Goal: Communication & Community: Answer question/provide support

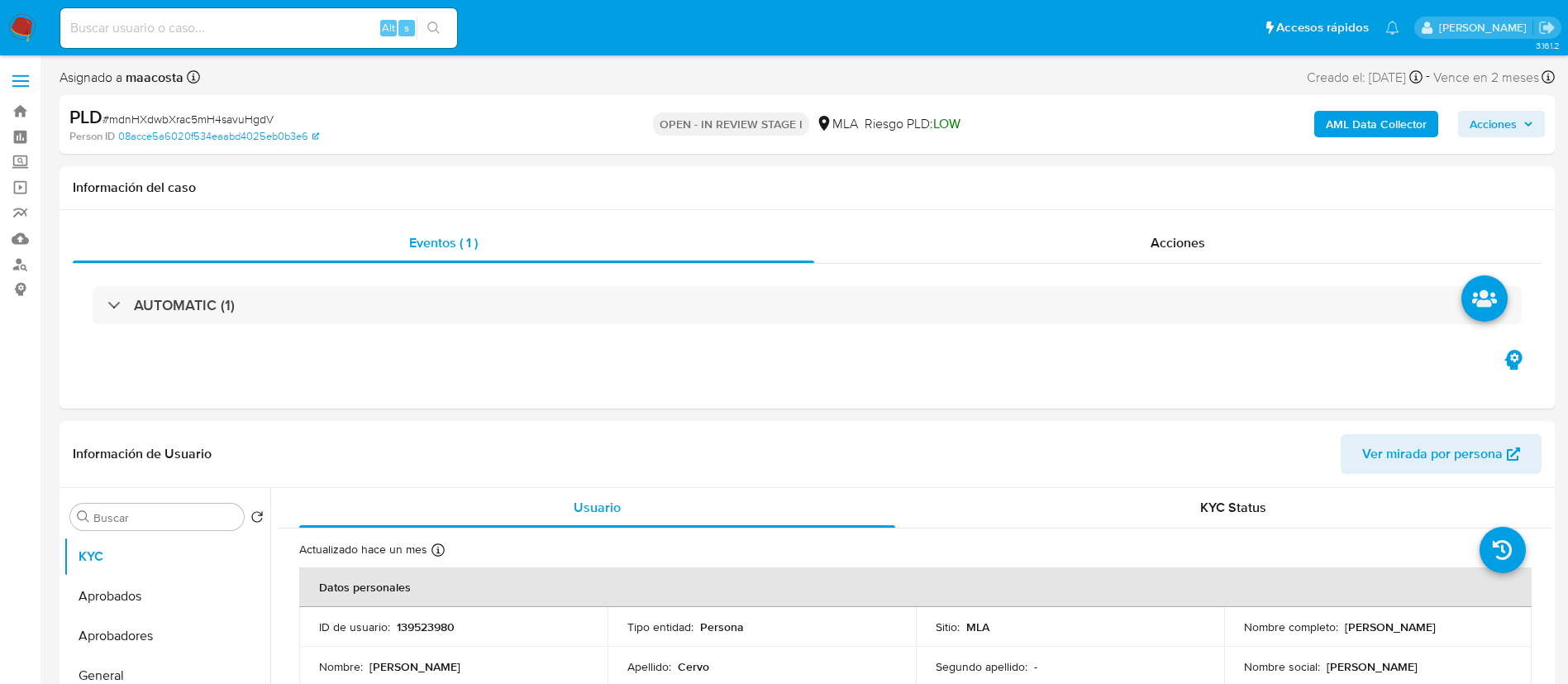
select select "10"
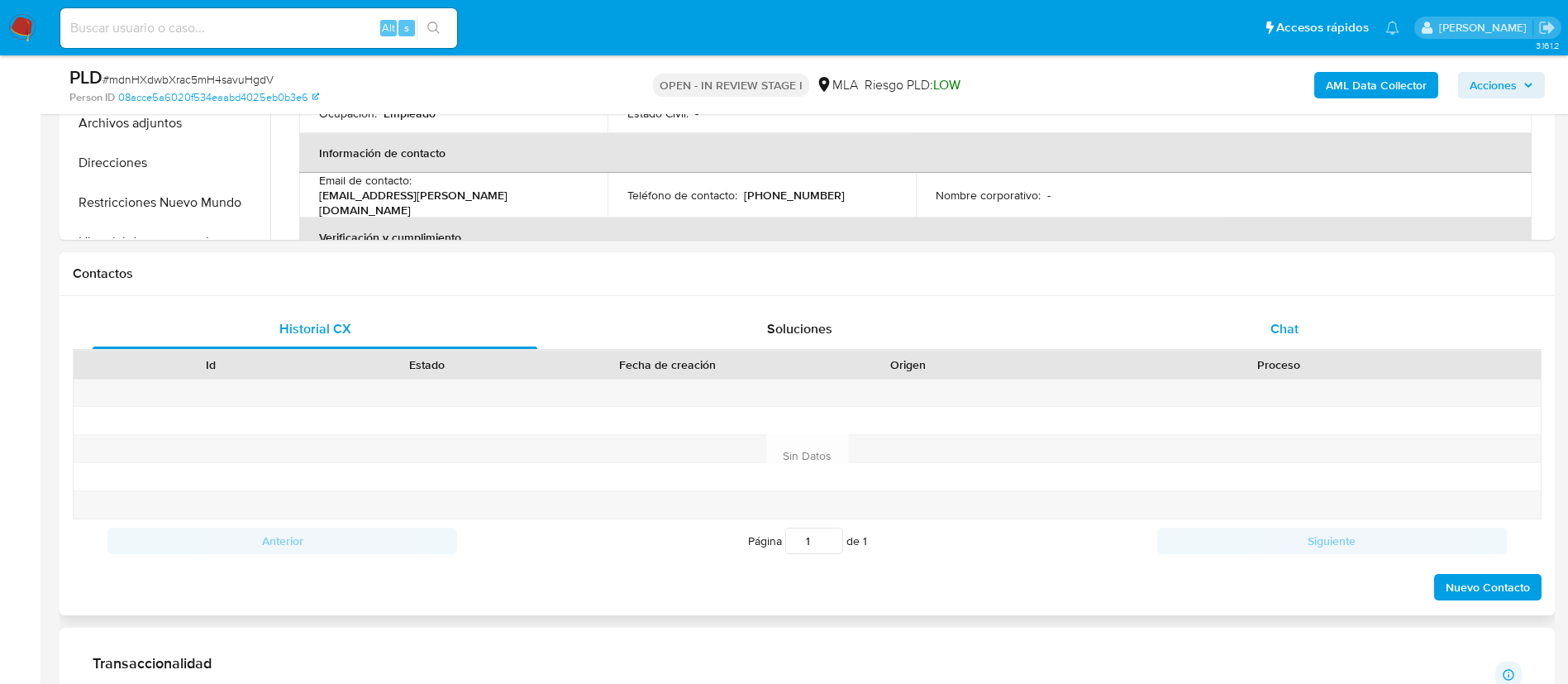
click at [1327, 322] on div "Chat" at bounding box center [1285, 328] width 445 height 40
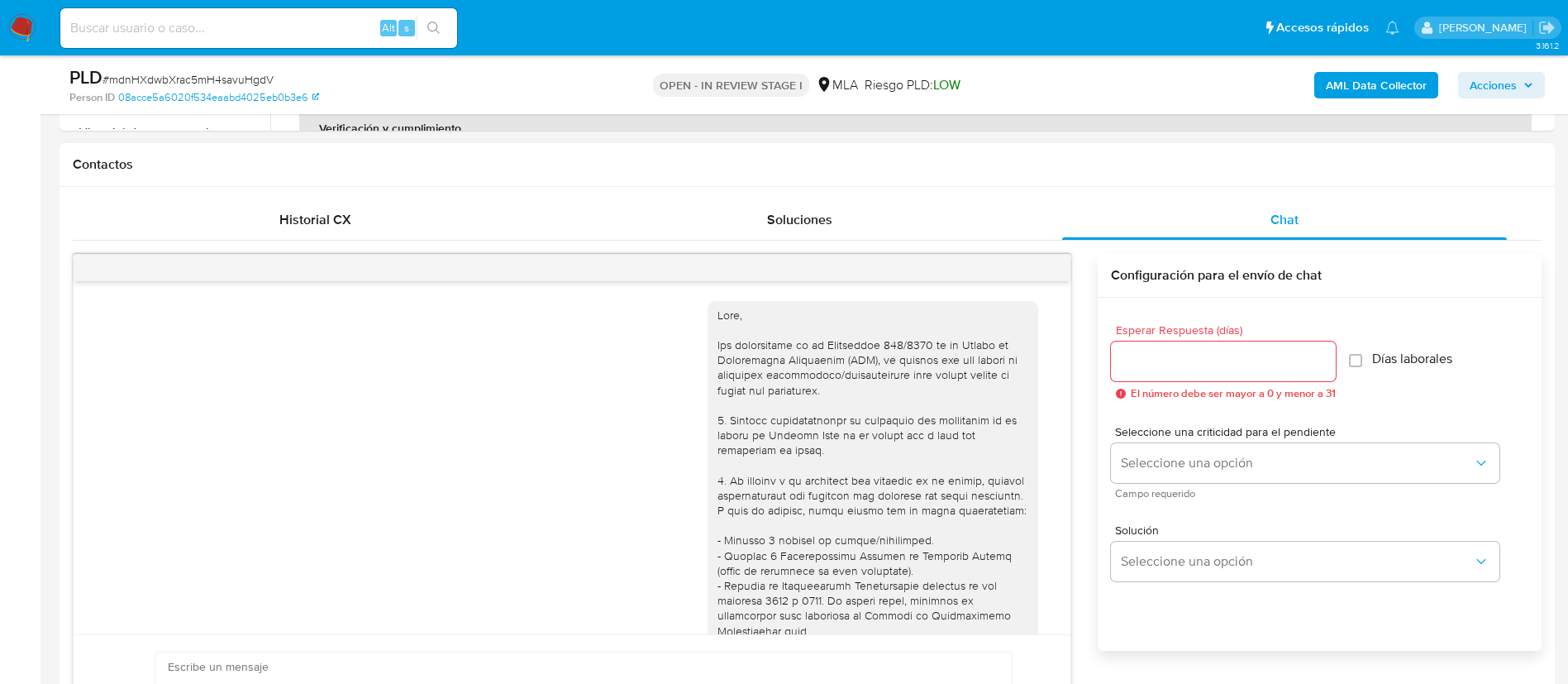
scroll to position [1254, 0]
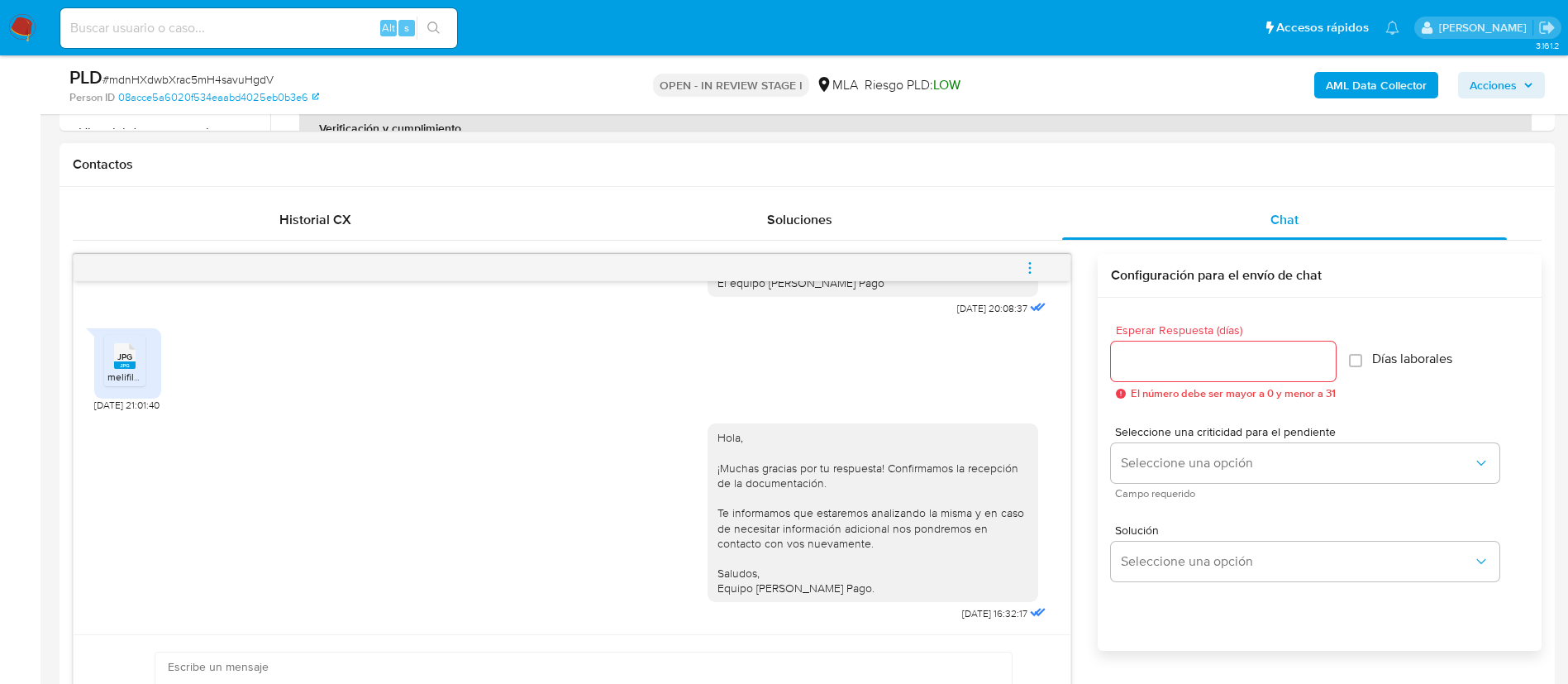
click at [1020, 263] on button "menu-action" at bounding box center [1030, 268] width 54 height 40
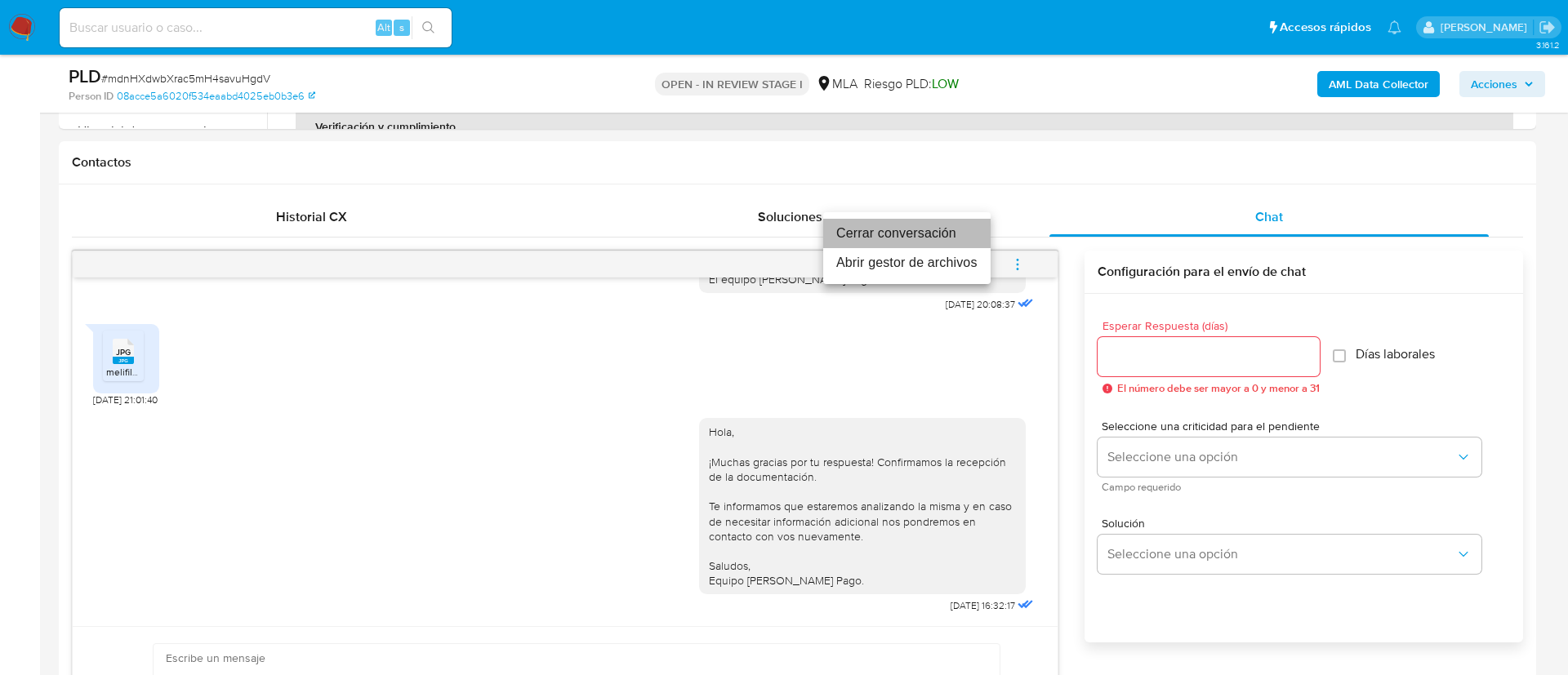
click at [934, 237] on li "Cerrar conversación" at bounding box center [907, 233] width 167 height 29
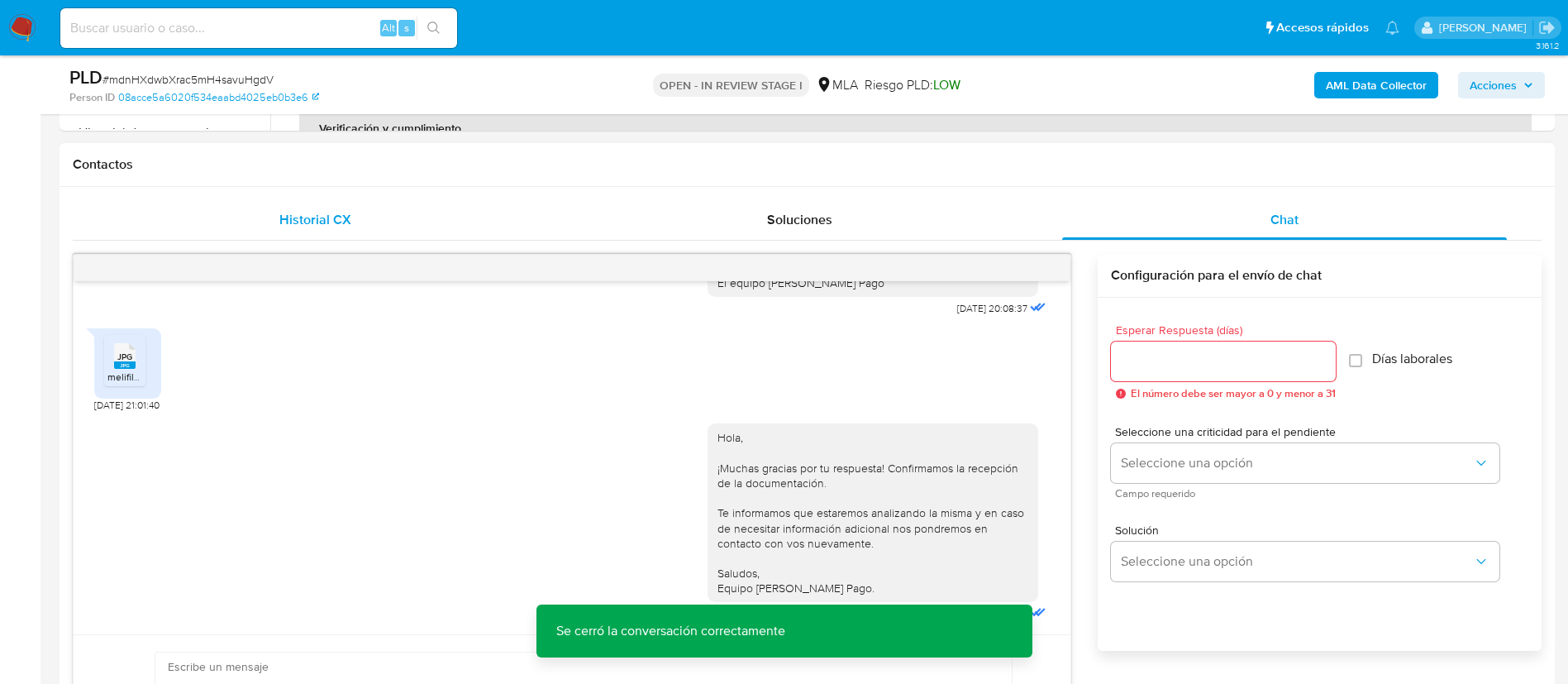
click at [265, 232] on div "Historial CX" at bounding box center [315, 220] width 445 height 40
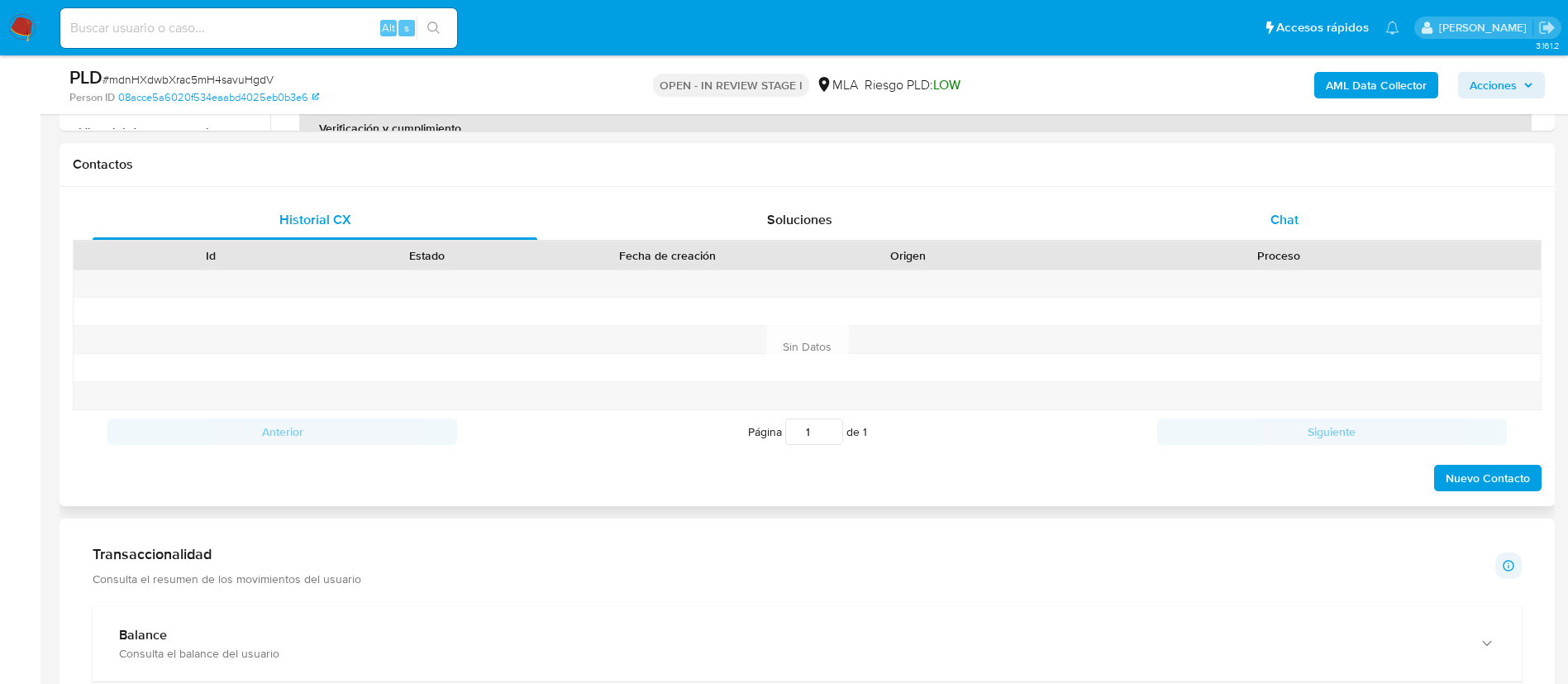
click at [1265, 220] on div "Chat" at bounding box center [1285, 220] width 445 height 40
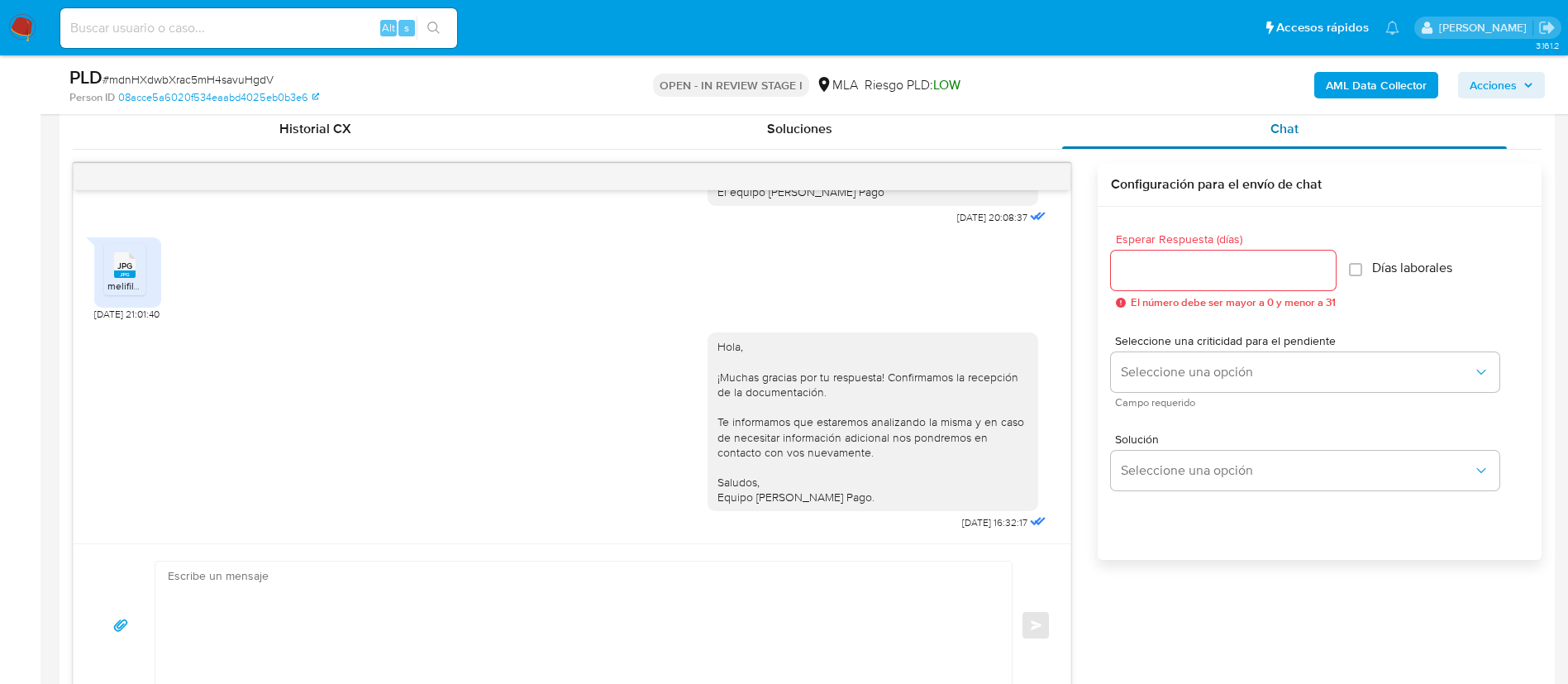
scroll to position [846, 0]
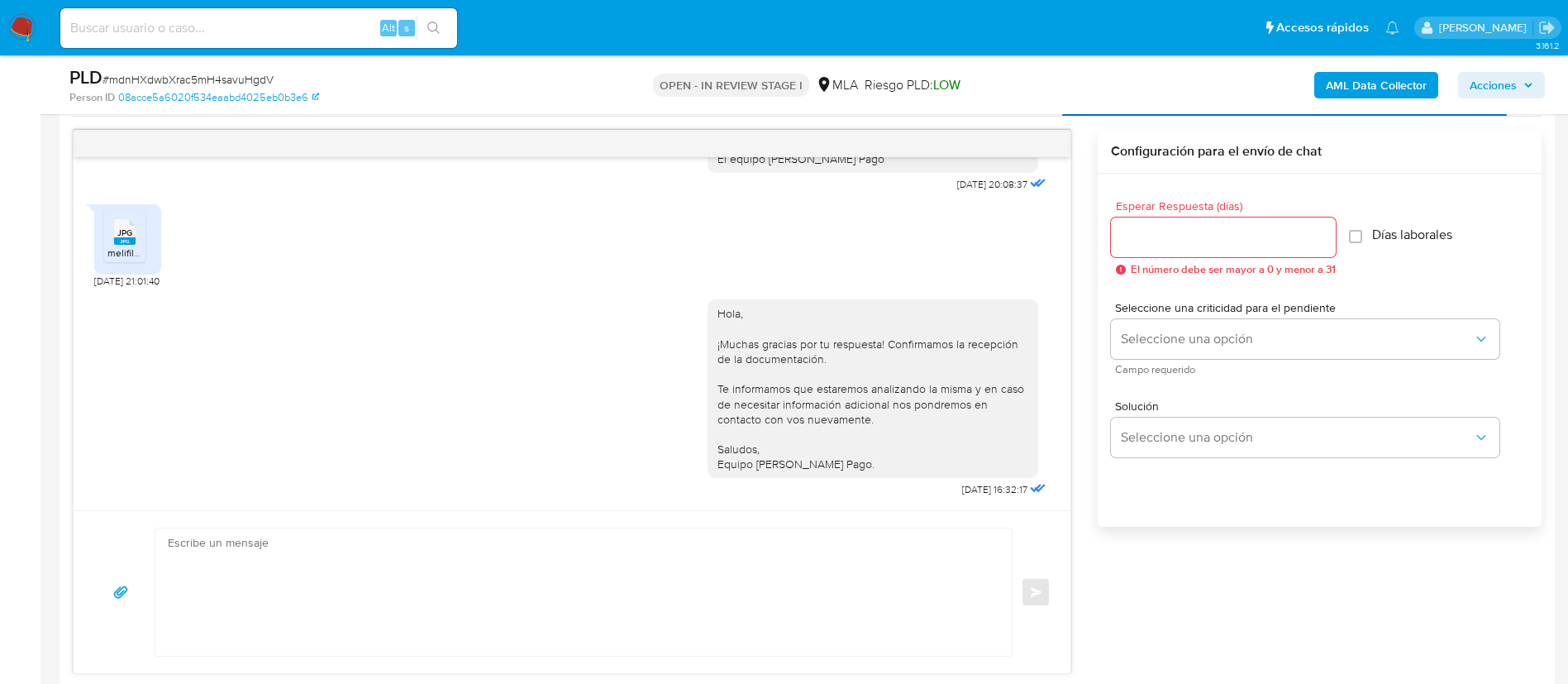
click at [1265, 220] on div at bounding box center [1223, 237] width 225 height 40
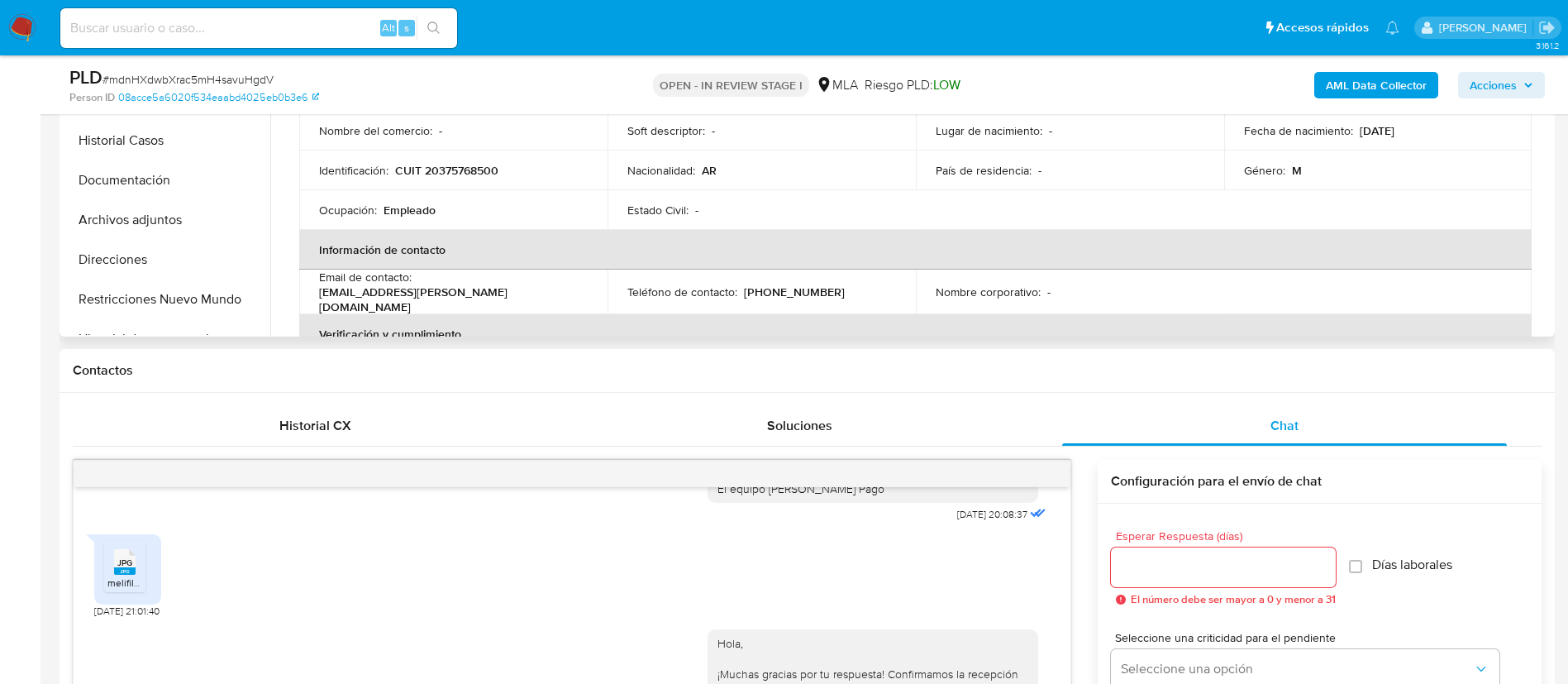
scroll to position [515, 0]
click at [344, 433] on span "Historial CX" at bounding box center [315, 427] width 72 height 19
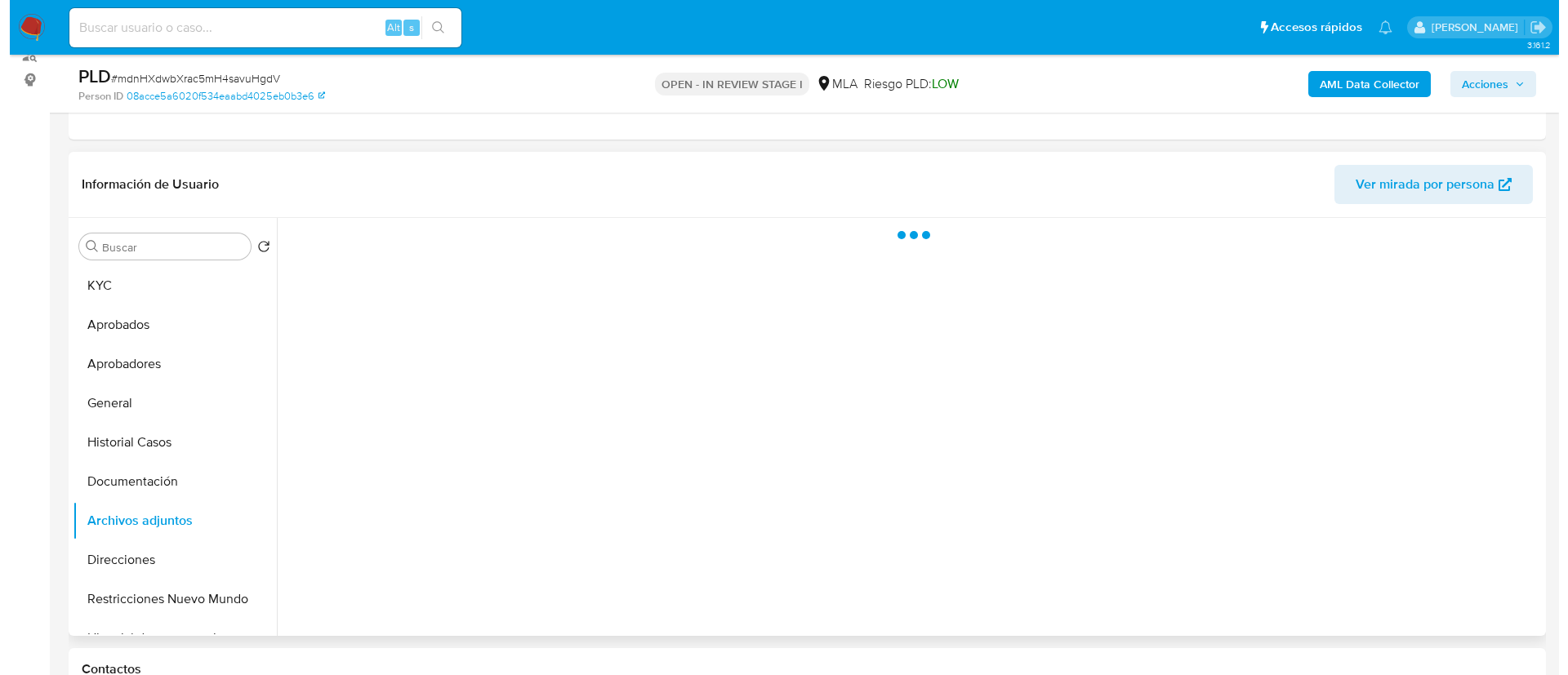
scroll to position [262, 0]
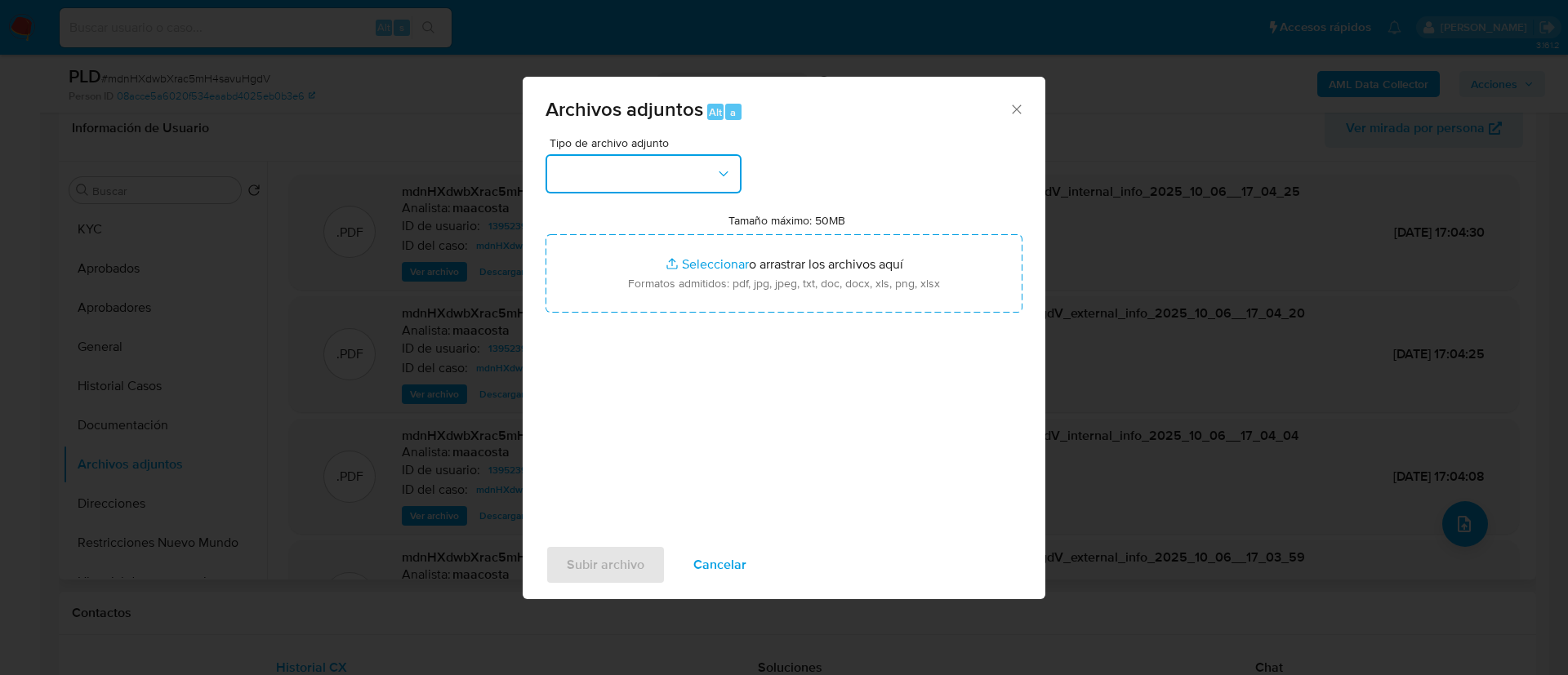
click at [699, 157] on button "button" at bounding box center [643, 173] width 196 height 39
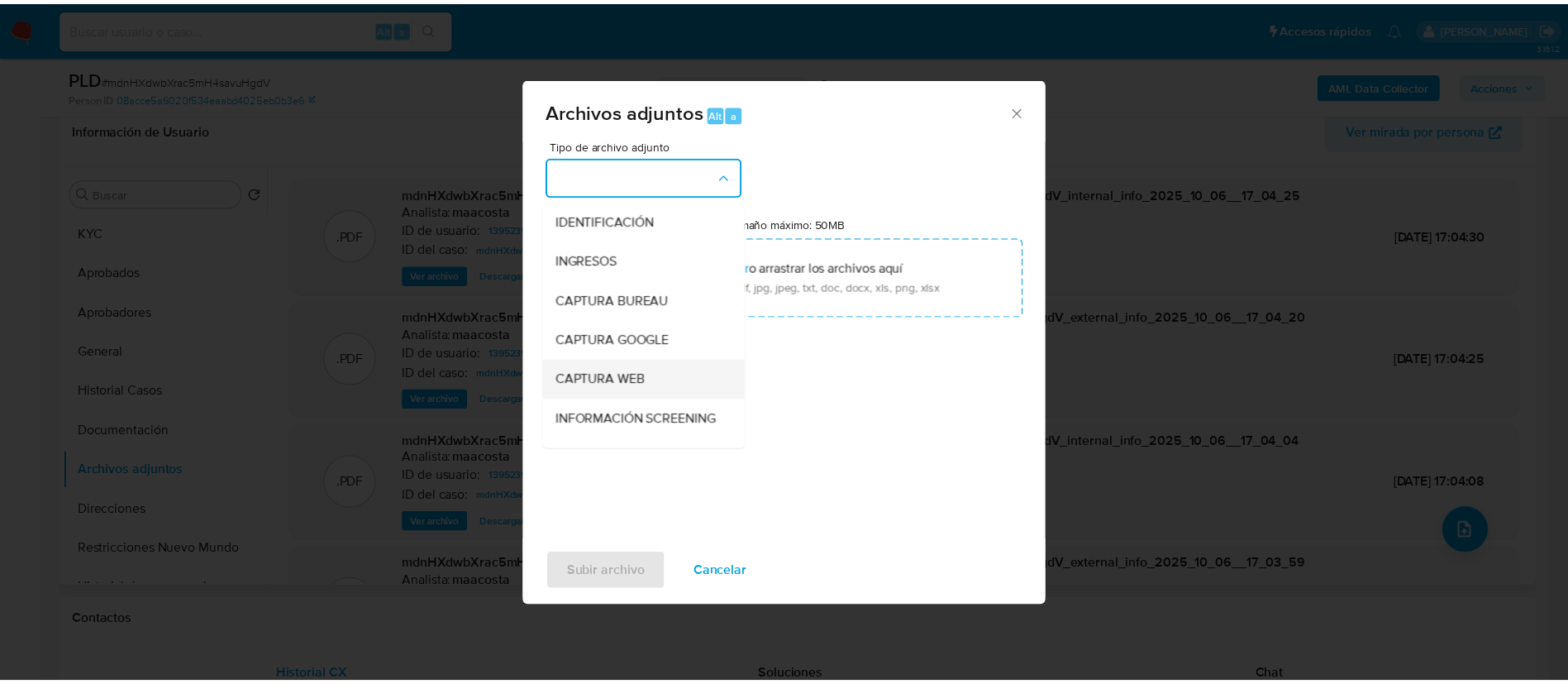
scroll to position [164, 0]
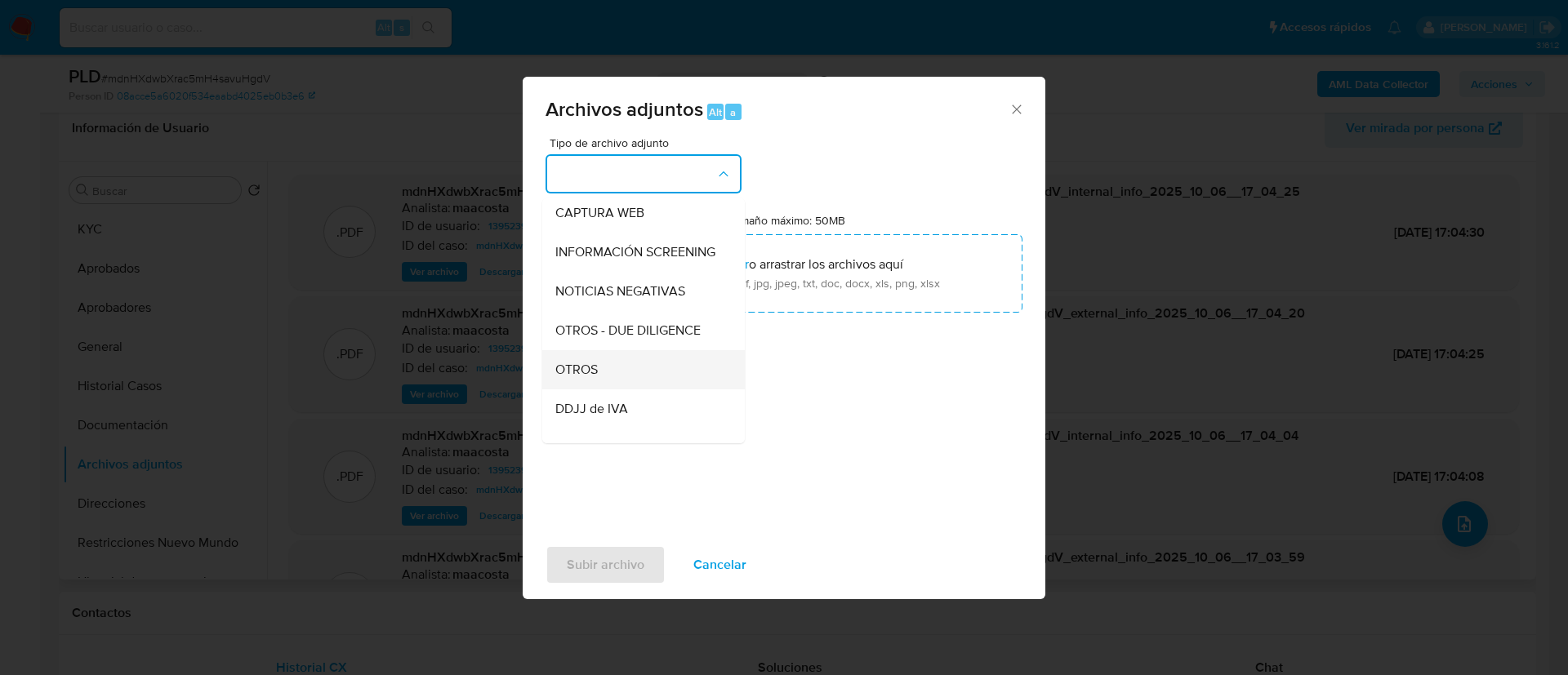
click at [611, 371] on div "OTROS" at bounding box center [639, 369] width 166 height 39
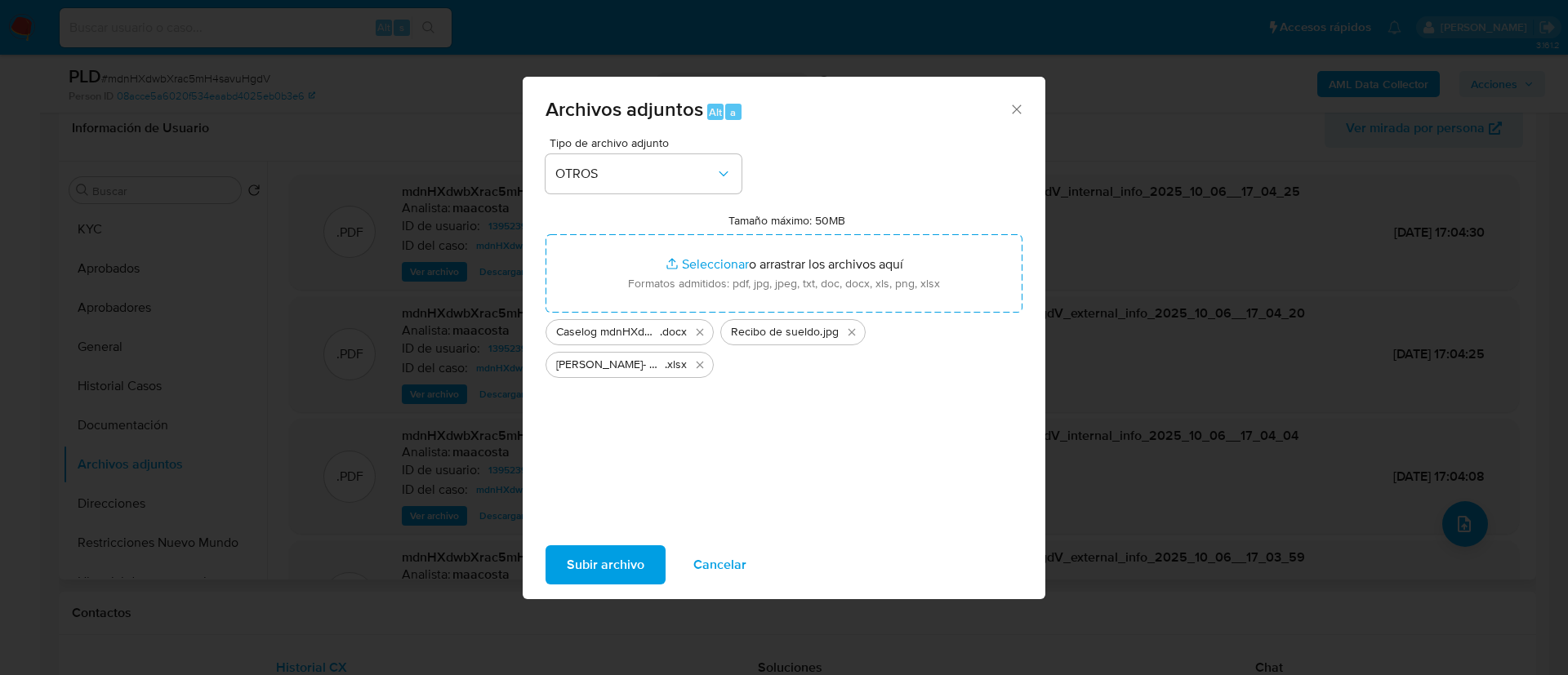
click at [610, 559] on span "Subir archivo" at bounding box center [606, 564] width 78 height 36
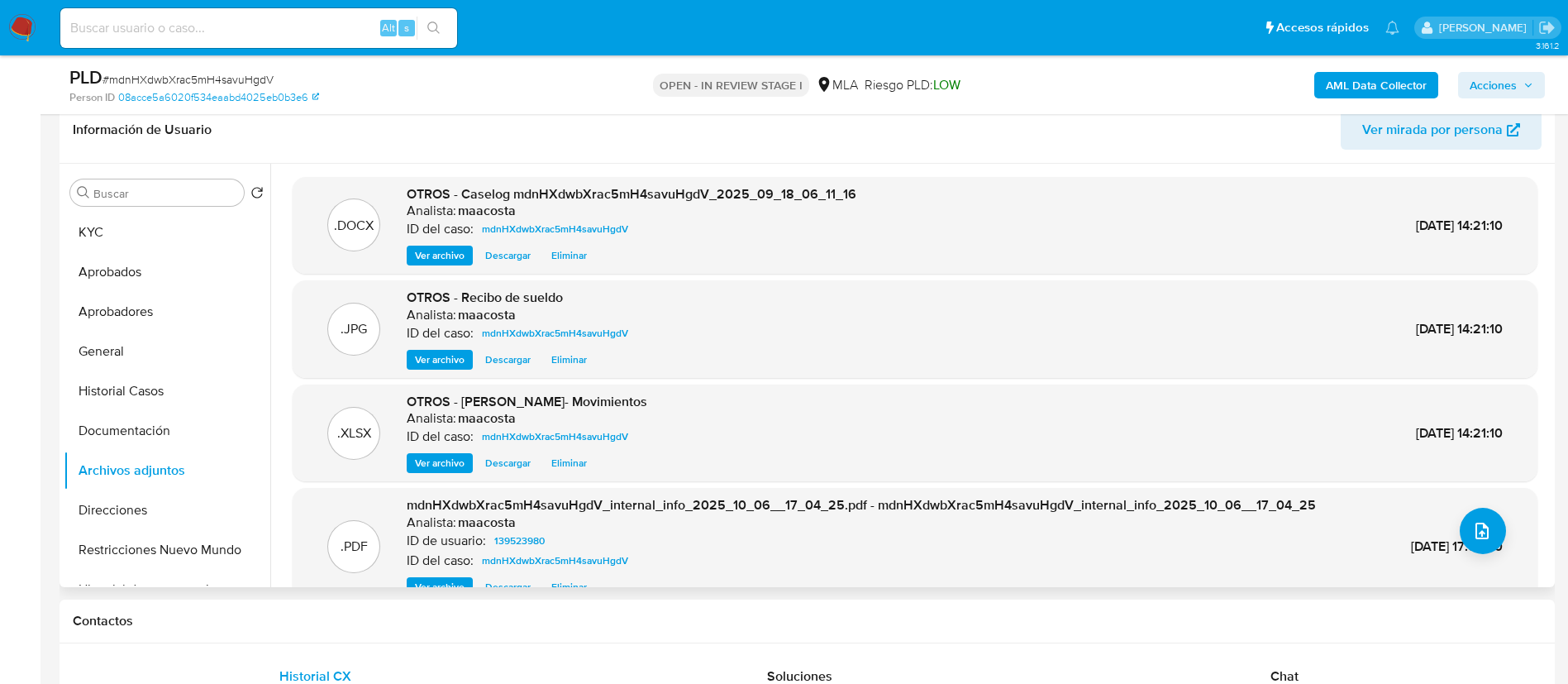
click at [1521, 90] on span "Acciones" at bounding box center [1501, 85] width 64 height 23
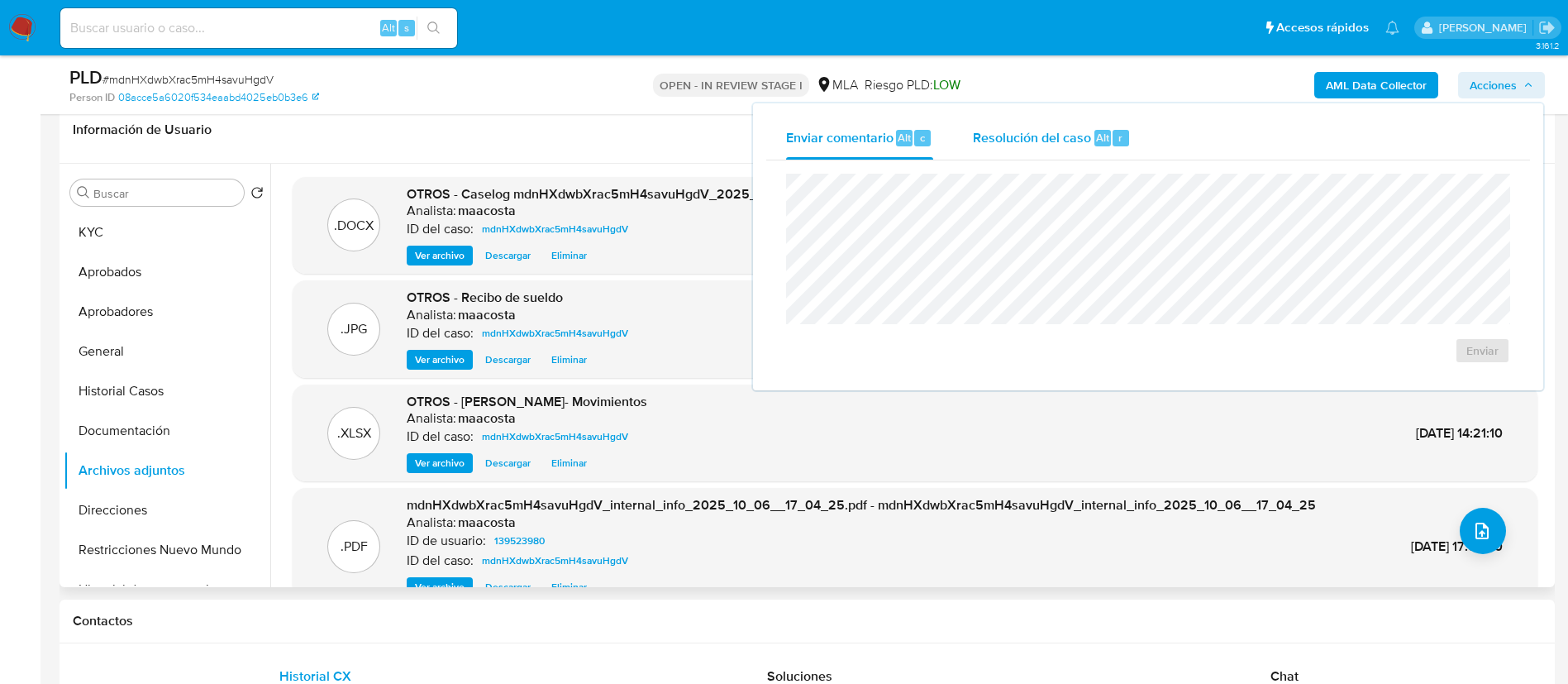
click at [1063, 127] on span "Resolución del caso" at bounding box center [1032, 137] width 118 height 19
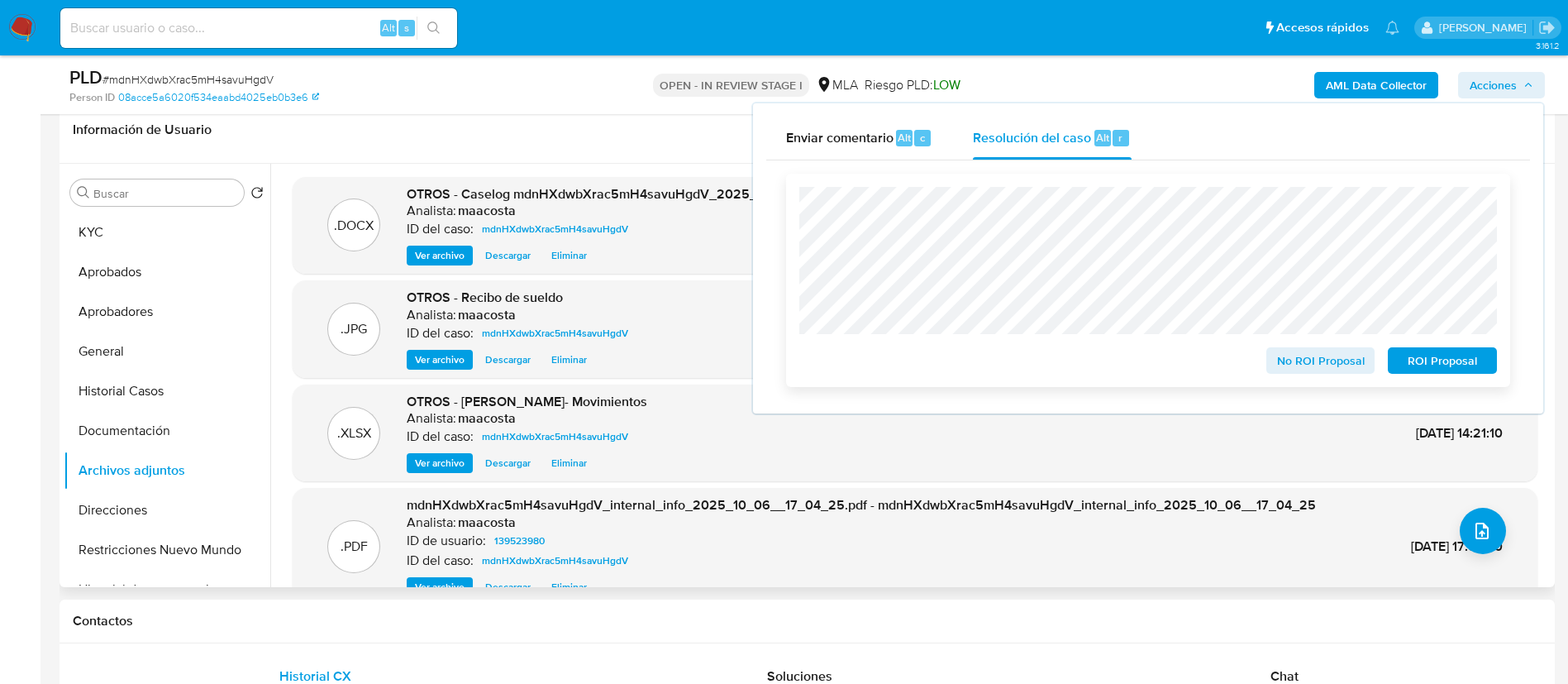
click at [1287, 359] on span "No ROI Proposal" at bounding box center [1321, 361] width 86 height 23
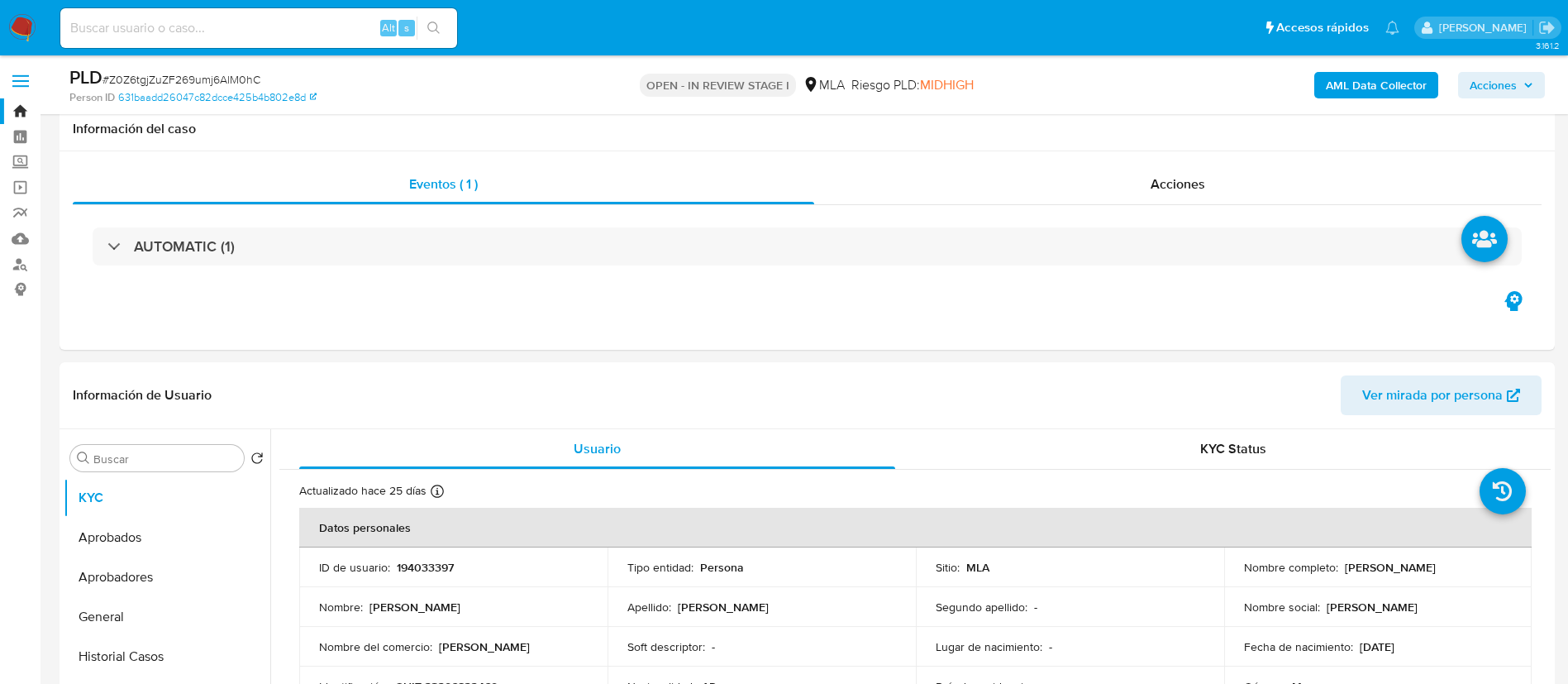
select select "10"
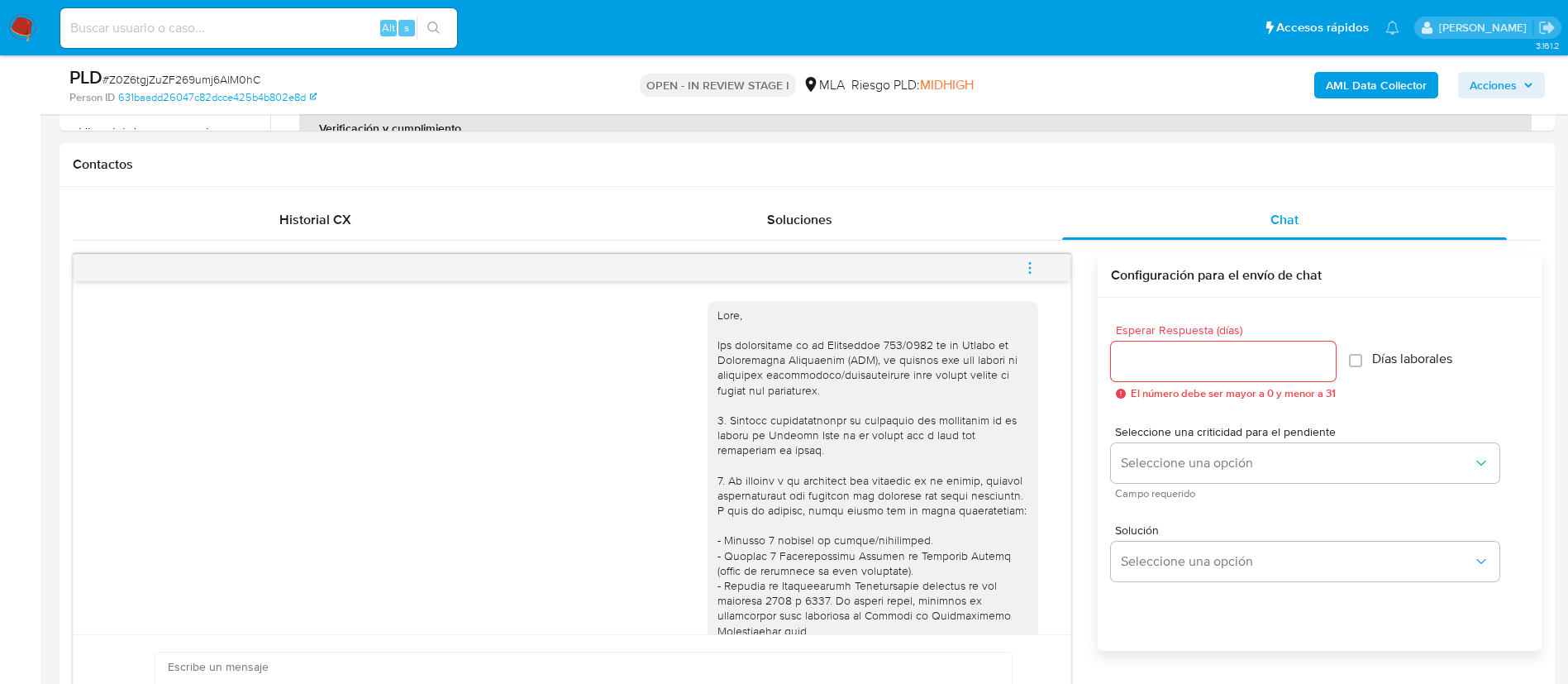
scroll to position [721, 0]
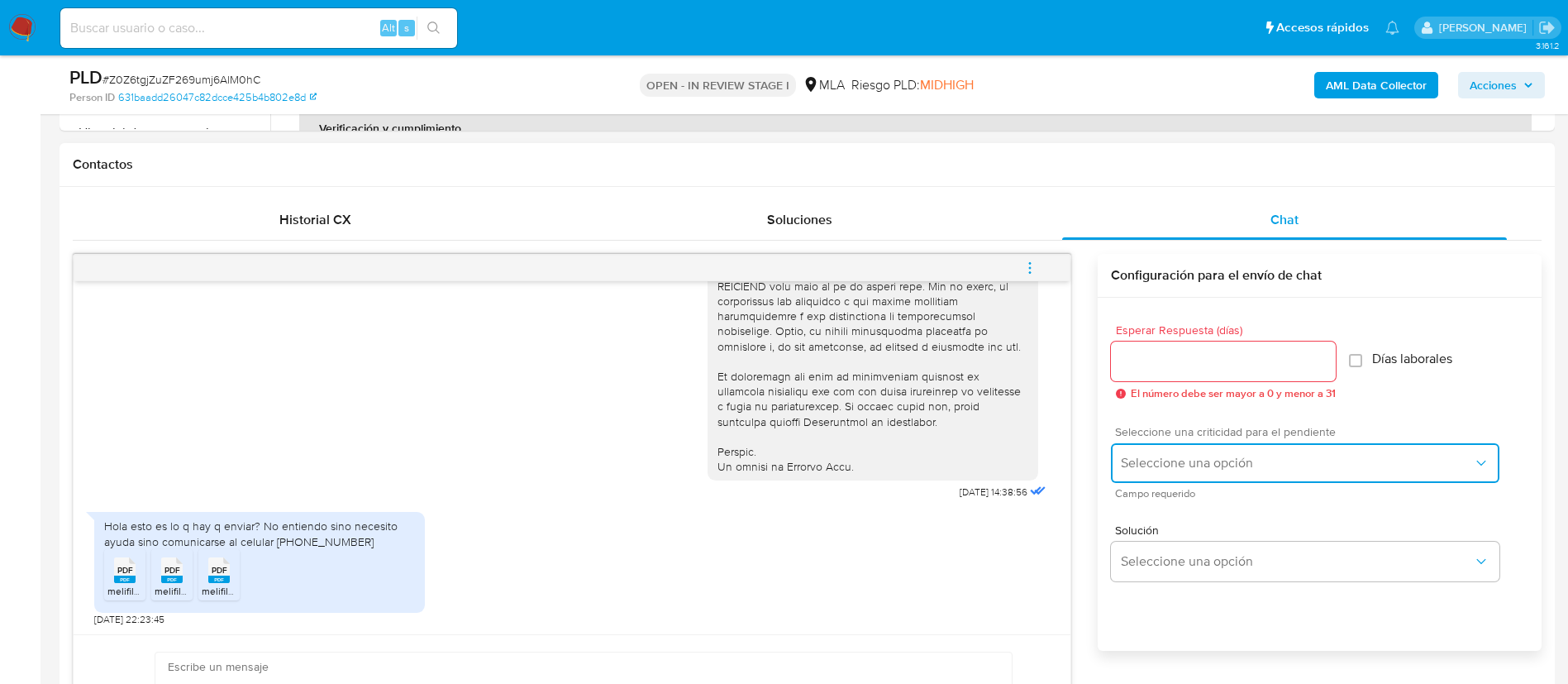
click at [1183, 464] on span "Seleccione una opción" at bounding box center [1296, 463] width 352 height 17
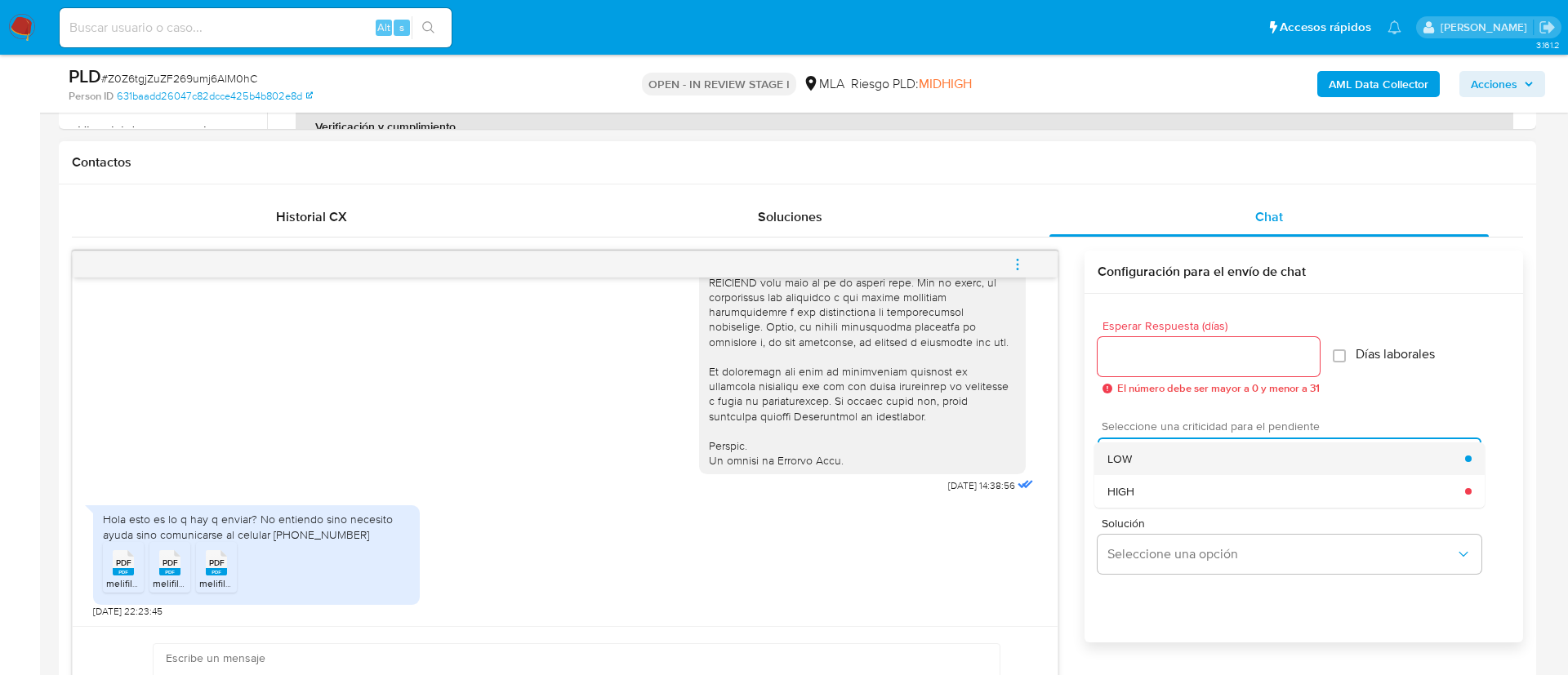
click at [1134, 464] on div "LOW" at bounding box center [1285, 459] width 358 height 33
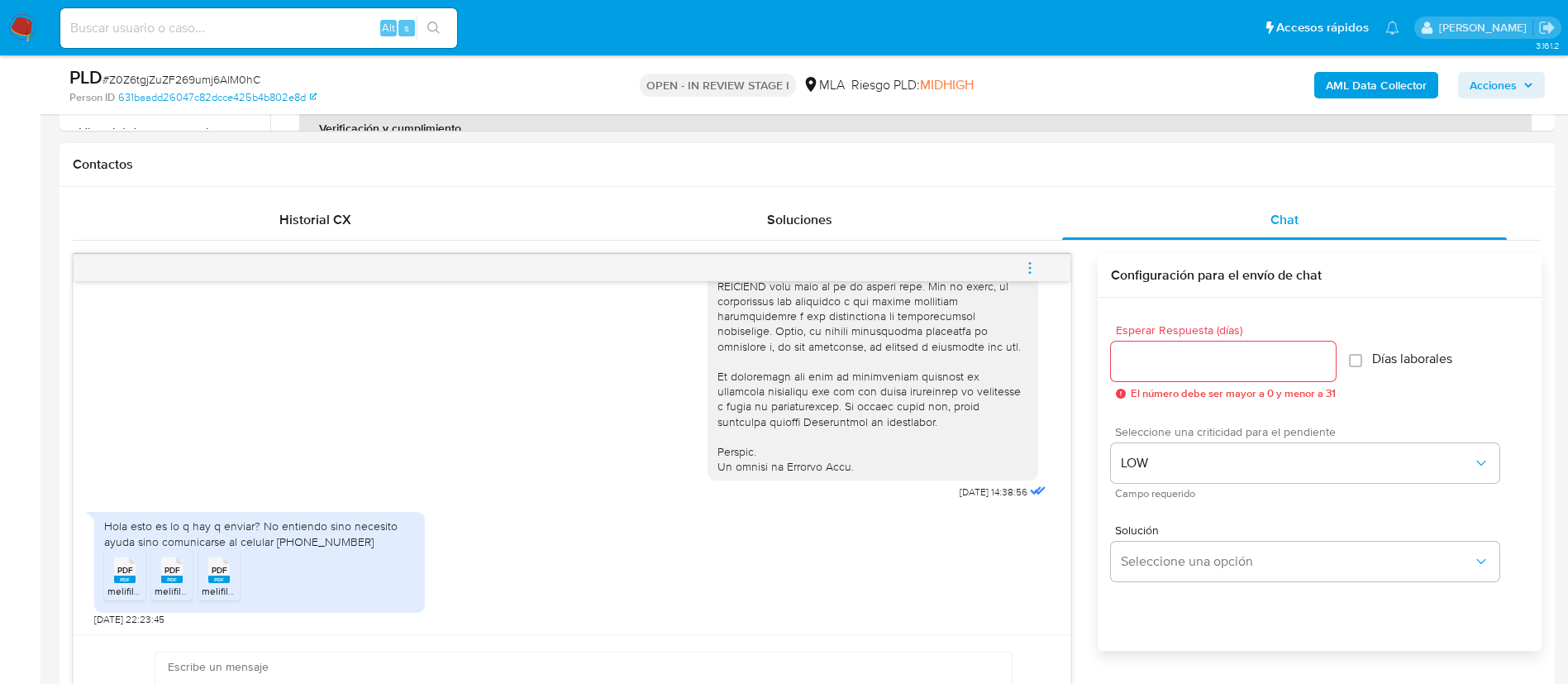
click at [1165, 369] on input "Esperar Respuesta (días)" at bounding box center [1223, 361] width 225 height 21
type input "0"
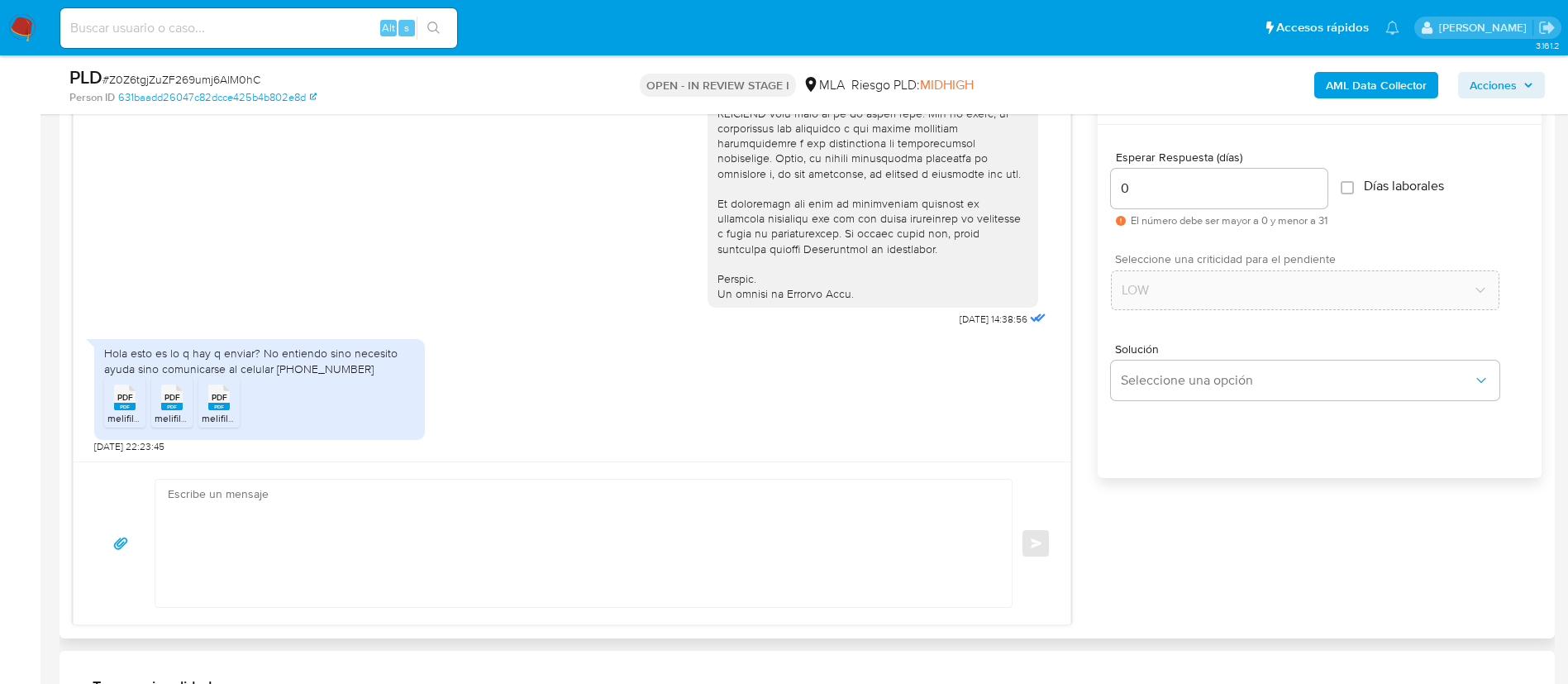
scroll to position [896, 0]
click at [871, 520] on textarea at bounding box center [579, 542] width 823 height 127
paste textarea "Hola XXX, Muchas gracias por tu respuesta. Analizamos tu caso y verificamos que…"
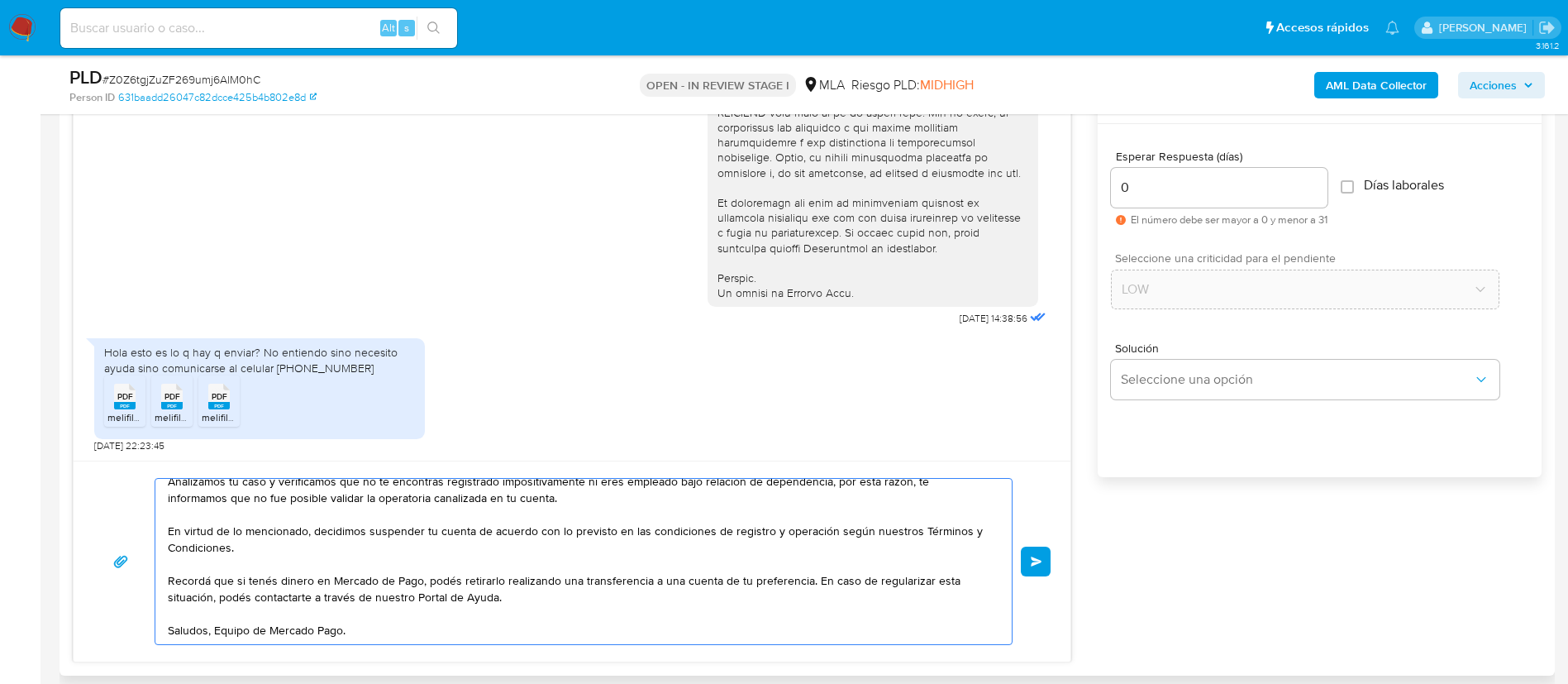
scroll to position [5, 0]
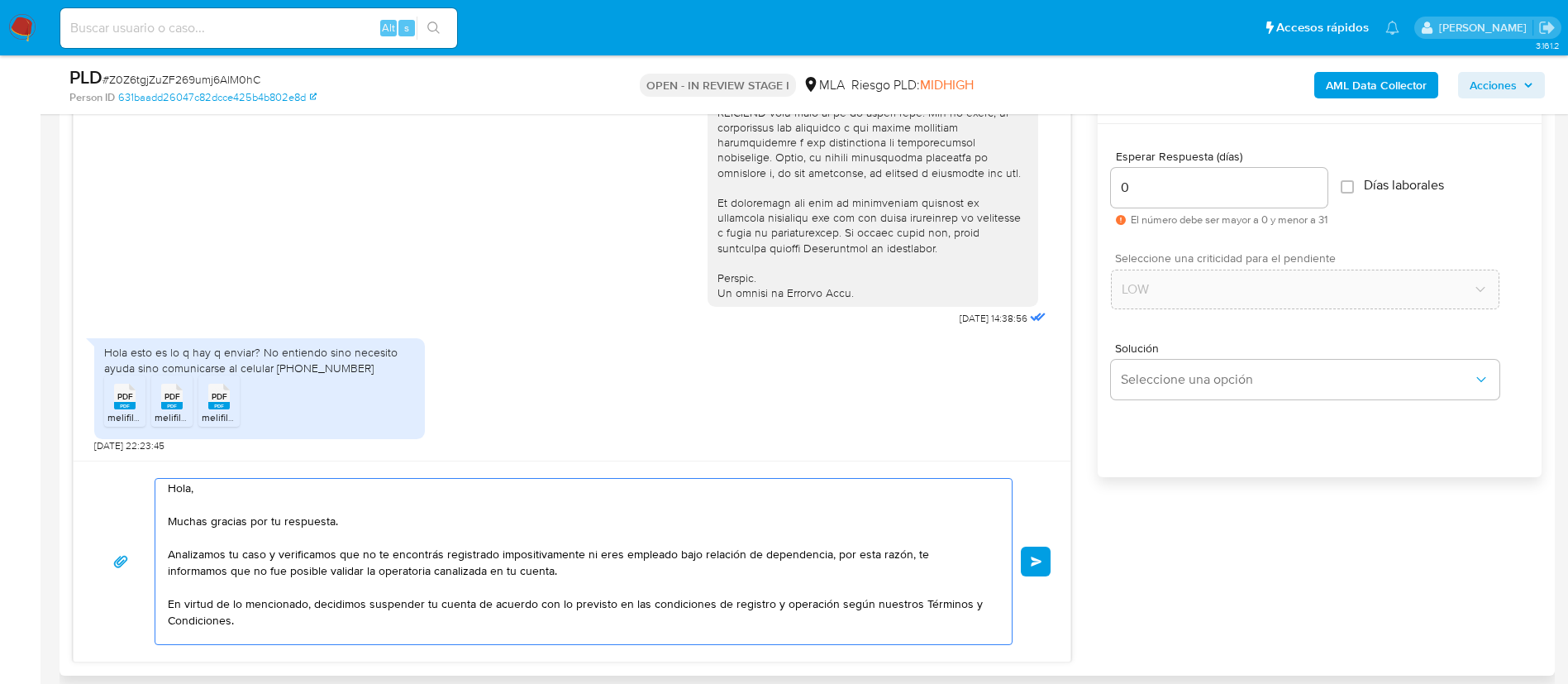
click at [524, 526] on textarea "Hola, Muchas gracias por tu respuesta. Analizamos tu caso y verificamos que no …" at bounding box center [579, 561] width 823 height 165
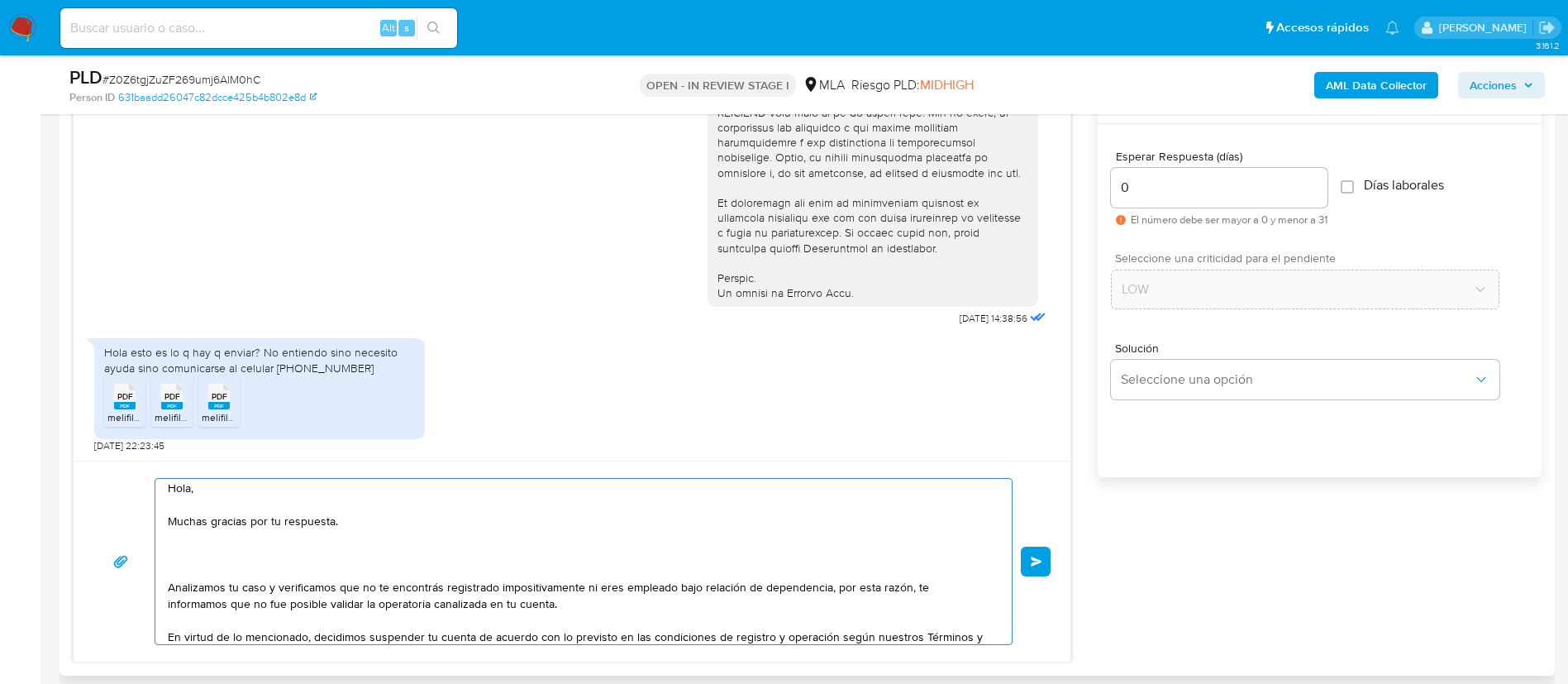
paste textarea "Analizamos tu caso y notamos que la información registra inconsistencias. Verif…"
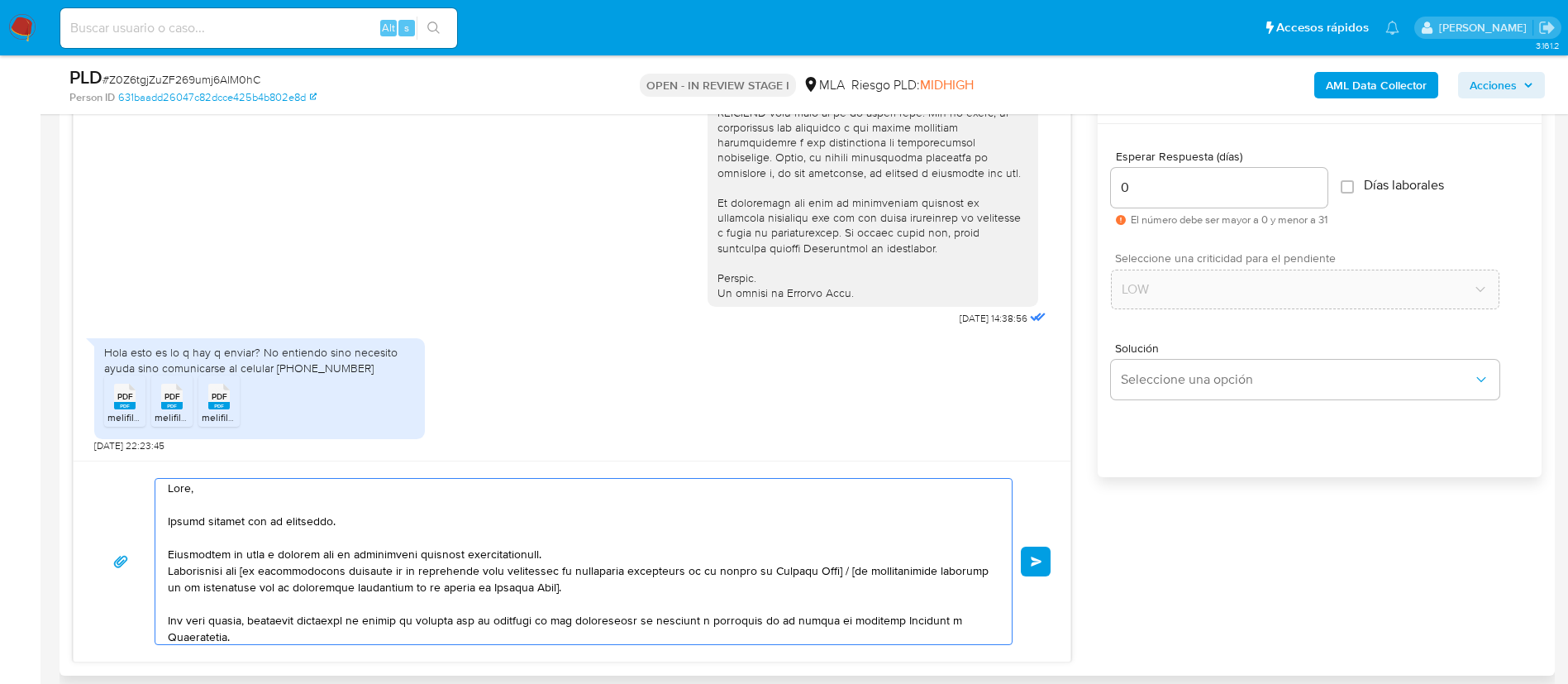
scroll to position [22, 0]
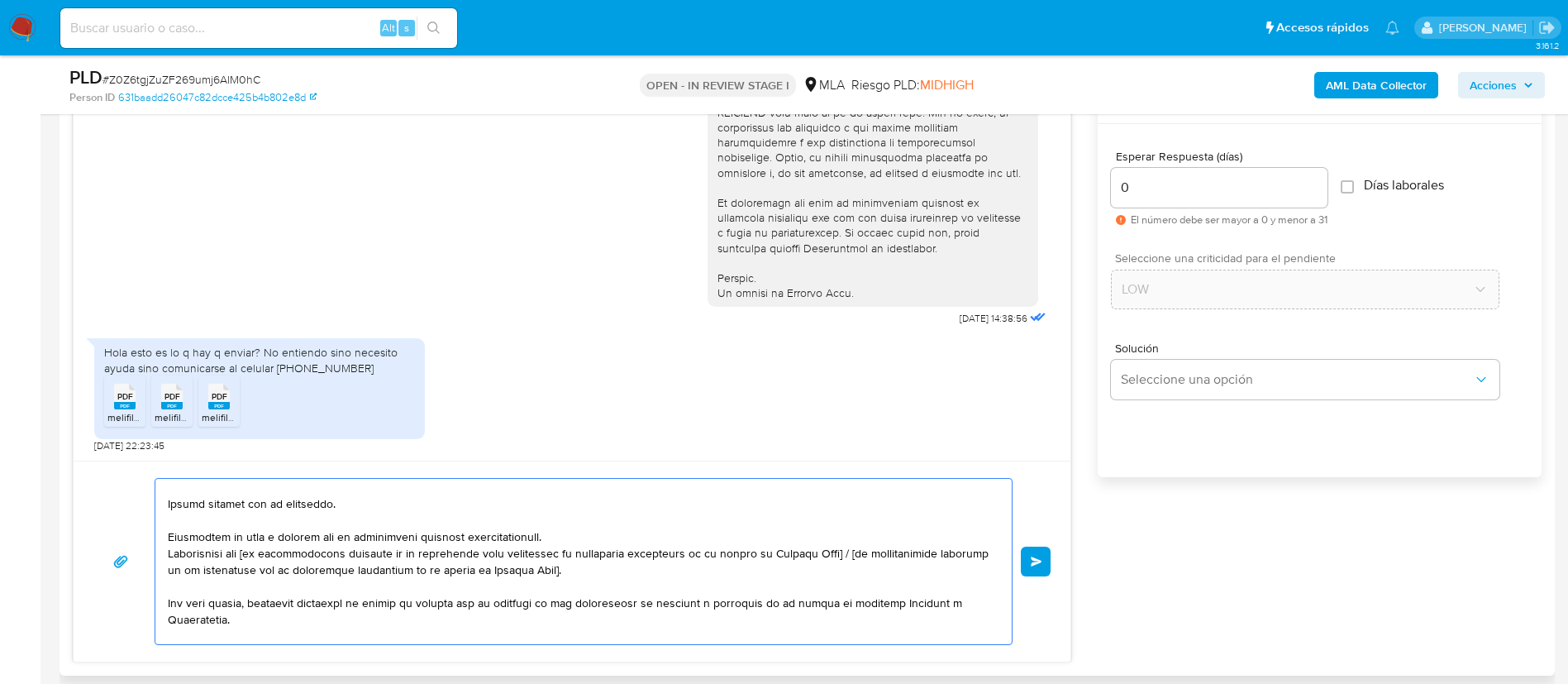
click at [829, 553] on textarea at bounding box center [579, 561] width 823 height 165
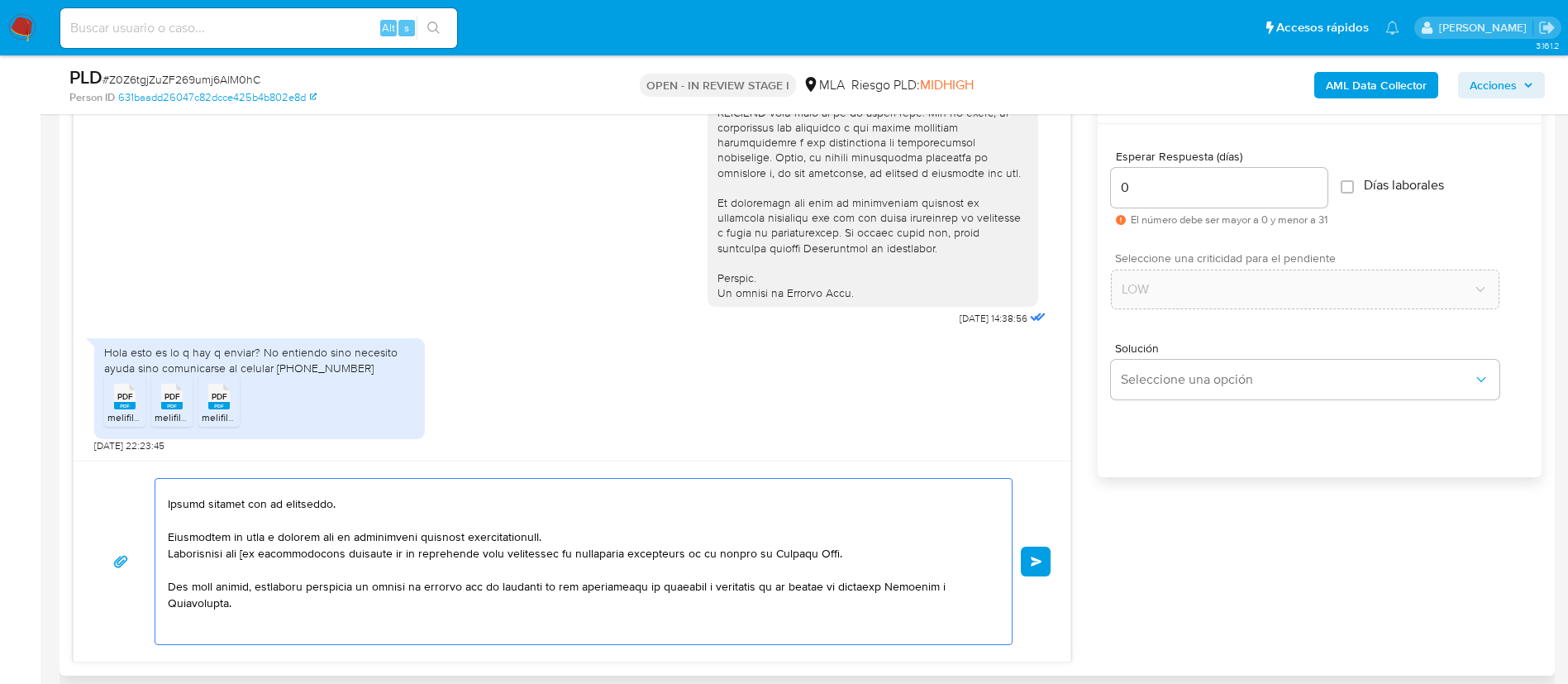
click at [256, 558] on textarea at bounding box center [579, 561] width 823 height 165
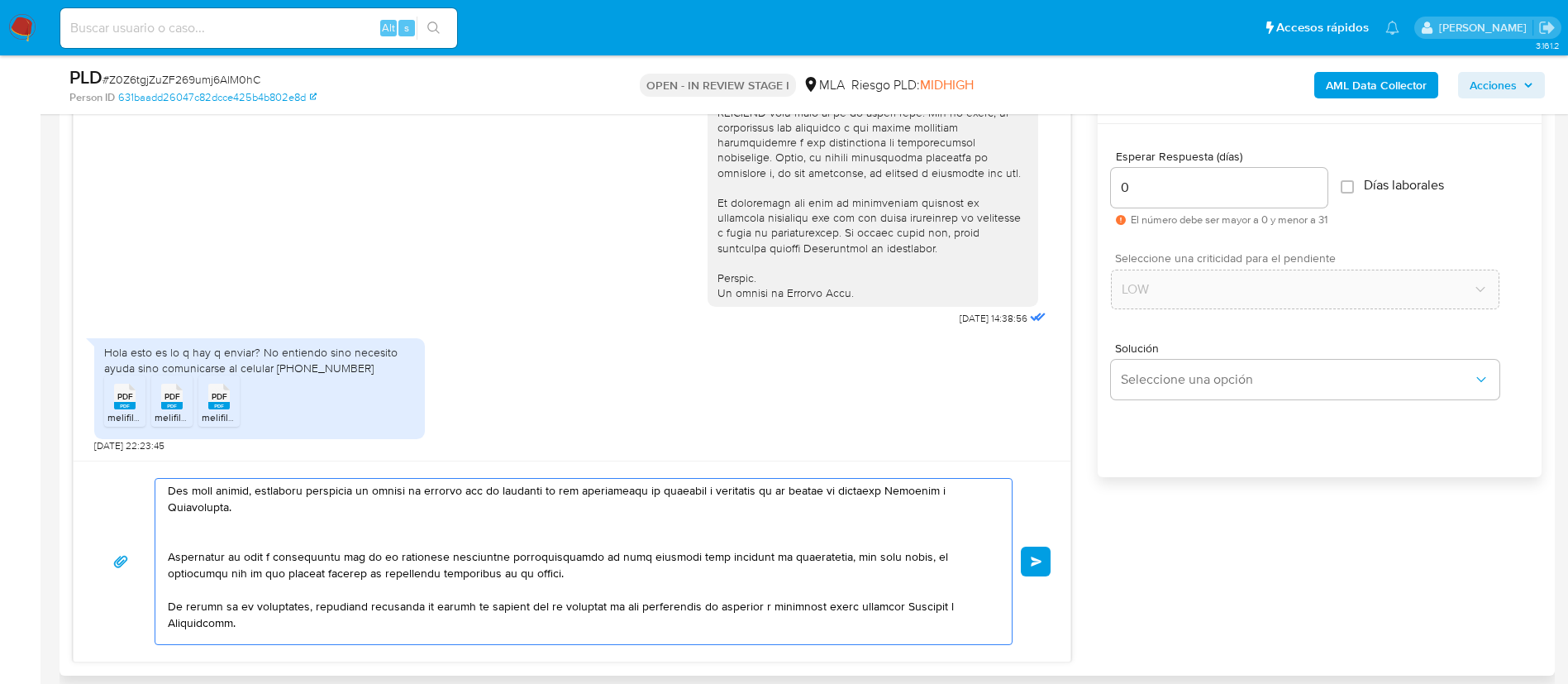
scroll to position [119, 0]
click at [323, 623] on textarea at bounding box center [579, 561] width 823 height 165
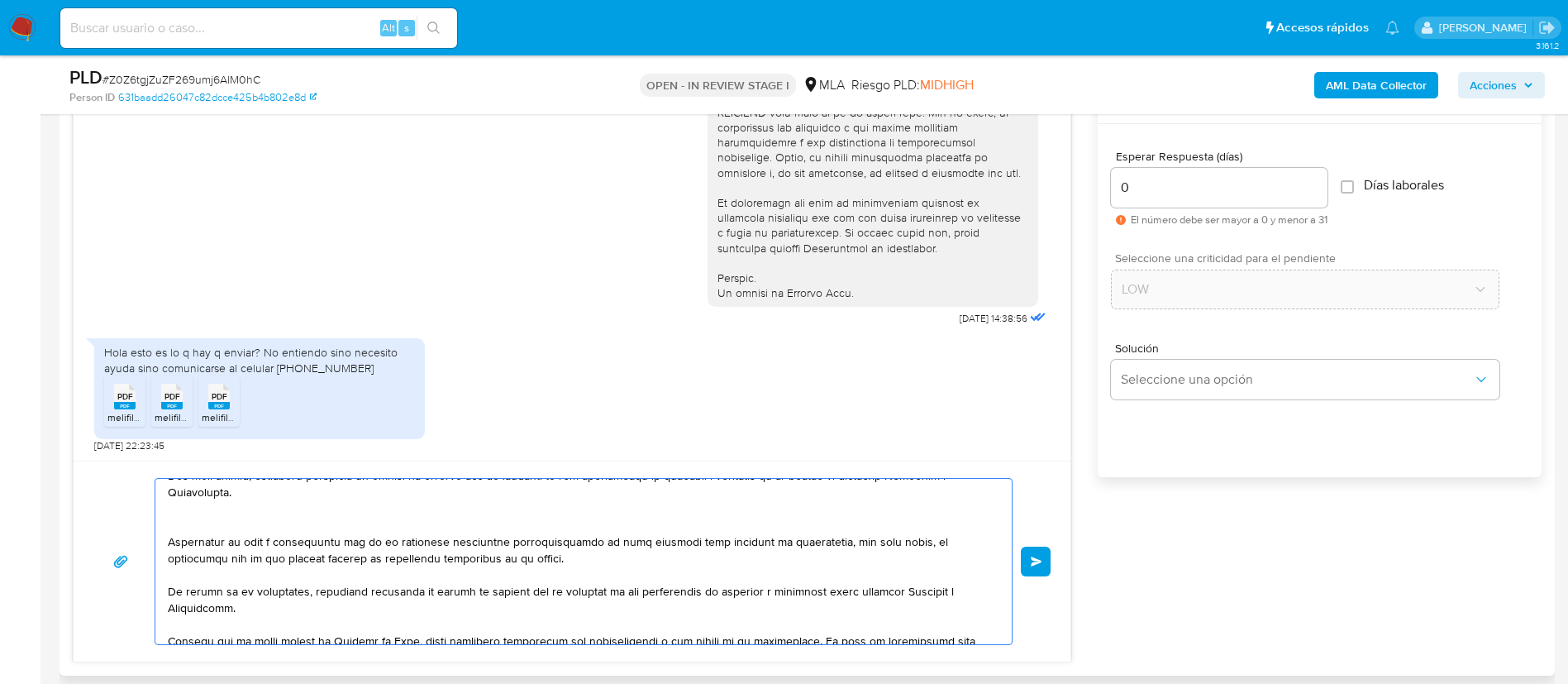
scroll to position [141, 0]
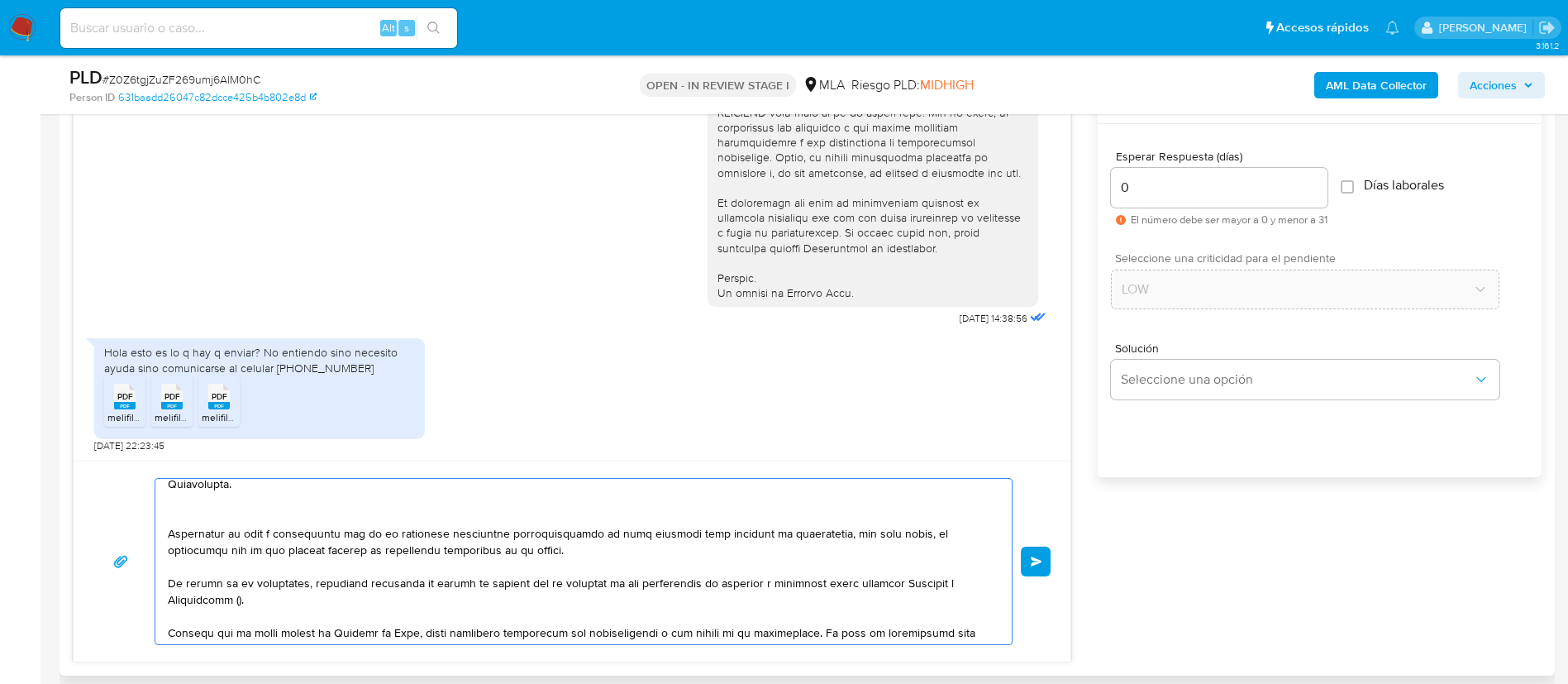
paste textarea "https://www.mercadopago.com.ar/ayuda/terminos-y-condiciones_299"
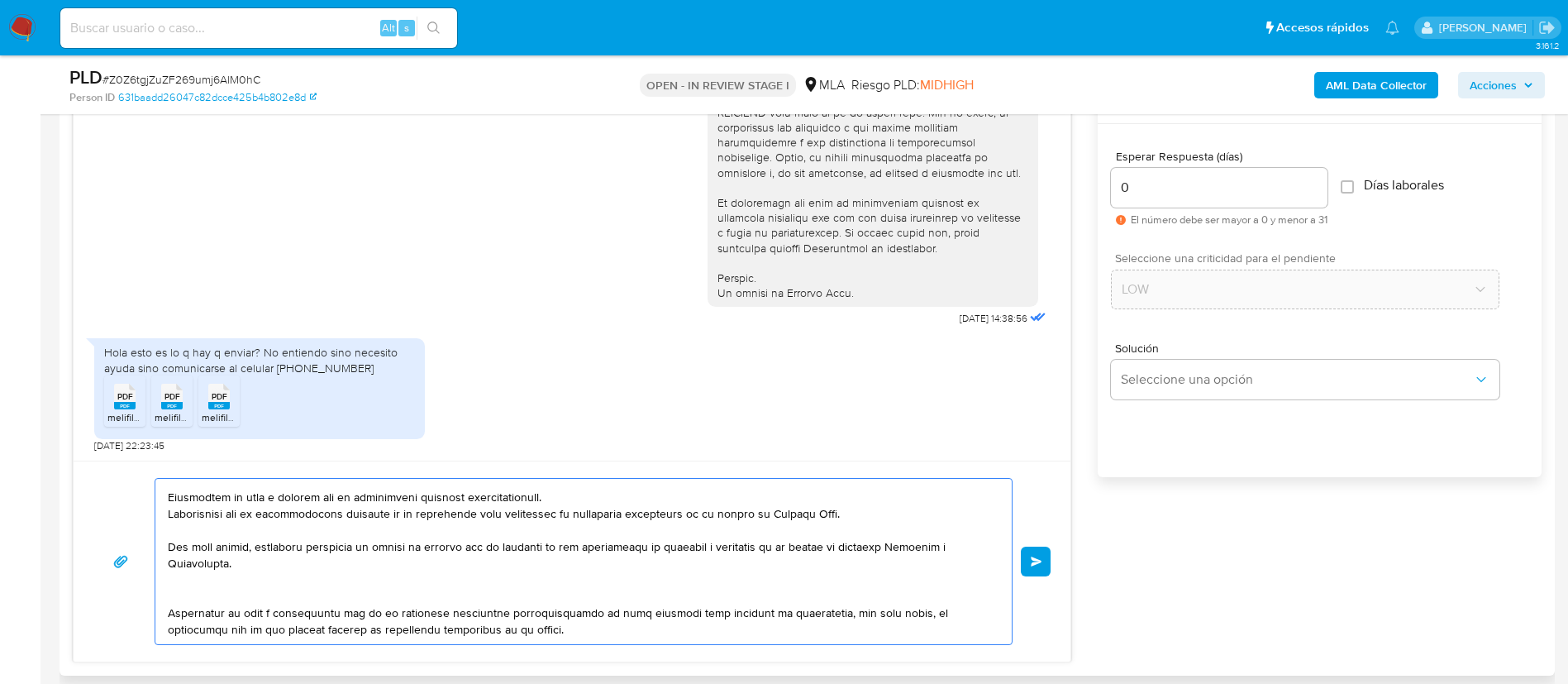
scroll to position [64, 0]
click at [168, 515] on textarea at bounding box center [579, 561] width 823 height 165
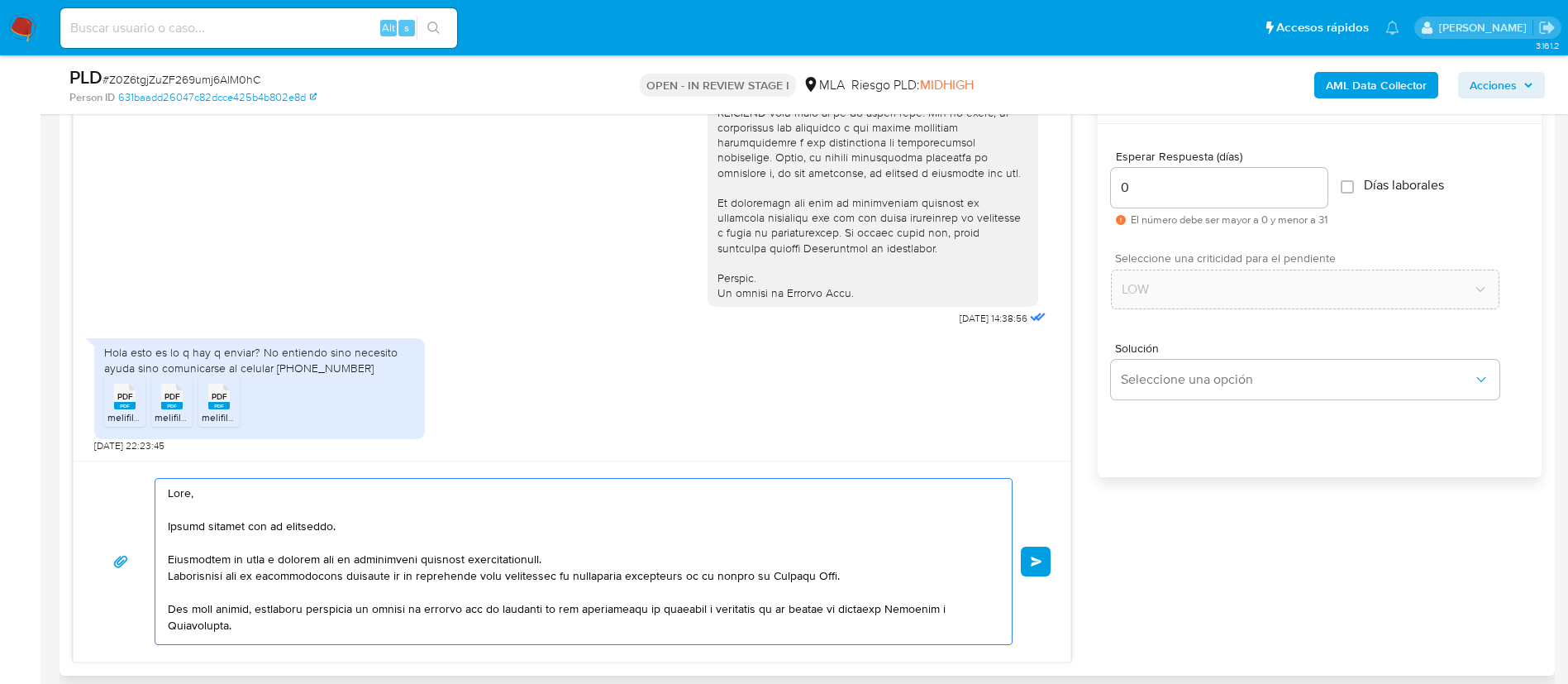
click at [306, 560] on textarea at bounding box center [579, 561] width 823 height 165
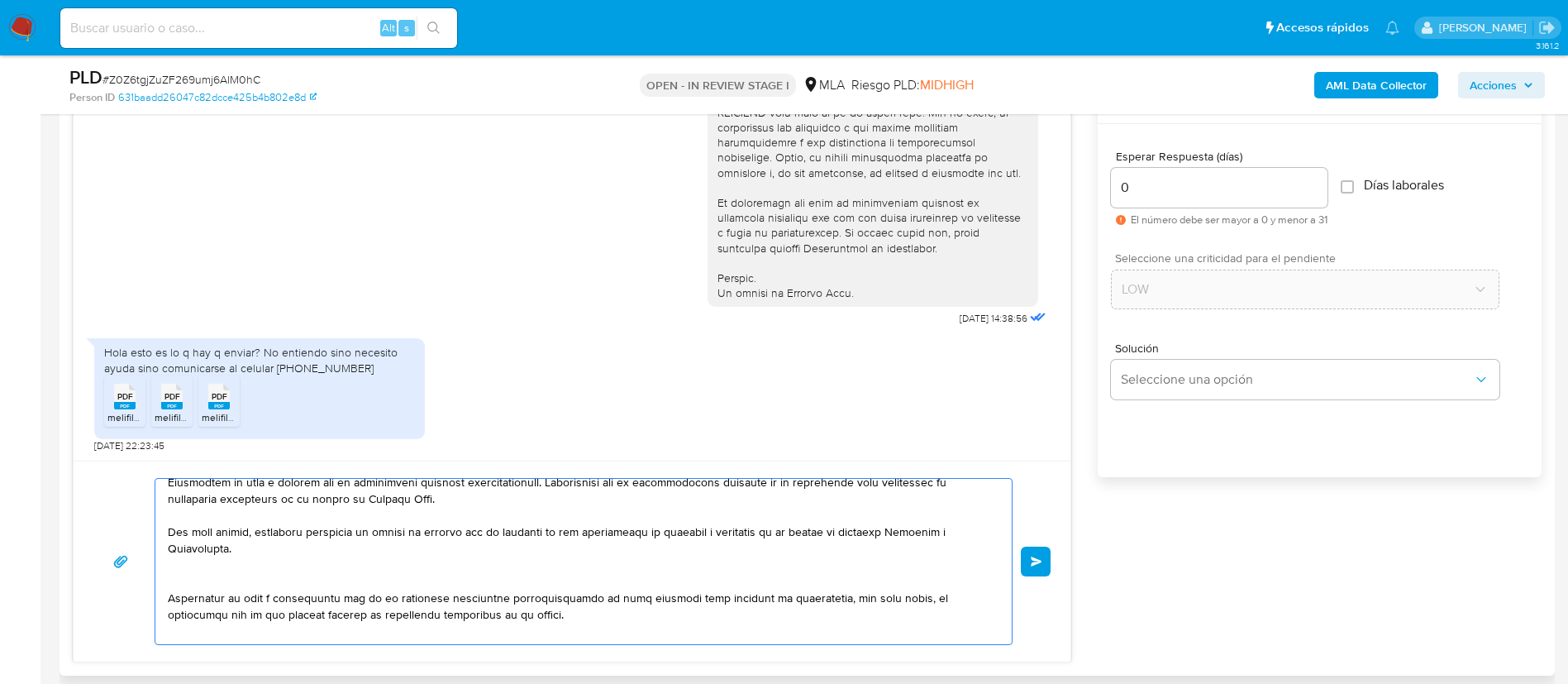
scroll to position [77, 0]
click at [213, 538] on textarea at bounding box center [579, 561] width 823 height 165
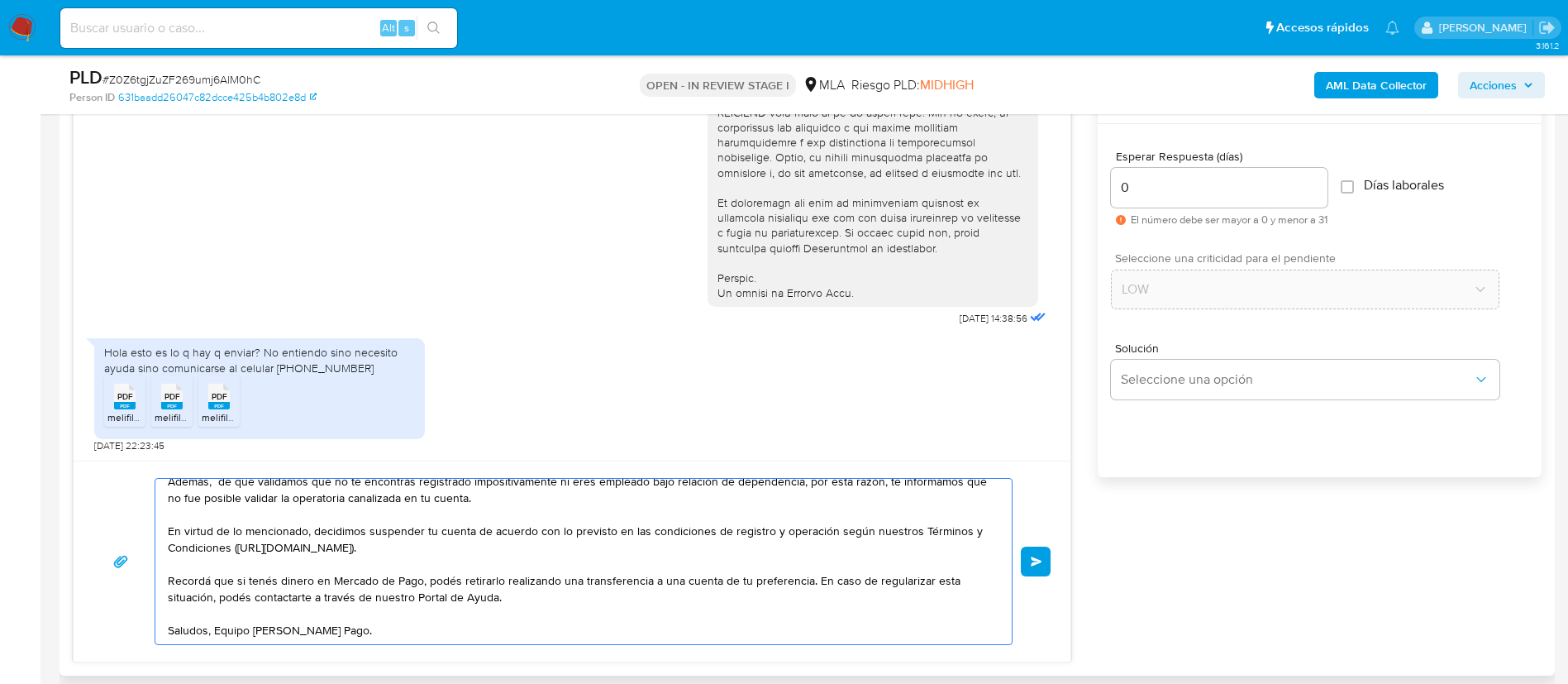
scroll to position [144, 0]
click at [213, 616] on textarea "Hola, Muchas gracias por tu respuesta. Analizamos tu caso y notamos que la info…" at bounding box center [579, 561] width 823 height 165
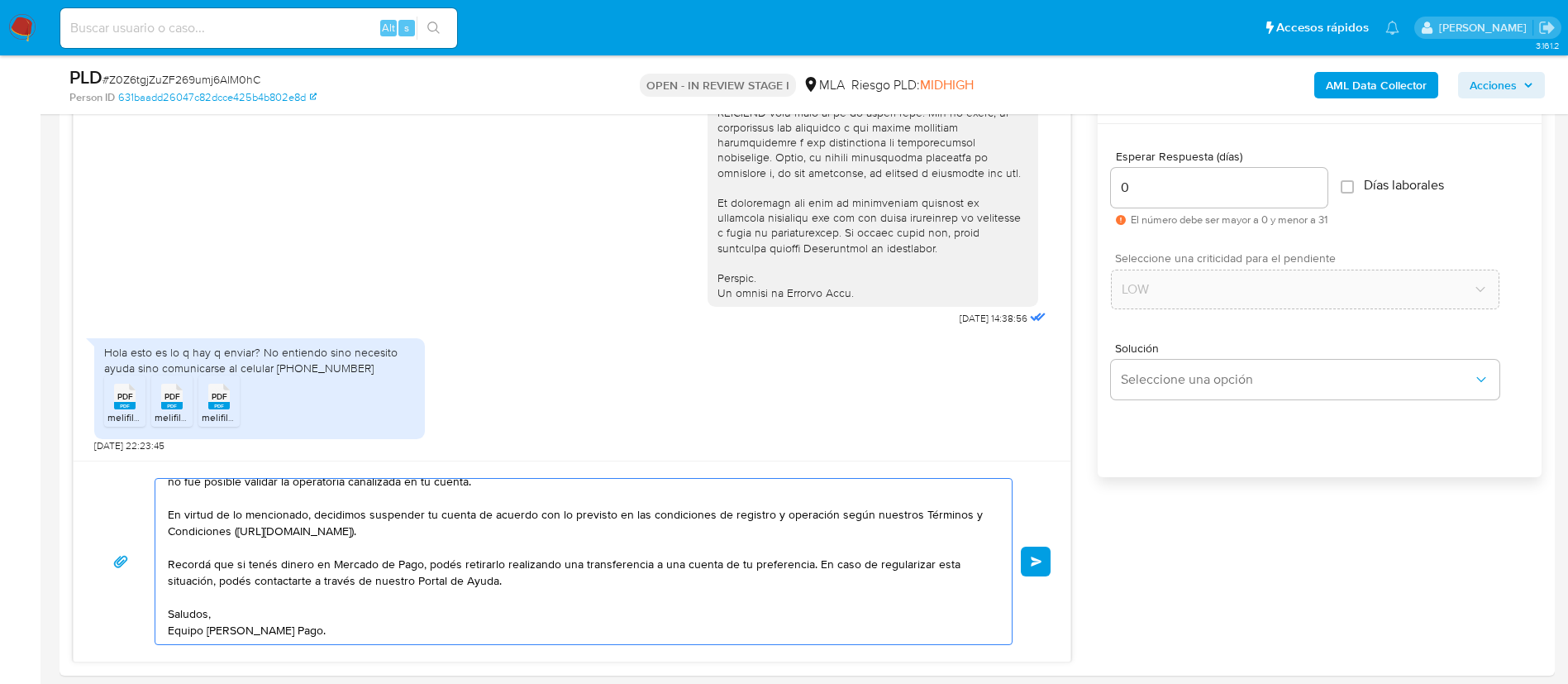
type textarea "Hola, Muchas gracias por tu respuesta. Analizamos tu caso y notamos que la info…"
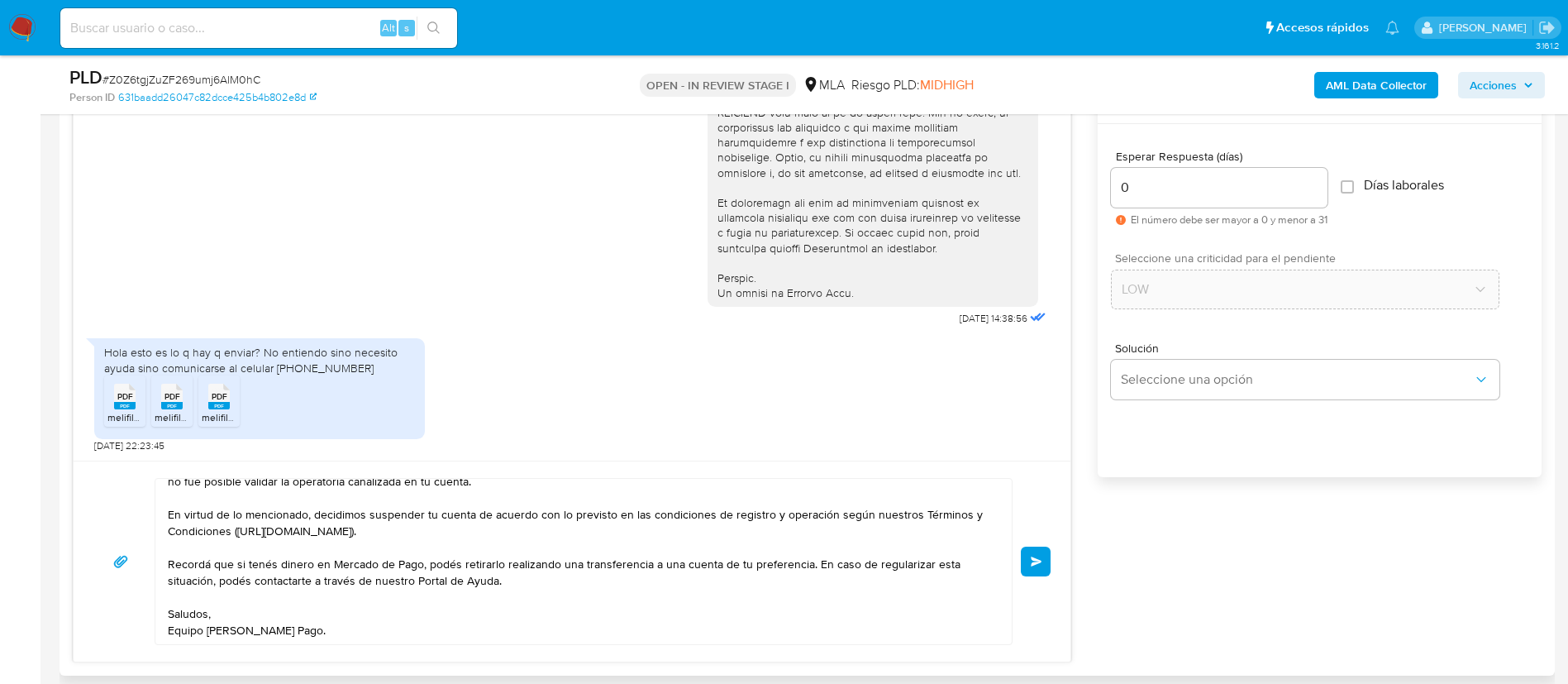
click at [1026, 559] on button "Enviar" at bounding box center [1036, 562] width 30 height 30
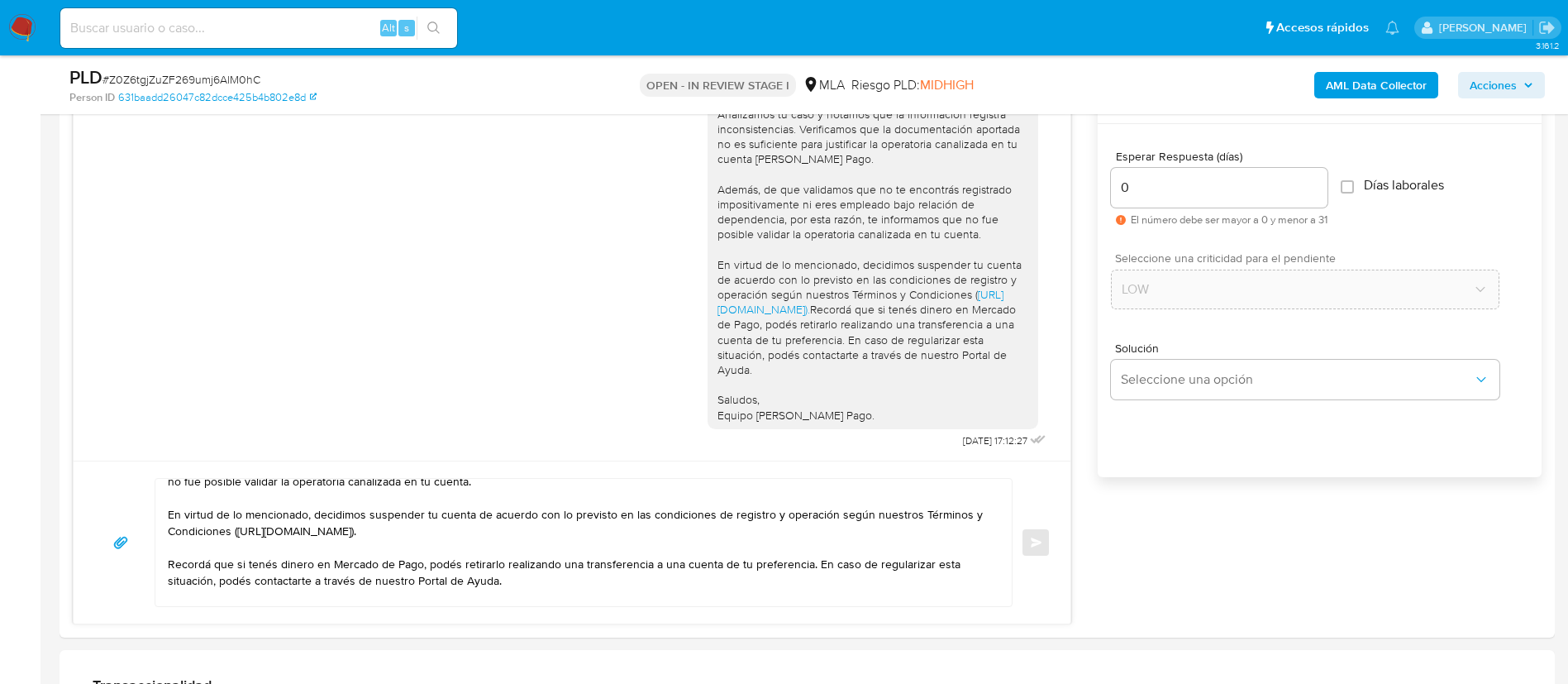
scroll to position [0, 0]
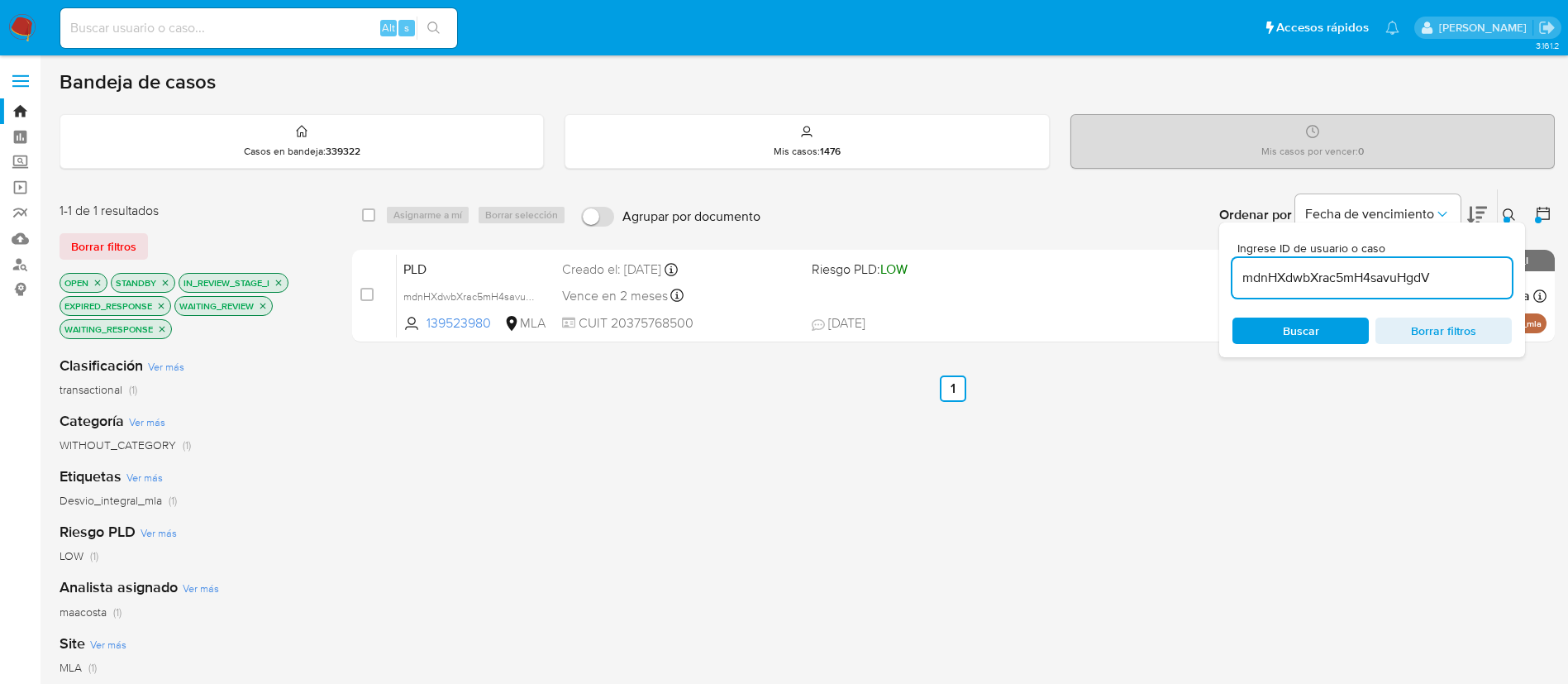
paste input "Z0Z6tgjZuZF269umj6AlM0hC"
click at [1378, 277] on input "mdnHXdwbXrac5mH4savuHgdV" at bounding box center [1372, 277] width 279 height 21
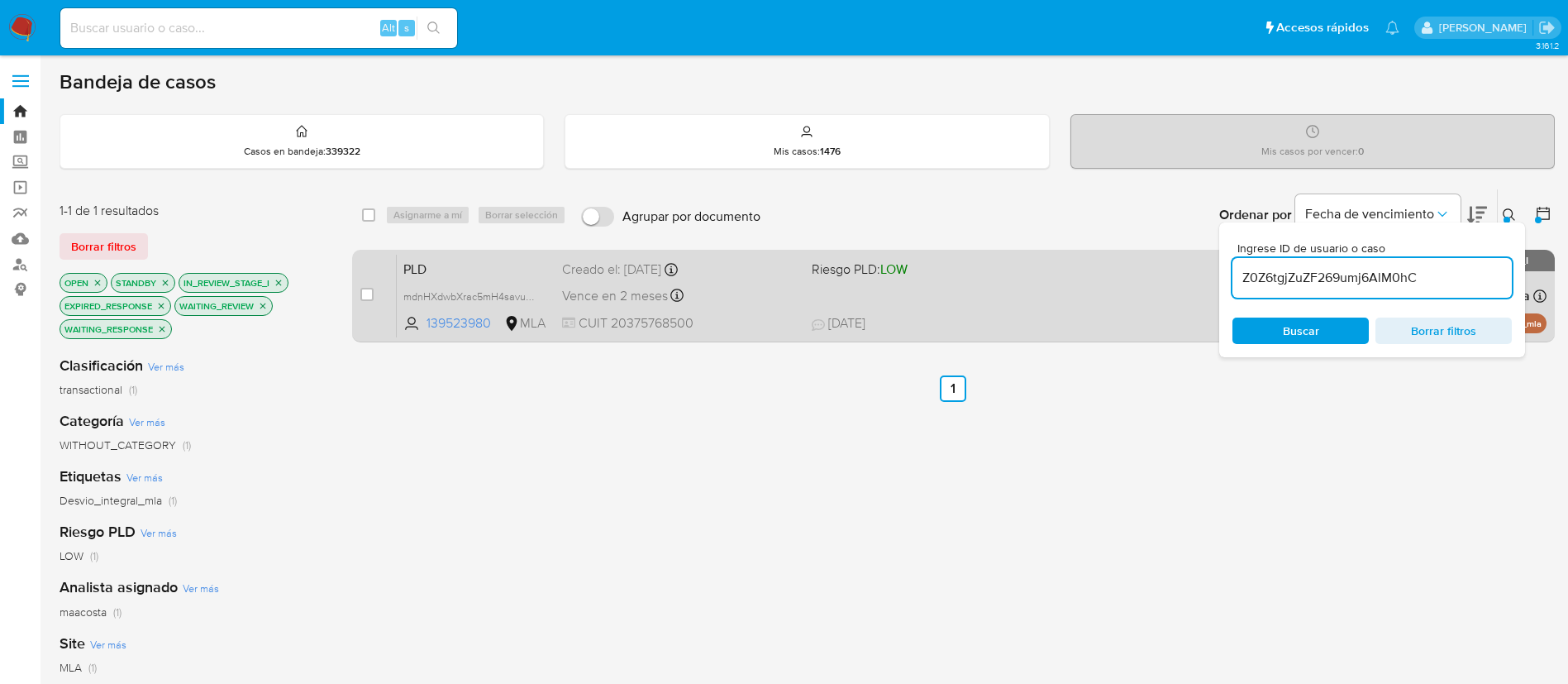
type input "Z0Z6tgjZuZF269umj6AlM0hC"
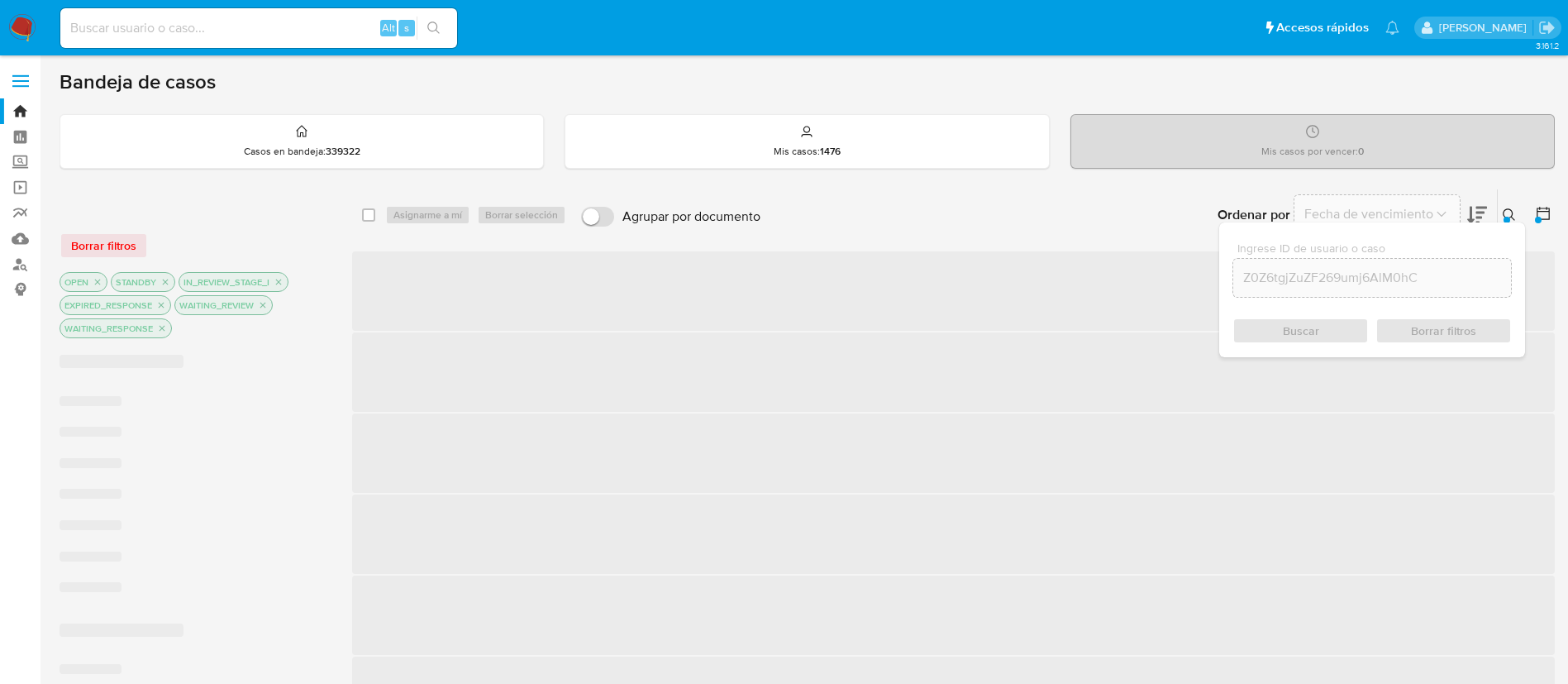
click at [361, 209] on div "select-all-cases-checkbox Asignarme a mí Borrar selección Agrupar por documento…" at bounding box center [953, 215] width 1203 height 51
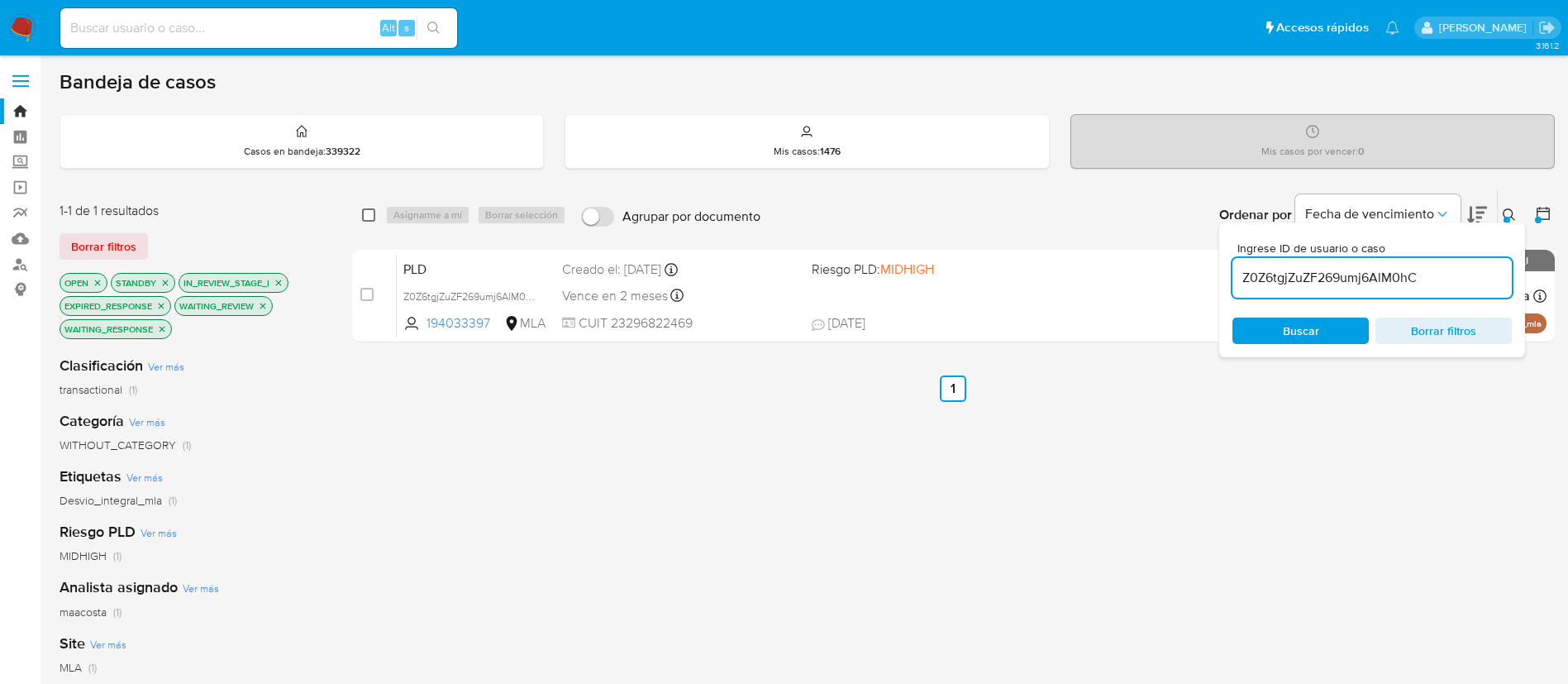
click at [372, 216] on input "checkbox" at bounding box center [369, 214] width 13 height 13
checkbox input "true"
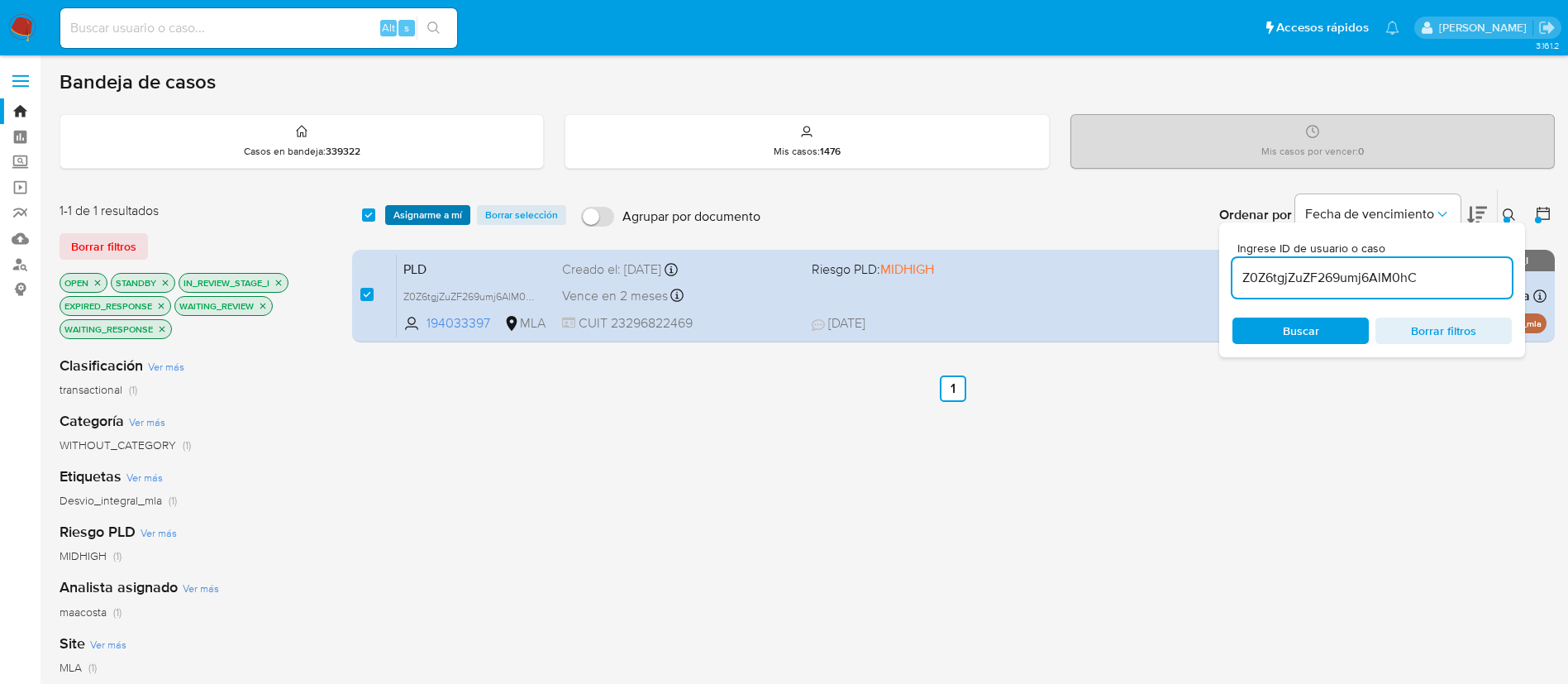
click at [411, 214] on span "Asignarme a mí" at bounding box center [427, 215] width 68 height 17
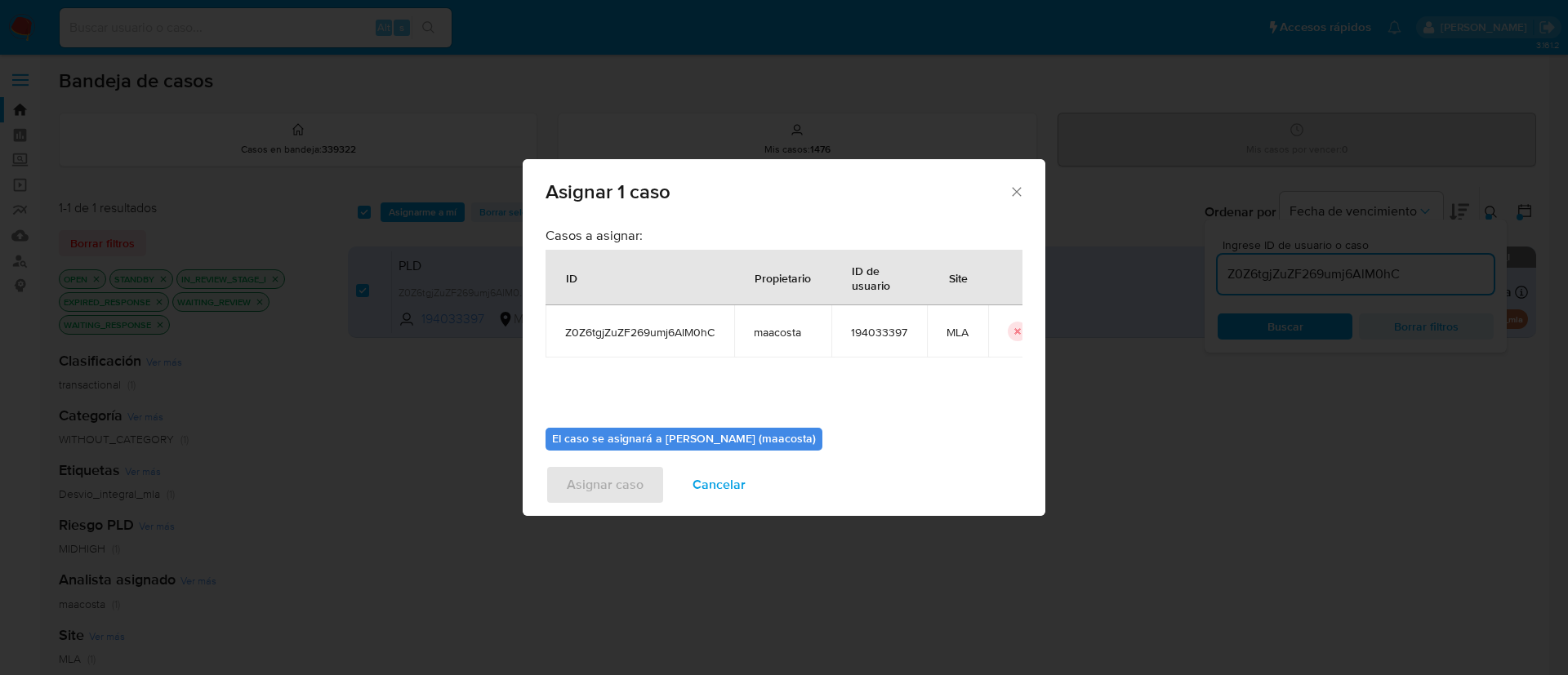
scroll to position [85, 0]
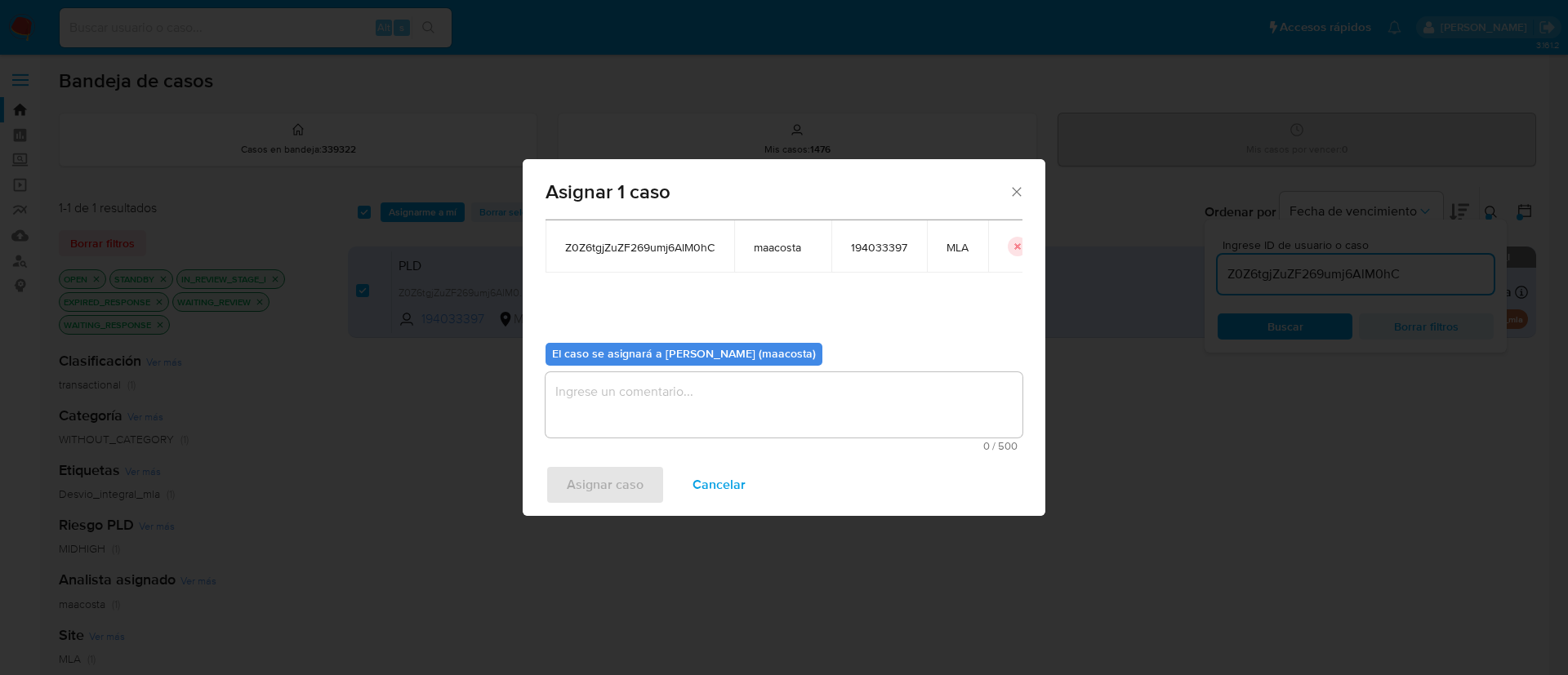
click at [696, 401] on textarea "assign-modal" at bounding box center [784, 405] width 477 height 65
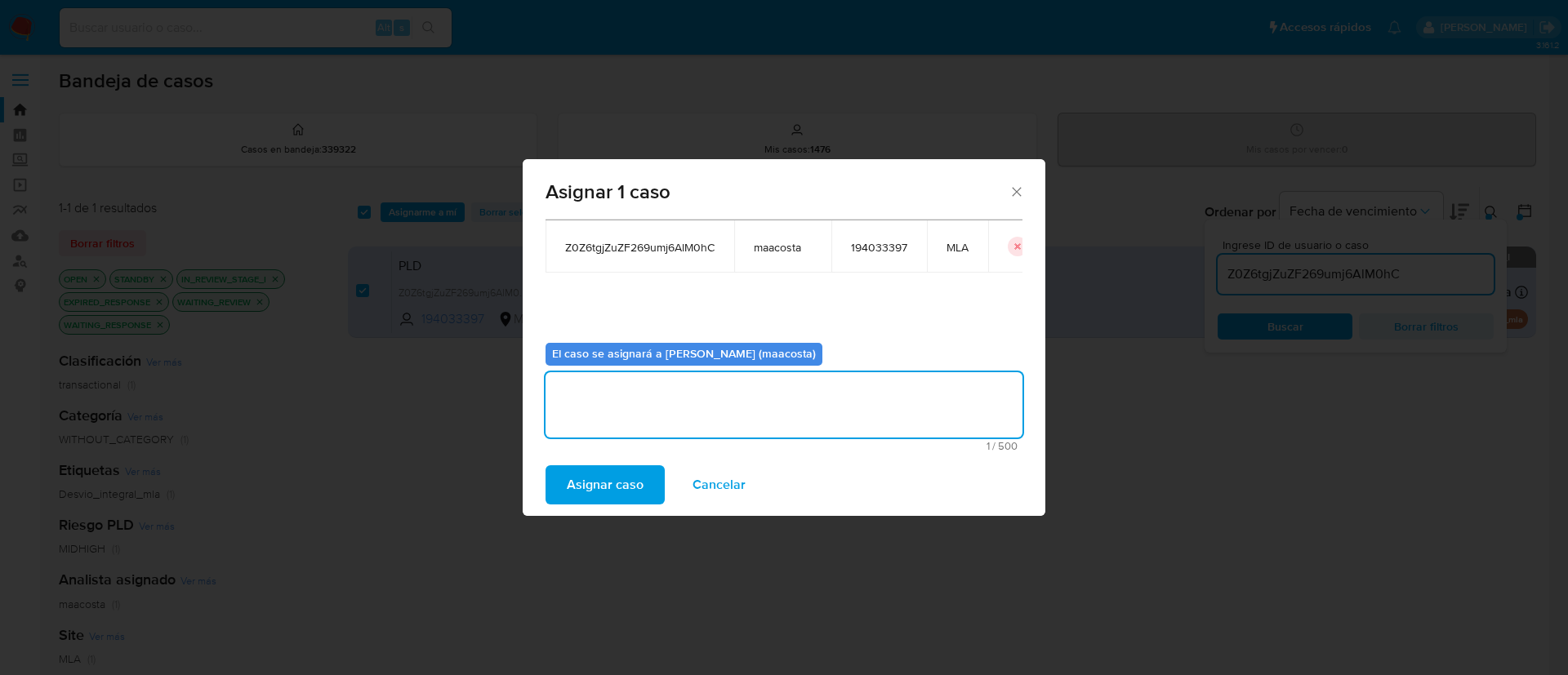
click at [615, 476] on span "Asignar caso" at bounding box center [605, 484] width 77 height 36
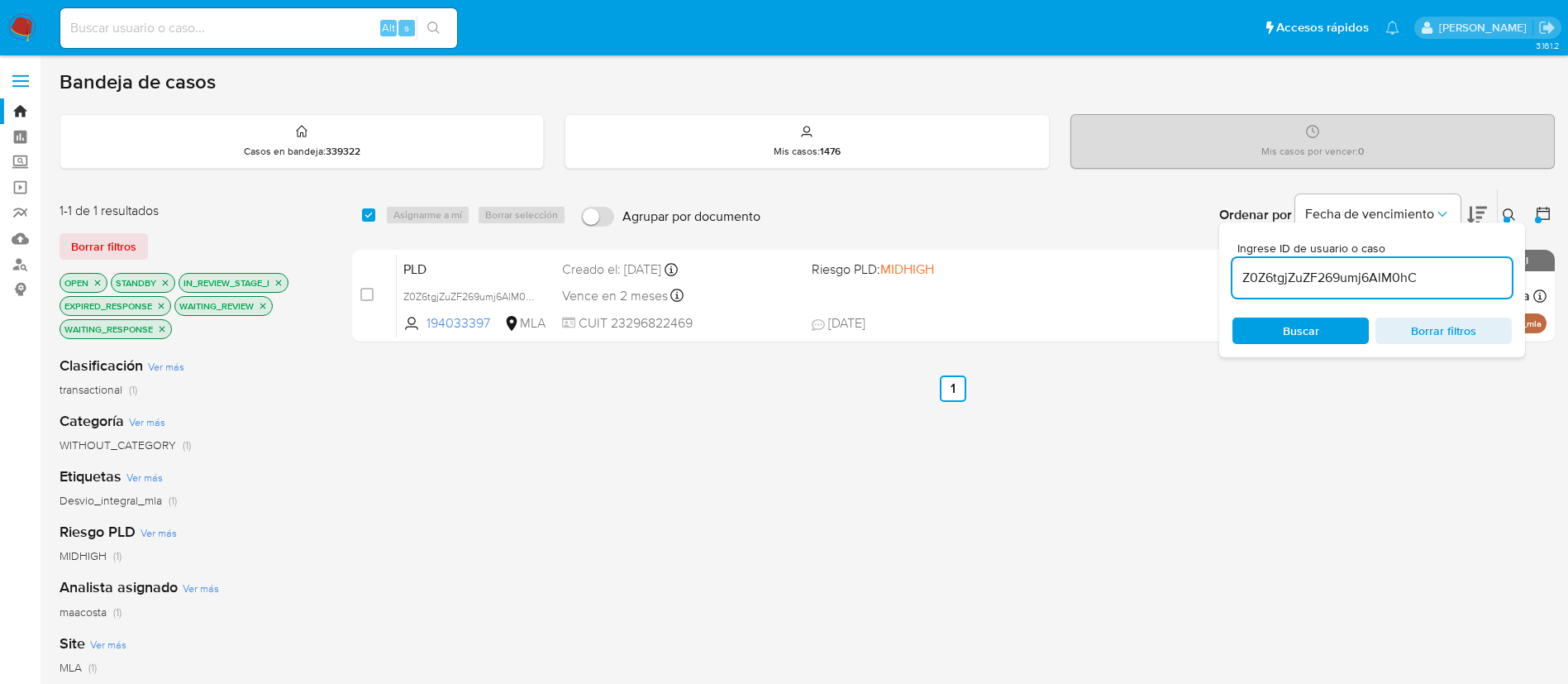
click at [1314, 278] on input "Z0Z6tgjZuZF269umj6AlM0hC" at bounding box center [1372, 277] width 279 height 21
paste input "vMpIa8EPbuVSQcmnjcGajuur"
type input "vMpIa8EPbuVSQcmnjcGajuur"
click at [368, 212] on input "checkbox" at bounding box center [369, 214] width 13 height 13
checkbox input "true"
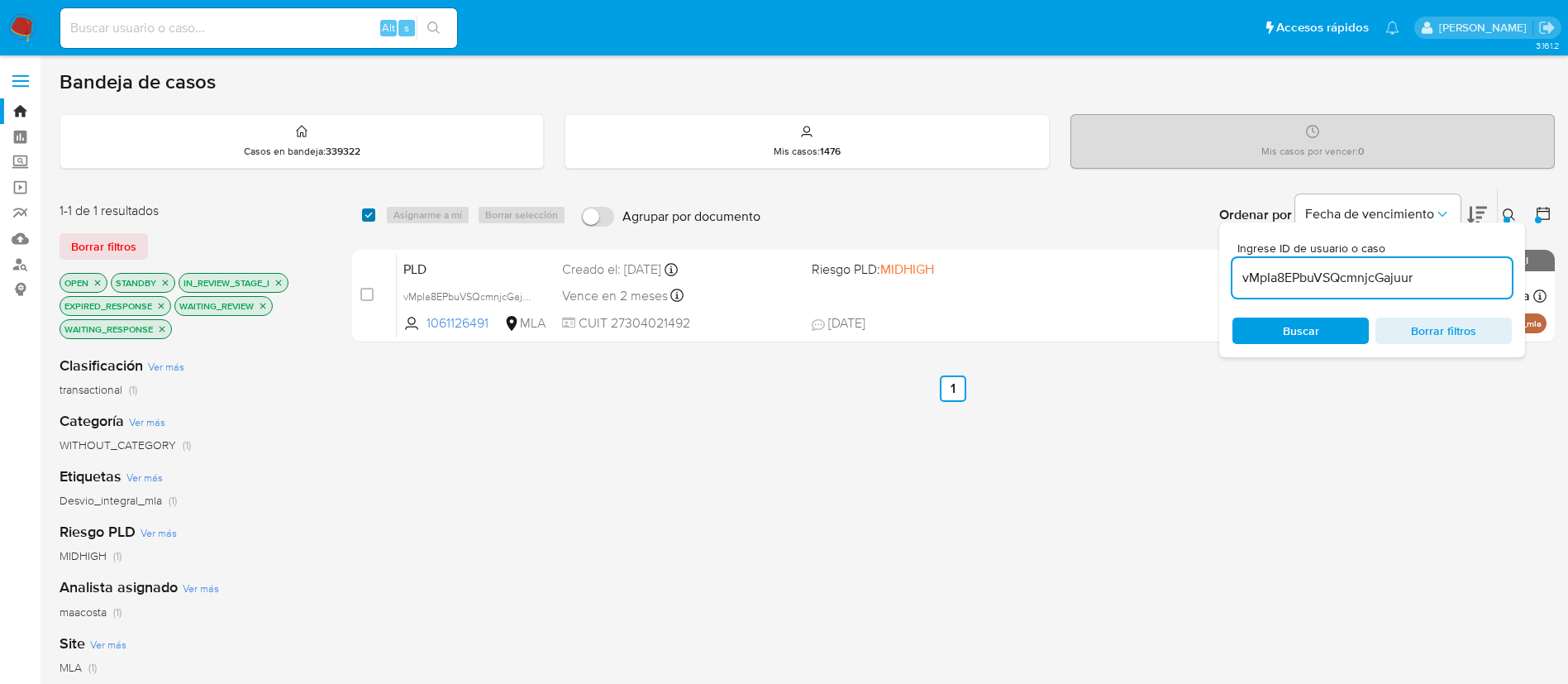
checkbox input "true"
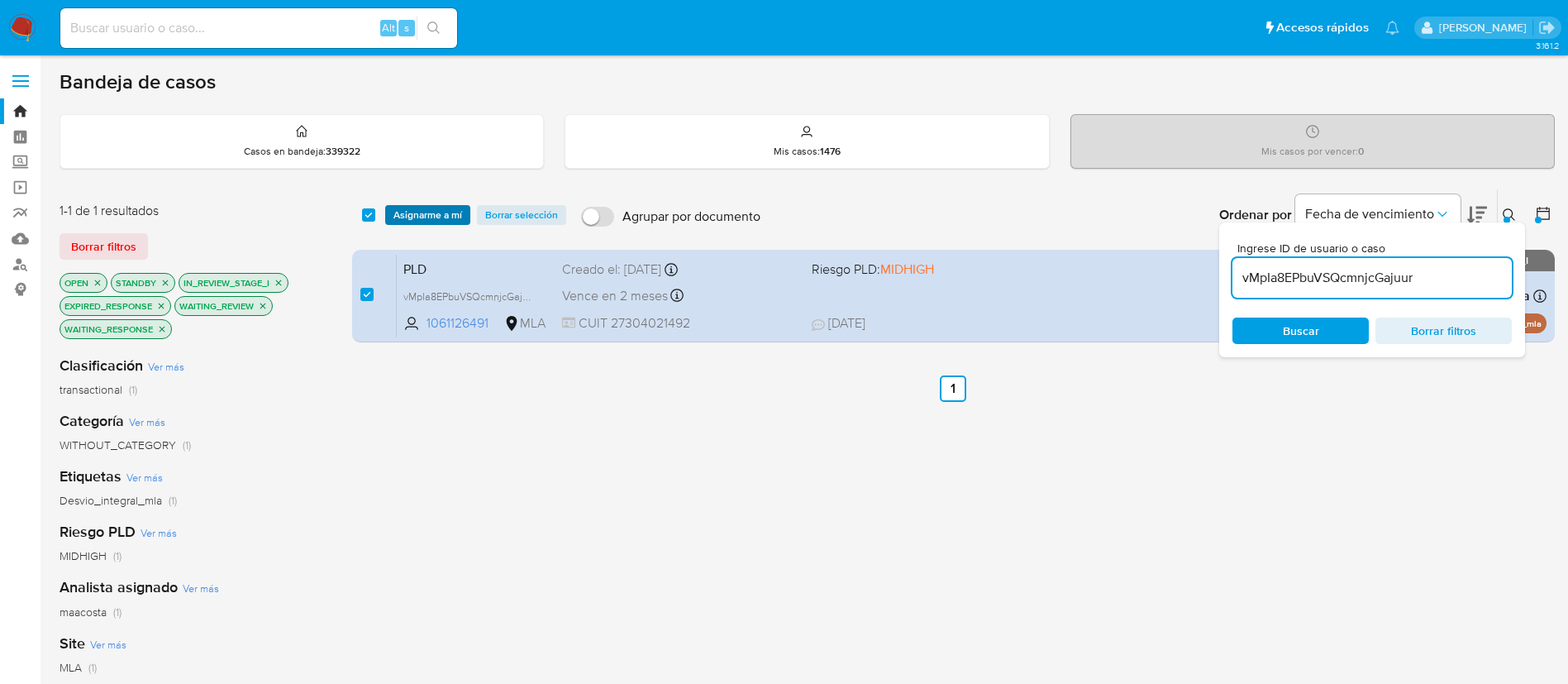
click at [415, 215] on span "Asignarme a mí" at bounding box center [427, 215] width 68 height 17
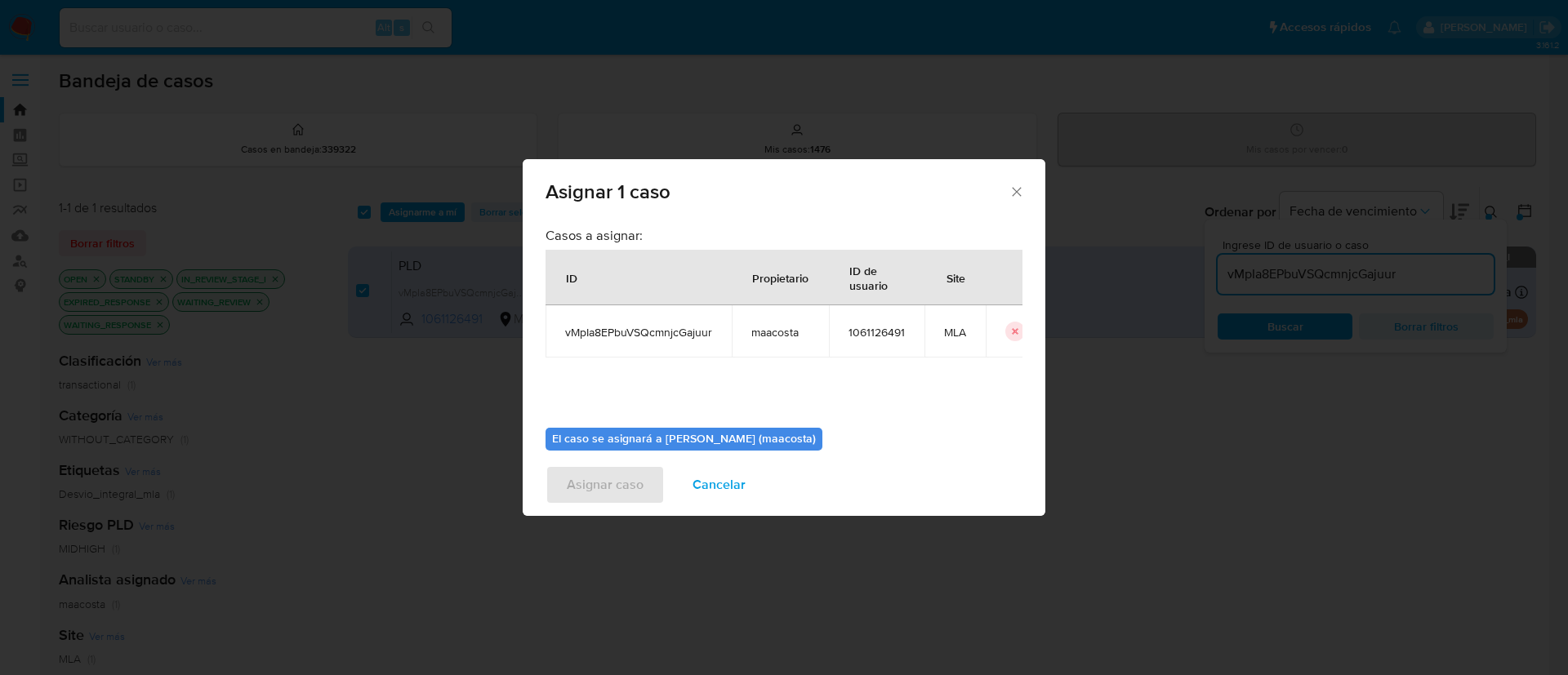
scroll to position [85, 0]
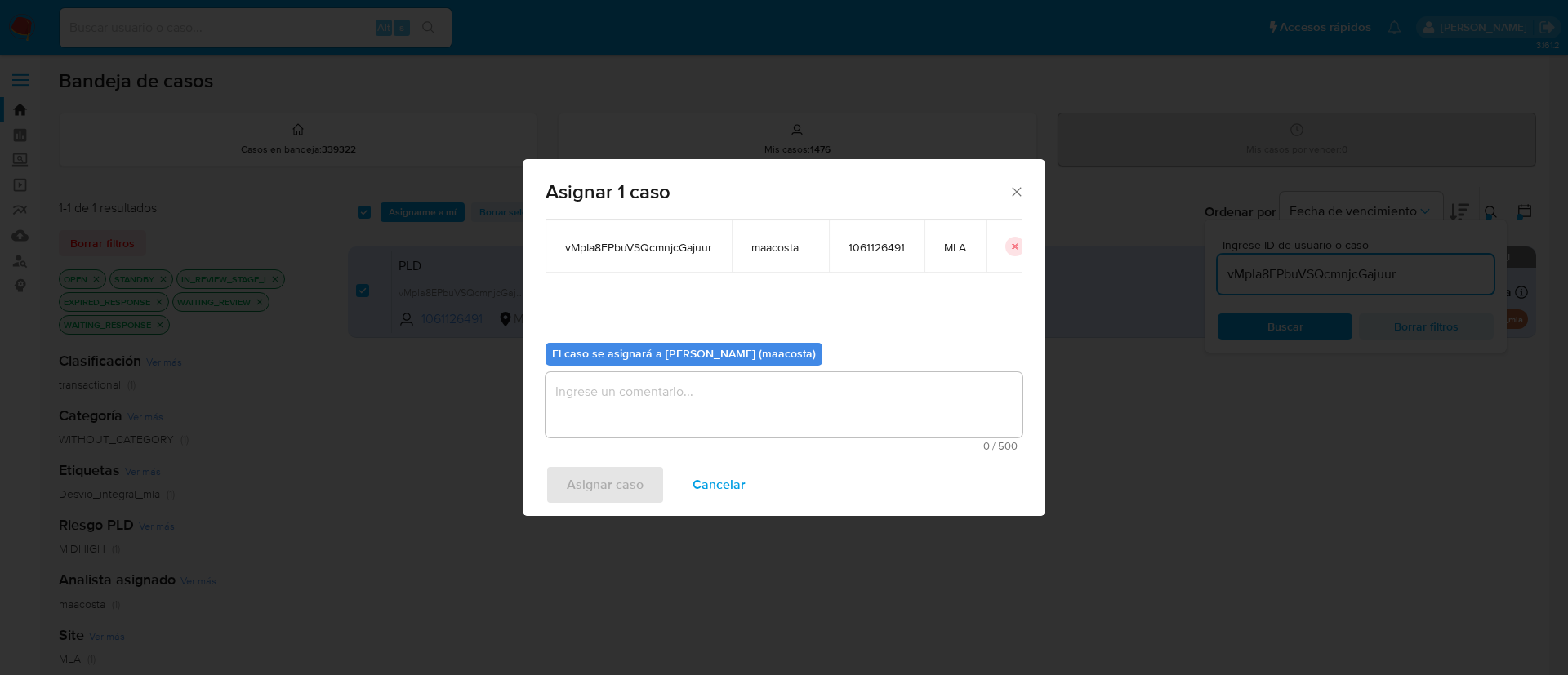
click at [642, 397] on textarea "assign-modal" at bounding box center [784, 405] width 477 height 65
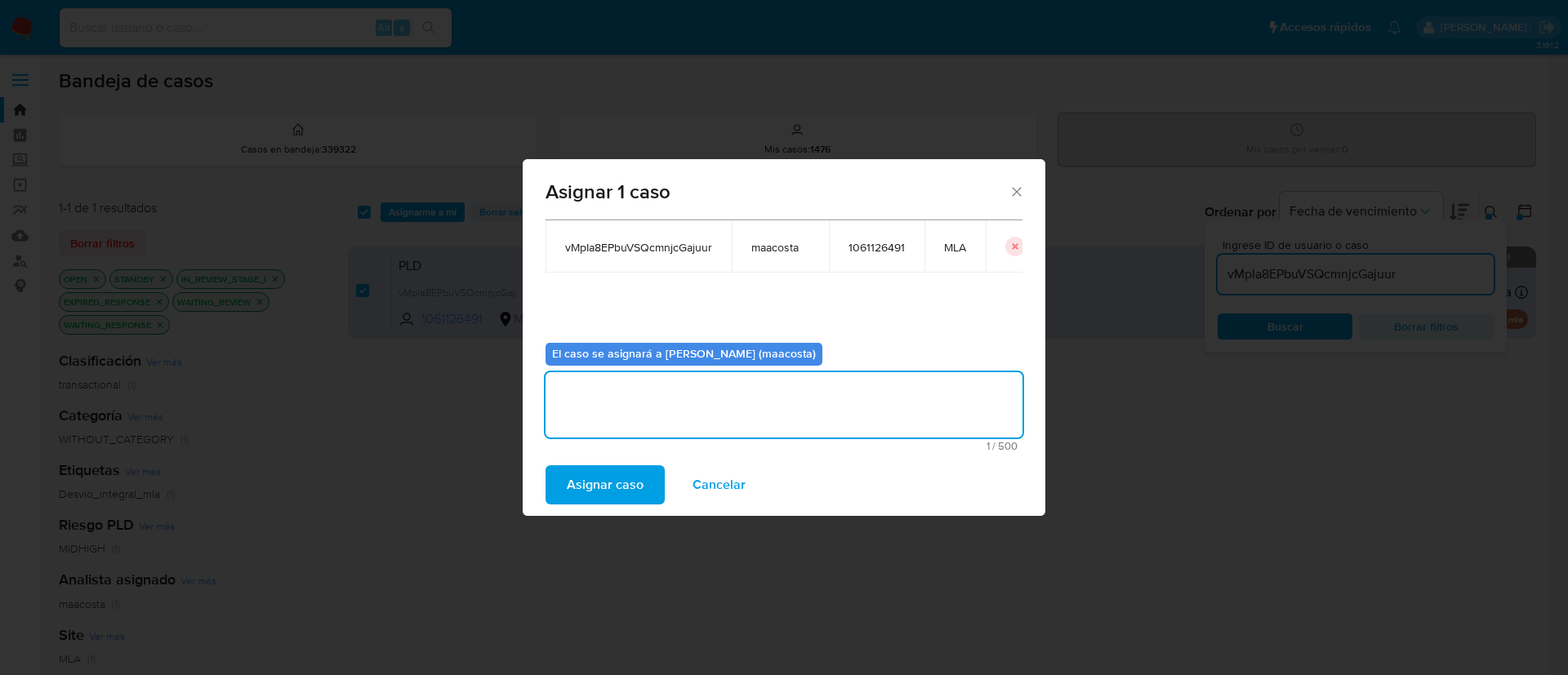
click at [599, 486] on span "Asignar caso" at bounding box center [605, 484] width 77 height 36
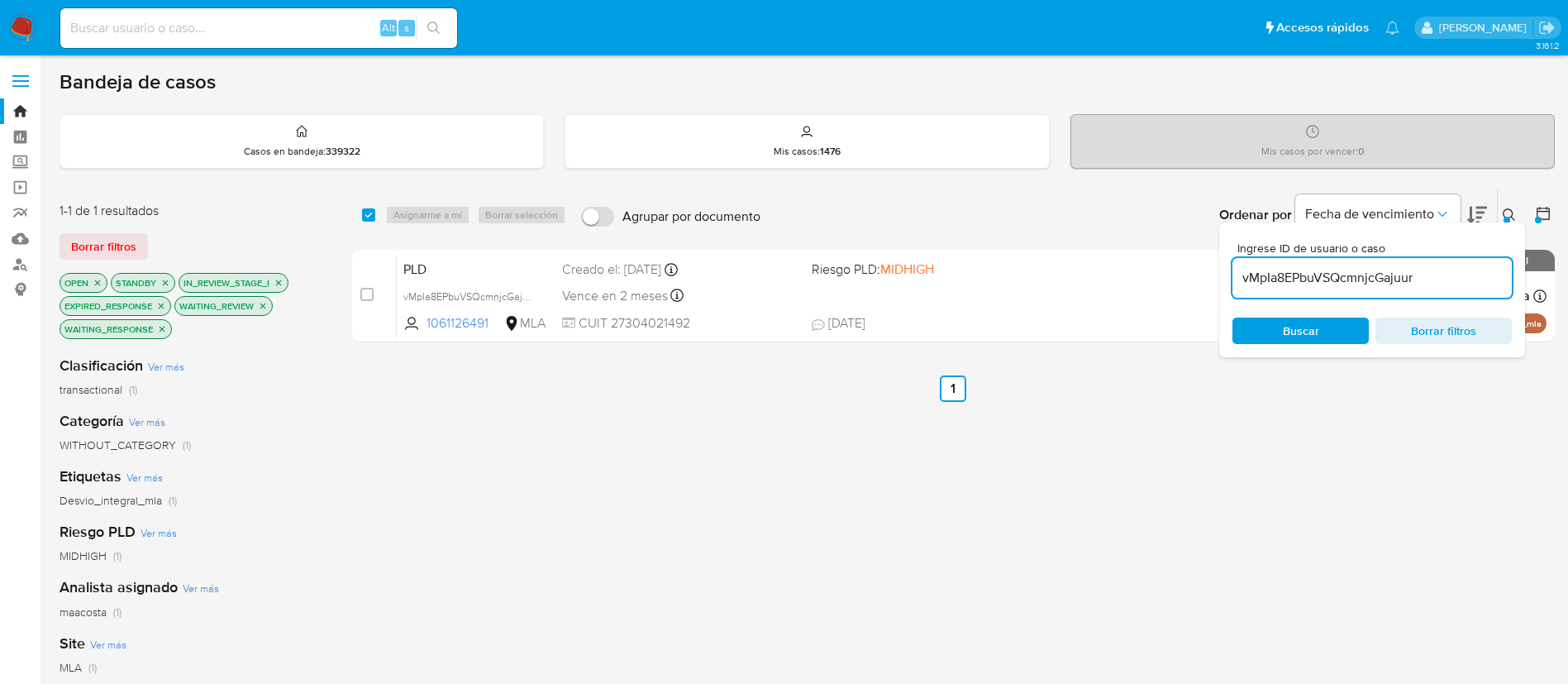
click at [1306, 287] on input "vMpIa8EPbuVSQcmnjcGajuur" at bounding box center [1372, 277] width 279 height 21
paste input "2AUL9mZJf8q80KfllOPtTcTV"
type input "2AUL9mZJf8q80KfllOPtTcTV"
click at [371, 218] on input "checkbox" at bounding box center [369, 214] width 13 height 13
checkbox input "true"
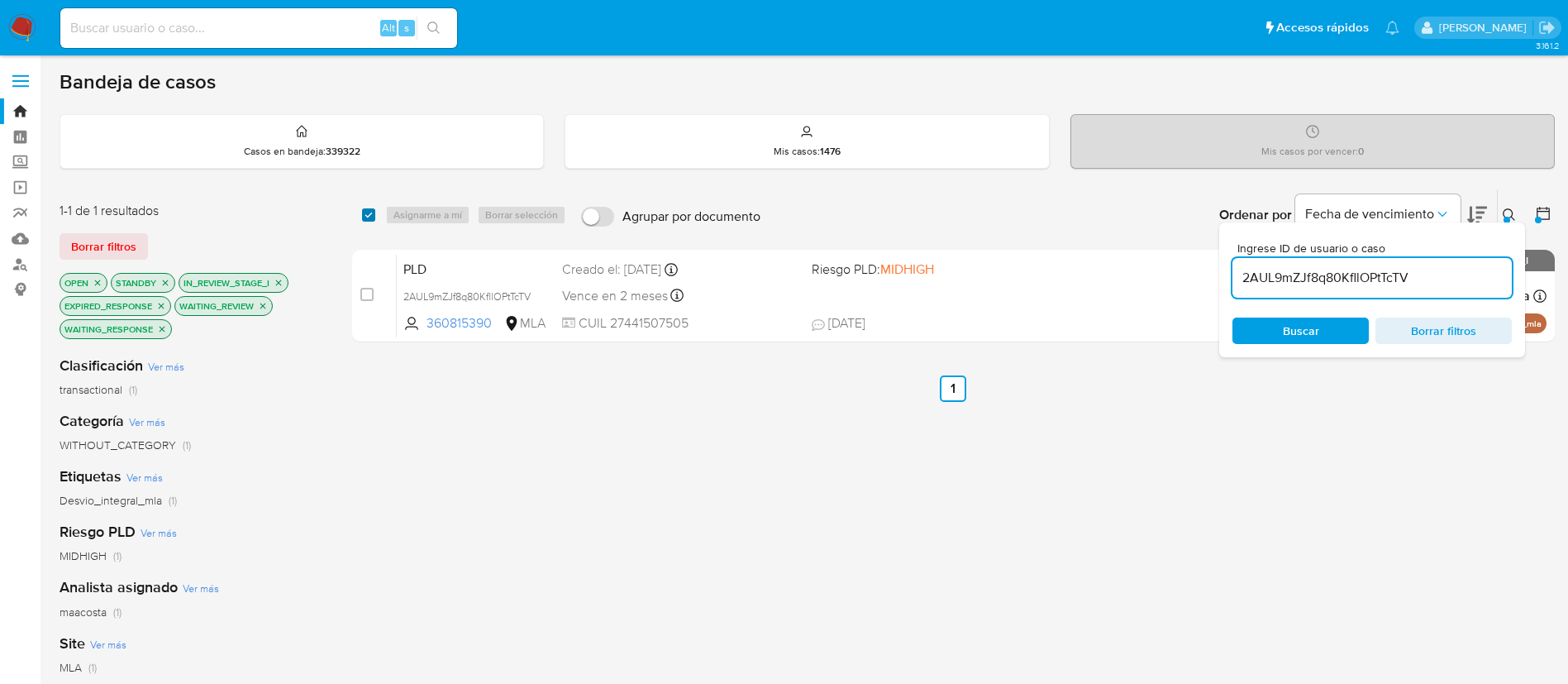
checkbox input "true"
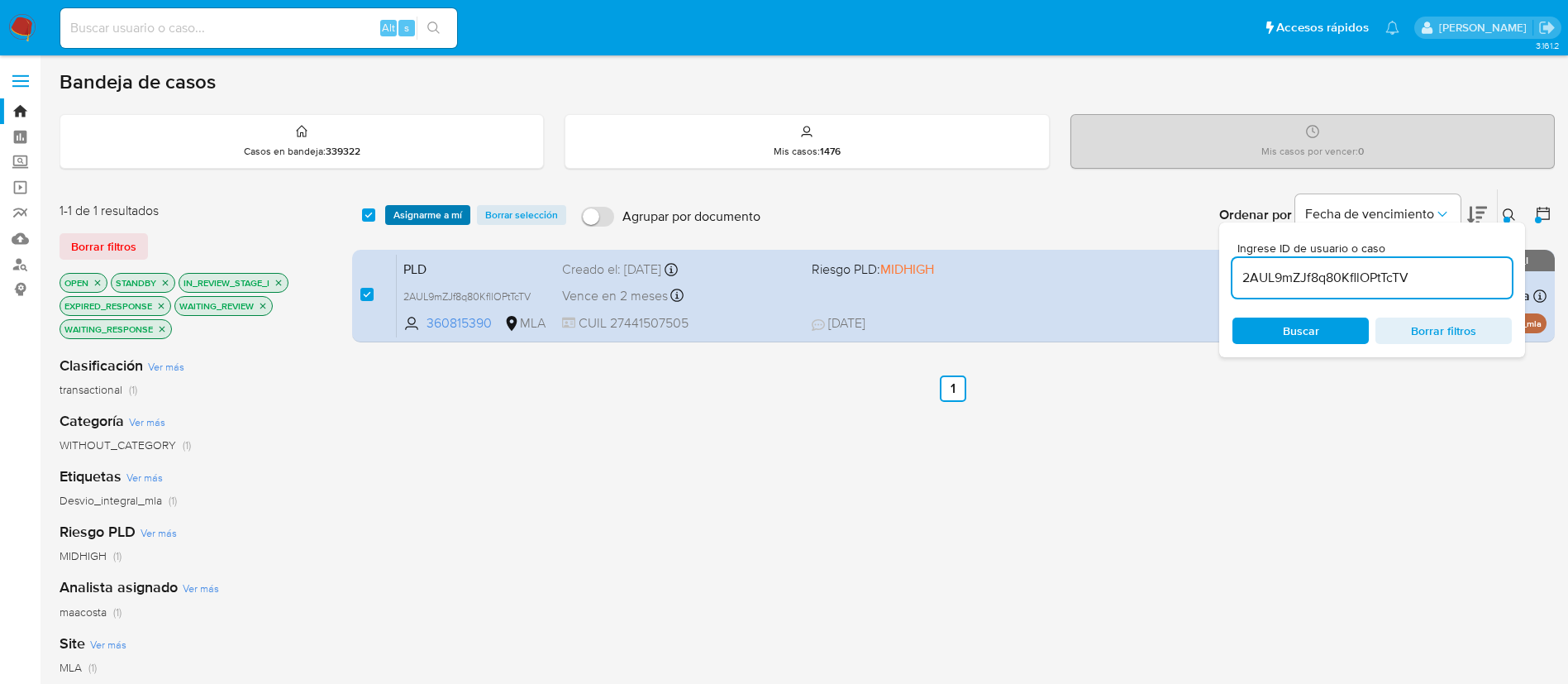
click at [399, 213] on span "Asignarme a mí" at bounding box center [427, 215] width 68 height 17
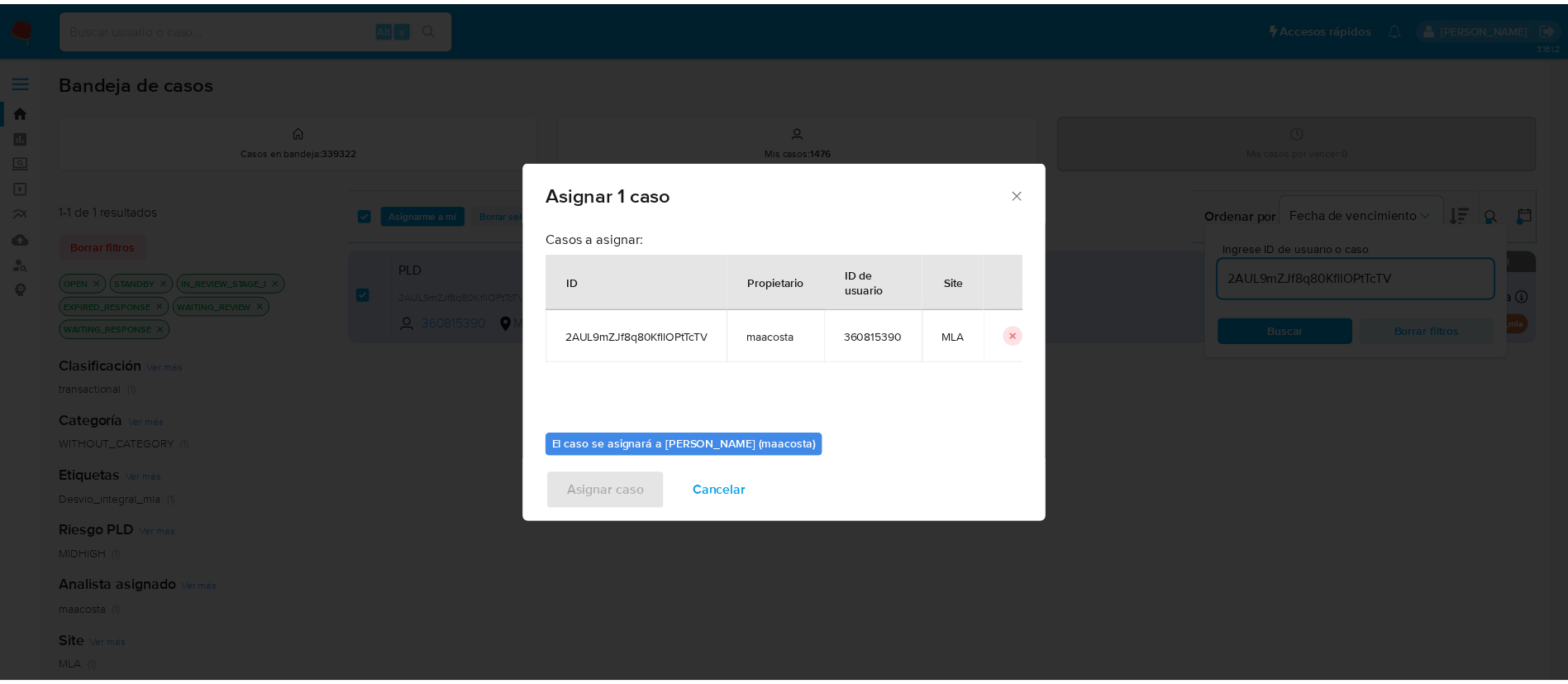
scroll to position [86, 0]
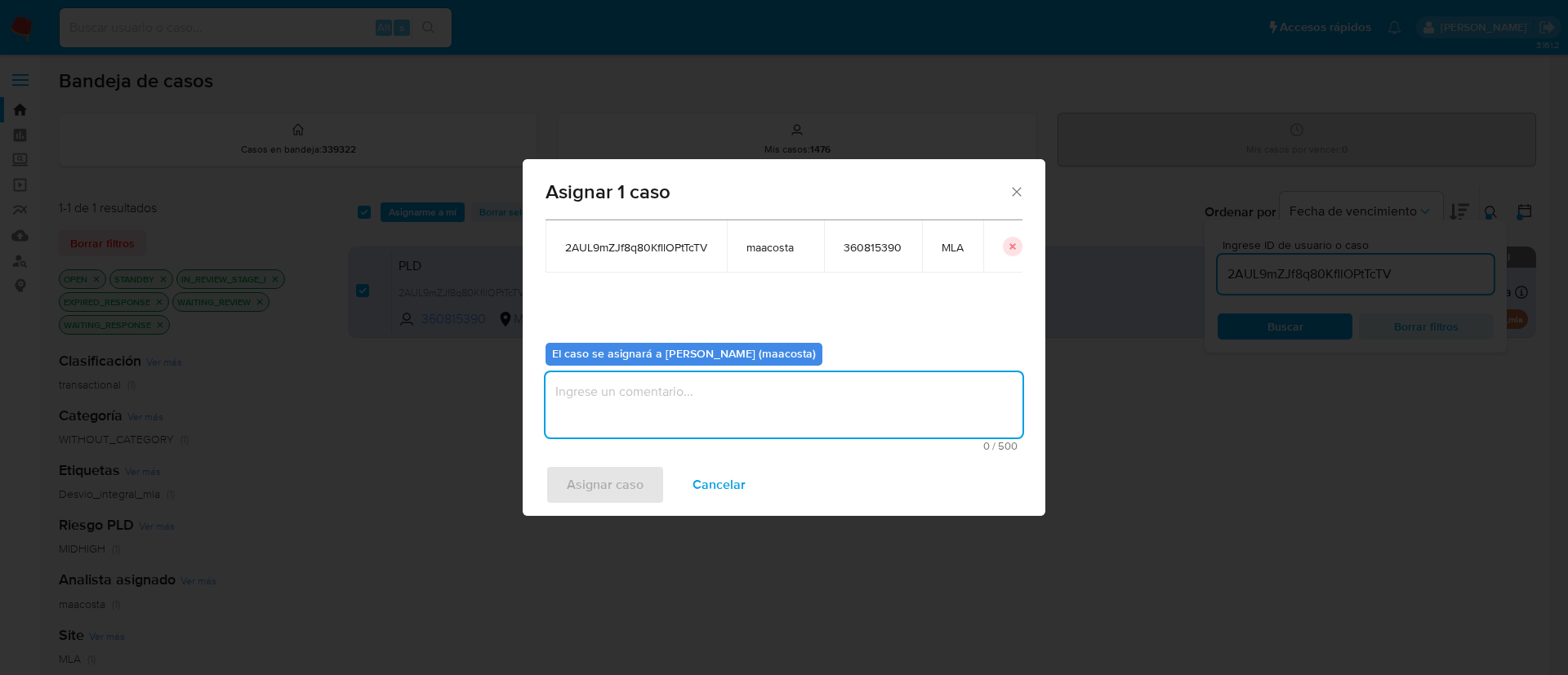
click at [603, 399] on textarea "assign-modal" at bounding box center [784, 405] width 477 height 65
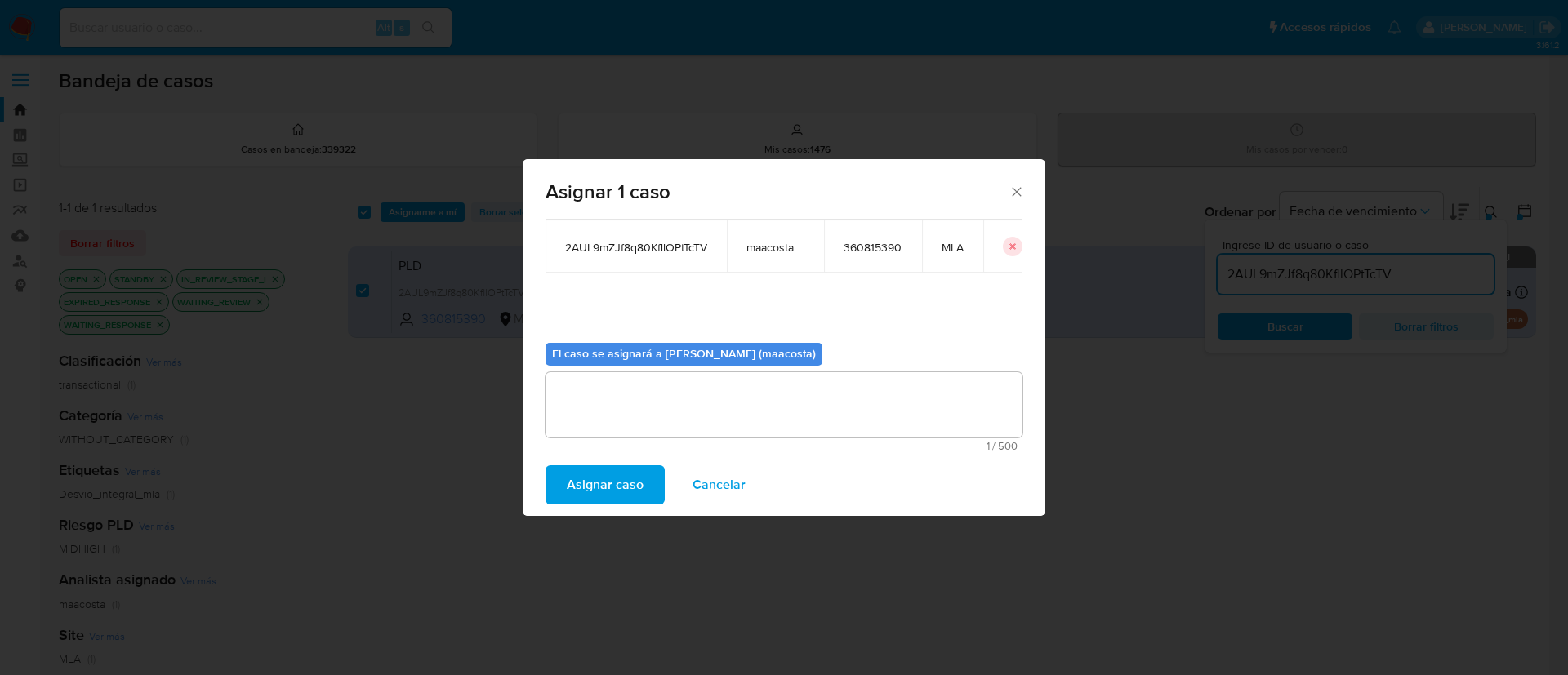
click at [615, 476] on span "Asignar caso" at bounding box center [605, 484] width 77 height 36
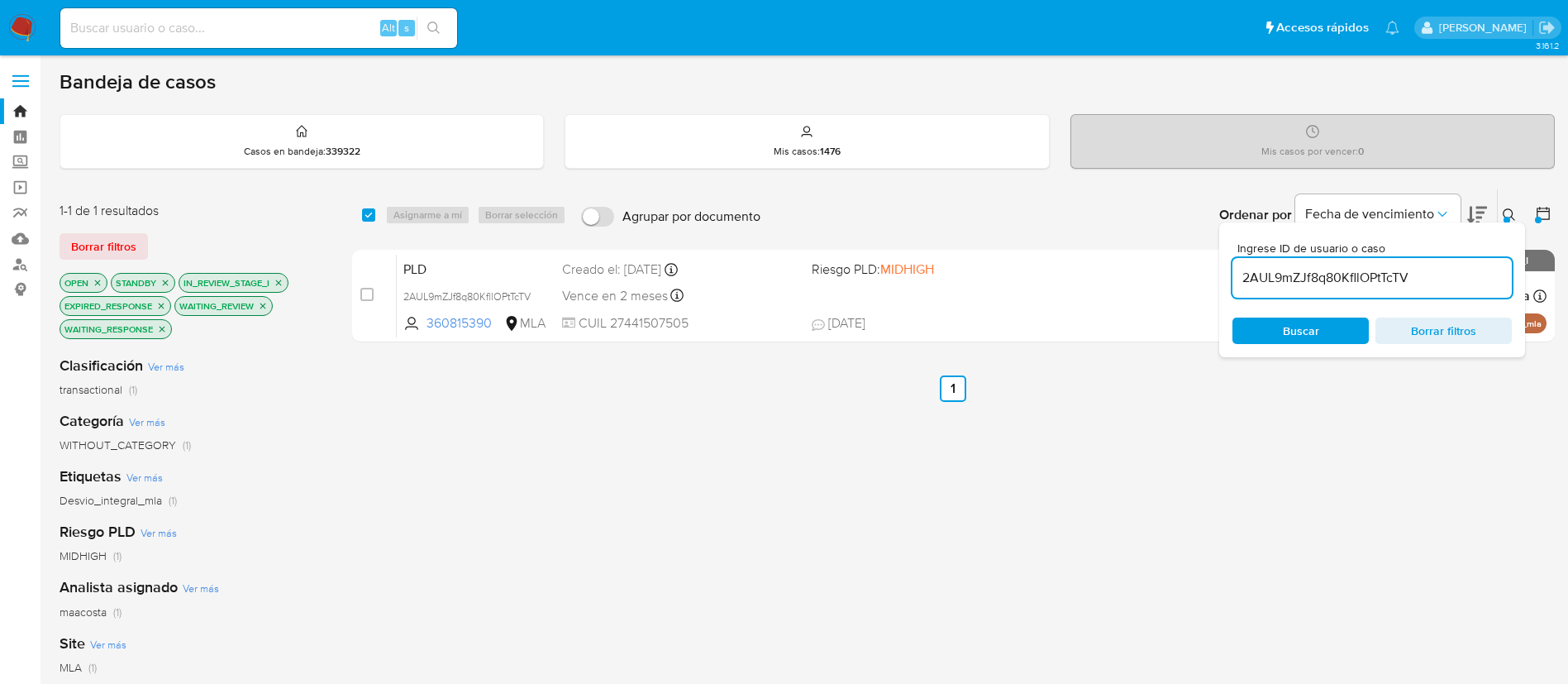
click at [1249, 270] on input "2AUL9mZJf8q80KfllOPtTcTV" at bounding box center [1372, 277] width 279 height 21
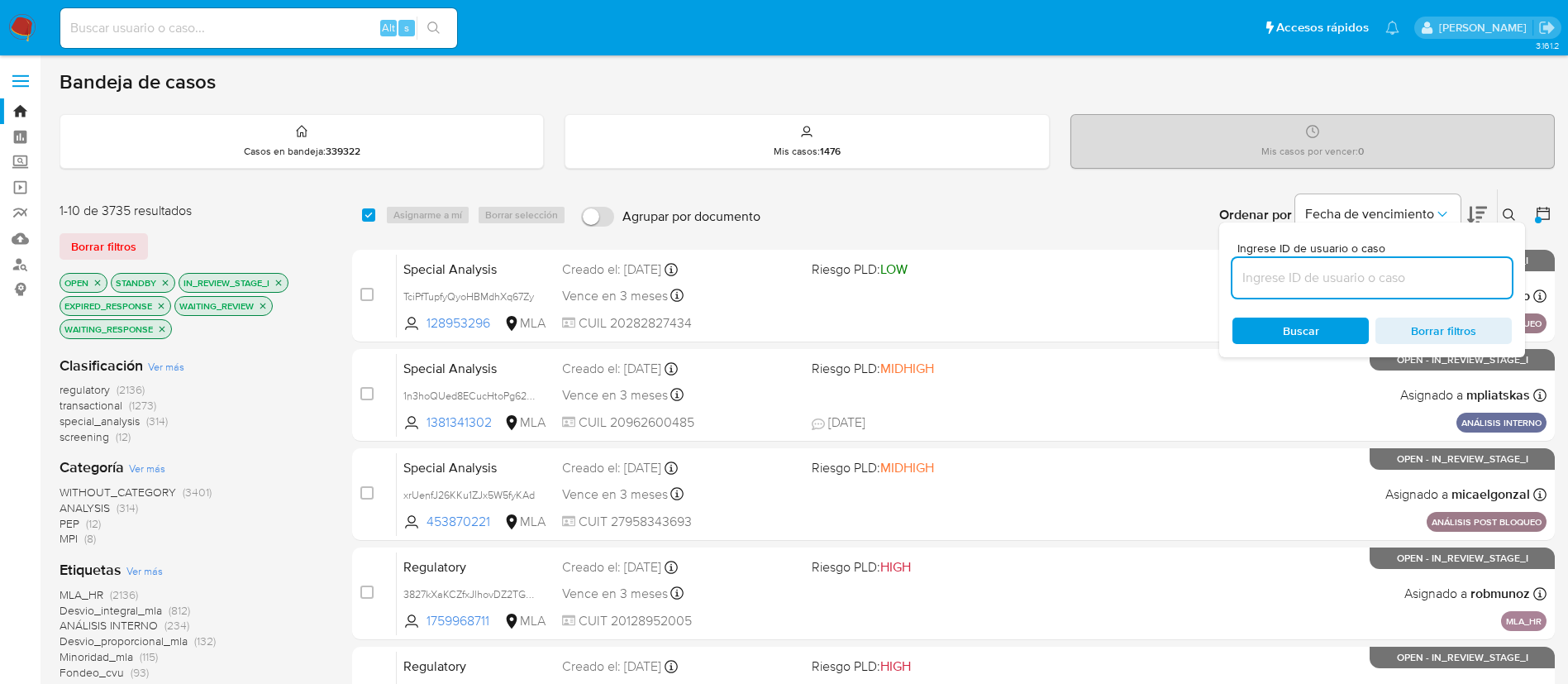
click at [1510, 212] on icon at bounding box center [1509, 214] width 13 height 13
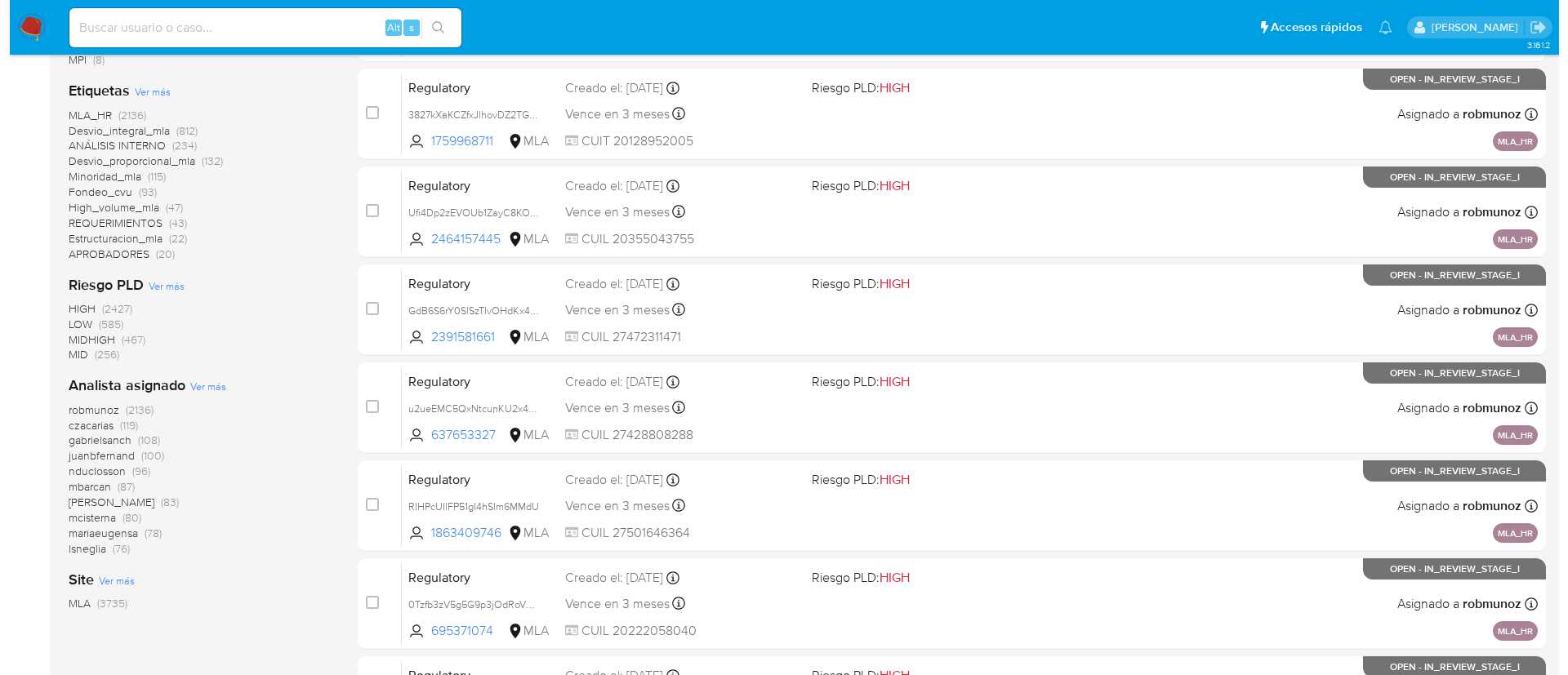
scroll to position [470, 0]
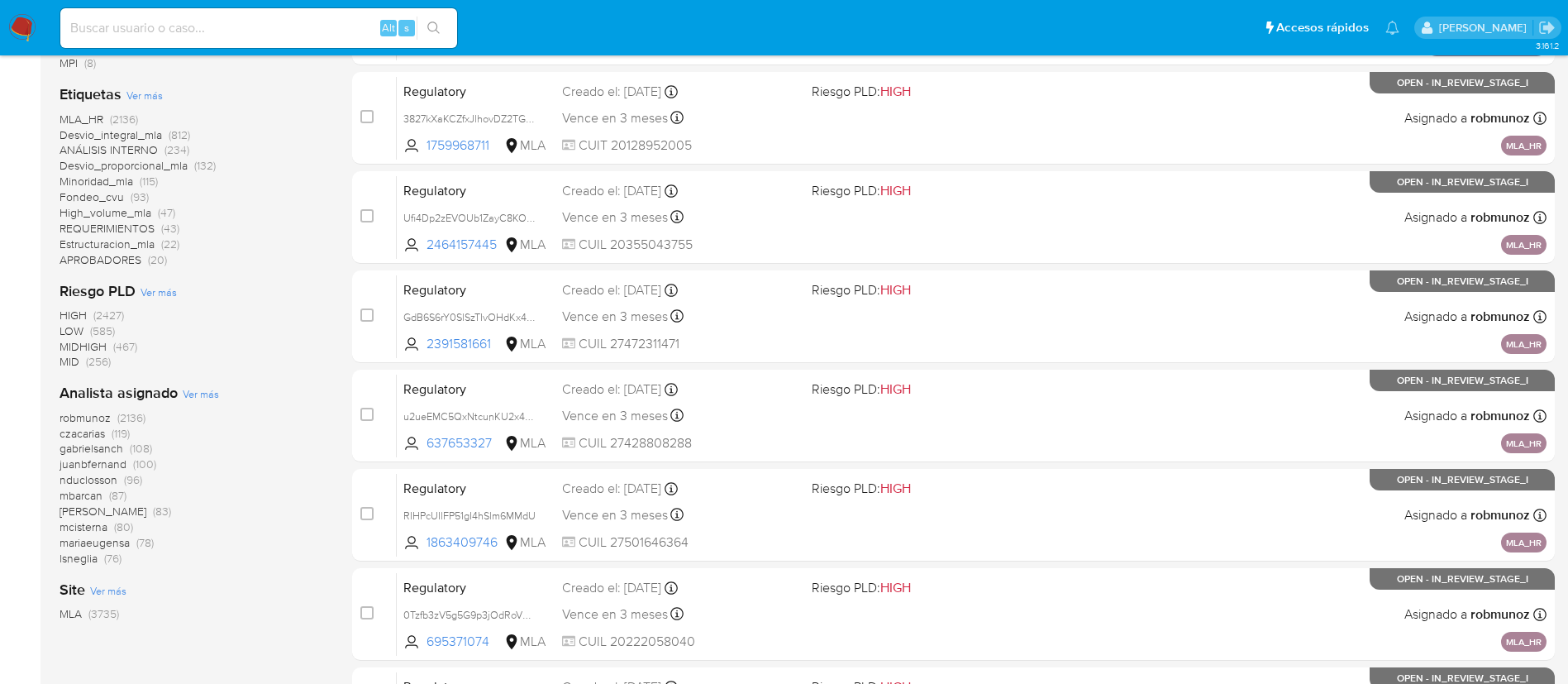
click at [210, 391] on span "Ver más" at bounding box center [200, 393] width 36 height 15
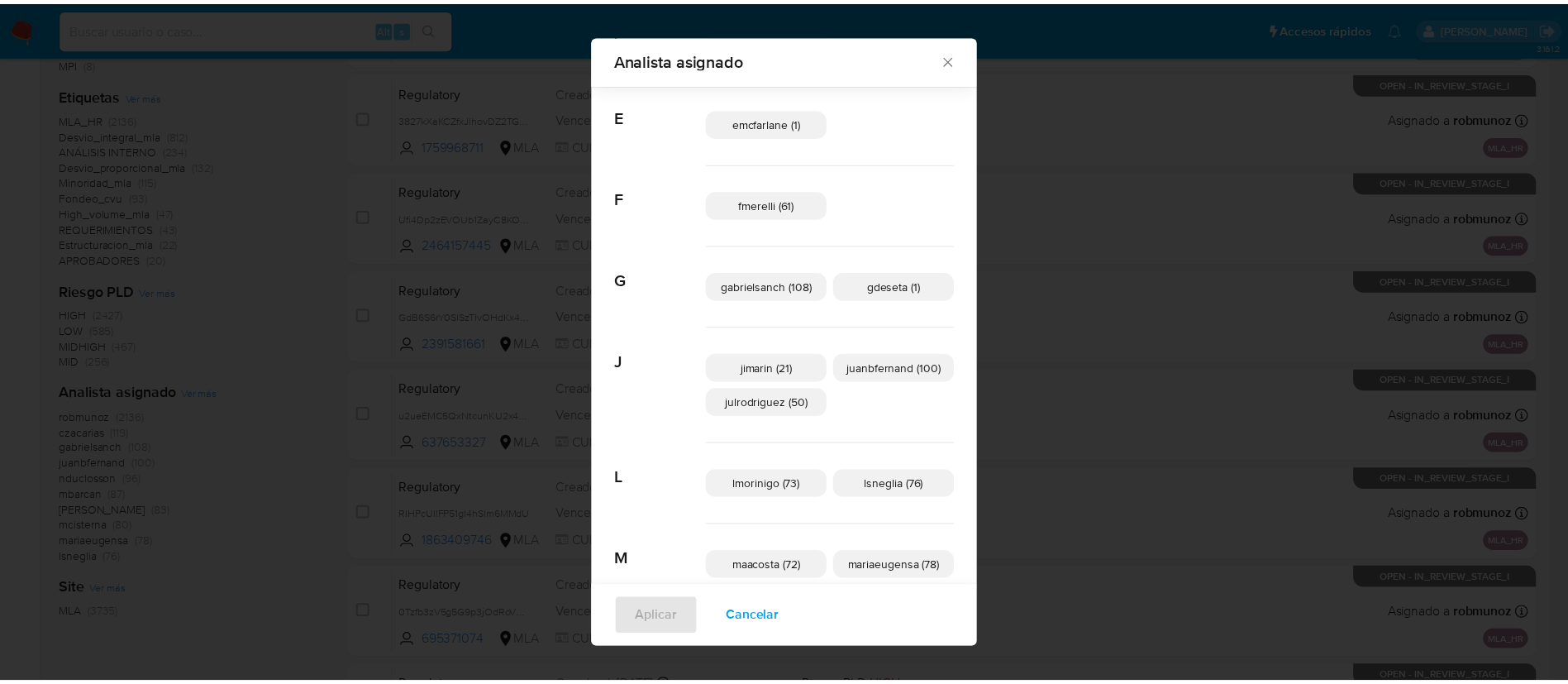
scroll to position [227, 0]
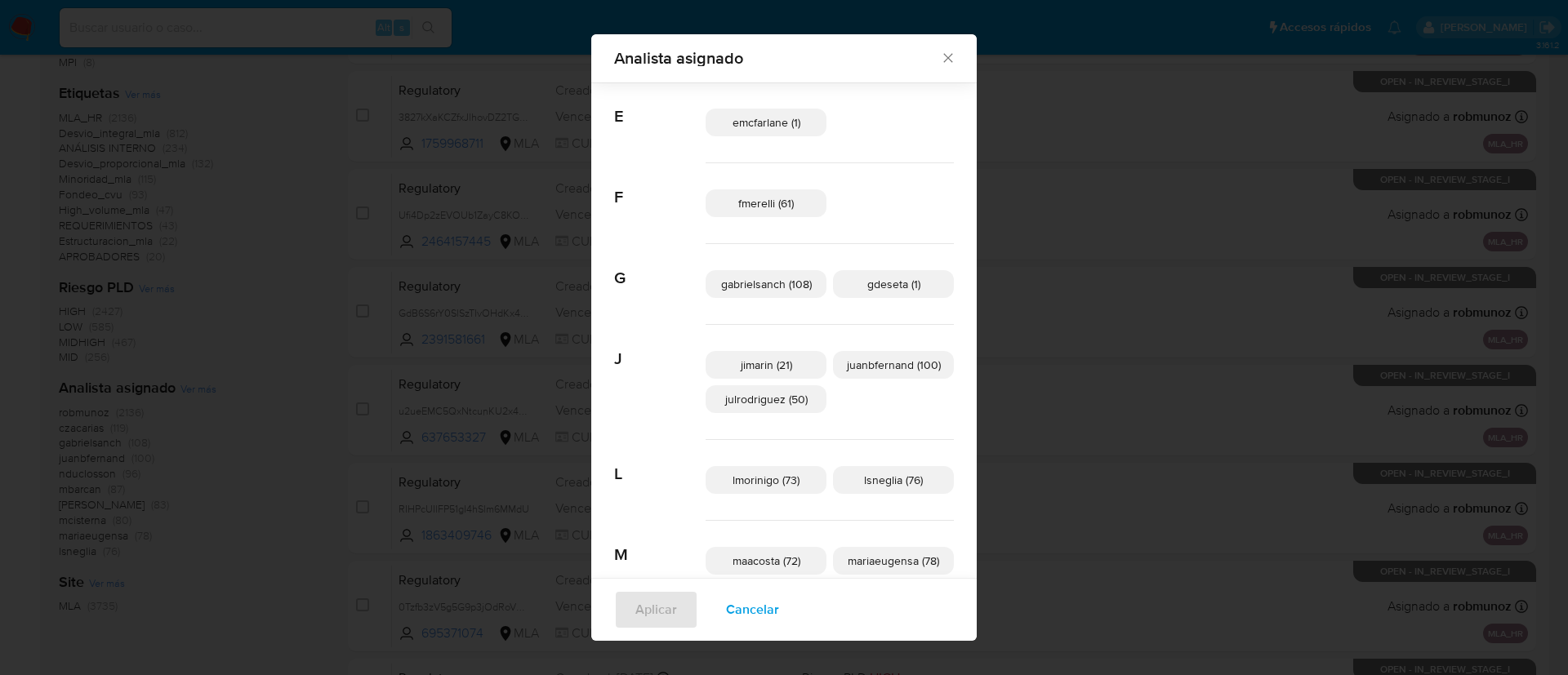
click at [355, 412] on div "Analista asignado Buscar A afaruolo (1) amedzovich (83) aviggiano (3) avilosio …" at bounding box center [784, 337] width 1568 height 675
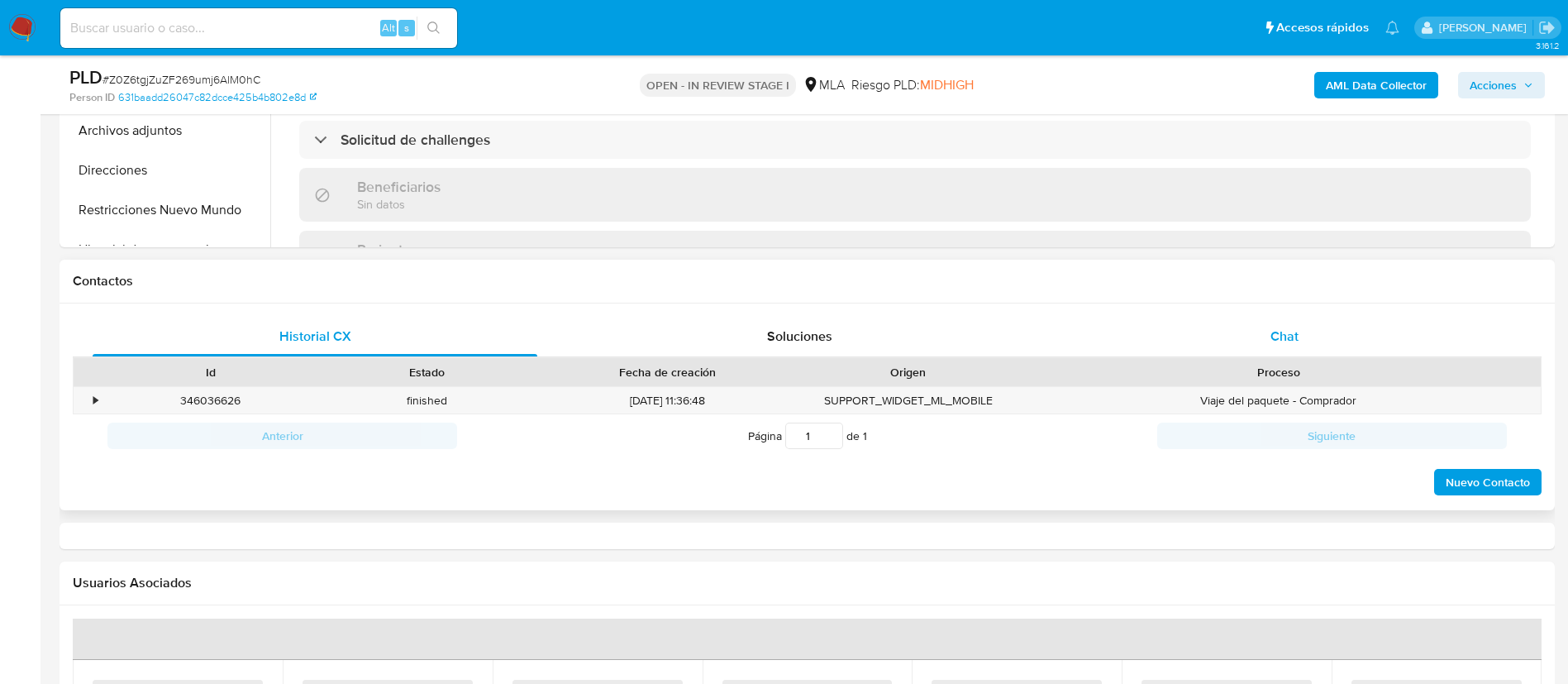
click at [1320, 334] on div "Chat" at bounding box center [1285, 336] width 445 height 40
select select "10"
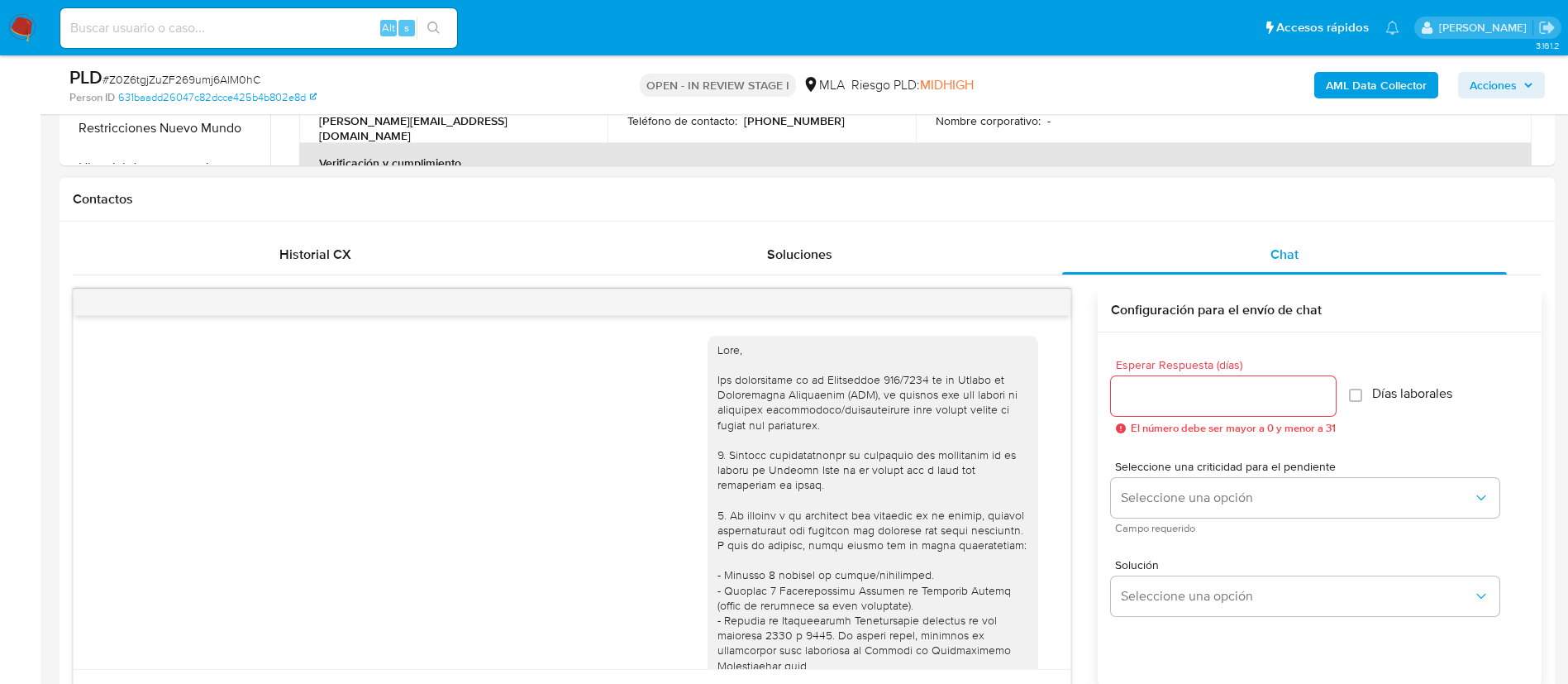
scroll to position [1176, 0]
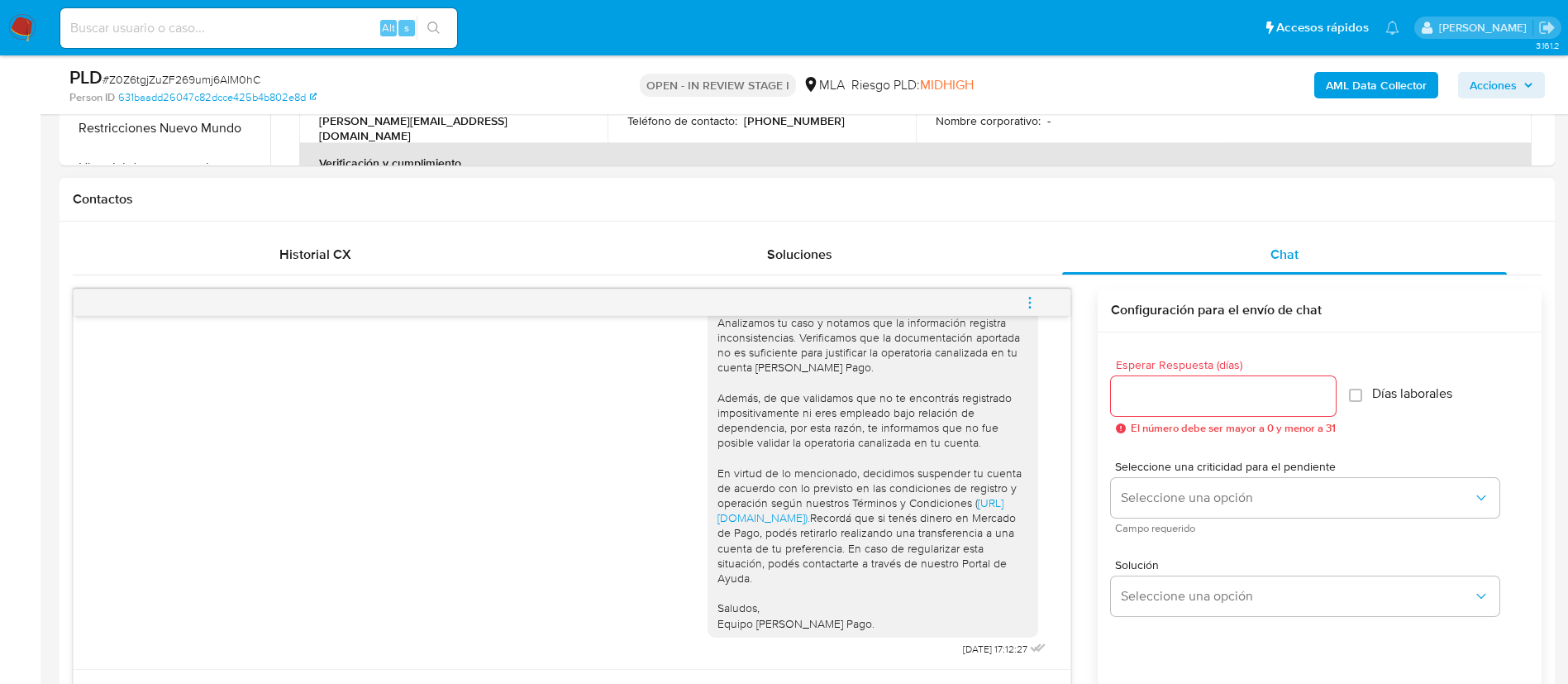
click at [1034, 303] on icon "menu-action" at bounding box center [1029, 302] width 15 height 15
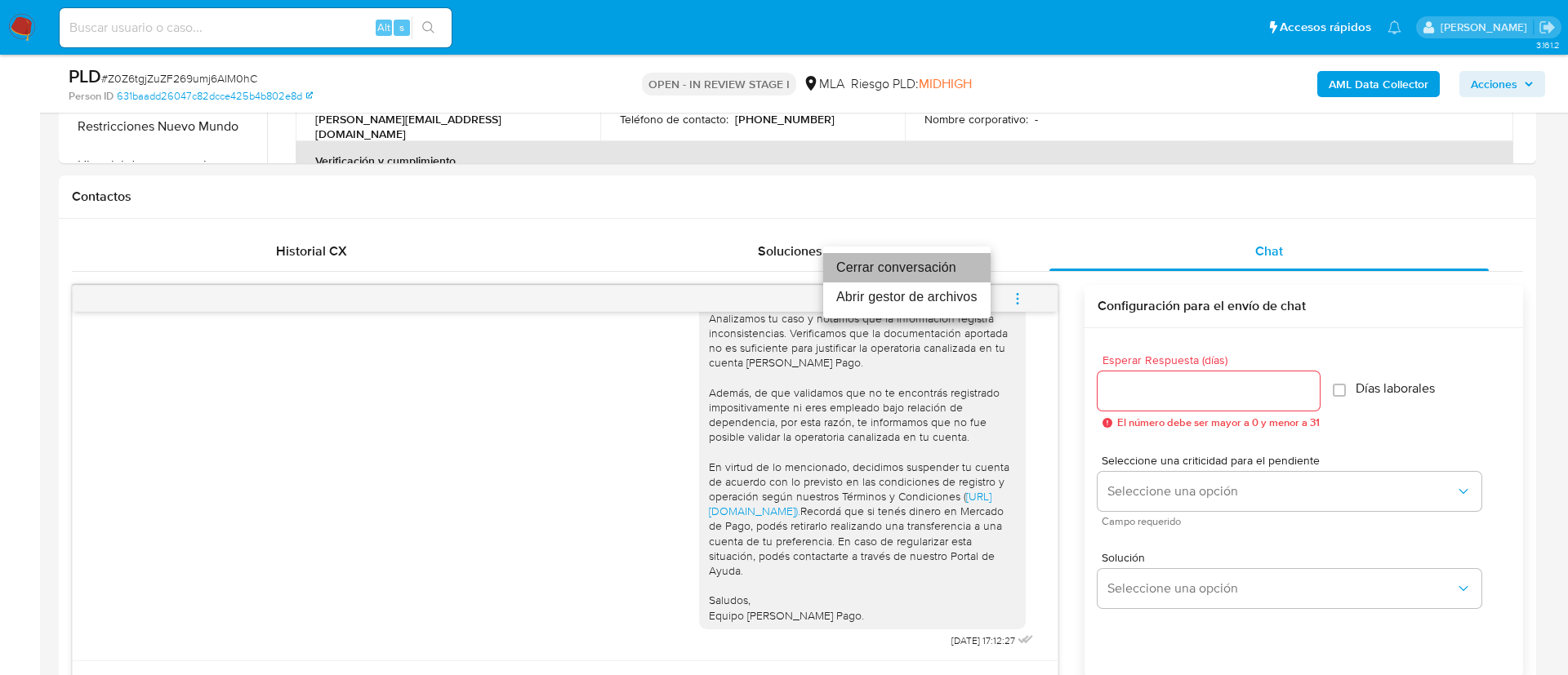
click at [914, 258] on li "Cerrar conversación" at bounding box center [907, 268] width 167 height 29
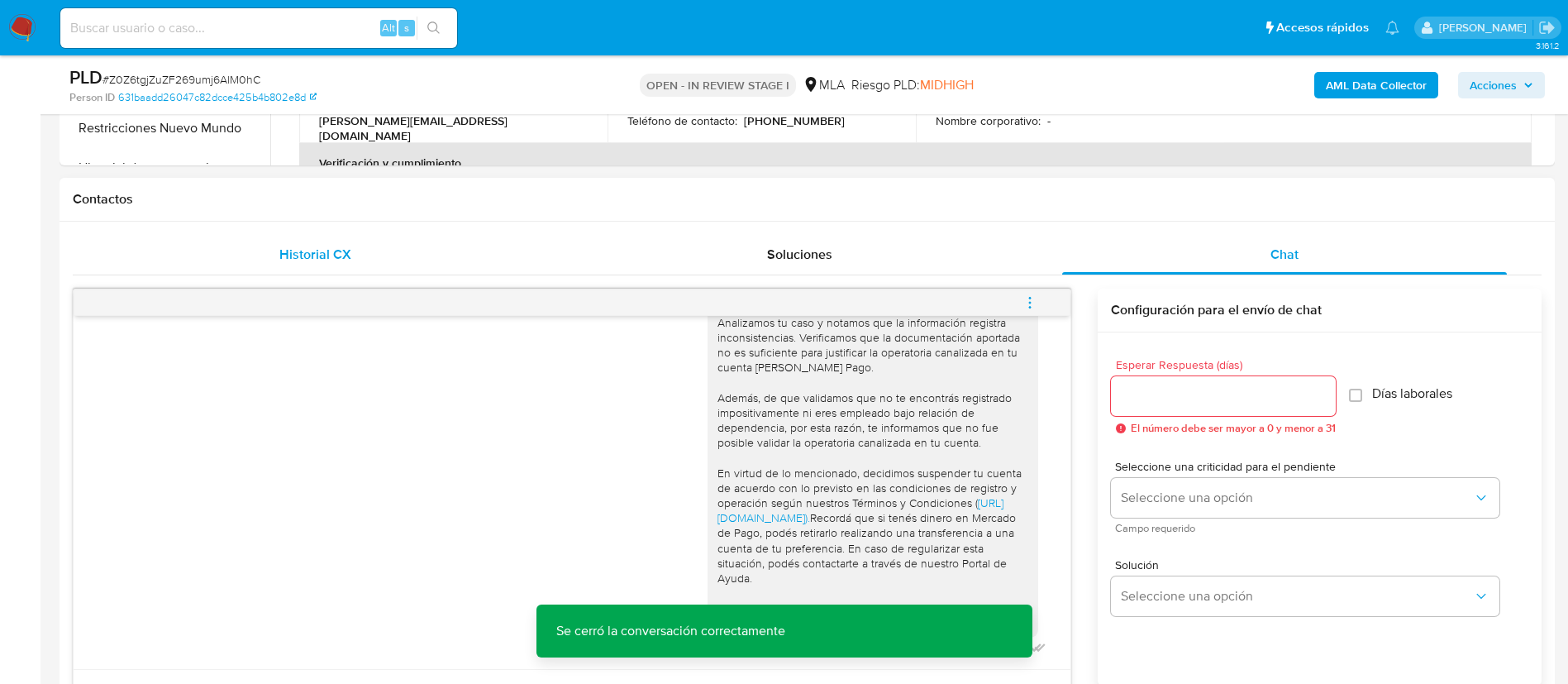
click at [323, 261] on span "Historial CX" at bounding box center [315, 255] width 72 height 19
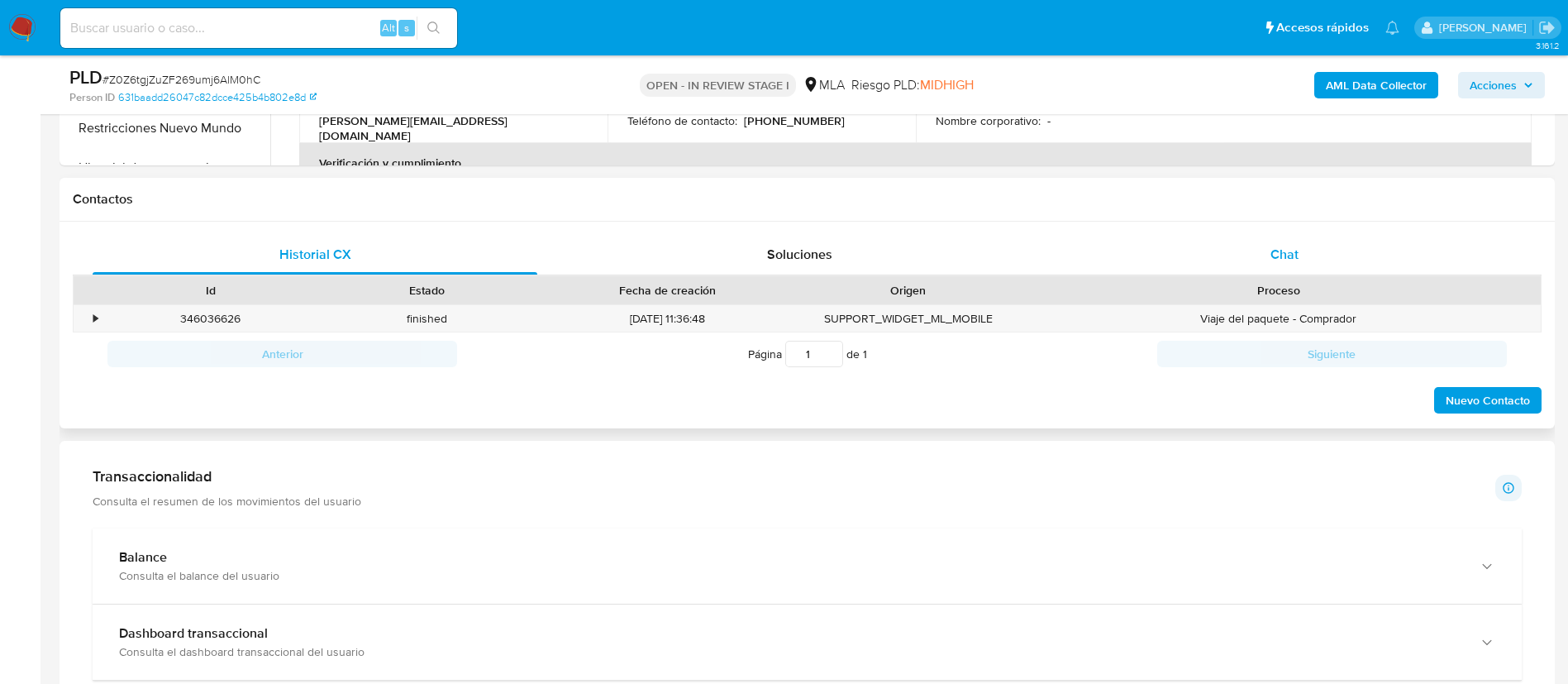
click at [1263, 240] on div "Chat" at bounding box center [1285, 255] width 445 height 40
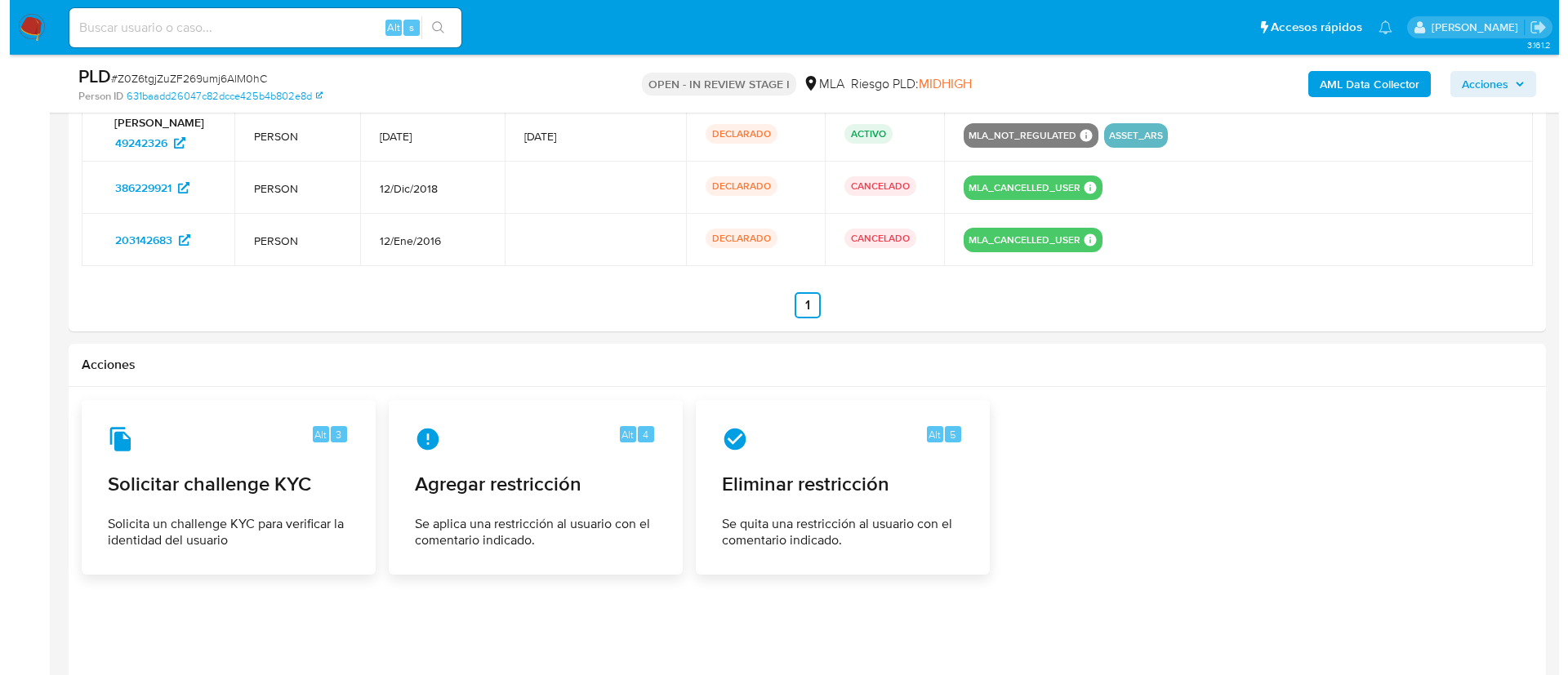
scroll to position [2655, 0]
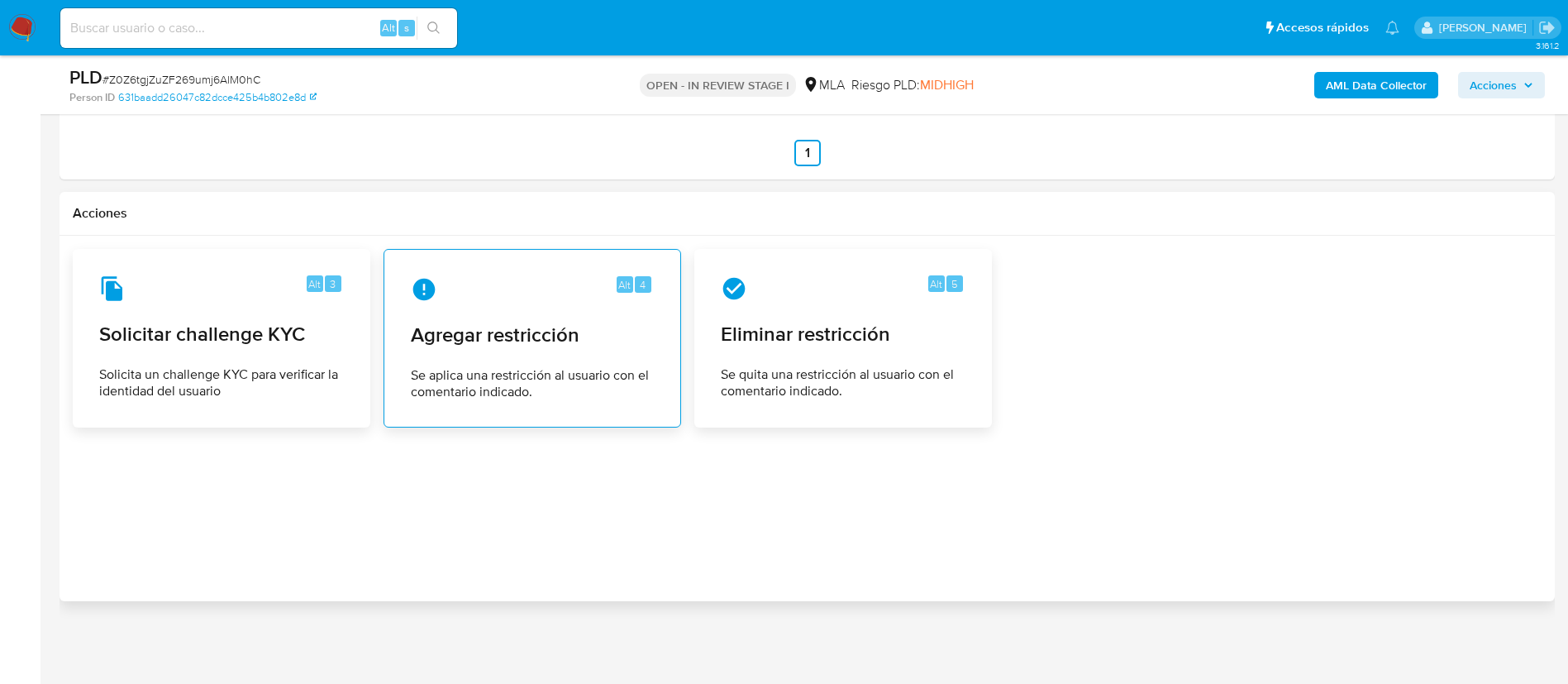
click at [513, 322] on span "Agregar restricción" at bounding box center [532, 335] width 243 height 25
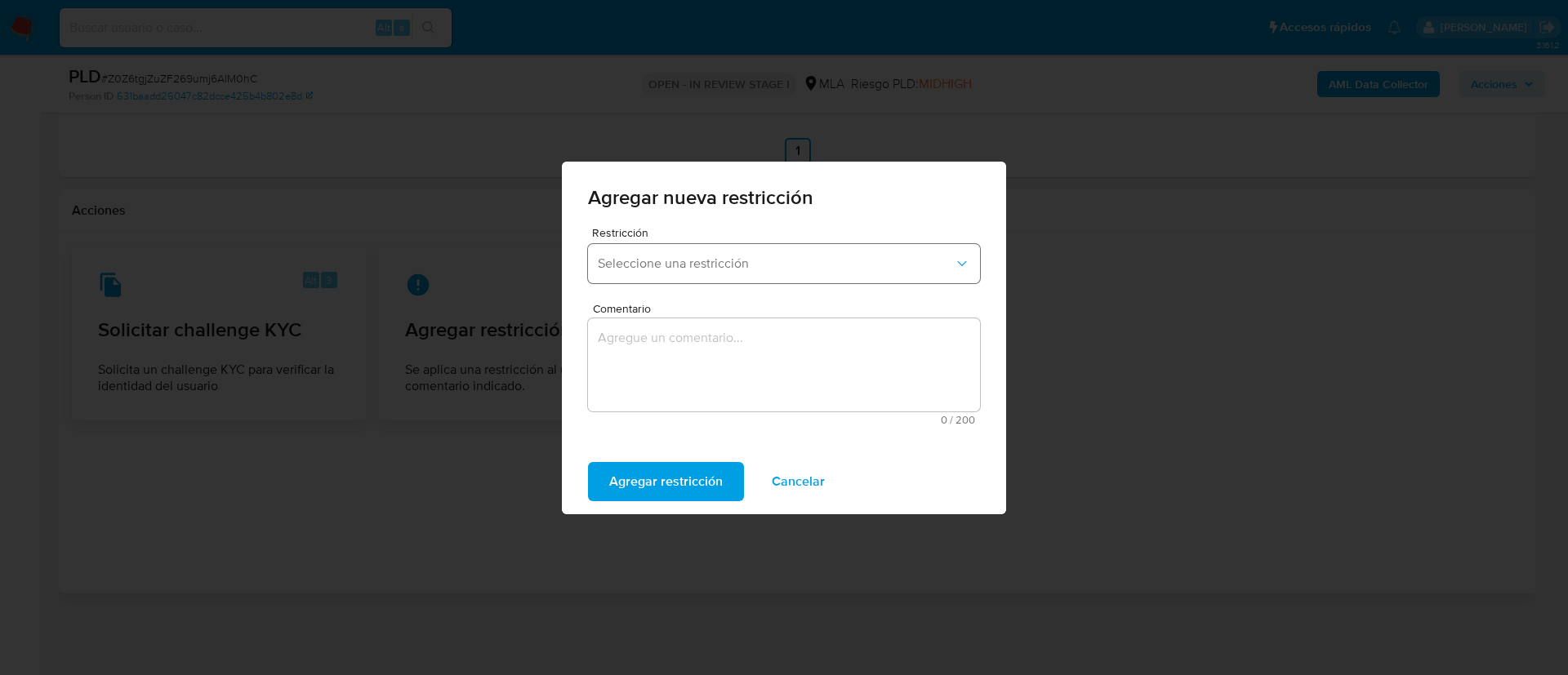
click at [657, 262] on span "Seleccione una restricción" at bounding box center [776, 263] width 356 height 16
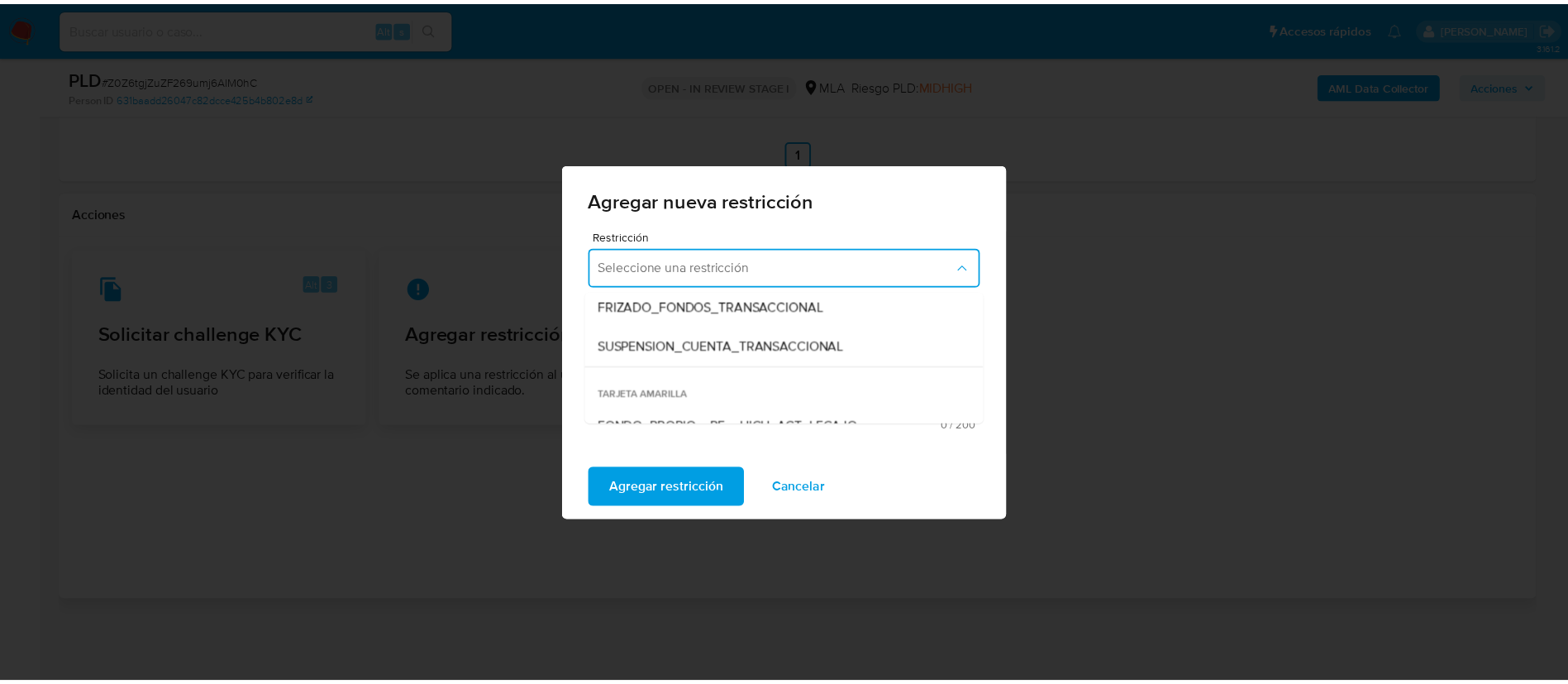
scroll to position [207, 0]
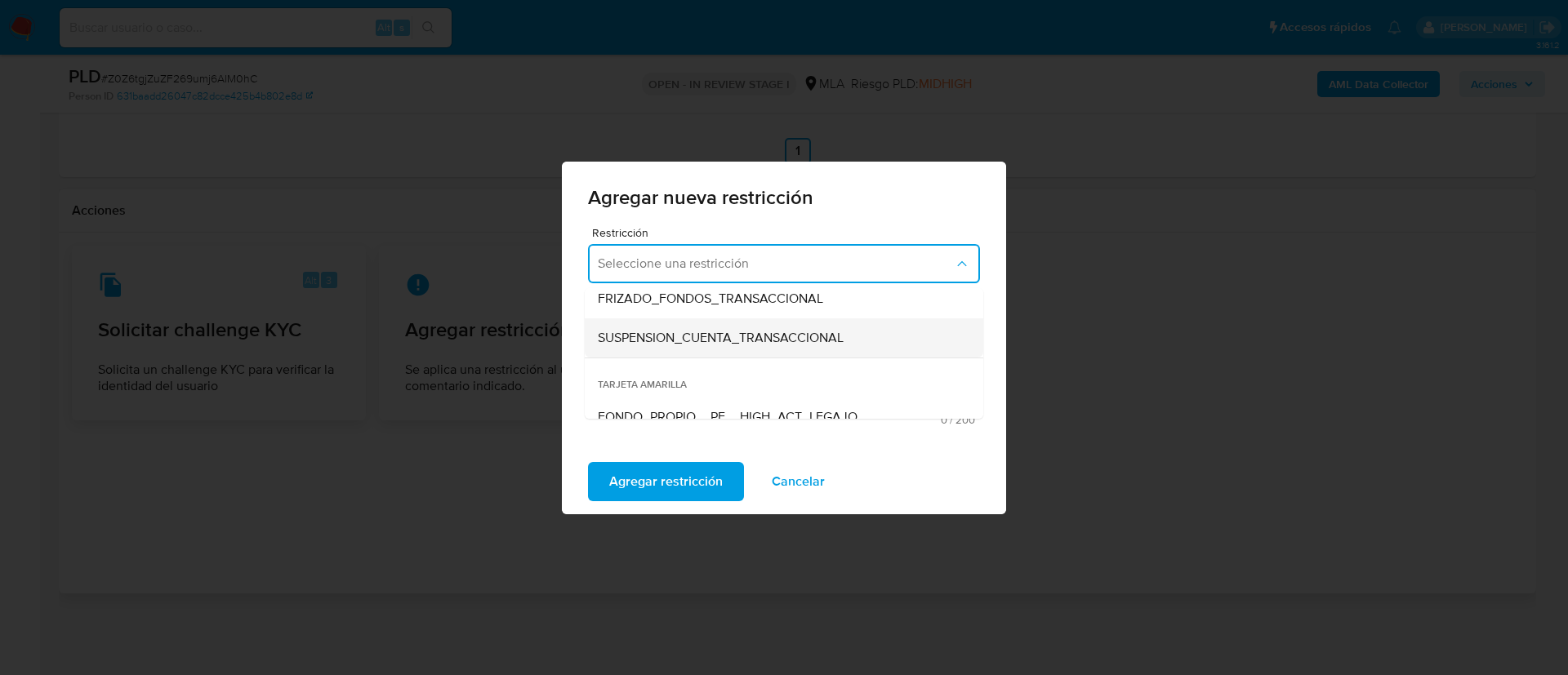
click at [684, 346] on span "SUSPENSION_CUENTA_TRANSACCIONAL" at bounding box center [721, 338] width 246 height 16
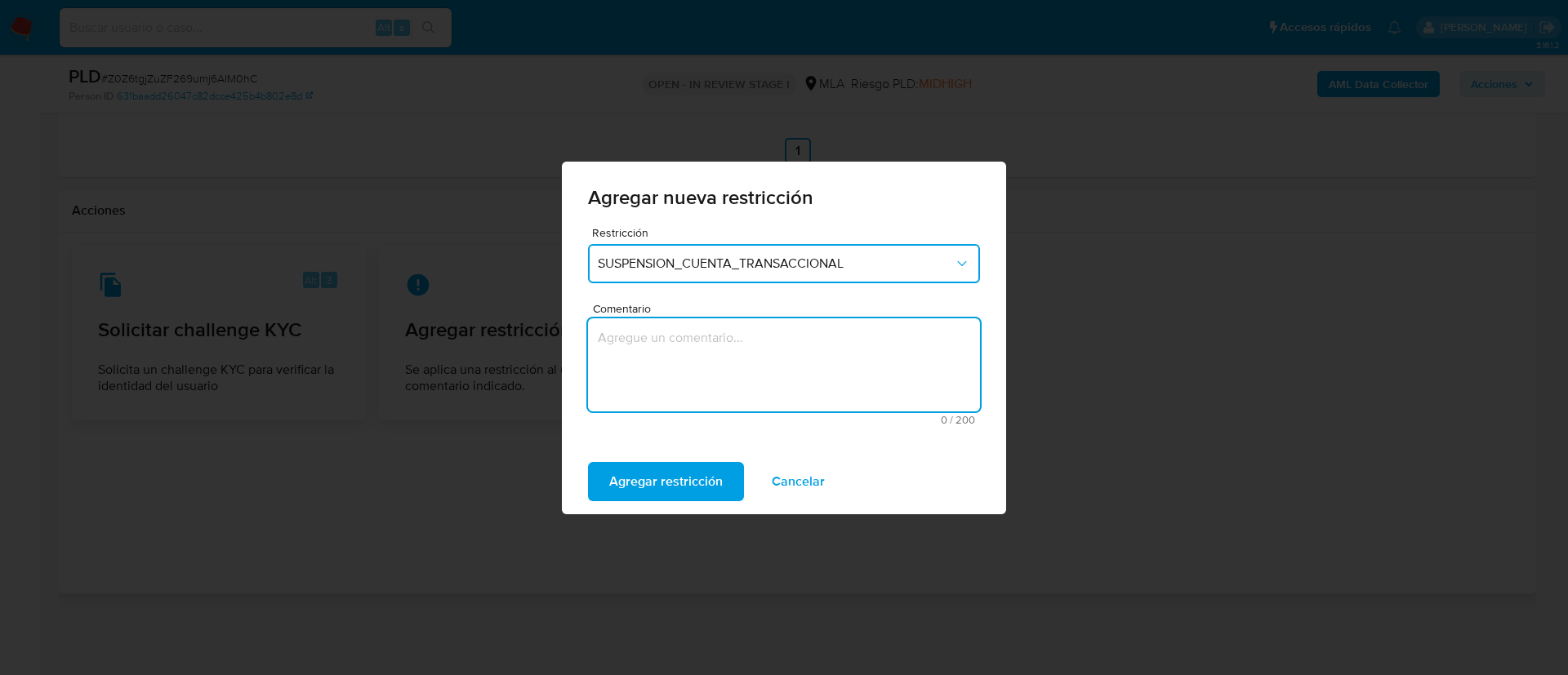
click at [684, 352] on textarea "Comentario" at bounding box center [784, 364] width 392 height 93
type textarea "AML"
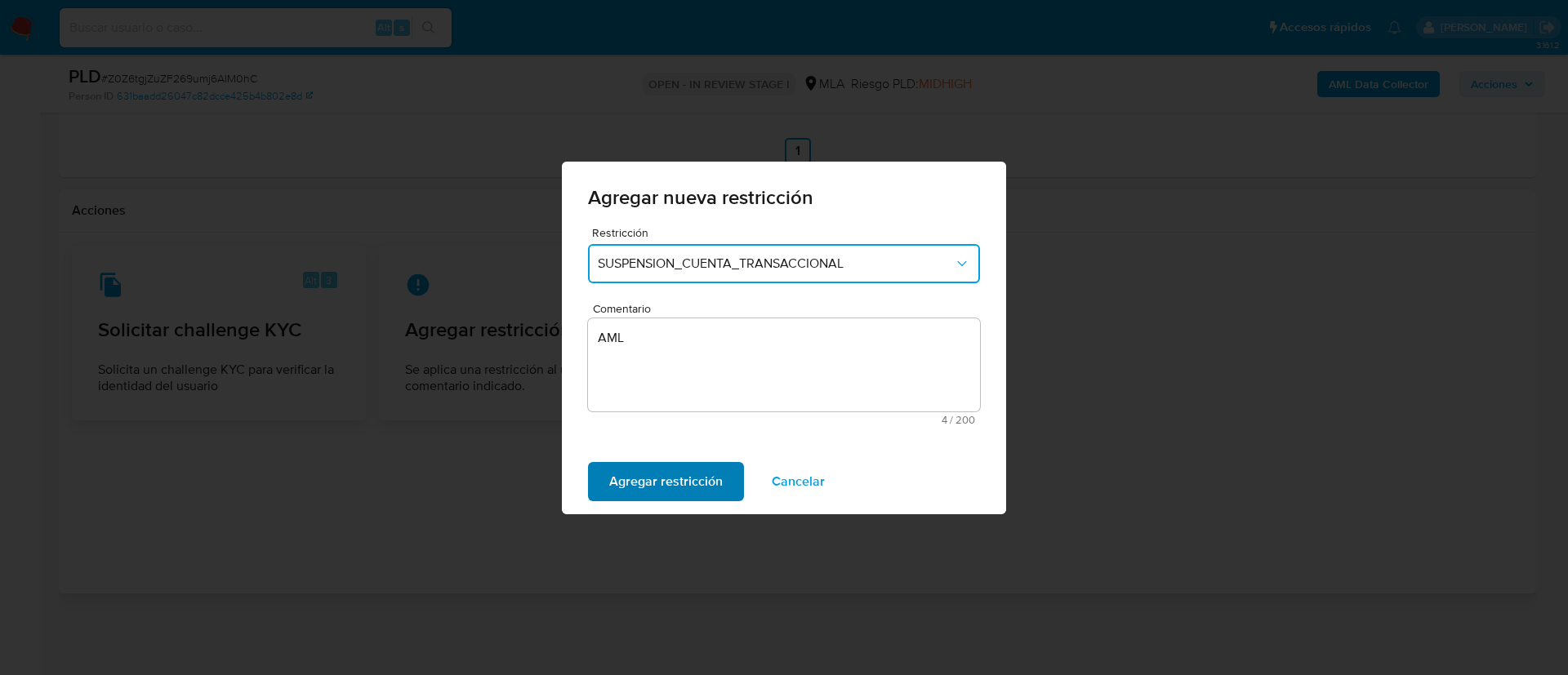
click at [622, 496] on span "Agregar restricción" at bounding box center [666, 481] width 114 height 36
click at [650, 475] on span "Confirmar" at bounding box center [639, 481] width 59 height 36
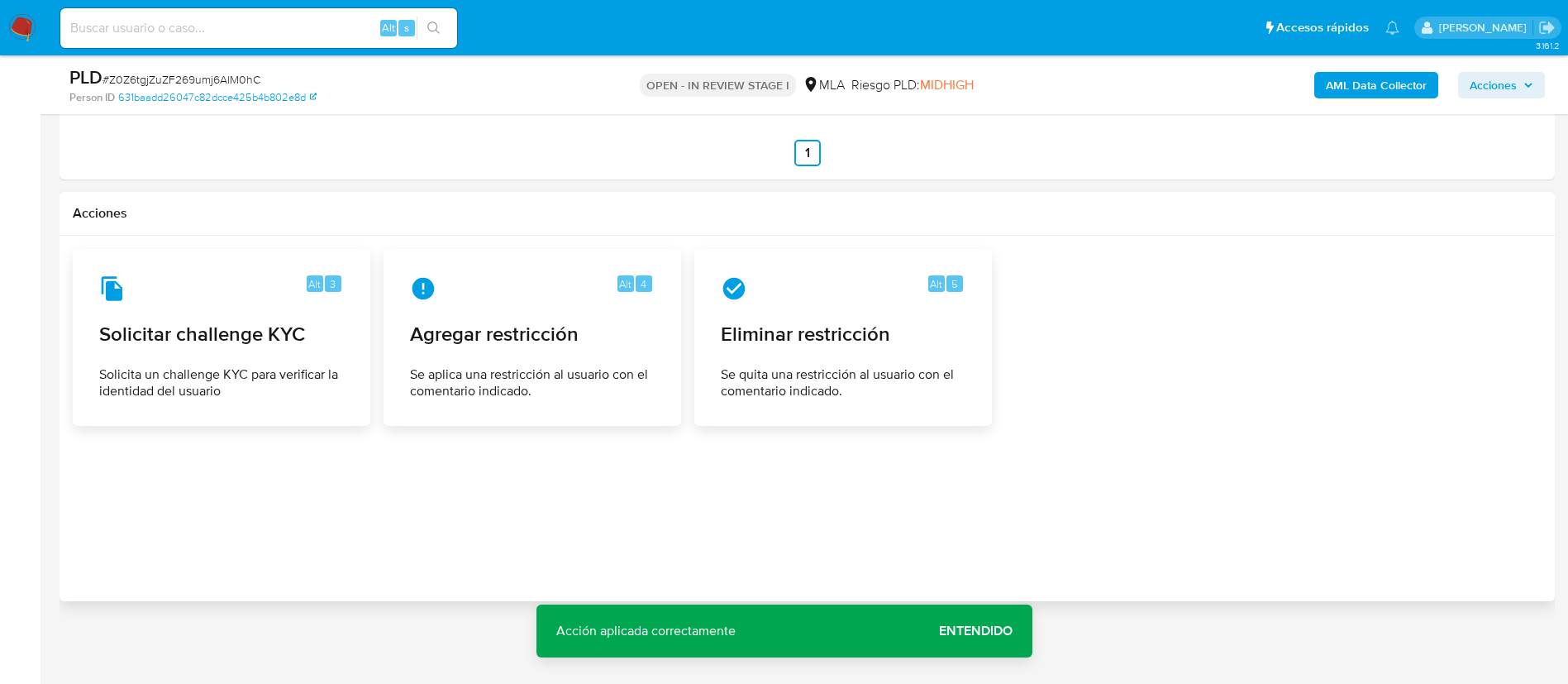
click at [964, 631] on span "Entendido" at bounding box center [976, 631] width 74 height 0
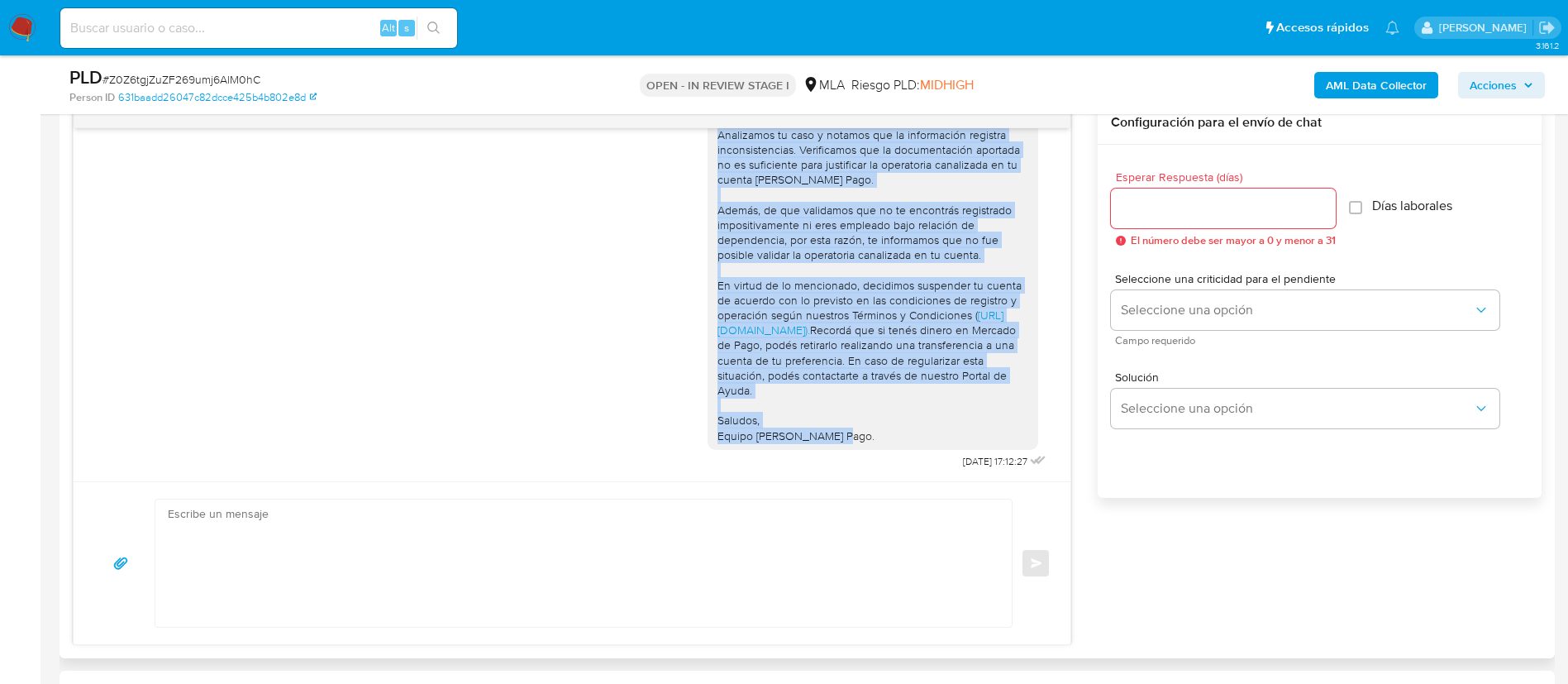
scroll to position [1176, 0]
drag, startPoint x: 701, startPoint y: 212, endPoint x: 831, endPoint y: 448, distance: 269.4
click at [831, 448] on div "Hola, Muchas gracias por tu respuesta. Analizamos tu caso y notamos que la info…" at bounding box center [872, 256] width 331 height 390
copy div "Hola, Muchas gracias por tu respuesta. Analizamos tu caso y notamos que la info…"
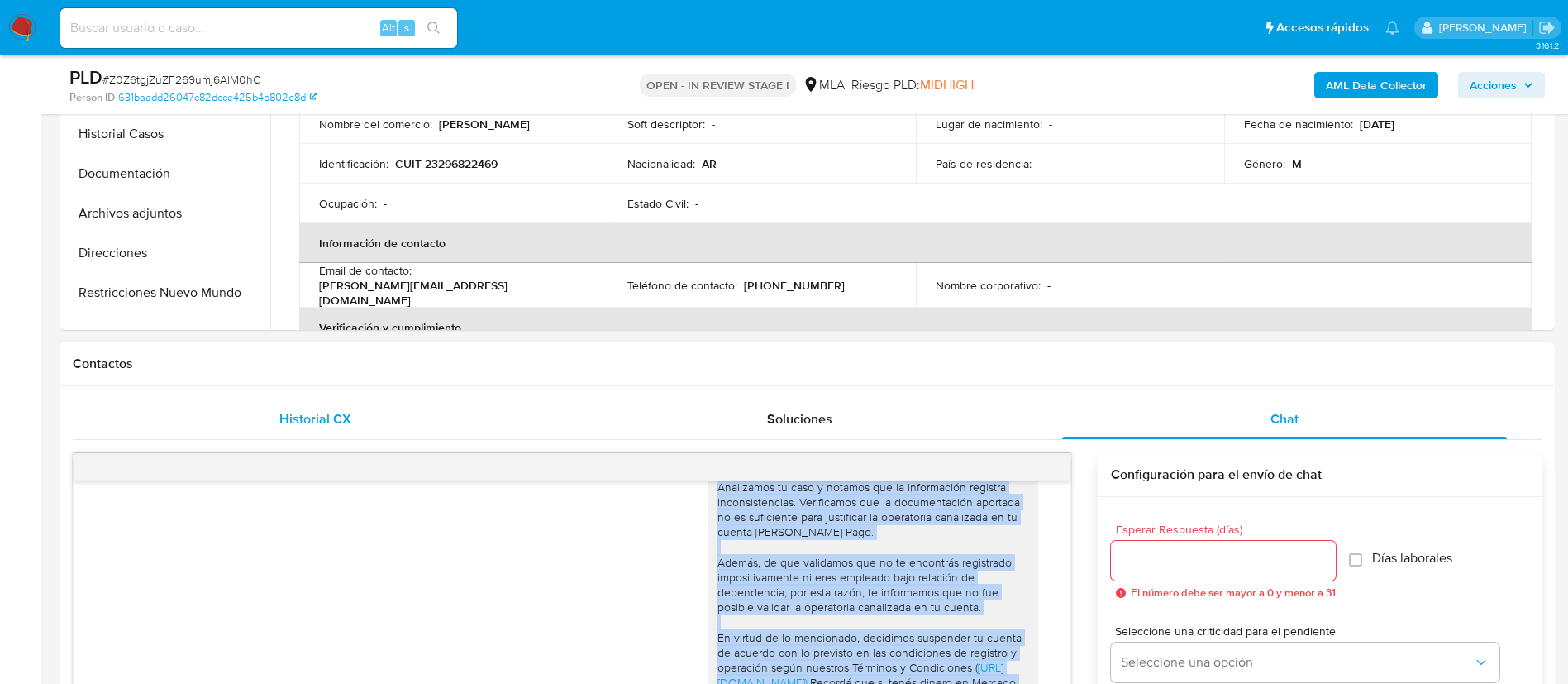
click at [350, 416] on span "Historial CX" at bounding box center [315, 419] width 72 height 19
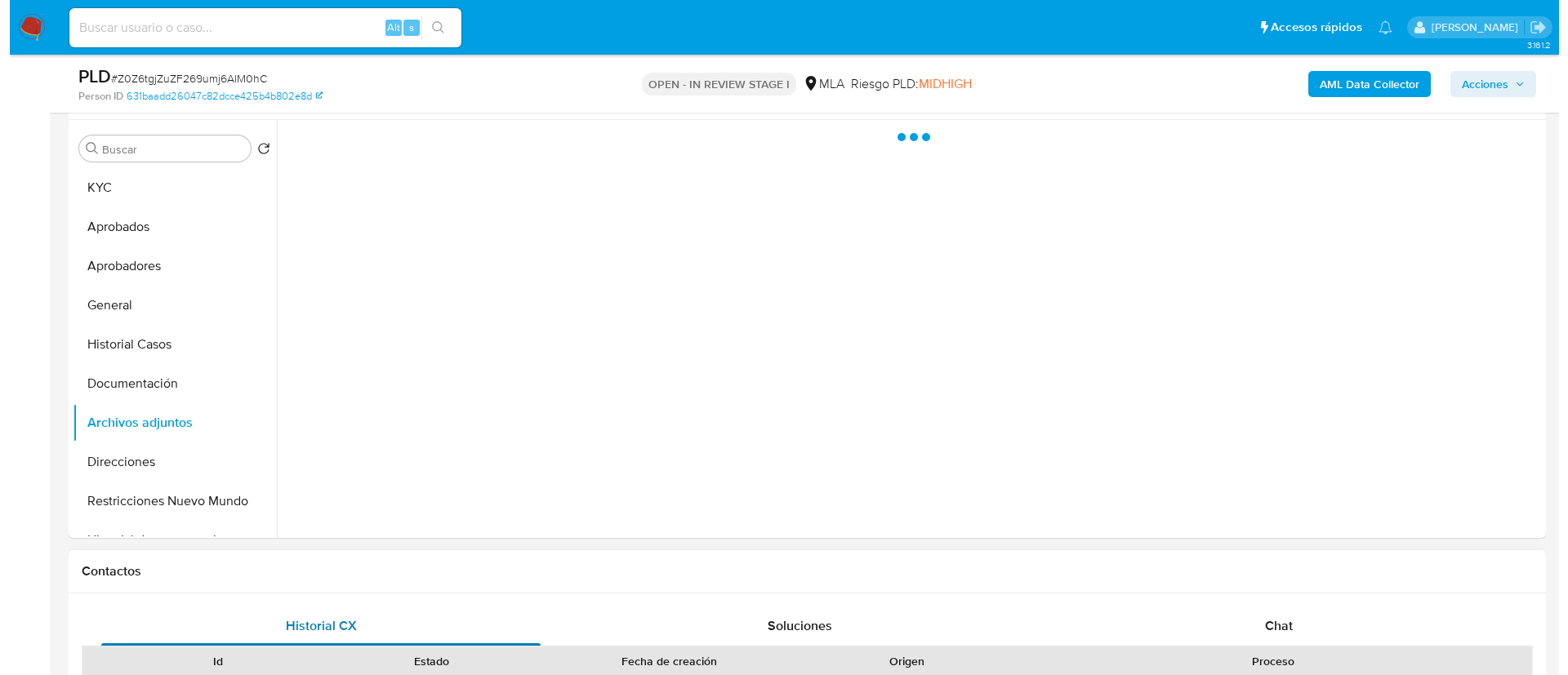
scroll to position [262, 0]
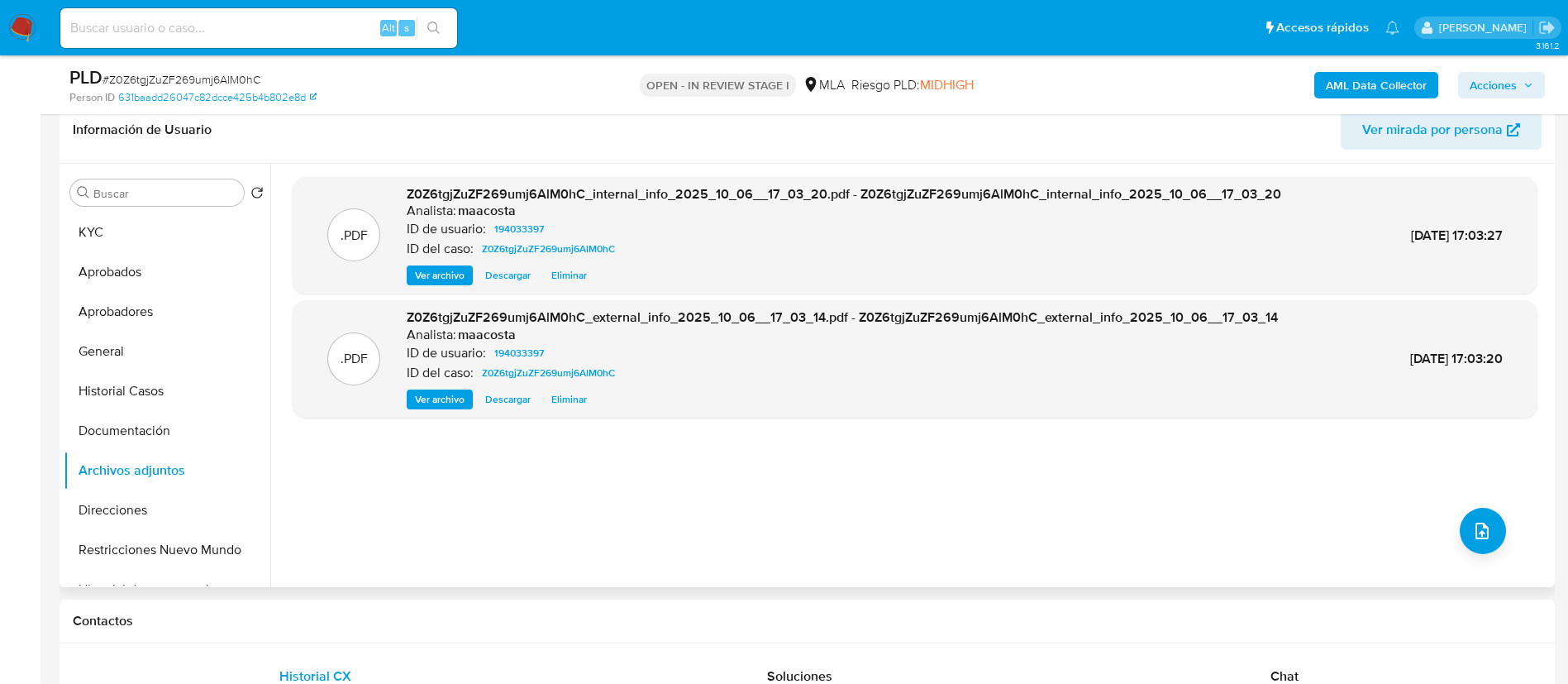
click at [889, 421] on div ".PDF Z0Z6tgjZuZF269umj6AlM0hC_internal_info_2025_10_06__17_03_20.pdf - Z0Z6tgjZ…" at bounding box center [915, 376] width 1245 height 397
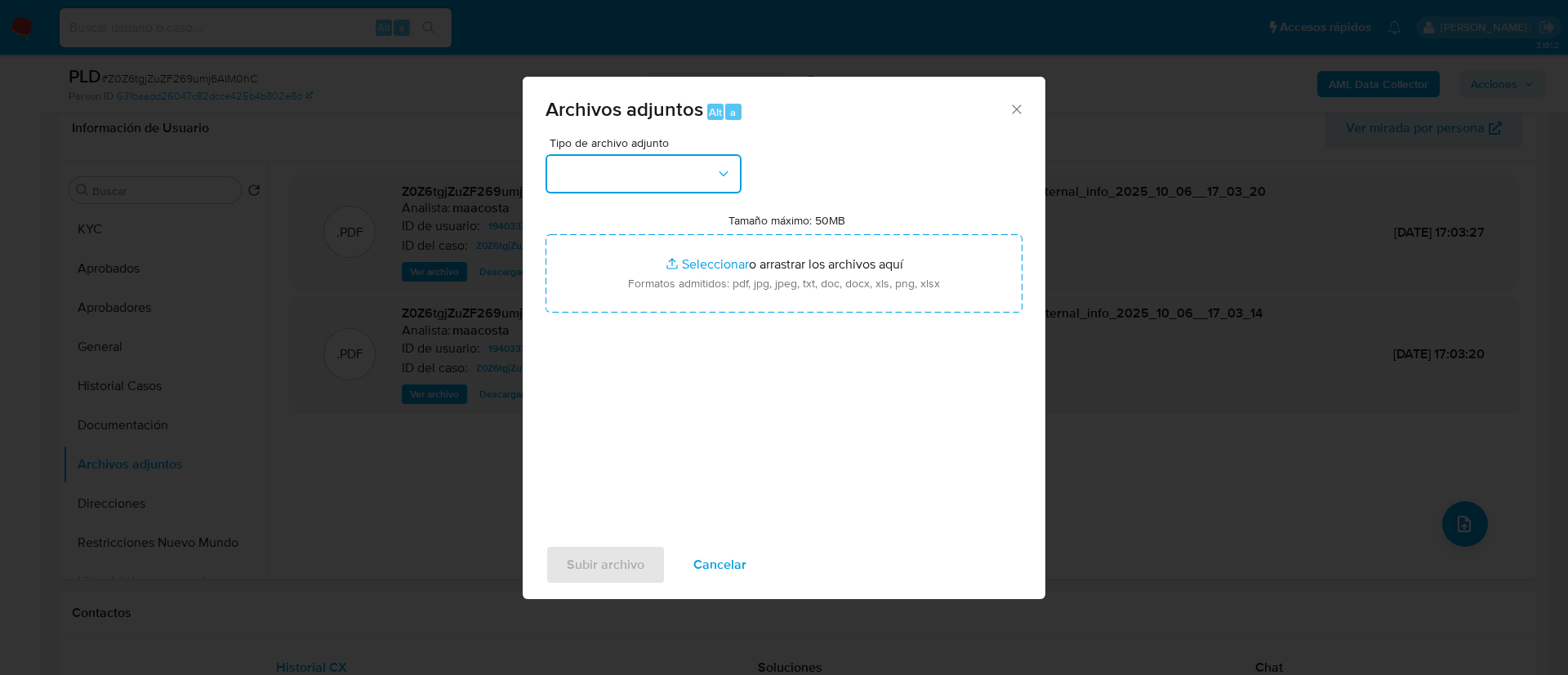
click at [653, 165] on button "button" at bounding box center [643, 173] width 196 height 39
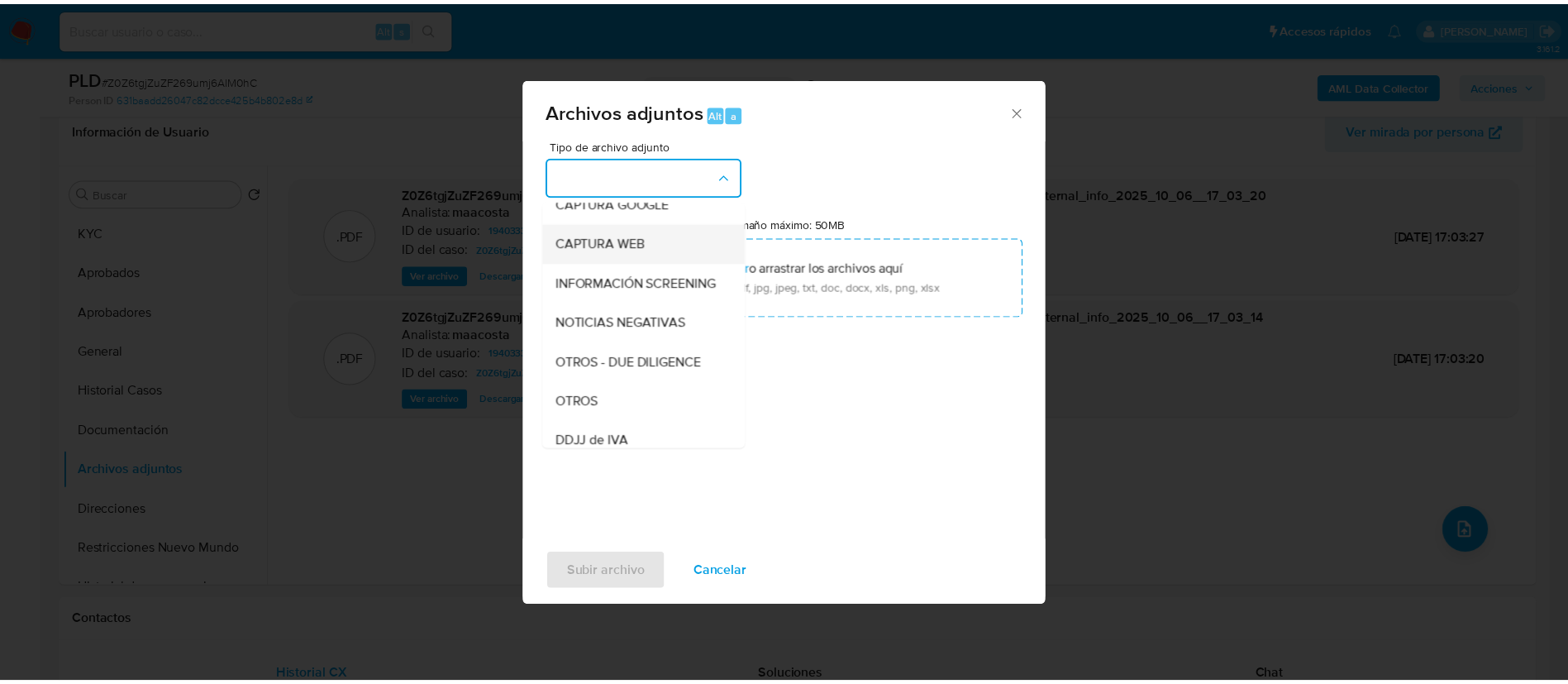
scroll to position [139, 0]
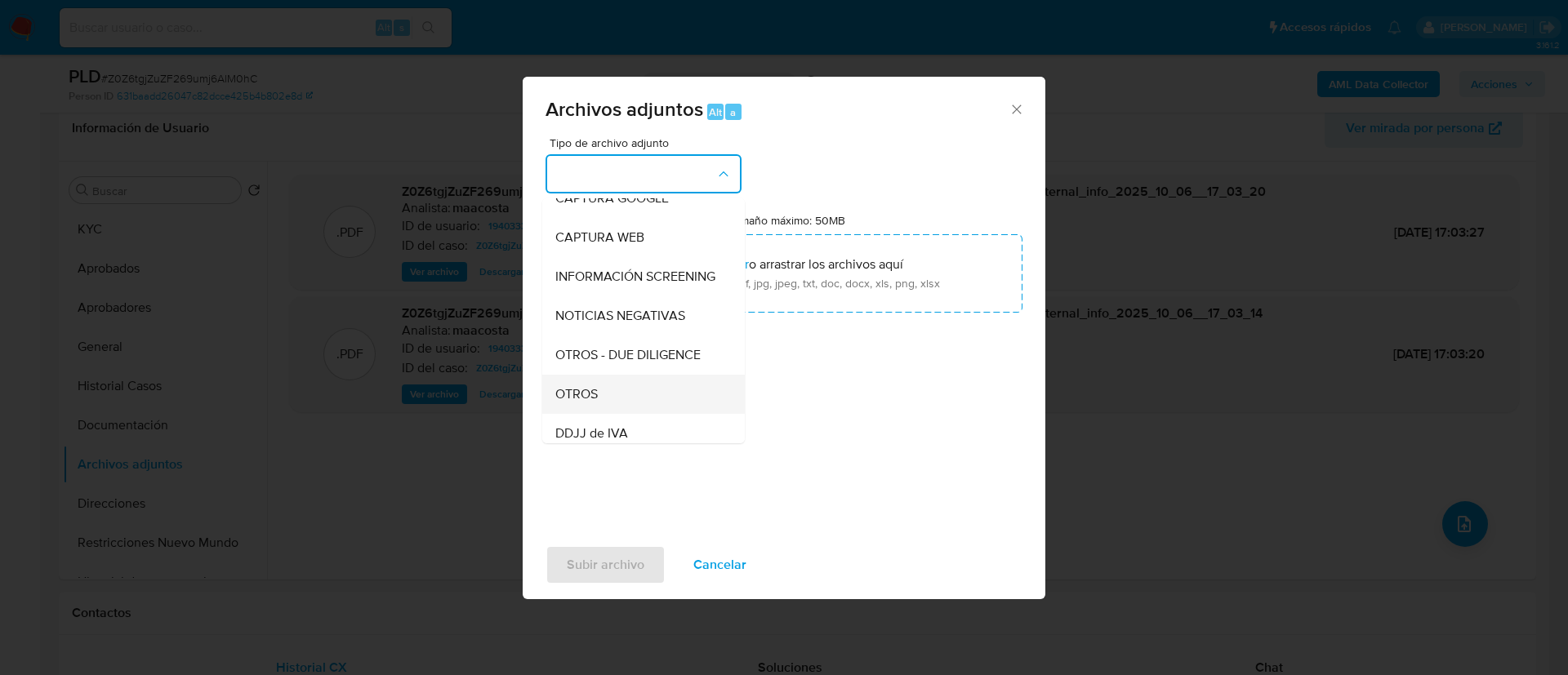
click at [591, 402] on span "OTROS" at bounding box center [576, 394] width 42 height 16
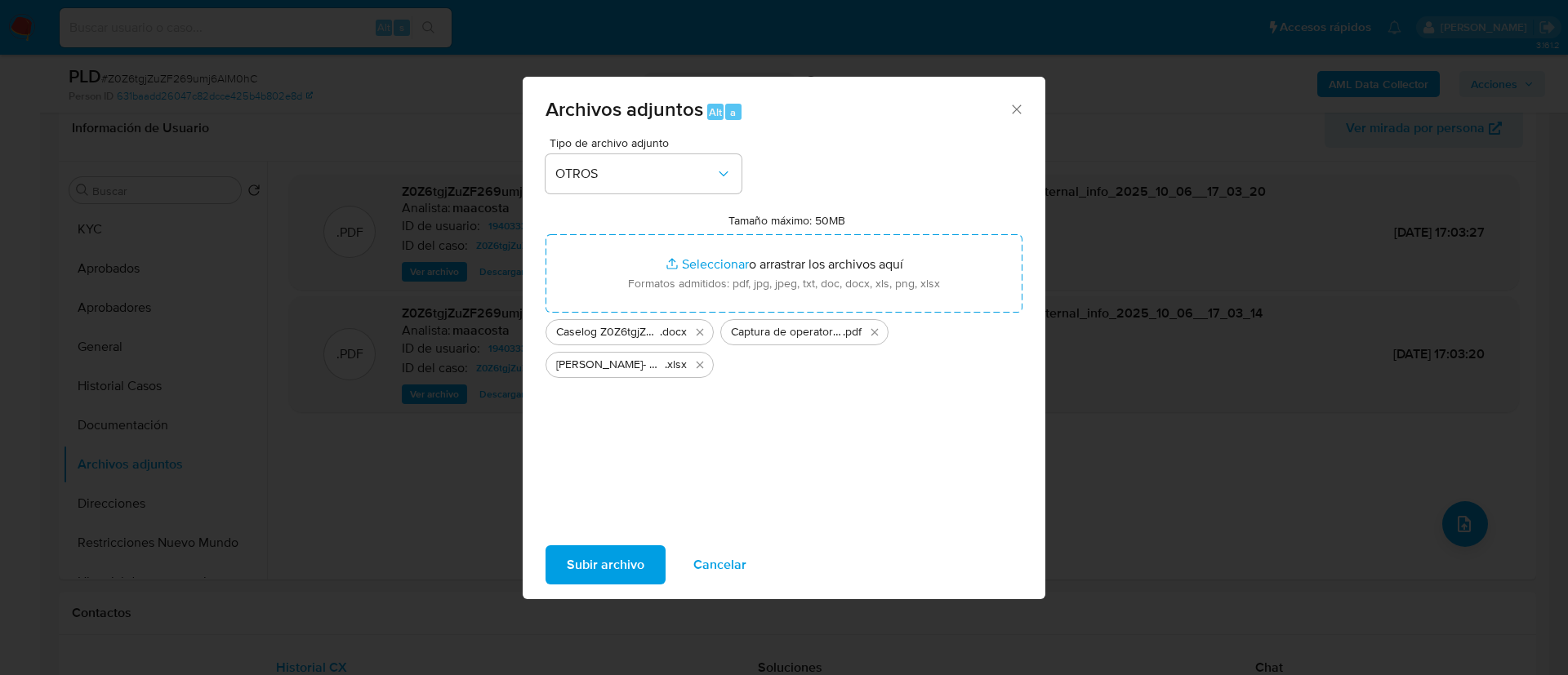
click at [625, 572] on span "Subir archivo" at bounding box center [606, 564] width 78 height 36
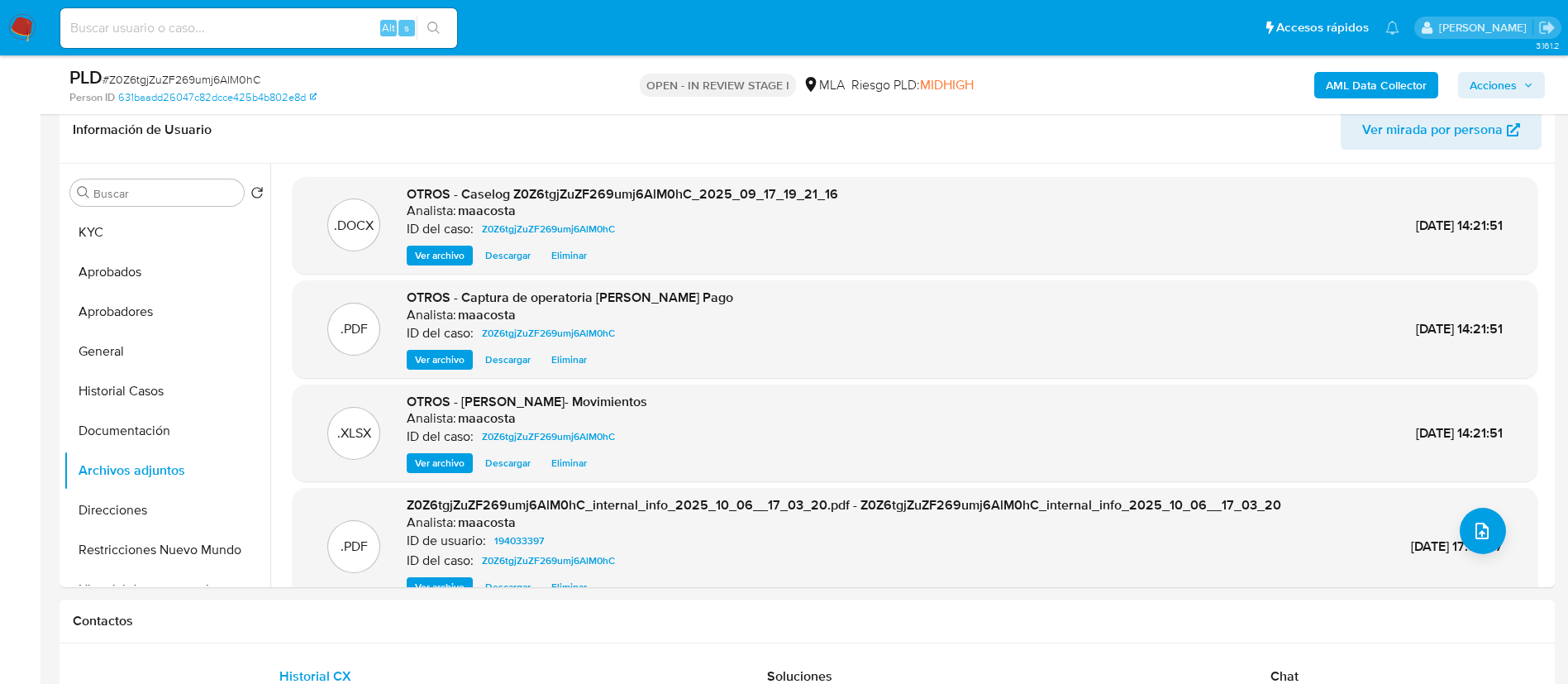
click at [1534, 81] on button "Acciones" at bounding box center [1501, 85] width 87 height 26
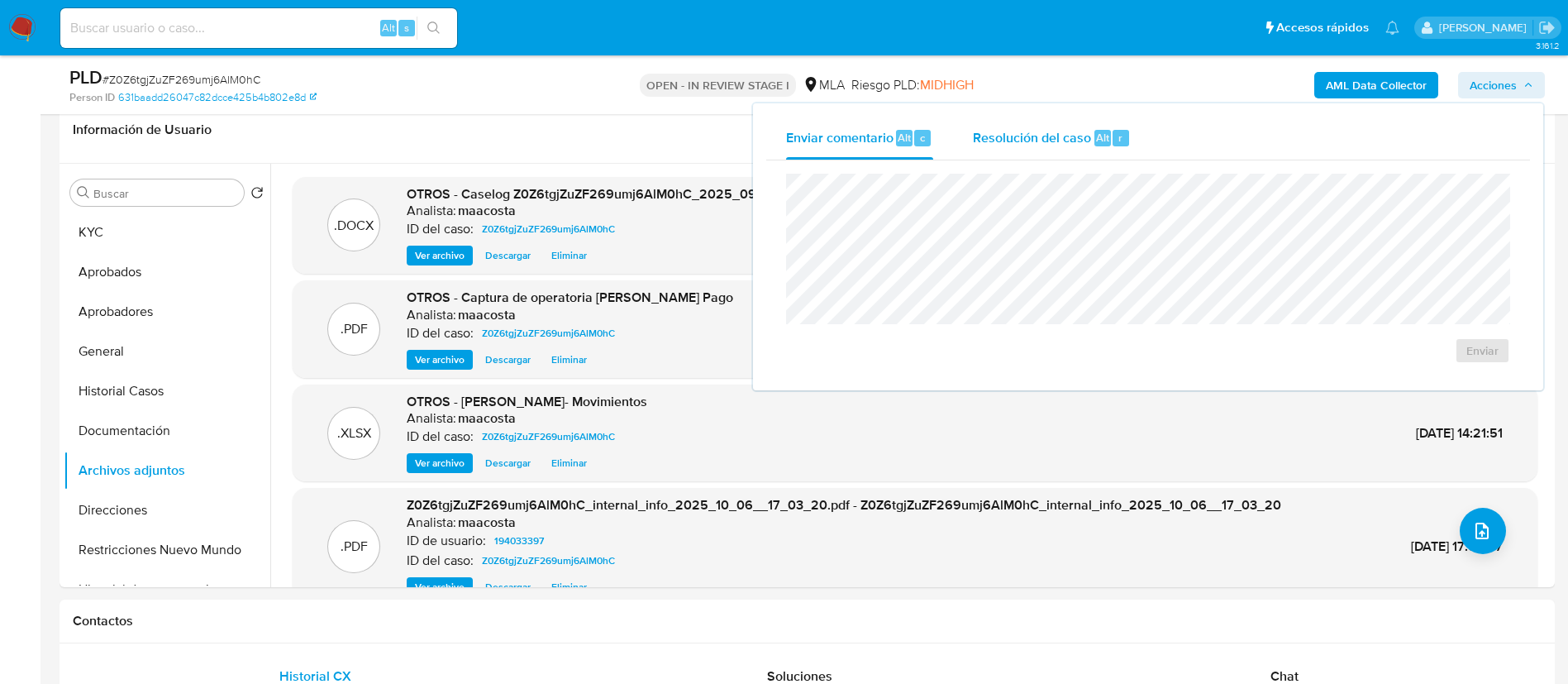
click at [1068, 136] on span "Resolución del caso" at bounding box center [1032, 137] width 118 height 19
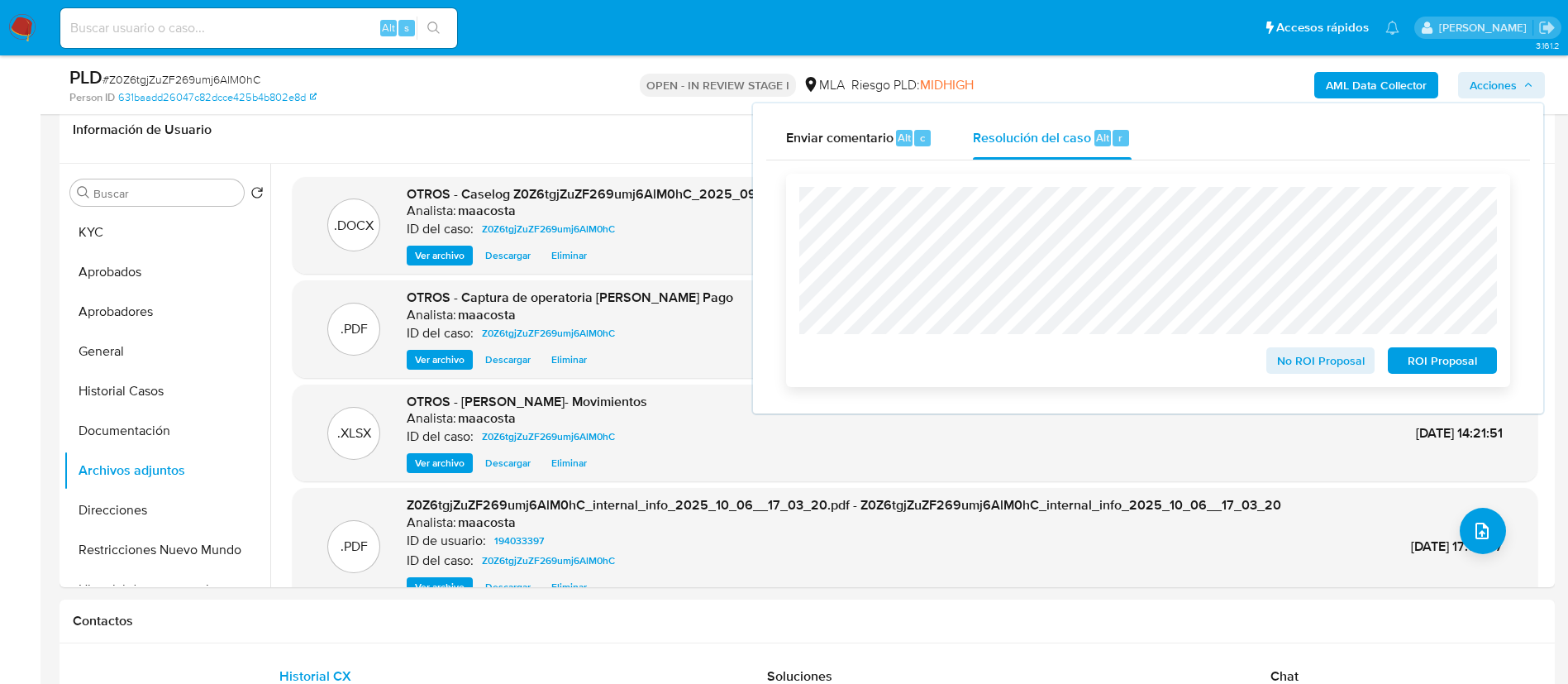
click at [1412, 360] on span "ROI Proposal" at bounding box center [1443, 361] width 86 height 23
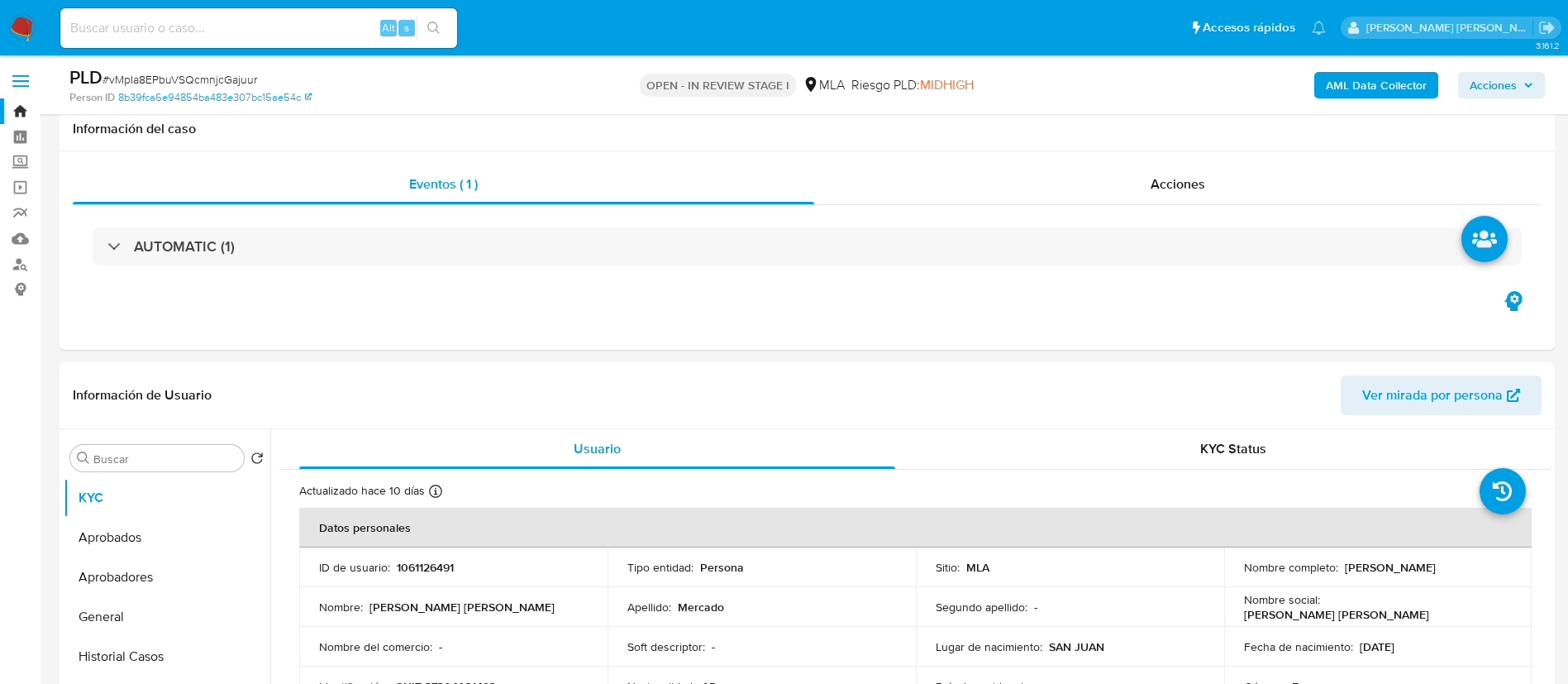
select select "10"
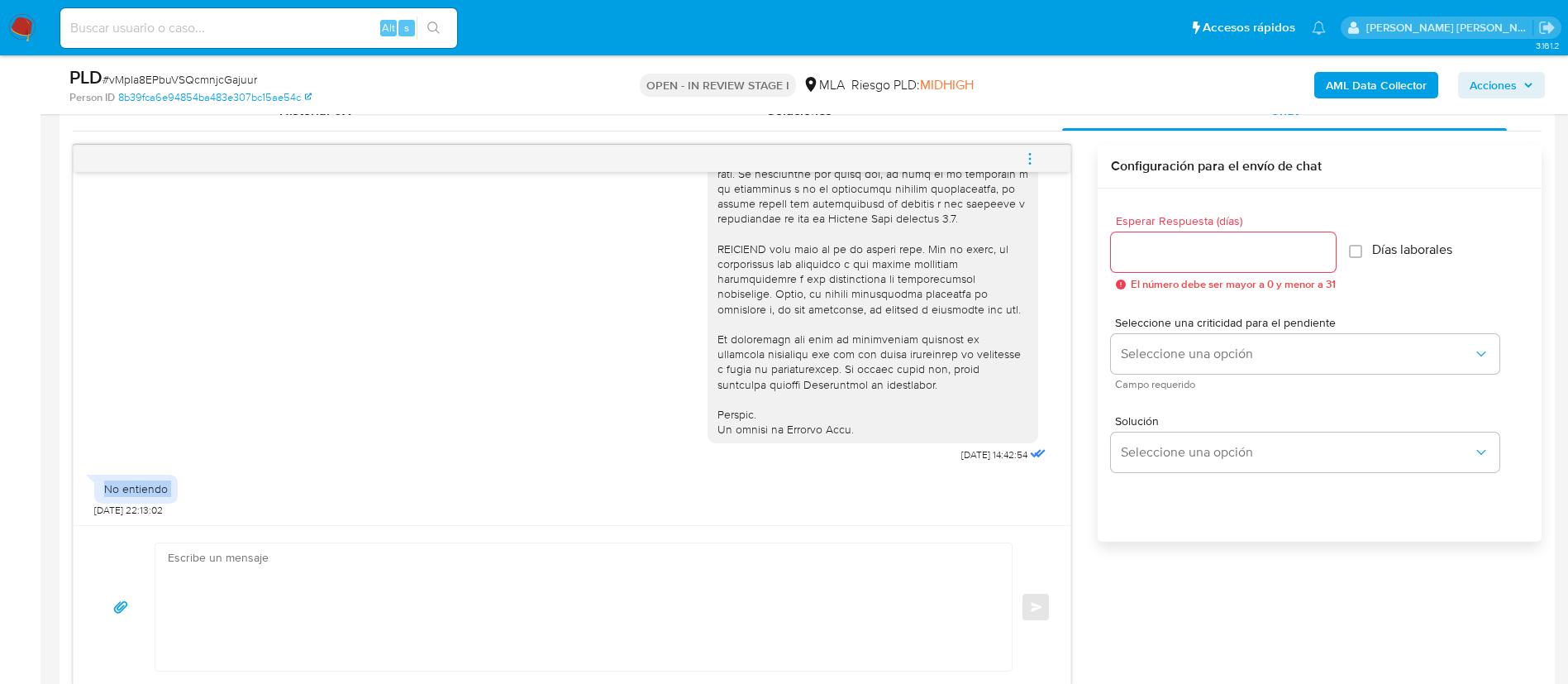
scroll to position [836, 0]
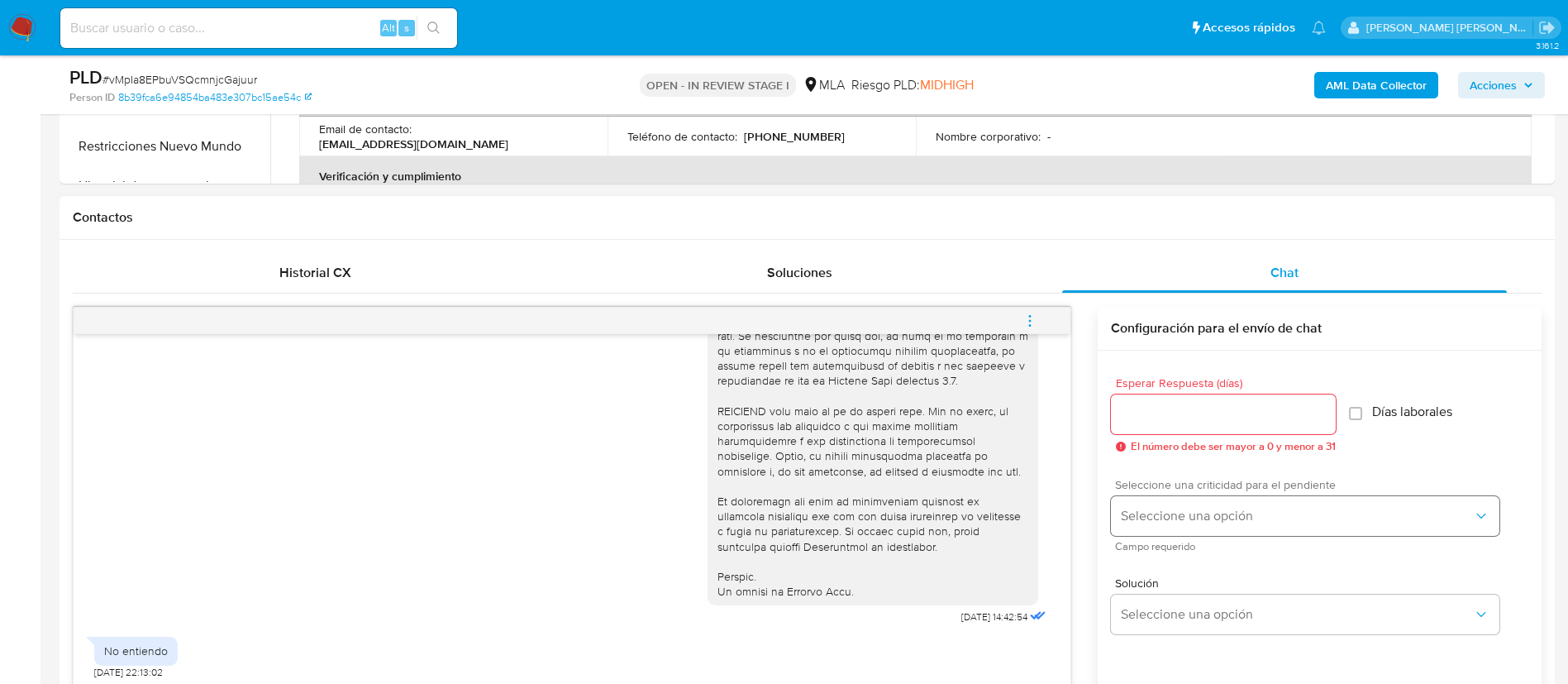
scroll to position [670, 0]
click at [1171, 518] on span "Seleccione una opción" at bounding box center [1296, 515] width 352 height 17
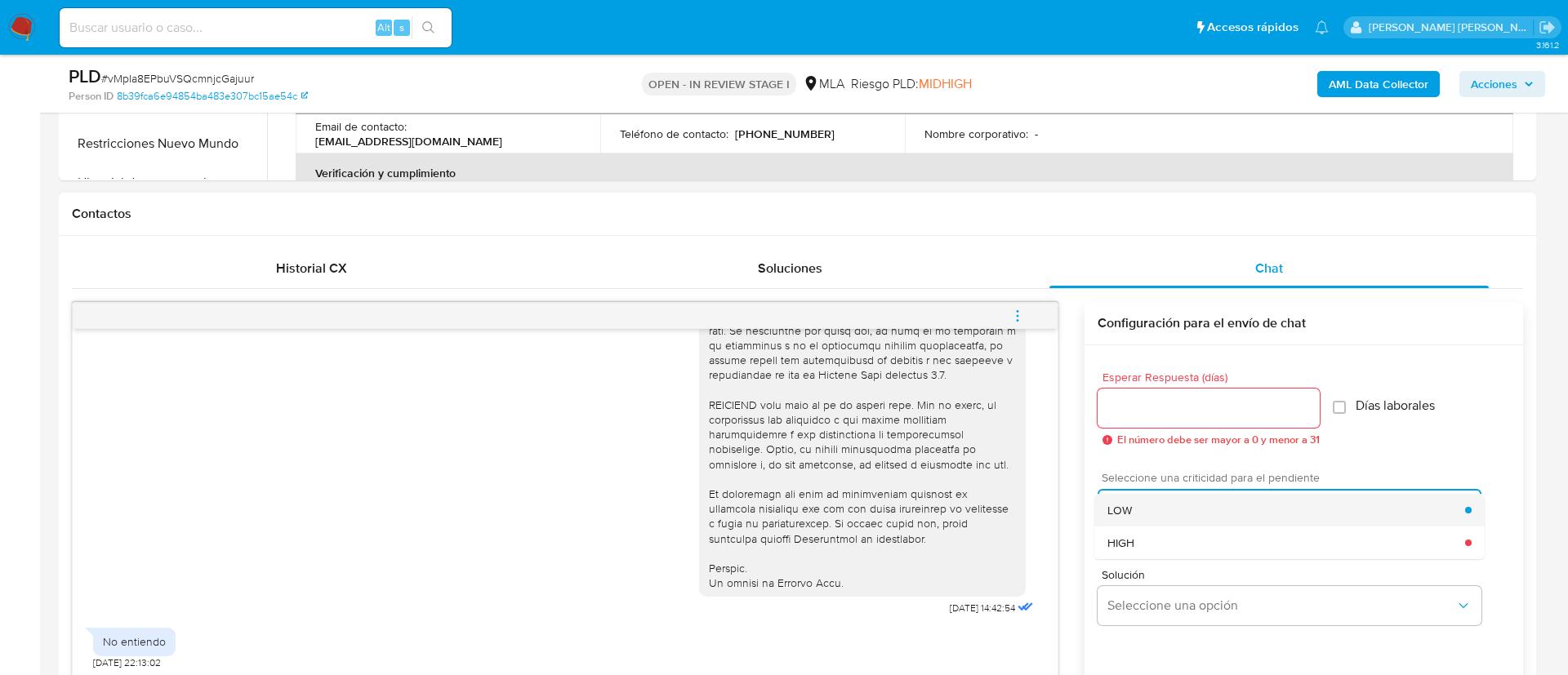
click at [1146, 511] on div "LOW" at bounding box center [1285, 510] width 358 height 33
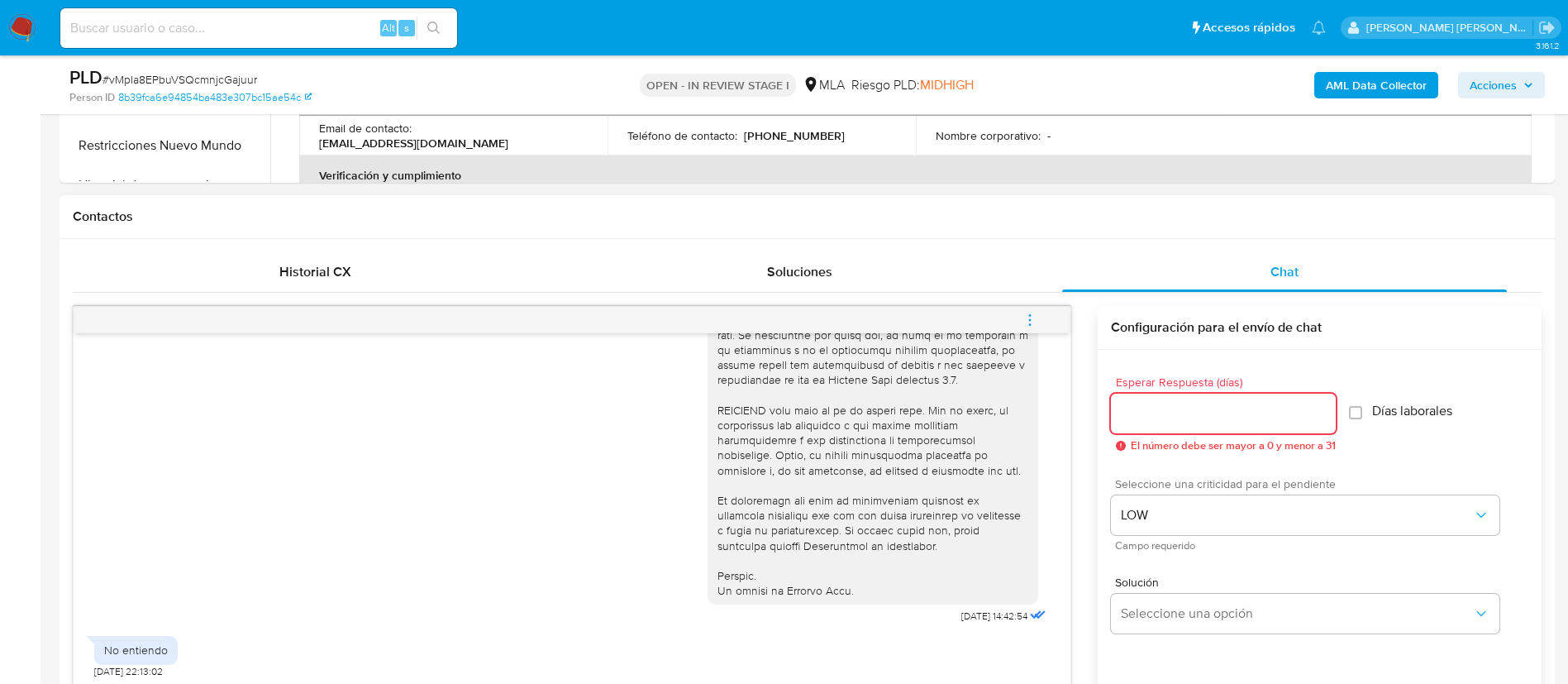
click at [1158, 403] on input "Esperar Respuesta (días)" at bounding box center [1223, 414] width 225 height 21
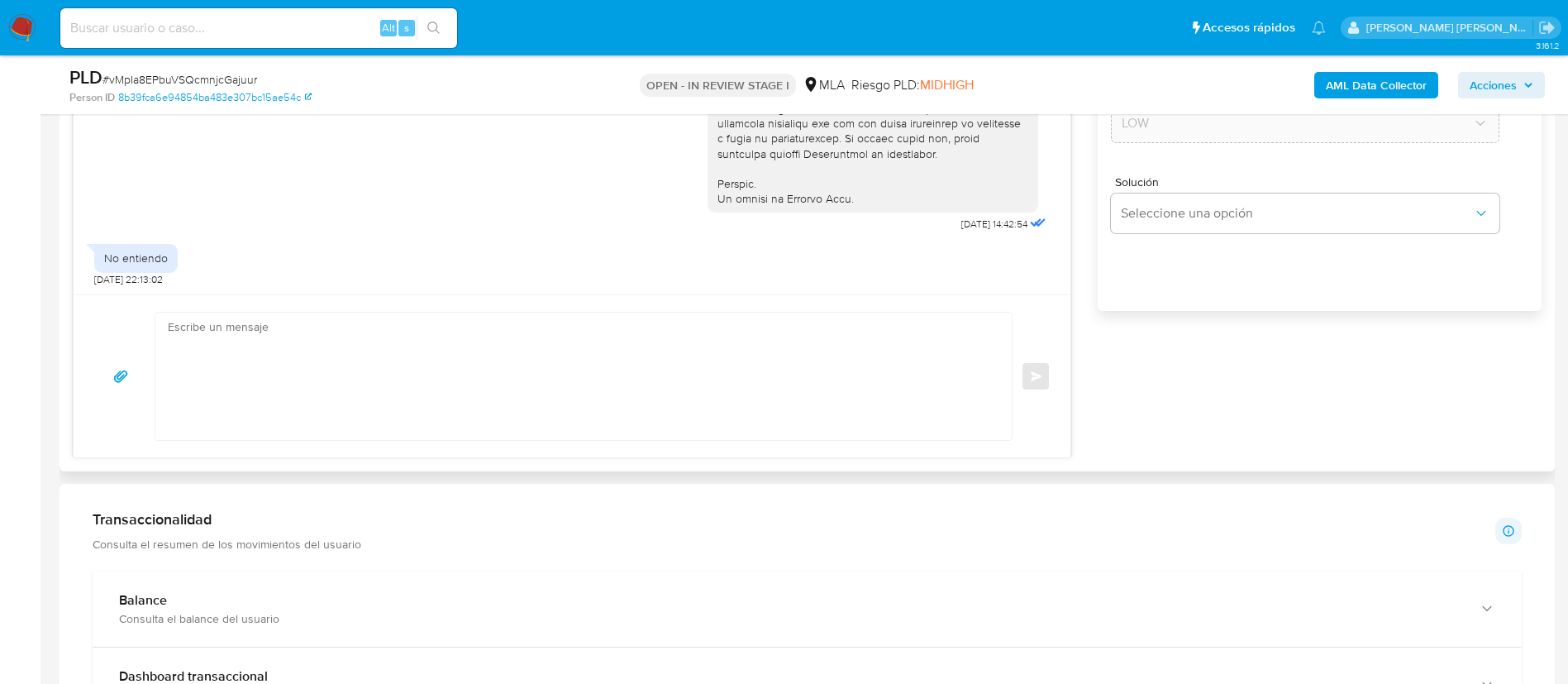
scroll to position [1107, 0]
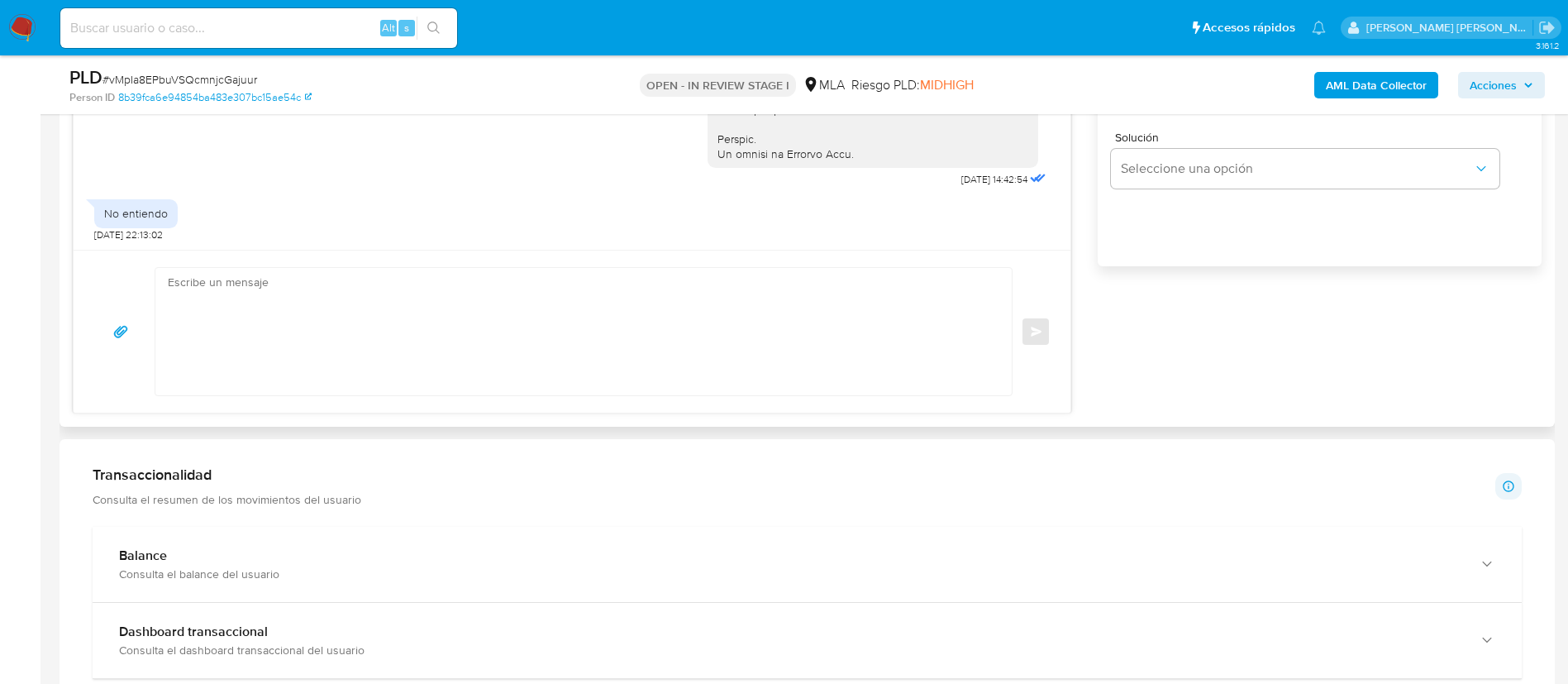
type input "0"
click at [738, 300] on textarea at bounding box center [579, 331] width 823 height 127
paste textarea "Hola XXX, Muchas gracias por tu respuesta. Analizamos tu caso y verificamos que…"
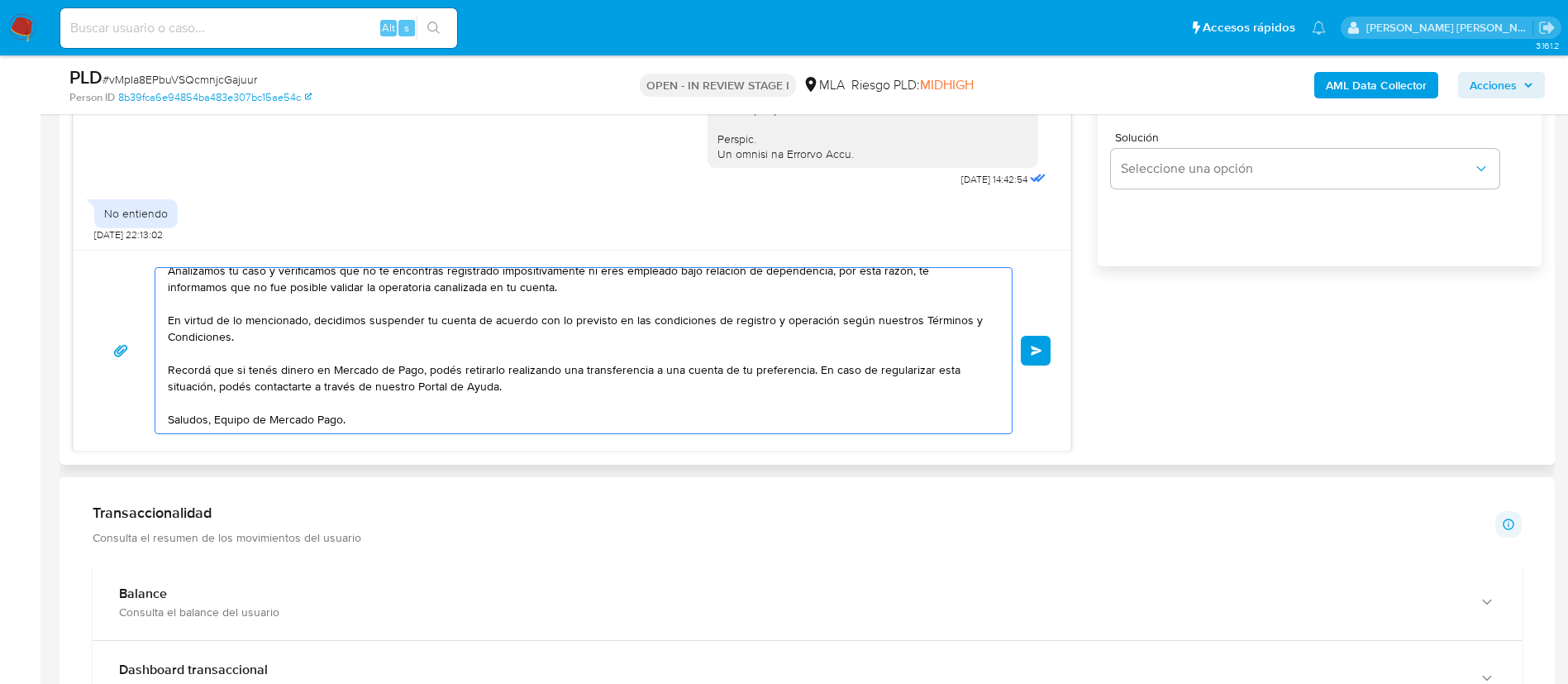
scroll to position [0, 0]
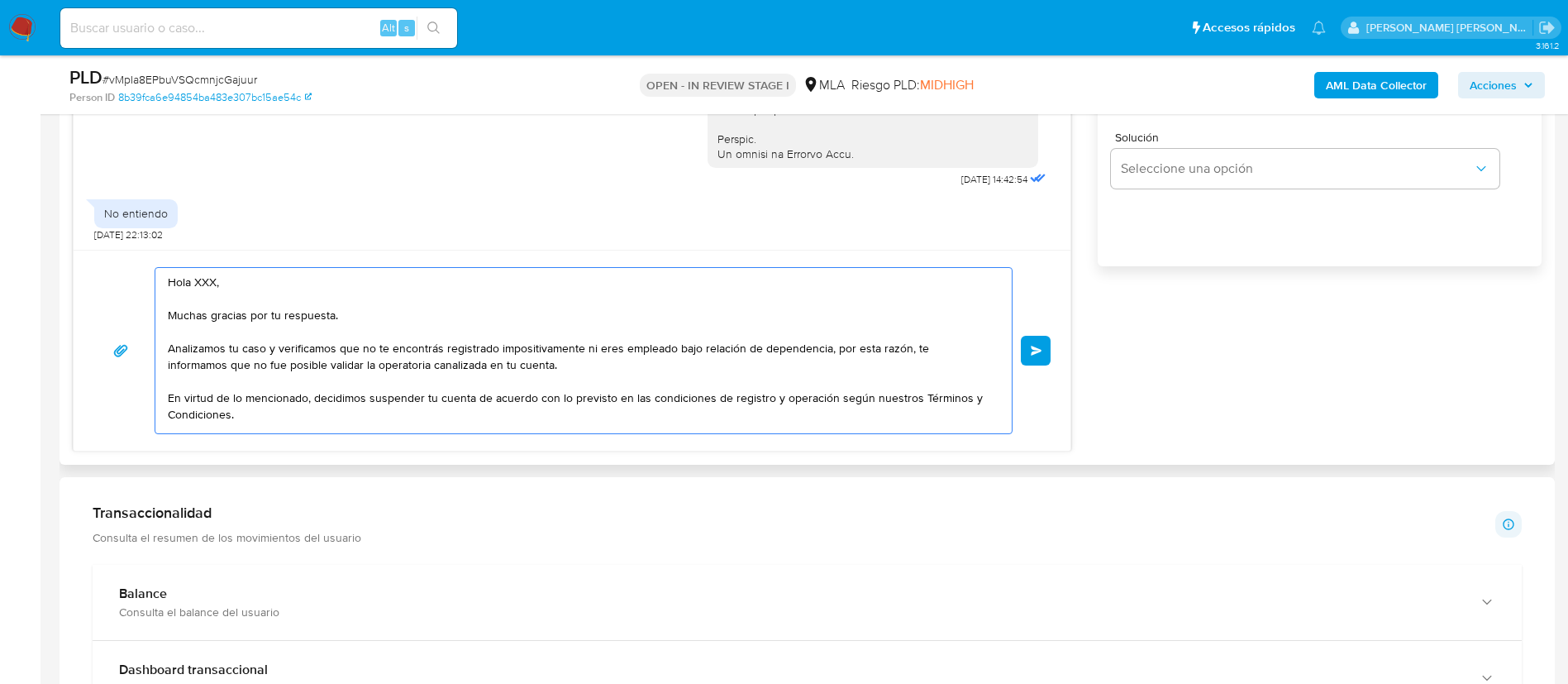
click at [210, 287] on textarea "Hola XXX, Muchas gracias por tu respuesta. Analizamos tu caso y verificamos que…" at bounding box center [579, 350] width 823 height 165
type textarea "Hola, Muchas gracias por tu respuesta. Analizamos tu caso y verificamos que no …"
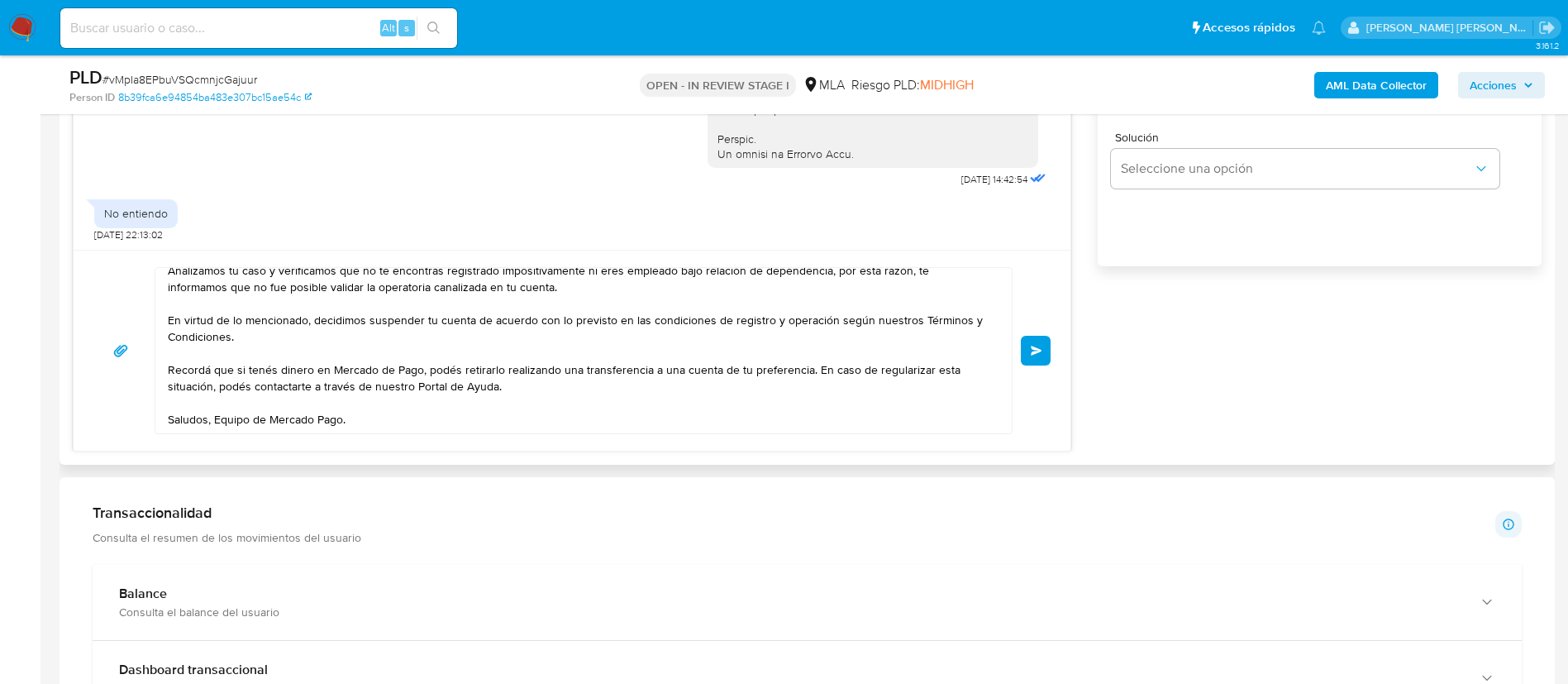
scroll to position [94, 0]
click at [1029, 350] on button "Enviar" at bounding box center [1036, 350] width 30 height 30
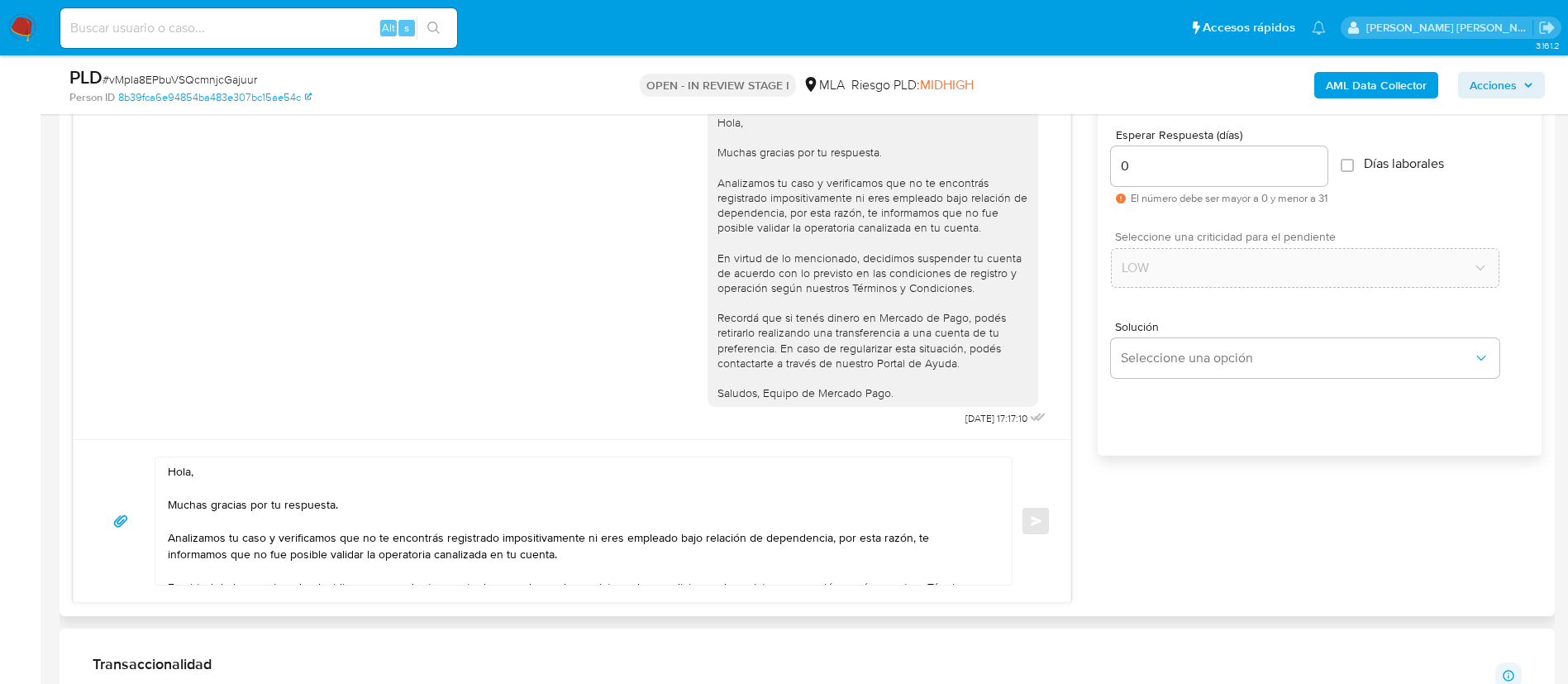
scroll to position [916, 0]
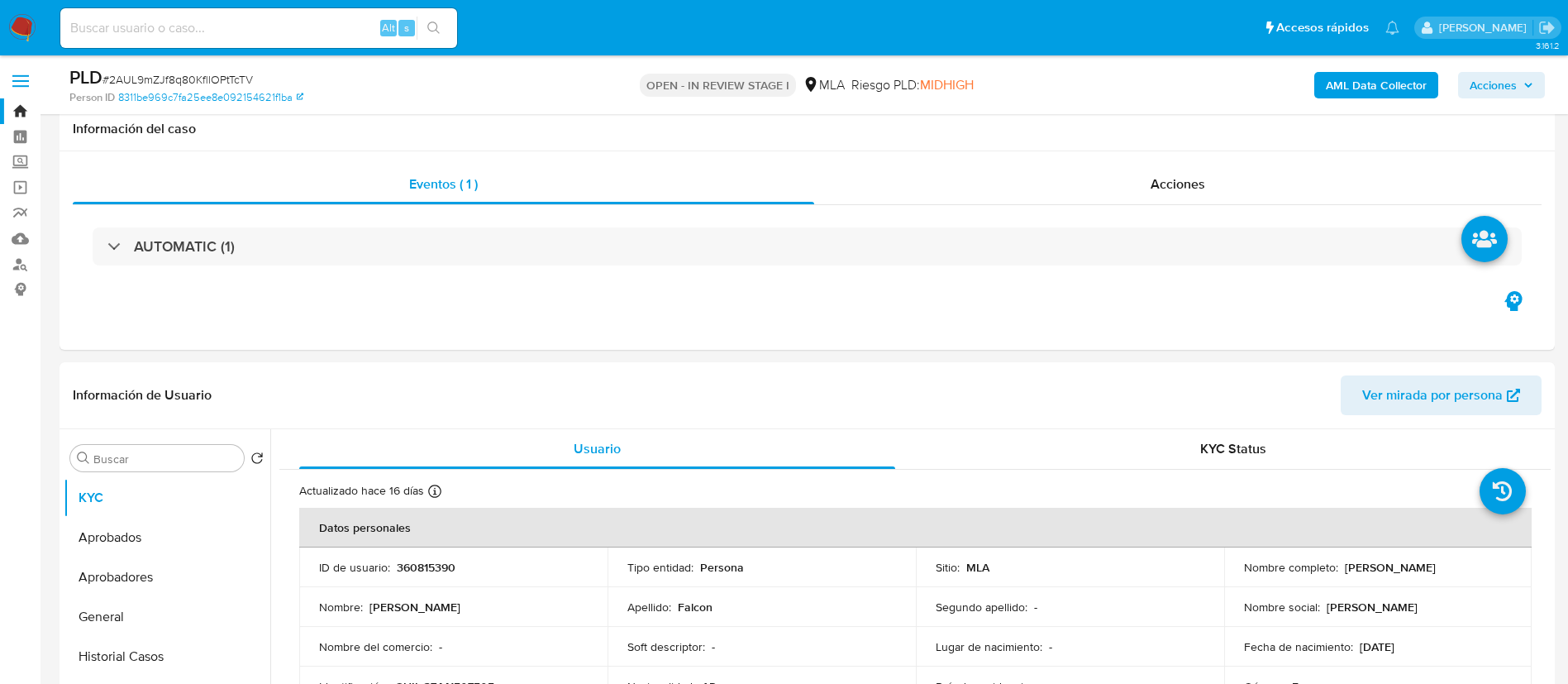
select select "10"
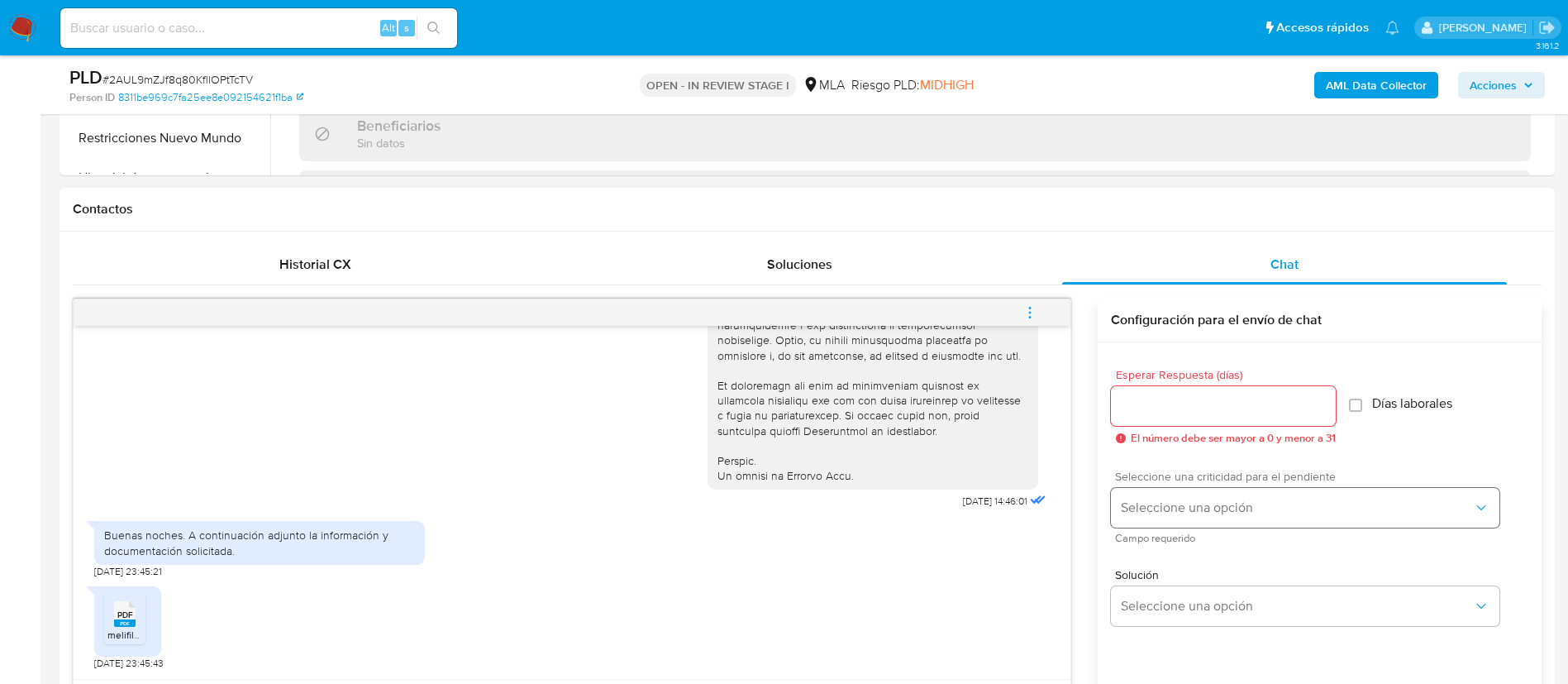
scroll to position [680, 0]
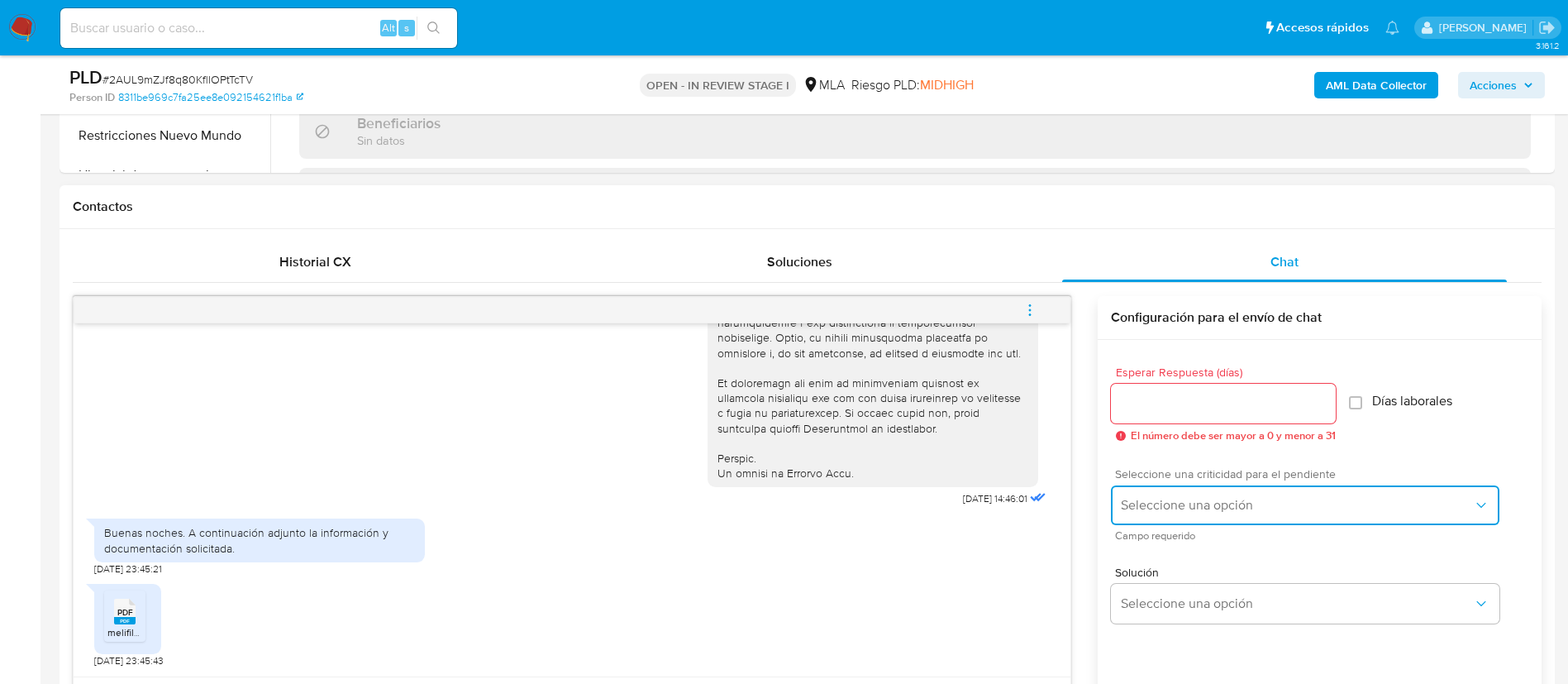
click at [1206, 504] on span "Seleccione una opción" at bounding box center [1296, 505] width 352 height 17
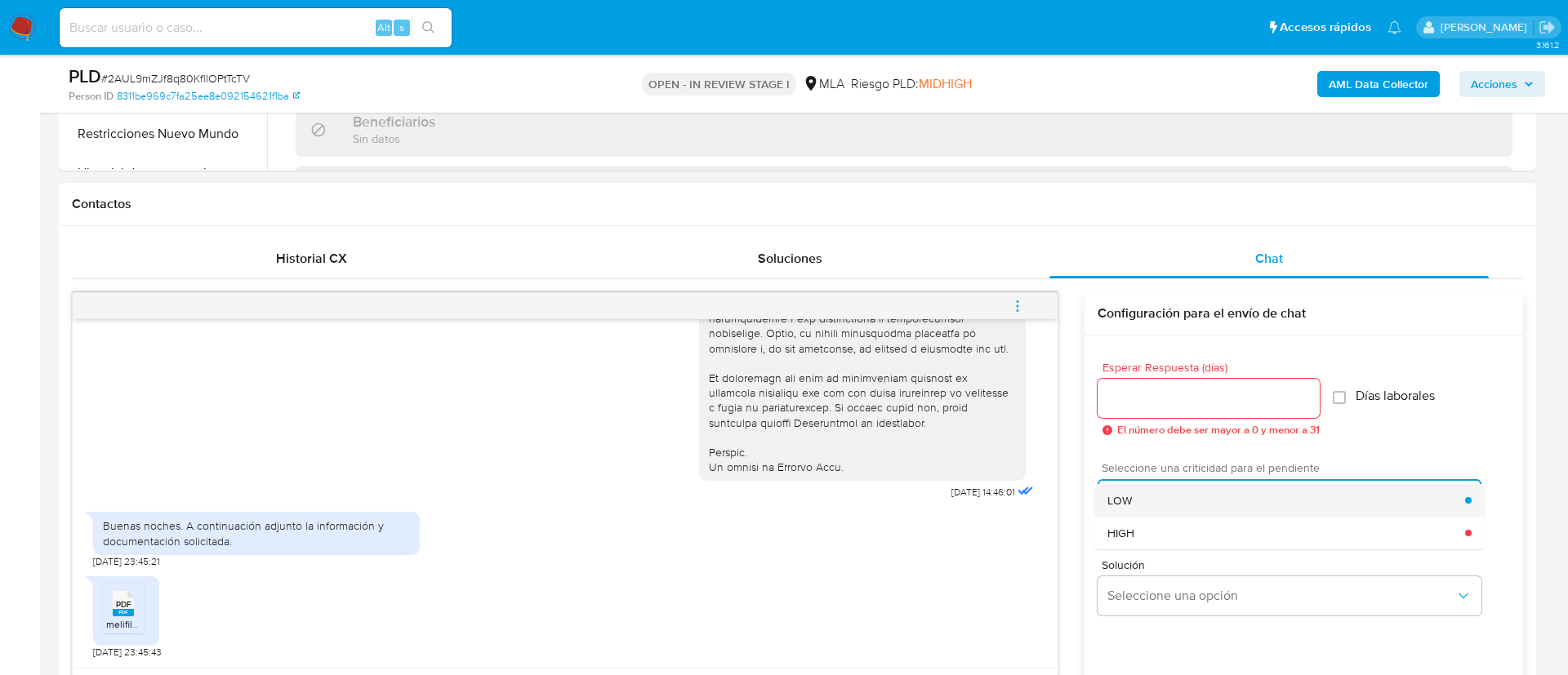
click at [1140, 500] on div "LOW" at bounding box center [1285, 501] width 358 height 33
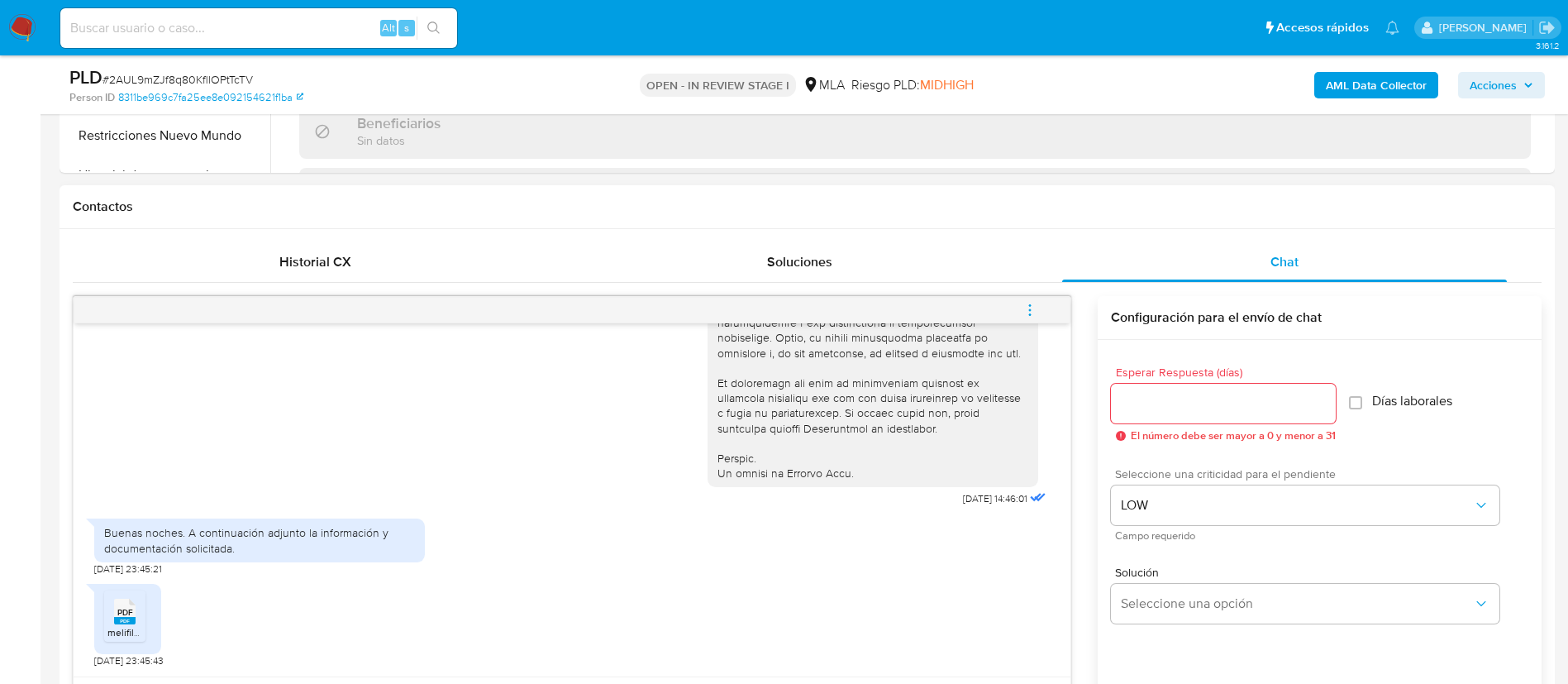
click at [1131, 404] on input "Esperar Respuesta (días)" at bounding box center [1223, 404] width 225 height 21
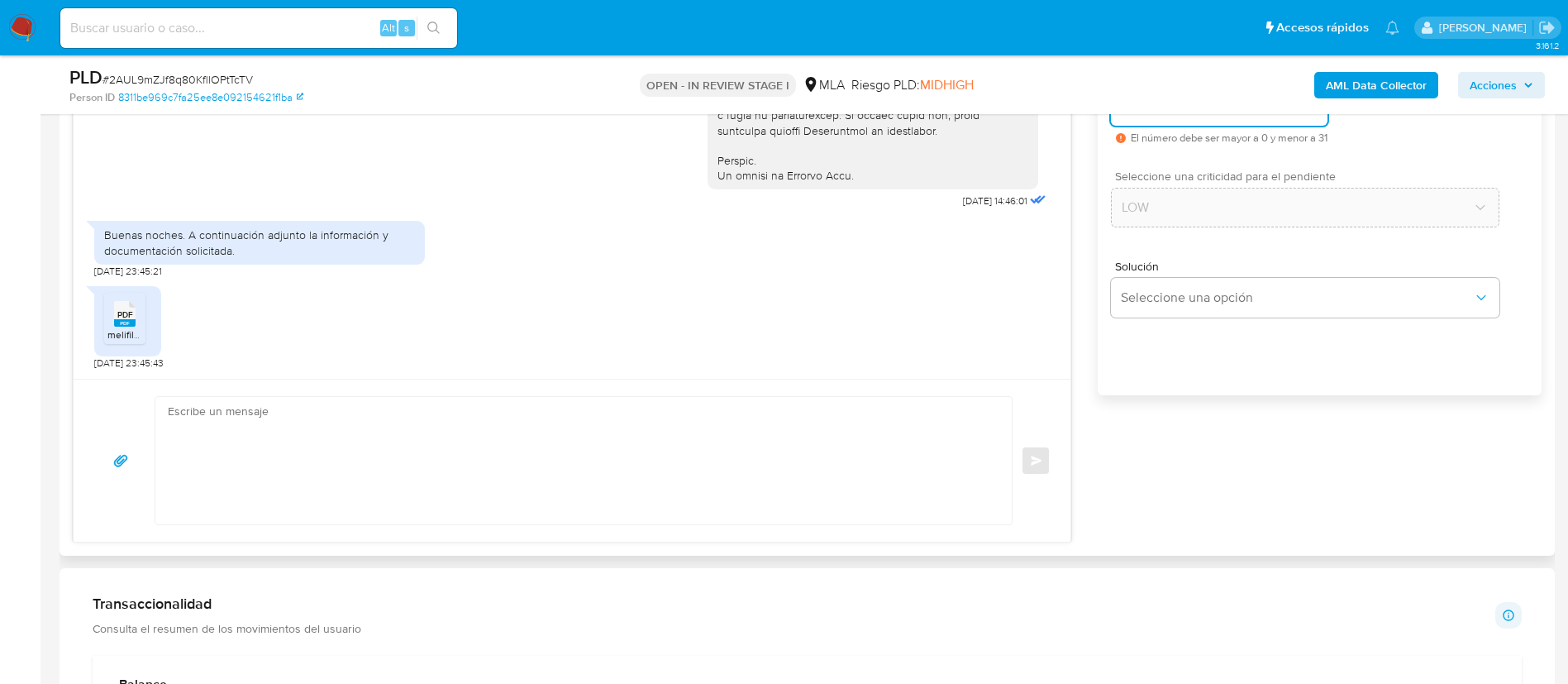
scroll to position [984, 0]
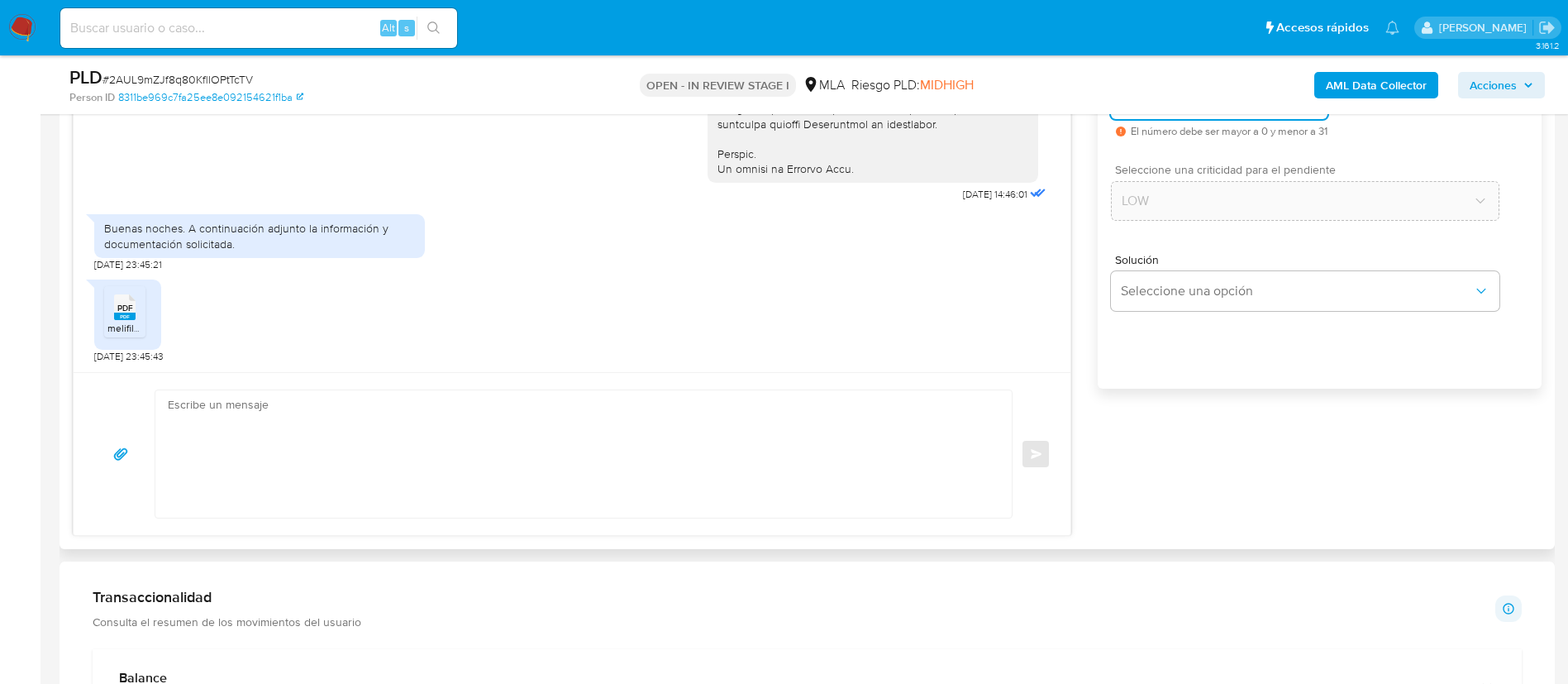
type input "0"
click at [816, 457] on textarea at bounding box center [579, 454] width 823 height 127
paste textarea "Hola XXX, Muchas gracias por tu respuesta. Analizamos tu caso y verificamos que…"
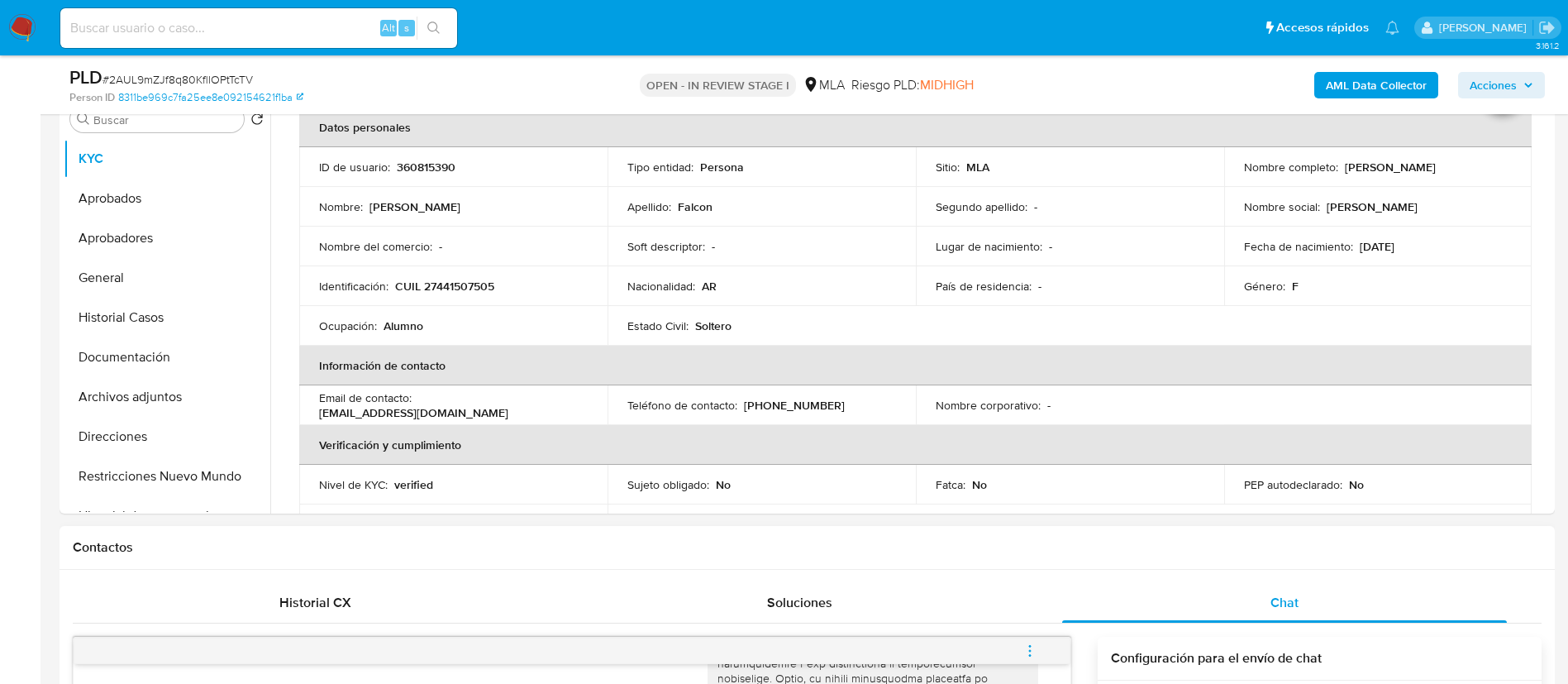
scroll to position [0, 0]
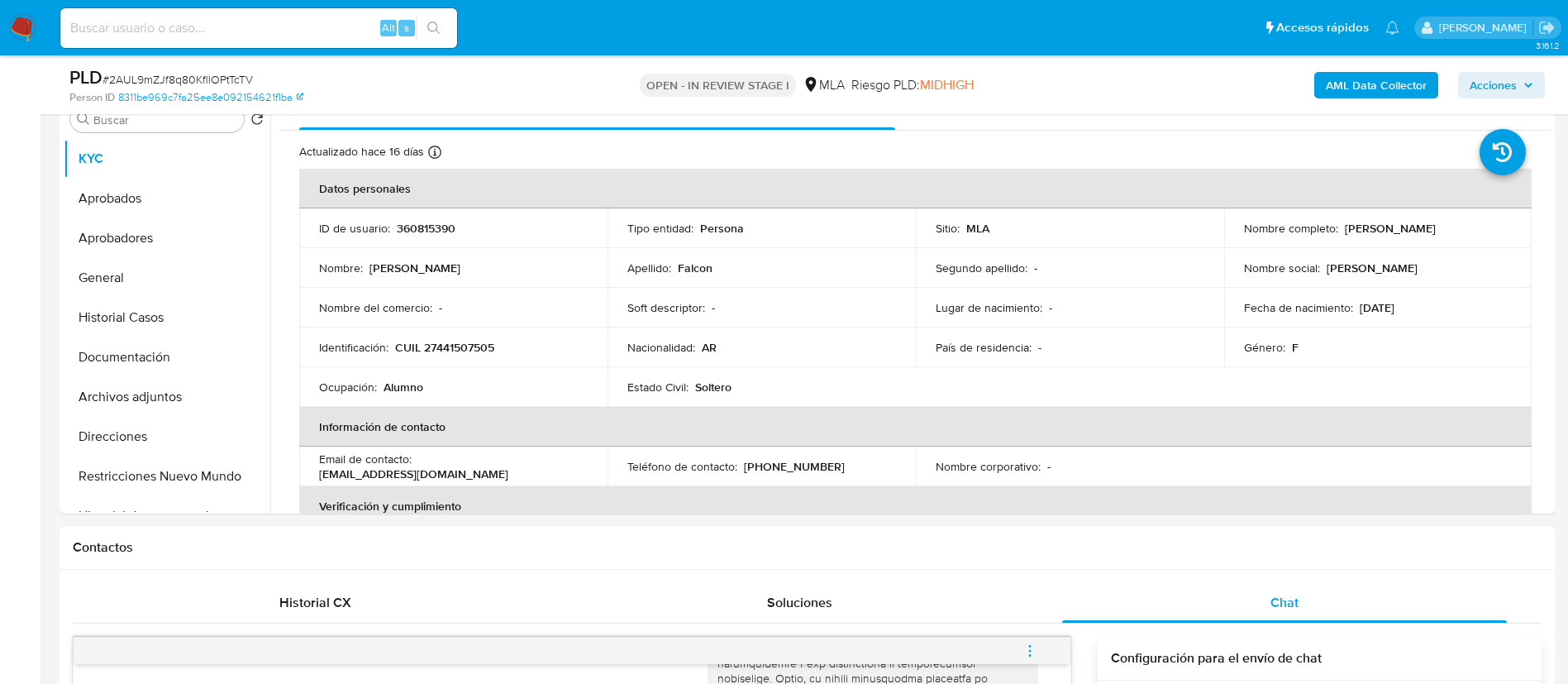
type textarea "Hola XXX, Muchas gracias por tu respuesta. Analizamos tu caso y verificamos que…"
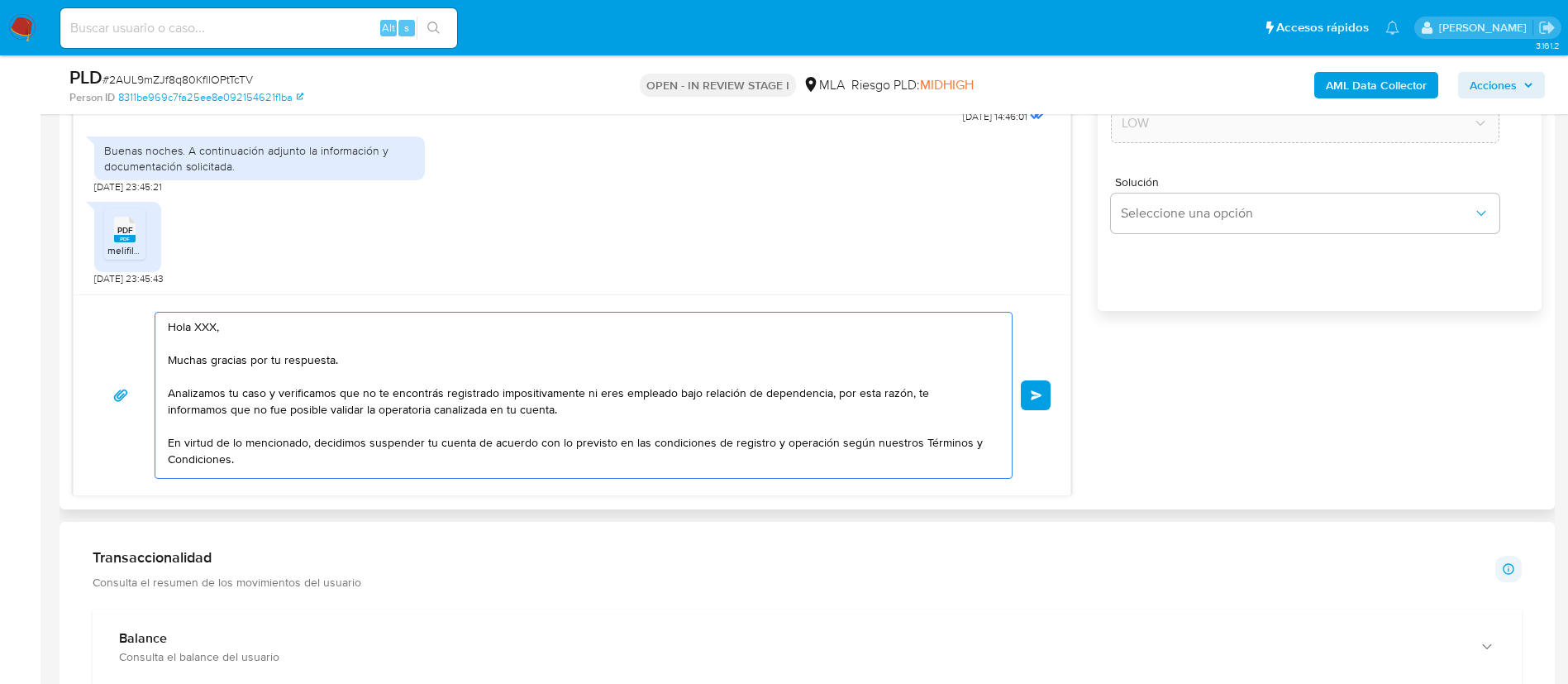
click at [846, 414] on textarea "Hola XXX, Muchas gracias por tu respuesta. Analizamos tu caso y verificamos que…" at bounding box center [579, 395] width 823 height 165
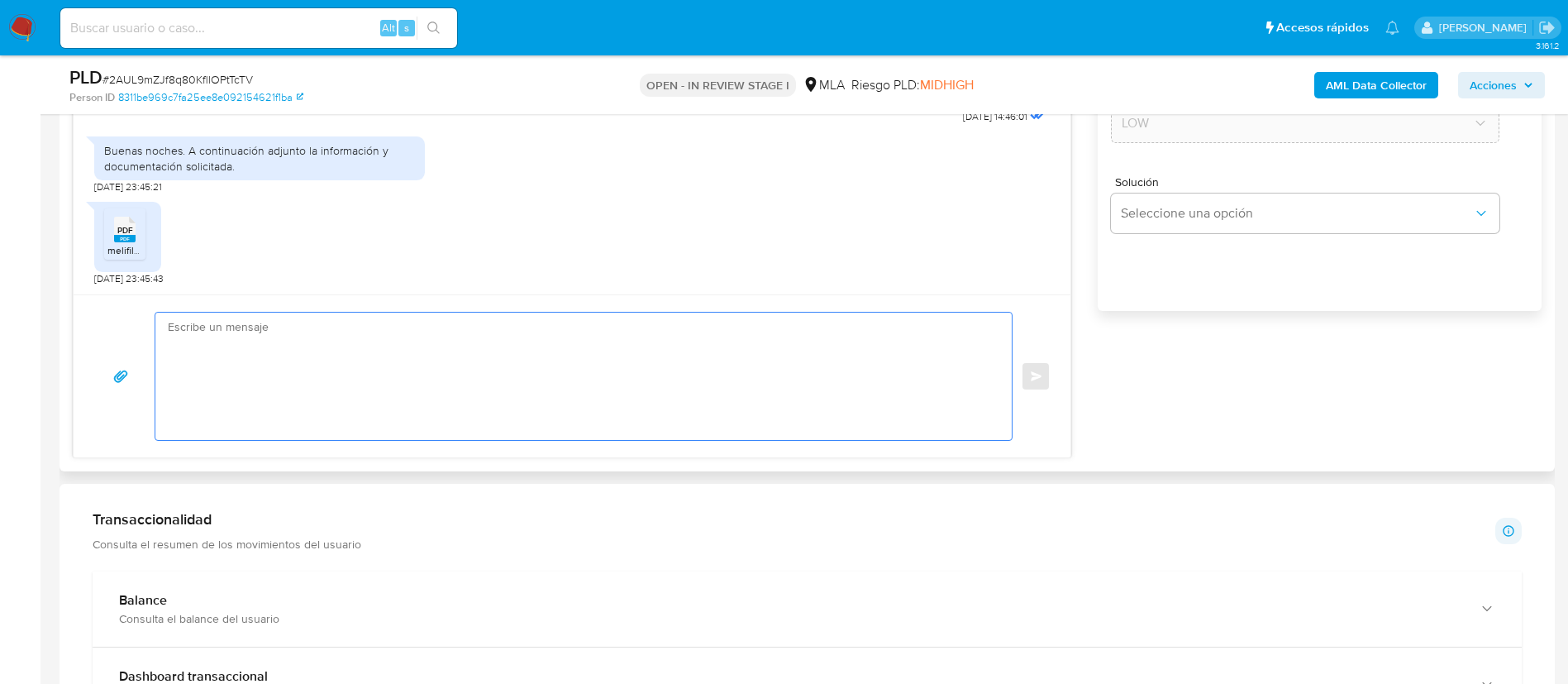
paste textarea "Hola, Muchas gracias por tu respuesta. Analizamos tu caso y notamos que la info…"
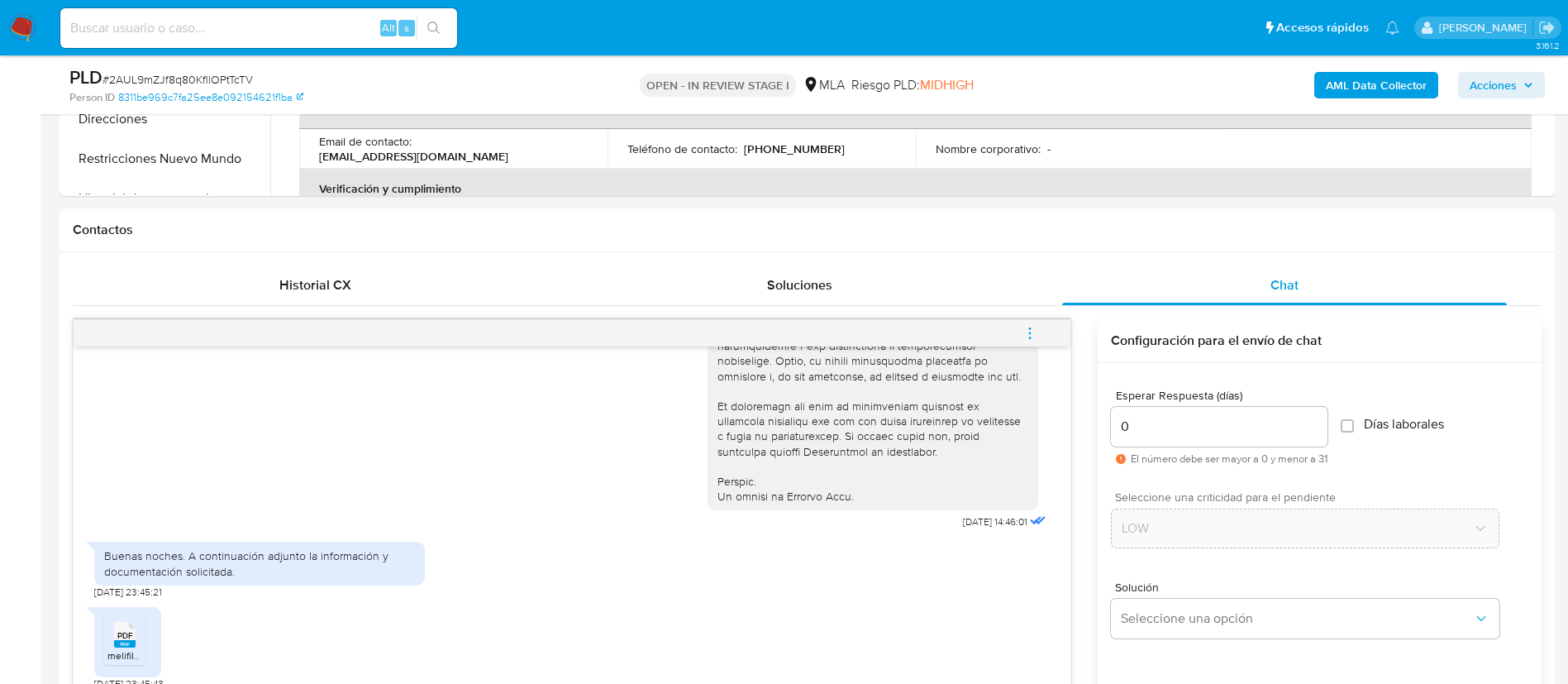
scroll to position [648, 0]
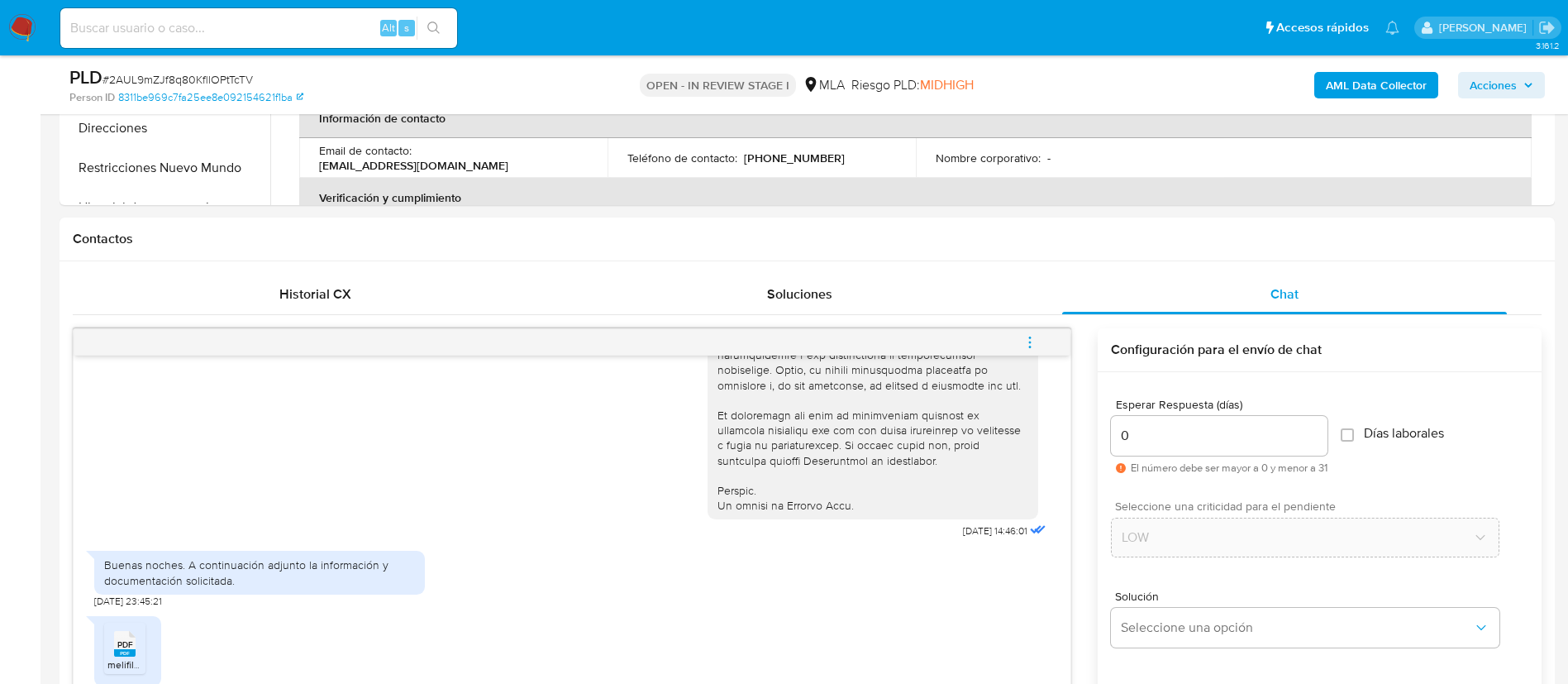
type textarea "Hola, Muchas gracias por tu respuesta. Analizamos tu caso y notamos que la info…"
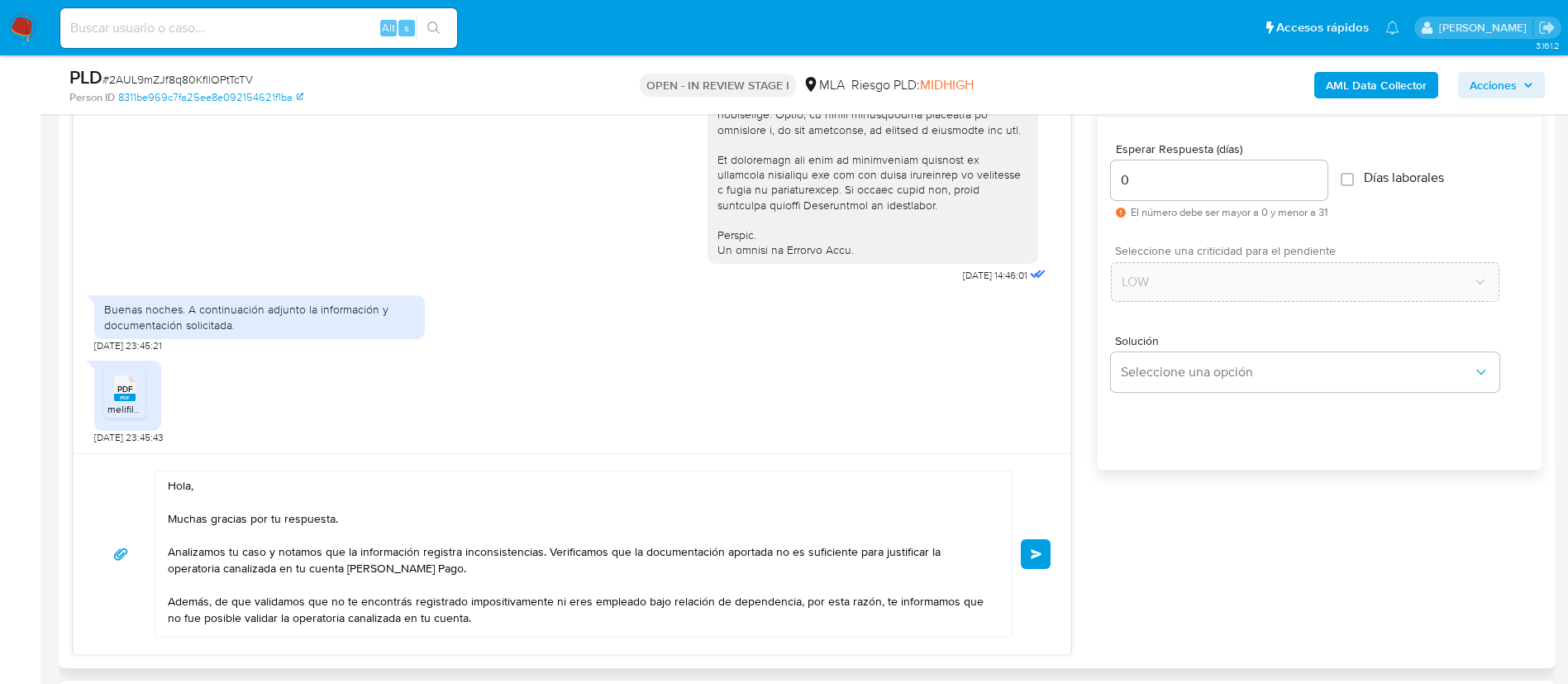
scroll to position [913, 0]
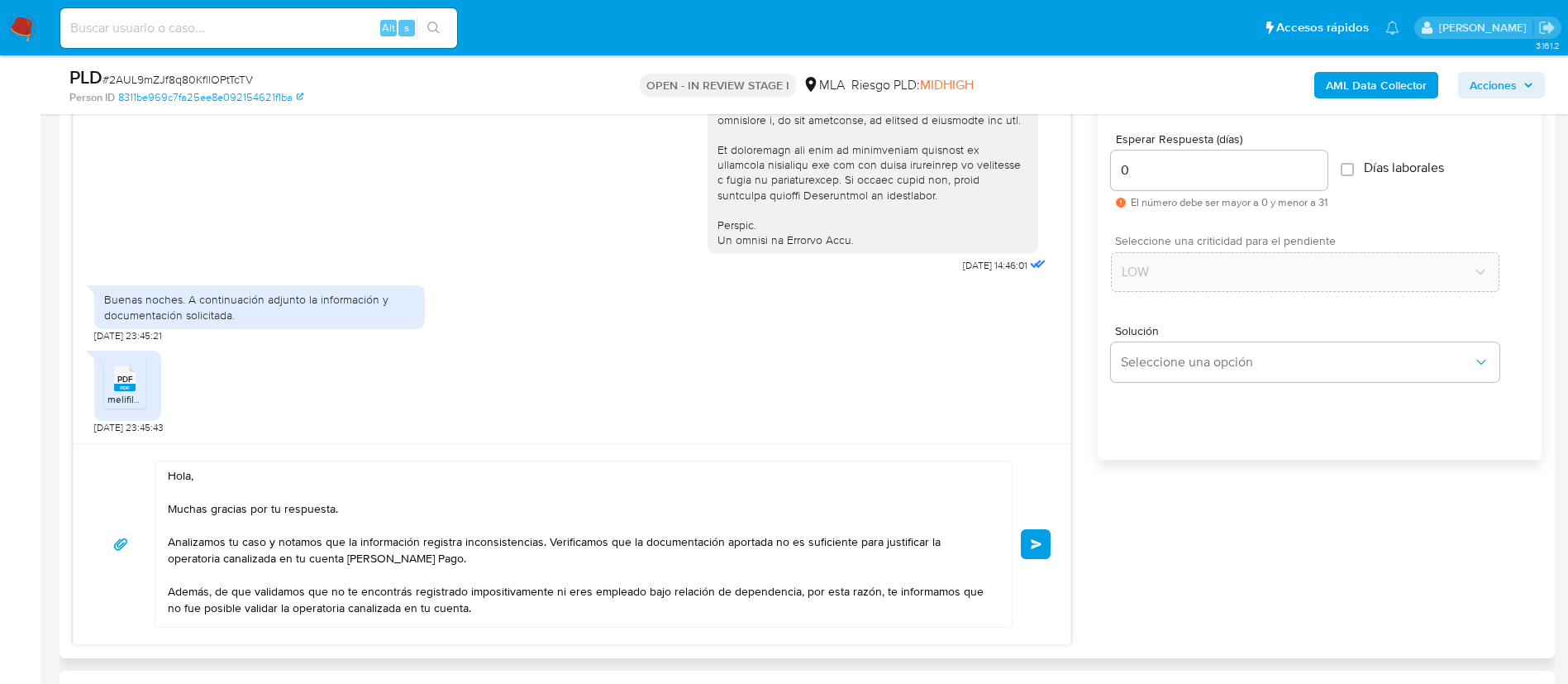
click at [1035, 551] on button "Enviar" at bounding box center [1036, 544] width 30 height 30
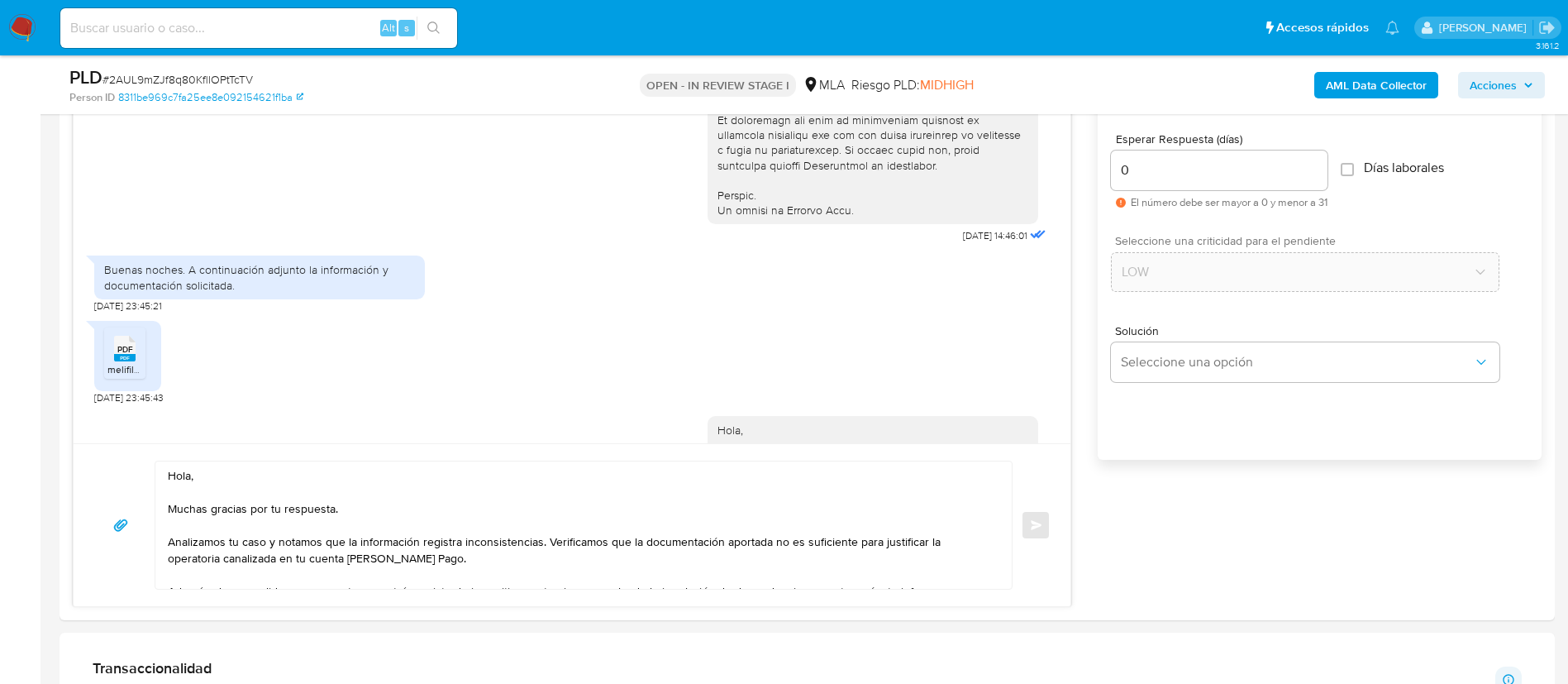
scroll to position [1210, 0]
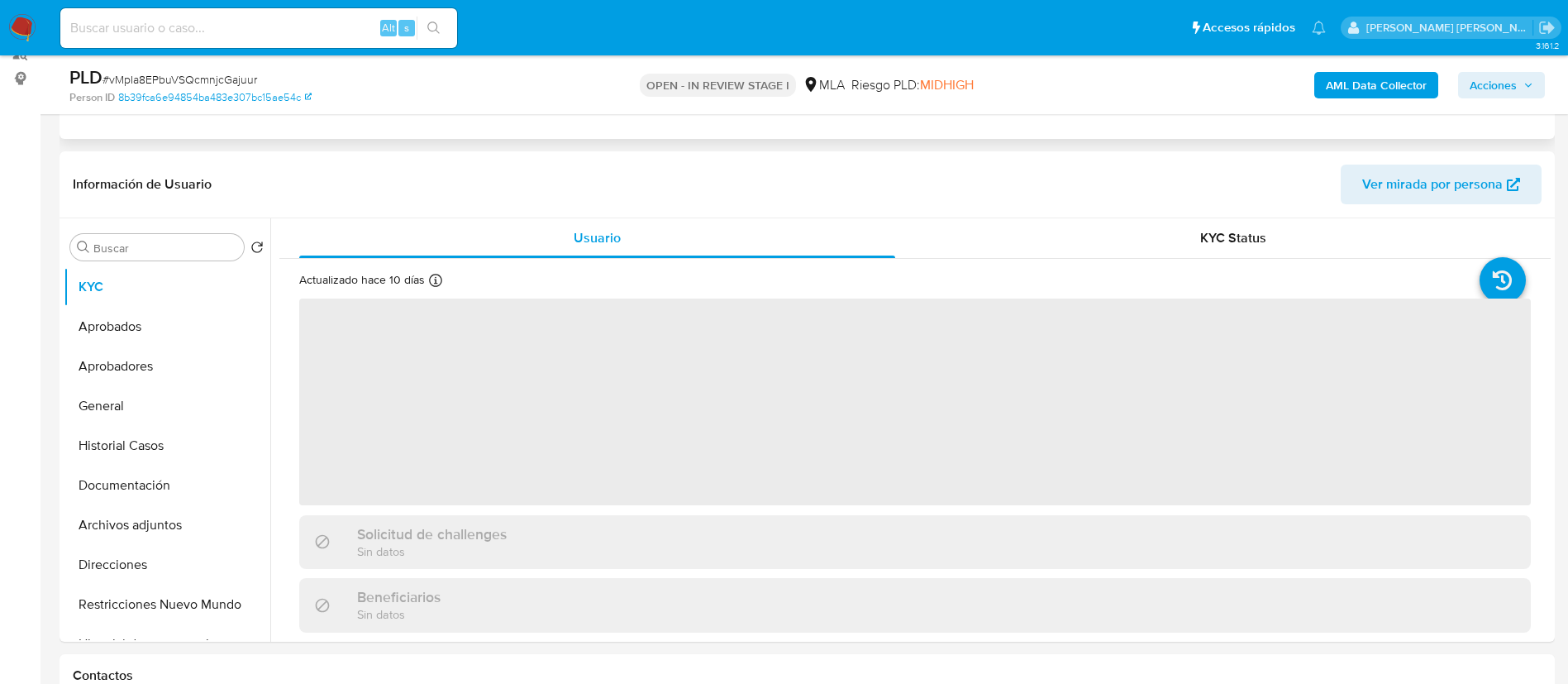
scroll to position [238, 0]
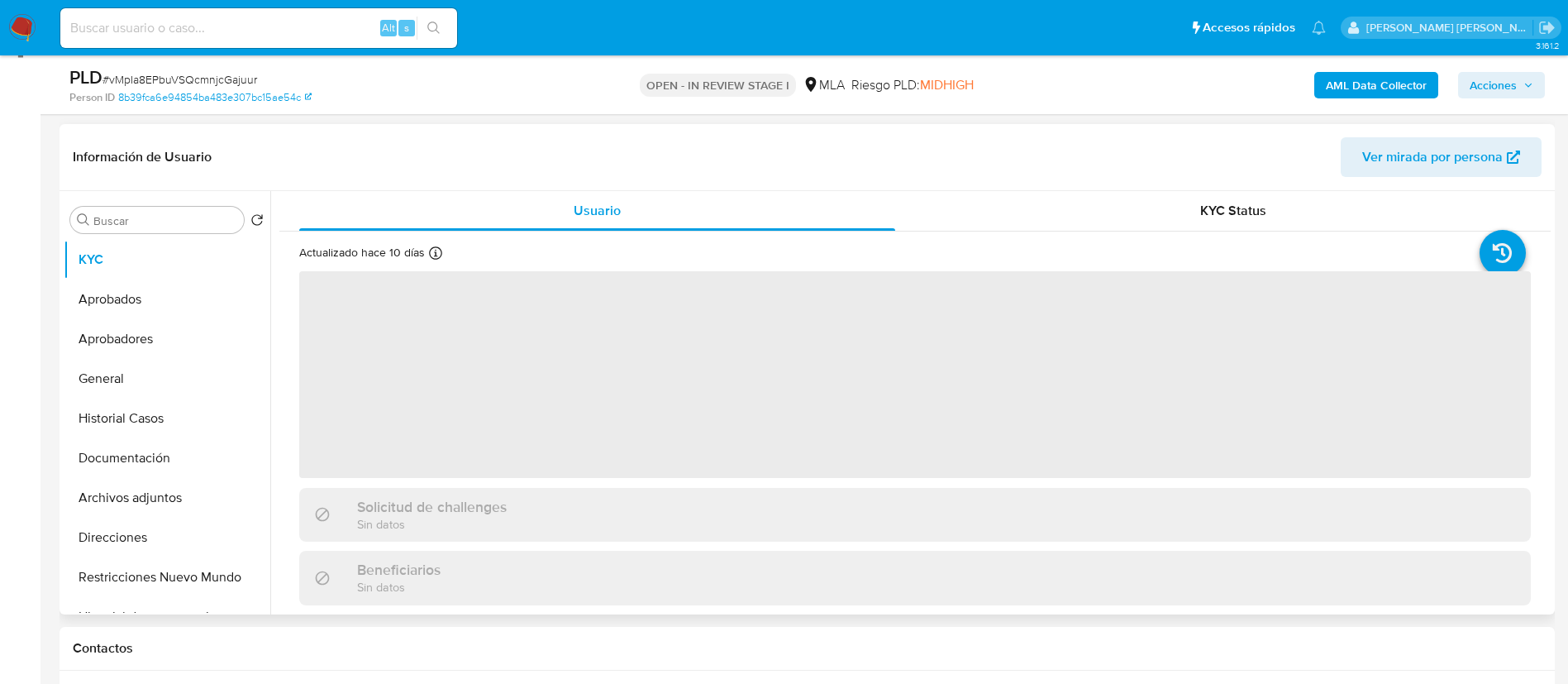
select select "10"
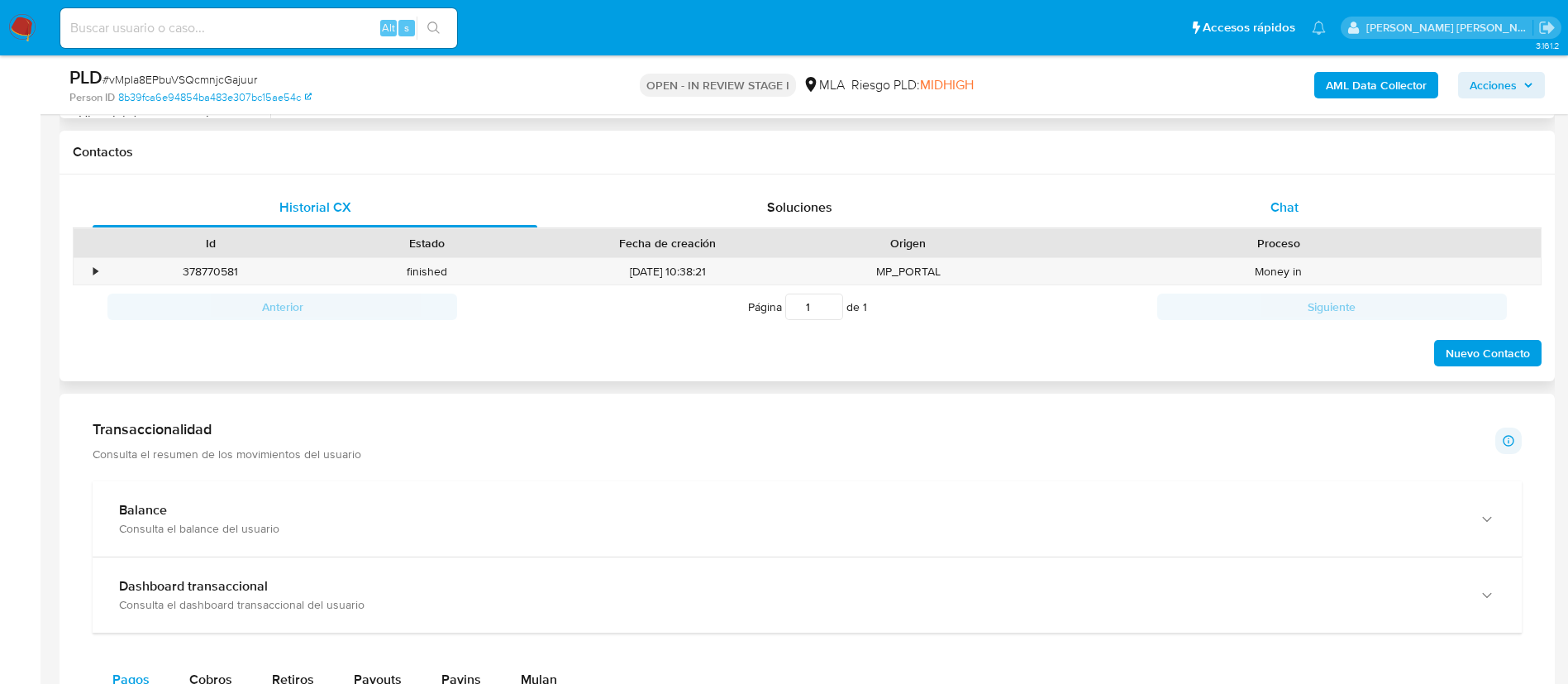
scroll to position [734, 0]
click at [1310, 204] on div "Chat" at bounding box center [1285, 208] width 445 height 40
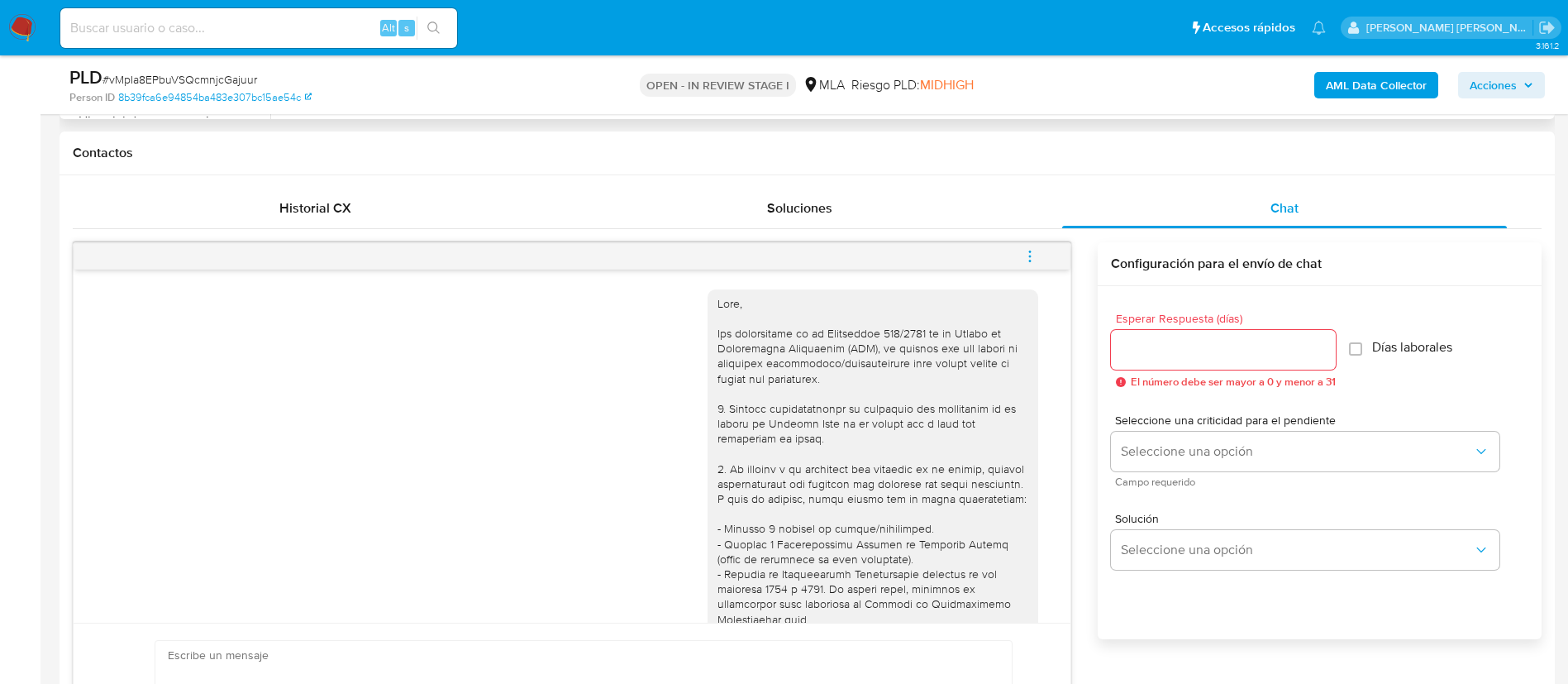
scroll to position [983, 0]
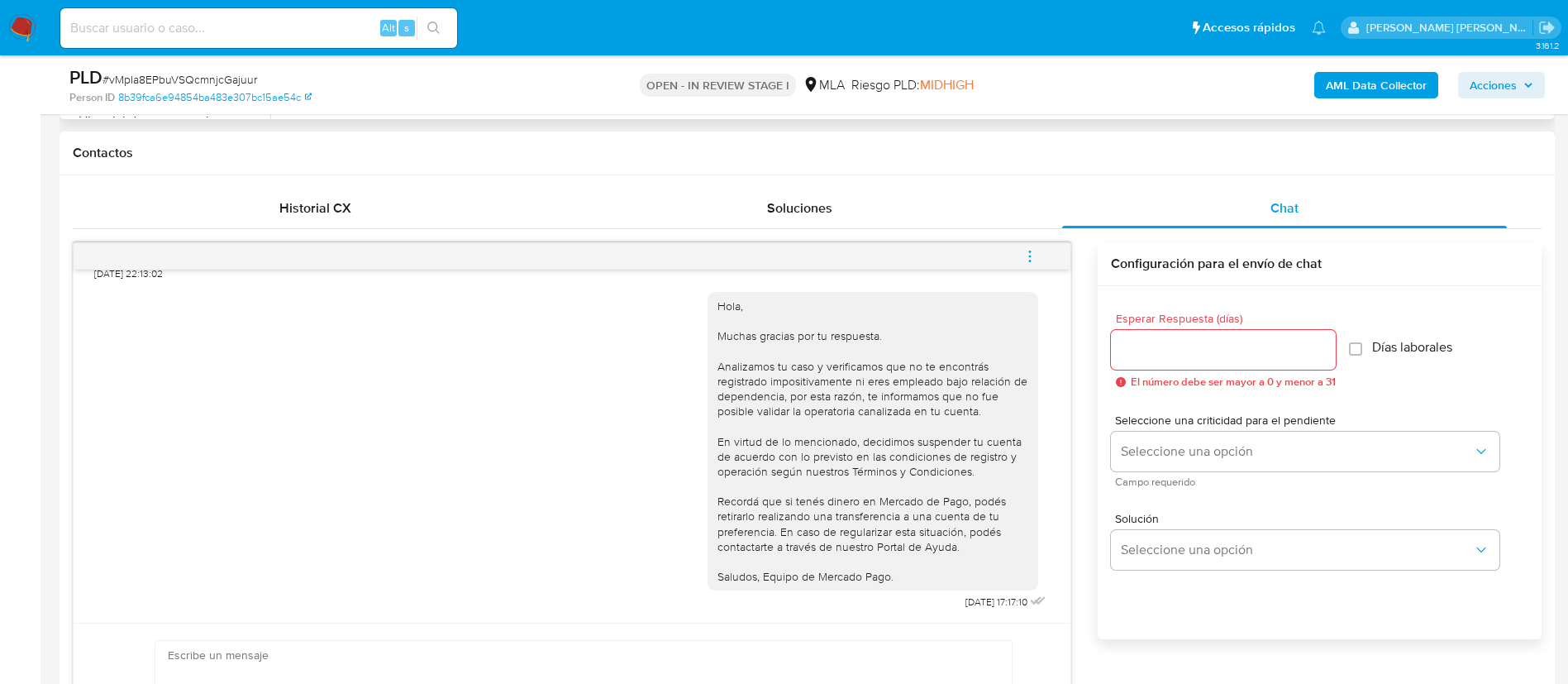
click at [1046, 257] on button "menu-action" at bounding box center [1030, 256] width 54 height 40
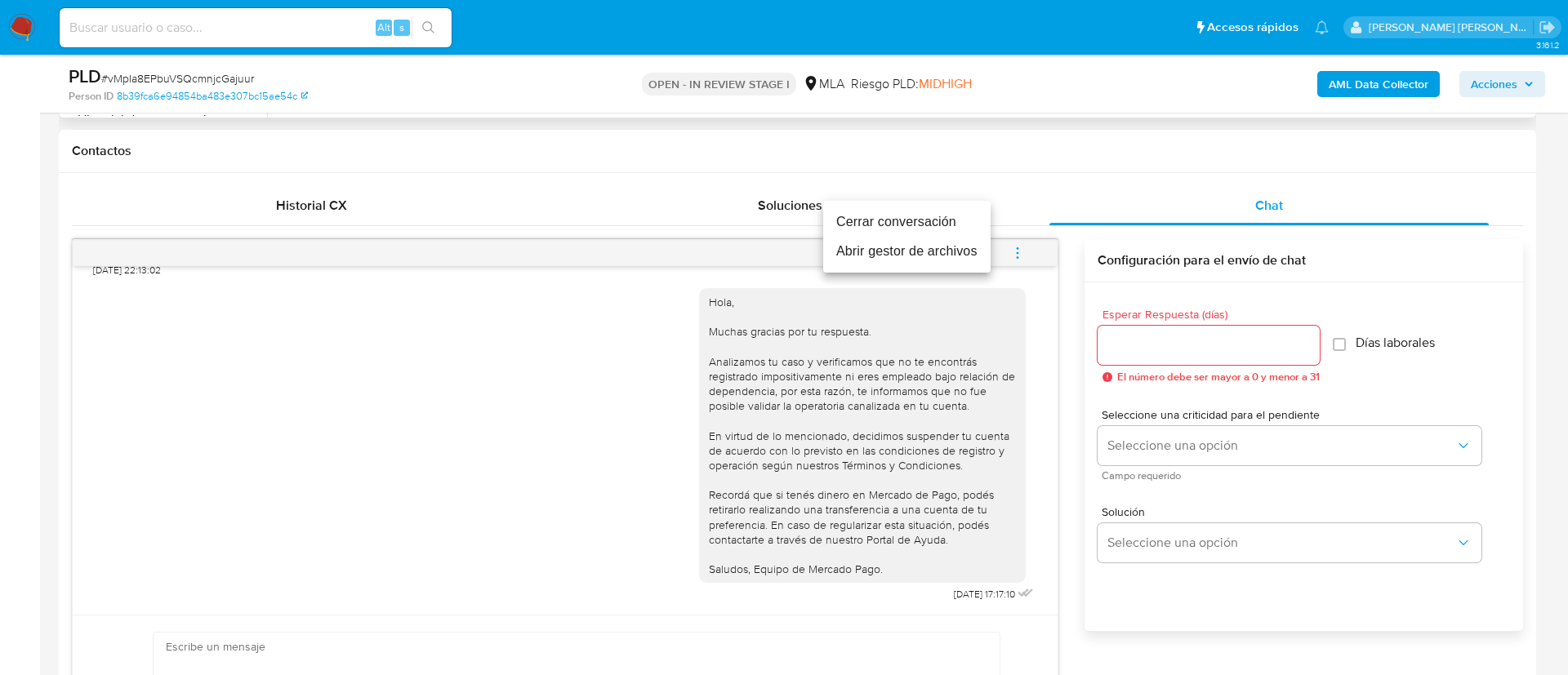
click at [946, 225] on li "Cerrar conversación" at bounding box center [907, 222] width 167 height 29
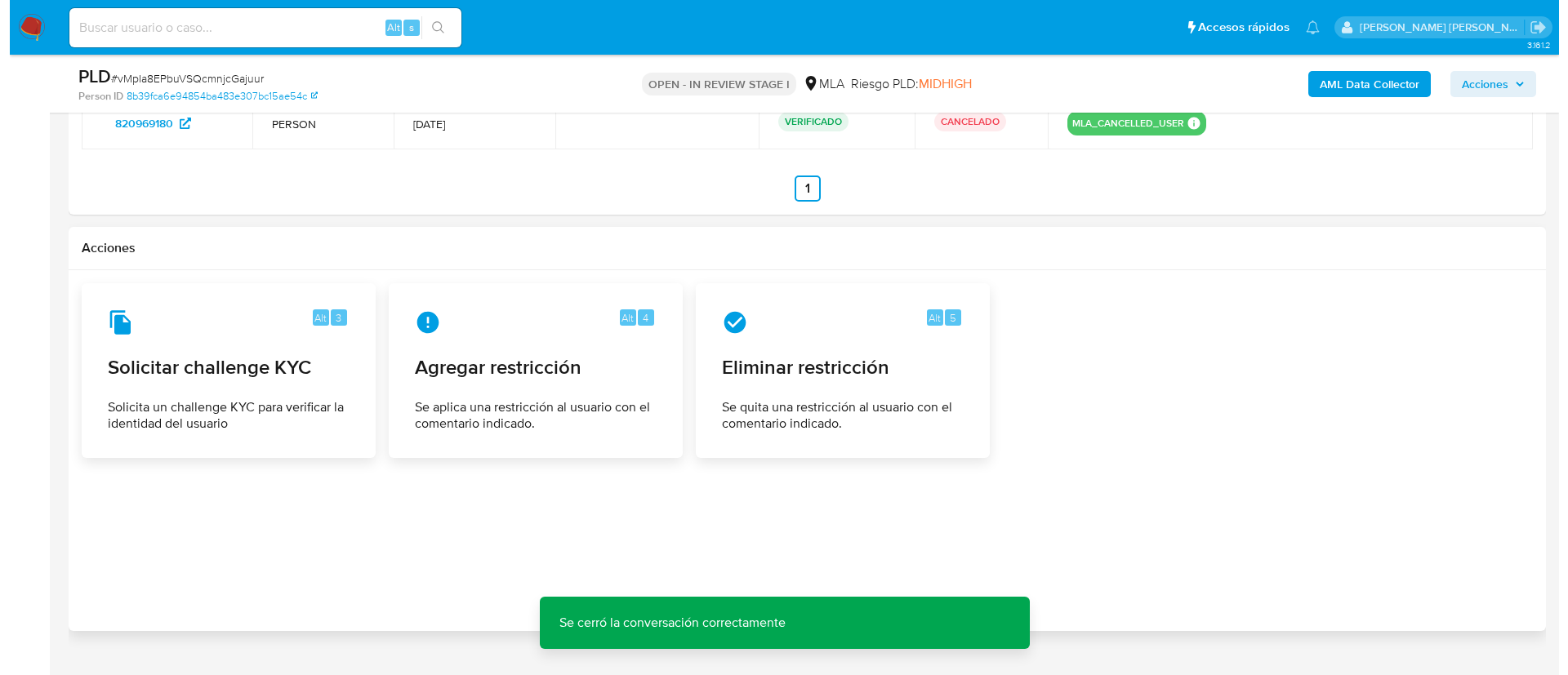
scroll to position [2515, 0]
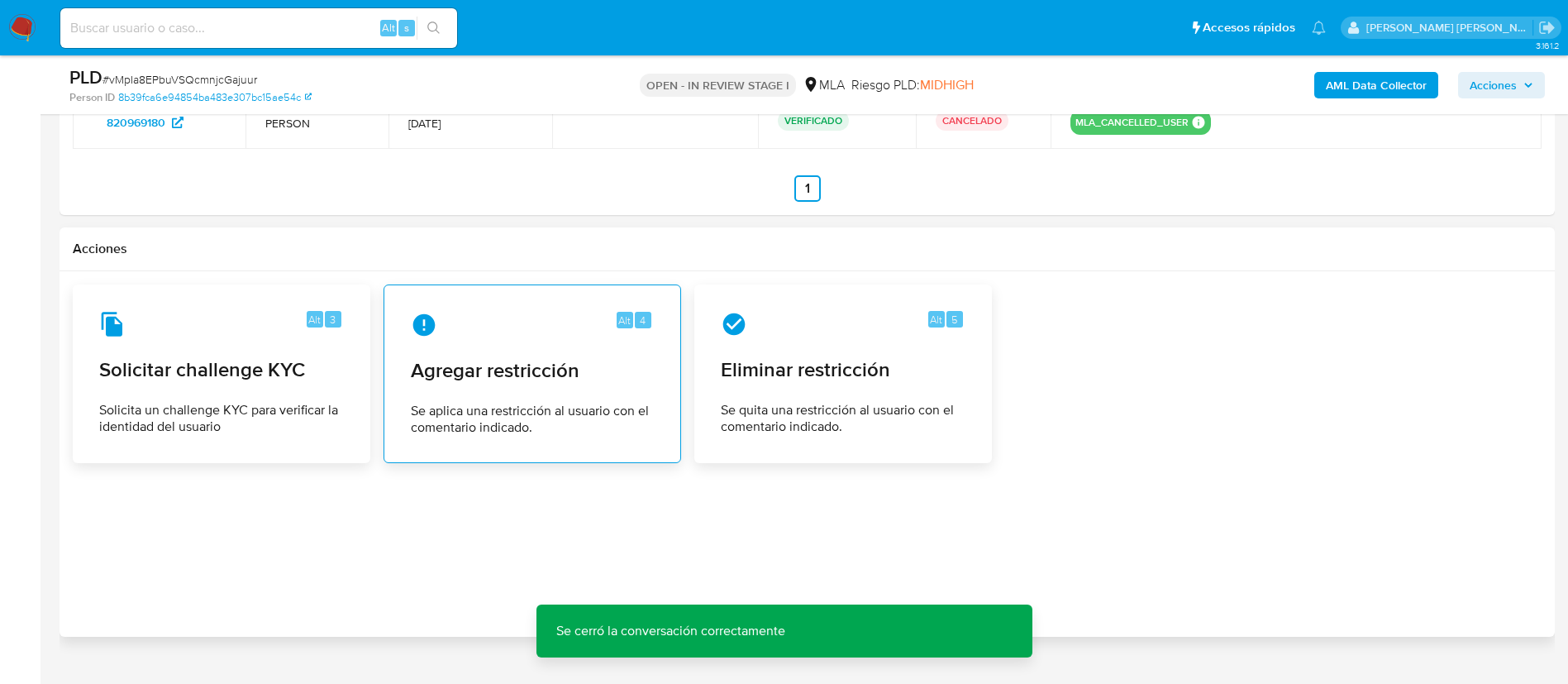
click at [478, 345] on div "Alt 4 Agregar restricción Se aplica una restricción al usuario con el comentari…" at bounding box center [532, 373] width 269 height 150
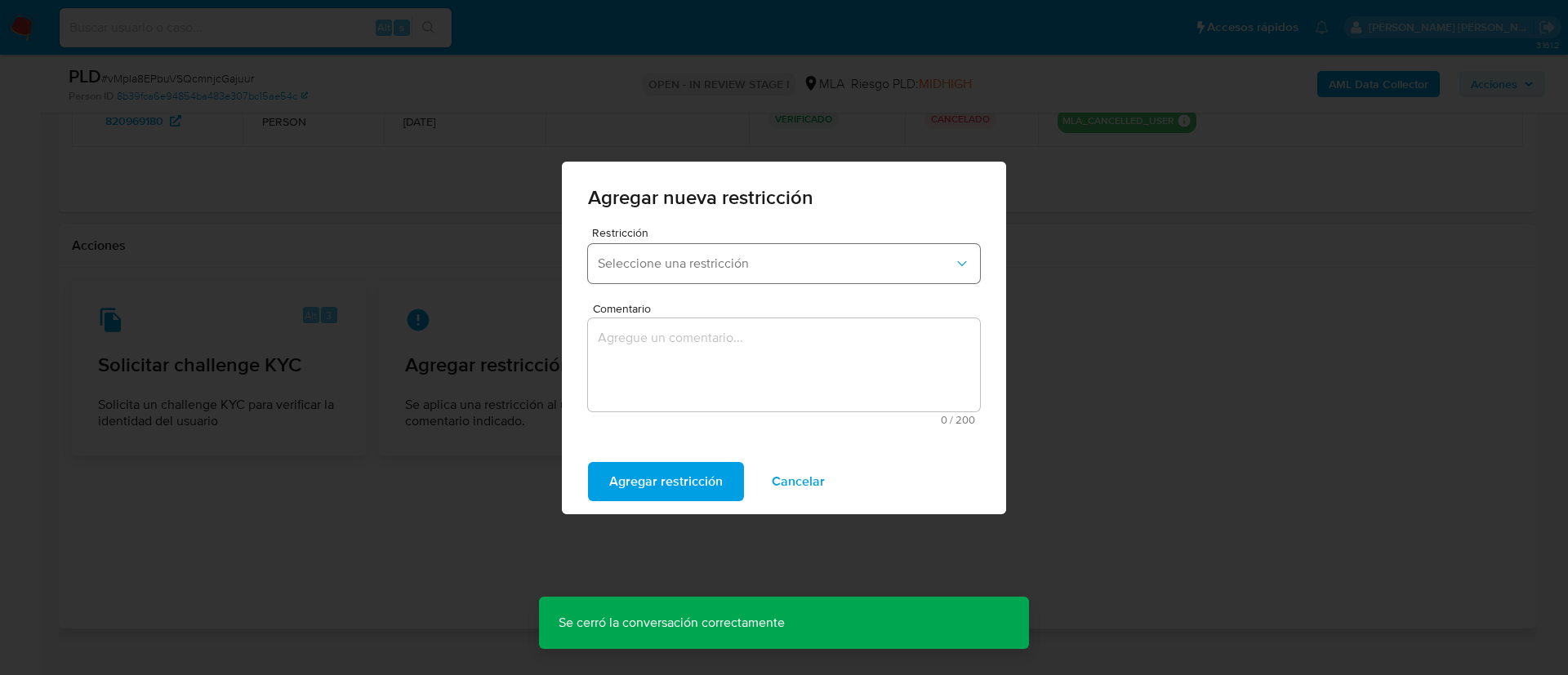
click at [643, 263] on span "Seleccione una restricción" at bounding box center [776, 263] width 356 height 16
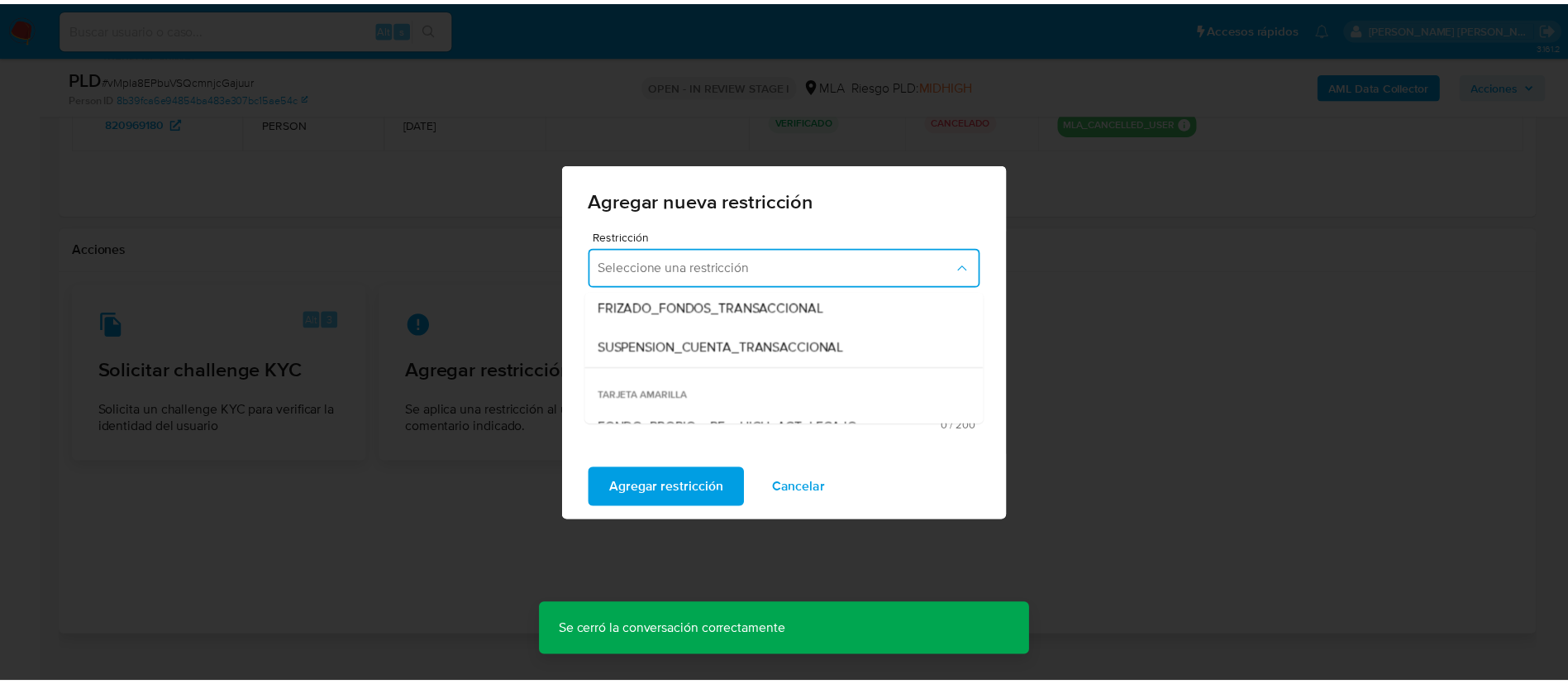
scroll to position [210, 0]
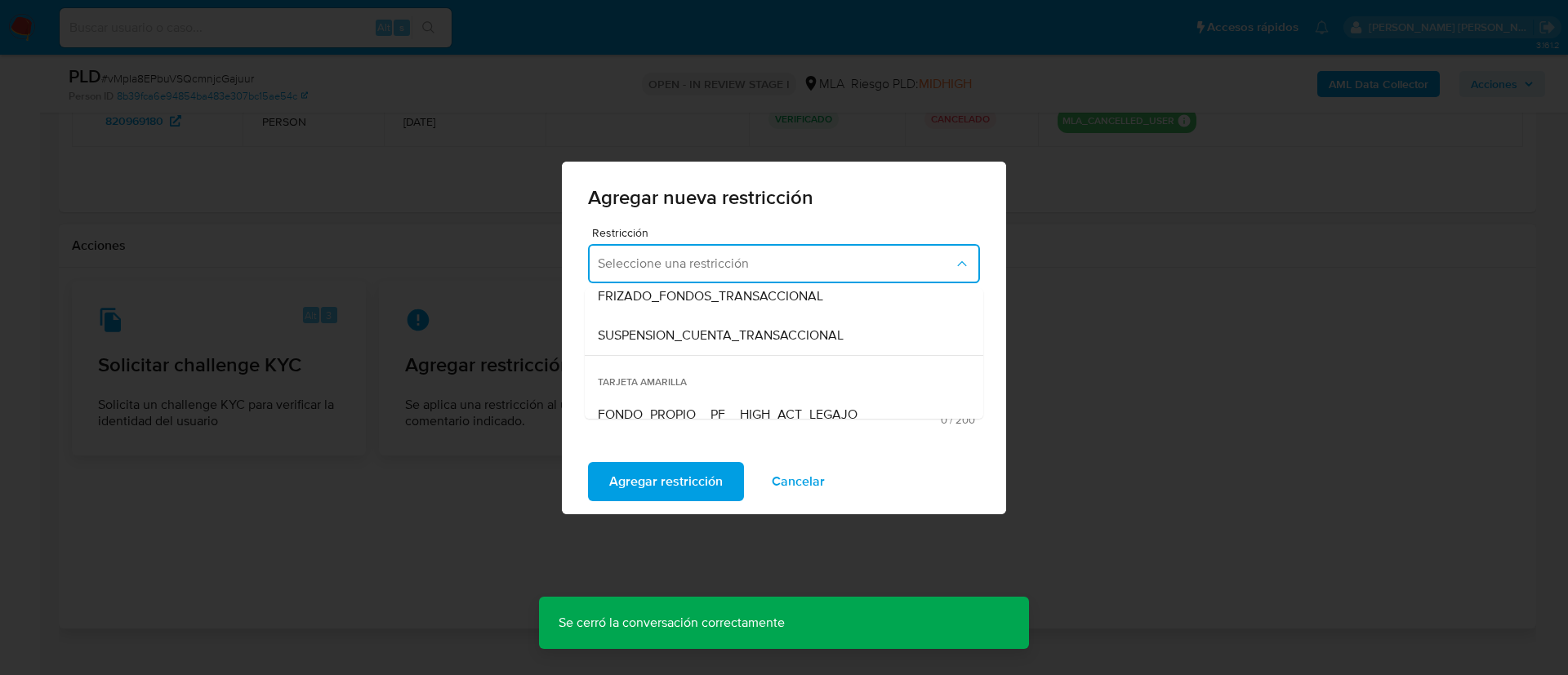
click at [660, 328] on span "SUSPENSION_CUENTA_TRANSACCIONAL" at bounding box center [721, 335] width 246 height 16
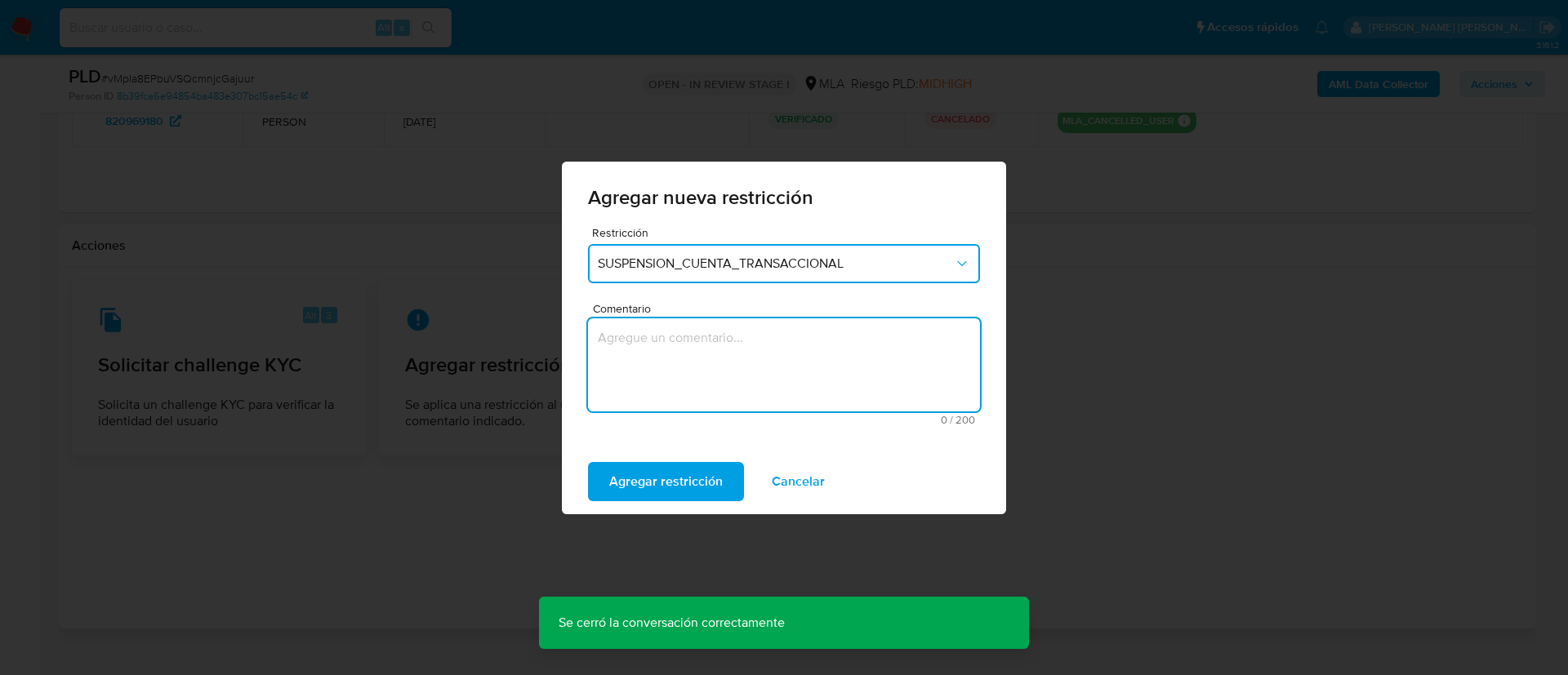
click at [660, 328] on textarea "Comentario" at bounding box center [784, 364] width 392 height 93
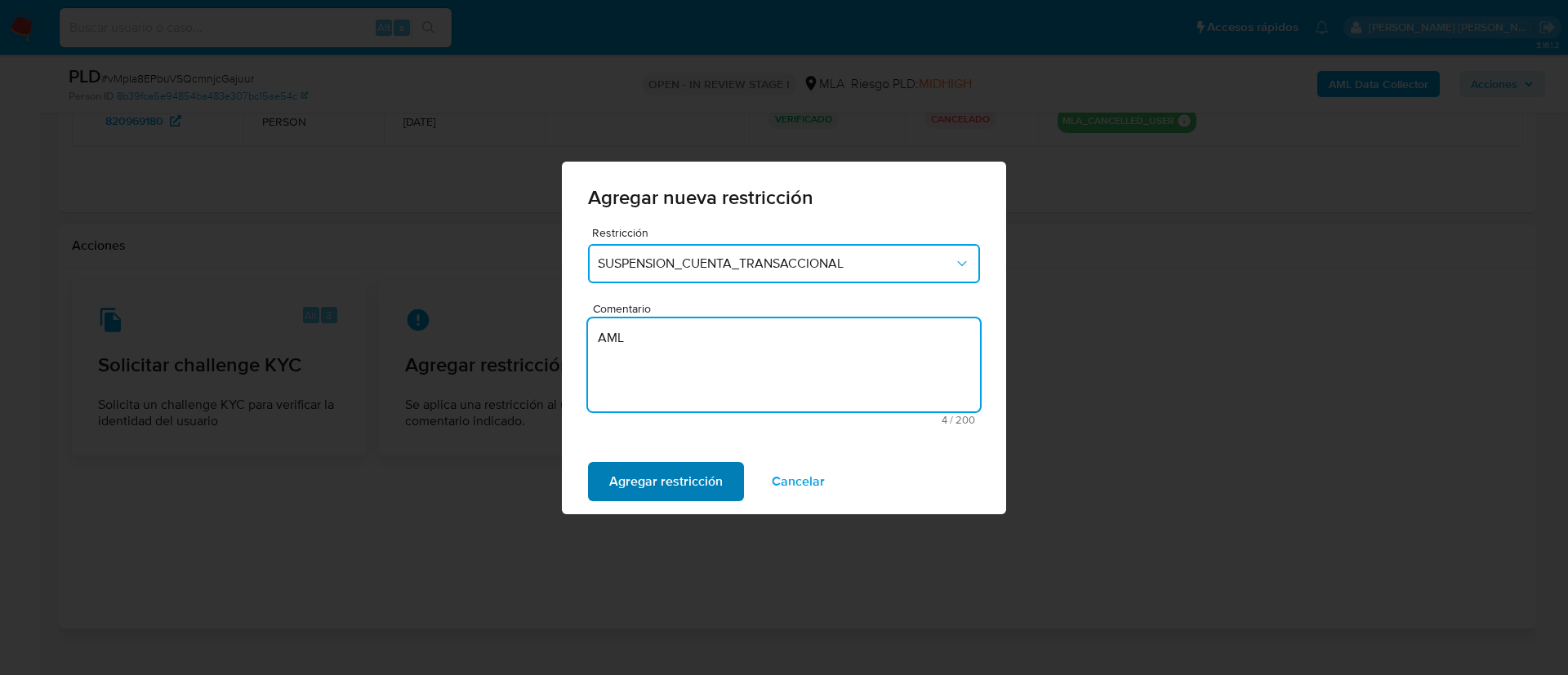
type textarea "AML"
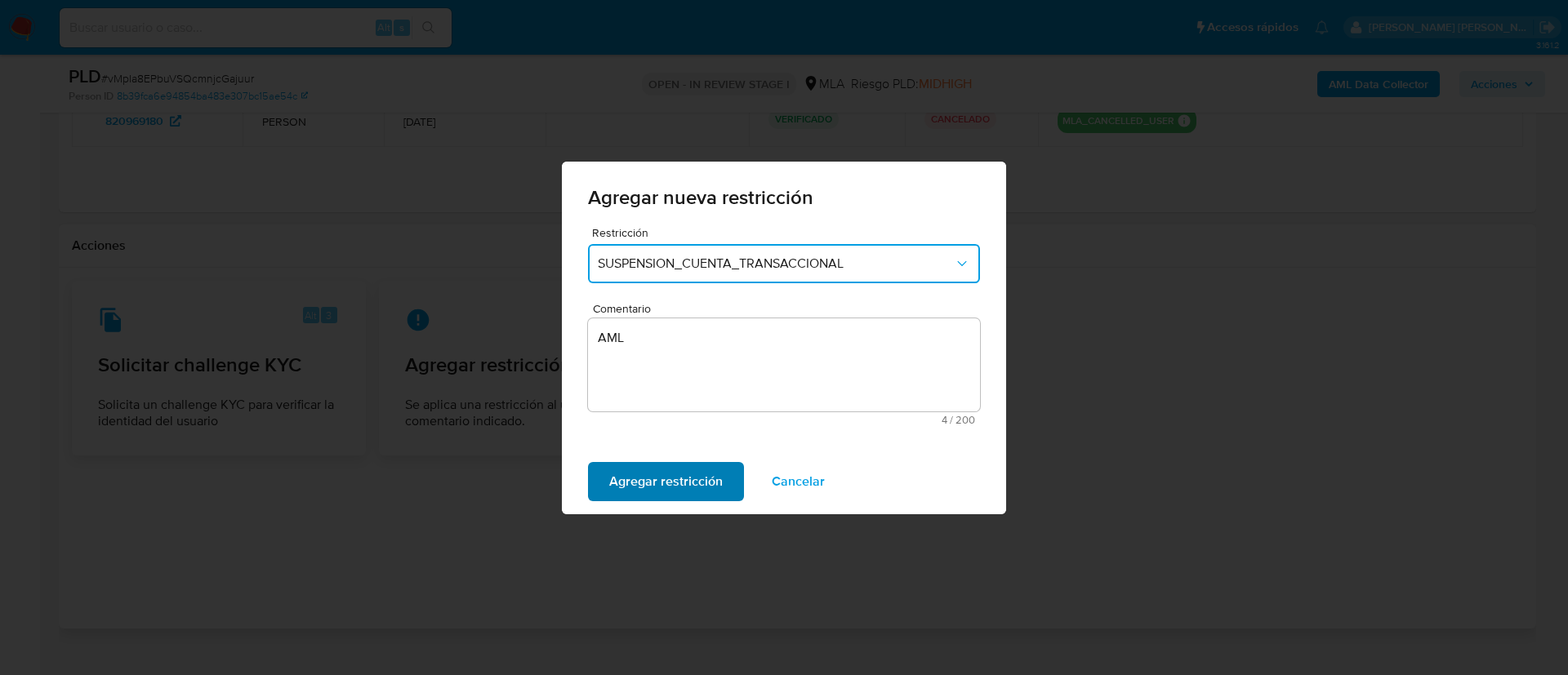
click at [647, 479] on span "Agregar restricción" at bounding box center [666, 481] width 114 height 36
click at [595, 492] on button "Confirmar" at bounding box center [638, 481] width 101 height 39
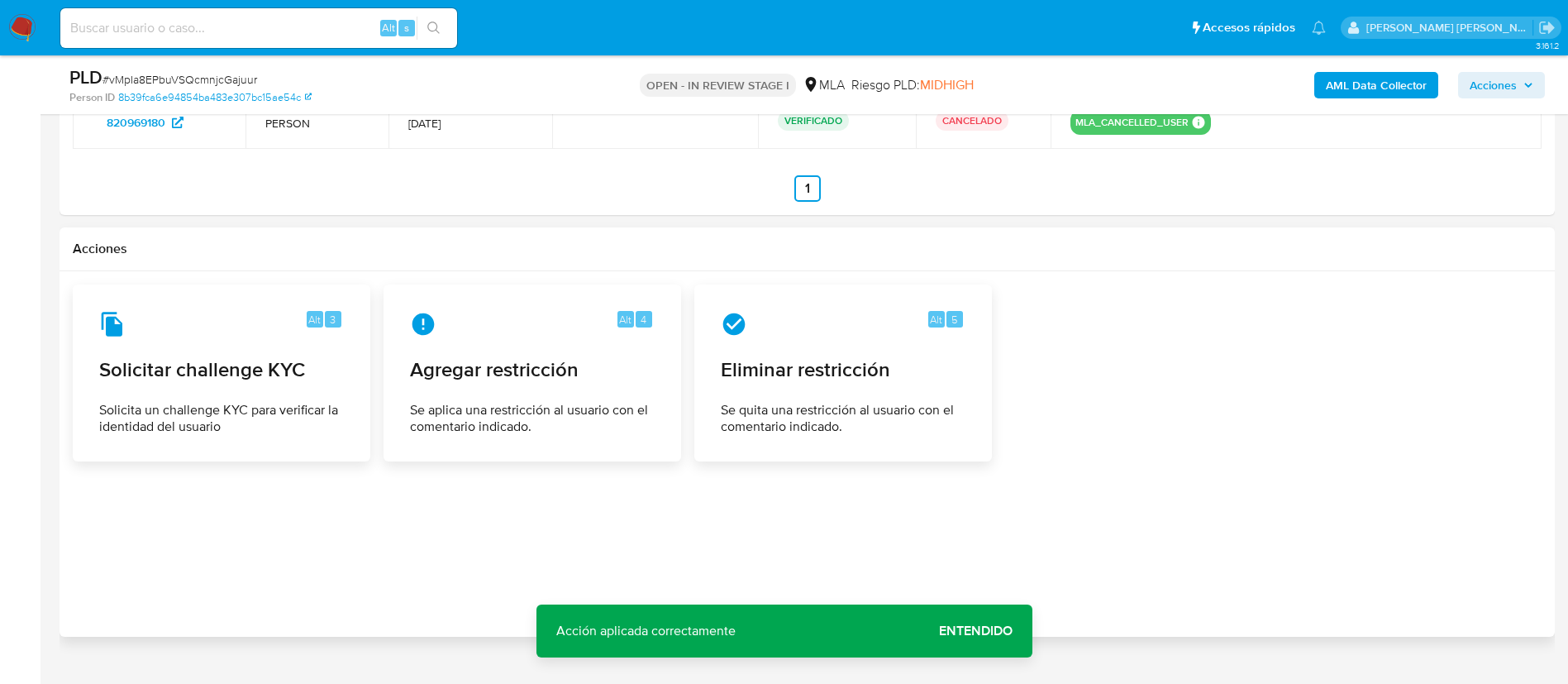
click at [921, 502] on div at bounding box center [807, 454] width 1469 height 339
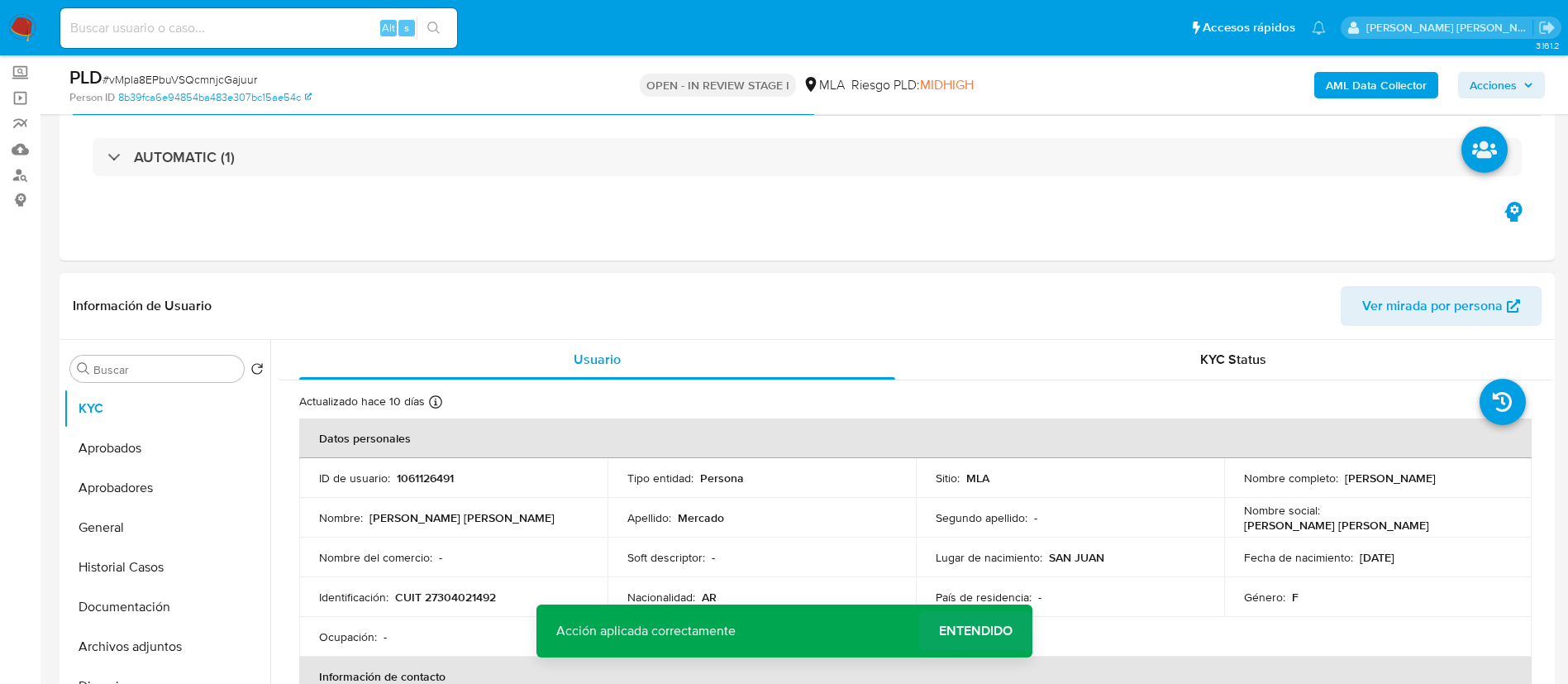
scroll to position [92, 0]
click at [995, 631] on span "Entendido" at bounding box center [976, 631] width 74 height 0
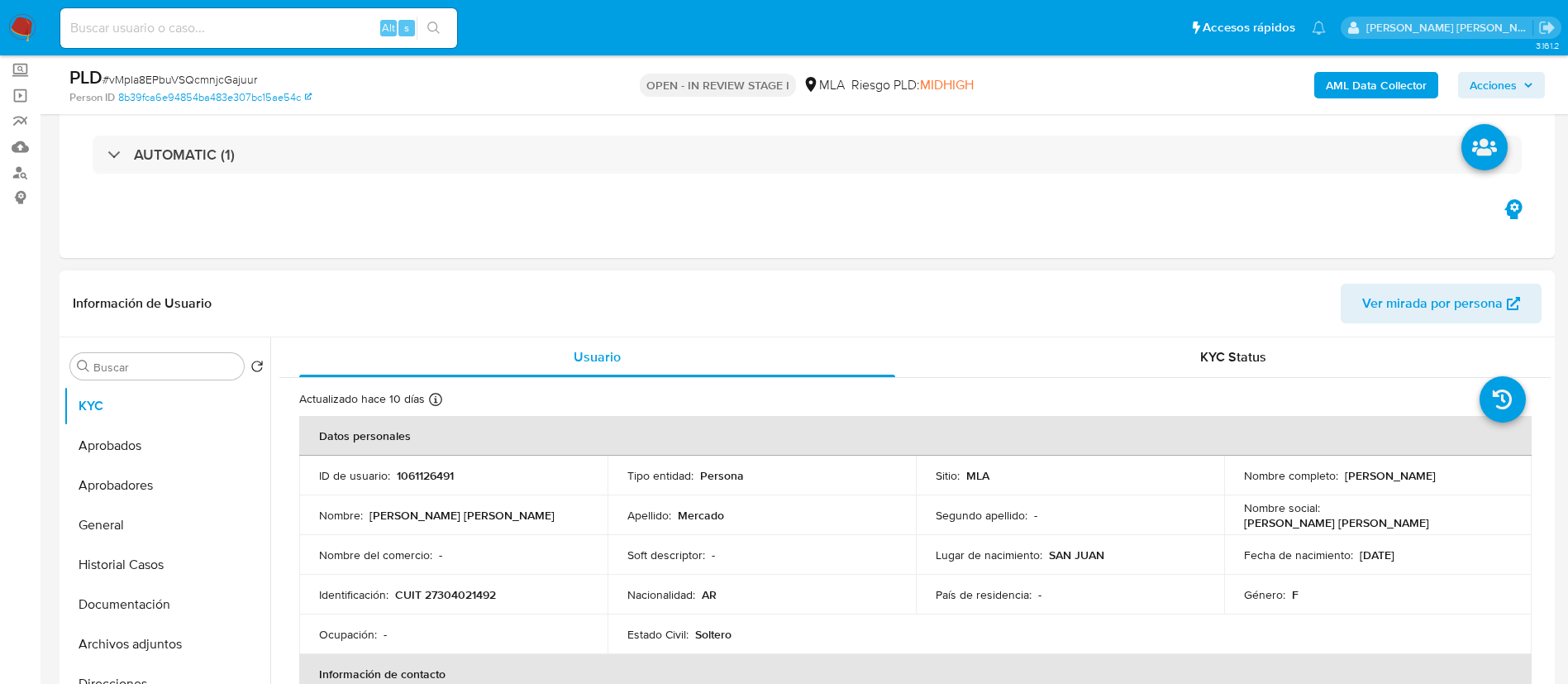
click at [748, 309] on header "Información de Usuario Ver mirada por persona" at bounding box center [807, 303] width 1469 height 40
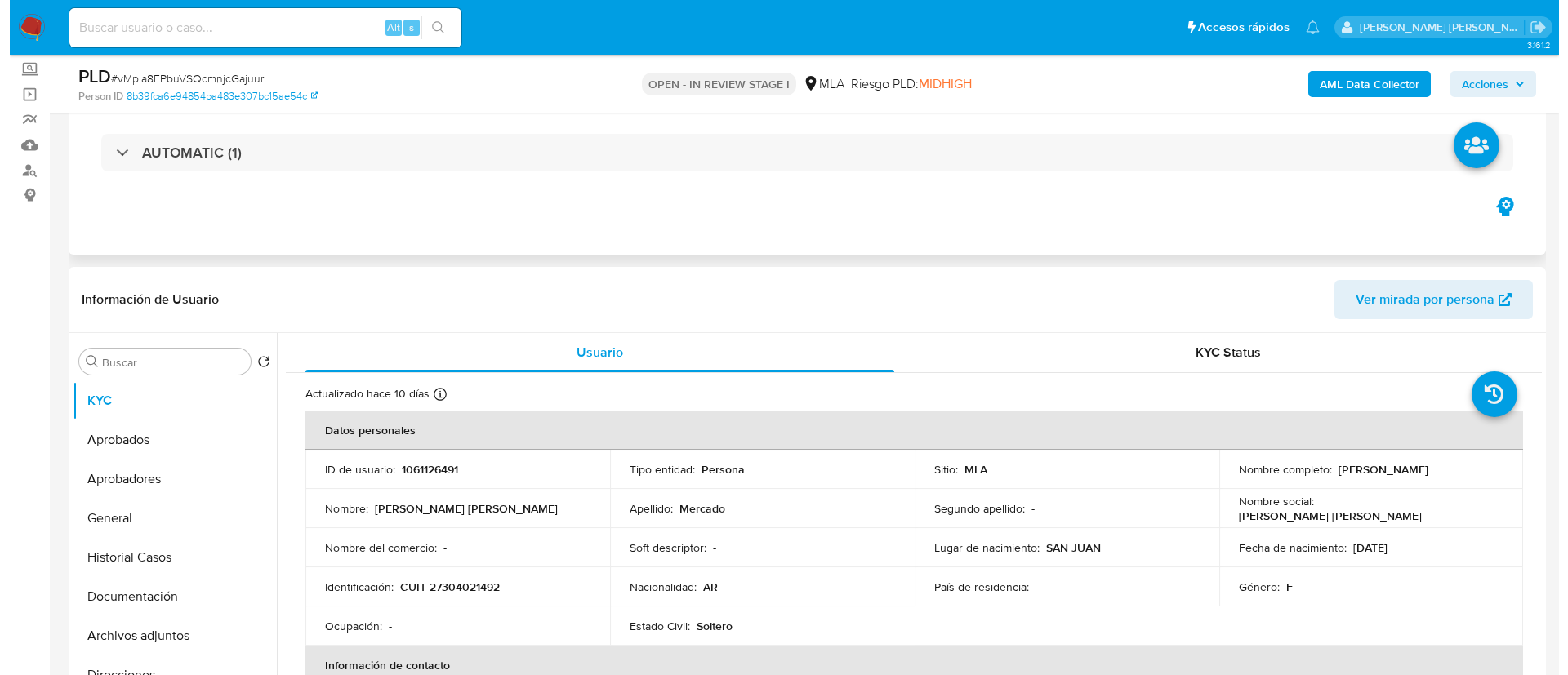
scroll to position [262, 0]
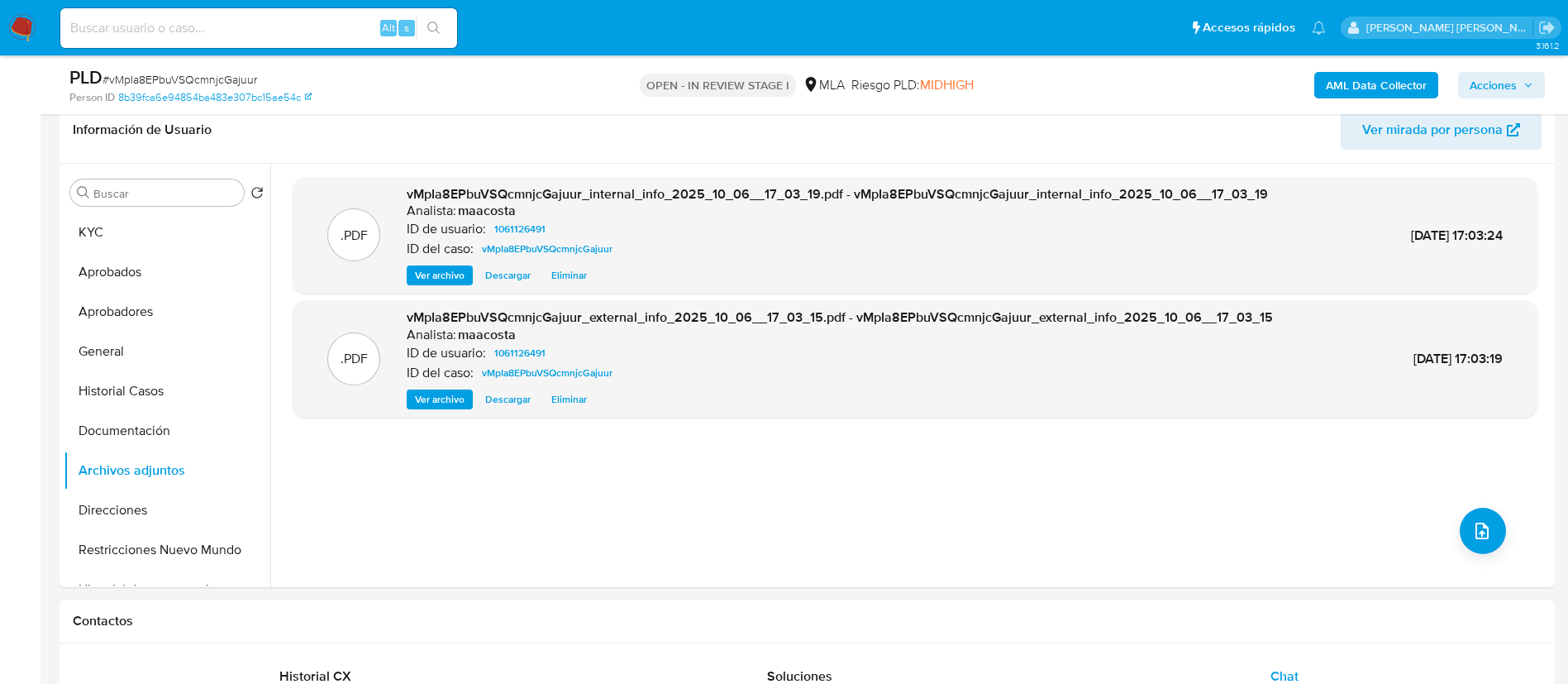
click at [1206, 434] on div ".PDF vMpIa8EPbuVSQcmnjcGajuur_internal_info_2025_10_06__17_03_19.pdf - vMpIa8EP…" at bounding box center [915, 376] width 1245 height 397
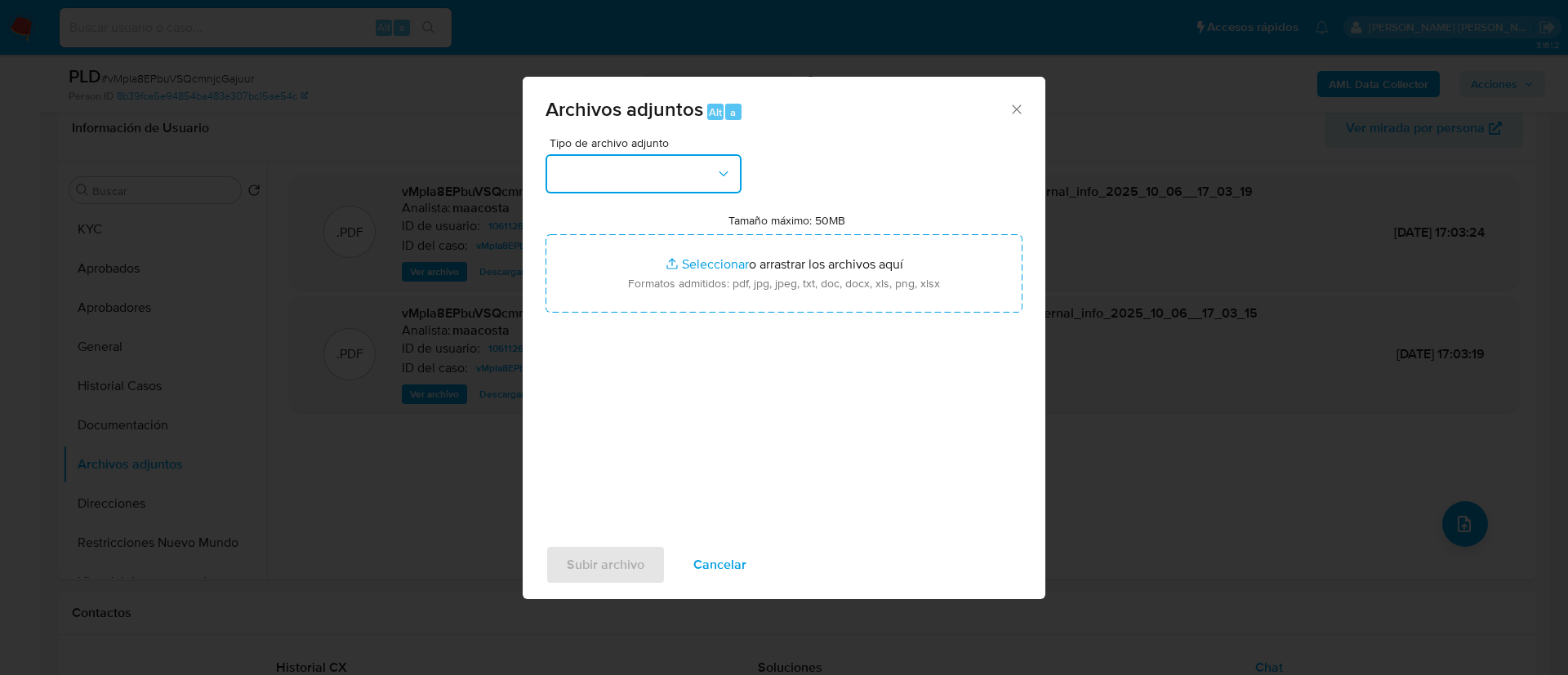
click at [663, 178] on button "button" at bounding box center [643, 173] width 196 height 39
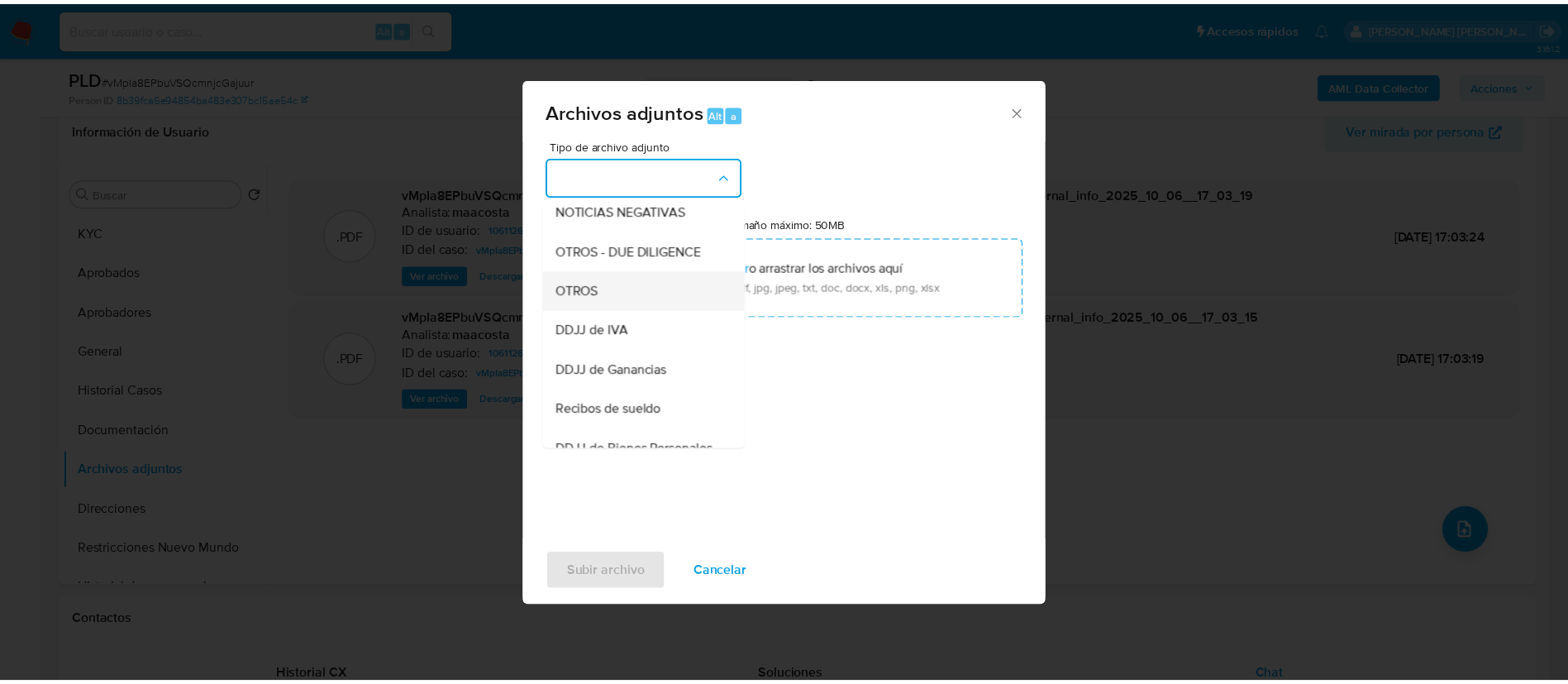
scroll to position [258, 0]
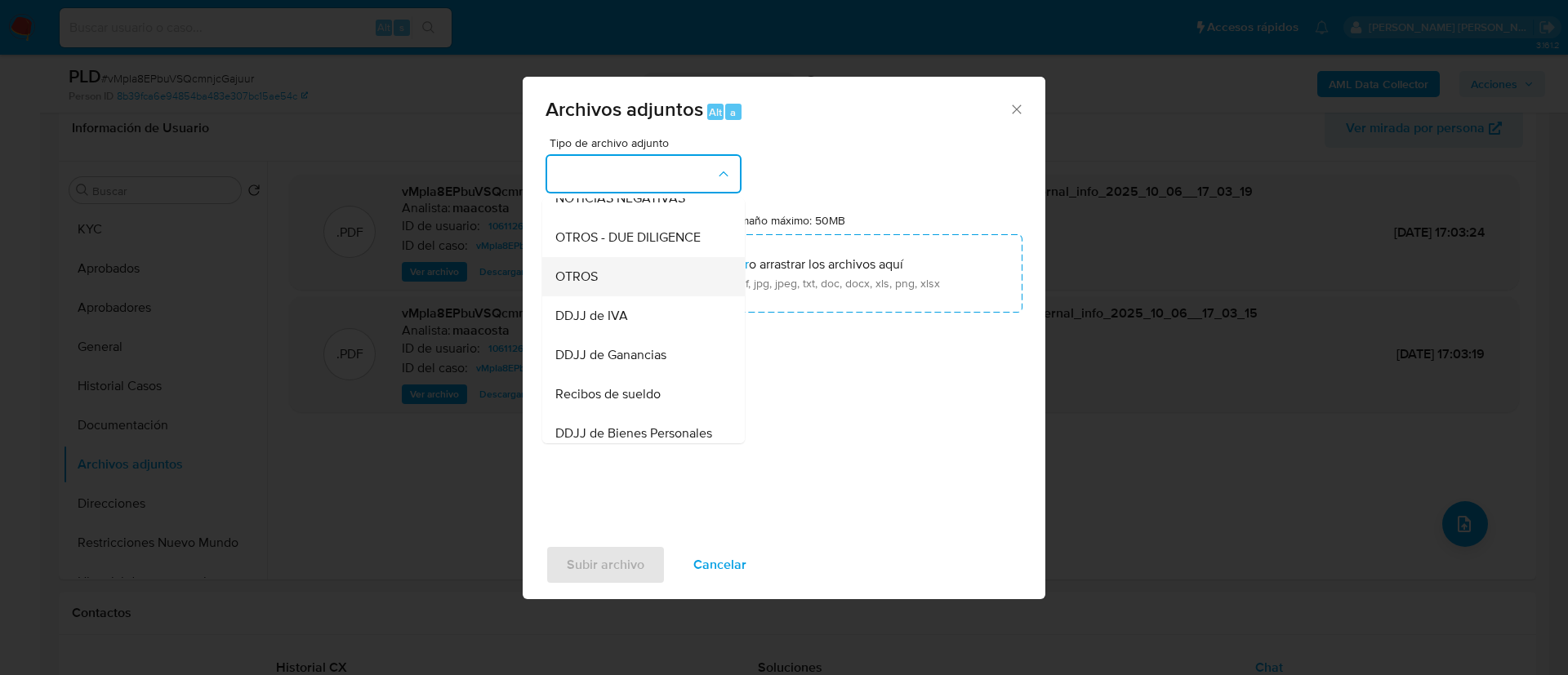
click at [612, 295] on div "OTROS" at bounding box center [639, 276] width 166 height 39
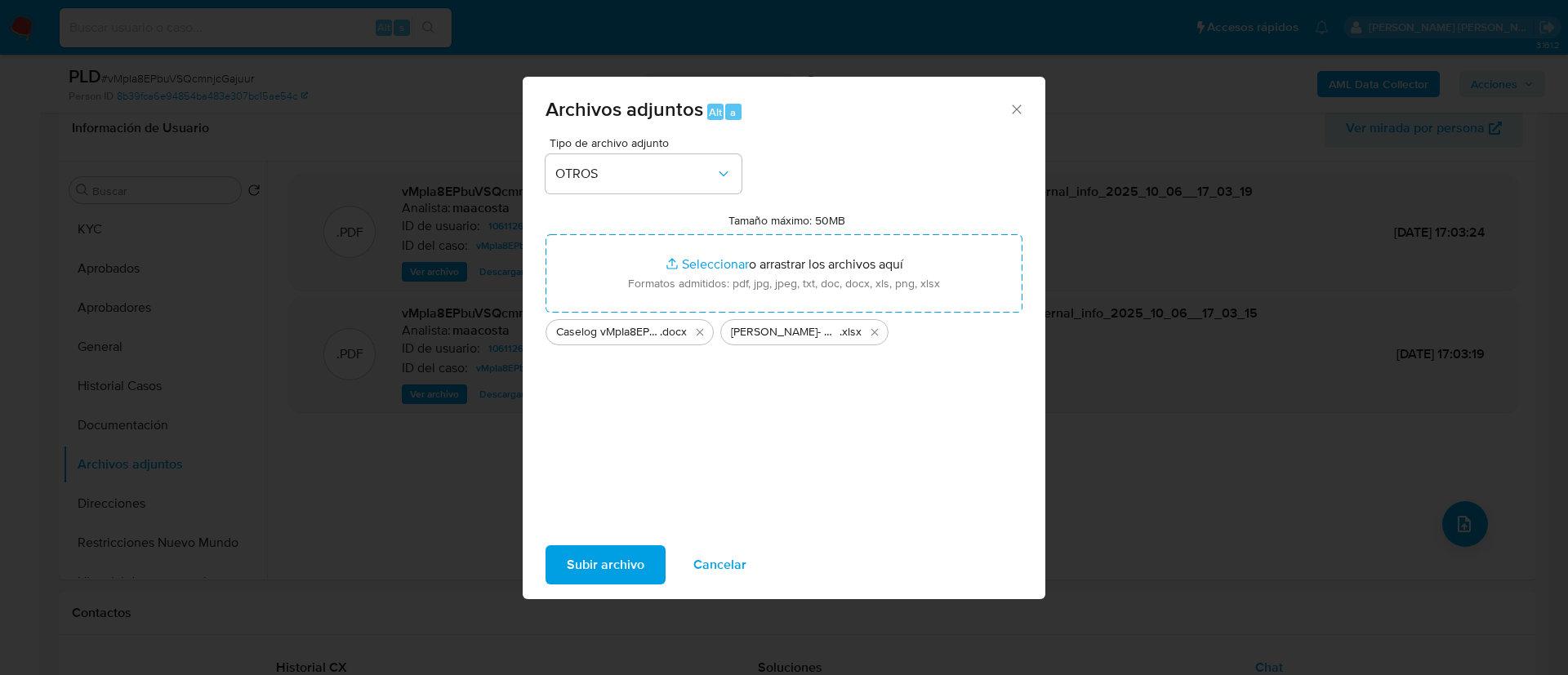
click at [624, 558] on span "Subir archivo" at bounding box center [606, 564] width 78 height 36
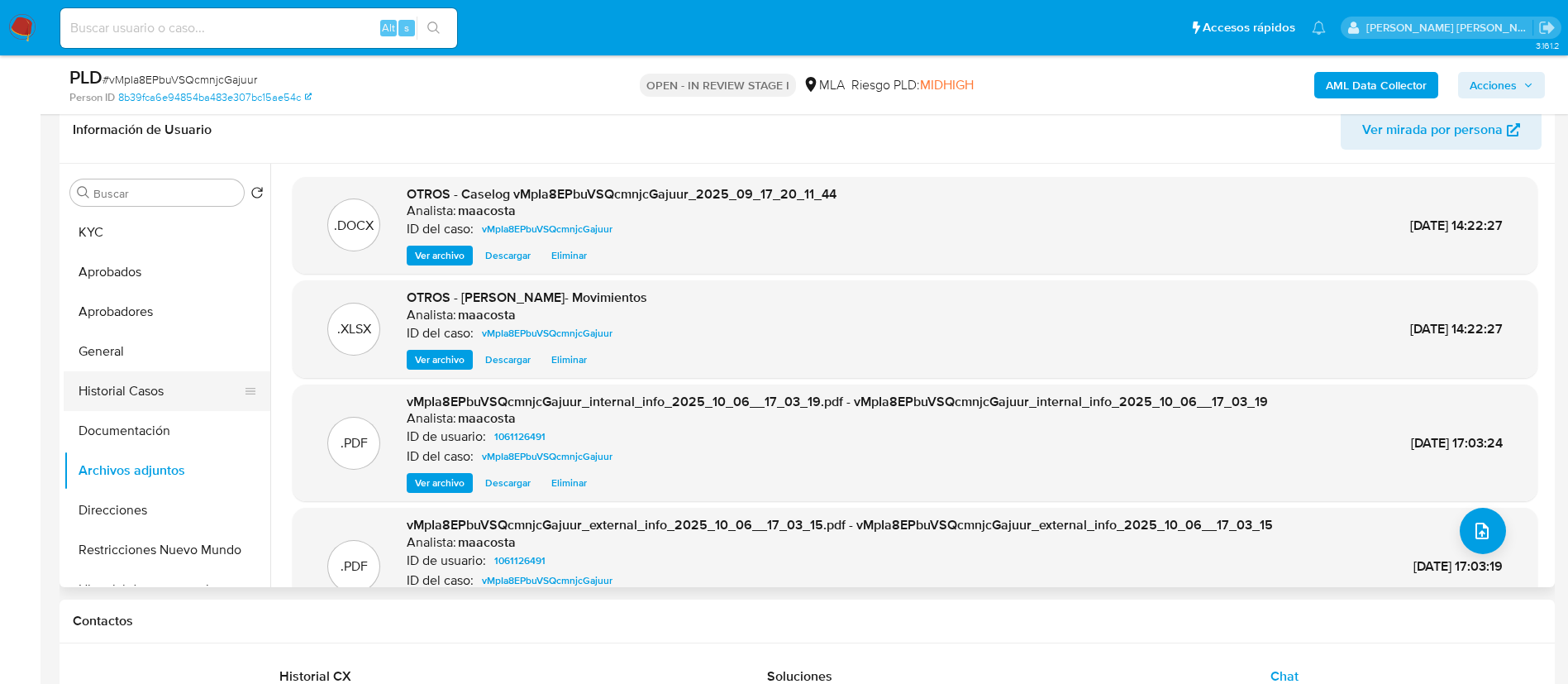
click at [172, 385] on button "Historial Casos" at bounding box center [161, 391] width 193 height 40
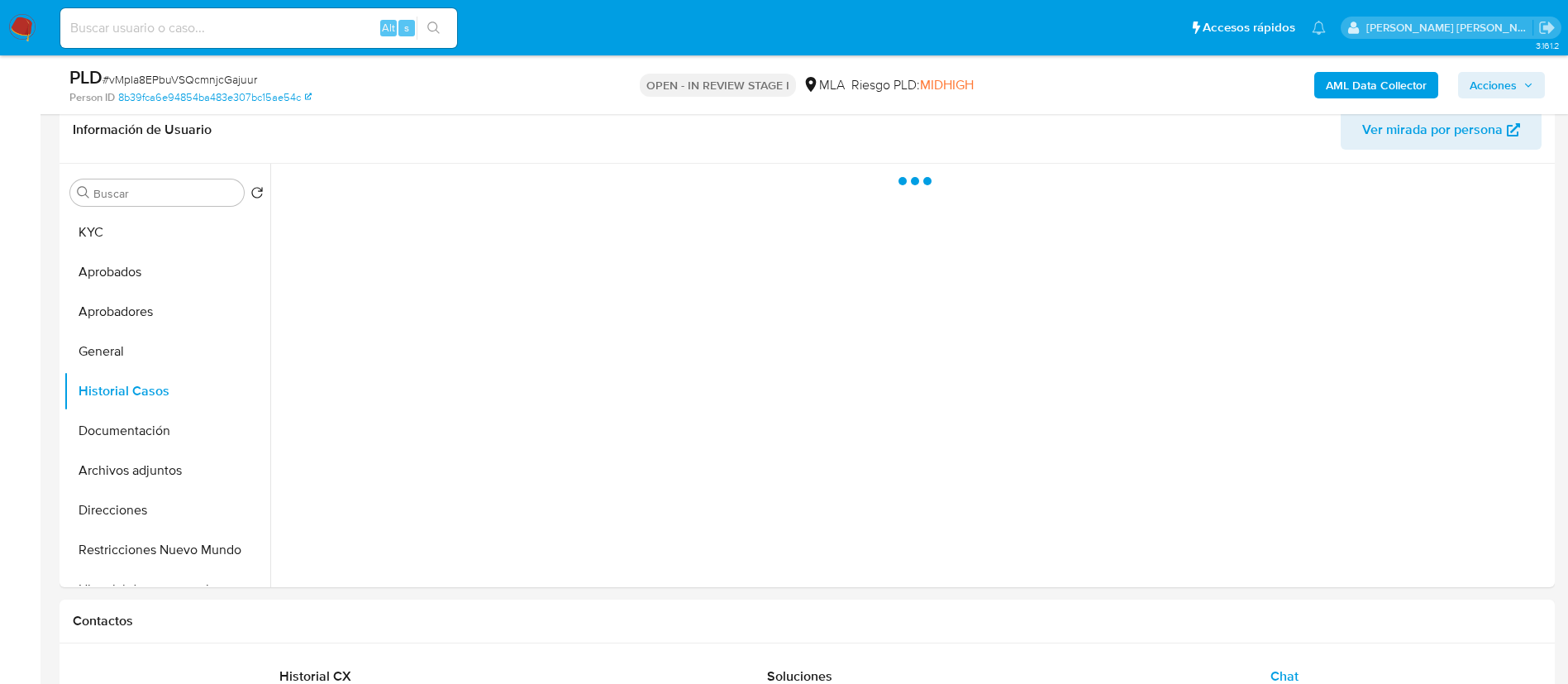
click at [1499, 93] on span "Acciones" at bounding box center [1493, 85] width 47 height 26
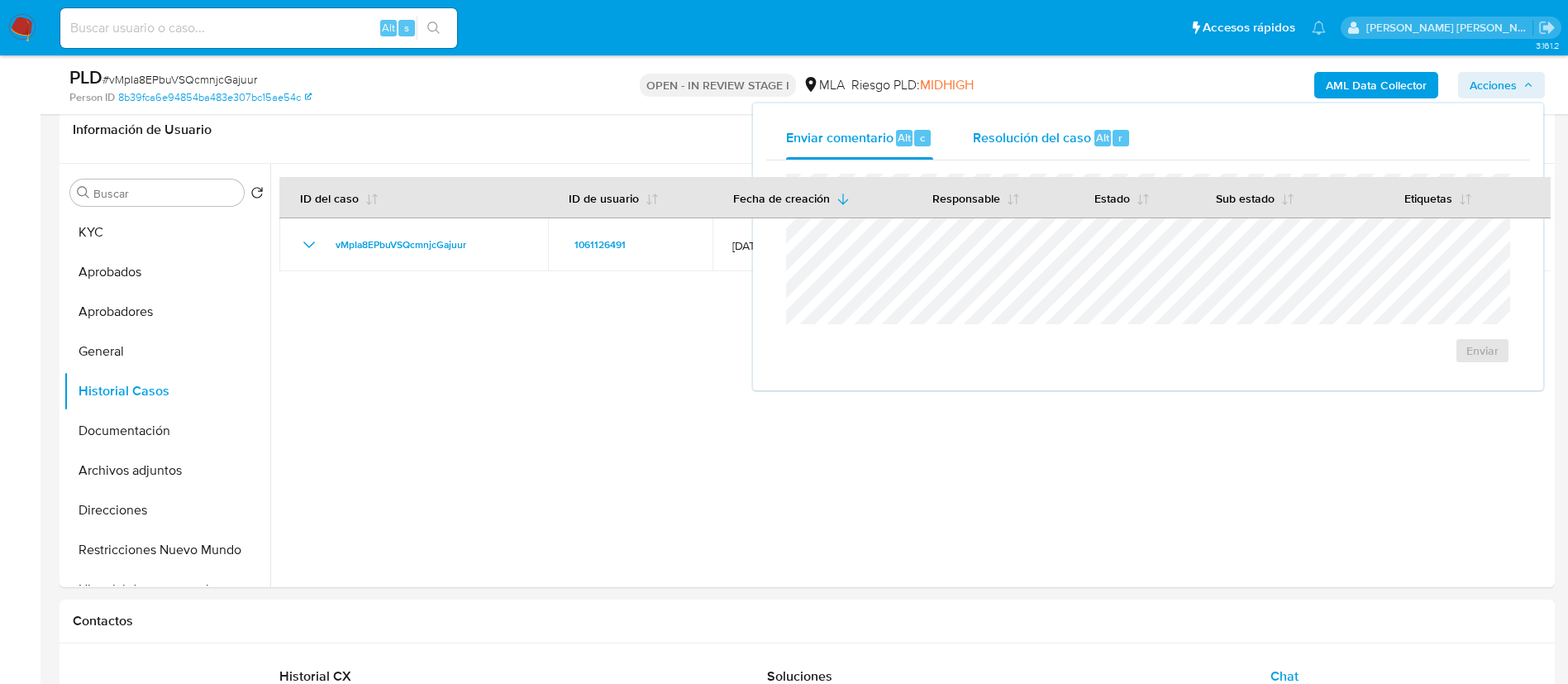
click at [1098, 133] on span "Alt" at bounding box center [1102, 138] width 13 height 16
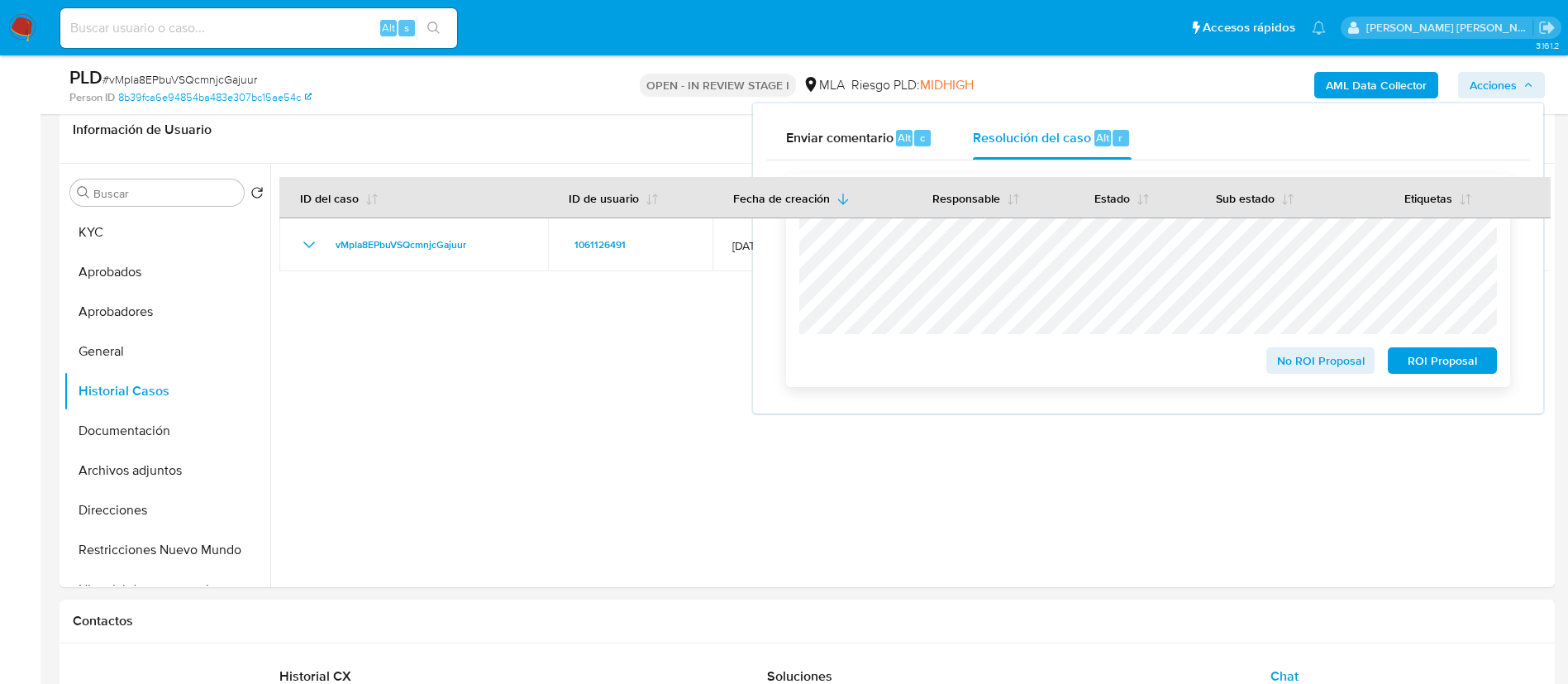
click at [1429, 369] on span "ROI Proposal" at bounding box center [1443, 361] width 86 height 23
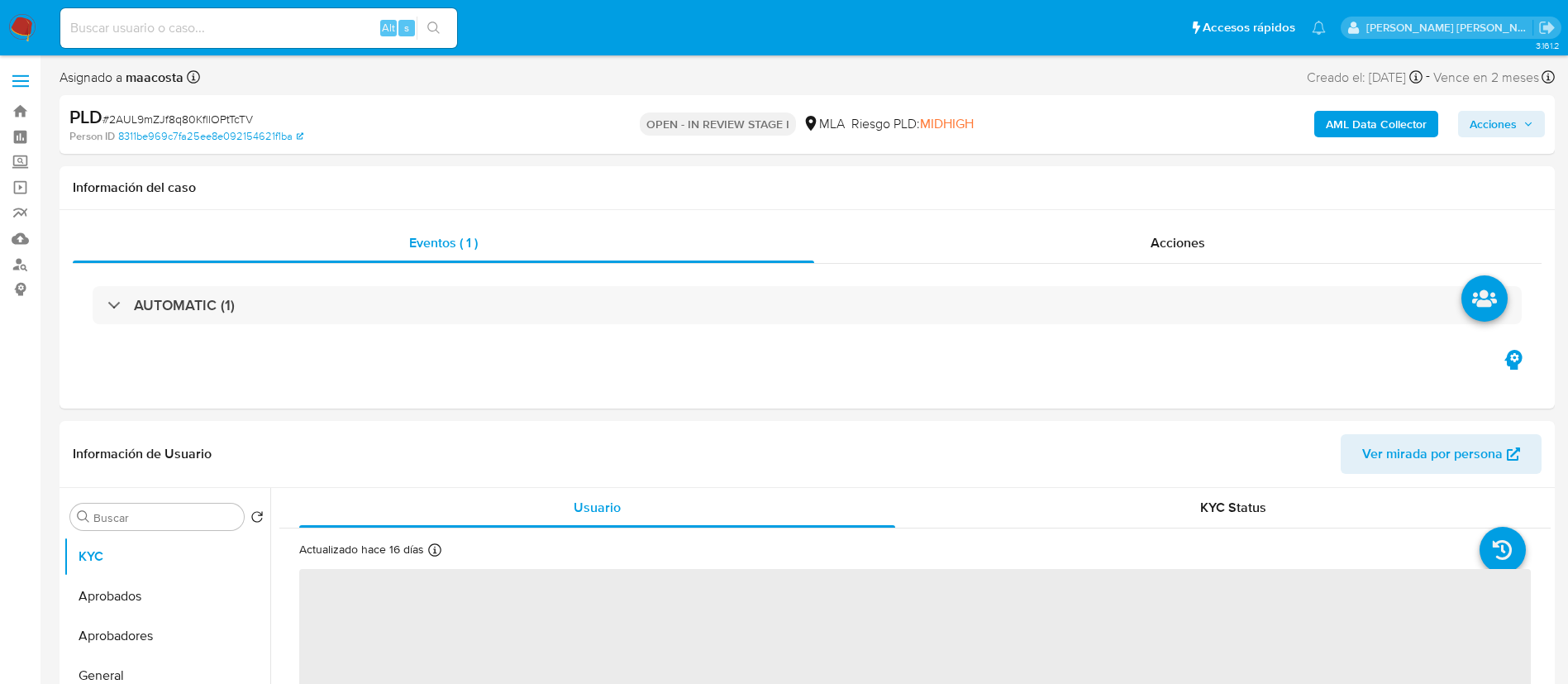
select select "10"
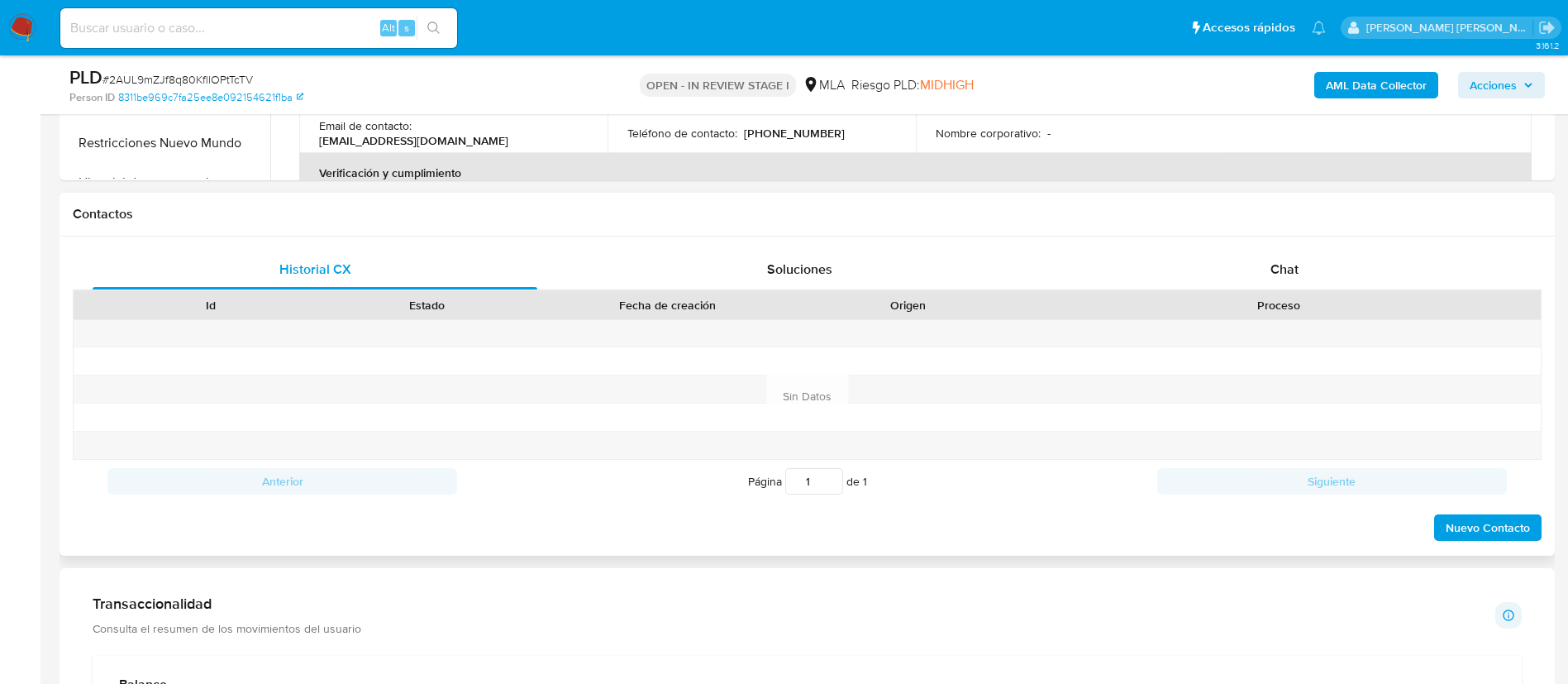
scroll to position [694, 0]
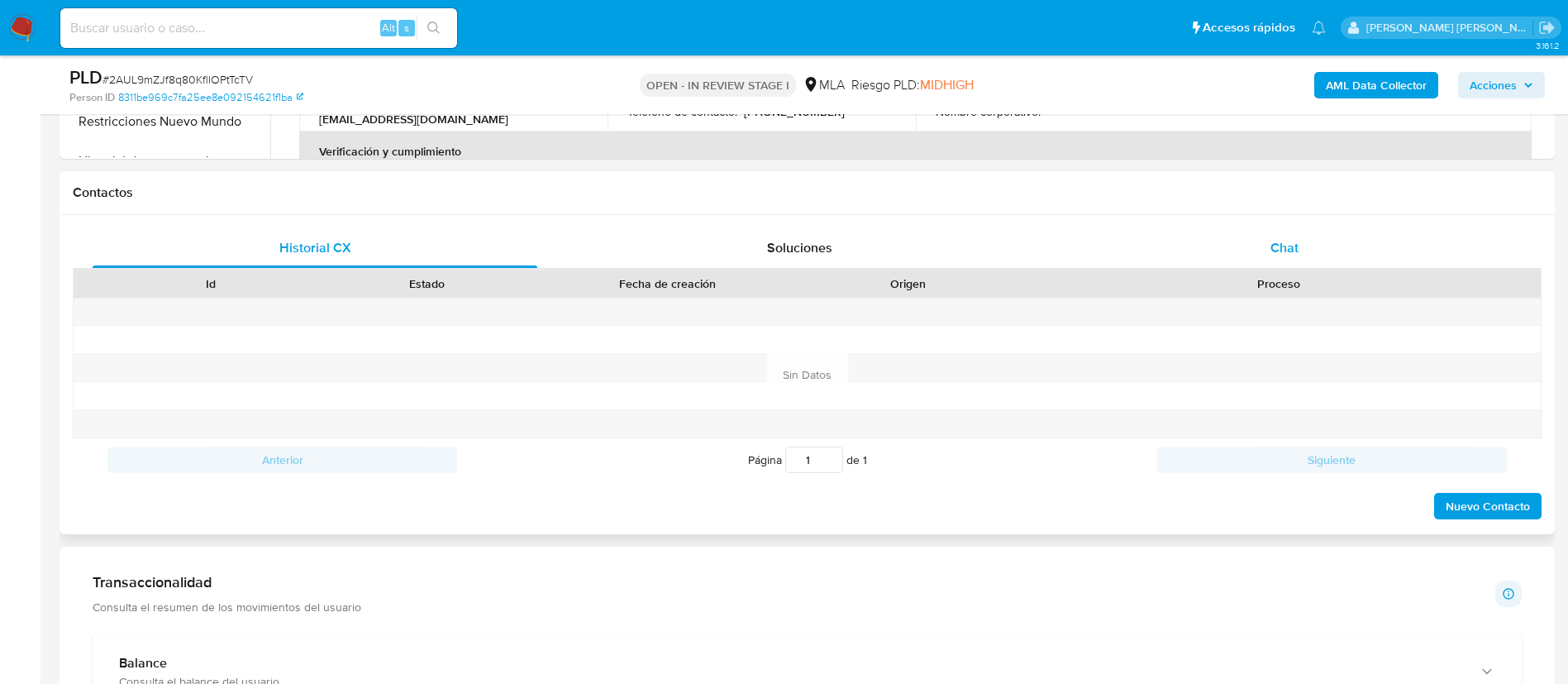
click at [1262, 265] on div "Chat" at bounding box center [1285, 248] width 445 height 40
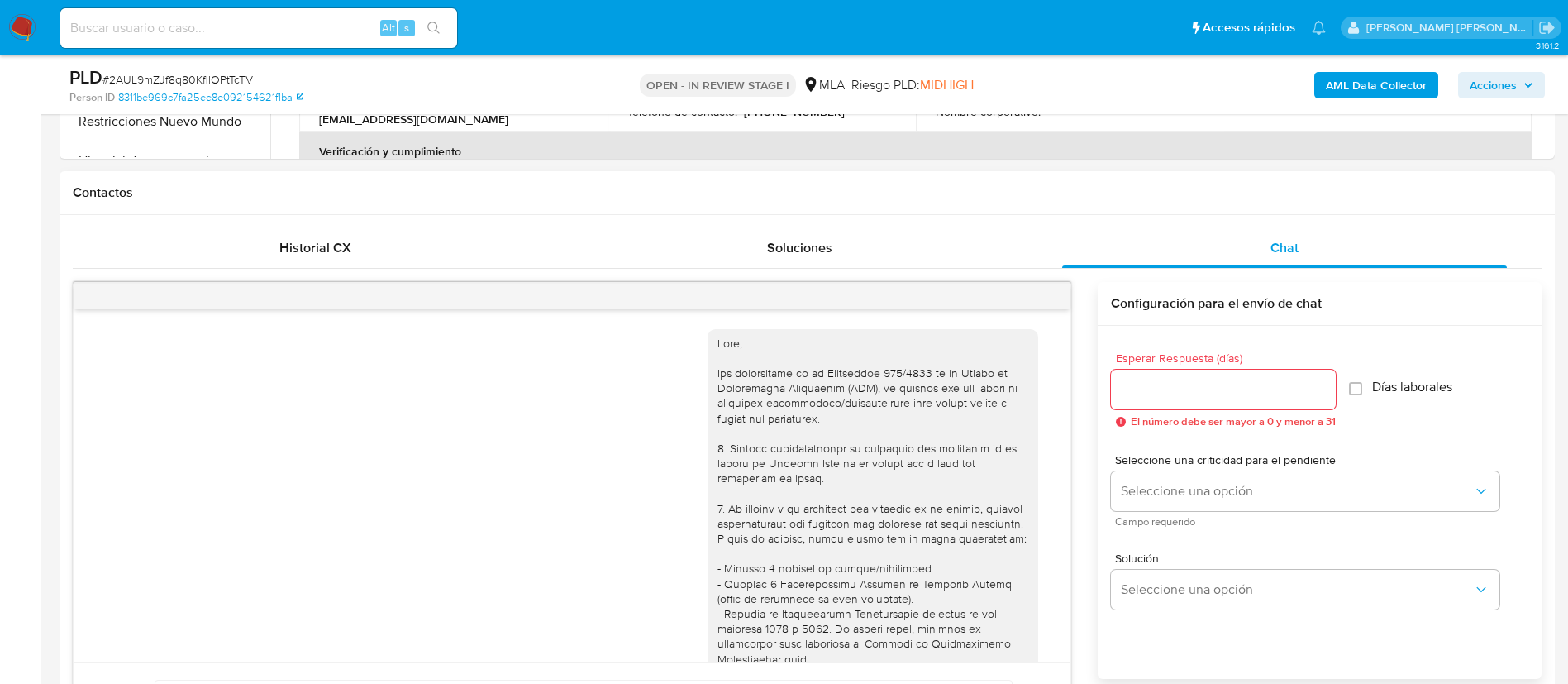
scroll to position [1210, 0]
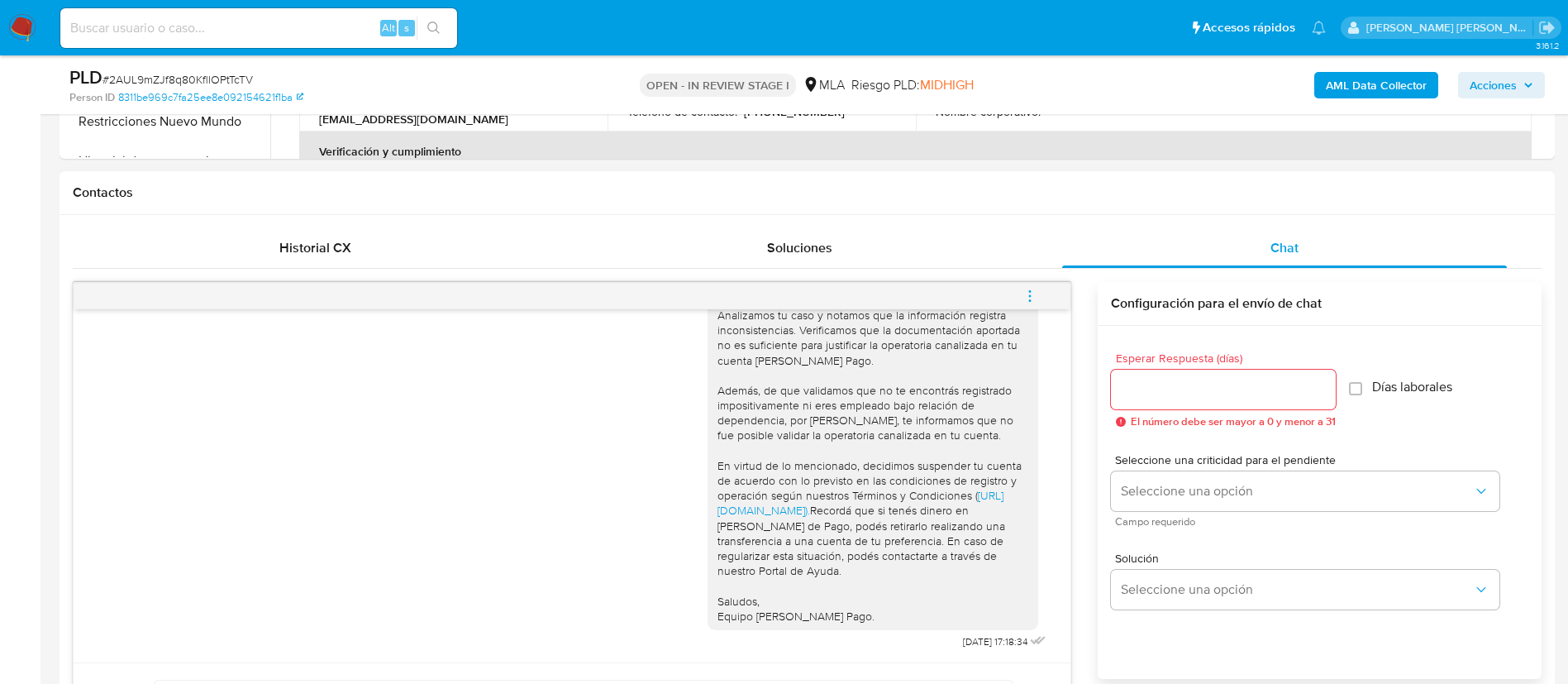
click at [1042, 295] on button "menu-action" at bounding box center [1030, 296] width 54 height 40
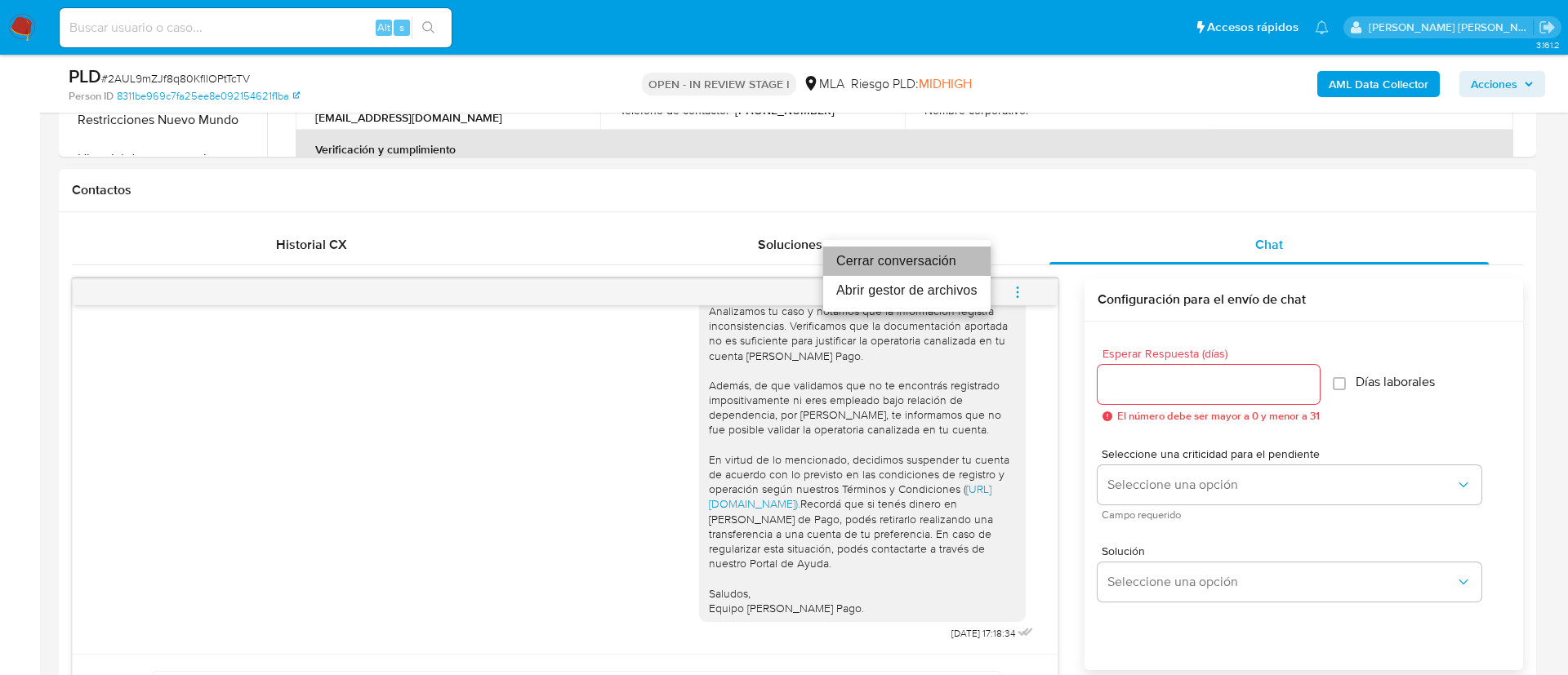
click at [941, 263] on li "Cerrar conversación" at bounding box center [907, 262] width 167 height 29
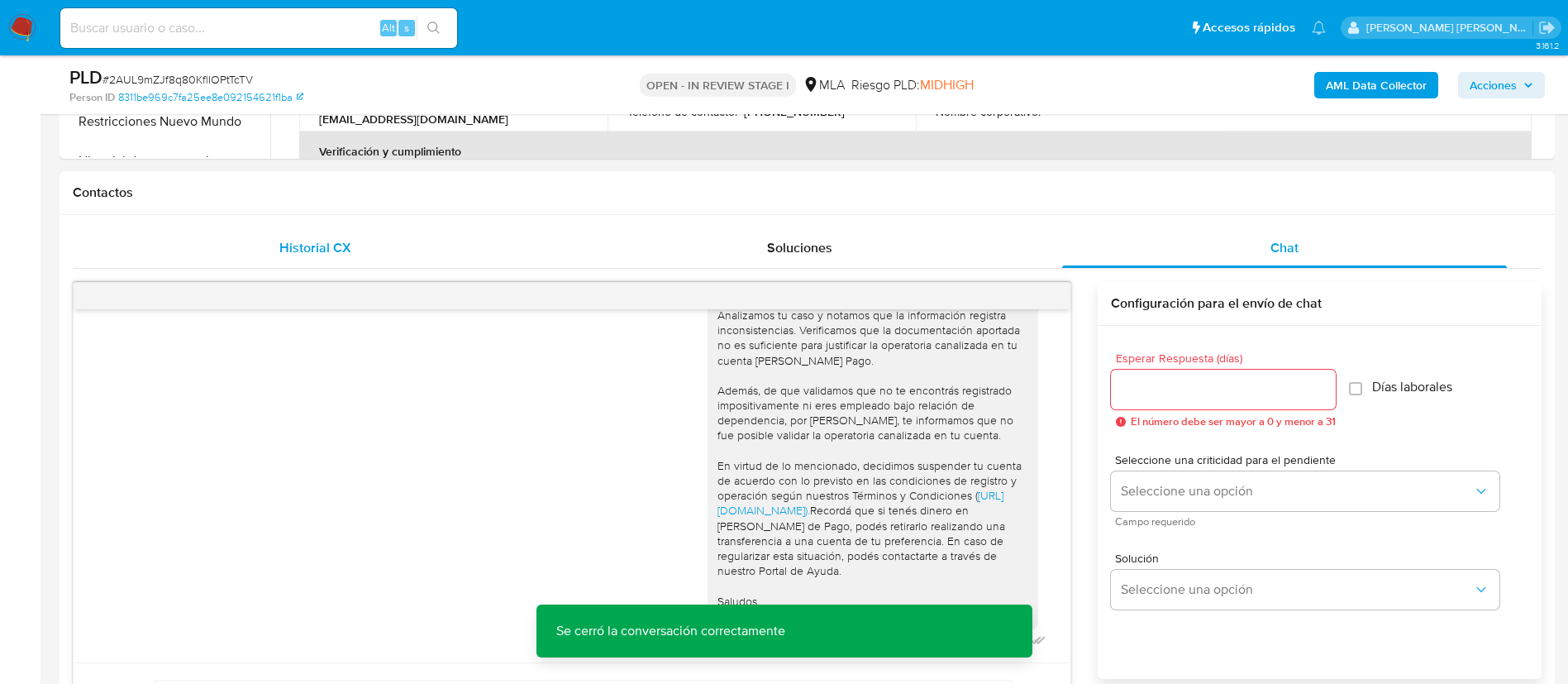
click at [342, 249] on span "Historial CX" at bounding box center [315, 248] width 72 height 19
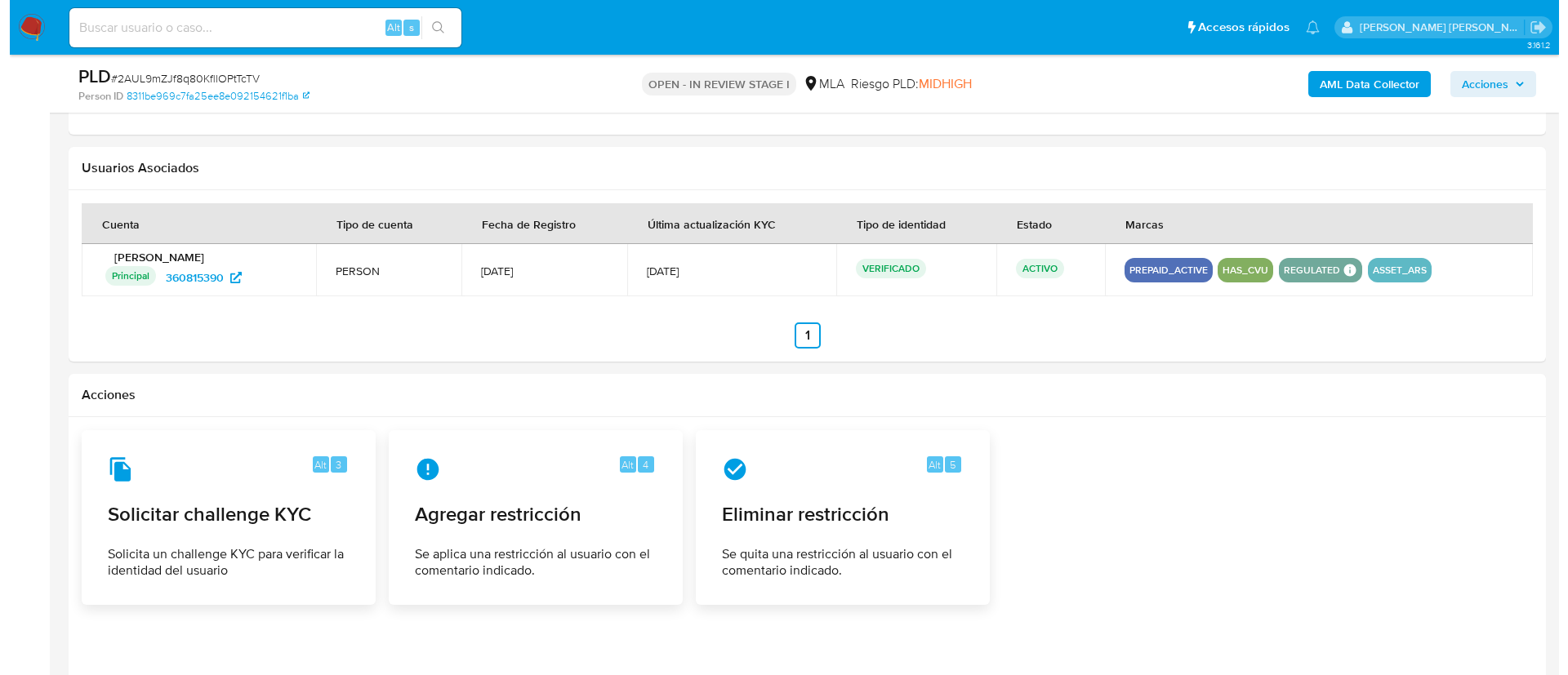
scroll to position [2243, 0]
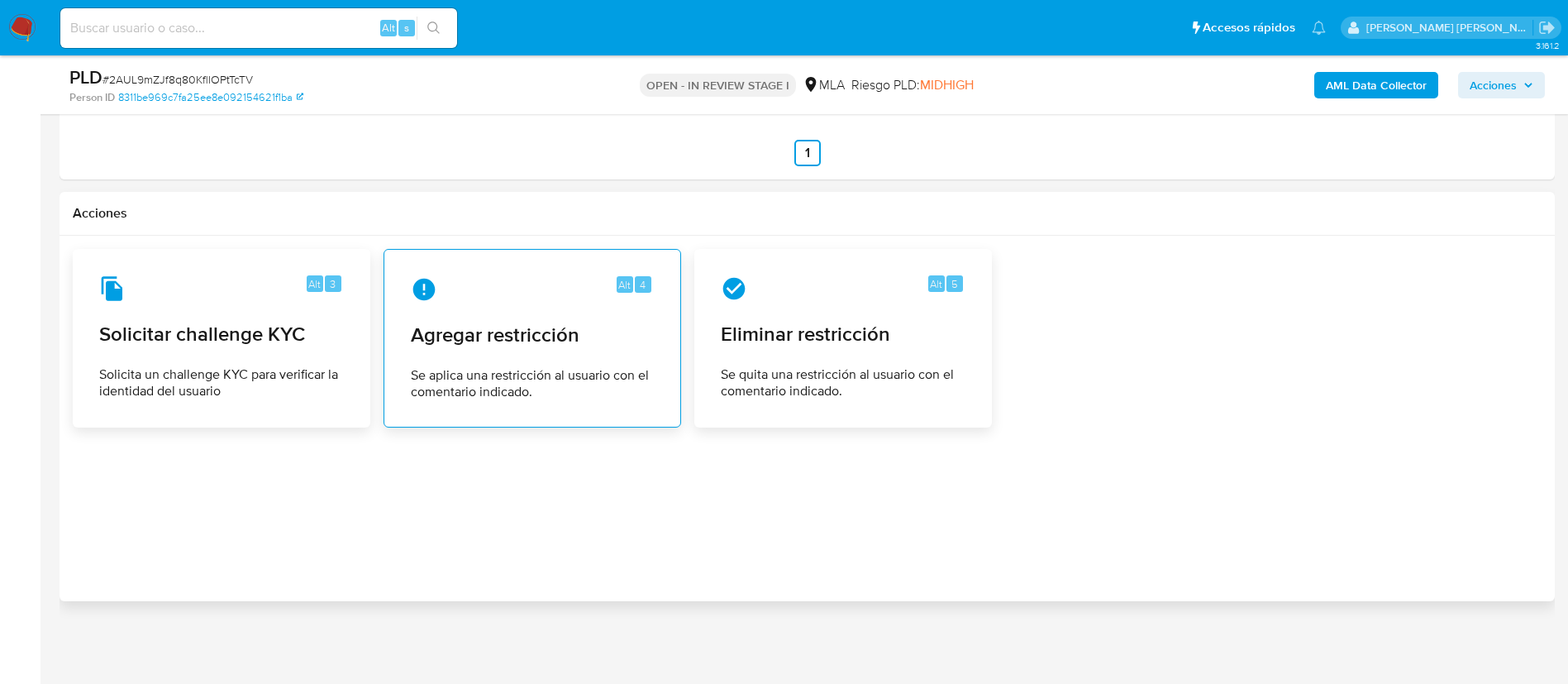
click at [527, 367] on span "Se aplica una restricción al usuario con el comentario indicado." at bounding box center [532, 384] width 243 height 33
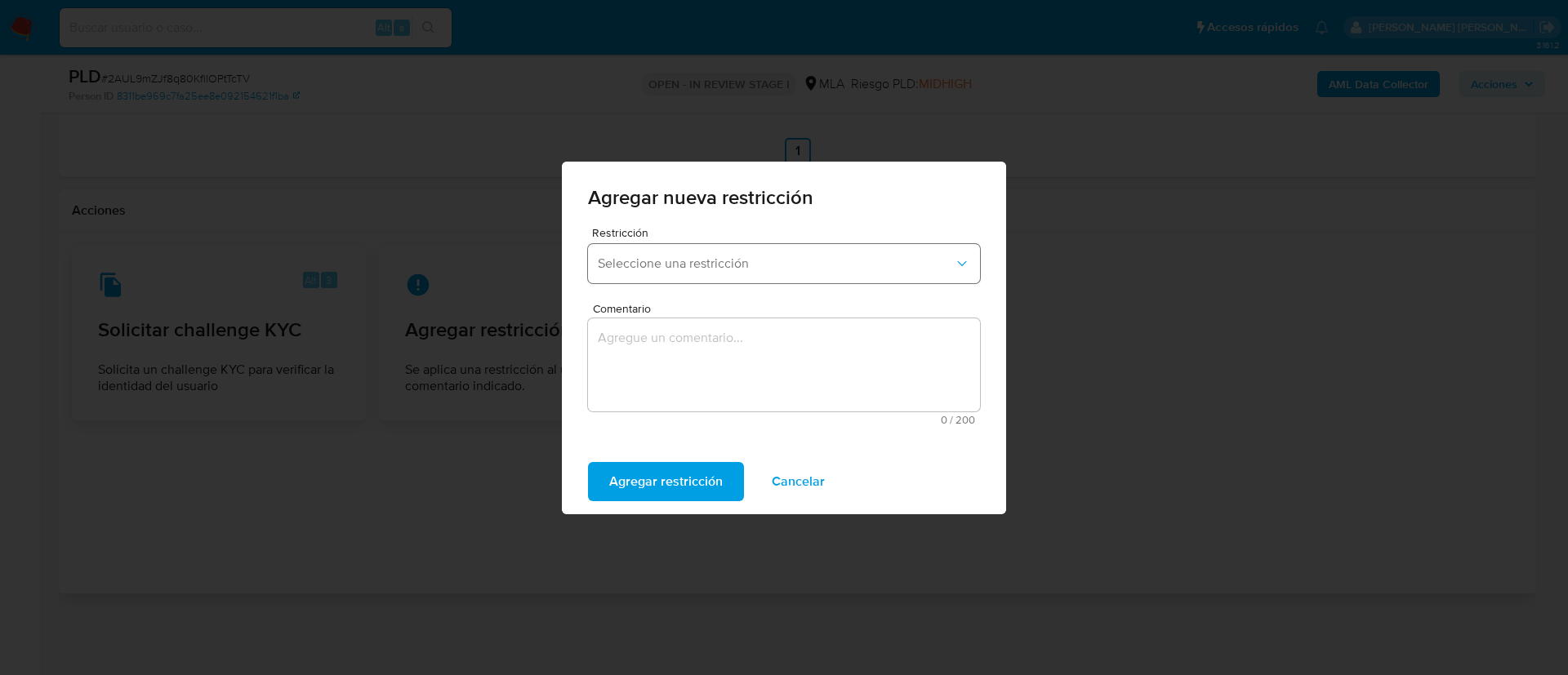
click at [732, 245] on button "Seleccione una restricción" at bounding box center [784, 263] width 392 height 39
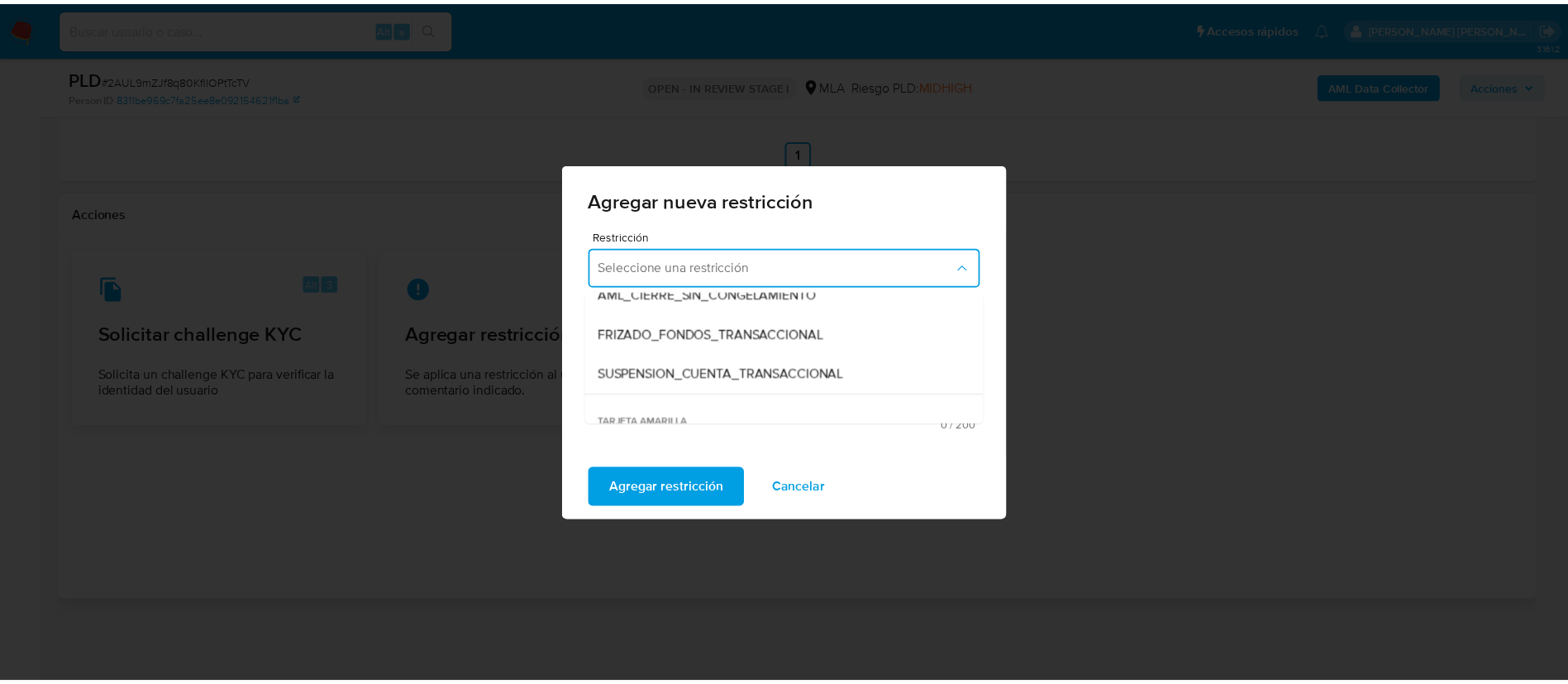
scroll to position [176, 0]
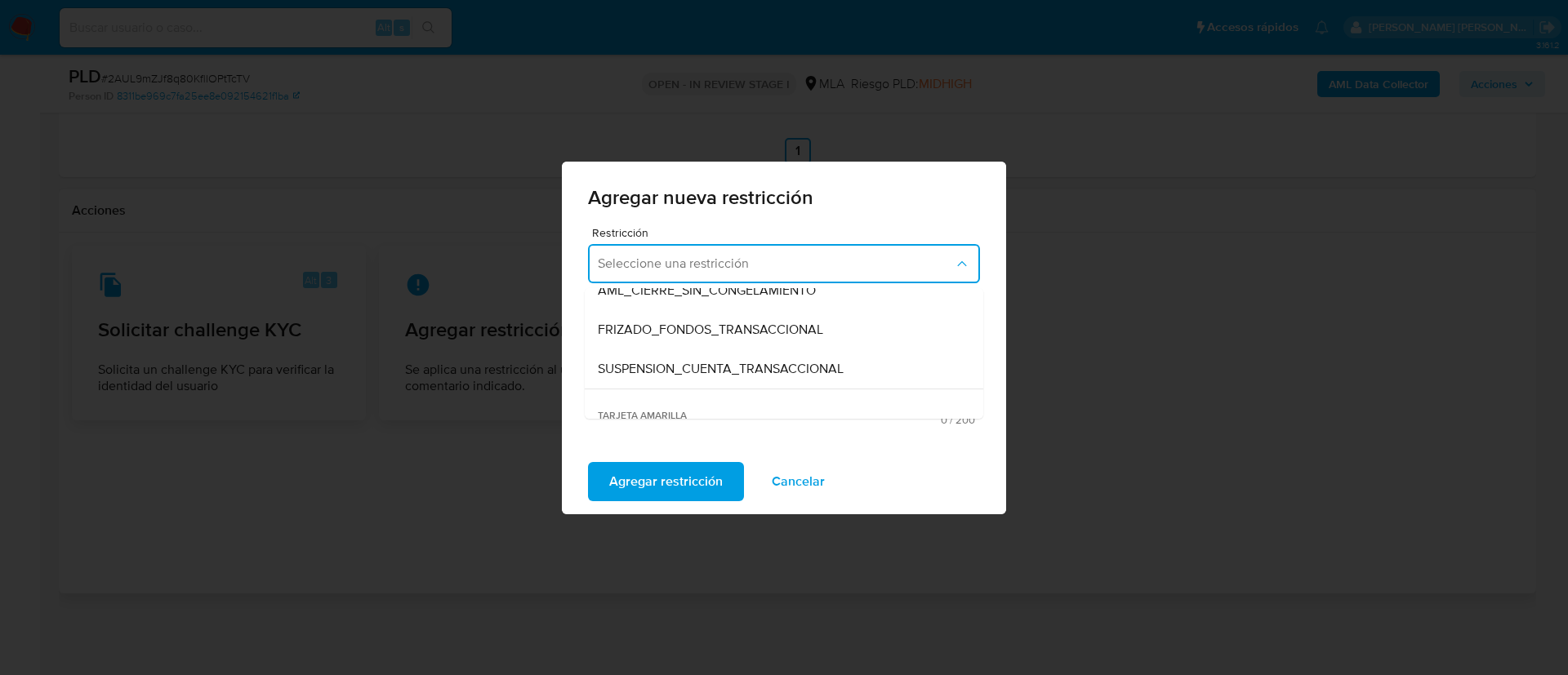
click at [676, 354] on div "SUSPENSION_CUENTA_TRANSACCIONAL" at bounding box center [779, 368] width 362 height 39
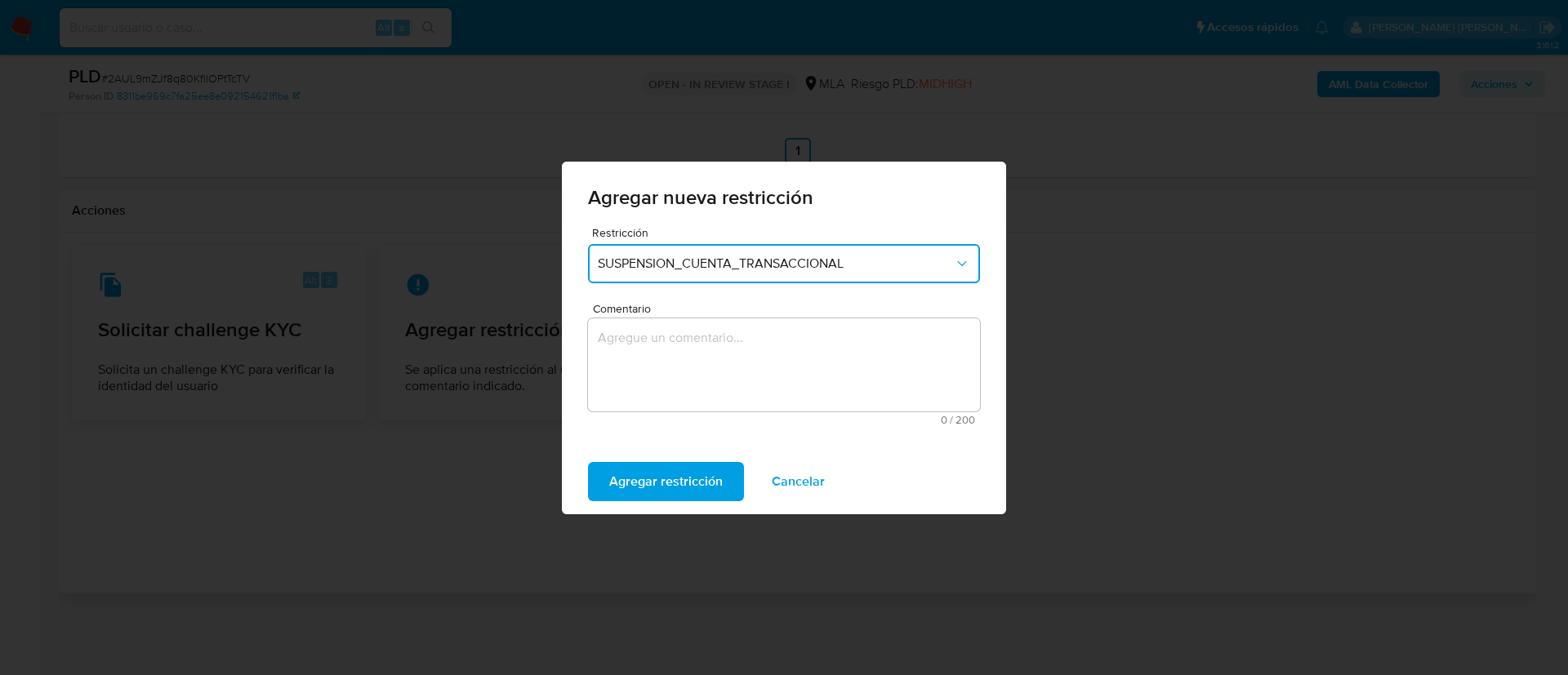
click at [676, 354] on textarea "Comentario" at bounding box center [784, 364] width 392 height 93
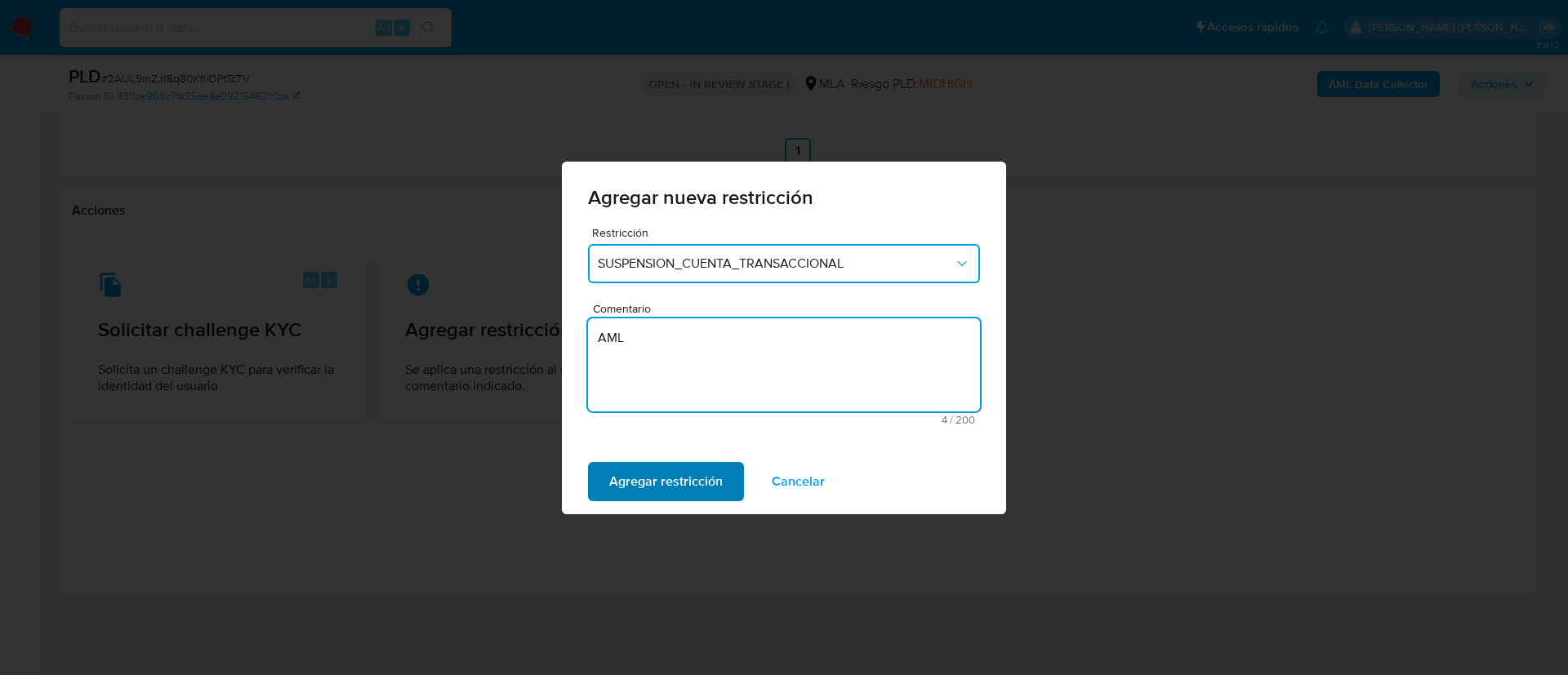
type textarea "AML"
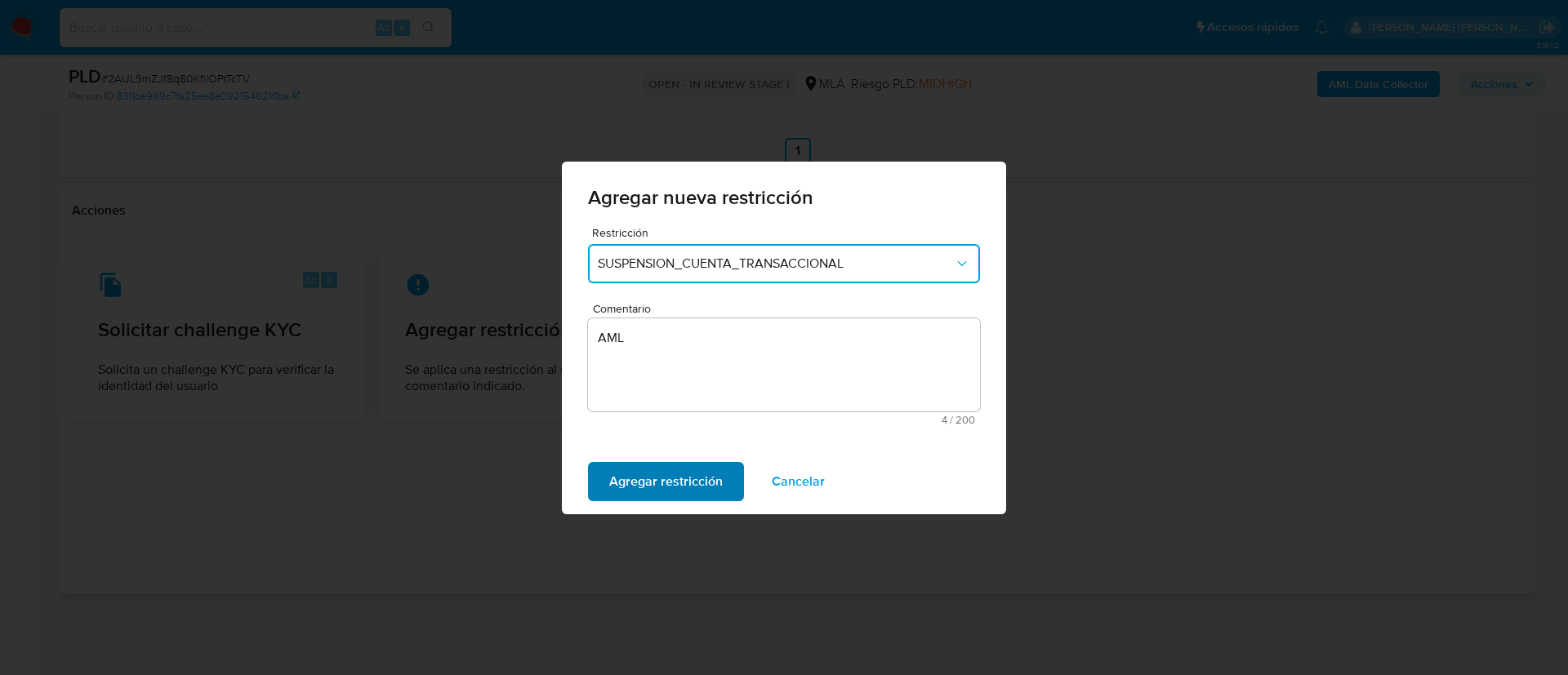
click at [644, 474] on span "Agregar restricción" at bounding box center [666, 481] width 114 height 36
click at [644, 474] on span "Confirmar" at bounding box center [639, 481] width 59 height 36
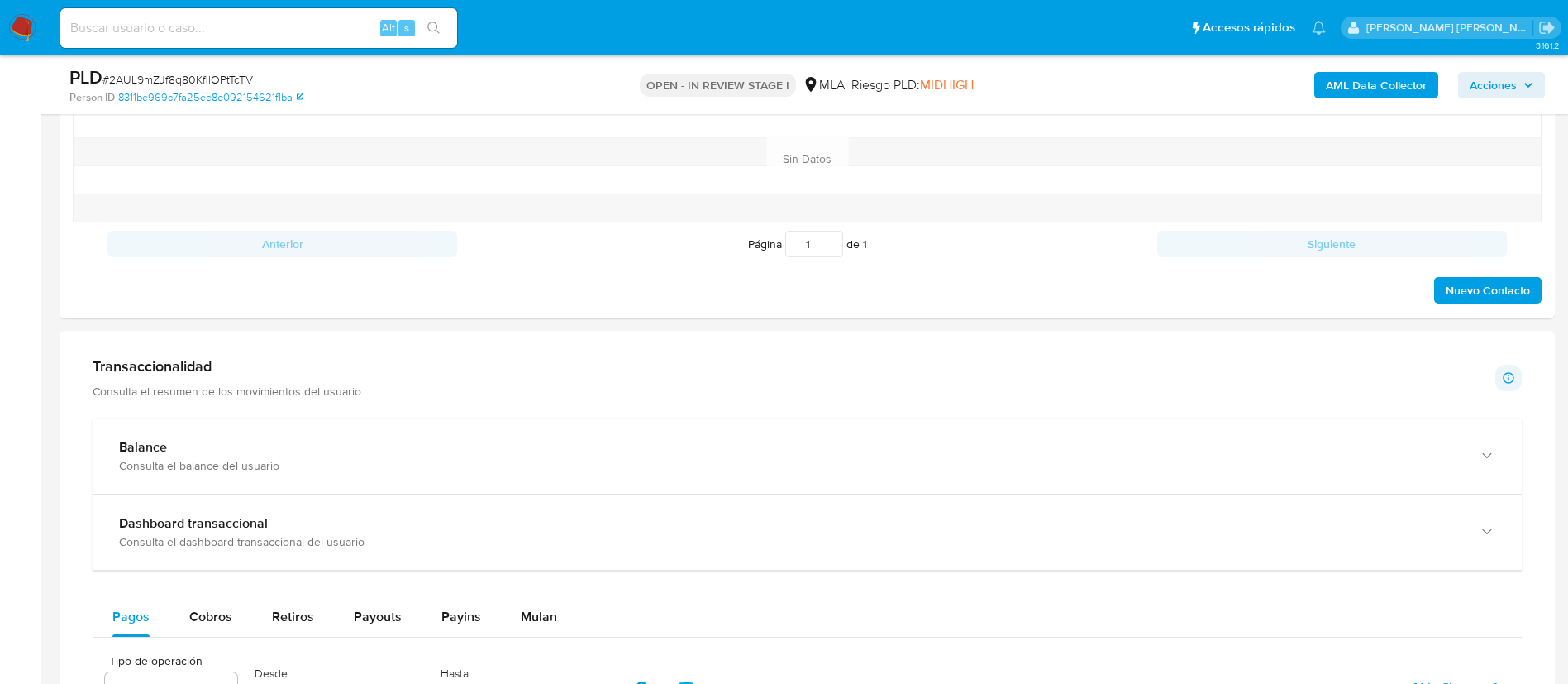
scroll to position [0, 0]
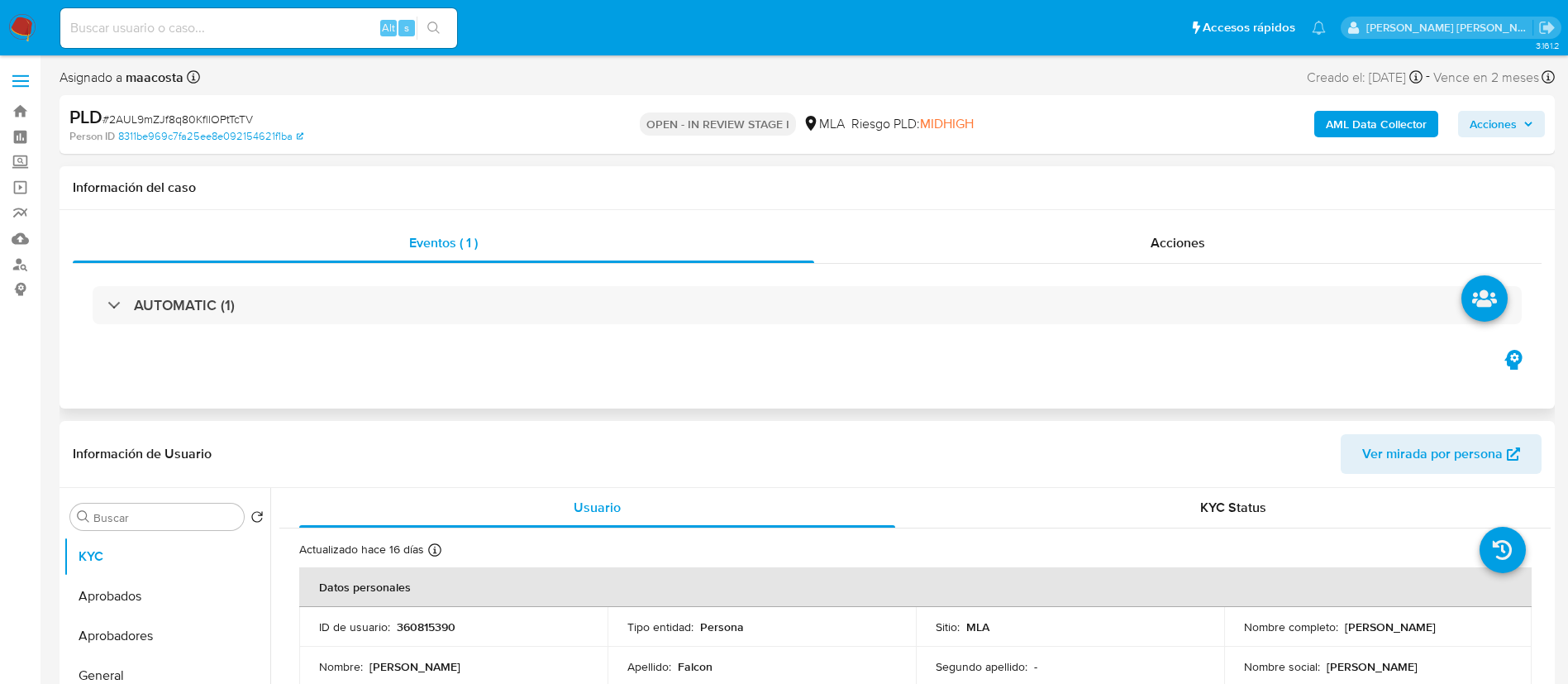
click at [353, 393] on div "Eventos ( 1 ) Acciones AUTOMATIC (1)" at bounding box center [807, 309] width 1495 height 198
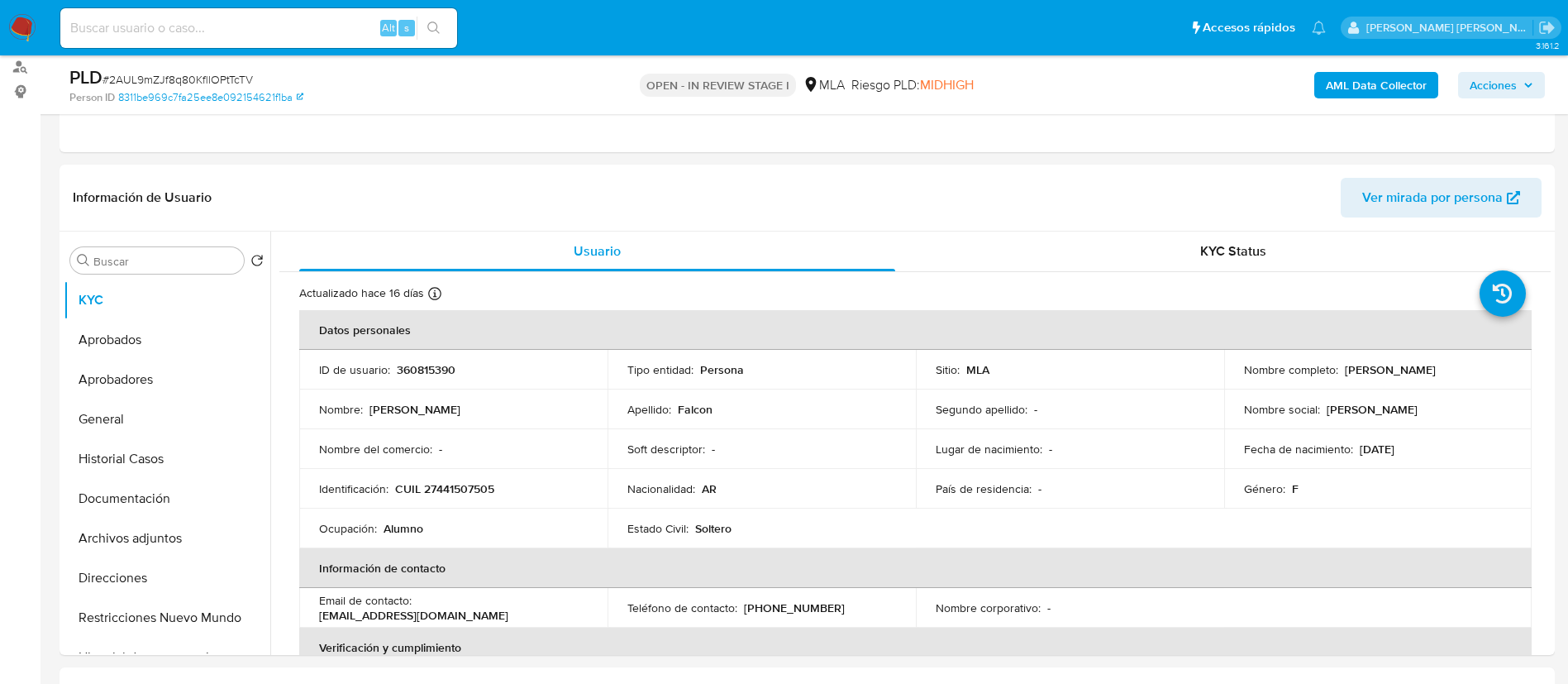
scroll to position [198, 0]
click at [150, 611] on button "Restricciones Nuevo Mundo" at bounding box center [161, 616] width 193 height 40
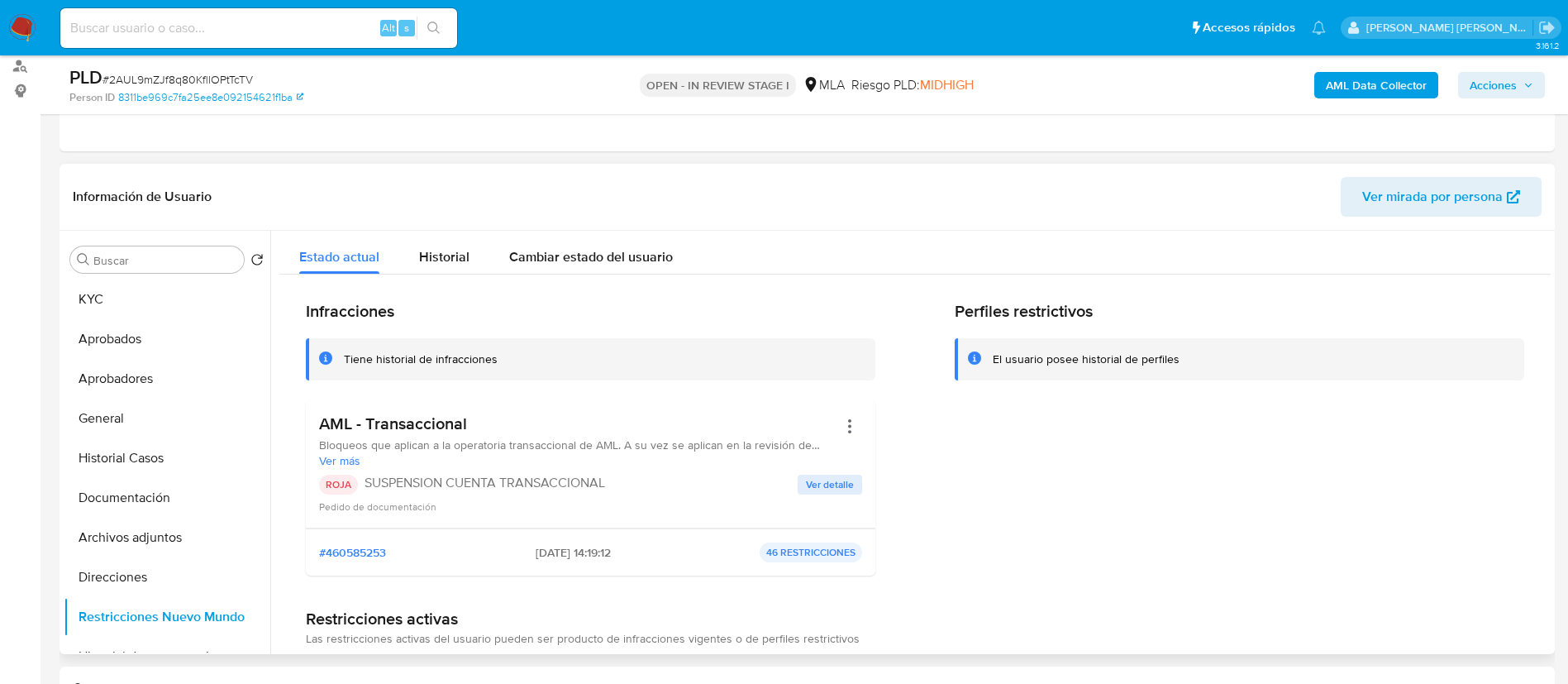
click at [1047, 442] on div "Perfiles restrictivos El usuario posee historial de perfiles" at bounding box center [1239, 445] width 569 height 288
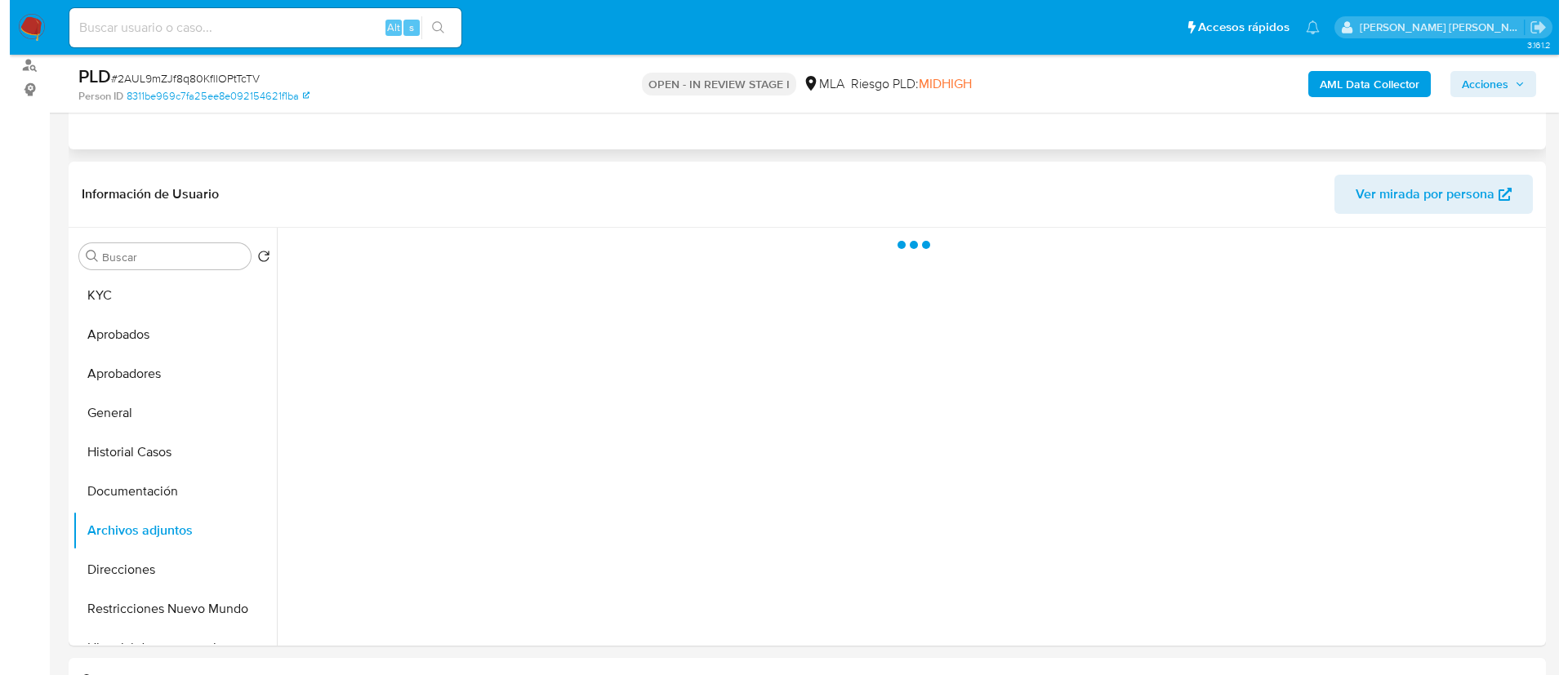
scroll to position [262, 0]
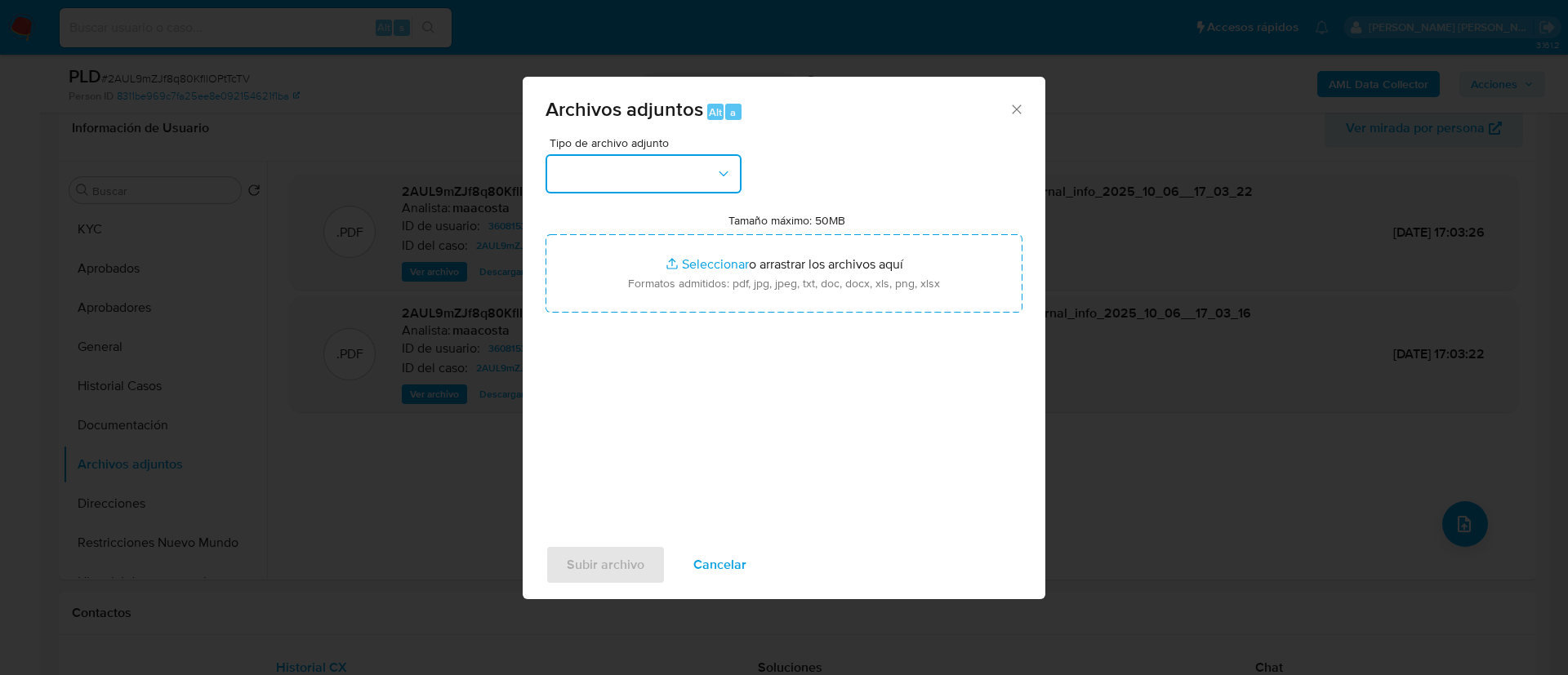
click at [664, 167] on button "button" at bounding box center [643, 173] width 196 height 39
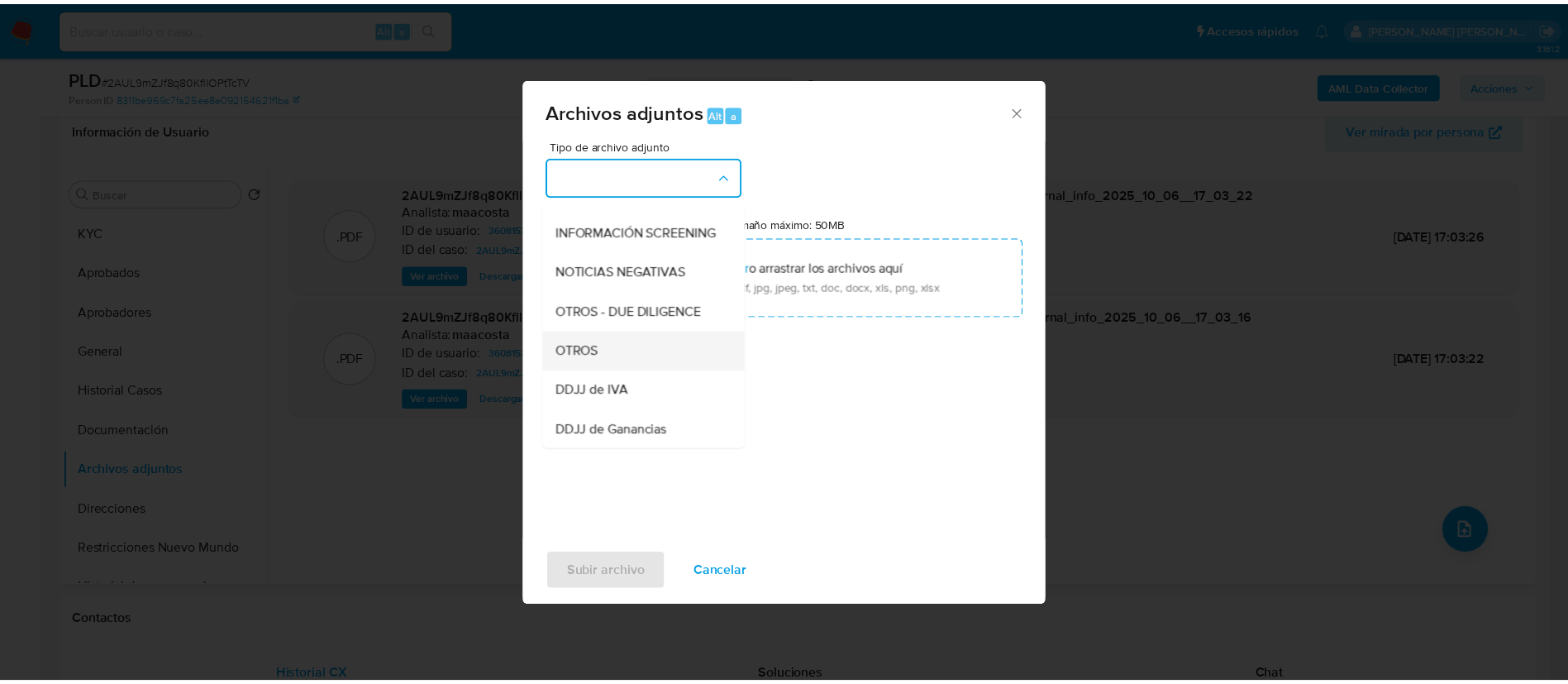
scroll to position [189, 0]
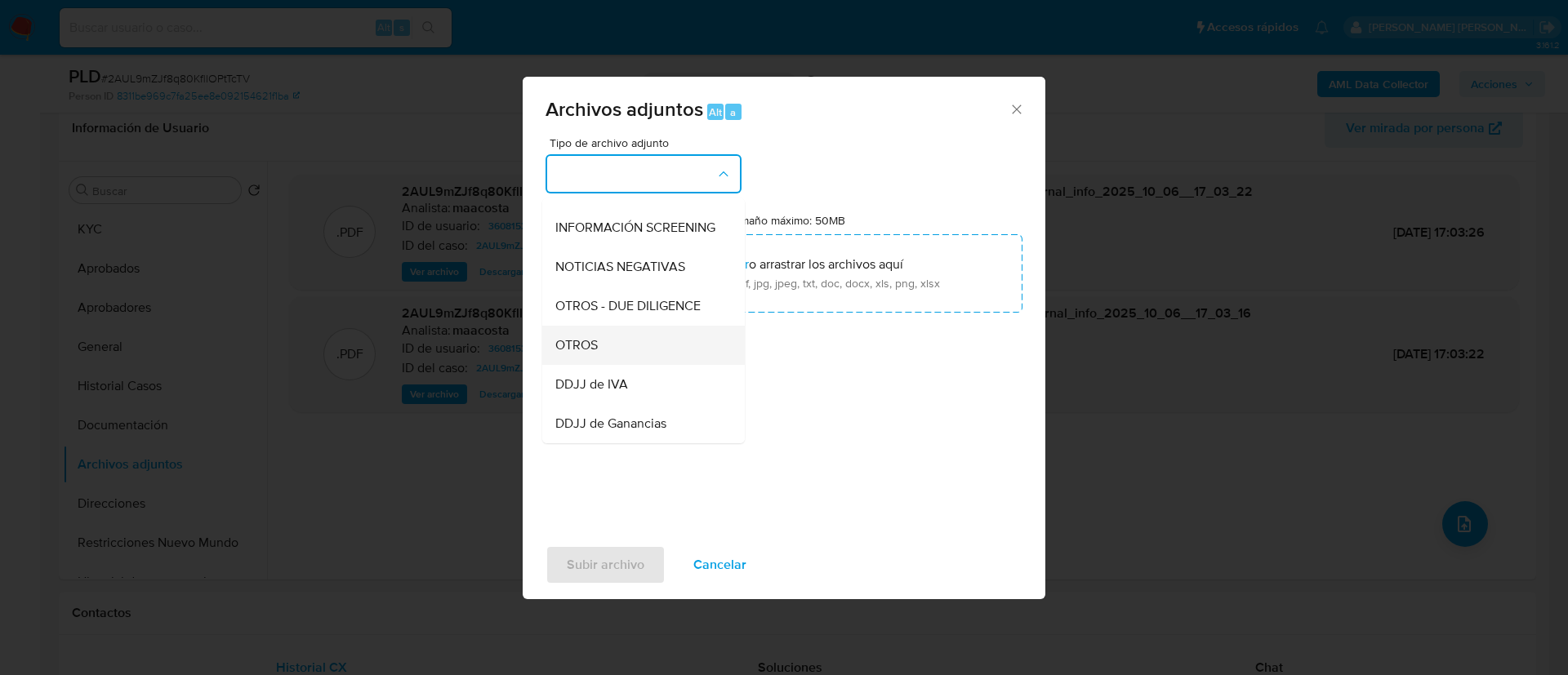
click at [602, 360] on div "OTROS" at bounding box center [639, 345] width 166 height 39
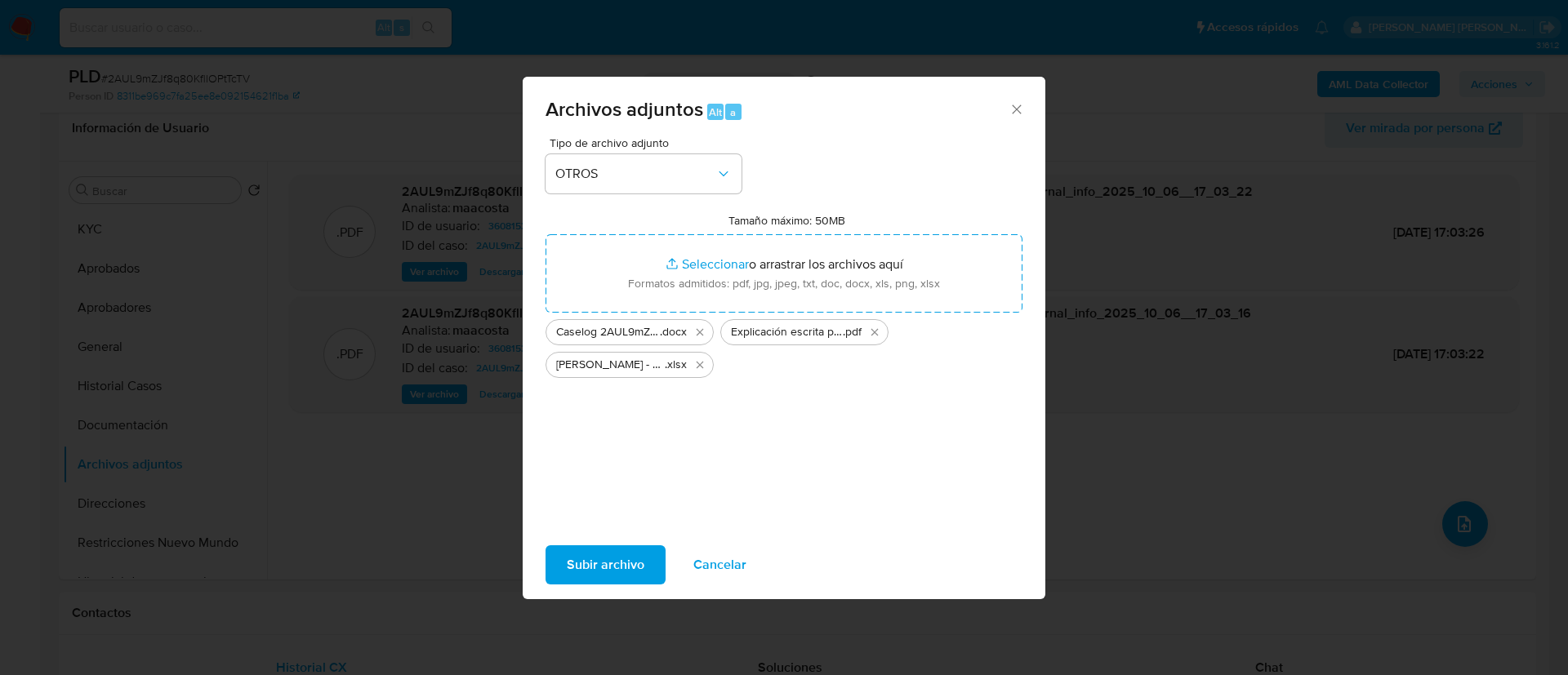
drag, startPoint x: 841, startPoint y: 270, endPoint x: 627, endPoint y: 558, distance: 358.8
click at [627, 558] on span "Subir archivo" at bounding box center [606, 564] width 78 height 36
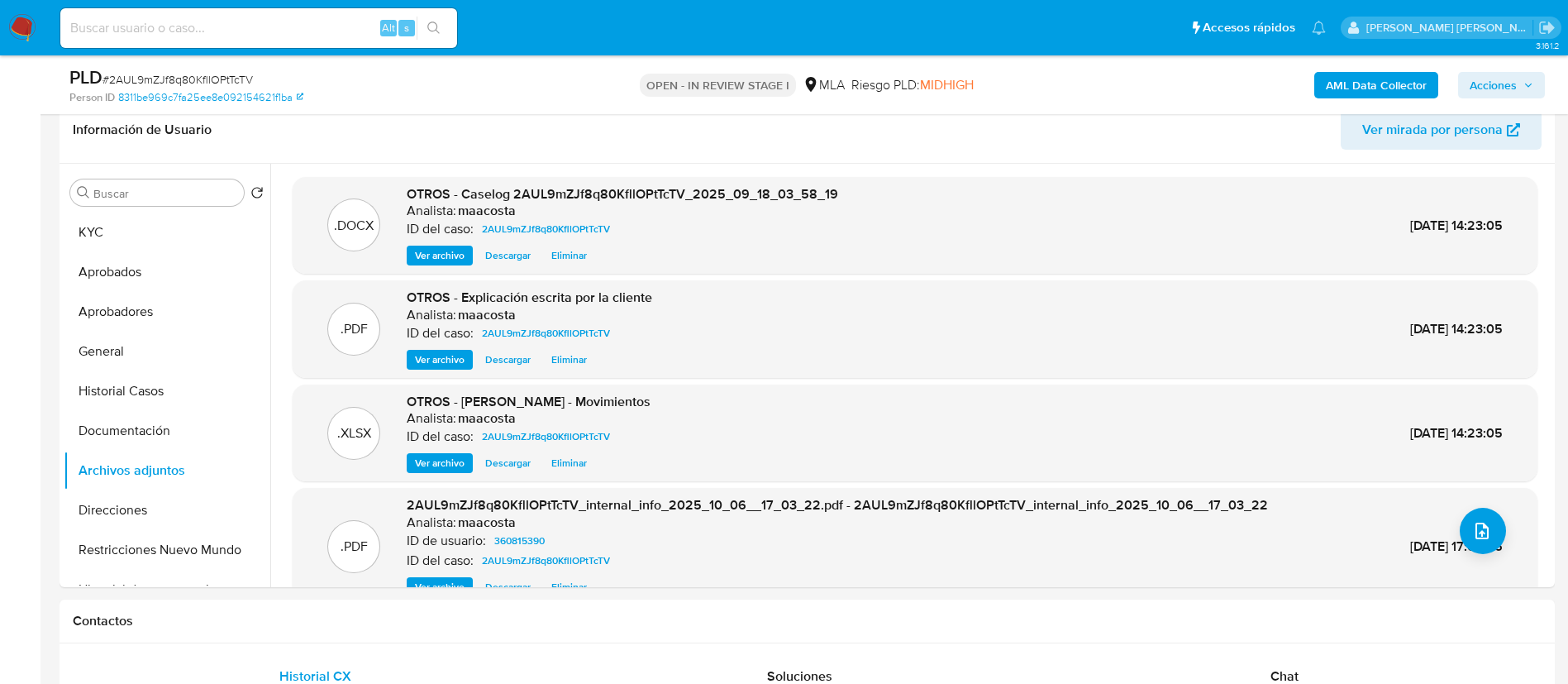
click at [635, 68] on div "OPEN - IN REVIEW STAGE I MLA Riesgo PLD: MIDHIGH" at bounding box center [808, 84] width 488 height 39
click at [1536, 70] on div "AML Data Collector Acciones" at bounding box center [1301, 84] width 488 height 39
click at [1521, 78] on span "Acciones" at bounding box center [1501, 85] width 64 height 23
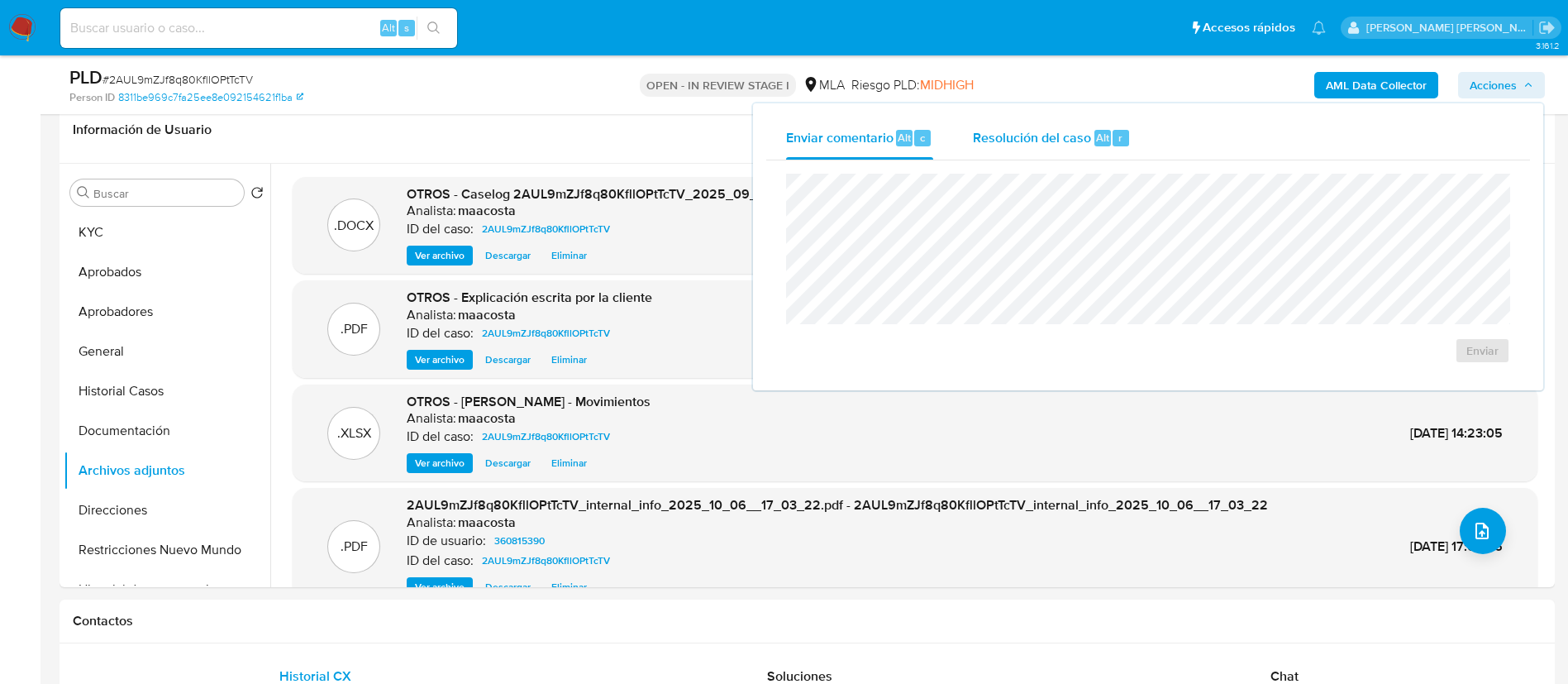
click at [1077, 126] on div "Resolución del caso Alt r" at bounding box center [1052, 138] width 158 height 43
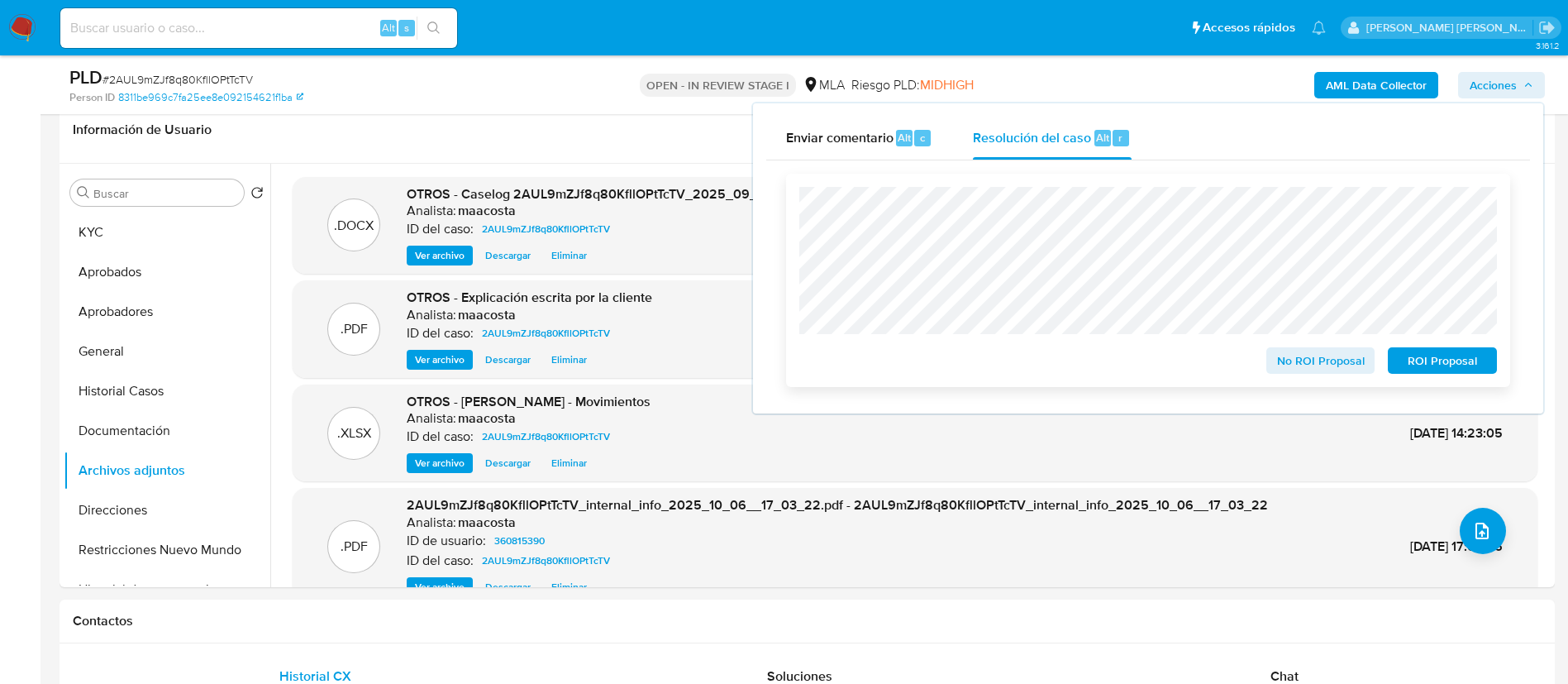
click at [1418, 356] on span "ROI Proposal" at bounding box center [1443, 361] width 86 height 23
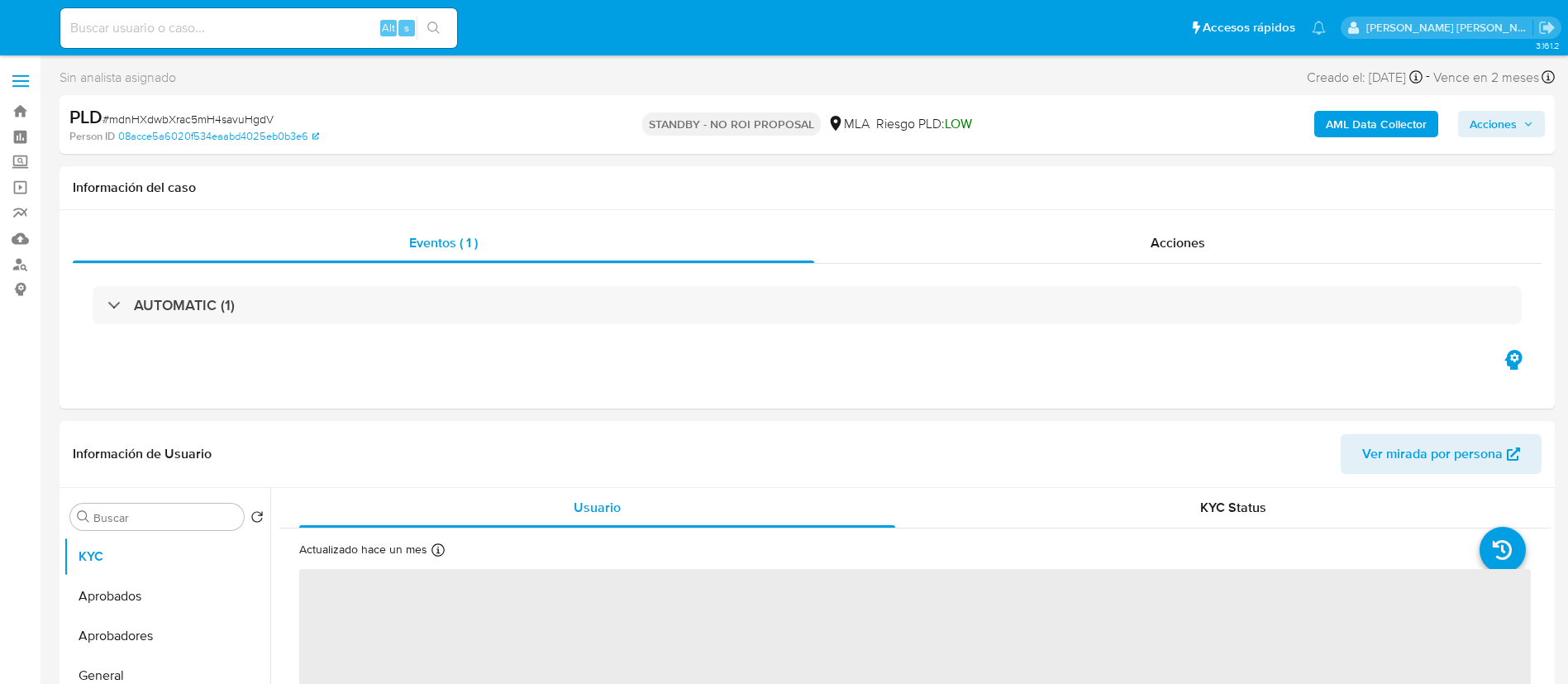
select select "10"
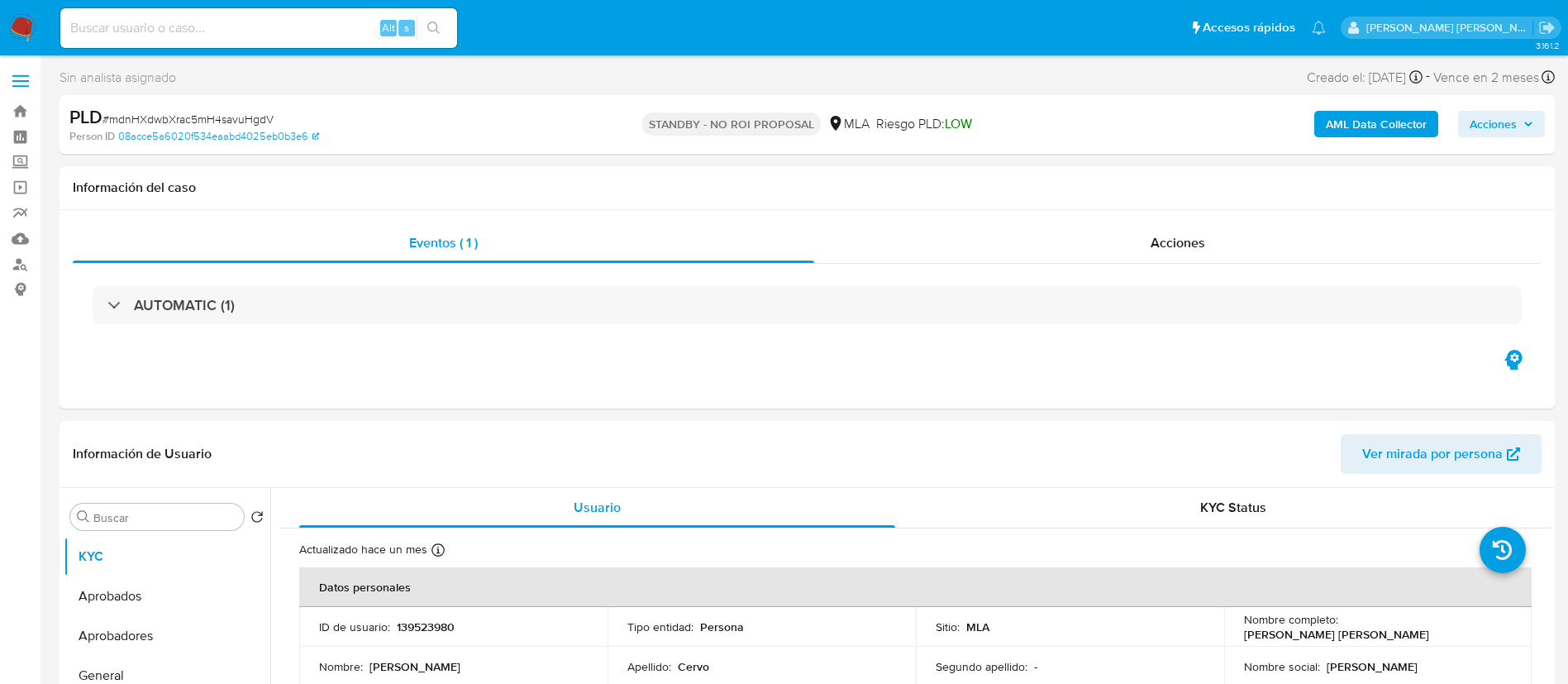
click at [34, 22] on img at bounding box center [22, 28] width 28 height 28
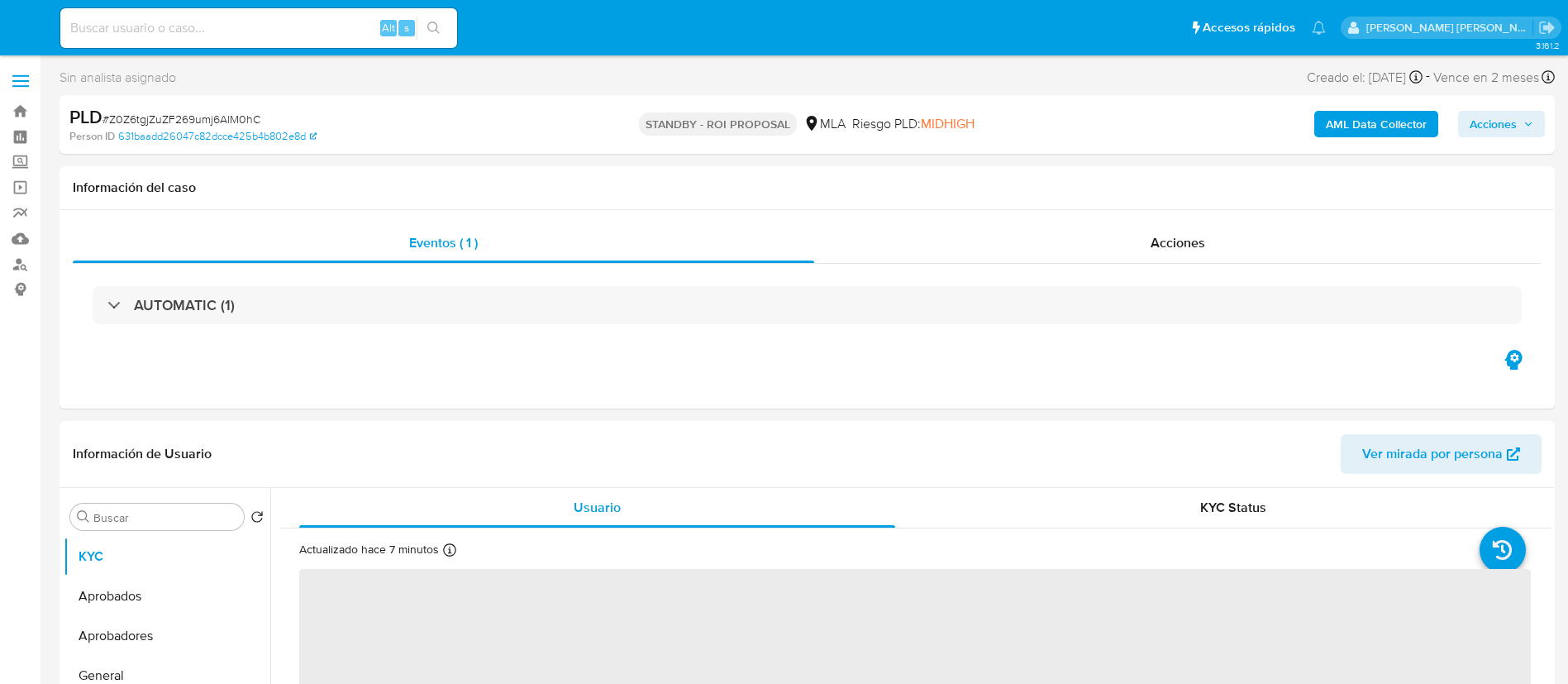
select select "10"
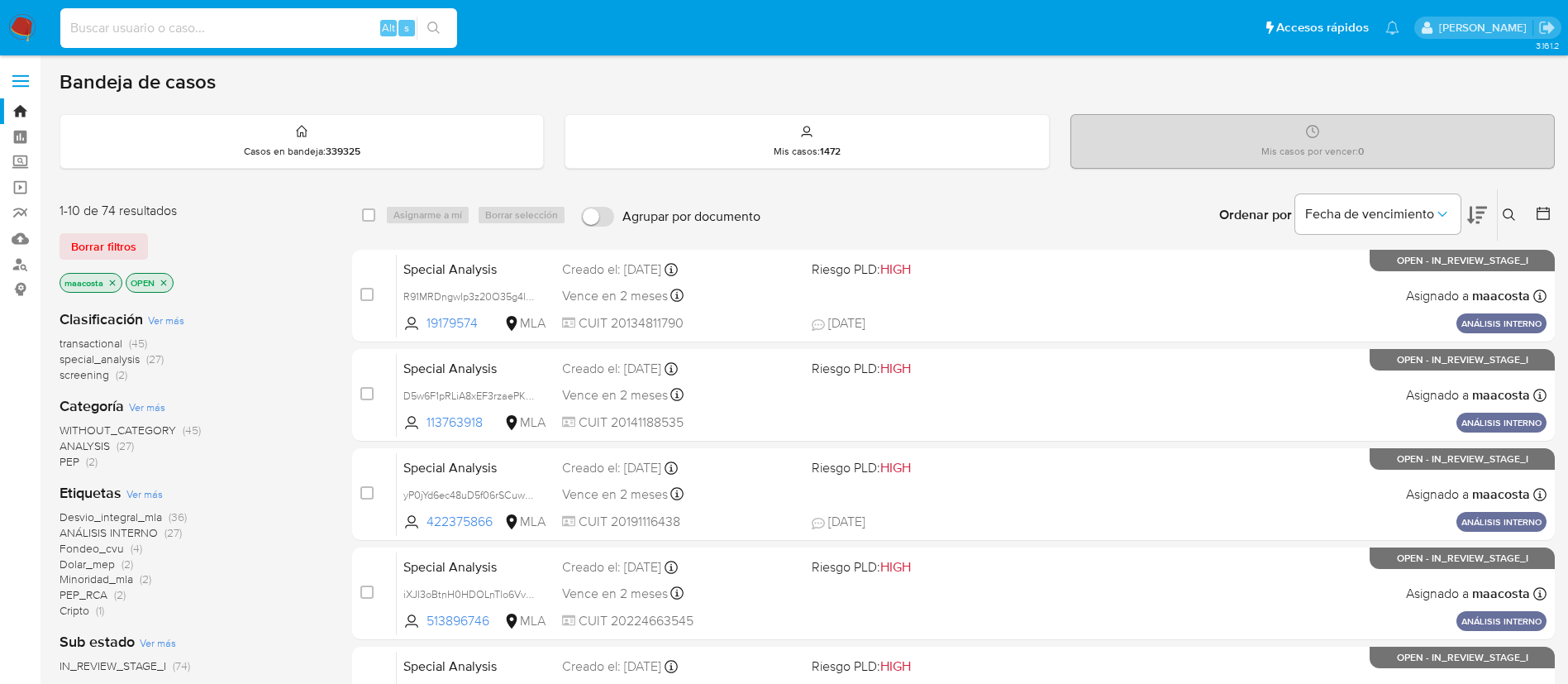
paste input "cKD2sNxSYWZcil6dbKKg72xY"
click at [305, 21] on input "cKD2sNxSYWZcil6dbKKg72xY" at bounding box center [259, 28] width 397 height 21
type input "cKD2sNxSYWZcil6dbKKg72xY"
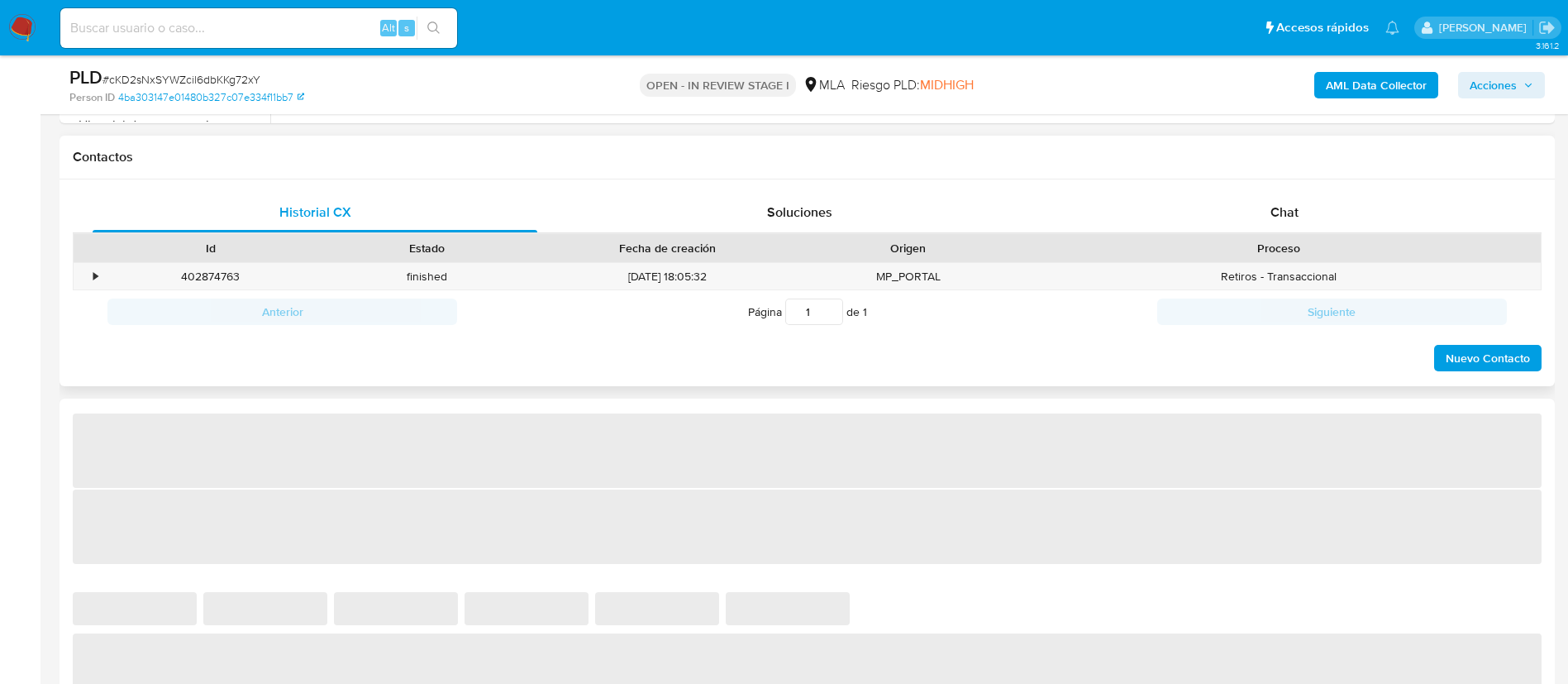
scroll to position [856, 0]
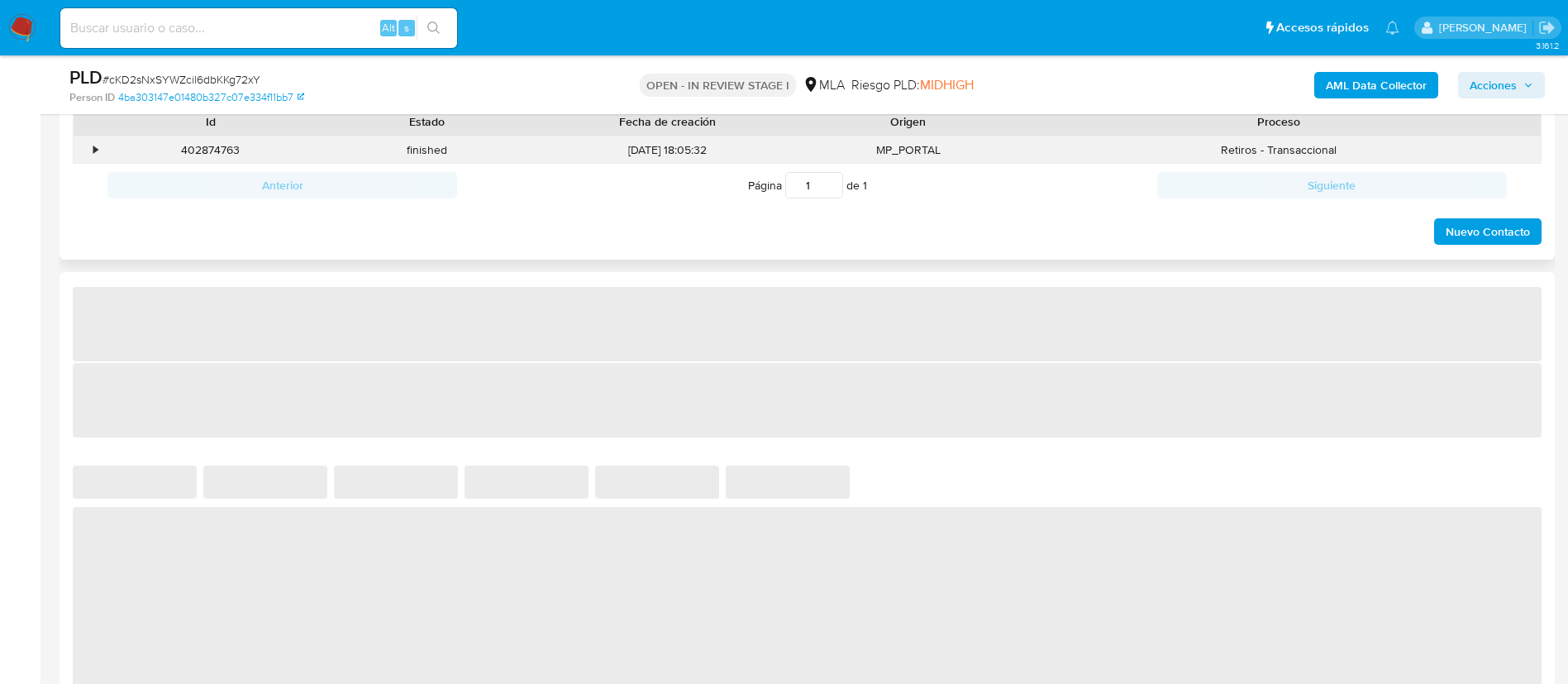
select select "10"
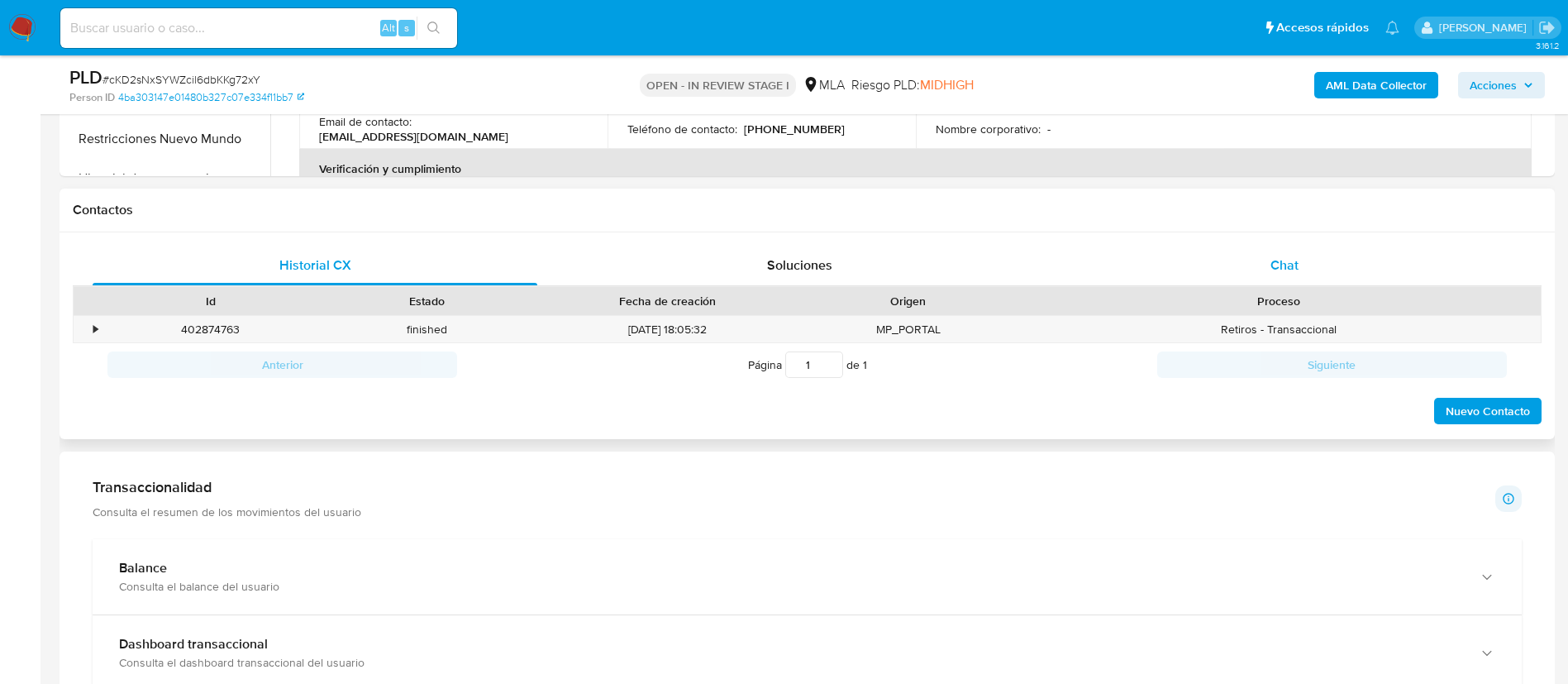
click at [1290, 252] on div "Chat" at bounding box center [1285, 265] width 445 height 40
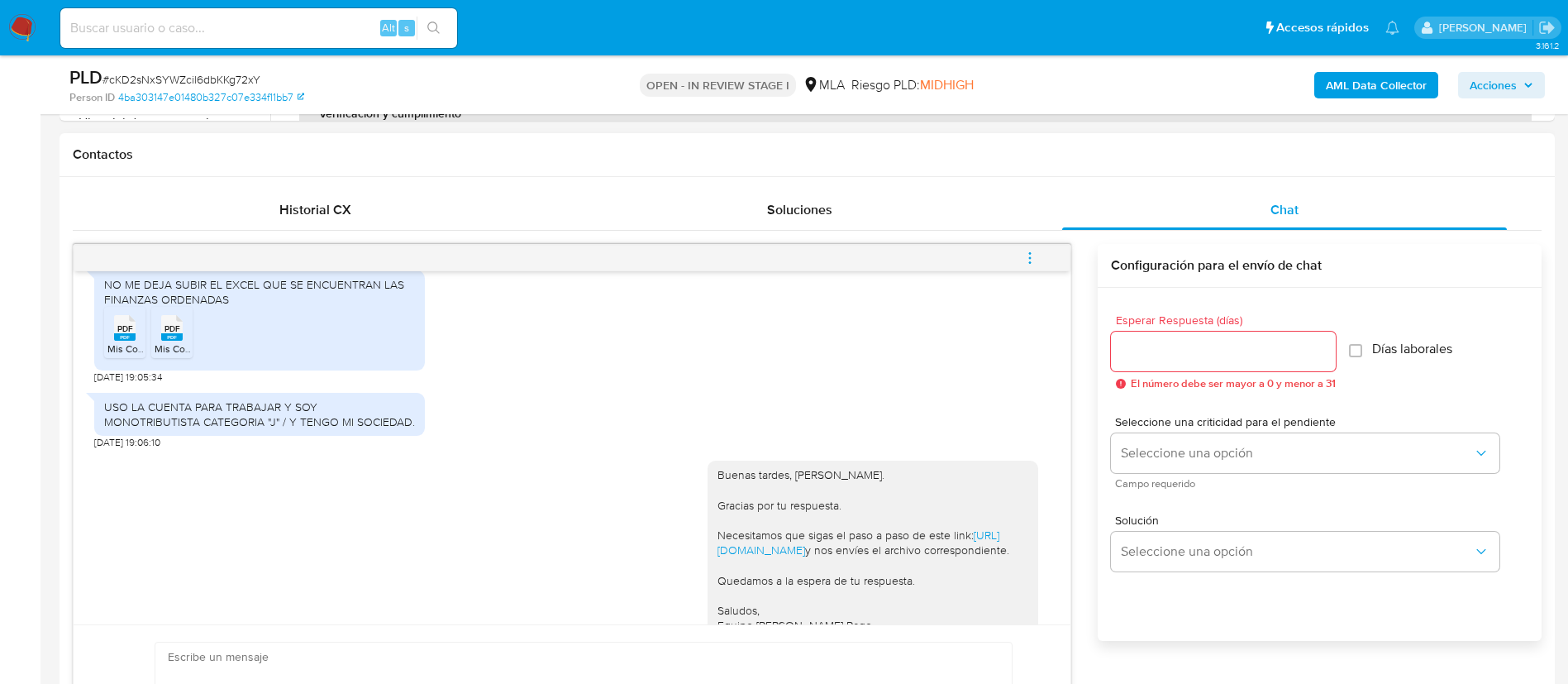
scroll to position [1785, 0]
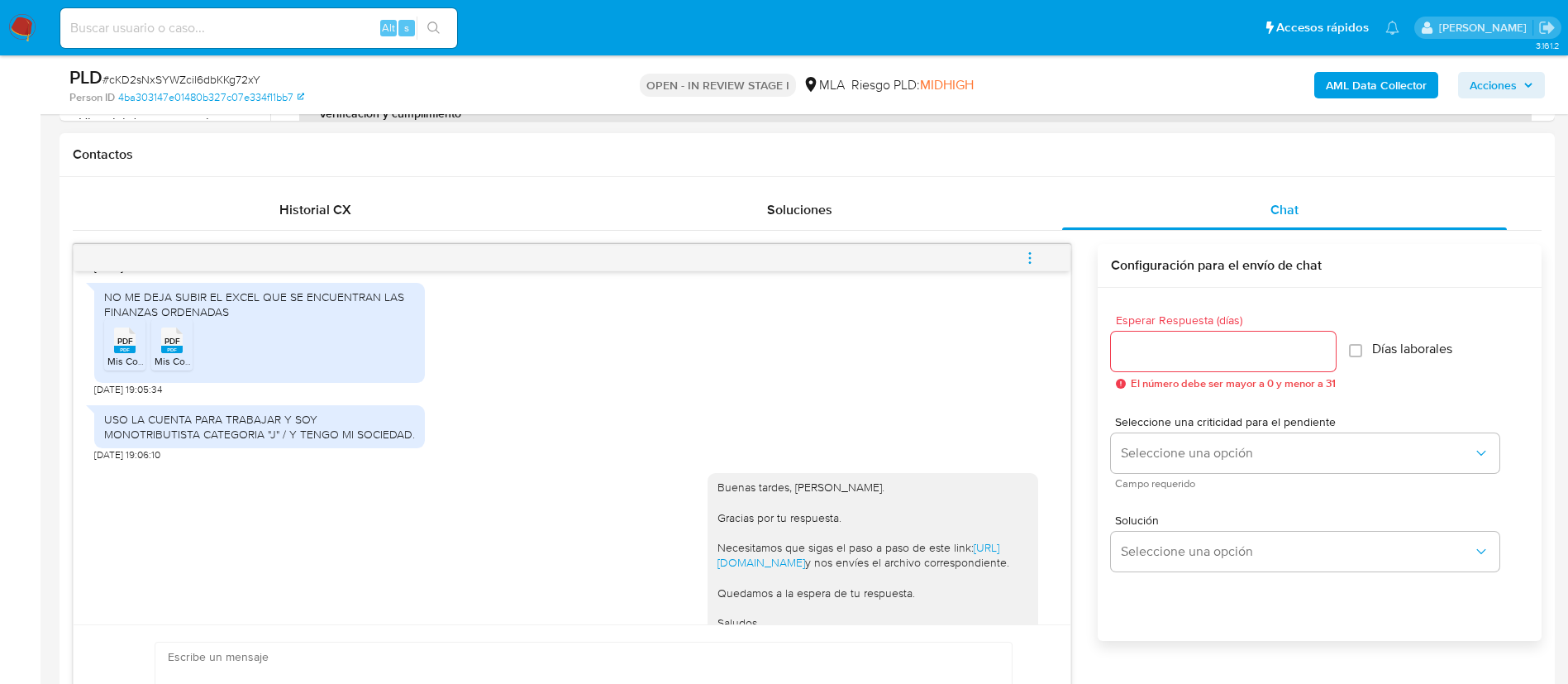
click at [118, 347] on span "PDF" at bounding box center [125, 341] width 16 height 11
click at [164, 347] on span "PDF" at bounding box center [172, 341] width 16 height 11
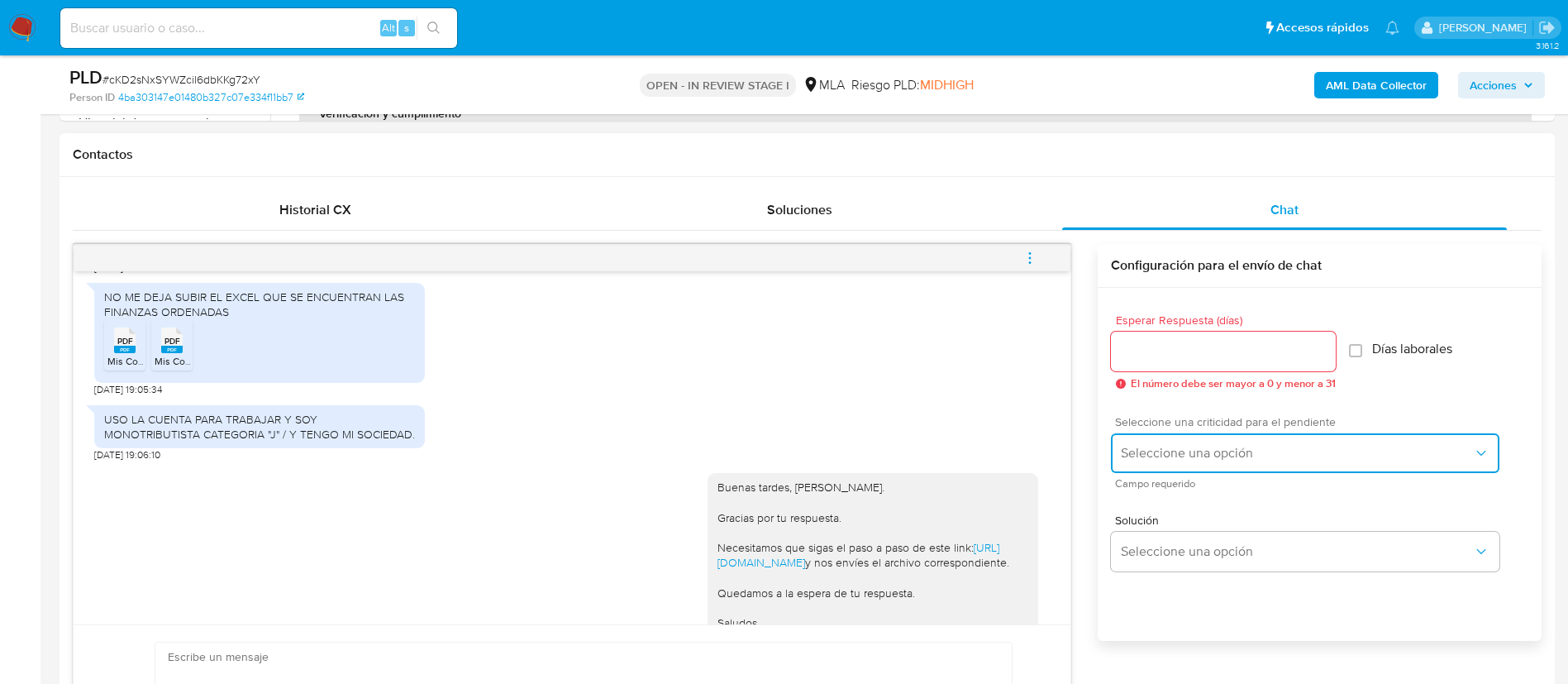
click at [1124, 464] on button "Seleccione una opción" at bounding box center [1305, 453] width 389 height 40
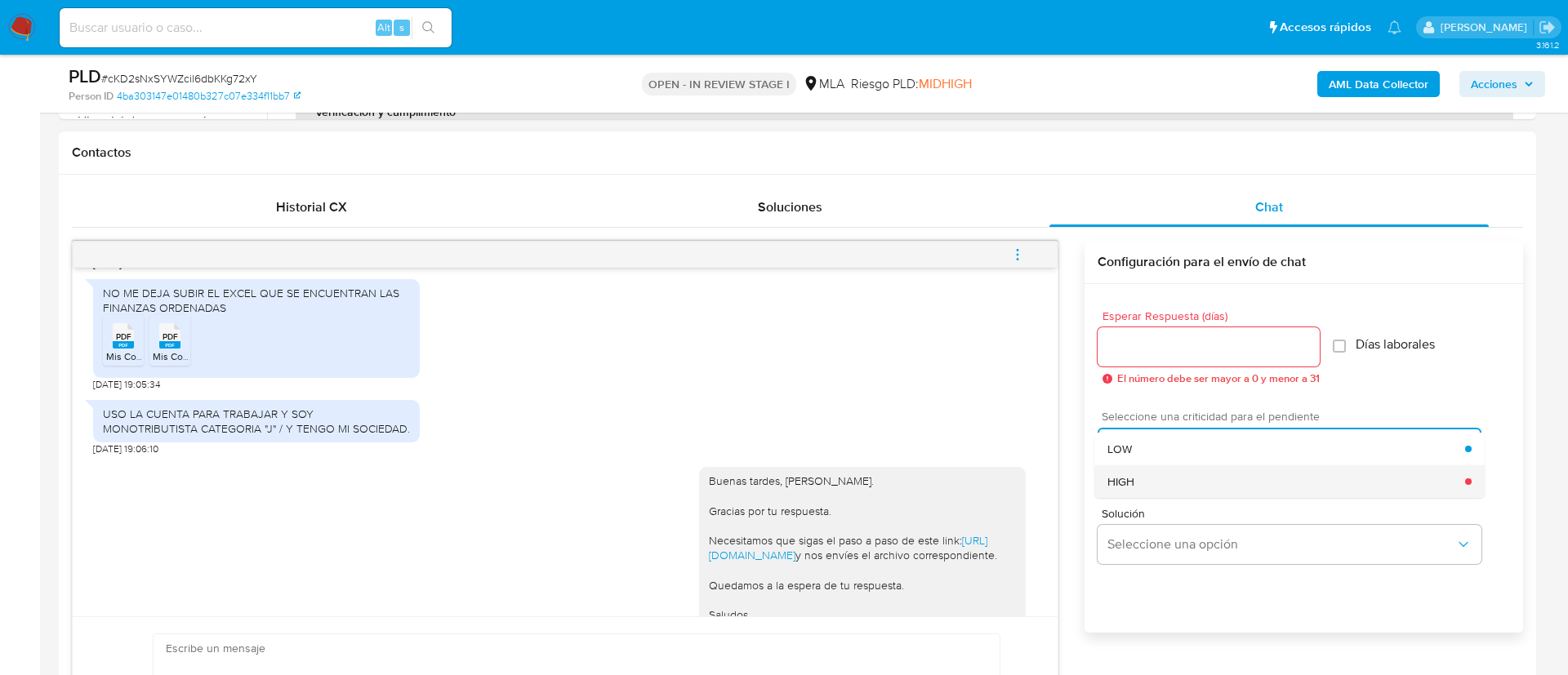
click at [1120, 486] on span "HIGH" at bounding box center [1120, 481] width 27 height 15
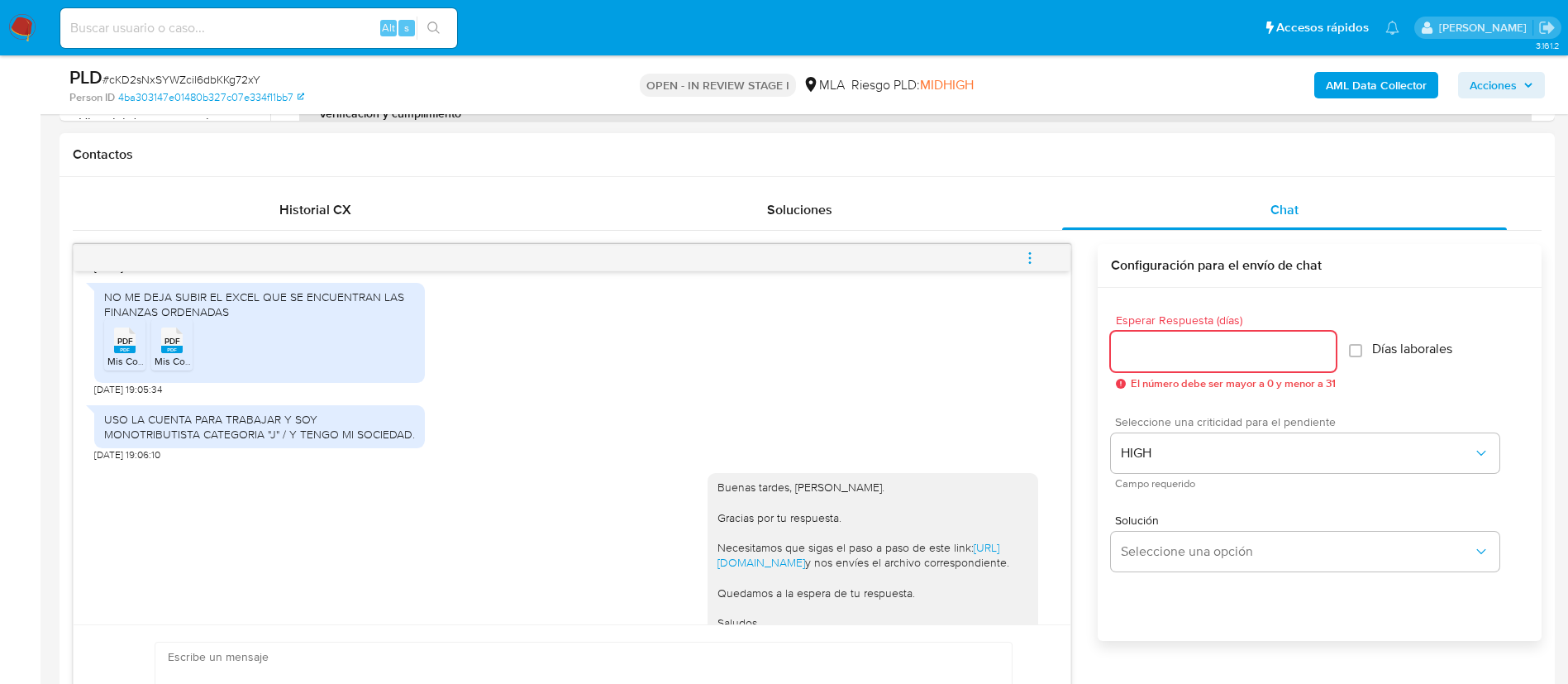
click at [1156, 358] on input "Esperar Respuesta (días)" at bounding box center [1223, 351] width 225 height 21
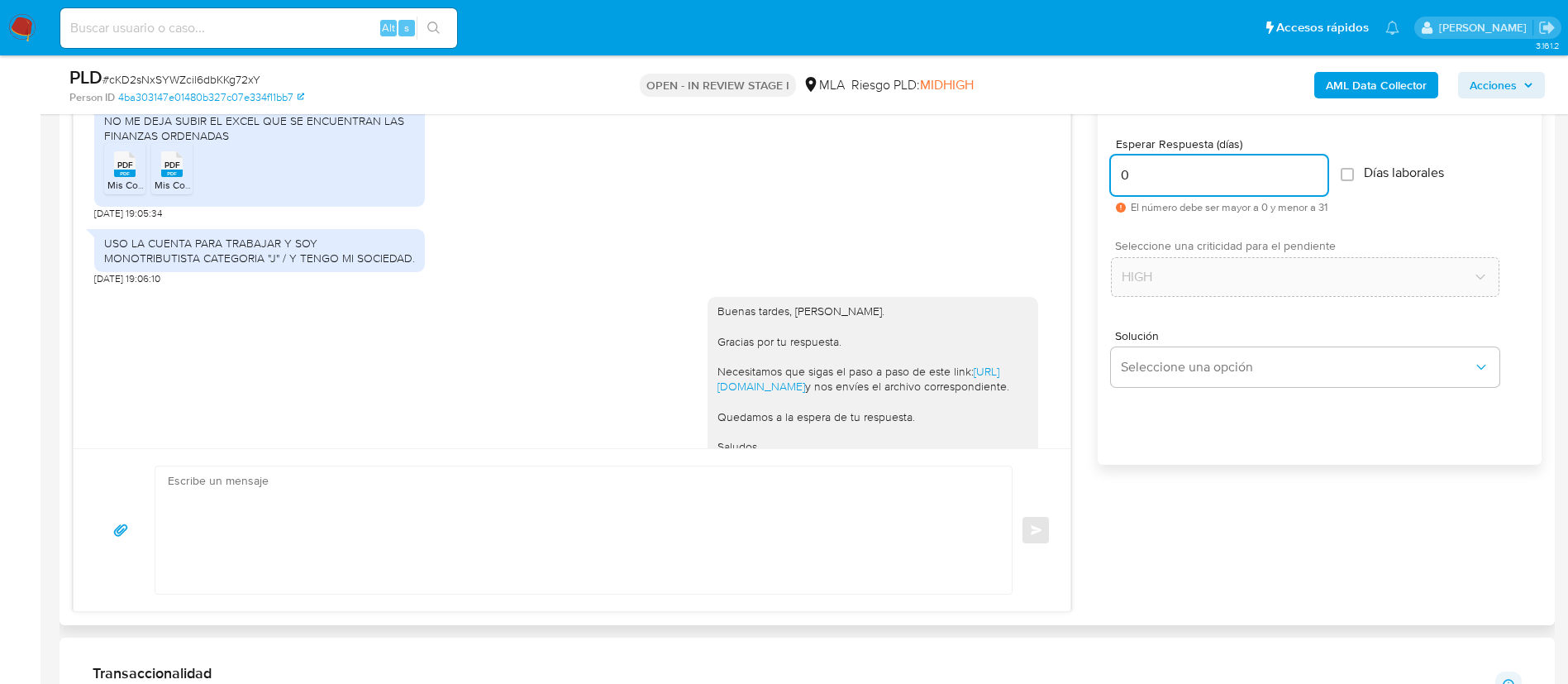
scroll to position [910, 0]
type input "0"
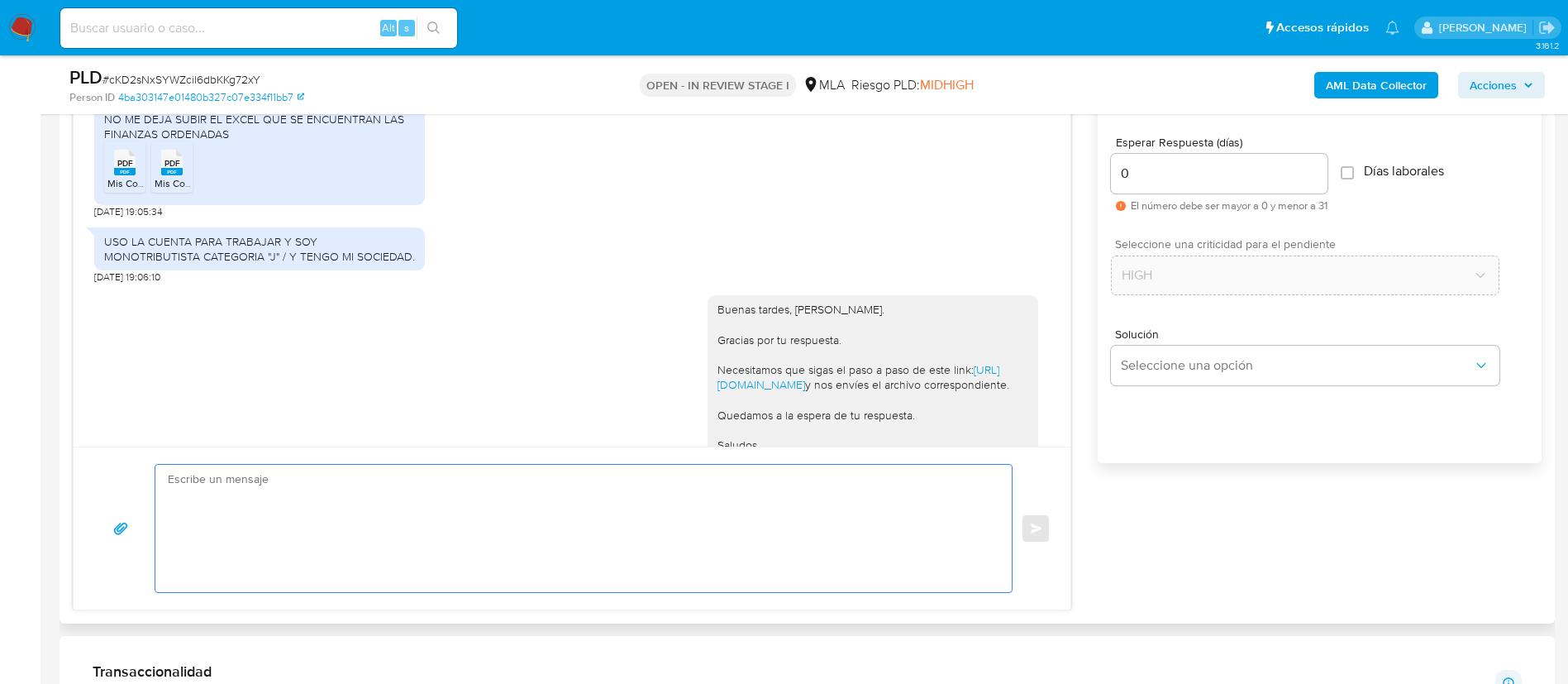
click at [860, 536] on textarea at bounding box center [579, 528] width 823 height 127
paste textarea "Es importante que sepas que, en caso de no responder a lo solicitado o si lo pr…"
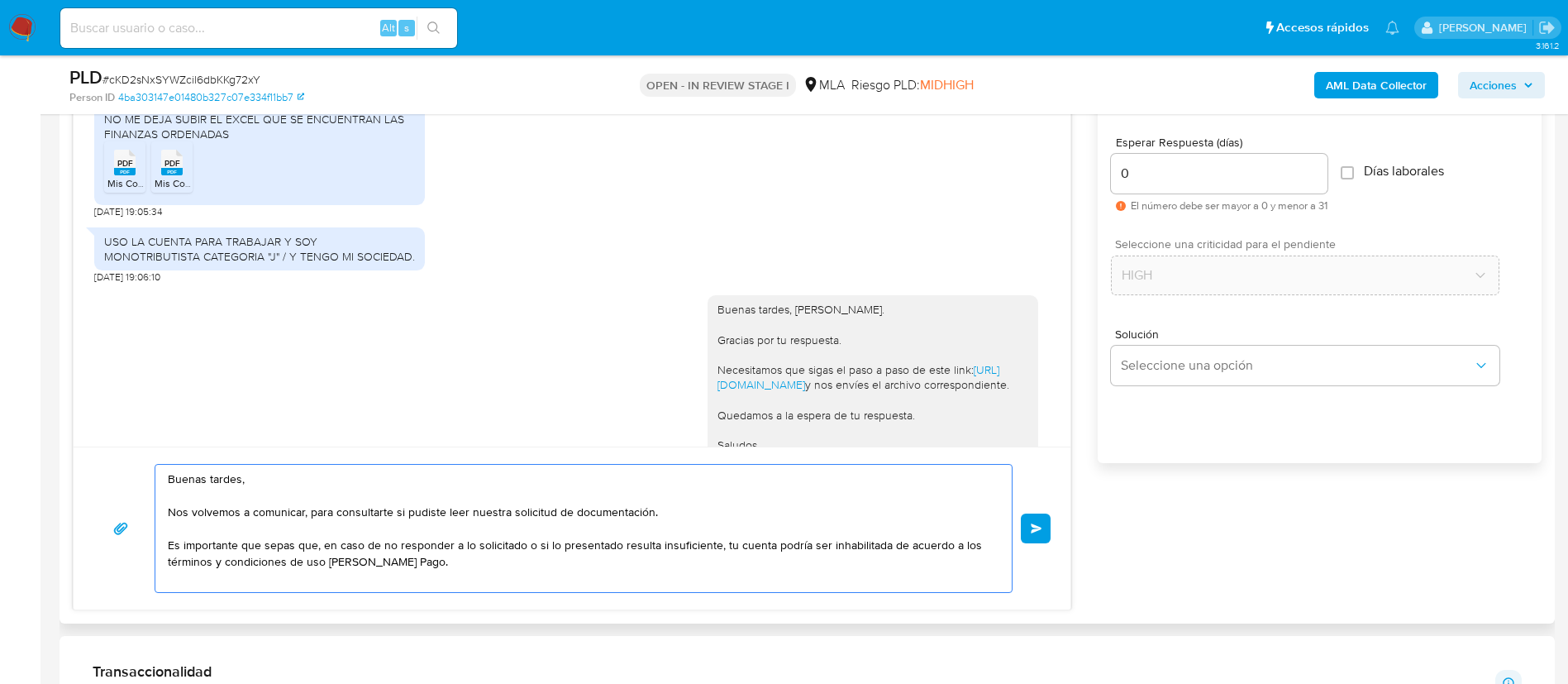
click at [593, 552] on textarea "Buenas tardes, Nos volvemos a comunicar, para consultarte si pudiste leer nuest…" at bounding box center [579, 528] width 823 height 127
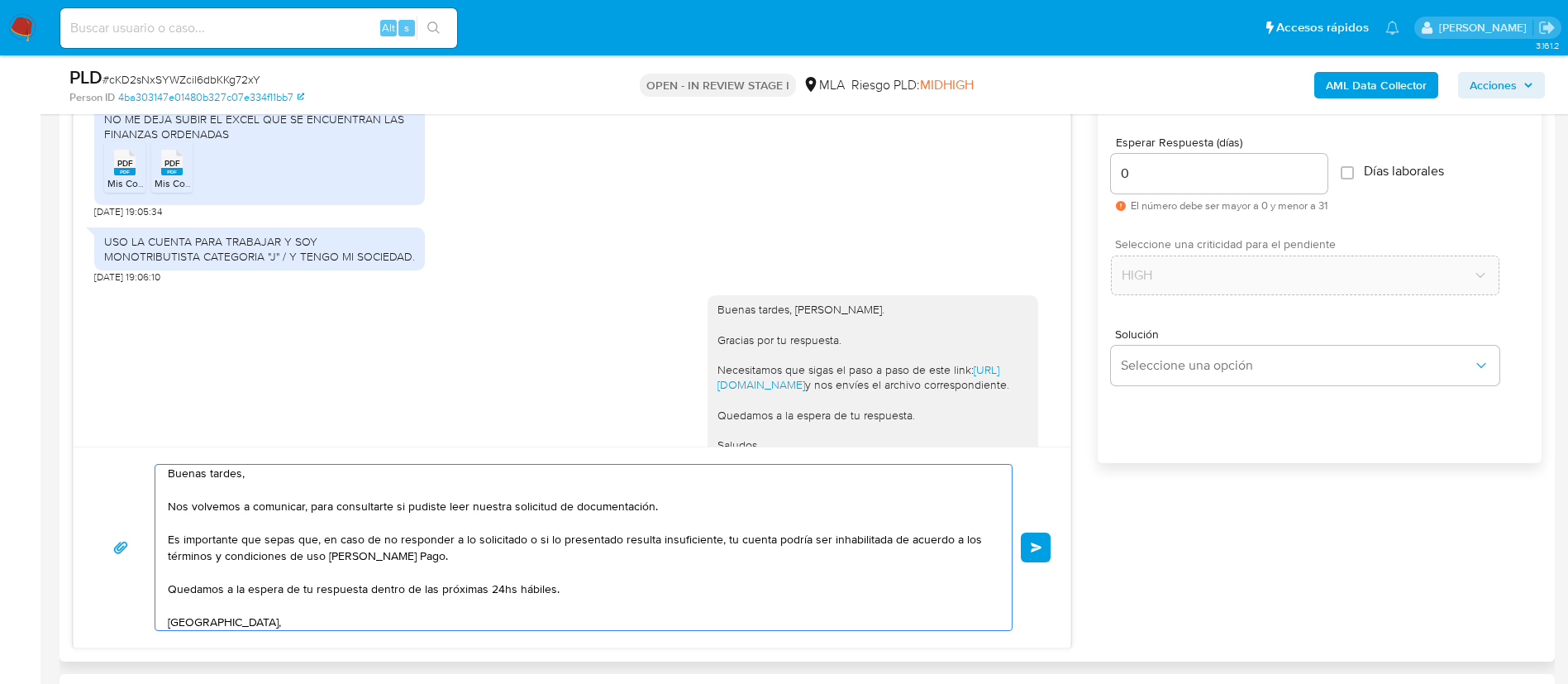
scroll to position [22, 0]
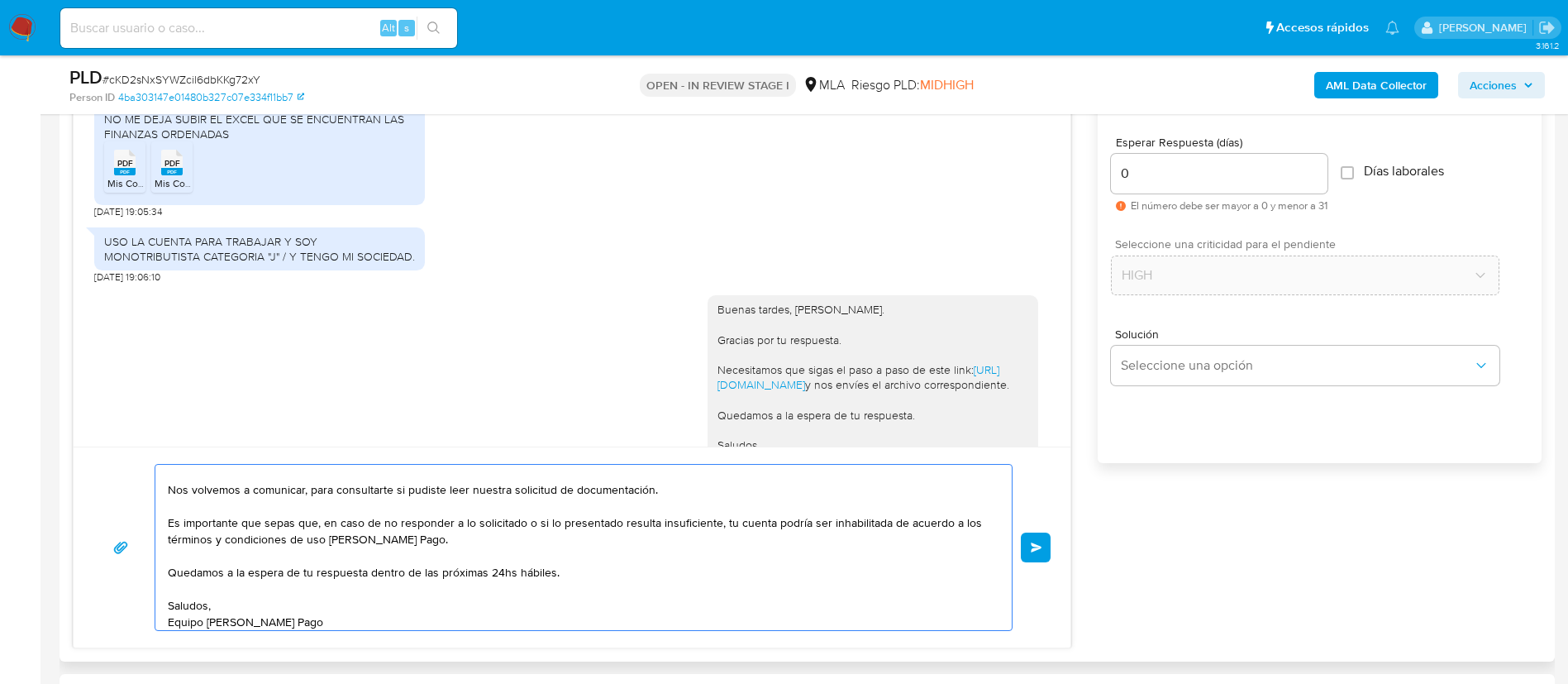
type textarea "Buenas tardes, Nos volvemos a comunicar, para consultarte si pudiste leer nuest…"
click at [1181, 183] on input "0" at bounding box center [1219, 174] width 217 height 21
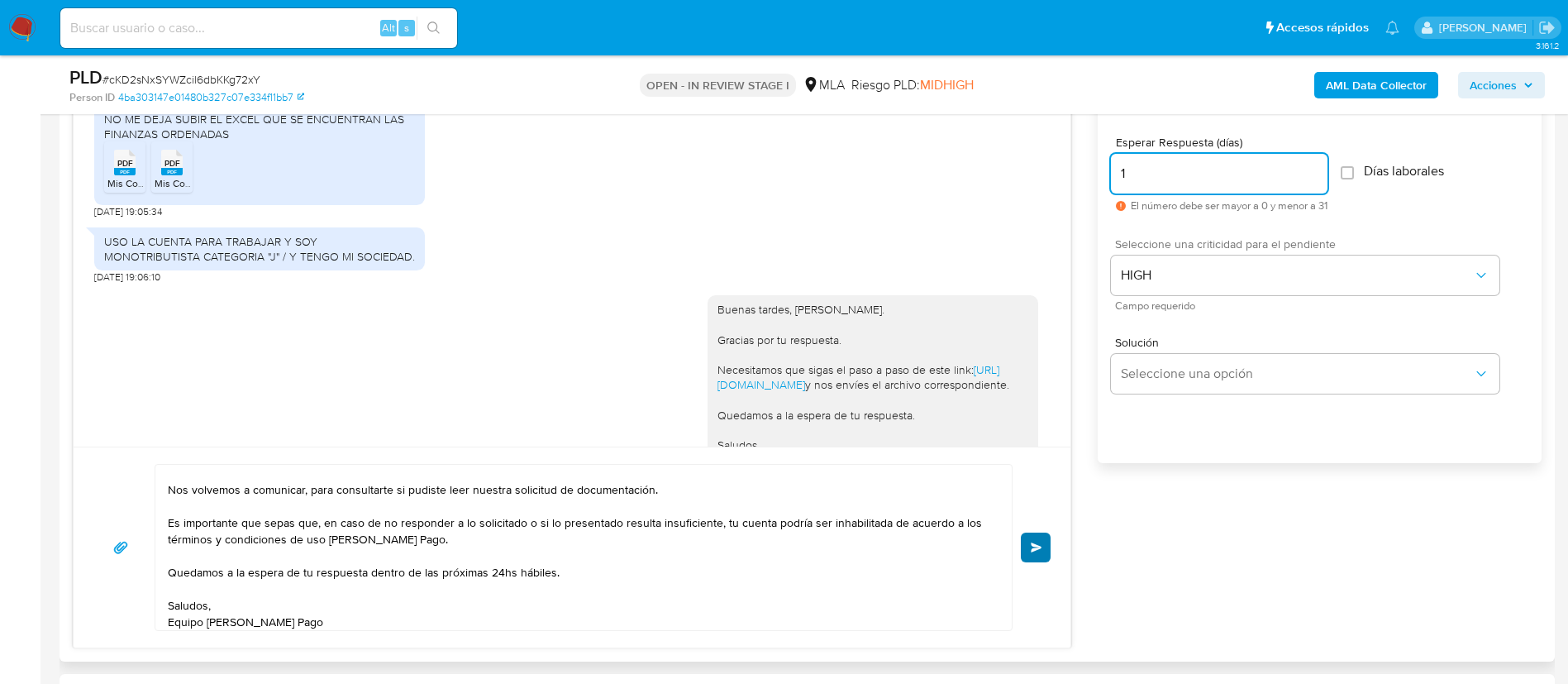
type input "1"
click at [1031, 543] on span "Enviar" at bounding box center [1036, 547] width 11 height 10
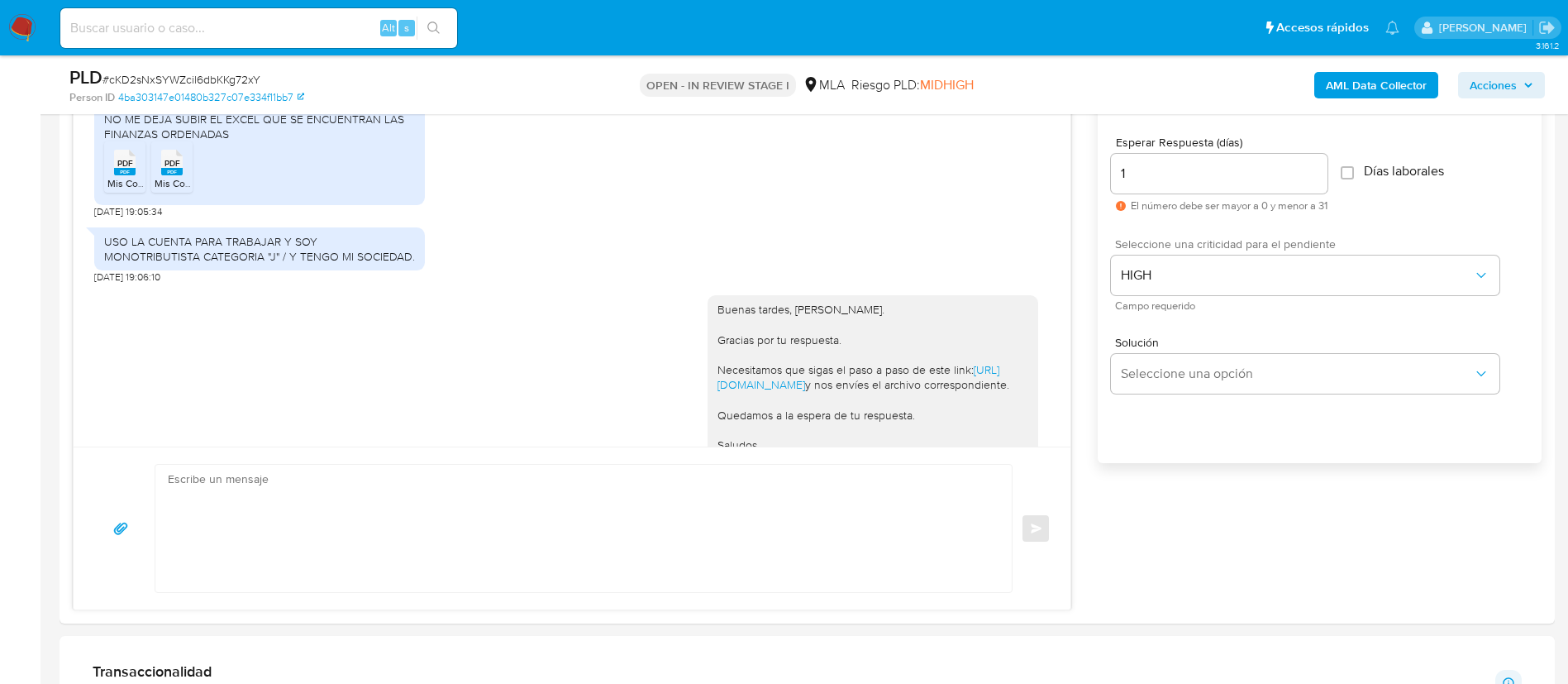
scroll to position [2193, 0]
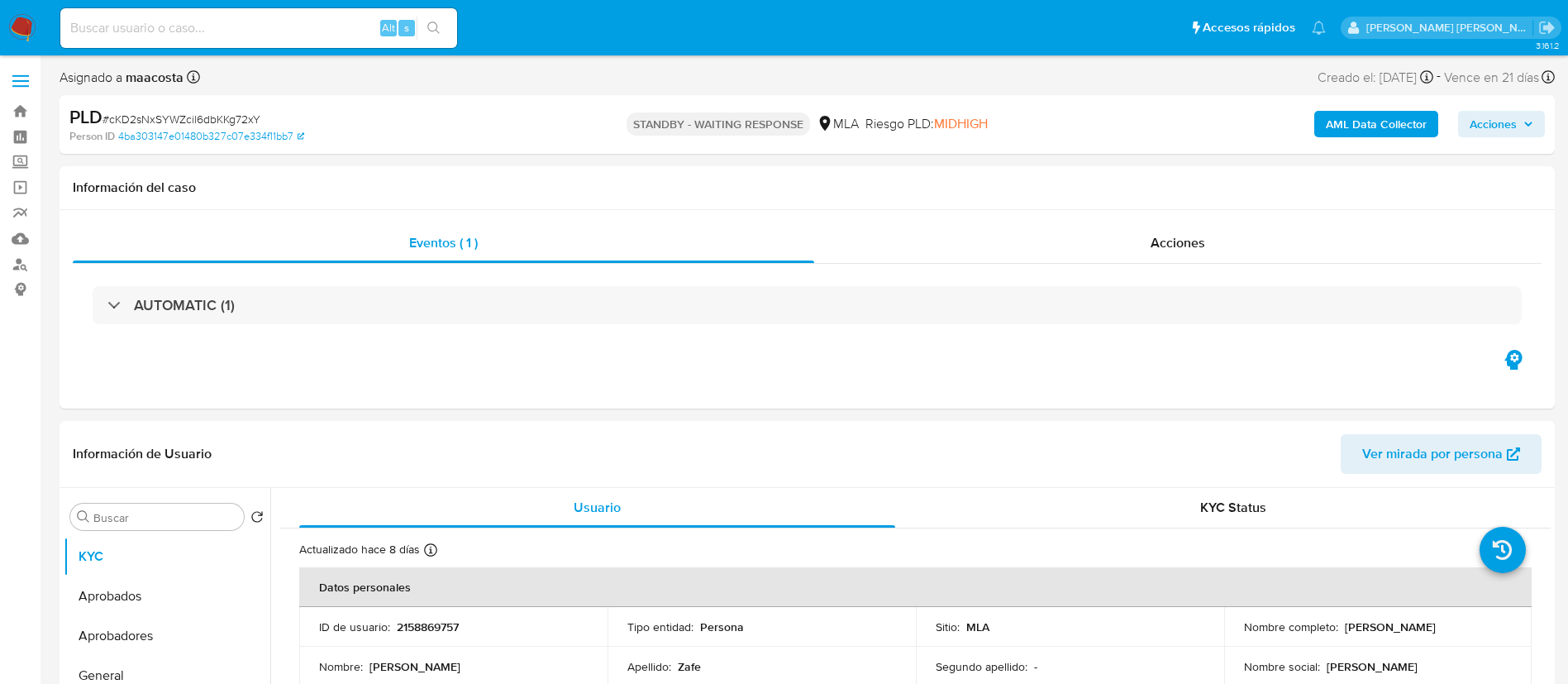
select select "10"
click at [326, 395] on div "Eventos ( 1 ) Acciones AUTOMATIC (1)" at bounding box center [807, 309] width 1495 height 198
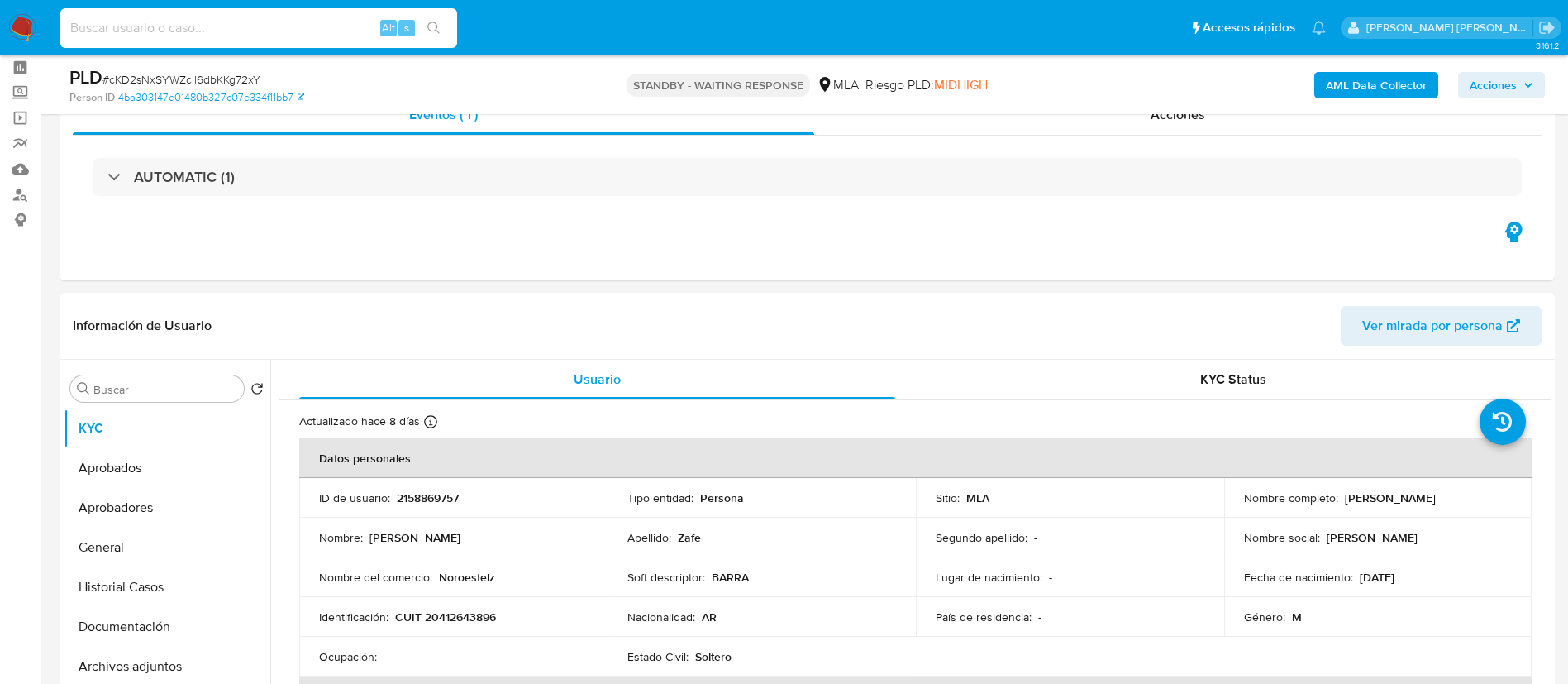
paste input "3I5MrTw1W77moiGpoYCxC44k"
click at [299, 35] on input "3I5MrTw1W77moiGpoYCxC44k" at bounding box center [259, 28] width 397 height 21
type input "3I5MrTw1W77moiGpoYCxC44k"
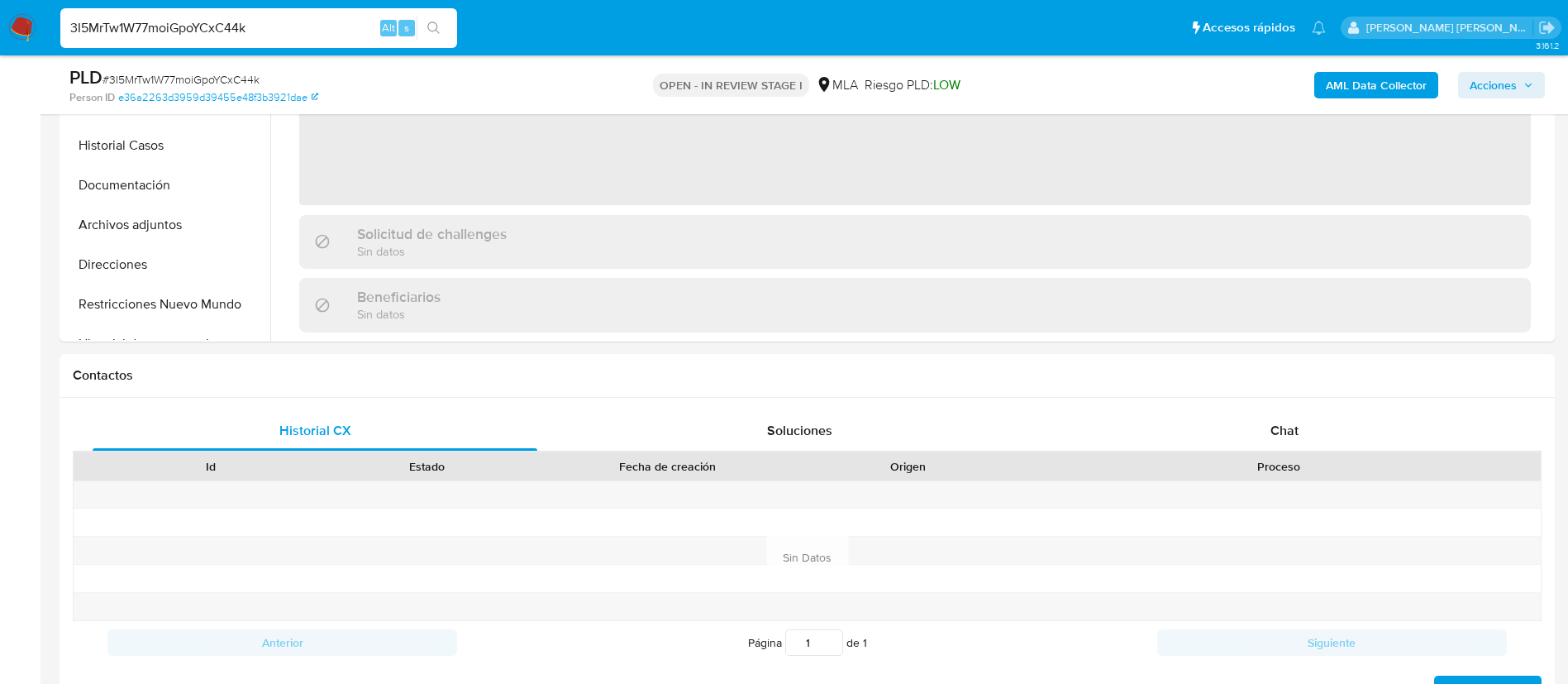
scroll to position [573, 0]
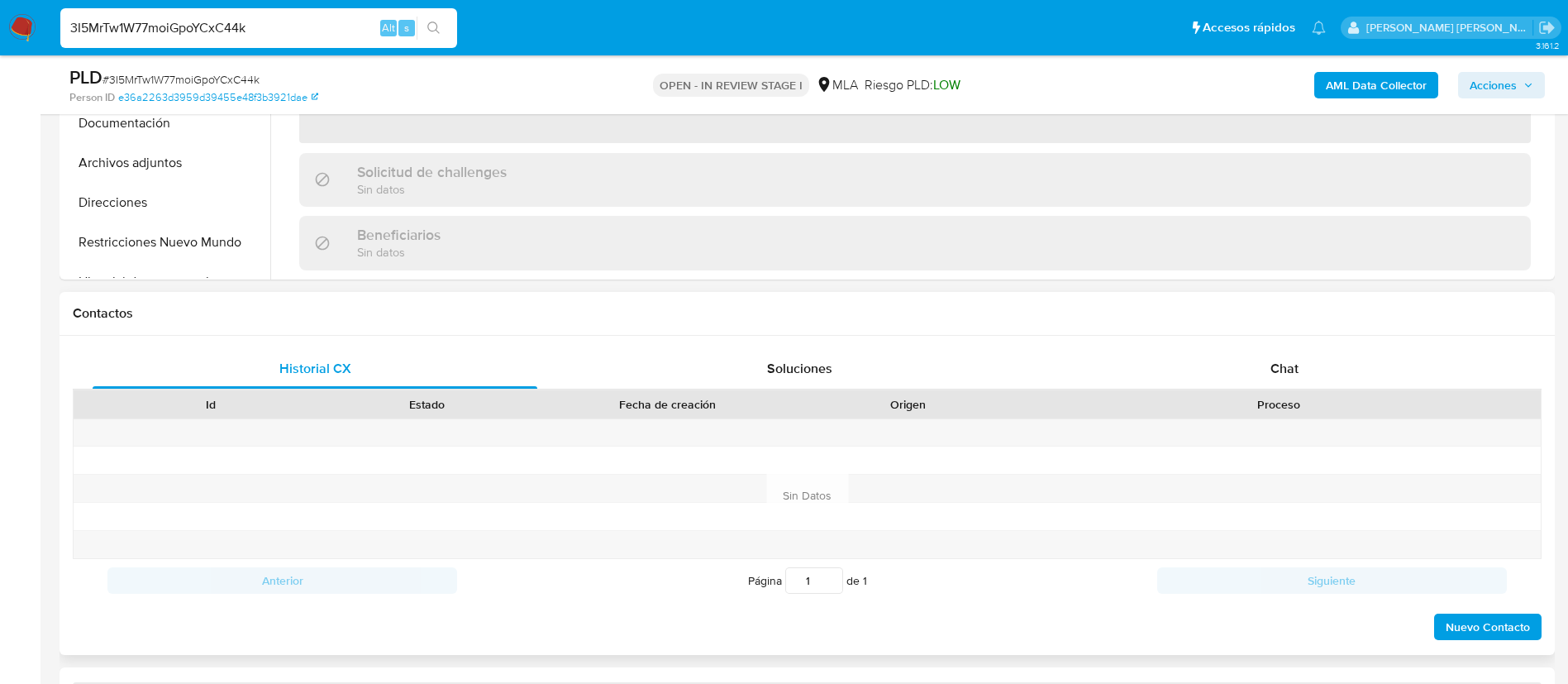
click at [1269, 345] on div "Historial CX Soluciones Chat Id Estado Fecha de creación Origen Proceso Anterio…" at bounding box center [807, 495] width 1495 height 320
select select "10"
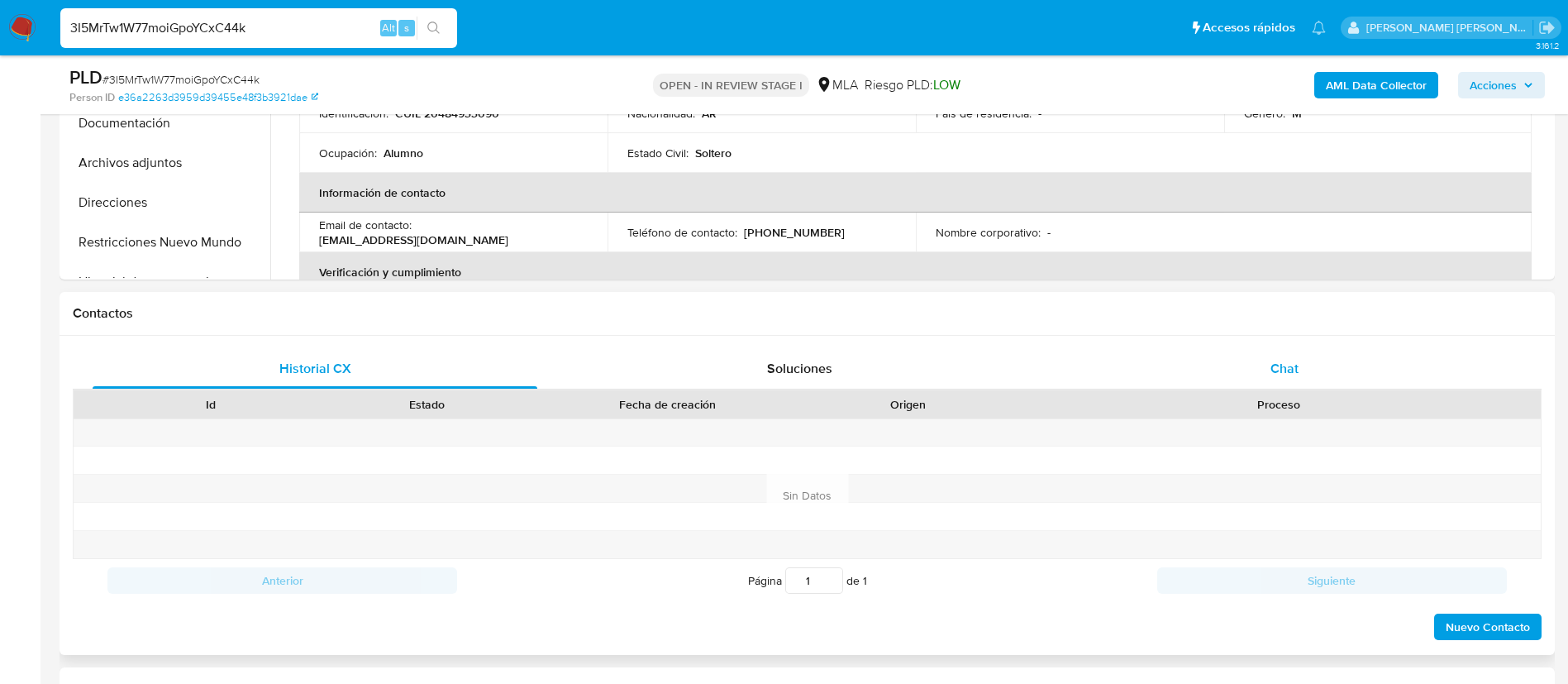
click at [1274, 364] on span "Chat" at bounding box center [1285, 369] width 28 height 19
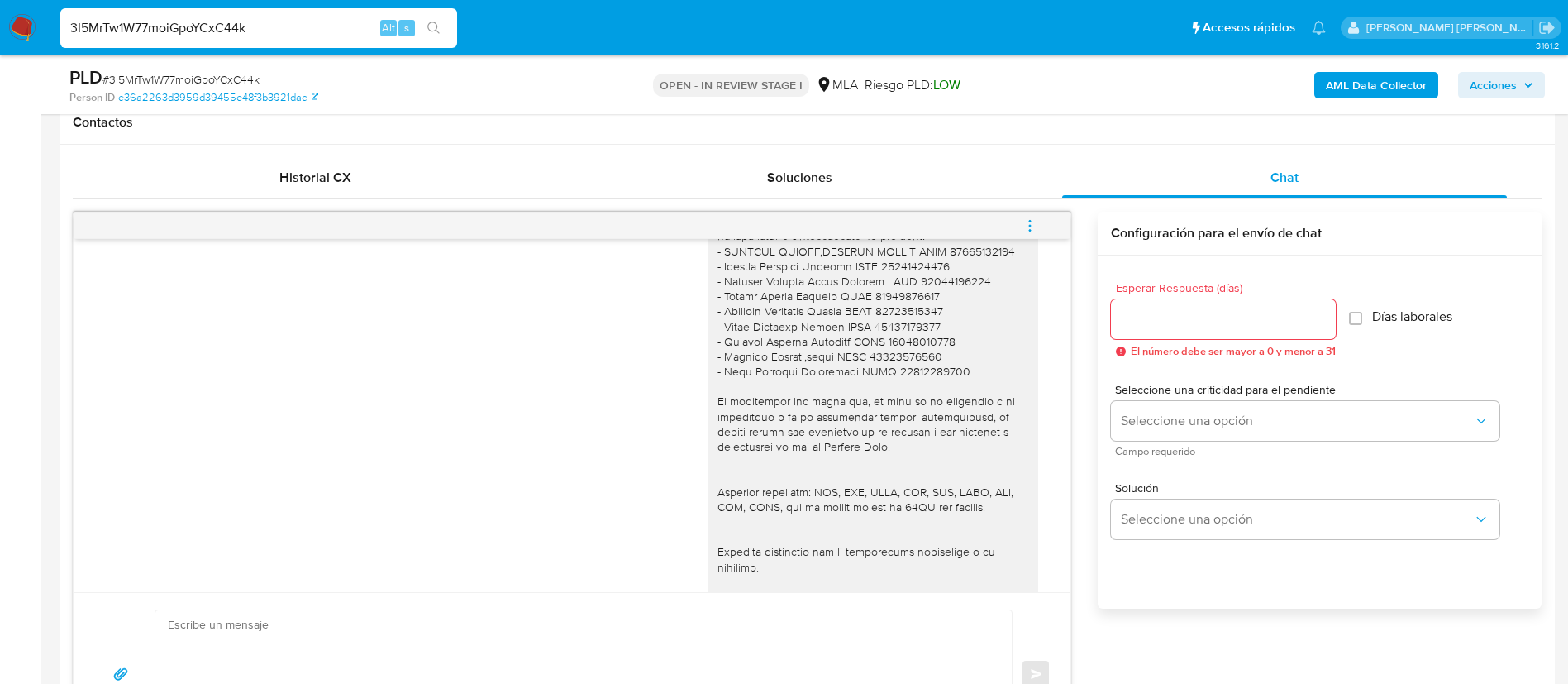
scroll to position [1336, 0]
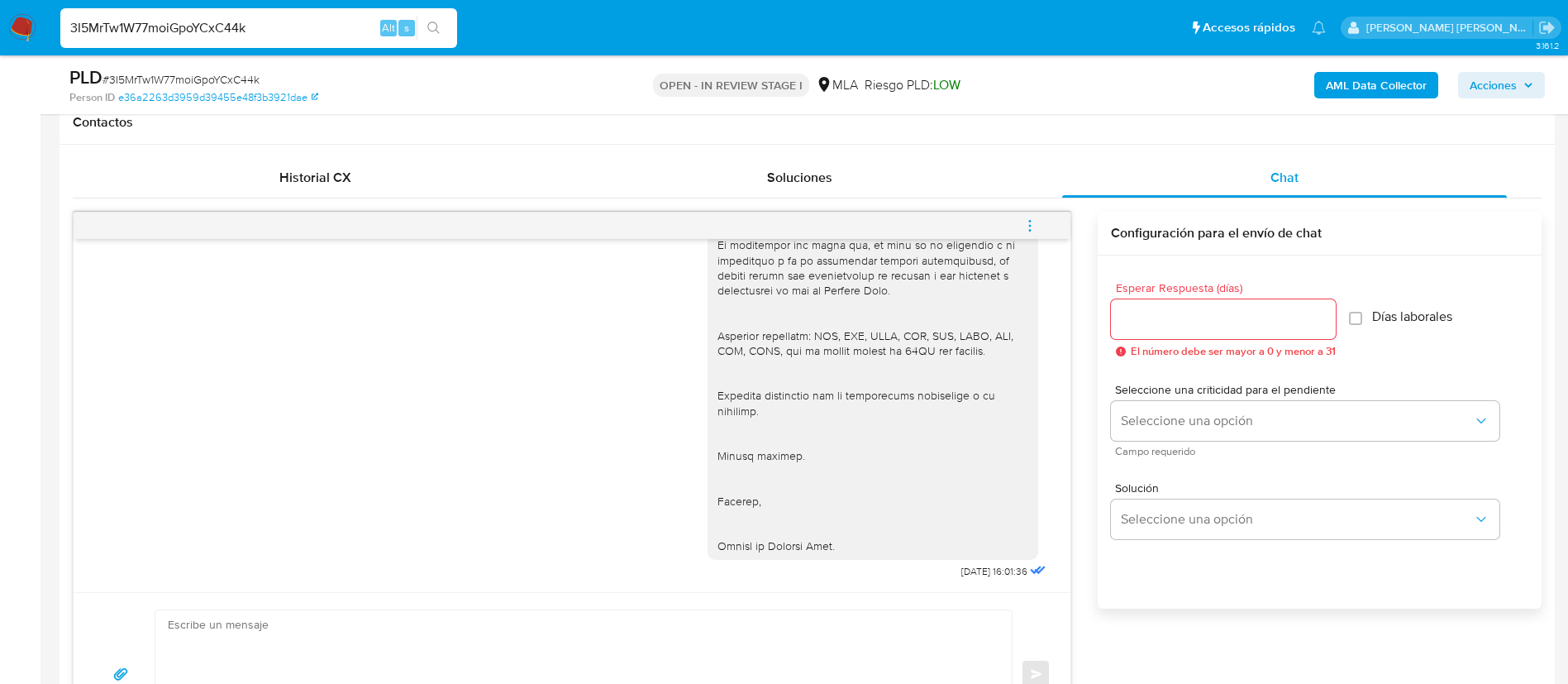
click at [1031, 227] on icon "menu-action" at bounding box center [1029, 226] width 15 height 15
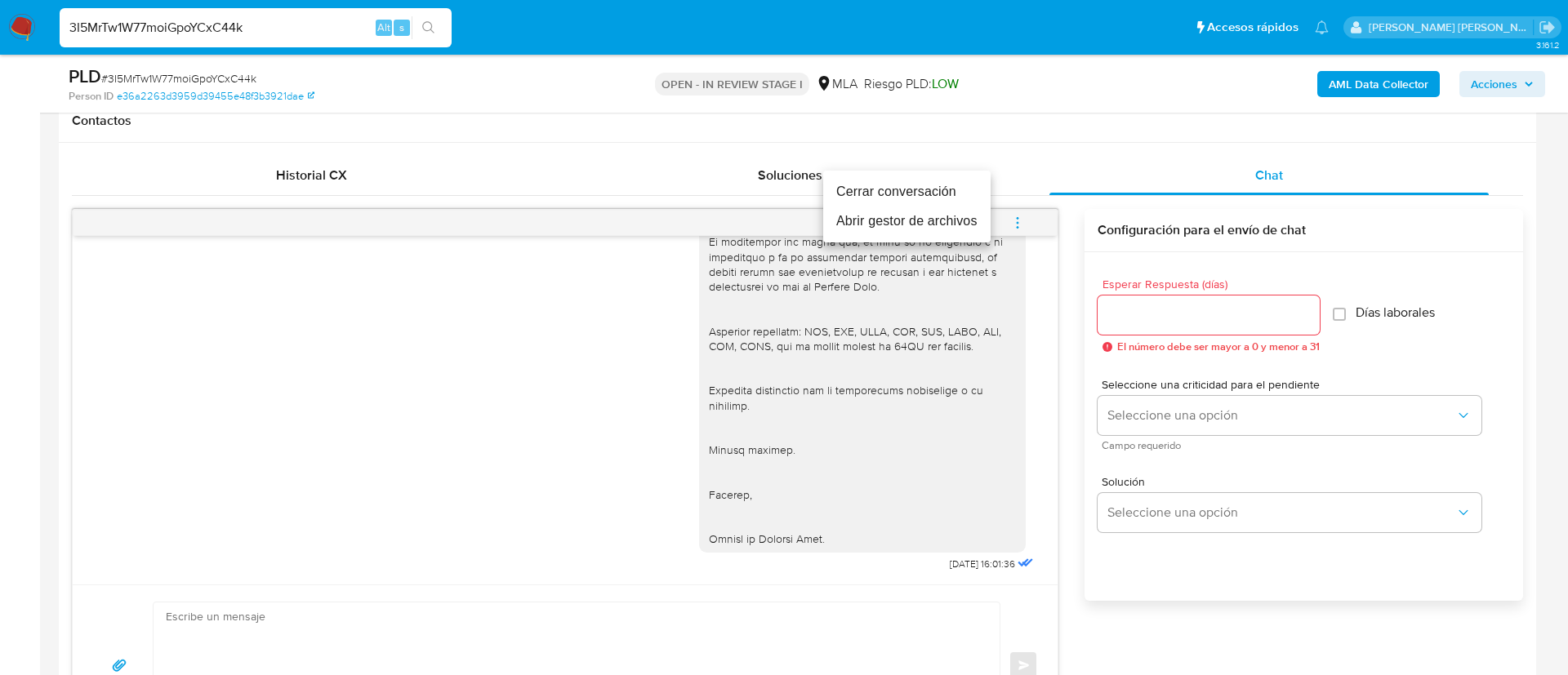
click at [897, 186] on li "Cerrar conversación" at bounding box center [907, 191] width 167 height 29
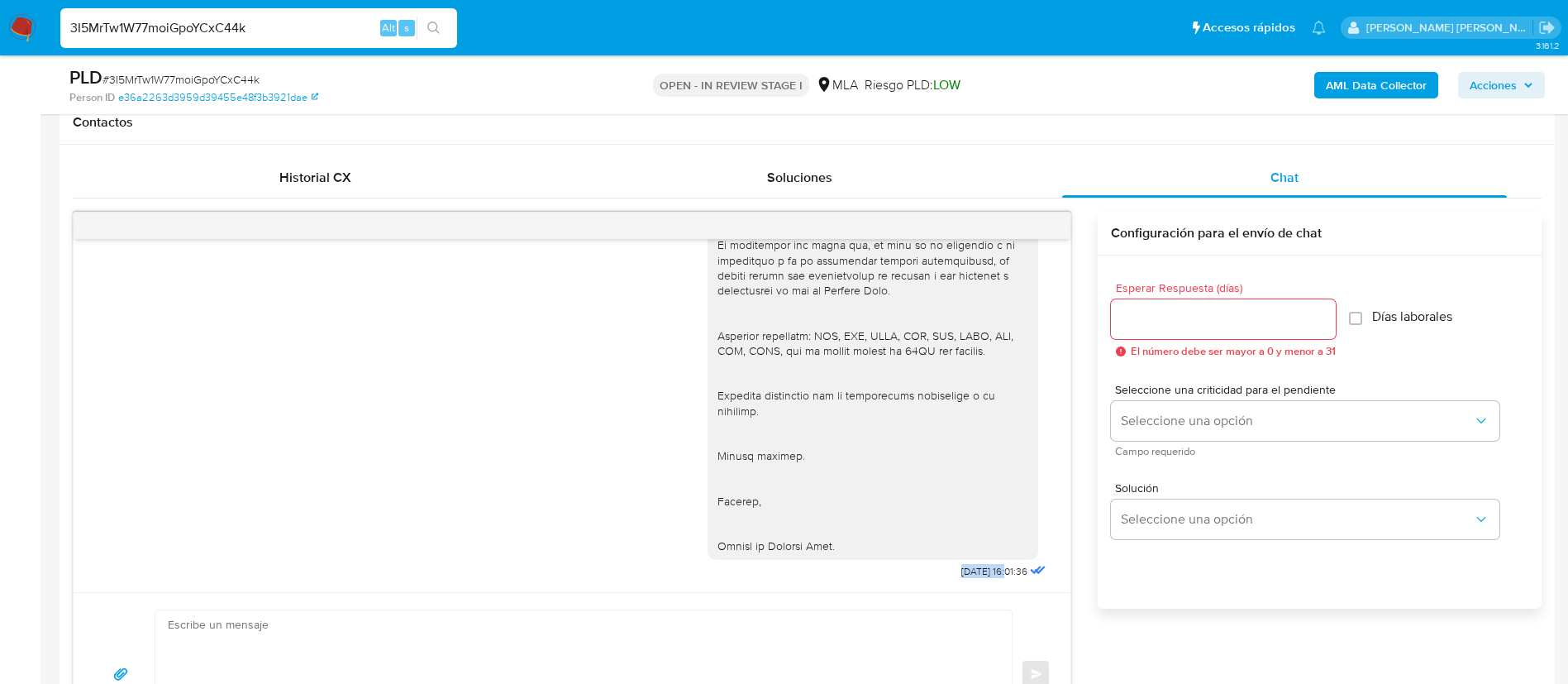
drag, startPoint x: 916, startPoint y: 572, endPoint x: 971, endPoint y: 570, distance: 55.0
click at [971, 570] on div "[DATE] 16:01:36" at bounding box center [878, 274] width 342 height 620
copy span "03/10/2025"
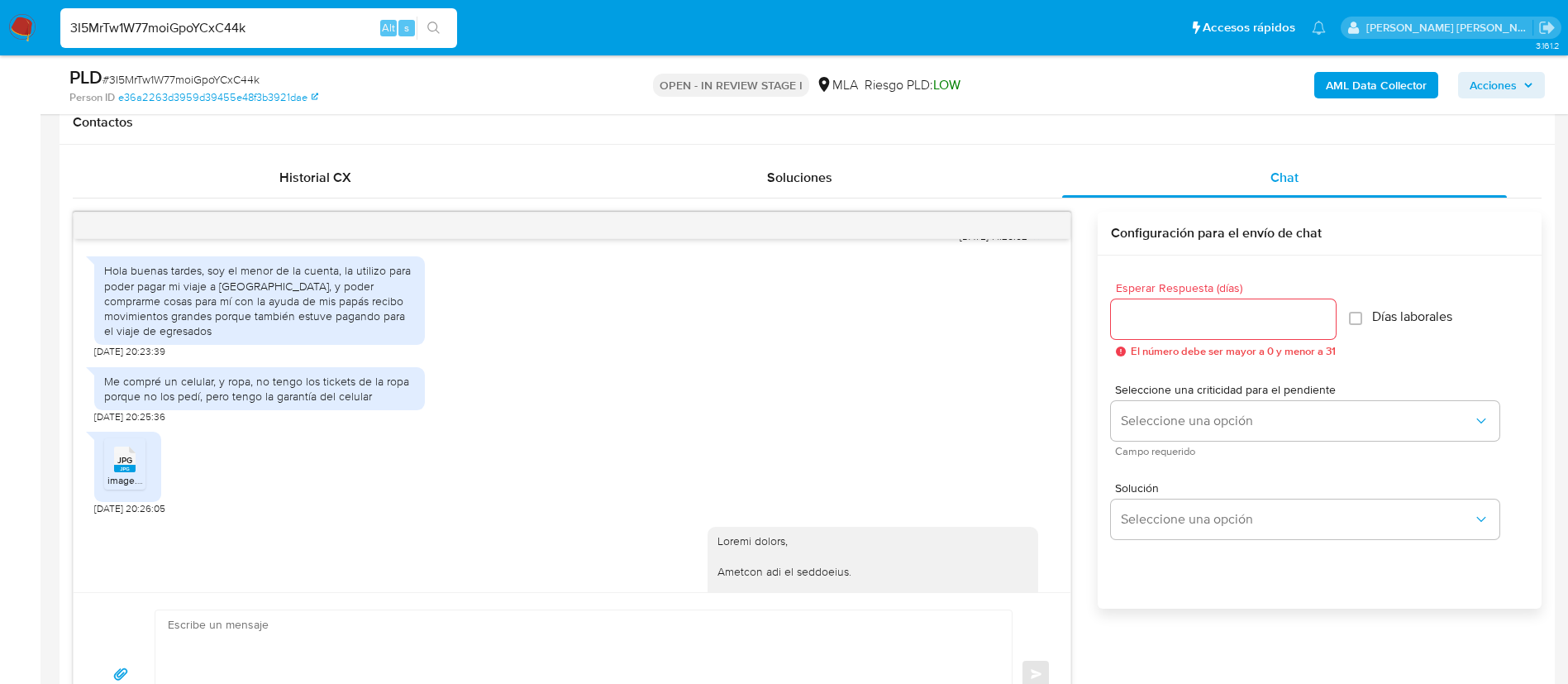
scroll to position [735, 0]
click at [97, 491] on div "JPG JPG image.jpg" at bounding box center [127, 471] width 67 height 70
click at [142, 492] on span "image.jpg" at bounding box center [129, 485] width 44 height 14
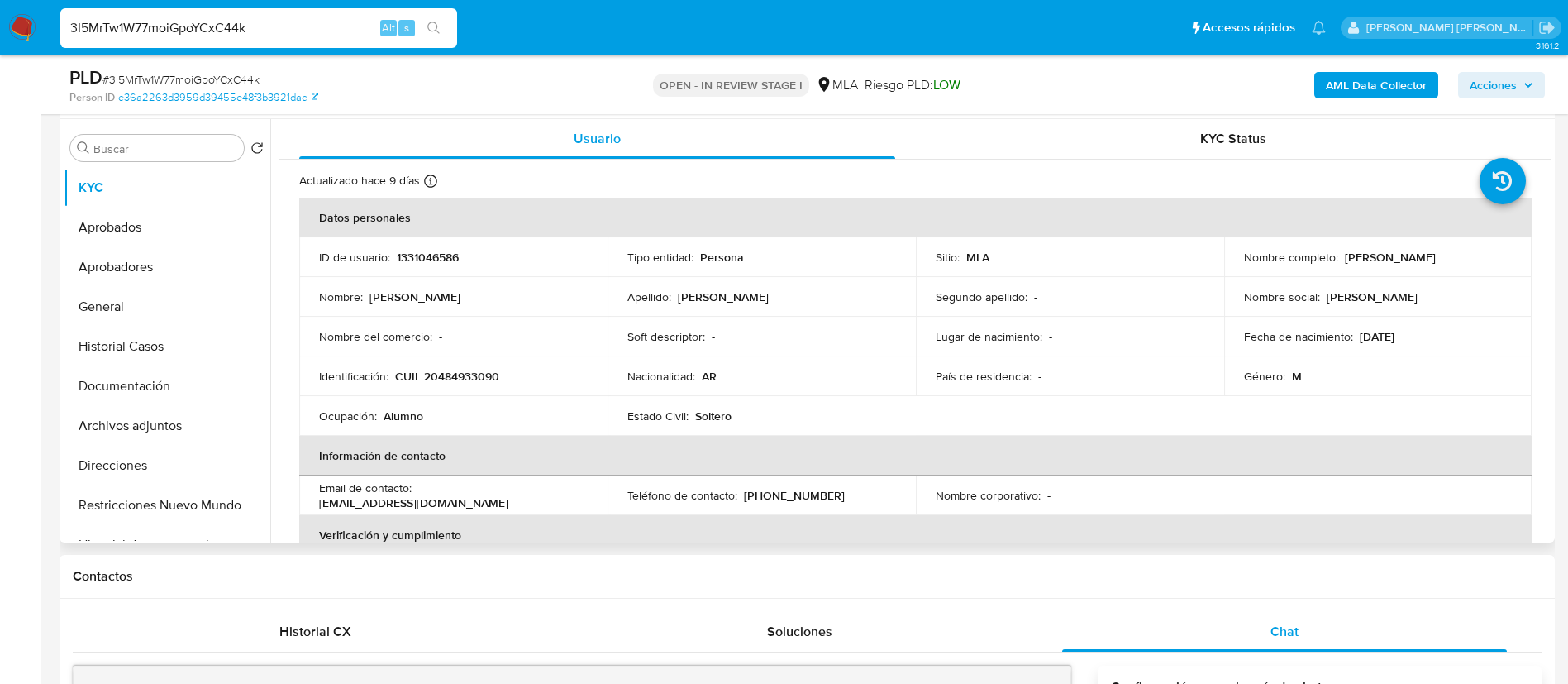
scroll to position [309, 0]
drag, startPoint x: 1336, startPoint y: 263, endPoint x: 1492, endPoint y: 271, distance: 156.2
click at [1492, 271] on td "Nombre completo : [PERSON_NAME]" at bounding box center [1378, 257] width 308 height 40
copy div "[PERSON_NAME]"
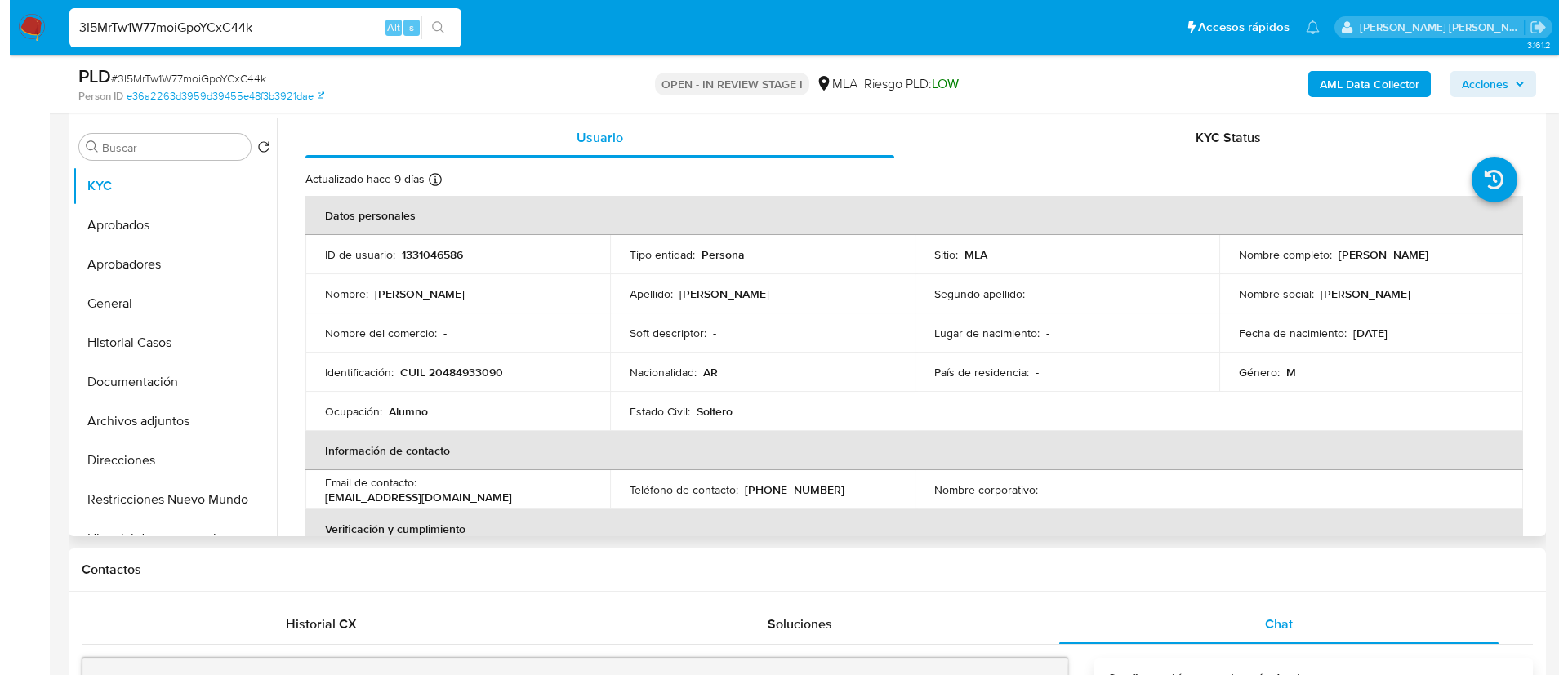
scroll to position [262, 0]
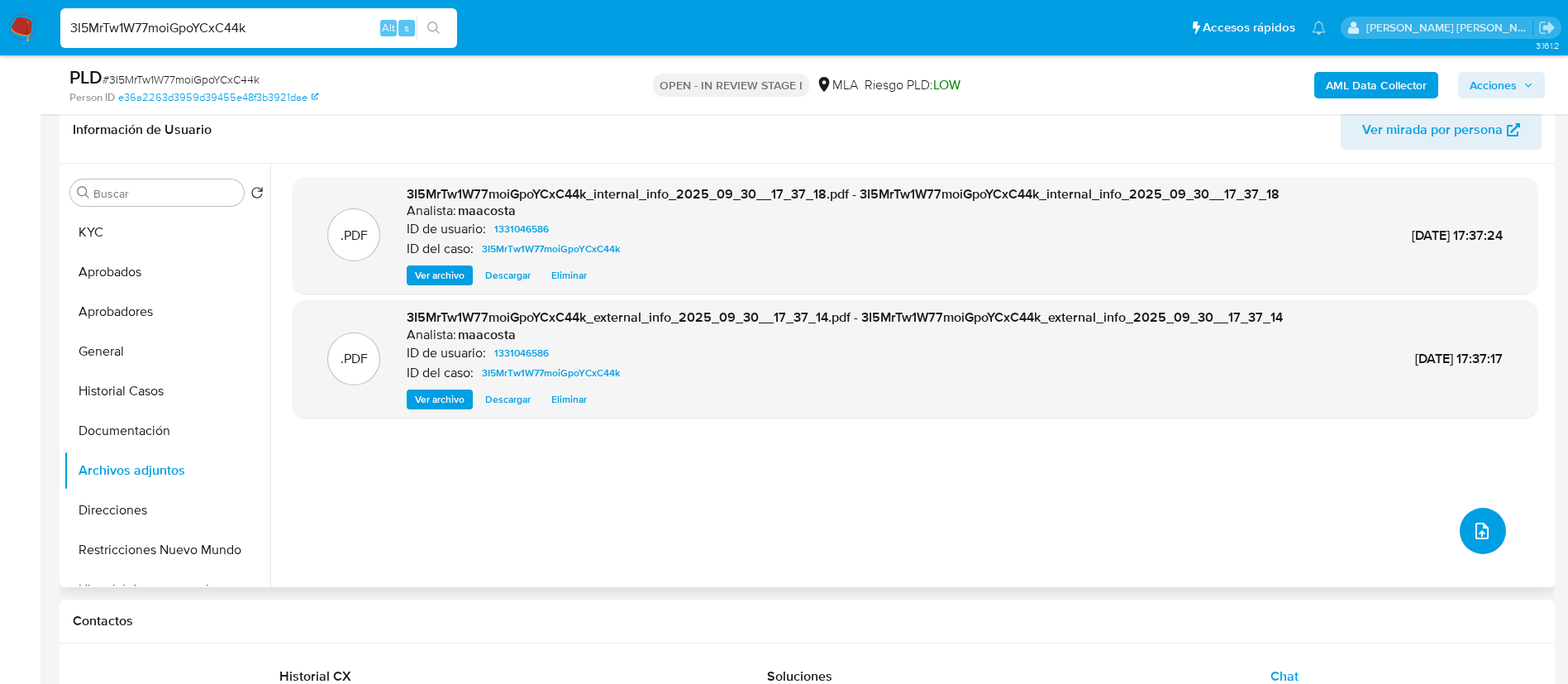
click at [1472, 536] on span "upload-file" at bounding box center [1482, 531] width 20 height 20
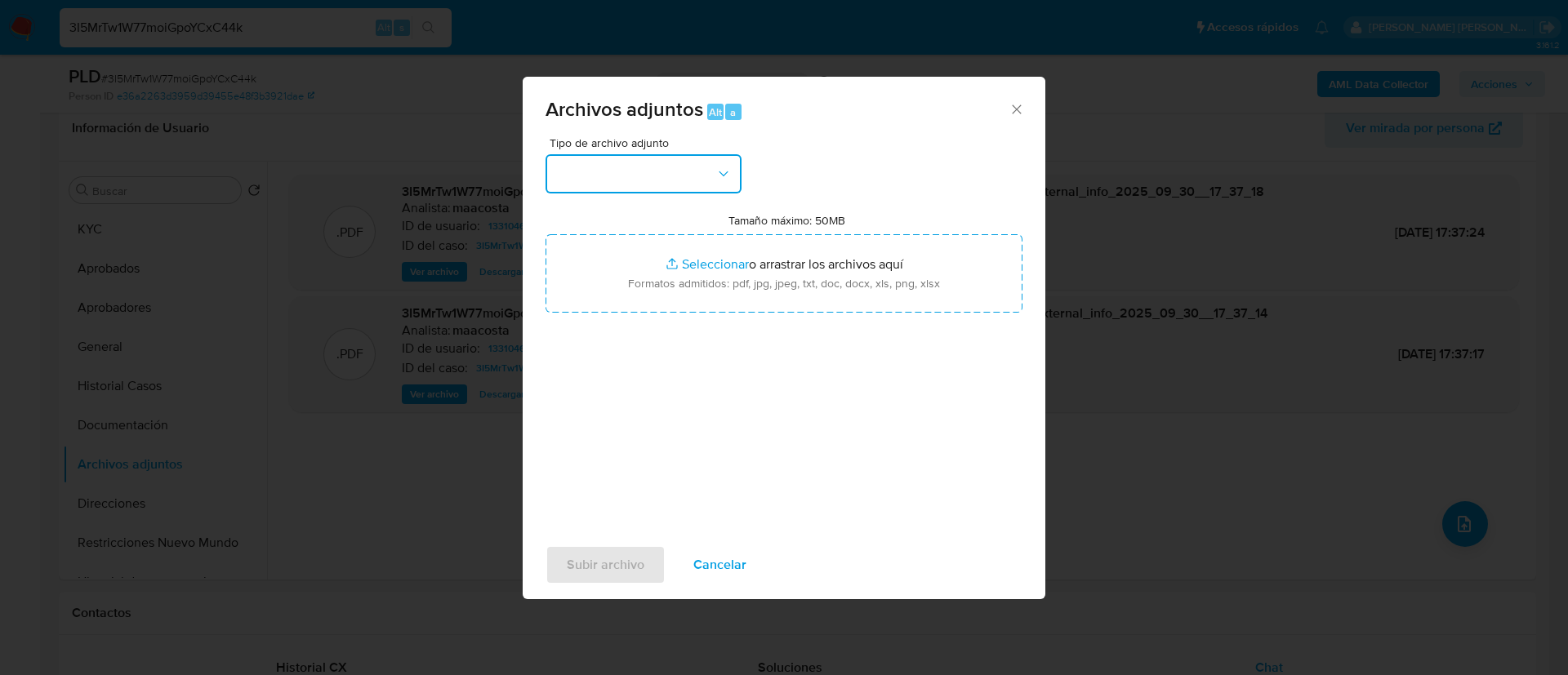
click at [699, 178] on button "button" at bounding box center [643, 173] width 196 height 39
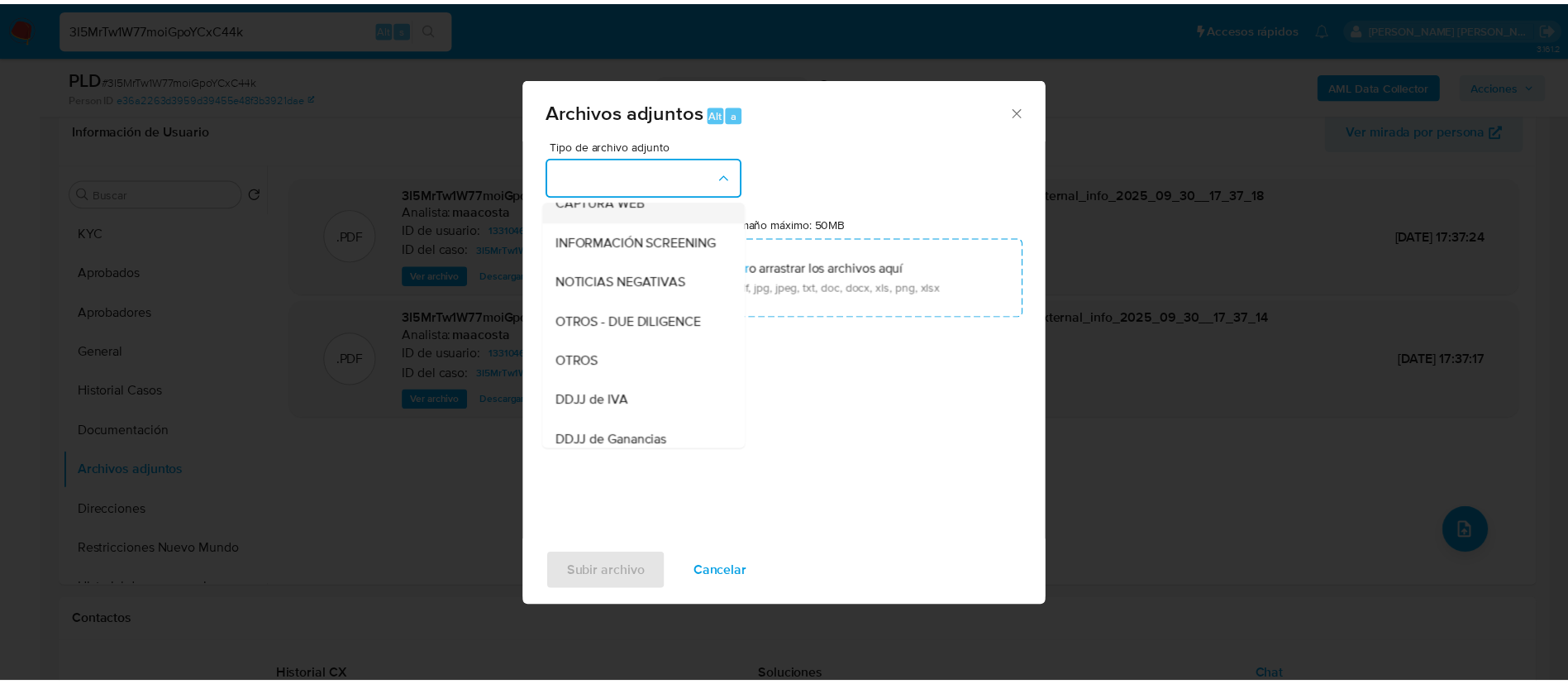
scroll to position [178, 0]
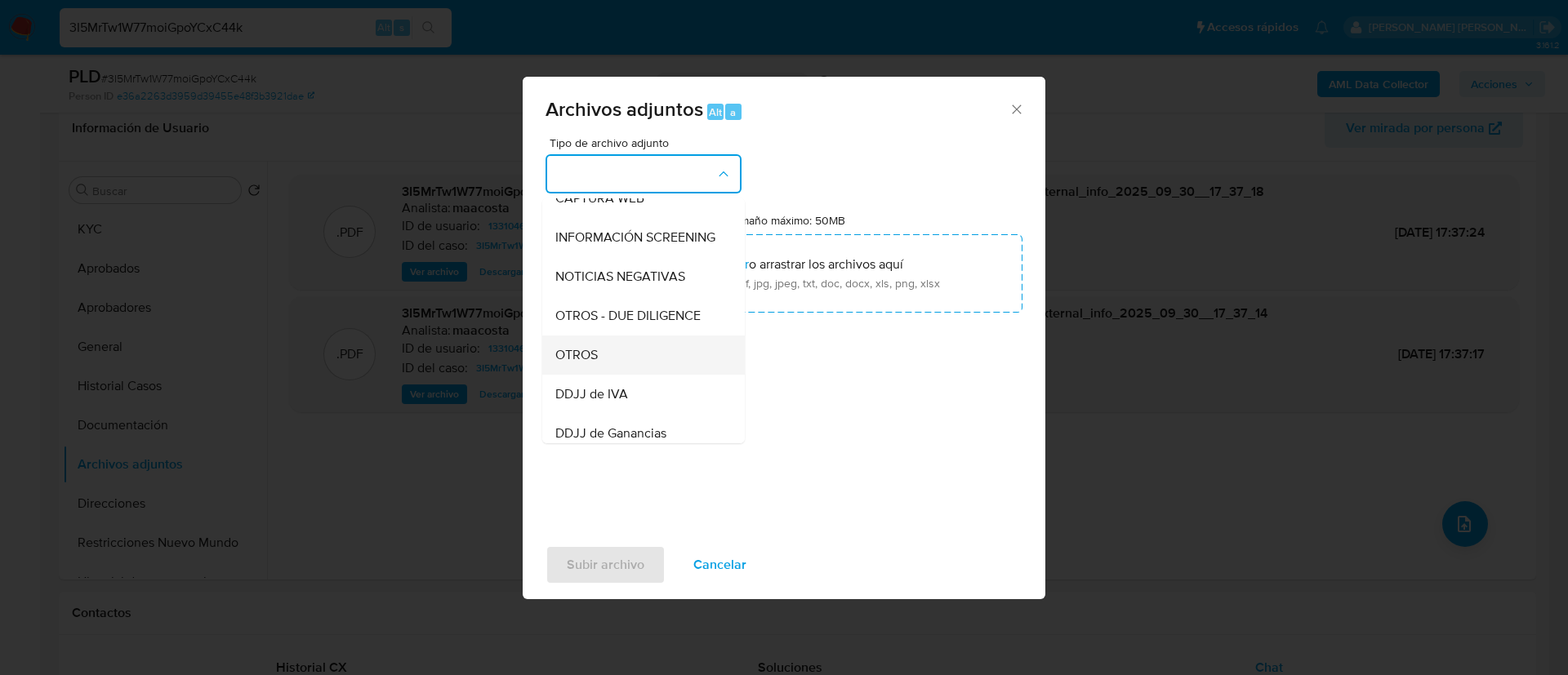
click at [614, 360] on div "OTROS" at bounding box center [639, 354] width 166 height 39
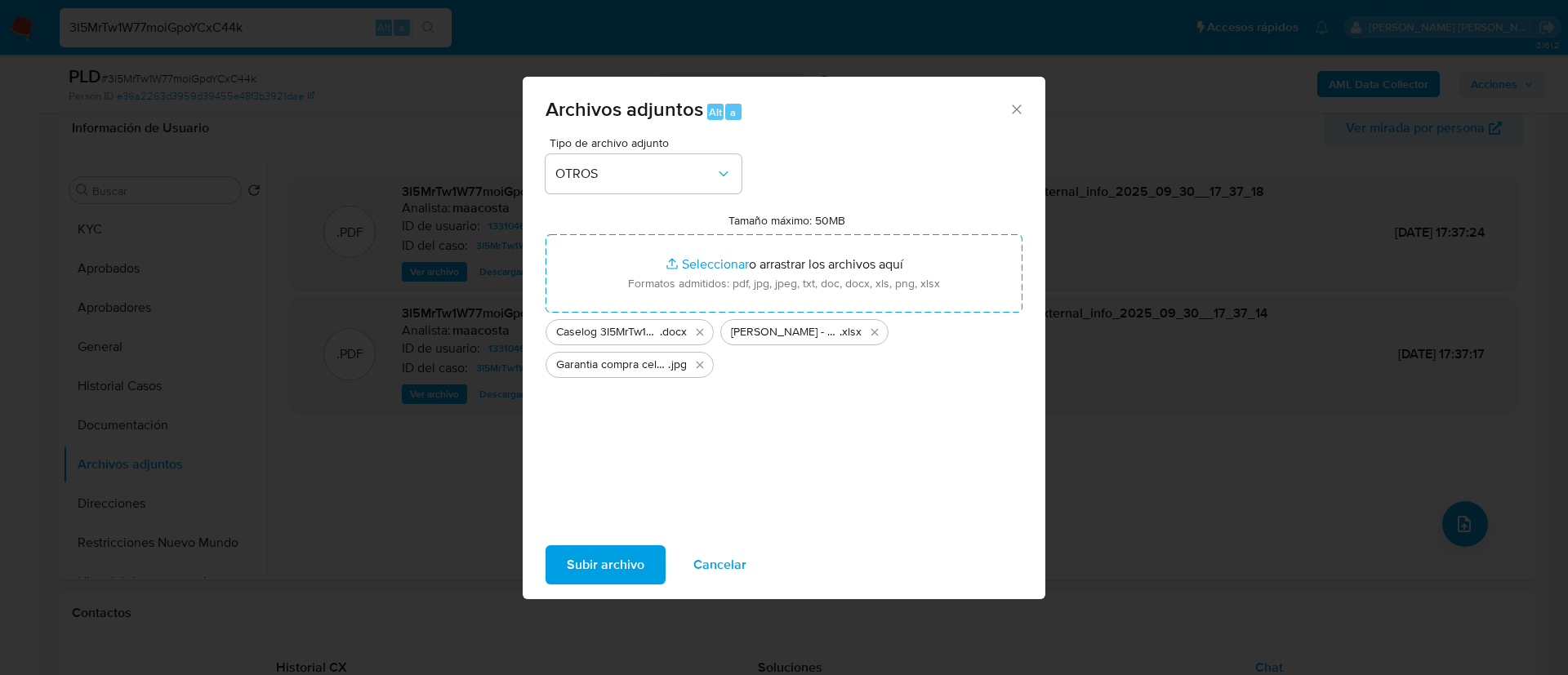
click at [621, 562] on span "Subir archivo" at bounding box center [606, 564] width 78 height 36
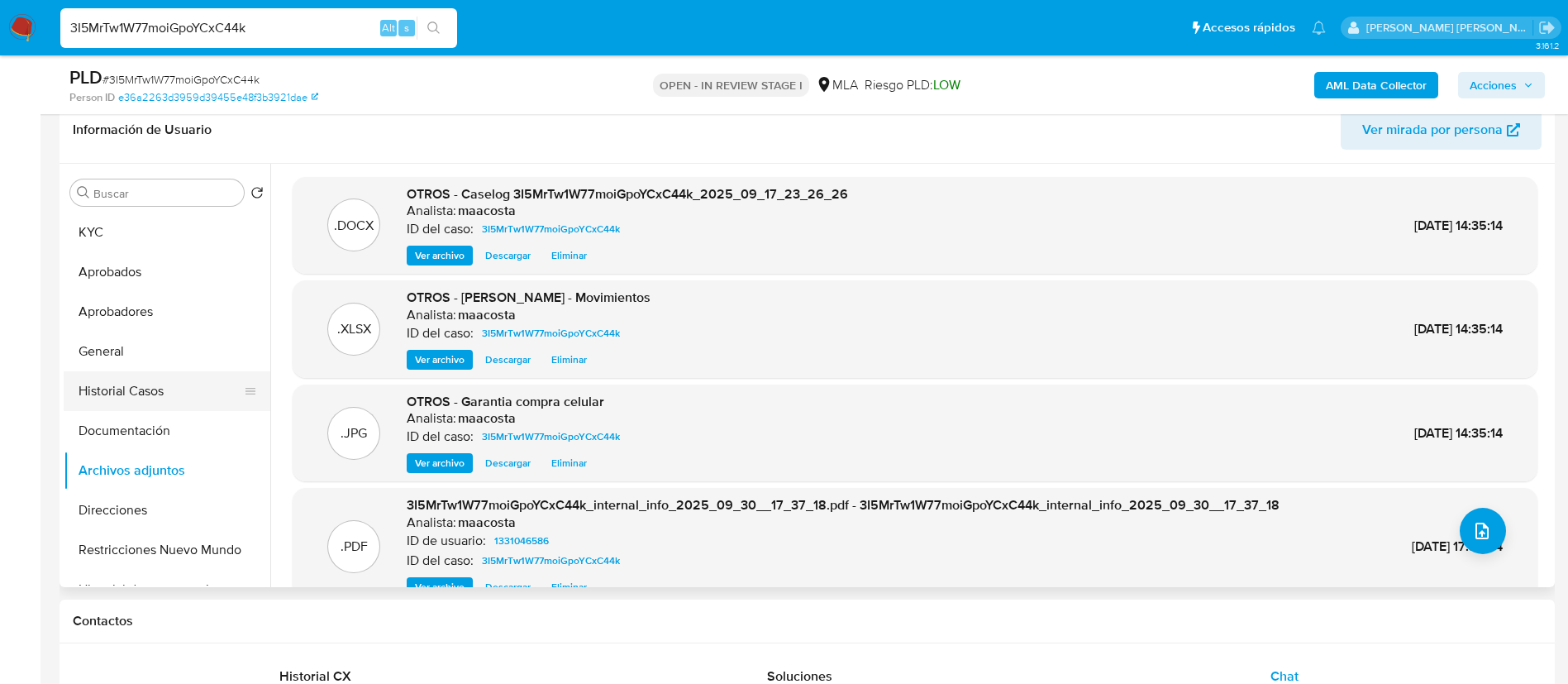
click at [127, 398] on button "Historial Casos" at bounding box center [161, 391] width 193 height 40
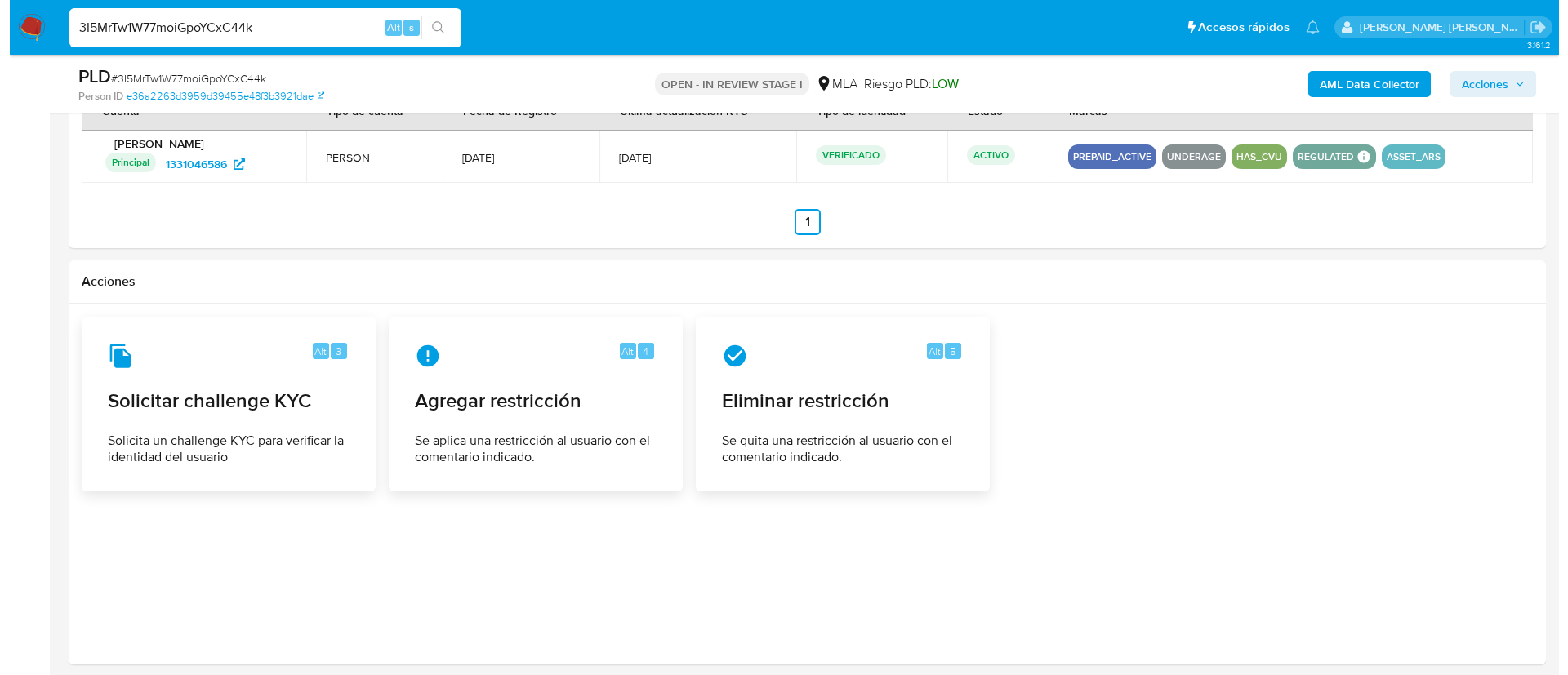
scroll to position [2498, 0]
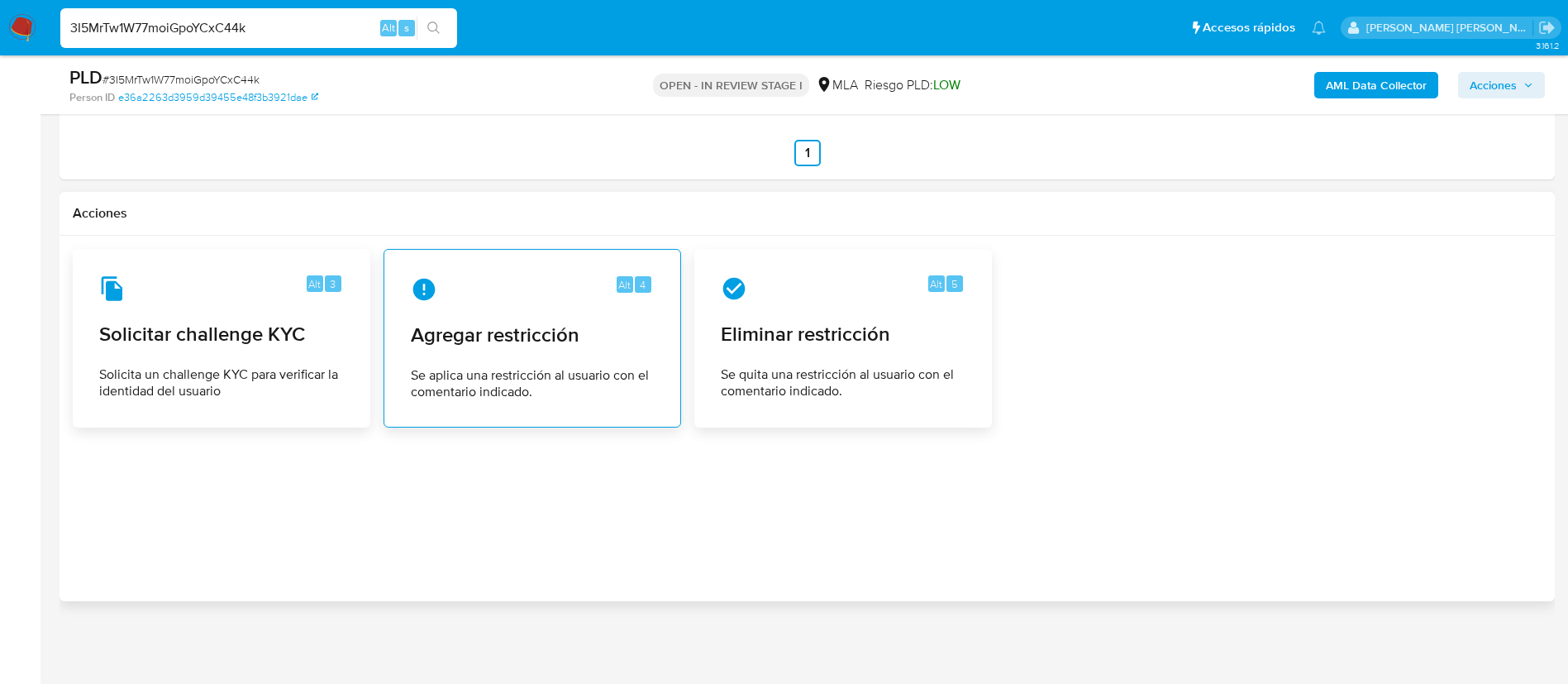
click at [545, 358] on div "Alt 4 Agregar restricción Se aplica una restricción al usuario con el comentari…" at bounding box center [532, 338] width 269 height 150
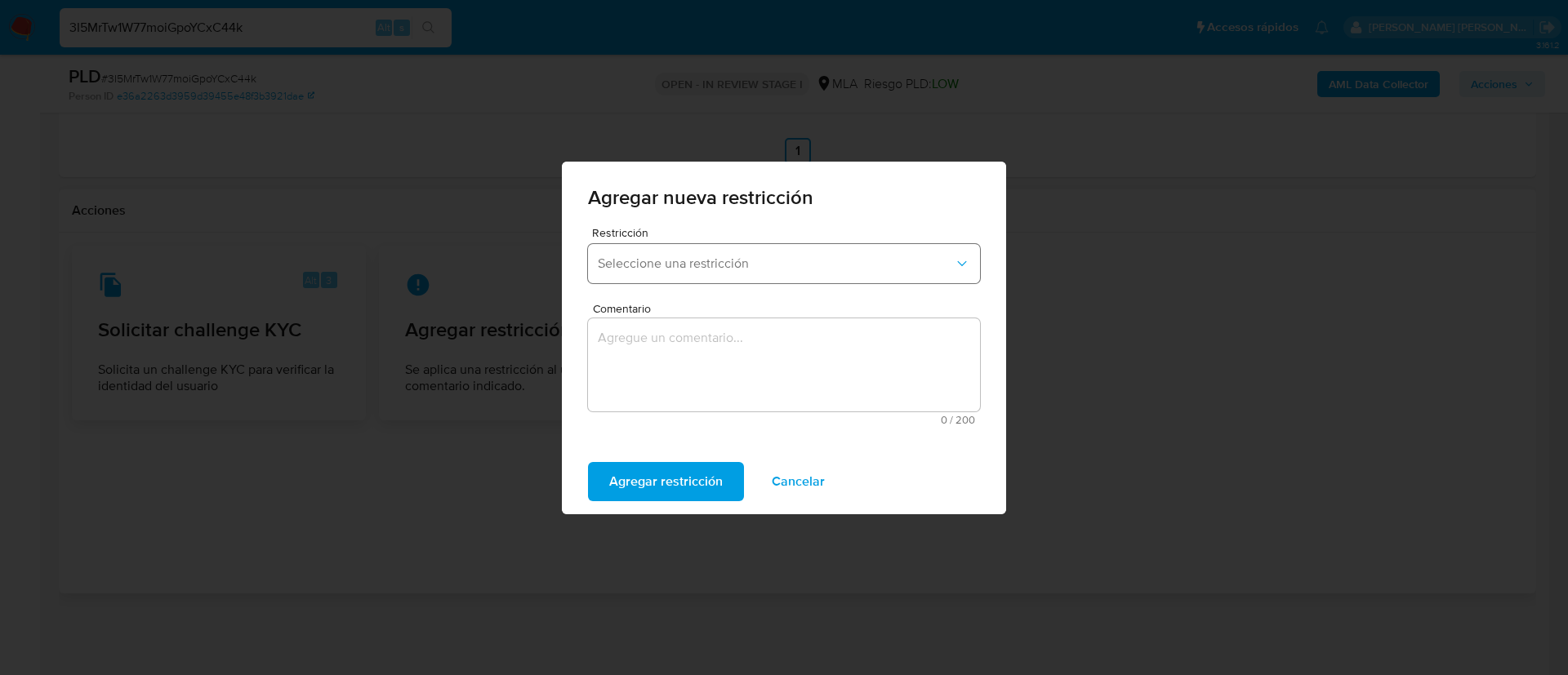
click at [679, 253] on button "Seleccione una restricción" at bounding box center [784, 263] width 392 height 39
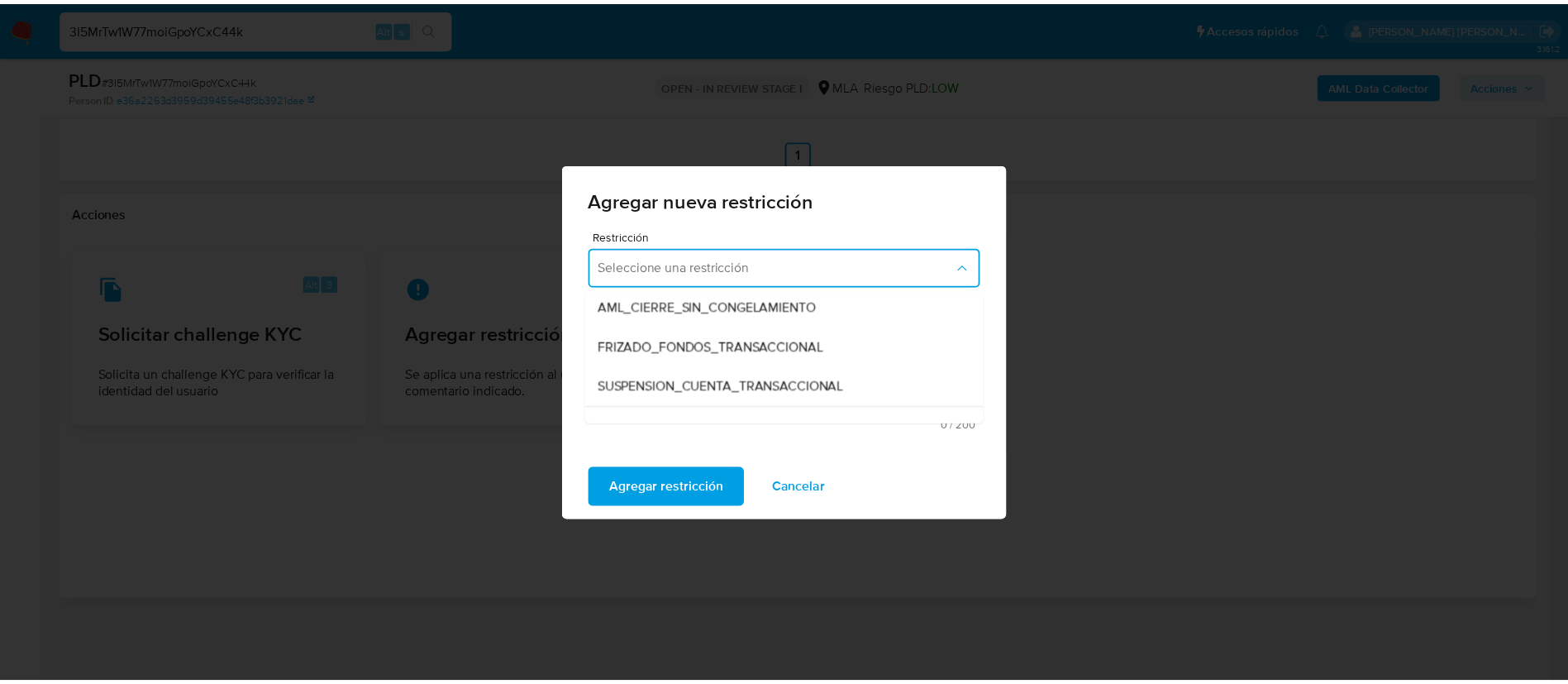
scroll to position [162, 0]
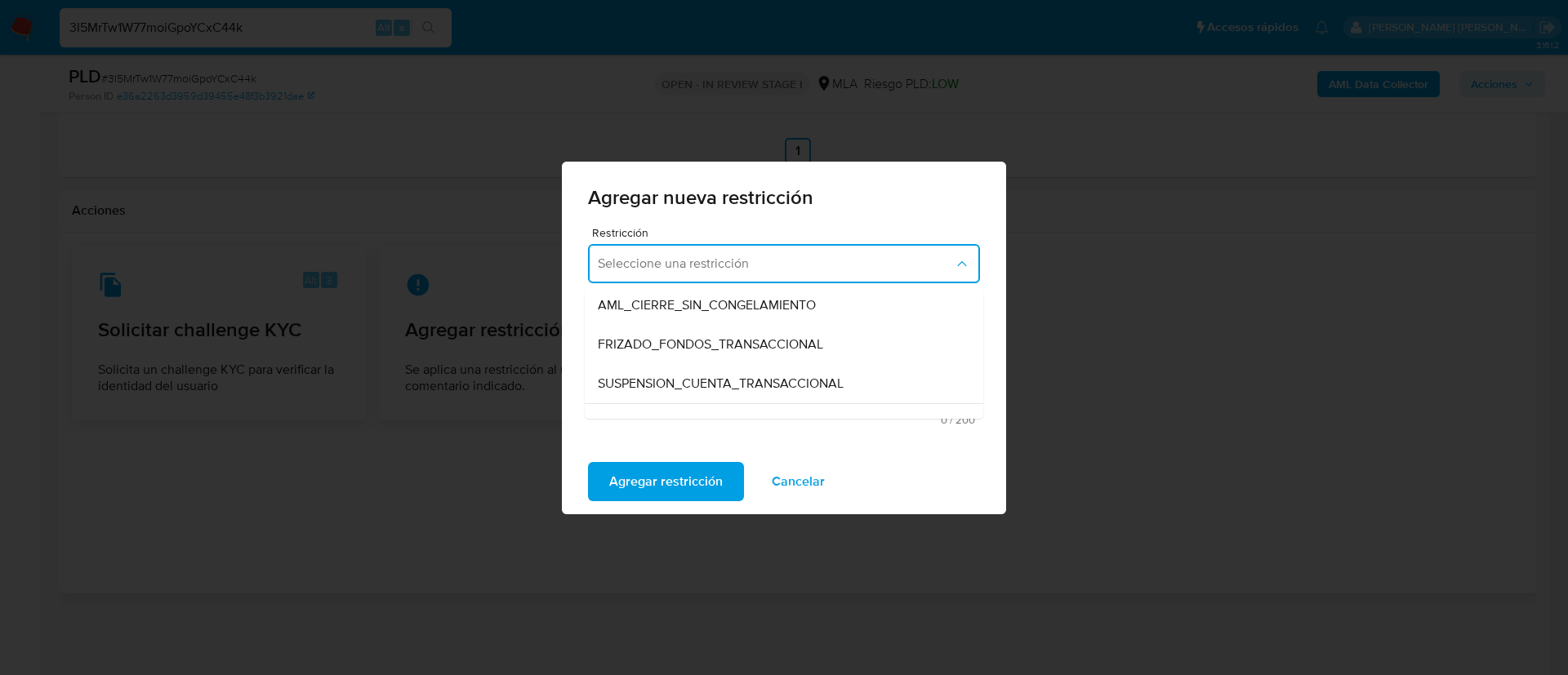
click at [678, 382] on span "SUSPENSION_CUENTA_TRANSACCIONAL" at bounding box center [721, 383] width 246 height 16
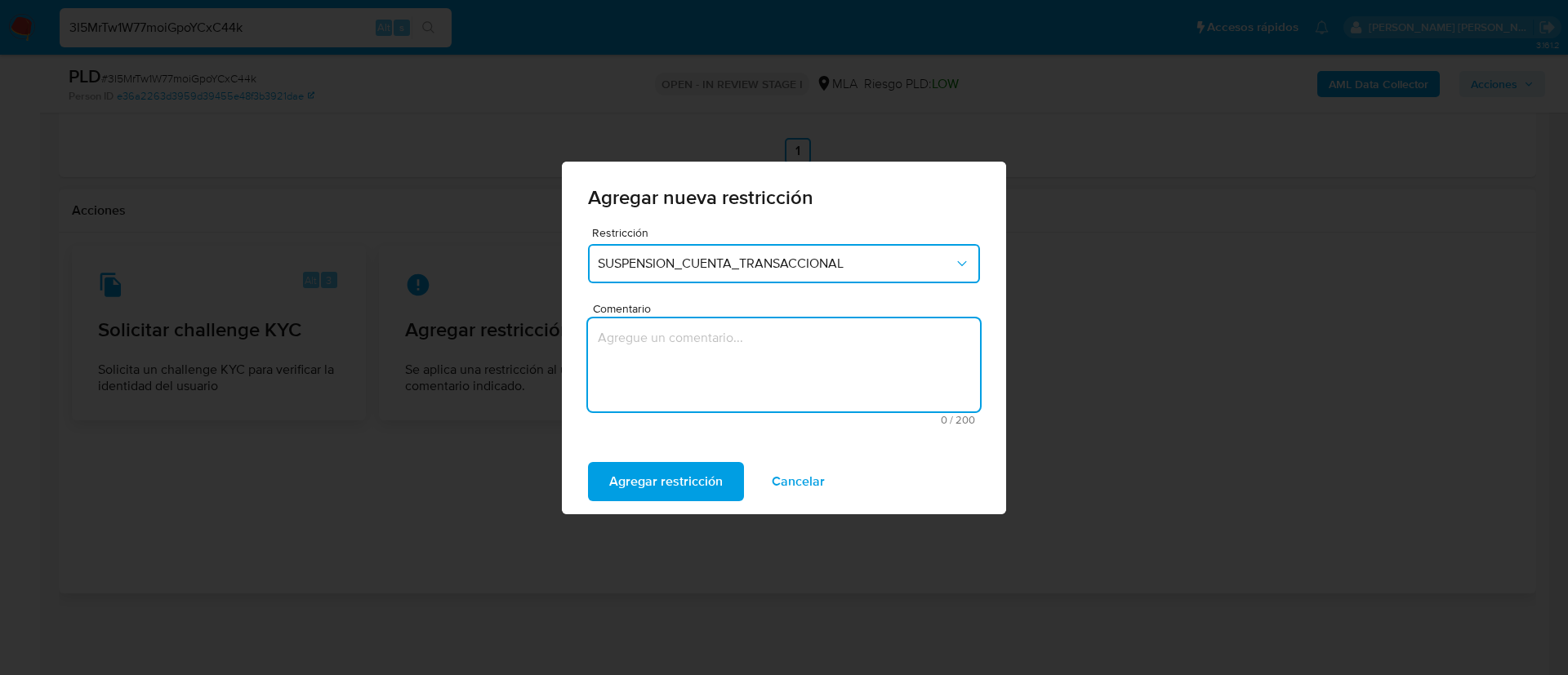
click at [661, 355] on textarea "Comentario" at bounding box center [784, 364] width 392 height 93
type textarea "AML"
click at [634, 468] on span "Agregar restricción" at bounding box center [666, 481] width 114 height 36
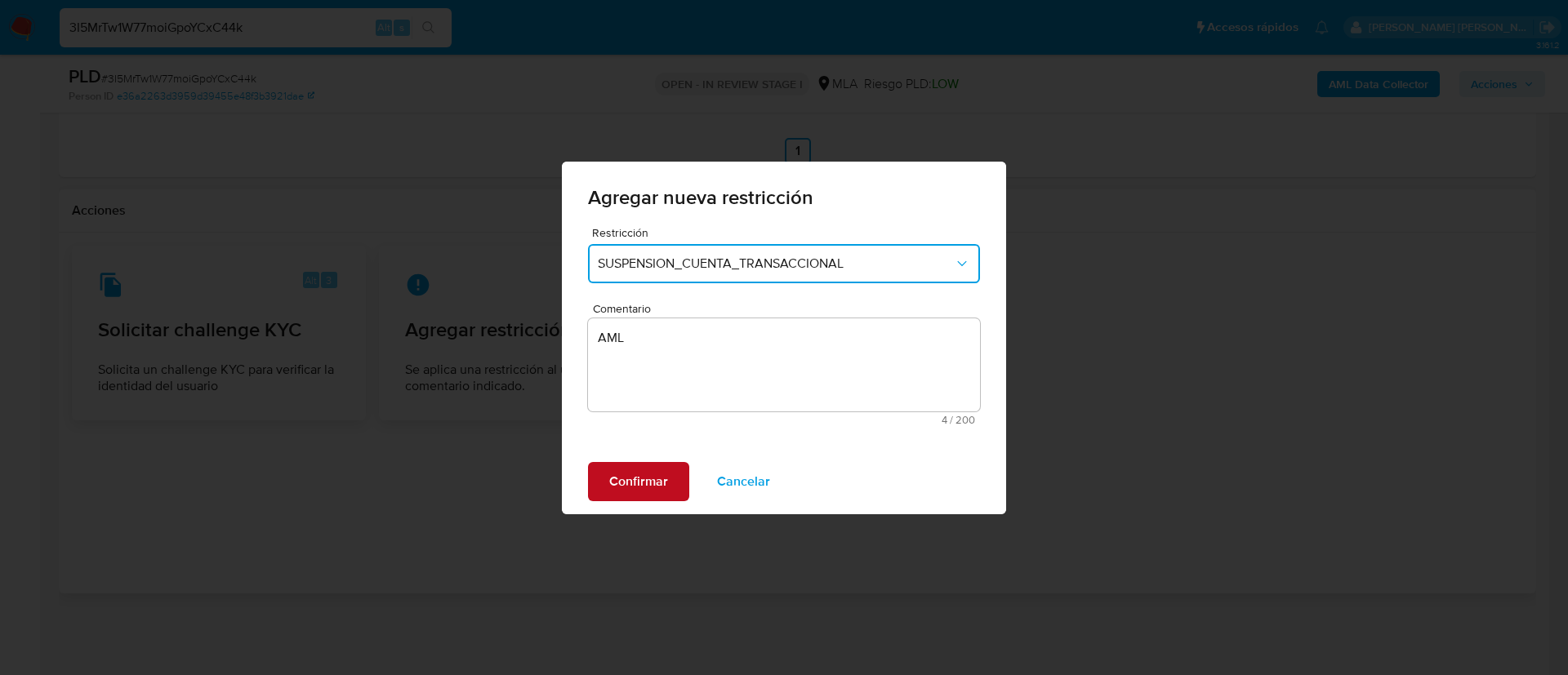
click at [634, 468] on span "Confirmar" at bounding box center [639, 481] width 59 height 36
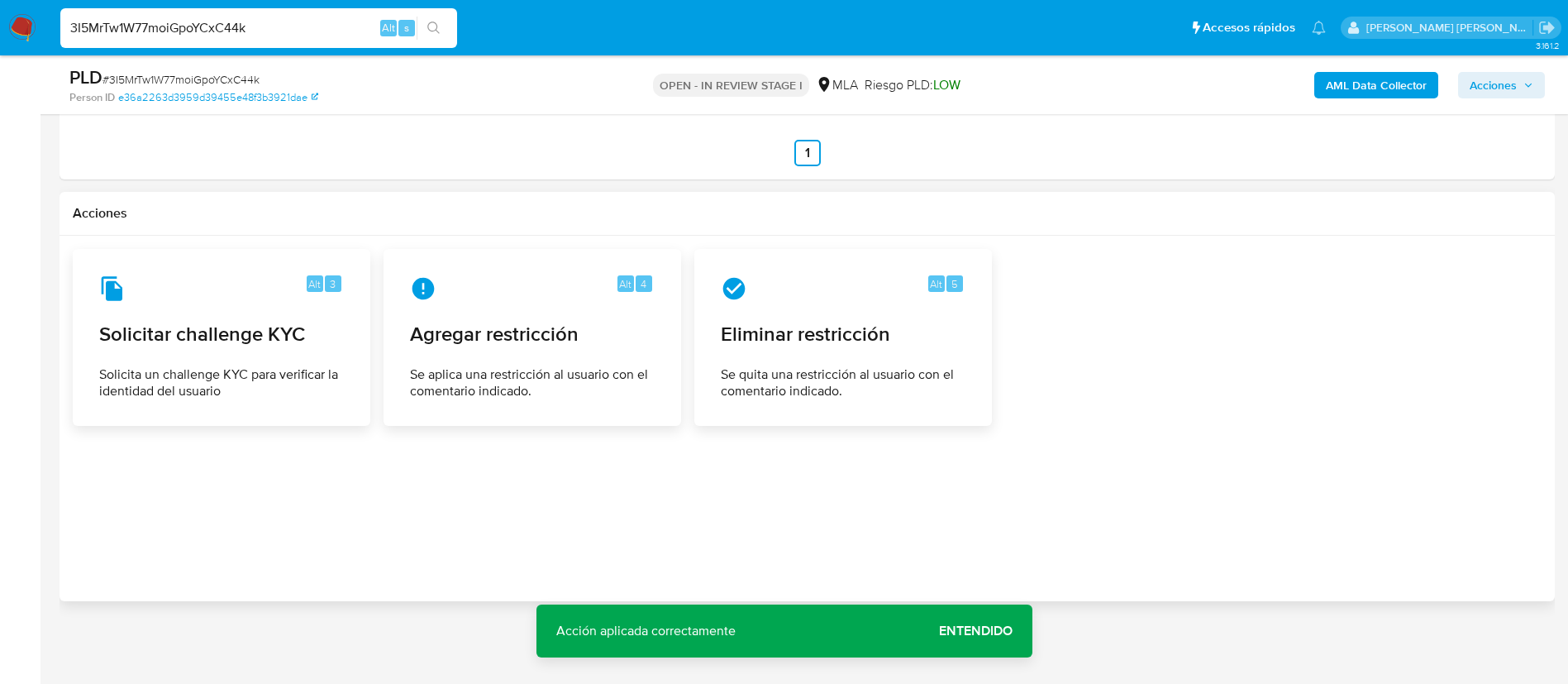
click at [674, 528] on div at bounding box center [807, 419] width 1469 height 339
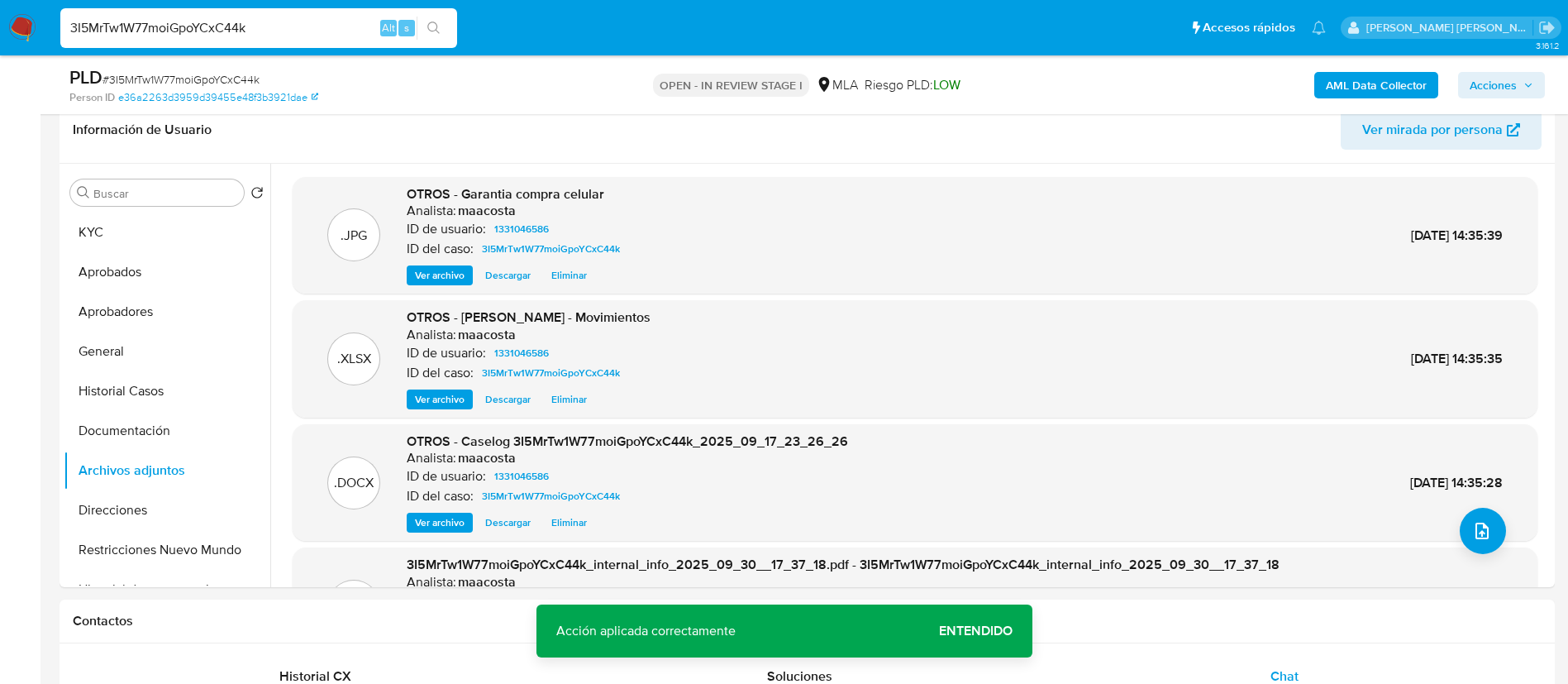
click at [1507, 97] on span "Acciones" at bounding box center [1493, 85] width 47 height 26
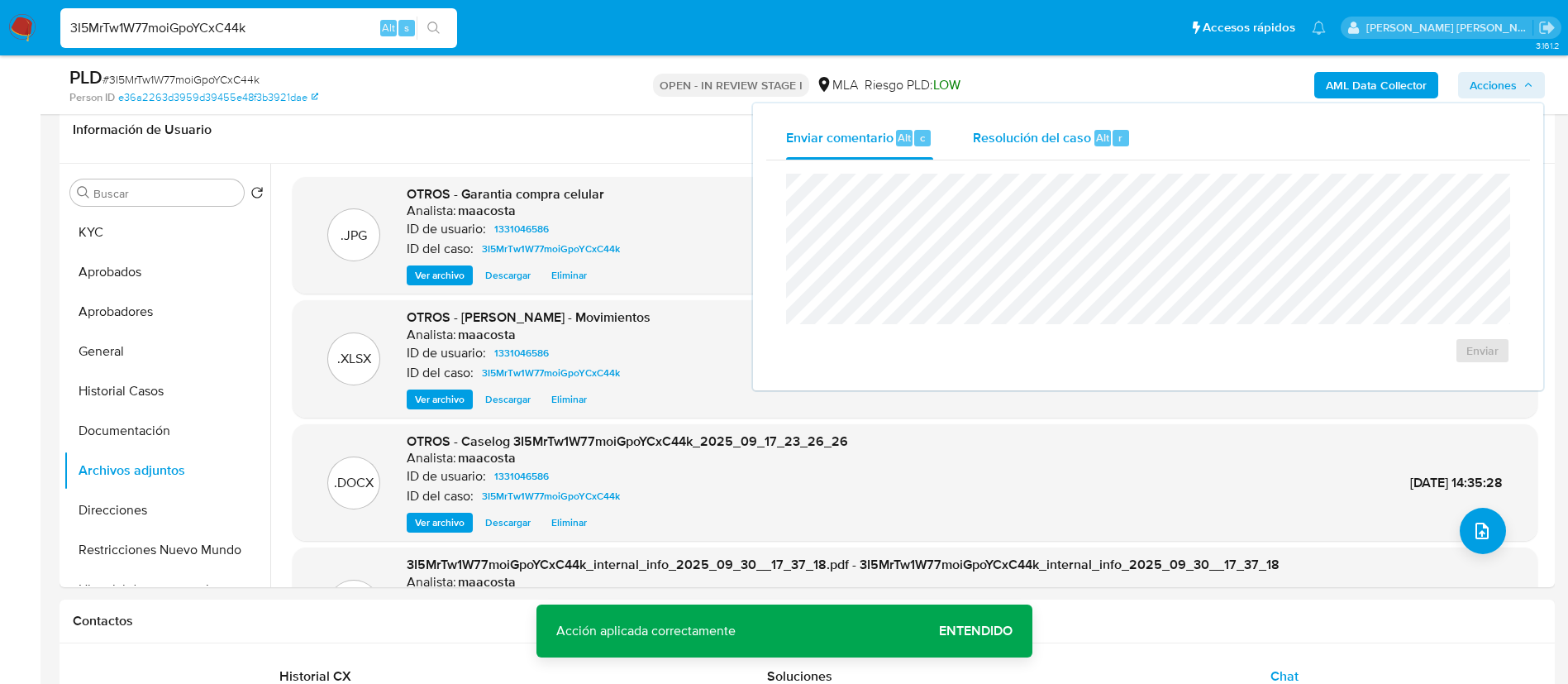
click at [1104, 148] on div "Resolución del caso Alt r" at bounding box center [1052, 138] width 158 height 43
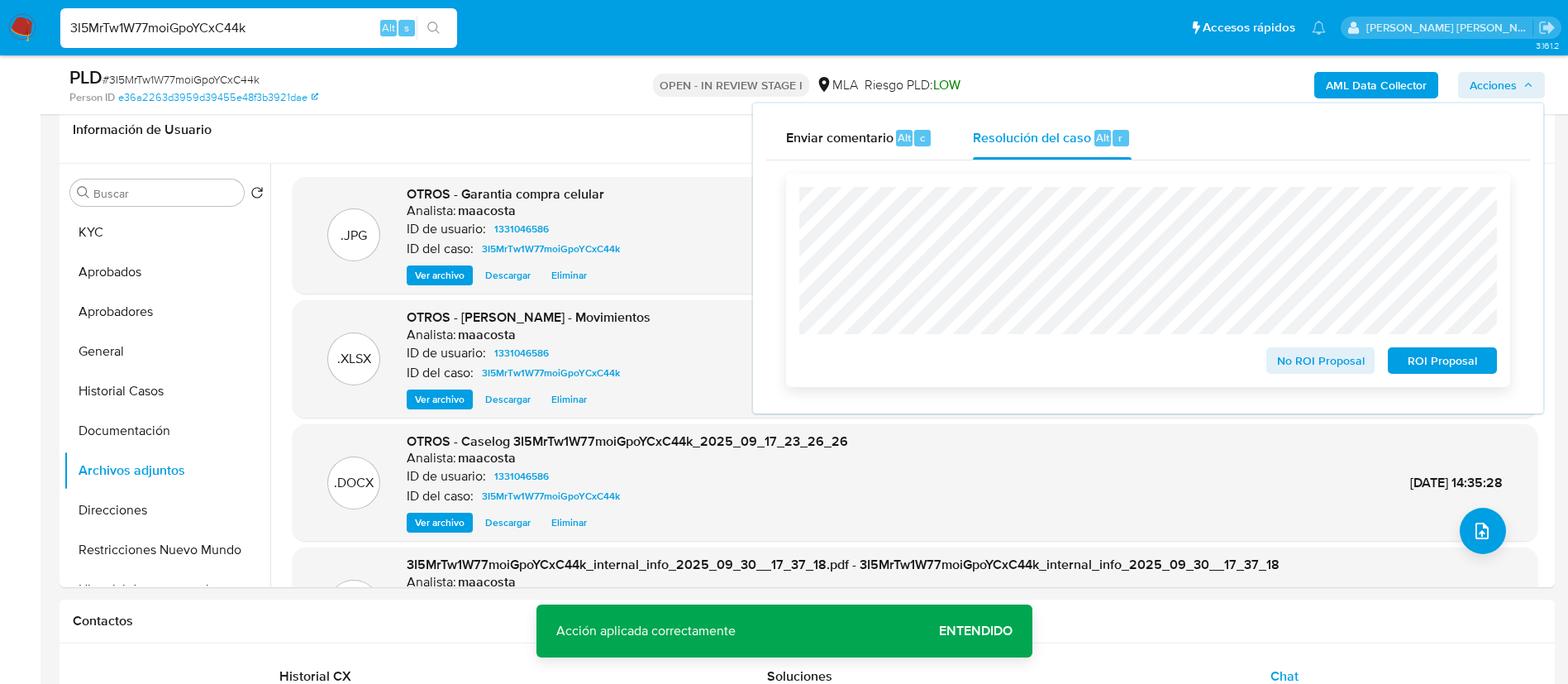
click at [1436, 365] on span "ROI Proposal" at bounding box center [1443, 361] width 86 height 23
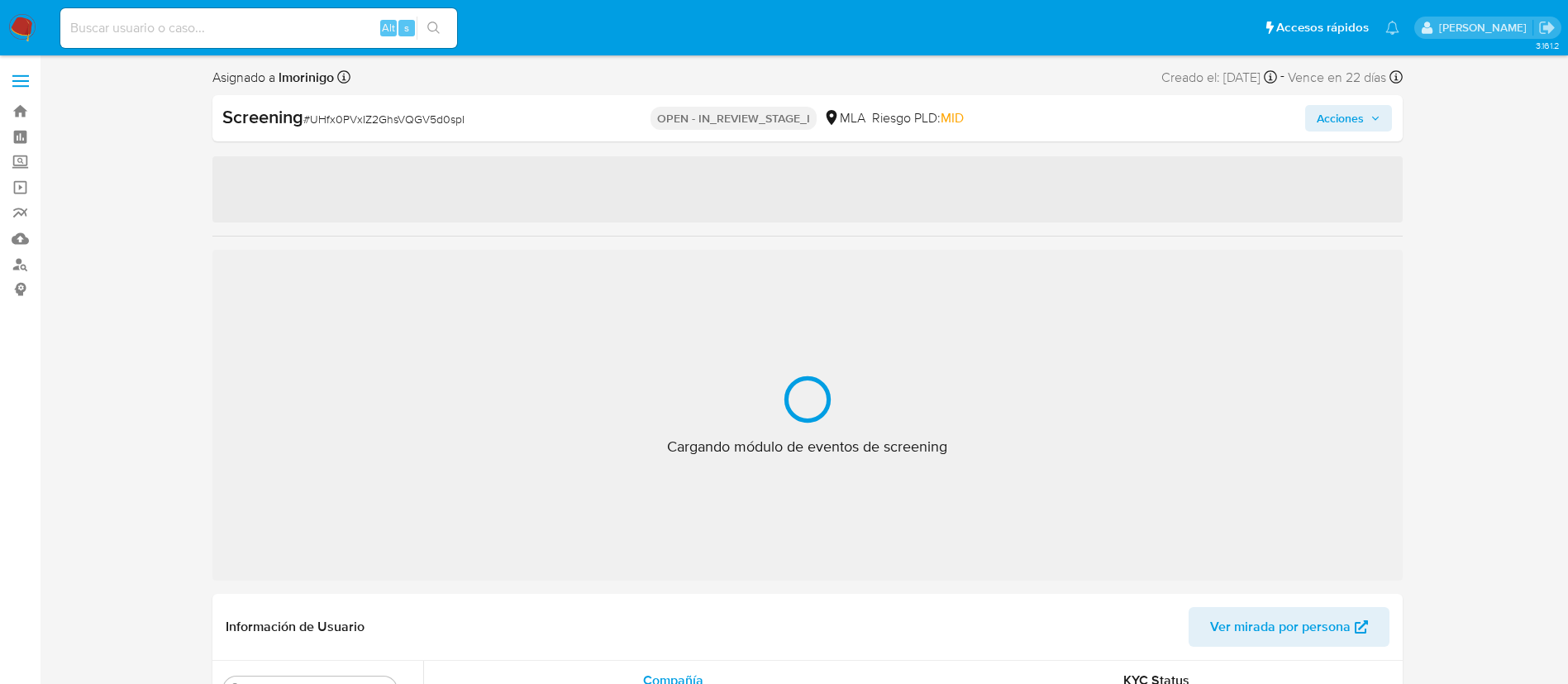
select select "10"
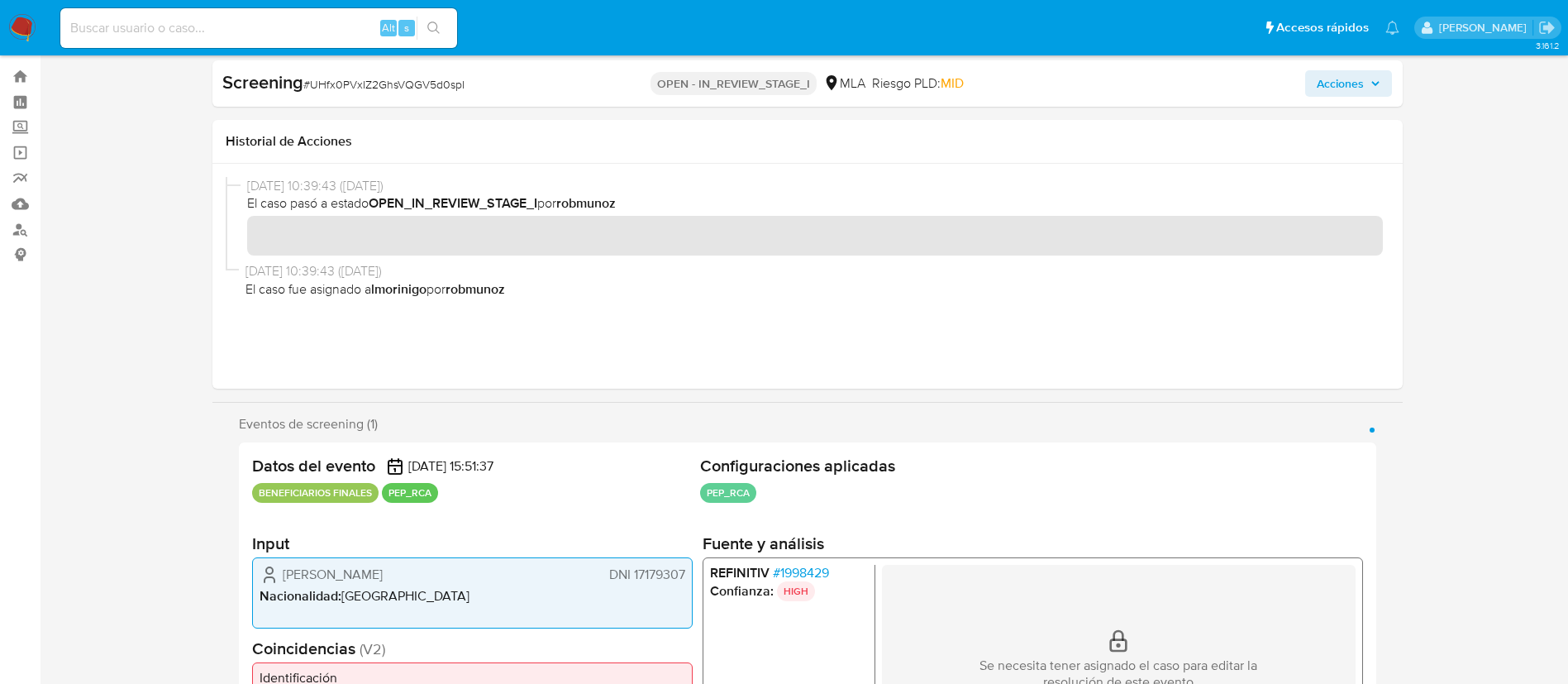
scroll to position [36, 0]
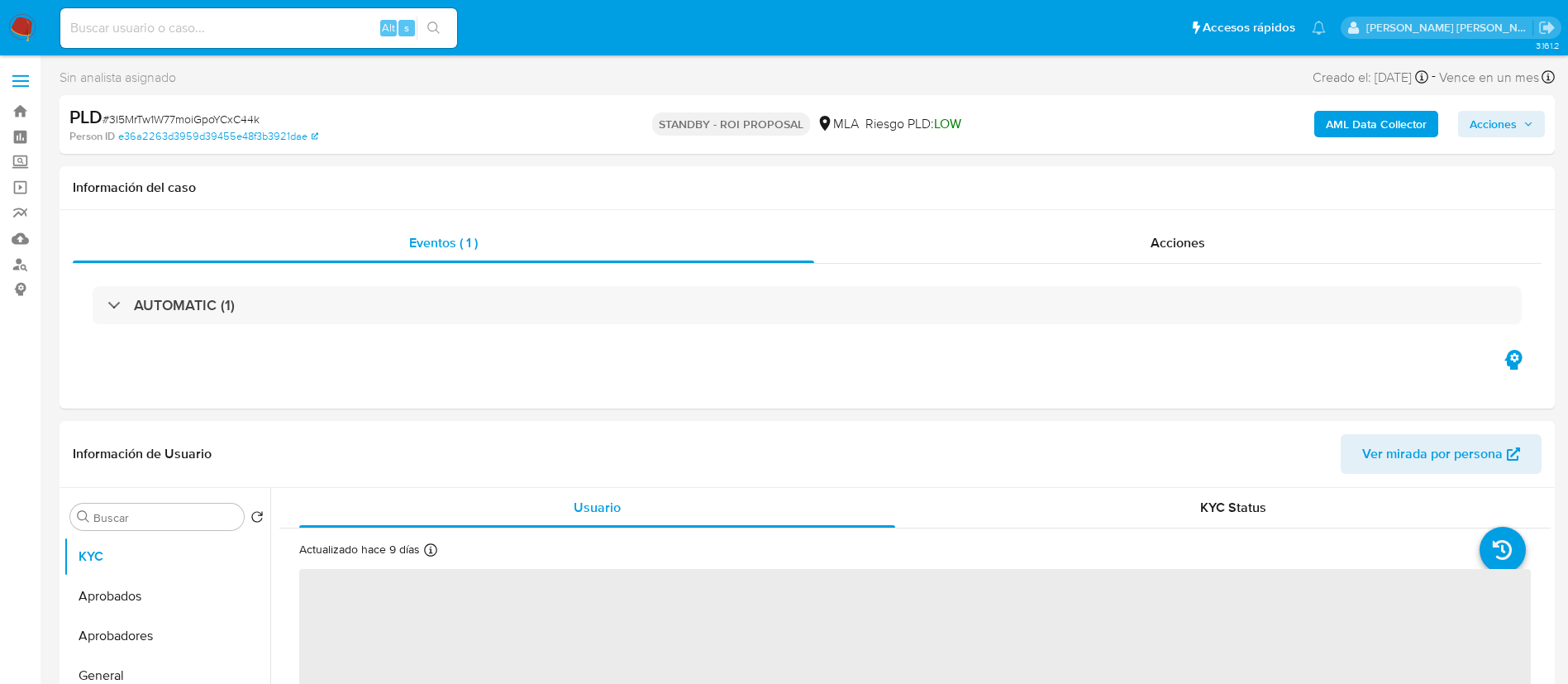
select select "10"
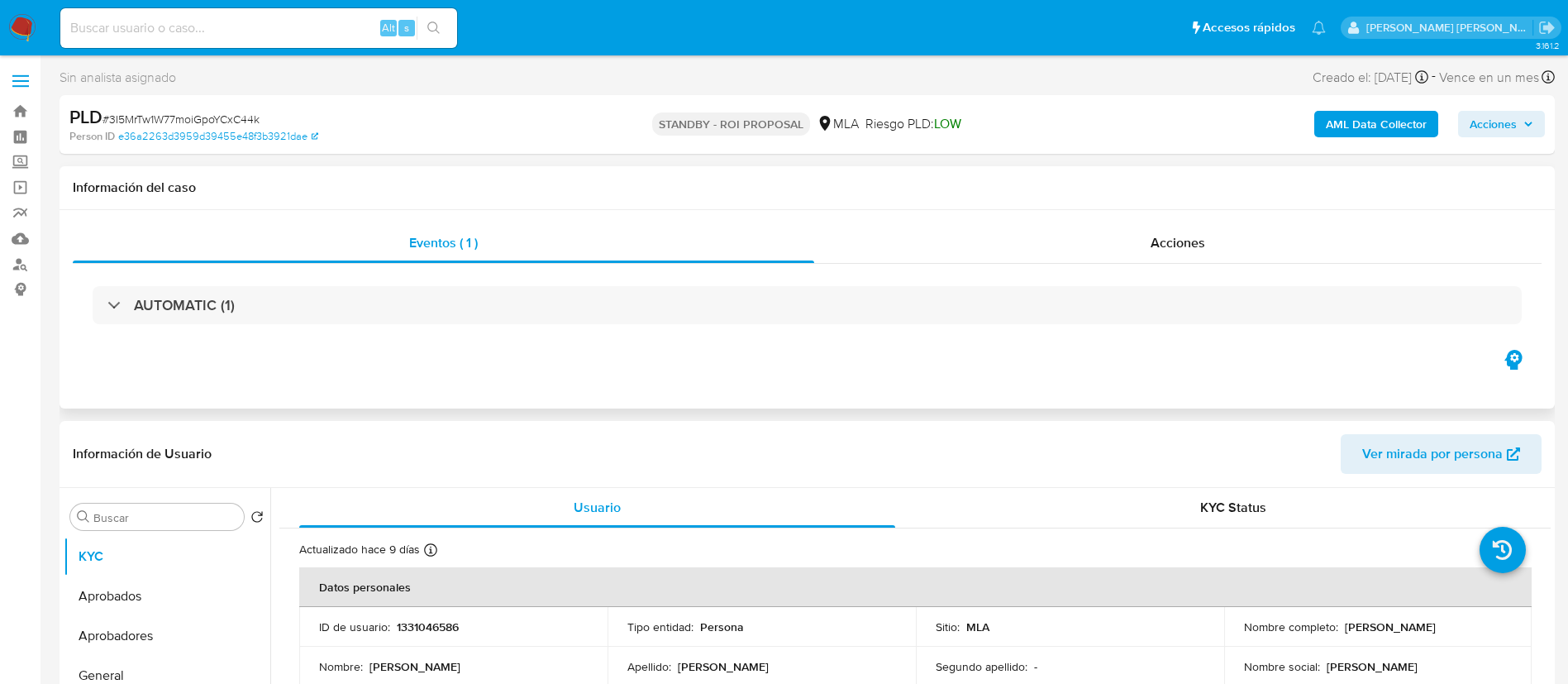
click at [935, 371] on div "Eventos ( 1 ) Acciones AUTOMATIC (1)" at bounding box center [807, 309] width 1495 height 198
paste input "NrI8xsgBj8gg6VQYPgAFsTVE"
click at [282, 30] on input "NrI8xsgBj8gg6VQYPgAFsTVE" at bounding box center [259, 28] width 397 height 21
type input "NrI8xsgBj8gg6VQYPgAFsTVE"
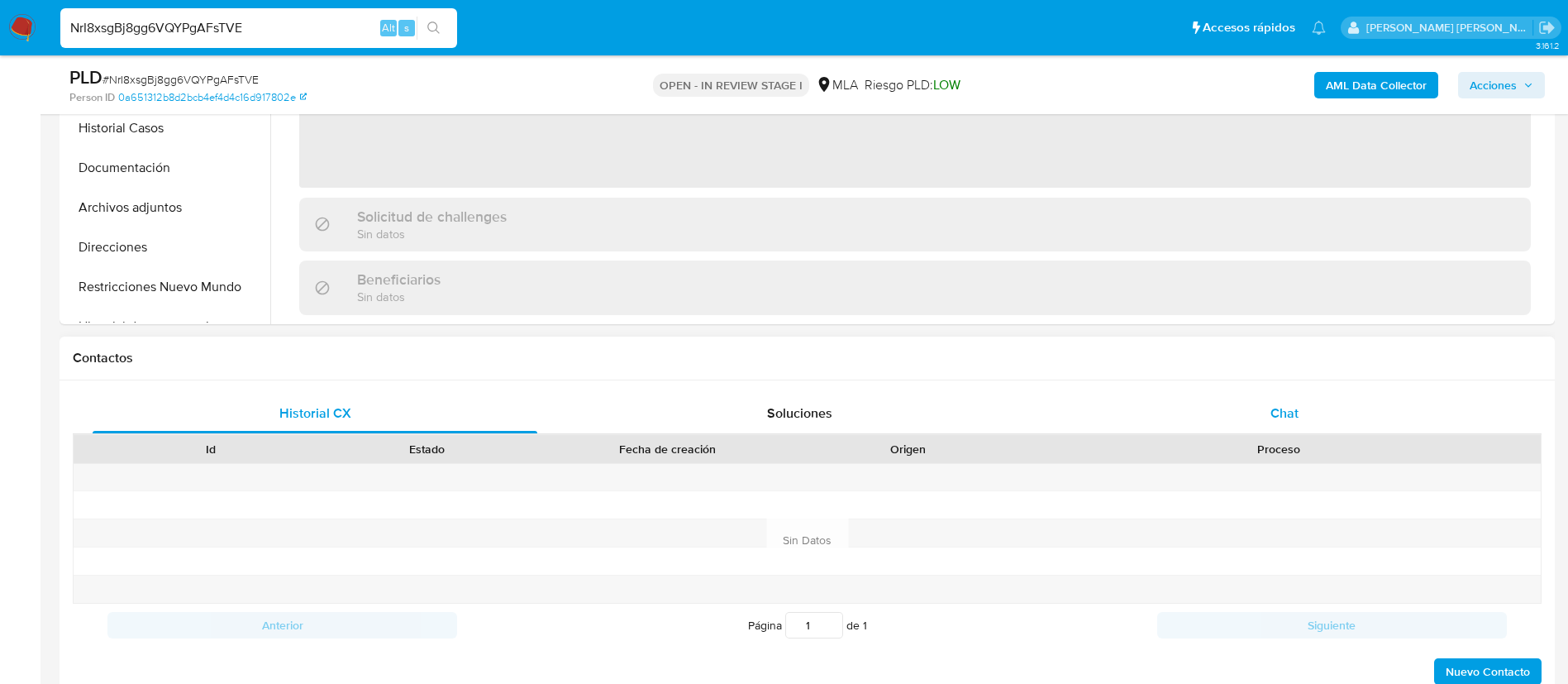
click at [1319, 418] on div "Chat" at bounding box center [1285, 413] width 445 height 40
select select "10"
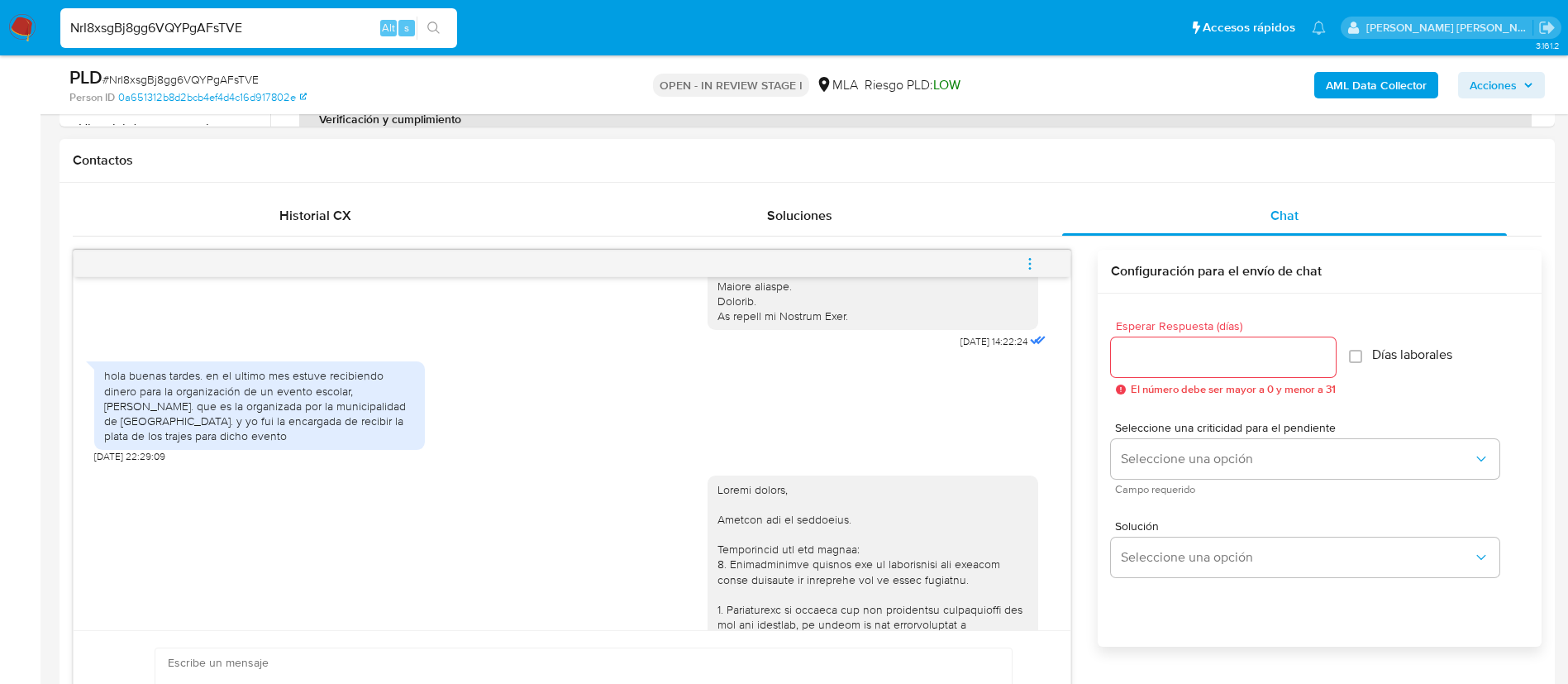
scroll to position [652, 0]
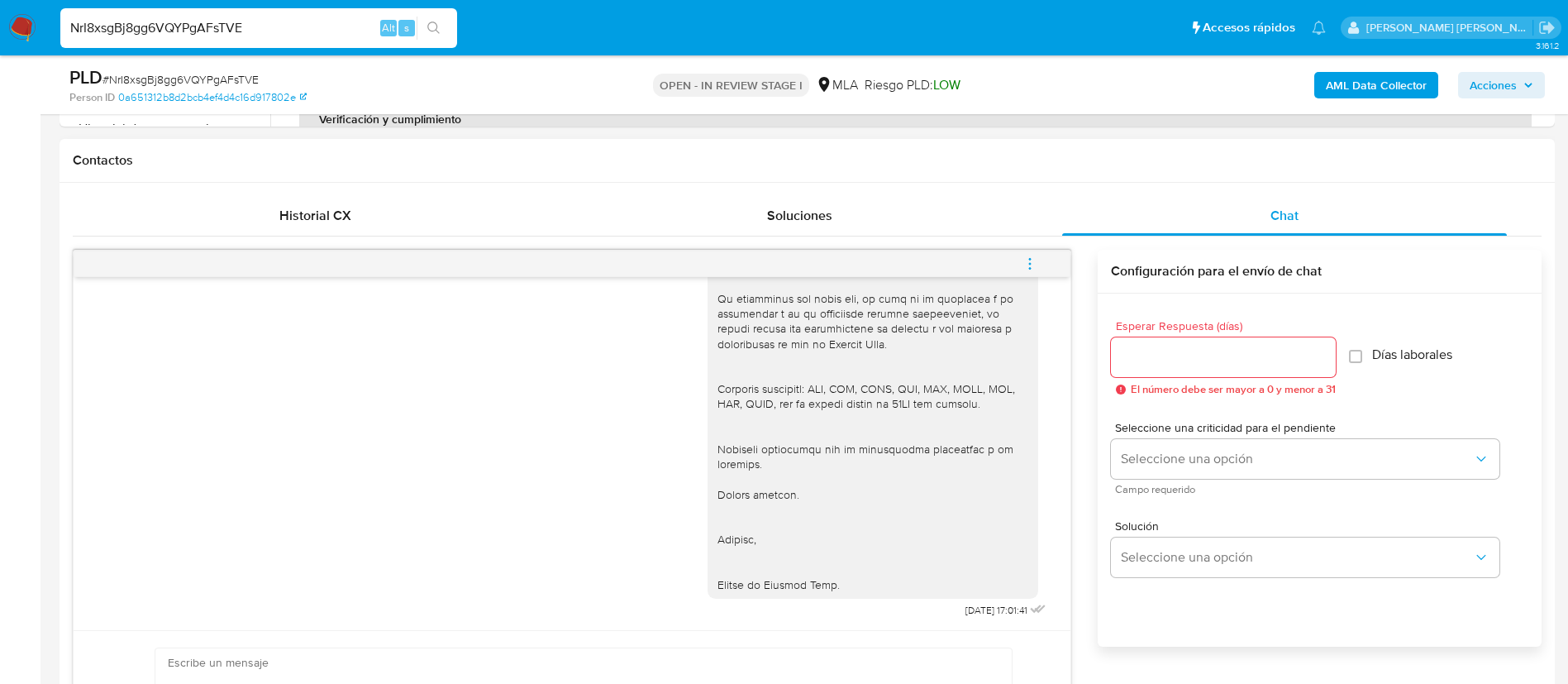
scroll to position [1193, 0]
drag, startPoint x: 923, startPoint y: 608, endPoint x: 979, endPoint y: 608, distance: 56.0
click at [979, 608] on div "03/10/2025 17:01:41" at bounding box center [878, 306] width 342 height 636
copy span "03/10/2025"
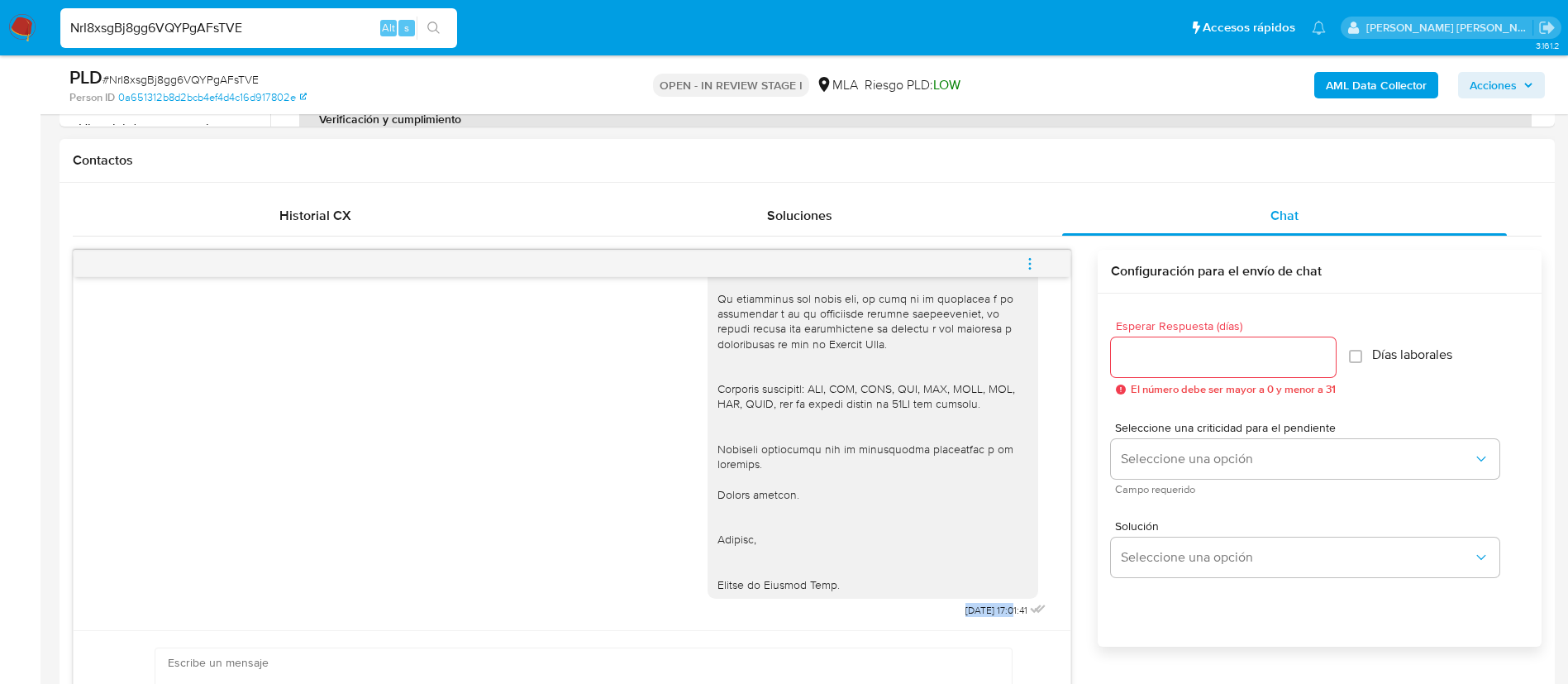
click at [965, 609] on span "03/10/2025 17:01:41" at bounding box center [996, 610] width 62 height 13
copy div "03/10/2025 17:01:41"
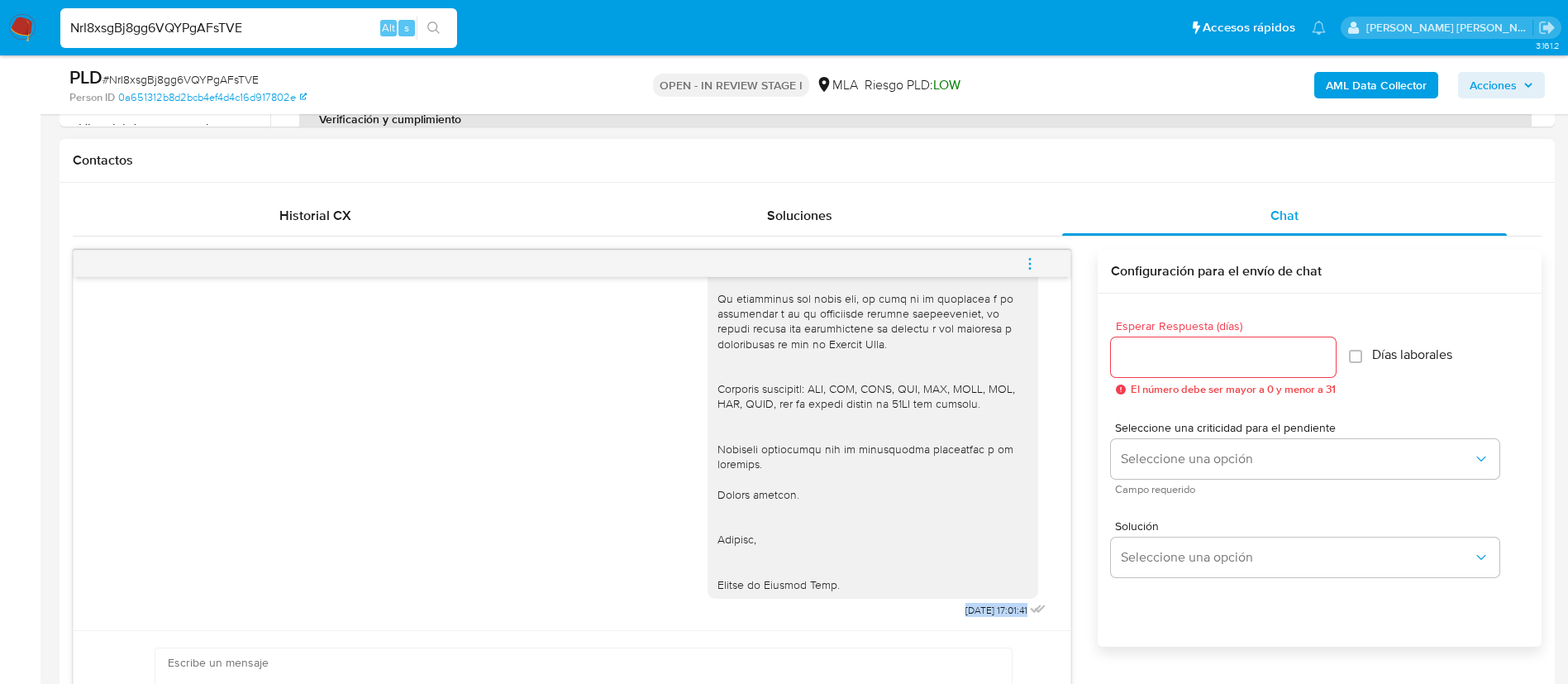
click at [1035, 264] on icon "menu-action" at bounding box center [1029, 263] width 15 height 15
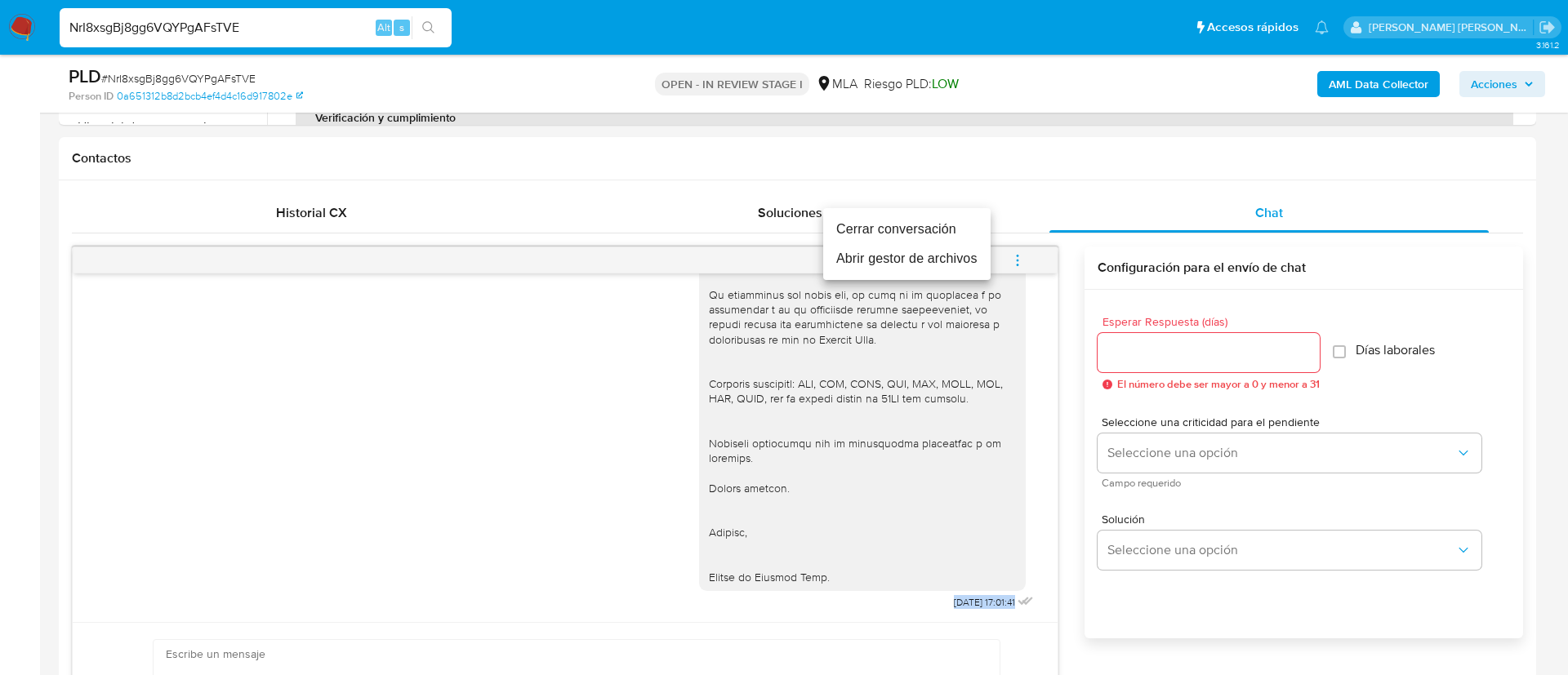
click at [919, 229] on li "Cerrar conversación" at bounding box center [907, 230] width 167 height 29
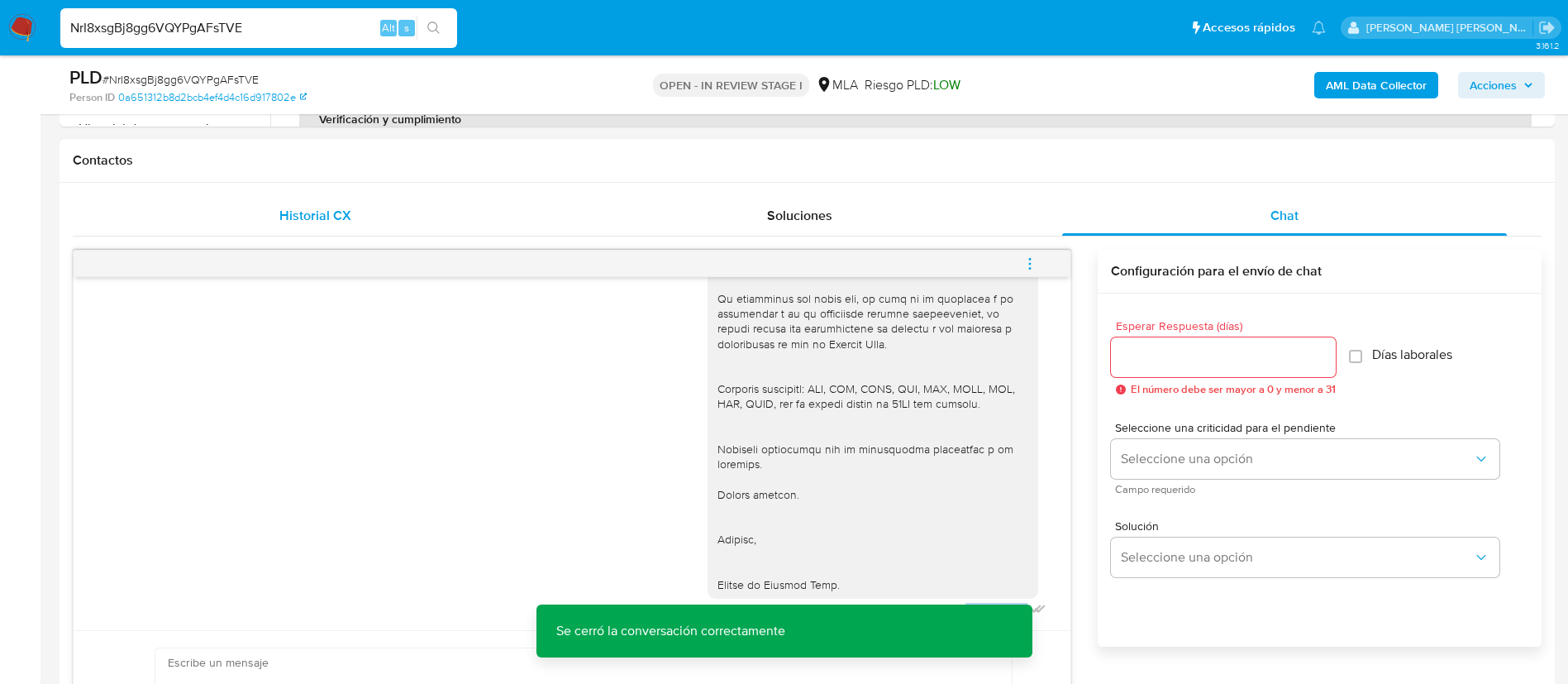
click at [282, 212] on span "Historial CX" at bounding box center [315, 216] width 72 height 19
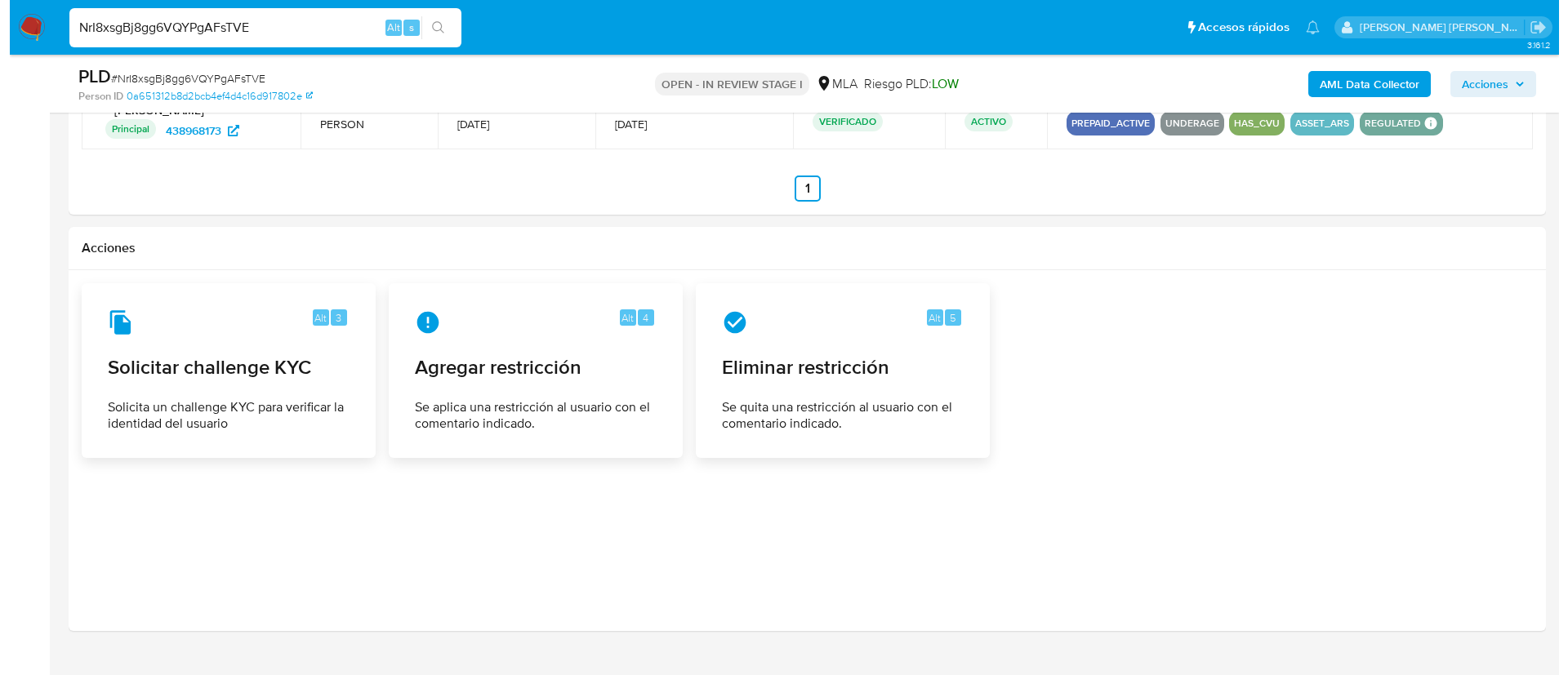
scroll to position [2197, 0]
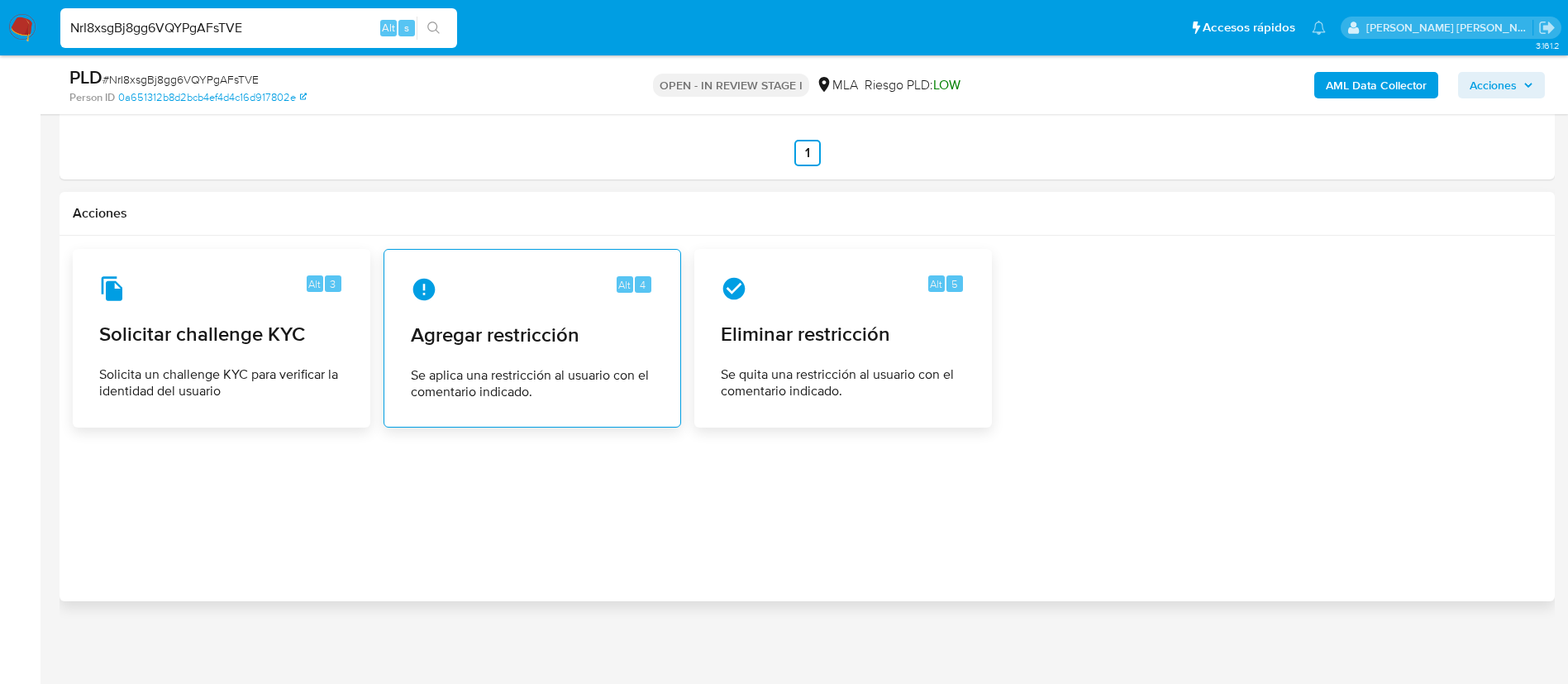
click at [646, 358] on div "Alt 4 Agregar restricción Se aplica una restricción al usuario con el comentari…" at bounding box center [532, 338] width 269 height 150
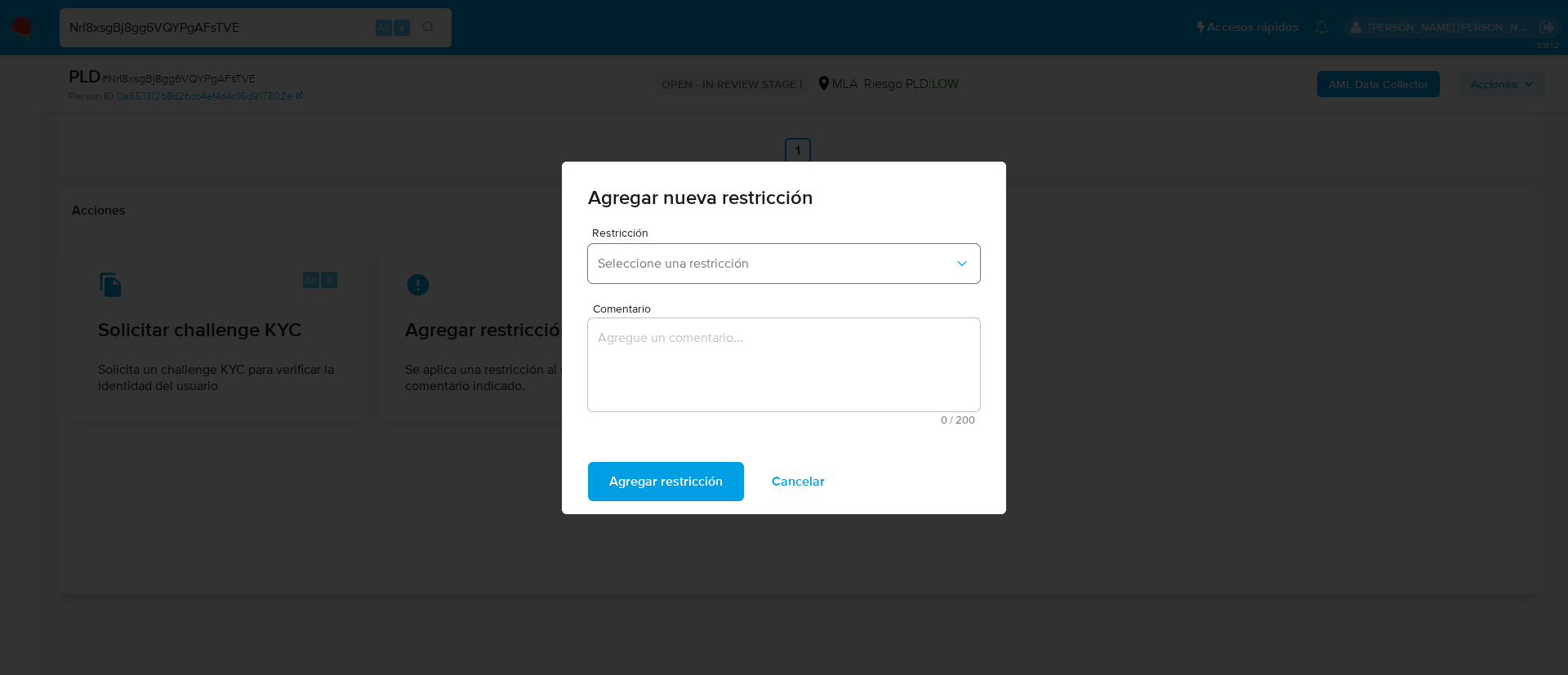
click at [661, 277] on button "Seleccione una restricción" at bounding box center [784, 263] width 392 height 39
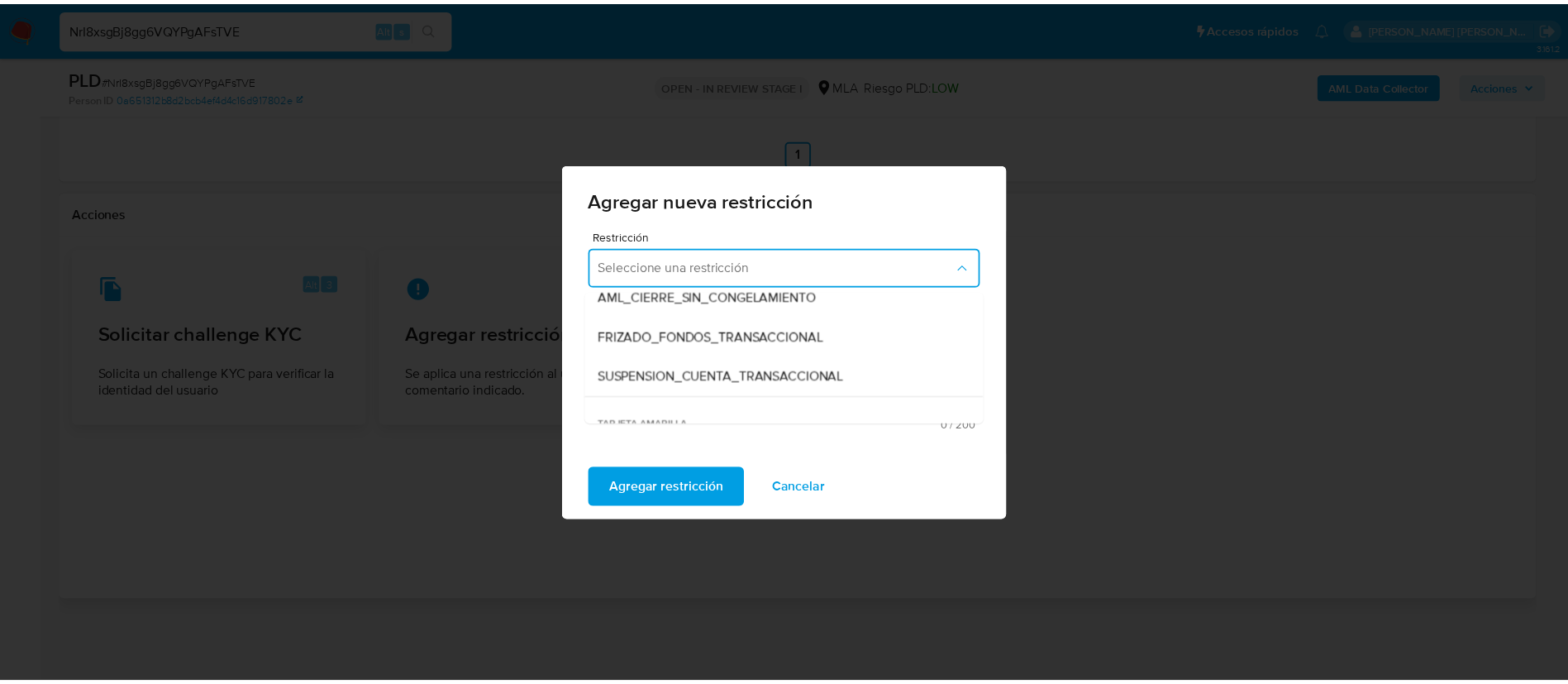
scroll to position [186, 0]
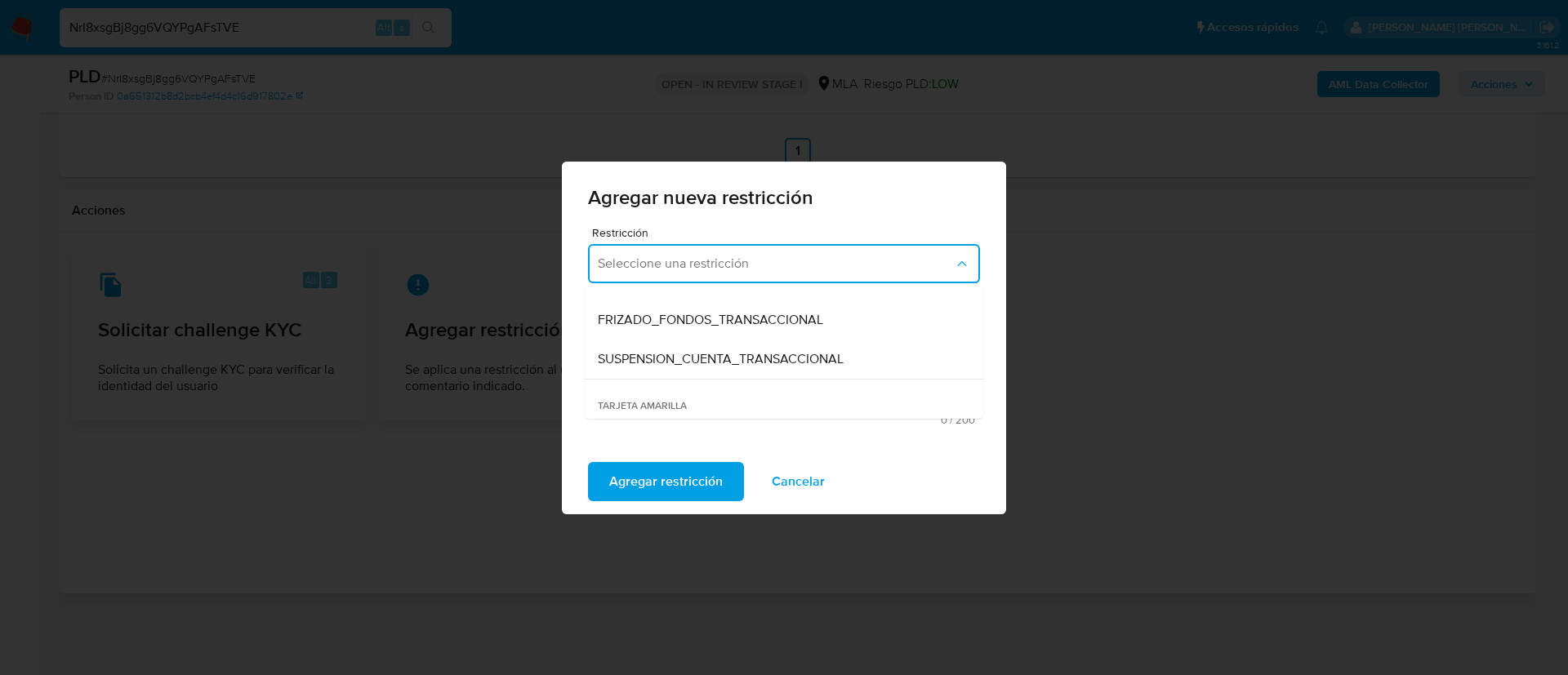
click at [669, 368] on div "SUSPENSION_CUENTA_TRANSACCIONAL" at bounding box center [779, 359] width 362 height 39
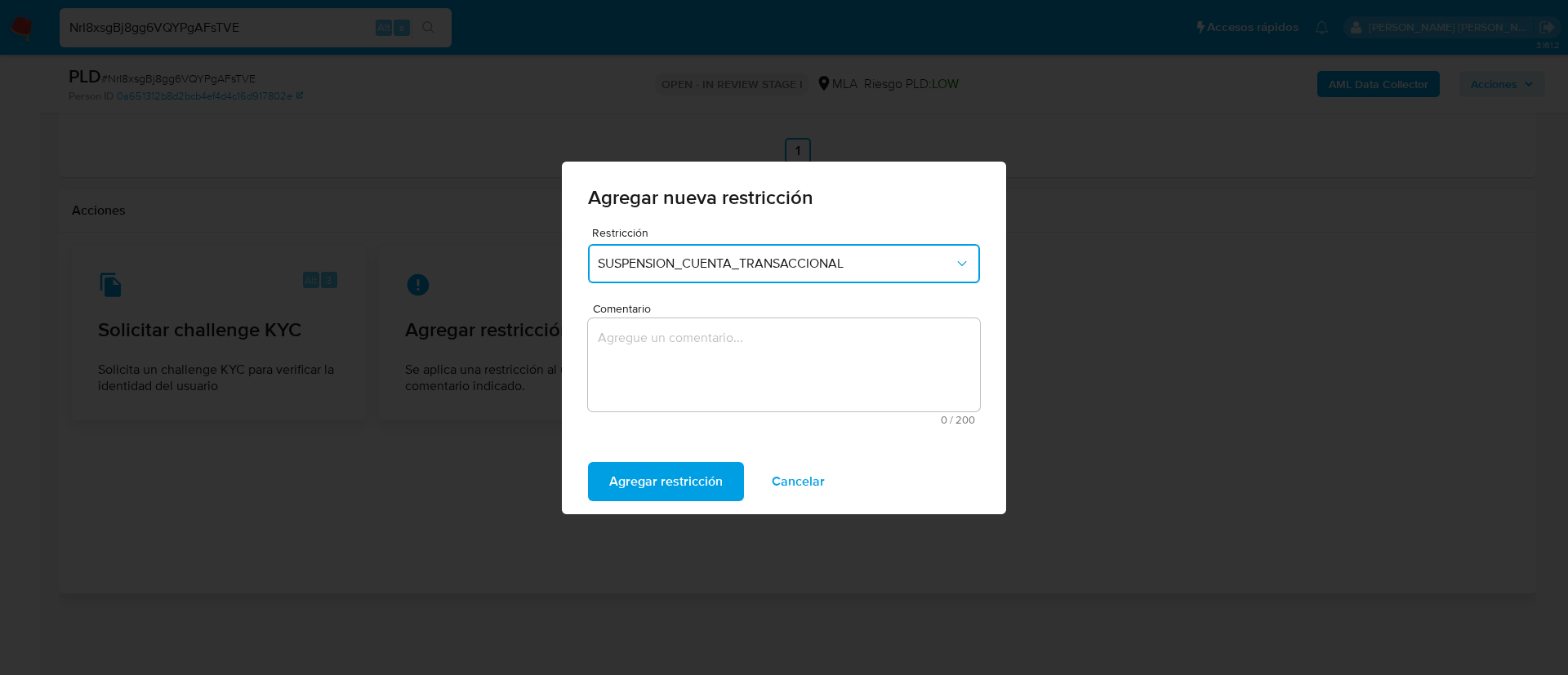
click at [669, 368] on textarea "Comentario" at bounding box center [784, 364] width 392 height 93
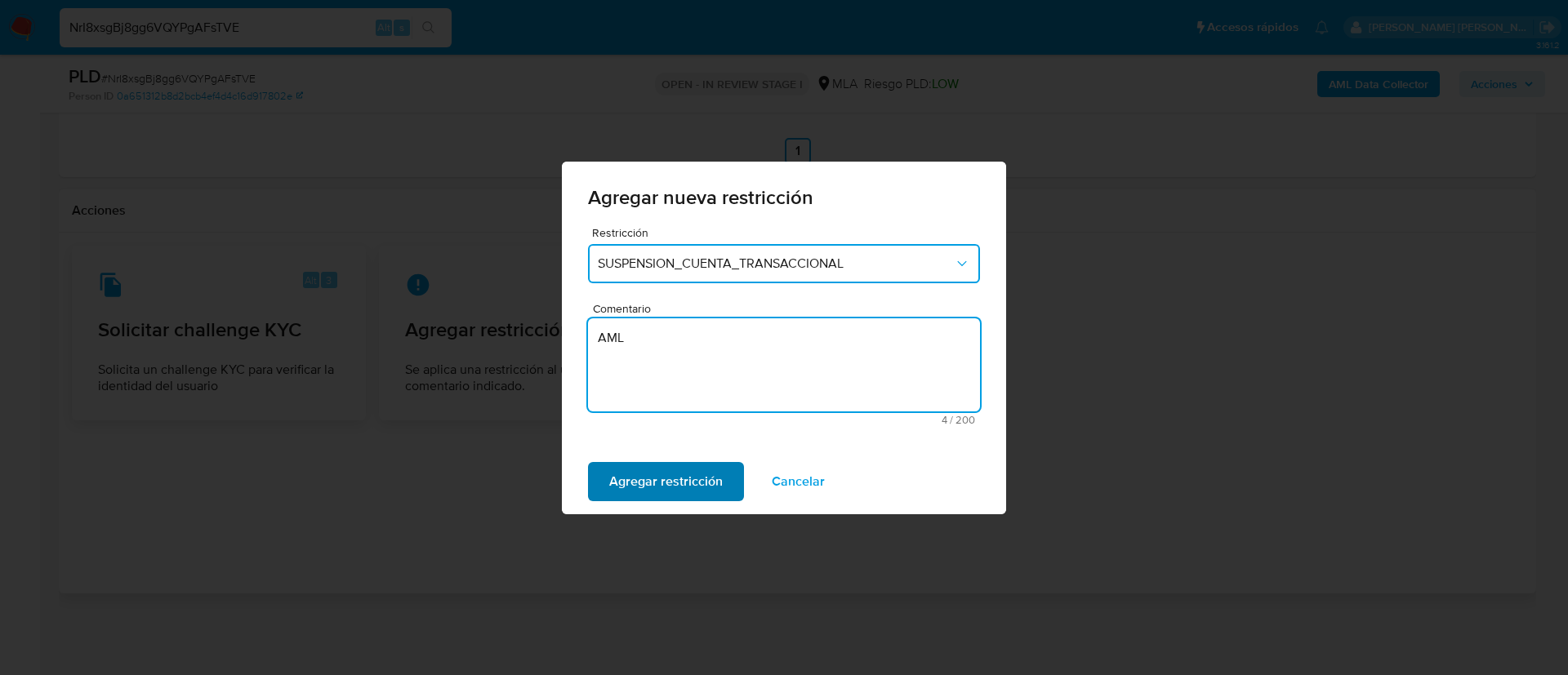
type textarea "AML"
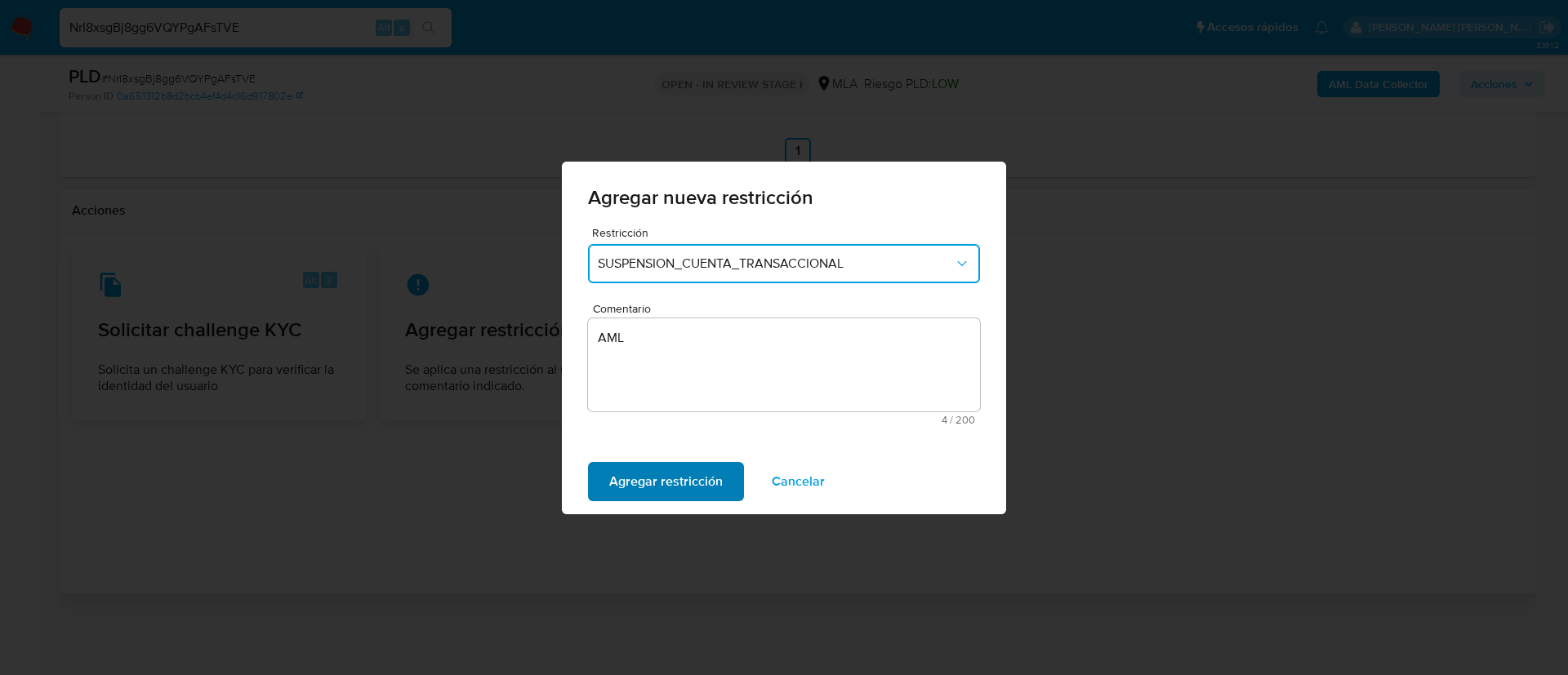
click at [651, 478] on span "Agregar restricción" at bounding box center [666, 481] width 114 height 36
click at [647, 464] on span "Confirmar" at bounding box center [639, 481] width 59 height 36
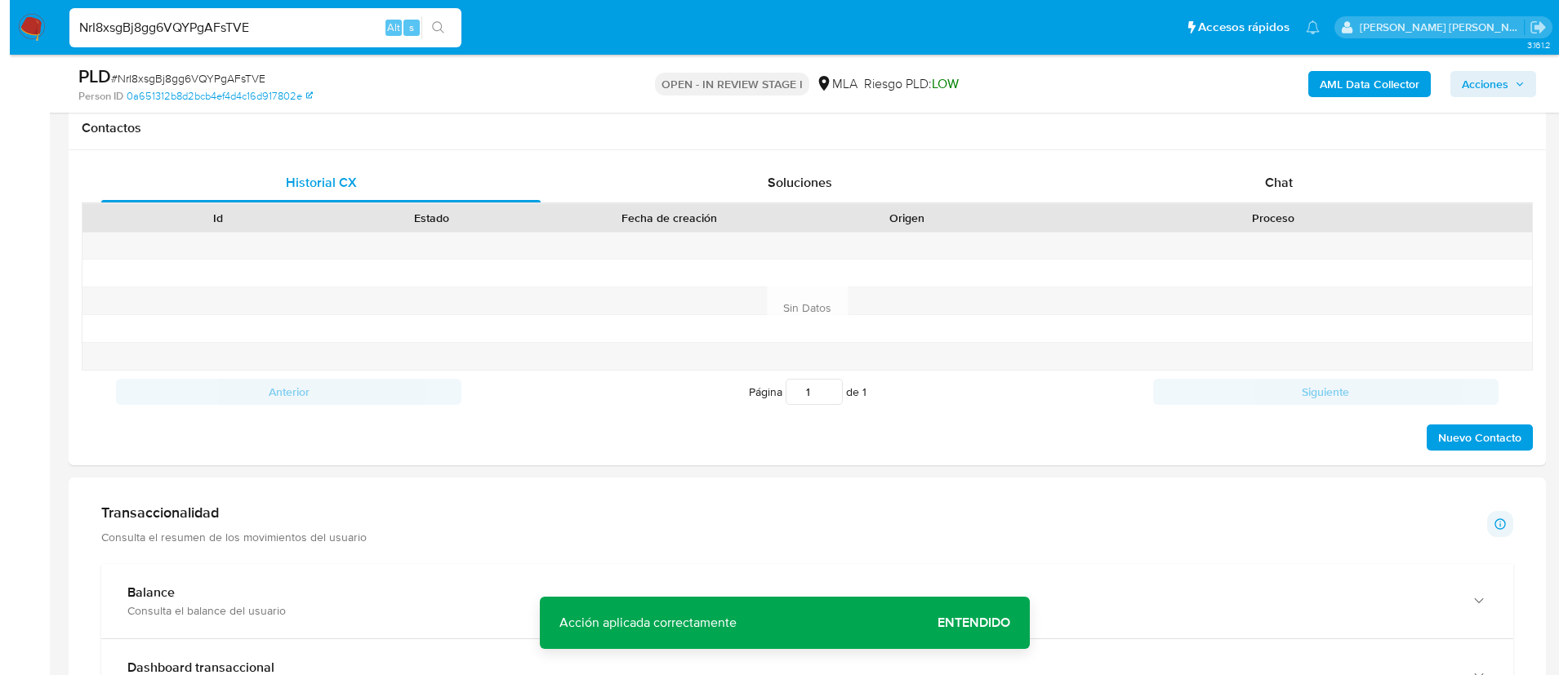
scroll to position [262, 0]
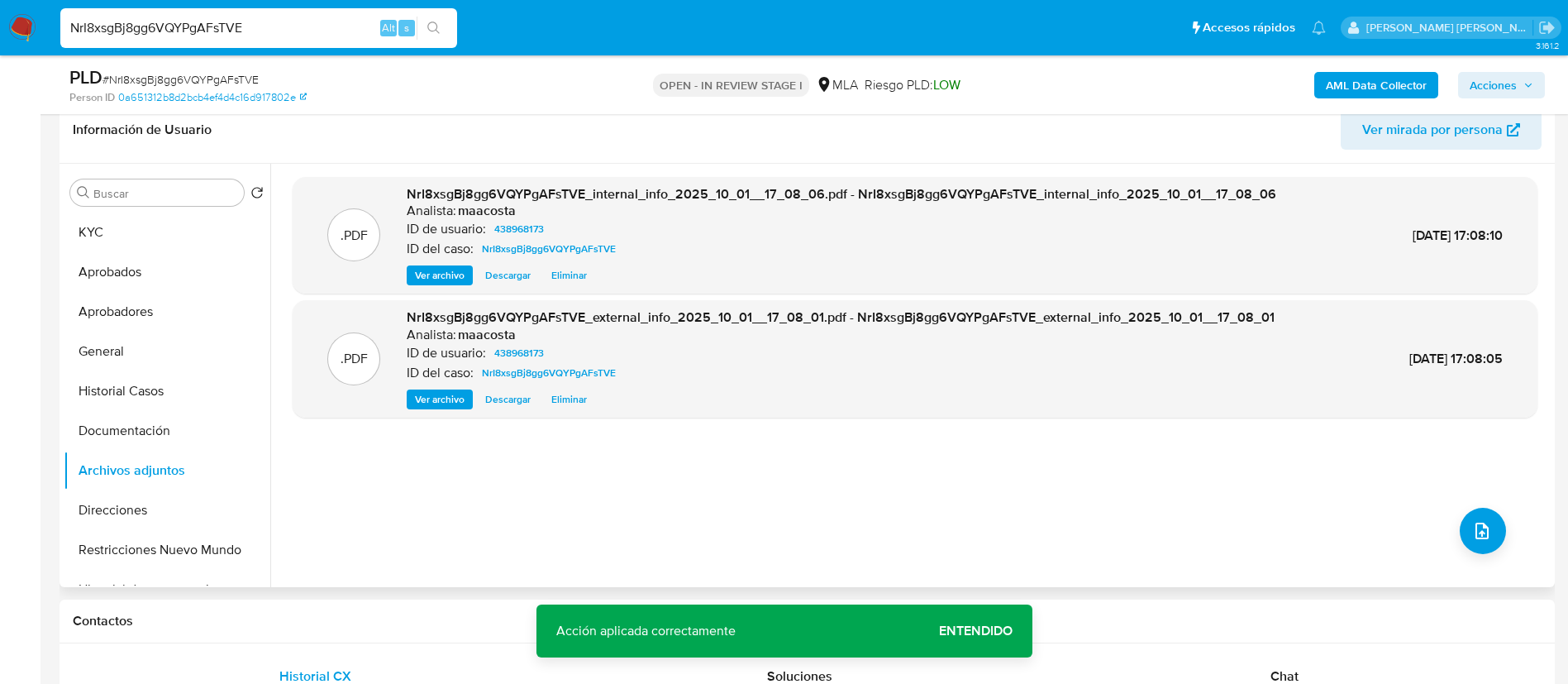
click at [314, 493] on div ".PDF NrI8xsgBj8gg6VQYPgAFsTVE_internal_info_2025_10_01__17_08_06.pdf - NrI8xsgB…" at bounding box center [915, 376] width 1245 height 397
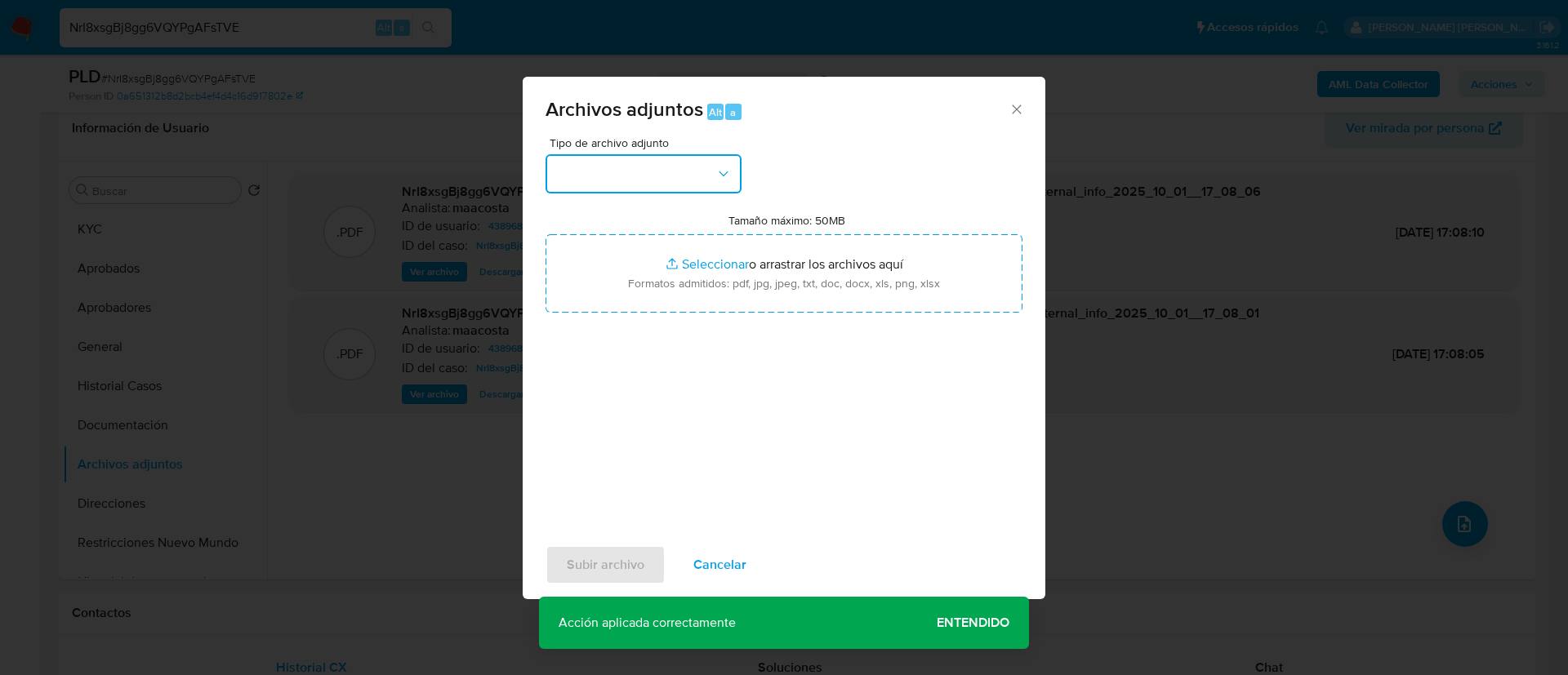
click at [674, 166] on button "button" at bounding box center [643, 173] width 196 height 39
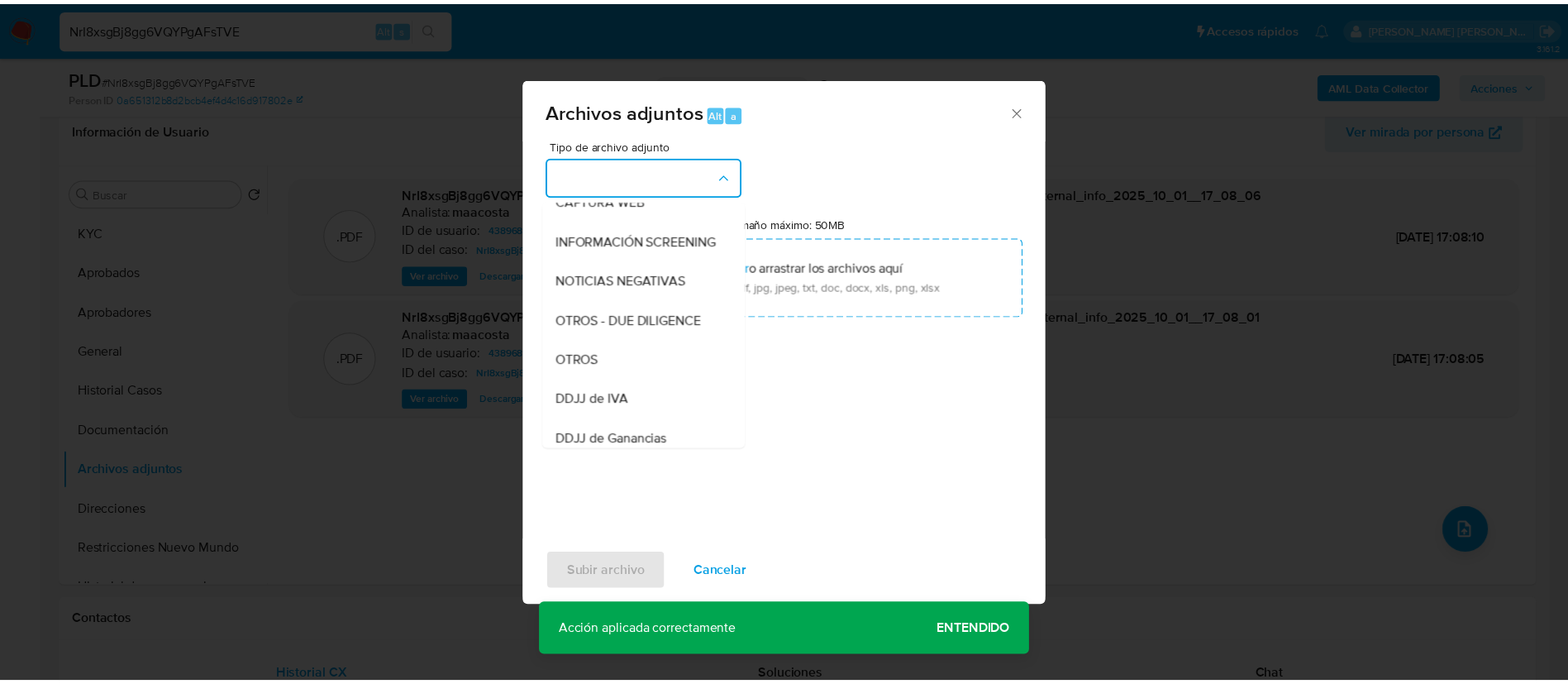
scroll to position [180, 0]
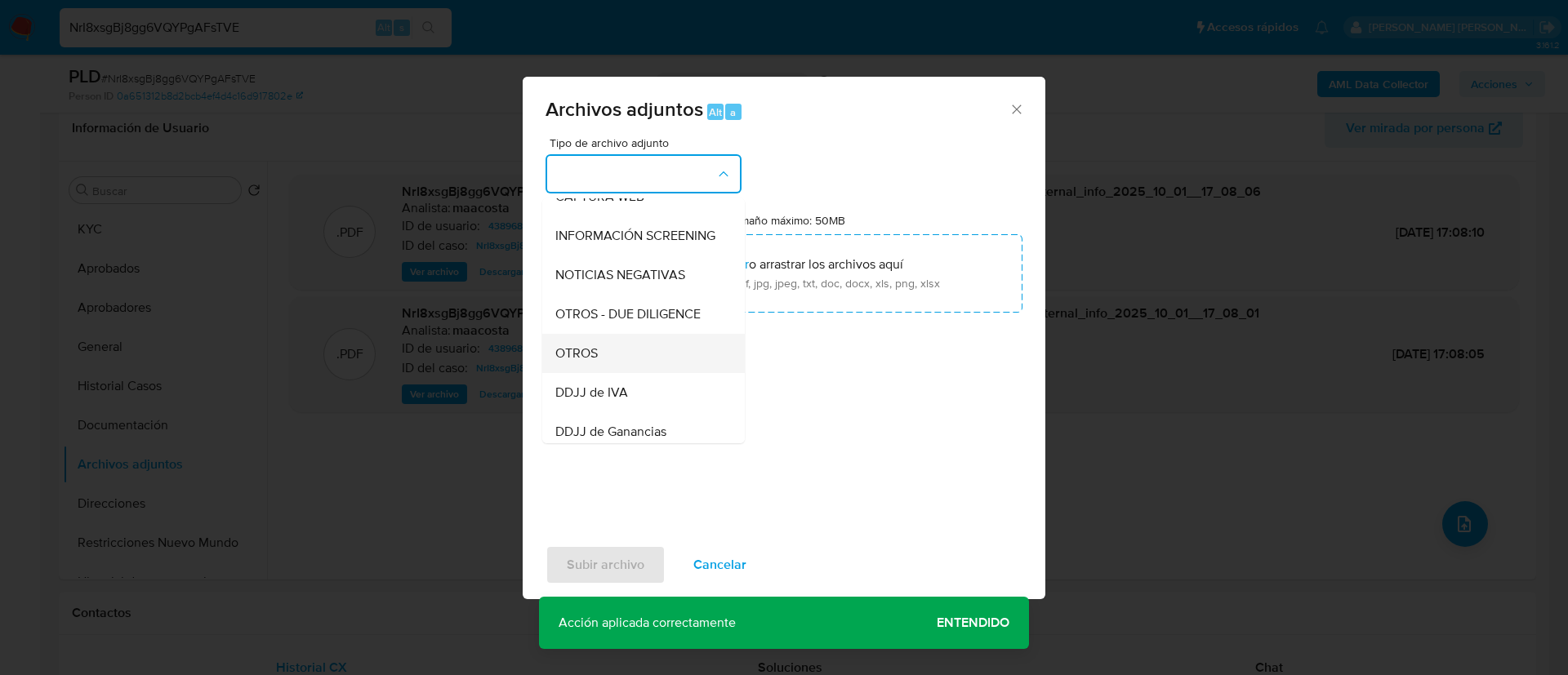
click at [595, 361] on span "OTROS" at bounding box center [576, 354] width 42 height 16
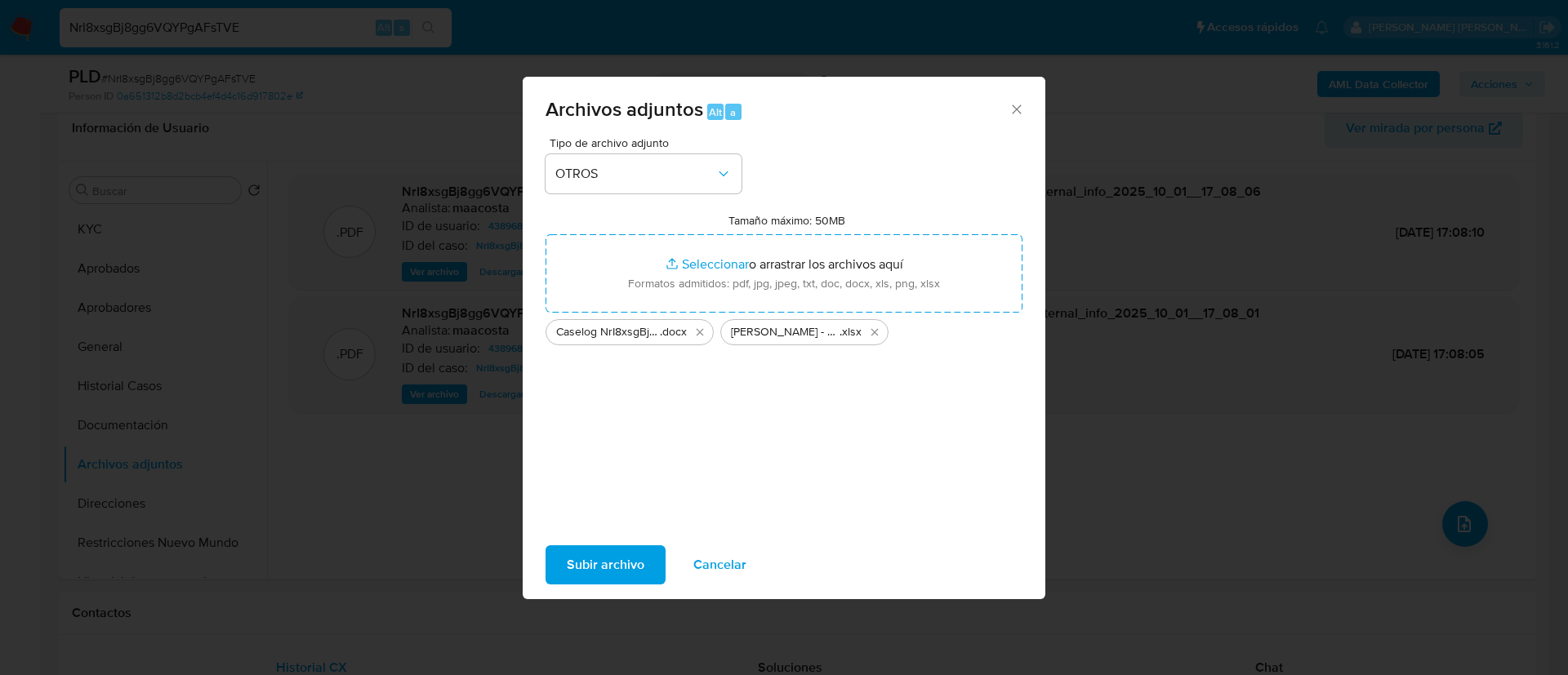
click at [571, 567] on span "Subir archivo" at bounding box center [606, 564] width 78 height 36
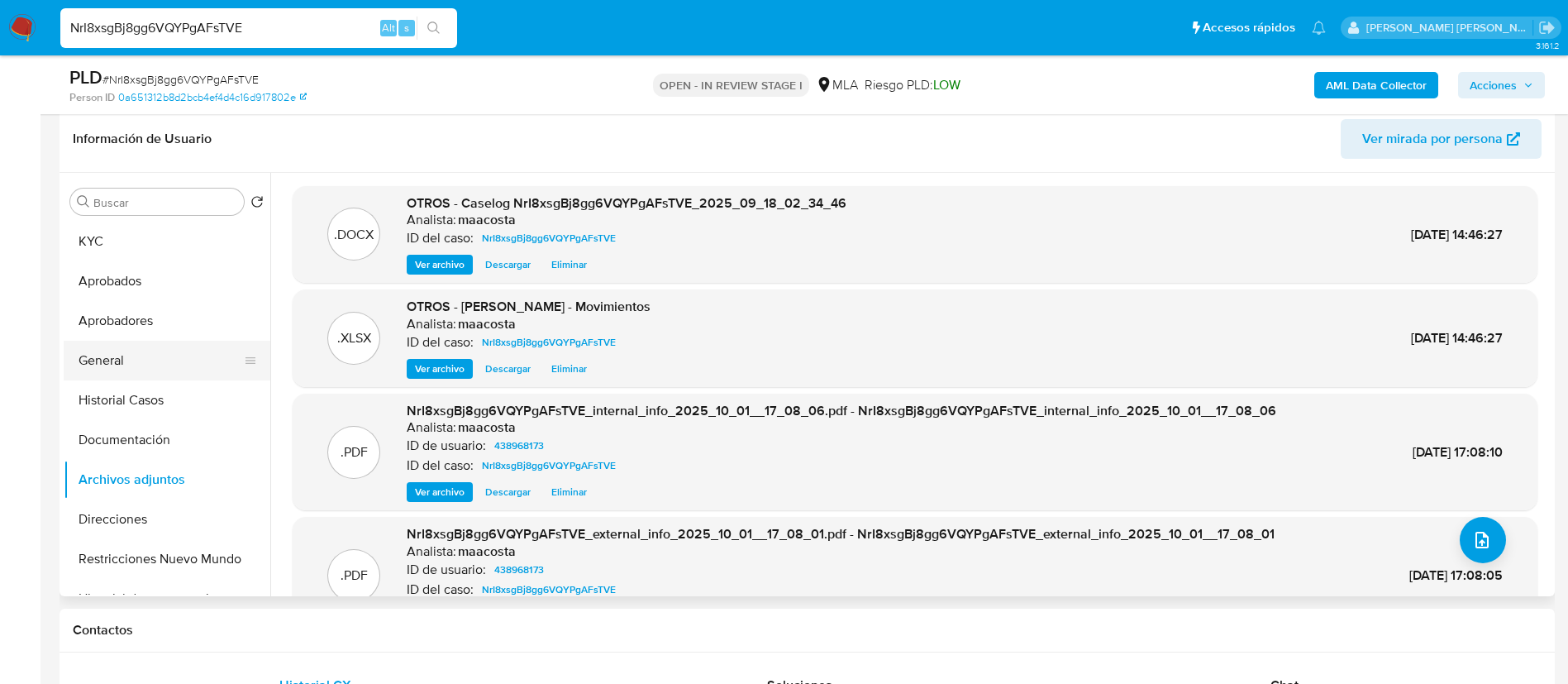
scroll to position [256, 0]
click at [426, 454] on p "ID de usuario:" at bounding box center [447, 446] width 79 height 17
click at [1502, 72] on span "Acciones" at bounding box center [1493, 85] width 47 height 26
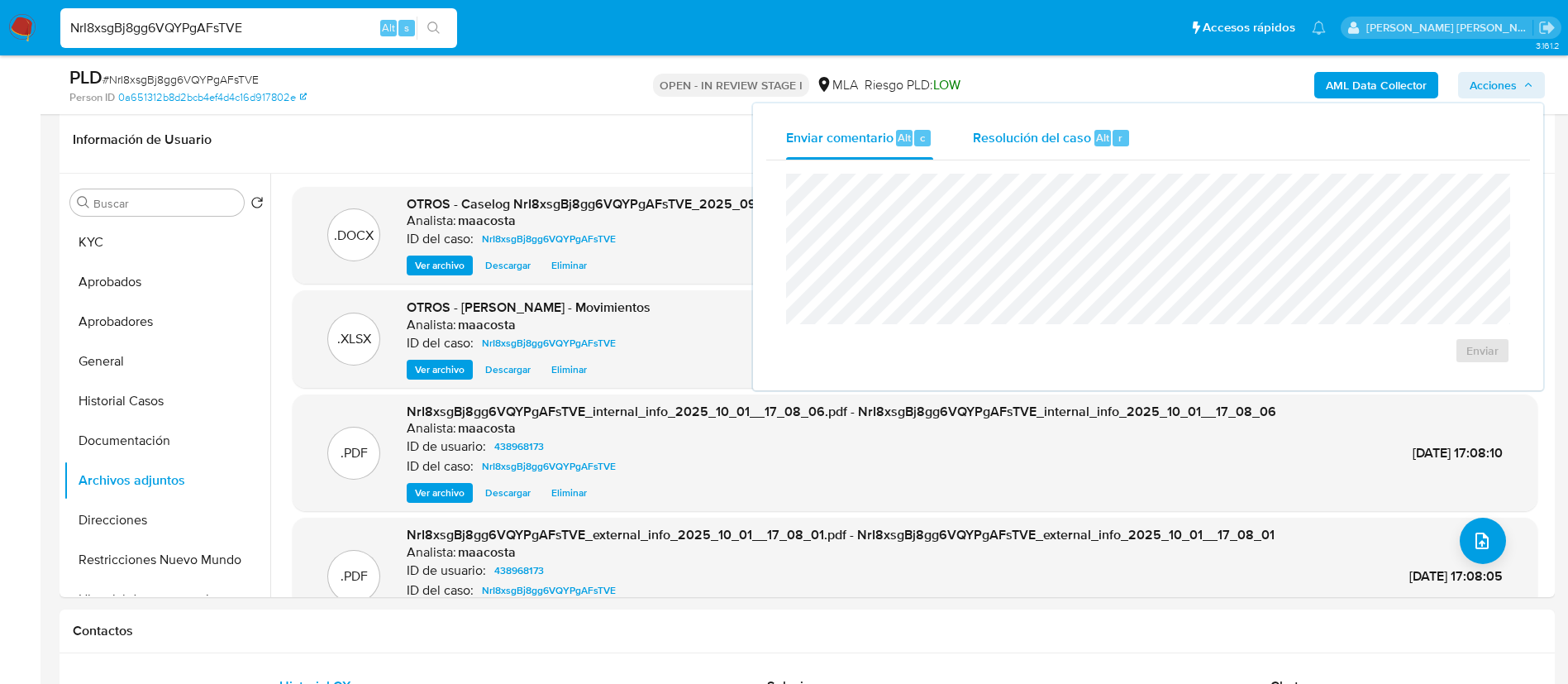
click at [1061, 139] on span "Resolución del caso" at bounding box center [1032, 137] width 118 height 19
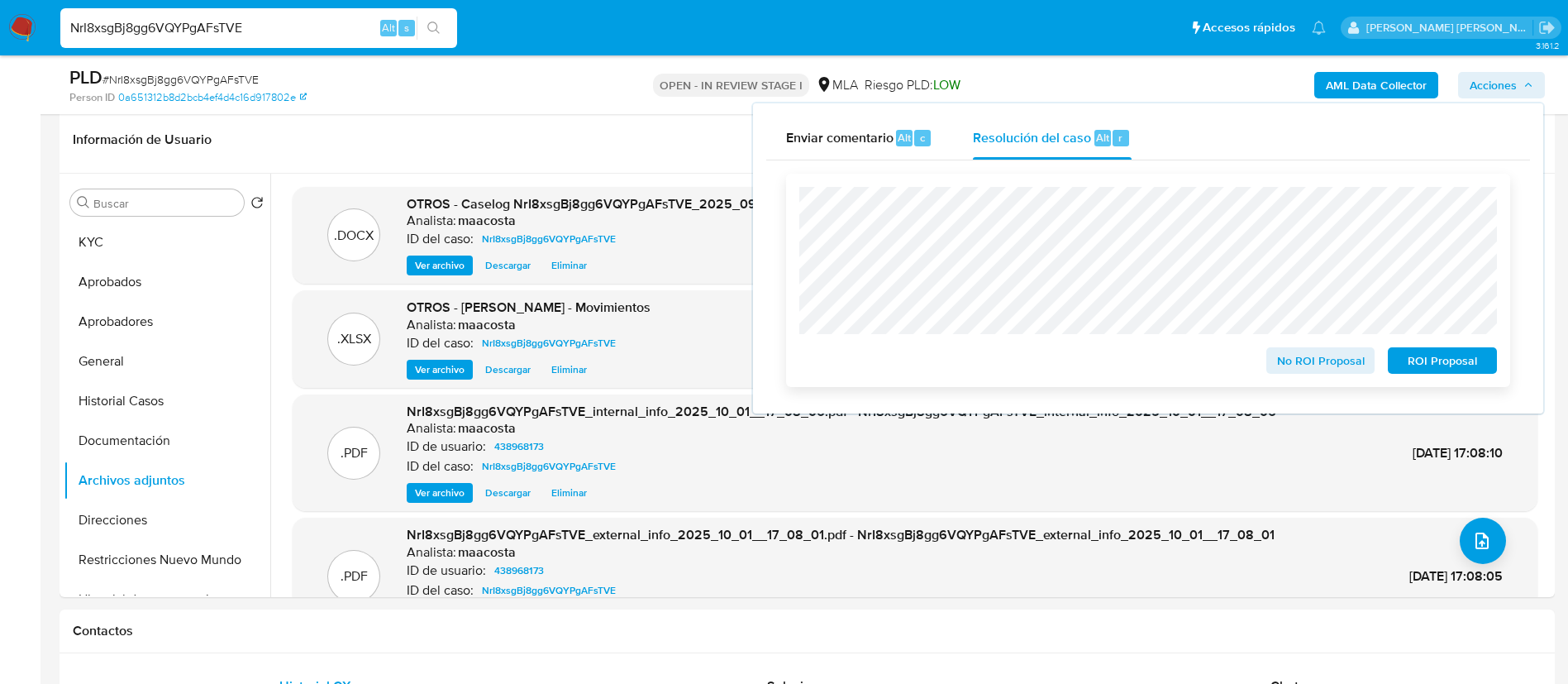
click at [1434, 352] on span "ROI Proposal" at bounding box center [1443, 361] width 86 height 23
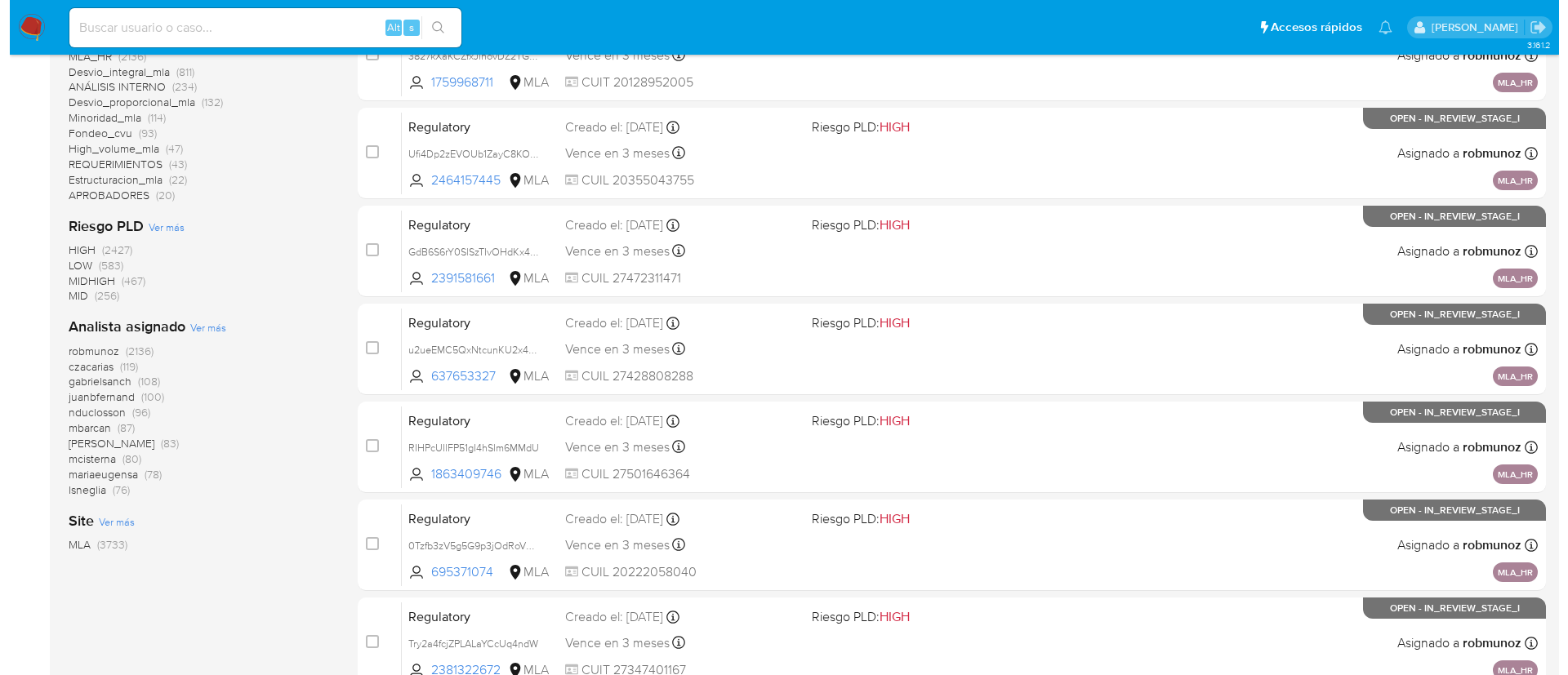
scroll to position [534, 0]
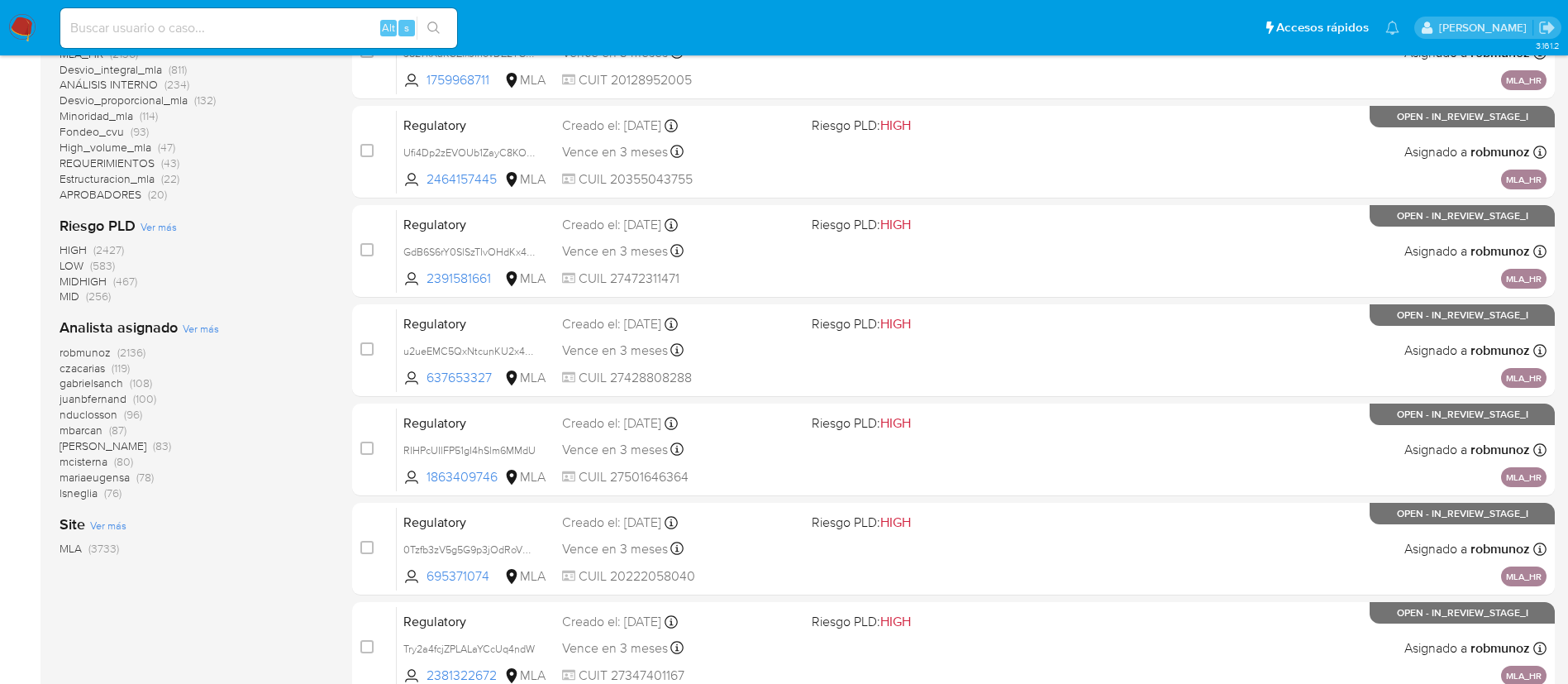
click at [202, 327] on span "Ver más" at bounding box center [200, 328] width 36 height 15
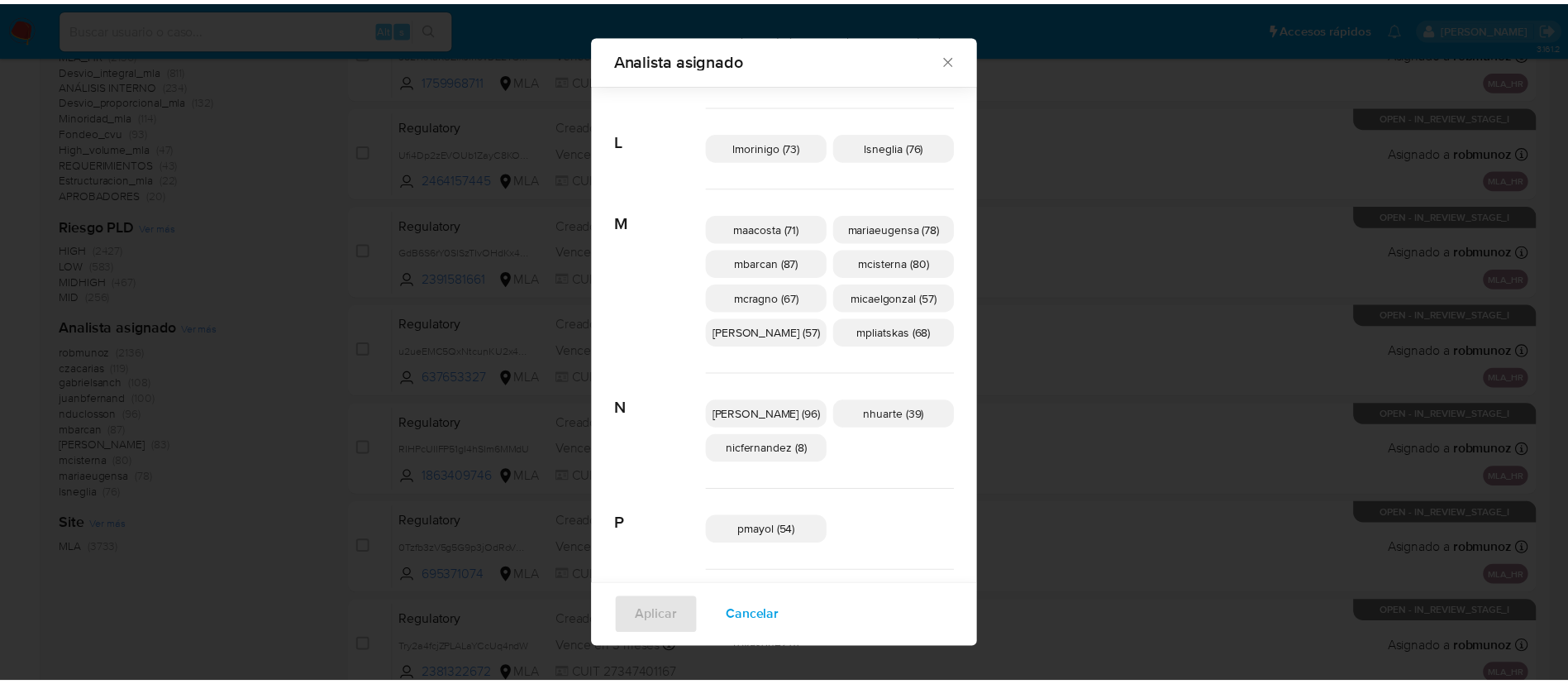
scroll to position [574, 0]
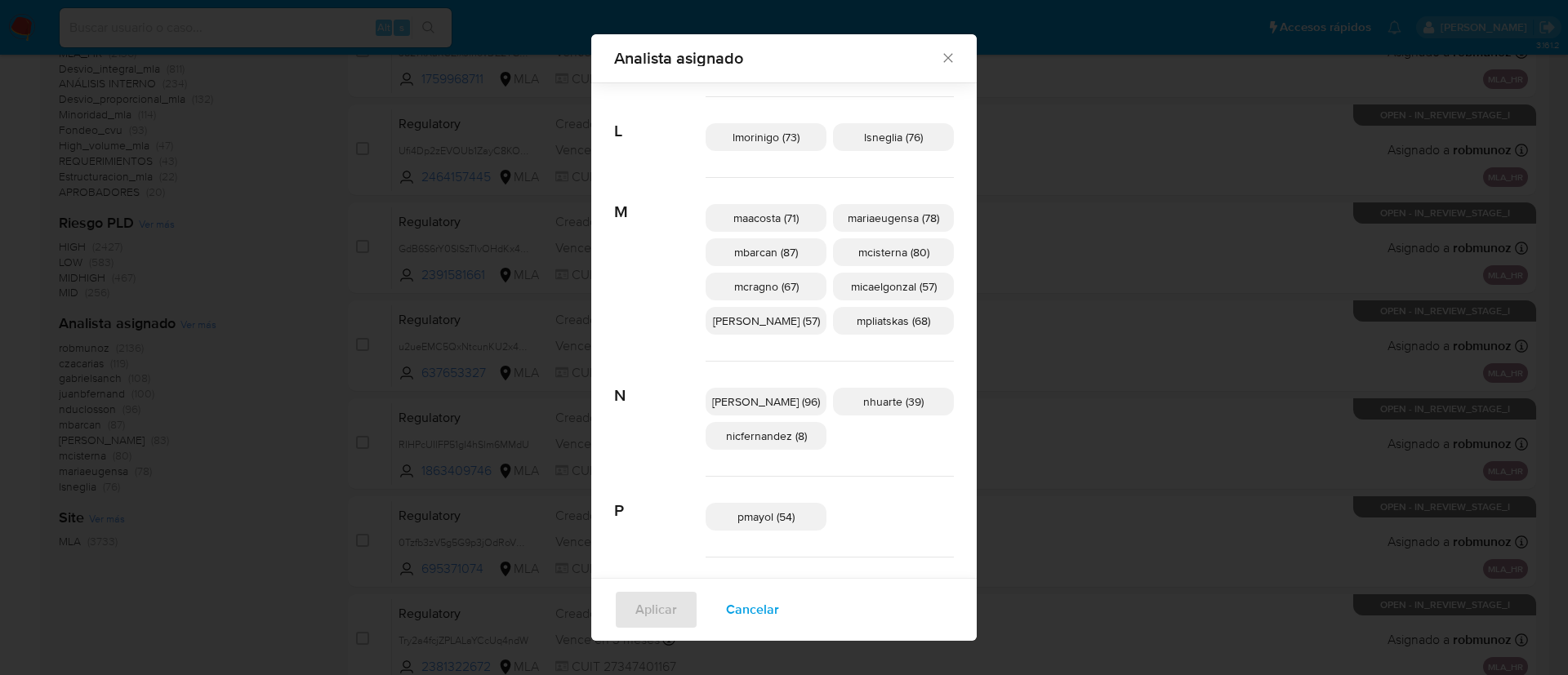
click at [990, 262] on div "Analista asignado Buscar A afaruolo (1) amedzovich (83) aviggiano (3) avilosio …" at bounding box center [784, 337] width 1568 height 675
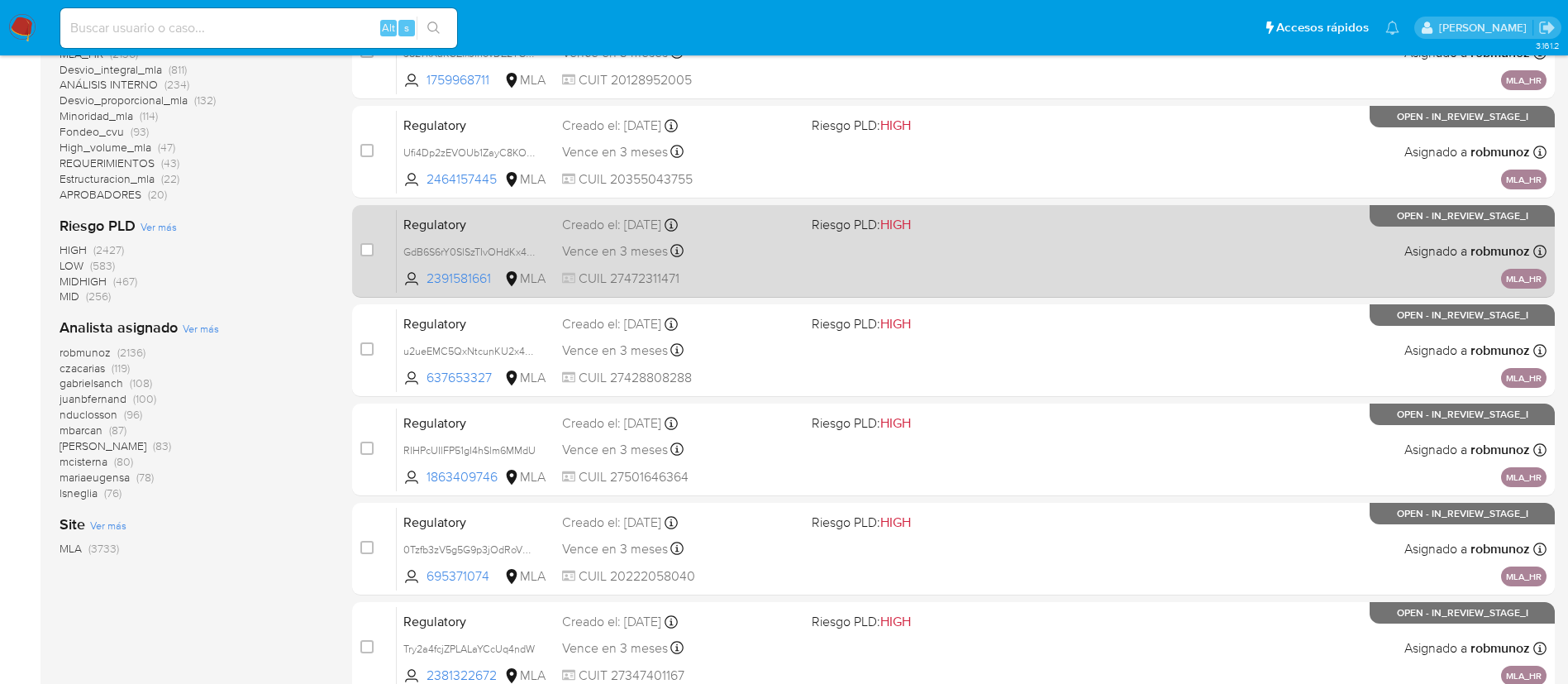
scroll to position [0, 0]
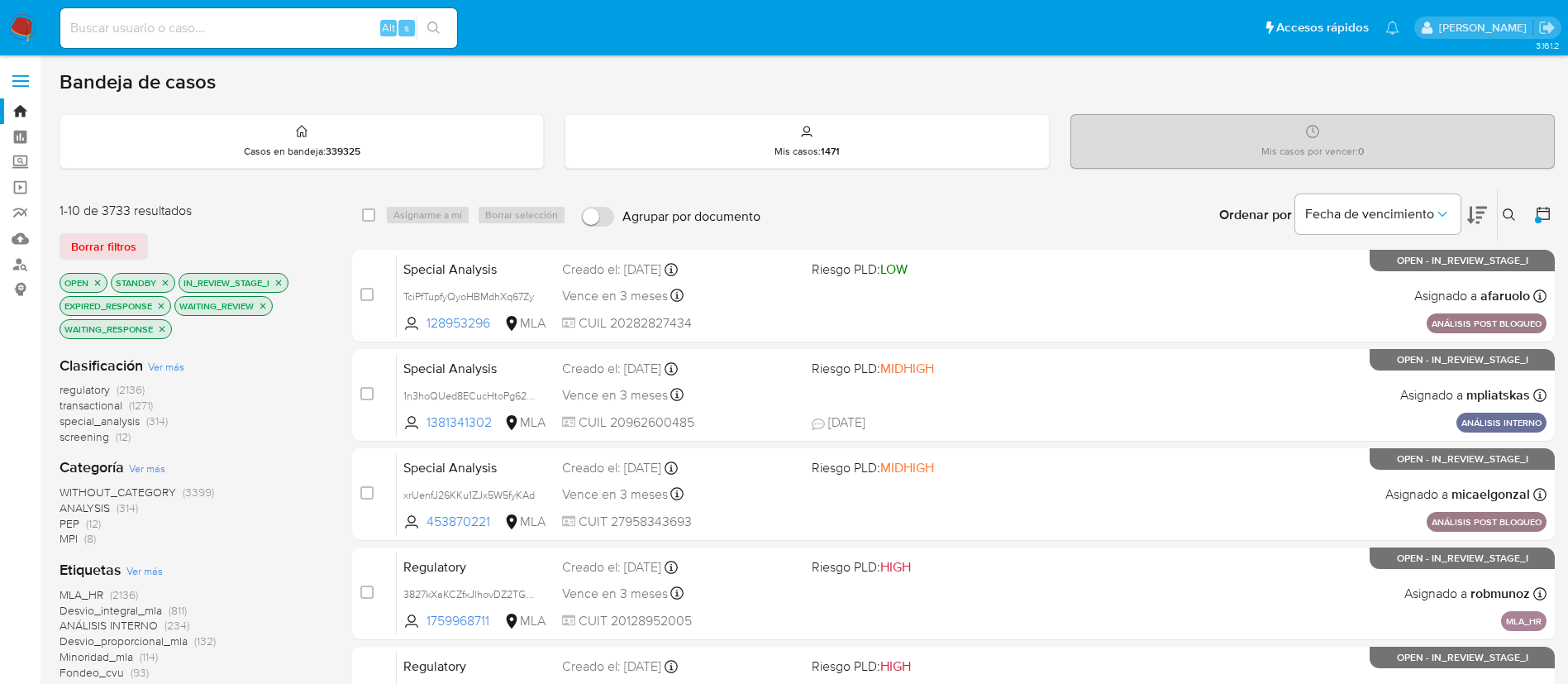
click at [1548, 220] on icon at bounding box center [1543, 213] width 13 height 13
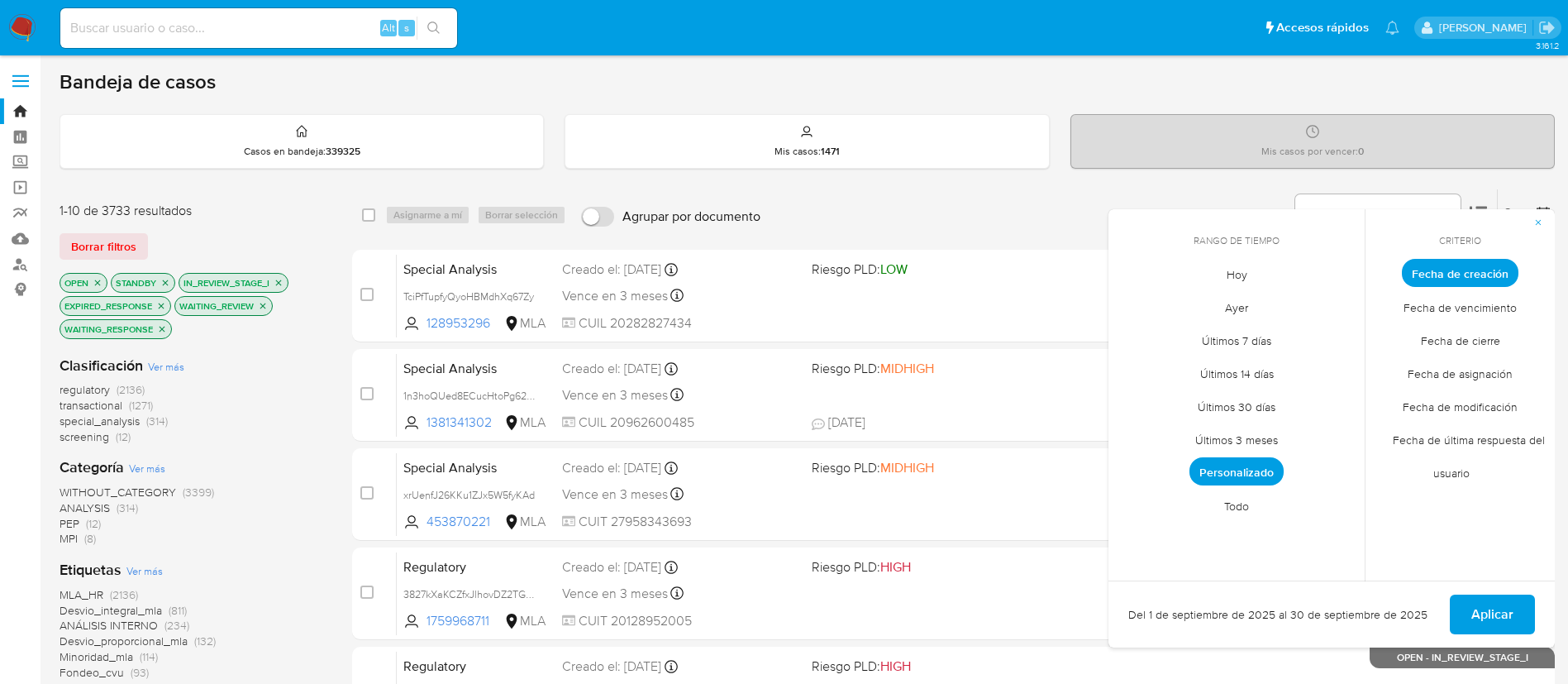
click at [1228, 501] on span "Todo" at bounding box center [1236, 506] width 60 height 34
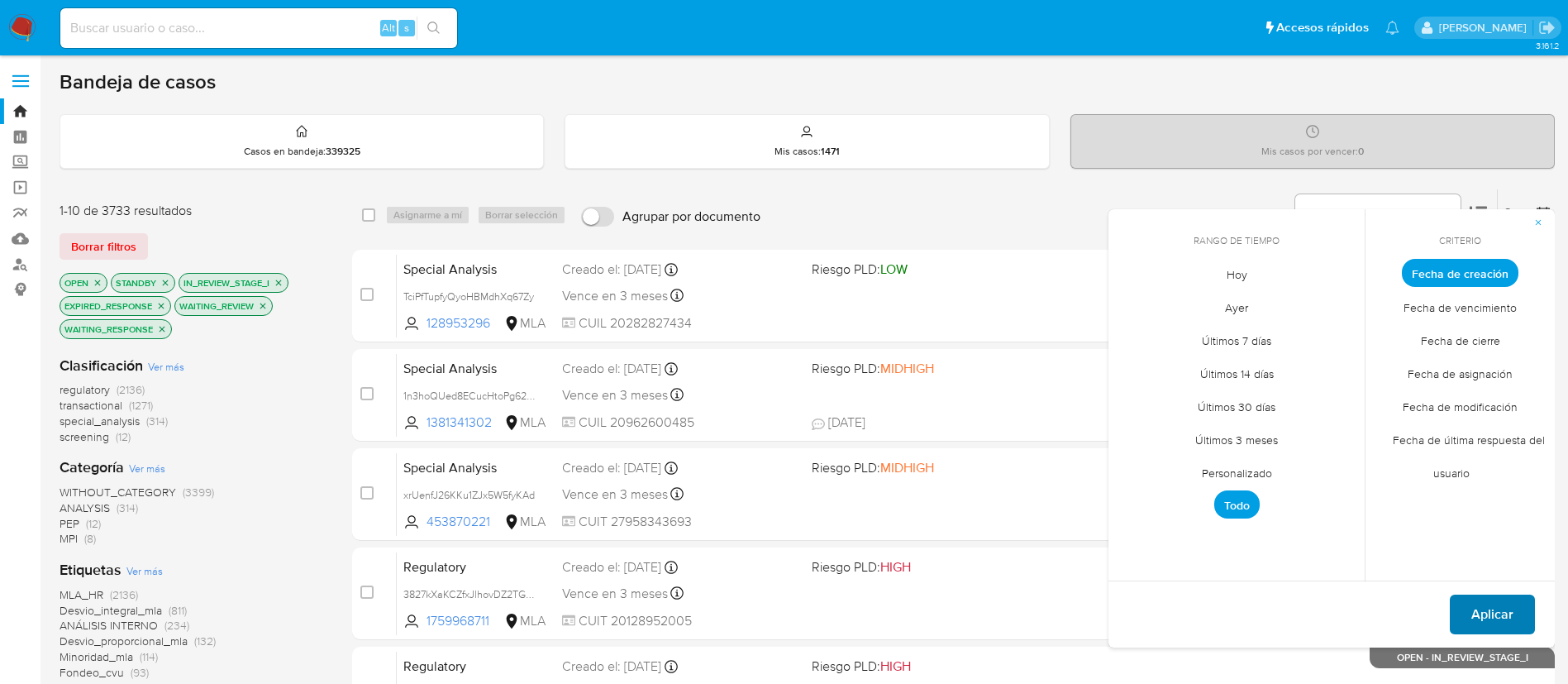
click at [1488, 608] on span "Aplicar" at bounding box center [1493, 614] width 42 height 36
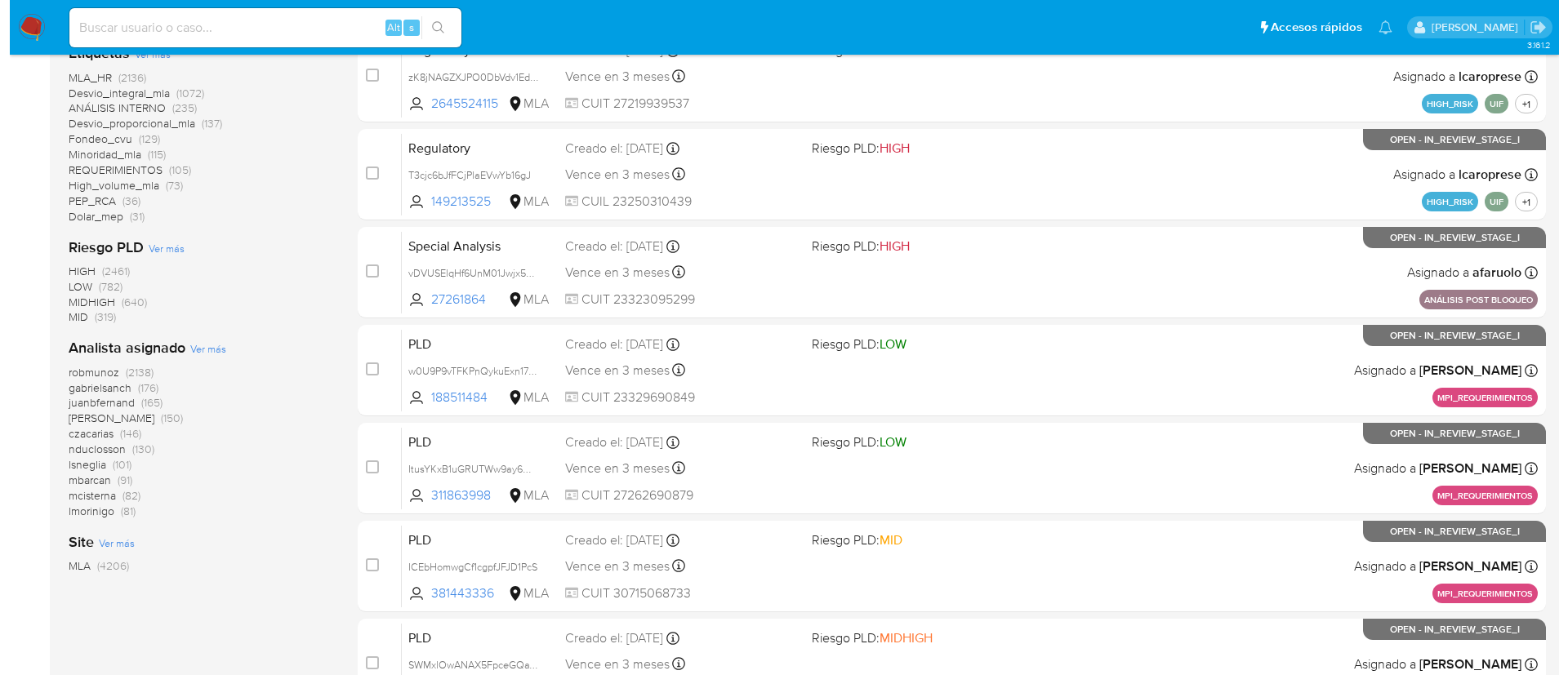
scroll to position [509, 0]
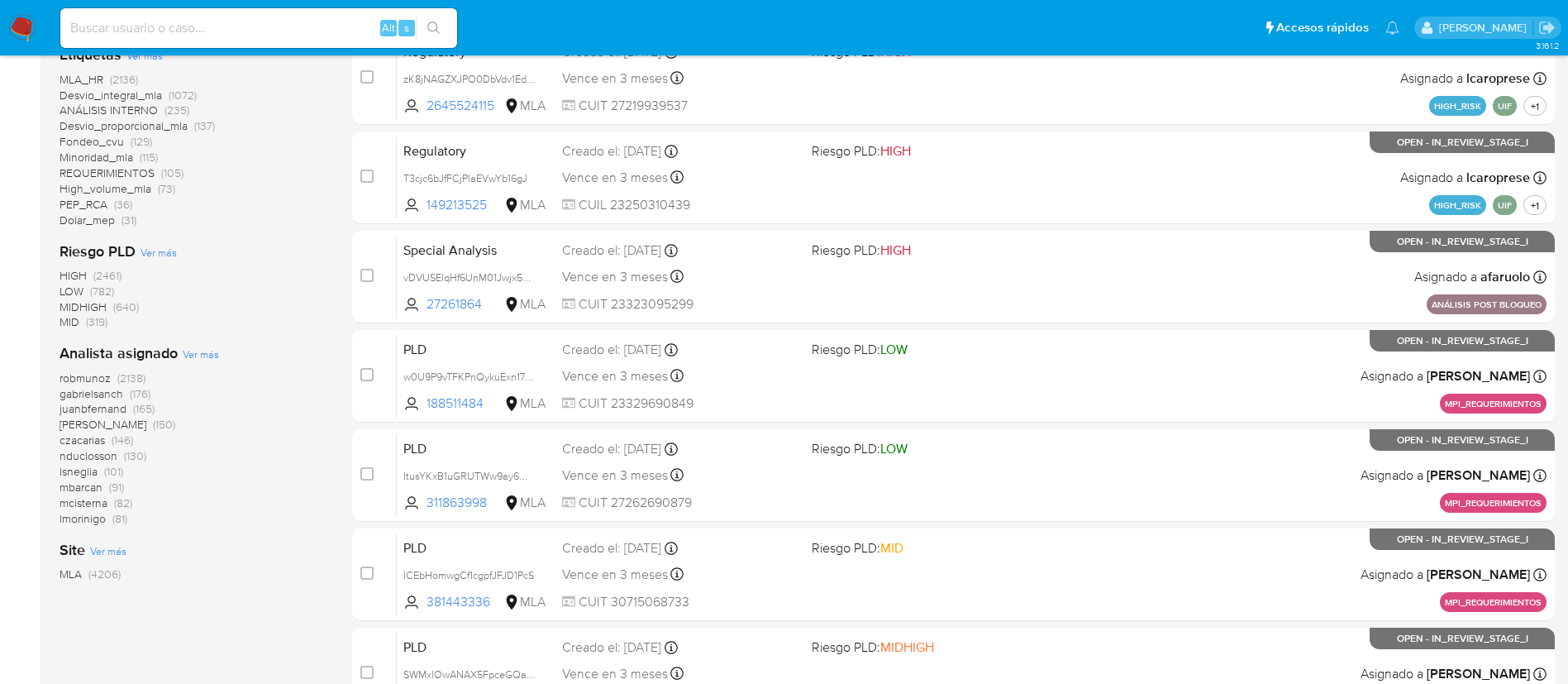
click at [201, 355] on span "Ver más" at bounding box center [200, 354] width 36 height 15
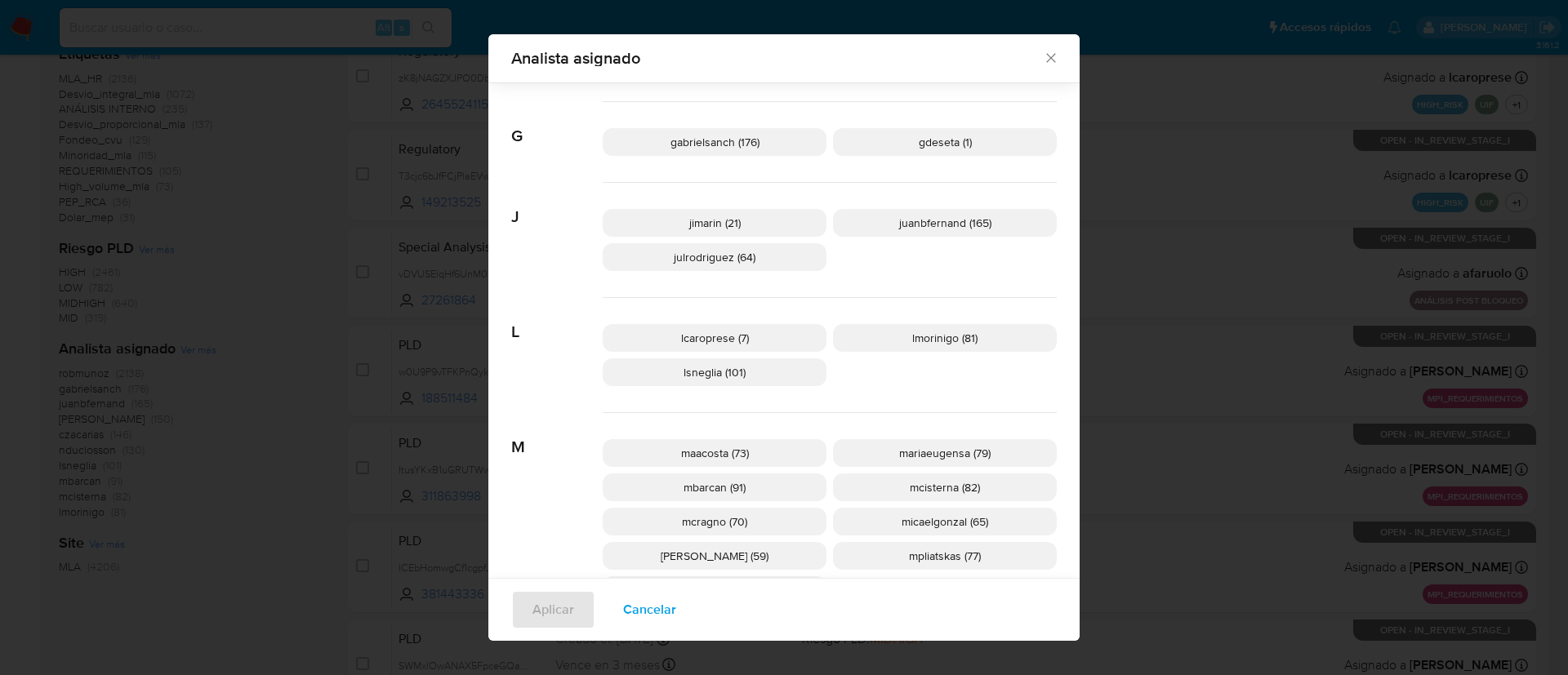
scroll to position [483, 0]
click at [1391, 208] on div "Analista asignado Buscar 9 9b67c4c7-5718-49c3-93b1-153dcf44f7df (1) A afaruolo …" at bounding box center [784, 337] width 1568 height 675
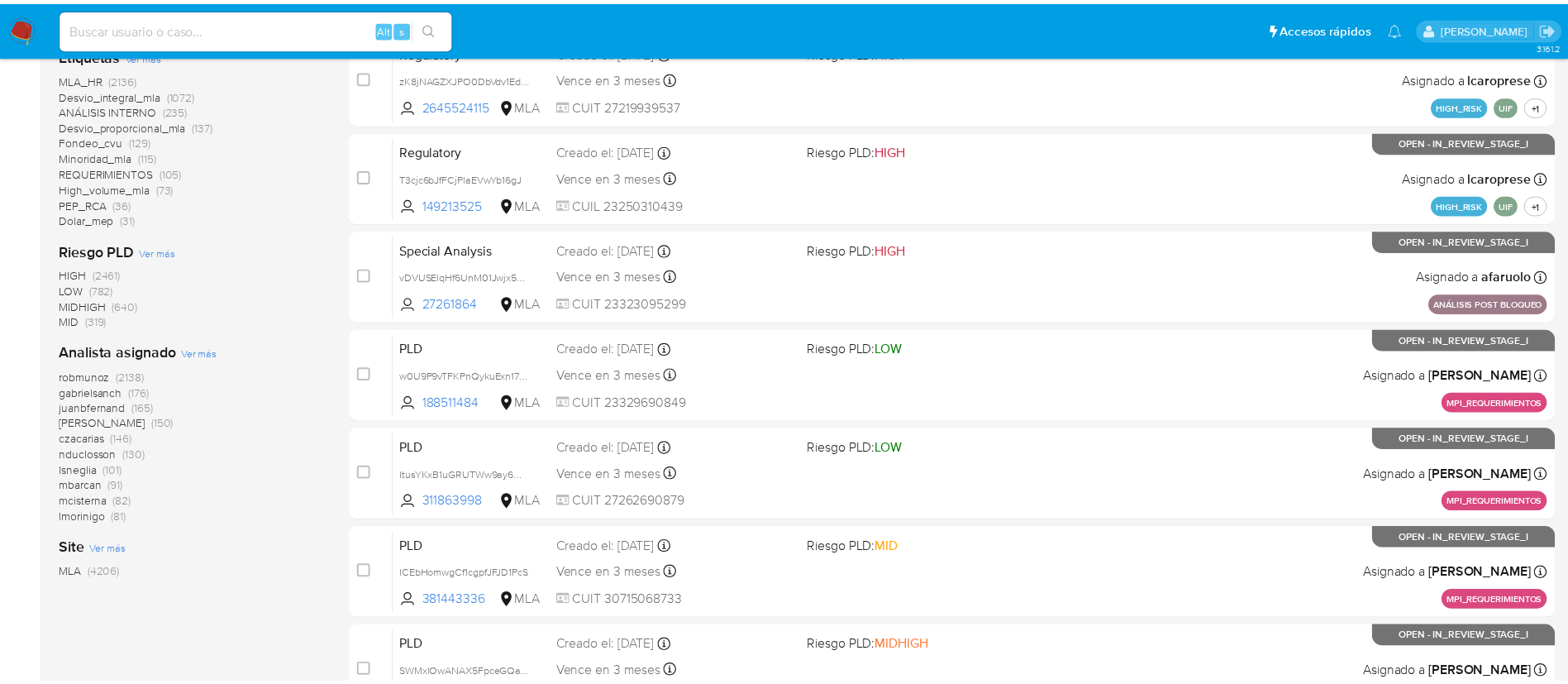
scroll to position [0, 0]
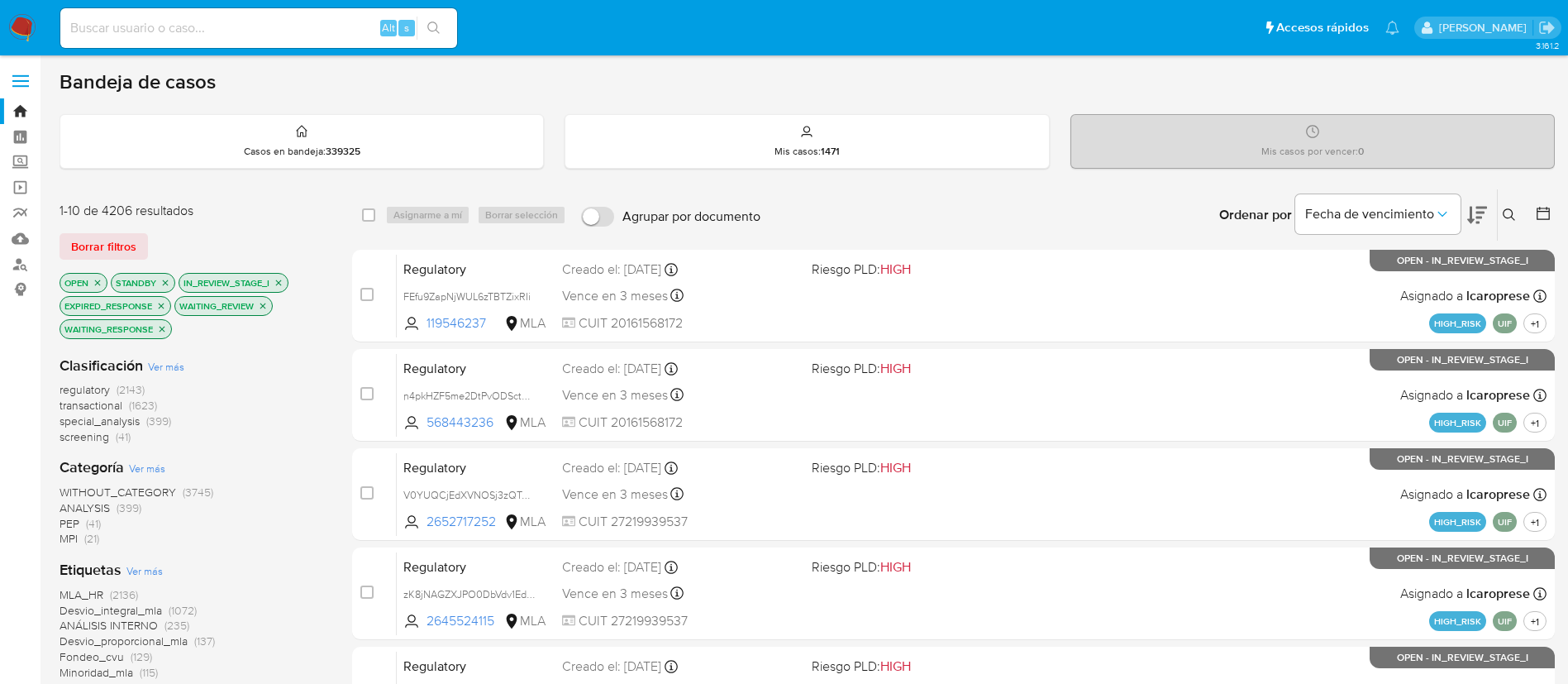
click at [1550, 212] on icon at bounding box center [1543, 213] width 17 height 17
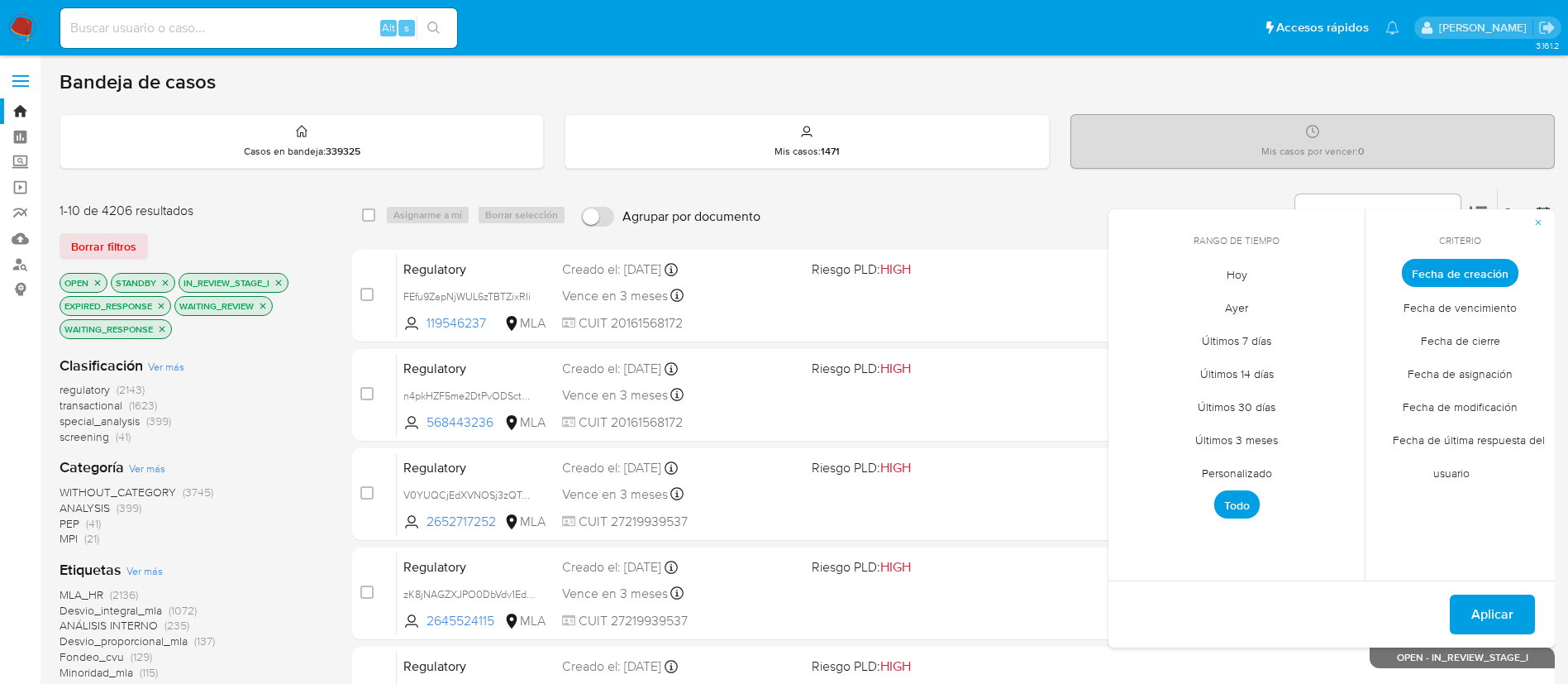
click at [1238, 479] on span "Personalizado" at bounding box center [1237, 472] width 105 height 34
click at [1130, 300] on icon "Mes anterior" at bounding box center [1134, 303] width 20 height 20
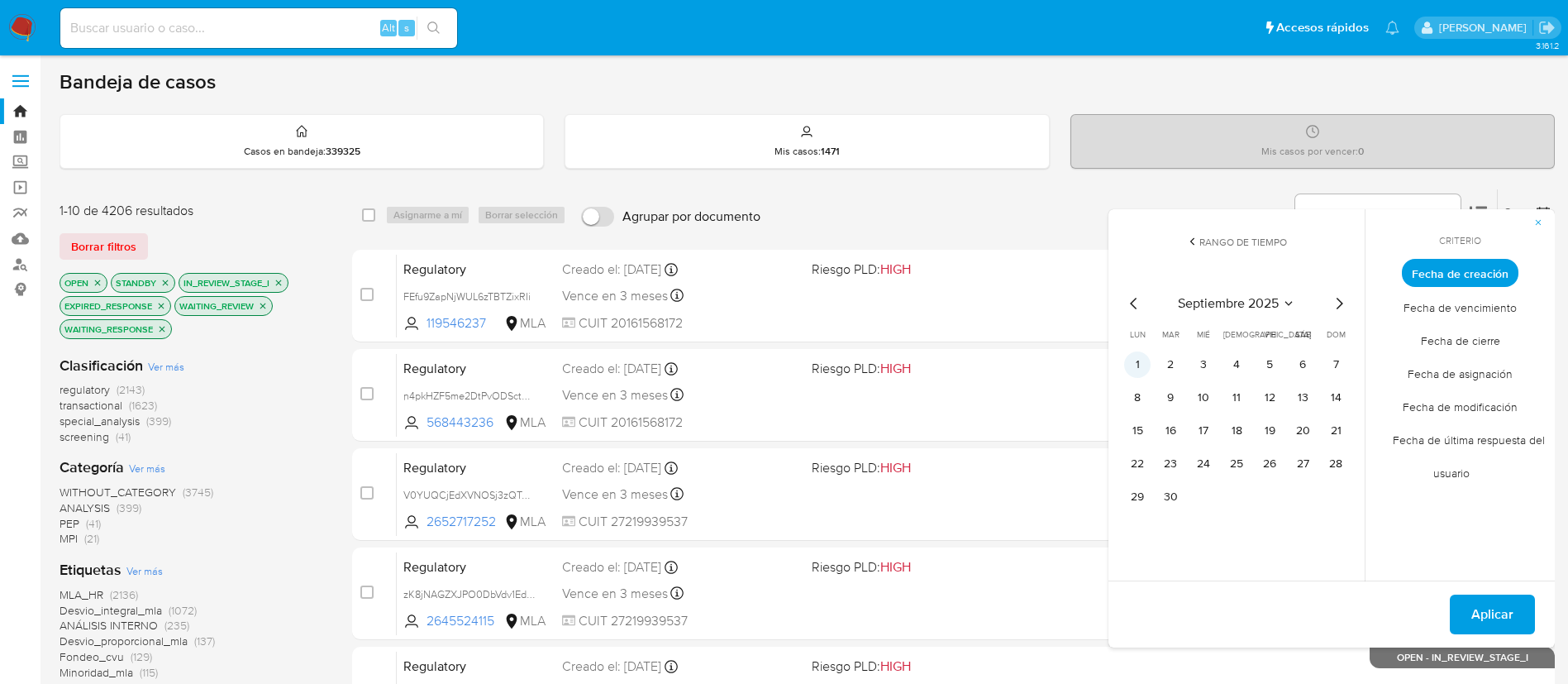
click at [1135, 364] on button "1" at bounding box center [1137, 364] width 26 height 26
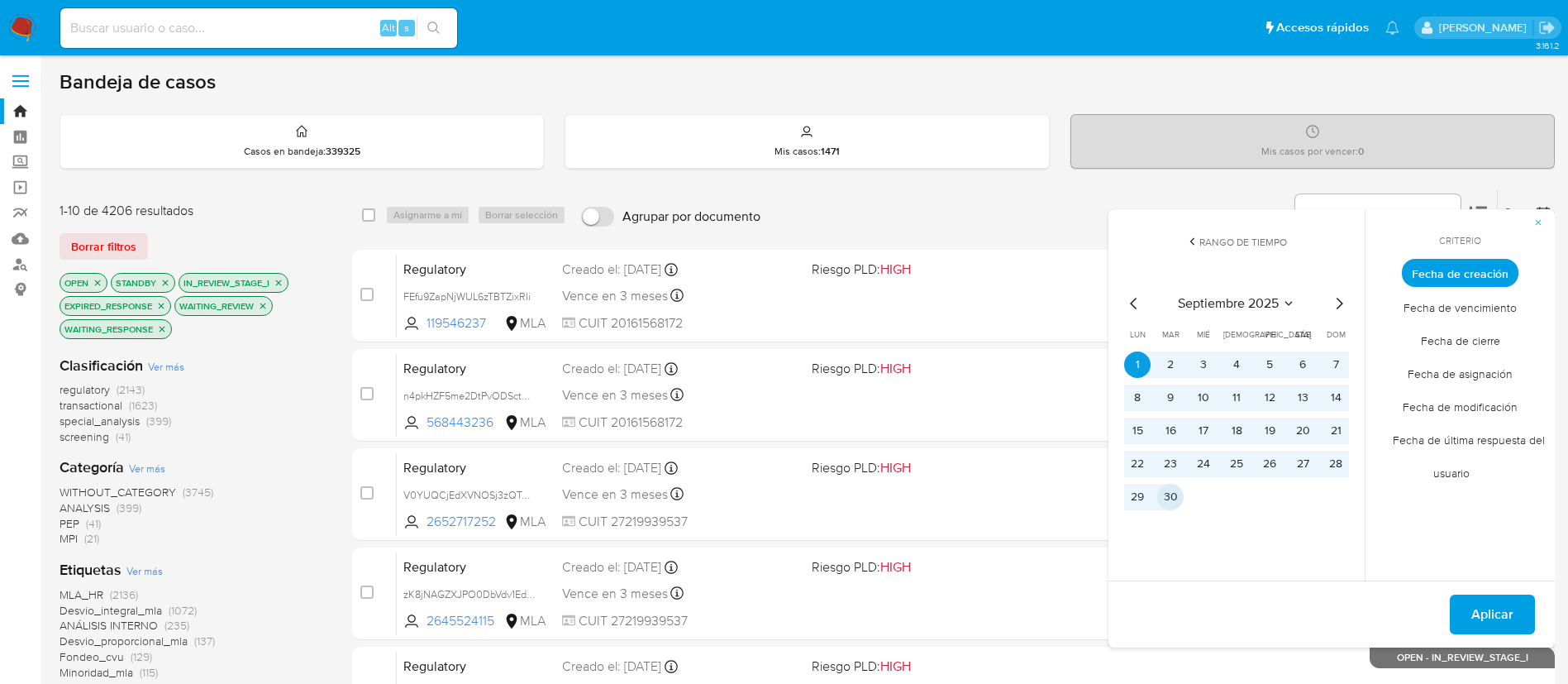
click at [1173, 493] on button "30" at bounding box center [1171, 497] width 26 height 26
click at [1500, 622] on span "Aplicar" at bounding box center [1493, 614] width 42 height 36
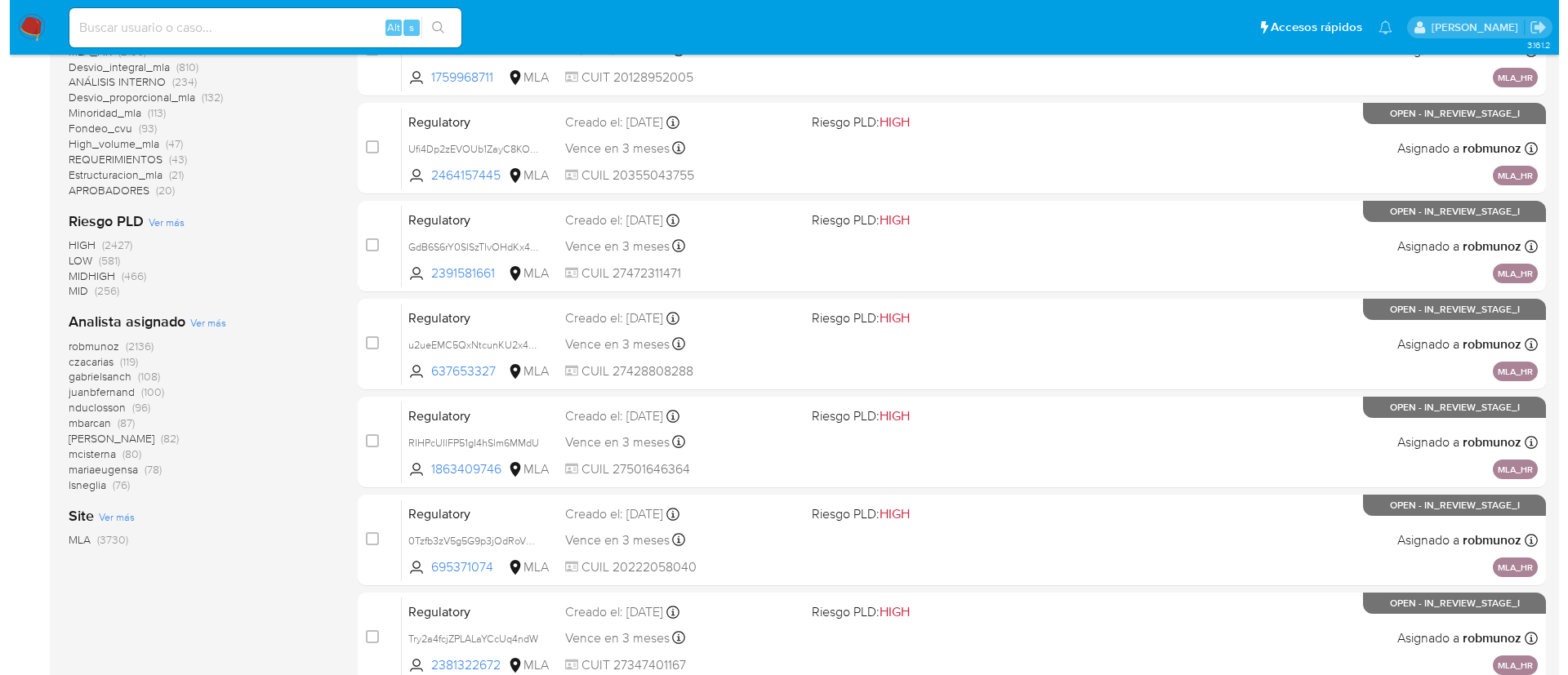
scroll to position [543, 0]
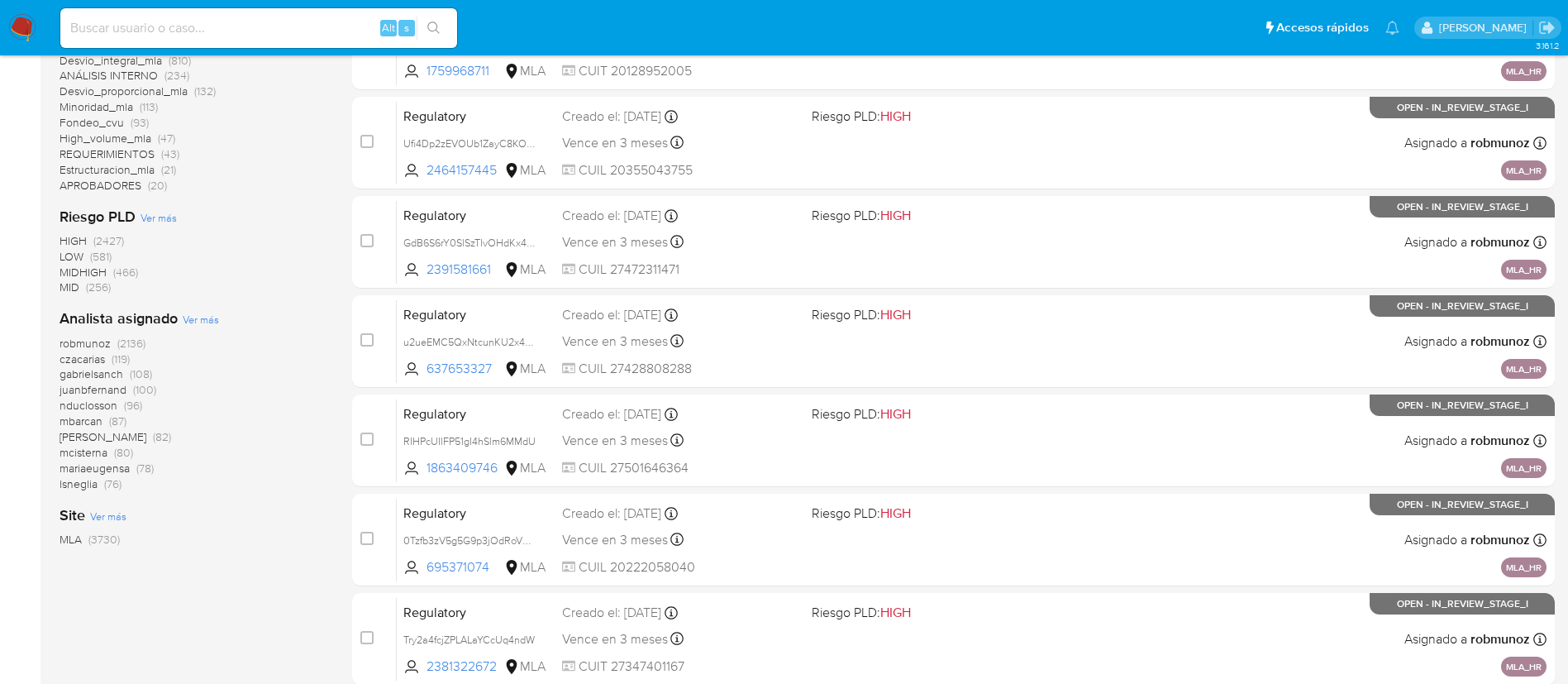
click at [199, 319] on span "Ver más" at bounding box center [200, 319] width 36 height 15
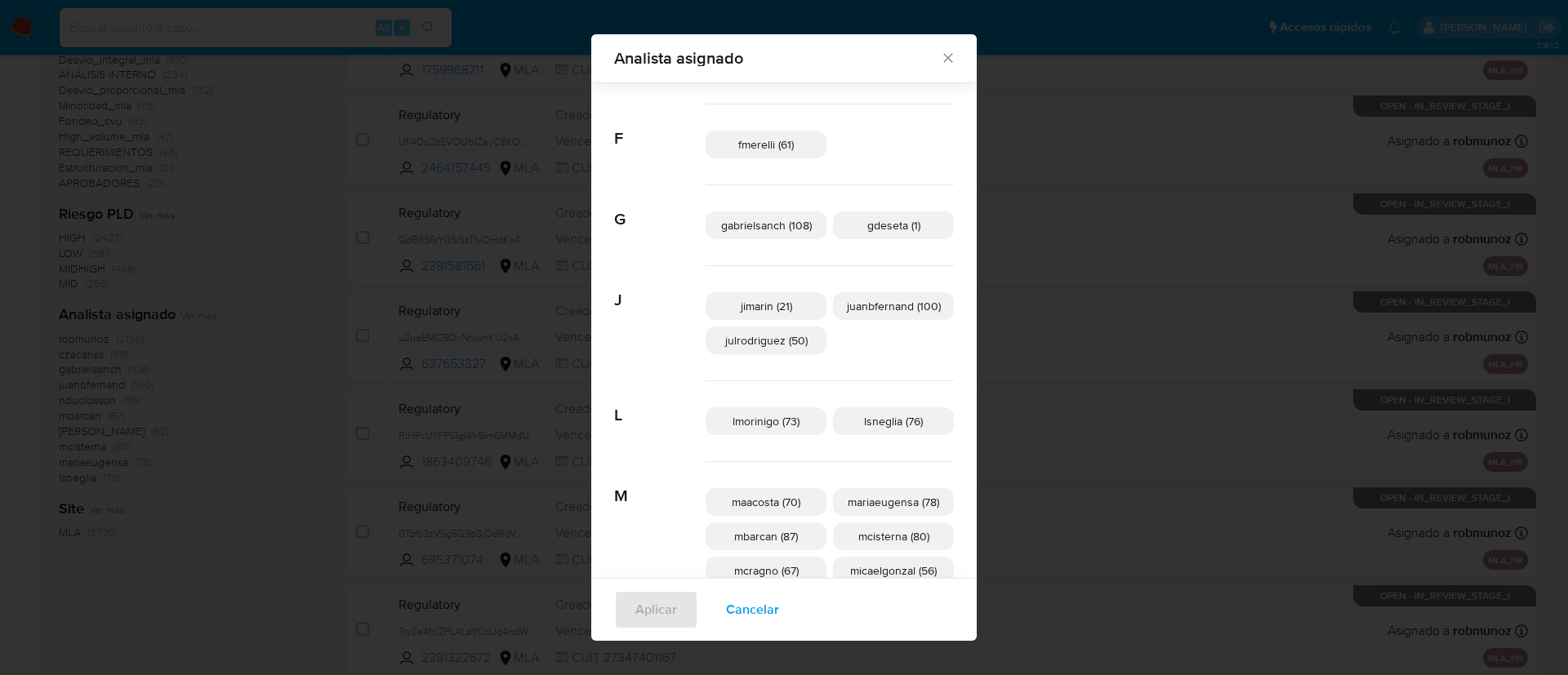
scroll to position [288, 0]
click at [168, 218] on div "Analista asignado Buscar A afaruolo (1) amedzovich (82) aviggiano (3) avilosio …" at bounding box center [784, 337] width 1568 height 675
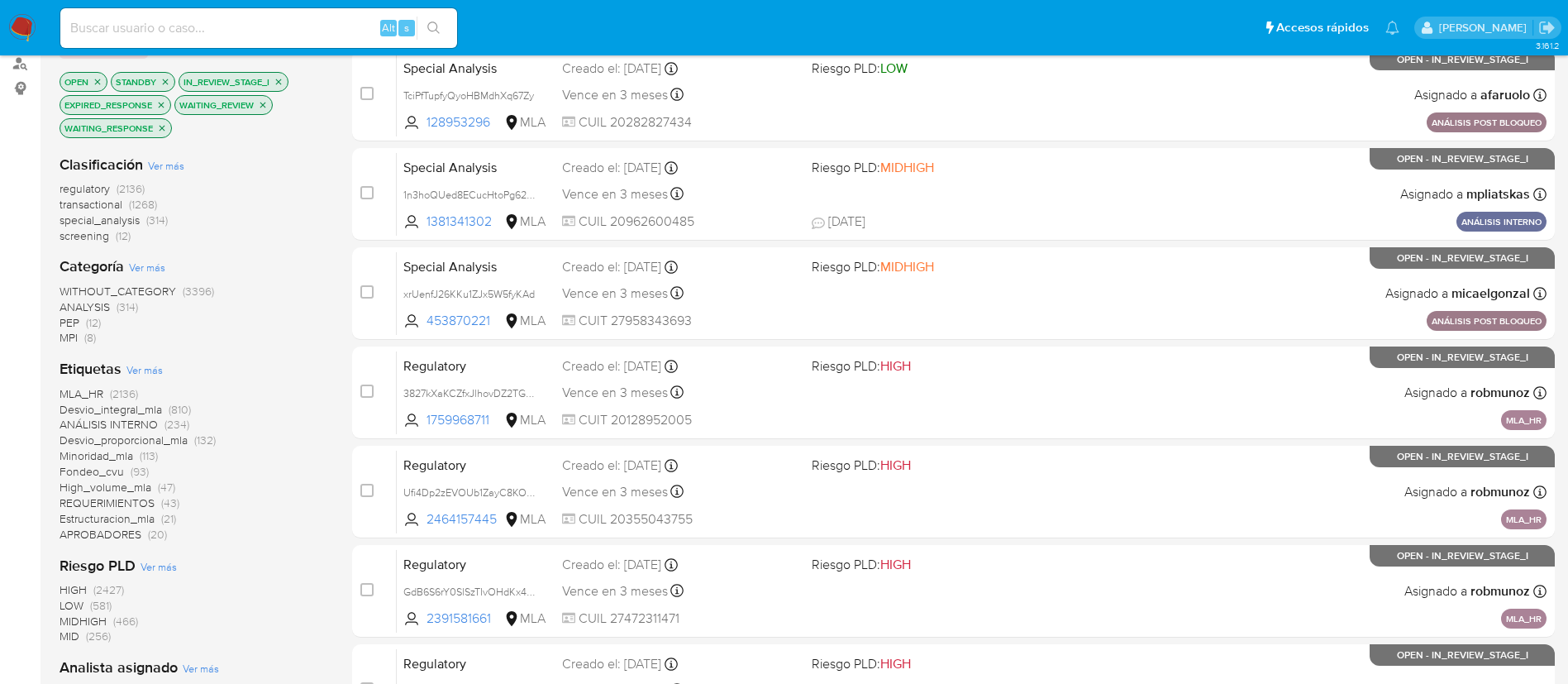
scroll to position [200, 0]
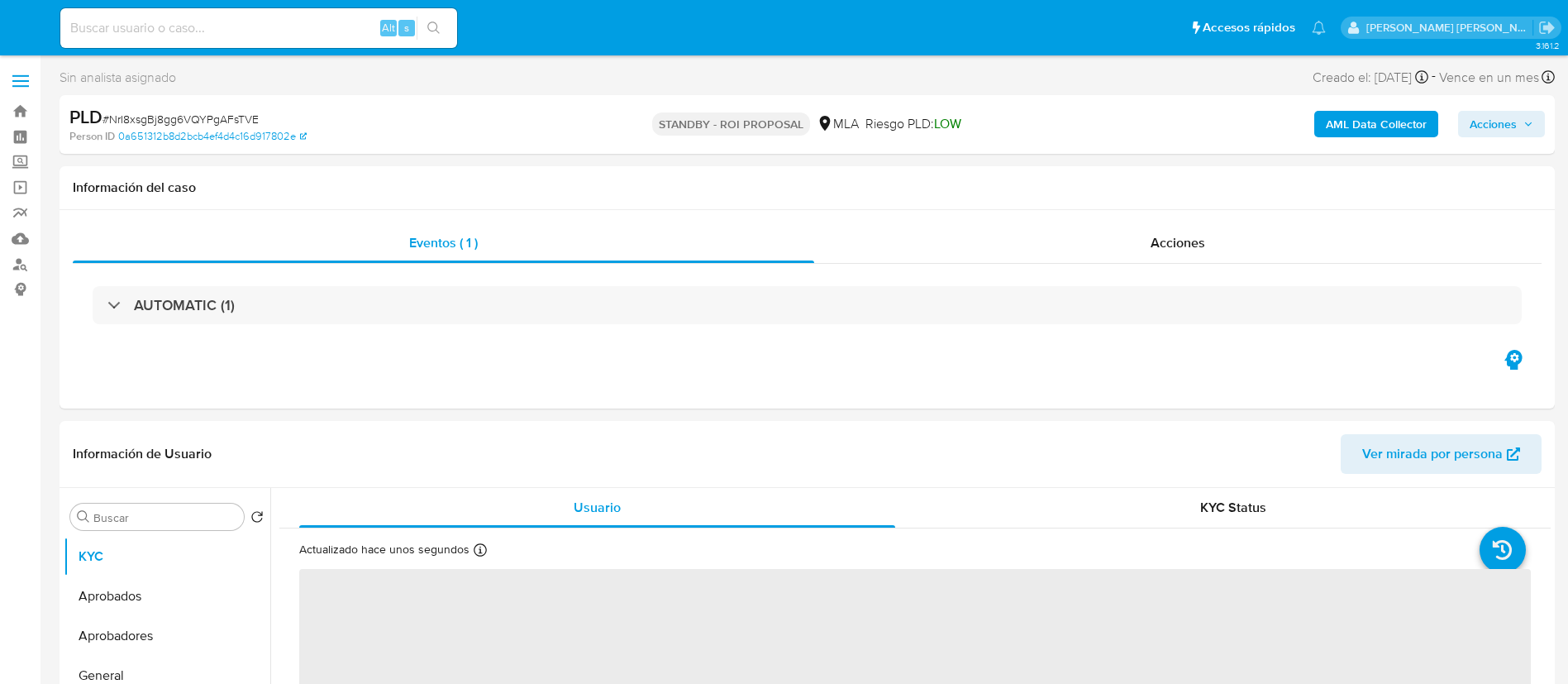
select select "10"
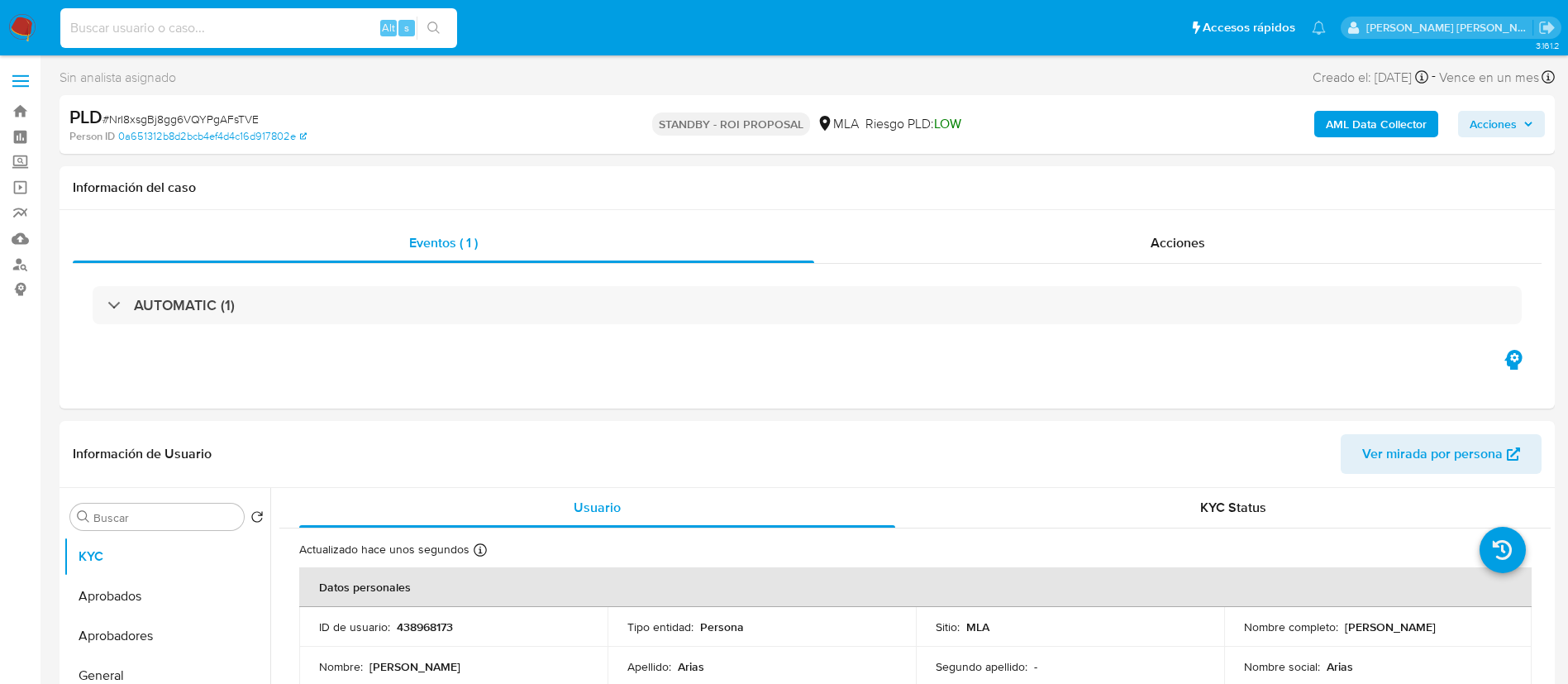
paste input "MNnokL9fL2jjdsrbTUr24RDK"
click at [339, 24] on input "MNnokL9fL2jjdsrbTUr24RDK" at bounding box center [259, 28] width 397 height 21
type input "MNnokL9fL2jjdsrbTUr24RDK"
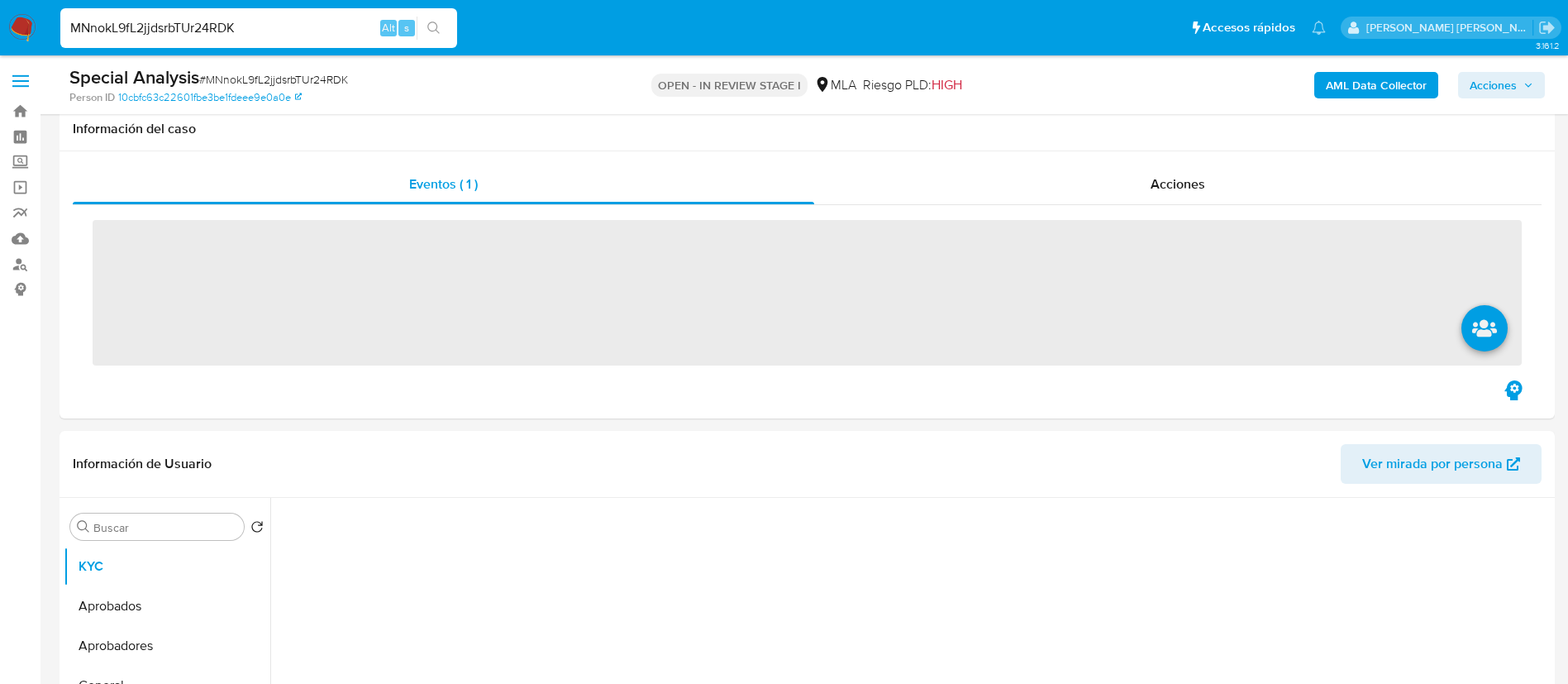
scroll to position [493, 0]
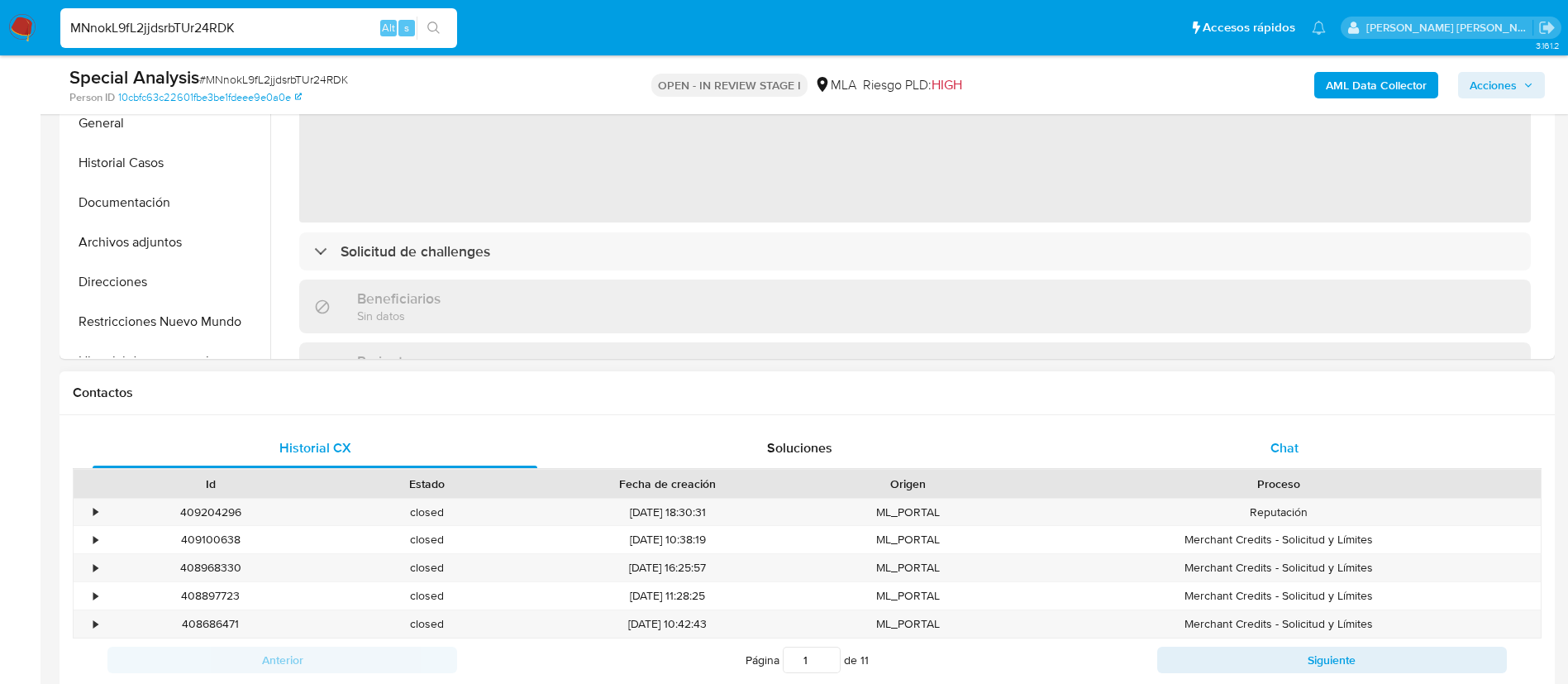
select select "10"
click at [1278, 462] on div "Chat" at bounding box center [1285, 448] width 445 height 40
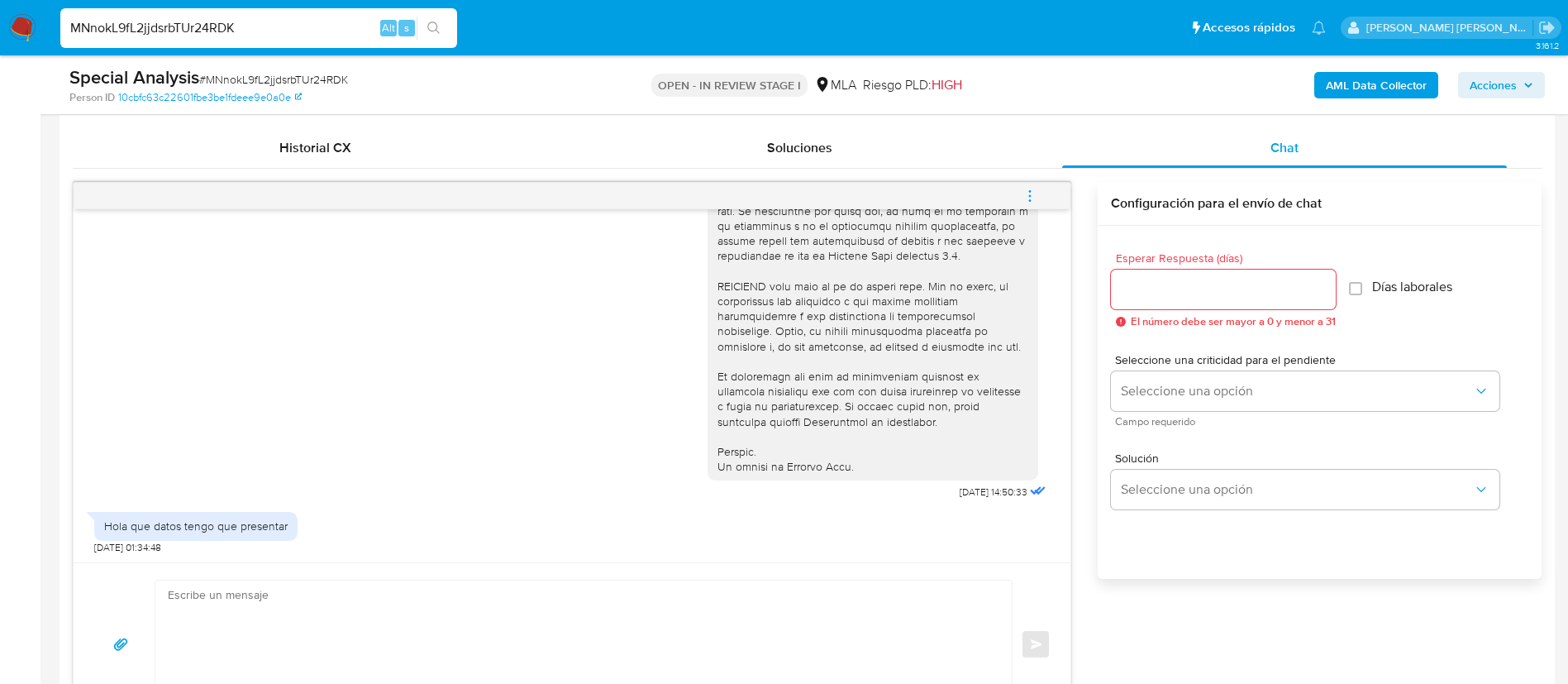
scroll to position [796, 0]
click at [32, 25] on img at bounding box center [22, 28] width 28 height 28
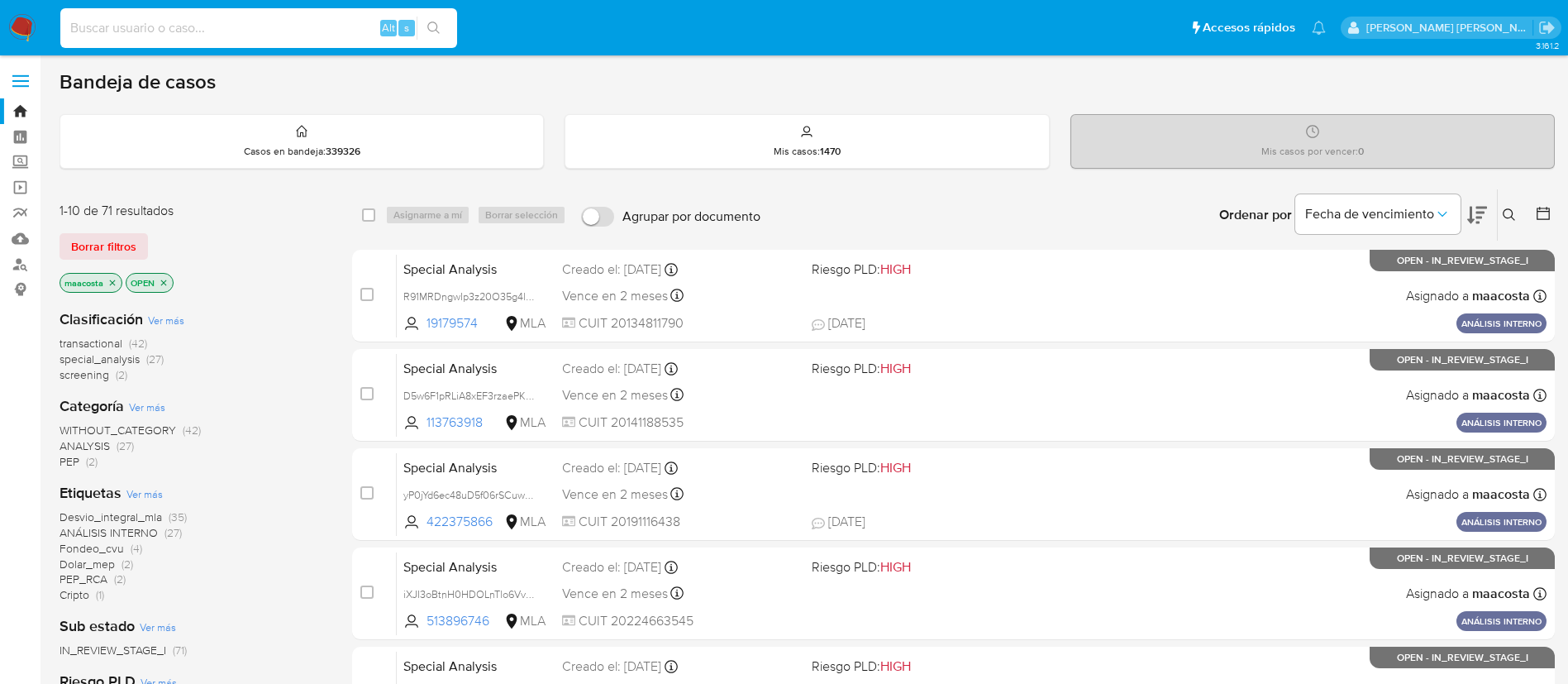
click at [274, 21] on input at bounding box center [259, 28] width 397 height 21
paste input "RD9kmwCMJkOYZ2b7OloDgpO7"
type input "RD9kmwCMJkOYZ2b7OloDgpO7"
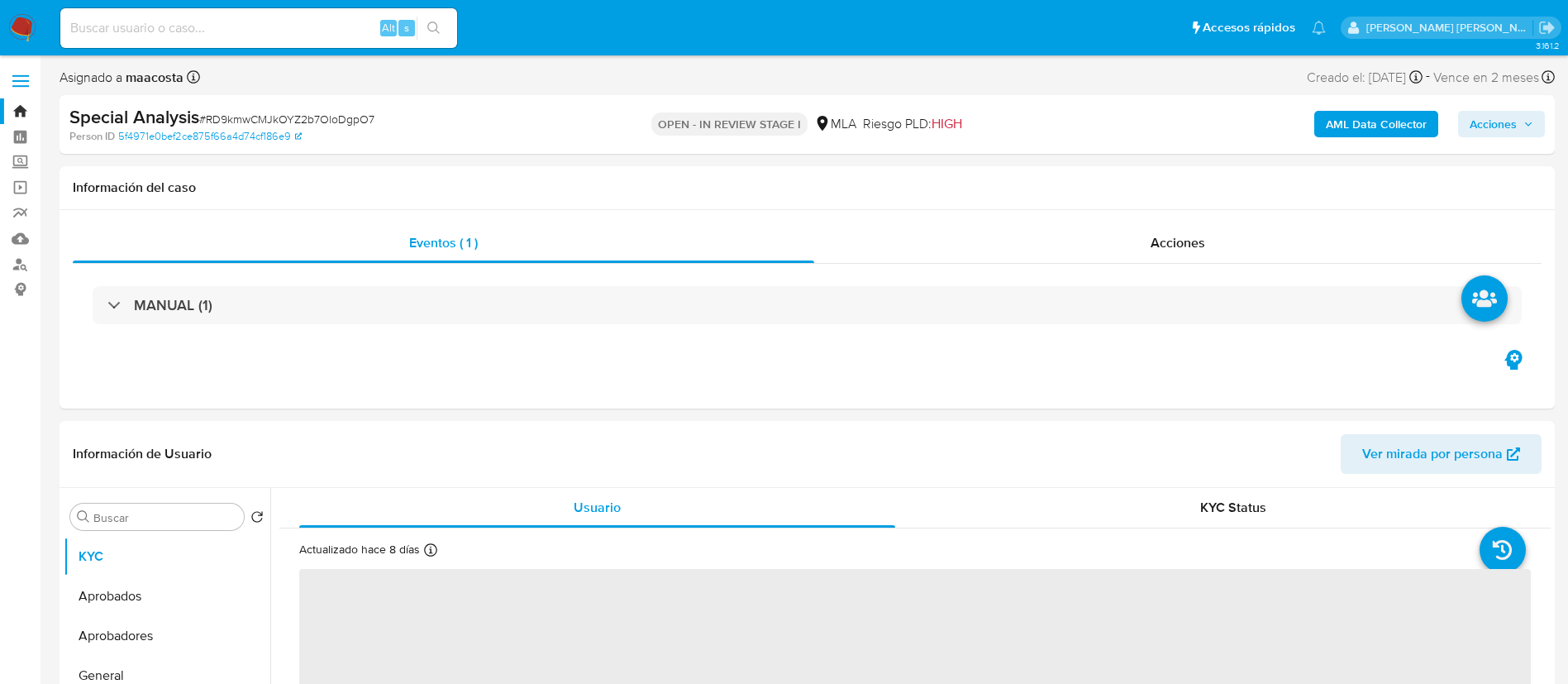
select select "10"
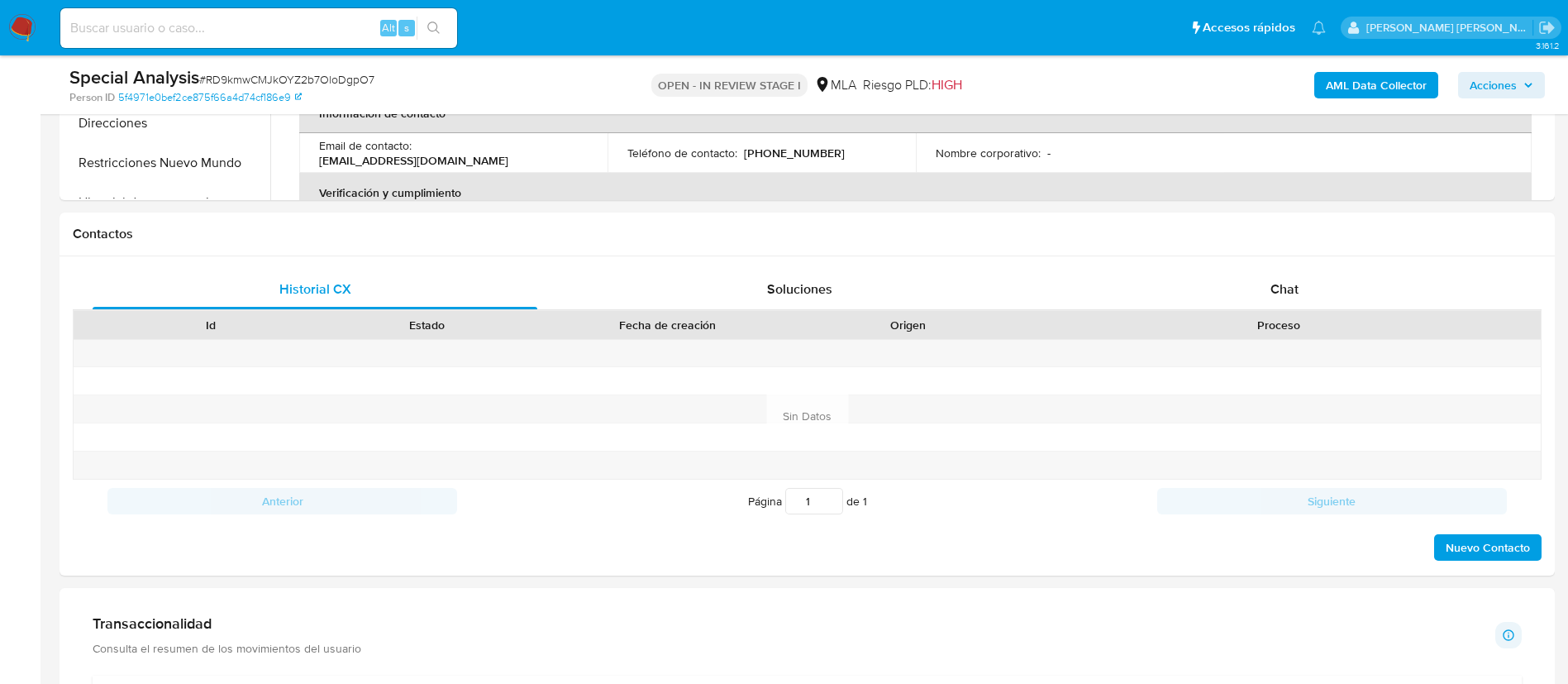
scroll to position [792, 0]
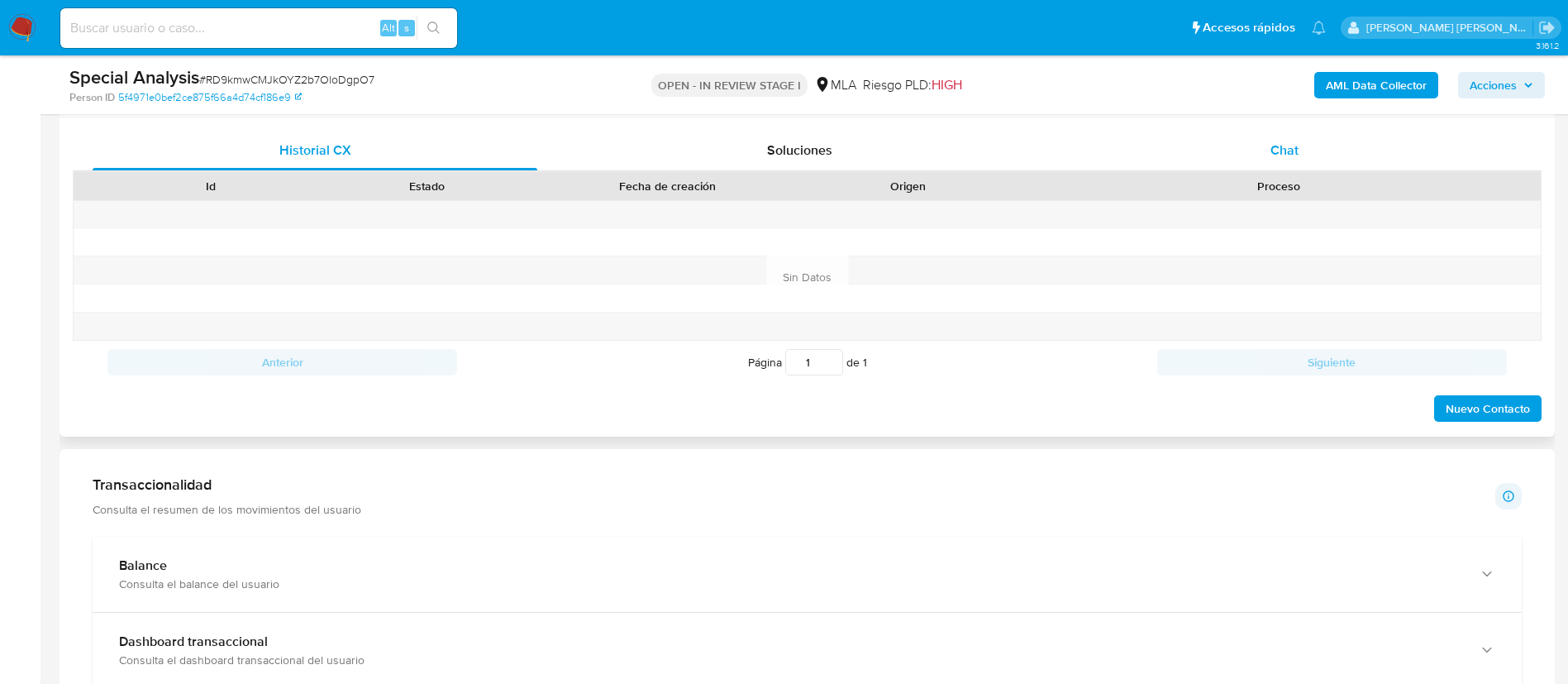
click at [1292, 137] on div "Chat" at bounding box center [1285, 150] width 445 height 40
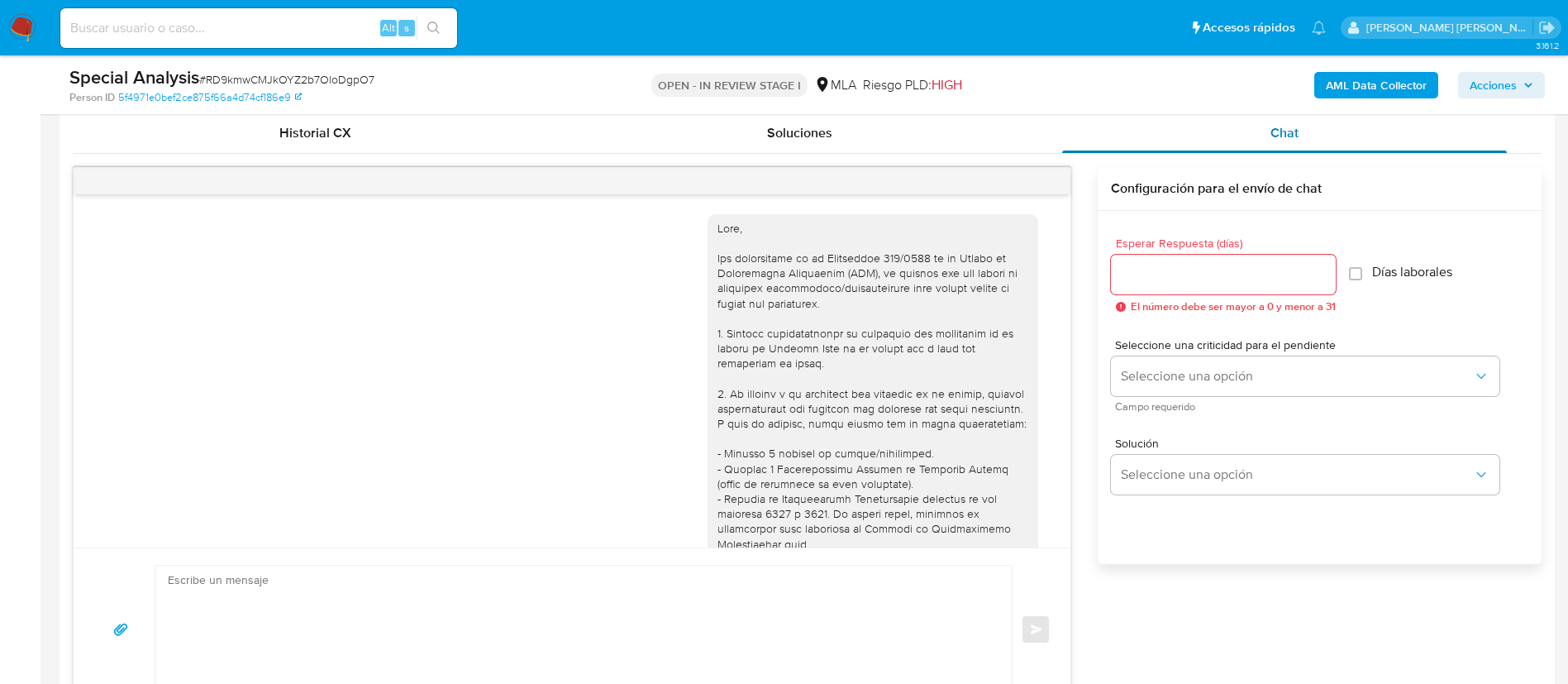
scroll to position [691, 0]
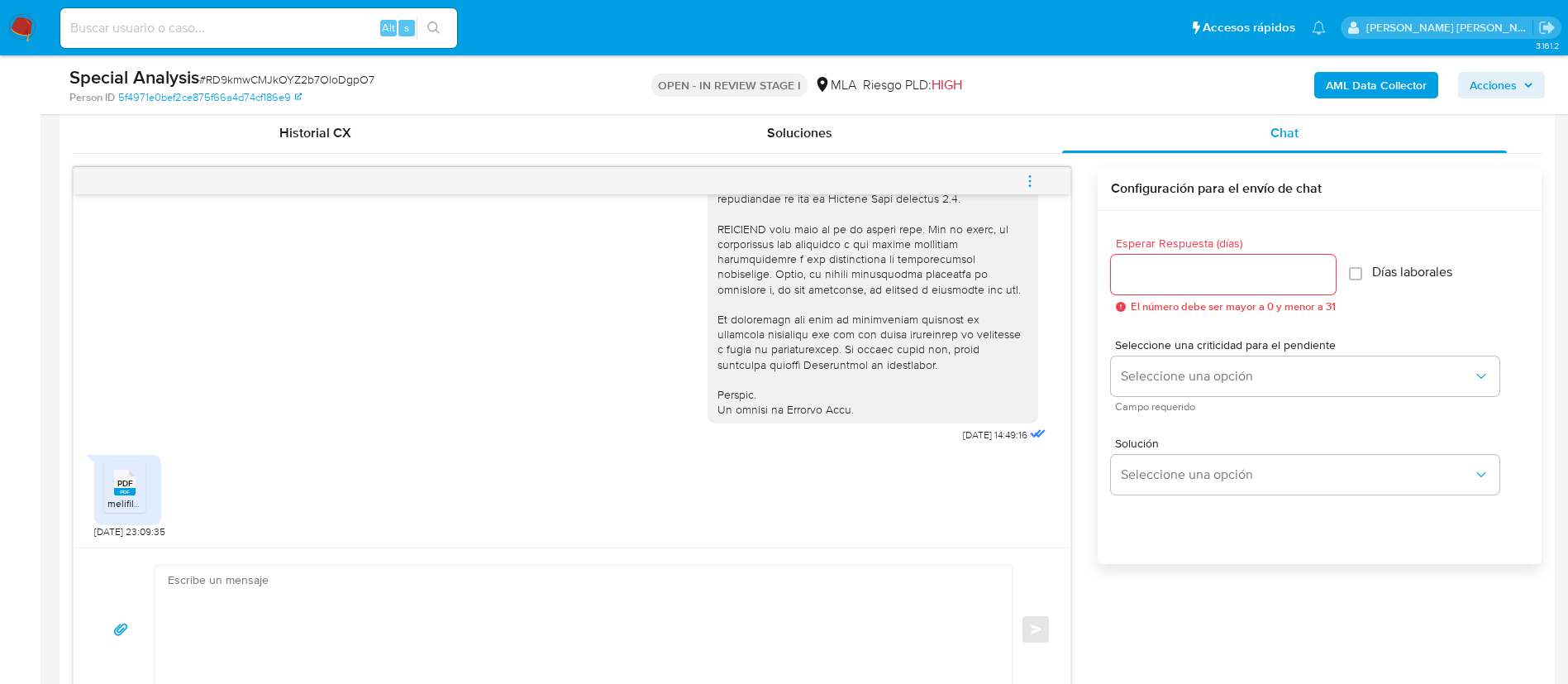
click at [125, 480] on span "PDF" at bounding box center [125, 484] width 16 height 11
click at [123, 505] on span "melifile5415735582802602919.pdf" at bounding box center [183, 503] width 153 height 14
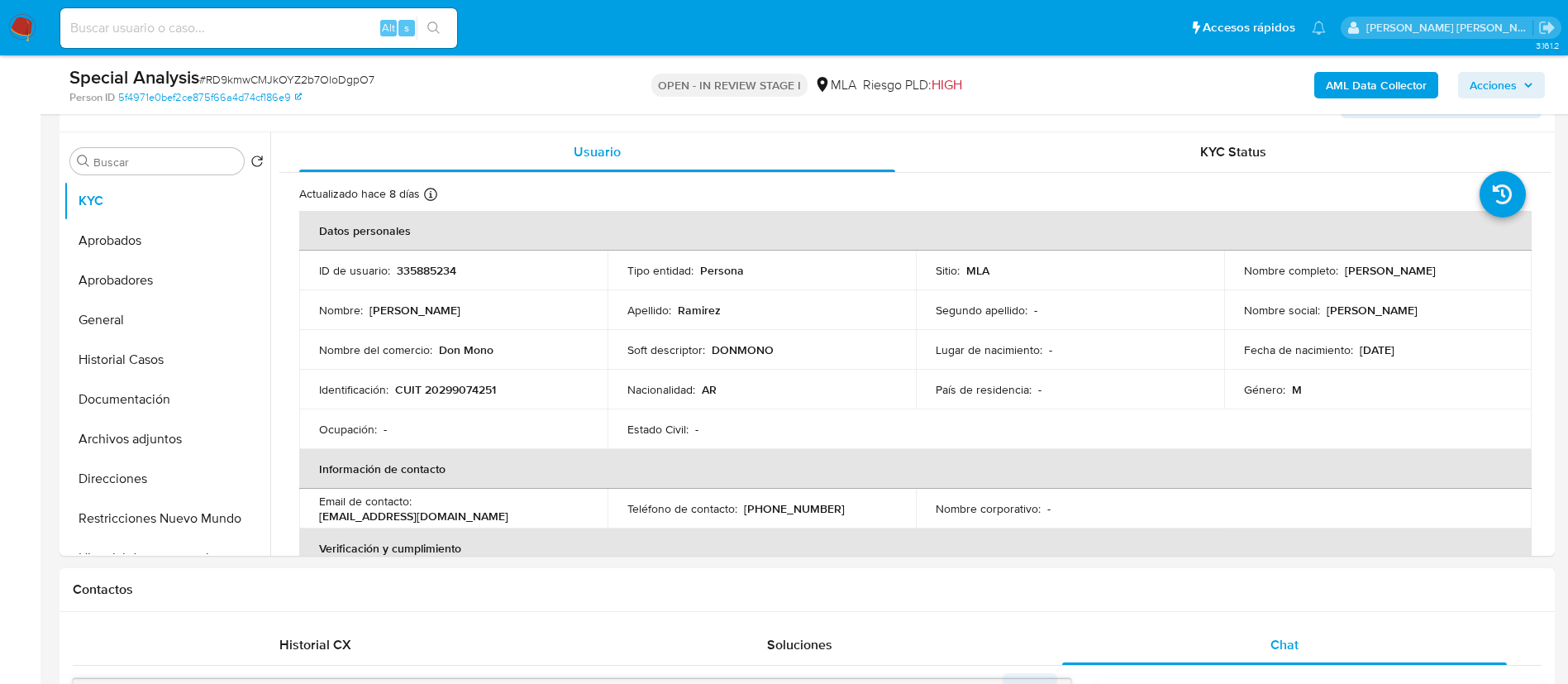
scroll to position [298, 0]
drag, startPoint x: 1341, startPoint y: 275, endPoint x: 1507, endPoint y: 269, distance: 166.1
click at [1507, 269] on td "Nombre completo : [PERSON_NAME]" at bounding box center [1378, 270] width 308 height 40
copy p "[PERSON_NAME]"
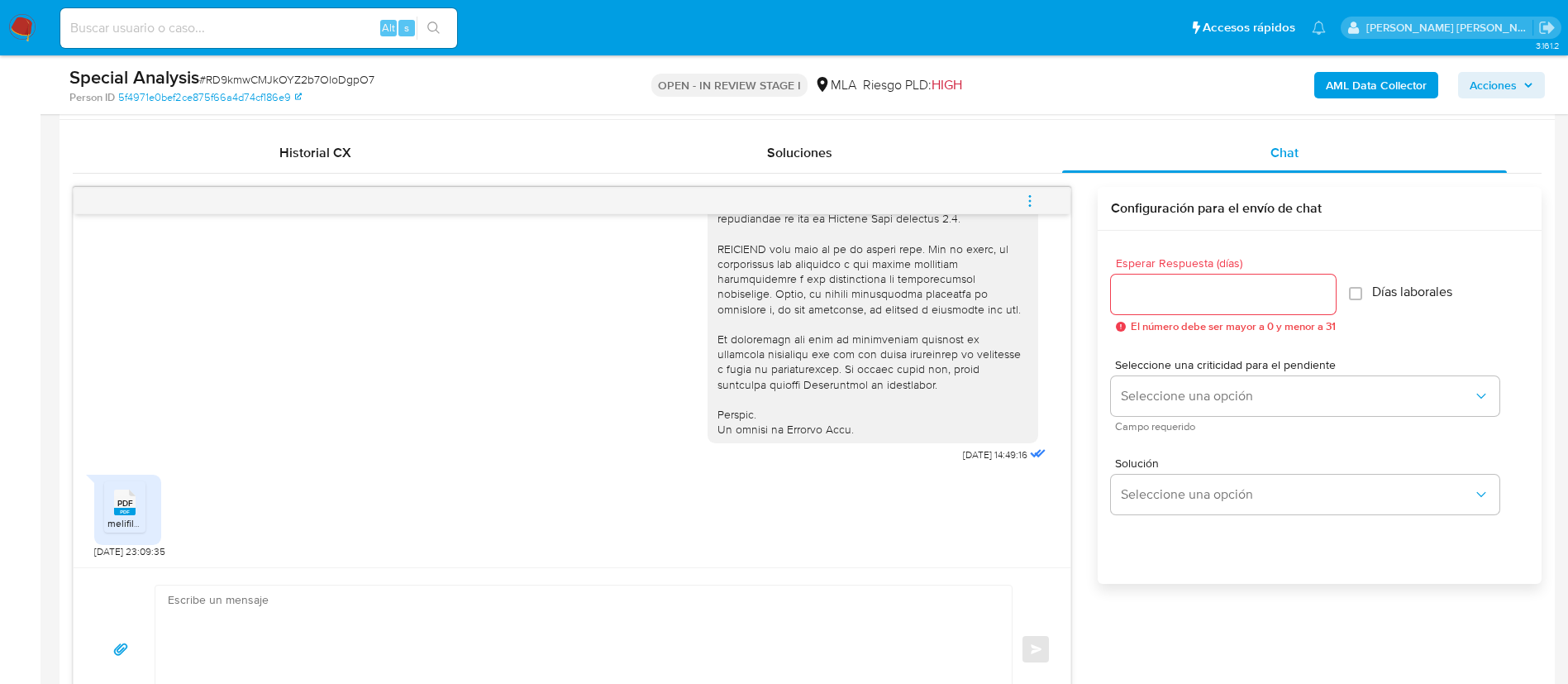
scroll to position [791, 0]
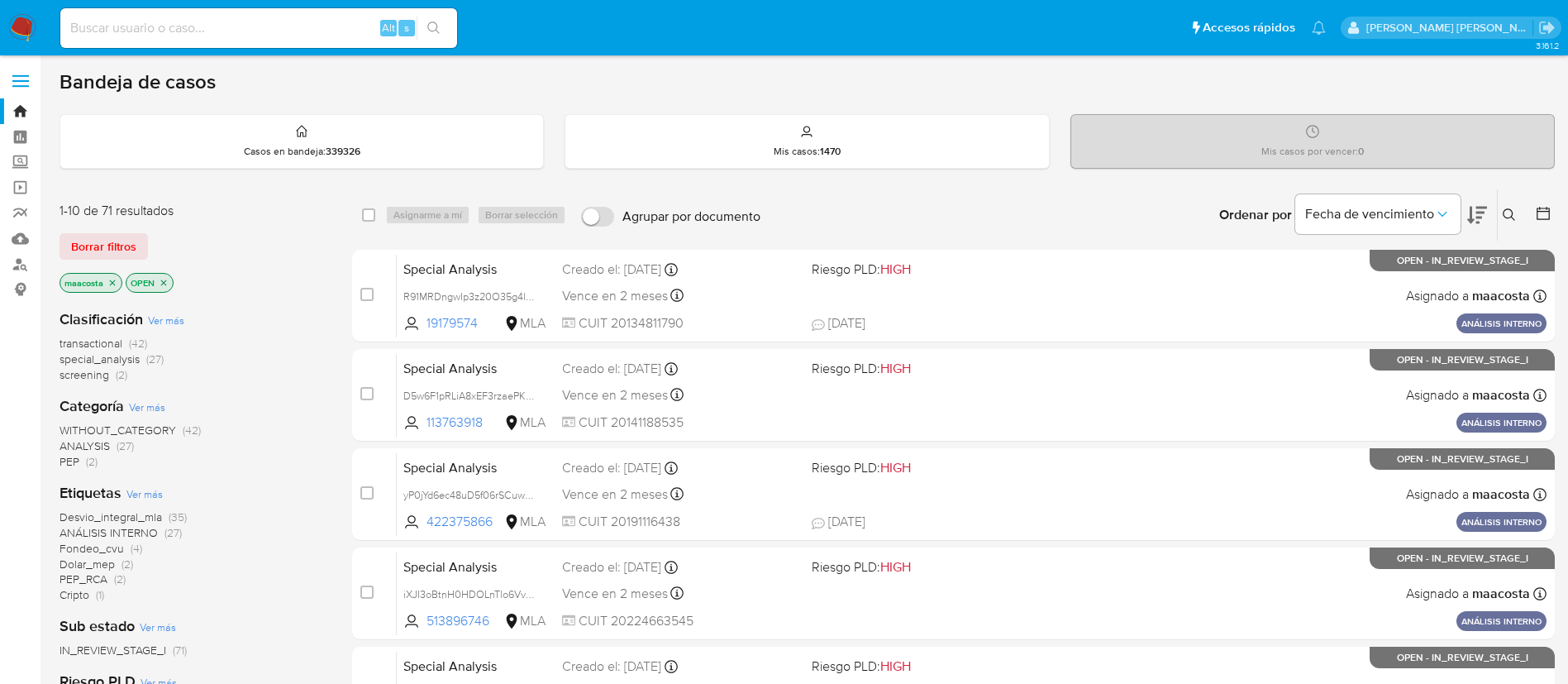
click at [299, 41] on div "Alt s" at bounding box center [259, 27] width 397 height 40
paste input "MNnokL9fL2jjdsrbTUr24RDK"
click at [274, 21] on input at bounding box center [259, 28] width 397 height 21
type input "MNnokL9fL2jjdsrbTUr24RDK"
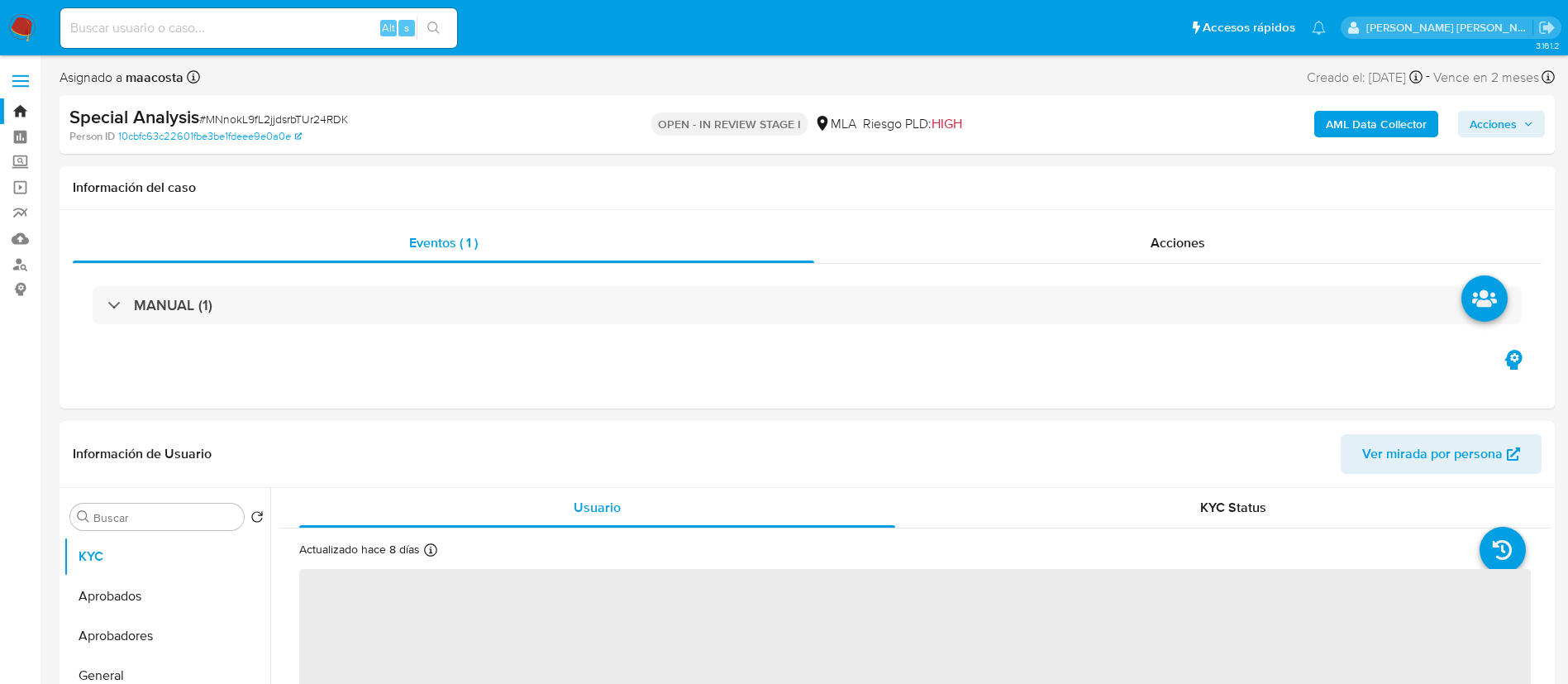
select select "10"
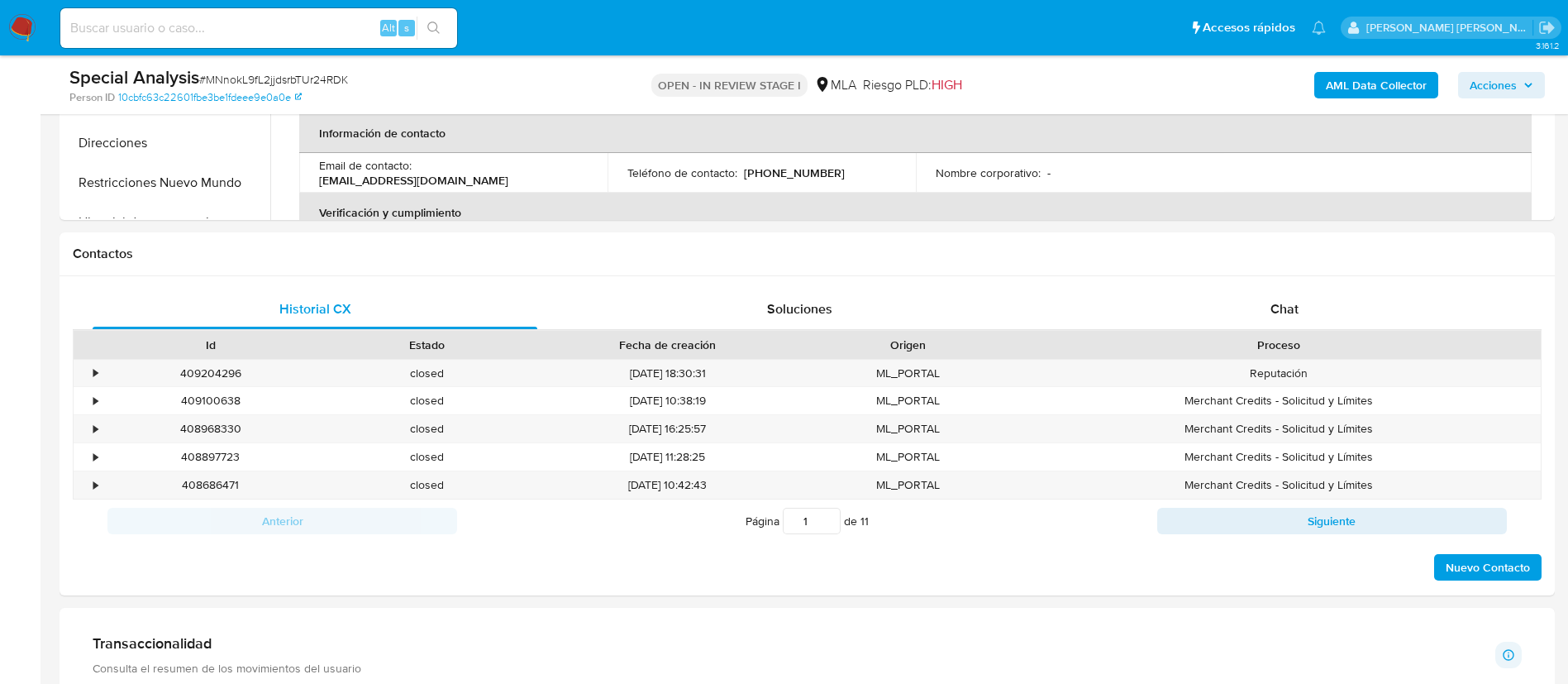
scroll to position [704, 0]
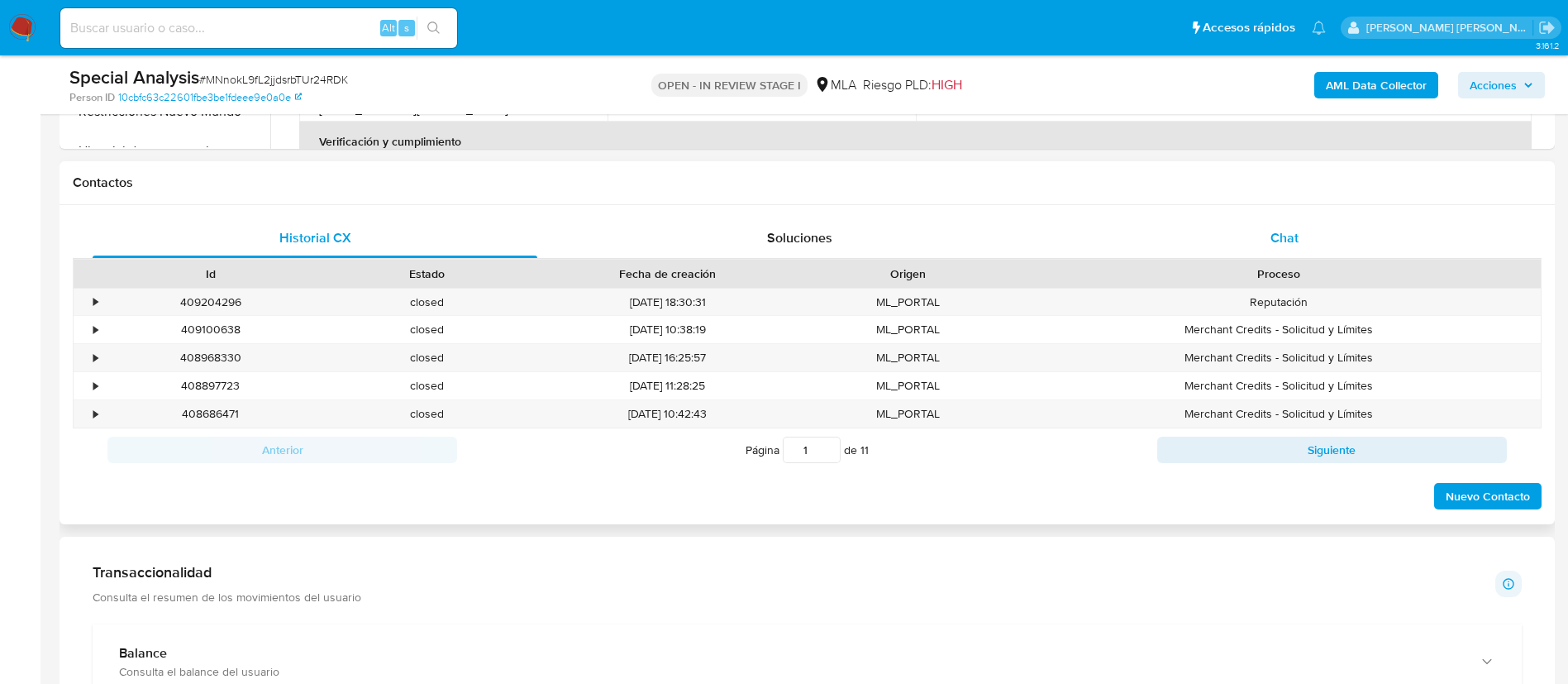
click at [1292, 239] on span "Chat" at bounding box center [1285, 238] width 28 height 19
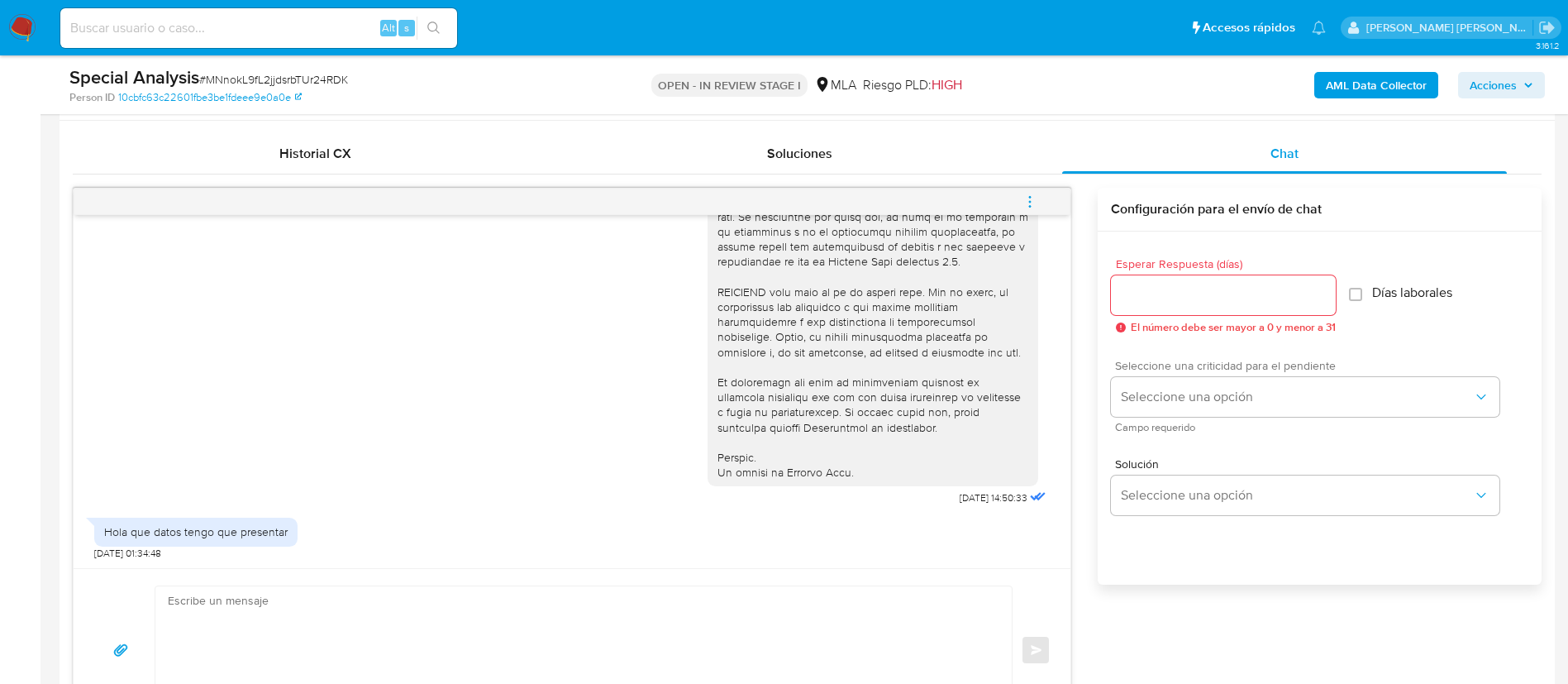
scroll to position [789, 0]
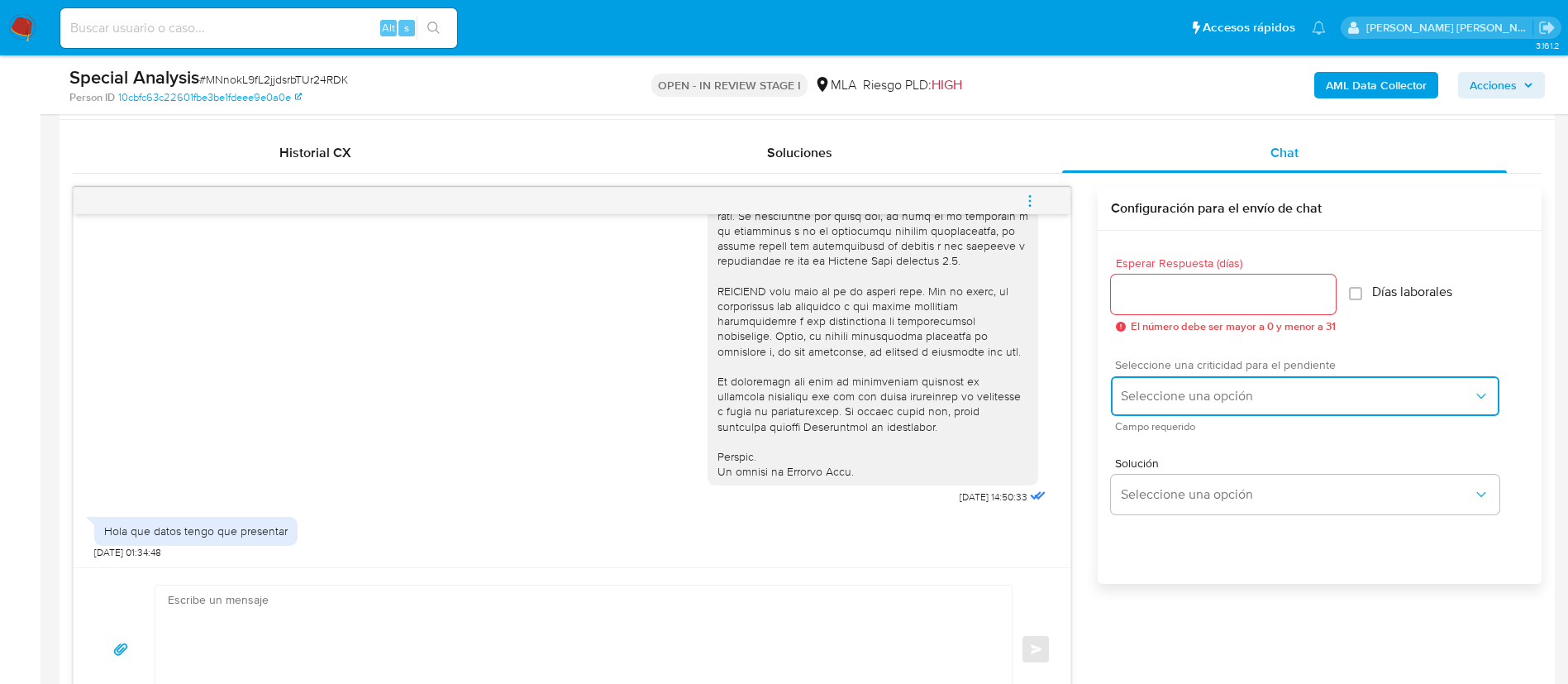
click at [1227, 405] on button "Seleccione una opción" at bounding box center [1305, 396] width 389 height 40
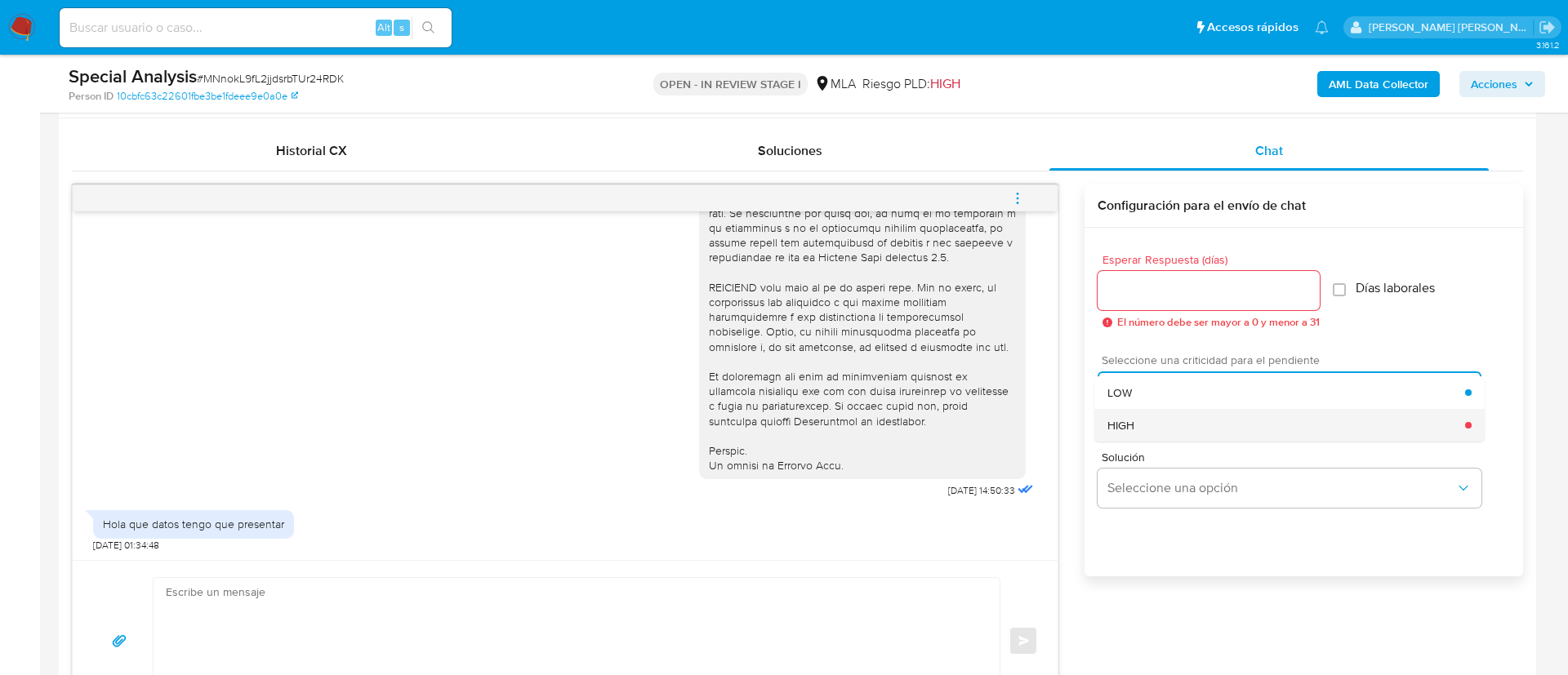
click at [1142, 427] on div "HIGH" at bounding box center [1285, 425] width 358 height 33
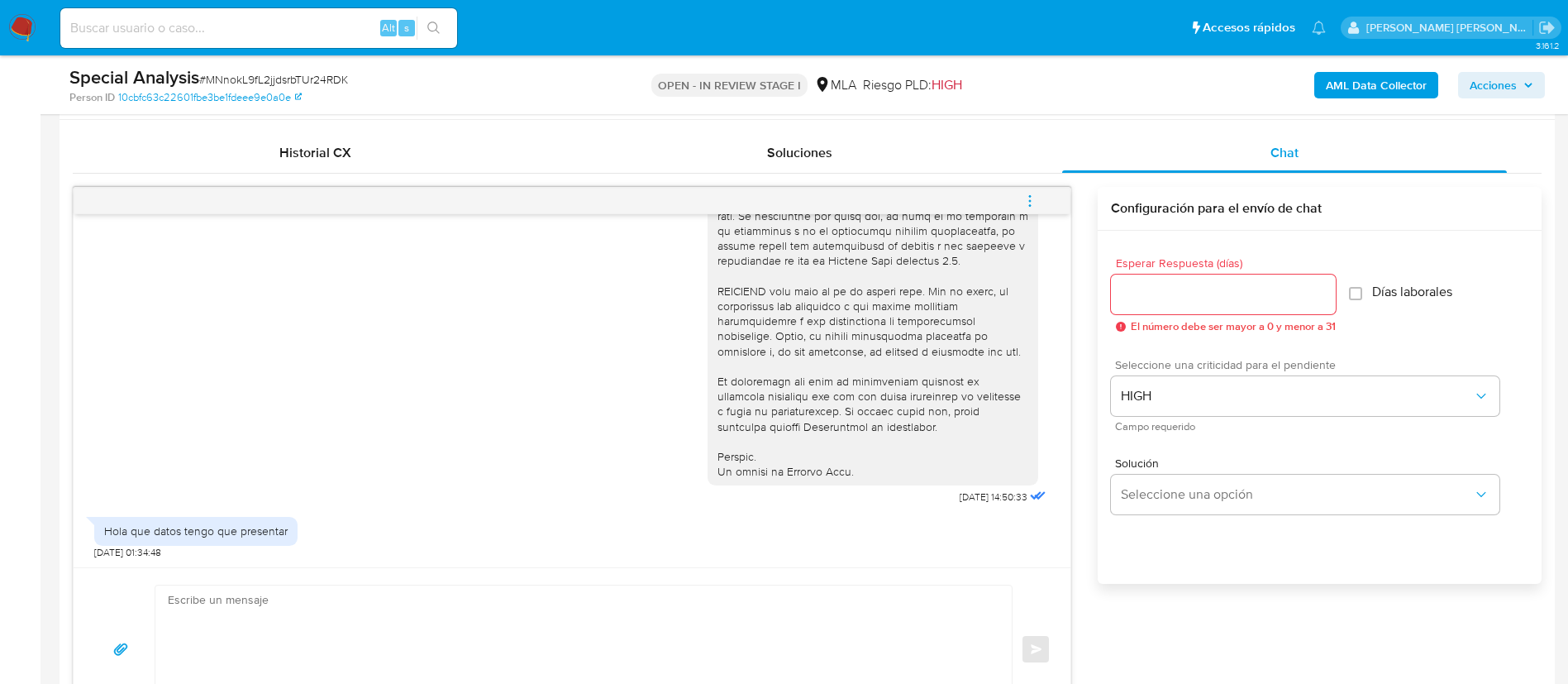
click at [1147, 304] on input "Esperar Respuesta (días)" at bounding box center [1223, 294] width 225 height 21
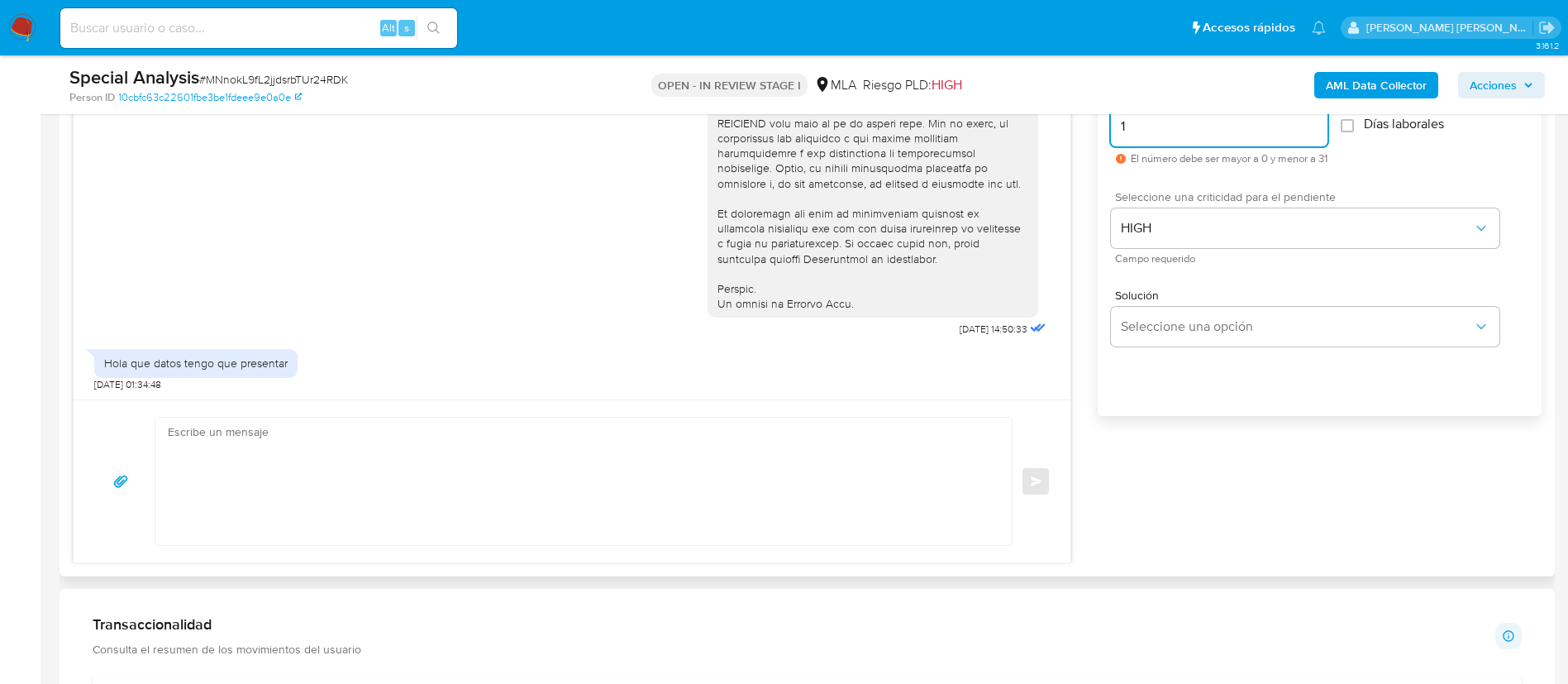
scroll to position [958, 0]
type input "1"
paste textarea "Hola, En función de las operaciones registradas en tu cuenta de Mercado Pago, n…"
click at [891, 487] on textarea at bounding box center [579, 480] width 823 height 127
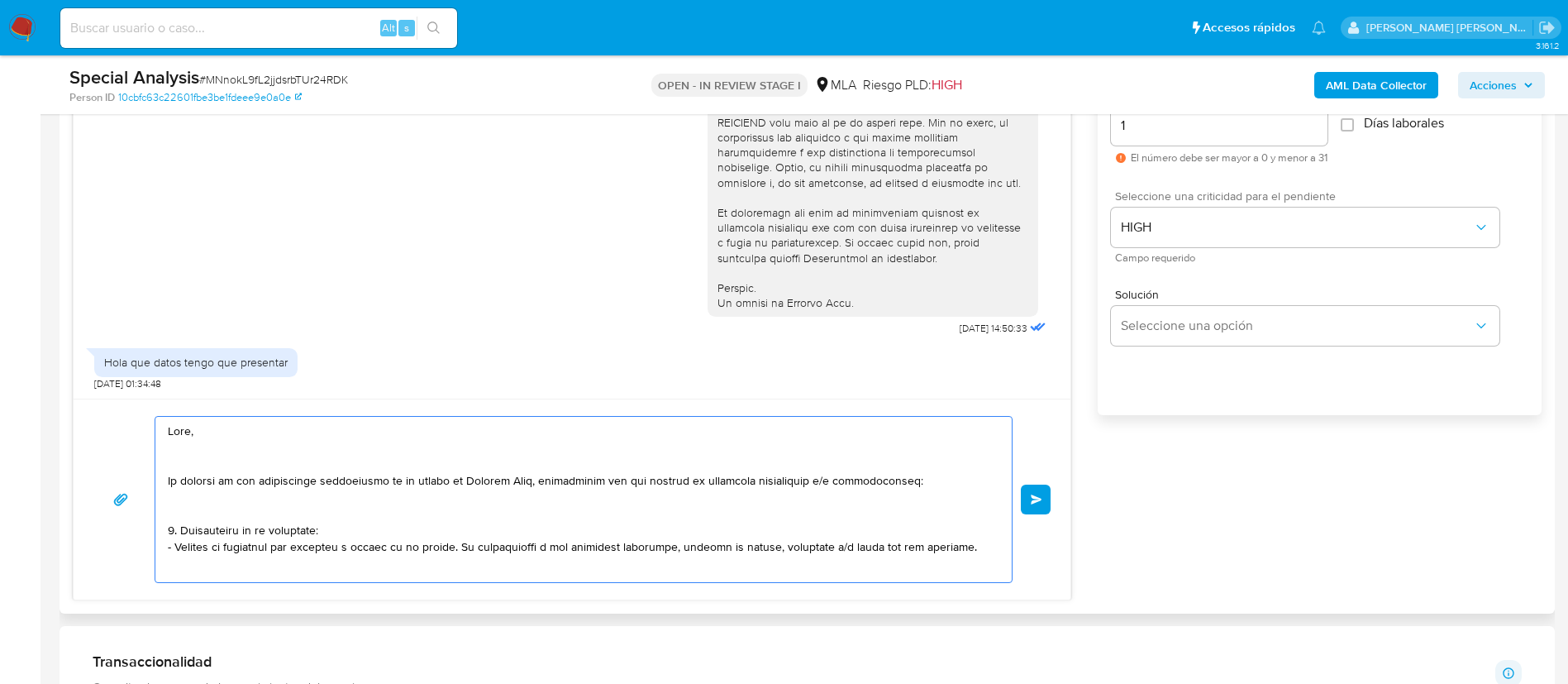
scroll to position [551, 0]
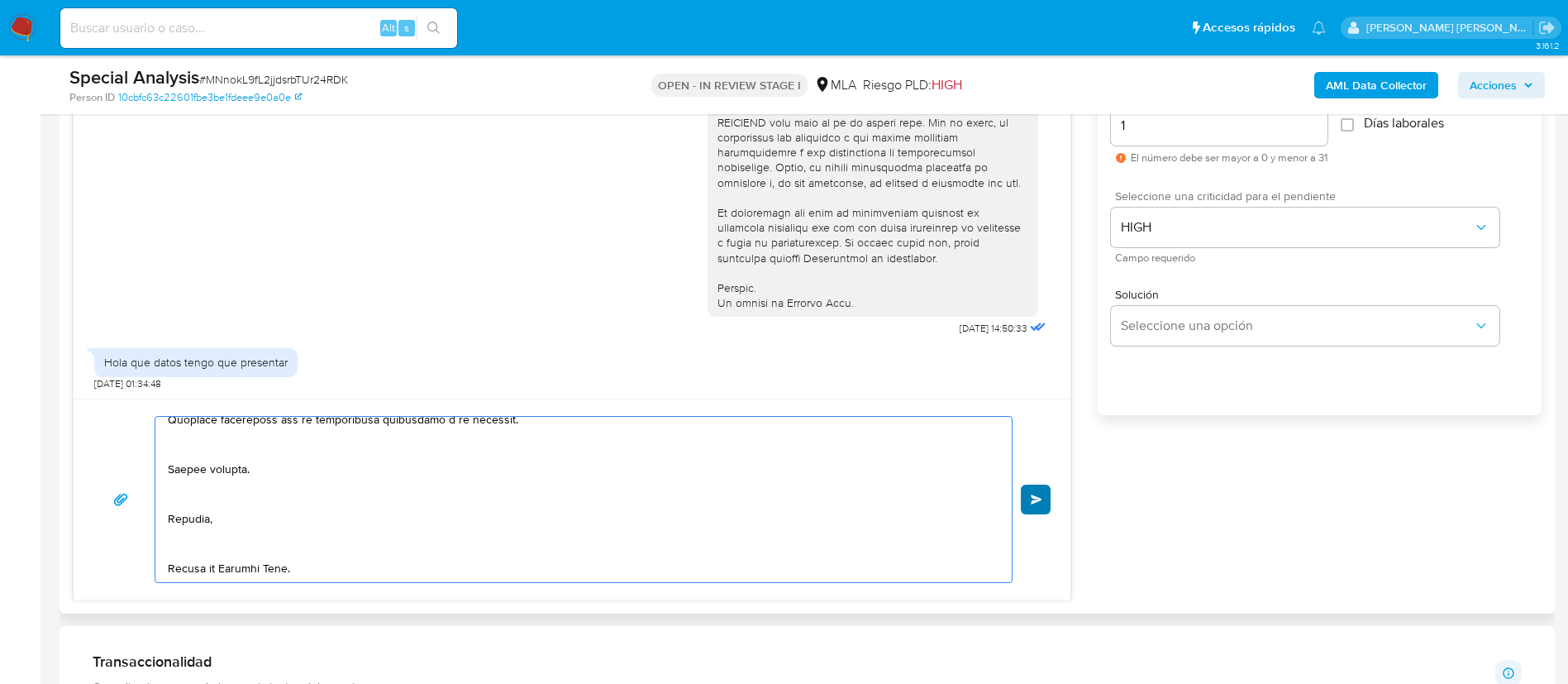
type textarea "Hola, En función de las operaciones registradas en tu cuenta de Mercado Pago, n…"
click at [1032, 500] on span "Enviar" at bounding box center [1036, 499] width 11 height 10
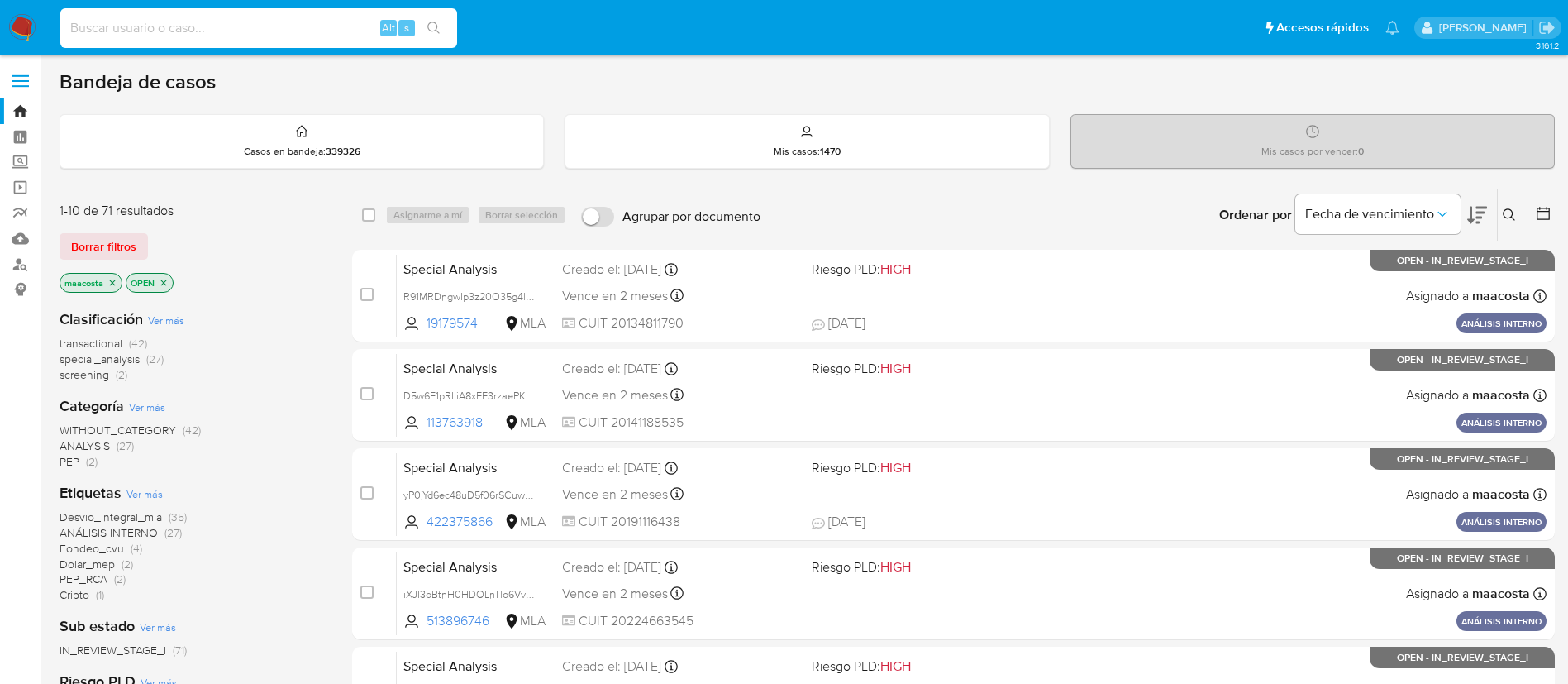
click at [274, 21] on input at bounding box center [259, 28] width 397 height 21
paste input "TzfoJ77GLmUbG3n5hIGclgAM"
type input "TzfoJ77GLmUbG3n5hIGclgAM"
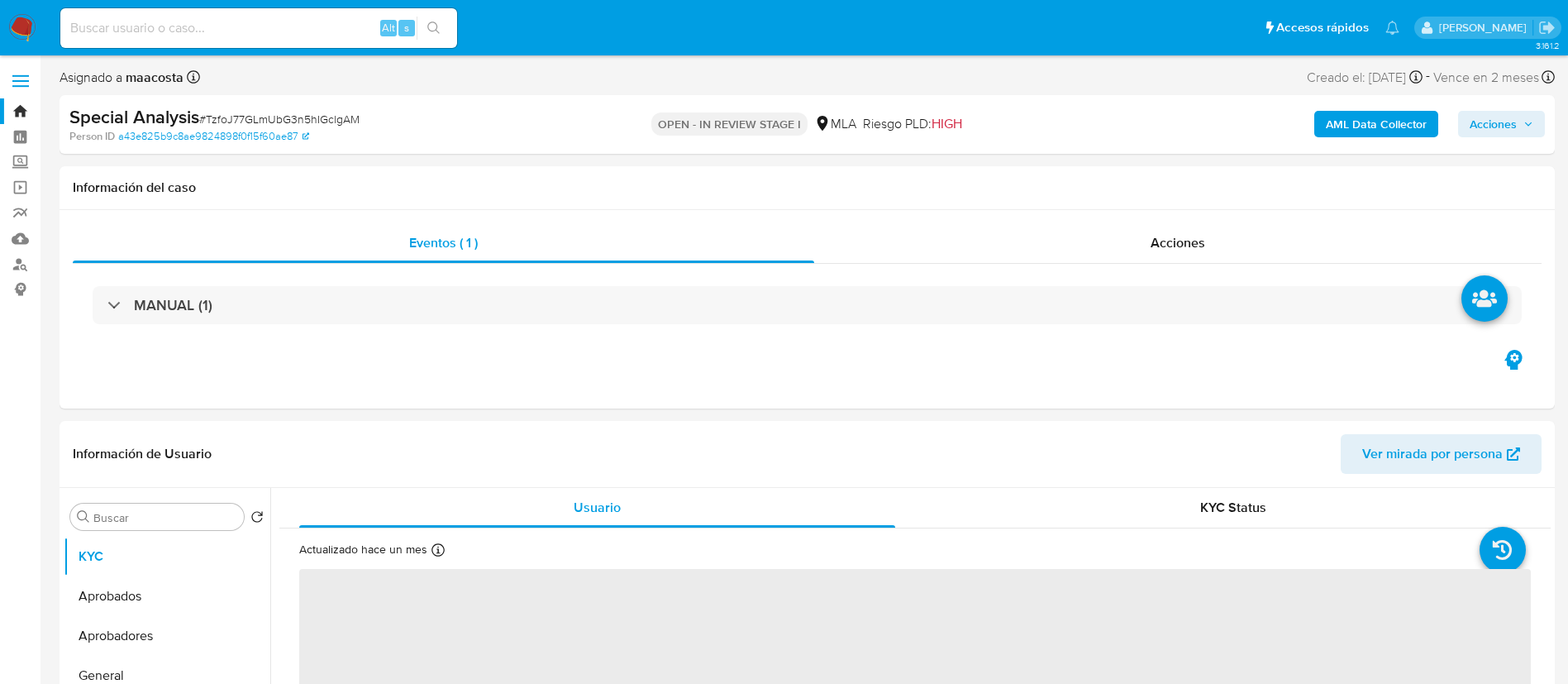
select select "10"
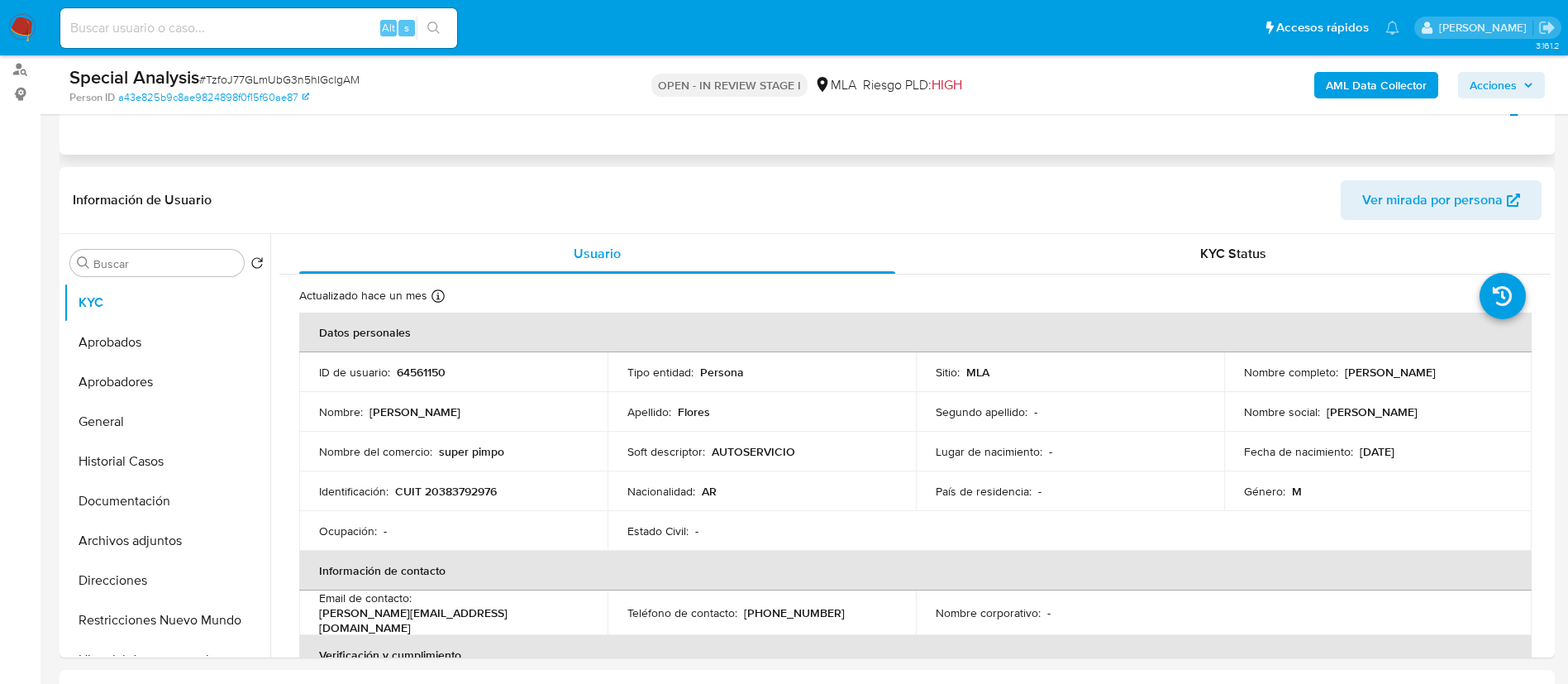
scroll to position [189, 0]
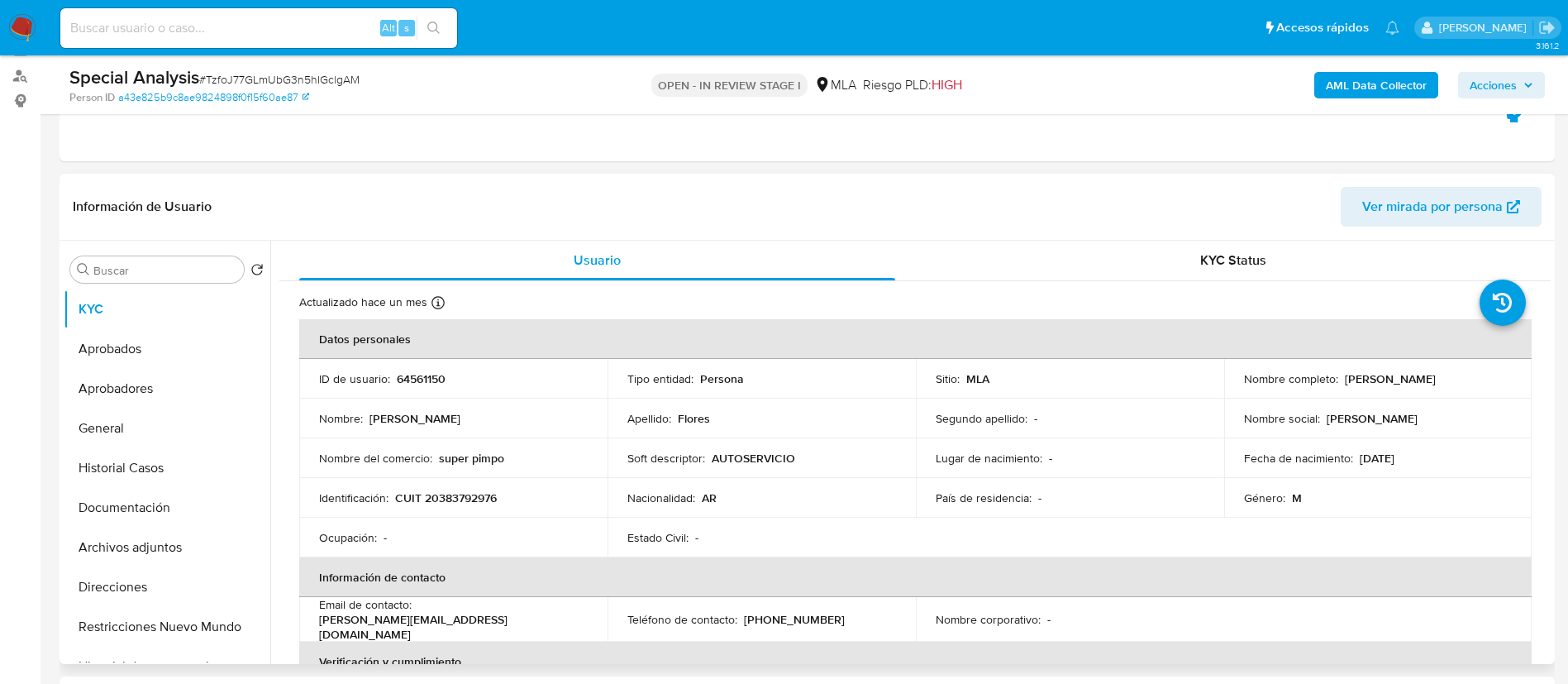
drag, startPoint x: 1338, startPoint y: 378, endPoint x: 1435, endPoint y: 384, distance: 97.2
click at [1435, 384] on div "Nombre completo : [PERSON_NAME]" at bounding box center [1378, 378] width 268 height 15
copy p "[PERSON_NAME]"
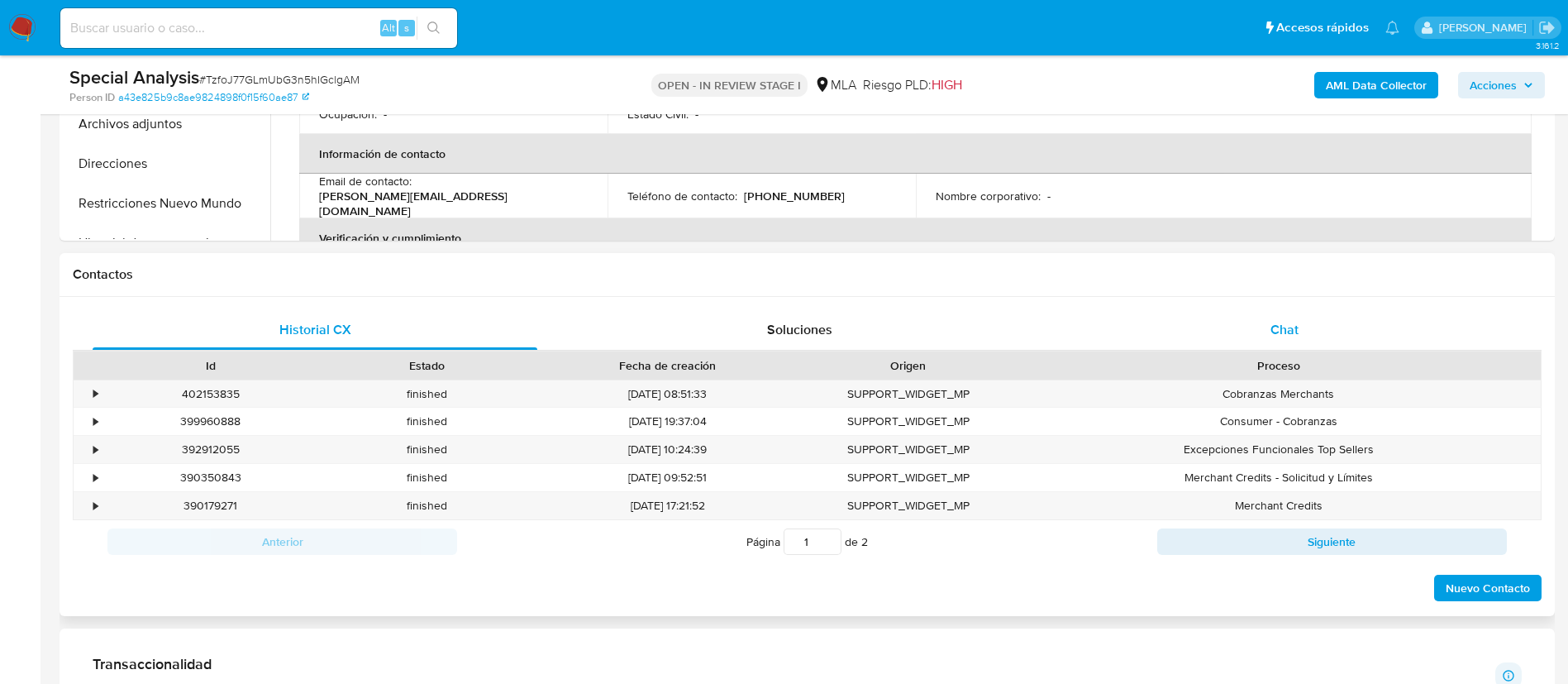
click at [1307, 327] on div "Chat" at bounding box center [1285, 329] width 445 height 40
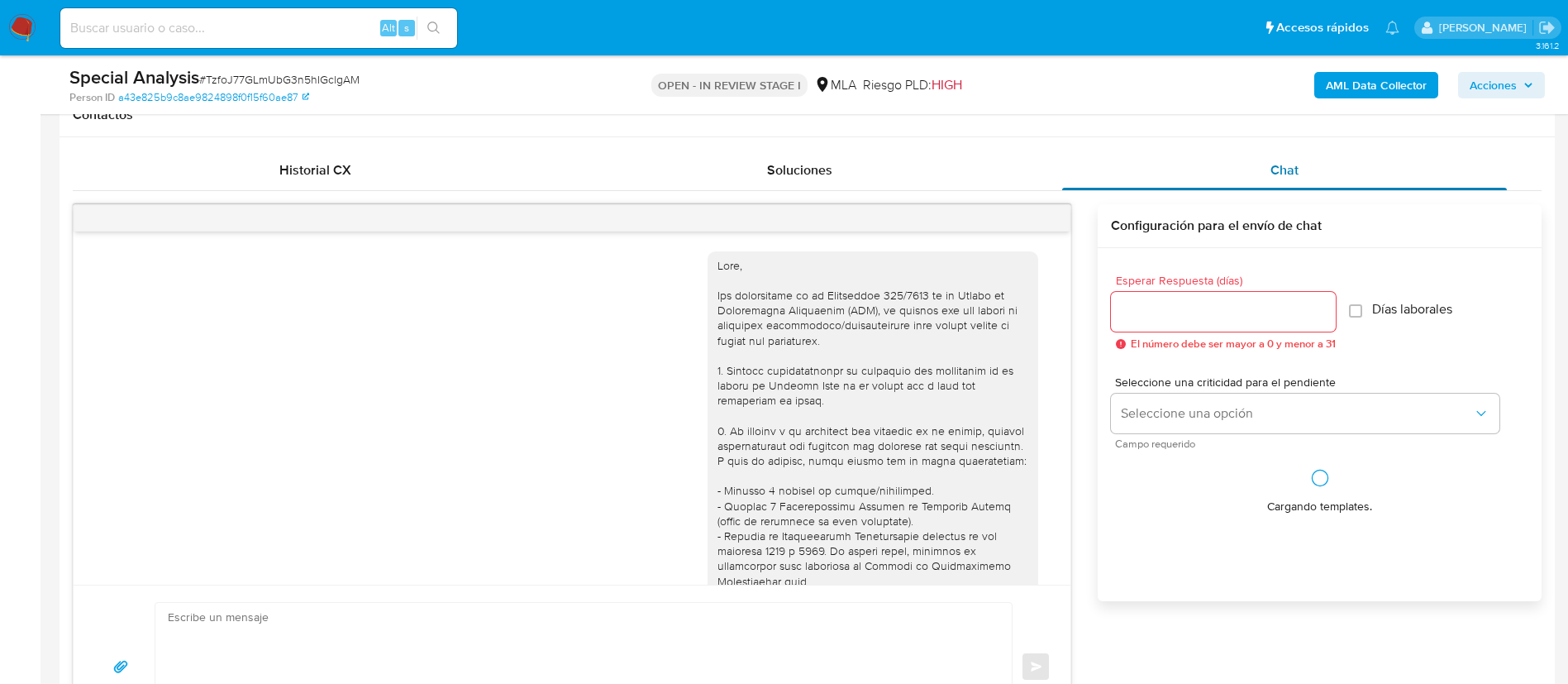
scroll to position [691, 0]
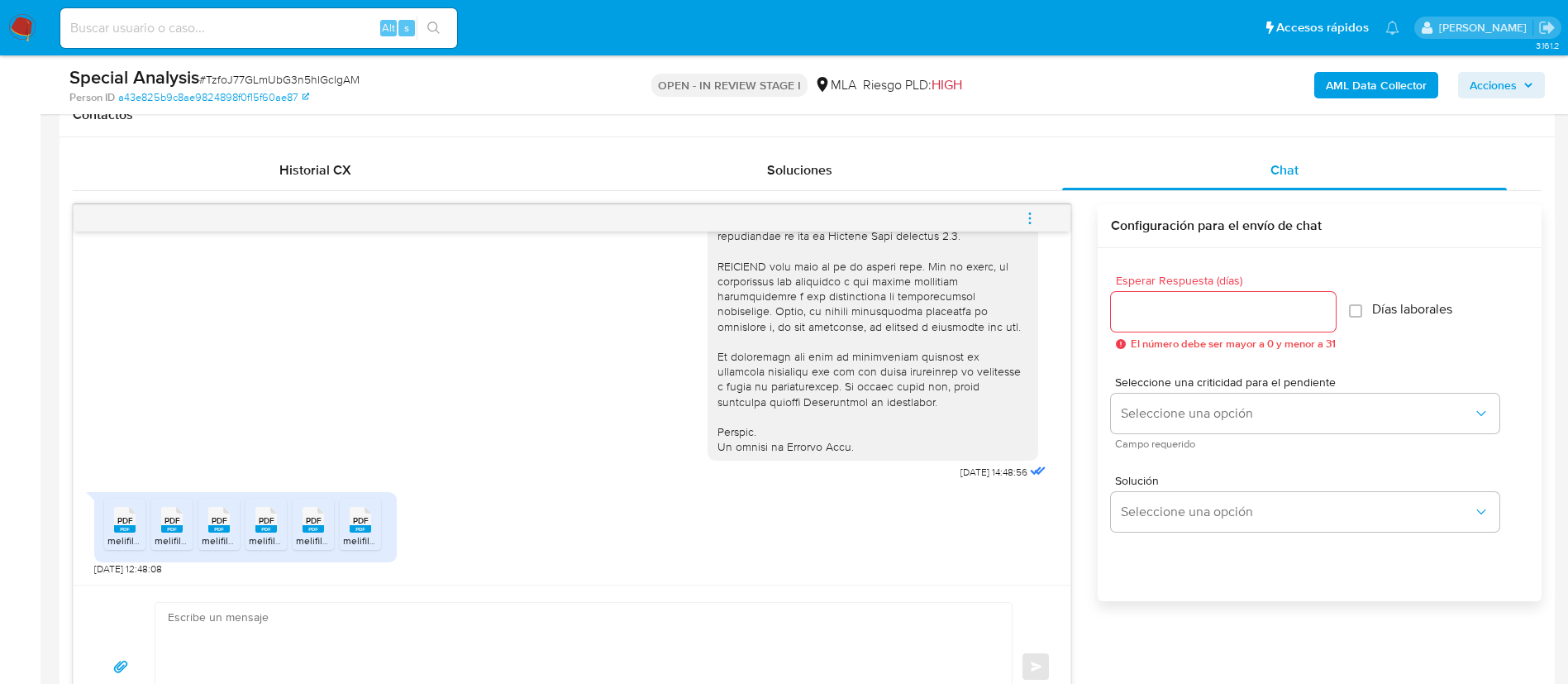
click at [136, 527] on div "PDF PDF" at bounding box center [125, 518] width 35 height 32
click at [169, 527] on rect at bounding box center [172, 529] width 21 height 7
click at [208, 527] on rect at bounding box center [218, 529] width 21 height 7
click at [274, 526] on rect at bounding box center [266, 529] width 21 height 7
click at [324, 524] on div "PDF PDF" at bounding box center [313, 518] width 35 height 32
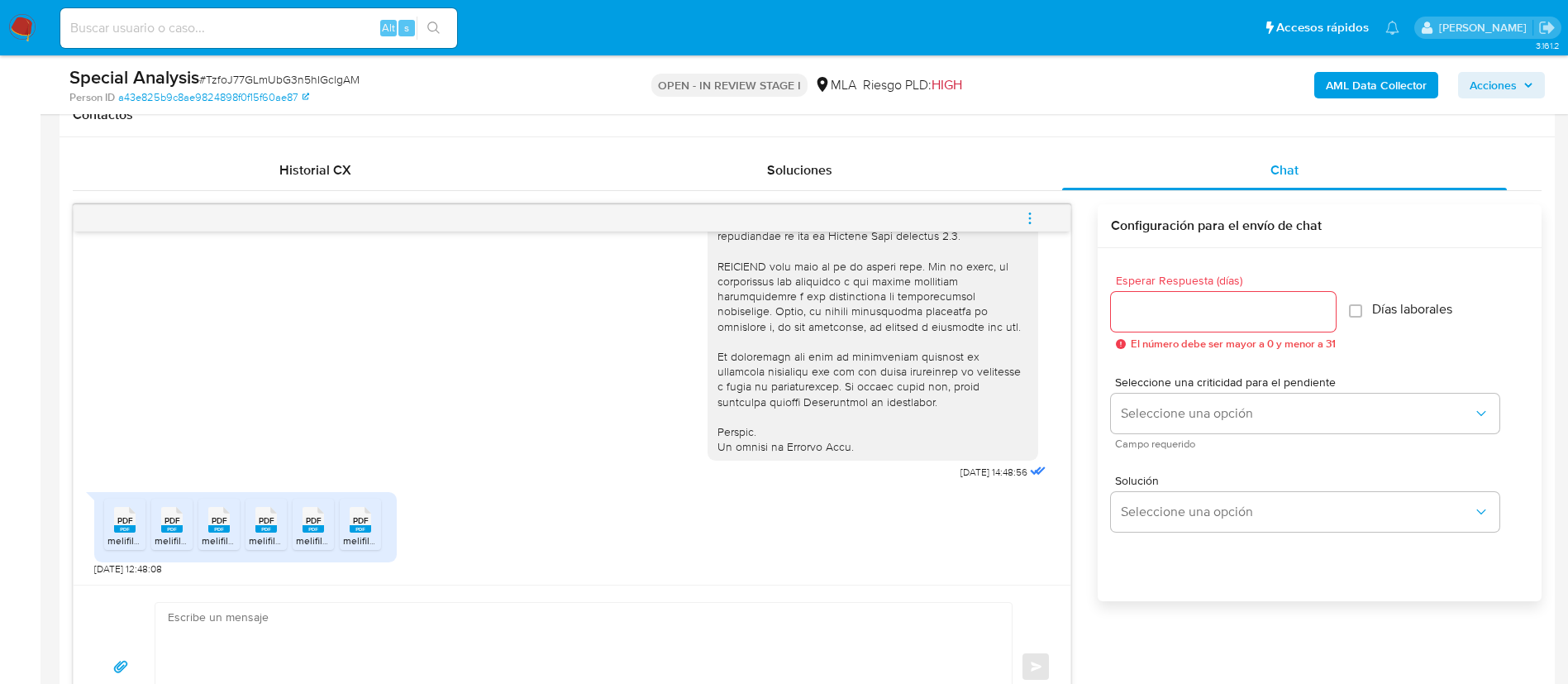
click at [375, 525] on div "PDF PDF" at bounding box center [361, 518] width 35 height 32
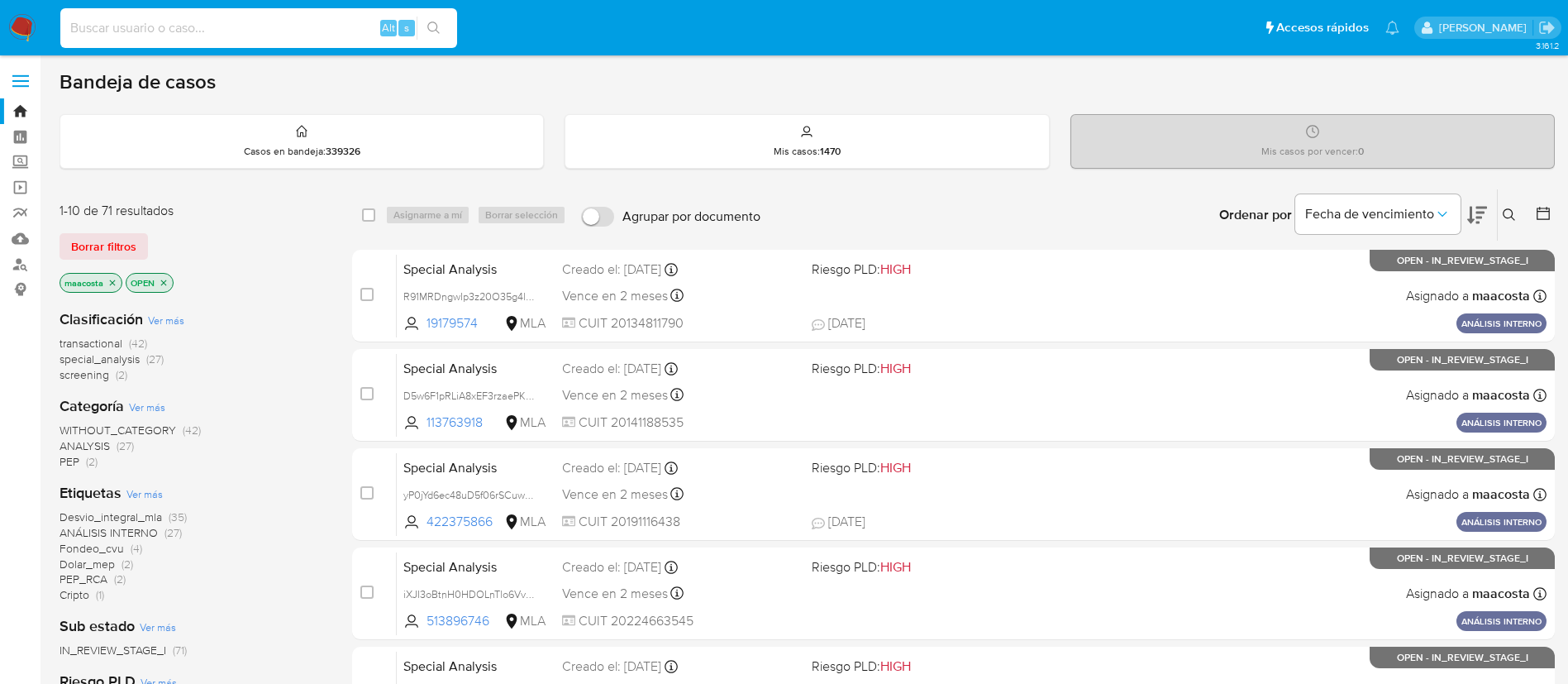
click at [274, 21] on input at bounding box center [259, 28] width 397 height 21
paste input "P2wySQP9XfFbGKQ3vcTAlzZy"
type input "P2wySQP9XfFbGKQ3vcTAlzZy"
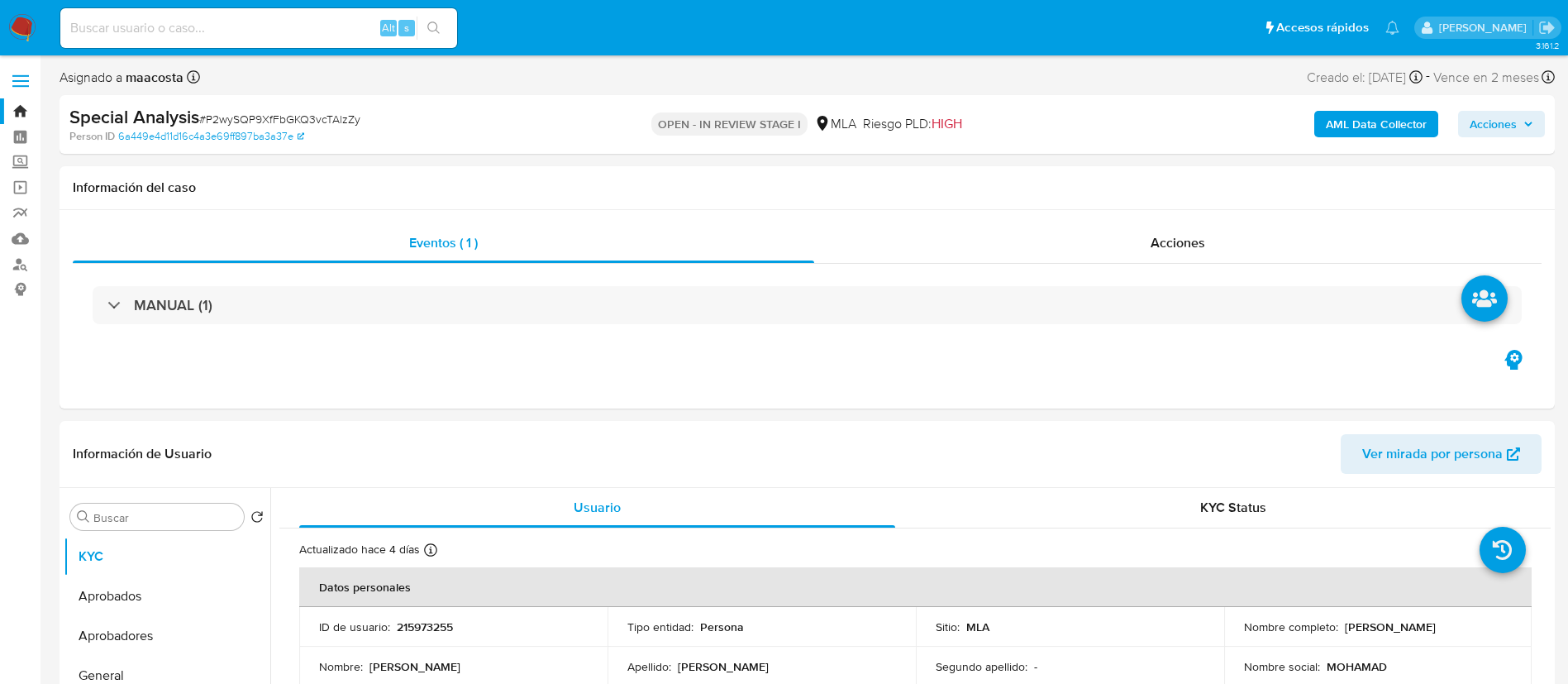
select select "10"
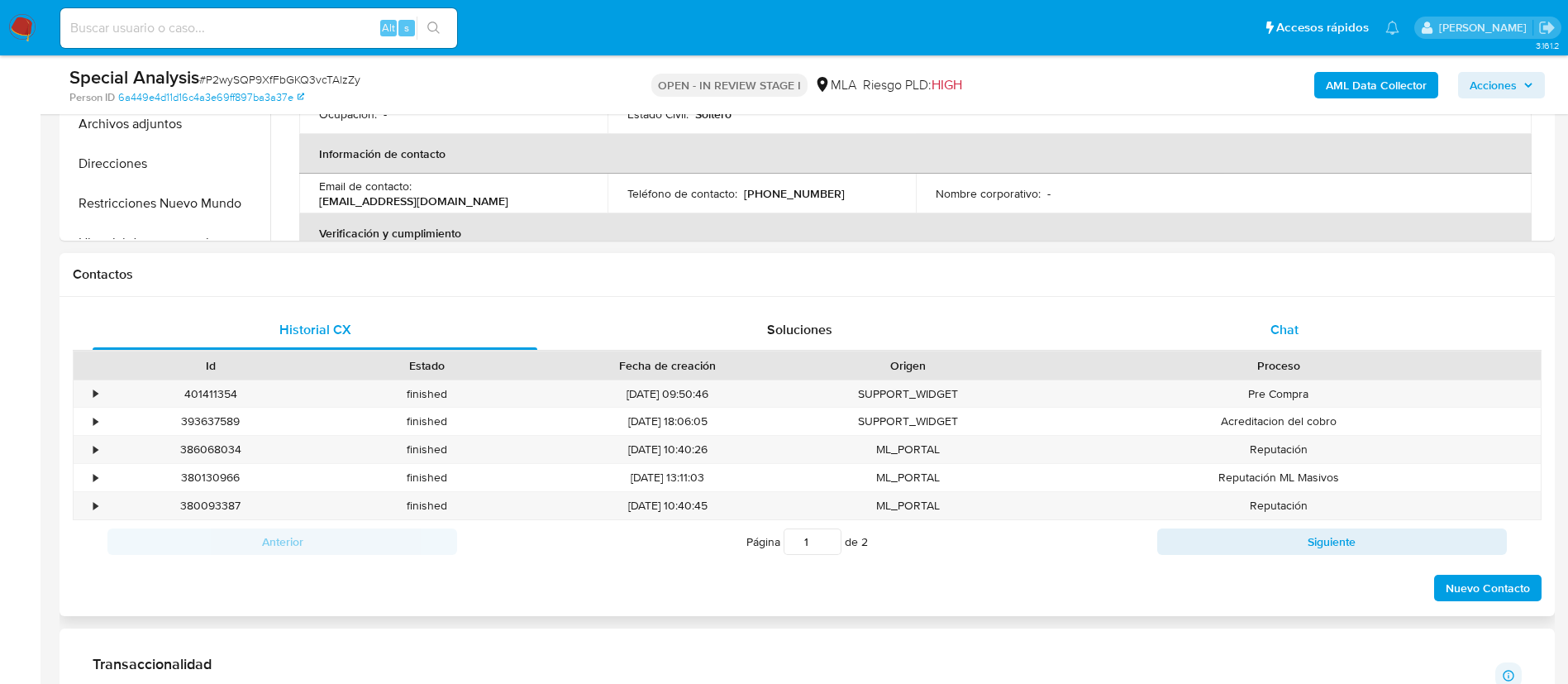
click at [1278, 335] on span "Chat" at bounding box center [1285, 330] width 28 height 19
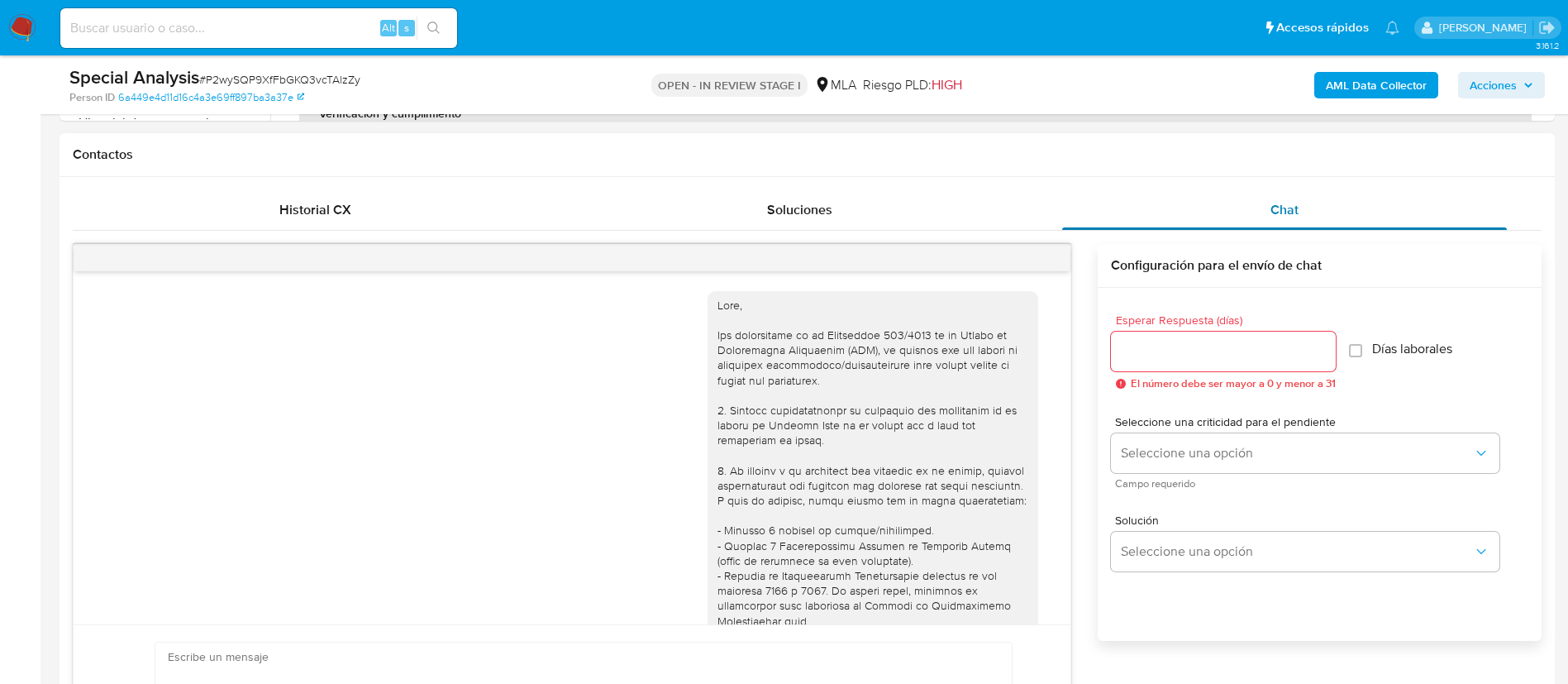
scroll to position [805, 0]
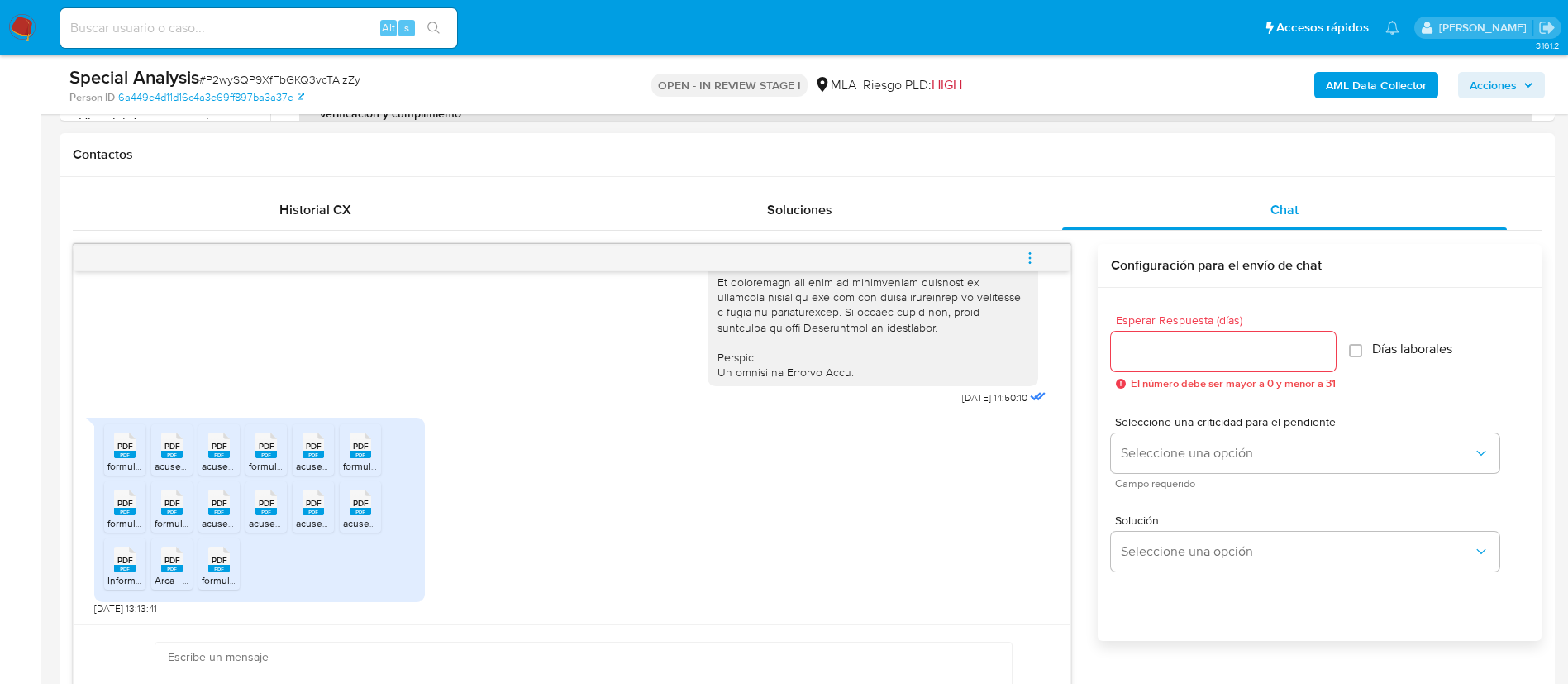
click at [130, 511] on rect at bounding box center [125, 511] width 21 height 7
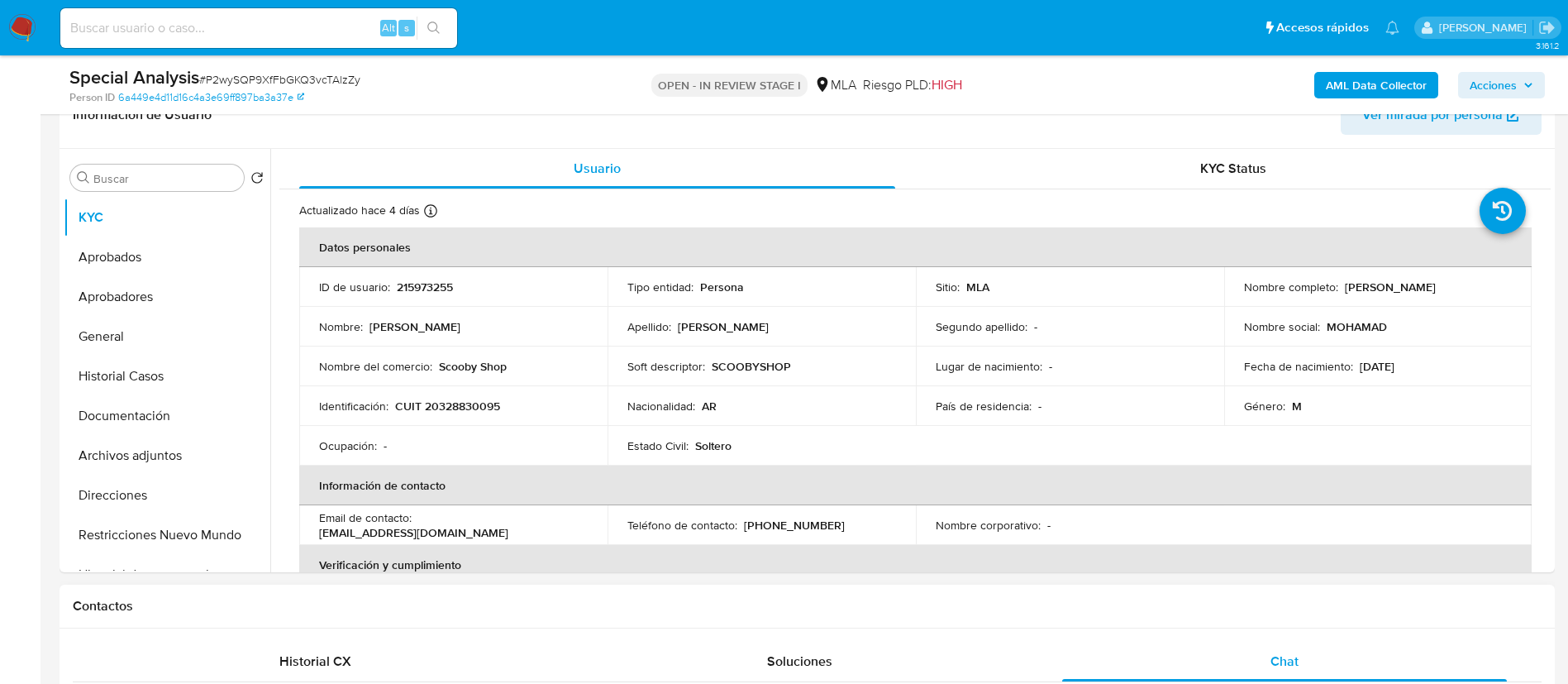
scroll to position [278, 0]
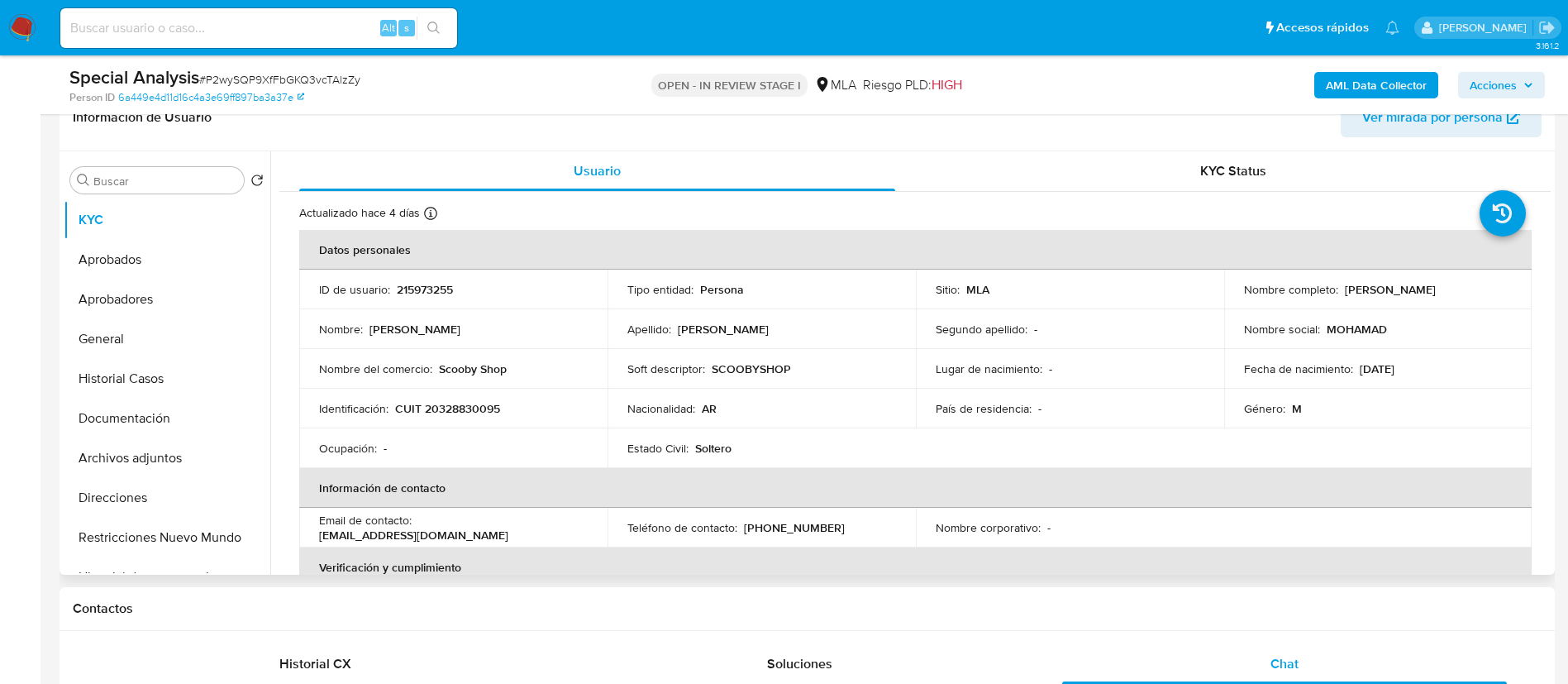
drag, startPoint x: 1336, startPoint y: 288, endPoint x: 1488, endPoint y: 300, distance: 152.5
click at [1488, 300] on td "Nombre completo : [PERSON_NAME]" at bounding box center [1378, 289] width 308 height 40
copy div "[PERSON_NAME]"
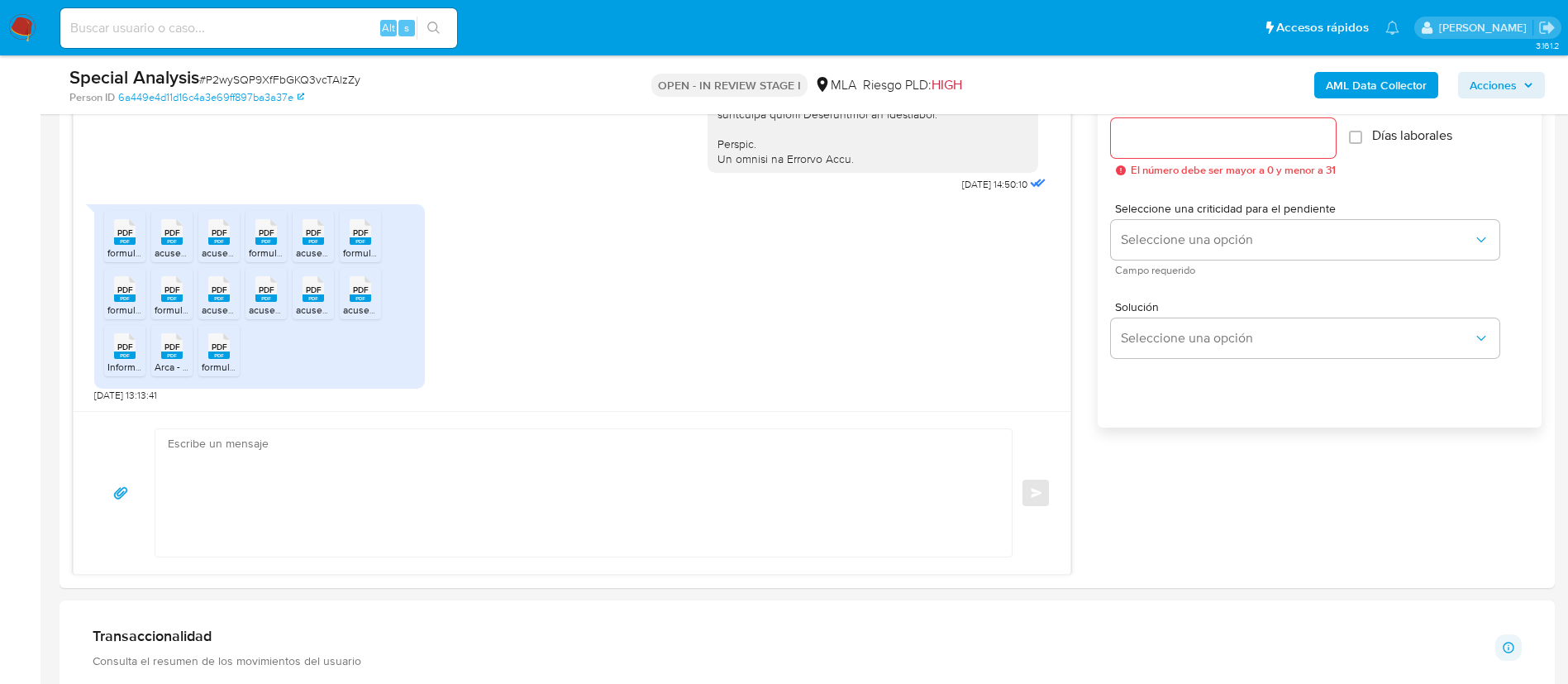
scroll to position [945, 0]
click at [118, 234] on span "PDF" at bounding box center [125, 234] width 16 height 11
click at [167, 241] on rect at bounding box center [172, 241] width 21 height 7
click at [211, 241] on rect at bounding box center [218, 241] width 21 height 7
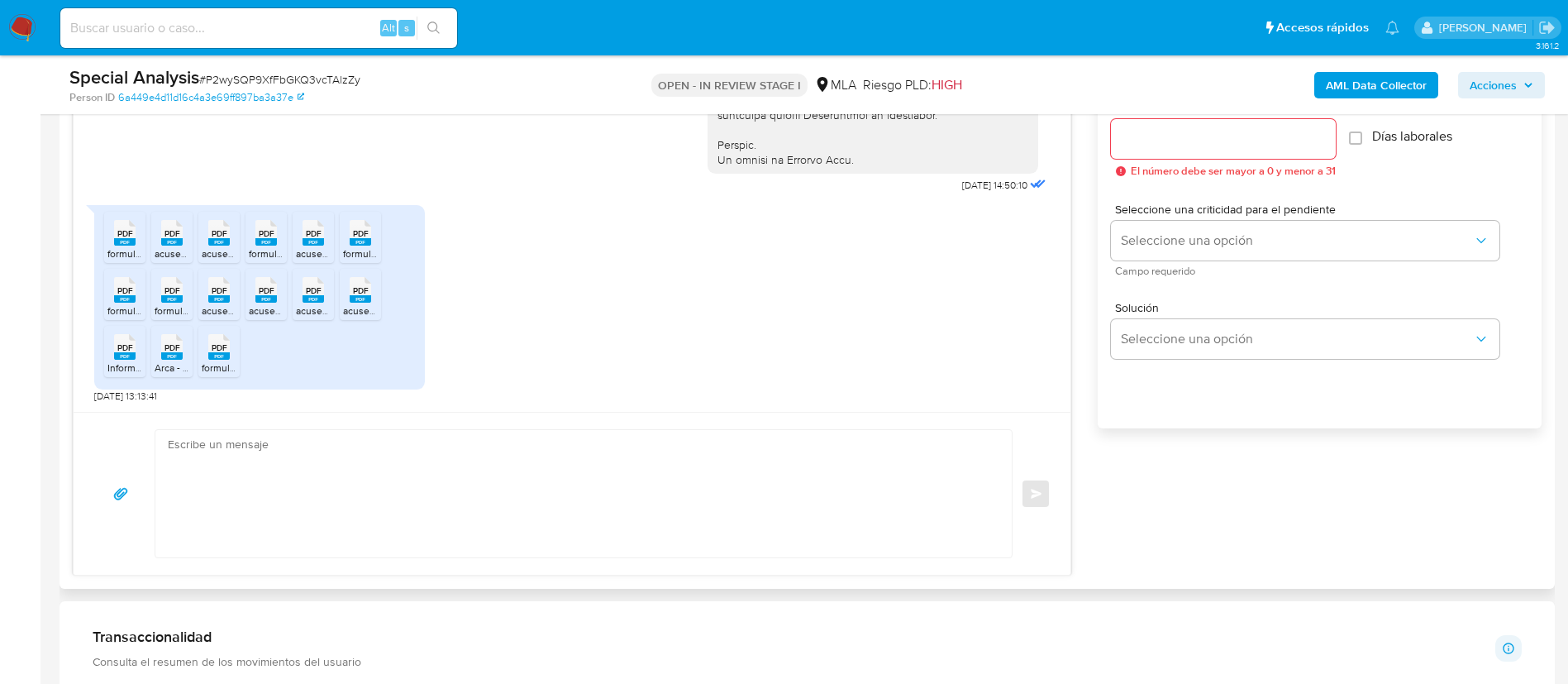
click at [261, 240] on rect at bounding box center [266, 241] width 21 height 7
click at [311, 243] on rect at bounding box center [313, 241] width 21 height 7
click at [360, 242] on rect at bounding box center [361, 241] width 21 height 7
click at [125, 299] on rect at bounding box center [125, 299] width 21 height 7
click at [168, 298] on rect at bounding box center [172, 299] width 21 height 7
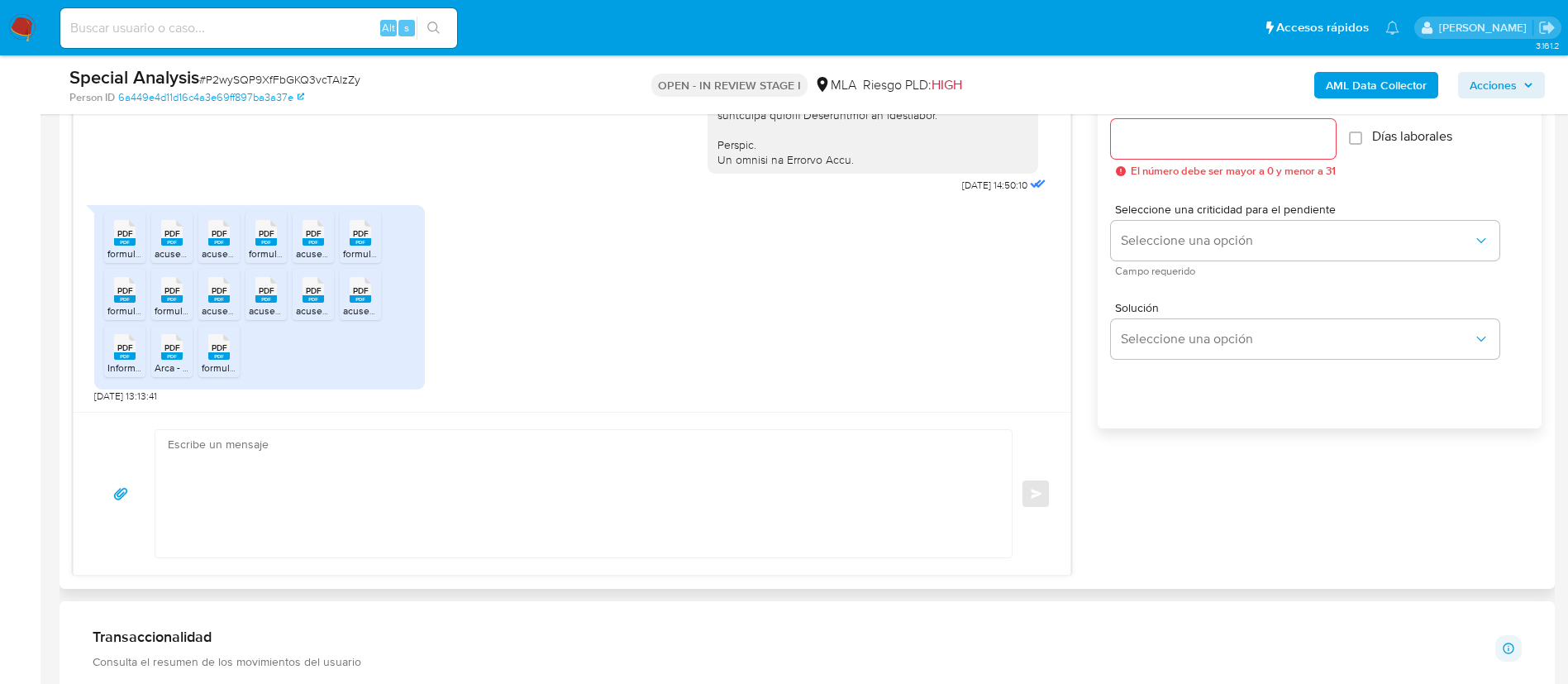
click at [218, 296] on span "PDF" at bounding box center [219, 291] width 16 height 11
click at [278, 299] on div "PDF PDF" at bounding box center [267, 288] width 35 height 32
click at [315, 304] on icon "PDF" at bounding box center [313, 290] width 21 height 29
click at [364, 301] on rect at bounding box center [361, 299] width 21 height 7
click at [125, 361] on icon "PDF" at bounding box center [125, 347] width 21 height 29
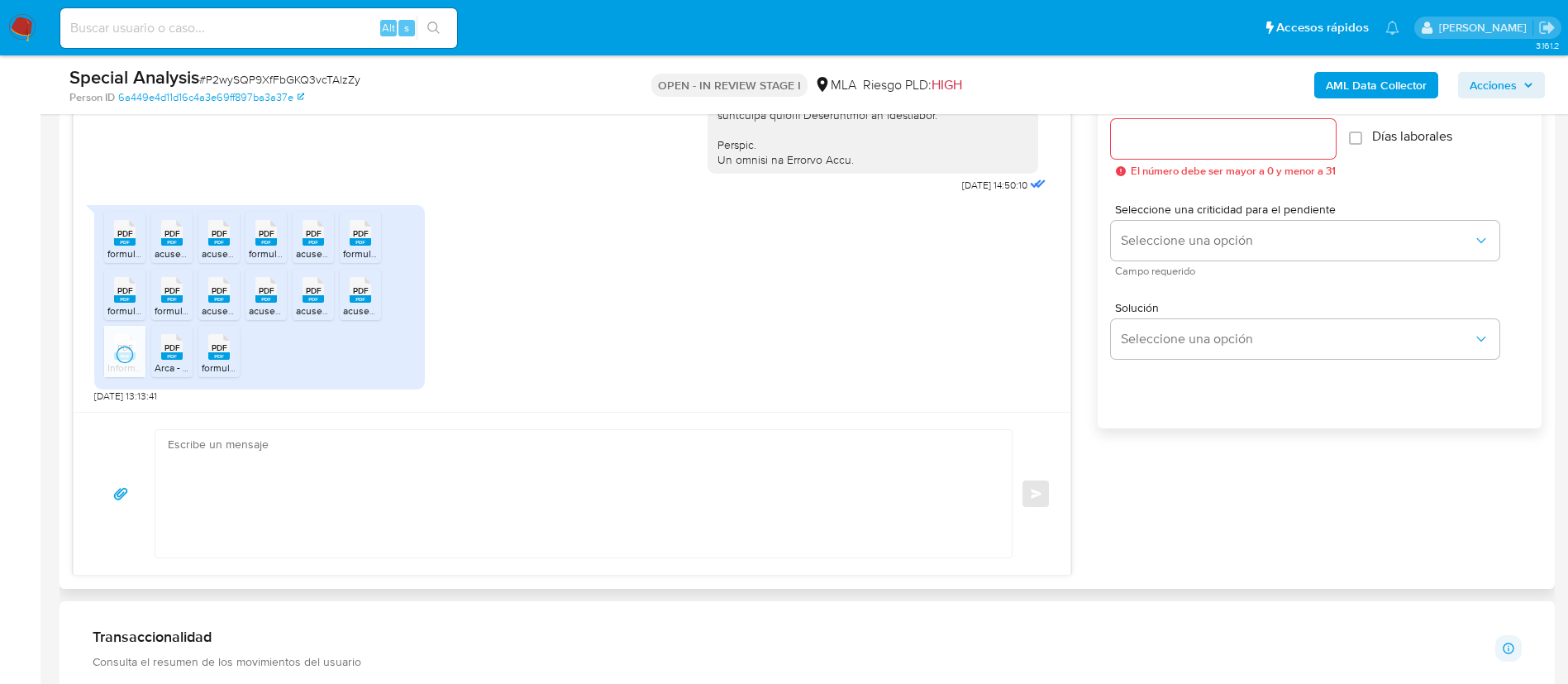
click at [157, 362] on div "PDF PDF" at bounding box center [172, 345] width 35 height 32
click at [217, 358] on rect at bounding box center [218, 356] width 21 height 7
click at [114, 570] on div "Enviar" at bounding box center [572, 493] width 997 height 163
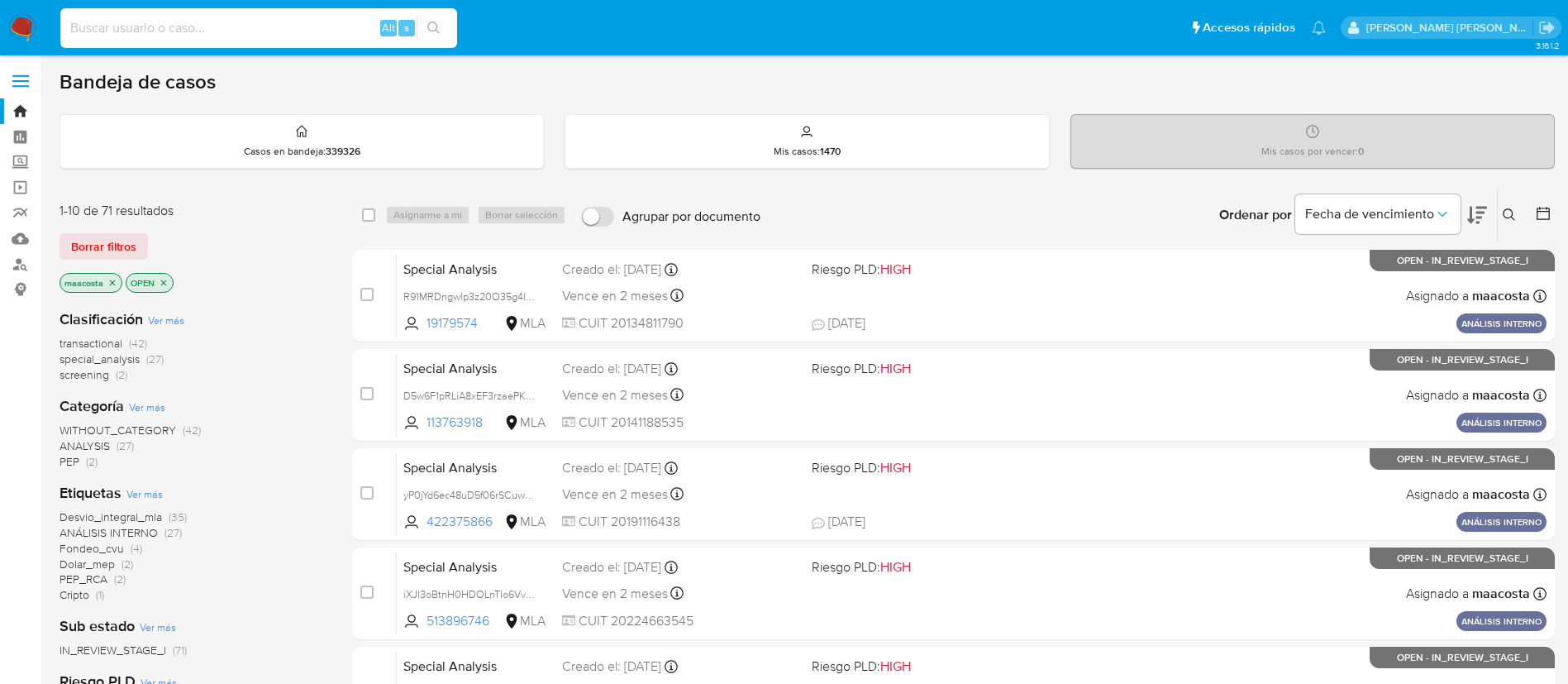
paste input "e4erBUcJfWxX1iz9NpFoeziA"
click at [282, 18] on input "e4erBUcJfWxX1iz9NpFoeziA" at bounding box center [259, 28] width 397 height 21
type input "e4erBUcJfWxX1iz9NpFoeziA"
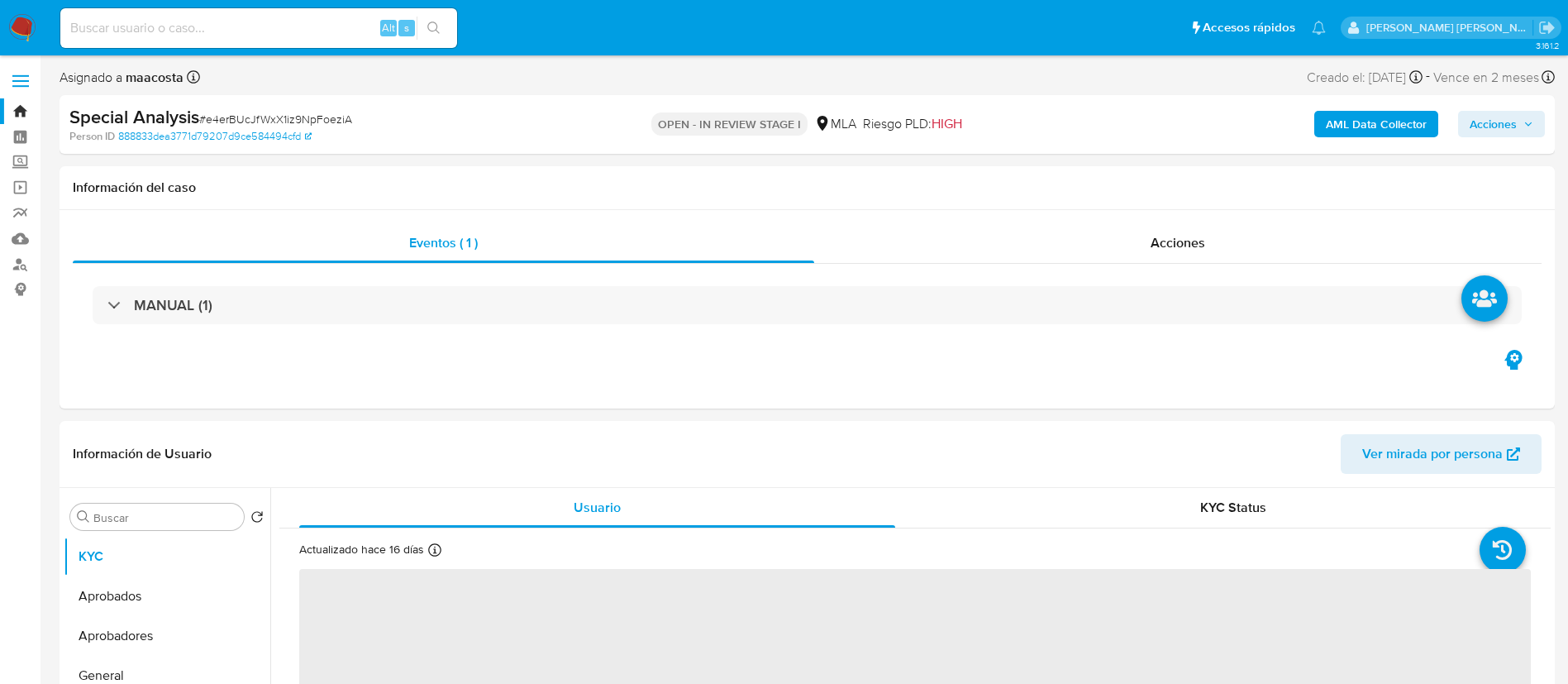
select select "10"
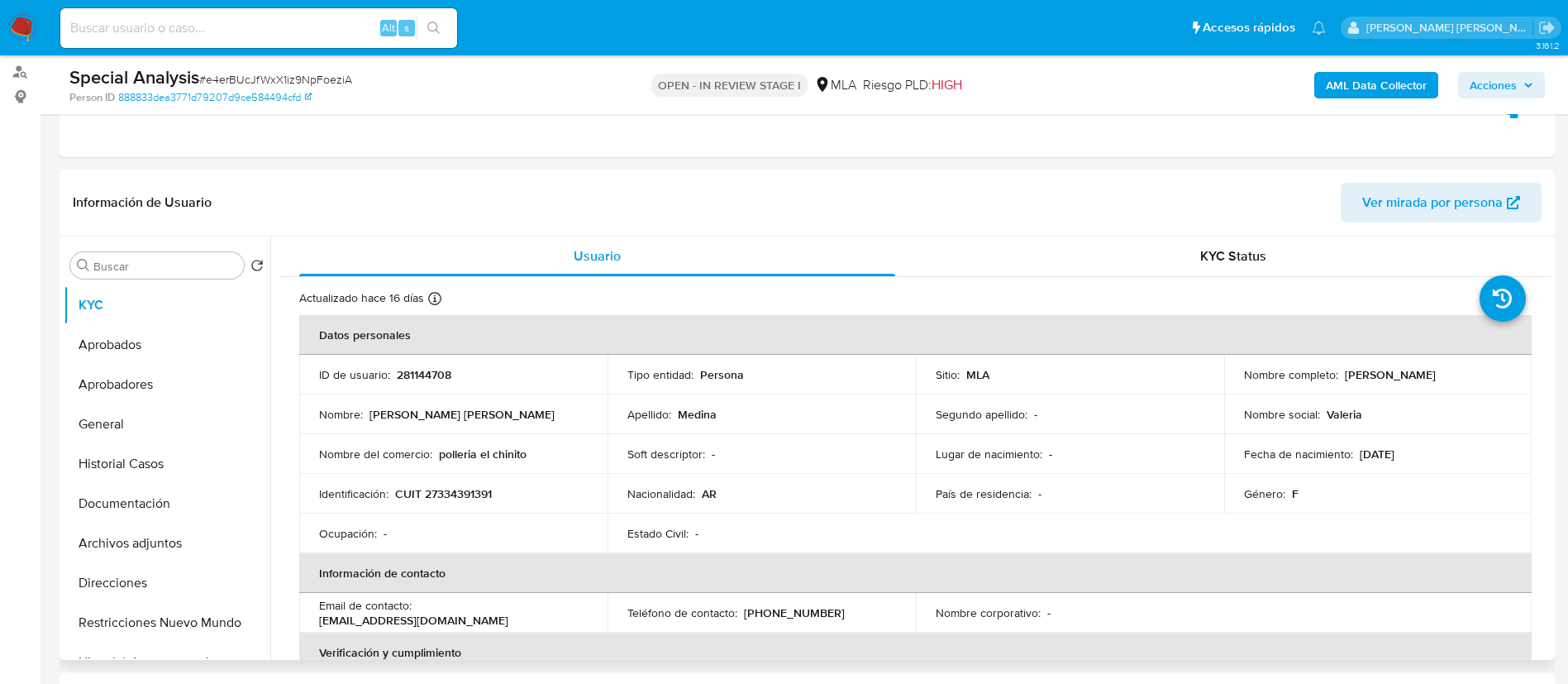
scroll to position [193, 0]
click at [1345, 377] on p "[PERSON_NAME]" at bounding box center [1391, 373] width 91 height 15
drag, startPoint x: 1337, startPoint y: 377, endPoint x: 1463, endPoint y: 378, distance: 126.0
click at [1463, 378] on div "Nombre completo : [PERSON_NAME]" at bounding box center [1378, 373] width 268 height 15
copy div "[PERSON_NAME]"
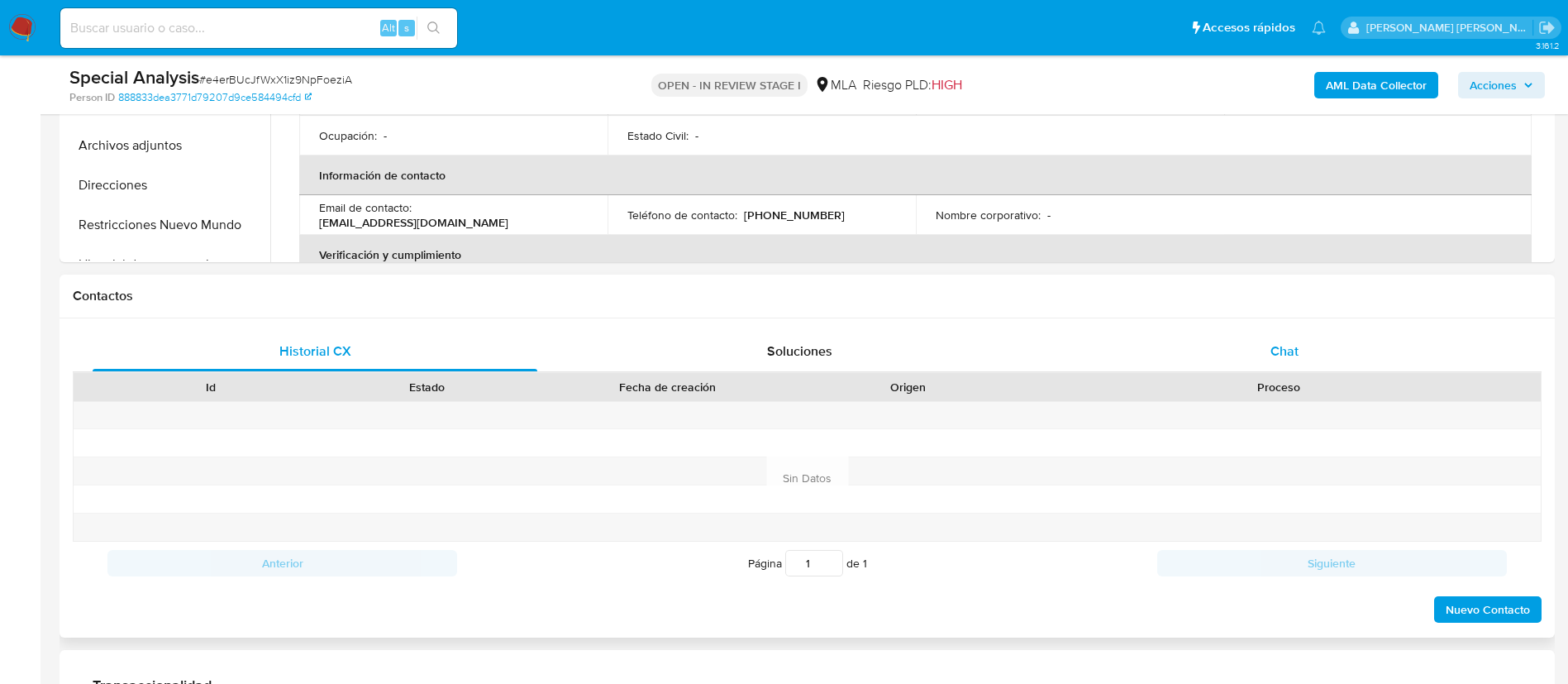
click at [1292, 352] on span "Chat" at bounding box center [1285, 351] width 28 height 19
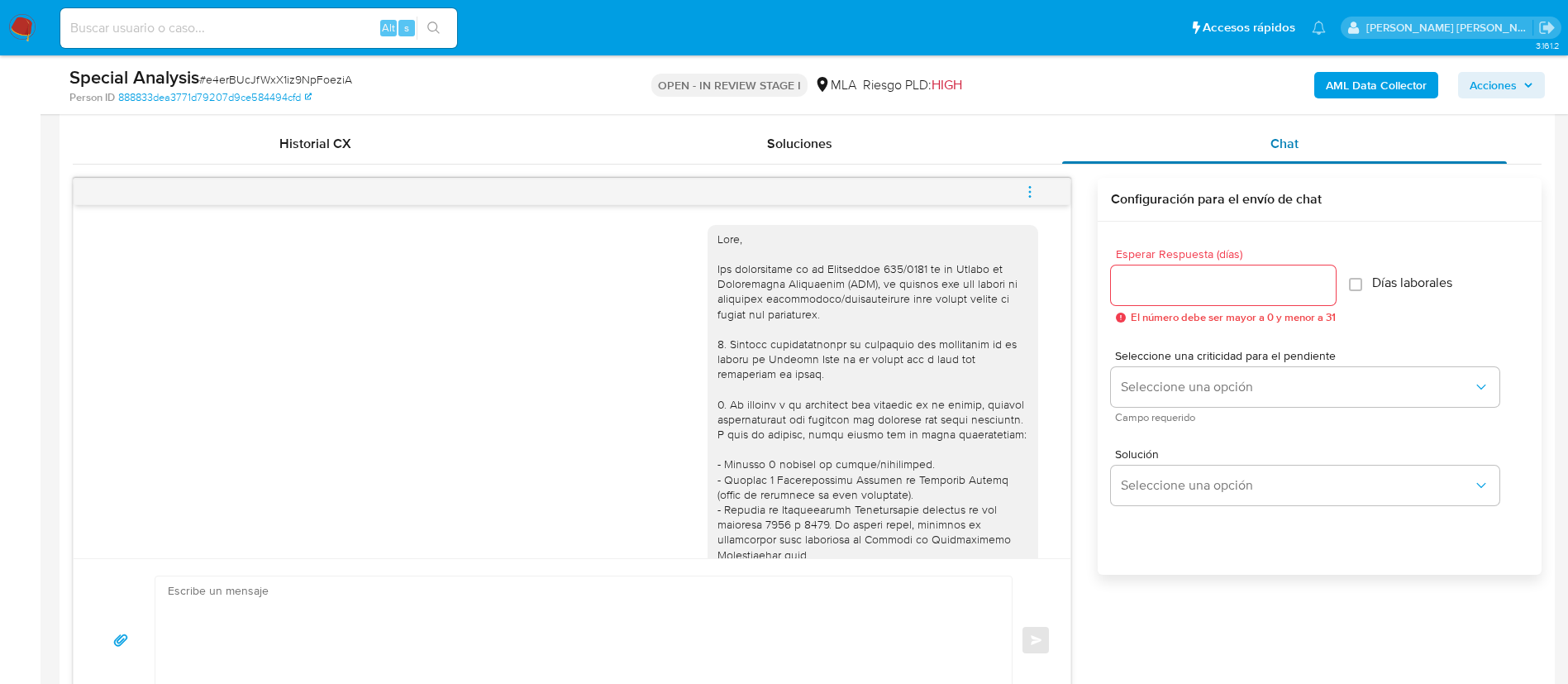
scroll to position [1013, 0]
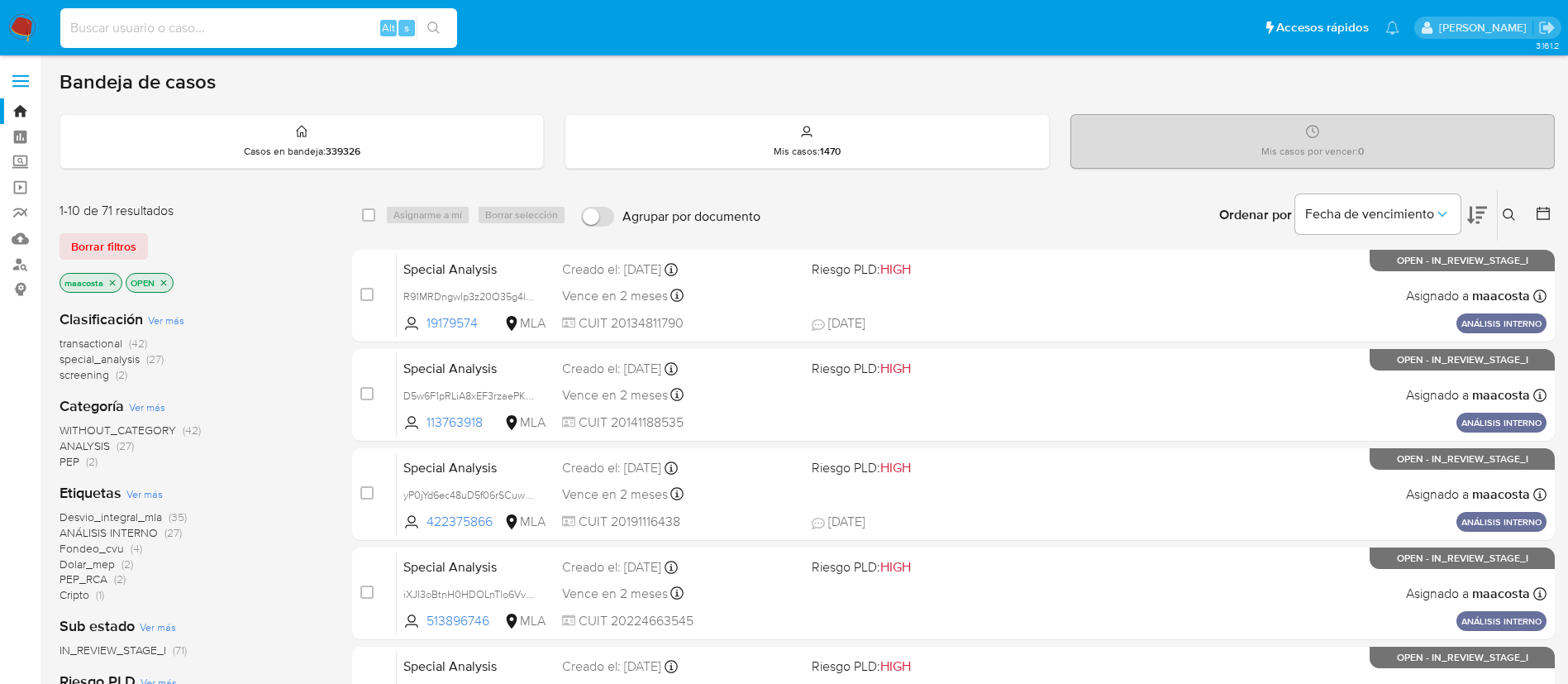
paste input "nTib0183Vd9X4oCCXl0hMp9C"
click at [299, 22] on input "nTib0183Vd9X4oCCXl0hMp9C" at bounding box center [259, 28] width 397 height 21
type input "nTib0183Vd9X4oCCXl0hMp9C"
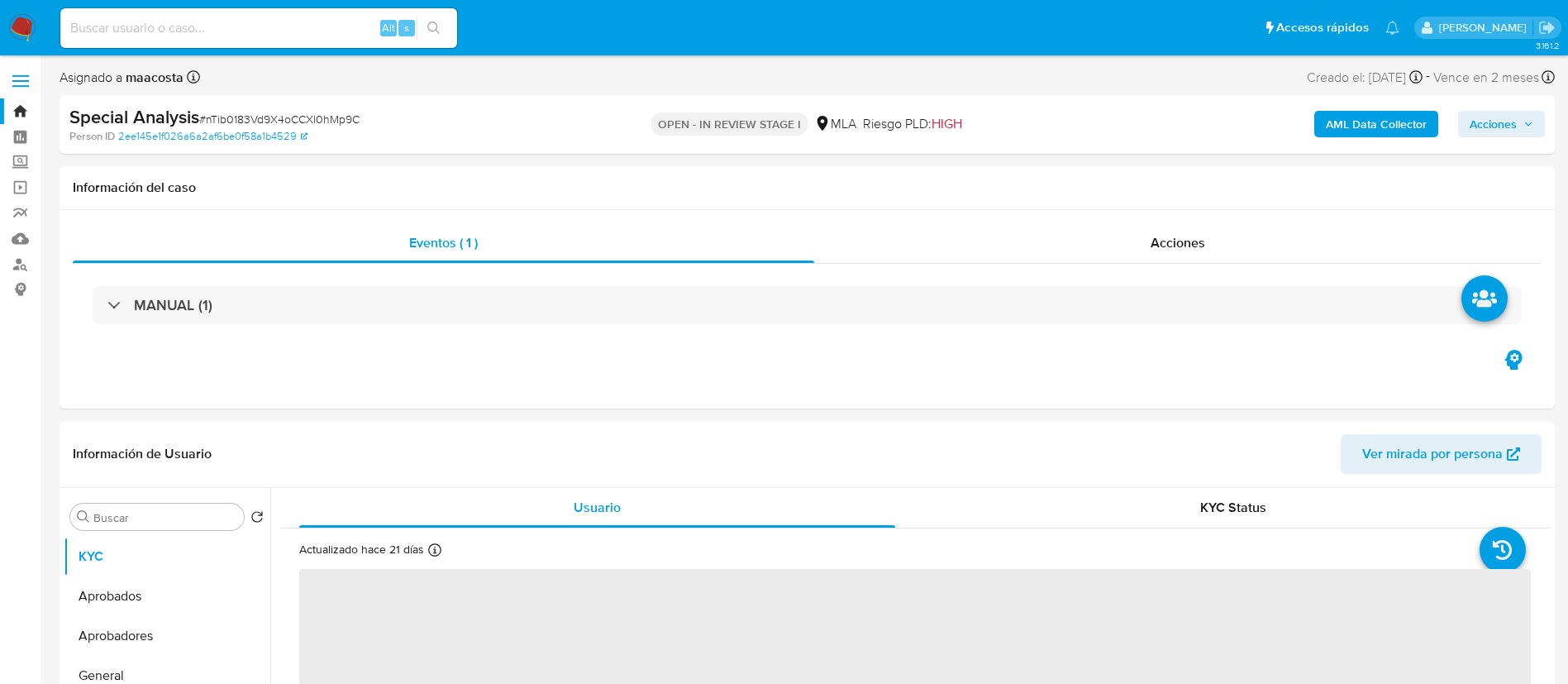
select select "10"
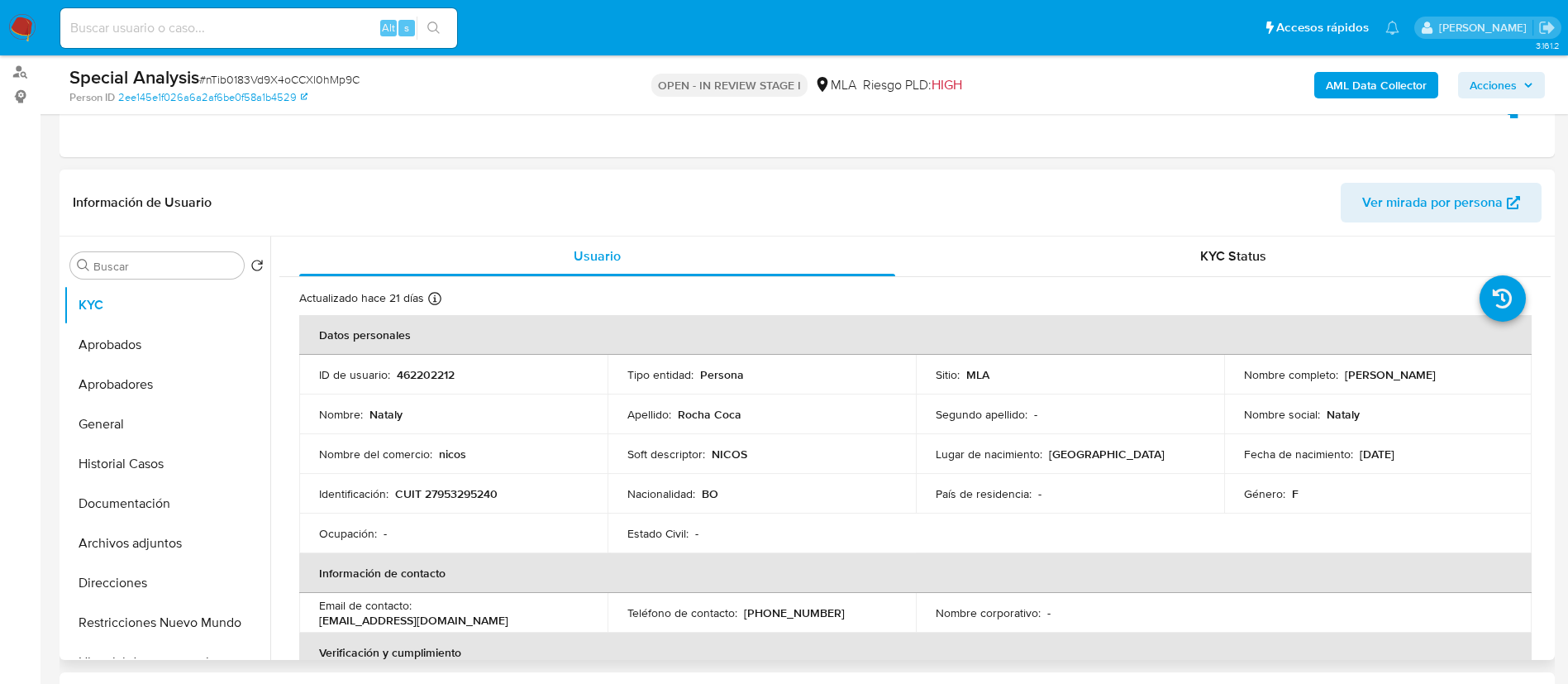
scroll to position [193, 0]
drag, startPoint x: 1336, startPoint y: 373, endPoint x: 1438, endPoint y: 372, distance: 102.0
click at [1438, 372] on div "Nombre completo : Nataly Rocha Coca" at bounding box center [1378, 373] width 268 height 15
copy div "Nataly Rocha Coca"
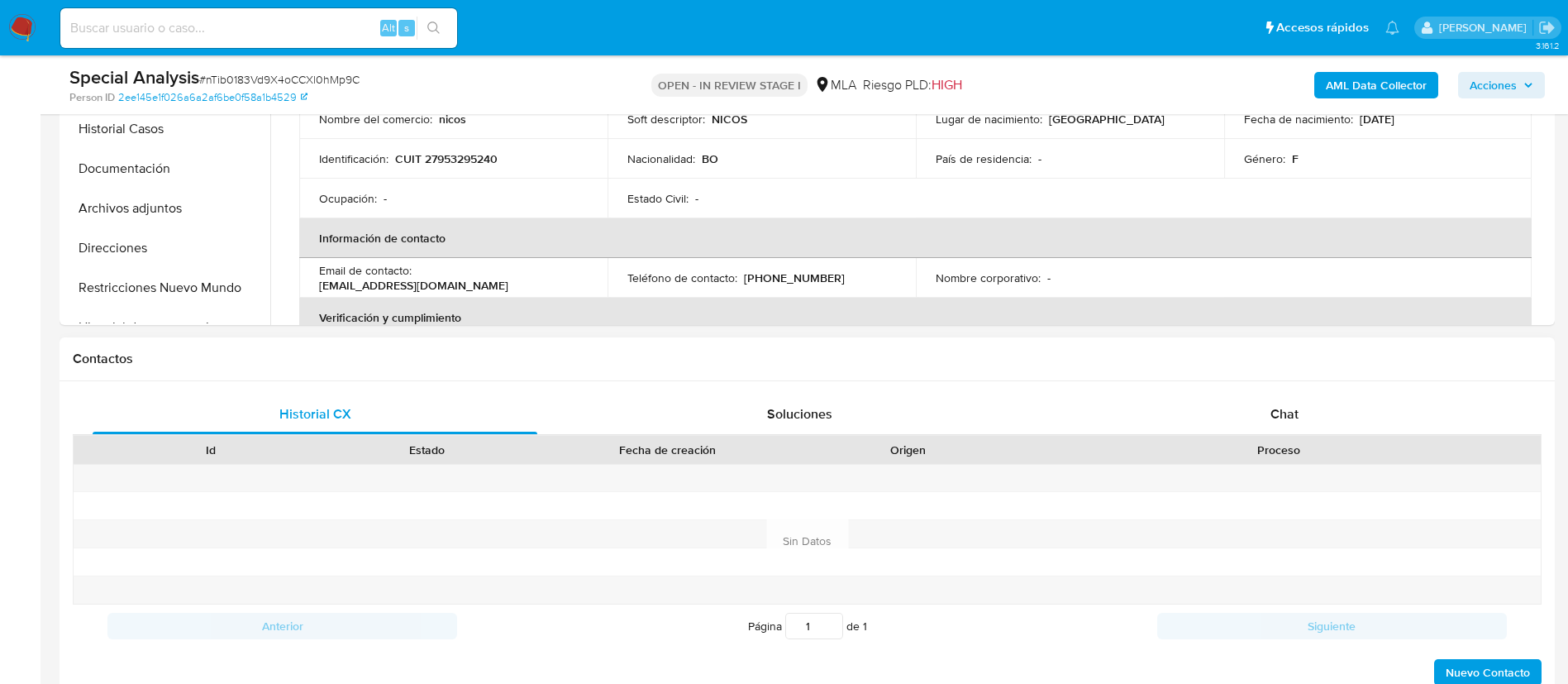
scroll to position [529, 0]
click at [1283, 414] on span "Chat" at bounding box center [1285, 414] width 28 height 19
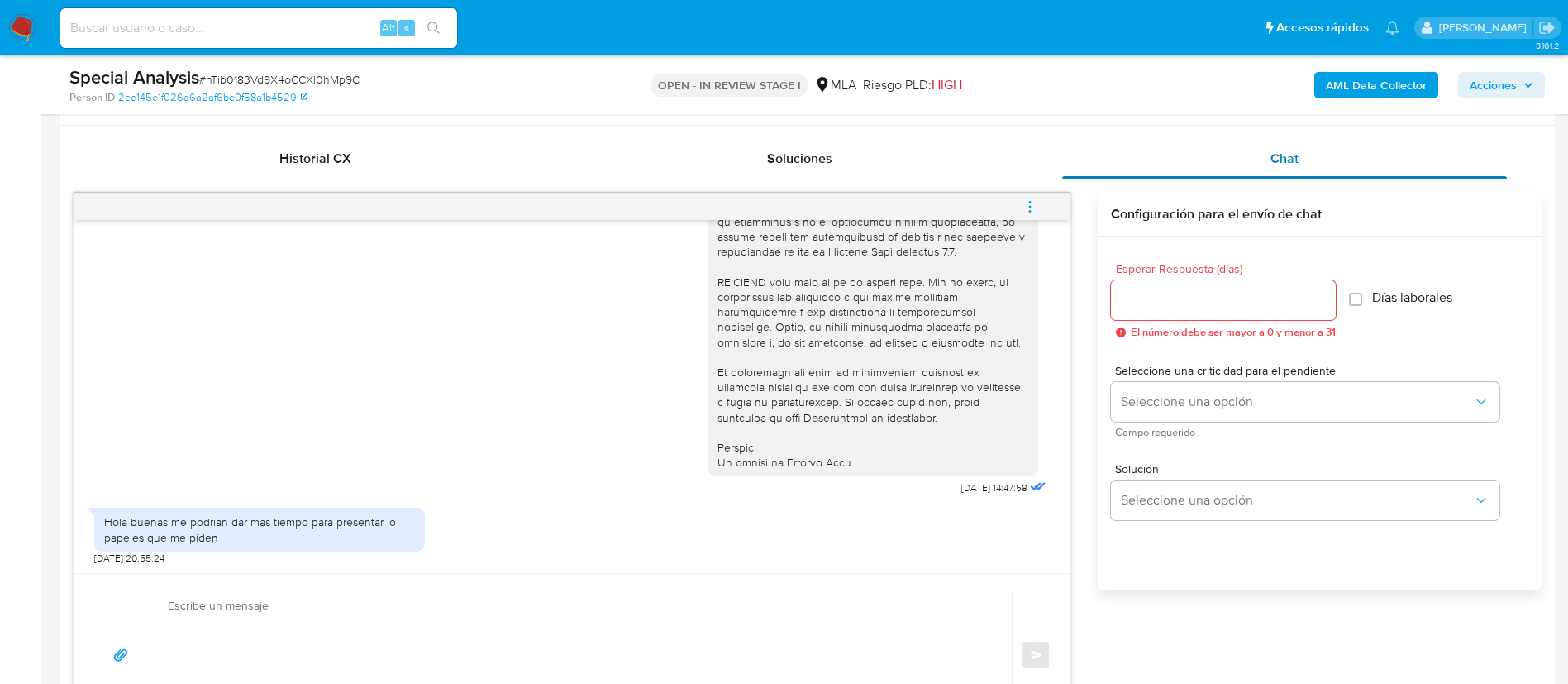
scroll to position [789, 0]
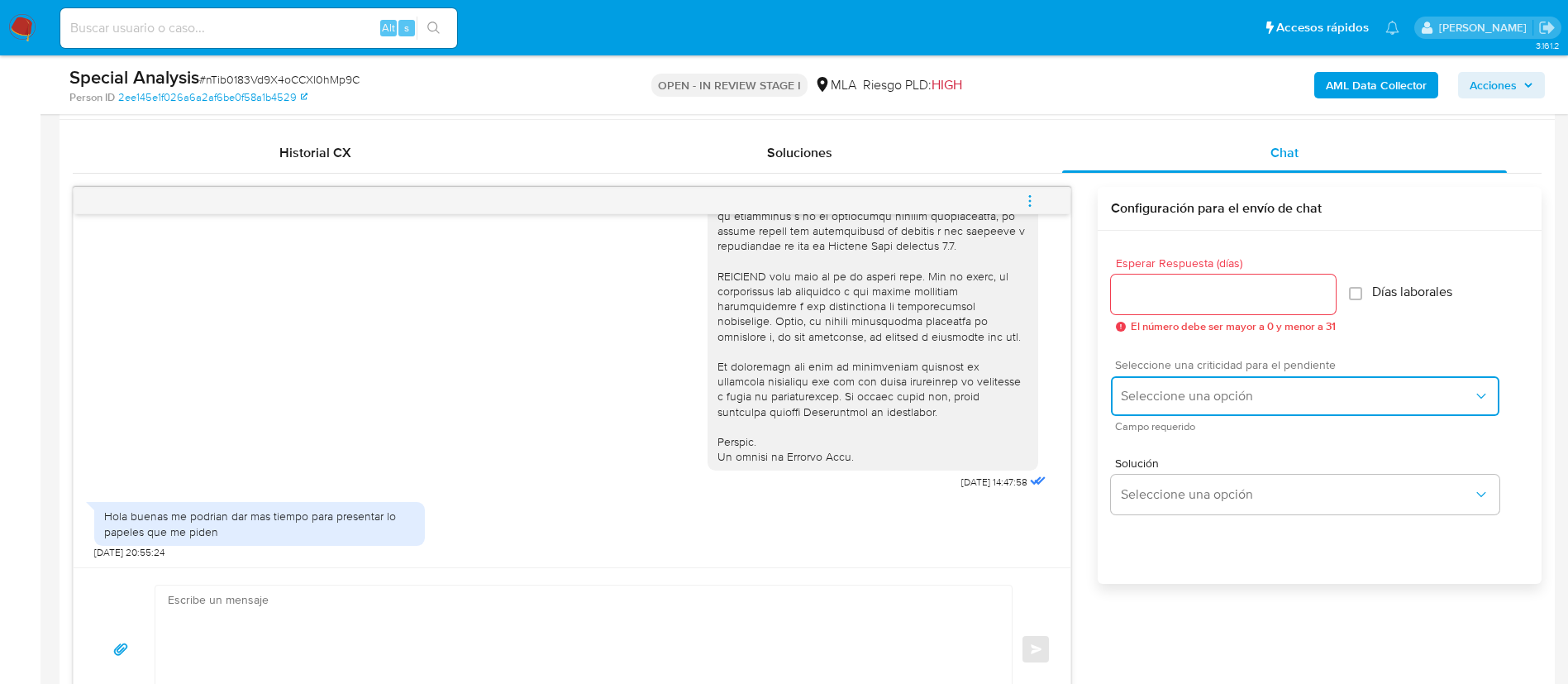
click at [1215, 395] on span "Seleccione una opción" at bounding box center [1296, 396] width 352 height 17
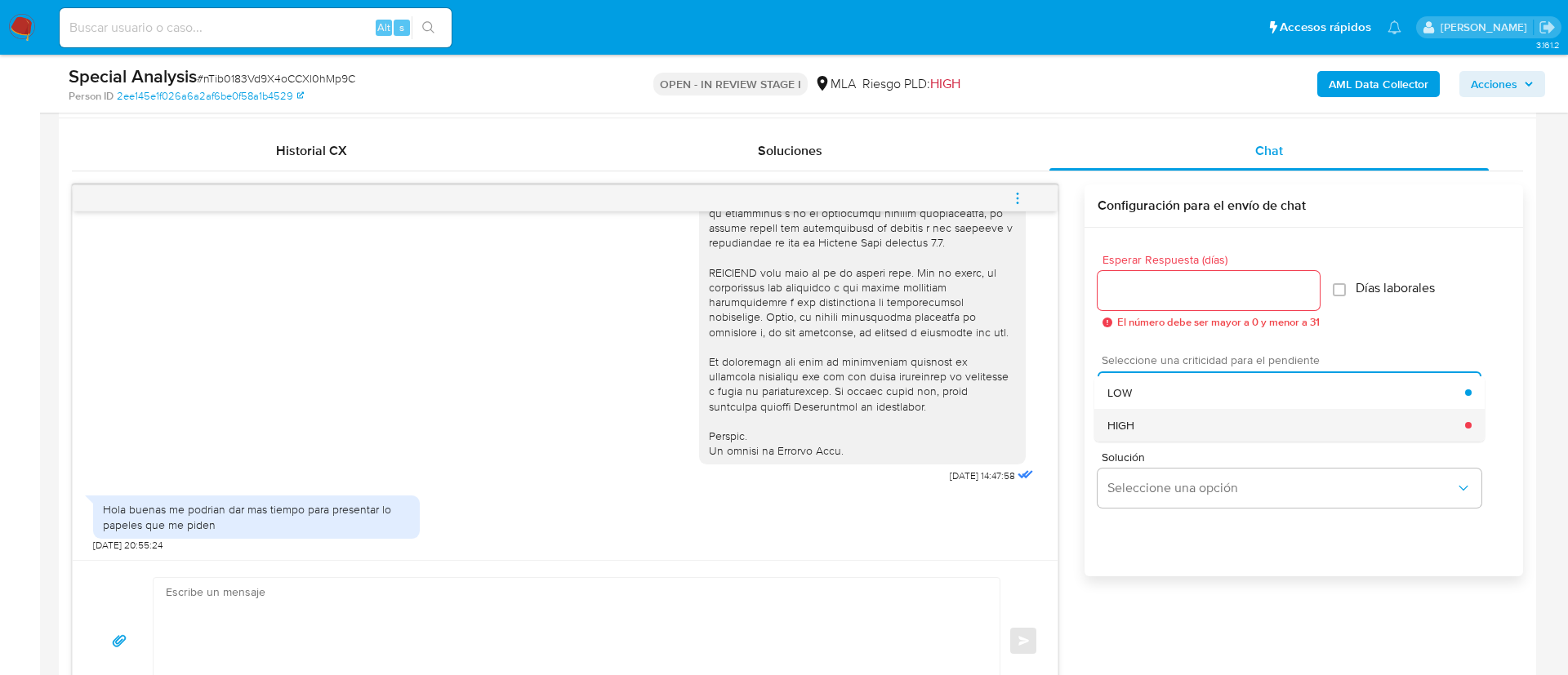
click at [1107, 414] on div "HIGH" at bounding box center [1285, 425] width 358 height 33
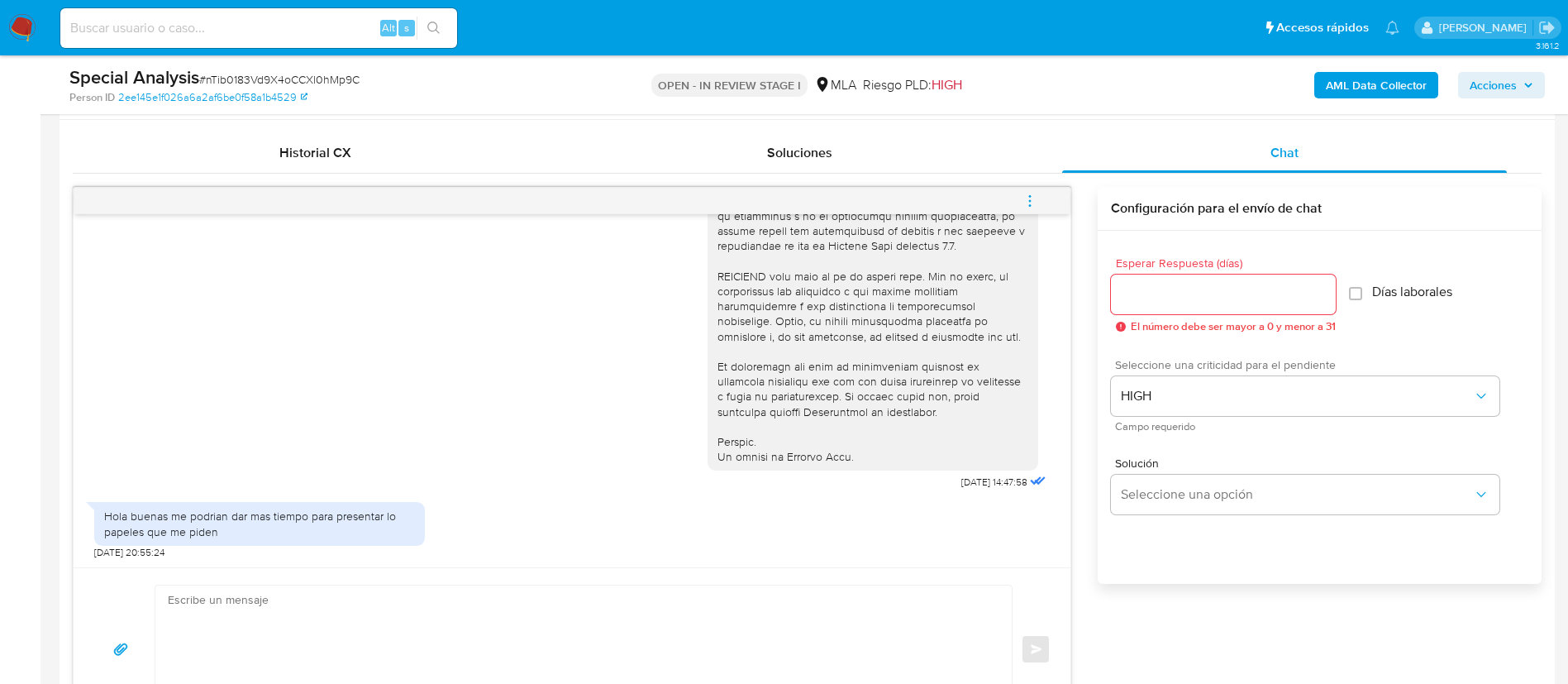
click at [1132, 295] on input "Esperar Respuesta (días)" at bounding box center [1223, 294] width 225 height 21
type input "1"
click at [936, 613] on textarea at bounding box center [579, 649] width 823 height 127
paste textarea "Lore, Ip dolorsi am con adipiscinge seddoeiusmo te in utlabo et Dolorem Aliq, e…"
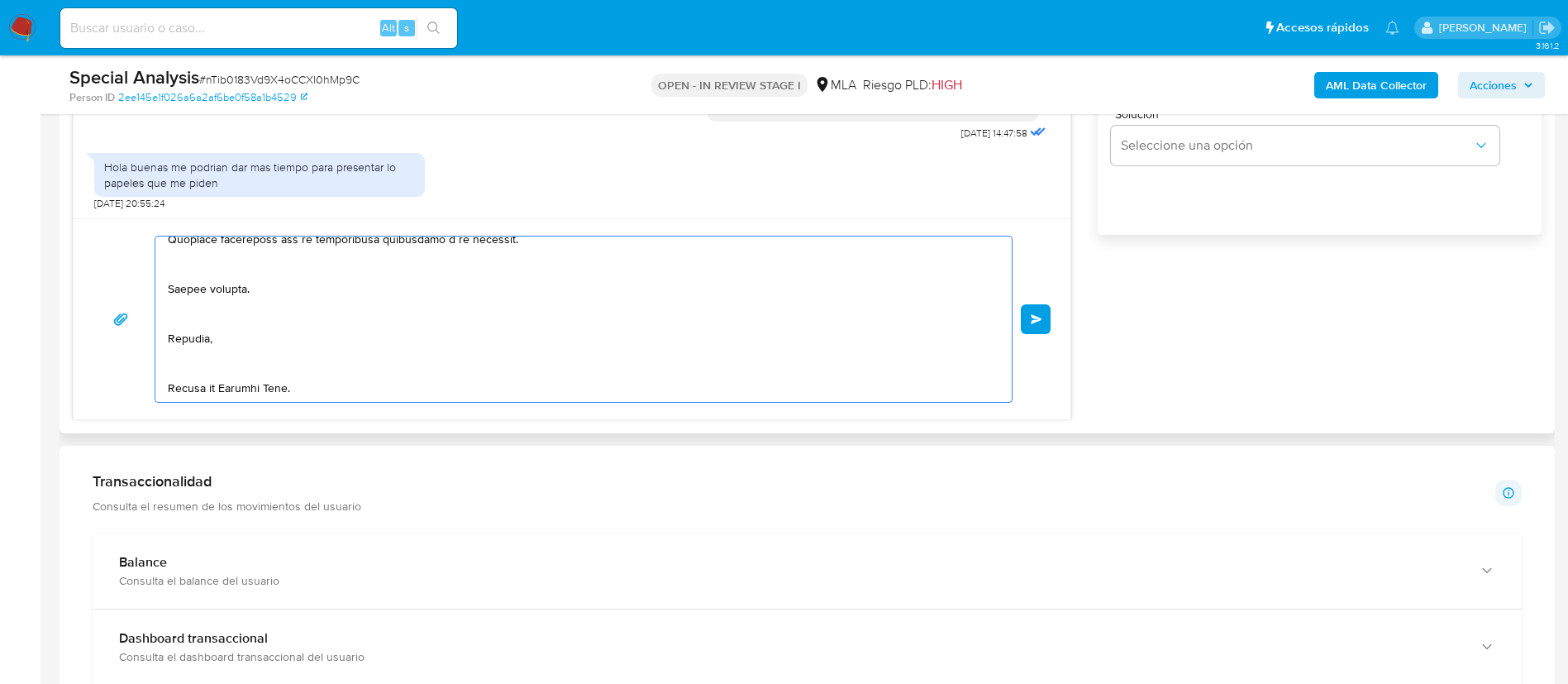
scroll to position [1141, 0]
type textarea "Lore, Ip dolorsi am con adipiscinge seddoeiusmo te in utlabo et Dolorem Aliq, e…"
click at [1034, 314] on span "Enviar" at bounding box center [1036, 315] width 11 height 10
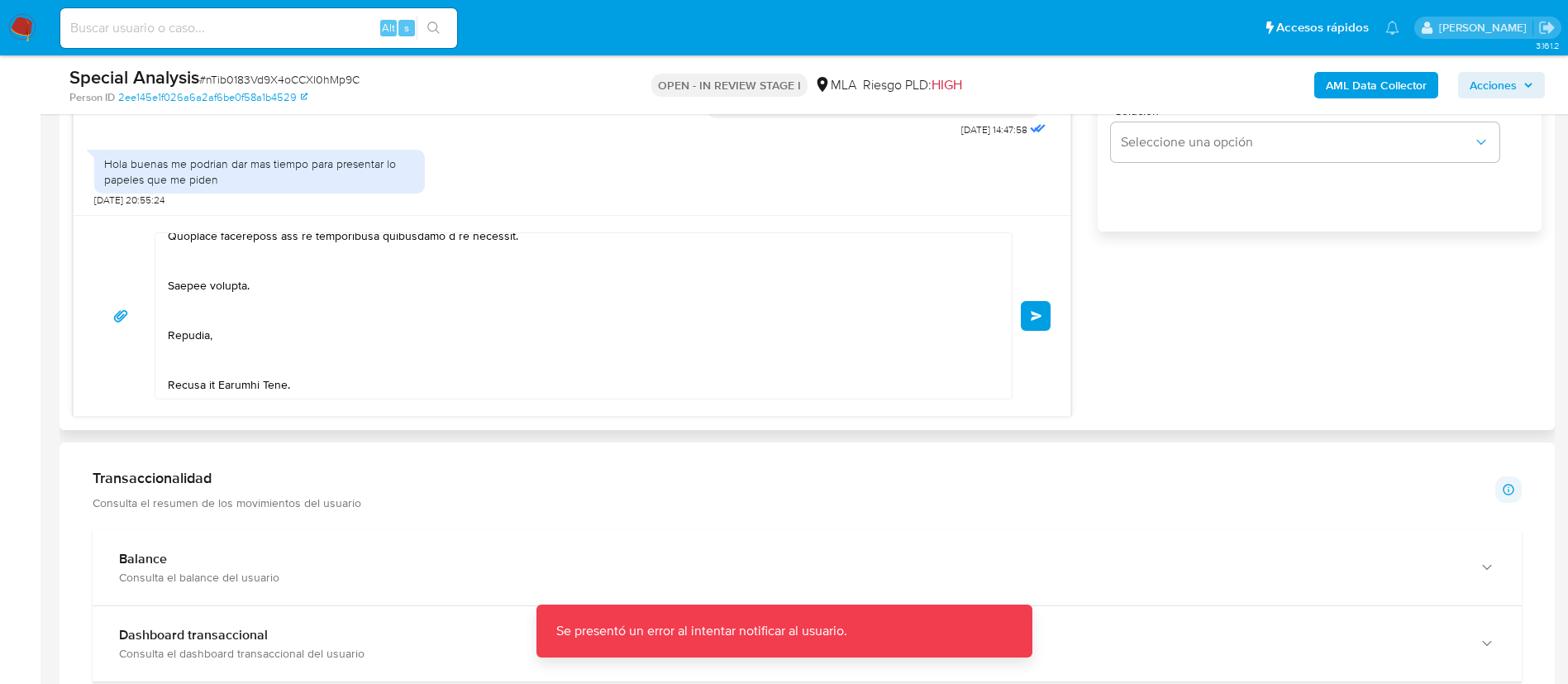
click at [1034, 314] on span "Enviar" at bounding box center [1036, 315] width 11 height 10
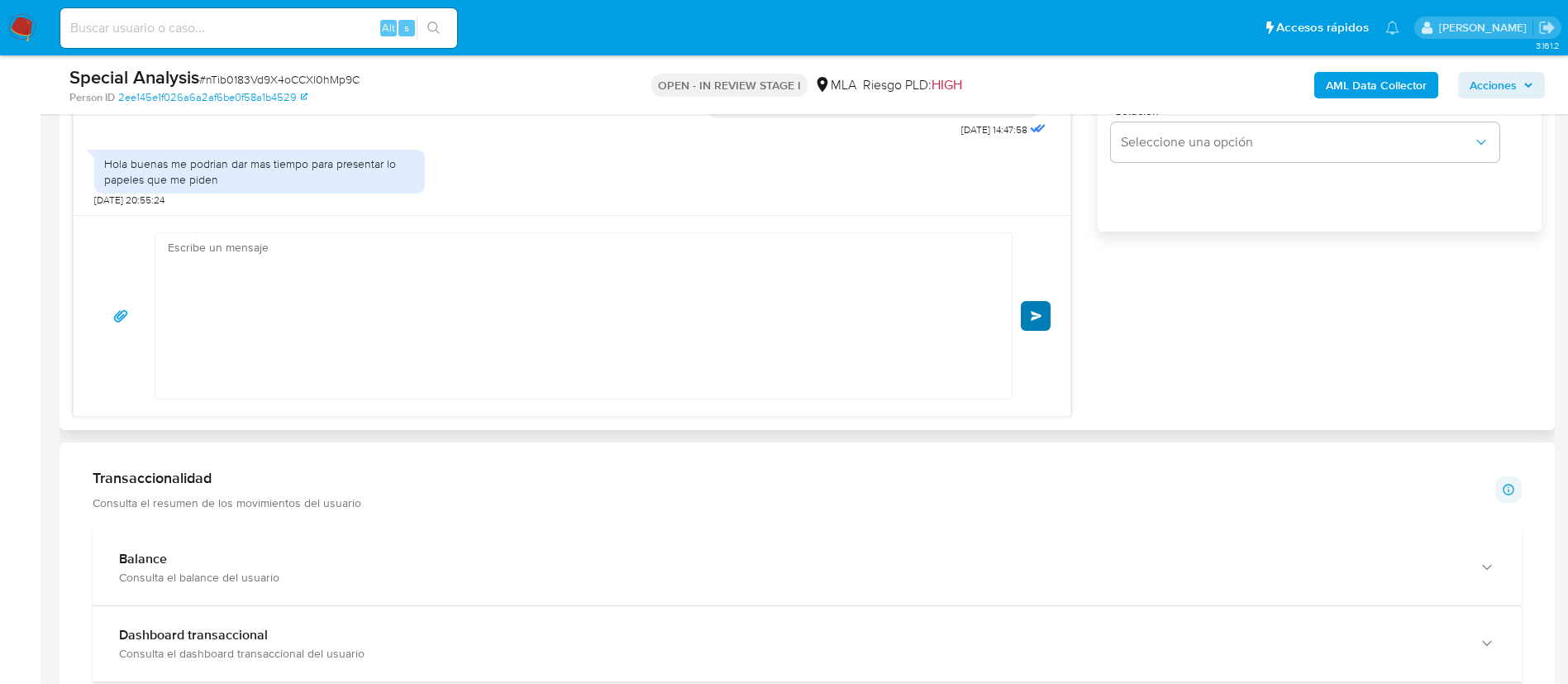
scroll to position [1600, 0]
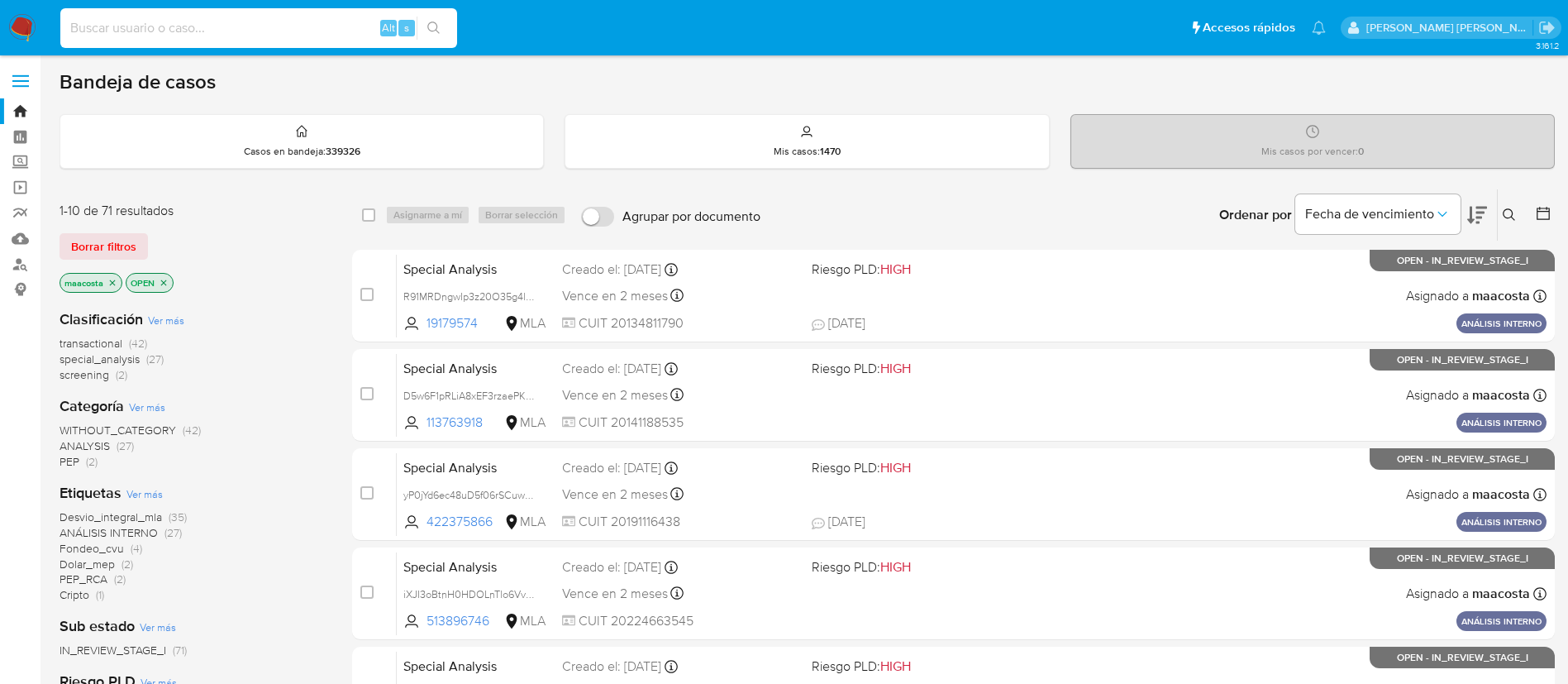
paste input "UDueorSnUR0uJsAlbMdEneyt"
click at [322, 24] on input "UDueorSnUR0uJsAlbMdEneyt" at bounding box center [259, 28] width 397 height 21
type input "UDueorSnUR0uJsAlbMdEneyt"
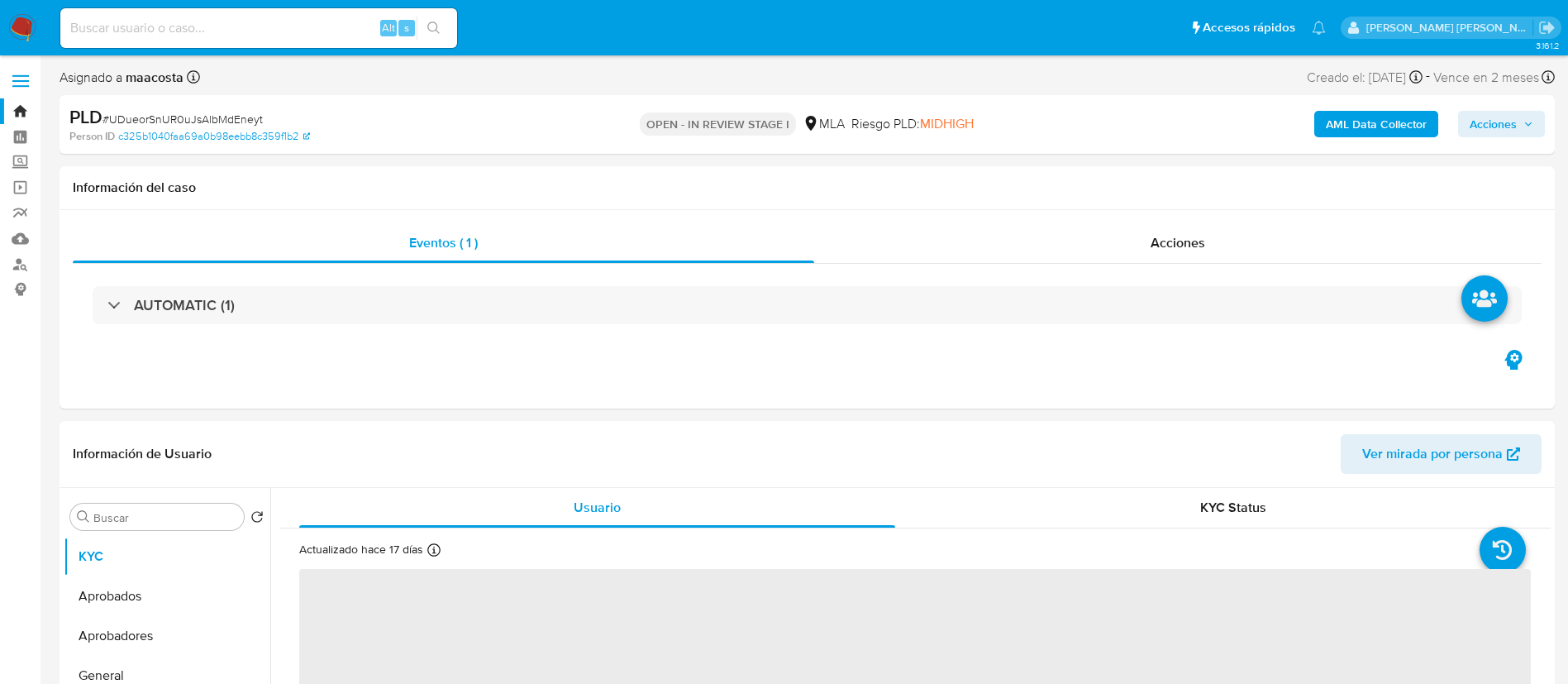
select select "10"
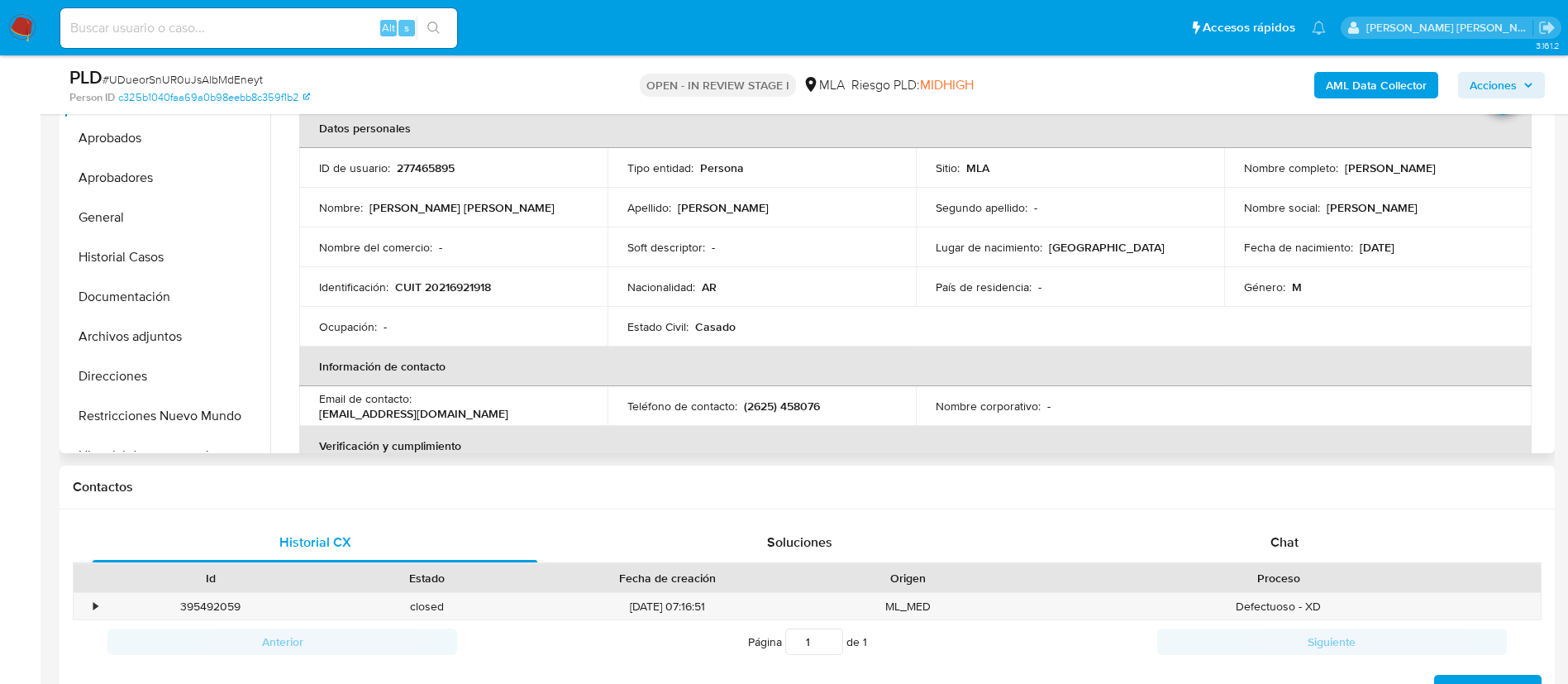
scroll to position [401, 0]
drag, startPoint x: 1340, startPoint y: 169, endPoint x: 1464, endPoint y: 174, distance: 124.1
click at [1464, 174] on td "Nombre completo : Eduardo Raul Avalos" at bounding box center [1378, 166] width 308 height 40
copy p "Eduardo Raul Avalos"
click at [1278, 532] on span "Chat" at bounding box center [1285, 541] width 28 height 19
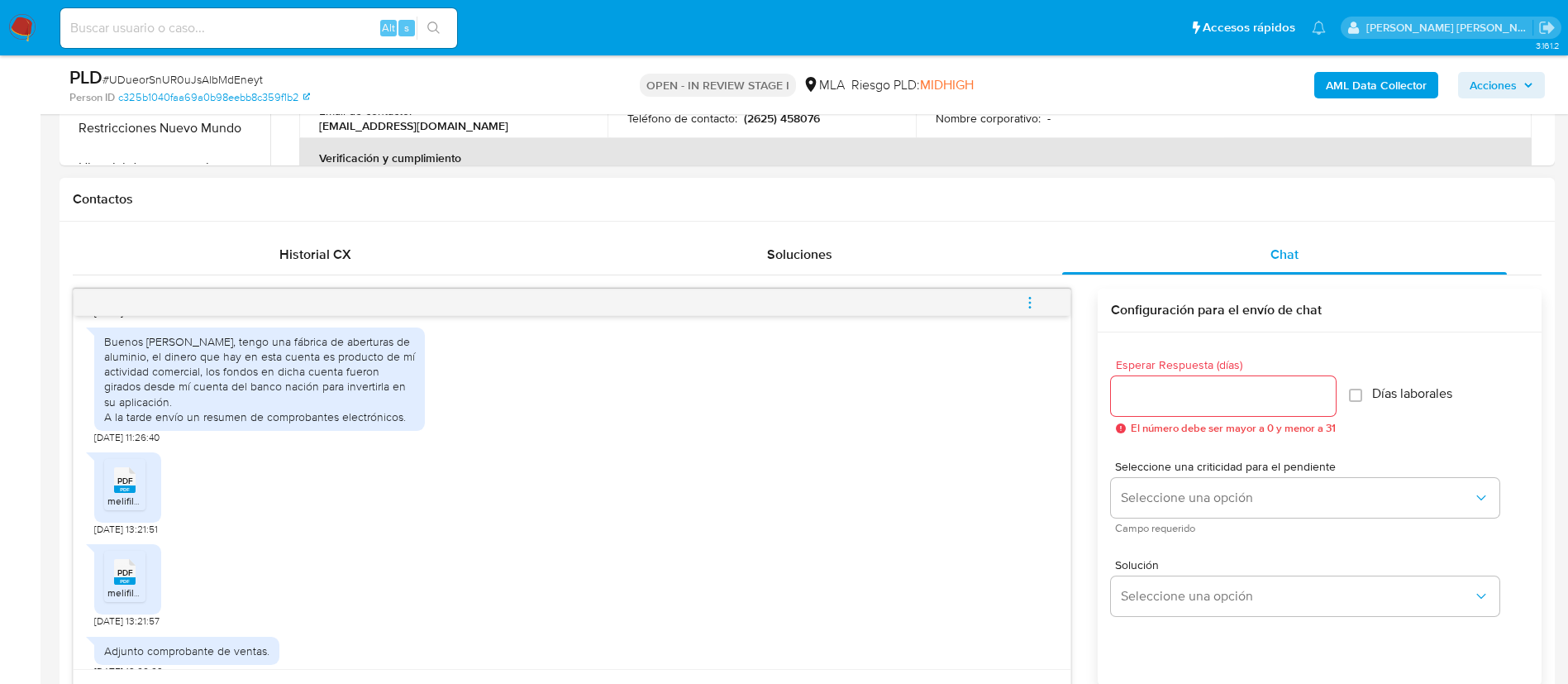
scroll to position [961, 0]
click at [133, 493] on rect at bounding box center [125, 488] width 21 height 7
click at [131, 578] on span "PDF" at bounding box center [125, 572] width 16 height 11
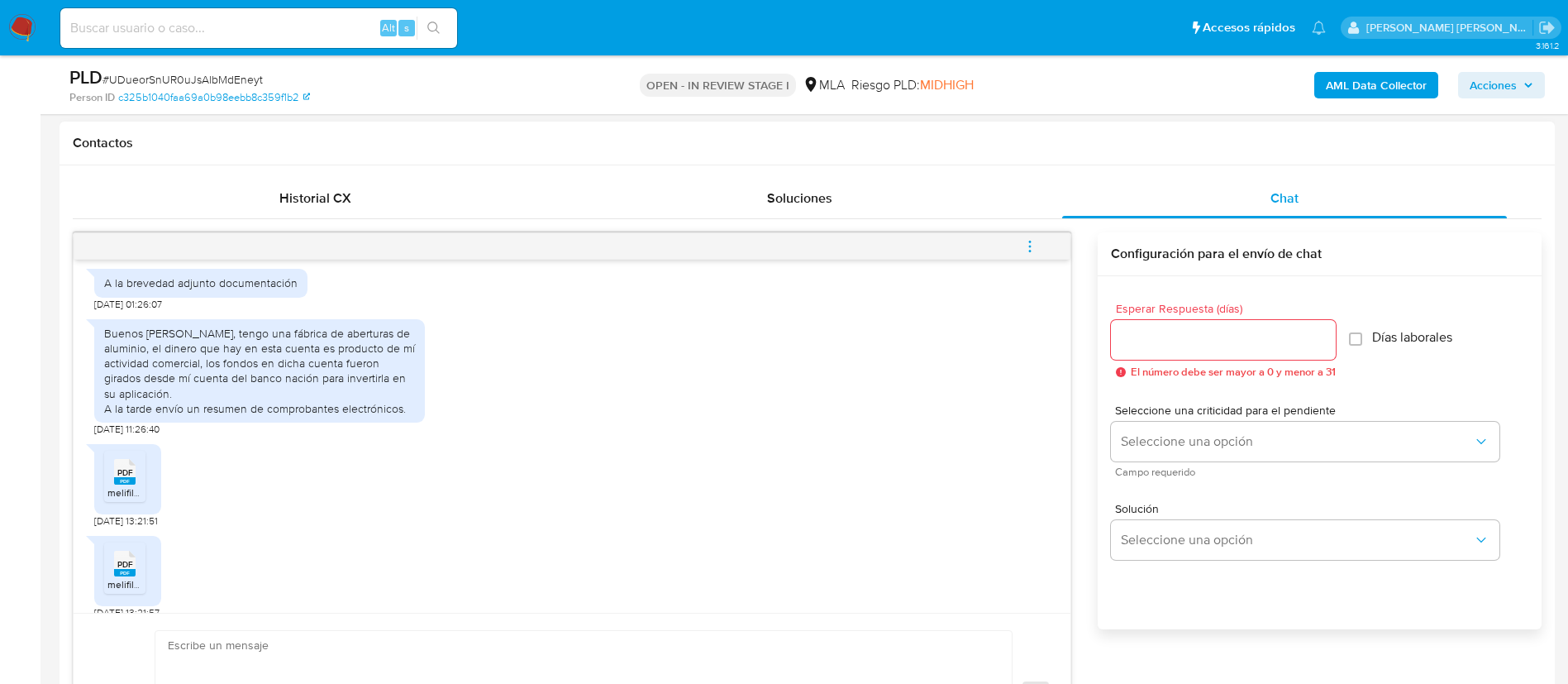
scroll to position [911, 0]
click at [139, 501] on span "melifile3917142917670272610.pdf" at bounding box center [180, 494] width 146 height 14
click at [129, 572] on span "PDF" at bounding box center [125, 566] width 16 height 11
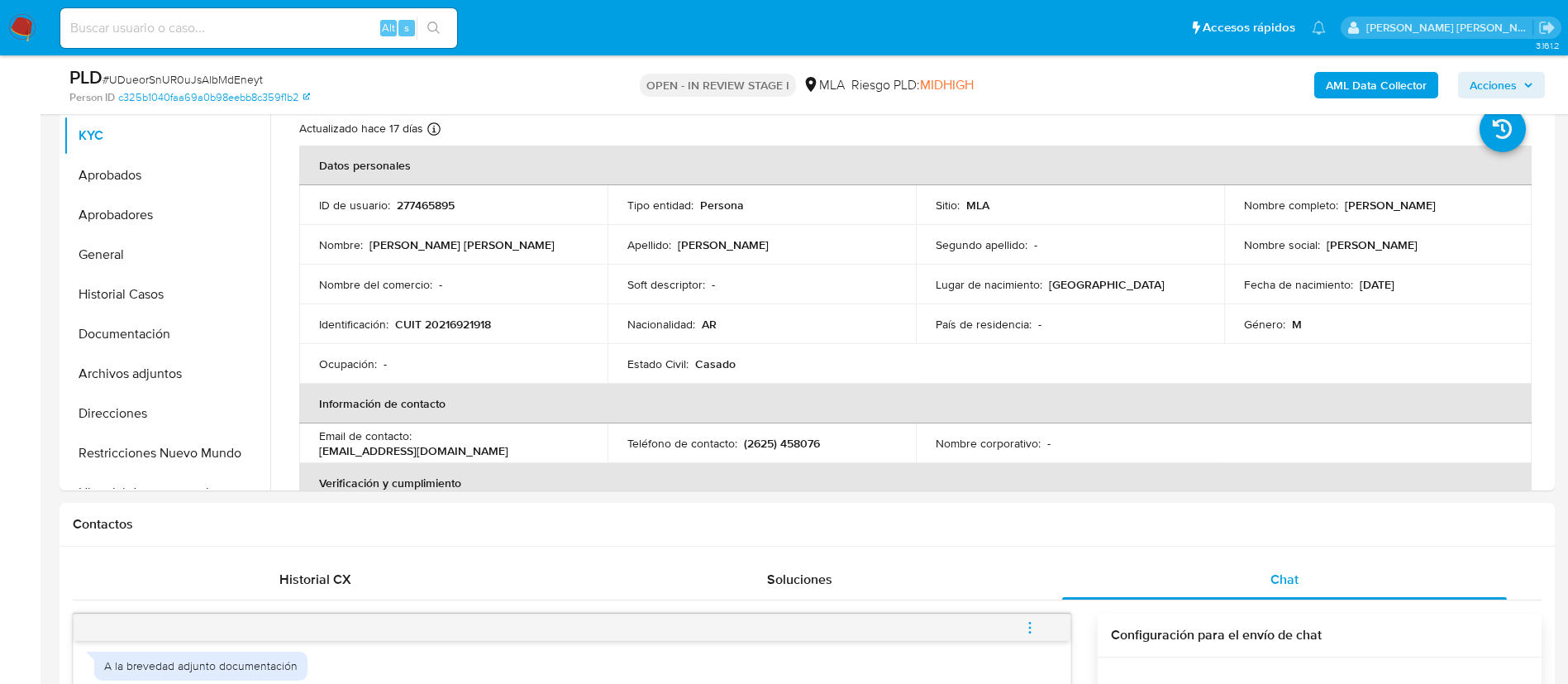
scroll to position [352, 0]
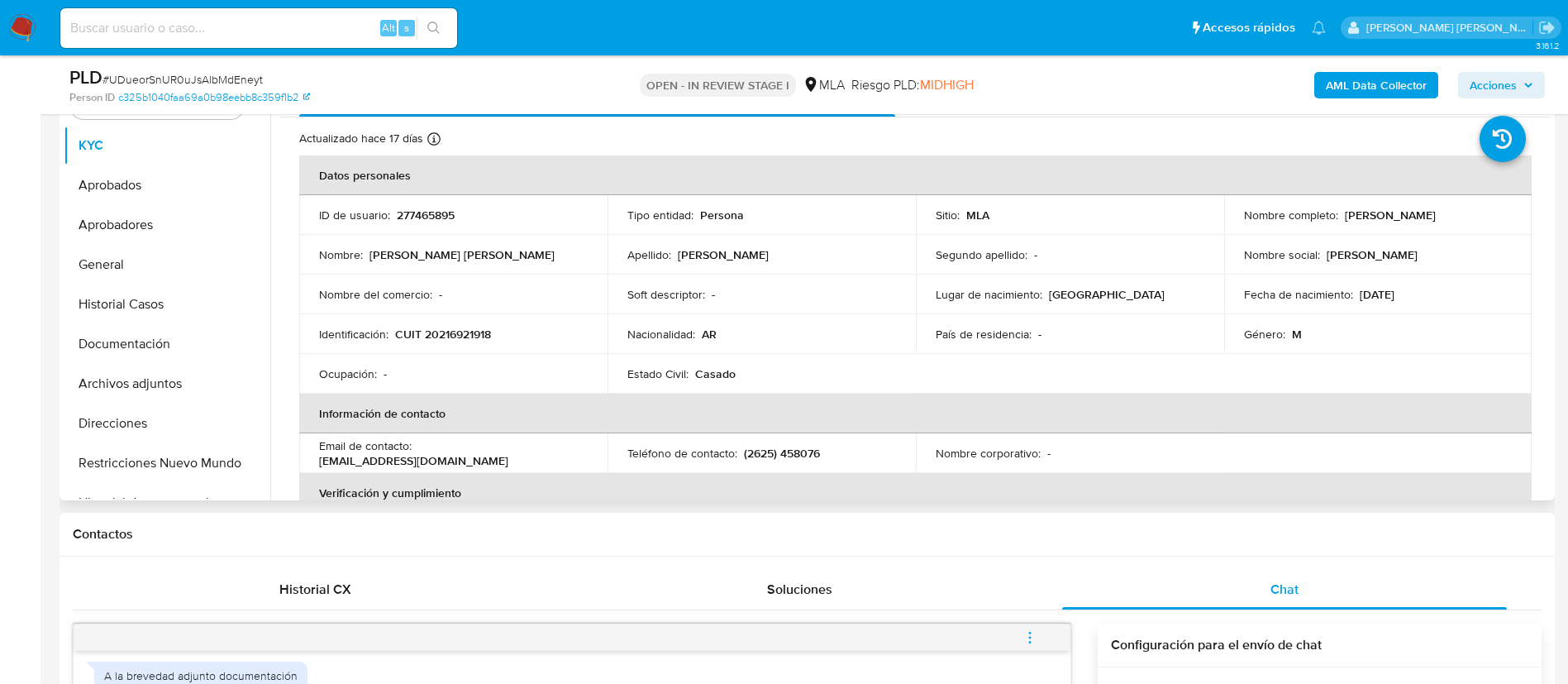
click at [1521, 321] on td "Género : M" at bounding box center [1378, 334] width 308 height 40
drag, startPoint x: 1337, startPoint y: 218, endPoint x: 1462, endPoint y: 221, distance: 125.0
click at [1462, 221] on div "Nombre completo : Eduardo Raul Avalos" at bounding box center [1378, 214] width 268 height 15
copy div "Eduardo Raul Avalos"
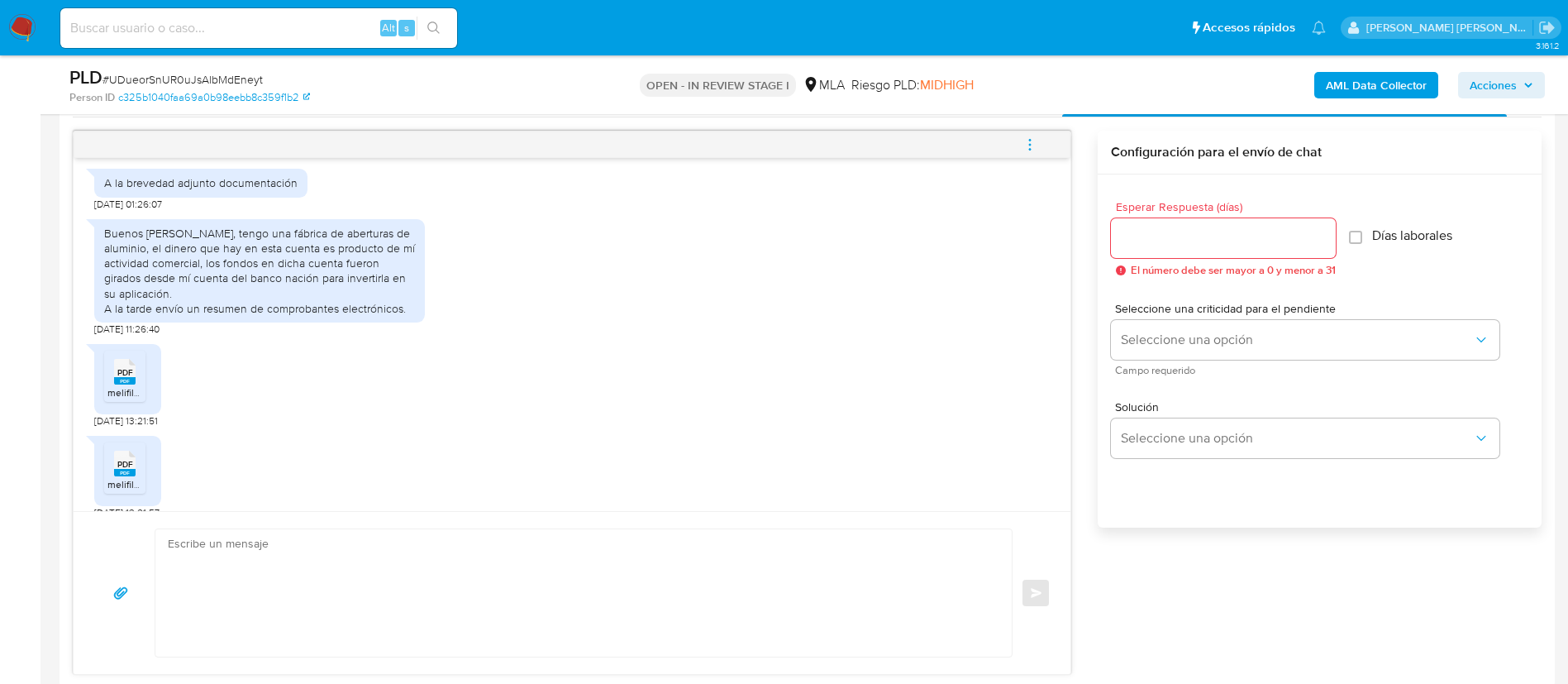
scroll to position [846, 0]
click at [1155, 339] on span "Seleccione una opción" at bounding box center [1296, 339] width 352 height 17
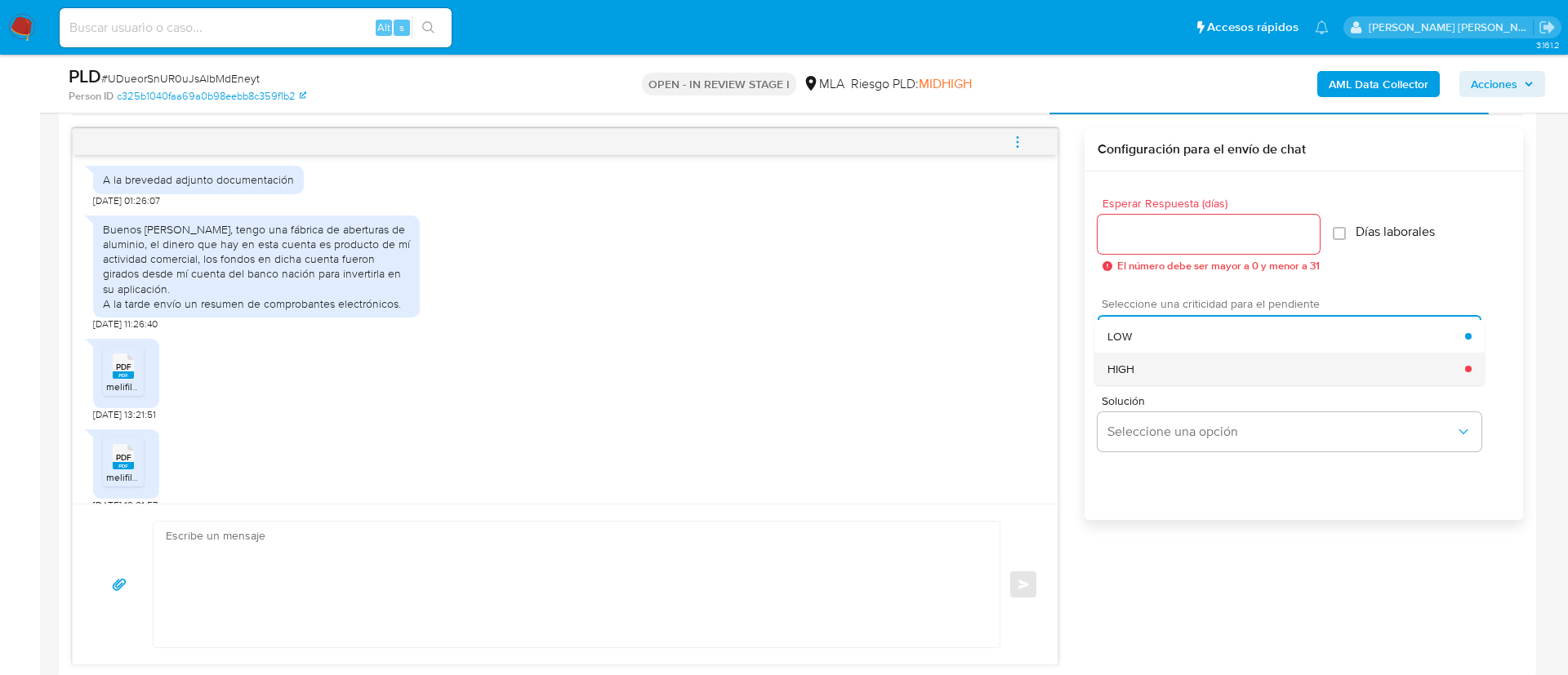
click at [1135, 367] on span "HIGH" at bounding box center [1120, 368] width 27 height 15
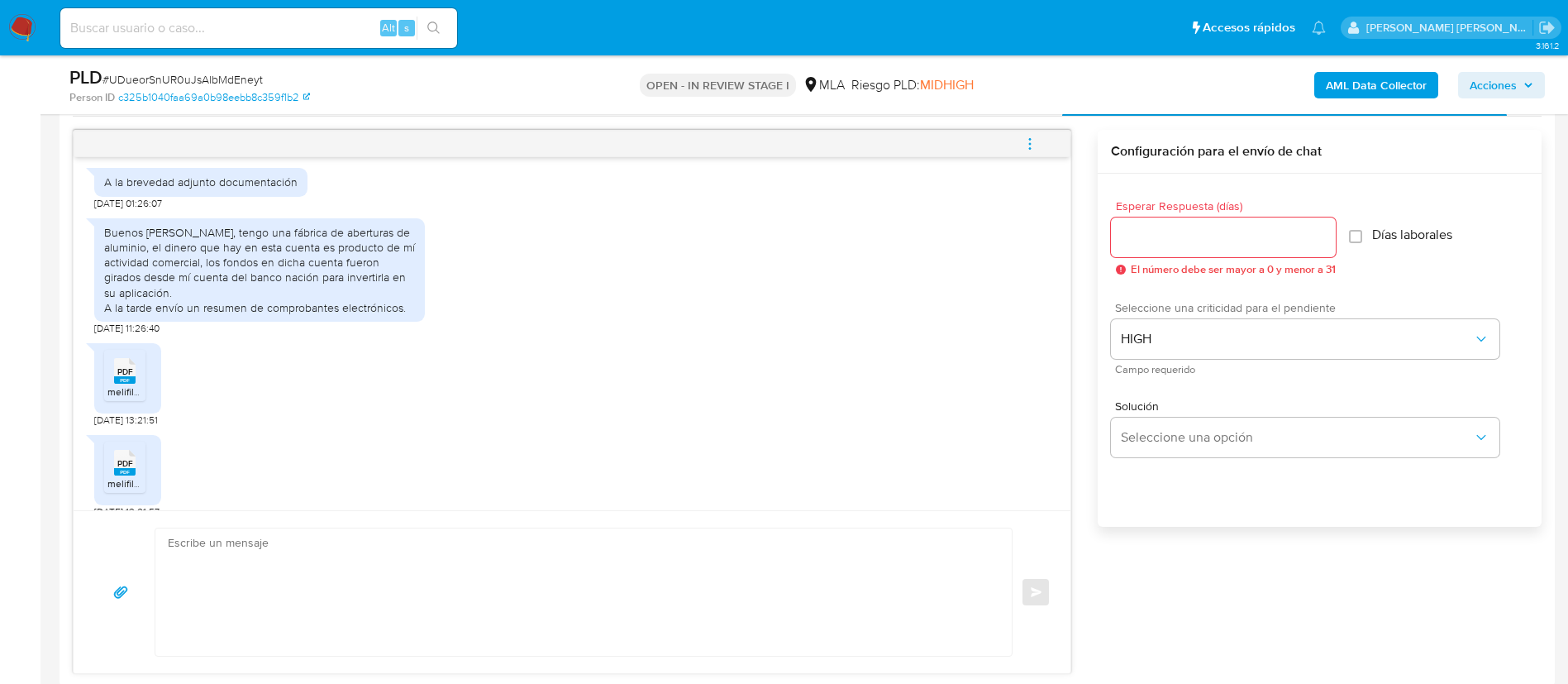
click at [1147, 250] on div at bounding box center [1223, 237] width 225 height 40
click at [1147, 229] on input "1" at bounding box center [1223, 237] width 225 height 21
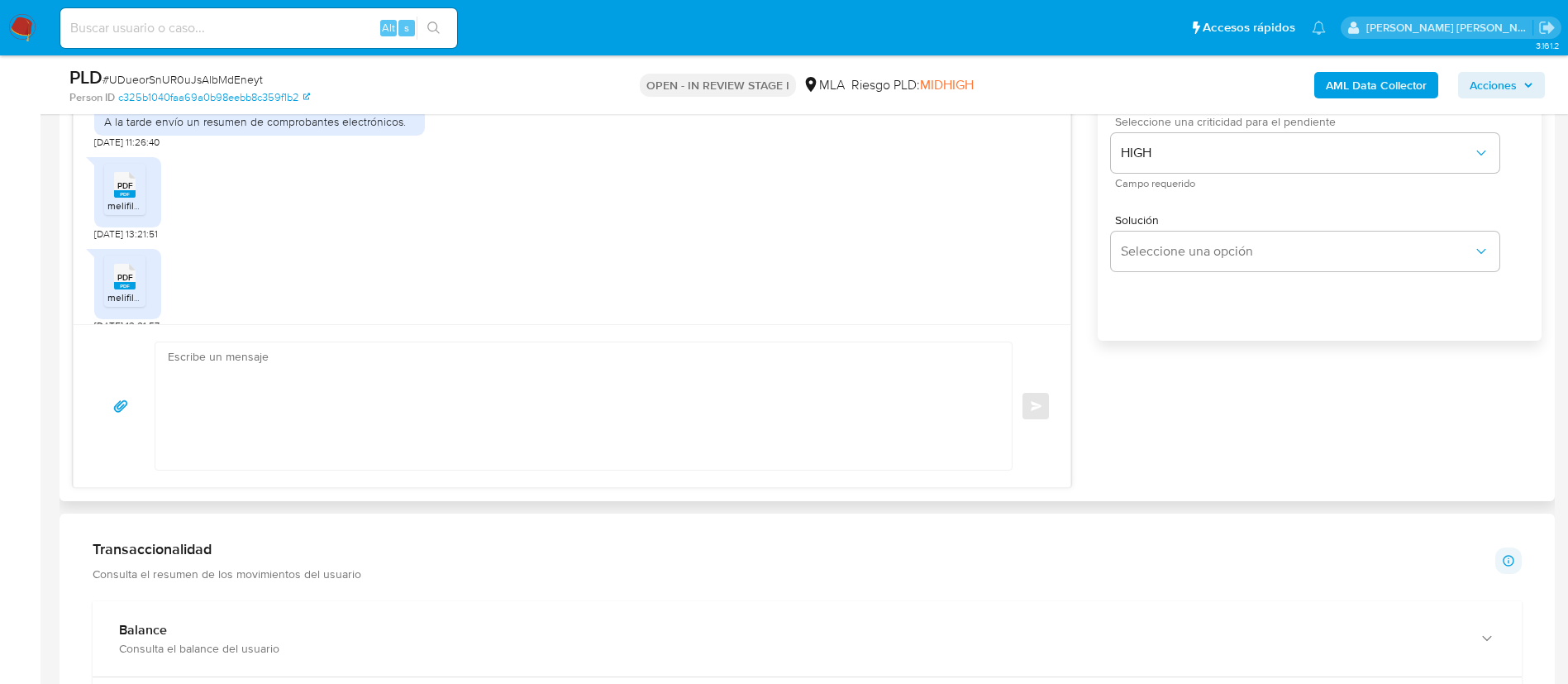
scroll to position [1039, 0]
type input "1"
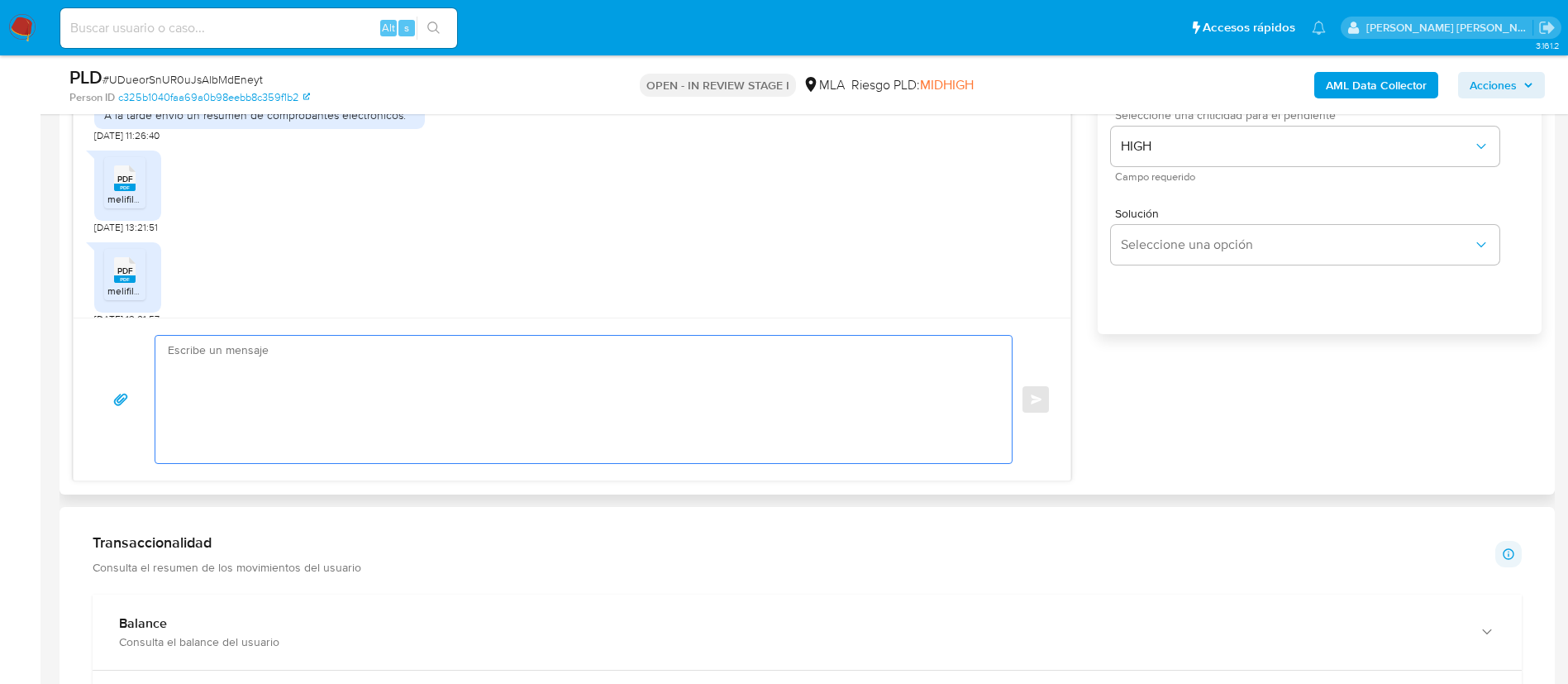
click at [886, 425] on textarea at bounding box center [579, 399] width 823 height 127
paste textarea "Hola, En función de las operaciones registradas en tu cuenta de Mercado Pago, n…"
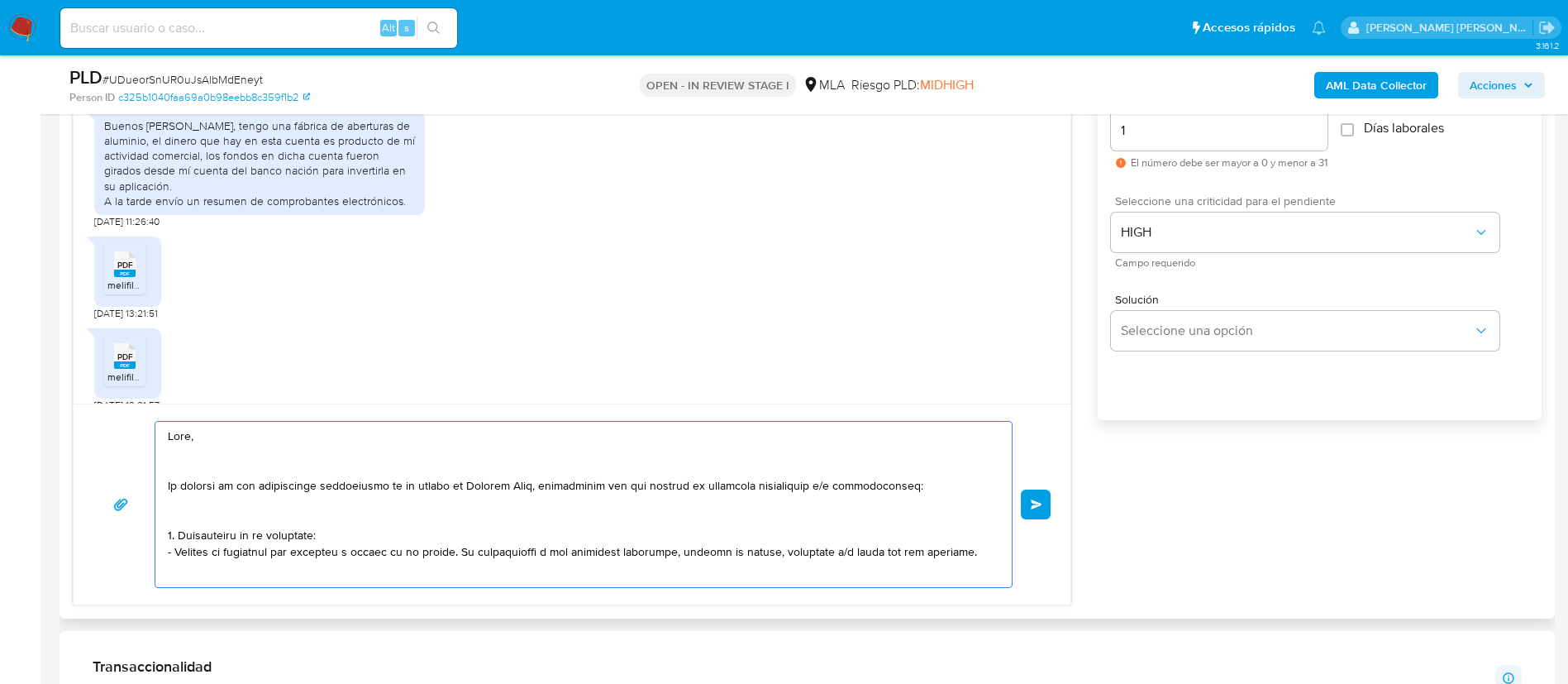
scroll to position [972, 0]
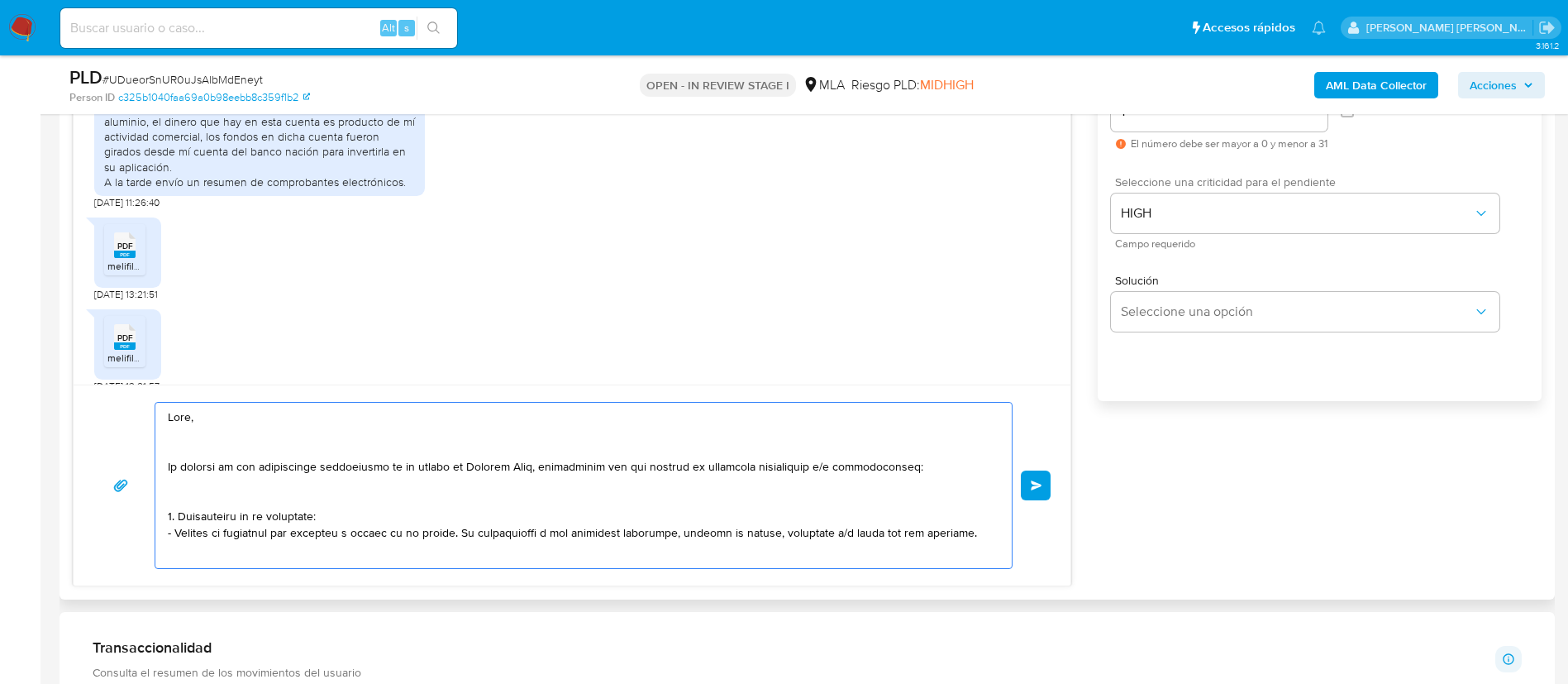
click at [576, 452] on textarea at bounding box center [579, 486] width 823 height 165
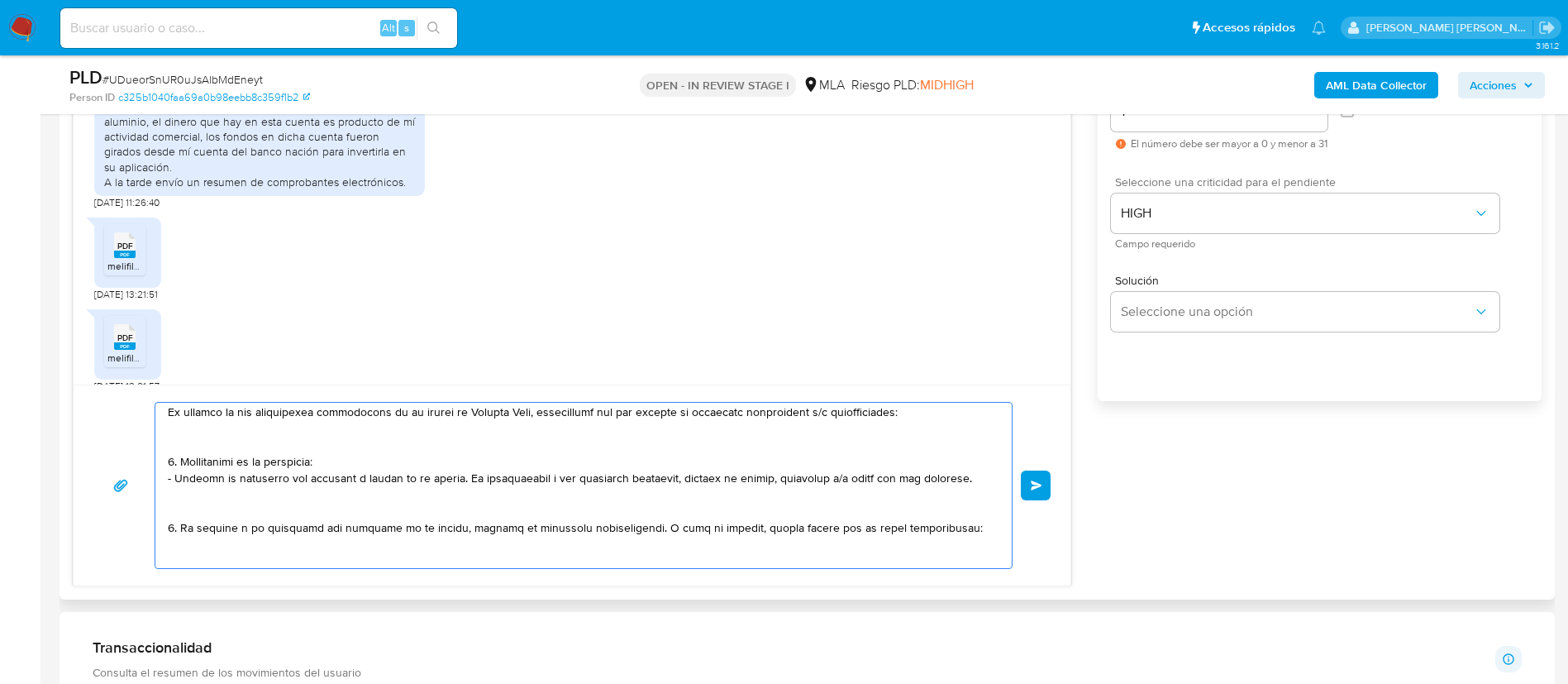
scroll to position [67, 0]
drag, startPoint x: 178, startPoint y: 530, endPoint x: 162, endPoint y: 466, distance: 66.0
click at [162, 466] on div at bounding box center [579, 486] width 848 height 165
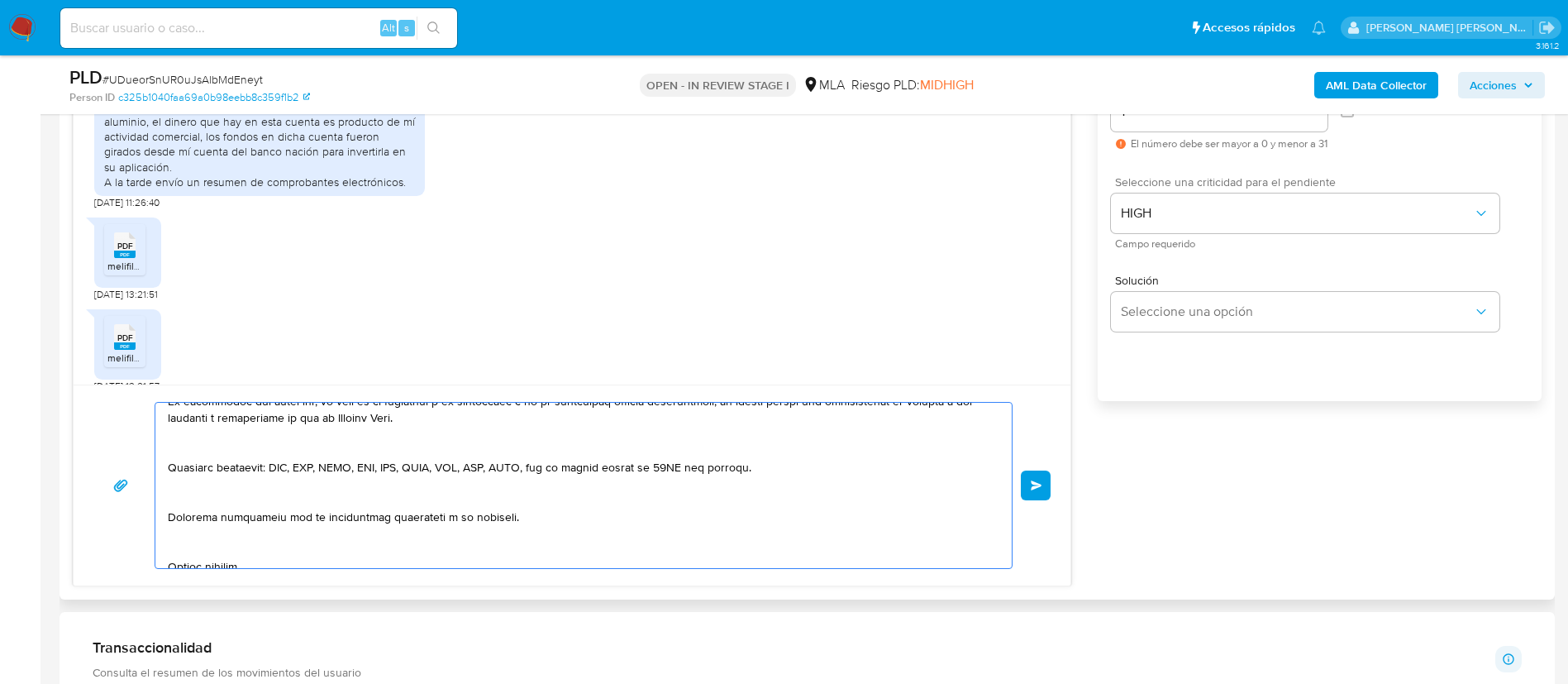
scroll to position [492, 0]
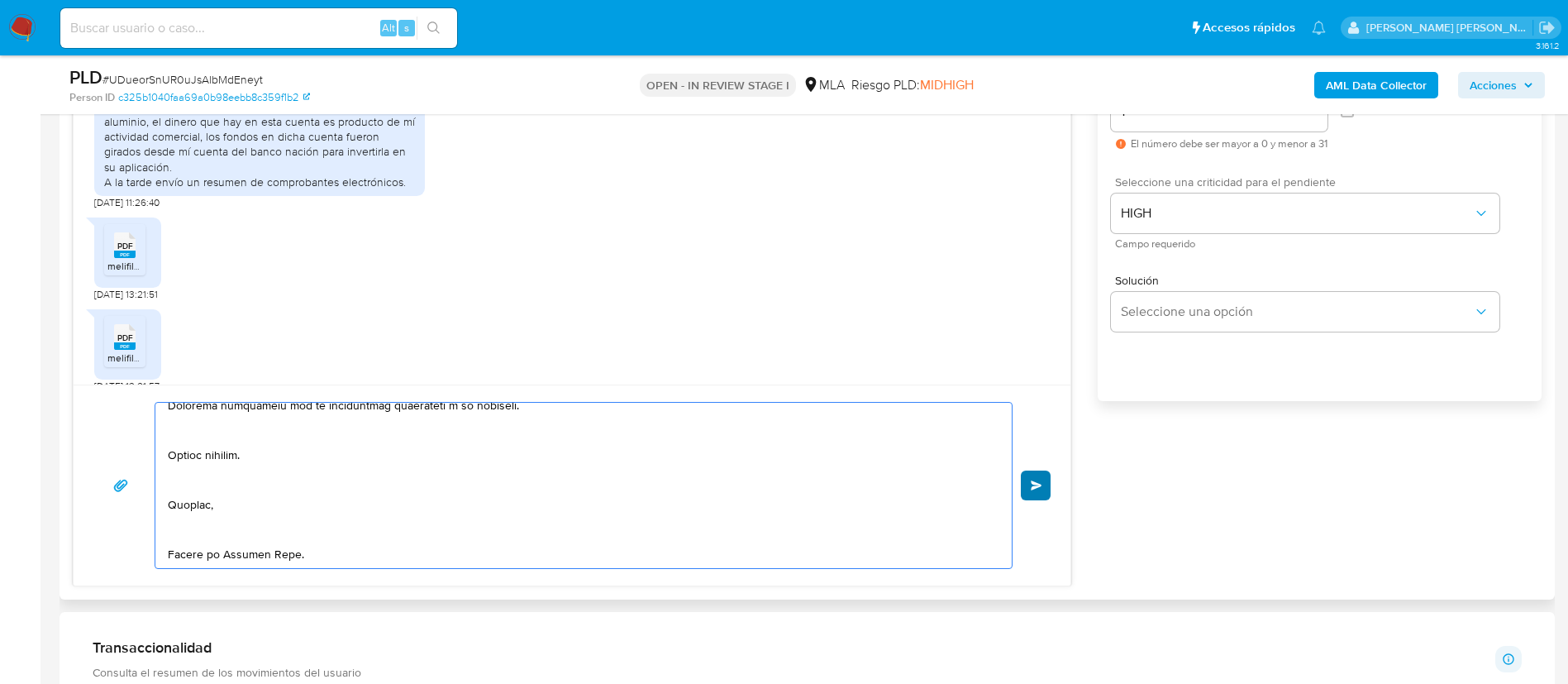
type textarea "Hola, Nos volvemos a comunicar dado que los adjuntos que presentaste están cort…"
click at [1031, 479] on button "Enviar" at bounding box center [1036, 486] width 30 height 30
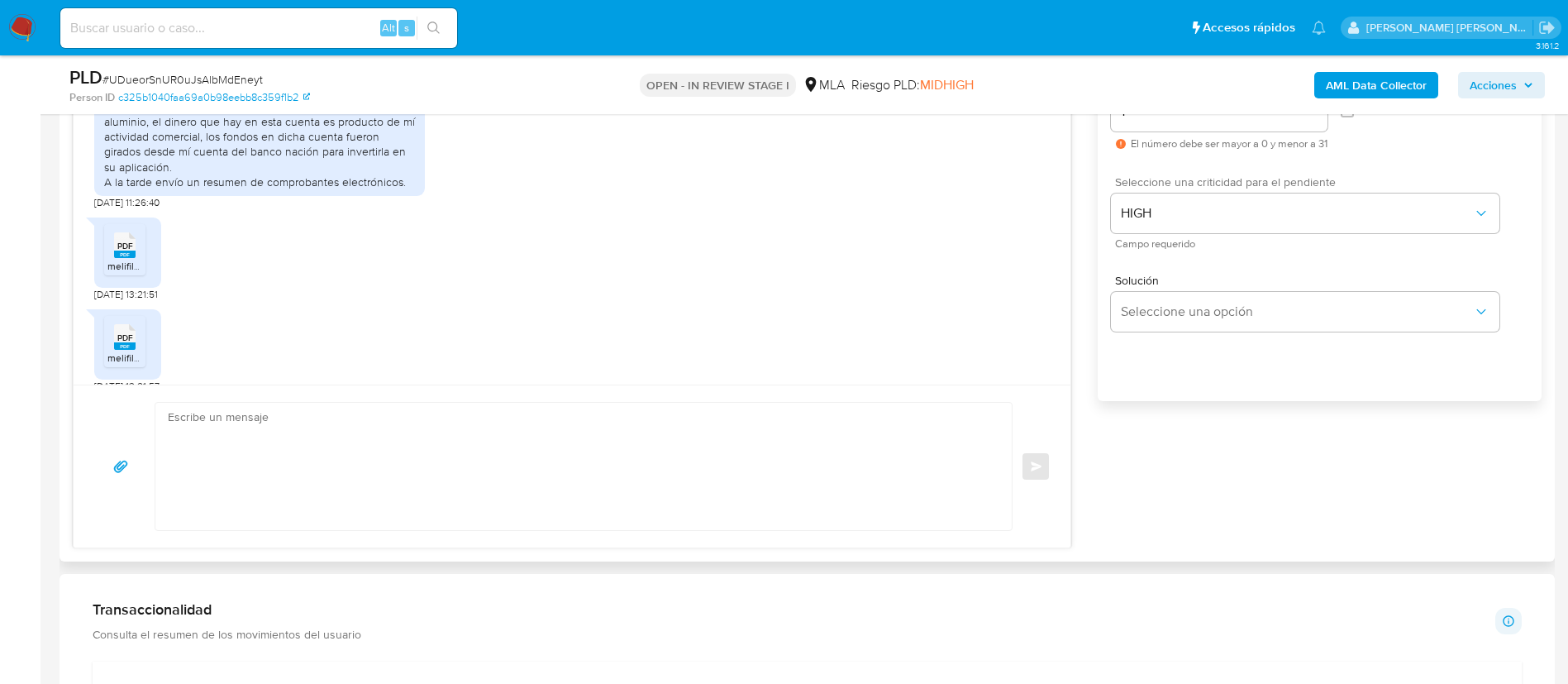
scroll to position [0, 0]
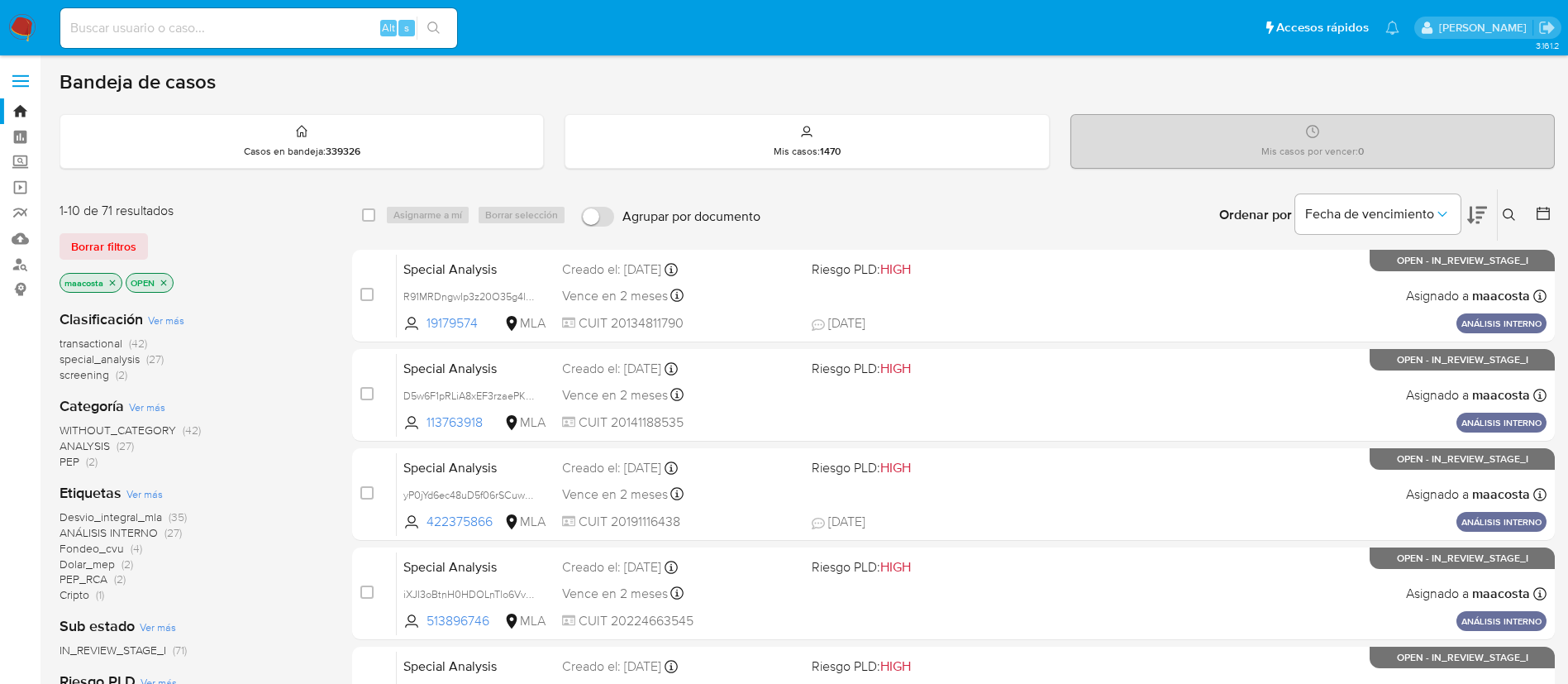
paste input "J7oe2Go188YzUiccPAure2z9"
click at [270, 29] on input "J7oe2Go188YzUiccPAure2z9" at bounding box center [259, 28] width 397 height 21
type input "J7oe2Go188YzUiccPAure2z9"
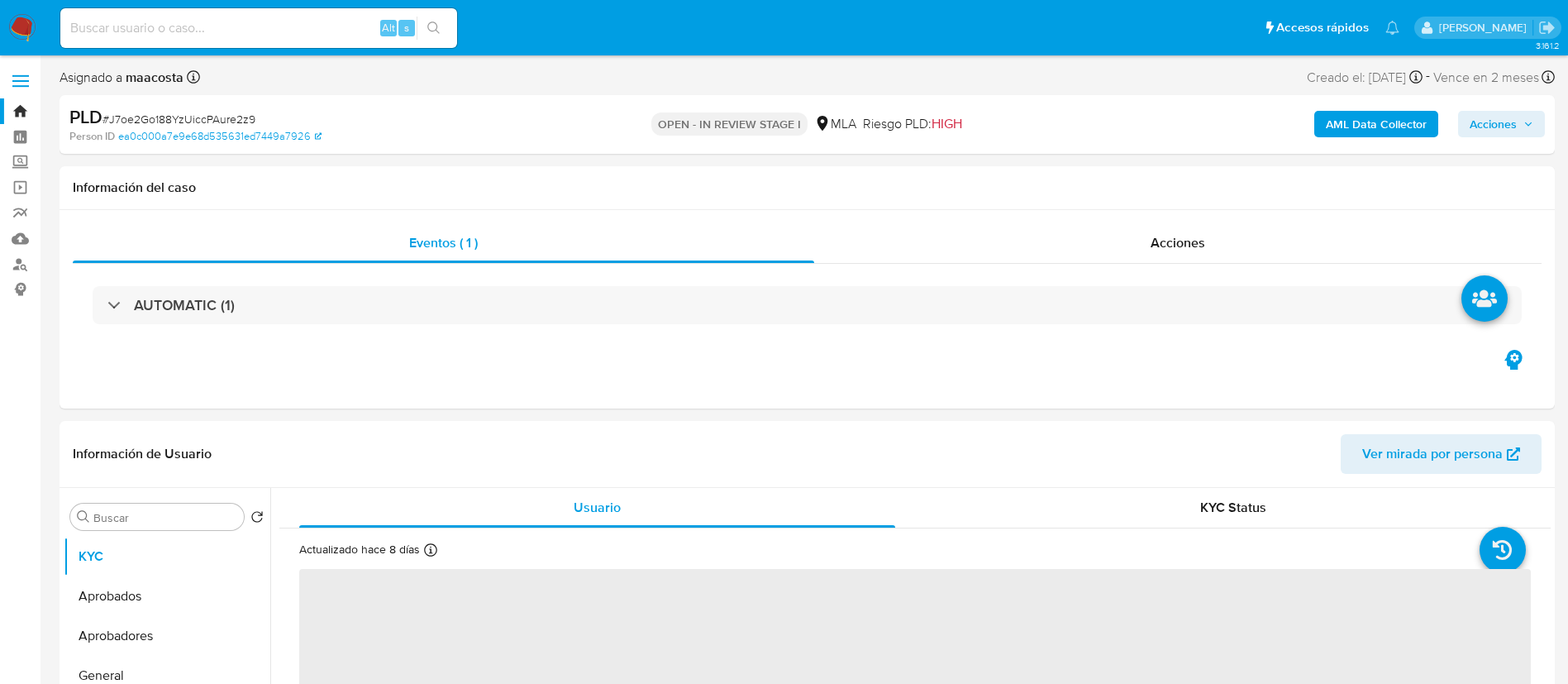
select select "10"
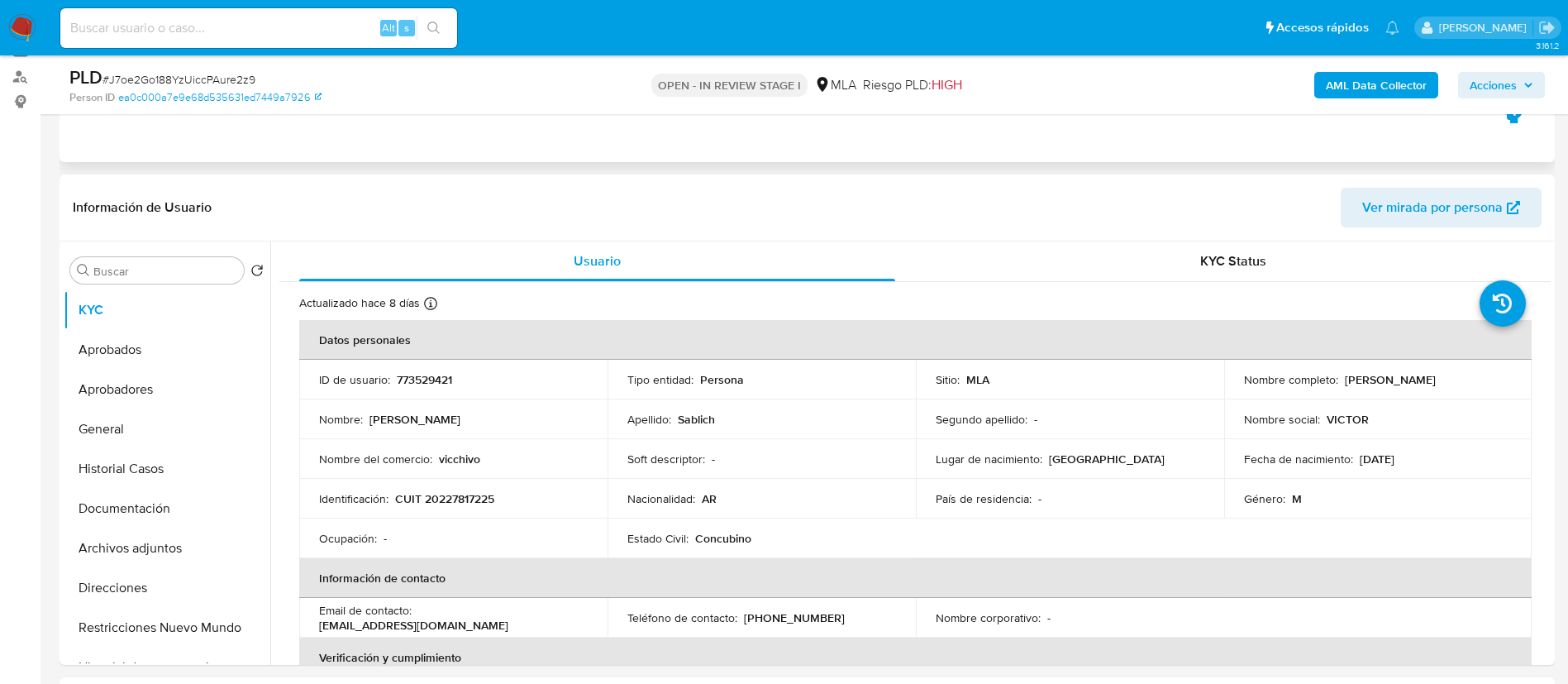
scroll to position [191, 0]
drag, startPoint x: 1340, startPoint y: 374, endPoint x: 1464, endPoint y: 371, distance: 124.0
click at [1464, 371] on div "Nombre completo : [PERSON_NAME]" at bounding box center [1378, 376] width 268 height 15
copy p "[PERSON_NAME]"
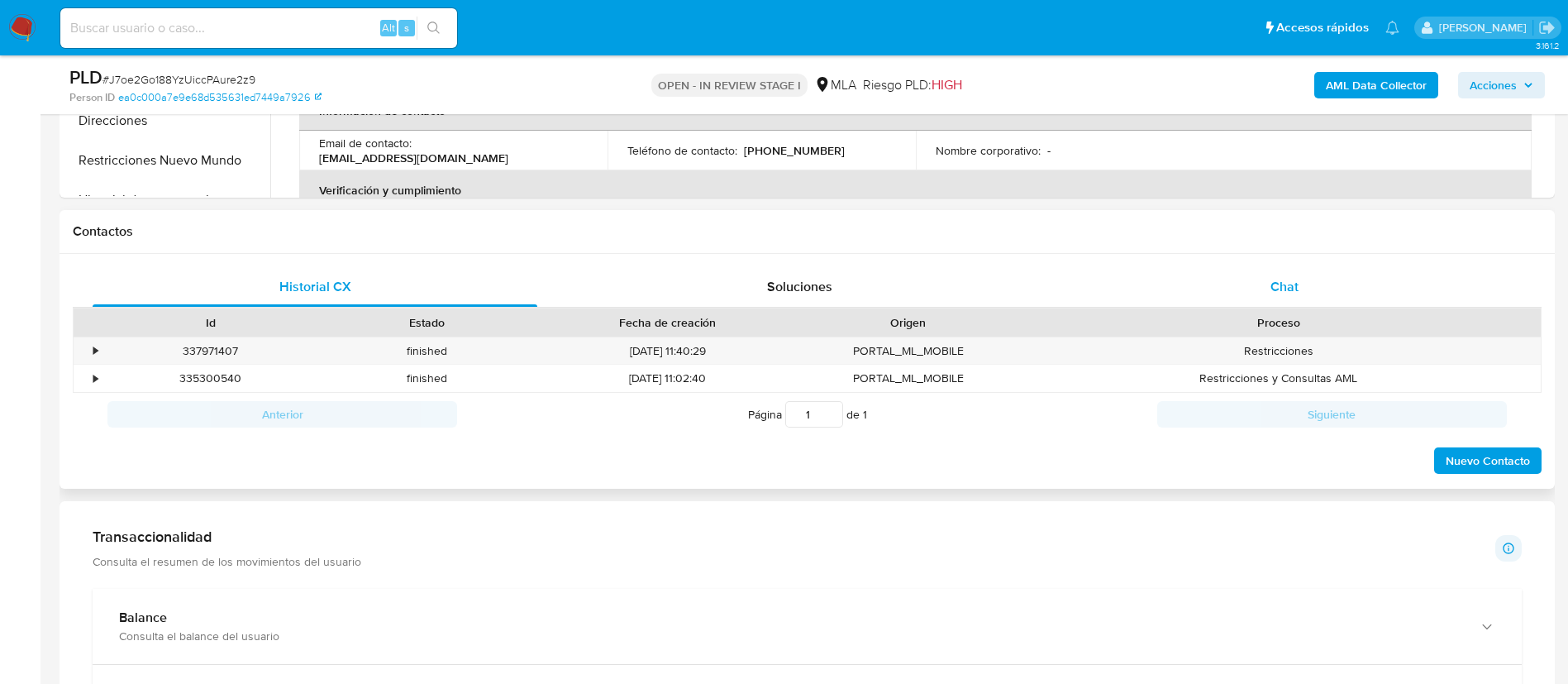
click at [1274, 306] on div "Chat" at bounding box center [1285, 286] width 445 height 40
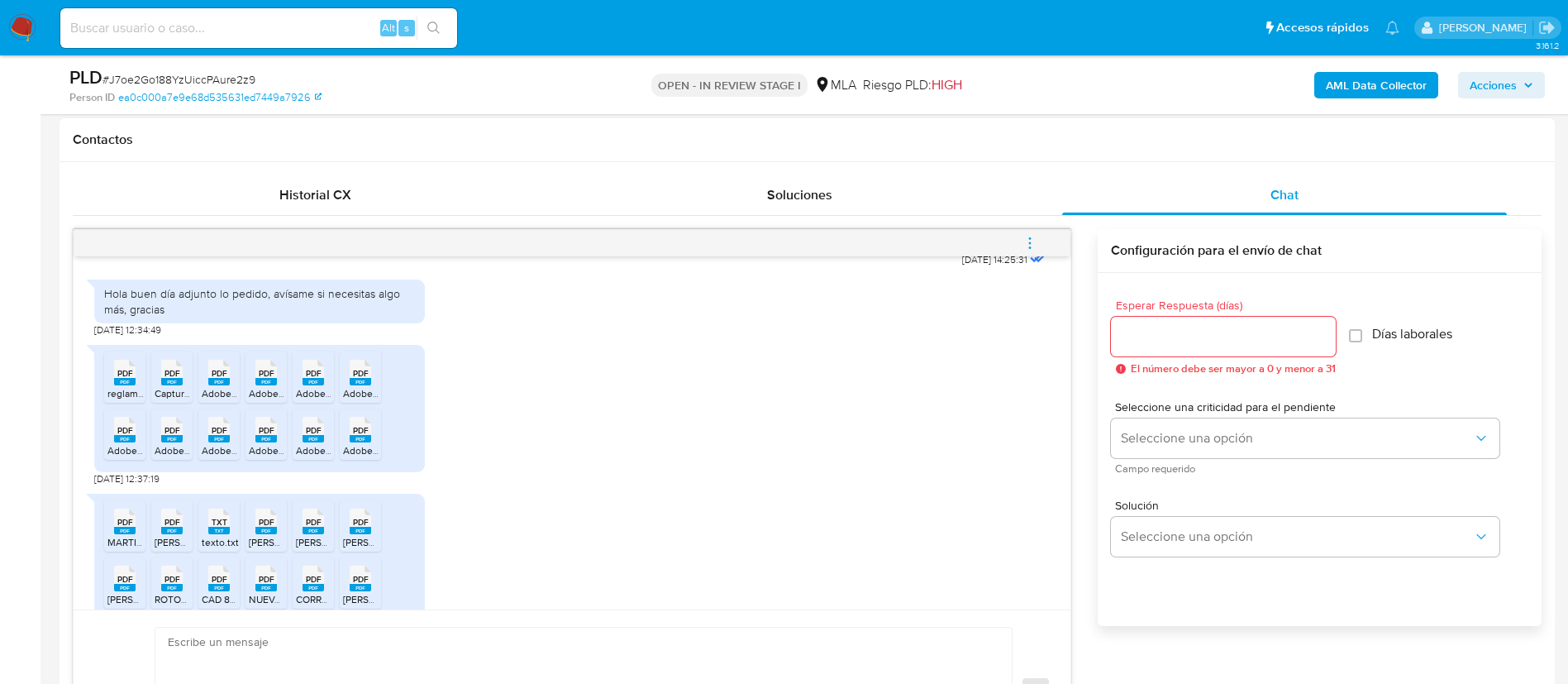
scroll to position [897, 0]
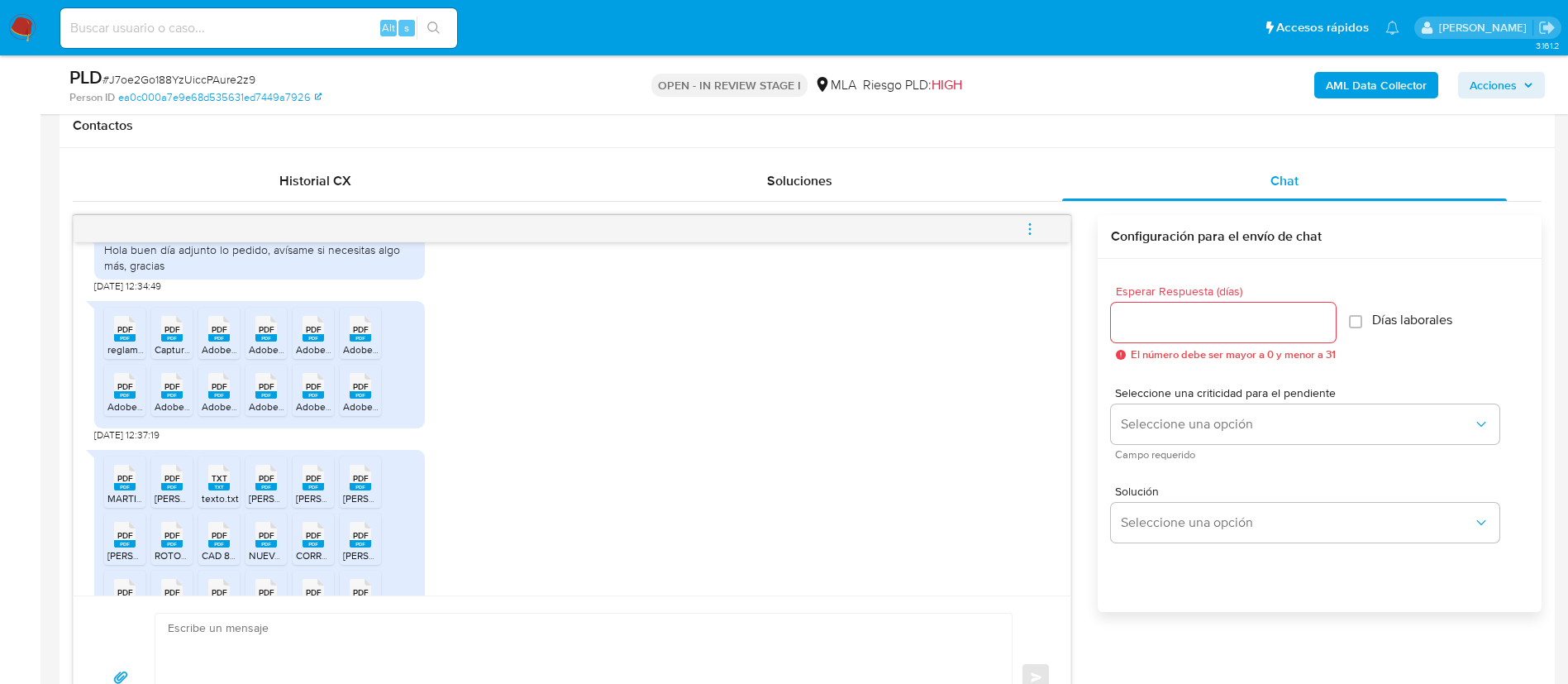
scroll to position [931, 0]
click at [122, 341] on icon "PDF" at bounding box center [125, 326] width 21 height 29
click at [155, 354] on span "Captura de pantalla 2025-04-22 a la(s) 10.25.11.pdf" at bounding box center [251, 347] width 193 height 14
click at [211, 339] on rect at bounding box center [218, 335] width 21 height 7
click at [264, 339] on rect at bounding box center [266, 335] width 21 height 7
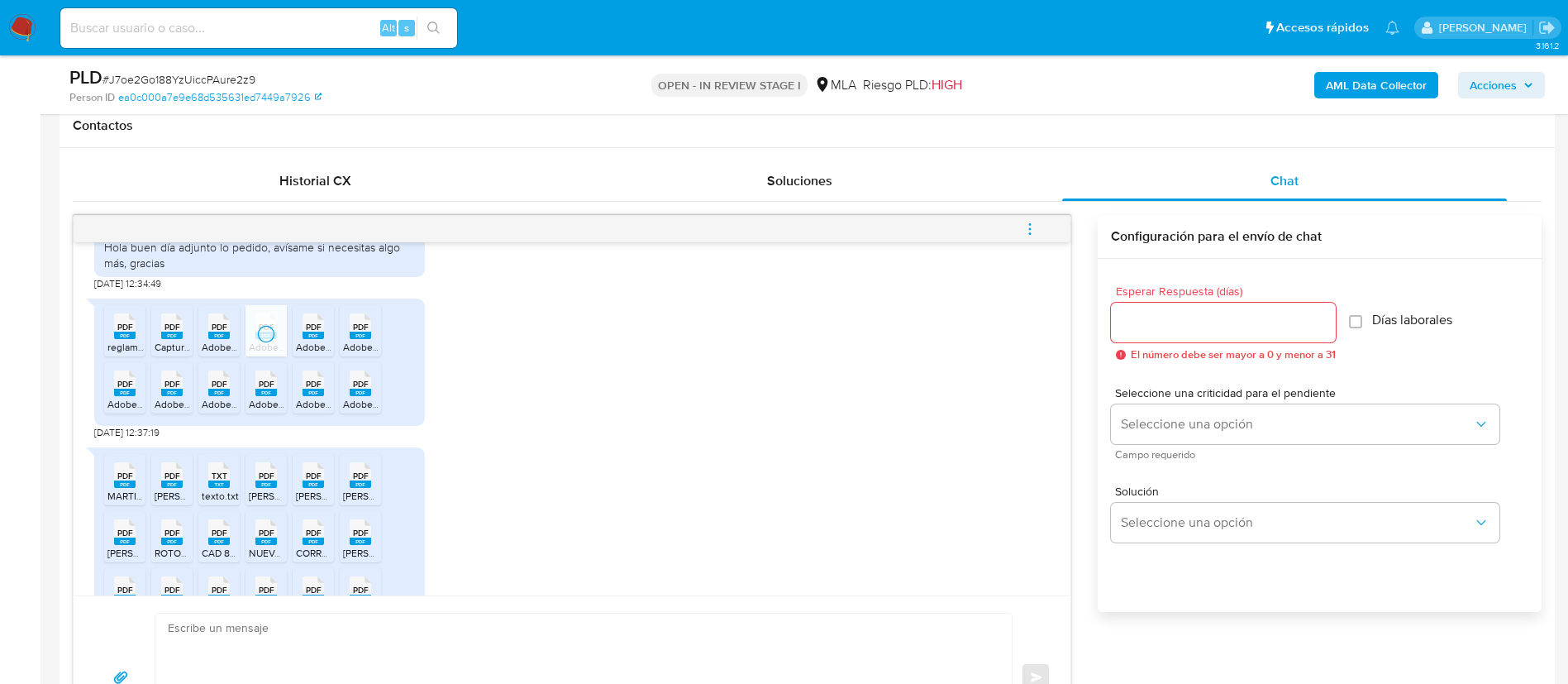
click at [319, 339] on rect at bounding box center [313, 335] width 21 height 7
click at [363, 333] on span "PDF" at bounding box center [361, 327] width 16 height 11
click at [118, 396] on rect at bounding box center [125, 392] width 21 height 7
click at [165, 411] on span "Adobe Scan 18 de sept de 2025 (10).pdf" at bounding box center [255, 404] width 202 height 14
click at [216, 396] on rect at bounding box center [218, 392] width 21 height 7
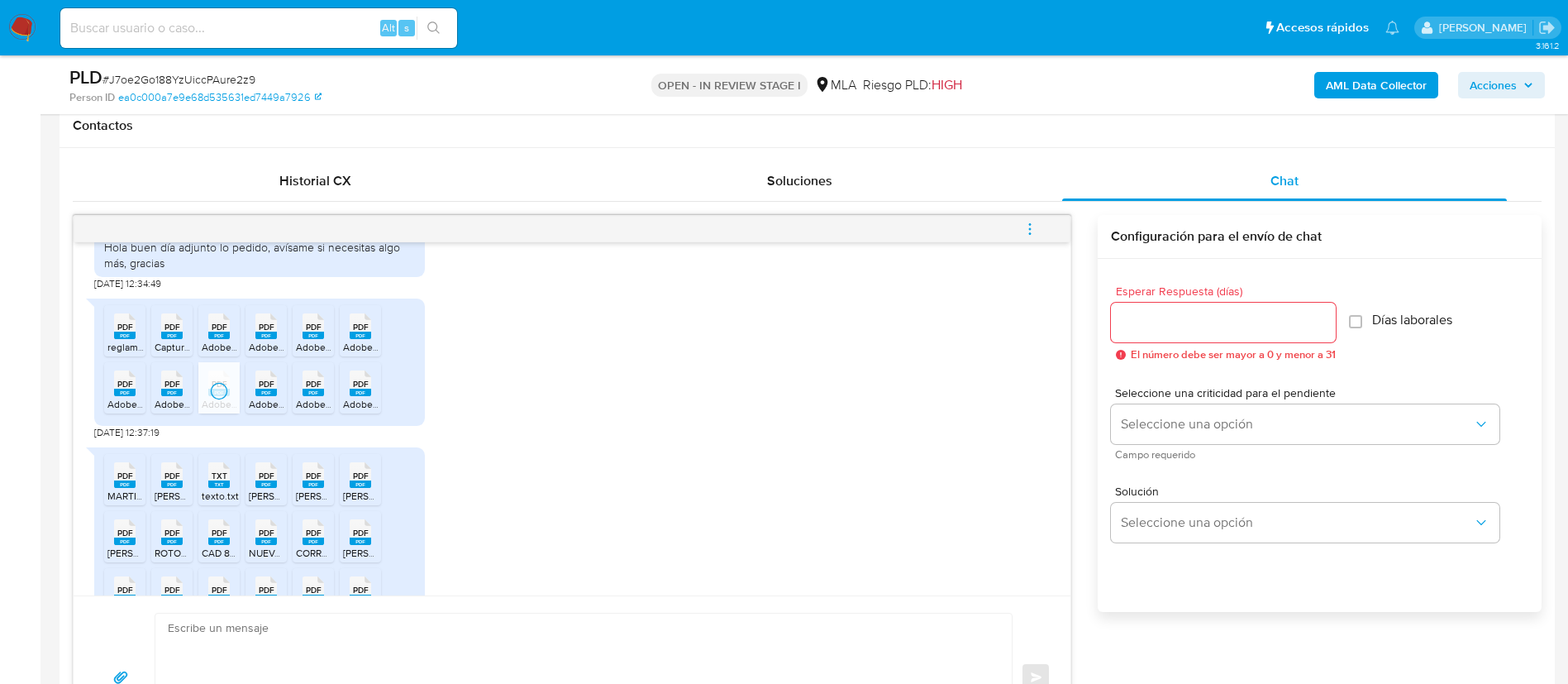
click at [260, 396] on rect at bounding box center [266, 392] width 21 height 7
click at [319, 396] on rect at bounding box center [313, 392] width 21 height 7
click at [363, 396] on rect at bounding box center [361, 392] width 21 height 7
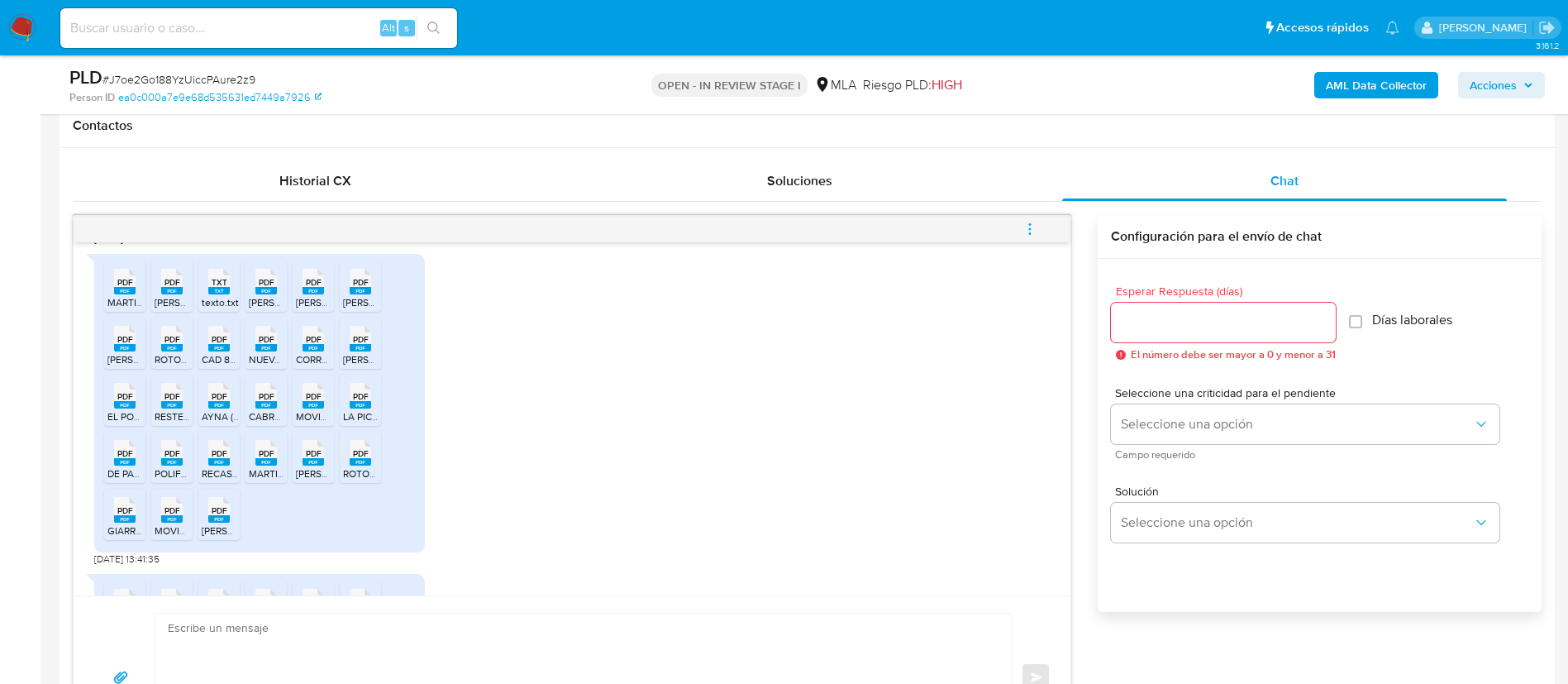
scroll to position [1134, 0]
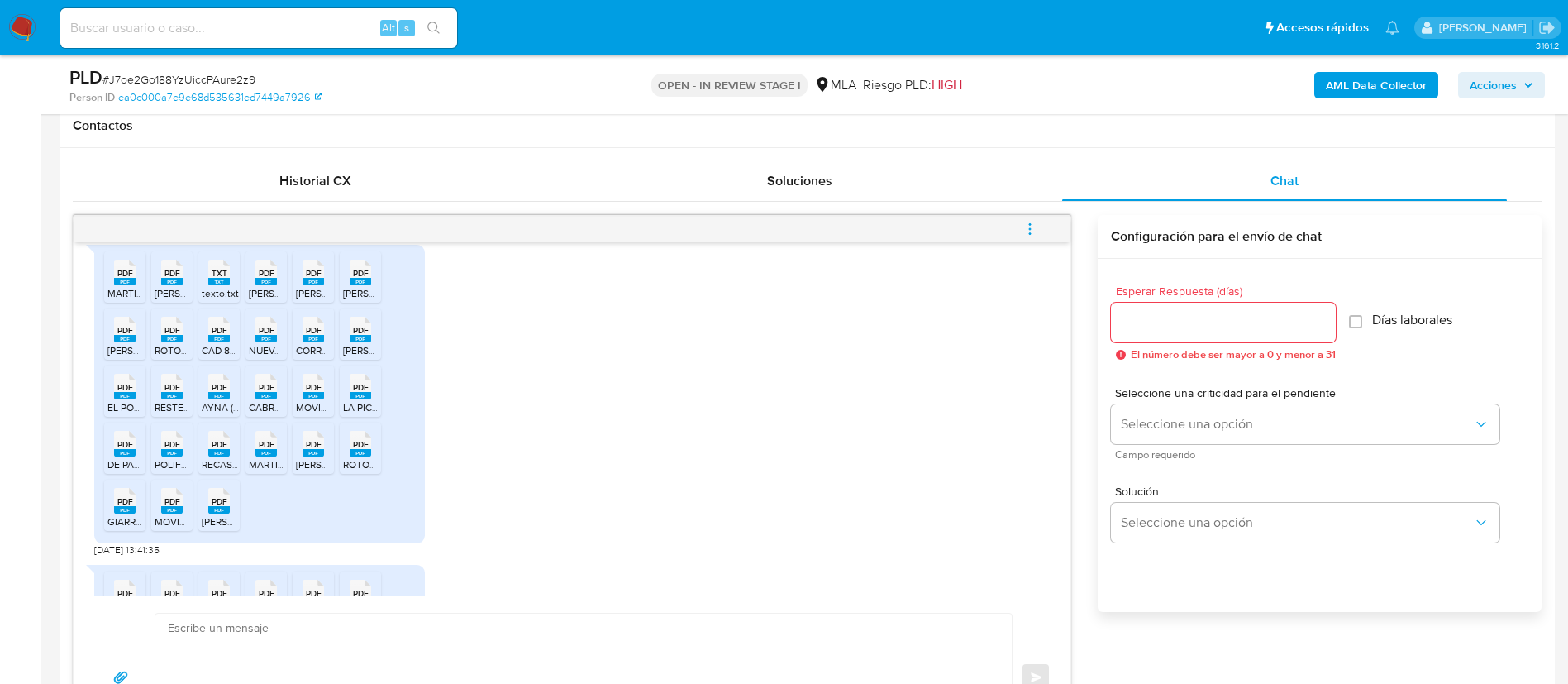
click at [119, 285] on rect at bounding box center [125, 282] width 21 height 7
click at [166, 285] on rect at bounding box center [172, 282] width 21 height 7
click at [212, 285] on rect at bounding box center [218, 282] width 21 height 7
click at [254, 287] on div "PDF PDF" at bounding box center [267, 270] width 35 height 32
click at [311, 285] on rect at bounding box center [313, 282] width 21 height 7
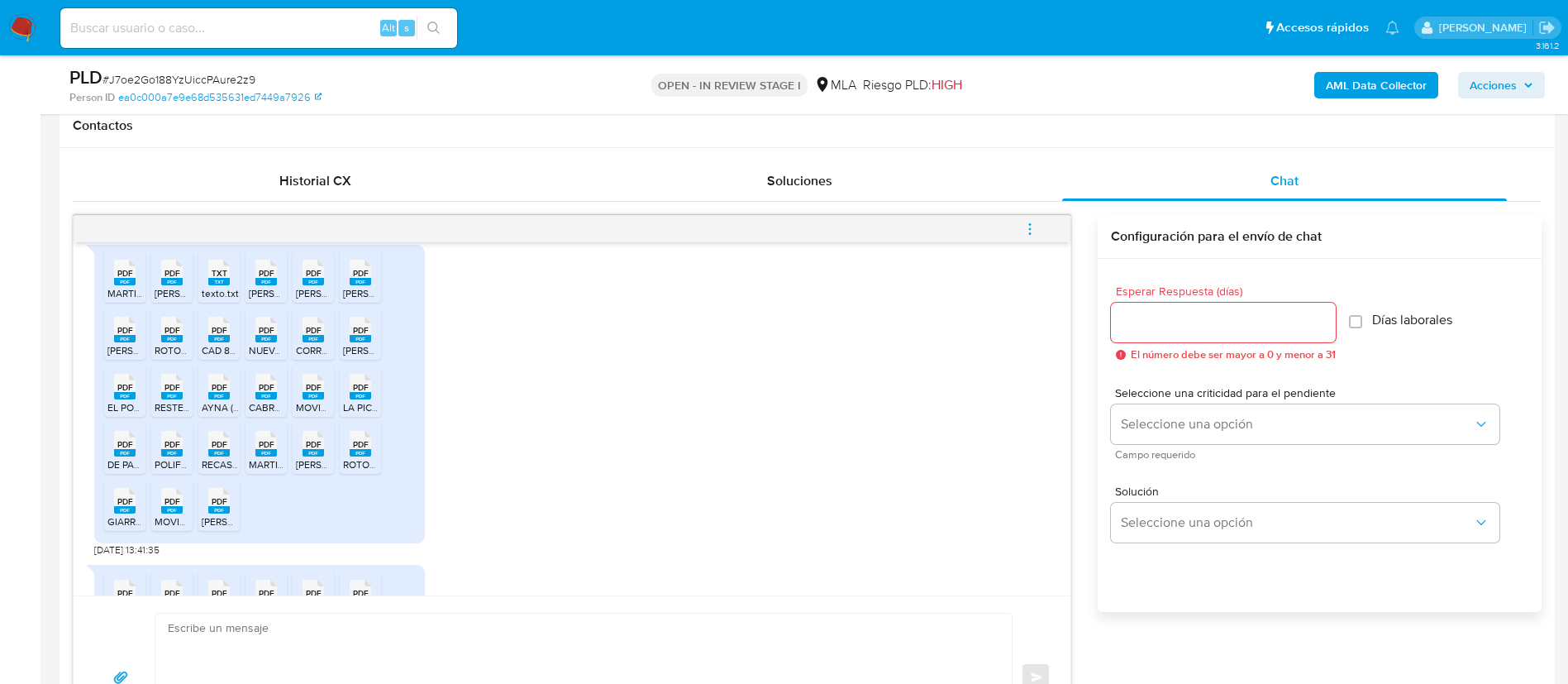
click at [358, 285] on rect at bounding box center [361, 282] width 21 height 7
click at [125, 335] on span "PDF" at bounding box center [125, 330] width 16 height 11
click at [162, 342] on rect at bounding box center [172, 339] width 21 height 7
click at [202, 344] on div "PDF PDF" at bounding box center [219, 328] width 35 height 32
click at [261, 342] on rect at bounding box center [266, 339] width 21 height 7
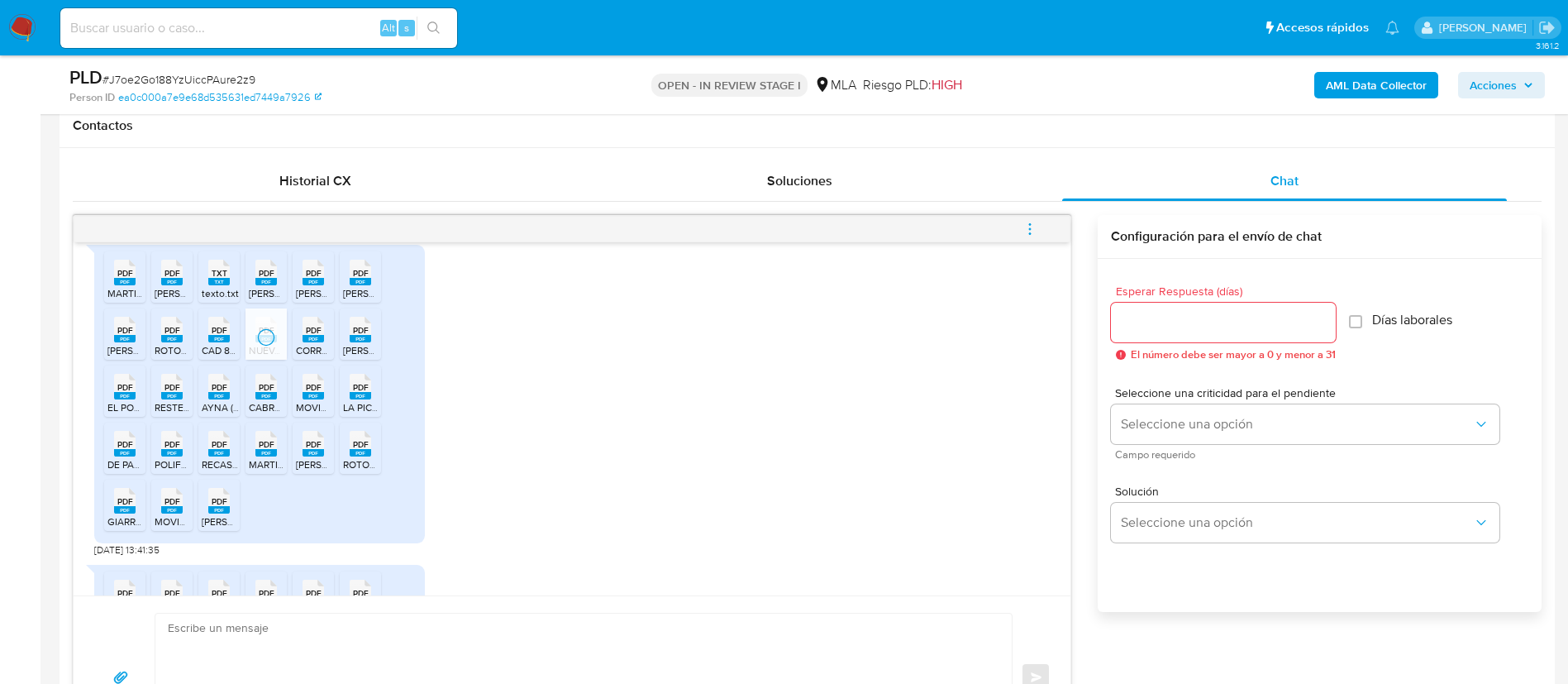
click at [317, 342] on rect at bounding box center [313, 339] width 21 height 7
click at [370, 342] on rect at bounding box center [361, 339] width 21 height 7
click at [368, 393] on span "PDF" at bounding box center [361, 387] width 16 height 11
click at [313, 400] on rect at bounding box center [313, 396] width 21 height 7
click at [275, 400] on rect at bounding box center [266, 396] width 21 height 7
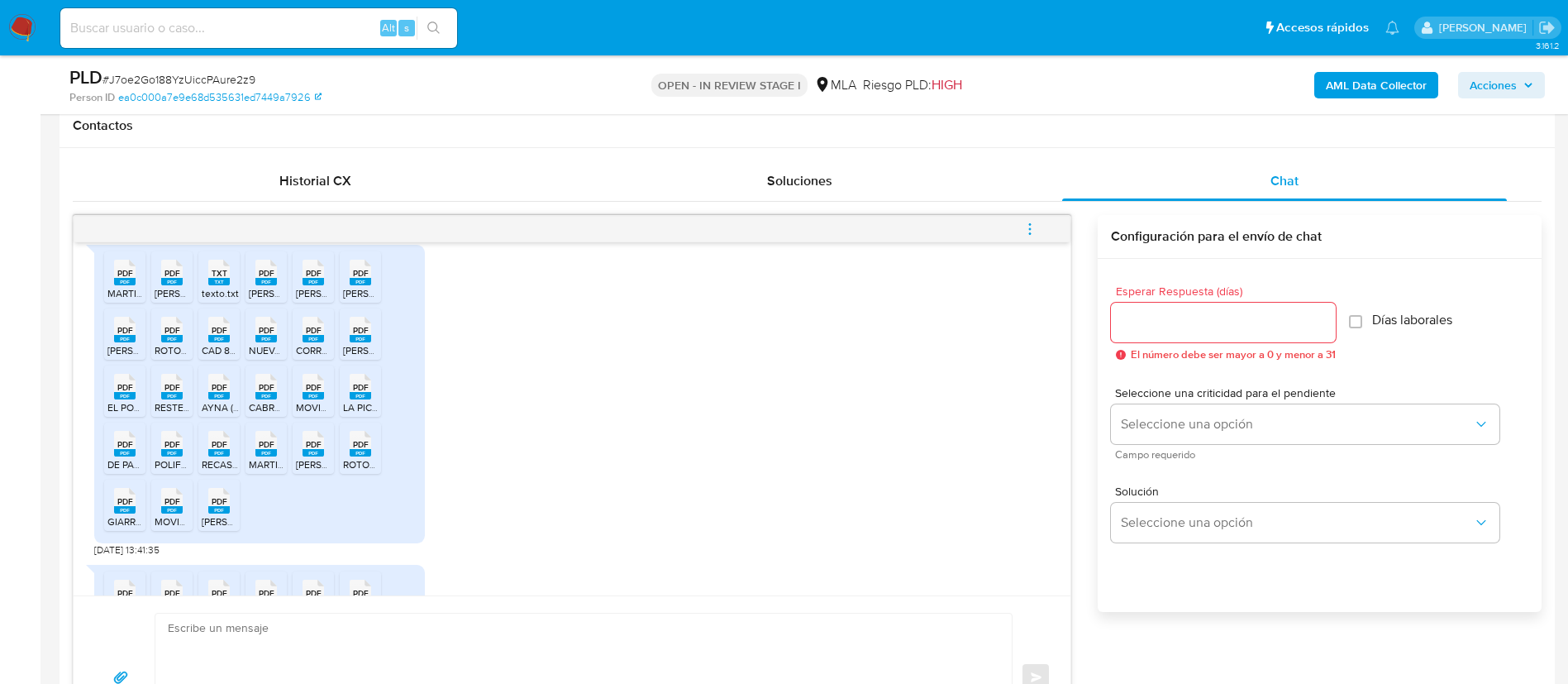
click at [207, 401] on div "PDF PDF" at bounding box center [219, 385] width 35 height 32
click at [166, 400] on rect at bounding box center [172, 396] width 21 height 7
click at [118, 400] on rect at bounding box center [125, 396] width 21 height 7
click at [122, 450] on span "PDF" at bounding box center [125, 444] width 16 height 11
click at [171, 457] on rect at bounding box center [172, 453] width 21 height 7
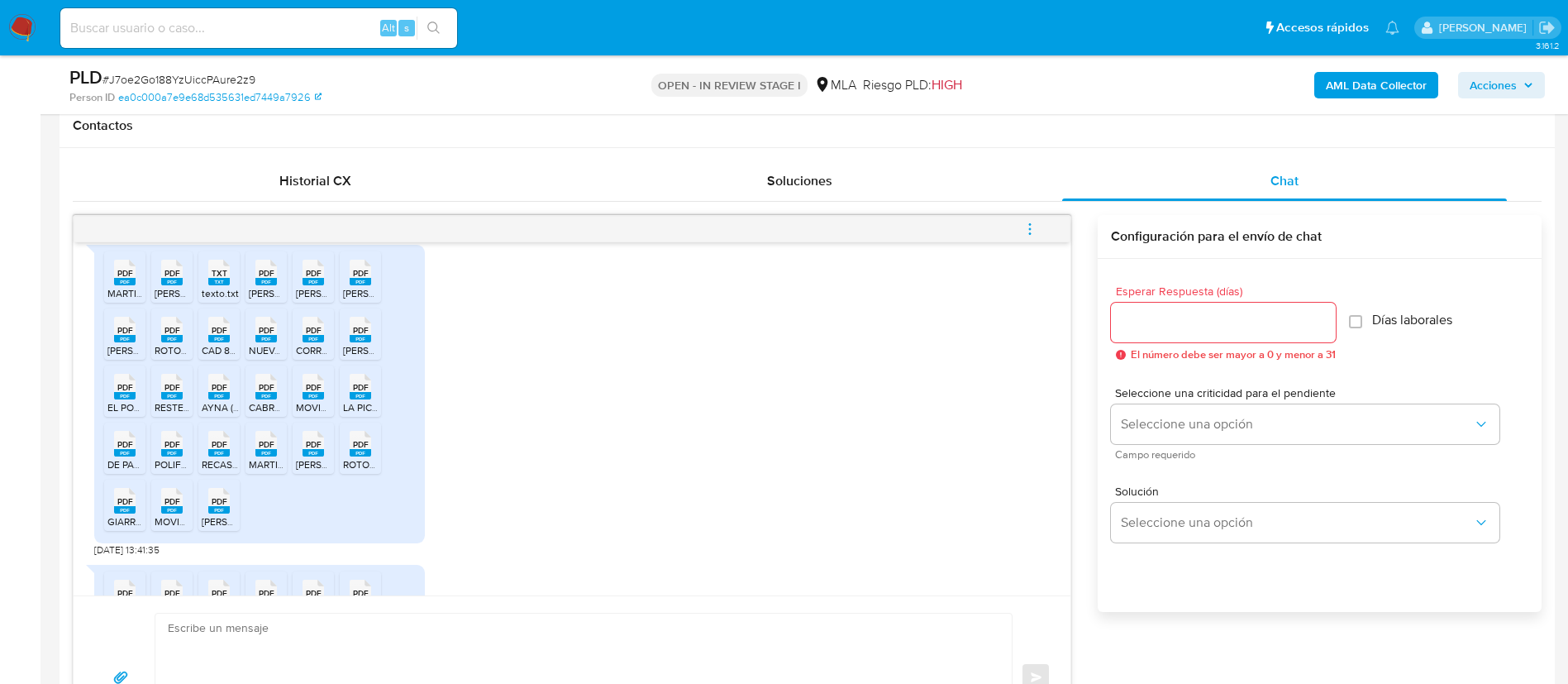
click at [224, 457] on rect at bounding box center [218, 453] width 21 height 7
click at [261, 472] on span "MARTINTO 116.pdf" at bounding box center [290, 464] width 81 height 14
click at [314, 457] on rect at bounding box center [313, 453] width 21 height 7
click at [347, 458] on div "PDF PDF" at bounding box center [361, 442] width 35 height 32
click at [135, 514] on icon at bounding box center [125, 500] width 21 height 25
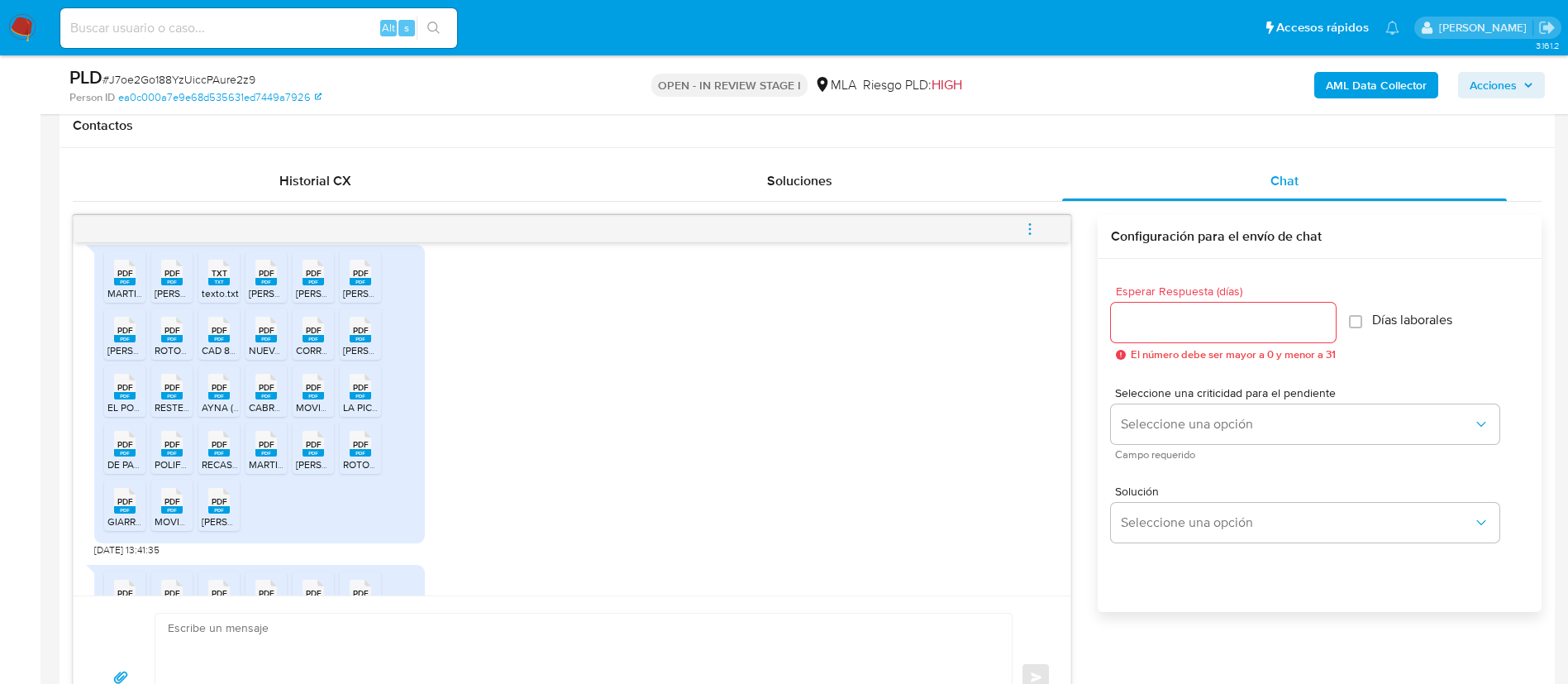
click at [169, 529] on span "MOVIMIENTO DE SUELO 119.pdf" at bounding box center [225, 522] width 141 height 14
click at [218, 514] on rect at bounding box center [218, 510] width 21 height 7
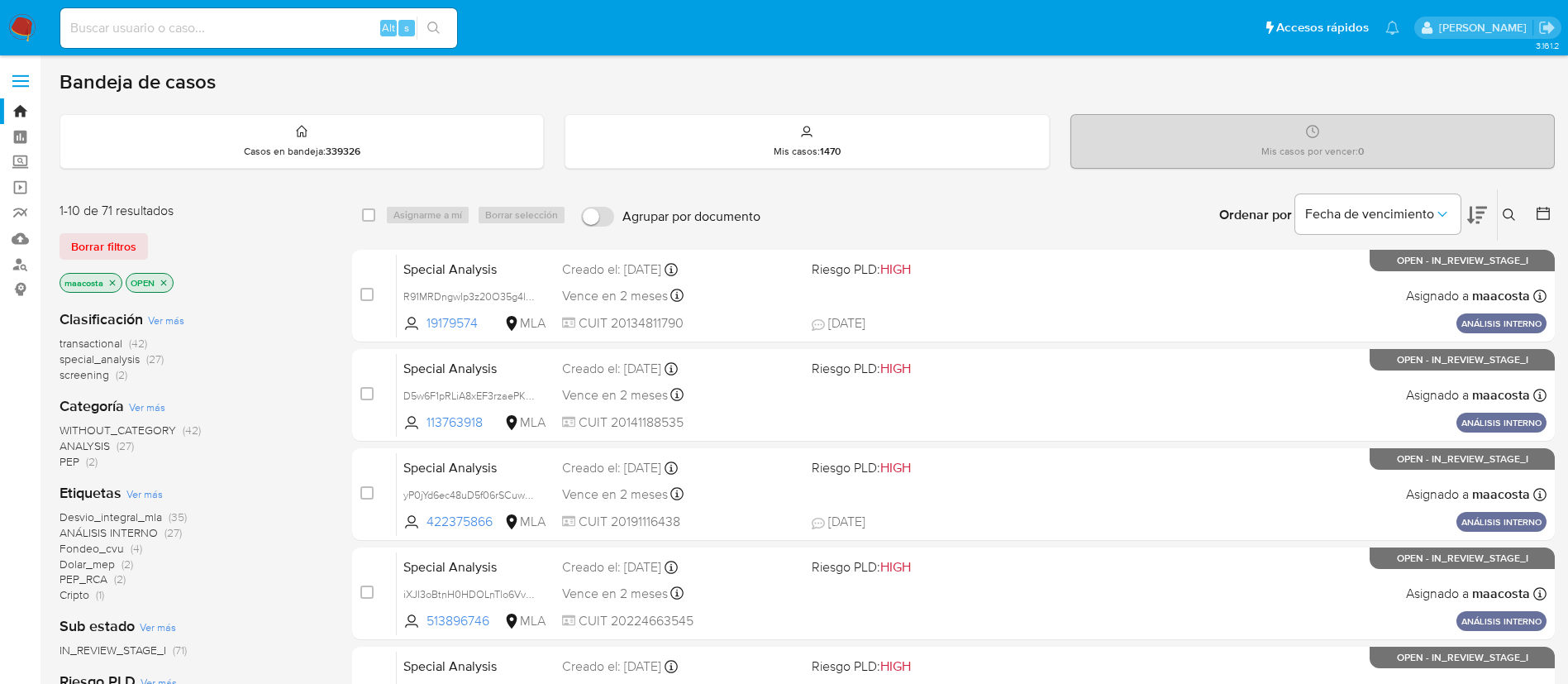
paste input "ytBtblbkJ3S7jZkLOyT56ng1"
click at [226, 24] on input "ytBtblbkJ3S7jZkLOyT56ng1" at bounding box center [259, 28] width 397 height 21
type input "ytBtblbkJ3S7jZkLOyT56ng1"
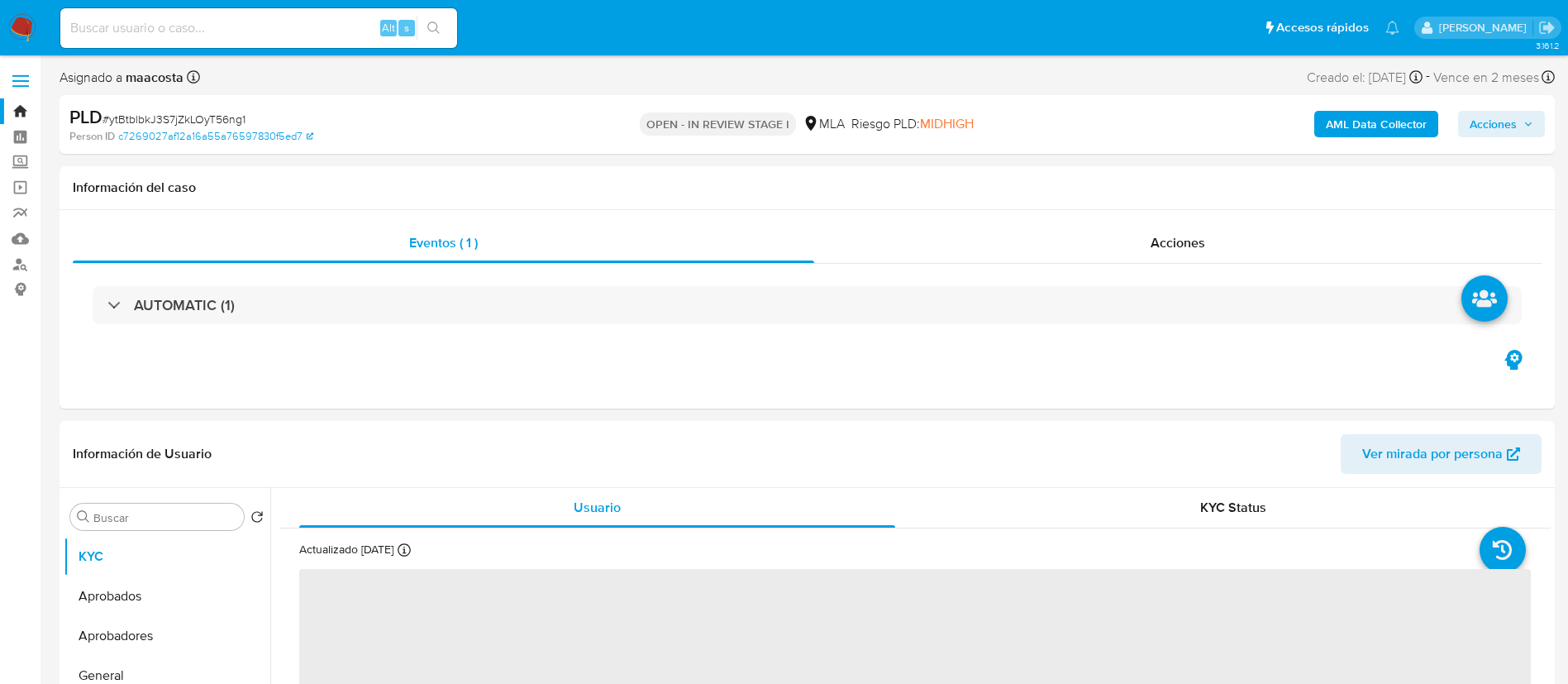
select select "10"
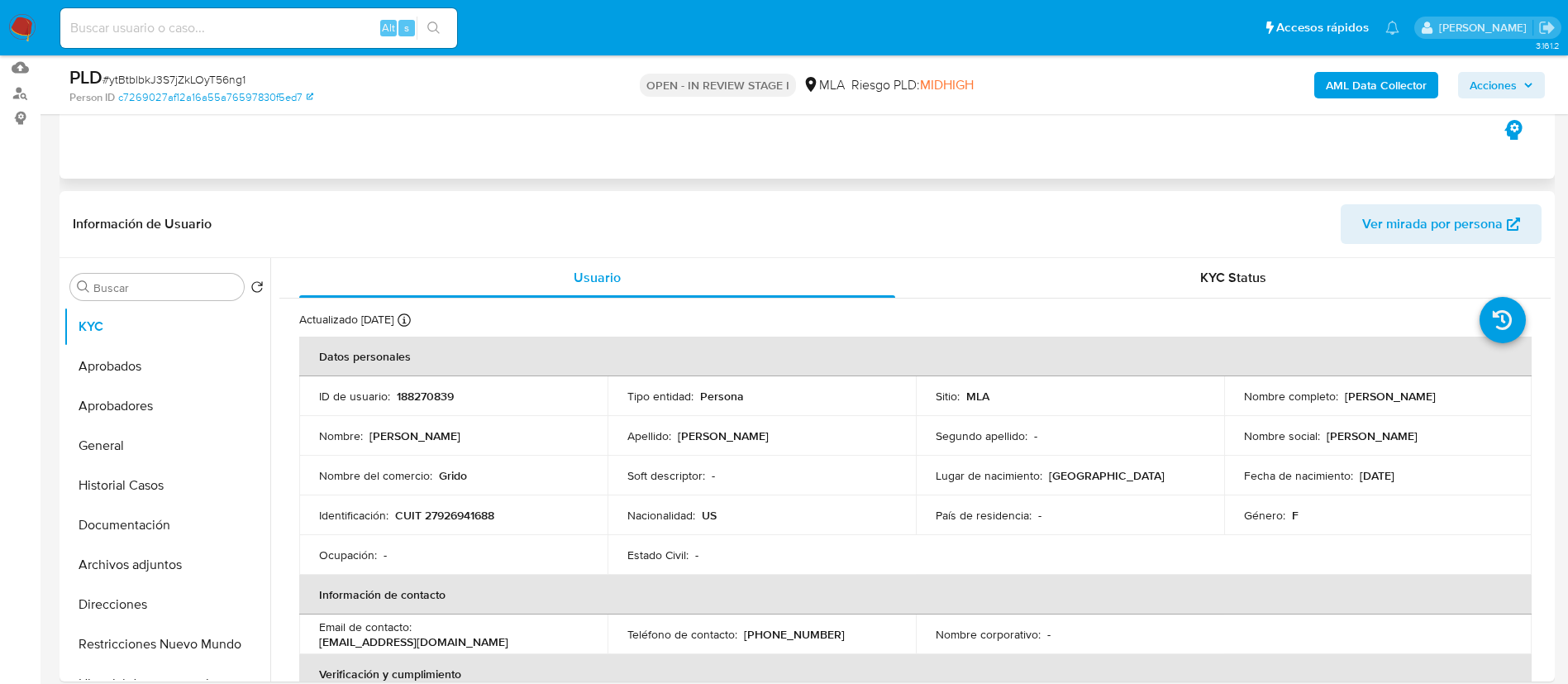
scroll to position [173, 0]
drag, startPoint x: 1336, startPoint y: 392, endPoint x: 1474, endPoint y: 411, distance: 139.3
click at [1474, 411] on td "Nombre completo : [PERSON_NAME]" at bounding box center [1378, 394] width 308 height 40
copy div "[PERSON_NAME]"
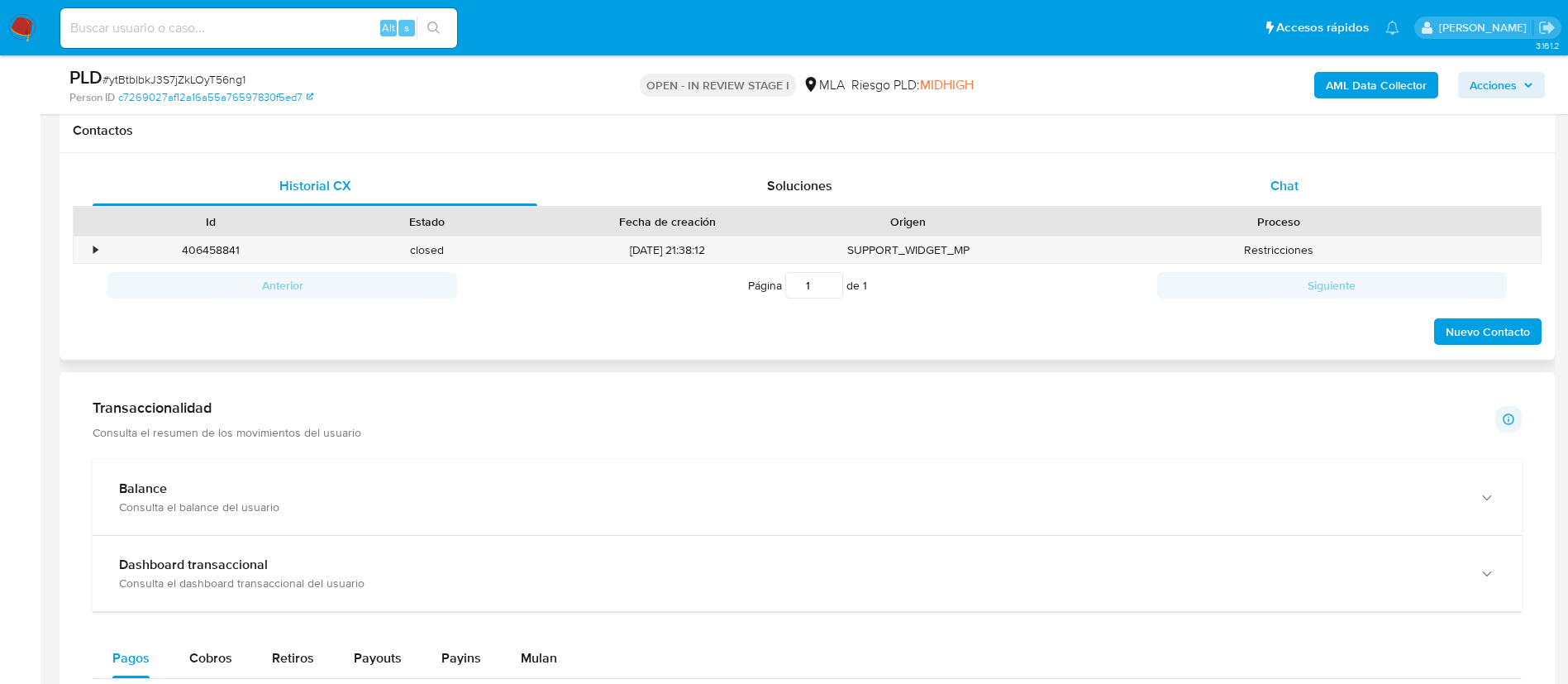
click at [1281, 191] on span "Chat" at bounding box center [1285, 186] width 28 height 19
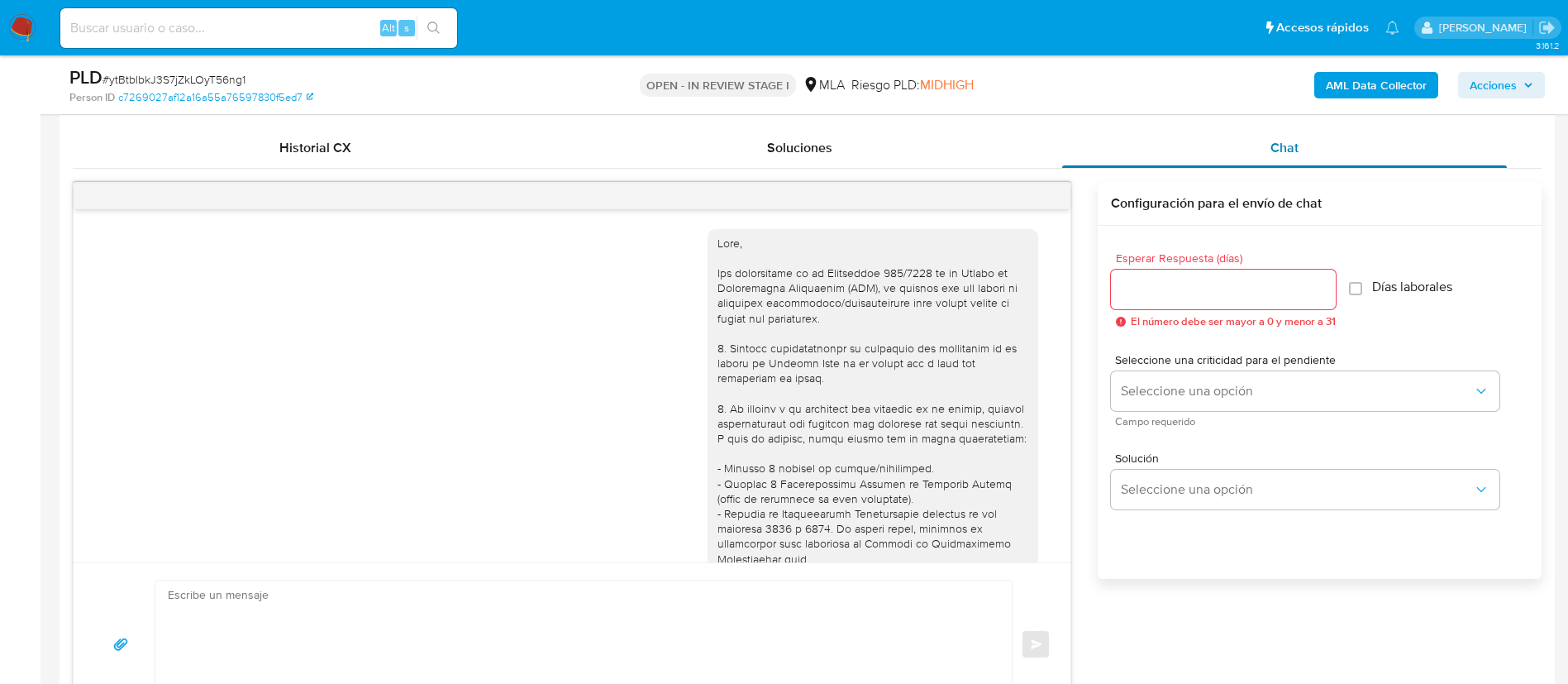
scroll to position [650, 0]
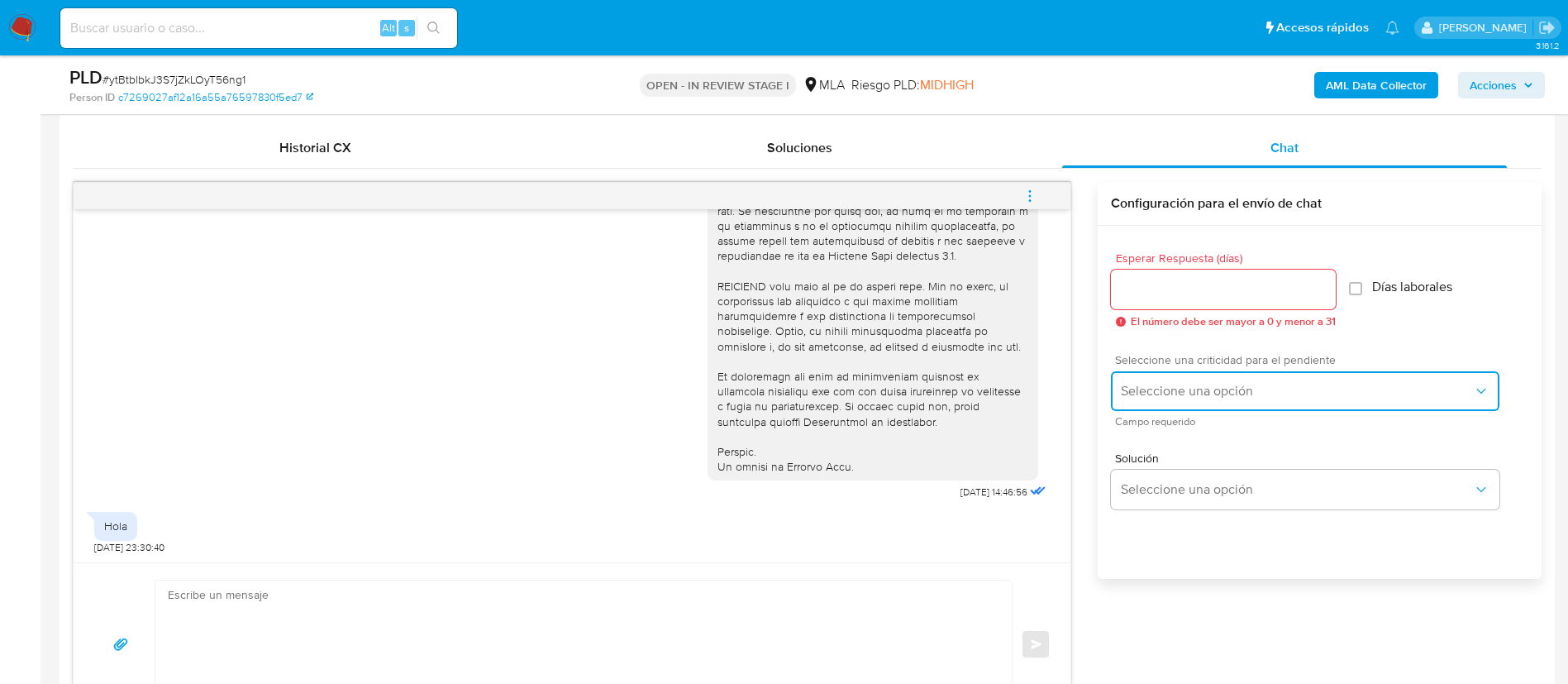
click at [1195, 393] on span "Seleccione una opción" at bounding box center [1296, 391] width 352 height 17
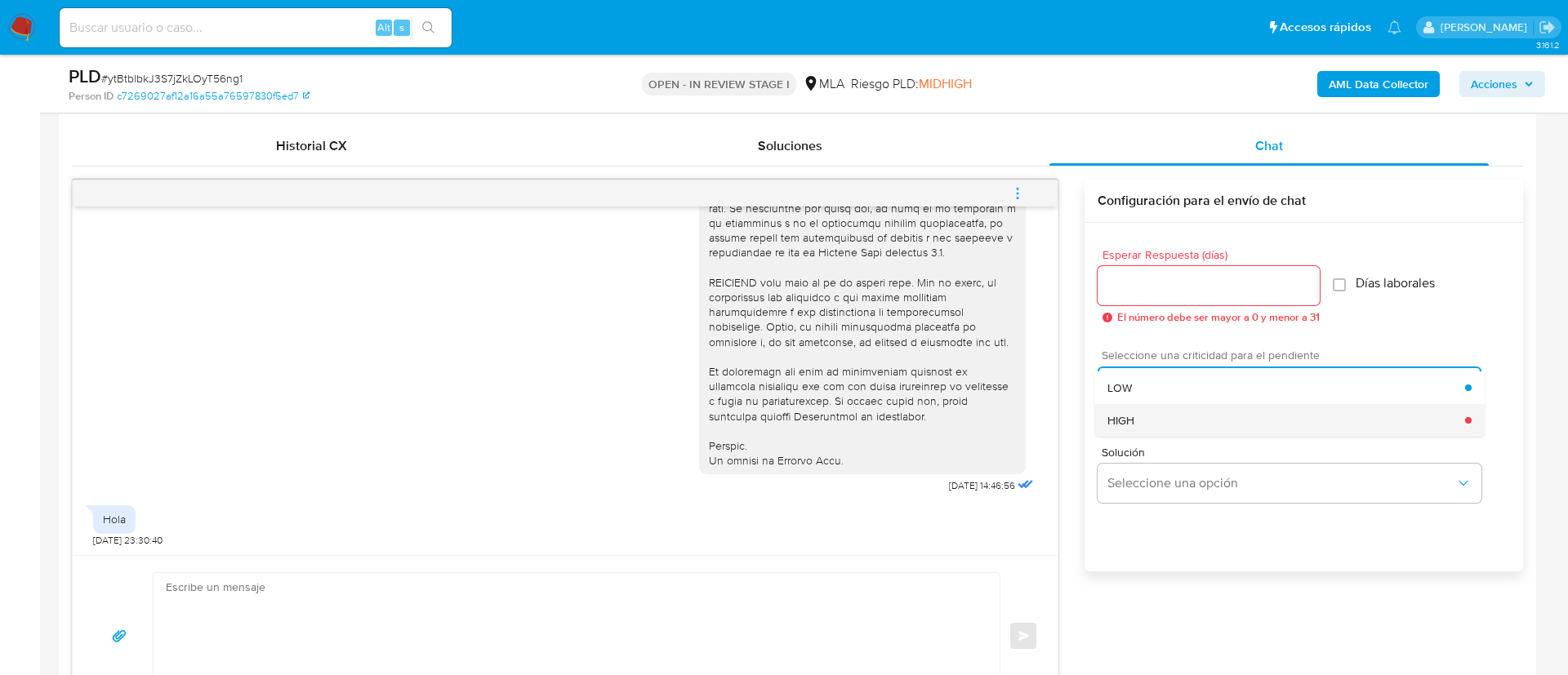
click at [1134, 427] on span "HIGH" at bounding box center [1120, 420] width 27 height 15
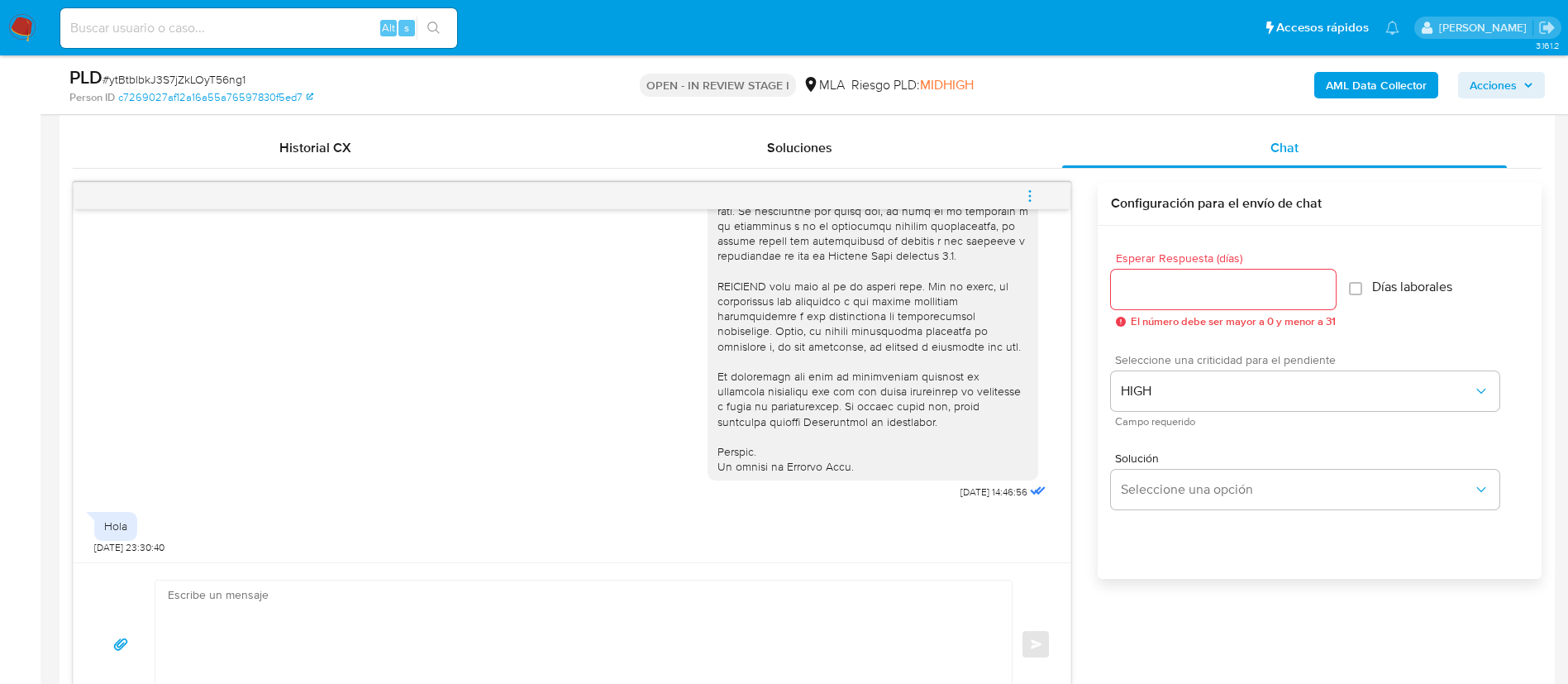
click at [1163, 301] on div at bounding box center [1223, 289] width 225 height 40
click at [1158, 292] on input "Esperar Respuesta (días)" at bounding box center [1223, 289] width 225 height 21
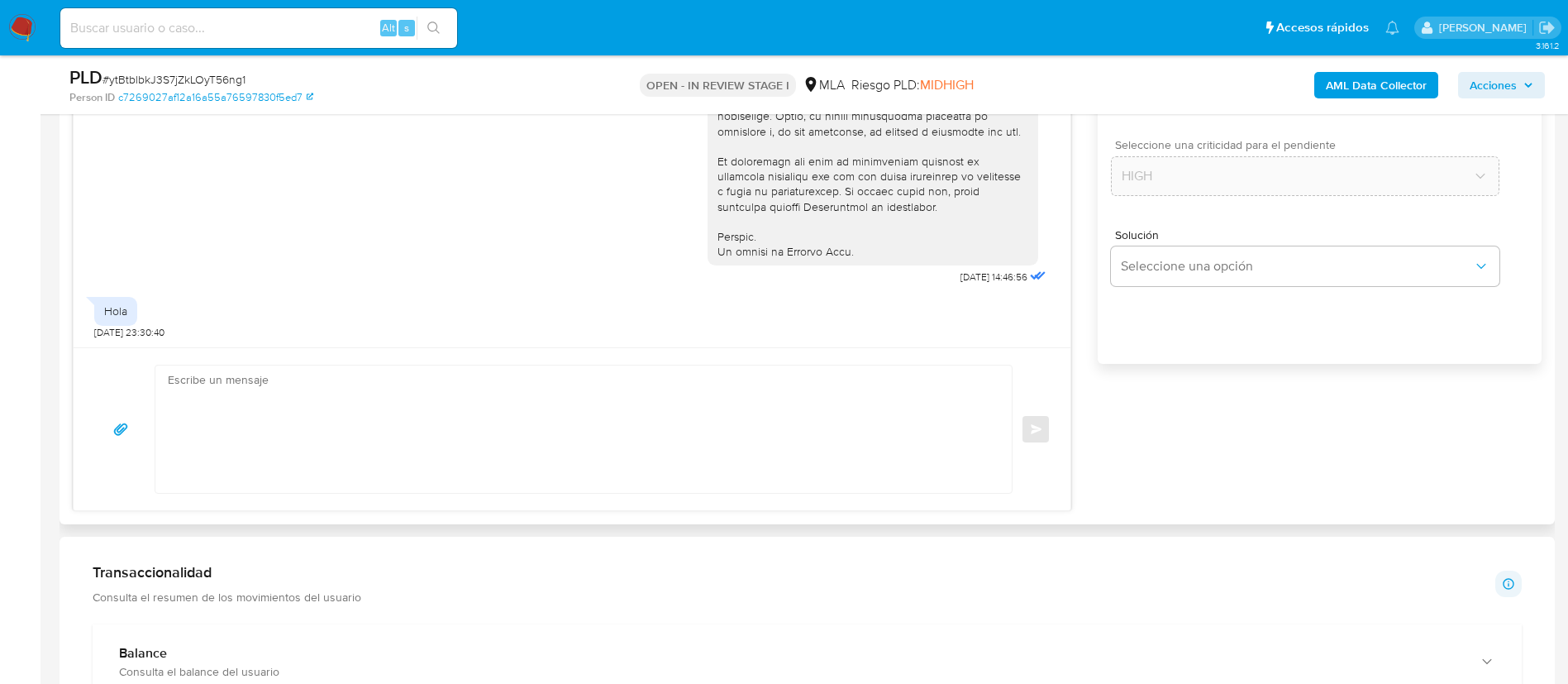
scroll to position [1010, 0]
type input "0"
click at [892, 430] on textarea at bounding box center [579, 428] width 823 height 127
paste textarea "Lore, Ip dolorsi am con adipiscinge seddoeiusmo te in utlabo et Dolorem Aliq, e…"
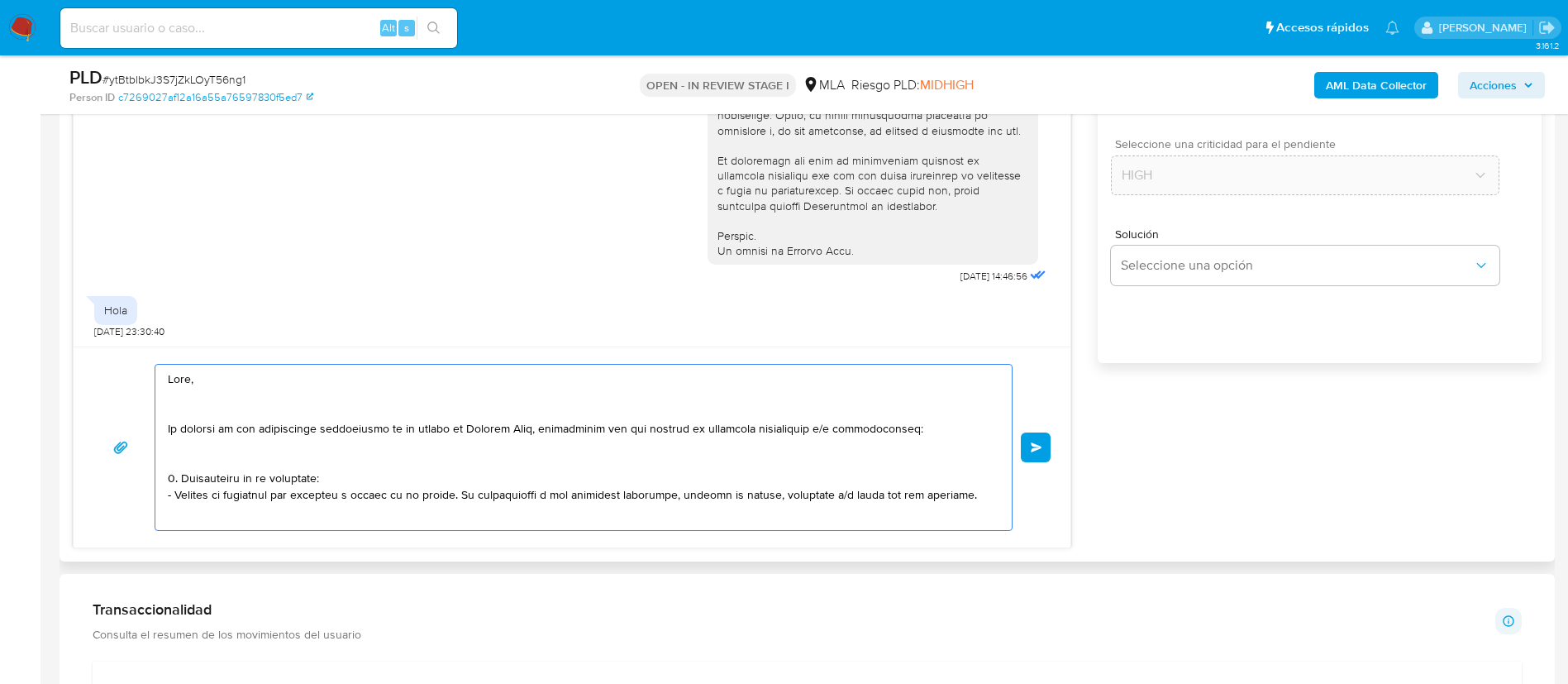
scroll to position [551, 0]
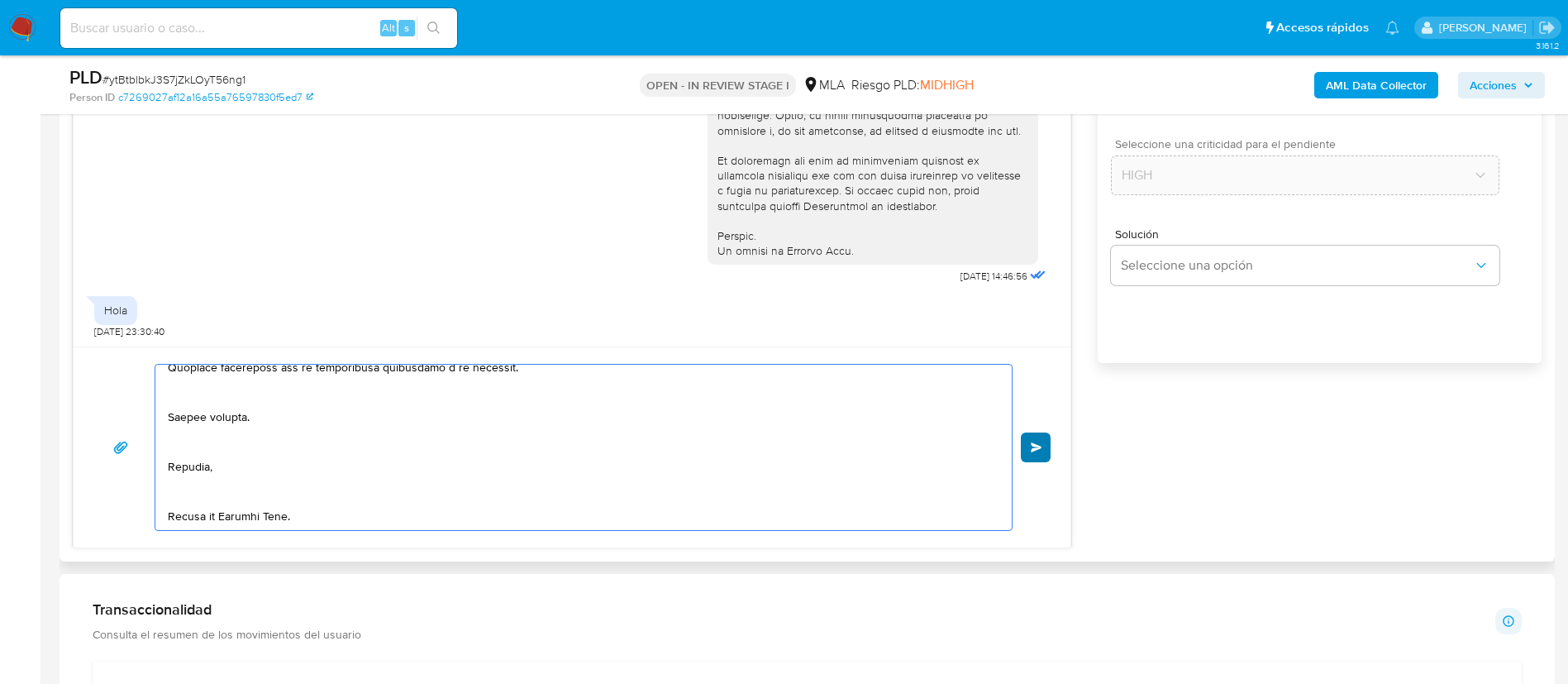
type textarea "Lore, Ip dolorsi am con adipiscinge seddoeiusmo te in utlabo et Dolorem Aliq, e…"
click at [1033, 455] on button "Enviar" at bounding box center [1036, 448] width 30 height 30
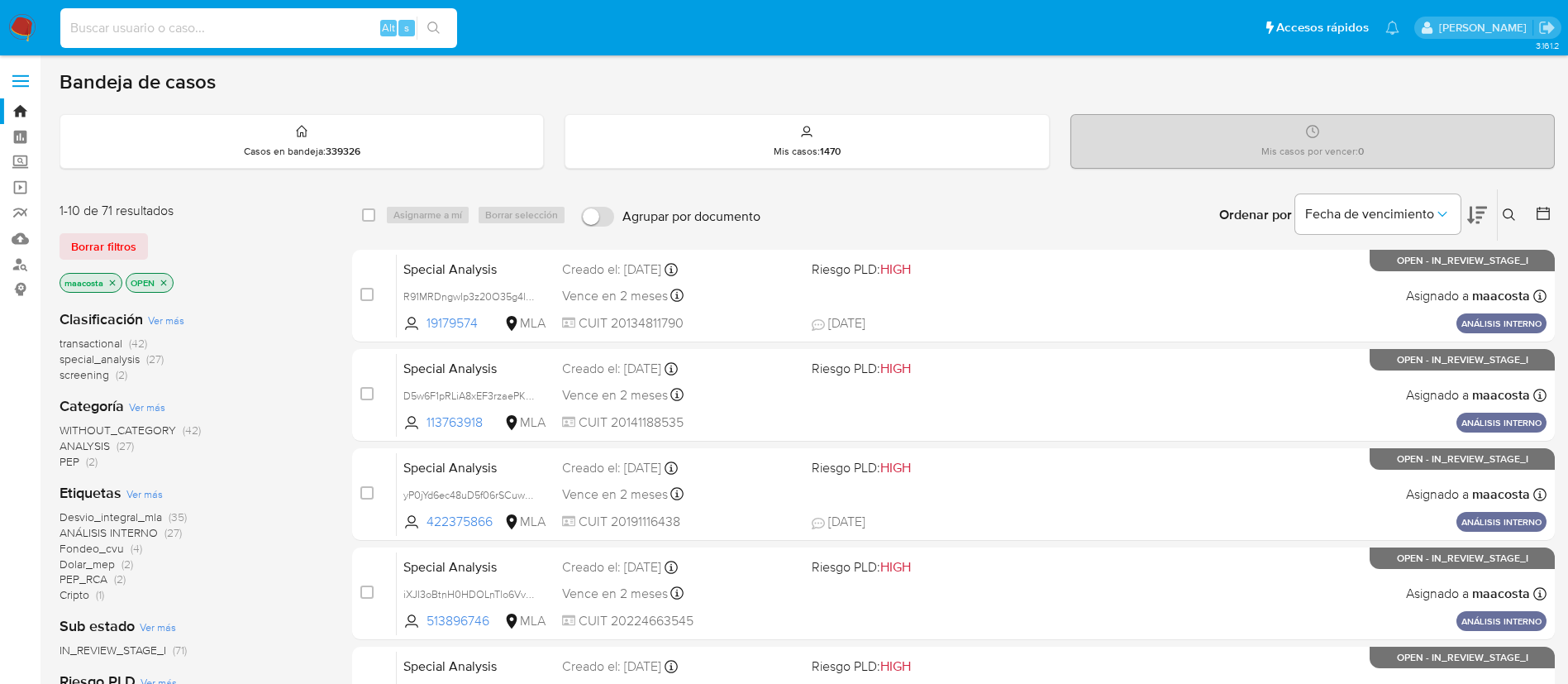
paste input "AN6tClQZjKsDw5vF9WpRaLZF"
click at [257, 37] on input "AN6tClQZjKsDw5vF9WpRaLZF" at bounding box center [259, 28] width 397 height 21
type input "AN6tClQZjKsDw5vF9WpRaLZF"
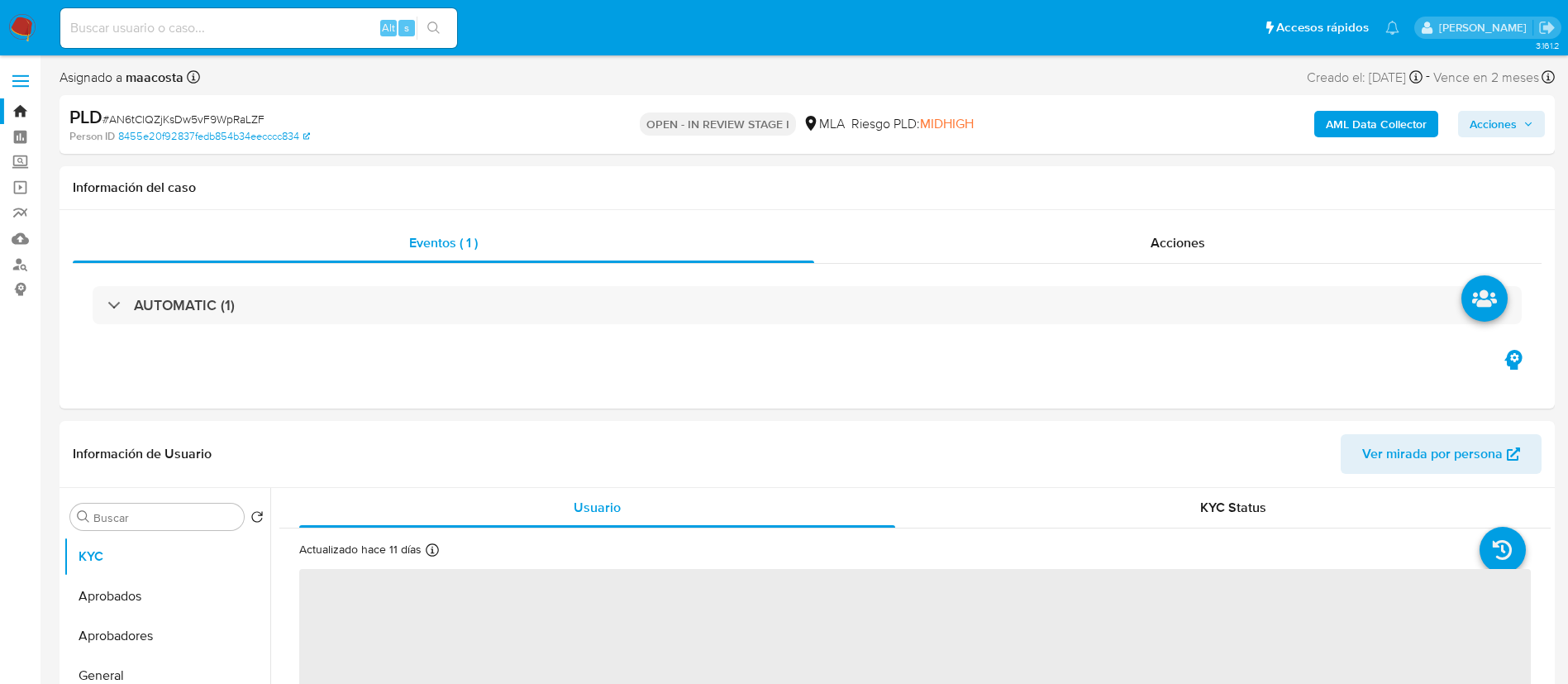
select select "10"
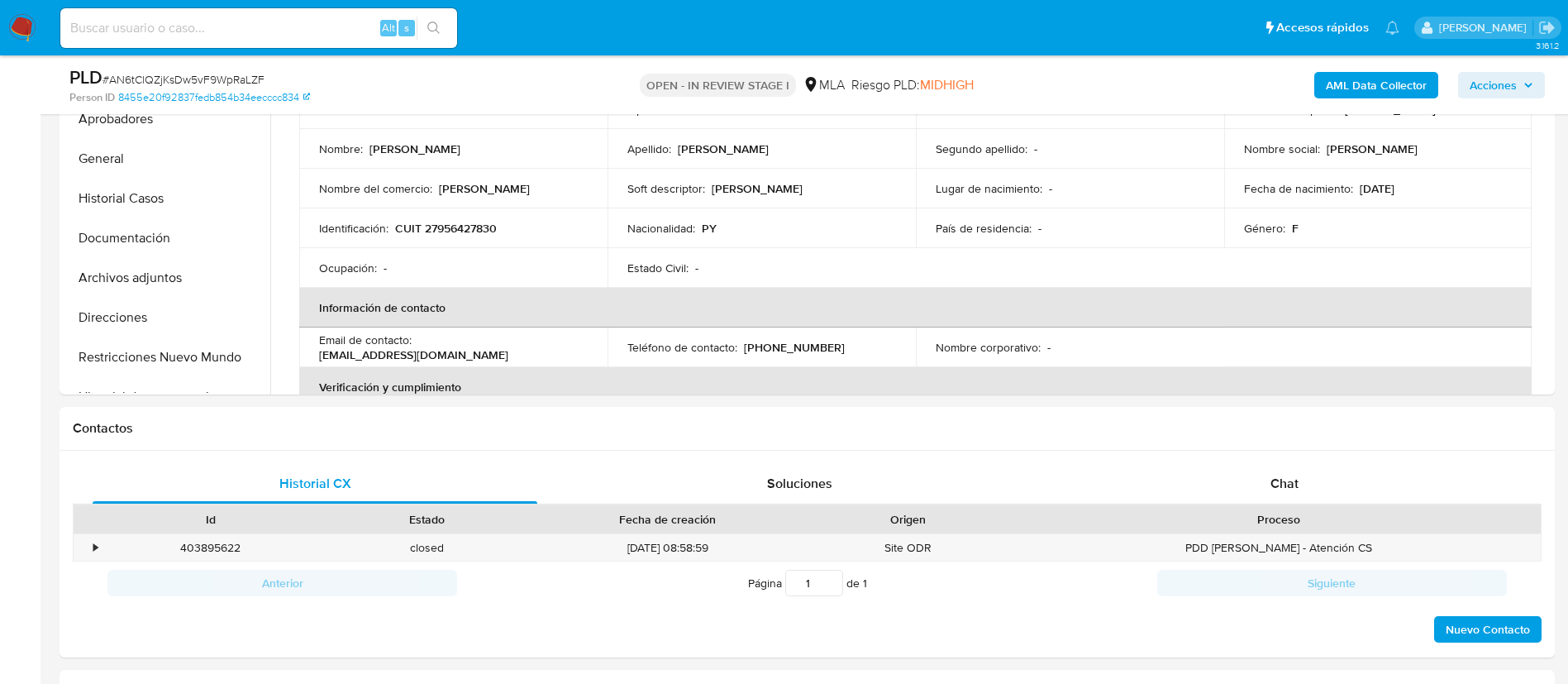
scroll to position [459, 0]
click at [1299, 493] on div "Chat" at bounding box center [1285, 483] width 445 height 40
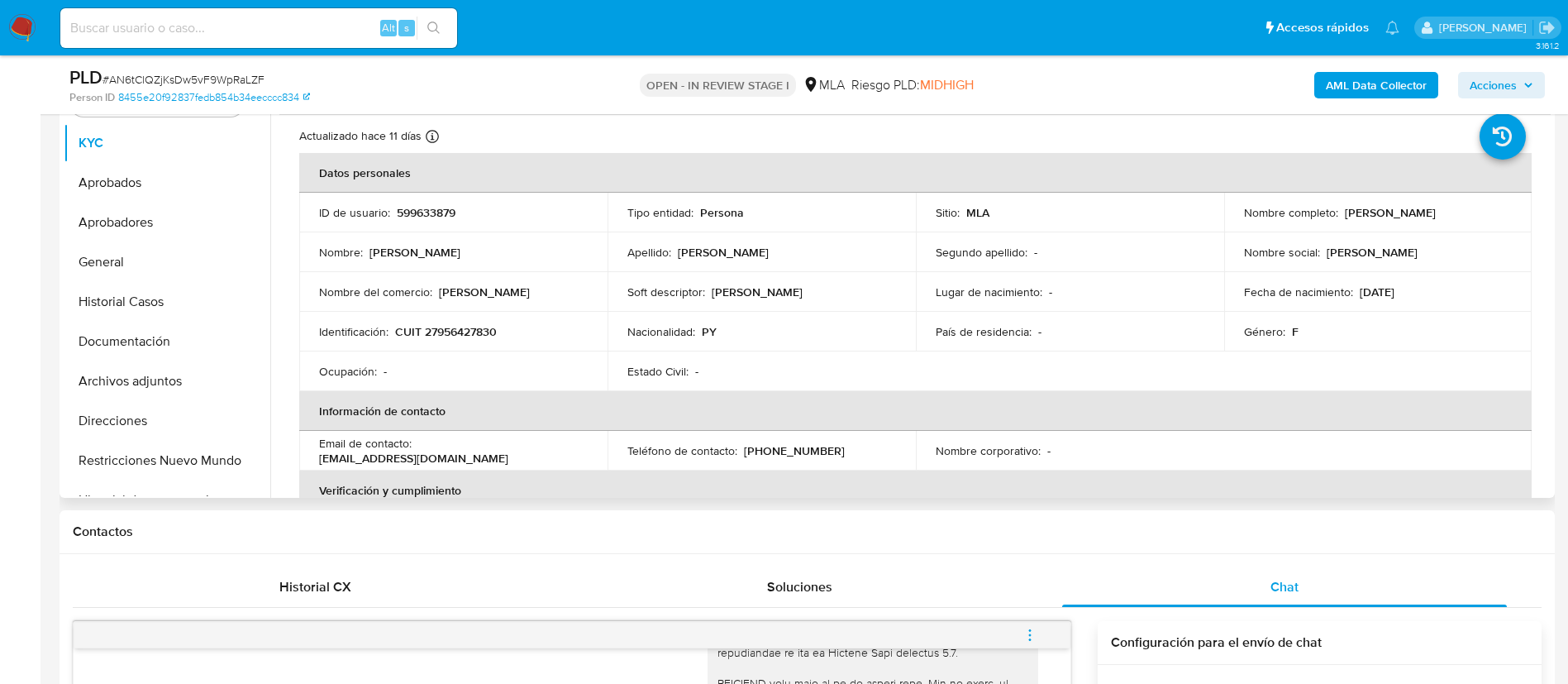
scroll to position [339, 0]
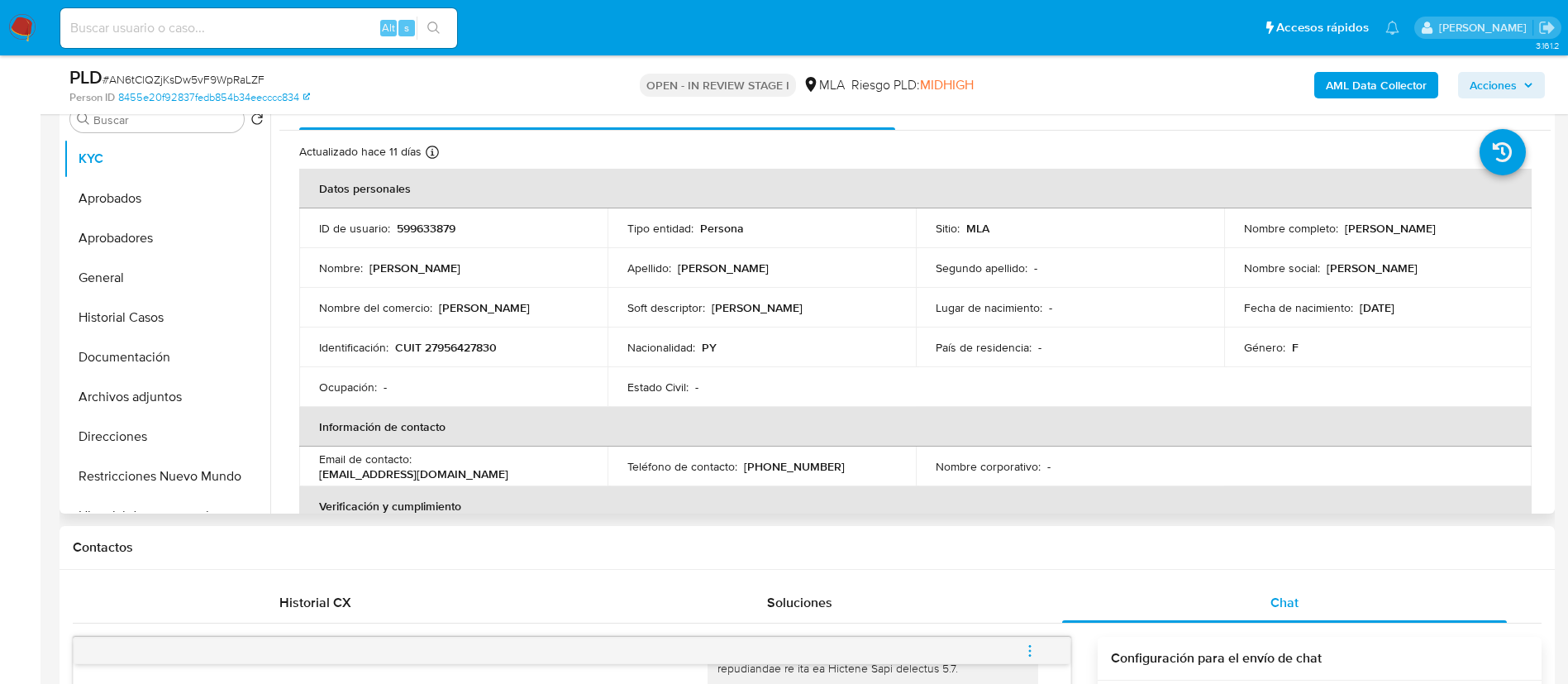
drag, startPoint x: 1240, startPoint y: 240, endPoint x: 1421, endPoint y: 236, distance: 181.0
click at [1421, 236] on div "Nombre completo : [PERSON_NAME]" at bounding box center [1378, 228] width 268 height 15
copy p "[PERSON_NAME]"
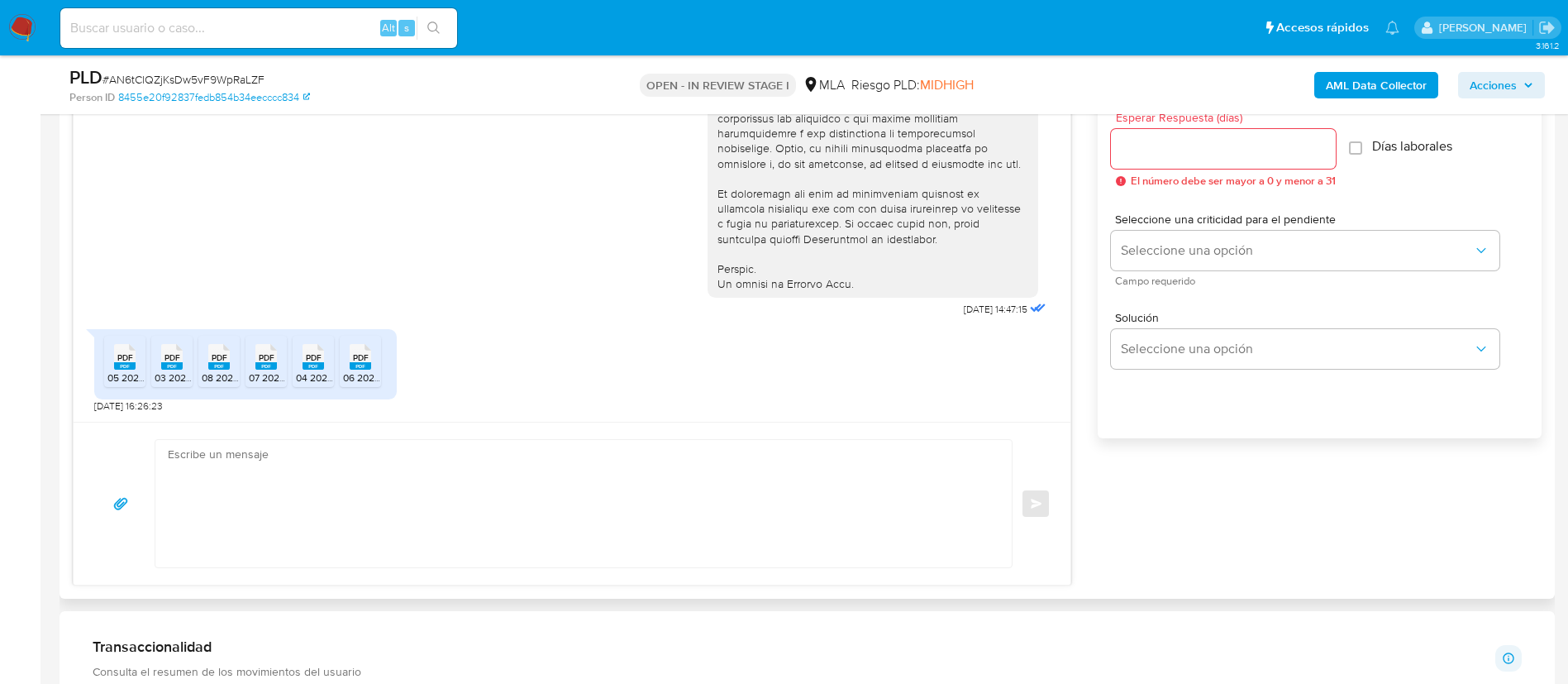
scroll to position [952, 0]
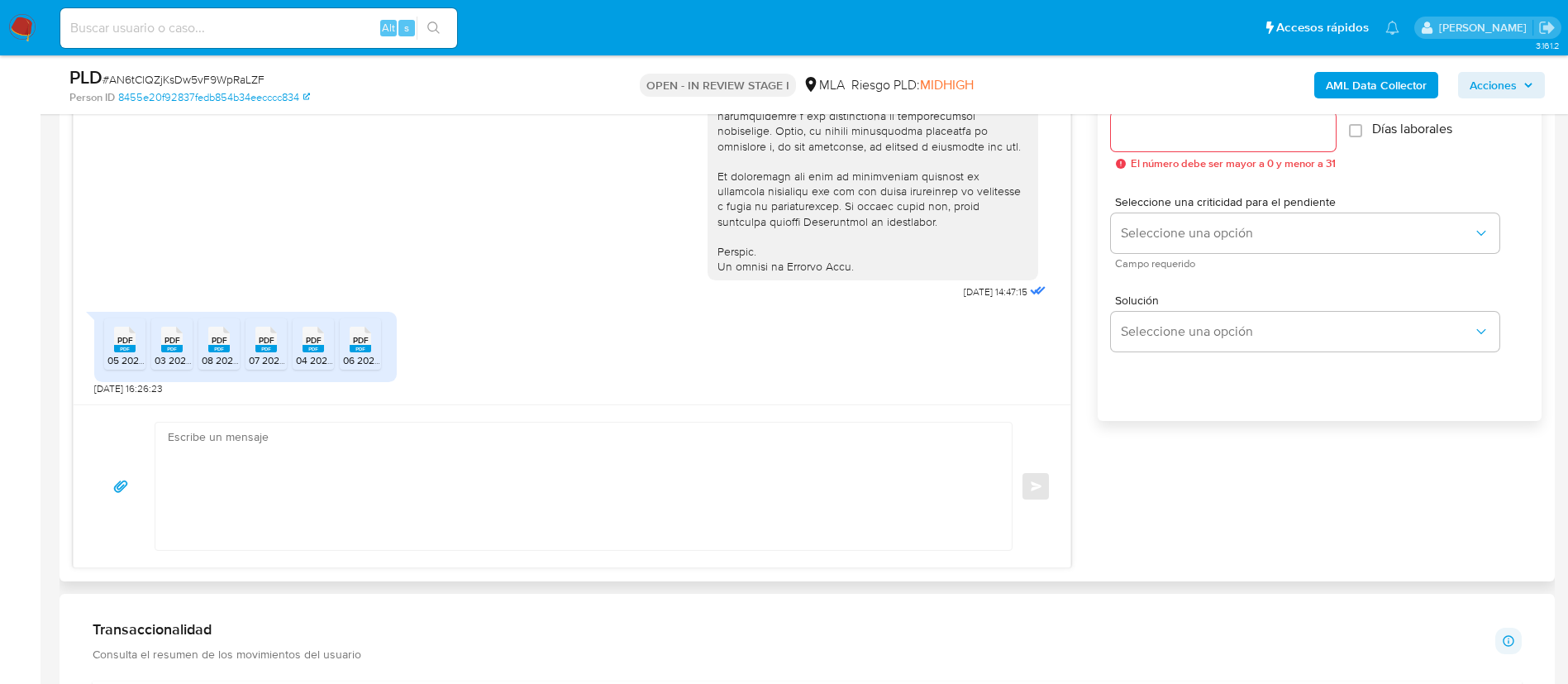
click at [115, 343] on icon at bounding box center [125, 339] width 21 height 25
click at [173, 346] on span "PDF" at bounding box center [172, 341] width 16 height 11
click at [216, 347] on rect at bounding box center [218, 349] width 21 height 7
click at [254, 349] on div "PDF PDF" at bounding box center [267, 337] width 35 height 32
click at [303, 351] on icon "PDF" at bounding box center [313, 339] width 21 height 29
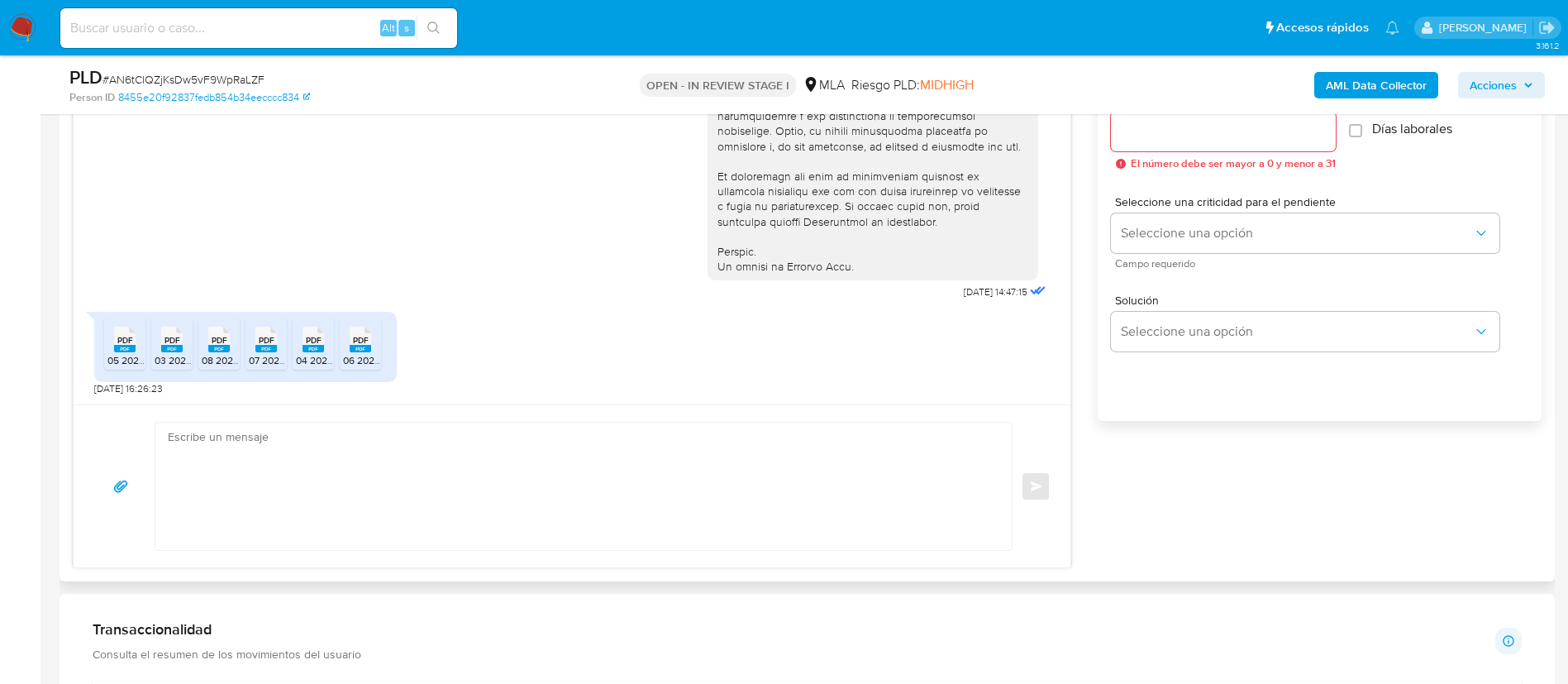
click at [363, 349] on rect at bounding box center [361, 349] width 21 height 7
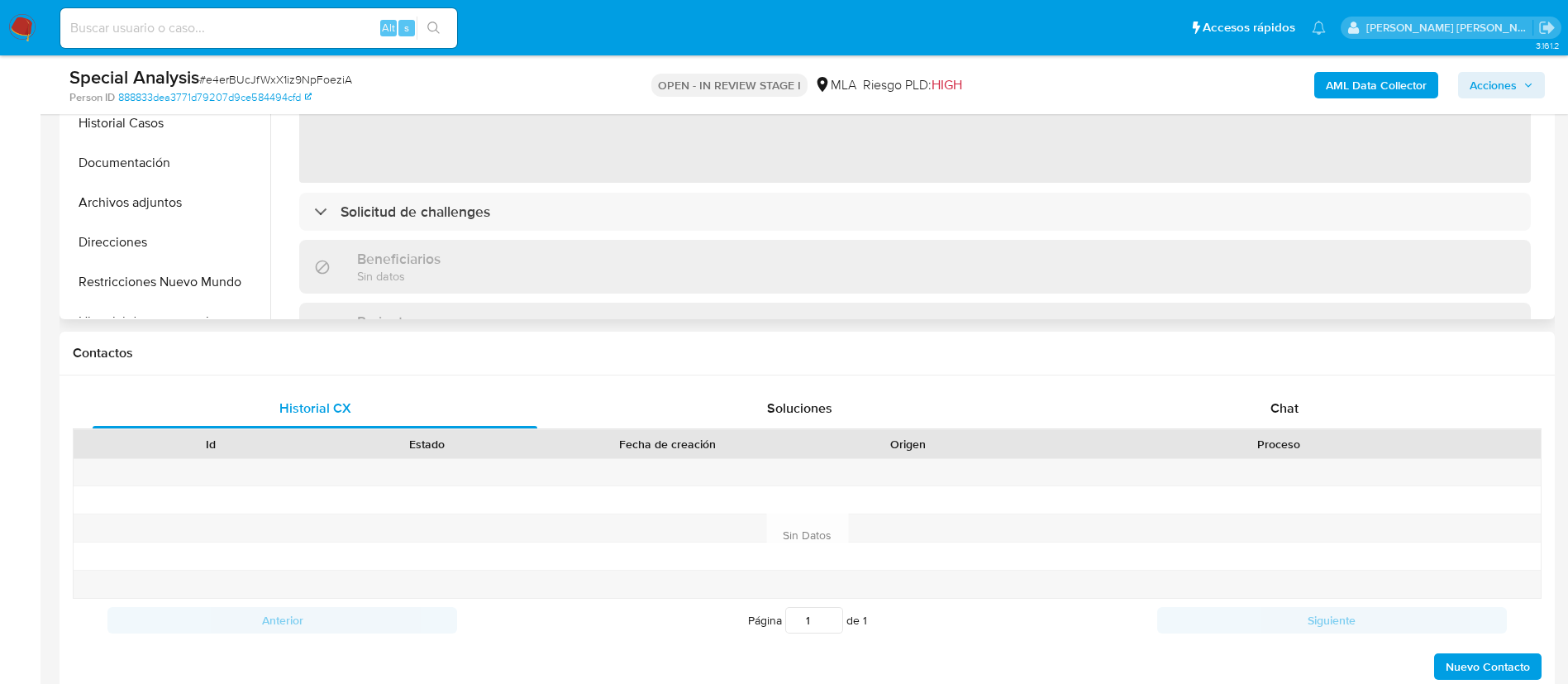
scroll to position [565, 0]
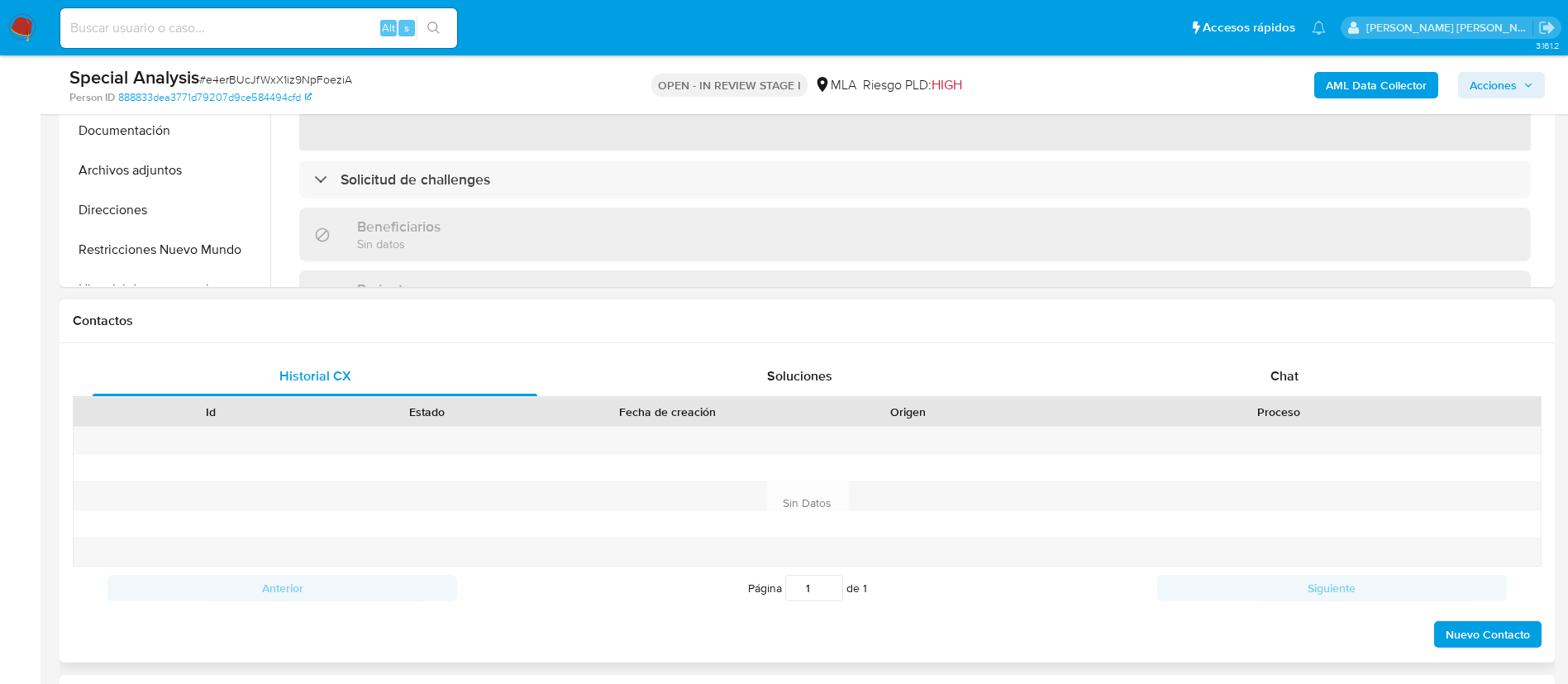
click at [1288, 349] on div "Historial CX Soluciones Chat Id Estado Fecha de creación Origen Proceso Anterio…" at bounding box center [807, 503] width 1495 height 320
select select "10"
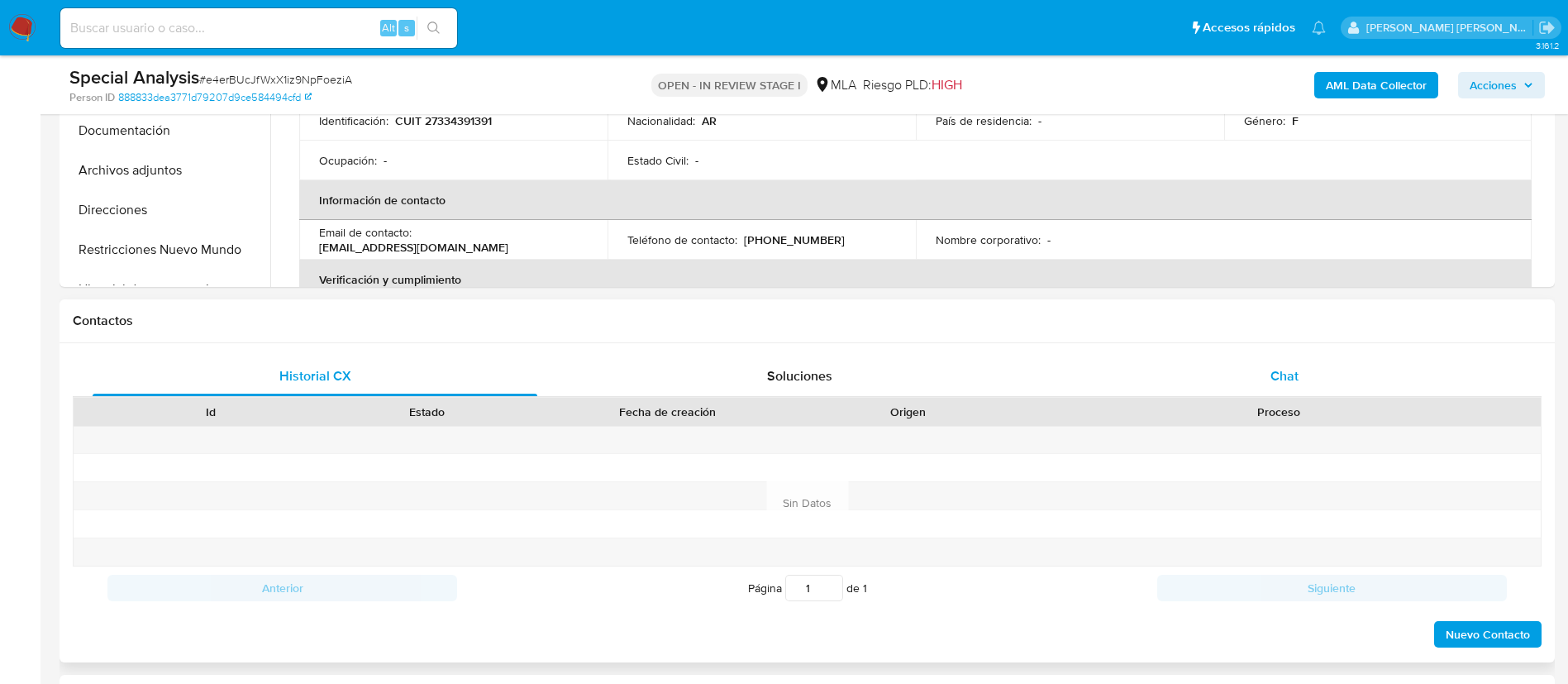
click at [1285, 370] on span "Chat" at bounding box center [1285, 376] width 28 height 19
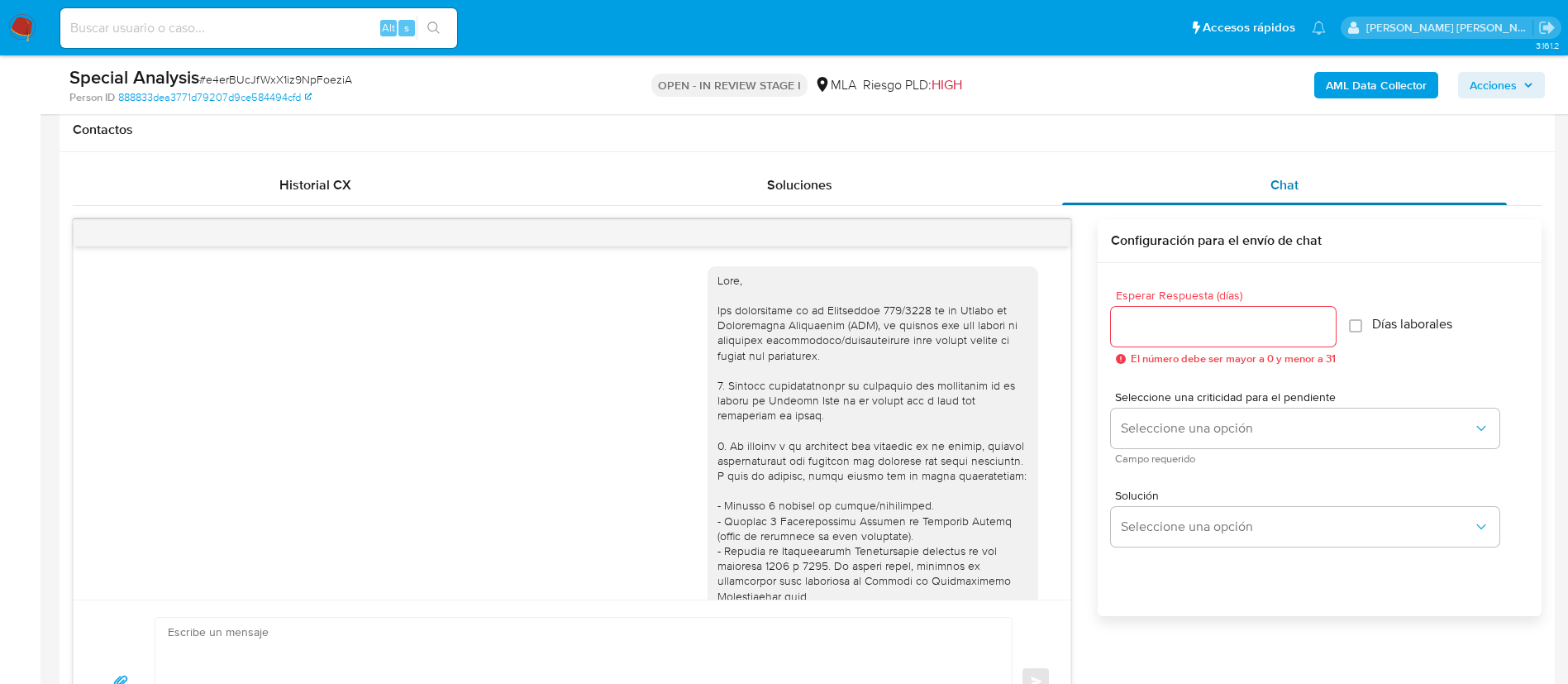
scroll to position [1013, 0]
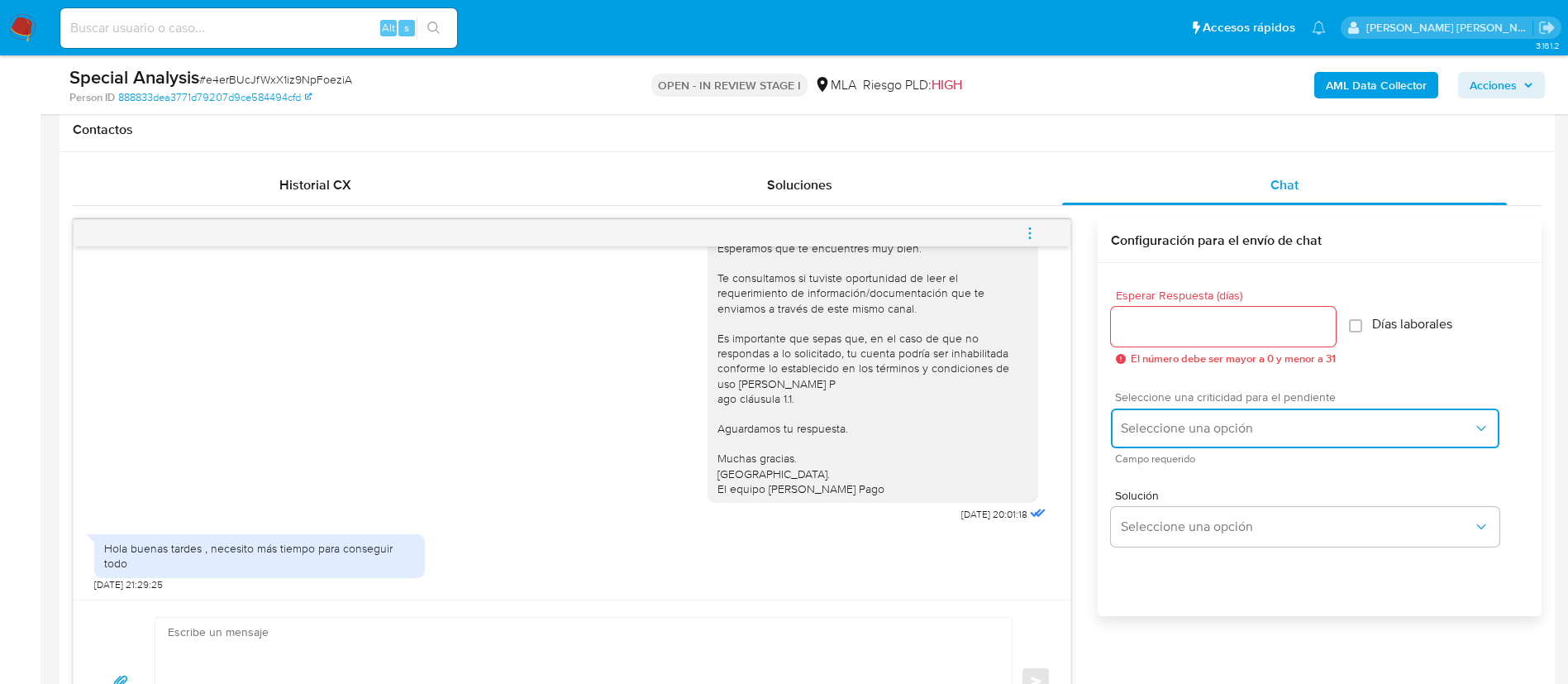
click at [1221, 421] on span "Seleccione una opción" at bounding box center [1296, 428] width 352 height 17
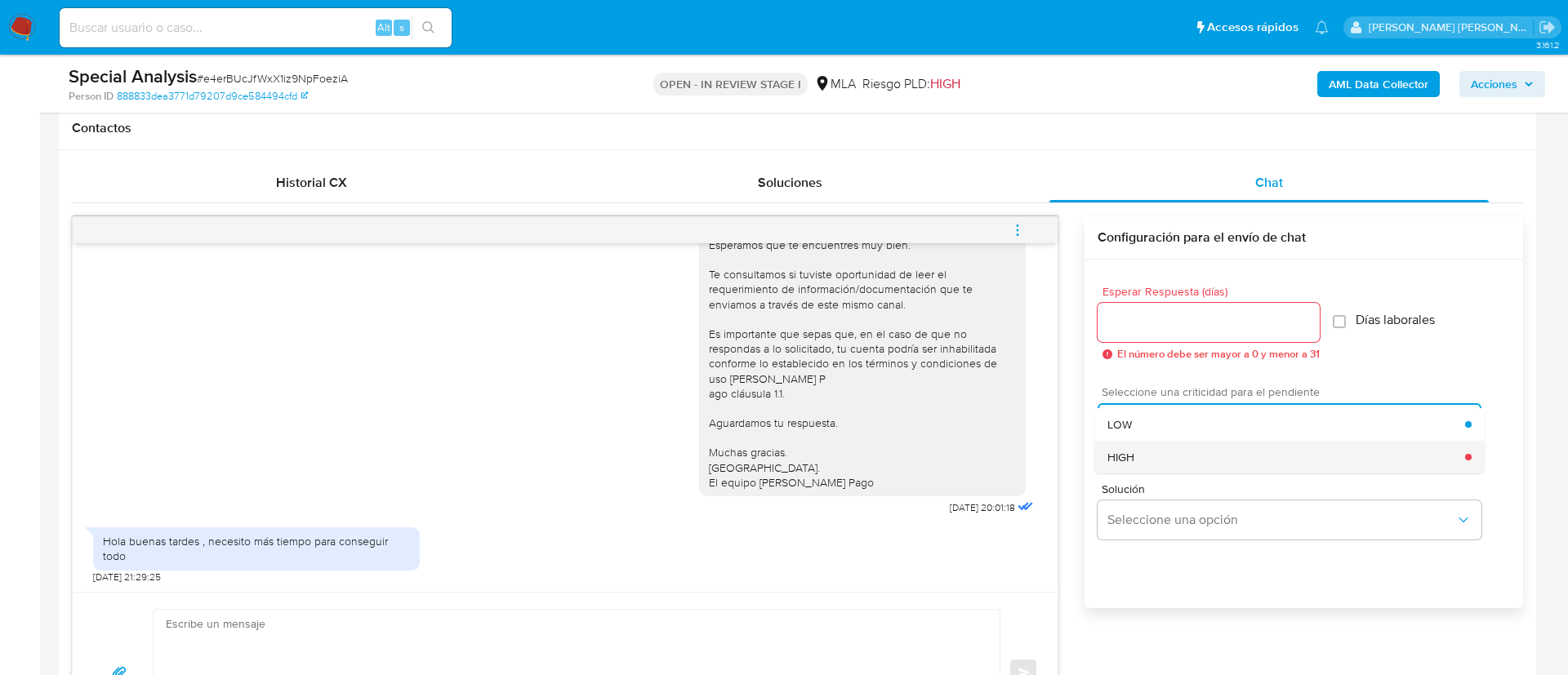
click at [1155, 450] on div "HIGH" at bounding box center [1285, 458] width 358 height 33
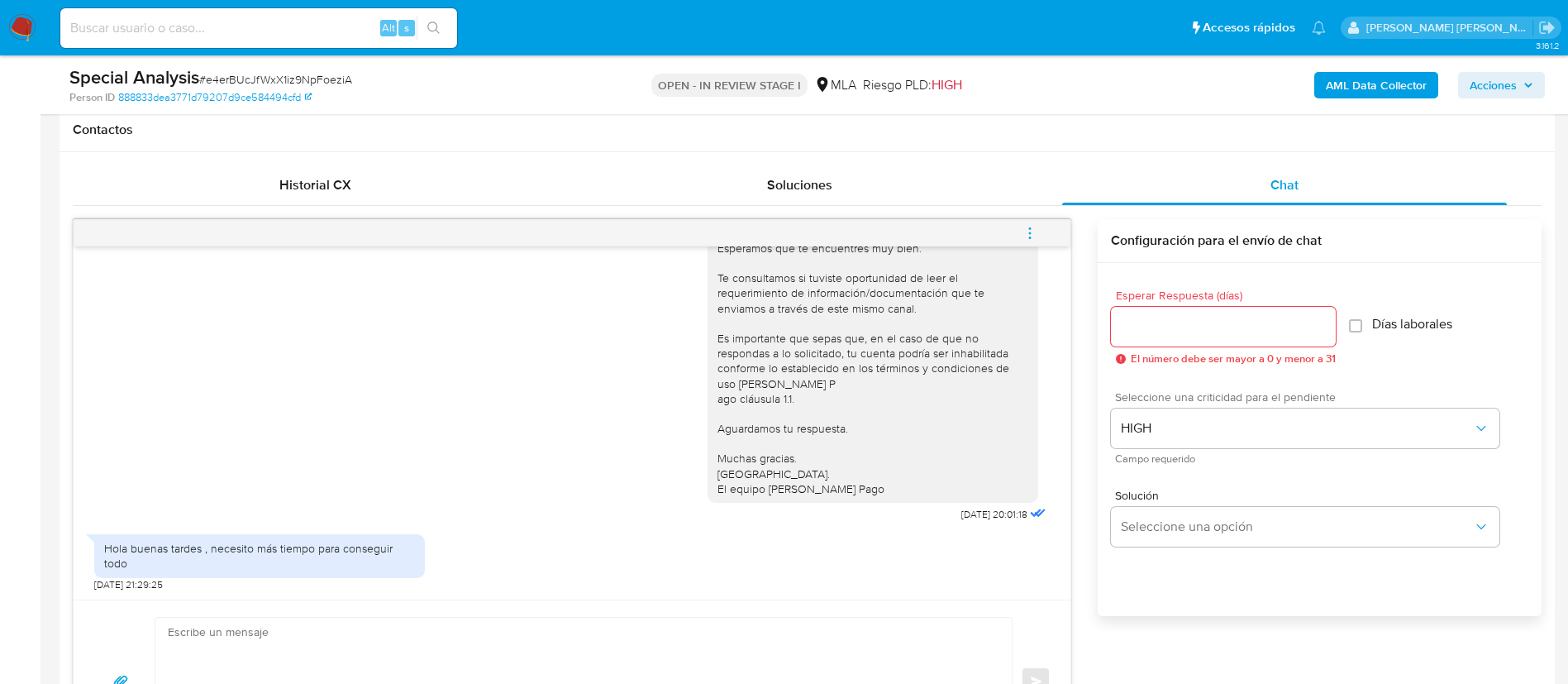
click at [1154, 342] on div at bounding box center [1223, 327] width 225 height 40
click at [1142, 325] on input "Esperar Respuesta (días)" at bounding box center [1223, 327] width 225 height 21
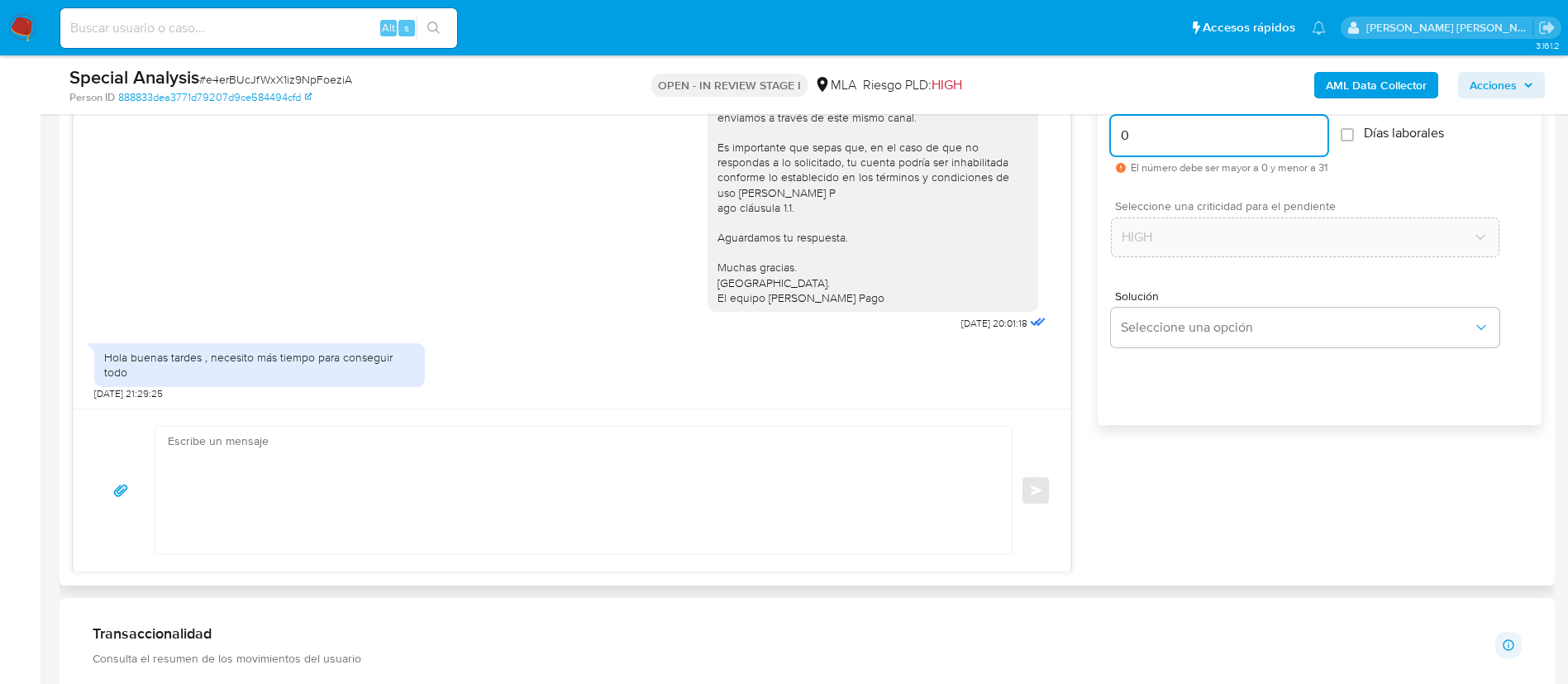
scroll to position [950, 0]
type input "0"
click at [822, 486] on textarea at bounding box center [579, 488] width 823 height 127
paste textarea "Lore, Ip dolorsi am con adipiscinge seddoeiusmo te in utlabo et Dolorem Aliq, e…"
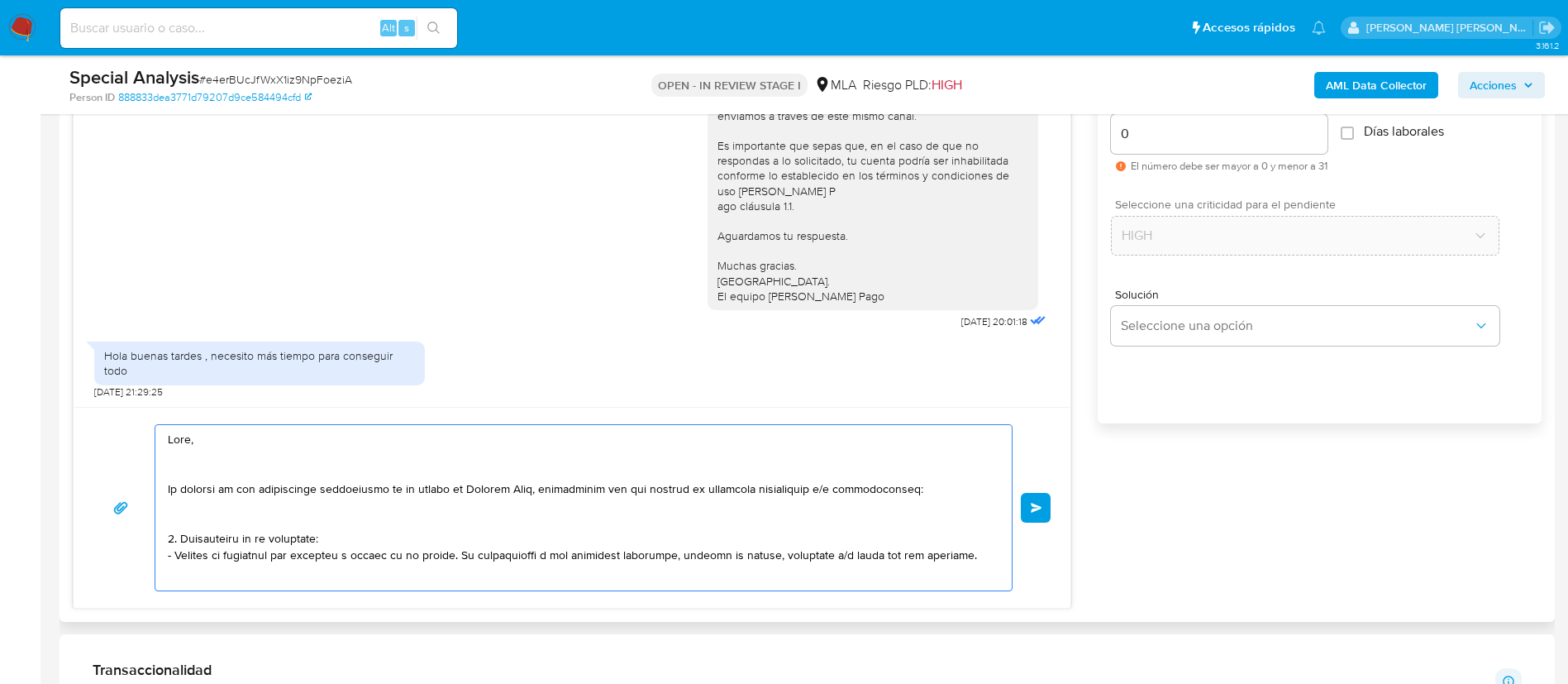
scroll to position [551, 0]
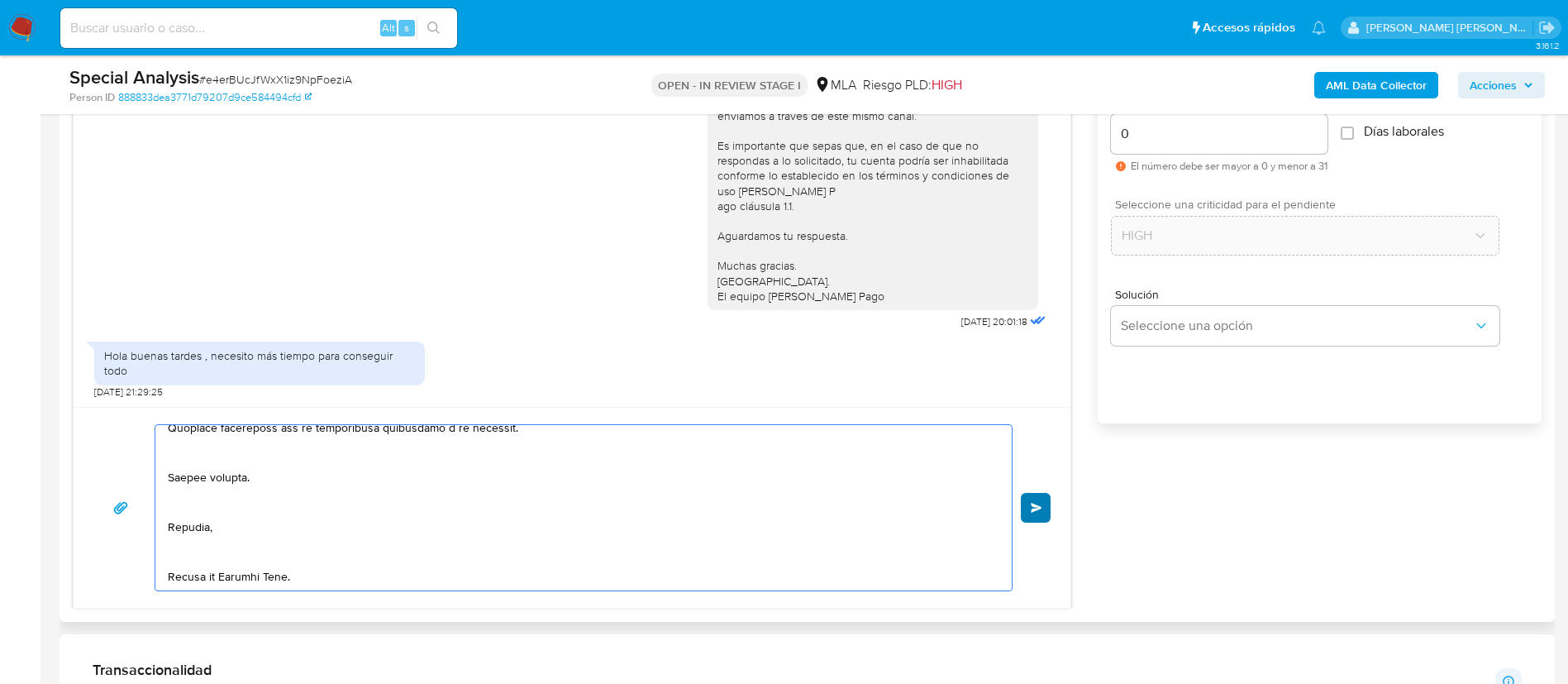
type textarea "Lore, Ip dolorsi am con adipiscinge seddoeiusmo te in utlabo et Dolorem Aliq, e…"
click at [1046, 508] on button "Enviar" at bounding box center [1036, 508] width 30 height 30
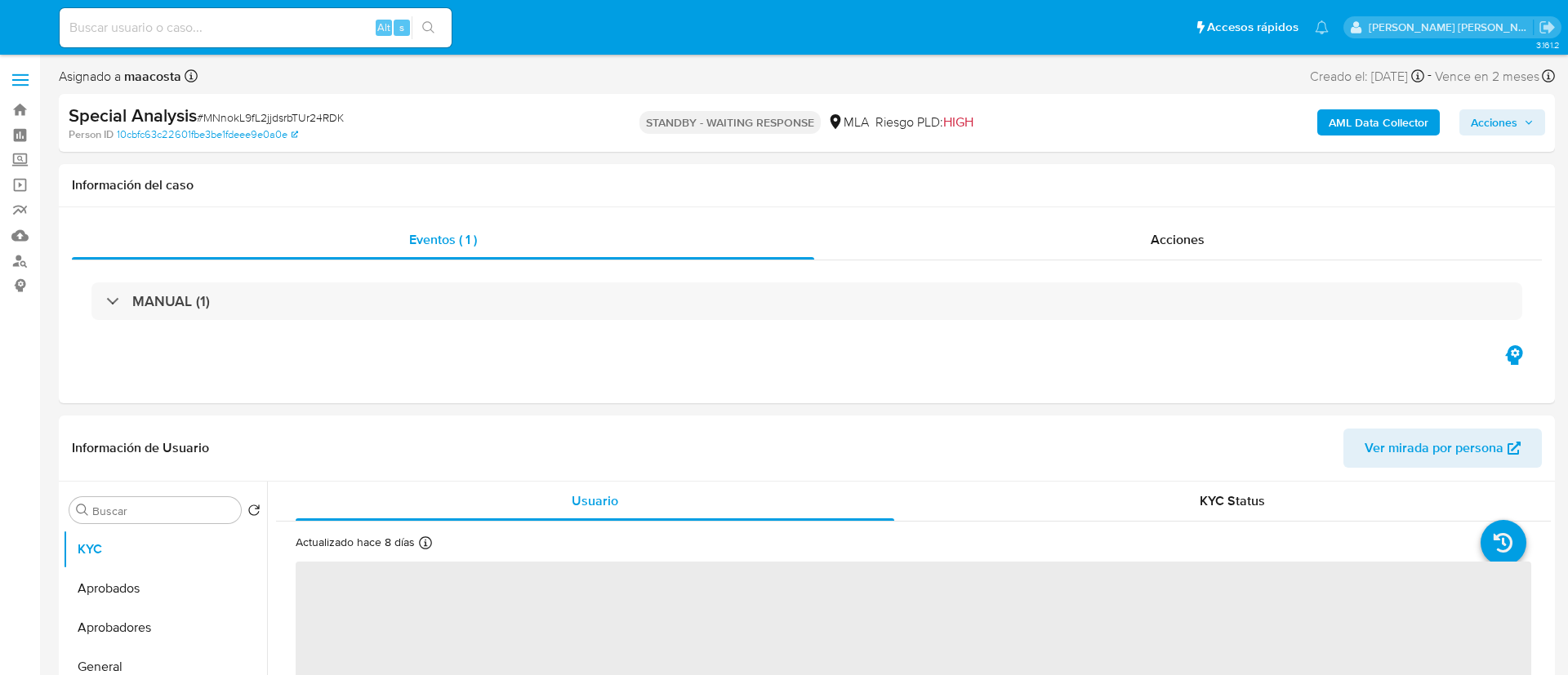
select select "10"
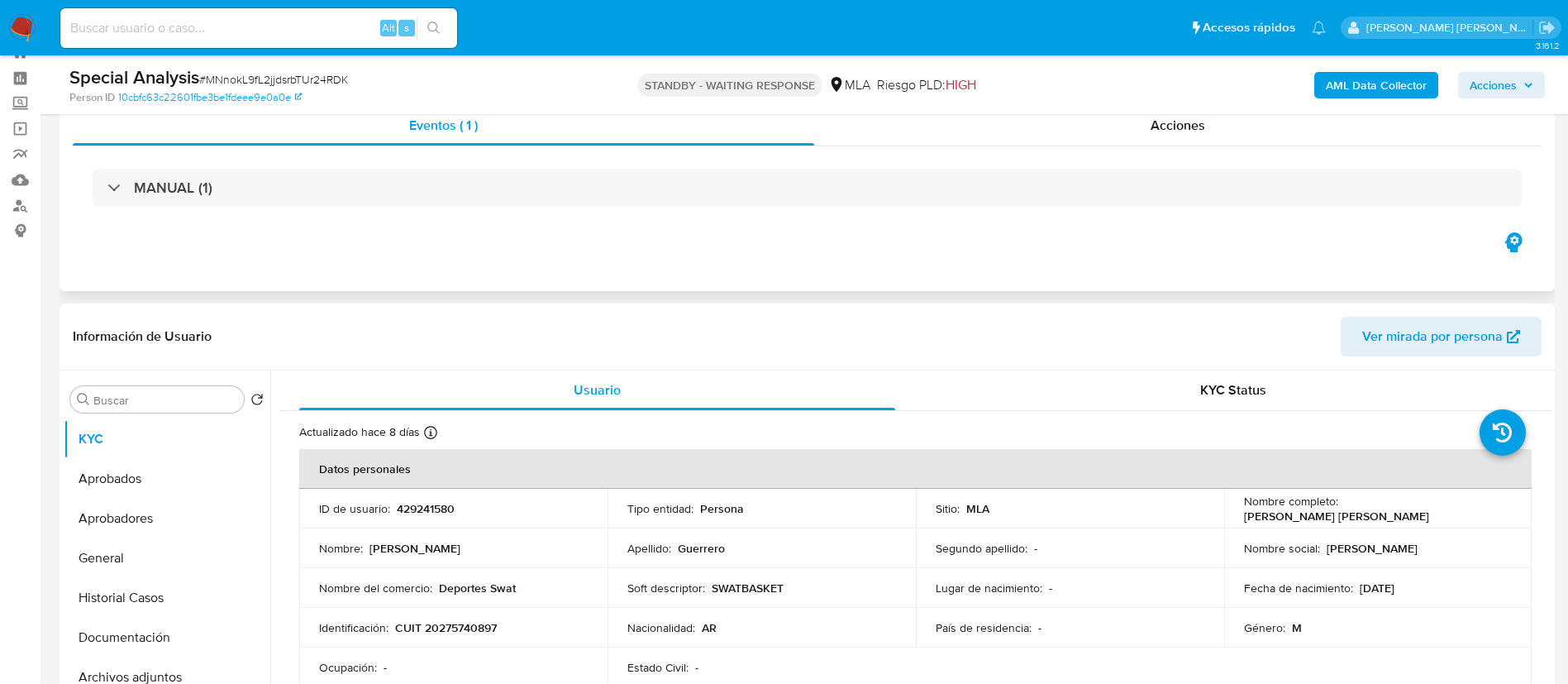
scroll to position [64, 0]
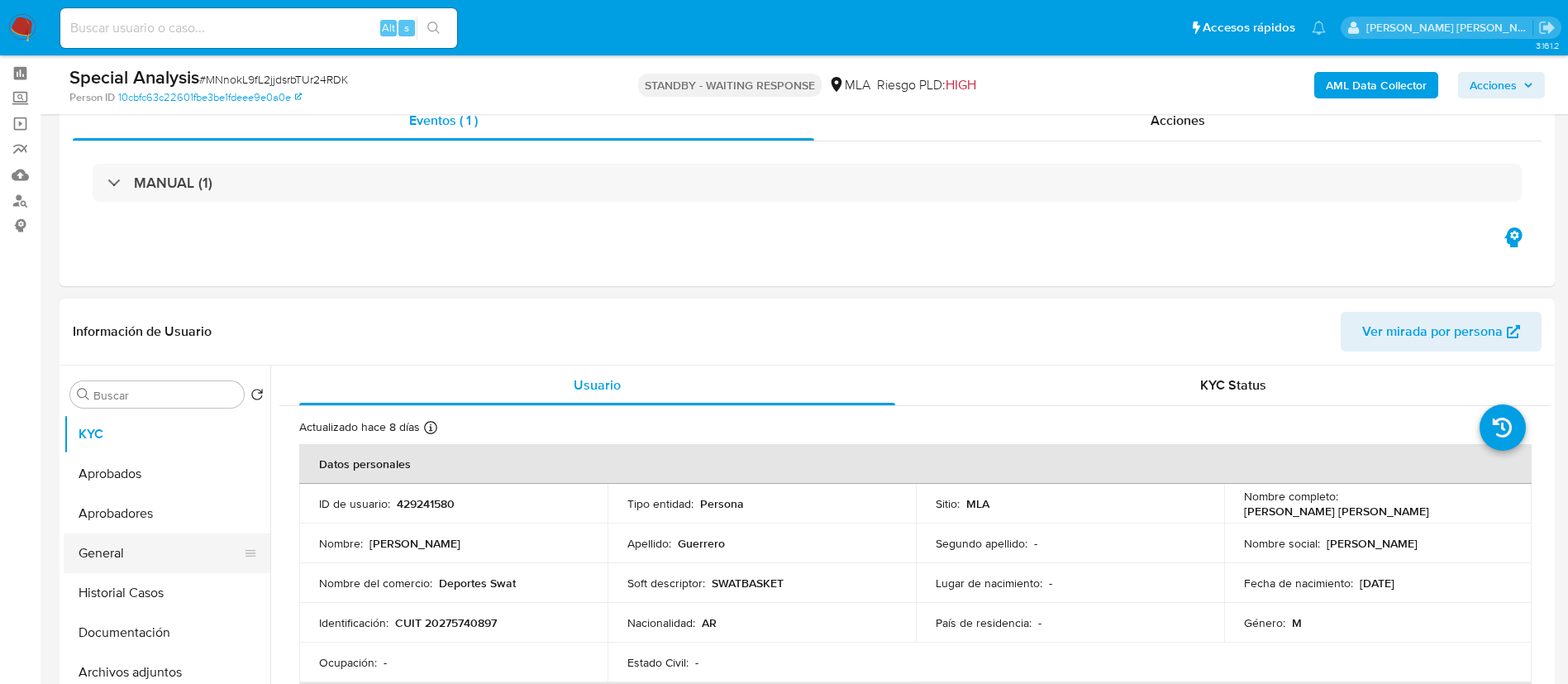
click at [192, 565] on button "General" at bounding box center [161, 553] width 193 height 40
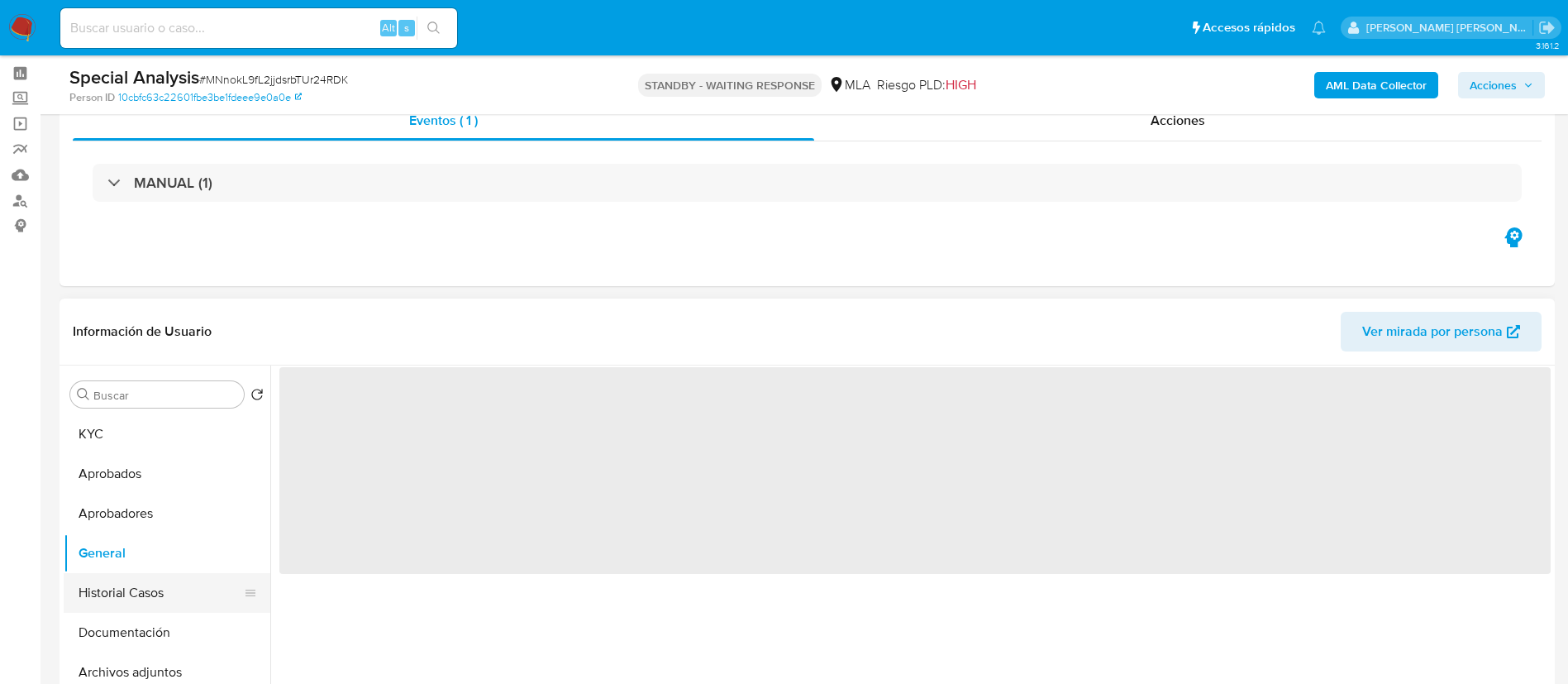
click at [139, 608] on button "Historial Casos" at bounding box center [161, 593] width 193 height 40
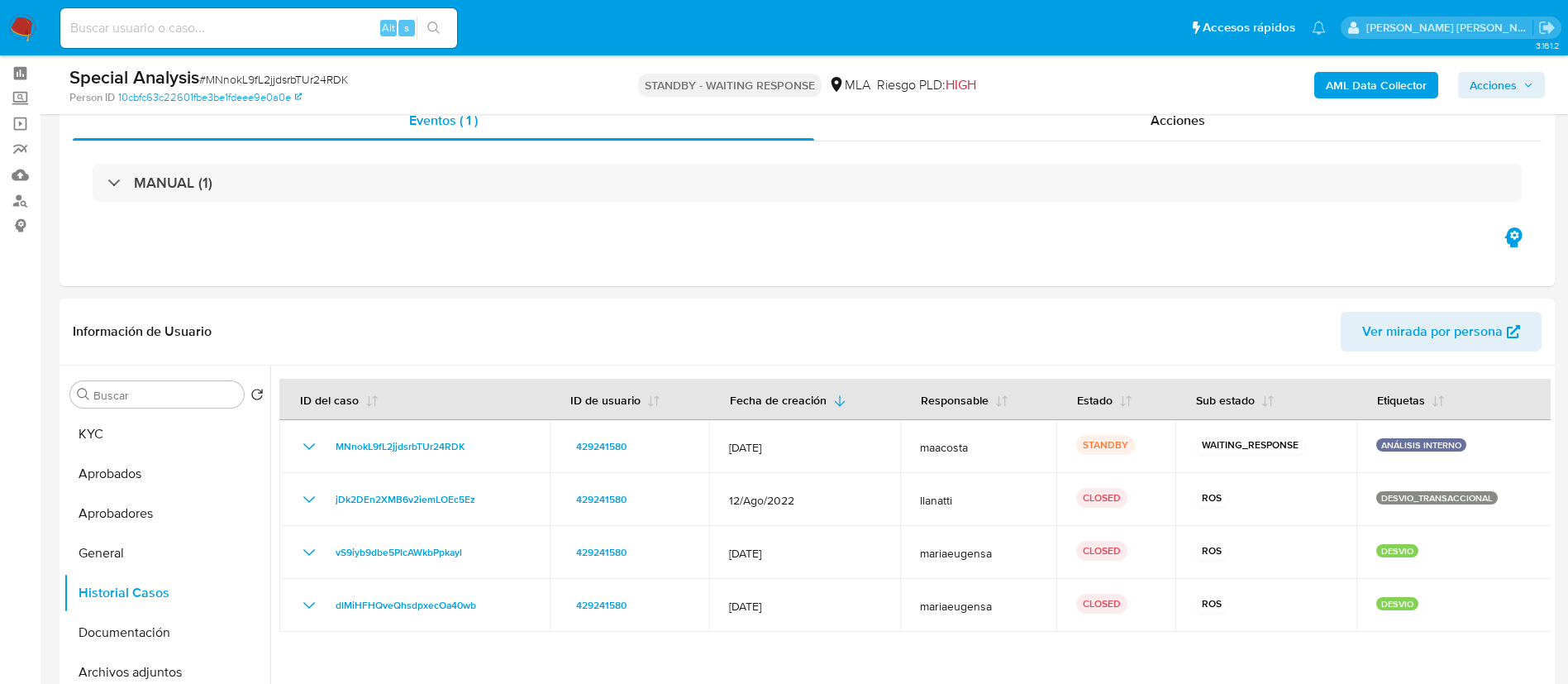
paste input "iXJI3oBtnH0HDOLnTlo6VvpF"
click at [348, 35] on input "iXJI3oBtnH0HDOLnTlo6VvpF" at bounding box center [259, 28] width 397 height 21
type input "iXJI3oBtnH0HDOLnTlo6VvpF"
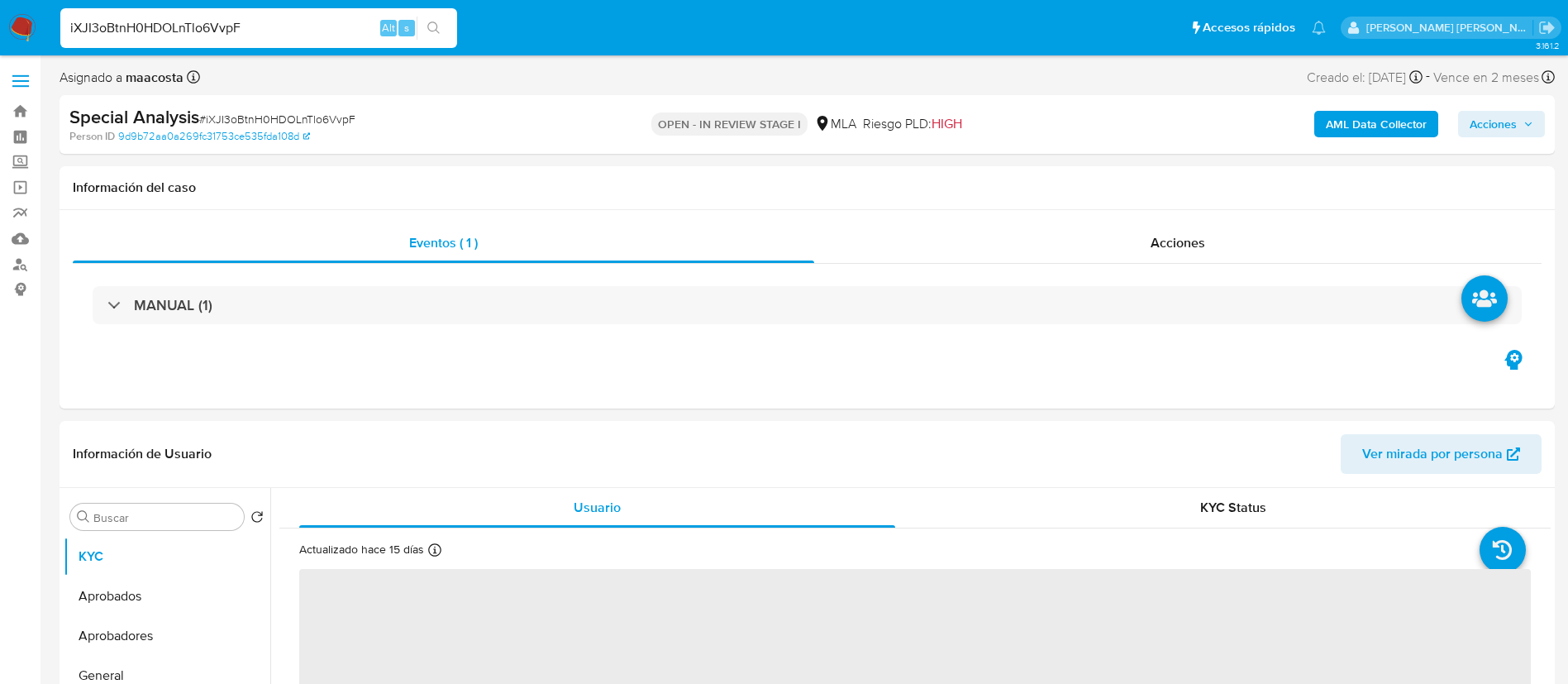
select select "10"
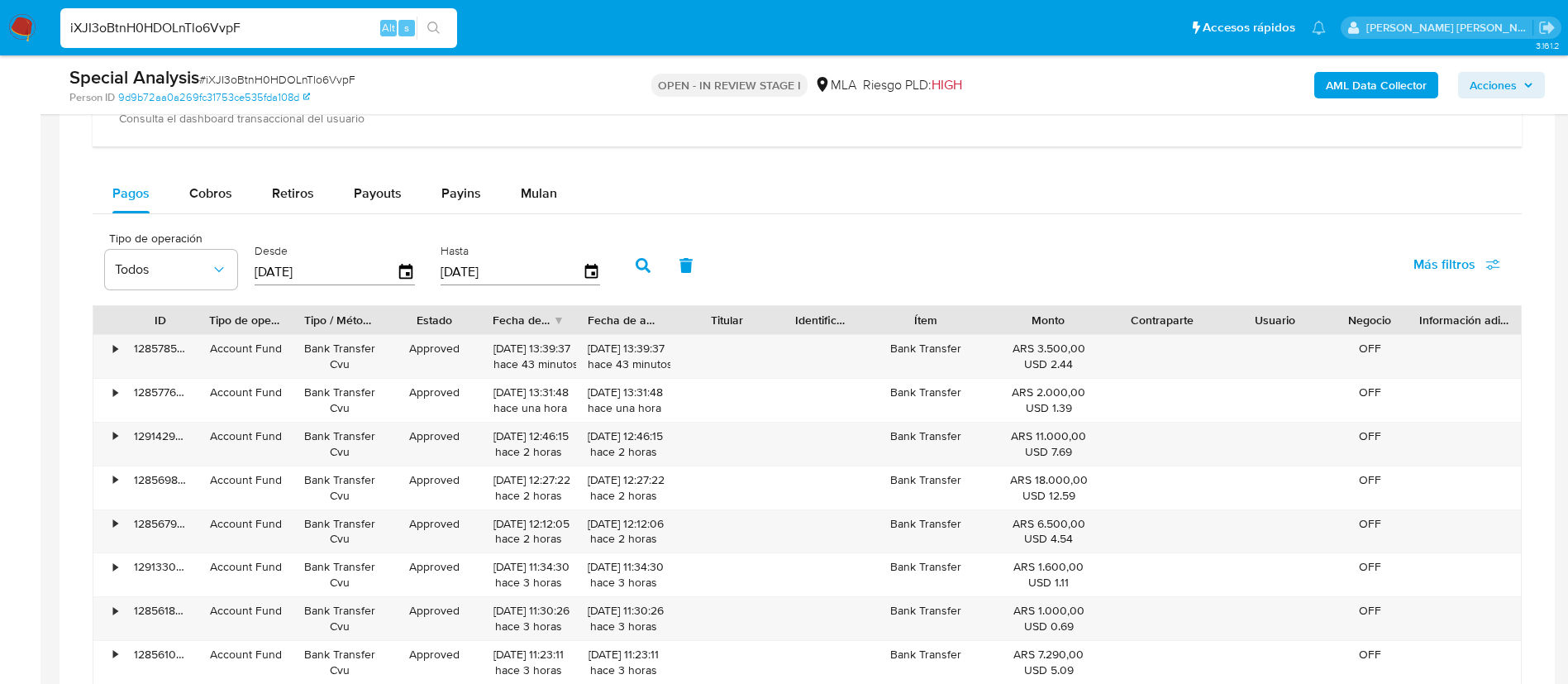
scroll to position [1225, 0]
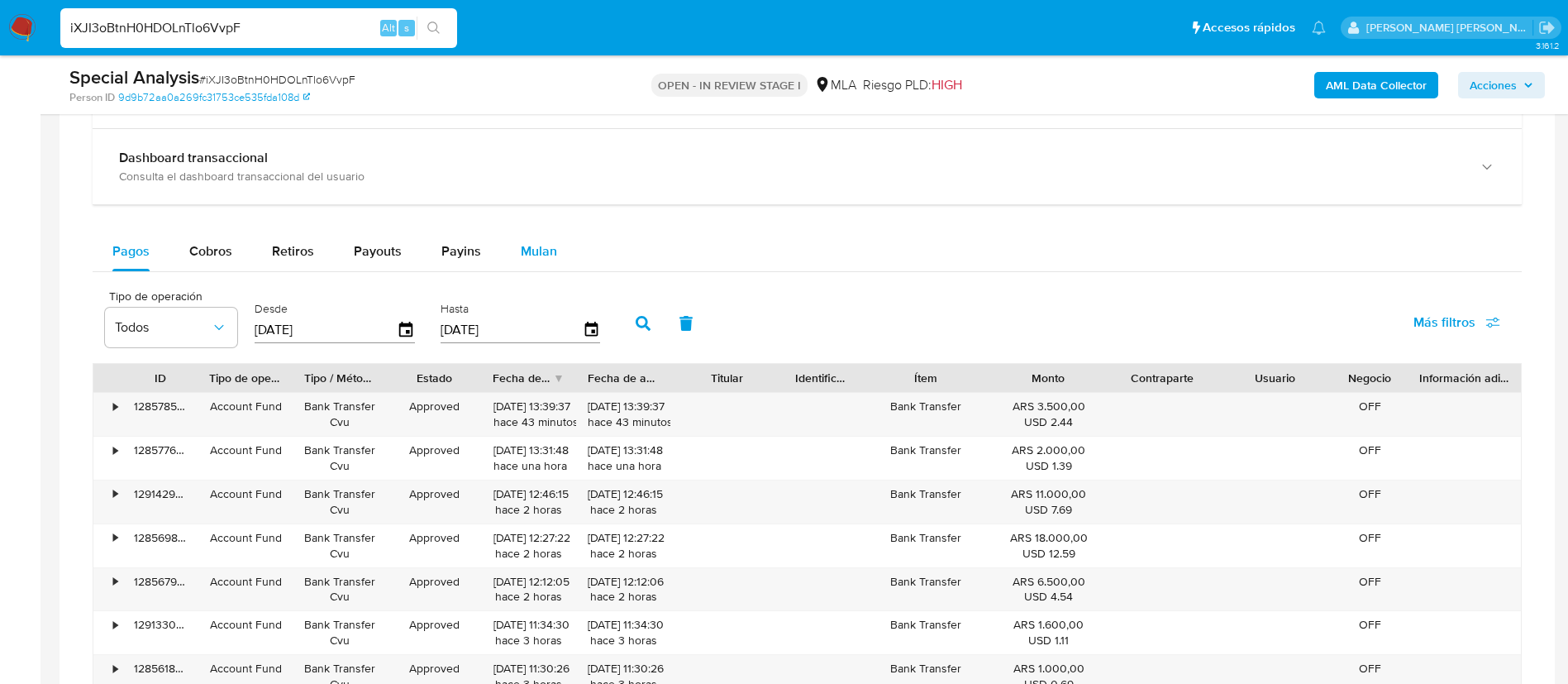
click at [548, 254] on span "Mulan" at bounding box center [539, 251] width 36 height 19
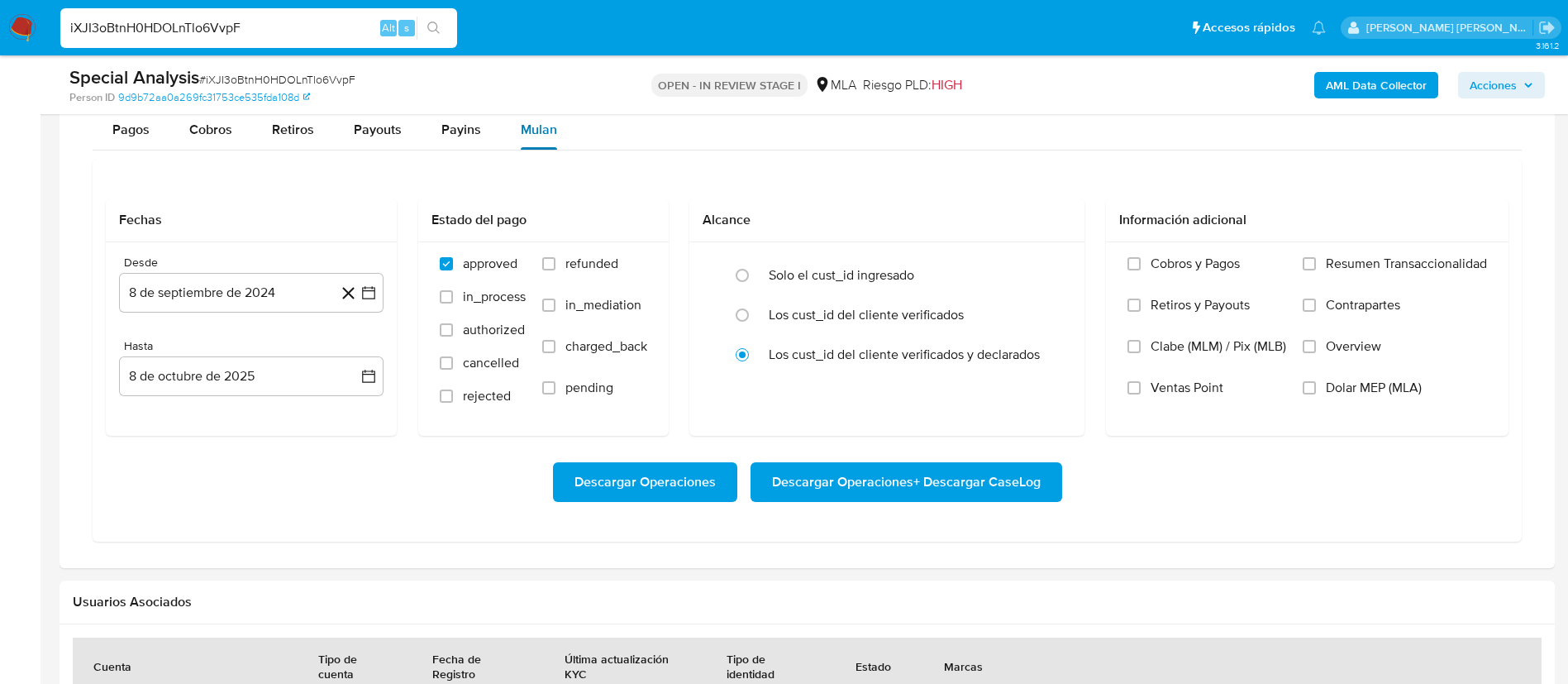
scroll to position [1288, 0]
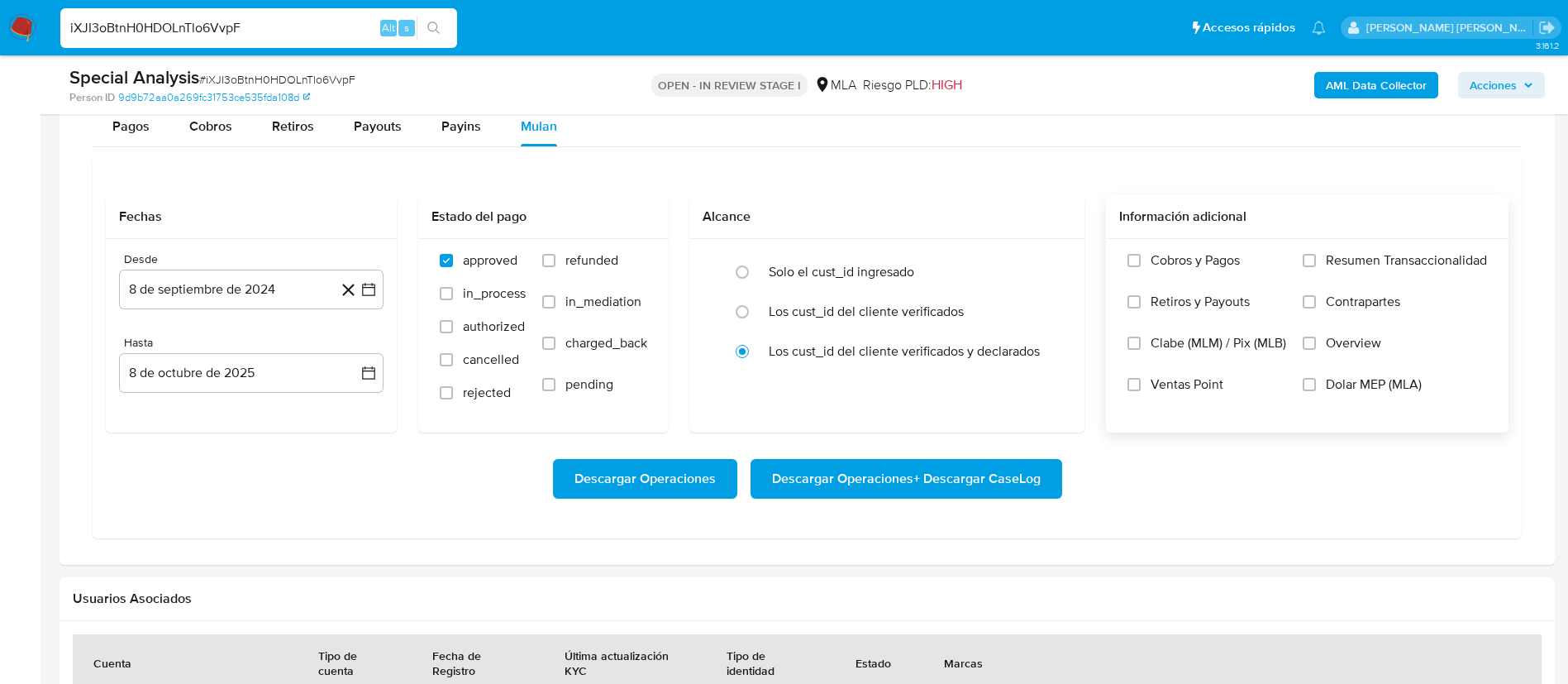
click at [1314, 373] on label "Overview" at bounding box center [1395, 356] width 184 height 41
click at [1314, 350] on input "Overview" at bounding box center [1309, 342] width 13 height 13
click at [1321, 383] on label "Dolar MEP (MLA)" at bounding box center [1395, 397] width 184 height 41
click at [1316, 383] on input "Dolar MEP (MLA)" at bounding box center [1309, 385] width 13 height 13
click at [1367, 340] on span "Overview" at bounding box center [1353, 343] width 55 height 17
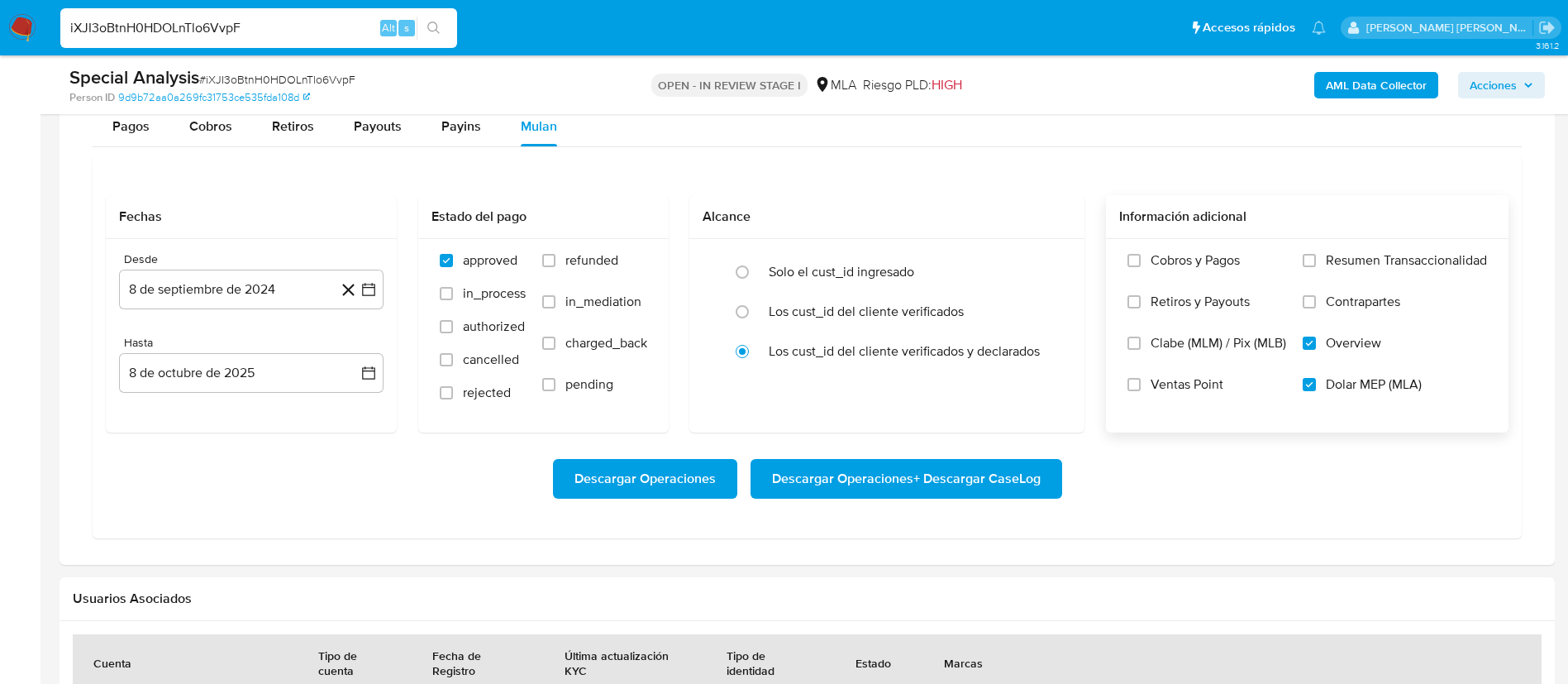
click at [1316, 340] on input "Overview" at bounding box center [1309, 342] width 13 height 13
click at [369, 289] on icon "button" at bounding box center [369, 289] width 17 height 17
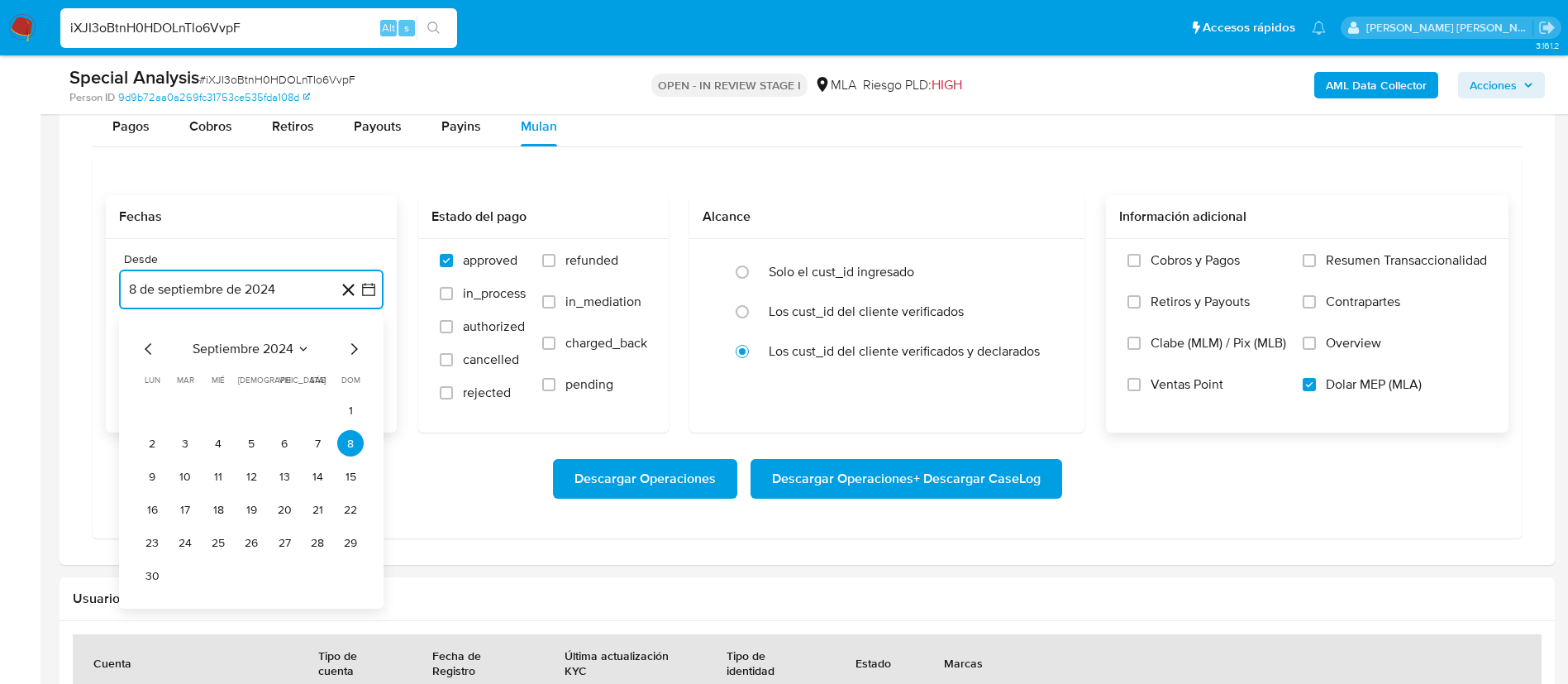
click at [290, 354] on span "septiembre 2024" at bounding box center [243, 349] width 101 height 17
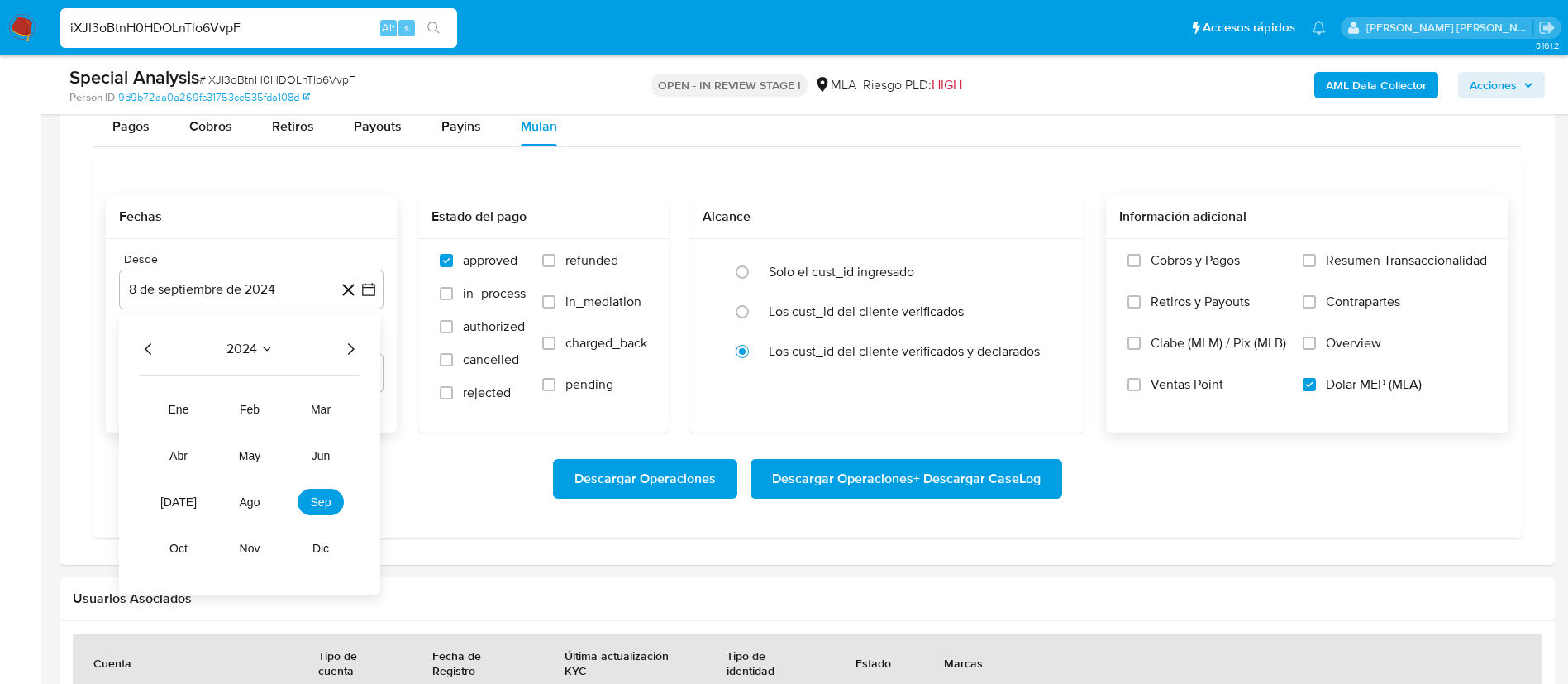
click at [347, 349] on icon "Año siguiente" at bounding box center [350, 349] width 20 height 20
click at [258, 457] on span "may" at bounding box center [249, 456] width 21 height 13
click at [254, 413] on button "1" at bounding box center [251, 410] width 26 height 26
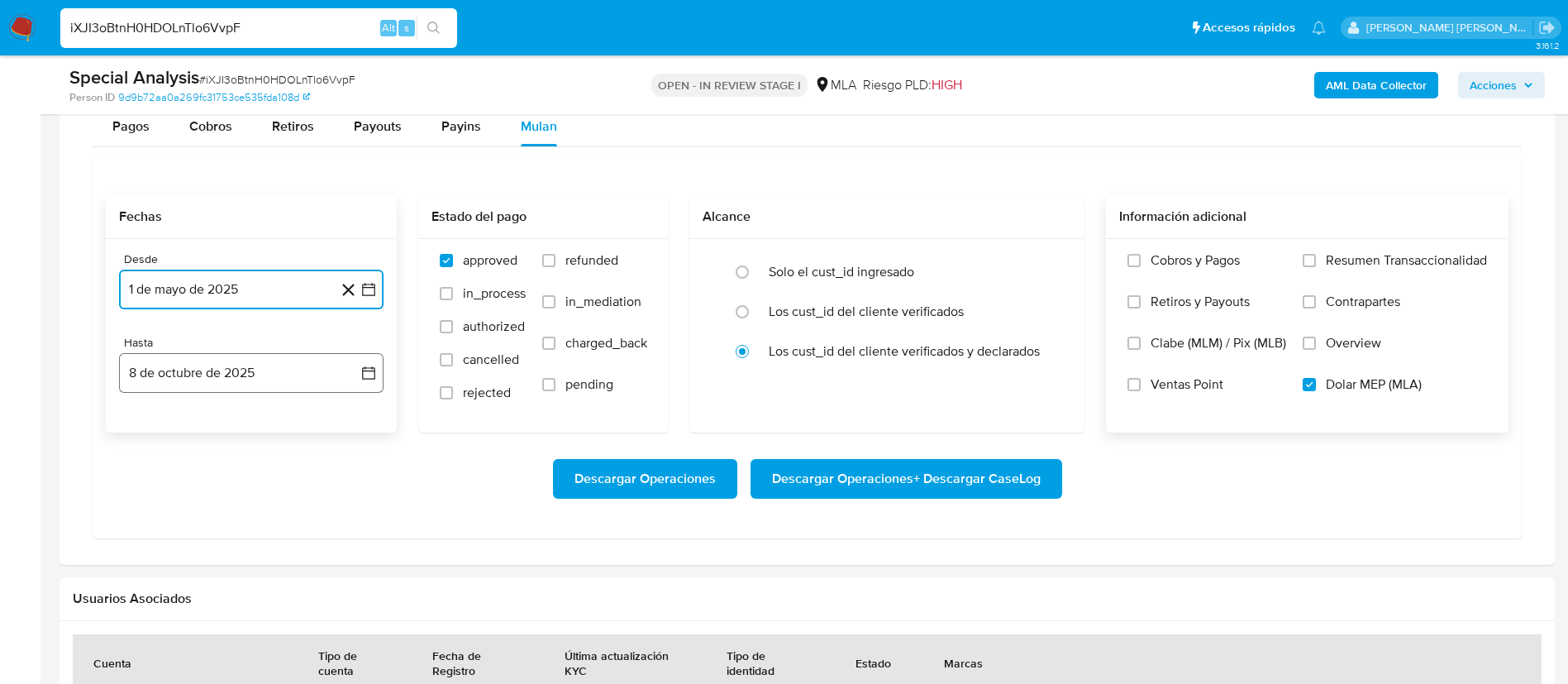
click at [291, 378] on button "8 de octubre de 2025" at bounding box center [251, 372] width 264 height 40
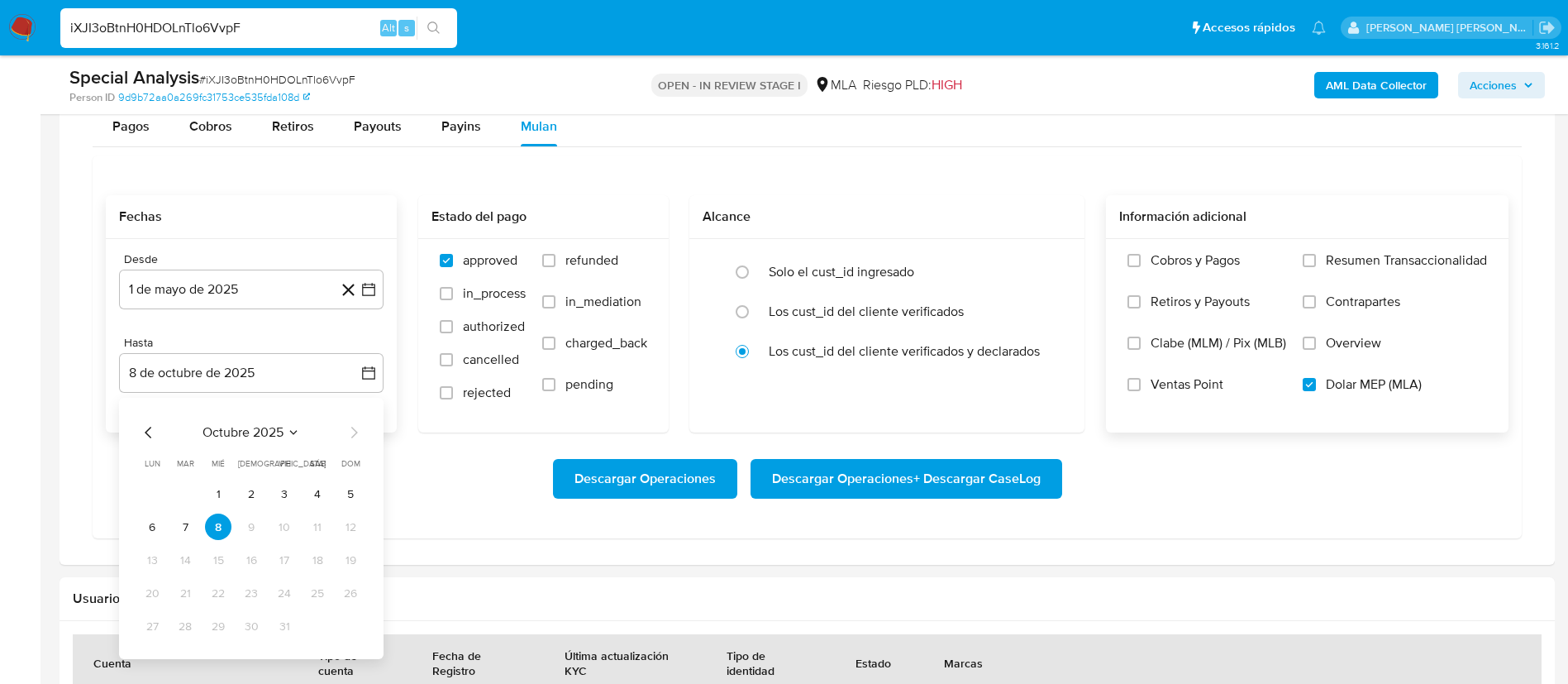
click at [149, 418] on div "octubre 2025 octubre 2025 lun lunes mar martes mié miércoles jue jueves vie vie…" at bounding box center [251, 529] width 264 height 262
click at [146, 429] on icon "Mes anterior" at bounding box center [148, 432] width 20 height 20
click at [350, 629] on button "31" at bounding box center [350, 626] width 26 height 26
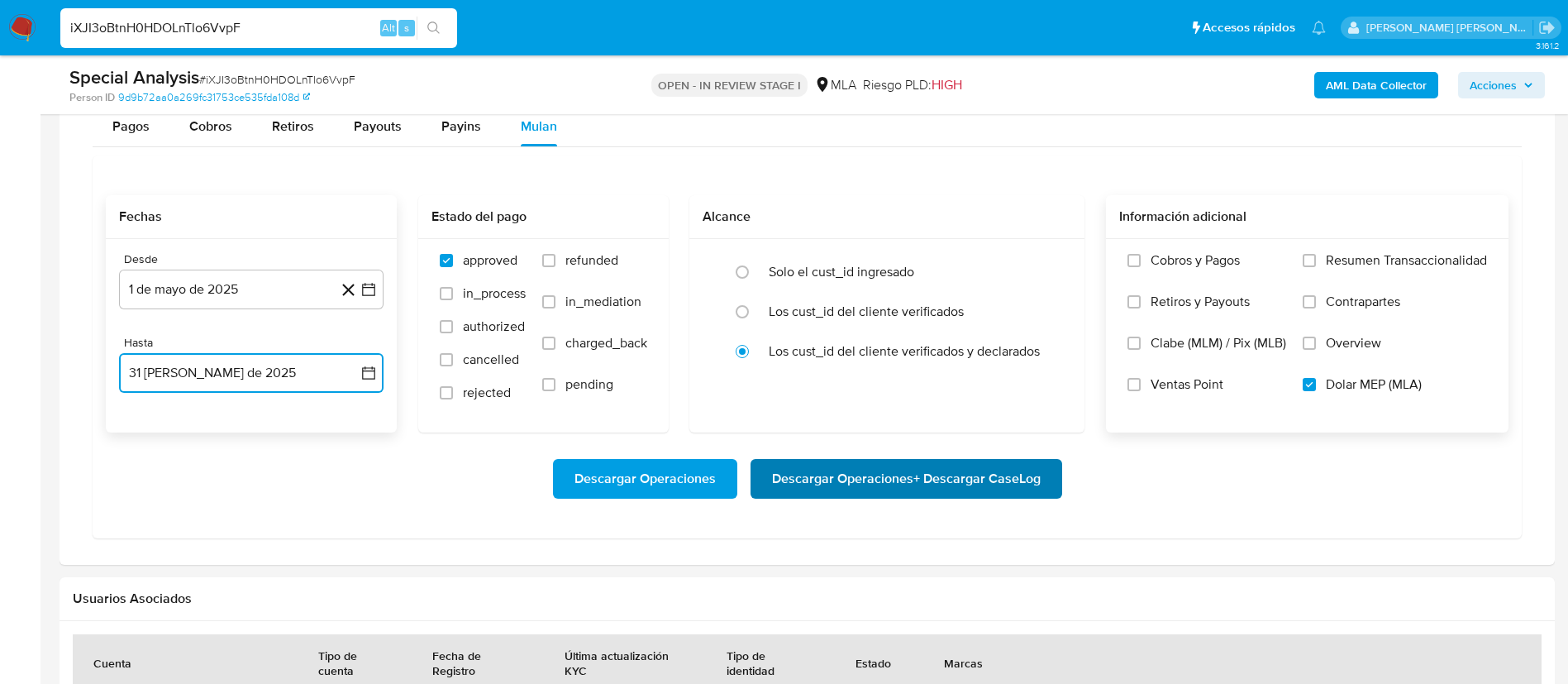
click at [900, 474] on span "Descargar Operaciones + Descargar CaseLog" at bounding box center [906, 479] width 268 height 36
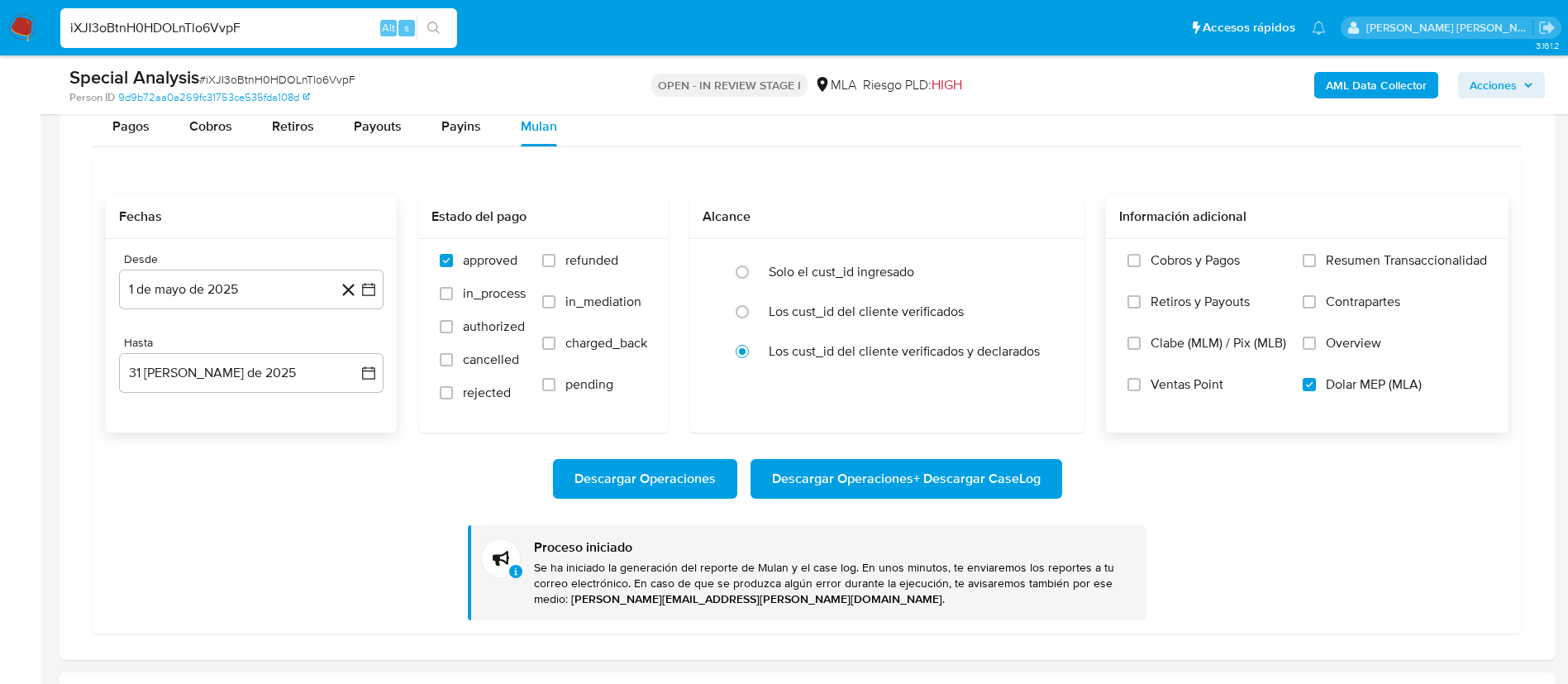
paste input "5R2bGnBWykbEztKXqo48hxoc"
click at [296, 27] on input "5R2bGnBWykbEztKXqo48hxoc" at bounding box center [259, 28] width 397 height 21
type input "5R2bGnBWykbEztKXqo48hxoc"
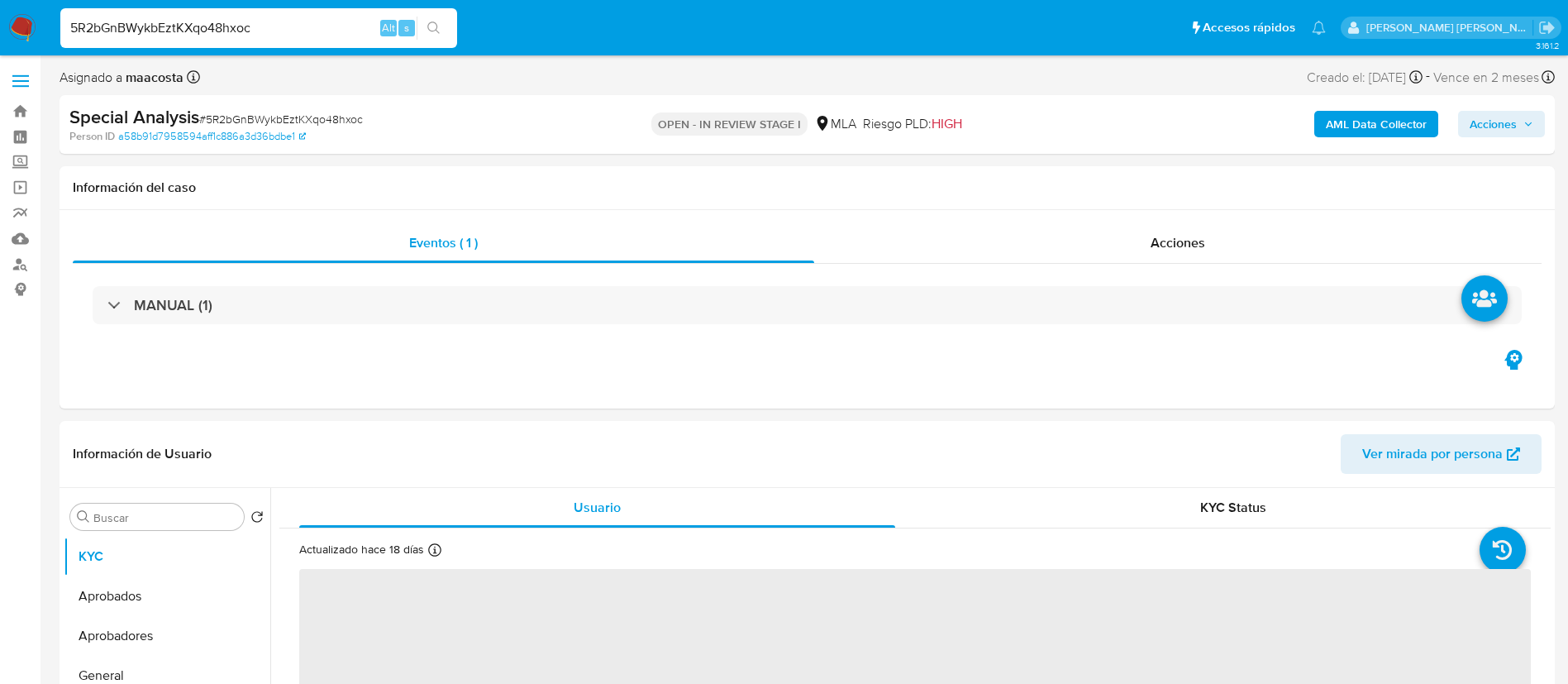
select select "10"
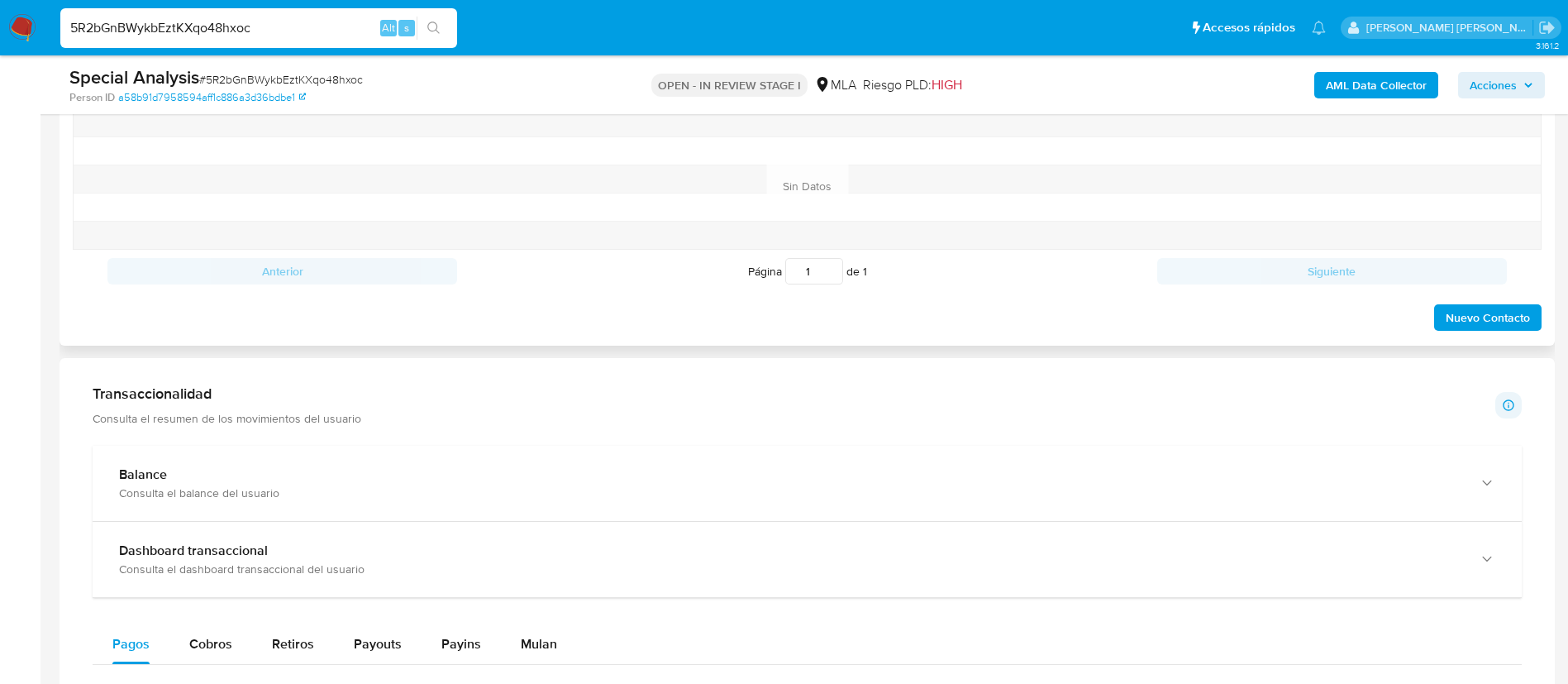
scroll to position [904, 0]
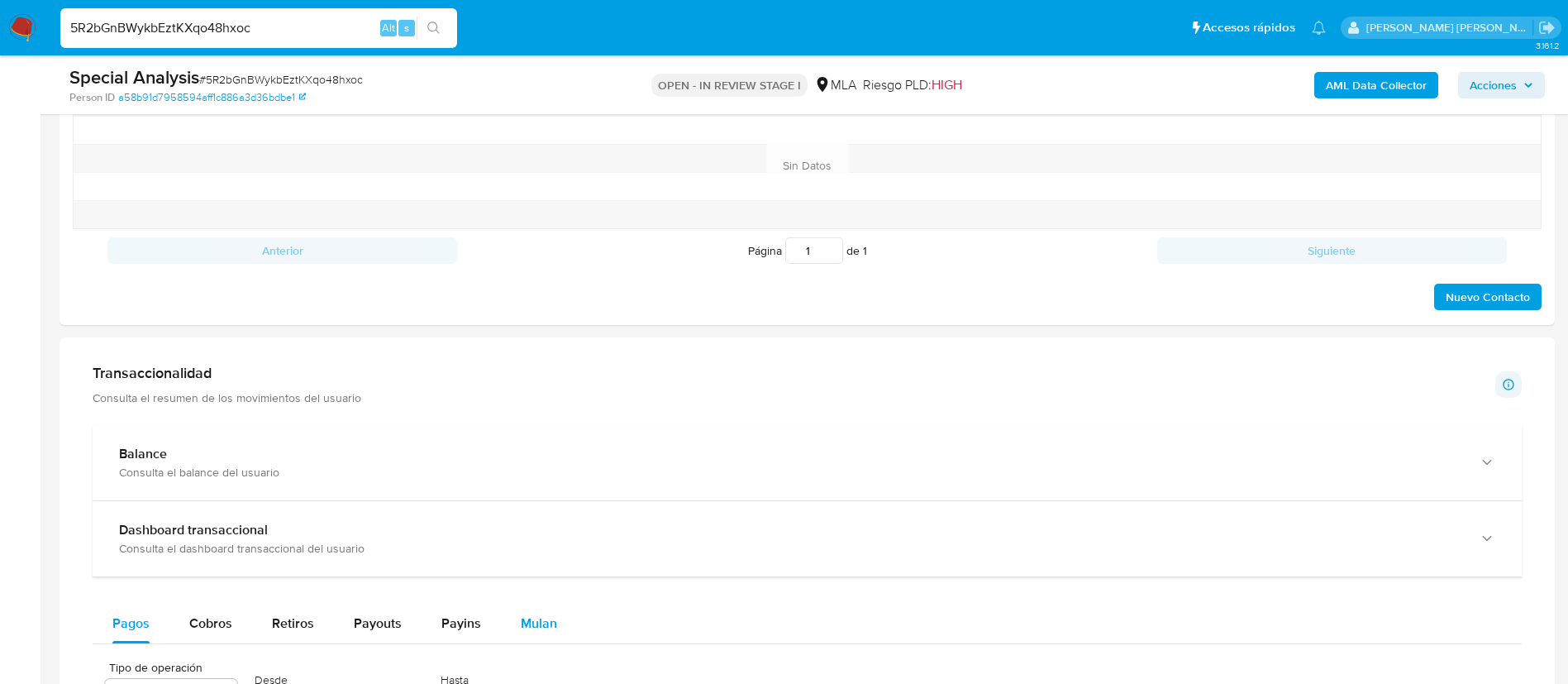
click at [533, 624] on span "Mulan" at bounding box center [539, 623] width 36 height 19
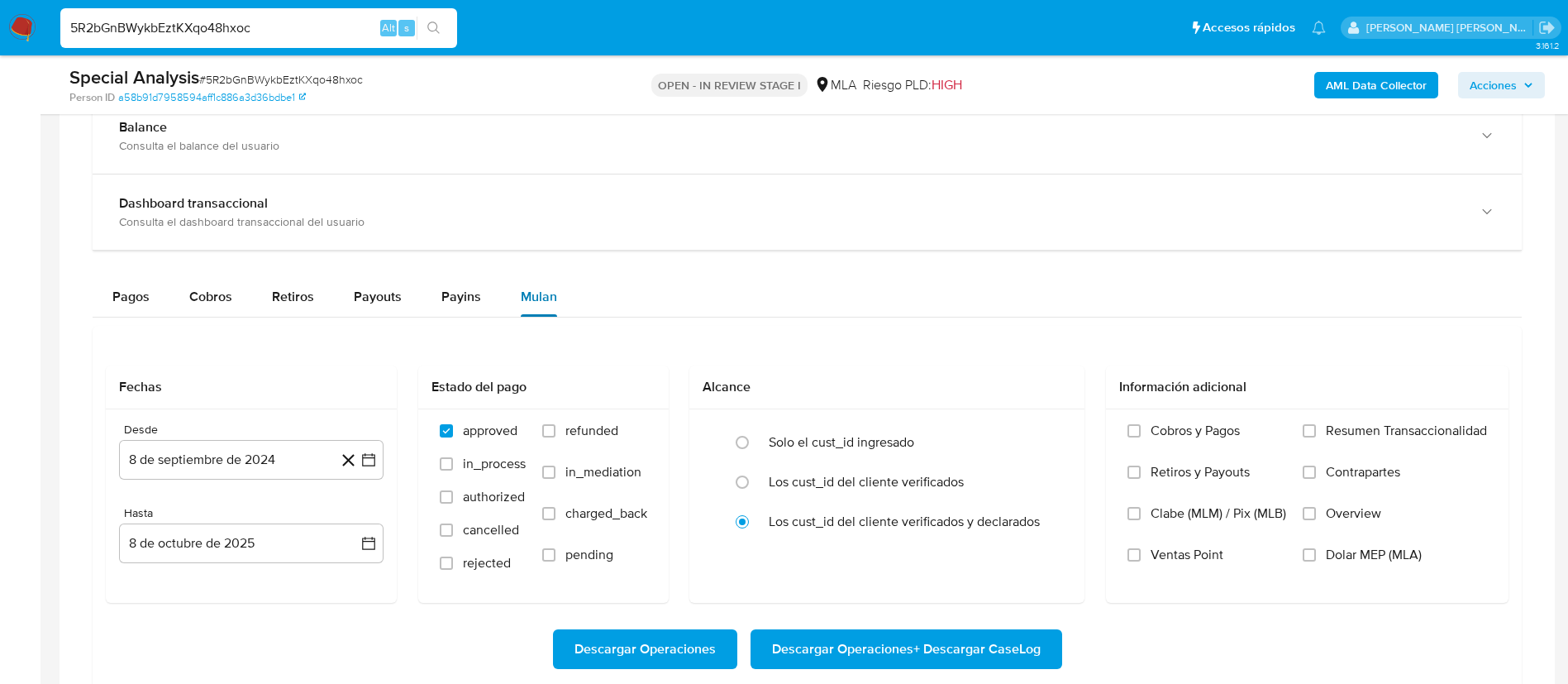
scroll to position [1260, 0]
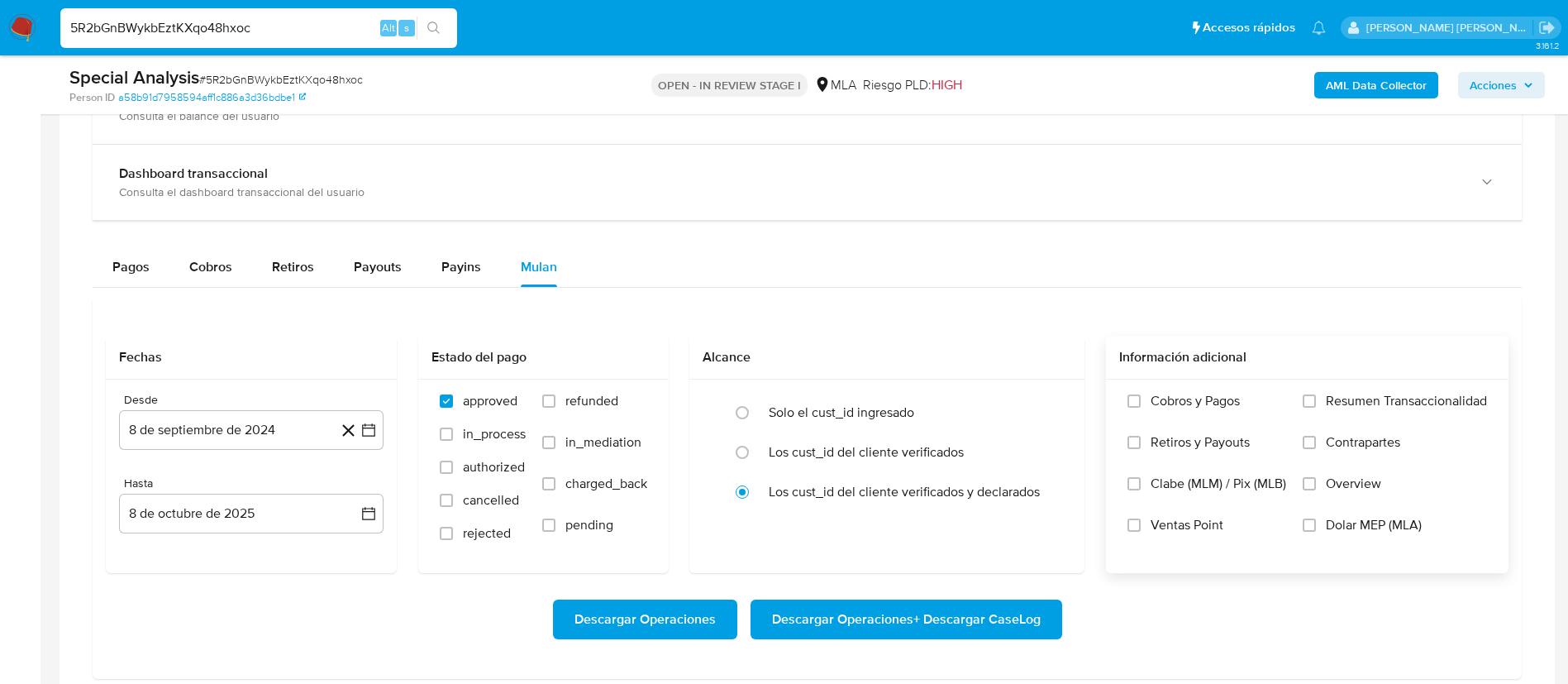
click at [1324, 522] on label "Dolar MEP (MLA)" at bounding box center [1395, 537] width 184 height 41
click at [1316, 522] on input "Dolar MEP (MLA)" at bounding box center [1309, 525] width 13 height 13
click at [375, 436] on icon "button" at bounding box center [369, 429] width 17 height 17
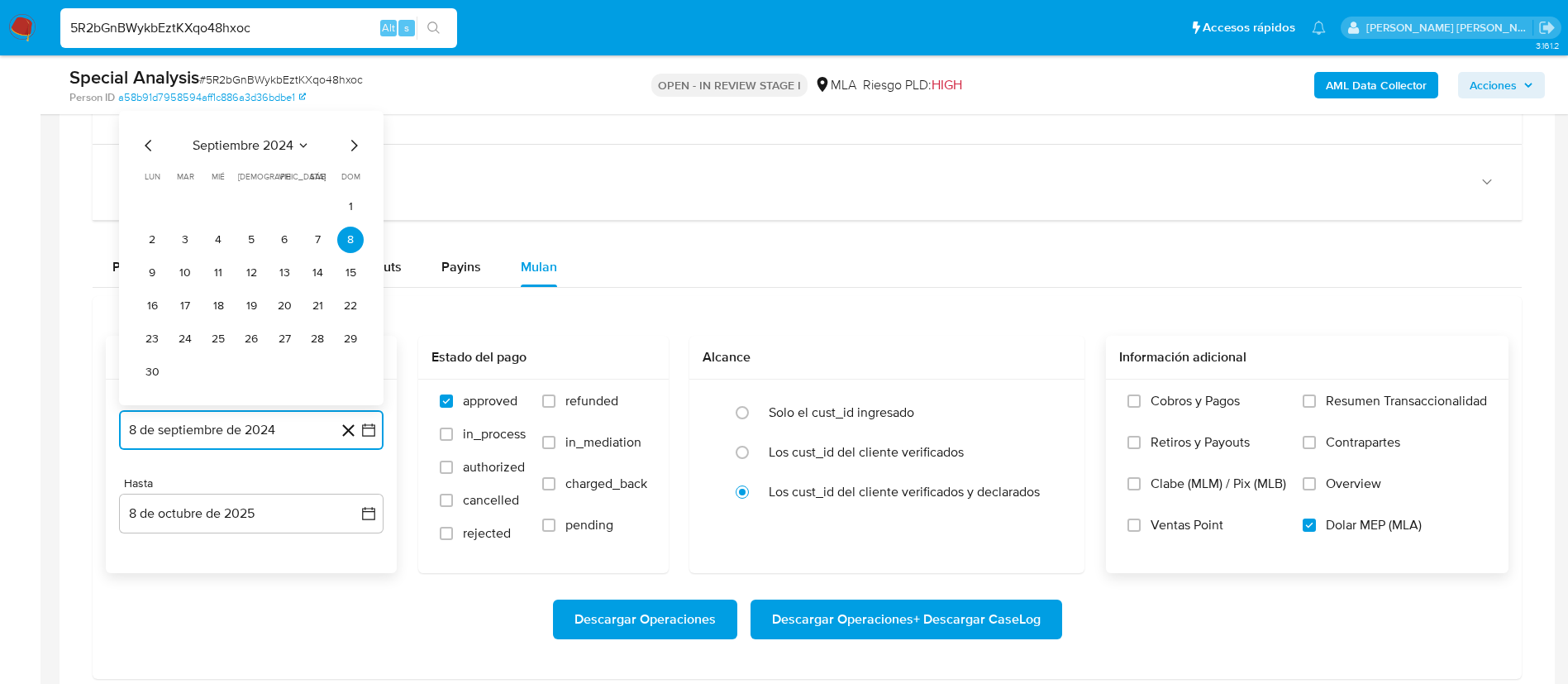
click at [268, 146] on span "septiembre 2024" at bounding box center [243, 145] width 101 height 17
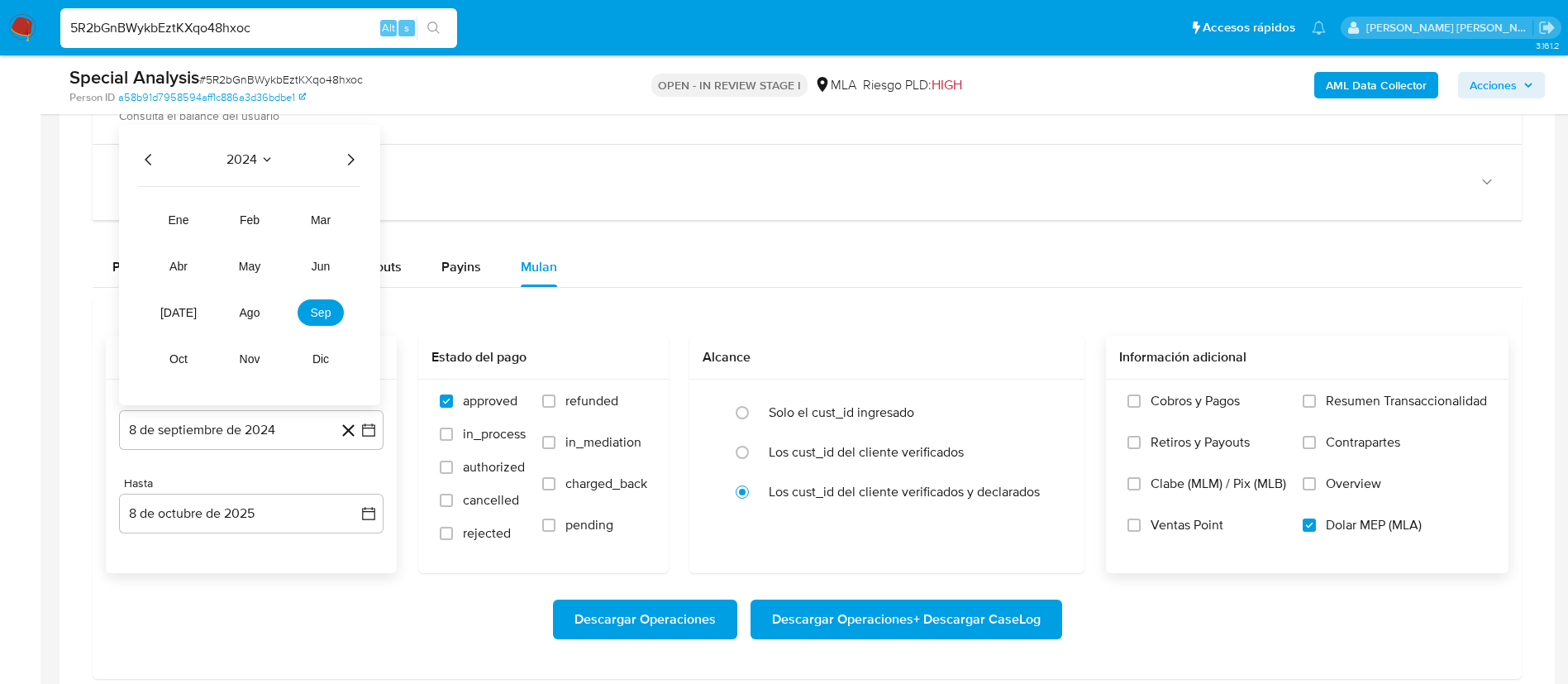
click at [347, 158] on icon "Año siguiente" at bounding box center [350, 160] width 20 height 20
click at [250, 277] on button "may" at bounding box center [249, 266] width 47 height 26
click at [254, 234] on button "1" at bounding box center [251, 240] width 26 height 26
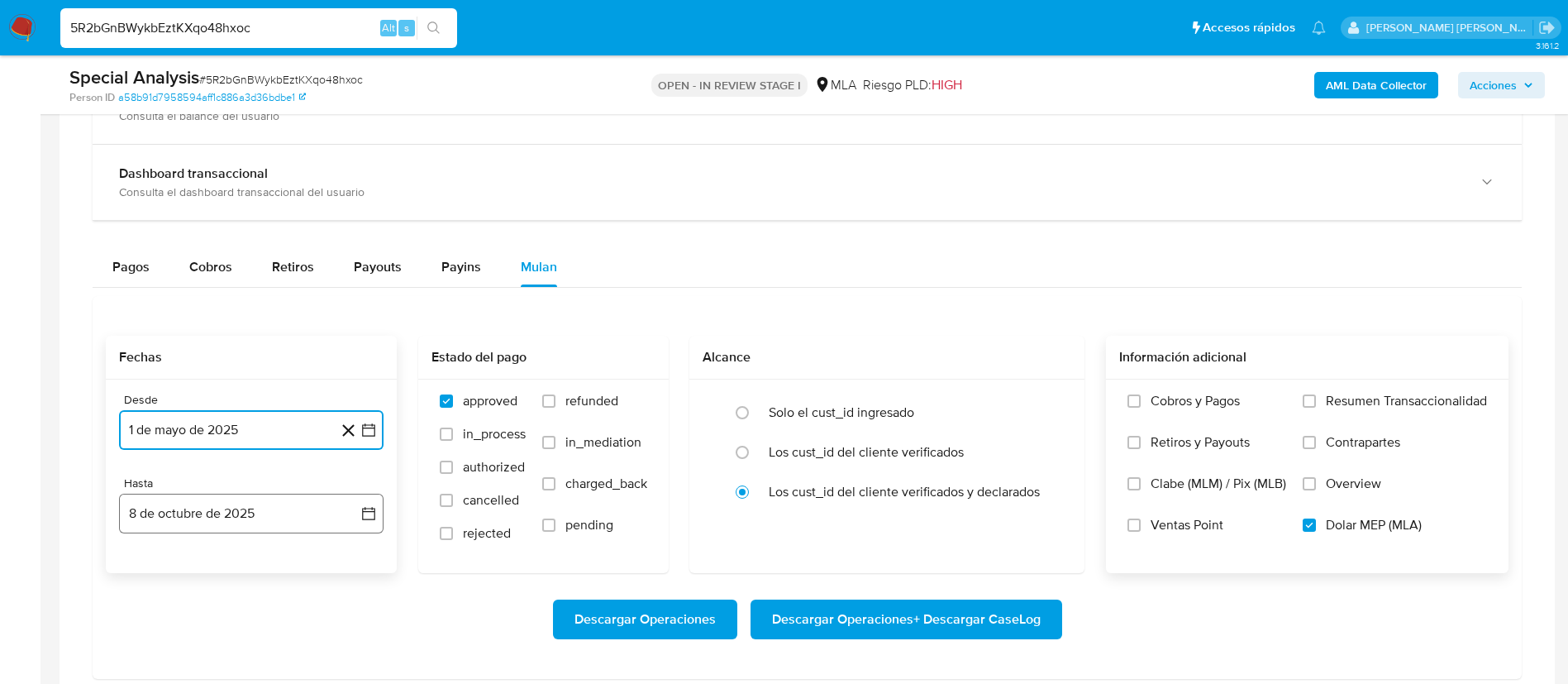
click at [230, 507] on button "8 de octubre de 2025" at bounding box center [251, 513] width 264 height 40
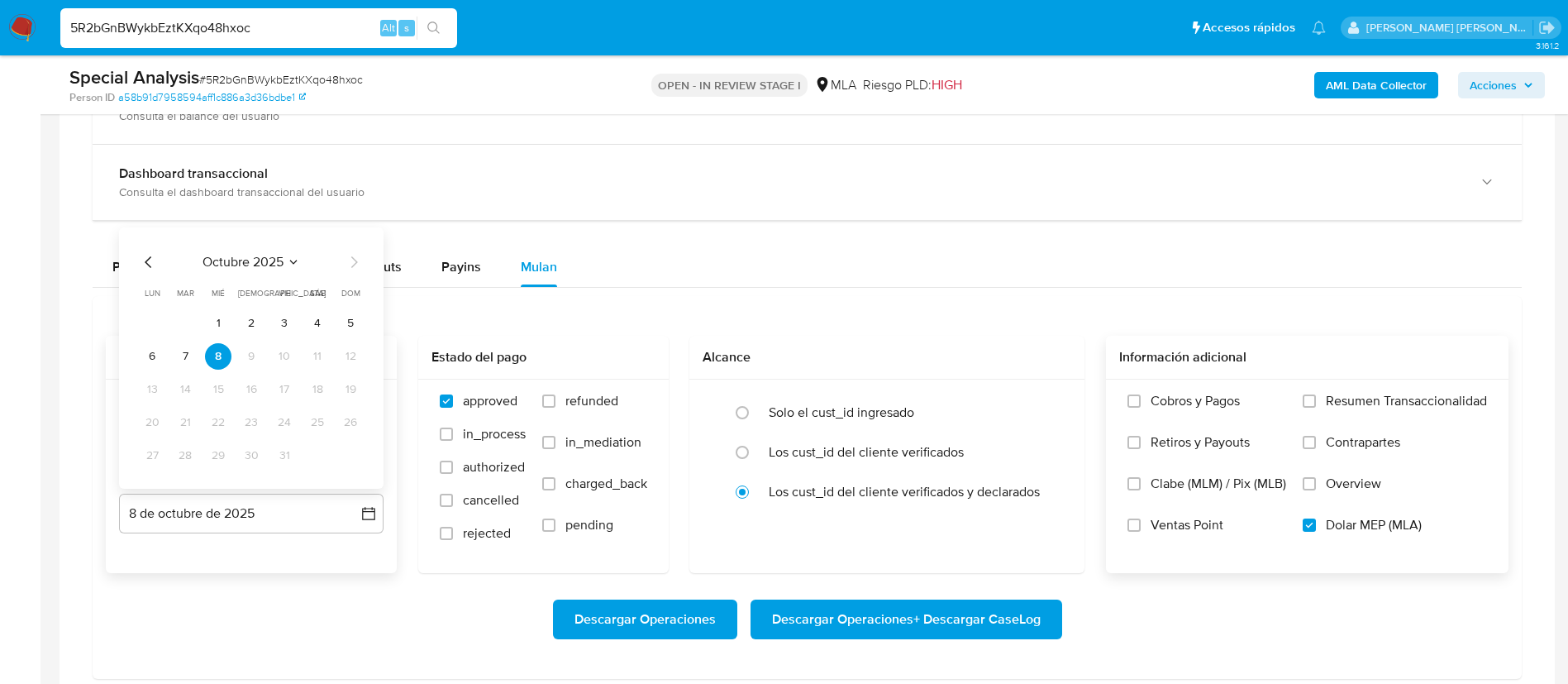
click at [146, 267] on icon "Mes anterior" at bounding box center [148, 262] width 20 height 20
click at [361, 448] on button "31" at bounding box center [350, 456] width 26 height 26
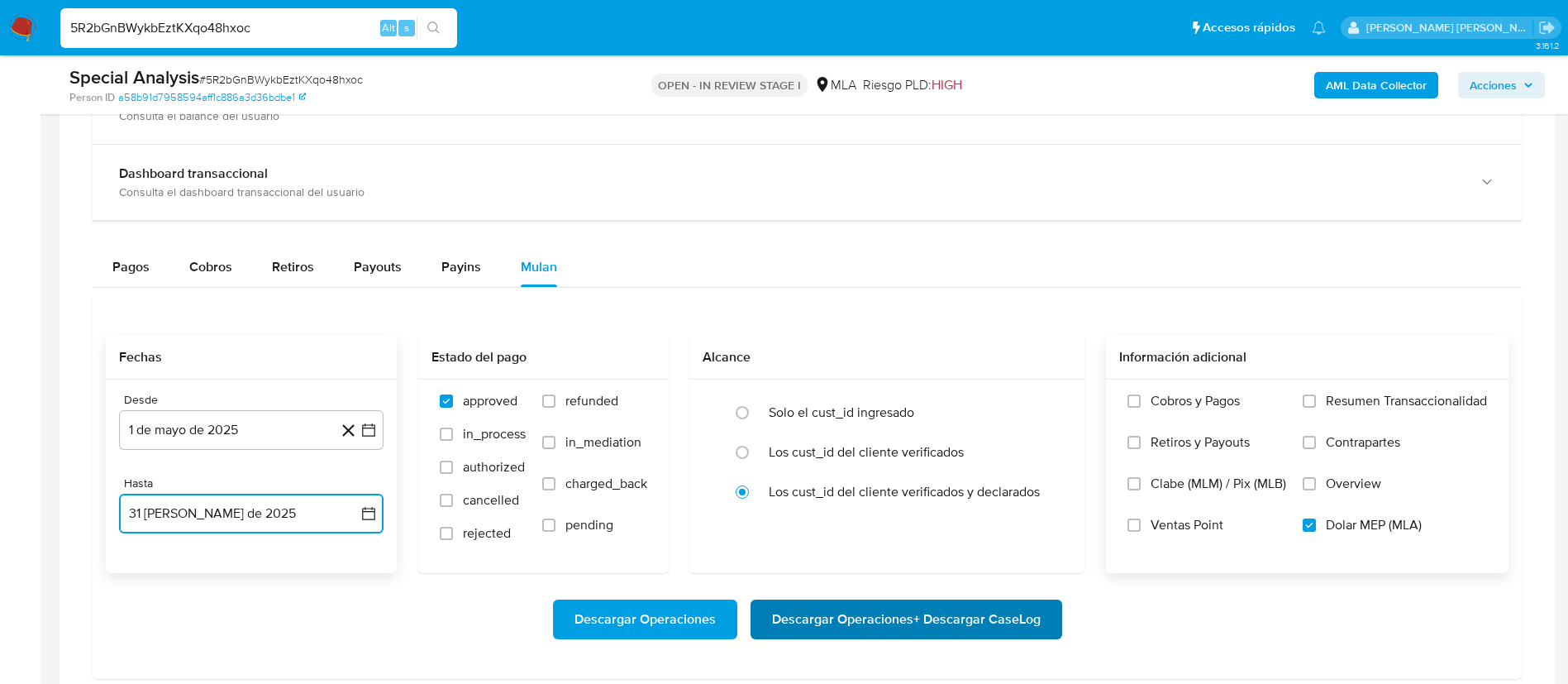
click at [903, 611] on span "Descargar Operaciones + Descargar CaseLog" at bounding box center [906, 619] width 268 height 36
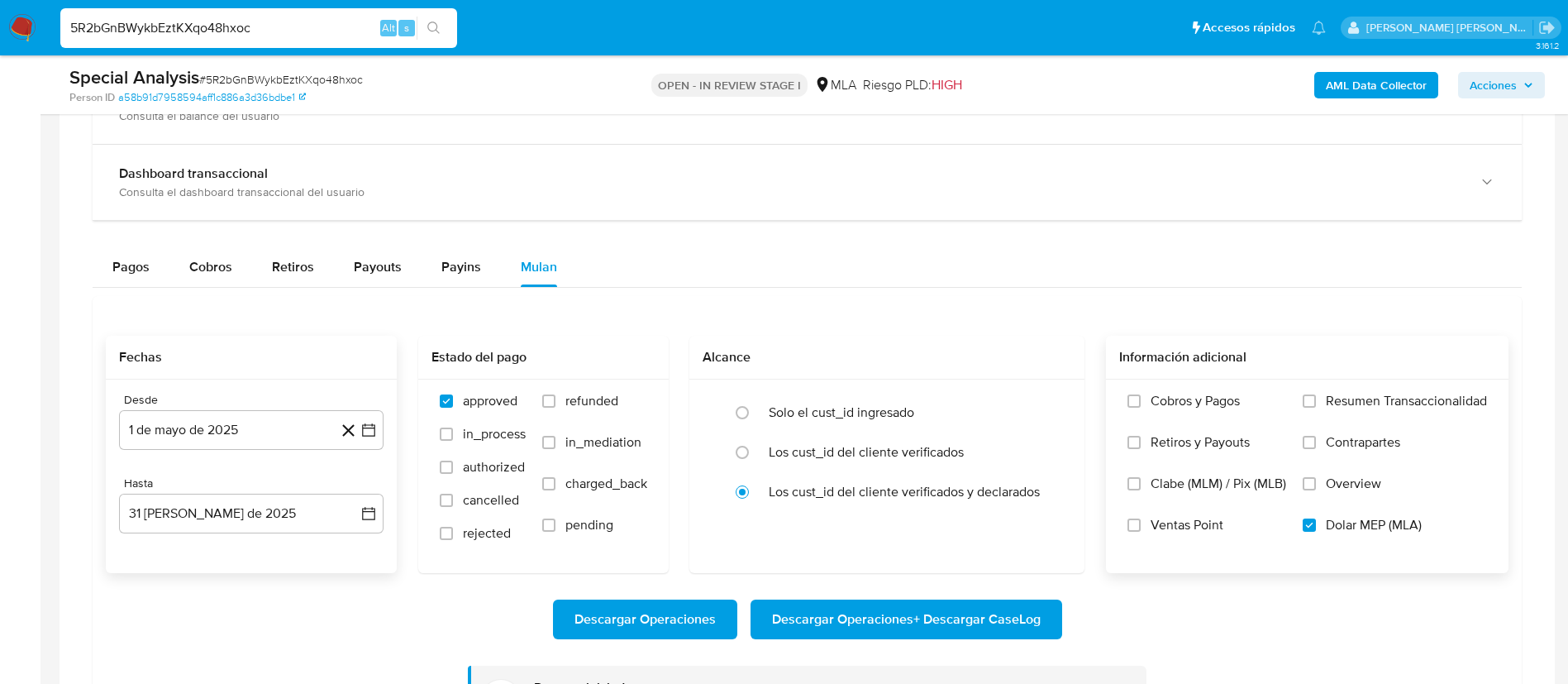
paste input "MNnokL9fL2jjdsrbTUr24RDK"
click at [306, 28] on input "5R2bGnBWykbEztKXqo48hxoc" at bounding box center [259, 28] width 397 height 21
type input "MNnokL9fL2jjdsrbTUr24RDK"
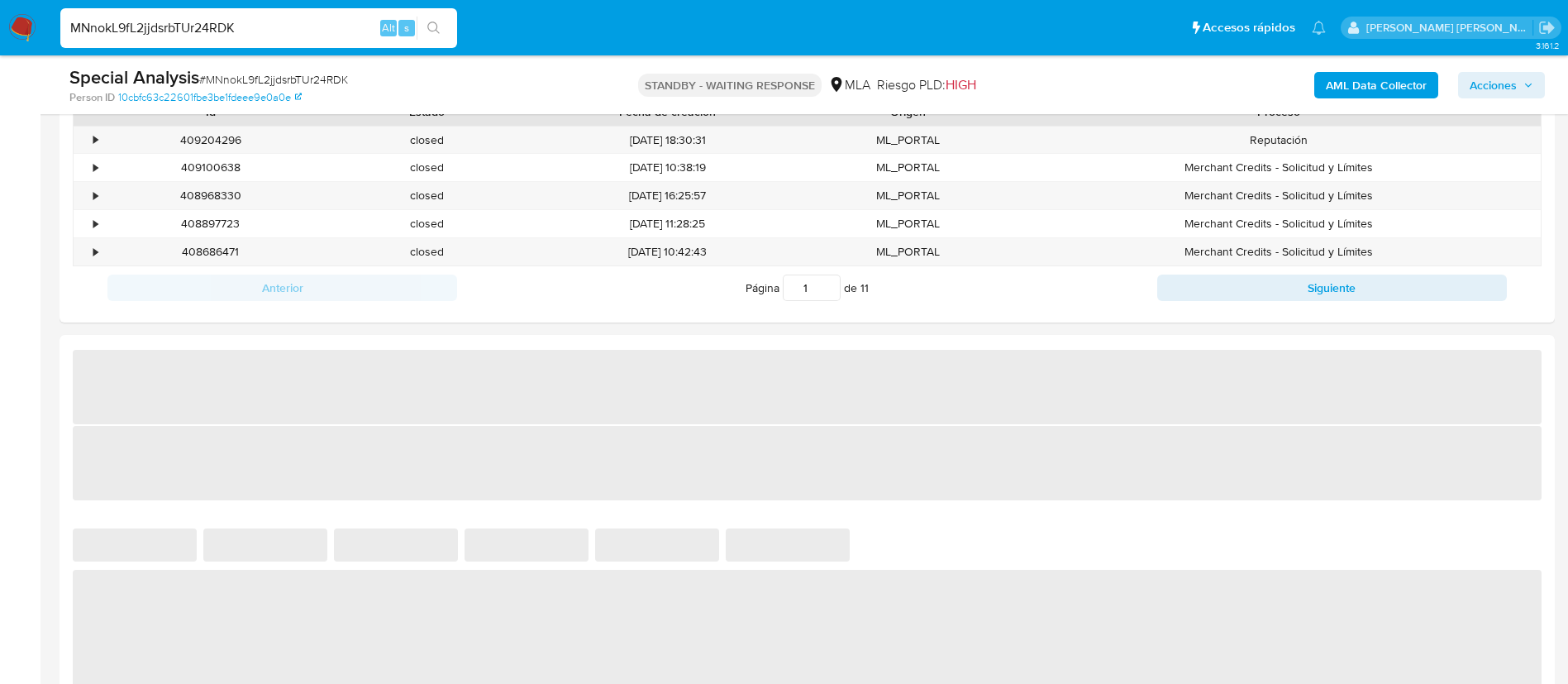
scroll to position [871, 0]
select select "10"
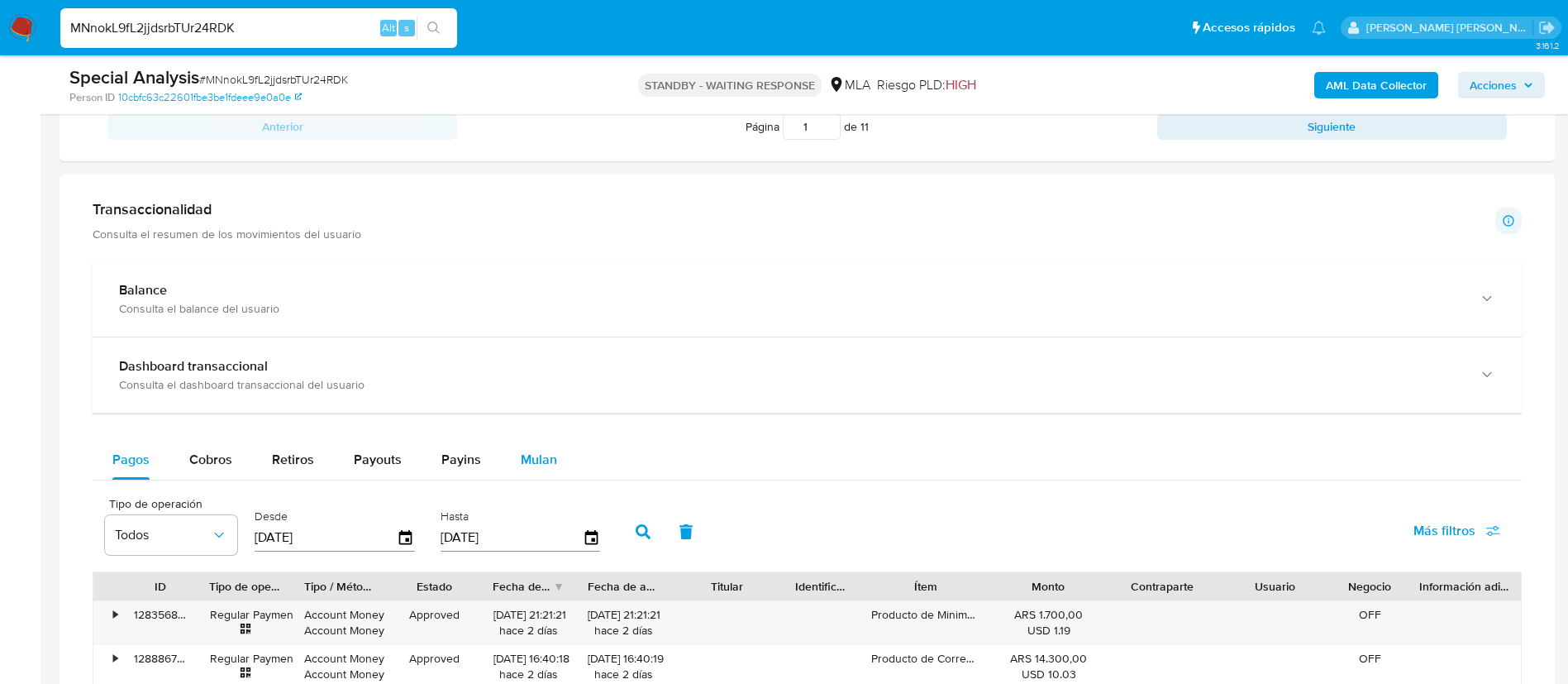
click at [539, 445] on div "Mulan" at bounding box center [539, 459] width 36 height 40
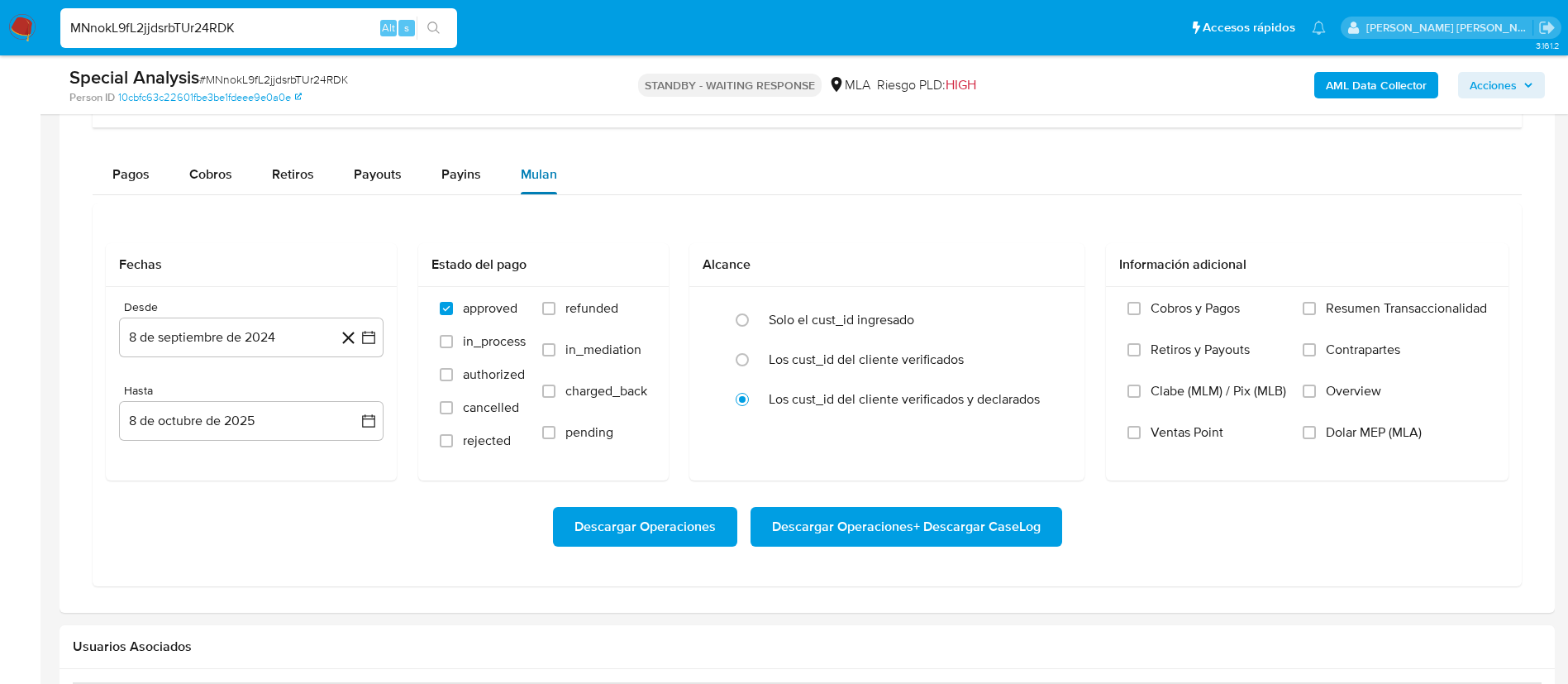
scroll to position [1315, 0]
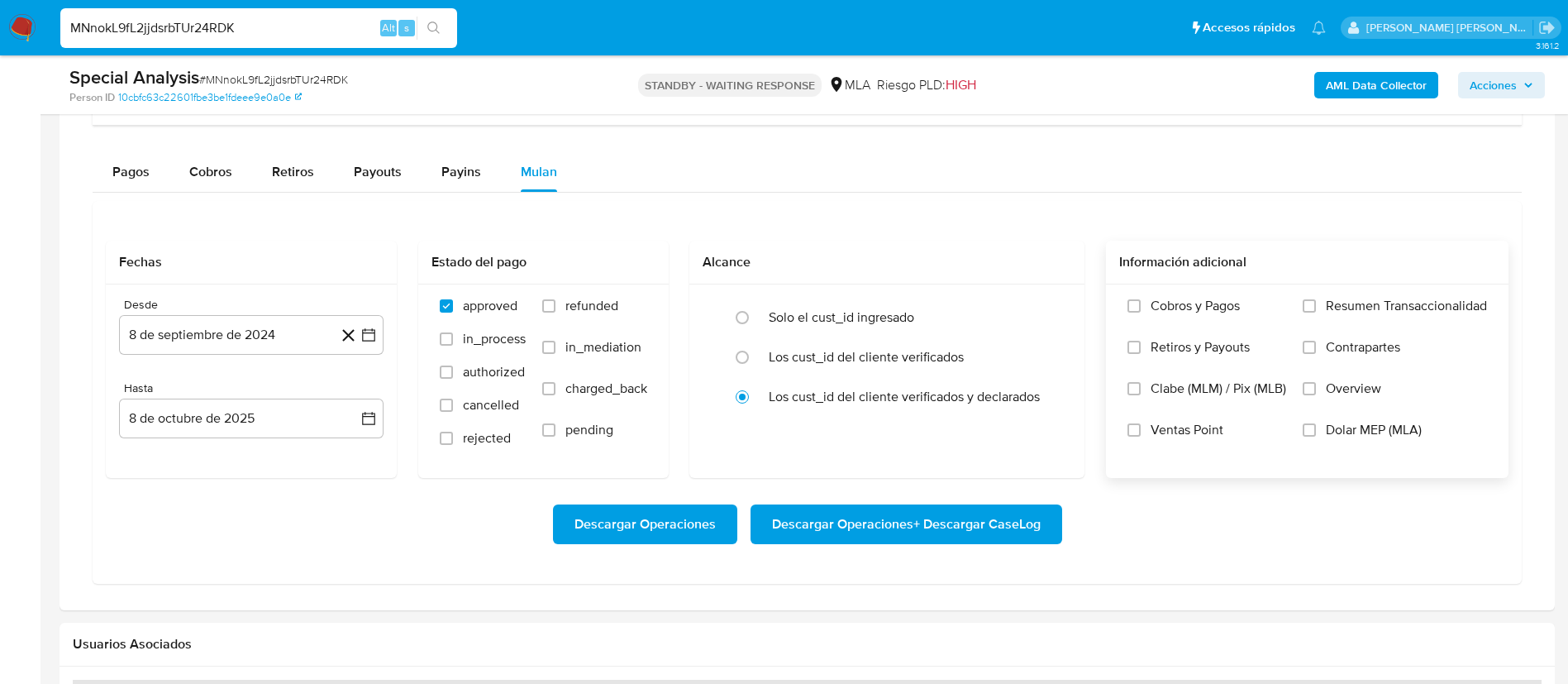
click at [1333, 433] on span "Dolar MEP (MLA)" at bounding box center [1373, 429] width 96 height 17
click at [1316, 433] on input "Dolar MEP (MLA)" at bounding box center [1309, 429] width 13 height 13
click at [364, 336] on icon "button" at bounding box center [369, 335] width 17 height 17
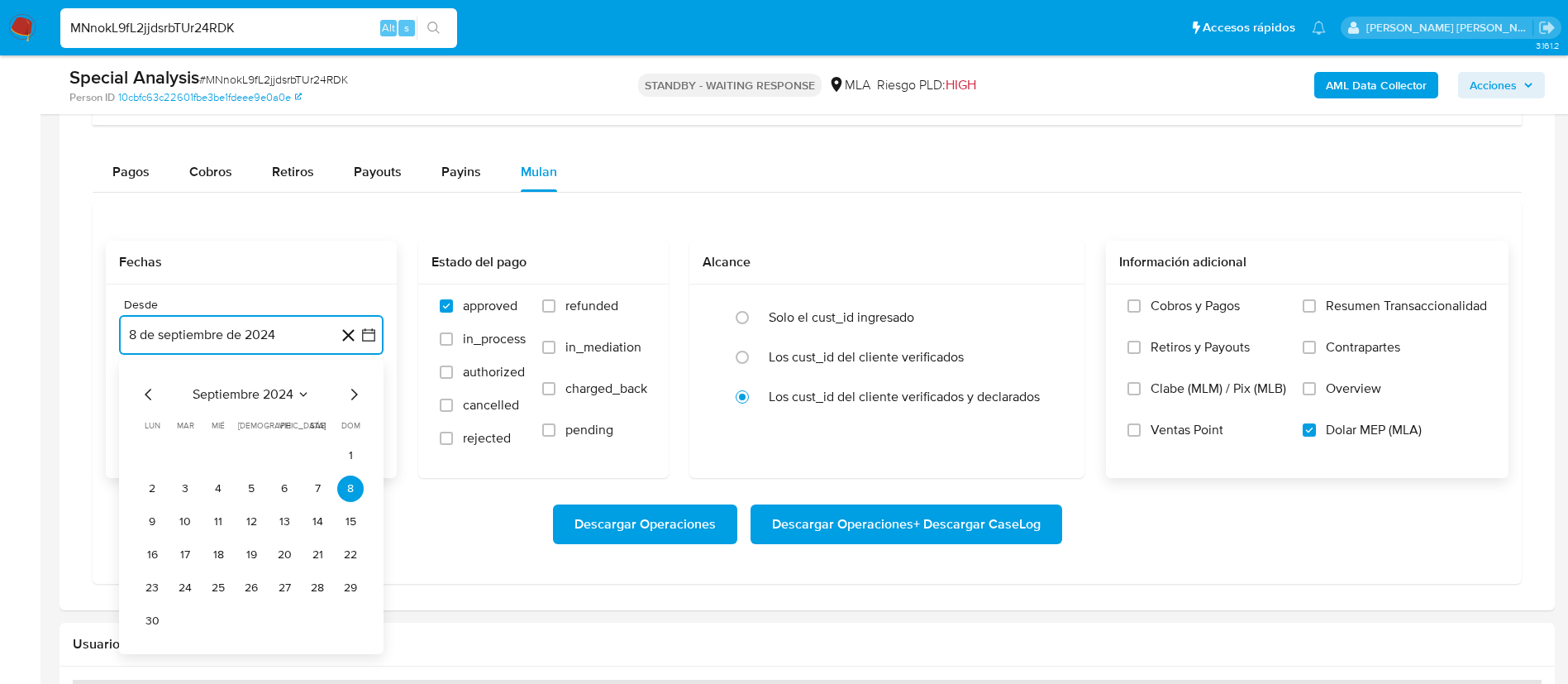
click at [262, 394] on span "septiembre 2024" at bounding box center [243, 394] width 101 height 17
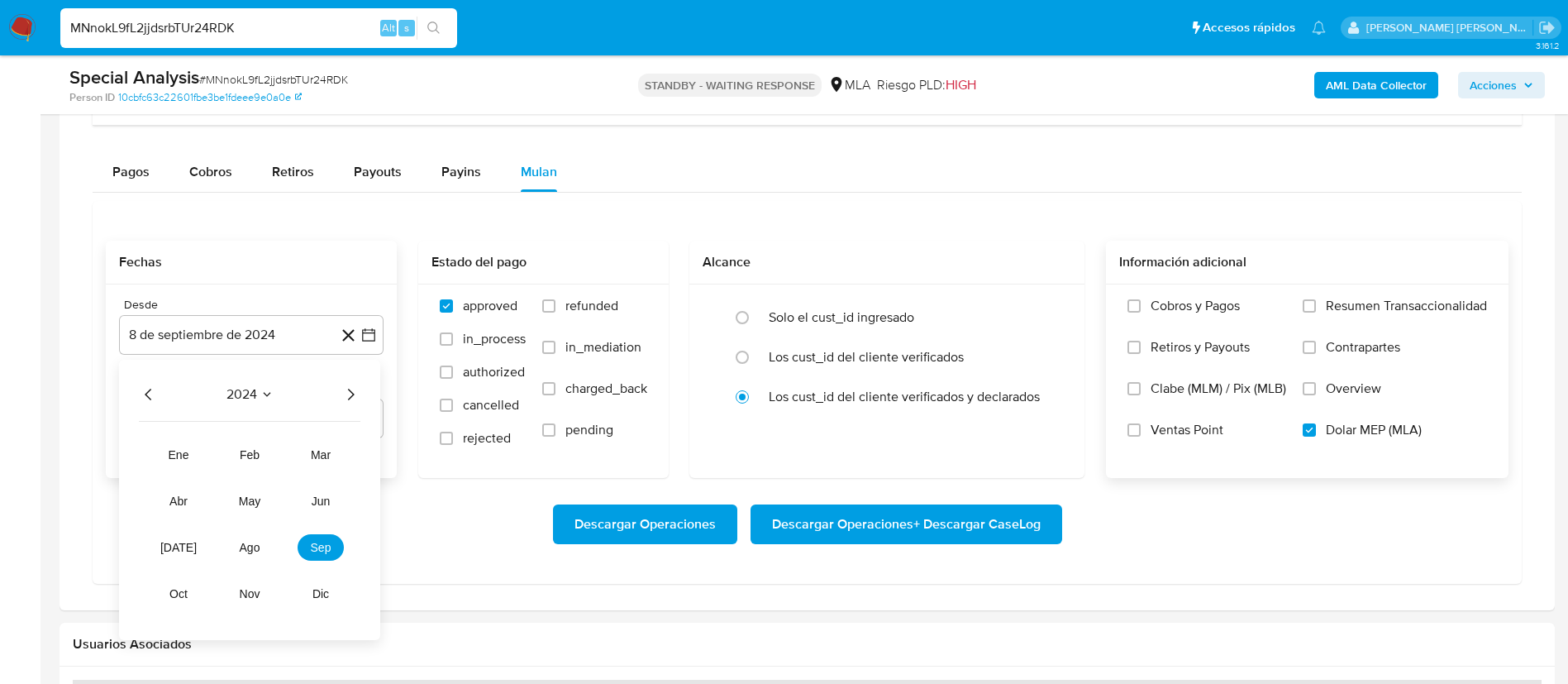
click at [354, 387] on icon "Año siguiente" at bounding box center [350, 394] width 20 height 20
click at [240, 494] on span "may" at bounding box center [249, 500] width 21 height 13
click at [252, 451] on button "1" at bounding box center [251, 456] width 26 height 26
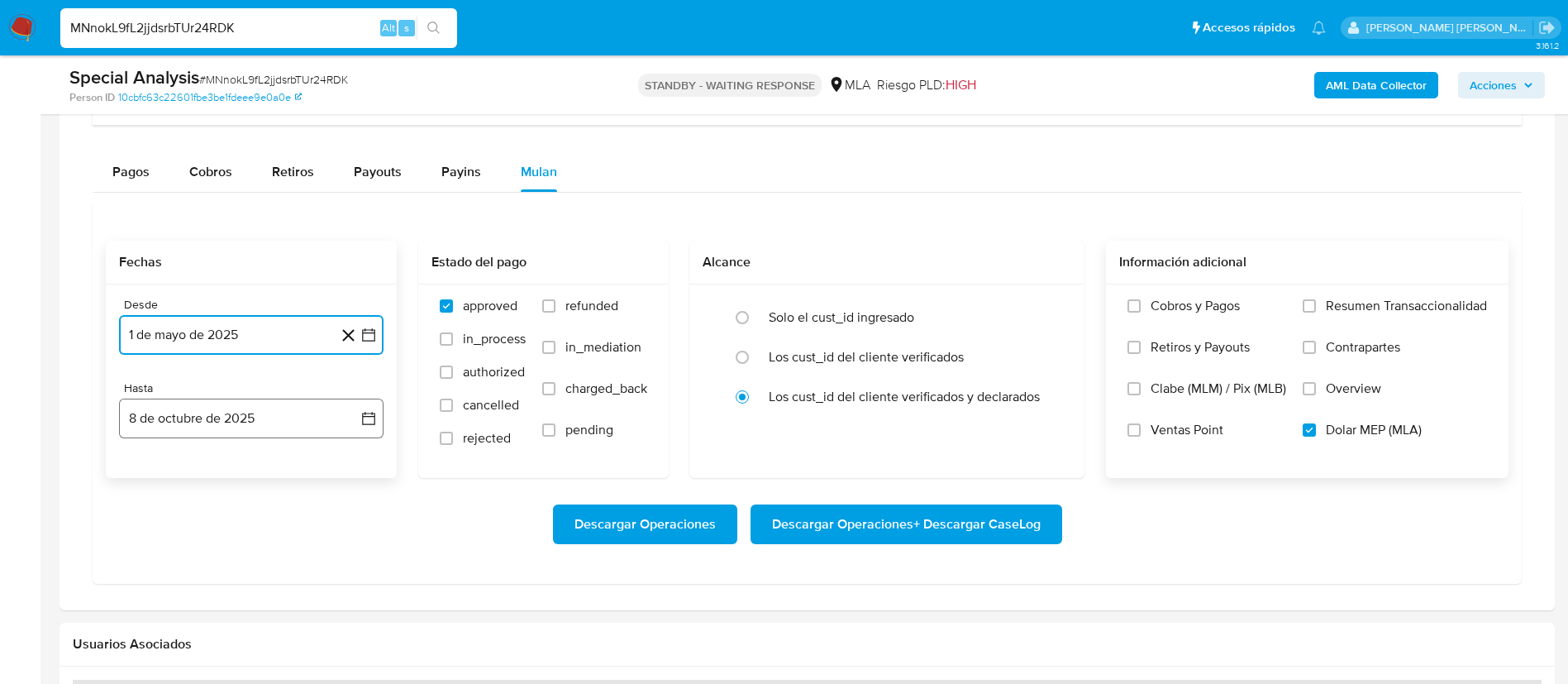
click at [221, 423] on button "8 de octubre de 2025" at bounding box center [251, 418] width 264 height 40
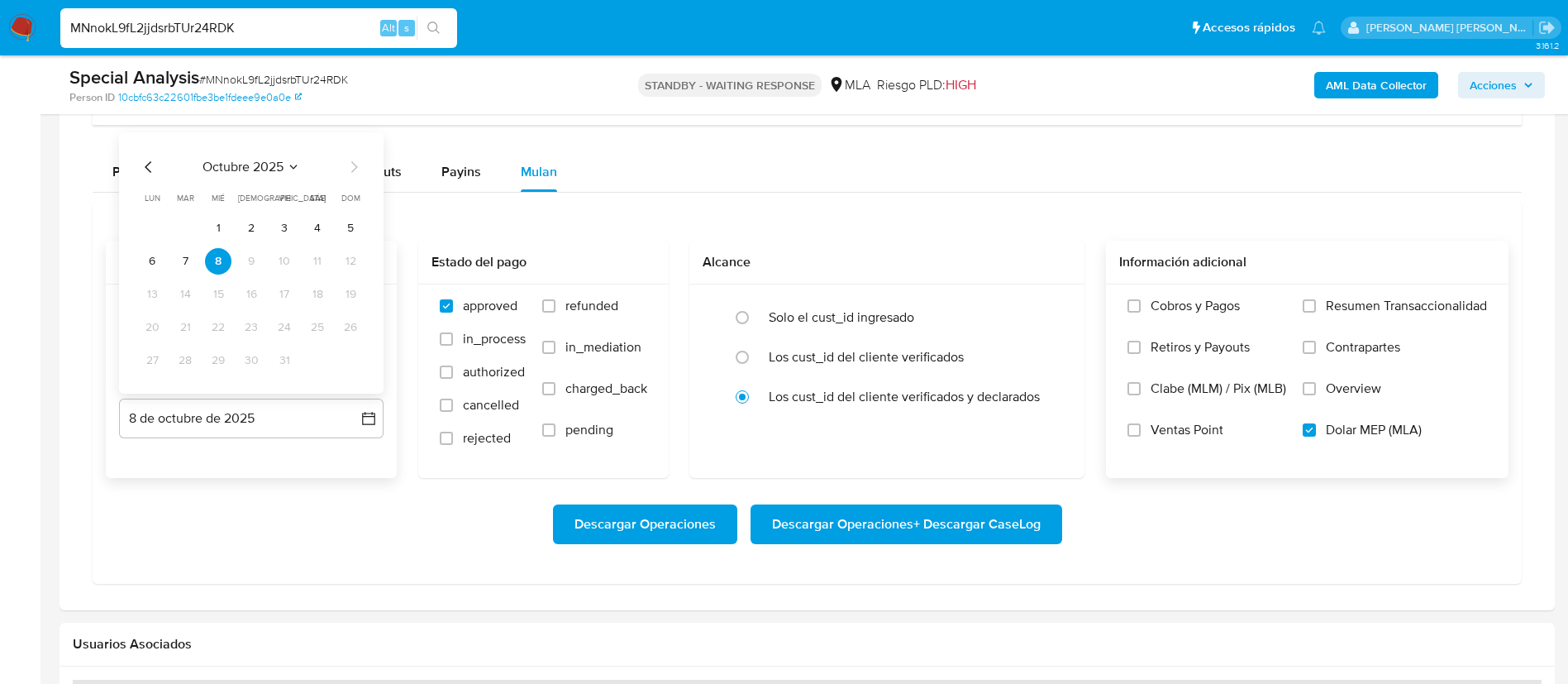
click at [142, 178] on div "octubre 2025 octubre 2025 lun lunes mar martes mié miércoles jue jueves vie vie…" at bounding box center [251, 265] width 225 height 217
click at [139, 177] on div "octubre 2025 octubre 2025 lun lunes mar martes mié miércoles jue jueves vie vie…" at bounding box center [251, 265] width 225 height 217
click at [147, 168] on icon "Mes anterior" at bounding box center [148, 167] width 7 height 11
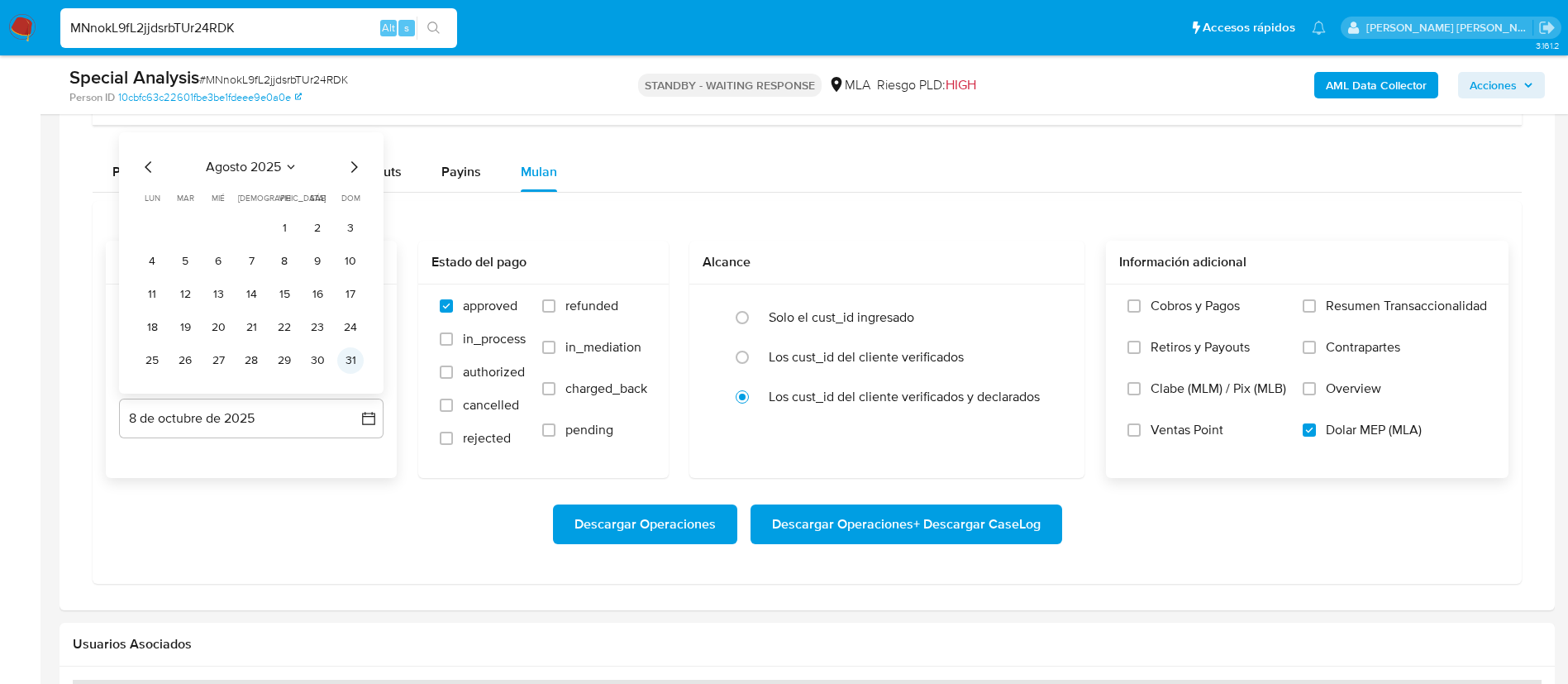
click at [346, 357] on button "31" at bounding box center [350, 361] width 26 height 26
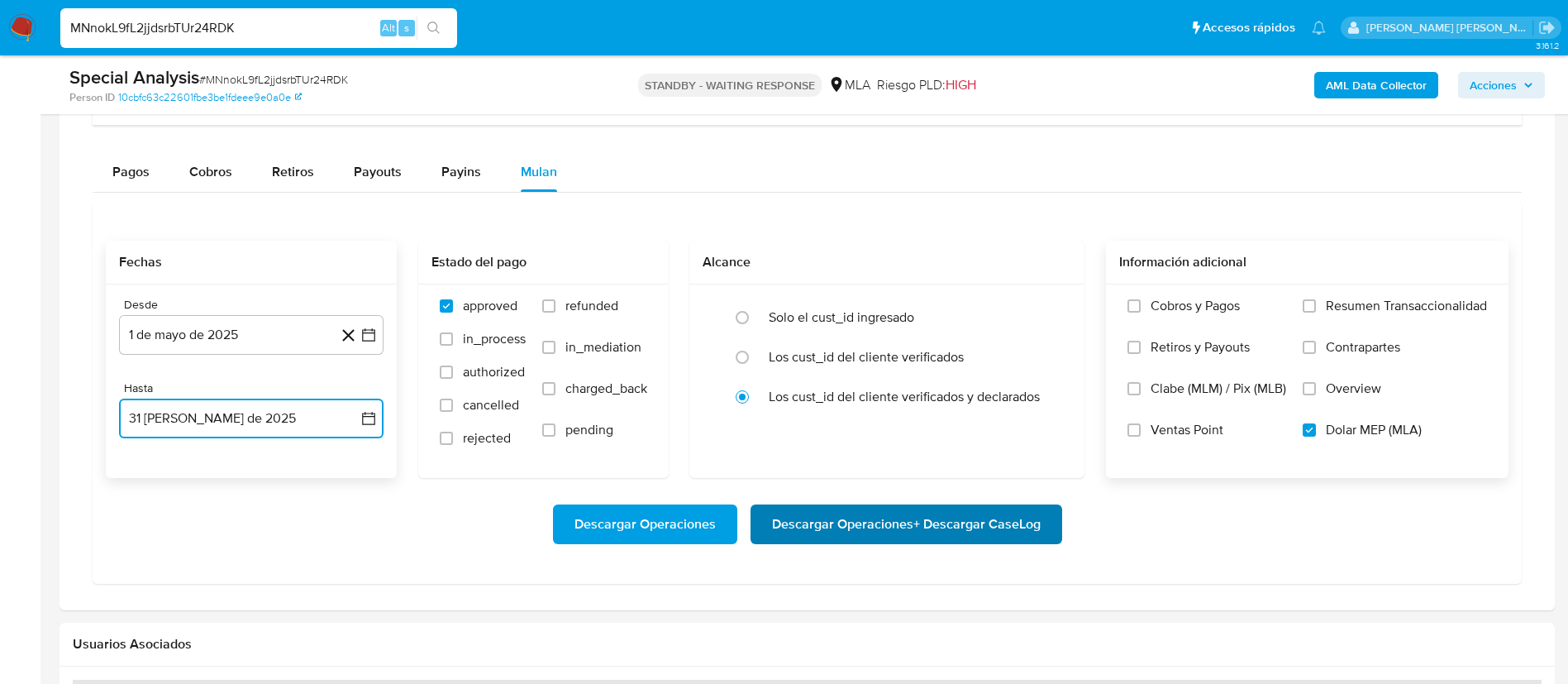
click at [841, 509] on span "Descargar Operaciones + Descargar CaseLog" at bounding box center [906, 524] width 268 height 36
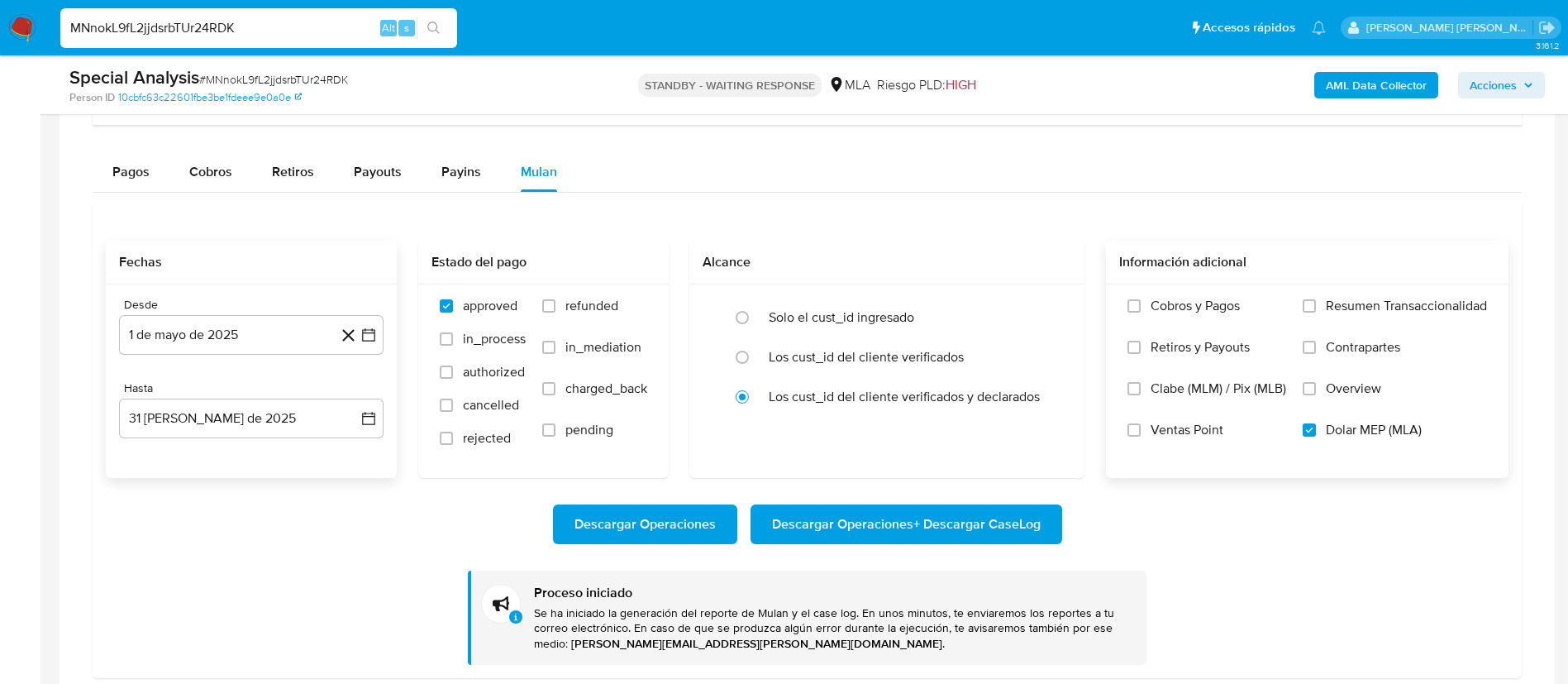
paste input "wVbQDsDfHjUPQ0vj3C8rDygi"
click at [329, 31] on input "MNnokL9fL2jjdsrbTUr24RDK" at bounding box center [259, 28] width 397 height 21
type input "wVbQDsDfHjUPQ0vj3C8rDygi"
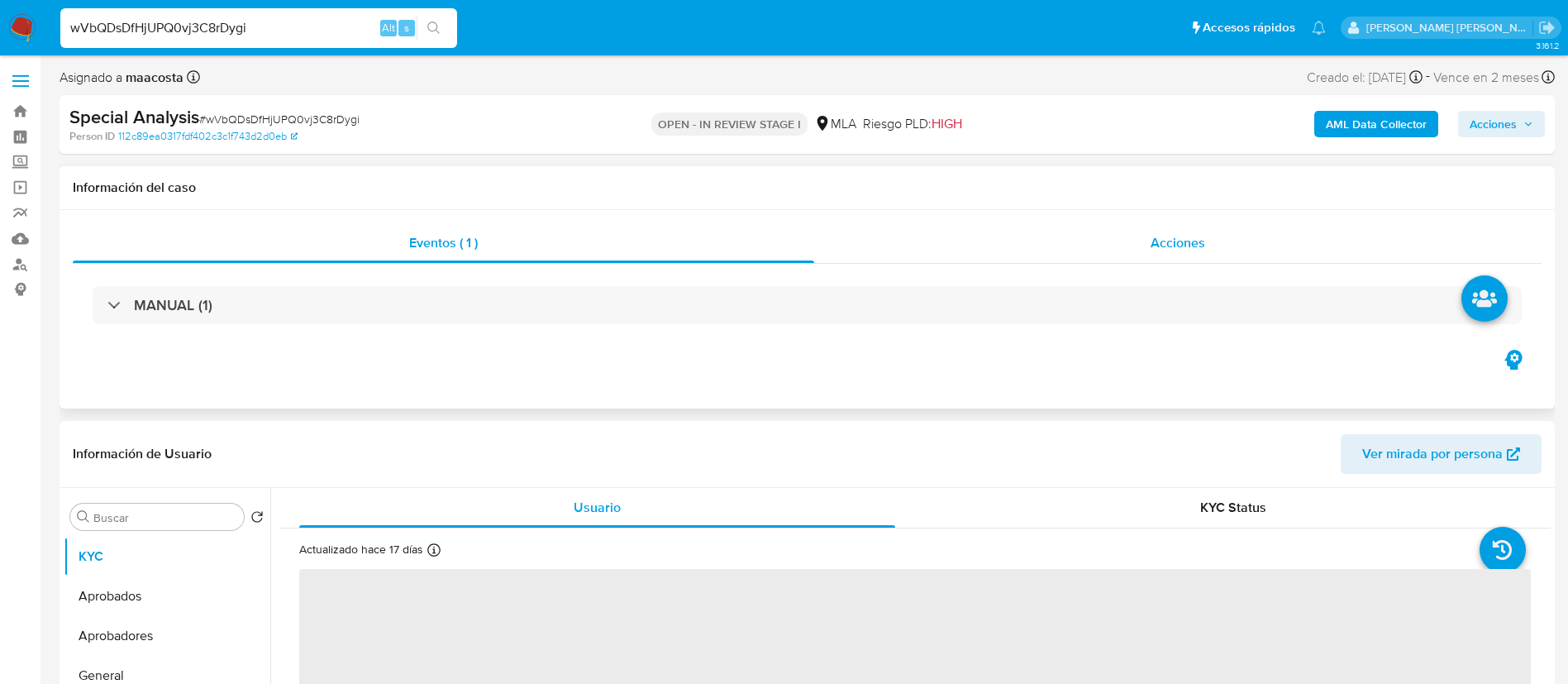
select select "10"
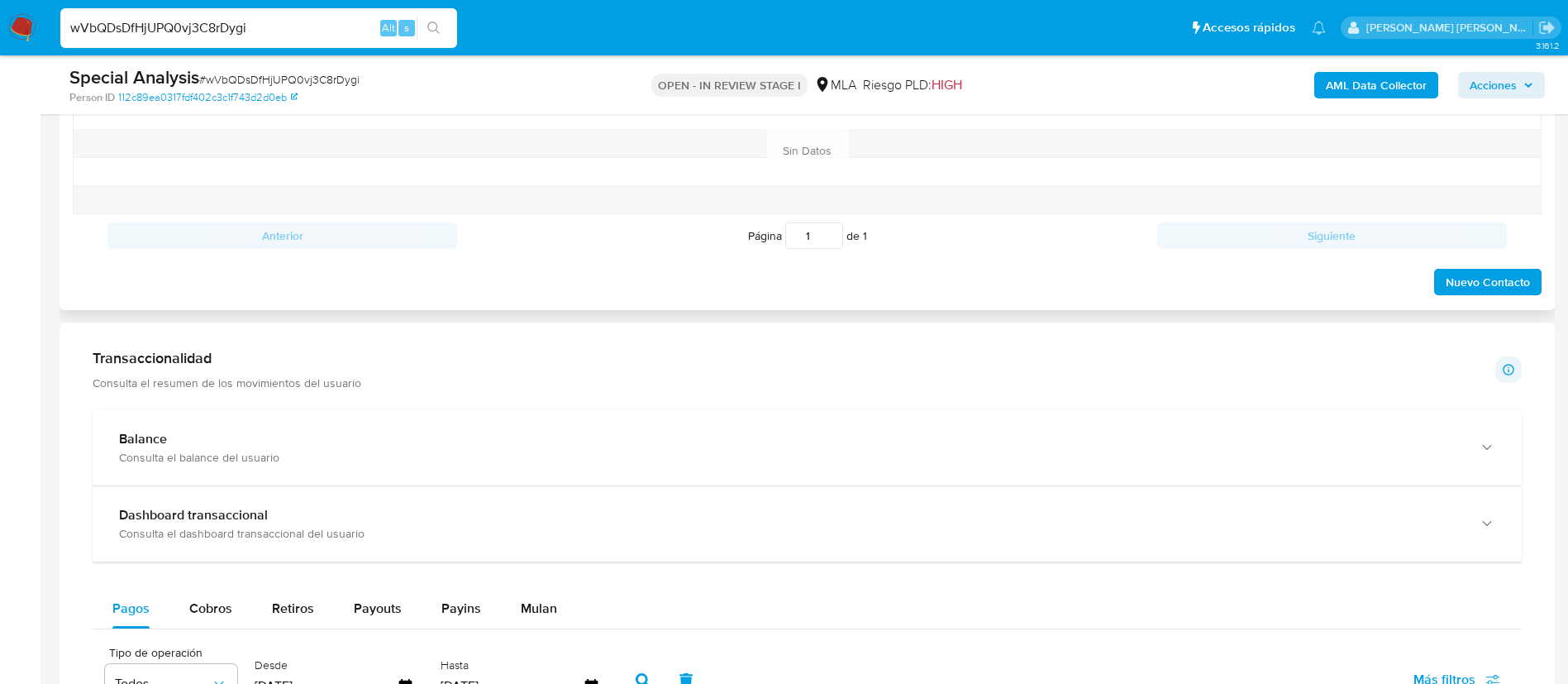
scroll to position [947, 0]
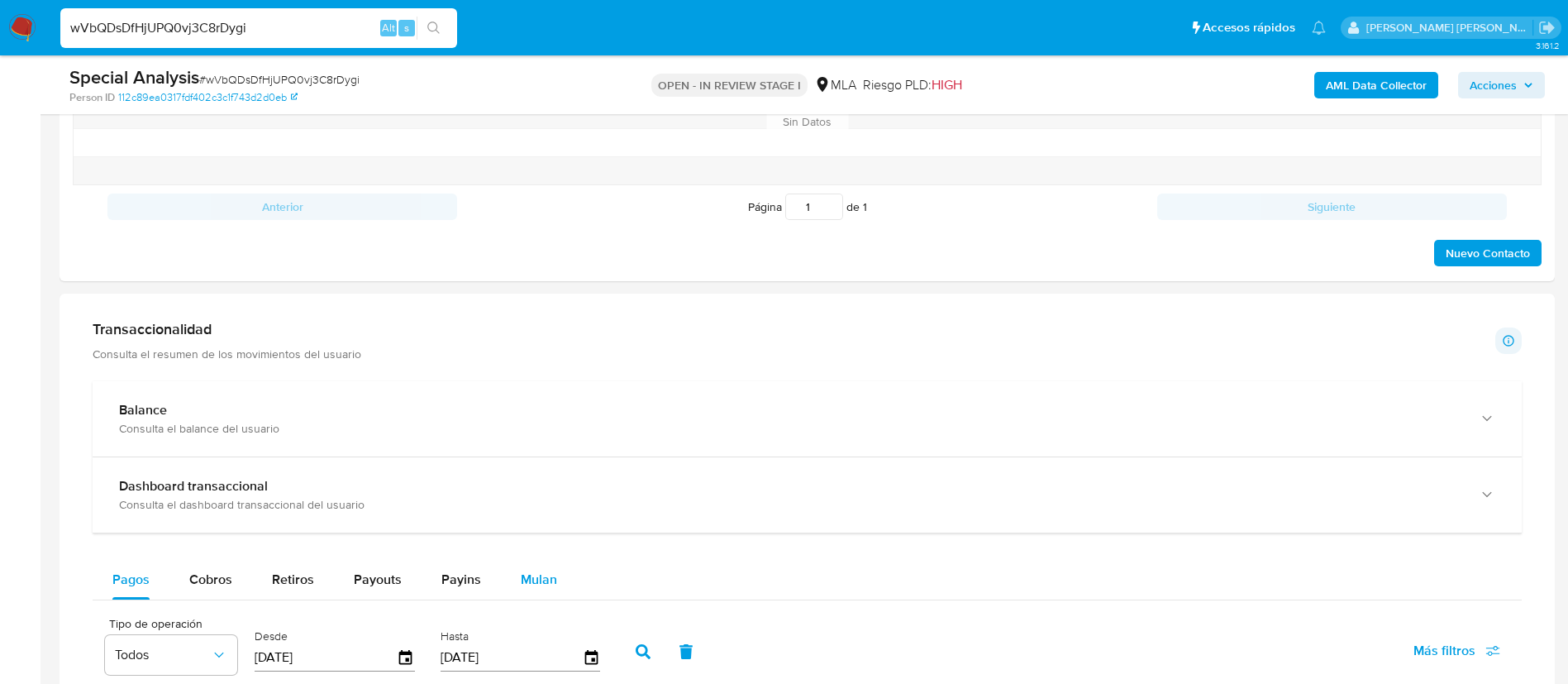
click at [529, 575] on span "Mulan" at bounding box center [539, 580] width 36 height 19
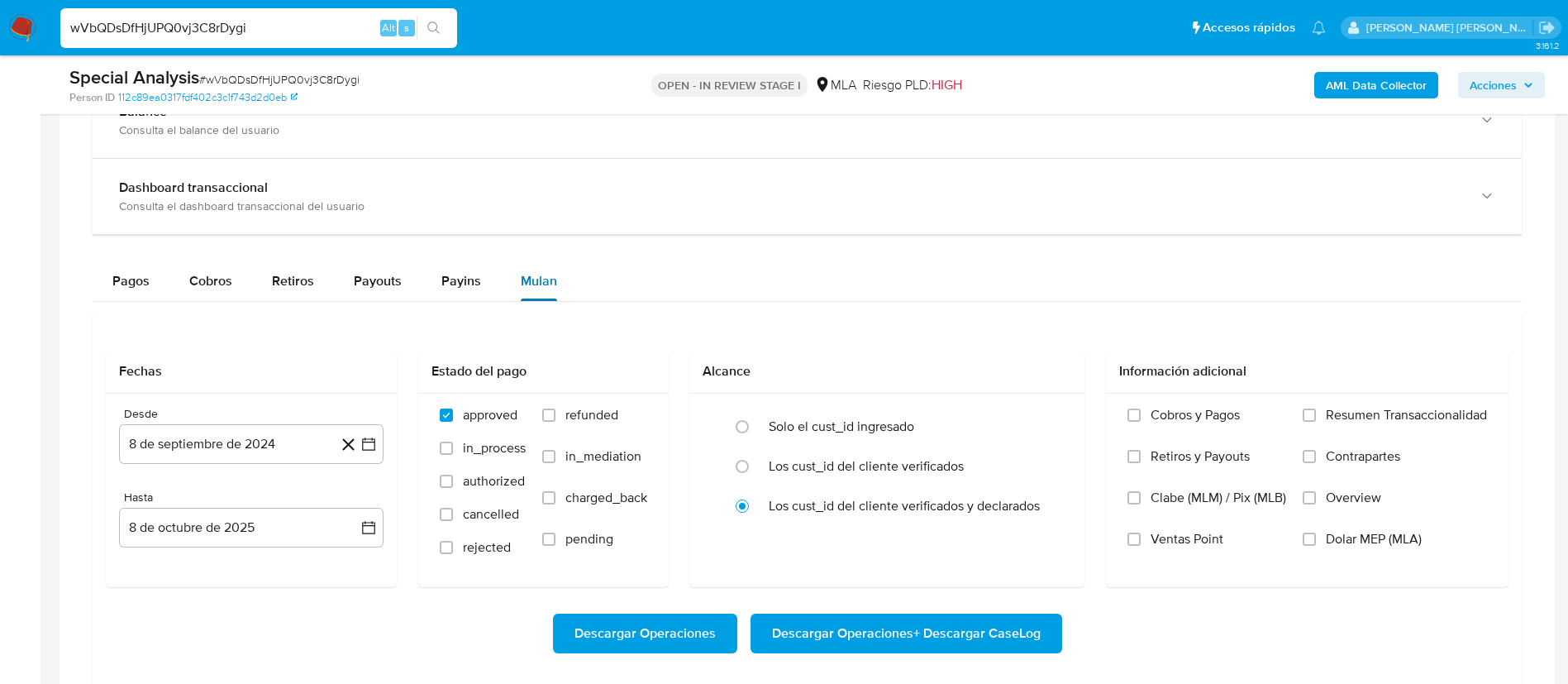
scroll to position [1248, 0]
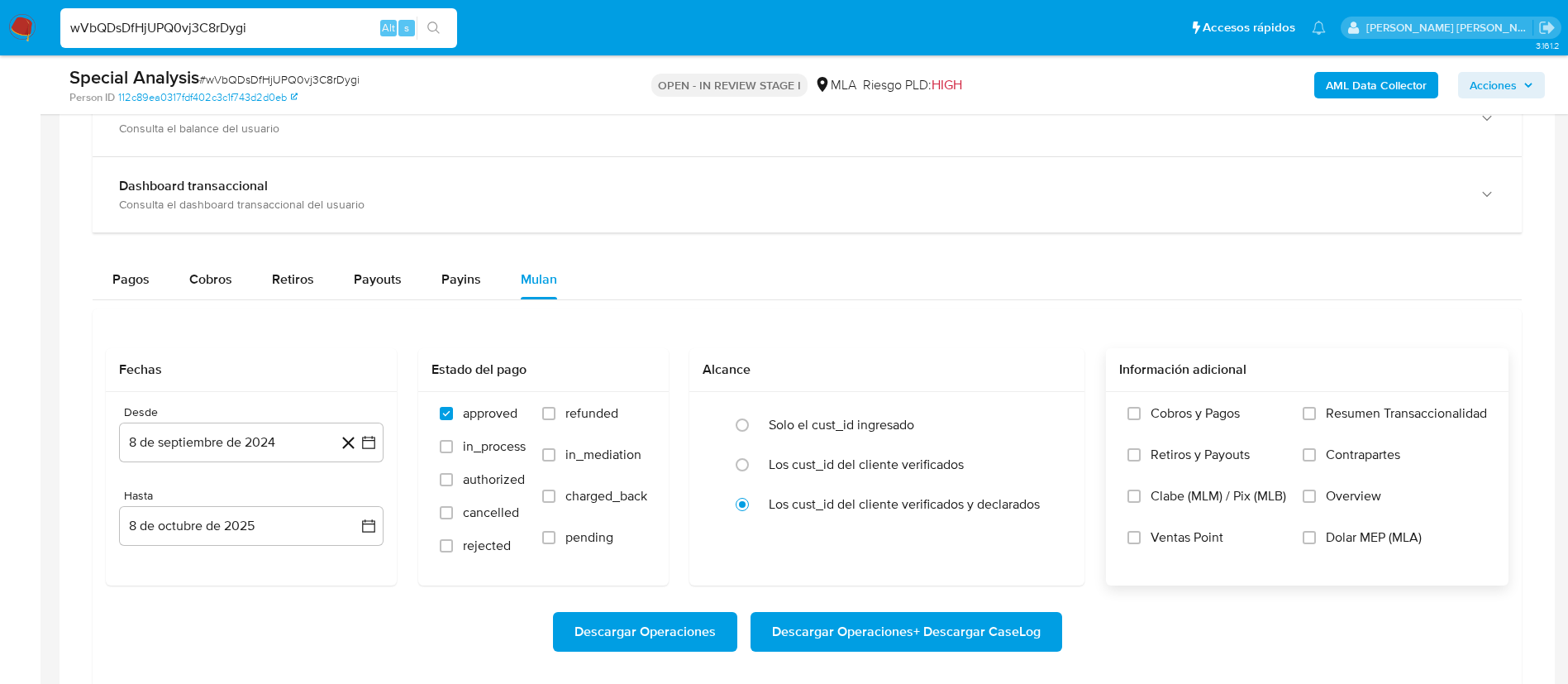
click at [1317, 529] on label "Dolar MEP (MLA)" at bounding box center [1395, 550] width 184 height 41
click at [1316, 531] on input "Dolar MEP (MLA)" at bounding box center [1309, 537] width 13 height 13
click at [366, 450] on button "8 de septiembre de 2024" at bounding box center [251, 442] width 264 height 40
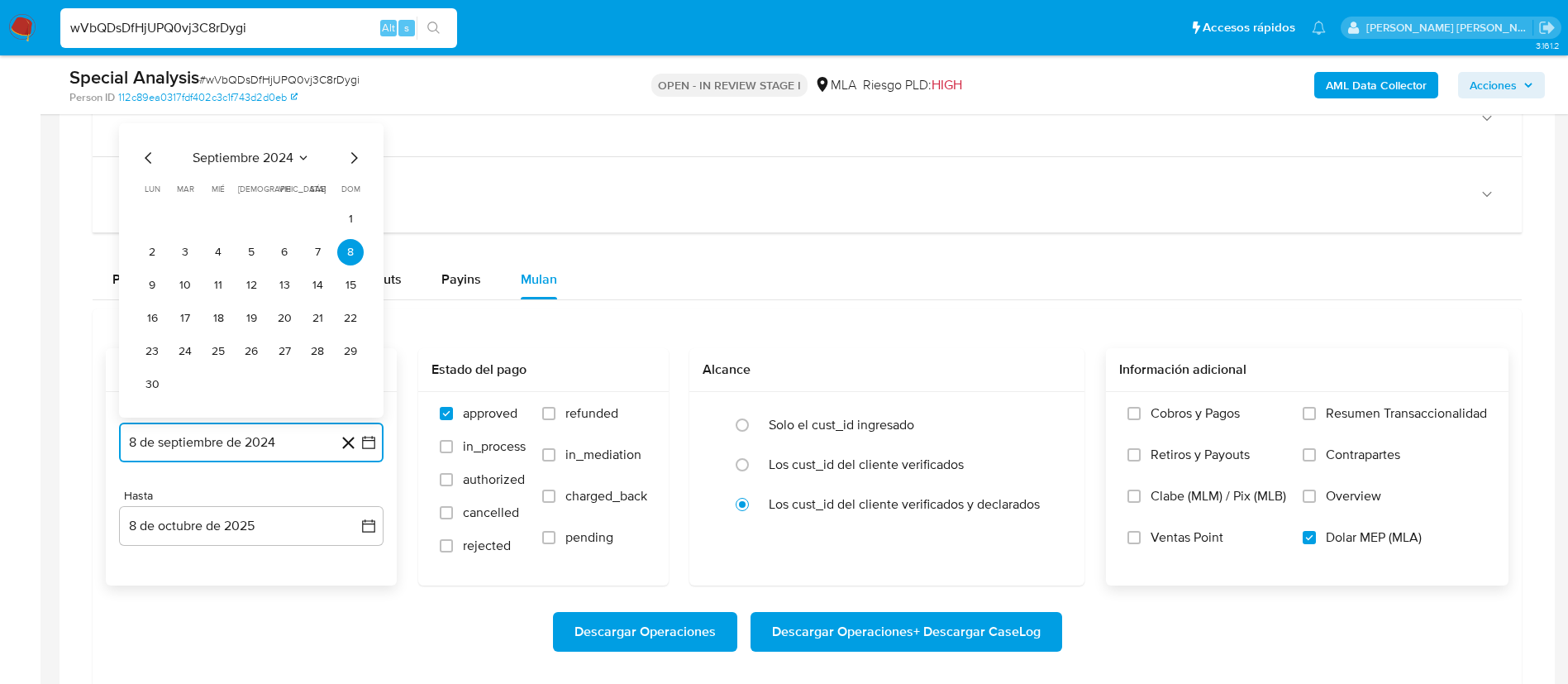
click at [261, 151] on span "septiembre 2024" at bounding box center [243, 158] width 101 height 17
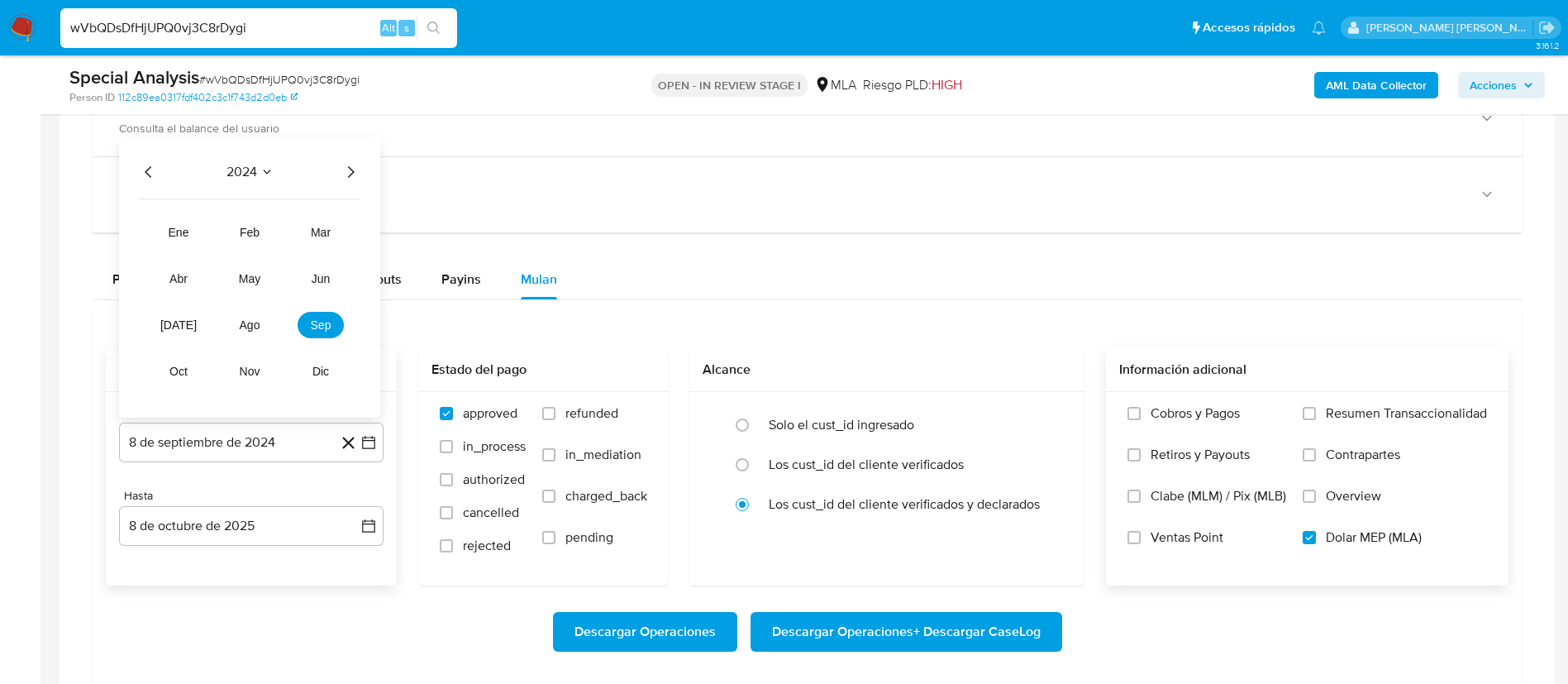
click at [348, 175] on icon "Año siguiente" at bounding box center [350, 172] width 20 height 20
click at [268, 279] on button "may" at bounding box center [249, 278] width 47 height 26
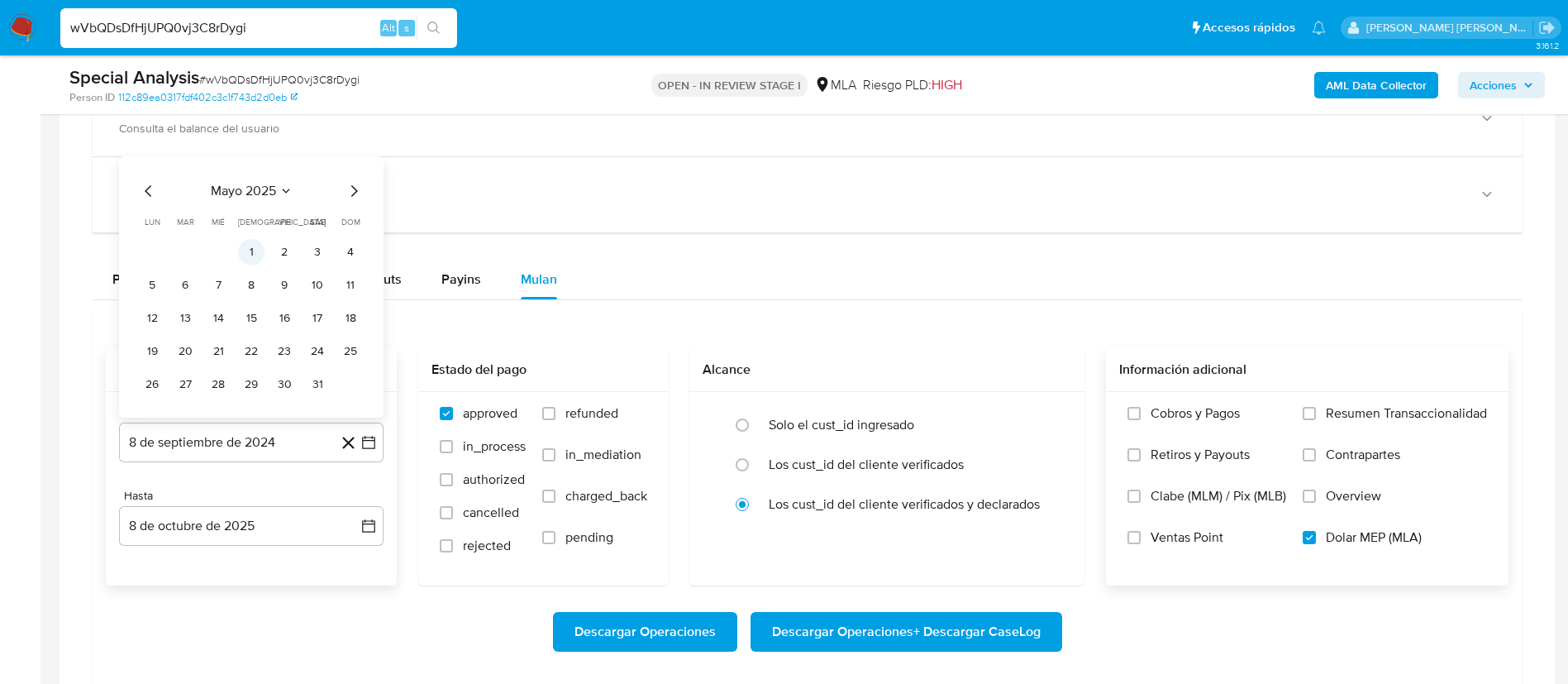
click at [259, 249] on button "1" at bounding box center [251, 252] width 26 height 26
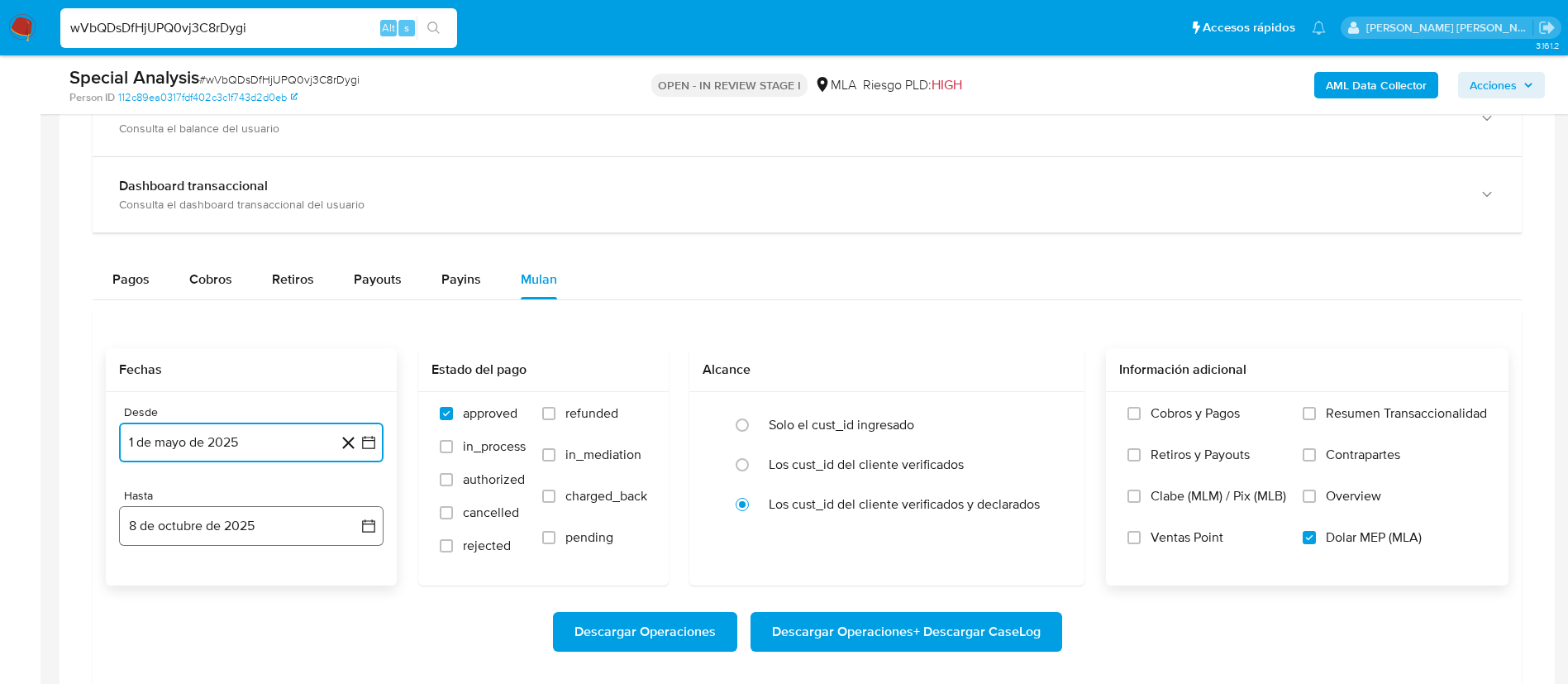
click at [248, 515] on button "8 de octubre de 2025" at bounding box center [251, 526] width 264 height 40
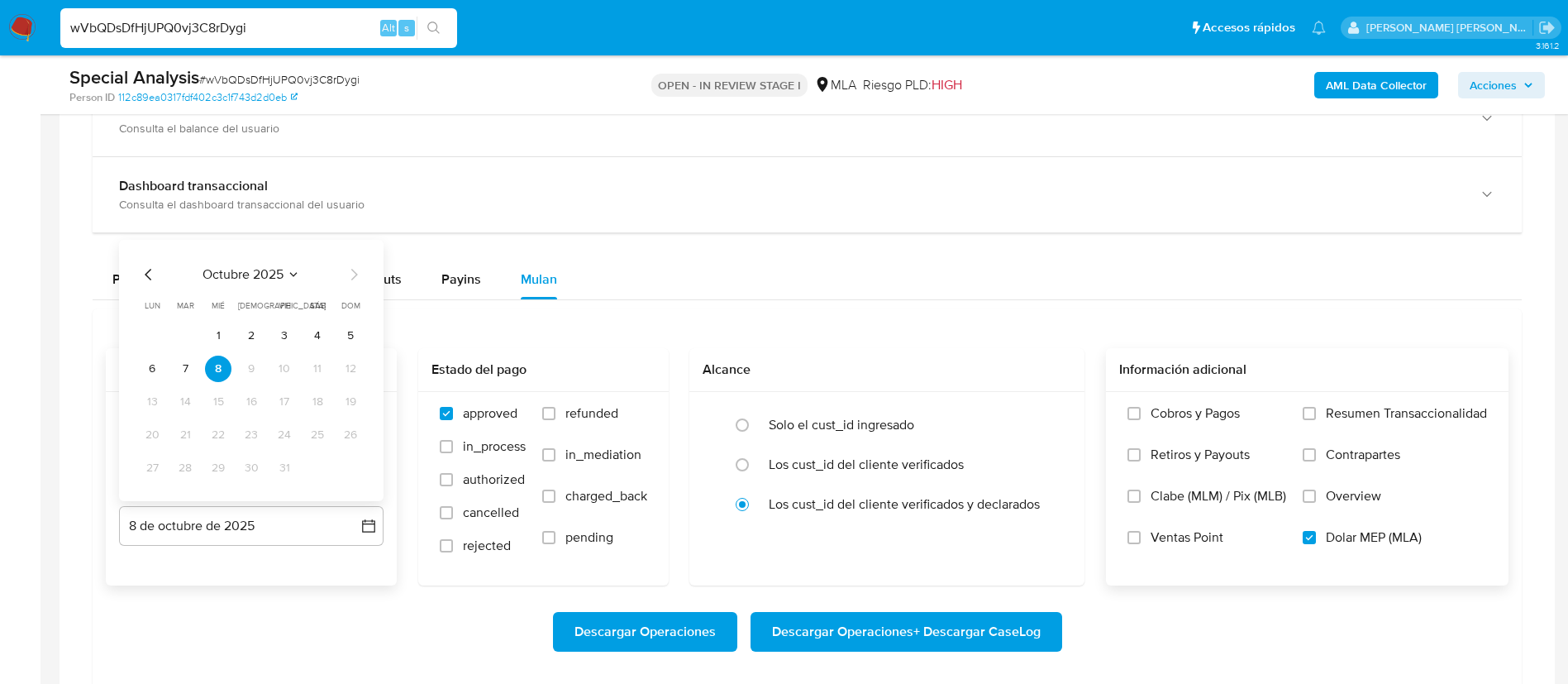
click at [147, 272] on icon "Mes anterior" at bounding box center [148, 274] width 7 height 11
click at [350, 471] on button "31" at bounding box center [350, 468] width 26 height 26
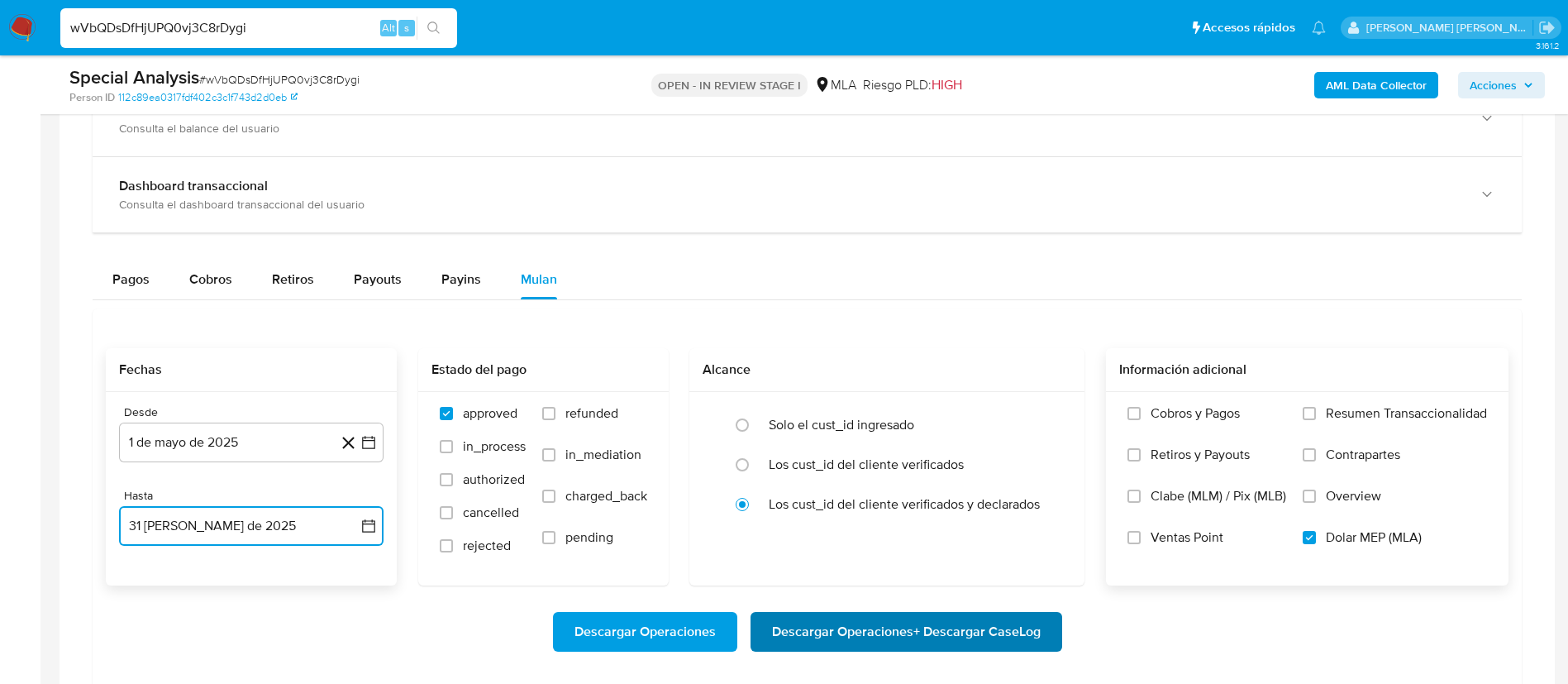
click at [832, 630] on span "Descargar Operaciones + Descargar CaseLog" at bounding box center [906, 631] width 268 height 36
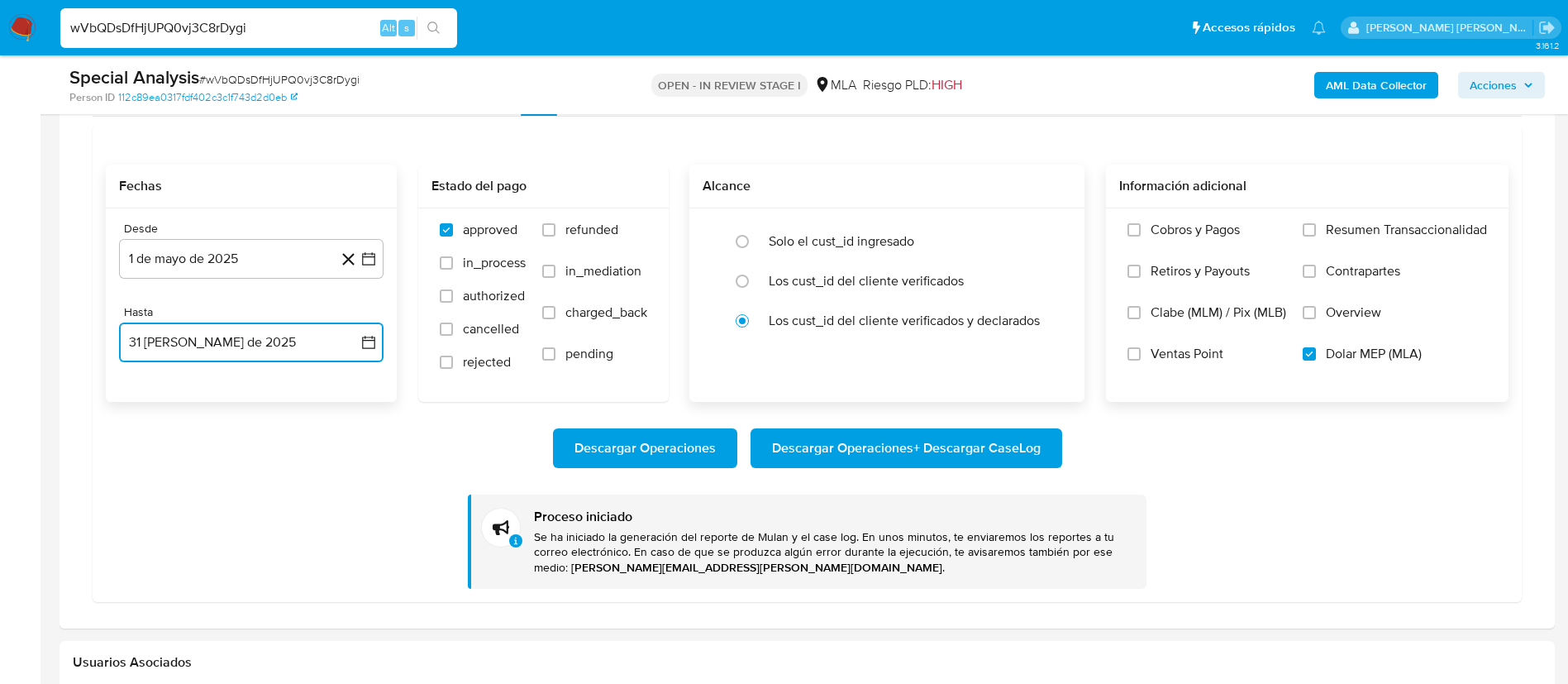
scroll to position [1449, 0]
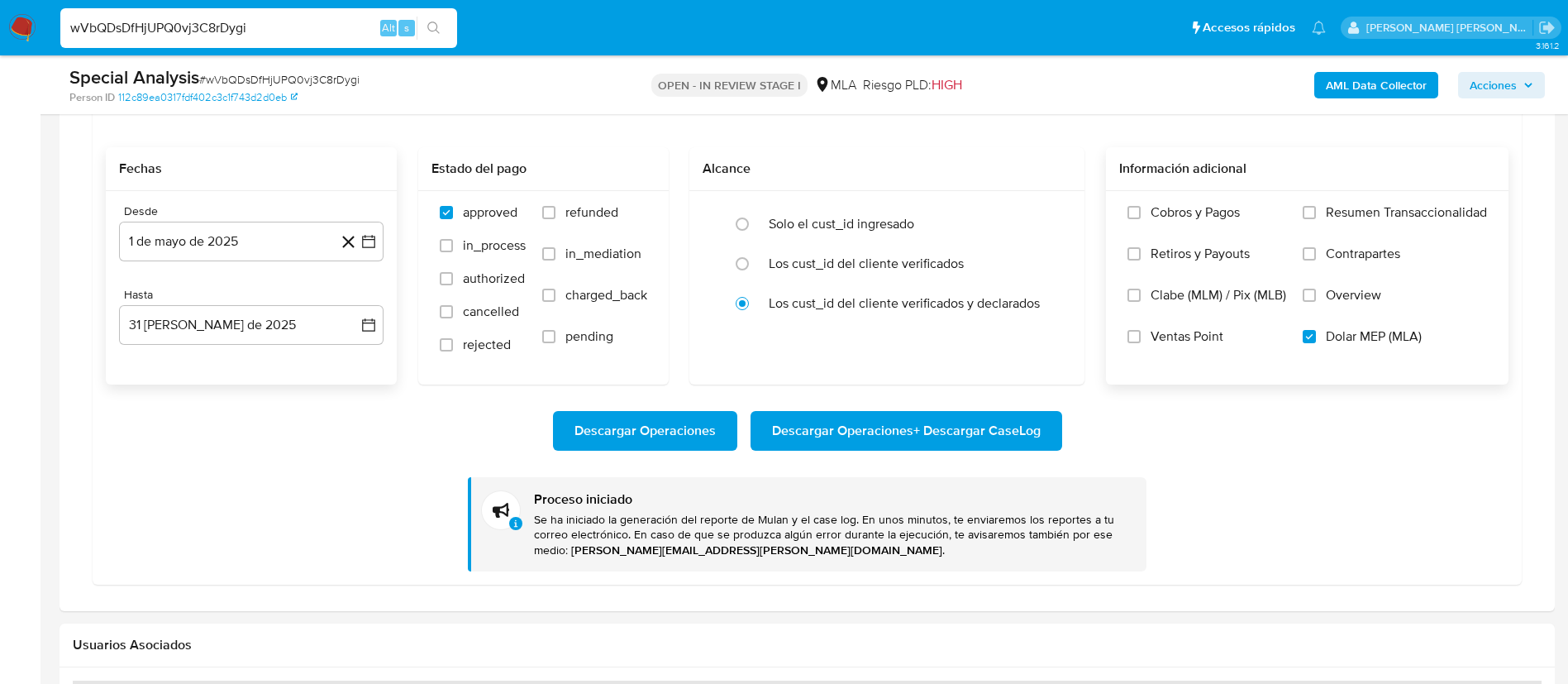
paste input "RD9kmwCMJkOYZ2b7OloDgpO7"
click at [294, 38] on input "wVbQDsDfHjUPQ0vj3C8rDygi" at bounding box center [259, 28] width 397 height 21
type input "RD9kmwCMJkOYZ2b7OloDgpO7"
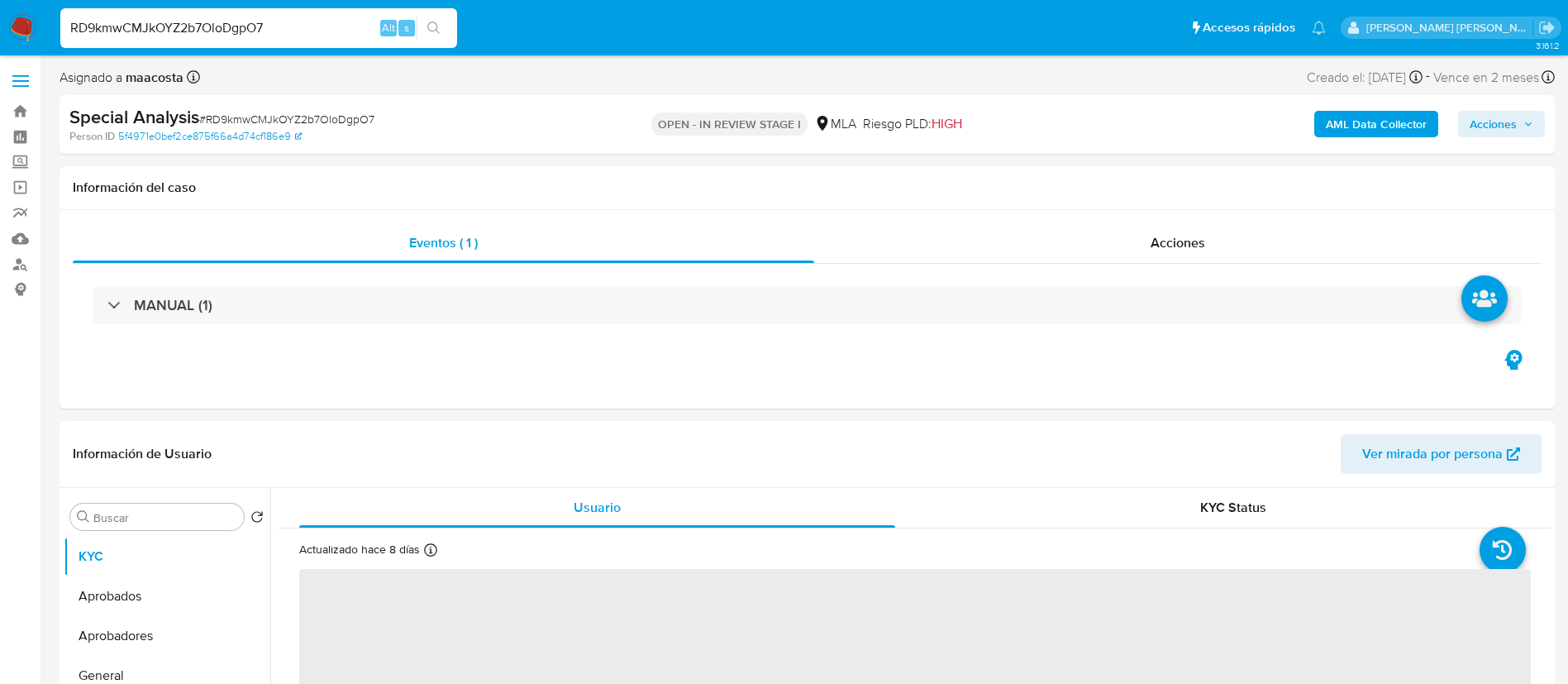
select select "10"
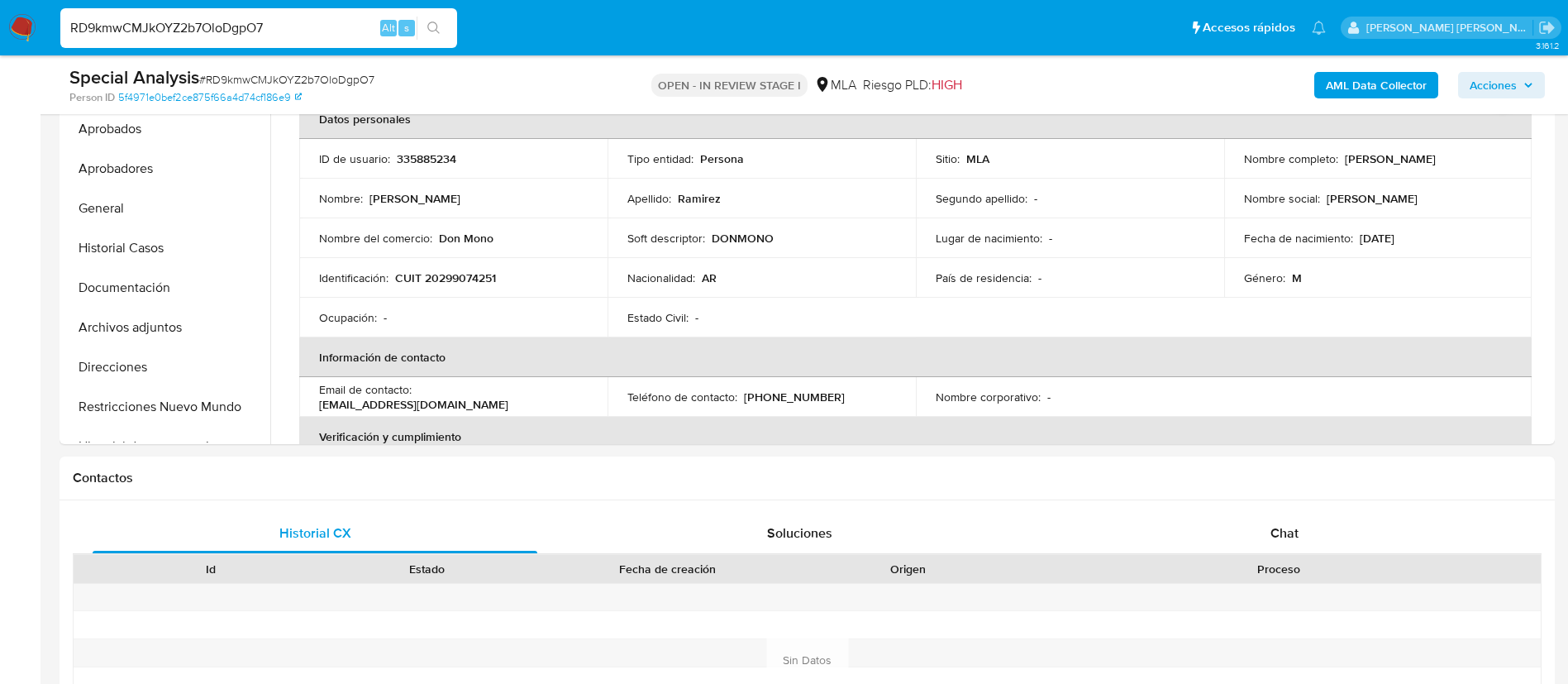
scroll to position [687, 0]
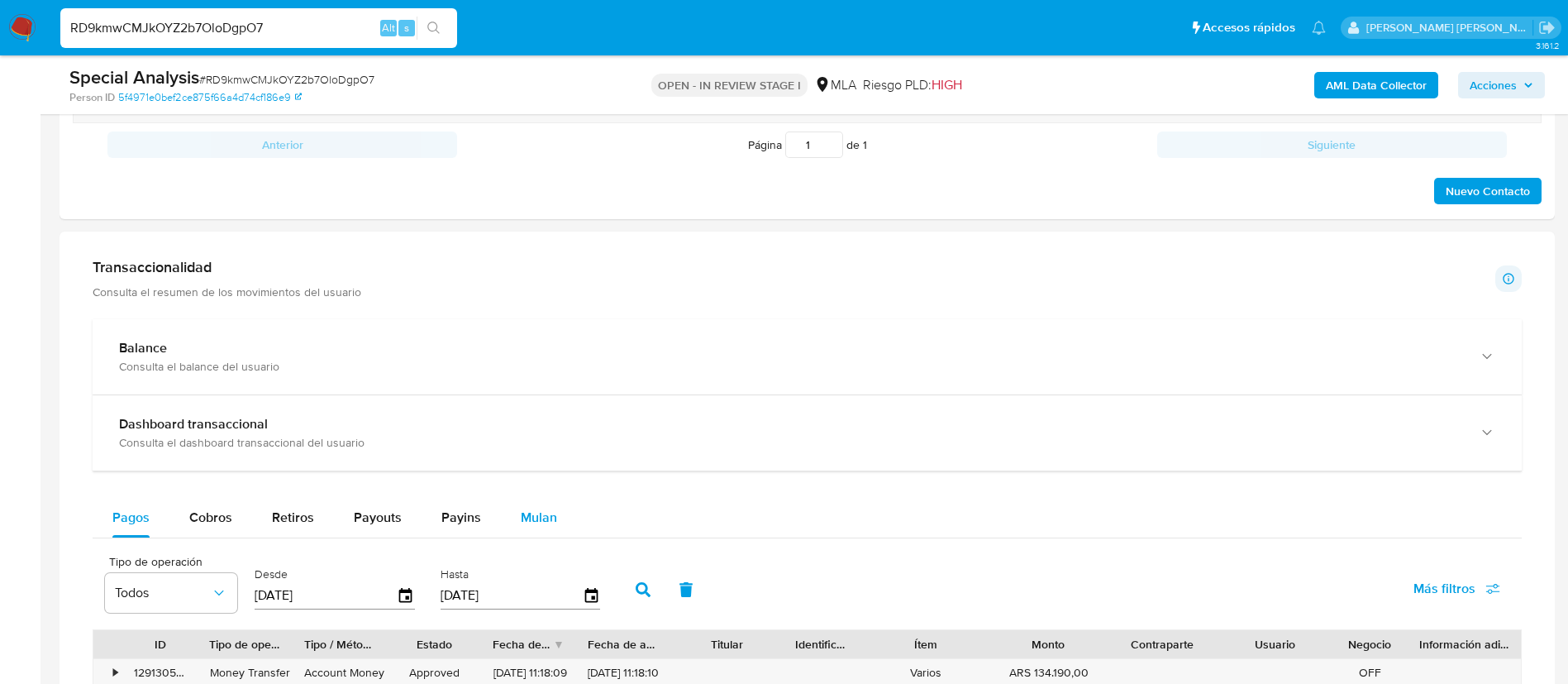
click at [513, 522] on button "Mulan" at bounding box center [539, 517] width 76 height 40
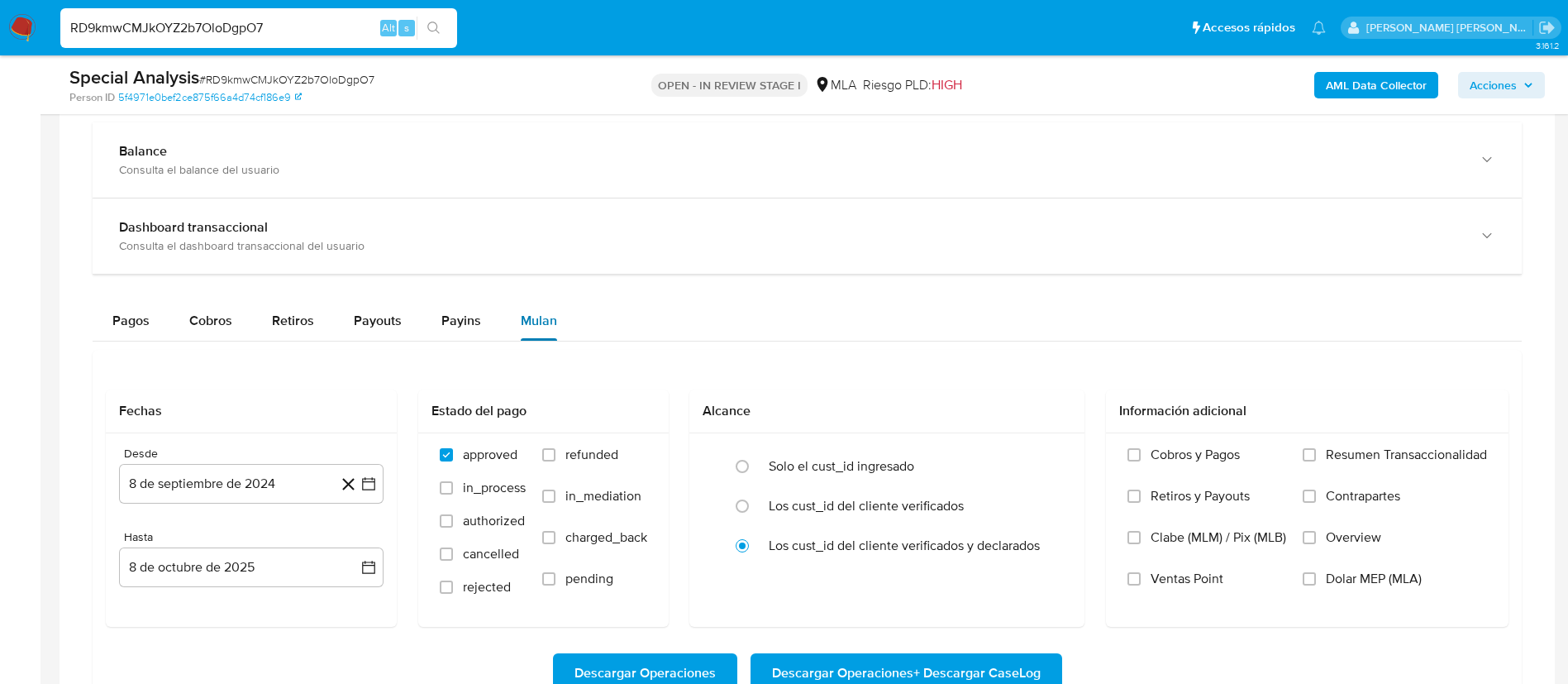
scroll to position [1207, 0]
click at [1312, 583] on input "Dolar MEP (MLA)" at bounding box center [1309, 577] width 13 height 13
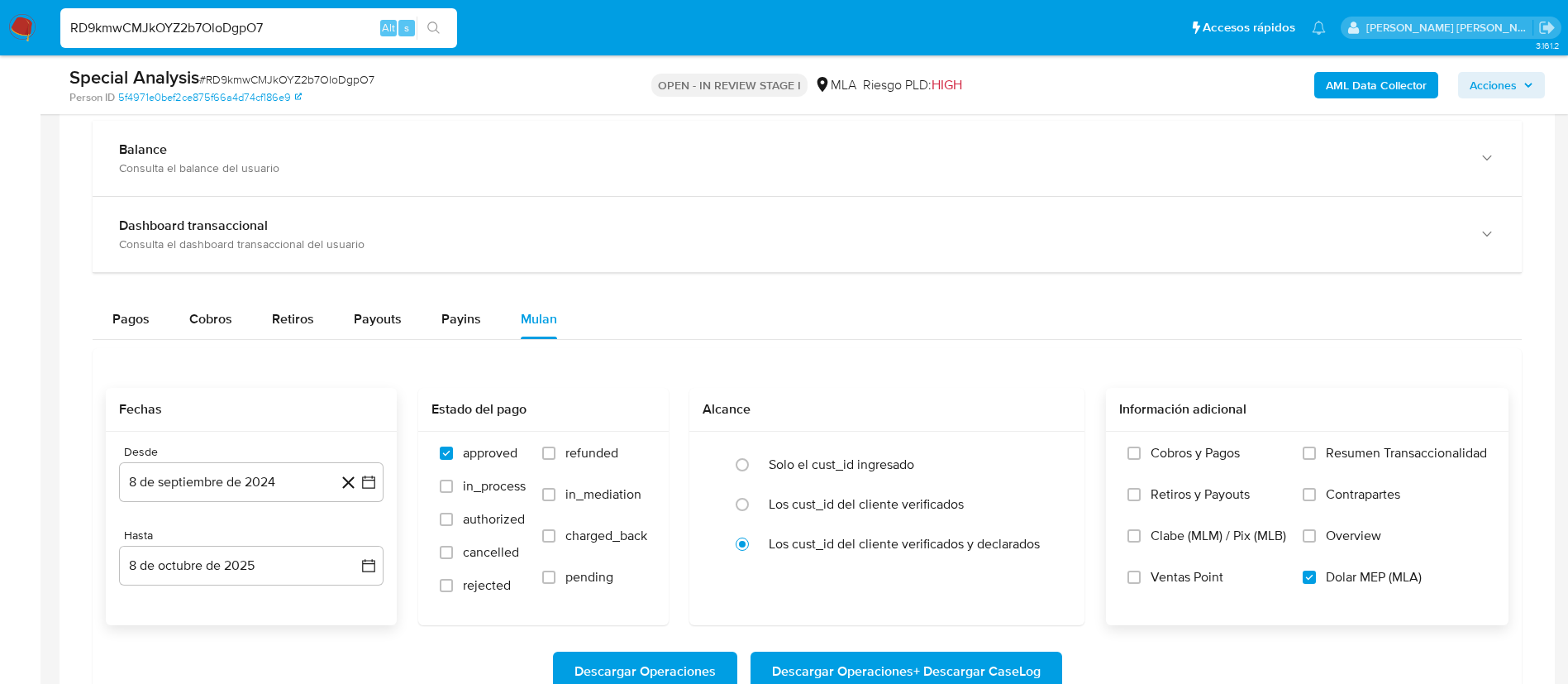
click at [385, 487] on div "Desde 8 de septiembre de 2024 8-09-2024 Hasta 8 de octubre de 2025 8-10-2025" at bounding box center [252, 529] width 291 height 193
click at [363, 479] on icon "button" at bounding box center [369, 482] width 13 height 13
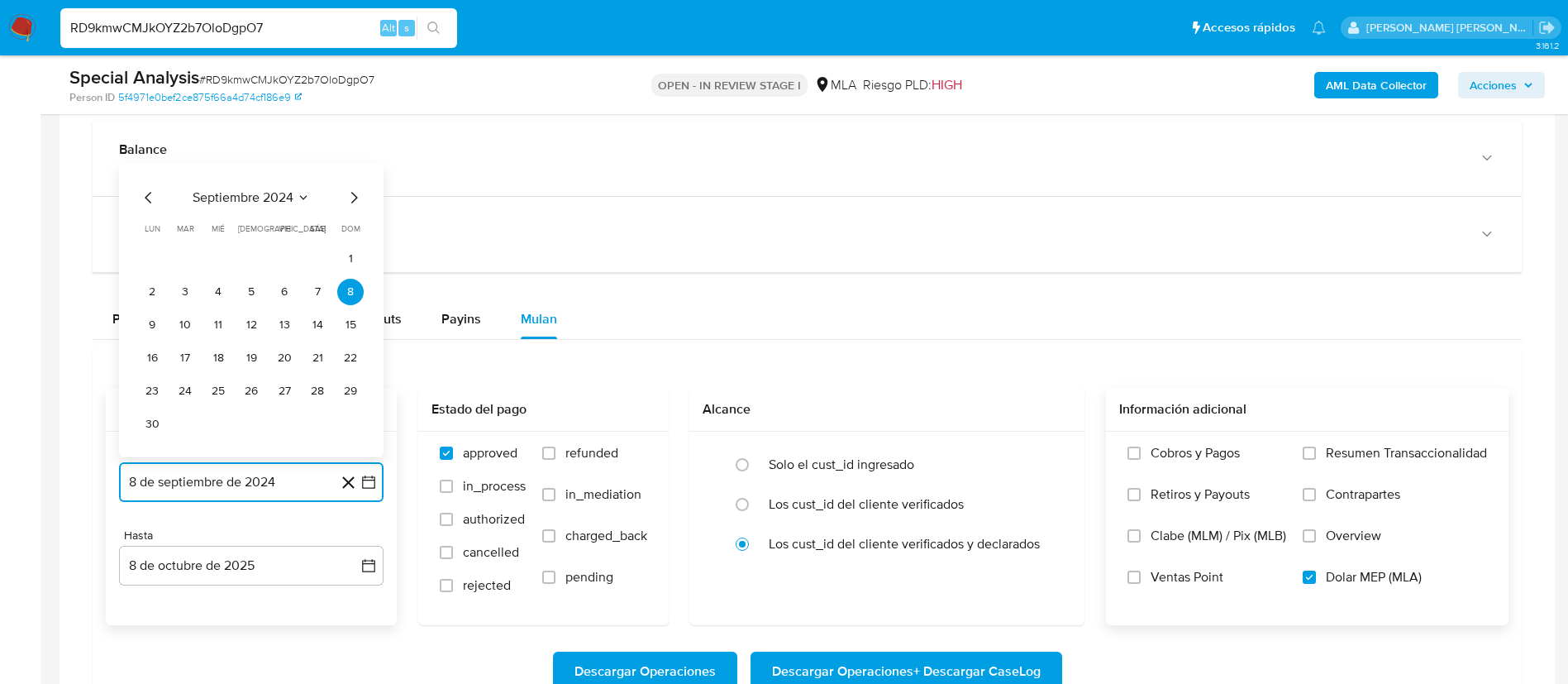
click at [263, 198] on span "septiembre 2024" at bounding box center [243, 198] width 101 height 17
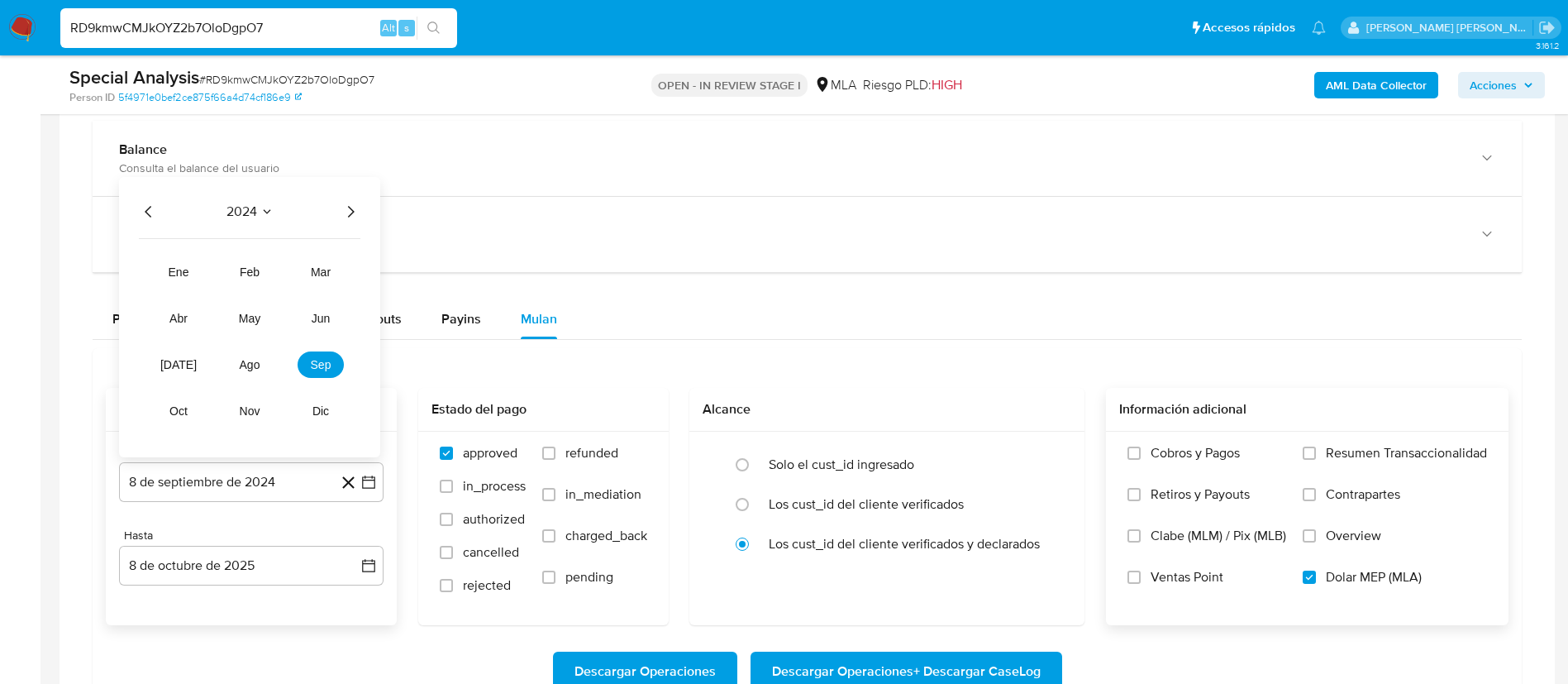
click at [342, 211] on icon "Año siguiente" at bounding box center [350, 212] width 20 height 20
click at [265, 319] on button "may" at bounding box center [249, 319] width 47 height 26
click at [260, 295] on button "1" at bounding box center [251, 292] width 26 height 26
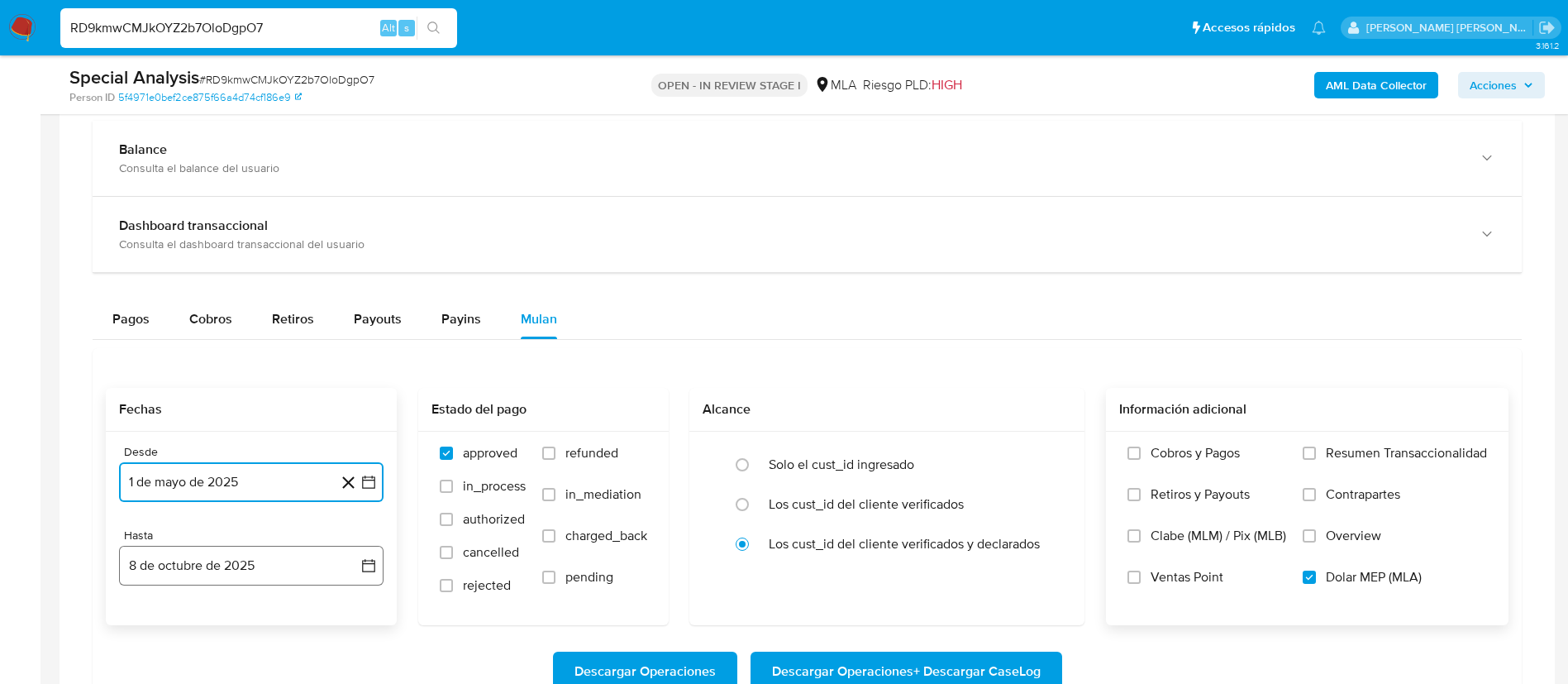
click at [340, 546] on button "8 de octubre de 2025" at bounding box center [251, 565] width 264 height 40
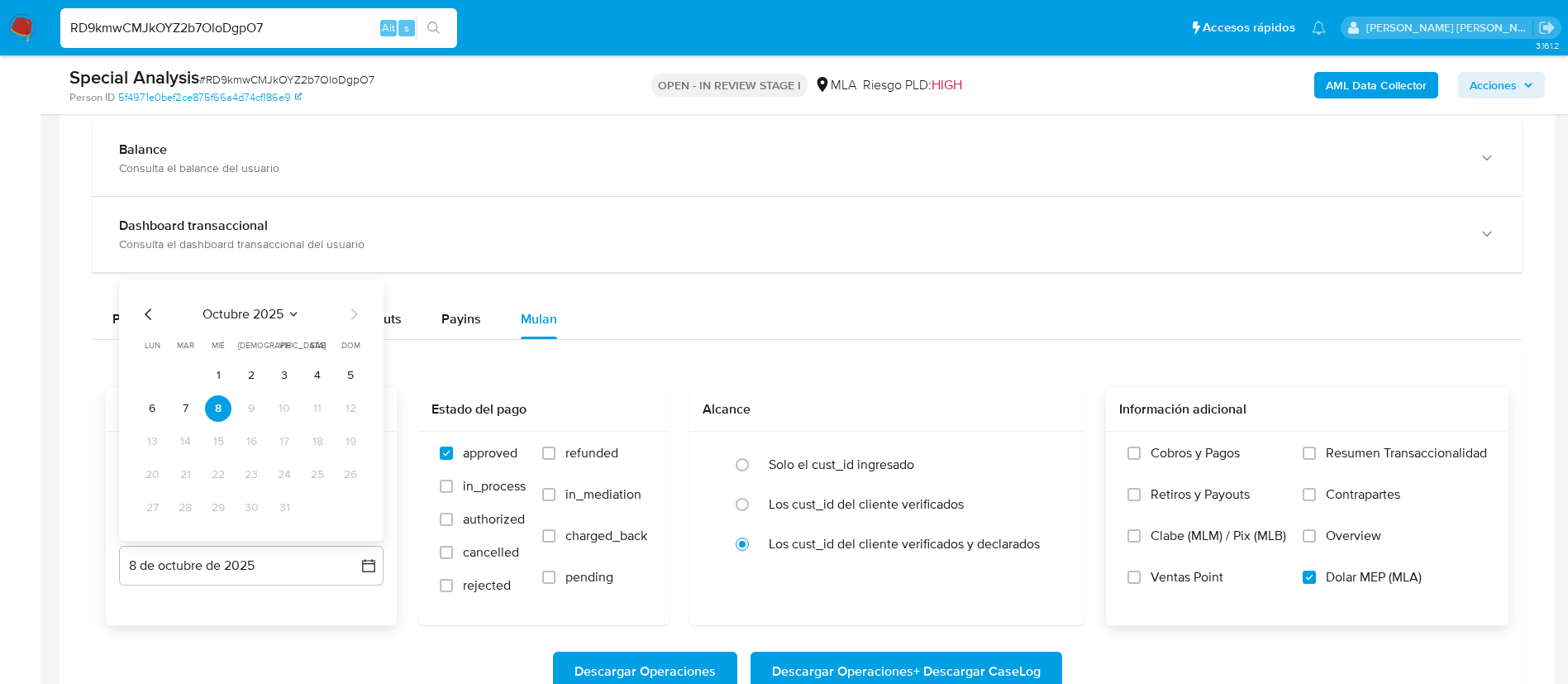
click at [154, 310] on icon "Mes anterior" at bounding box center [148, 314] width 20 height 20
click at [357, 506] on button "31" at bounding box center [350, 508] width 26 height 26
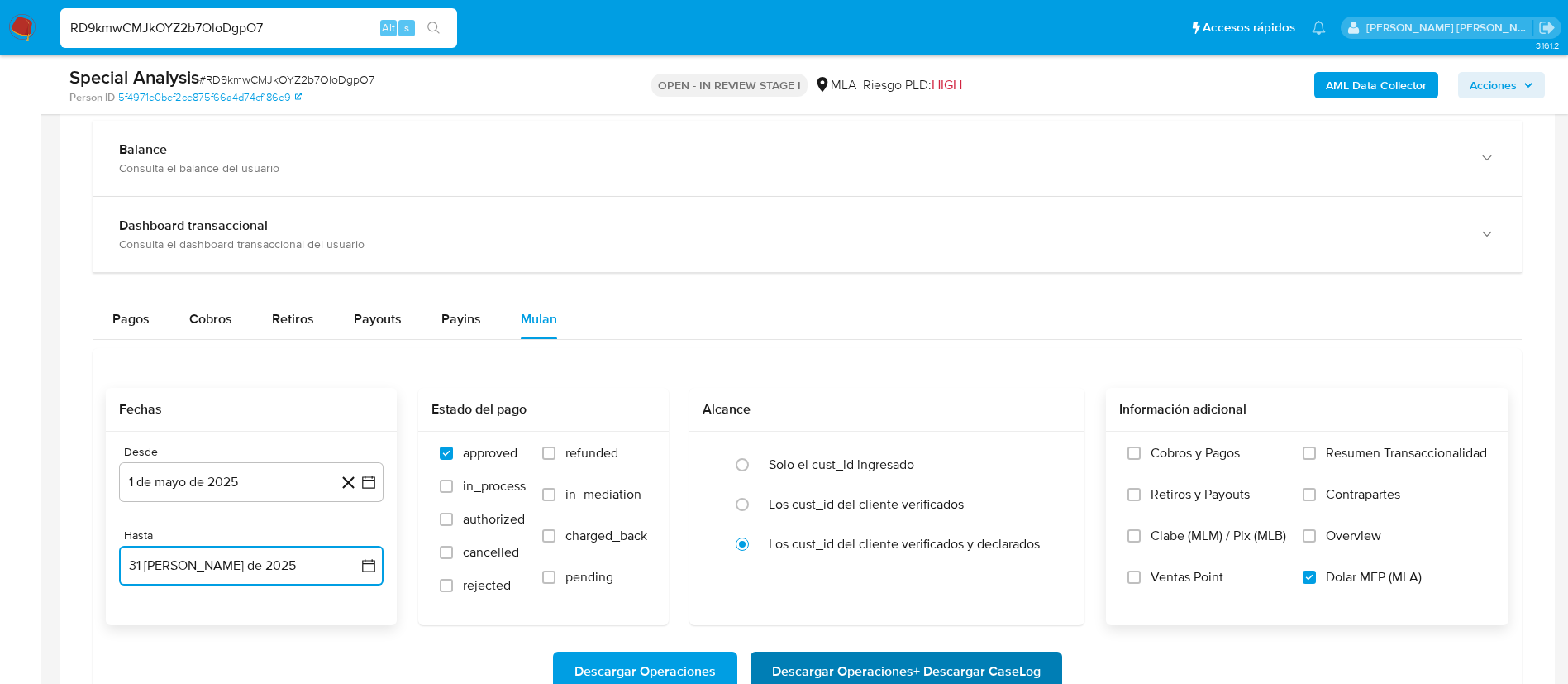
click at [833, 670] on span "Descargar Operaciones + Descargar CaseLog" at bounding box center [906, 671] width 268 height 36
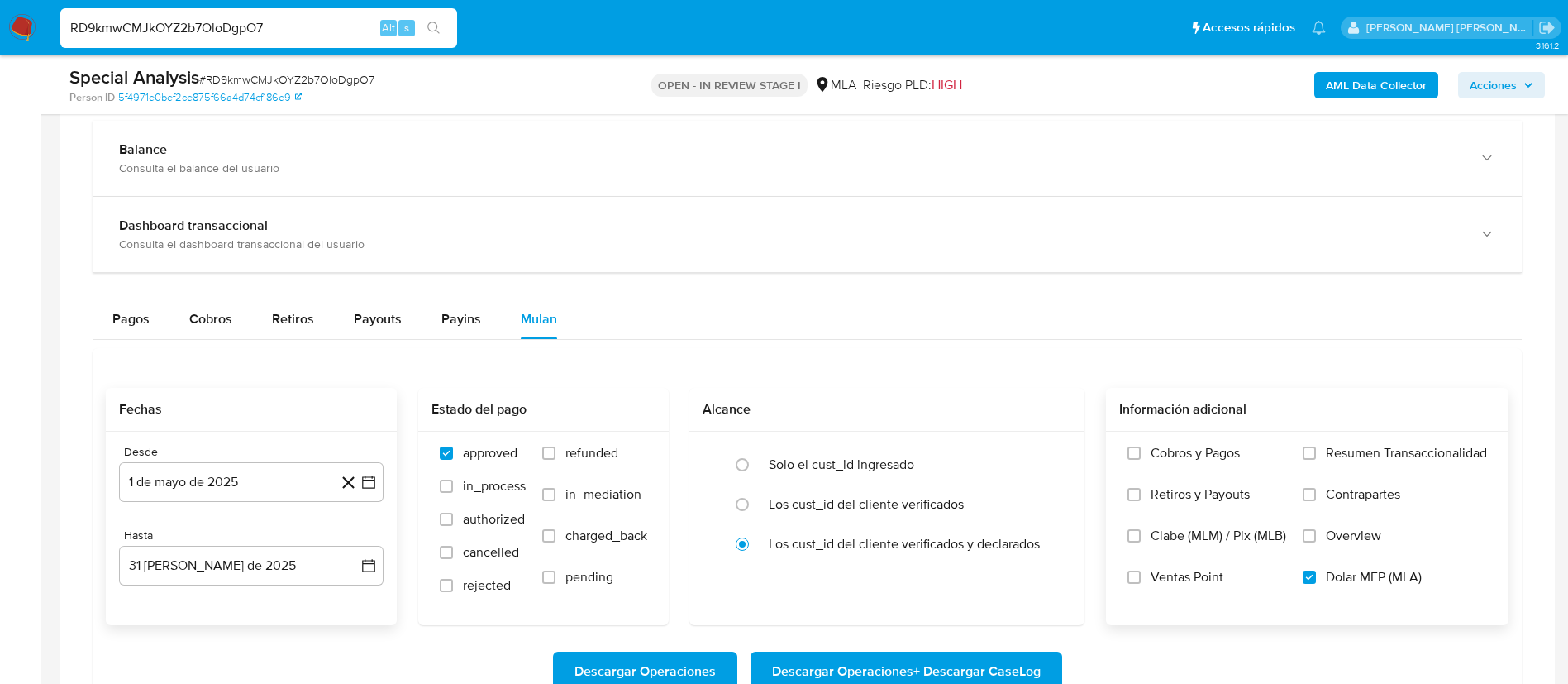
paste input "P2wySQP9XfFbGKQ3vcTAlzZy"
click at [233, 29] on input "RD9kmwCMJkOYZ2b7OloDgpO7" at bounding box center [259, 28] width 397 height 21
type input "P2wySQP9XfFbGKQ3vcTAlzZy"
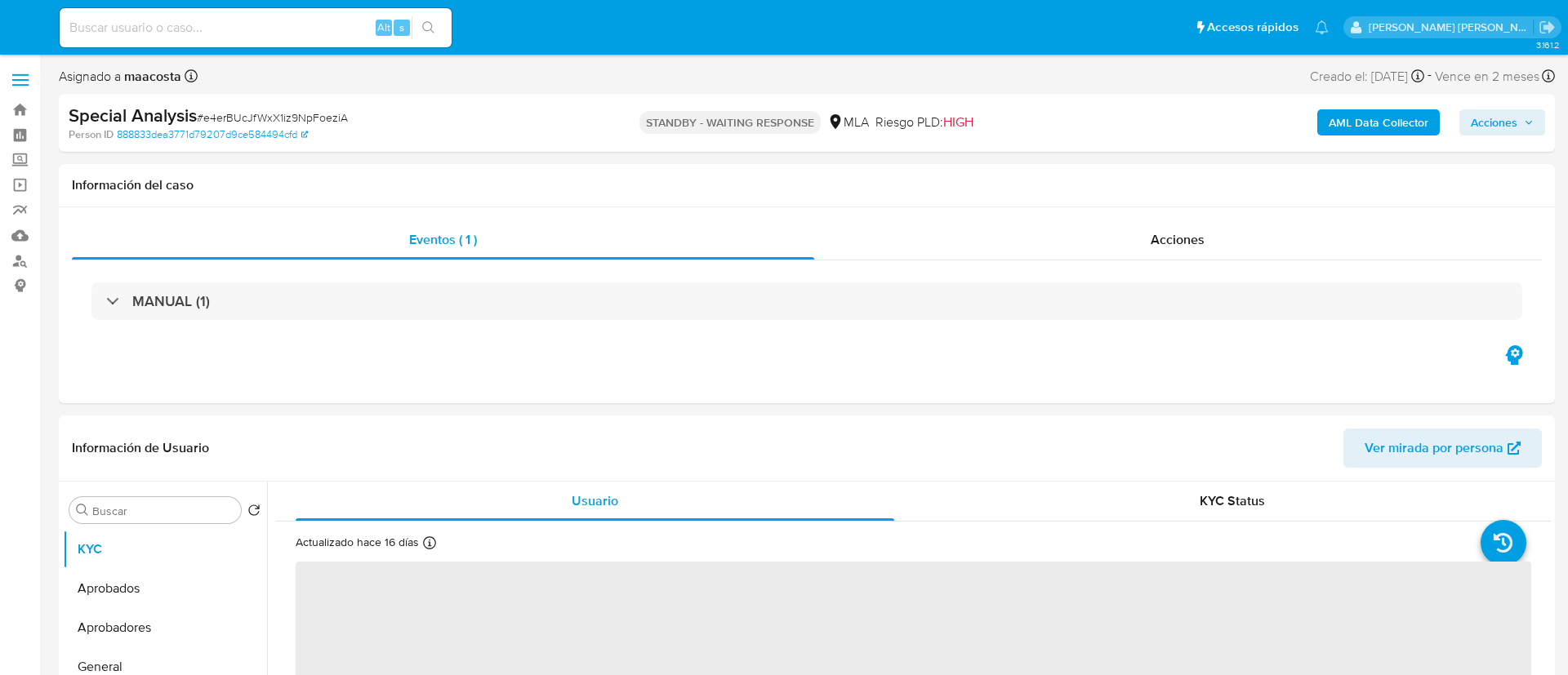
select select "10"
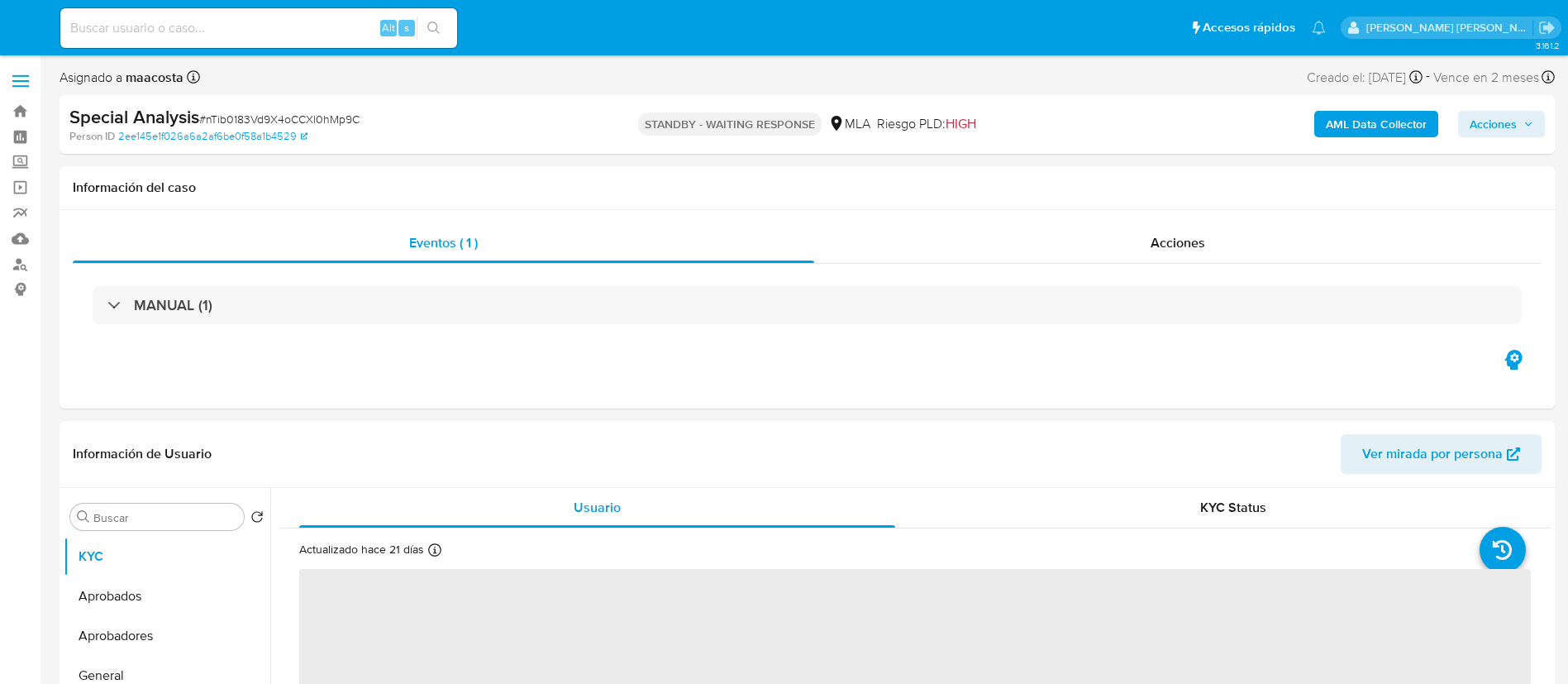
select select "10"
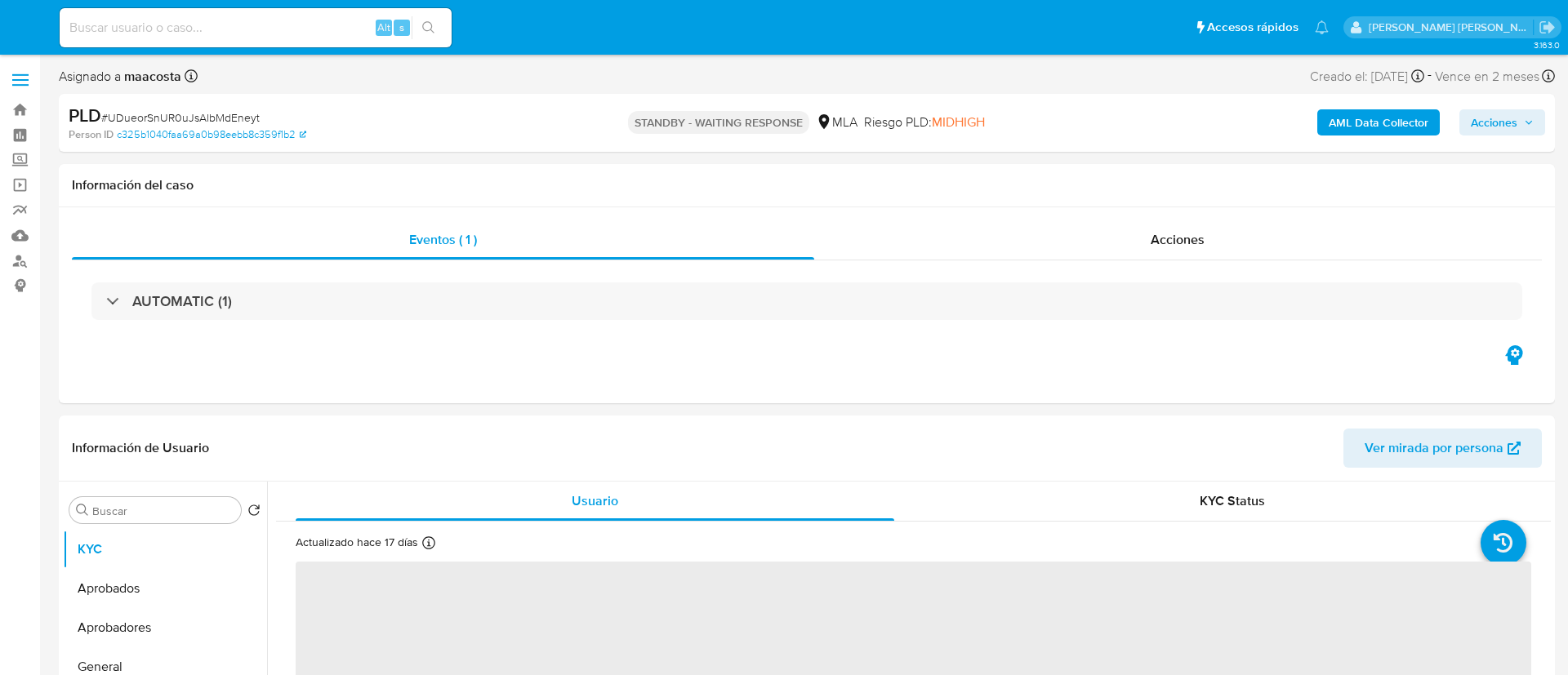
select select "10"
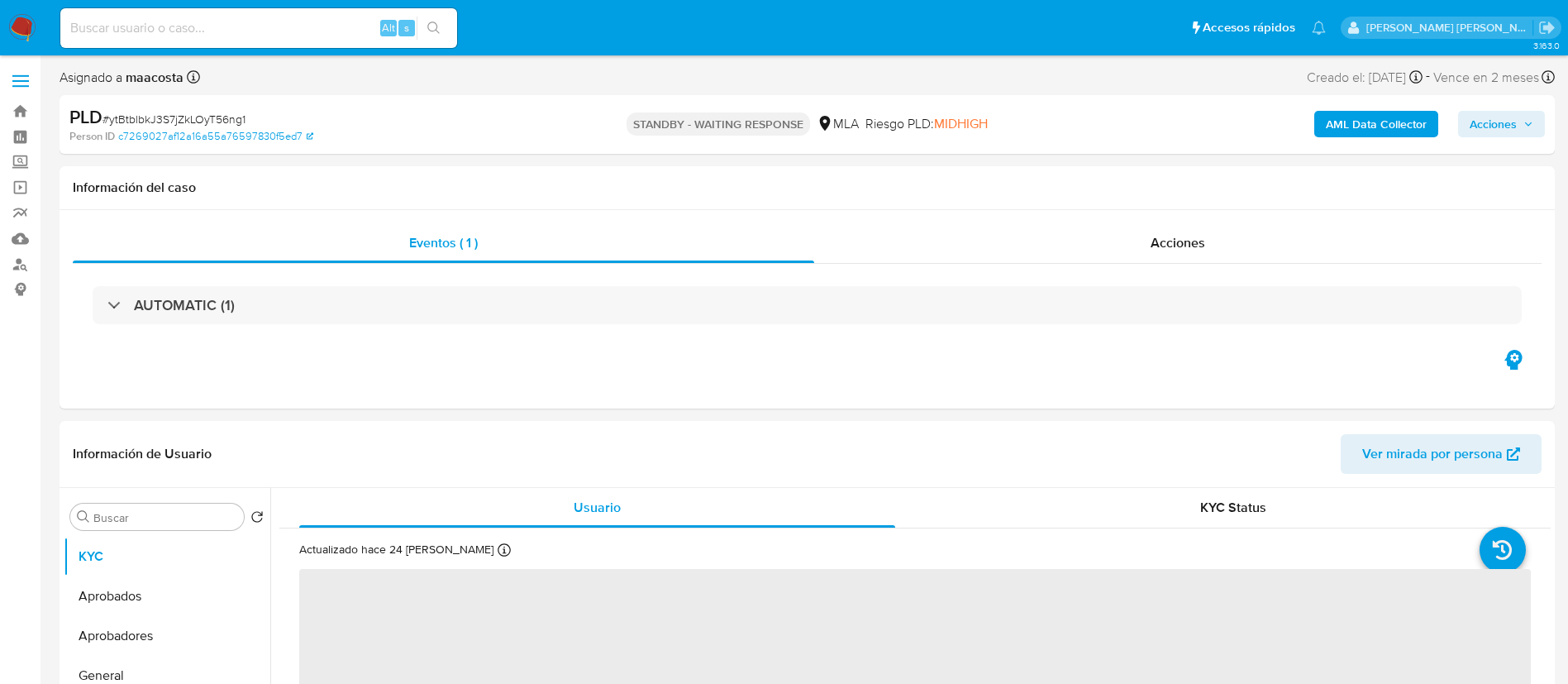
select select "10"
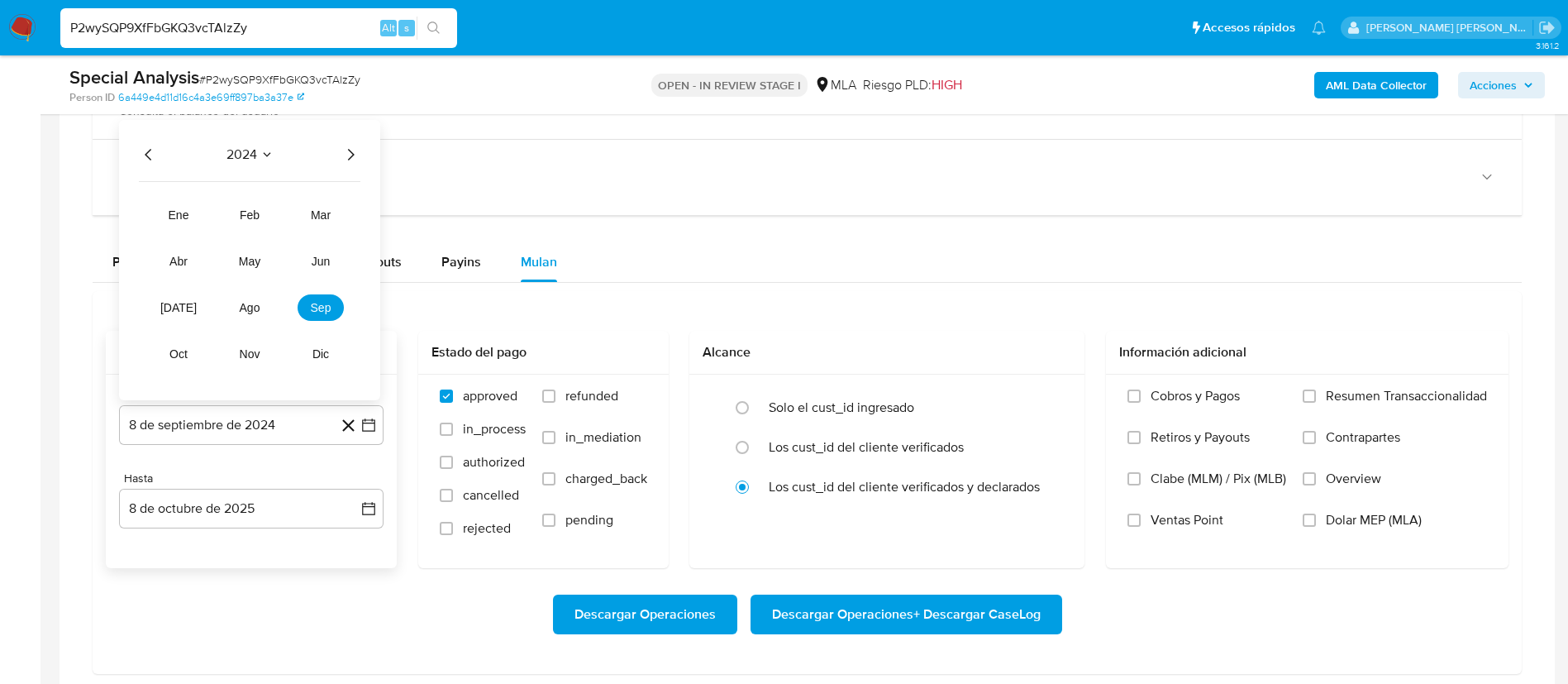
scroll to position [255, 0]
click at [344, 155] on icon "Año siguiente" at bounding box center [350, 155] width 20 height 20
click at [271, 264] on button "may" at bounding box center [249, 262] width 47 height 26
click at [257, 245] on button "1" at bounding box center [251, 234] width 26 height 26
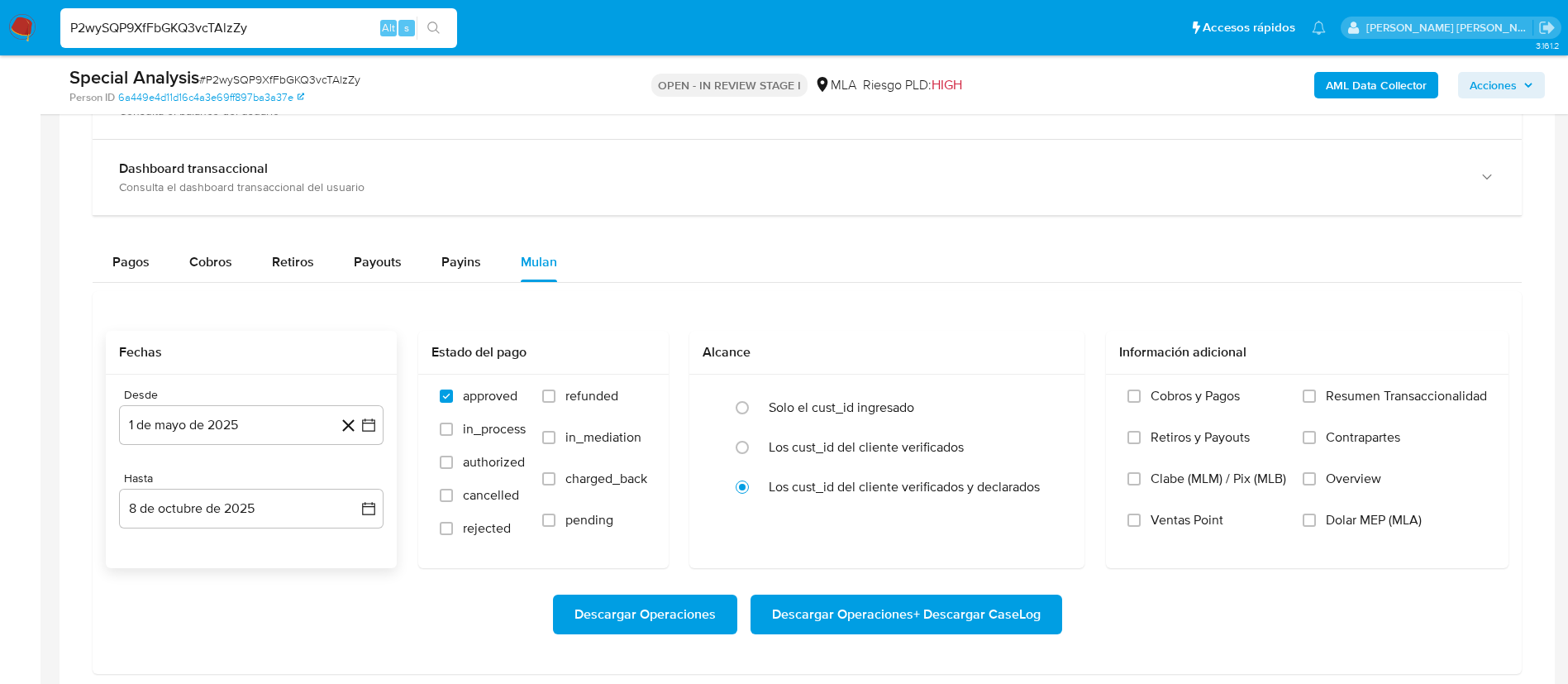
click at [250, 529] on div "Desde 1 [PERSON_NAME] de 2025 [DATE] Hasta 8 de octubre de 2025 [DATE]" at bounding box center [252, 472] width 291 height 193
click at [236, 499] on button "8 de octubre de 2025" at bounding box center [251, 508] width 264 height 40
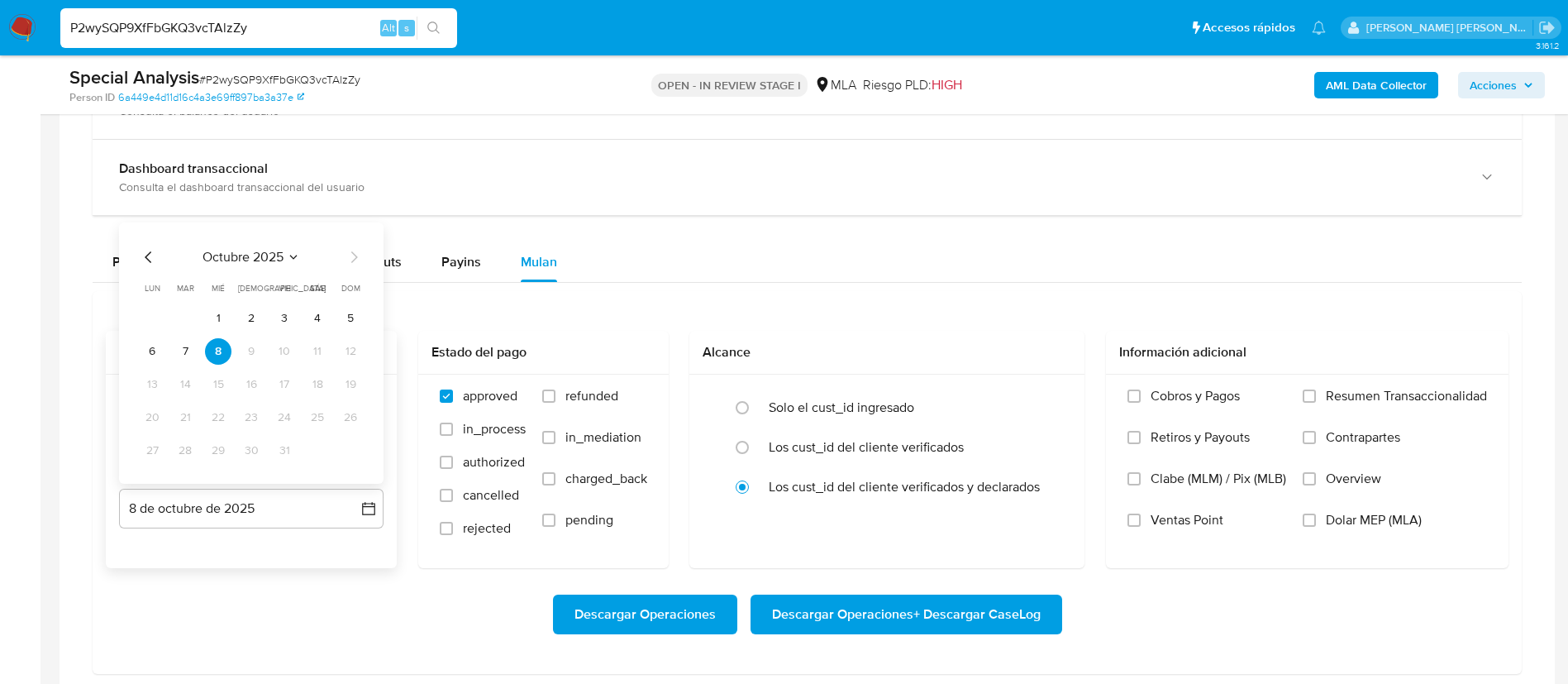
click at [150, 245] on div "octubre 2025 octubre 2025 lun lunes mar martes mié miércoles jue jueves vie vie…" at bounding box center [251, 353] width 264 height 262
click at [150, 255] on icon "Mes anterior" at bounding box center [148, 257] width 20 height 20
click at [346, 450] on button "31" at bounding box center [350, 450] width 26 height 26
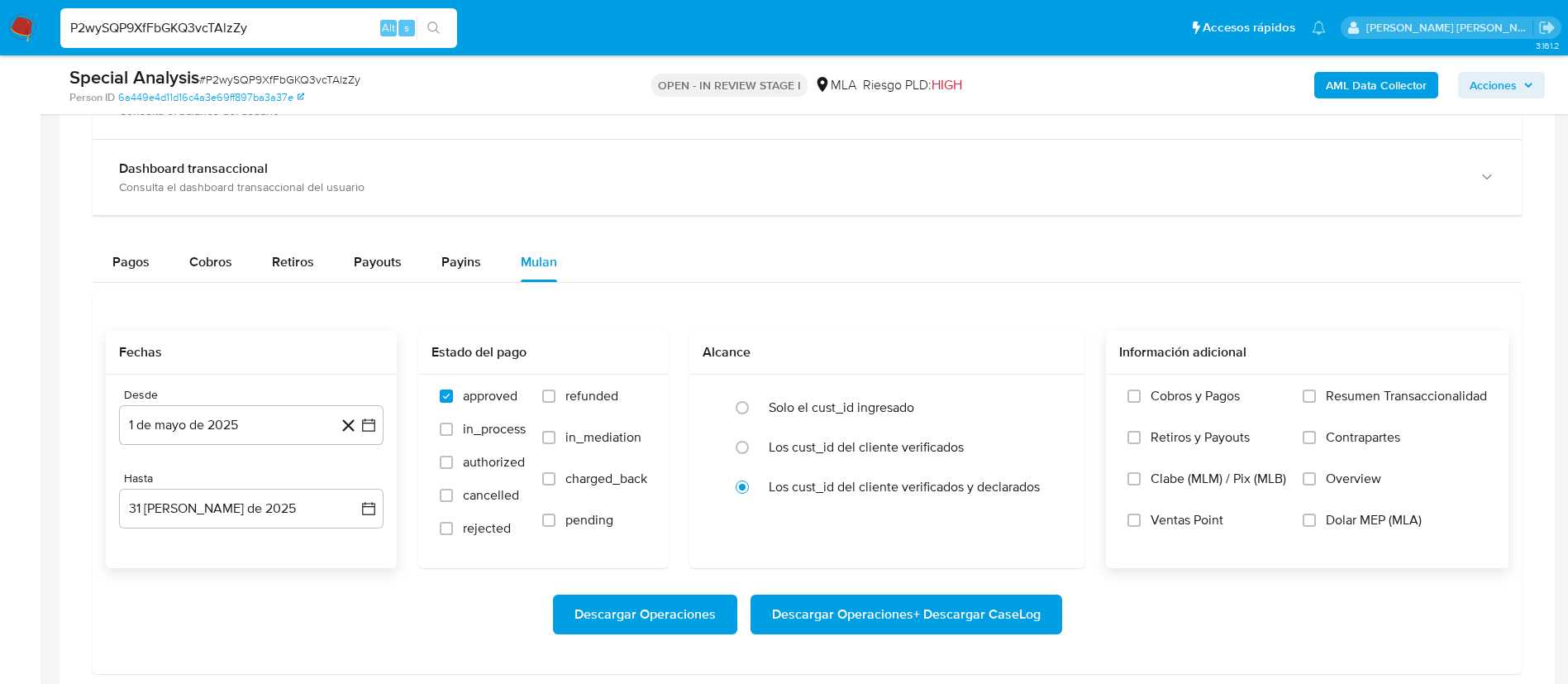
click at [1348, 523] on span "Dolar MEP (MLA)" at bounding box center [1373, 520] width 96 height 17
click at [1316, 523] on input "Dolar MEP (MLA)" at bounding box center [1309, 520] width 13 height 13
click at [949, 613] on span "Descargar Operaciones + Descargar CaseLog" at bounding box center [906, 614] width 268 height 36
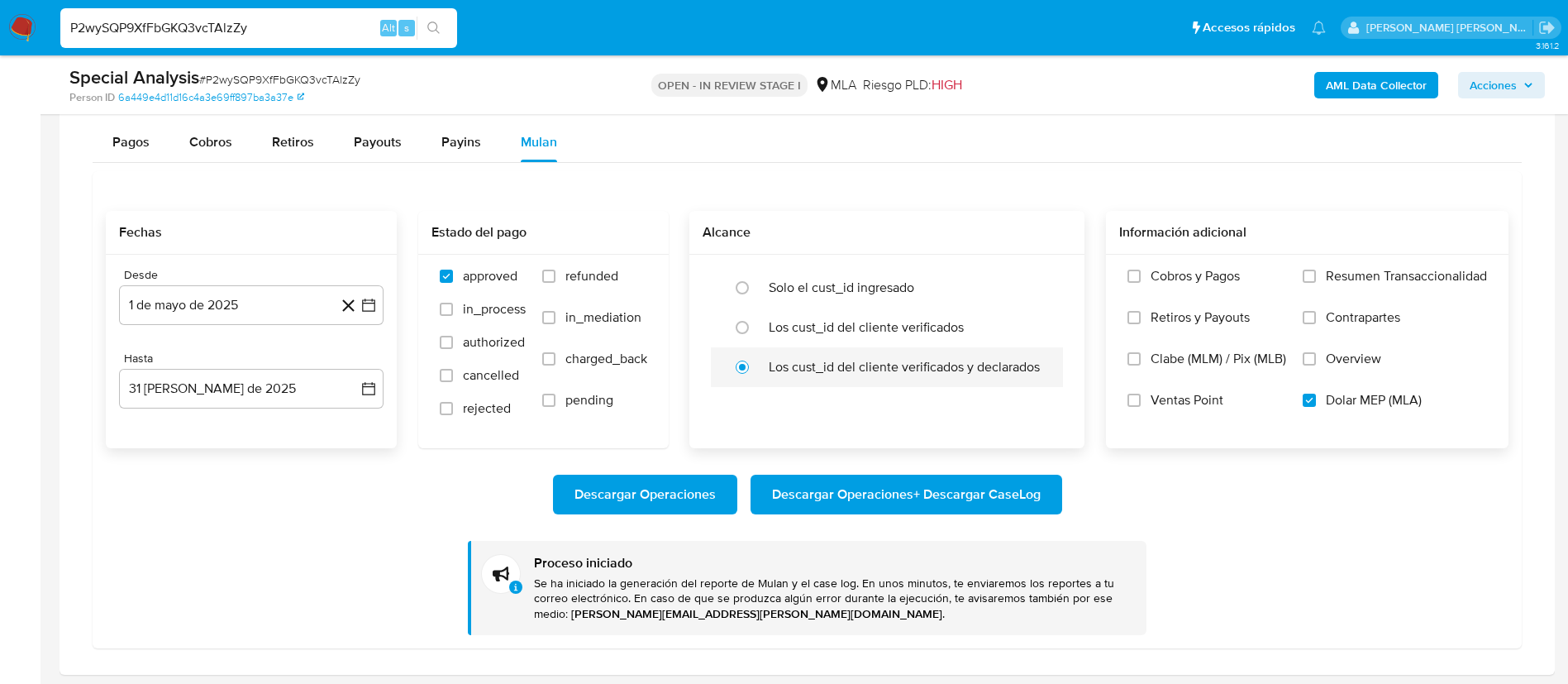
scroll to position [1420, 0]
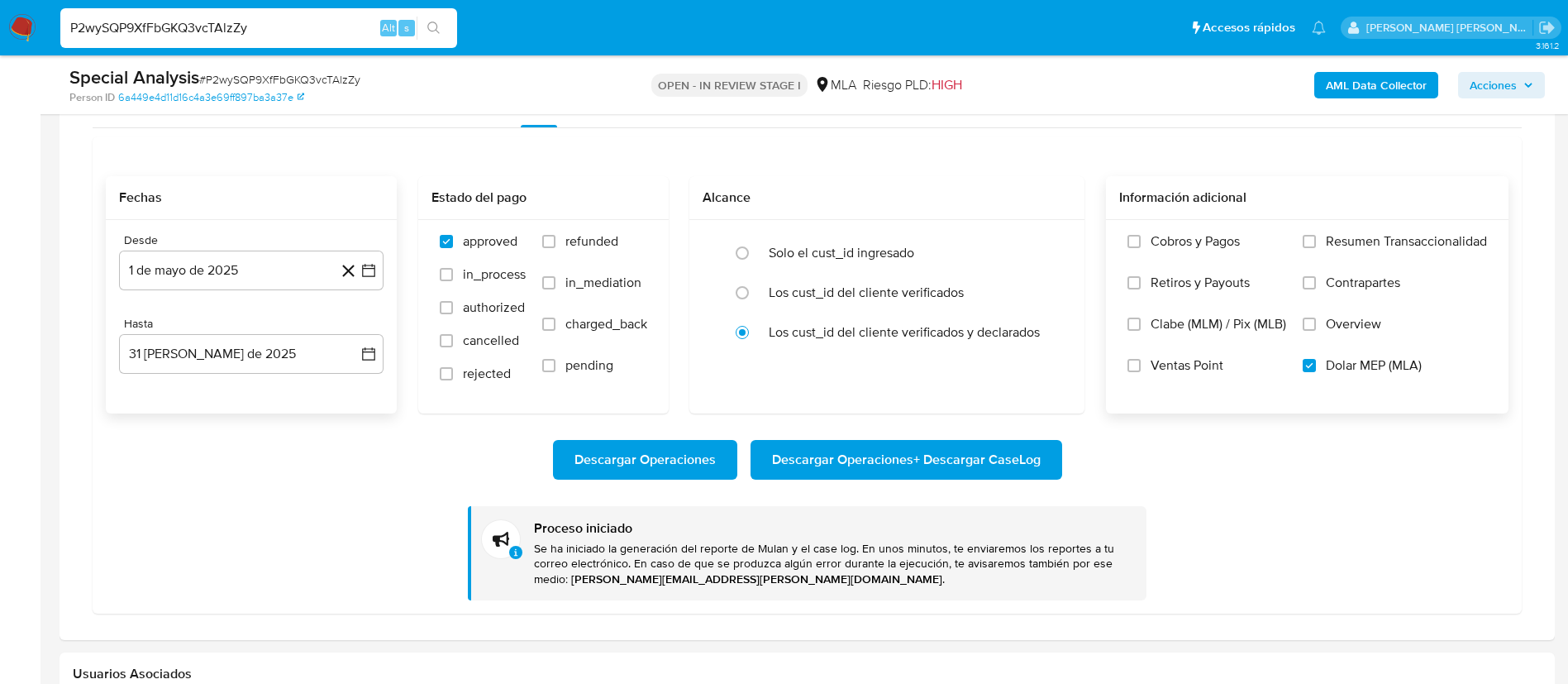
paste input "hYZEkY7znrZt3z8cgwqJu3Fc"
click at [240, 30] on input "hYZEkY7znrZt3z8cgwqJu3Fc" at bounding box center [259, 28] width 397 height 21
type input "hYZEkY7znrZt3z8cgwqJu3Fc"
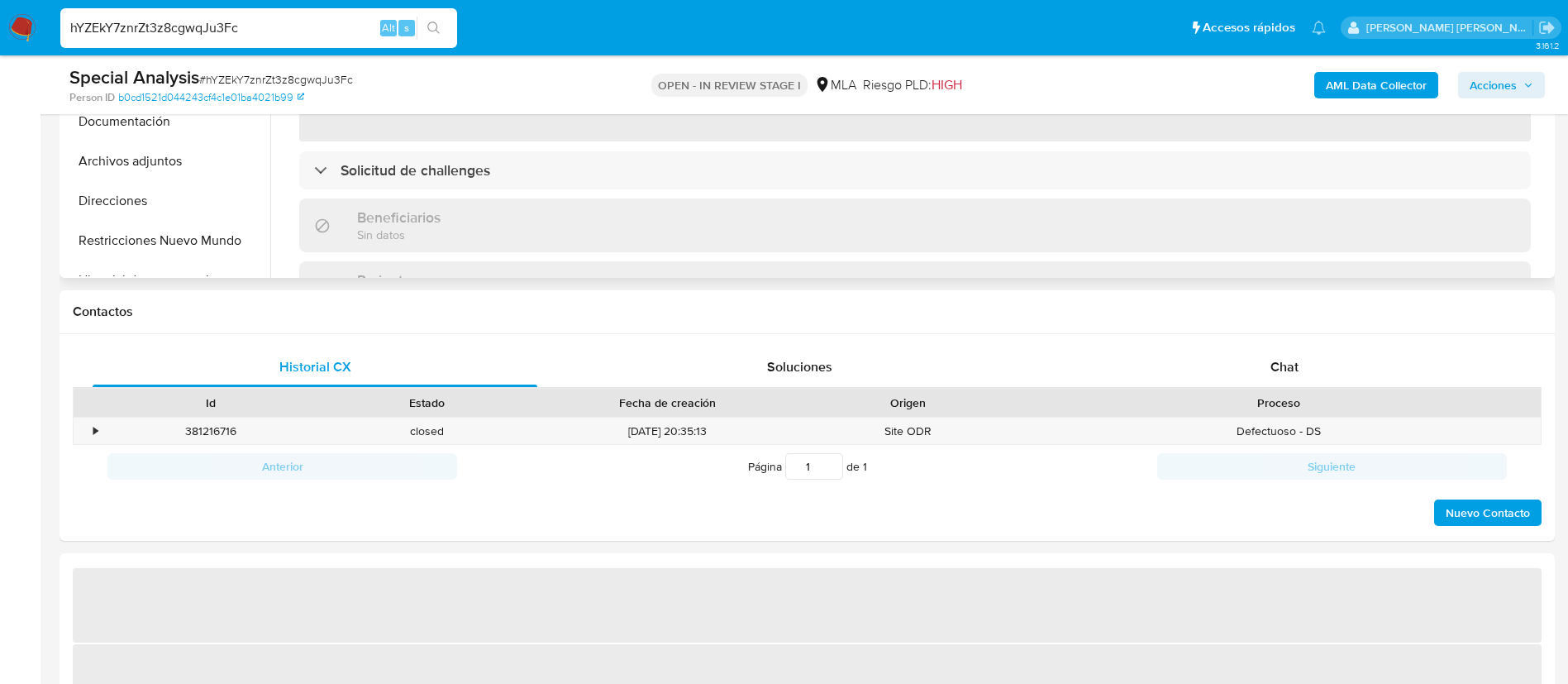
select select "10"
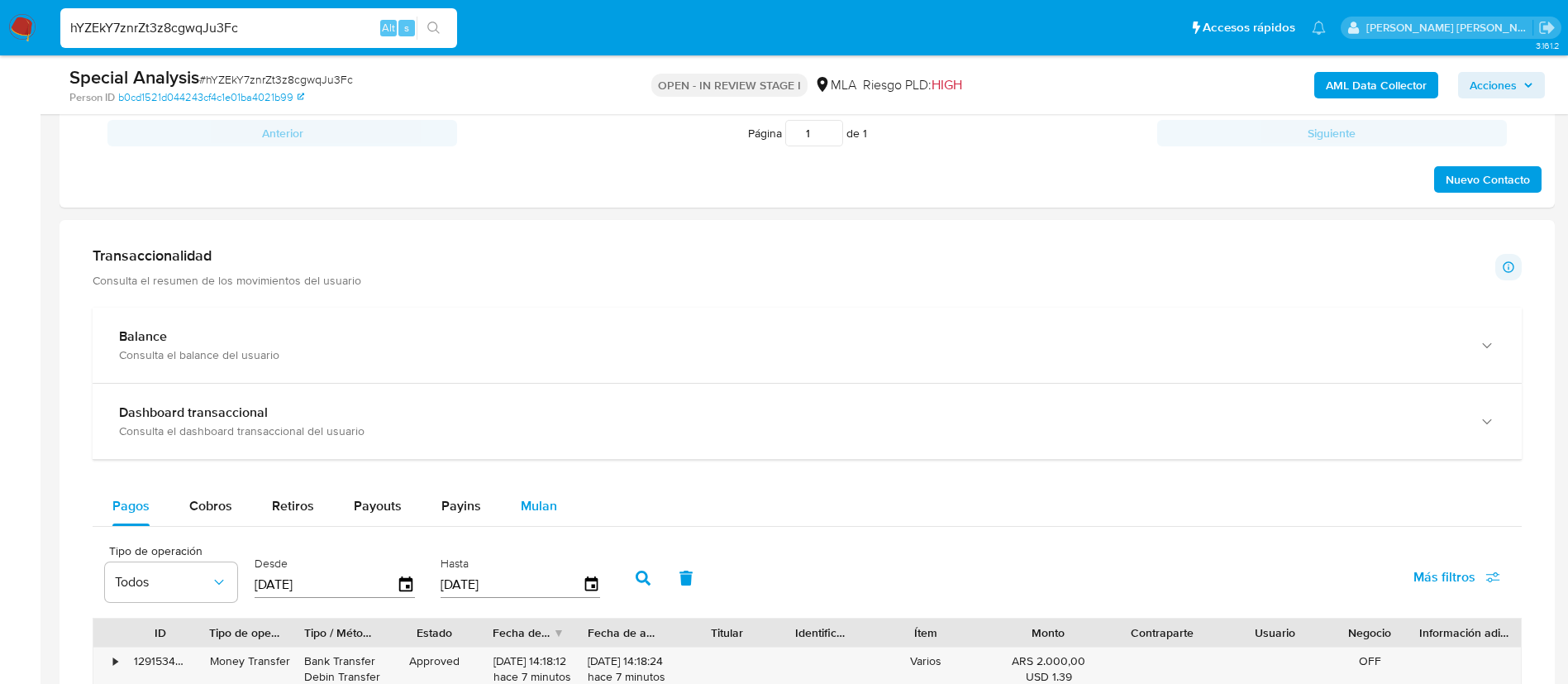
click at [531, 500] on span "Mulan" at bounding box center [539, 506] width 36 height 19
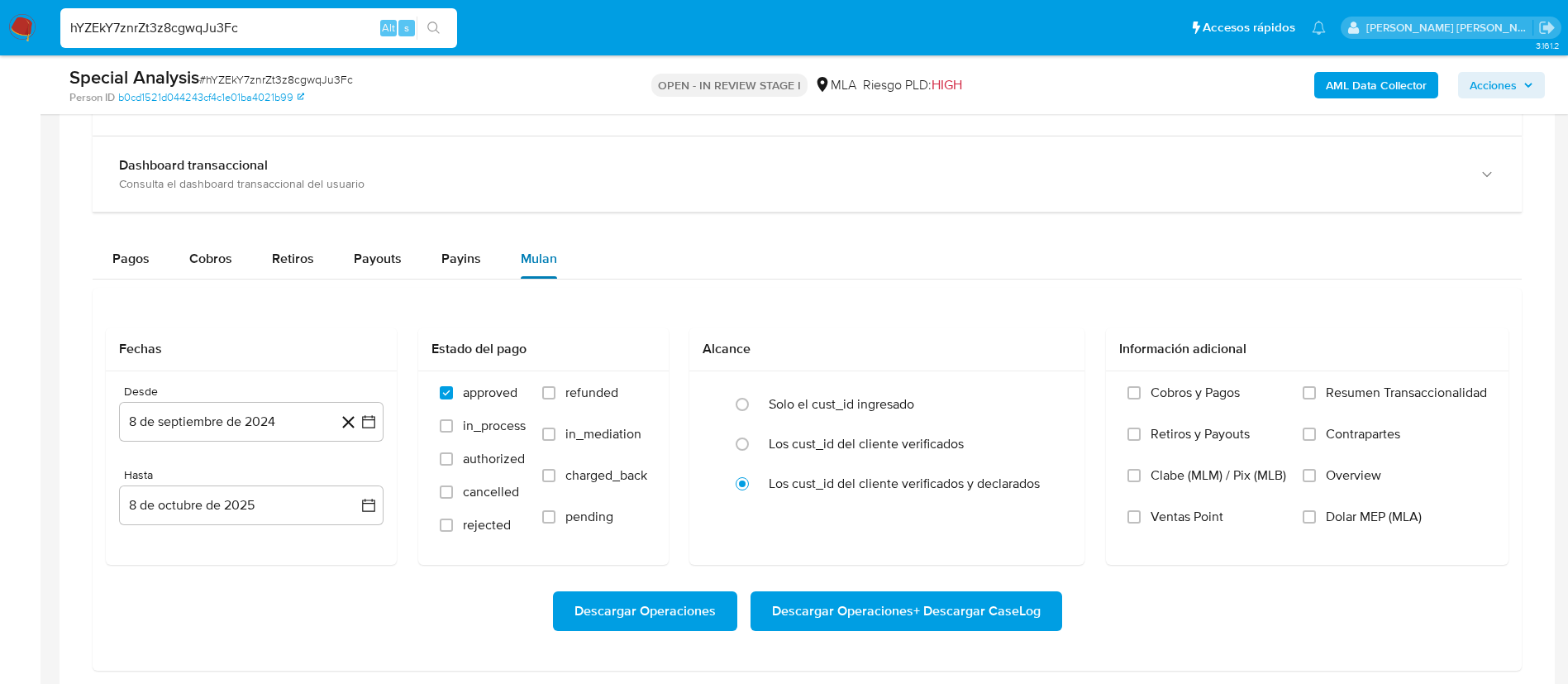
scroll to position [1156, 0]
click at [1326, 517] on span "Dolar MEP (MLA)" at bounding box center [1373, 515] width 96 height 17
click at [1316, 517] on input "Dolar MEP (MLA)" at bounding box center [1309, 515] width 13 height 13
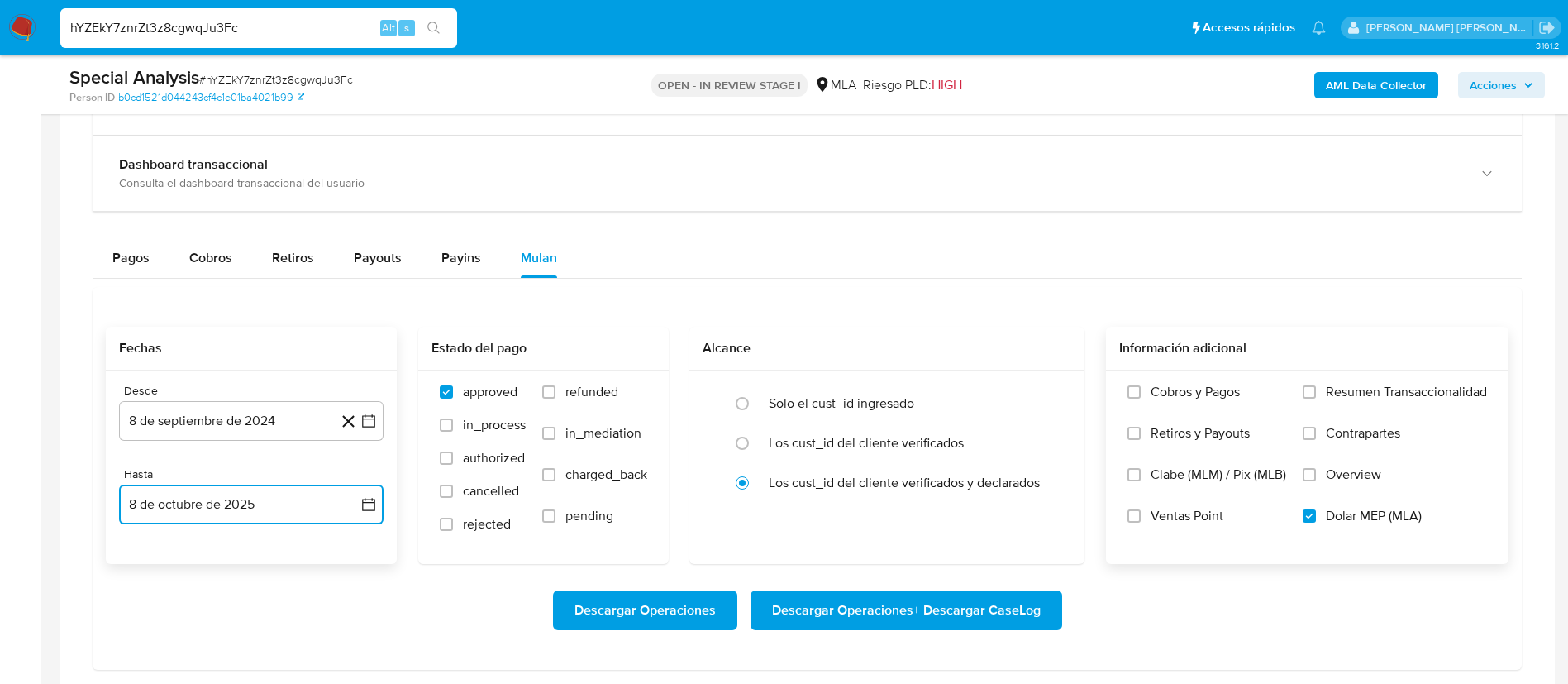
click at [374, 504] on icon "button" at bounding box center [369, 504] width 17 height 17
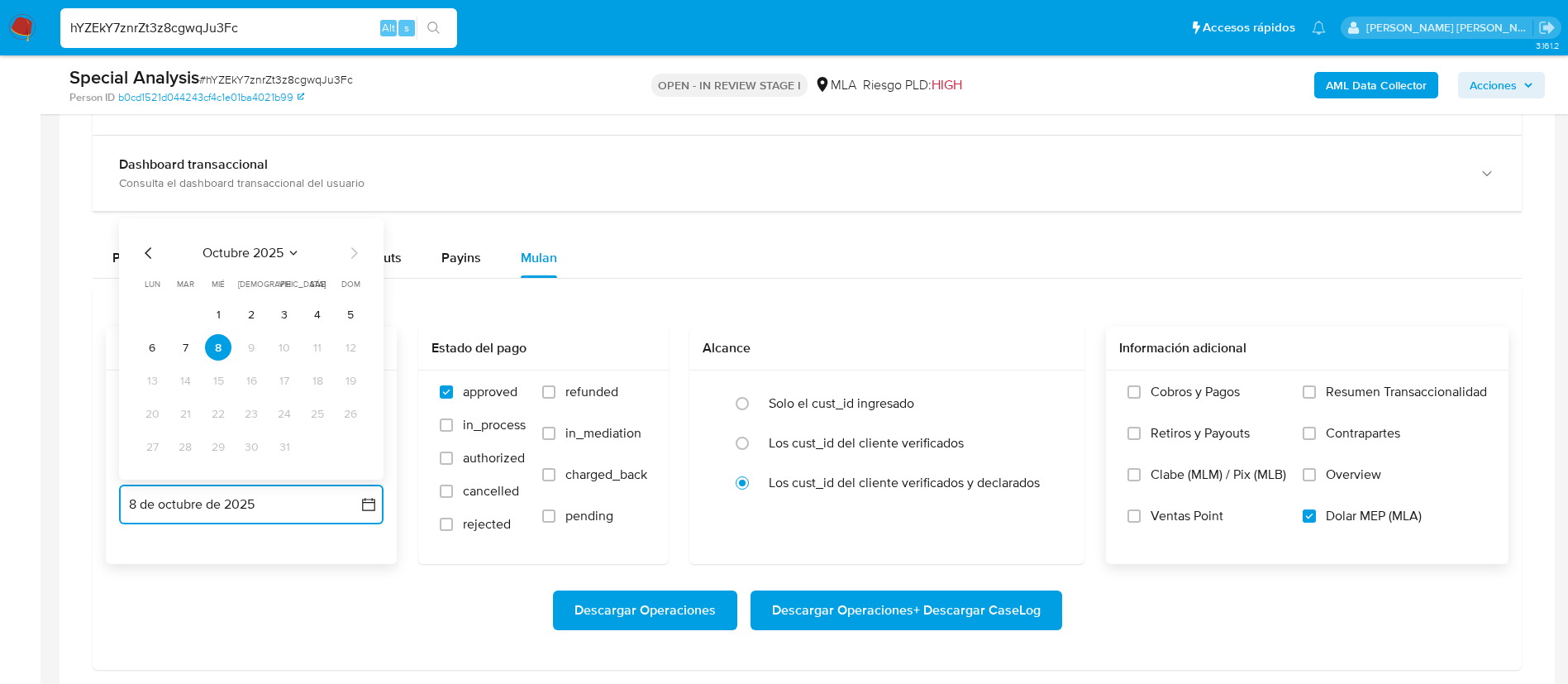
click at [147, 260] on icon "Mes anterior" at bounding box center [148, 253] width 20 height 20
click at [360, 450] on button "31" at bounding box center [350, 447] width 26 height 26
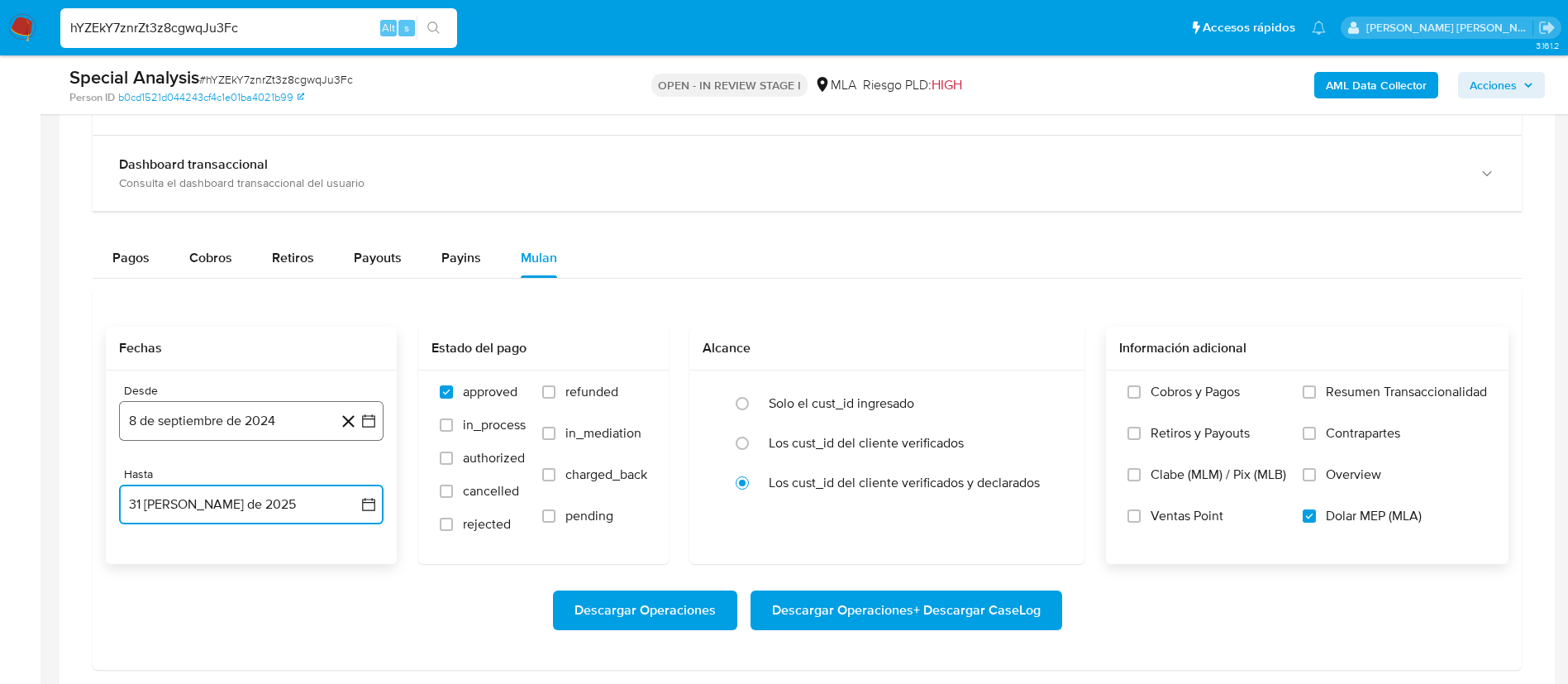
click at [293, 415] on button "8 de septiembre de 2024" at bounding box center [251, 421] width 264 height 40
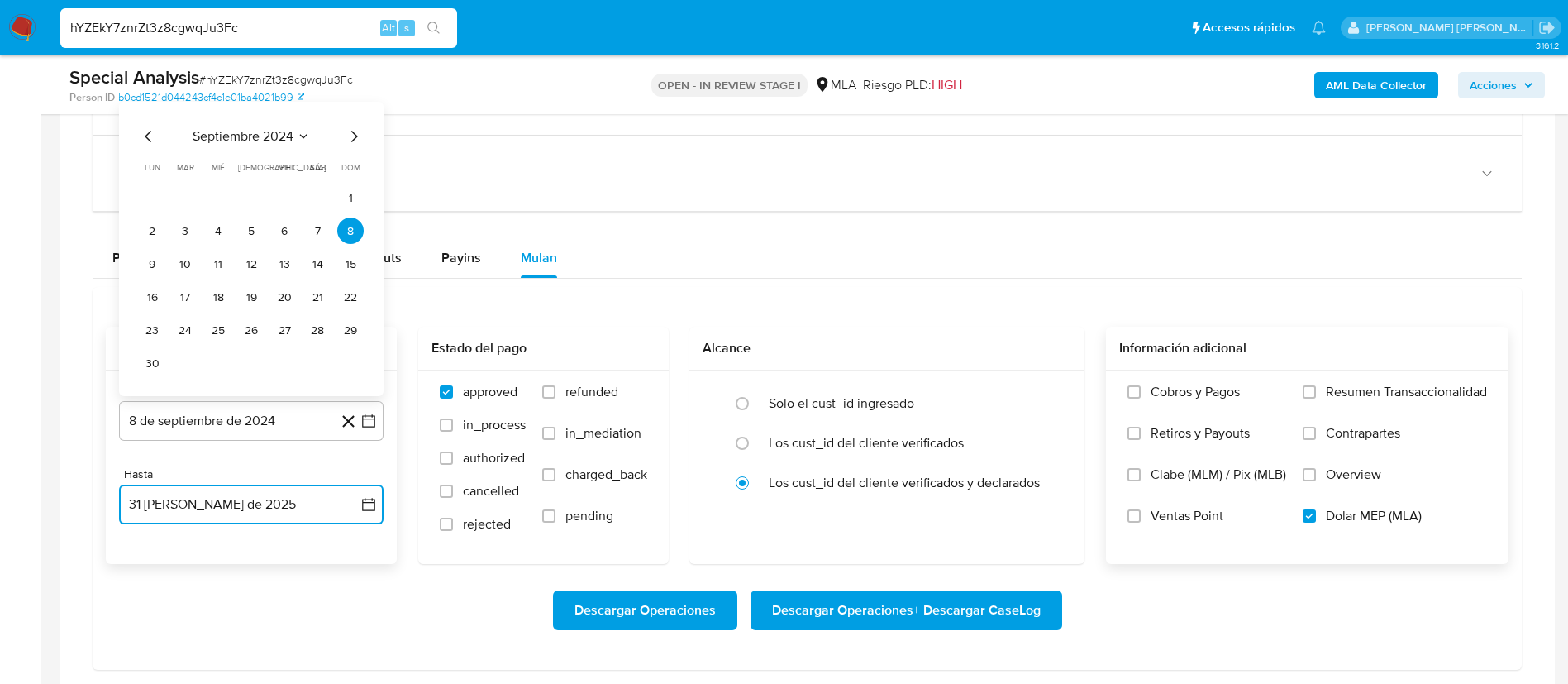
click at [307, 134] on icon "Seleccionar mes y año" at bounding box center [303, 136] width 13 height 13
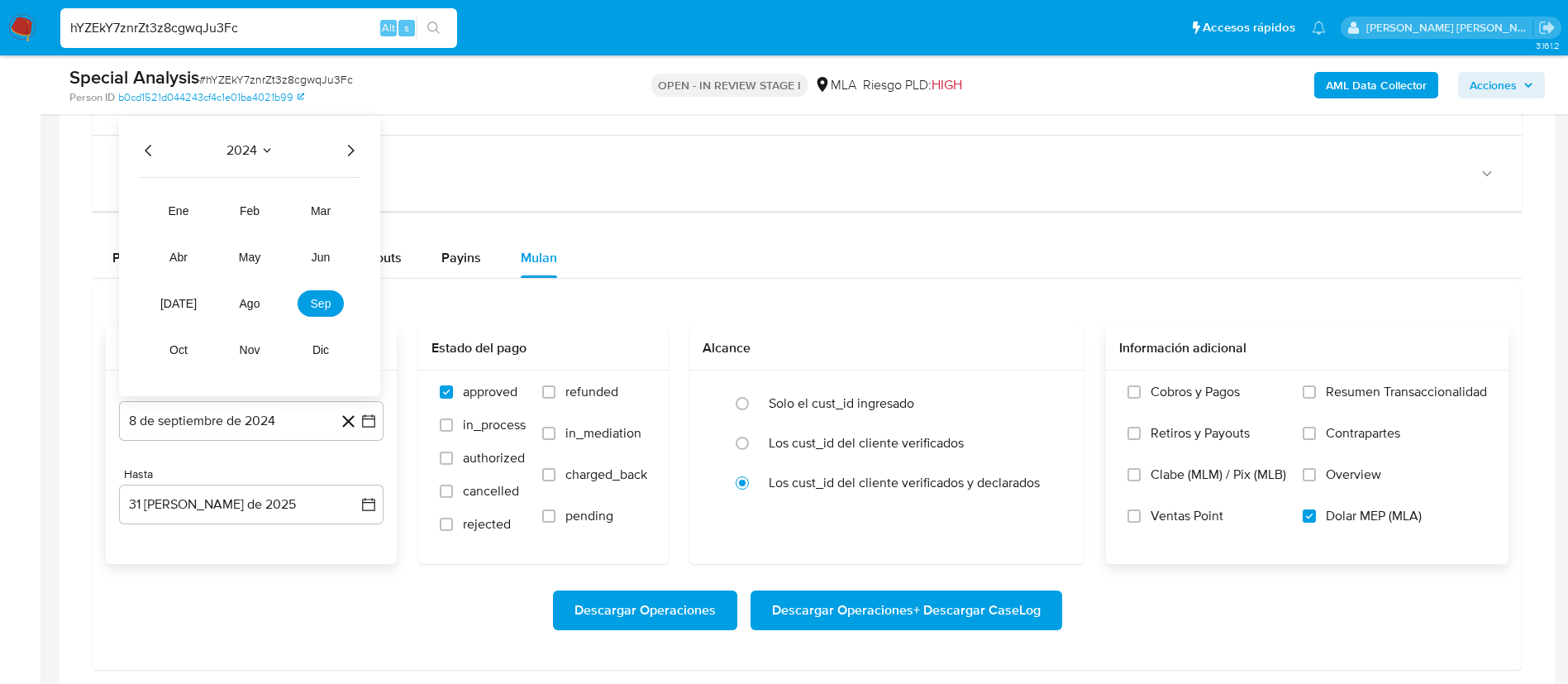
click at [350, 147] on icon "Año siguiente" at bounding box center [352, 150] width 7 height 11
click at [251, 253] on span "may" at bounding box center [249, 256] width 21 height 13
click at [253, 238] on button "1" at bounding box center [251, 231] width 26 height 26
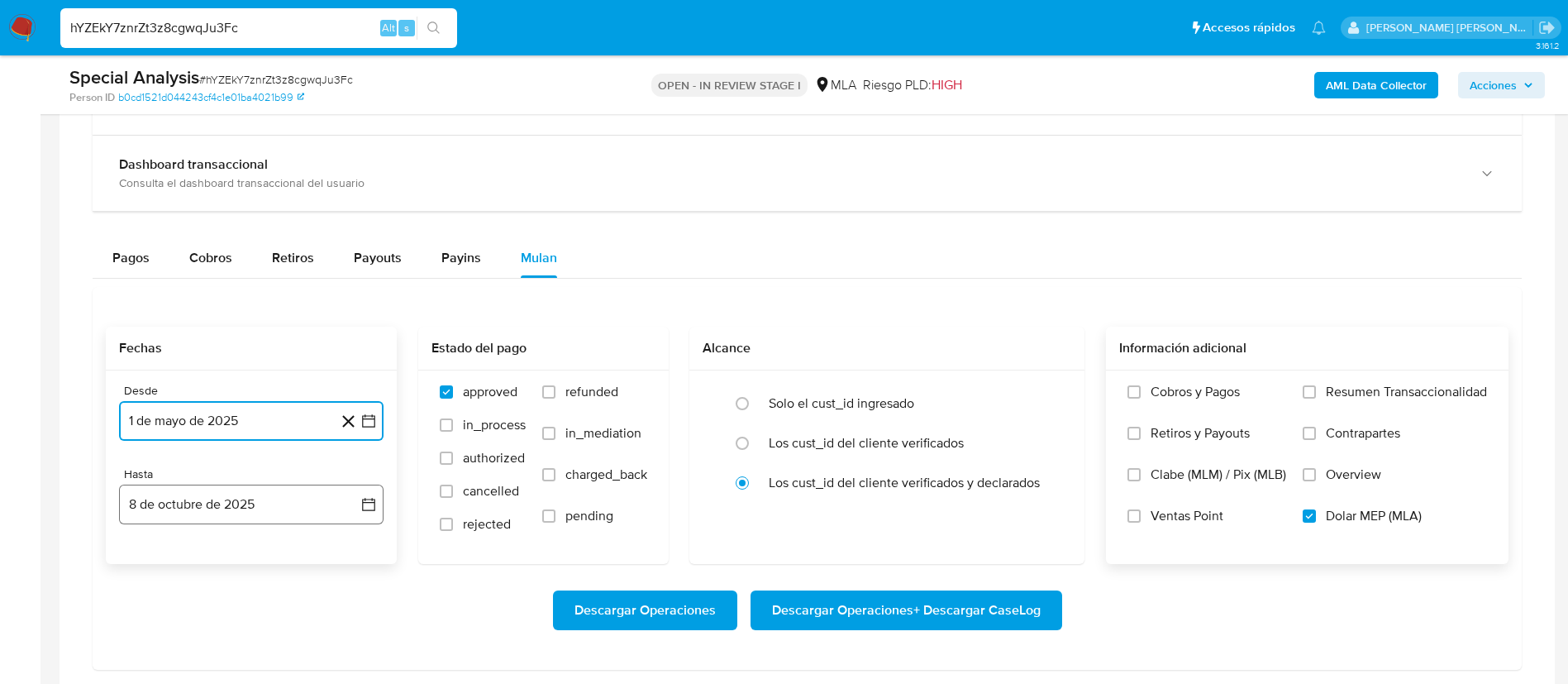
click at [376, 502] on icon "button" at bounding box center [369, 504] width 17 height 17
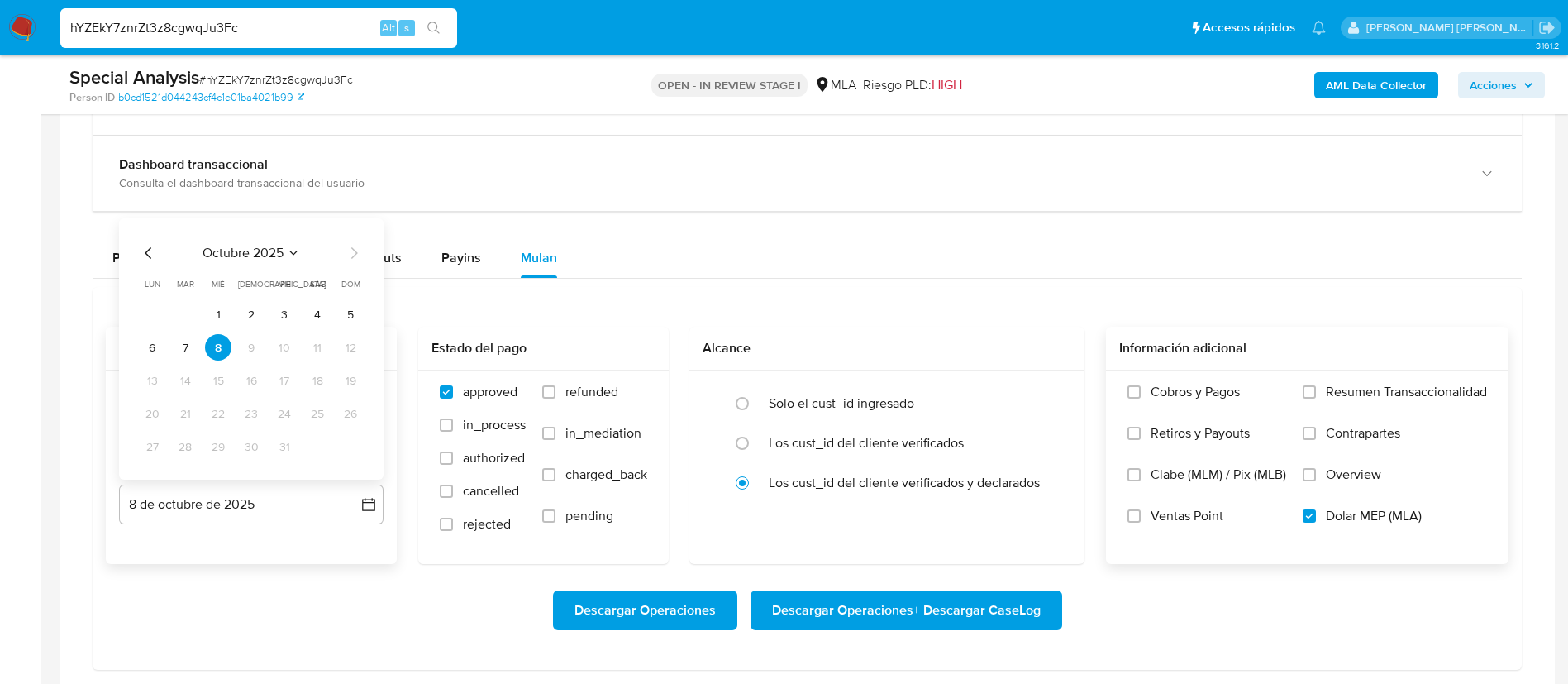
click at [152, 255] on icon "Mes anterior" at bounding box center [148, 253] width 20 height 20
click at [341, 436] on button "31" at bounding box center [350, 447] width 26 height 26
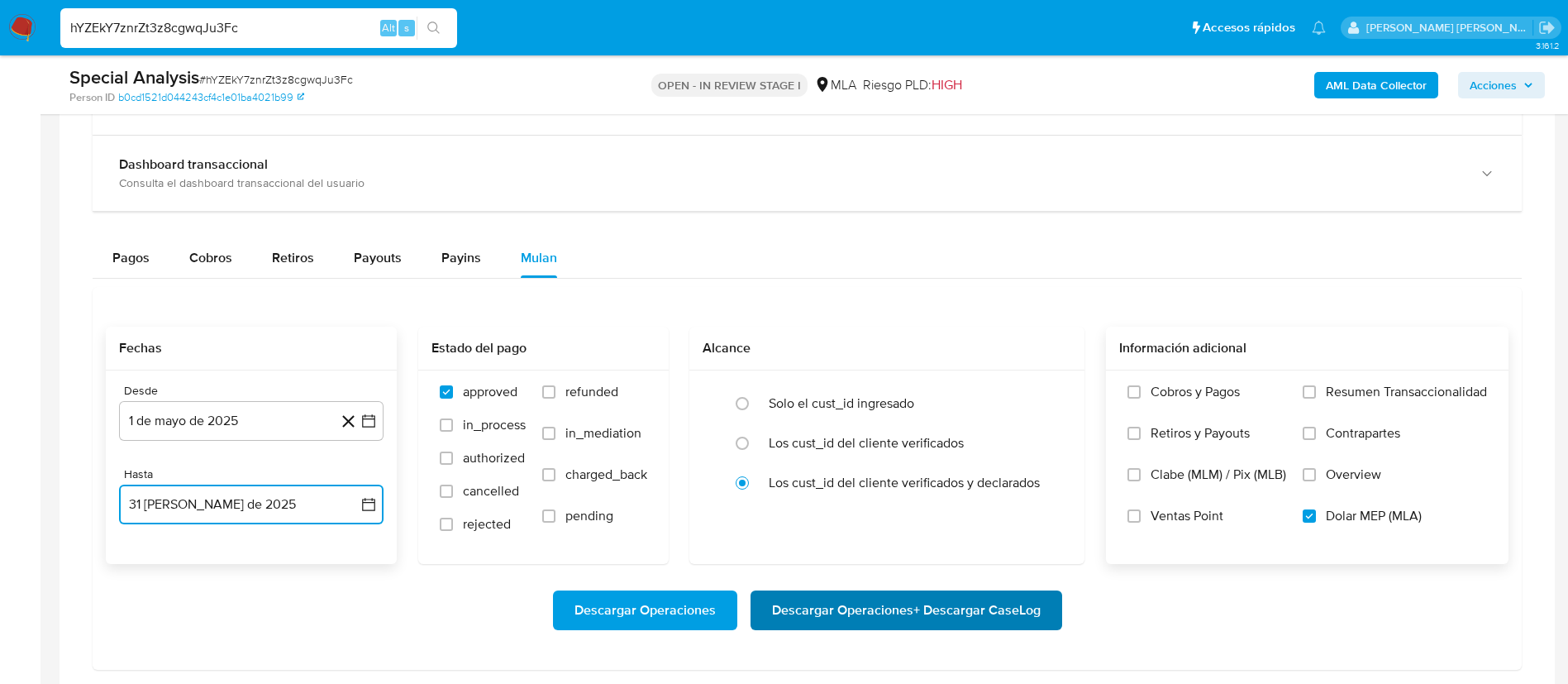
click at [798, 610] on span "Descargar Operaciones + Descargar CaseLog" at bounding box center [906, 610] width 268 height 36
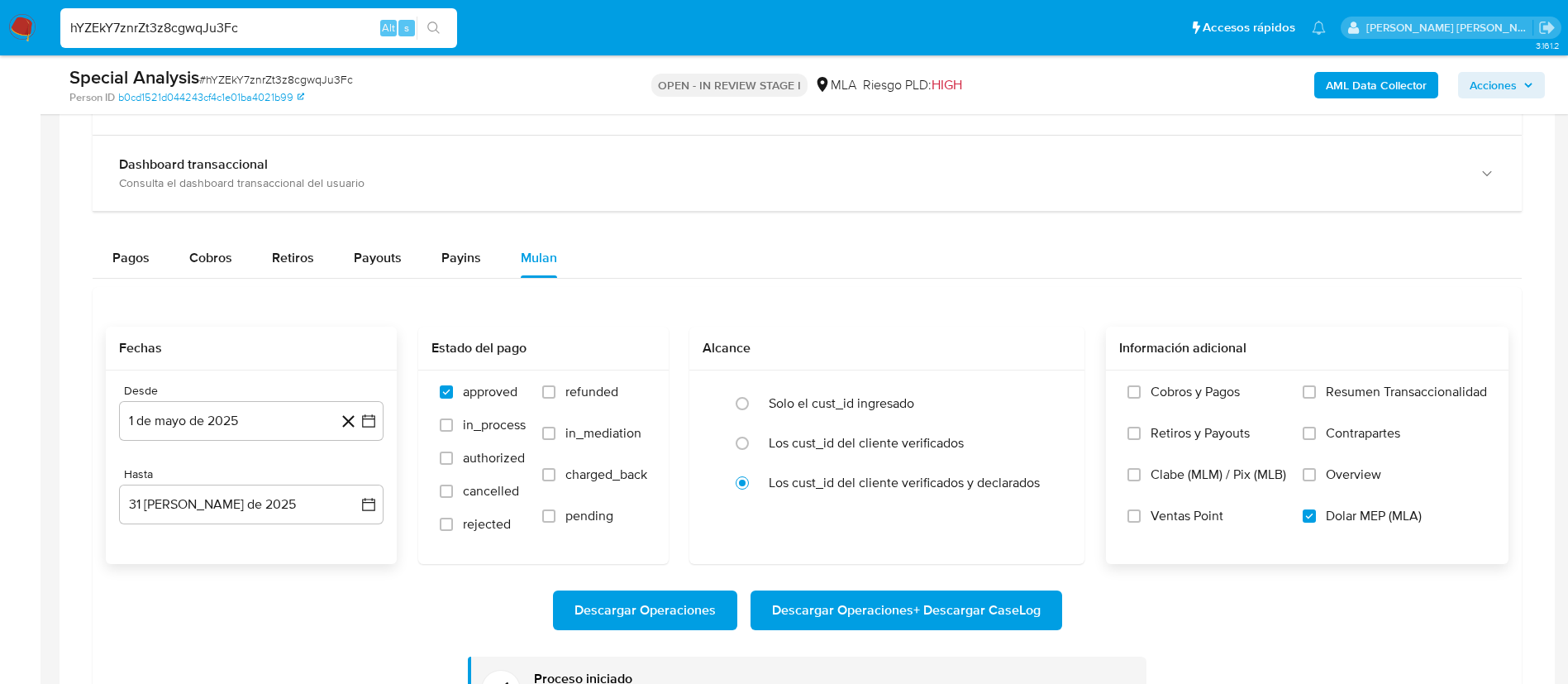
click at [222, 24] on input "hYZEkY7znrZt3z8cgwqJu3Fc" at bounding box center [259, 28] width 397 height 21
paste input "TzfoJ77GLmUbG3n5hIGclgAM"
type input "TzfoJ77GLmUbG3n5hIGclgAM"
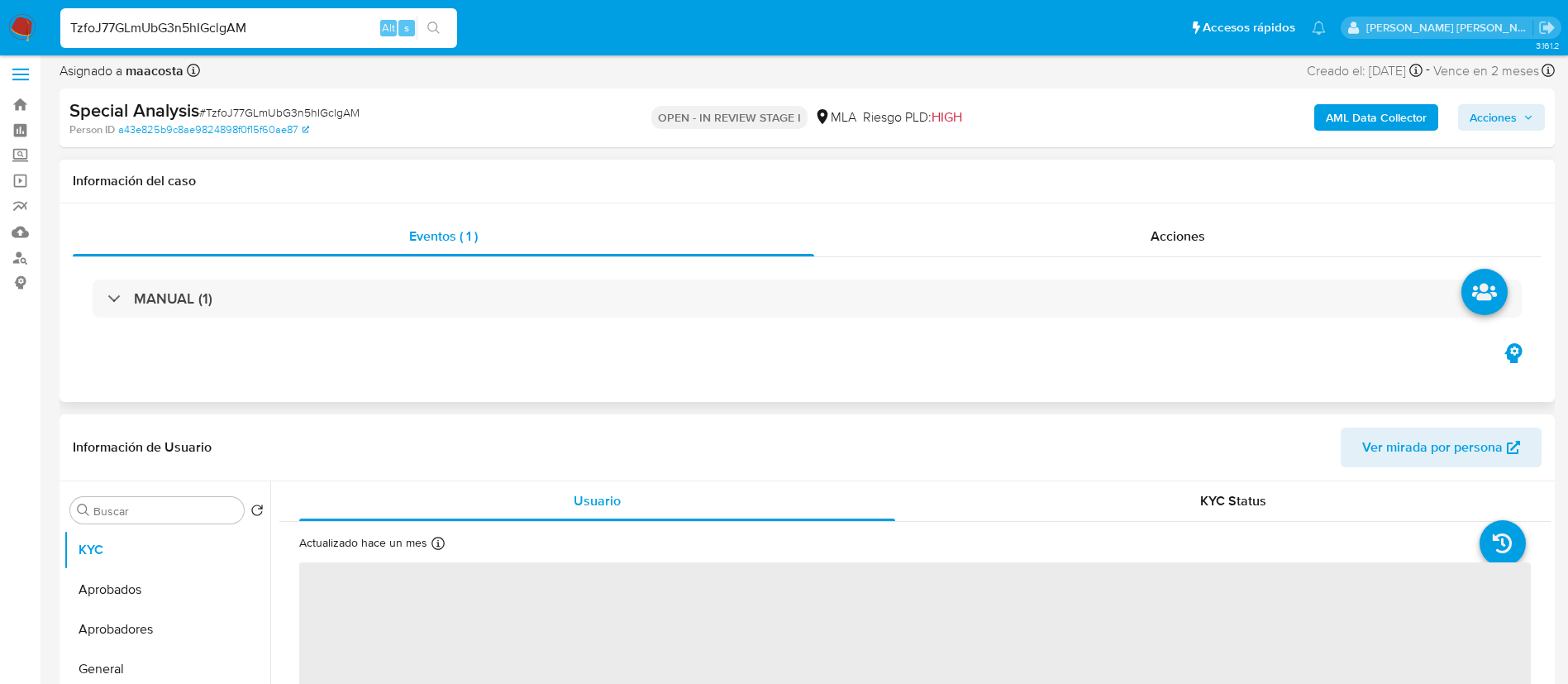
select select "10"
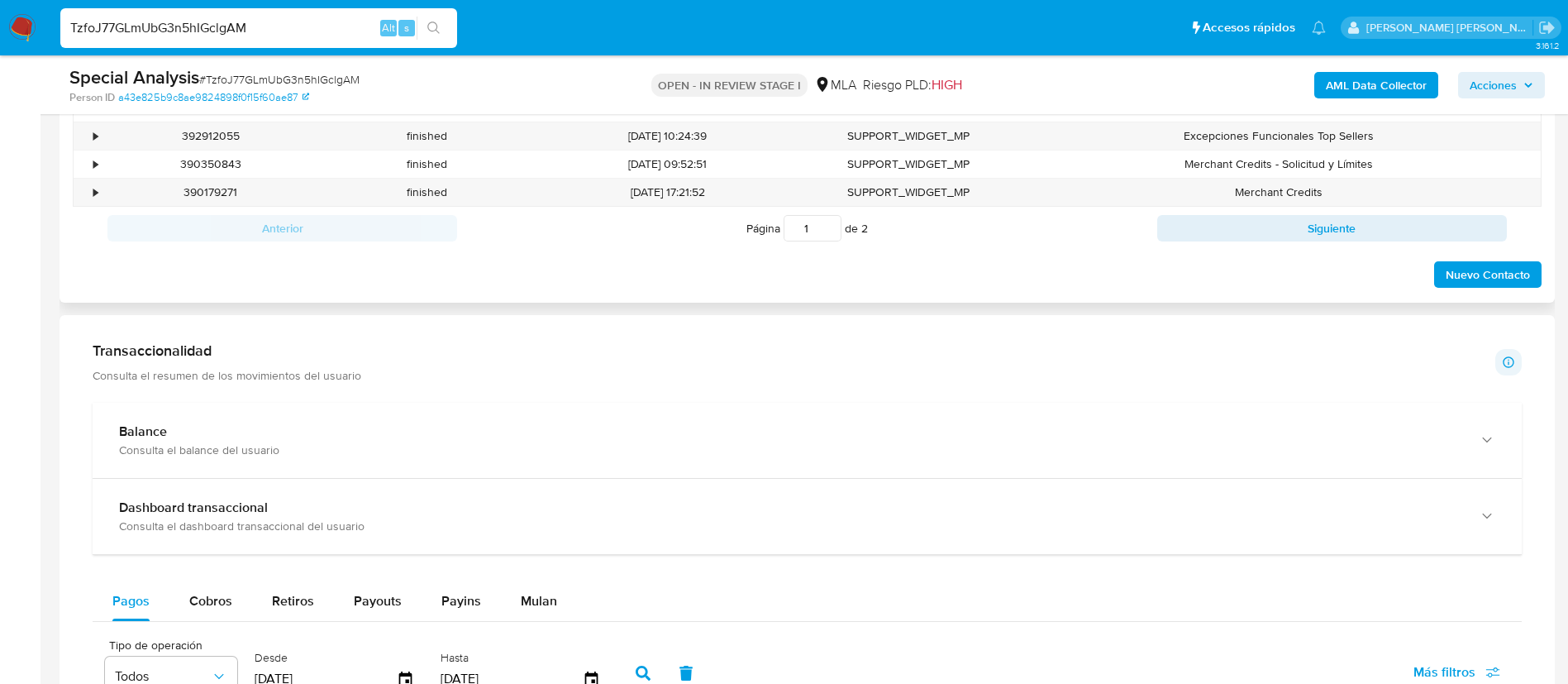
scroll to position [1012, 0]
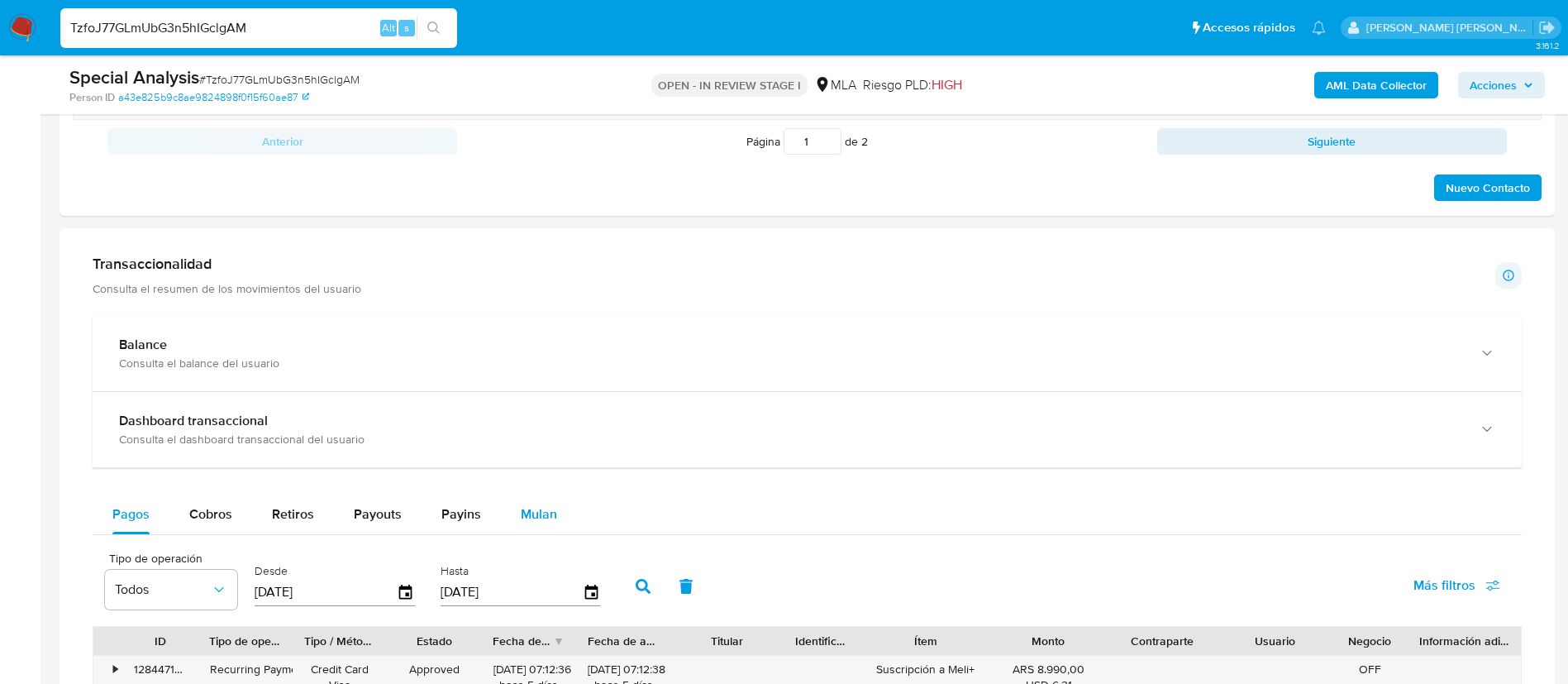
click at [512, 522] on button "Mulan" at bounding box center [539, 514] width 76 height 40
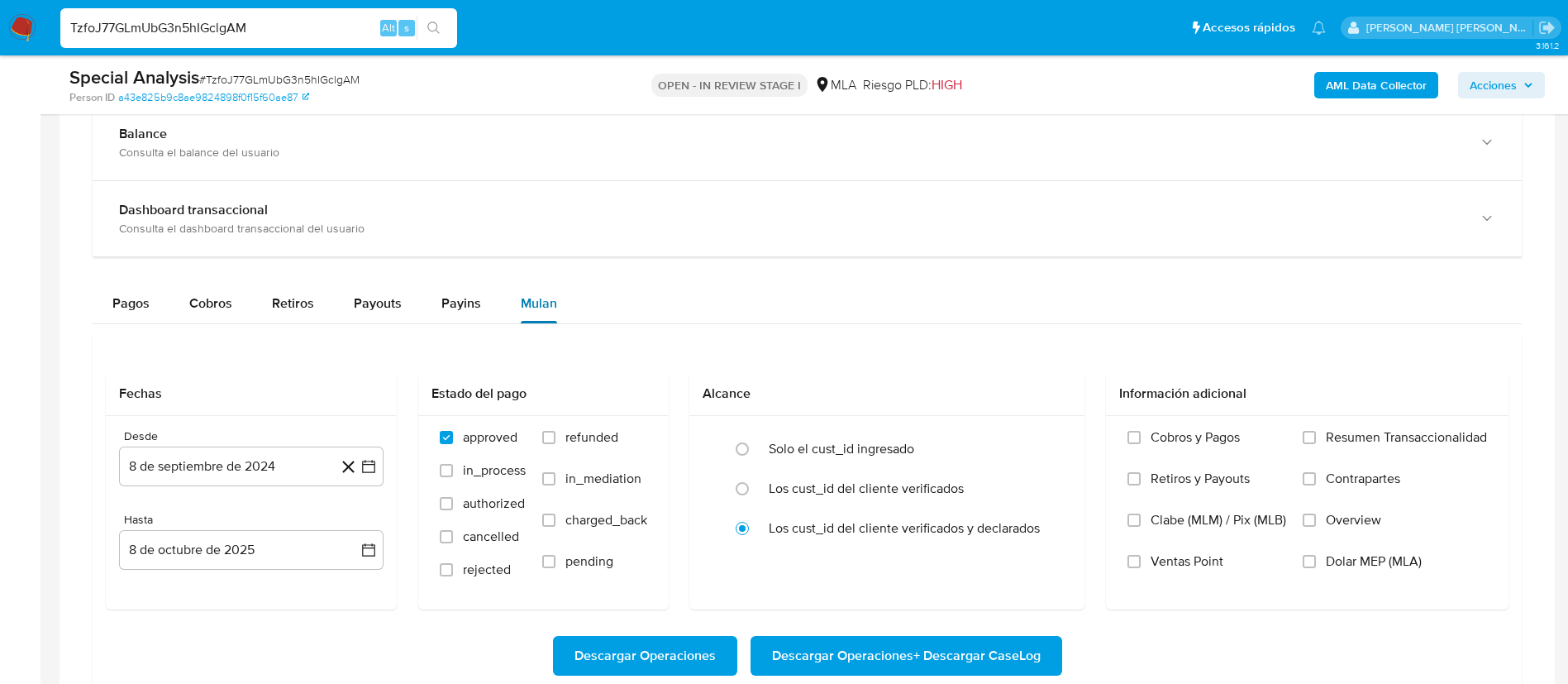
scroll to position [1260, 0]
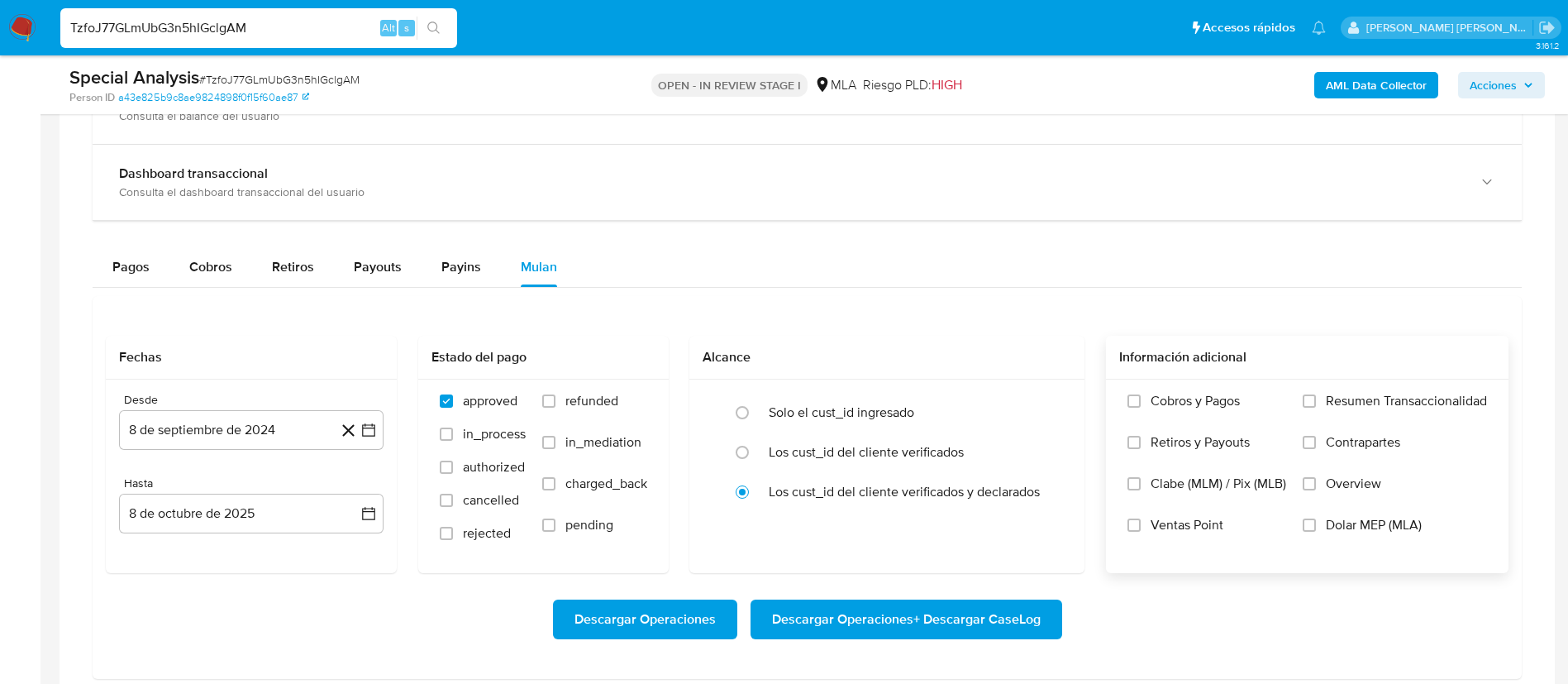
click at [1381, 517] on span "Dolar MEP (MLA)" at bounding box center [1373, 525] width 96 height 17
click at [1316, 519] on input "Dolar MEP (MLA)" at bounding box center [1309, 525] width 13 height 13
click at [367, 436] on icon "button" at bounding box center [369, 429] width 13 height 13
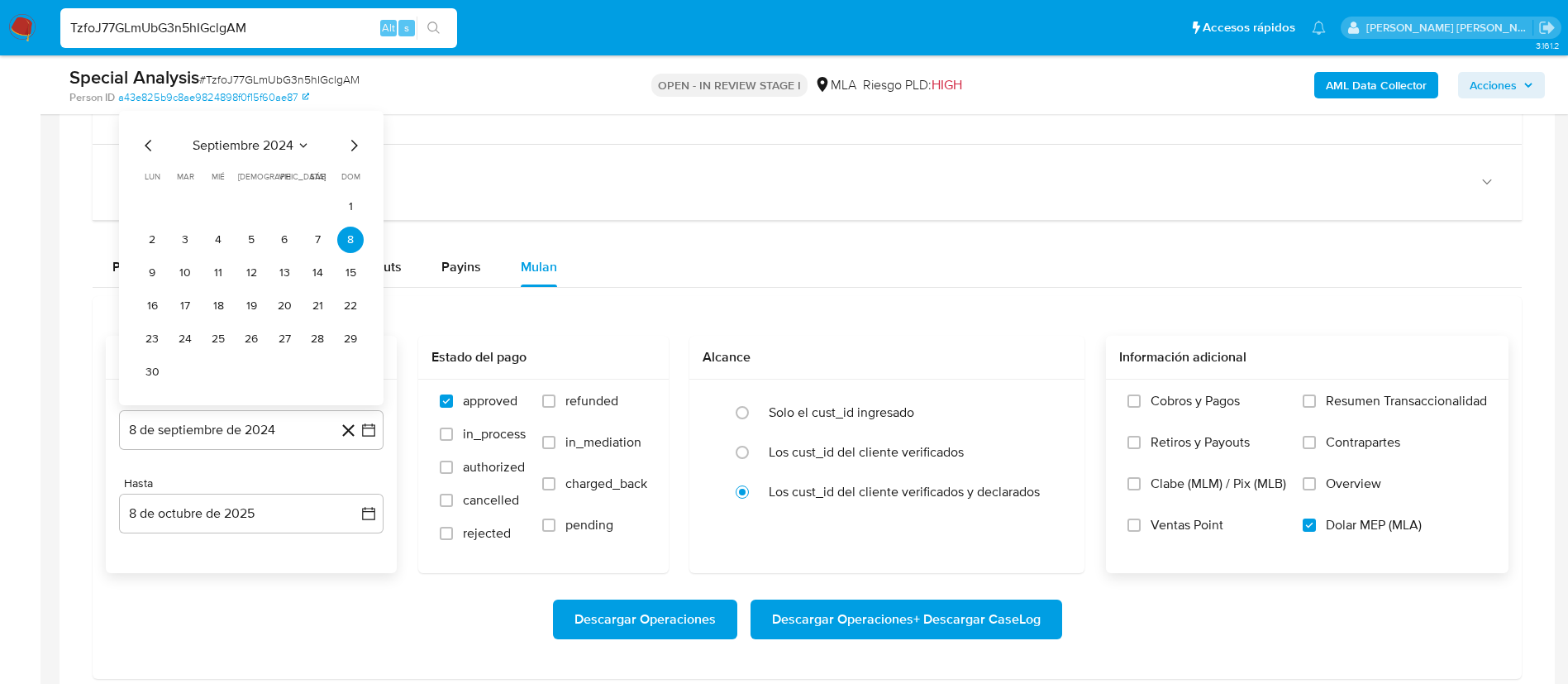
click at [294, 154] on div "septiembre 2024" at bounding box center [251, 146] width 225 height 20
click at [286, 140] on span "septiembre 2024" at bounding box center [243, 145] width 101 height 17
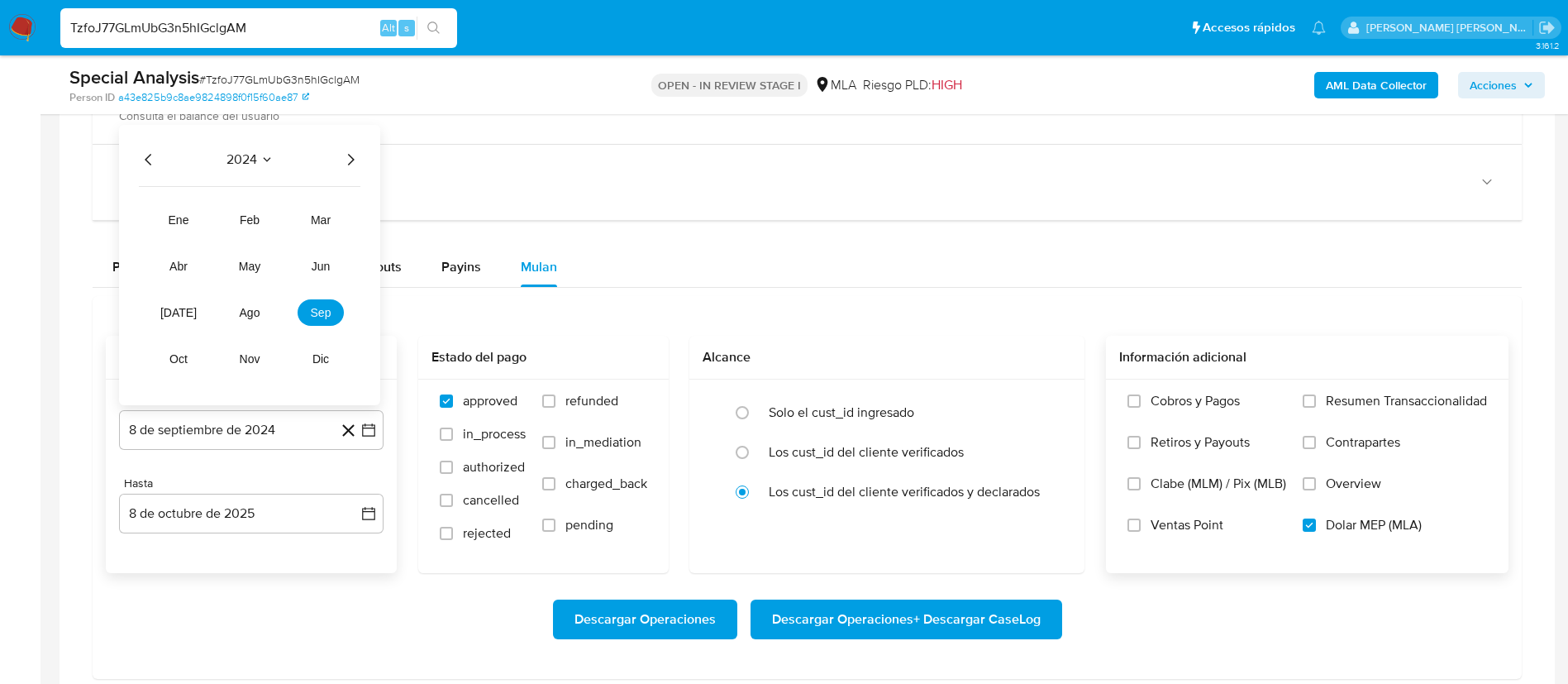
click at [354, 164] on icon "Año siguiente" at bounding box center [350, 160] width 20 height 20
click at [247, 281] on tr "ene feb mar abr may jun jul ago sep oct nov dic" at bounding box center [249, 290] width 189 height 165
click at [247, 269] on span "may" at bounding box center [249, 266] width 21 height 13
click at [250, 234] on button "1" at bounding box center [251, 240] width 26 height 26
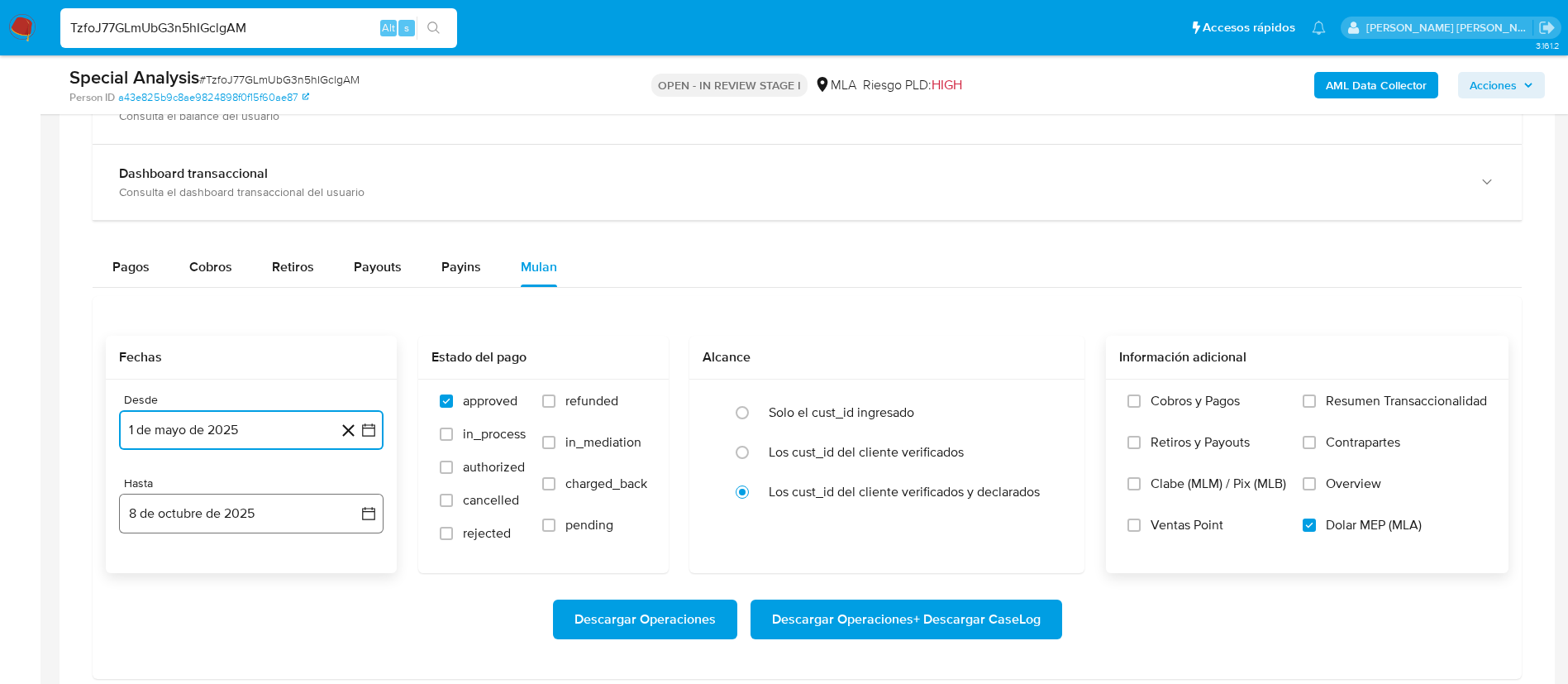
click at [324, 522] on button "8 de octubre de 2025" at bounding box center [251, 513] width 264 height 40
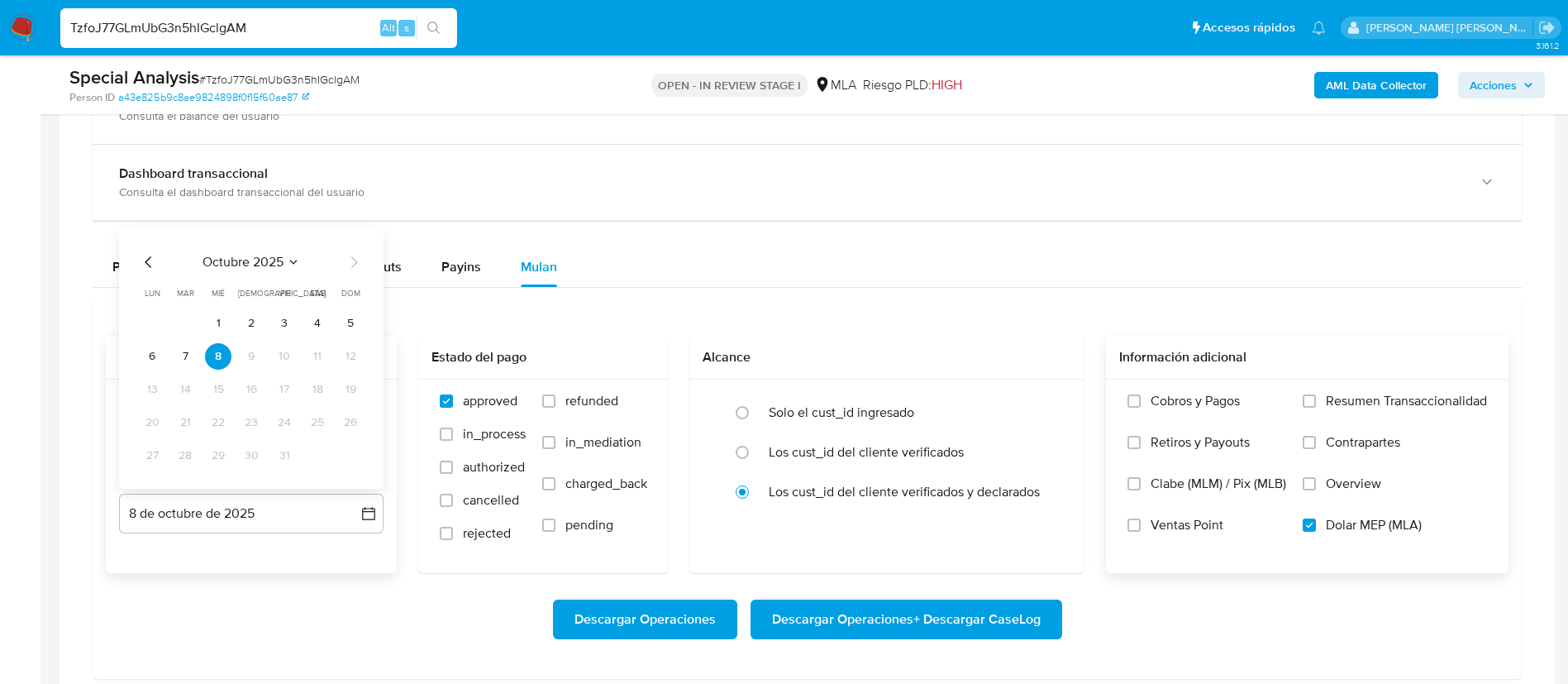
click at [147, 258] on icon "Mes anterior" at bounding box center [148, 262] width 20 height 20
click at [147, 267] on icon "Mes anterior" at bounding box center [148, 262] width 20 height 20
click at [345, 451] on button "31" at bounding box center [350, 456] width 26 height 26
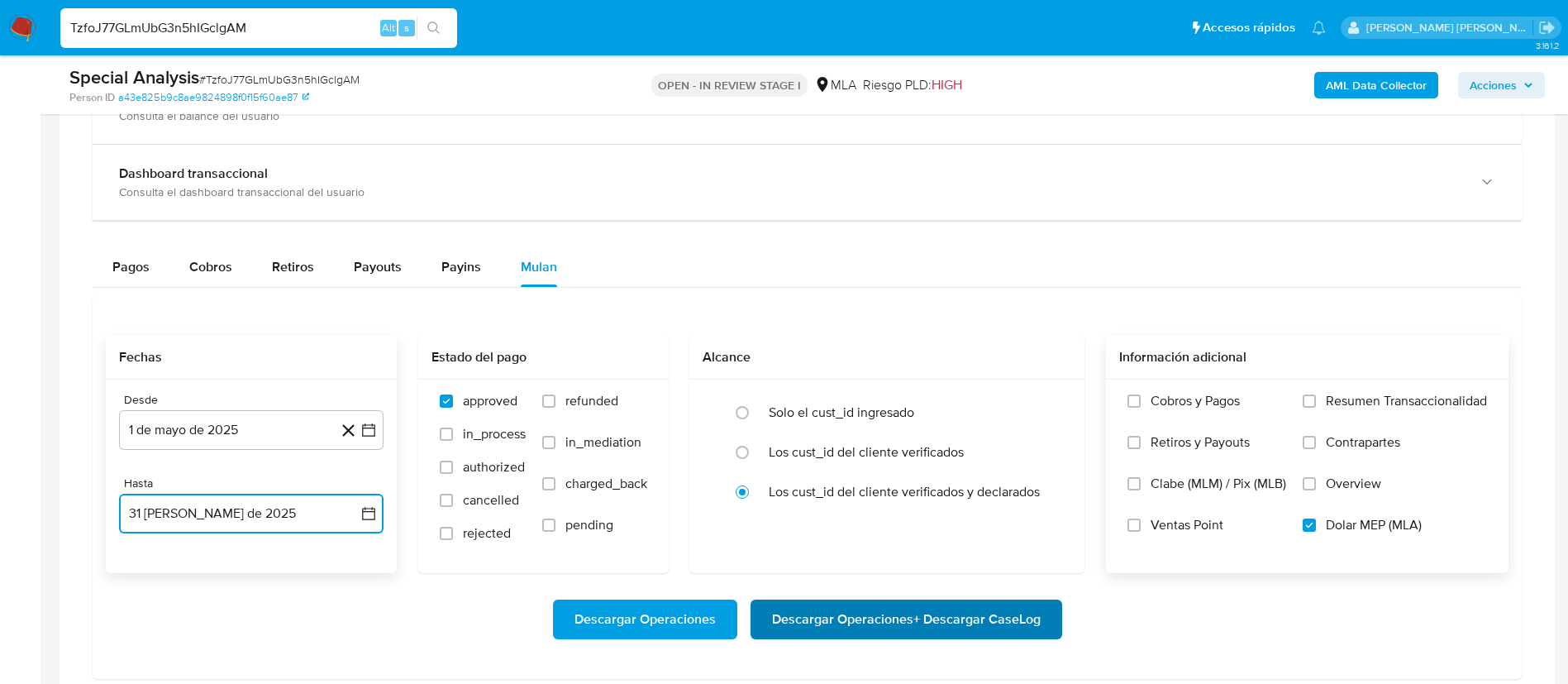
click at [803, 619] on span "Descargar Operaciones + Descargar CaseLog" at bounding box center [906, 619] width 268 height 36
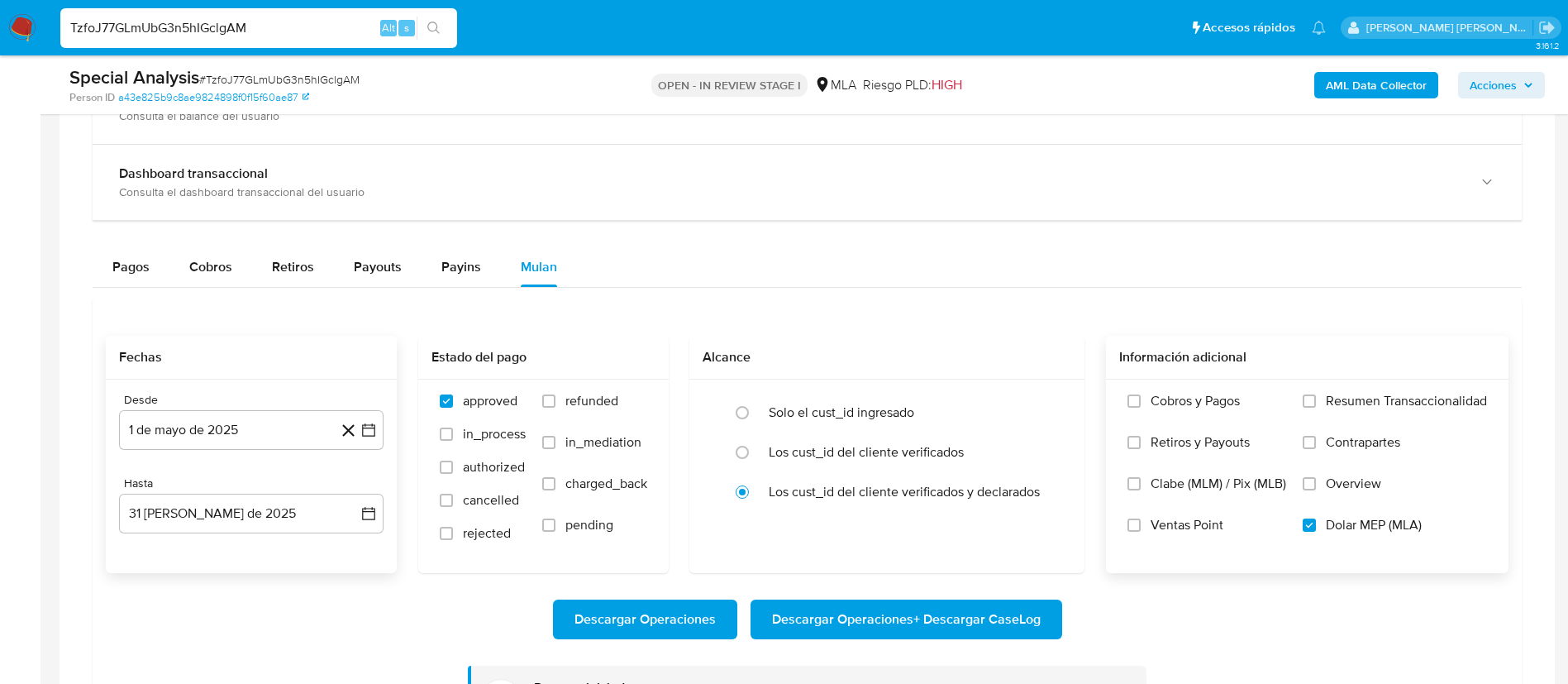
click at [186, 25] on input "TzfoJ77GLmUbG3n5hIGclgAM" at bounding box center [259, 28] width 397 height 21
paste input "47gUY70eDkSShlBgoKRRJ75z"
type input "47gUY70eDkSShlBgoKRRJ75z"
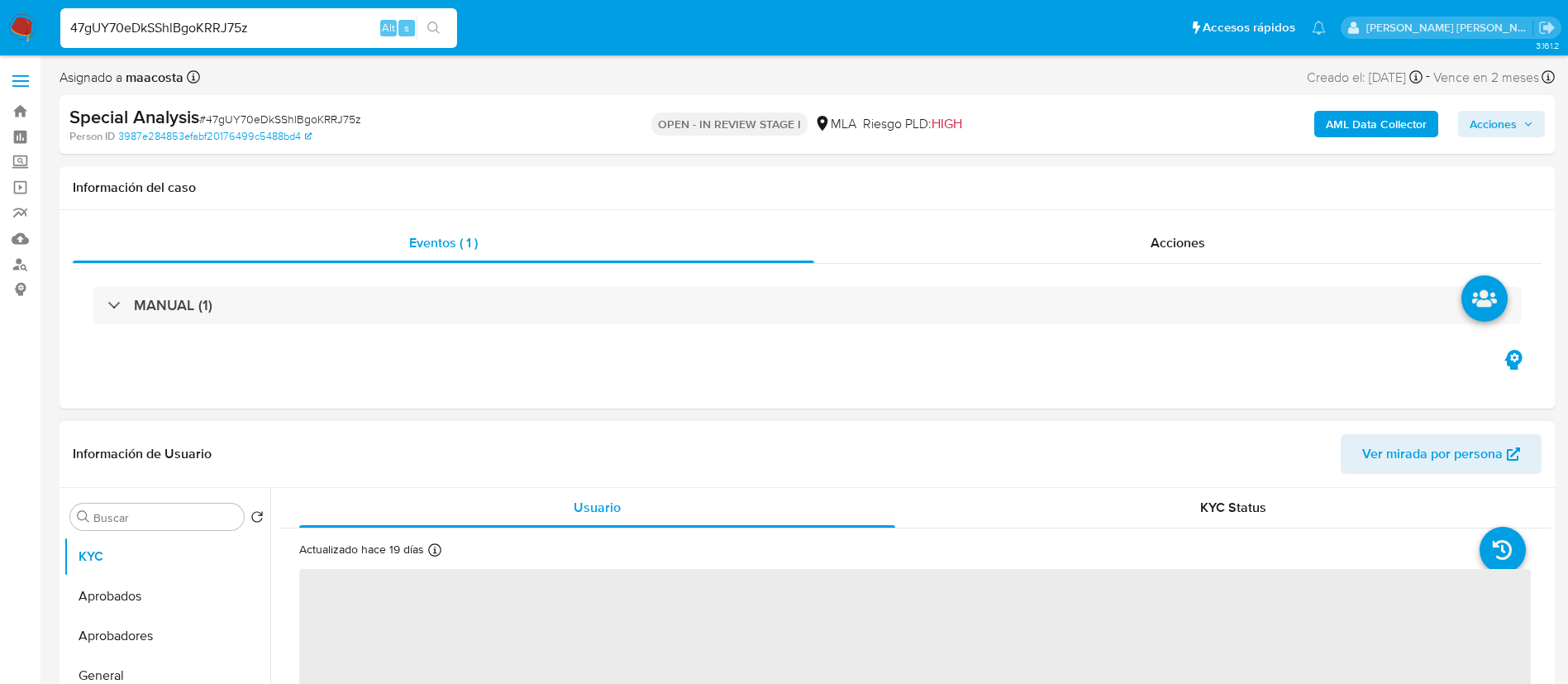
select select "10"
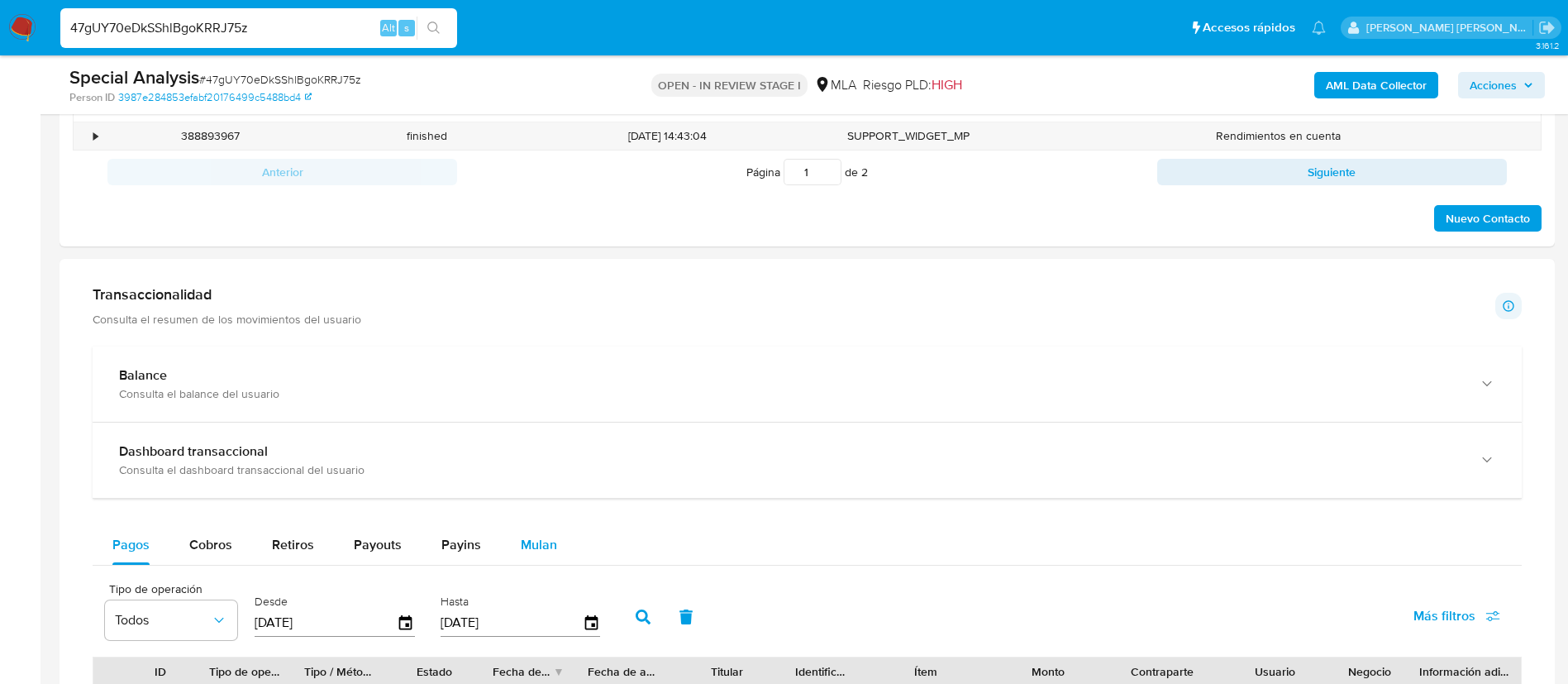
click at [551, 526] on div "Mulan" at bounding box center [539, 544] width 36 height 40
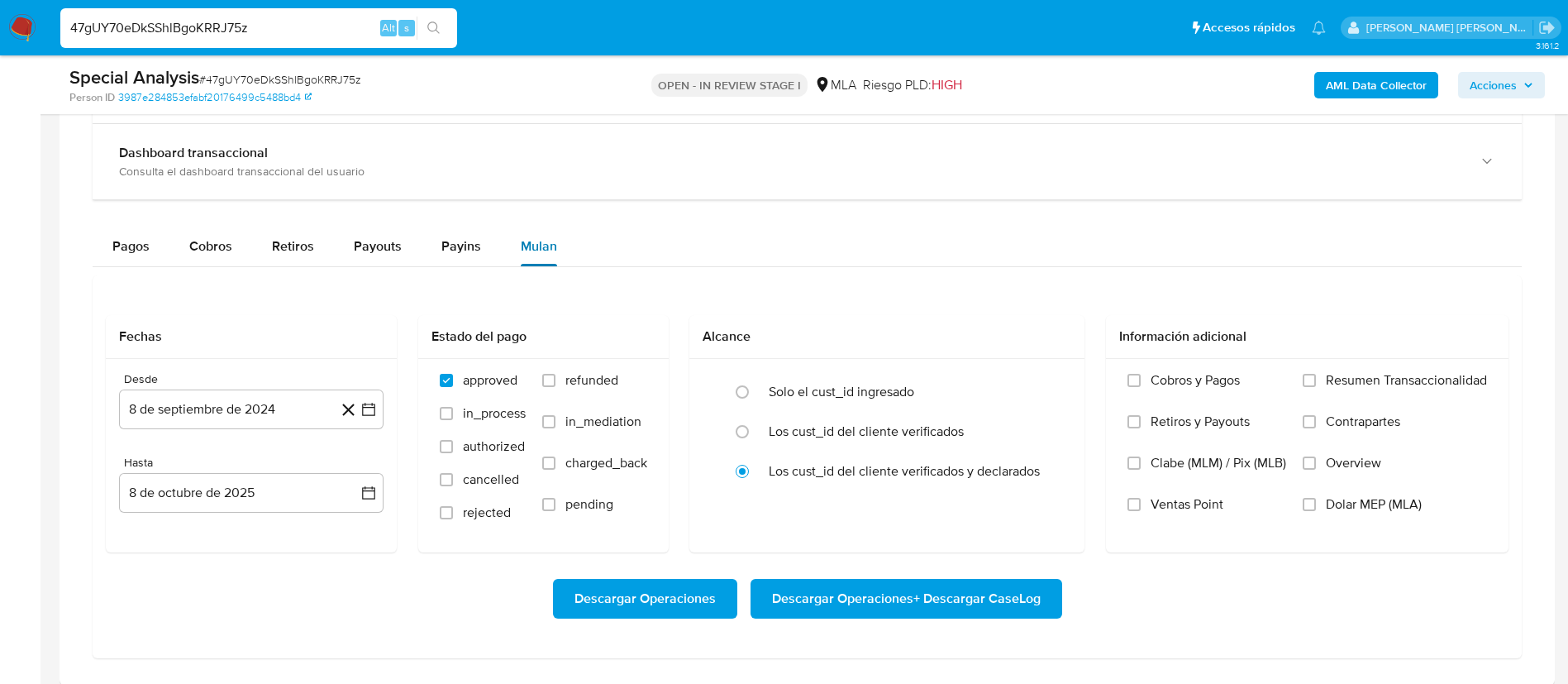
scroll to position [1282, 0]
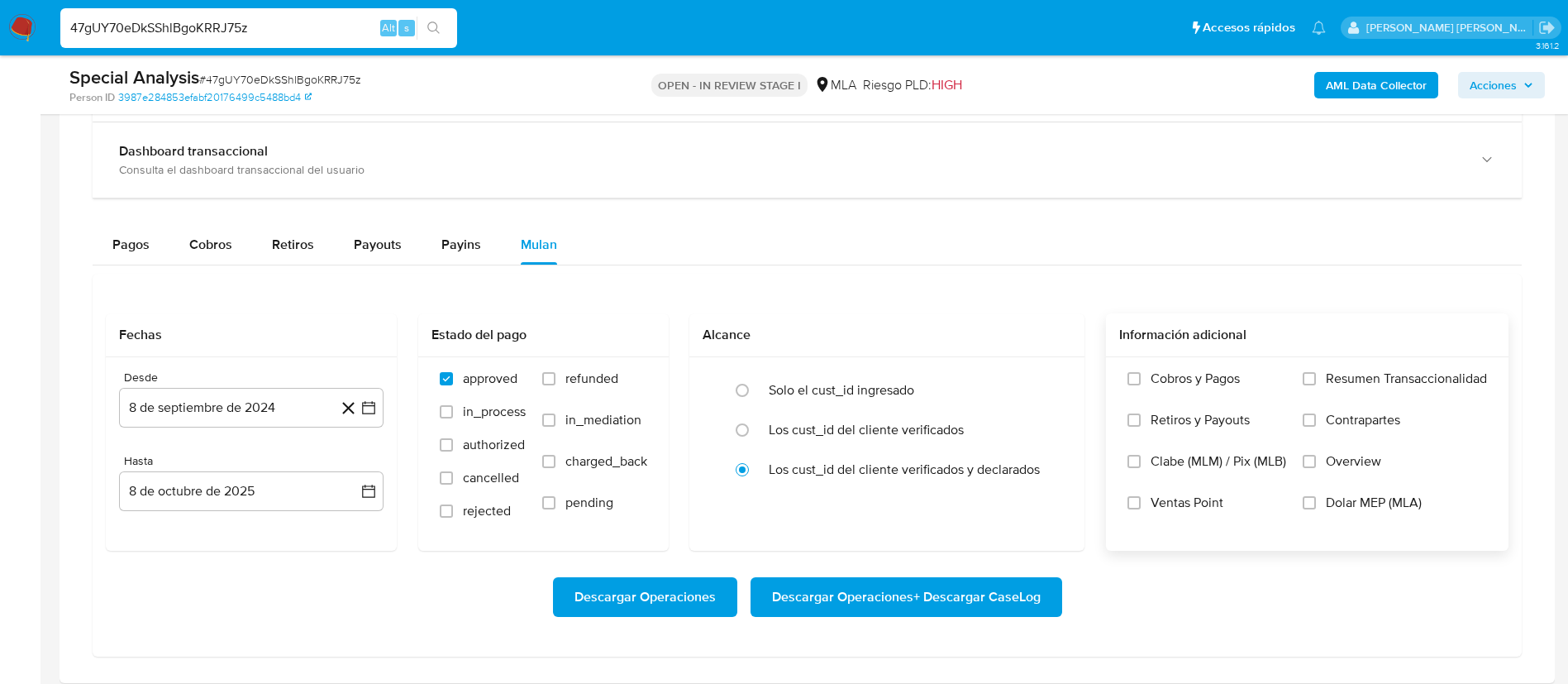
click at [1323, 496] on label "Dolar MEP (MLA)" at bounding box center [1395, 515] width 184 height 41
click at [1316, 496] on input "Dolar MEP (MLA)" at bounding box center [1309, 502] width 13 height 13
click at [280, 407] on button "8 de septiembre de 2024" at bounding box center [251, 407] width 264 height 40
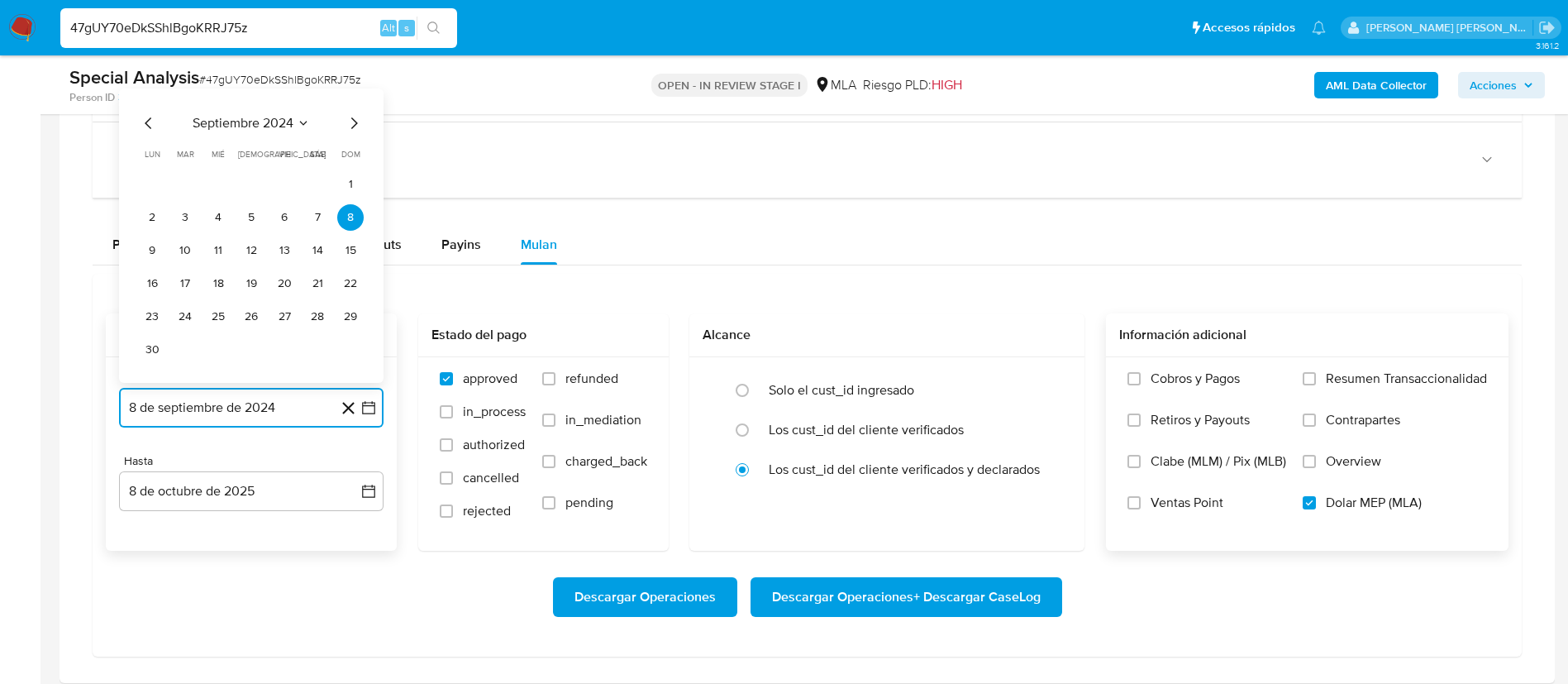
click at [305, 122] on icon "Seleccionar mes y año" at bounding box center [304, 123] width 7 height 4
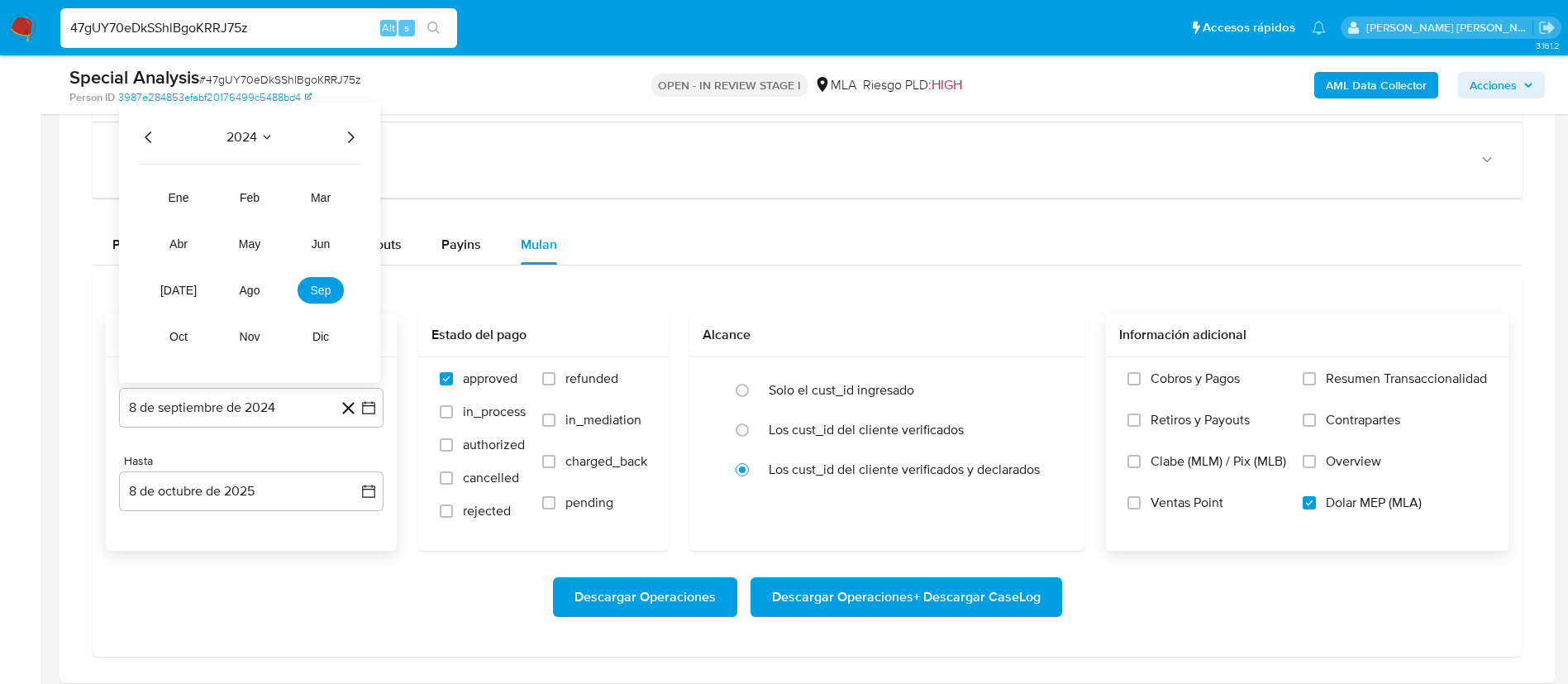
click at [357, 134] on icon "Año siguiente" at bounding box center [350, 137] width 20 height 20
click at [249, 248] on span "may" at bounding box center [249, 243] width 21 height 13
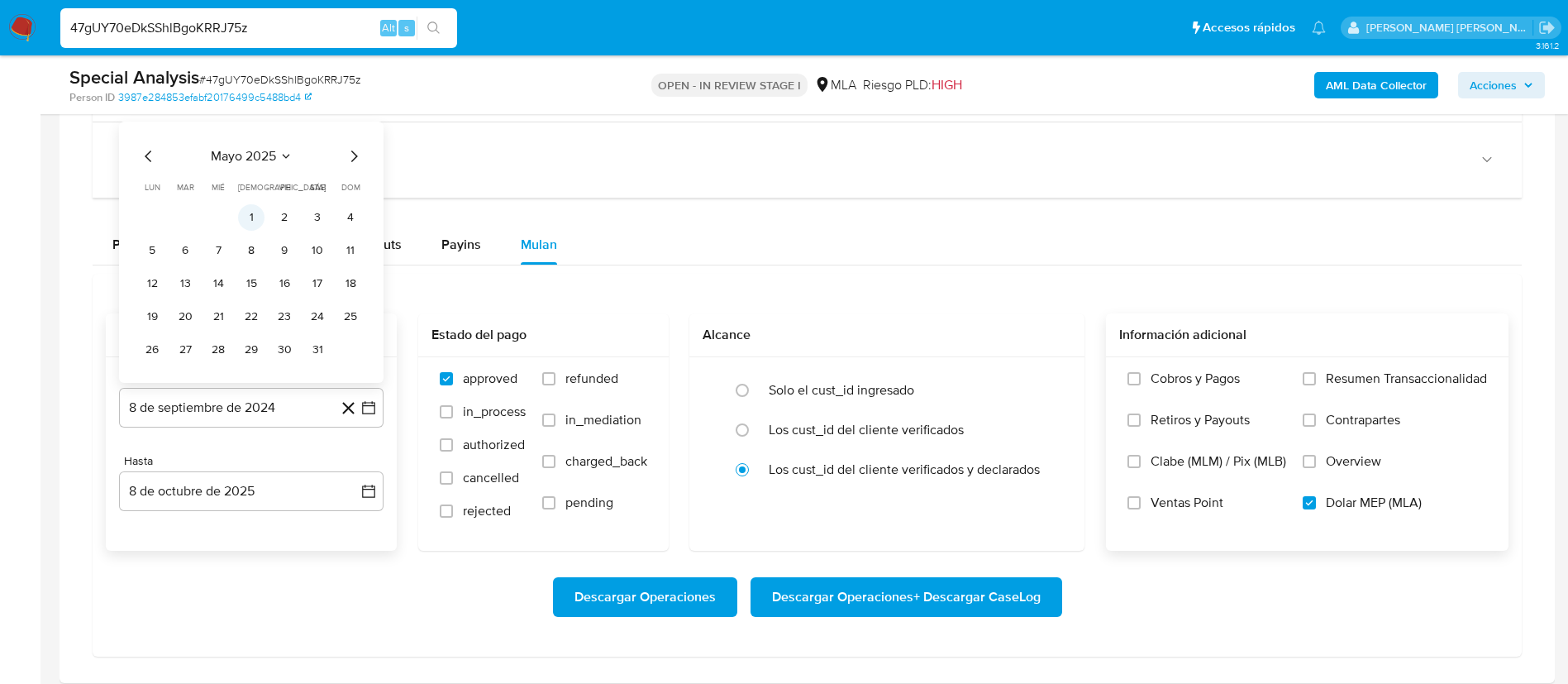
click at [249, 220] on button "1" at bounding box center [251, 218] width 26 height 26
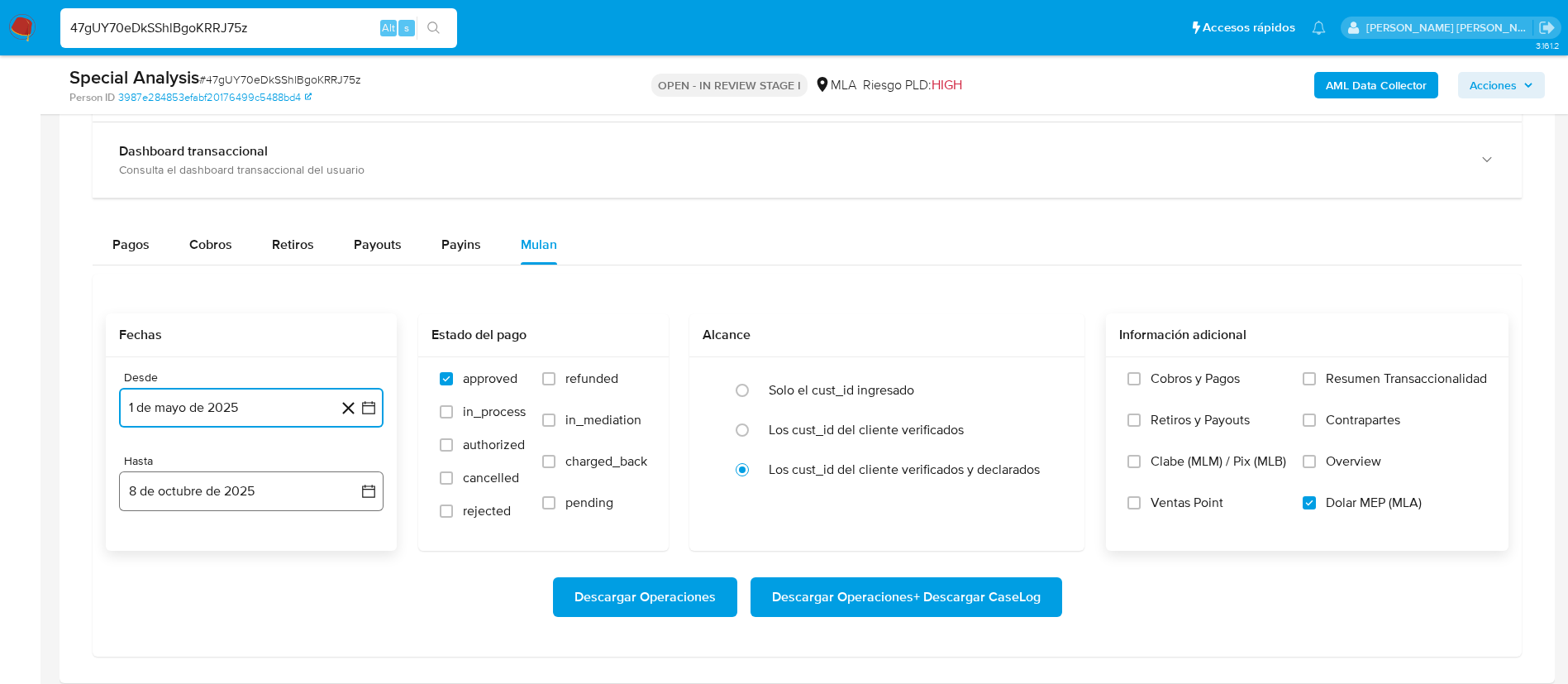
click at [275, 489] on button "8 de octubre de 2025" at bounding box center [251, 491] width 264 height 40
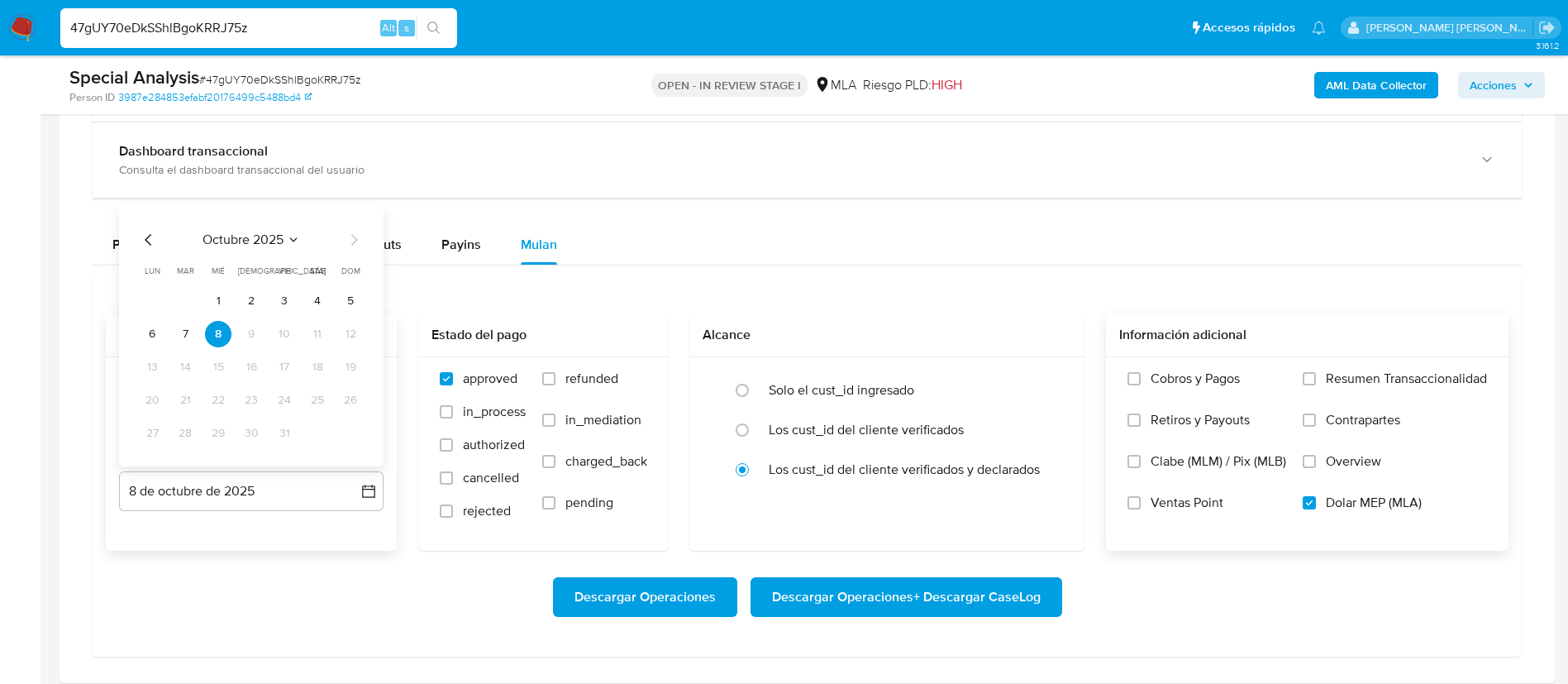
click at [148, 236] on icon "Mes anterior" at bounding box center [148, 240] width 7 height 11
click at [350, 430] on button "31" at bounding box center [350, 434] width 26 height 26
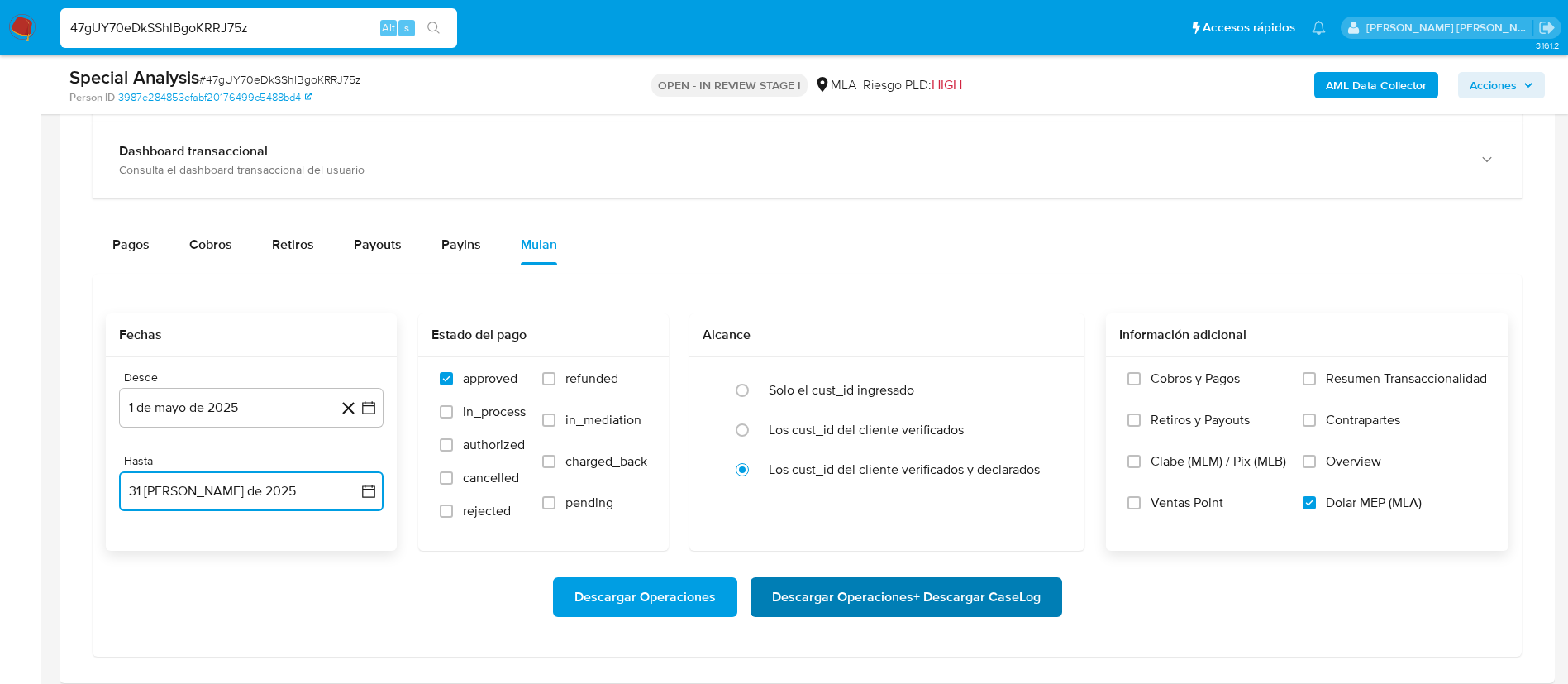
click at [820, 599] on span "Descargar Operaciones + Descargar CaseLog" at bounding box center [906, 596] width 268 height 36
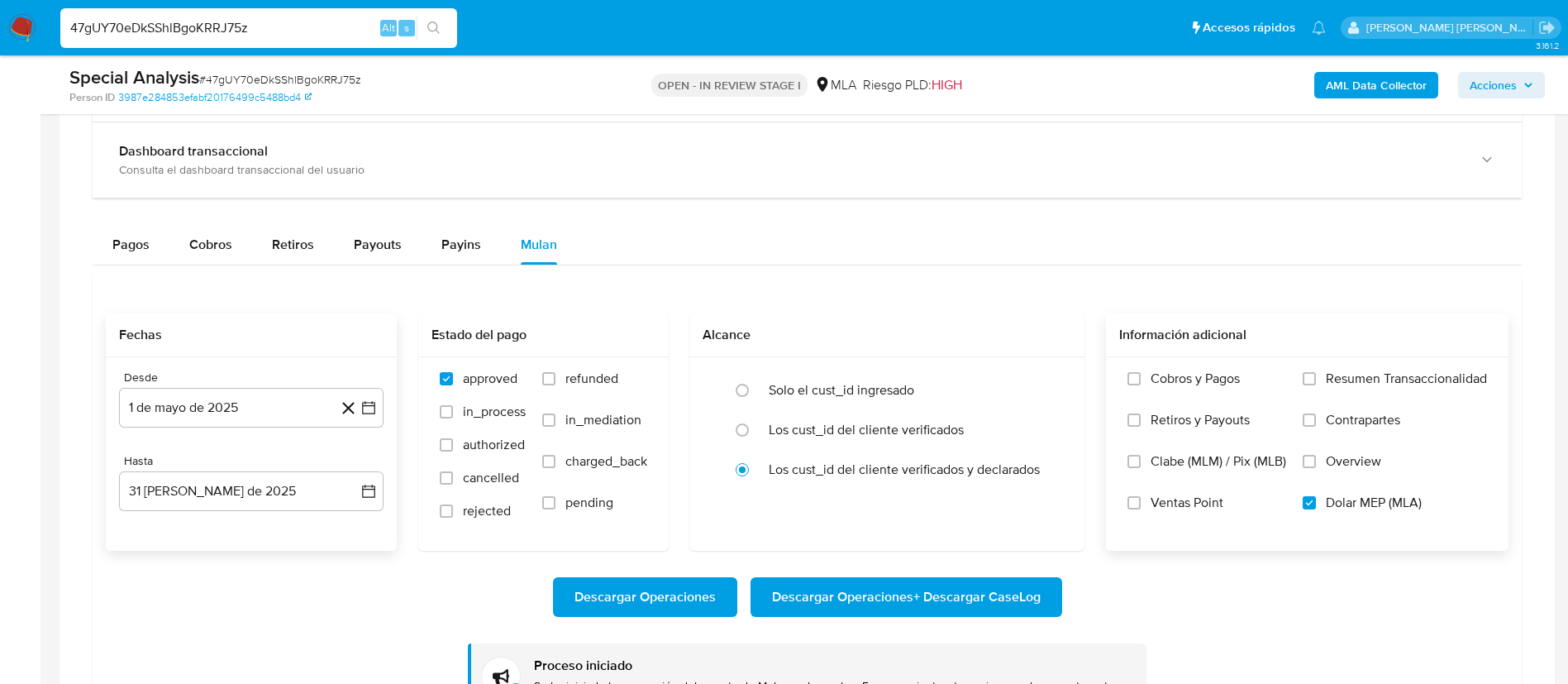
paste input "e4erBUcJfWxX1iz9NpFoeziA"
click at [220, 29] on input "e4erBUcJfWxX1iz9NpFoeziA" at bounding box center [259, 28] width 397 height 21
type input "e4erBUcJfWxX1iz9NpFoeziA"
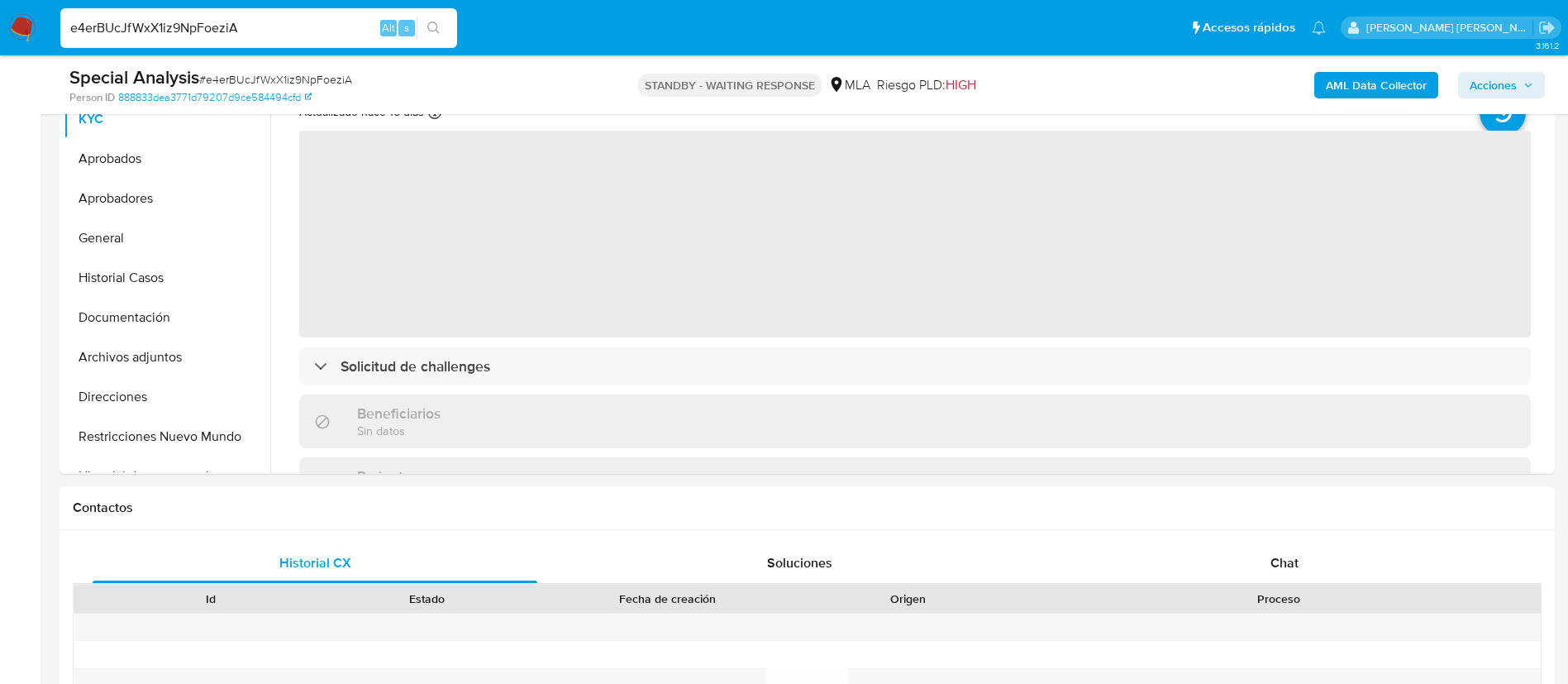
select select "10"
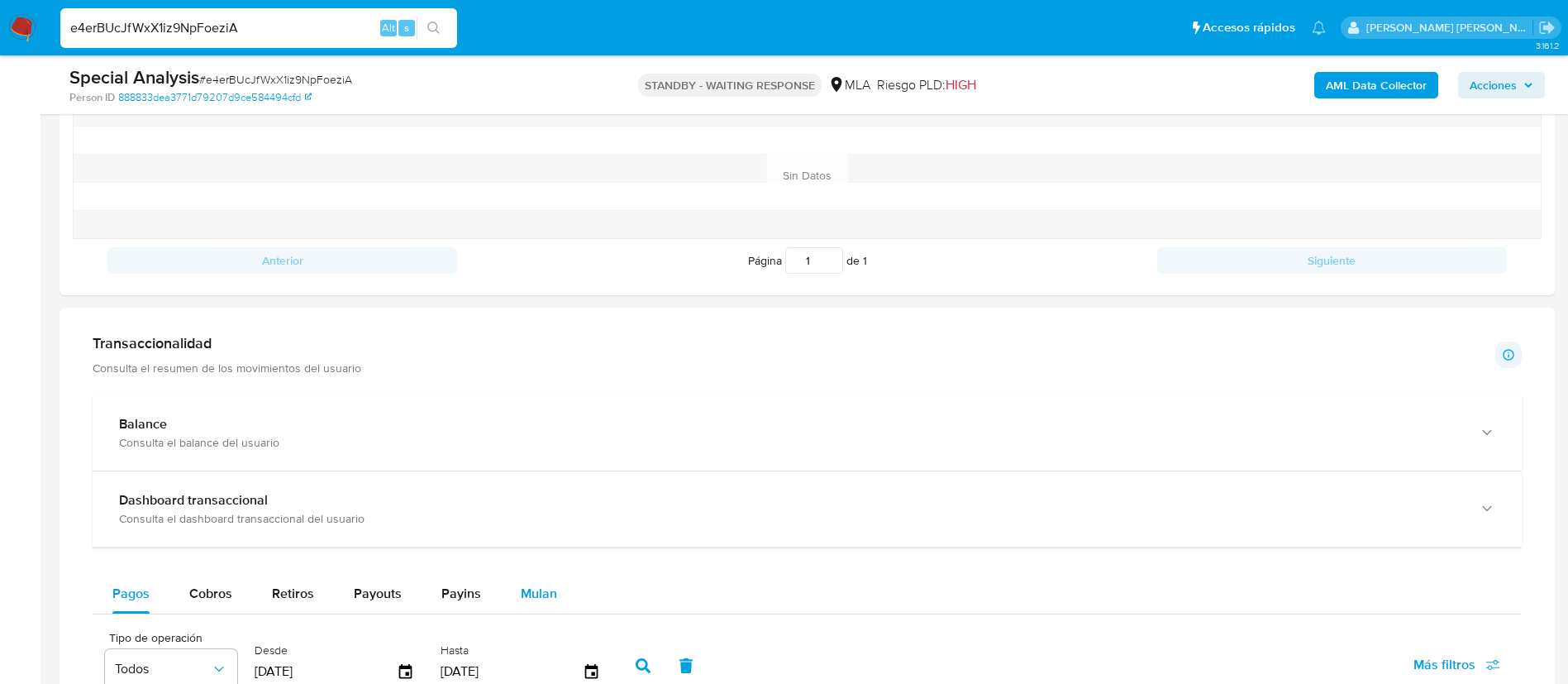
click at [529, 602] on span "Mulan" at bounding box center [539, 594] width 36 height 19
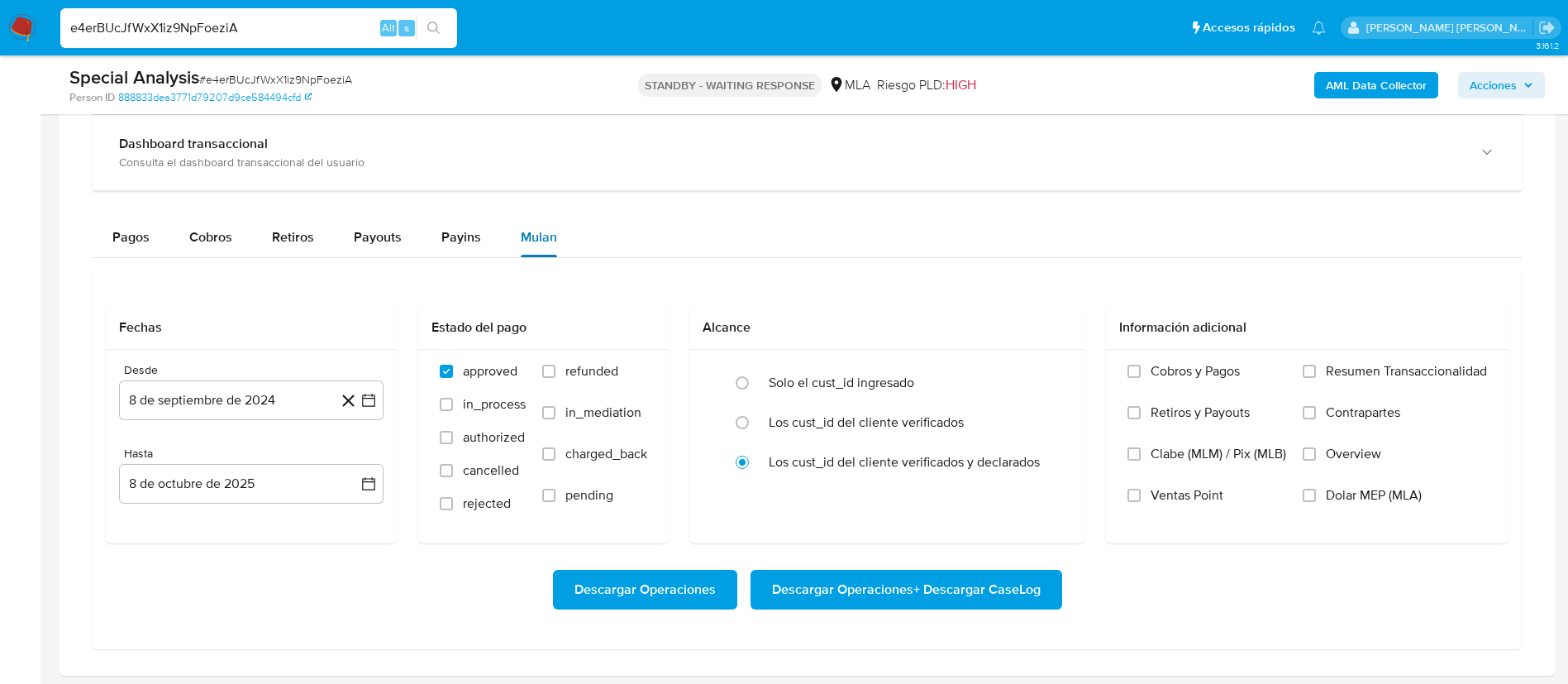
scroll to position [1250, 0]
click at [1384, 493] on span "Dolar MEP (MLA)" at bounding box center [1373, 494] width 96 height 17
click at [1316, 493] on input "Dolar MEP (MLA)" at bounding box center [1309, 494] width 13 height 13
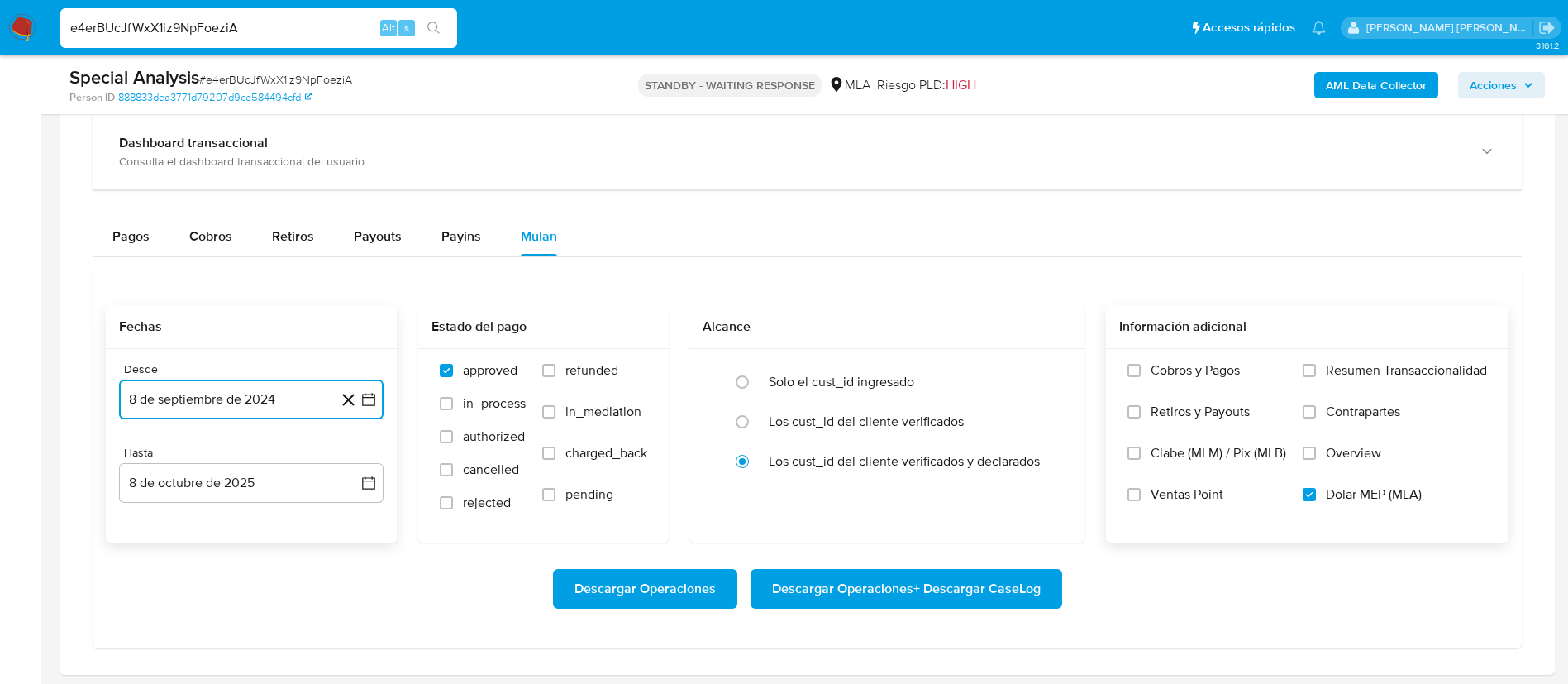
click at [364, 395] on icon "button" at bounding box center [369, 400] width 17 height 17
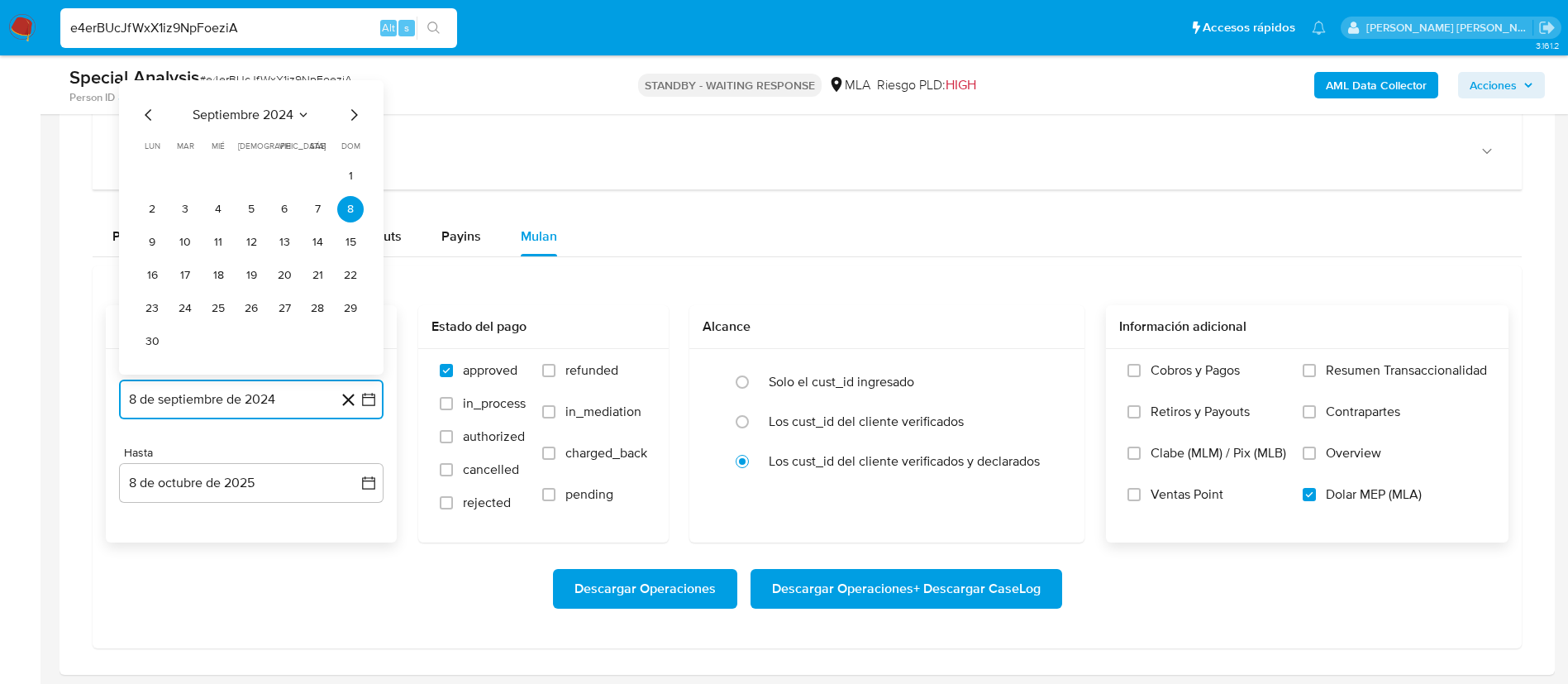
click at [283, 108] on span "septiembre 2024" at bounding box center [243, 115] width 101 height 17
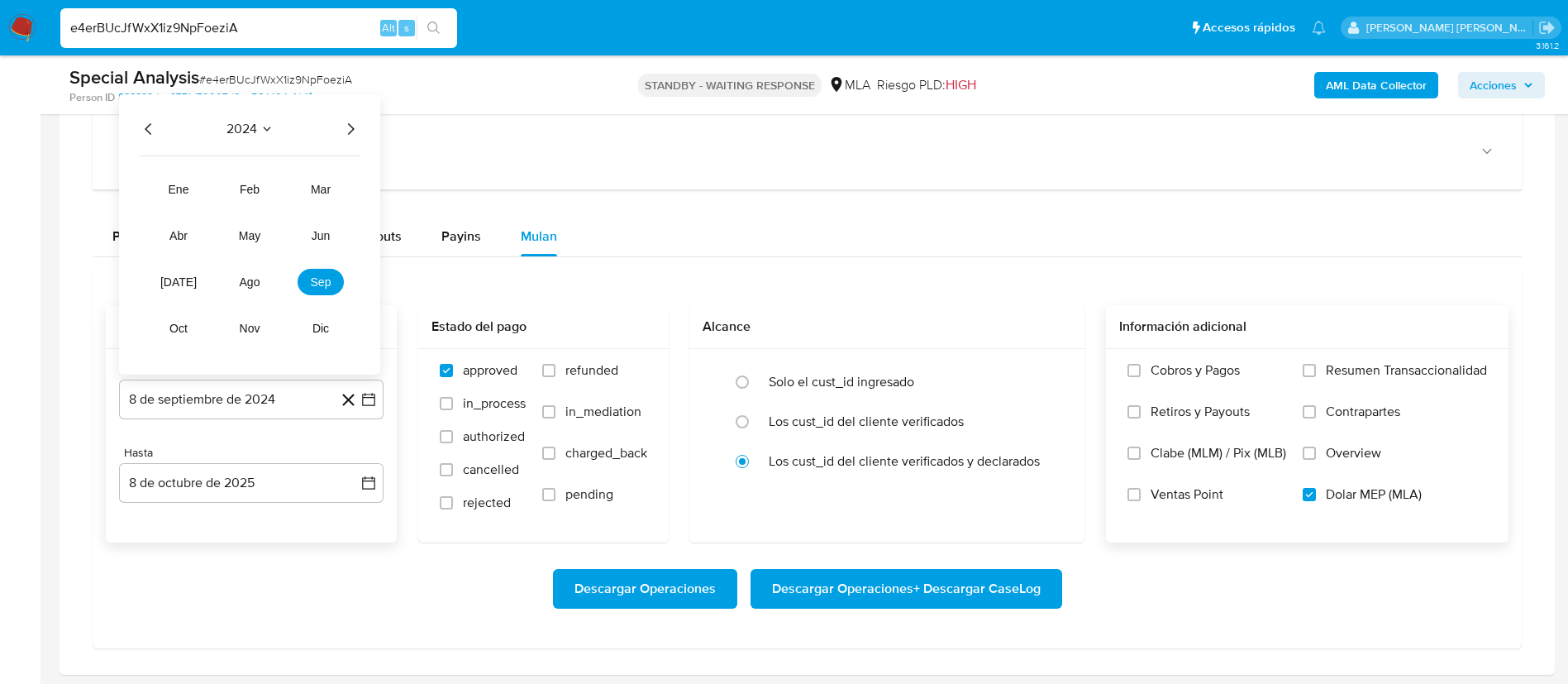
click at [352, 126] on icon "Año siguiente" at bounding box center [352, 128] width 7 height 11
click at [252, 237] on span "may" at bounding box center [249, 235] width 21 height 13
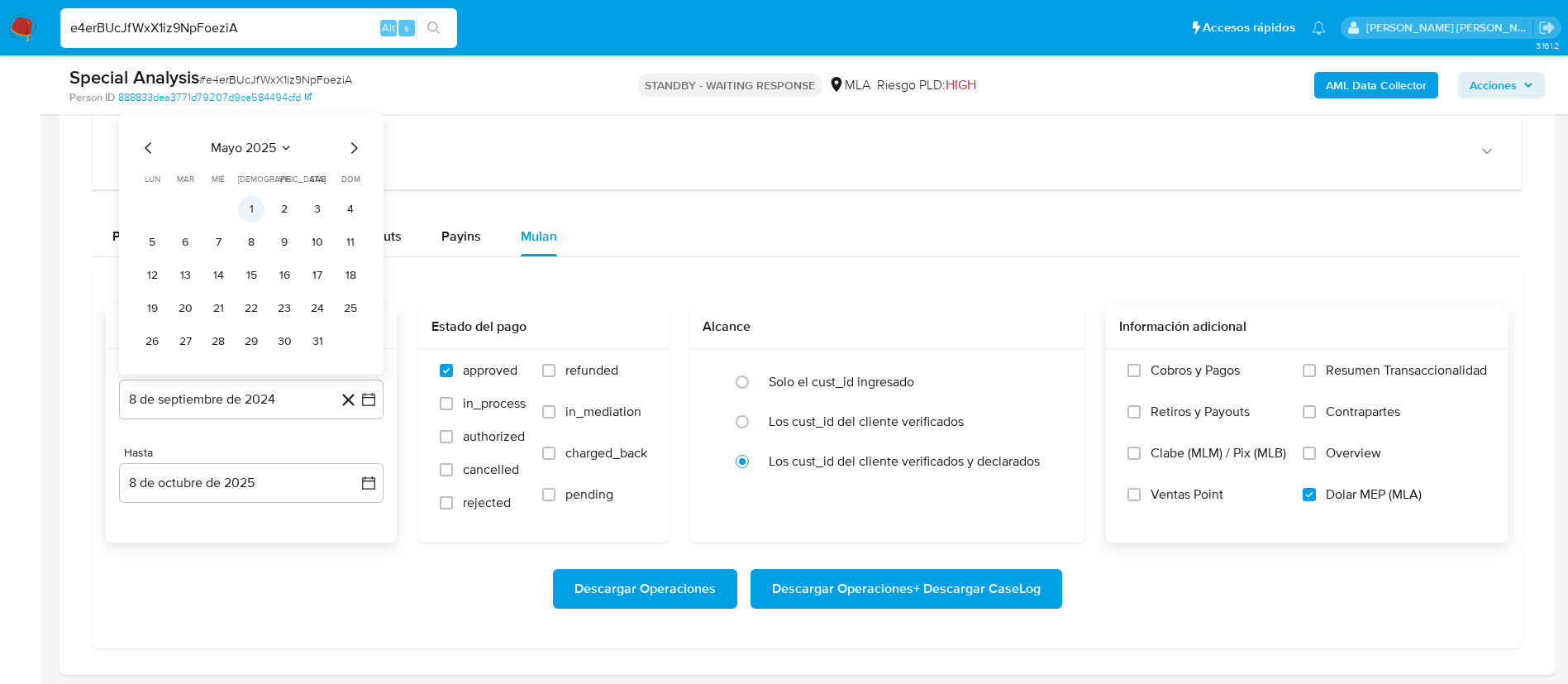
click at [251, 211] on button "1" at bounding box center [251, 209] width 26 height 26
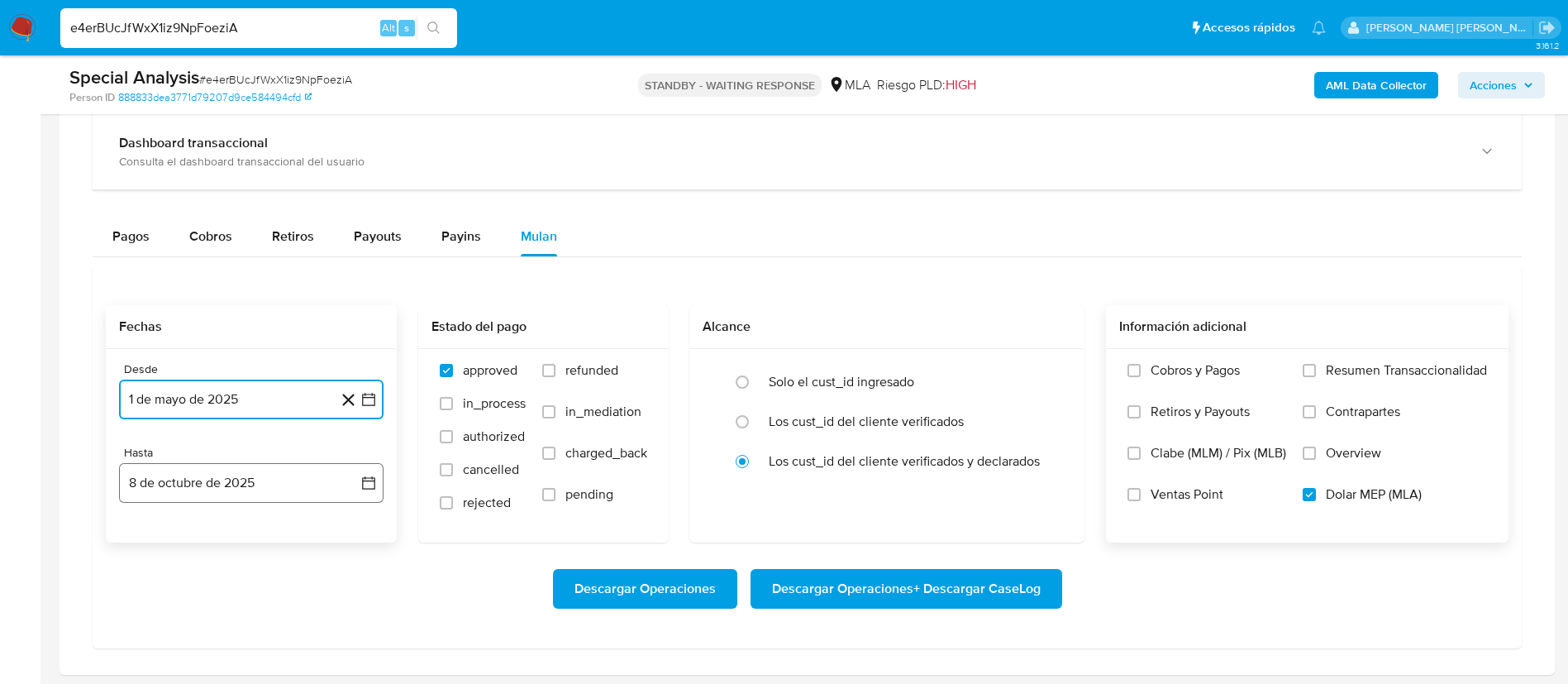
click at [248, 466] on button "8 de octubre de 2025" at bounding box center [251, 483] width 264 height 40
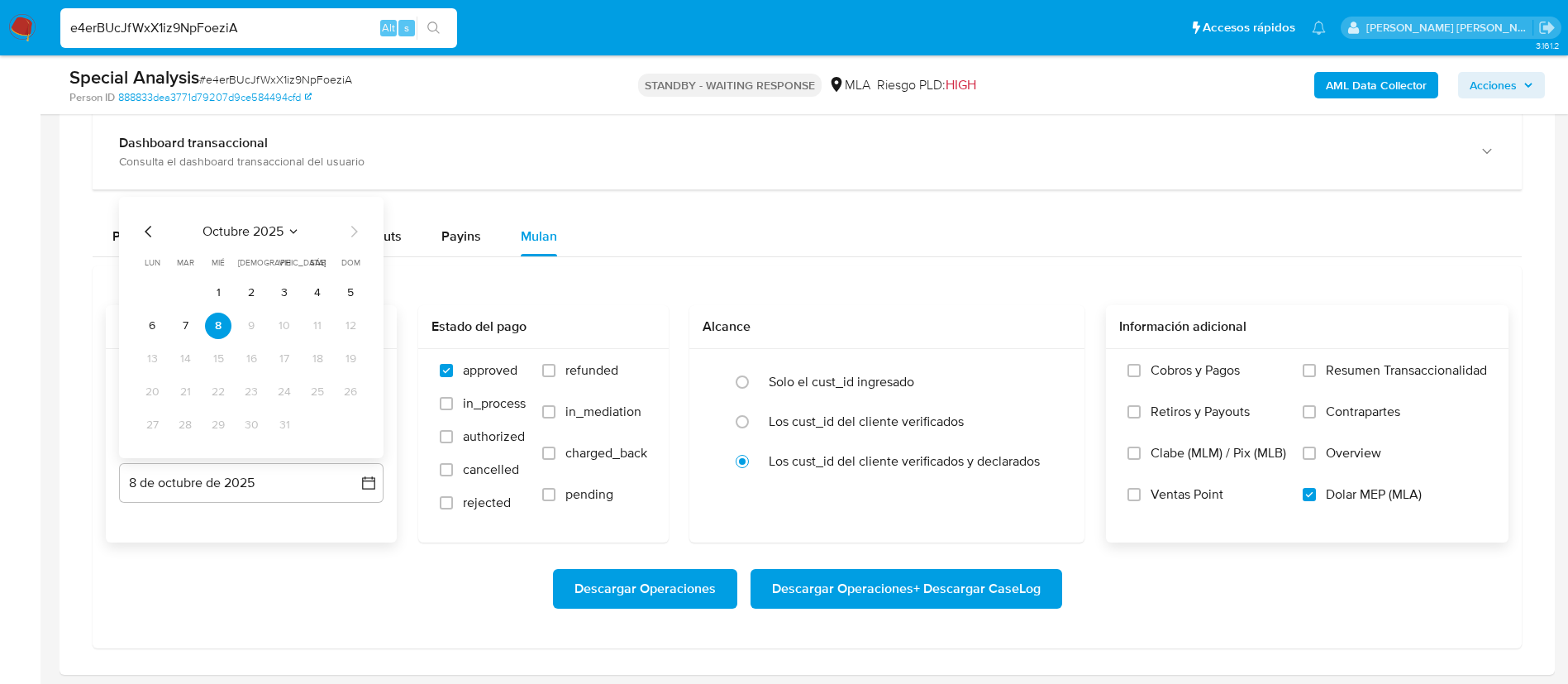
click at [145, 230] on icon "Mes anterior" at bounding box center [148, 231] width 20 height 20
click at [348, 427] on button "31" at bounding box center [350, 425] width 26 height 26
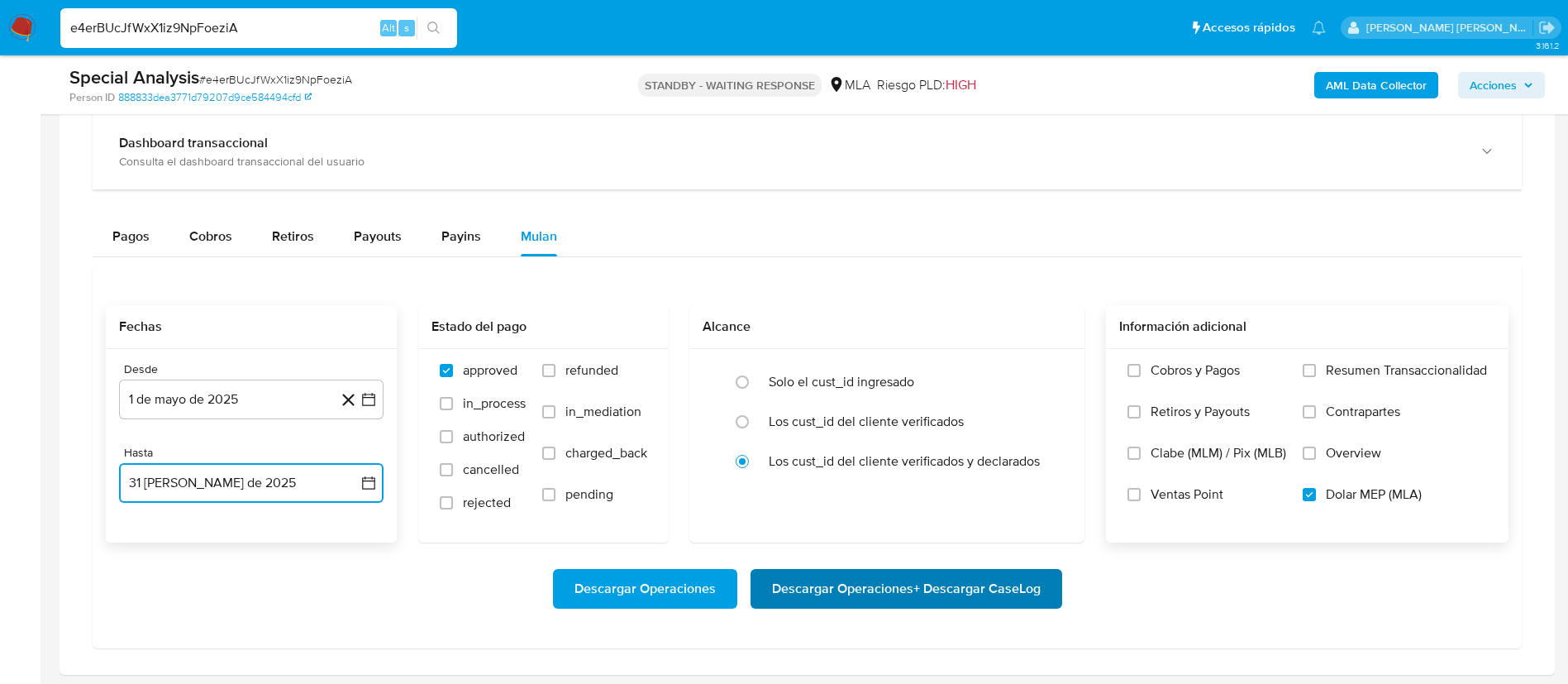
click at [862, 593] on span "Descargar Operaciones + Descargar CaseLog" at bounding box center [906, 588] width 268 height 36
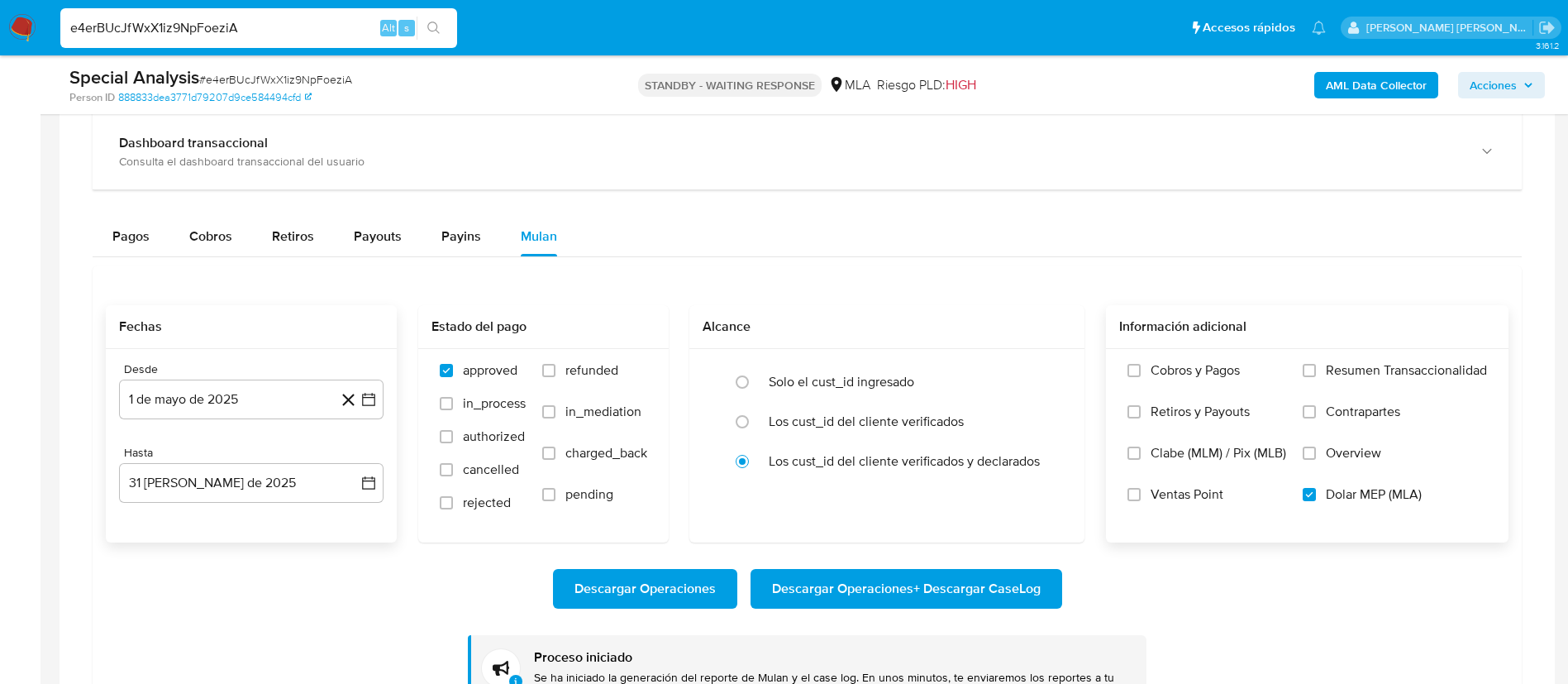
paste input "nTib0183Vd9X4oCCXl0hMp9C"
click at [272, 31] on input "e4erBUcJfWxX1iz9NpFoeziA" at bounding box center [259, 28] width 397 height 21
type input "nTib0183Vd9X4oCCXl0hMp9C"
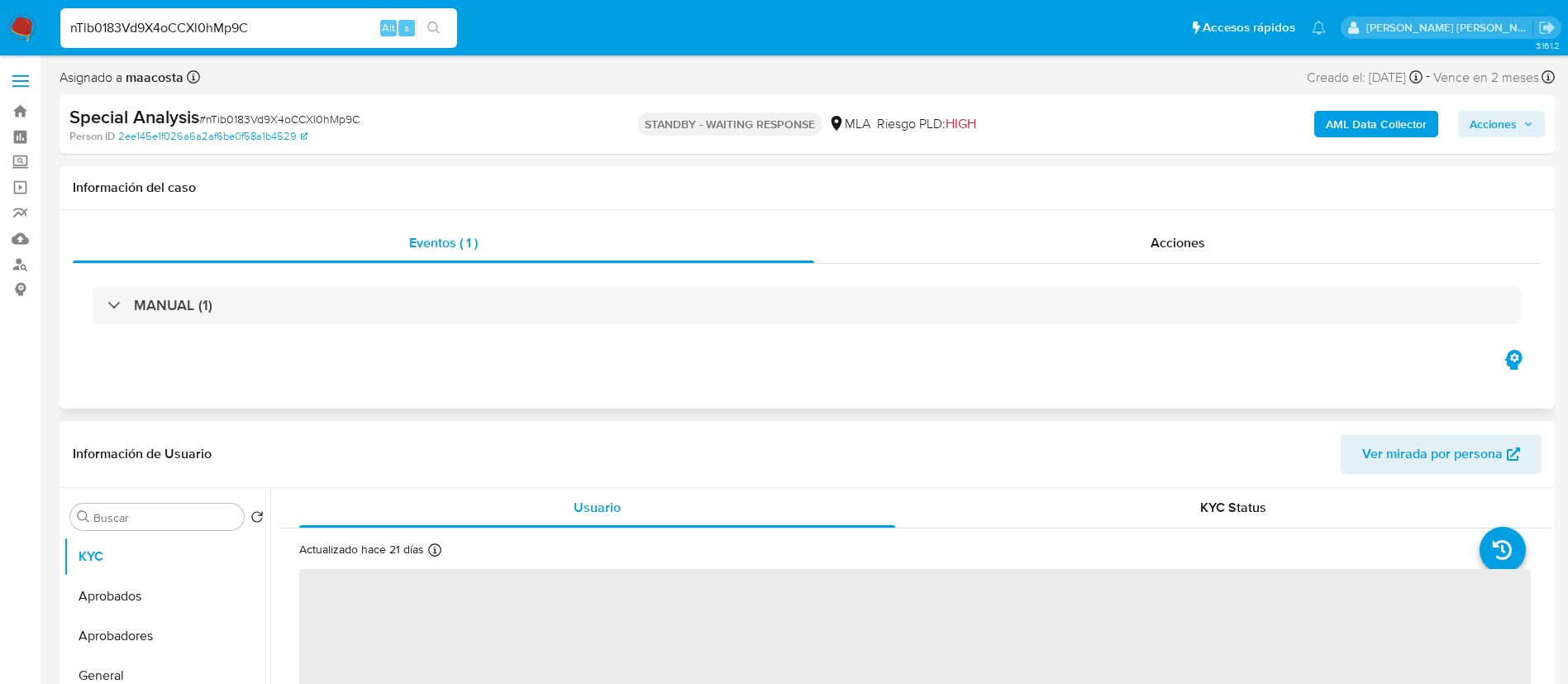
select select "10"
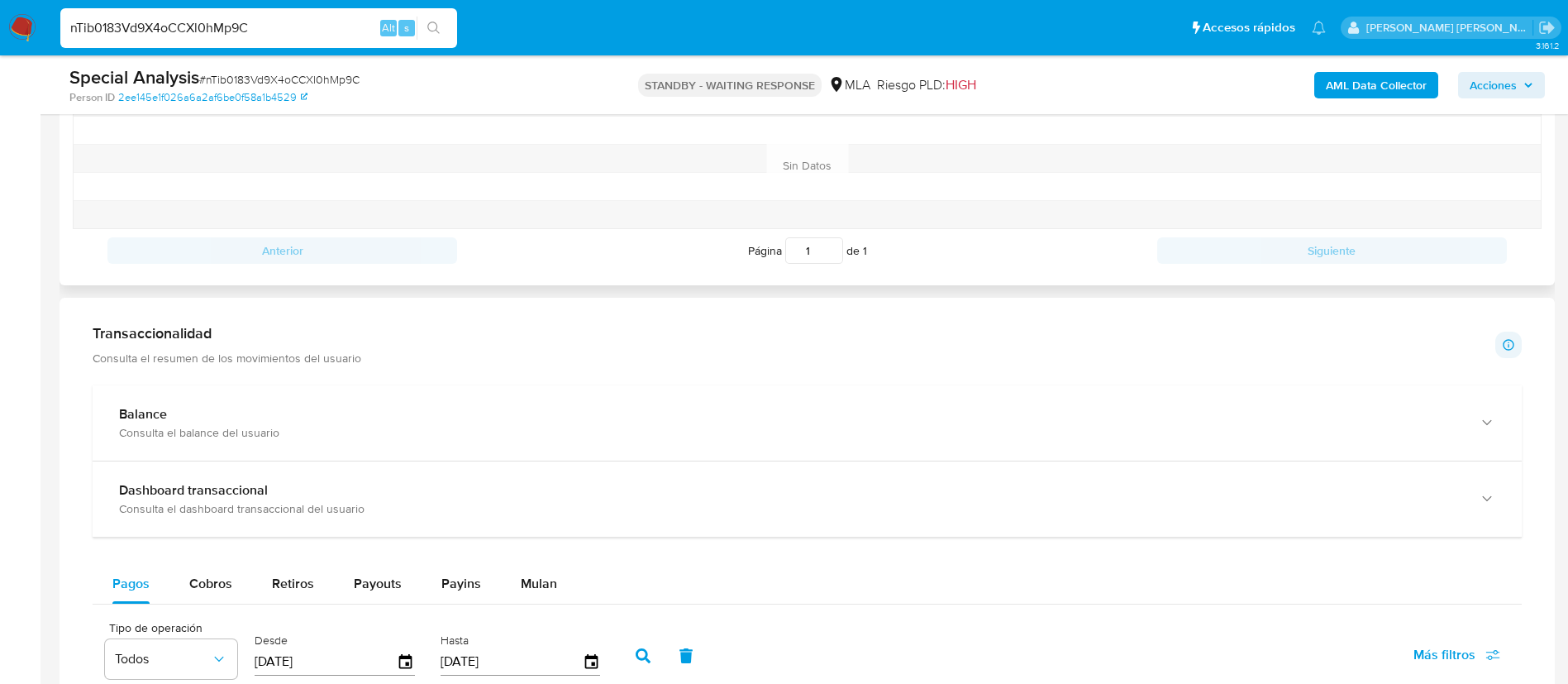
scroll to position [921, 0]
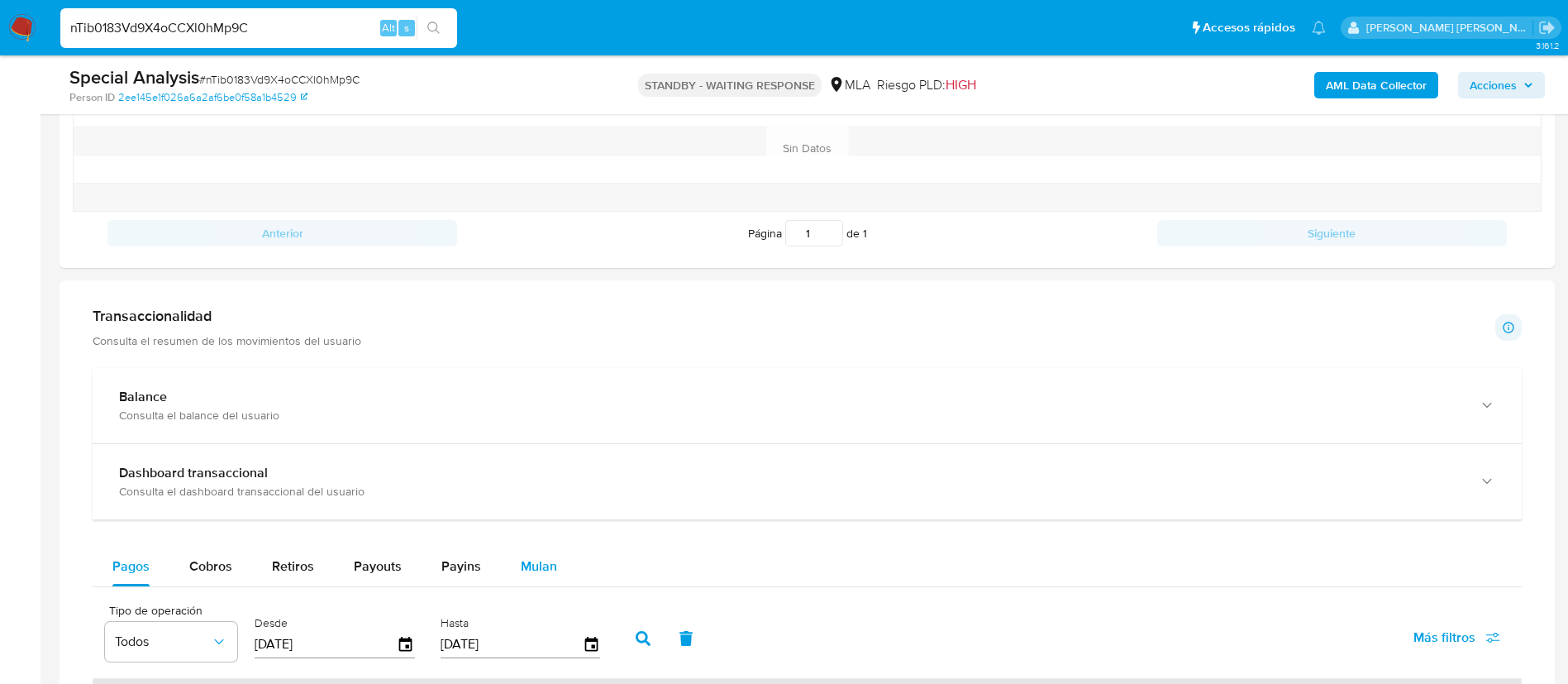
click at [550, 555] on div "Mulan" at bounding box center [539, 566] width 36 height 40
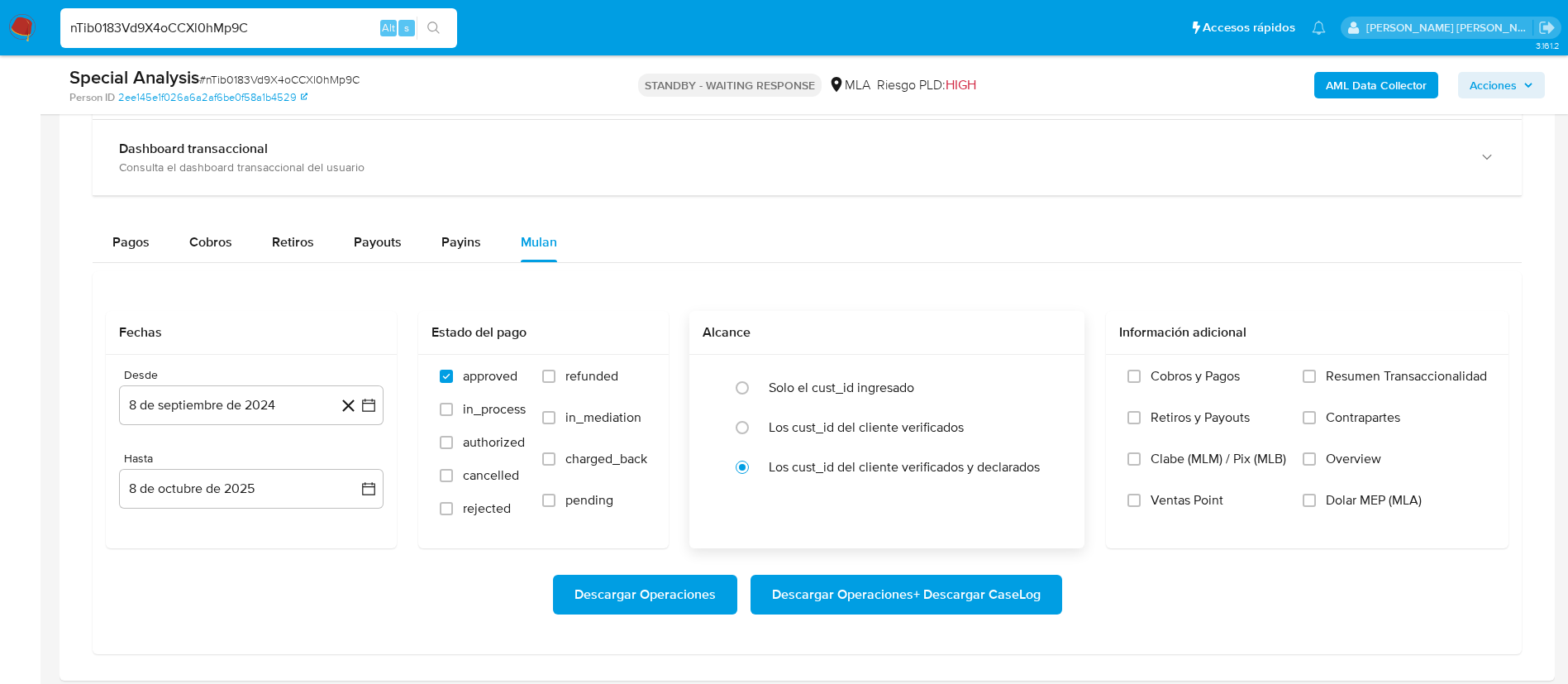
scroll to position [1246, 0]
click at [1356, 500] on span "Dolar MEP (MLA)" at bounding box center [1373, 500] width 96 height 17
click at [1316, 500] on input "Dolar MEP (MLA)" at bounding box center [1309, 499] width 13 height 13
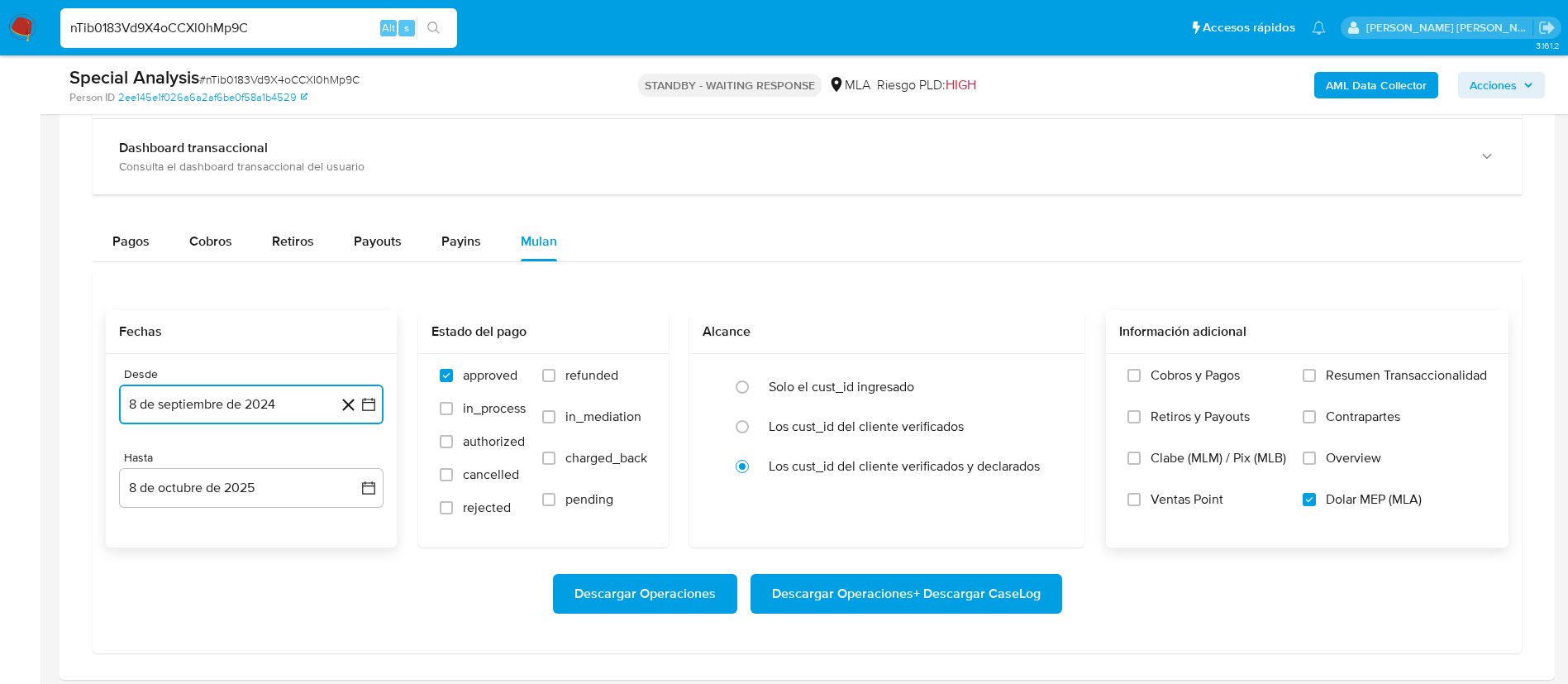
click at [325, 400] on button "8 de septiembre de 2024" at bounding box center [251, 404] width 264 height 40
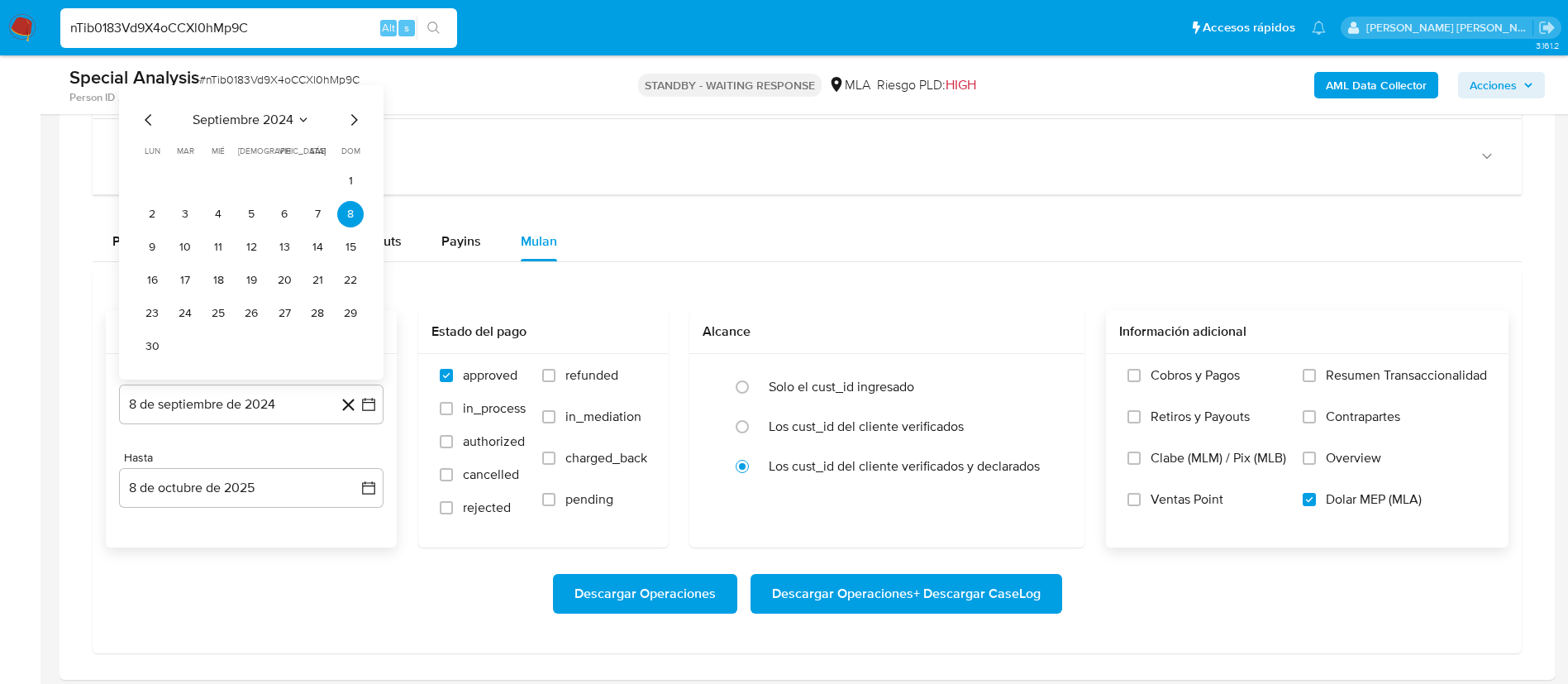
click at [311, 121] on div "septiembre 2024" at bounding box center [251, 119] width 225 height 20
click at [299, 123] on icon "Seleccionar mes y año" at bounding box center [303, 119] width 13 height 13
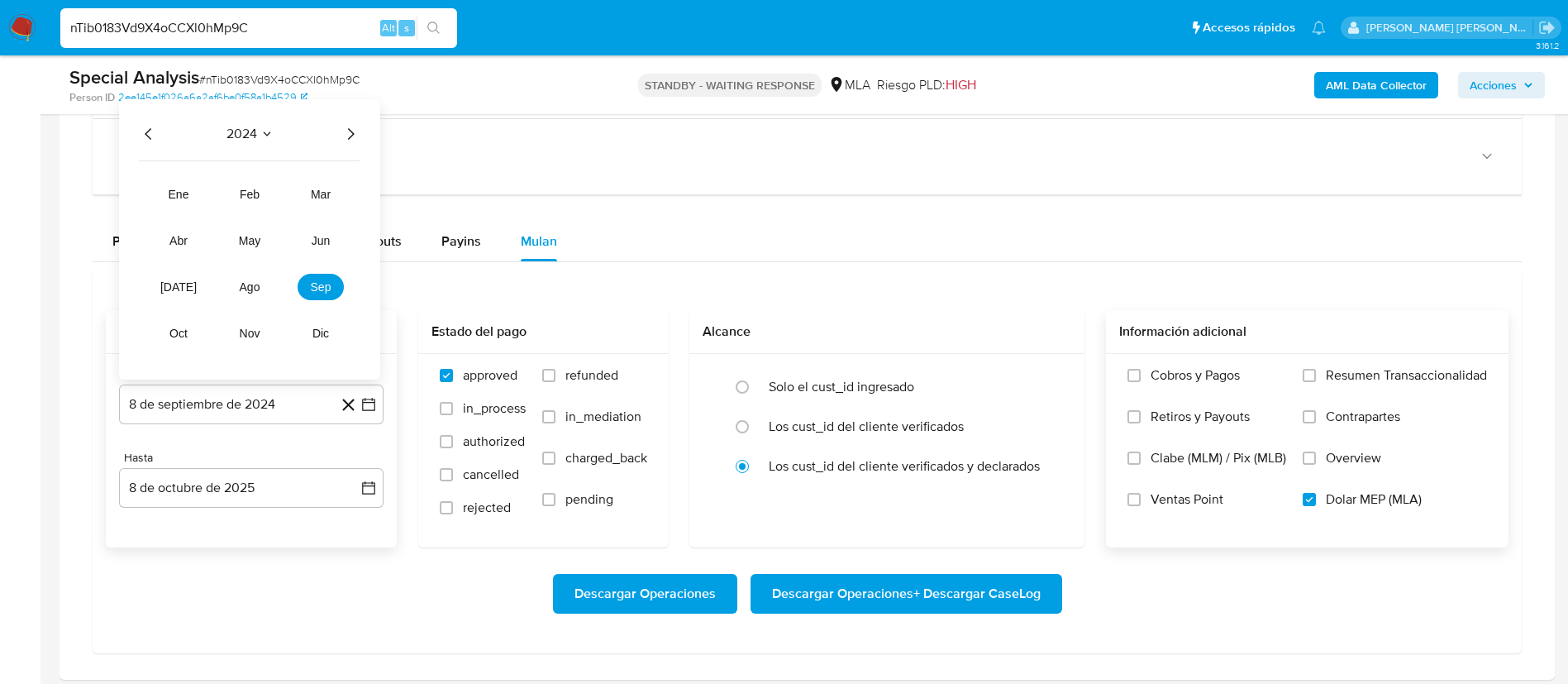
click at [343, 134] on icon "Año siguiente" at bounding box center [350, 133] width 20 height 20
click at [245, 246] on span "may" at bounding box center [249, 241] width 21 height 13
click at [252, 212] on button "1" at bounding box center [251, 214] width 26 height 26
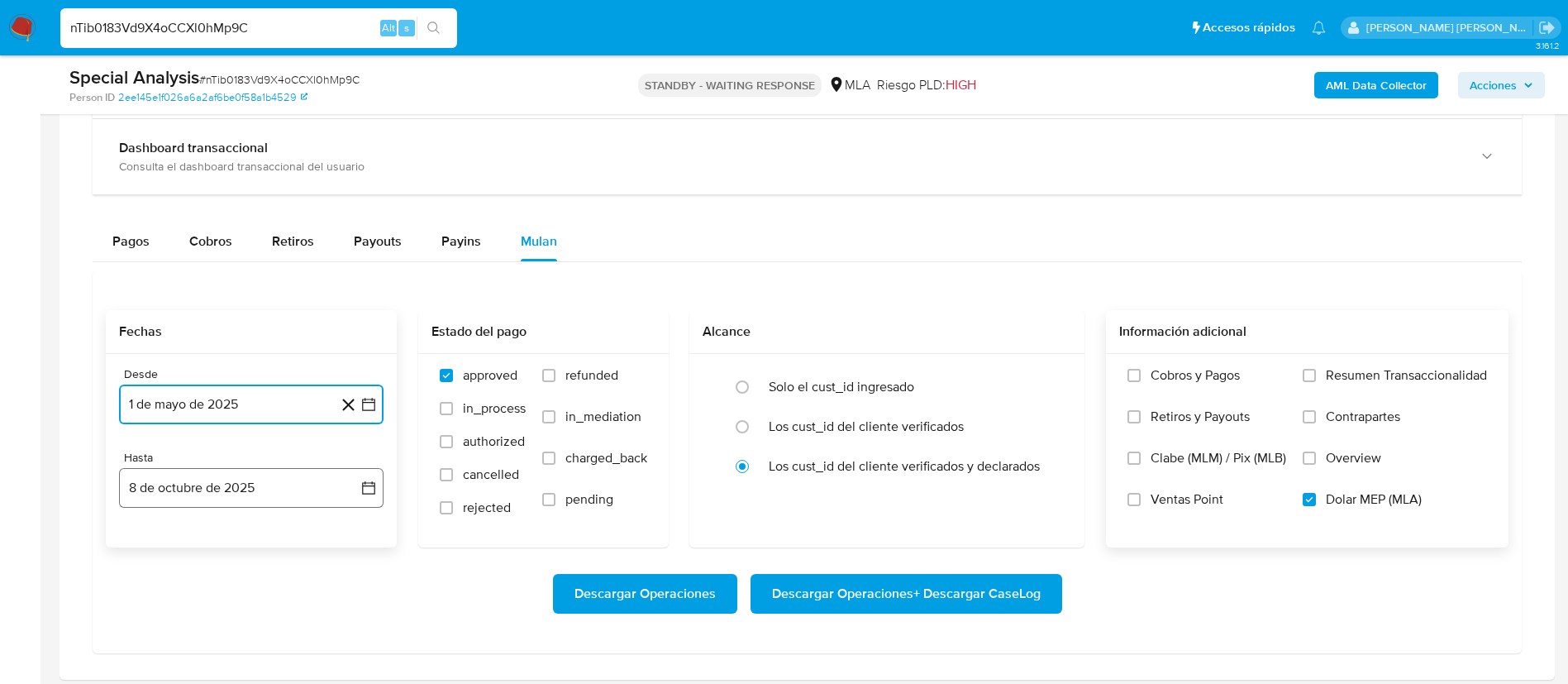
click at [199, 477] on button "8 de octubre de 2025" at bounding box center [251, 487] width 264 height 40
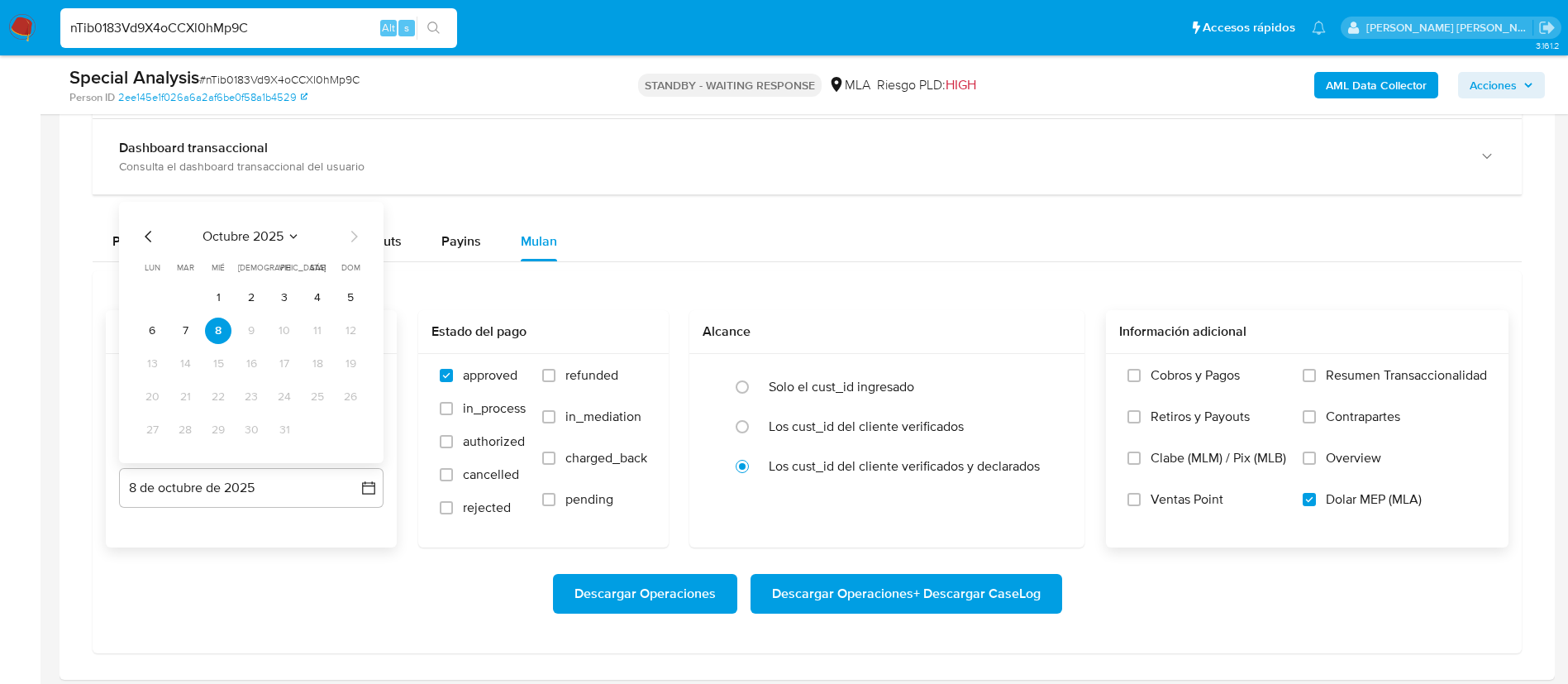
click at [146, 248] on div "octubre 2025 octubre 2025 lun lunes mar martes mié miércoles jue jueves vie vie…" at bounding box center [251, 335] width 225 height 217
click at [146, 230] on icon "Mes anterior" at bounding box center [148, 236] width 20 height 20
click at [357, 431] on button "31" at bounding box center [350, 430] width 26 height 26
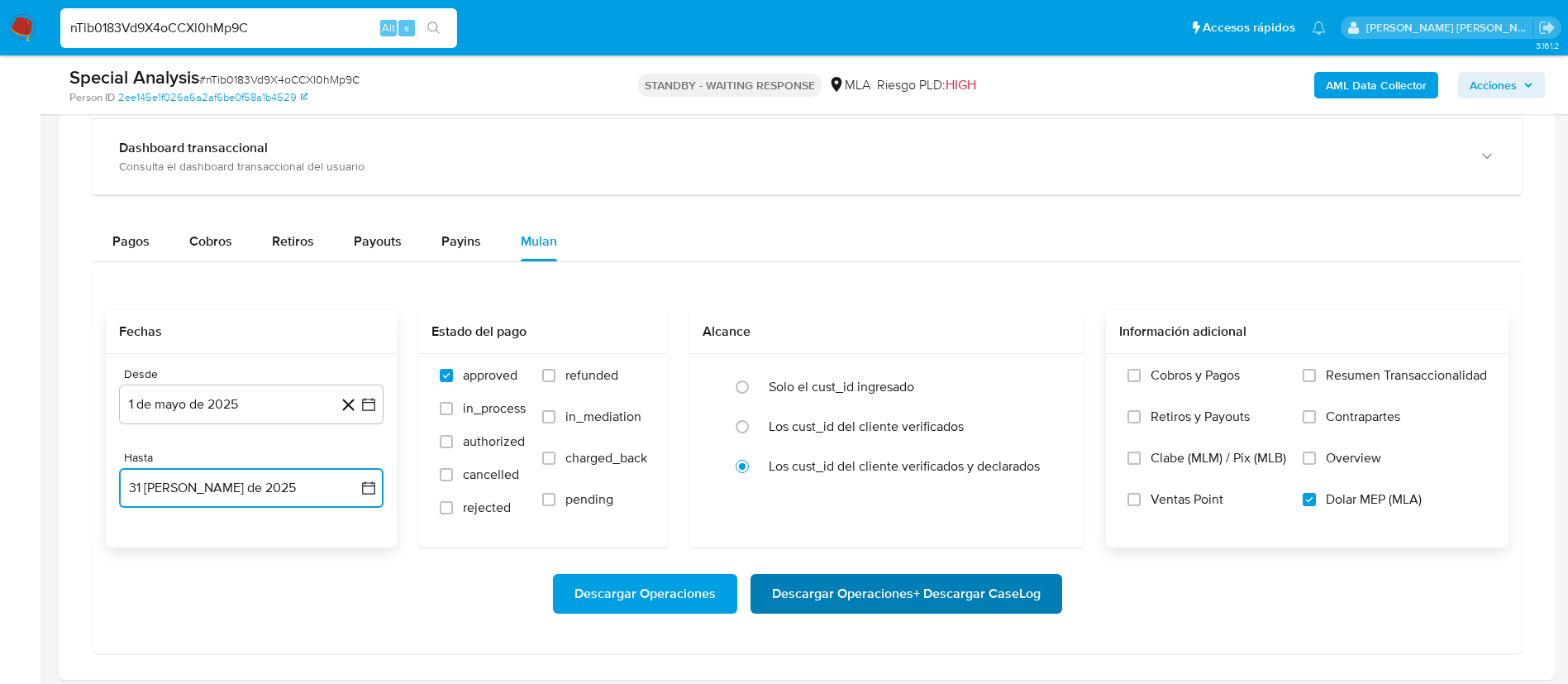
click at [828, 597] on span "Descargar Operaciones + Descargar CaseLog" at bounding box center [906, 594] width 268 height 36
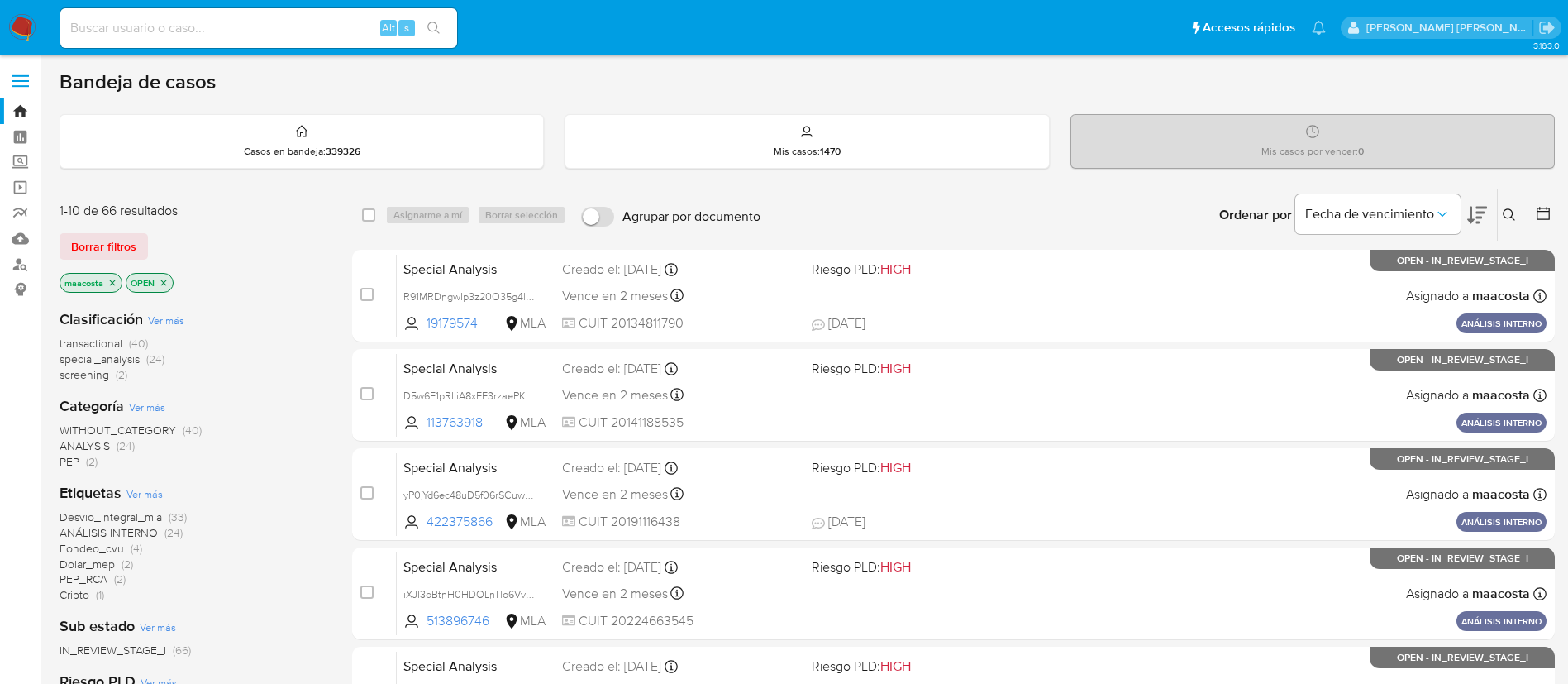
paste input "6edJTvmxZqyf7jjLEtM3z7MT"
click at [311, 27] on input "6edJTvmxZqyf7jjLEtM3z7MT" at bounding box center [259, 28] width 397 height 21
type input "6edJTvmxZqyf7jjLEtM3z7MT"
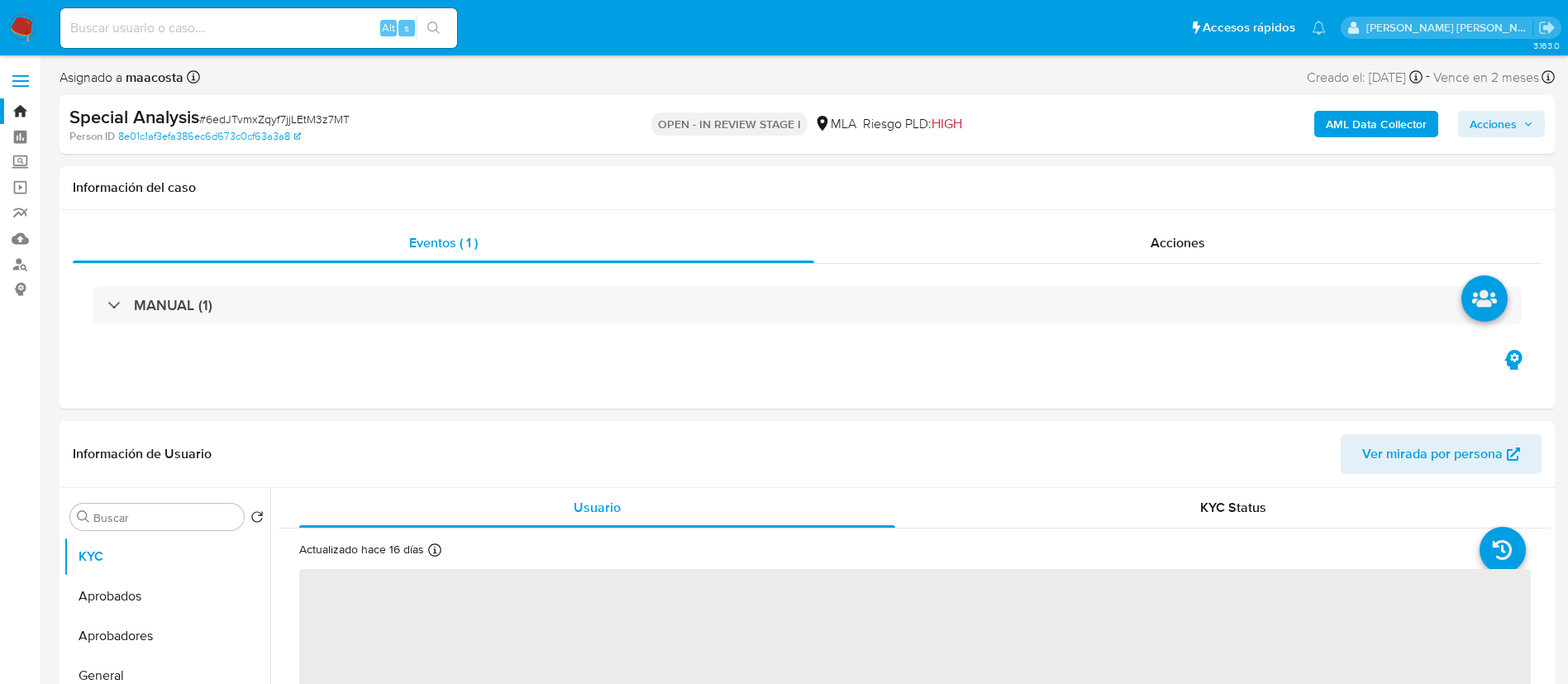
select select "10"
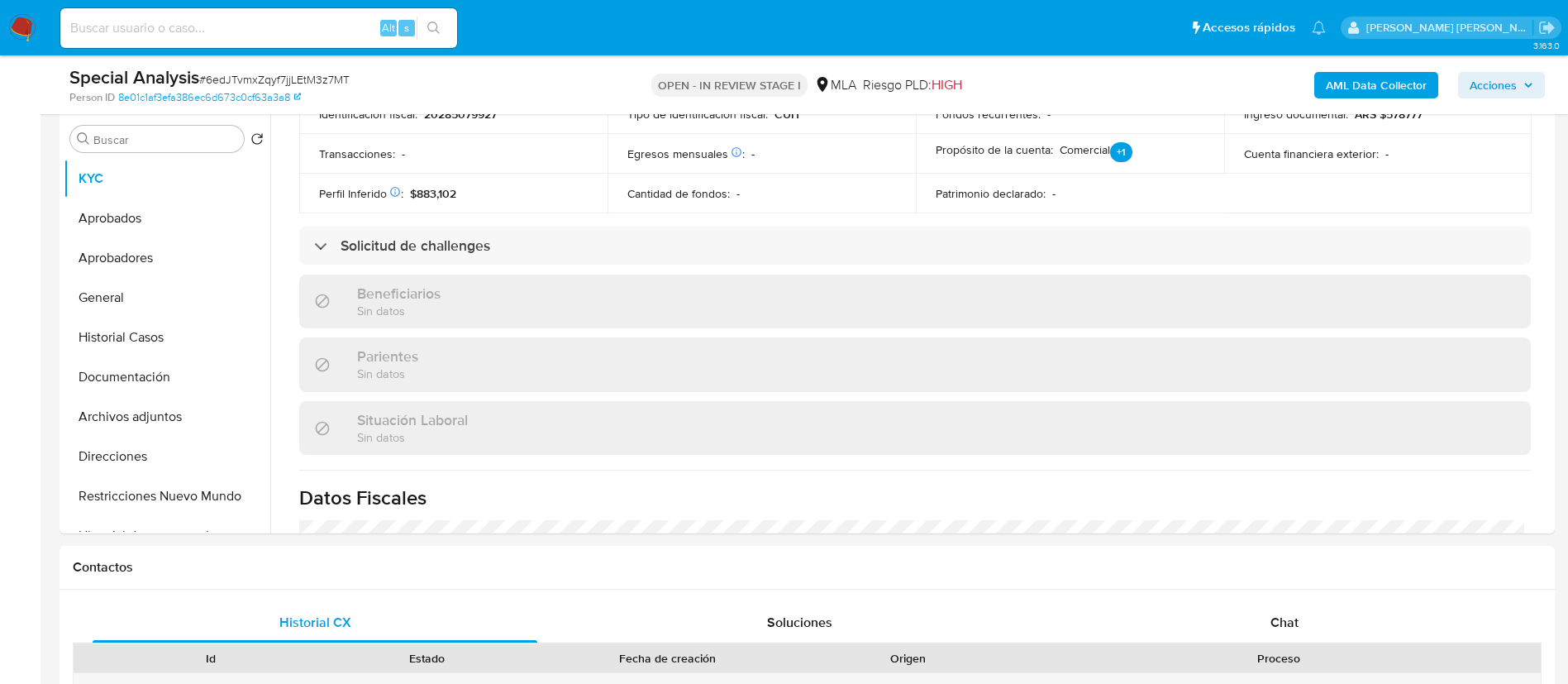
scroll to position [912, 0]
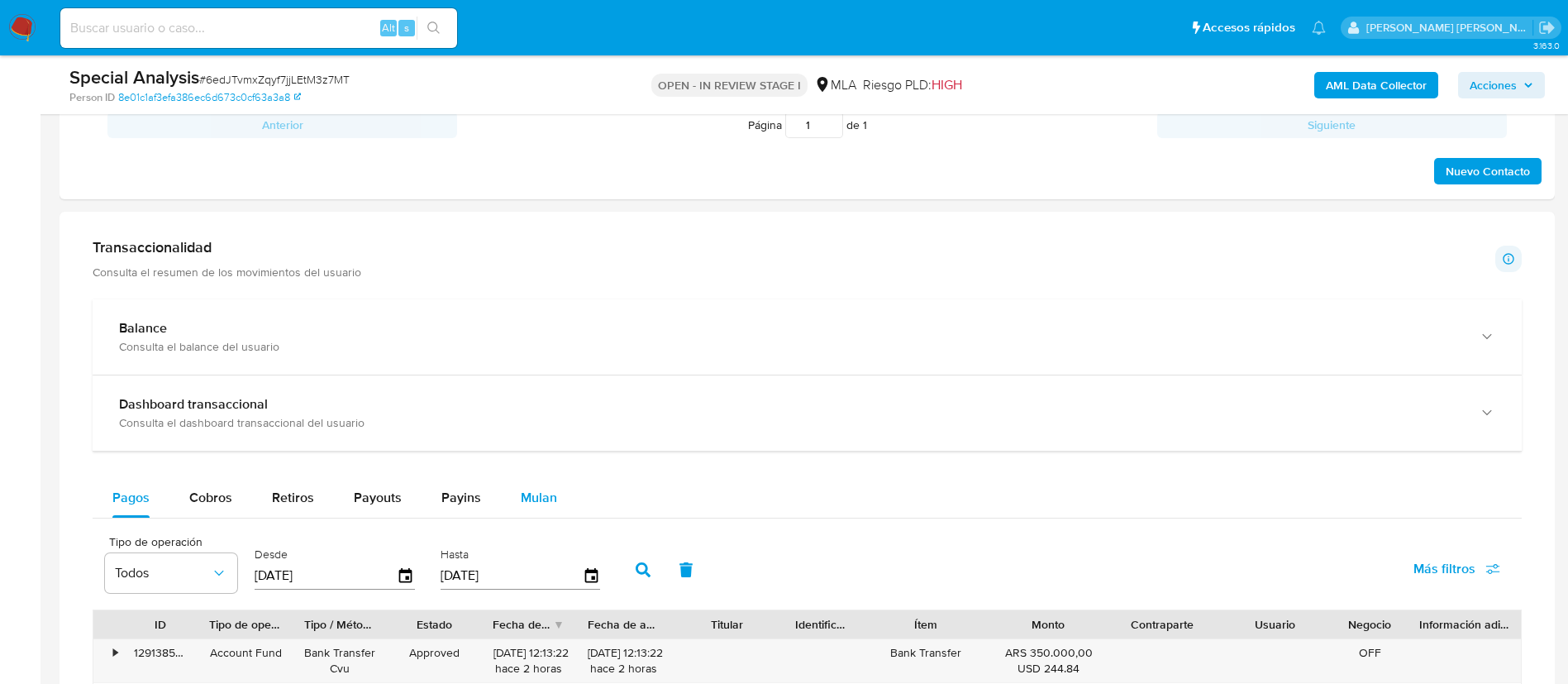
click at [551, 502] on span "Mulan" at bounding box center [539, 498] width 36 height 19
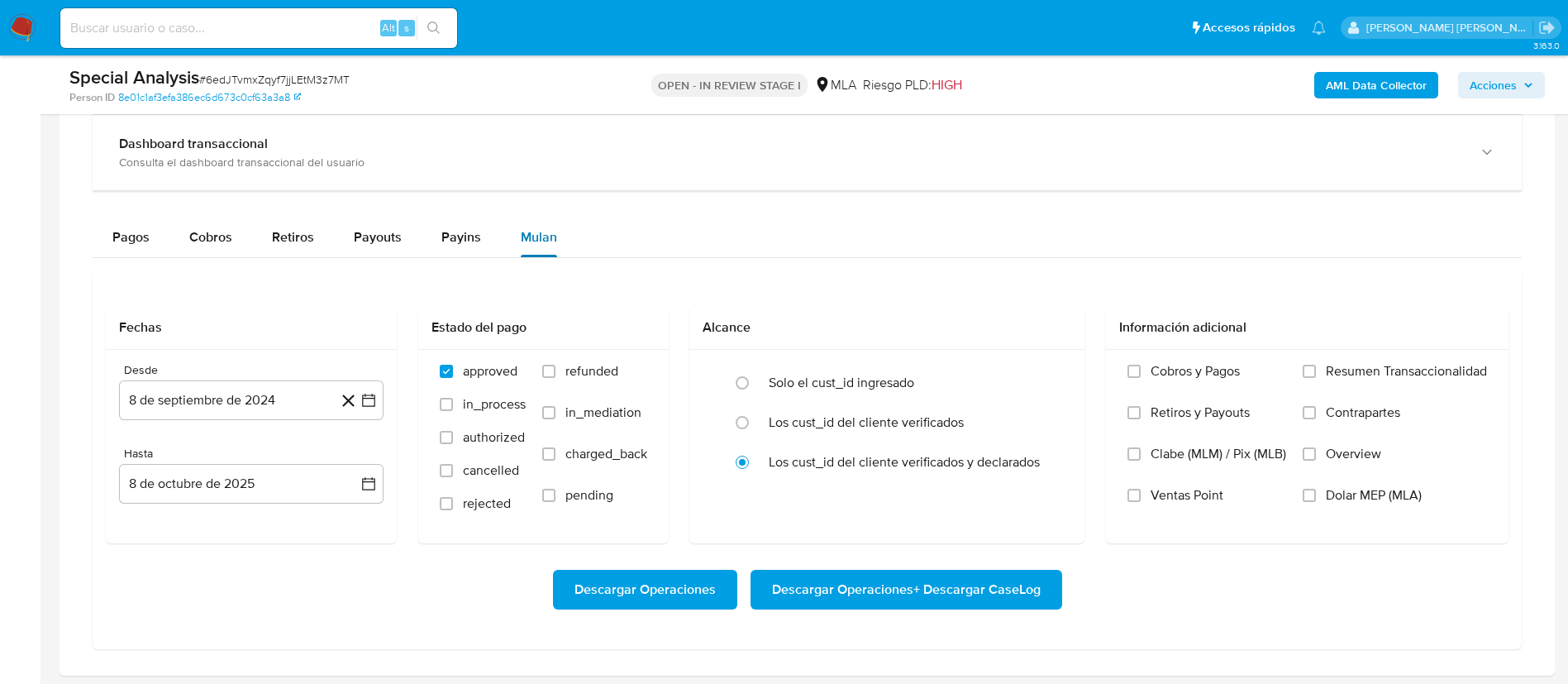
scroll to position [1291, 0]
click at [1321, 500] on label "Dolar MEP (MLA)" at bounding box center [1395, 507] width 184 height 41
click at [1316, 500] on input "Dolar MEP (MLA)" at bounding box center [1309, 494] width 13 height 13
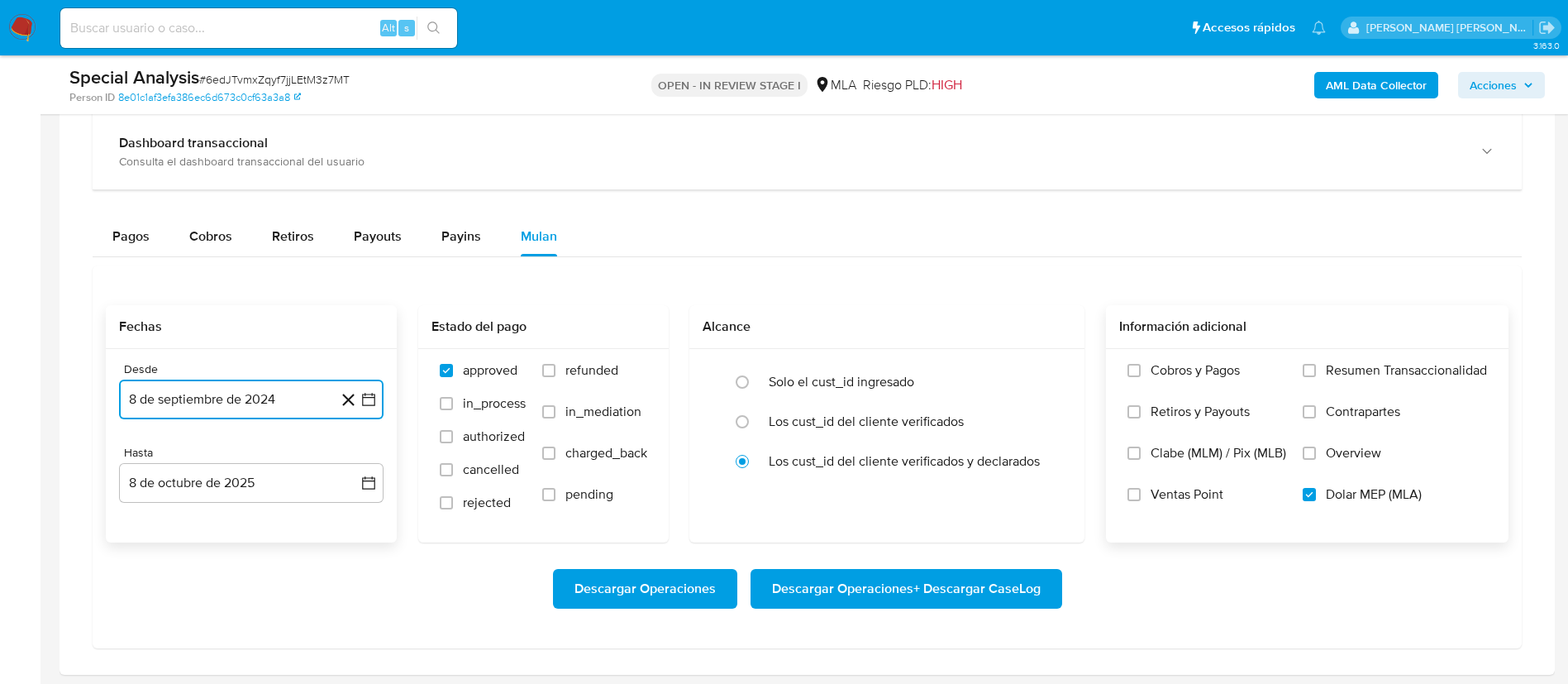
click at [306, 403] on button "8 de septiembre de 2024" at bounding box center [251, 399] width 264 height 40
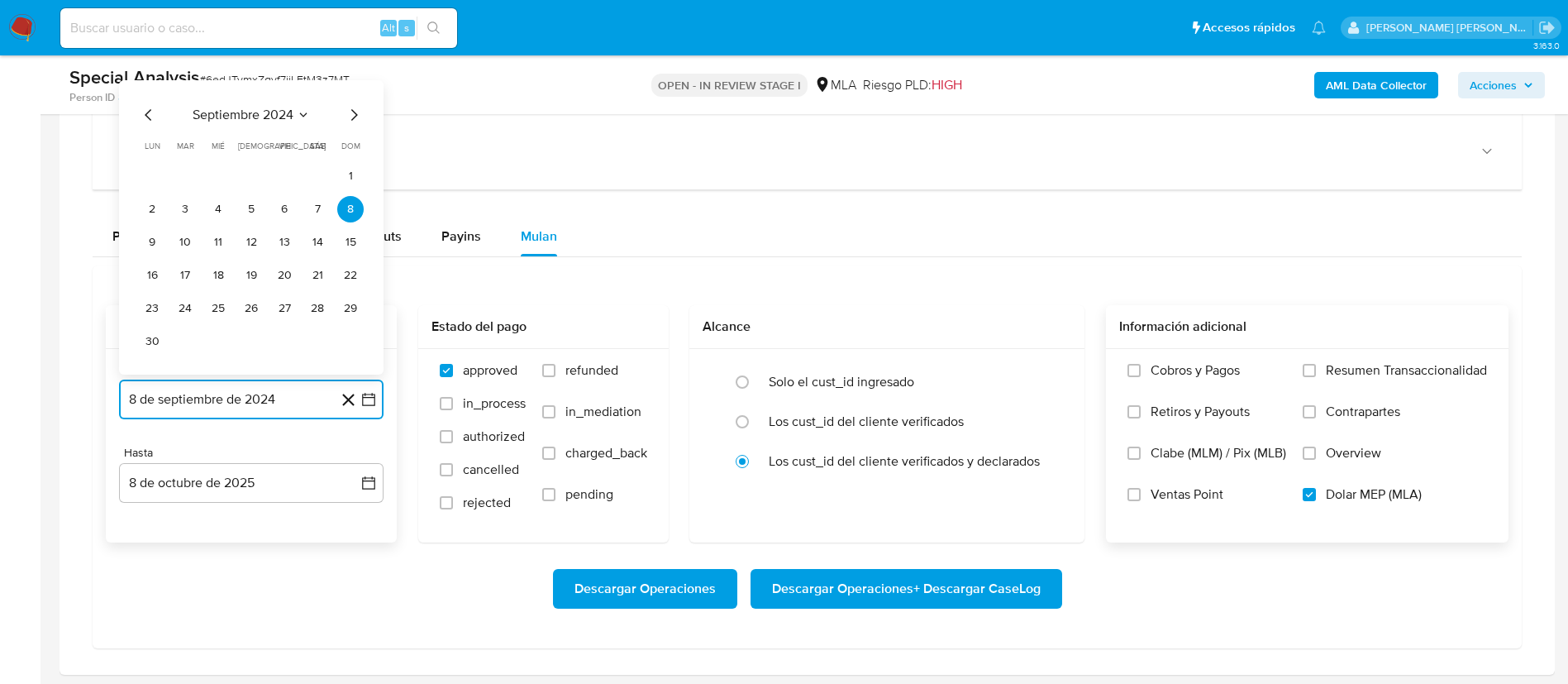
click at [293, 112] on span "septiembre 2024" at bounding box center [243, 115] width 101 height 17
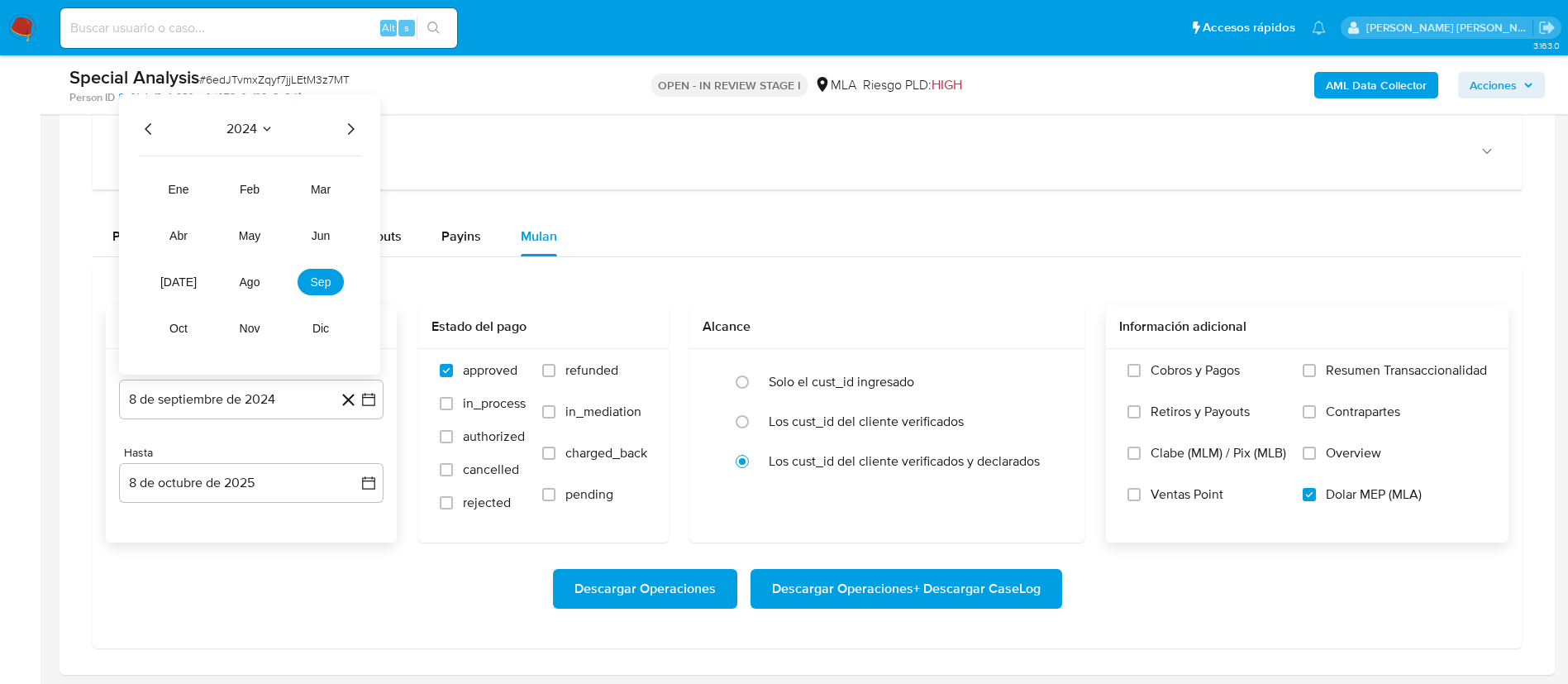
click at [352, 132] on icon "Año siguiente" at bounding box center [350, 129] width 20 height 20
click at [261, 243] on button "may" at bounding box center [249, 235] width 47 height 26
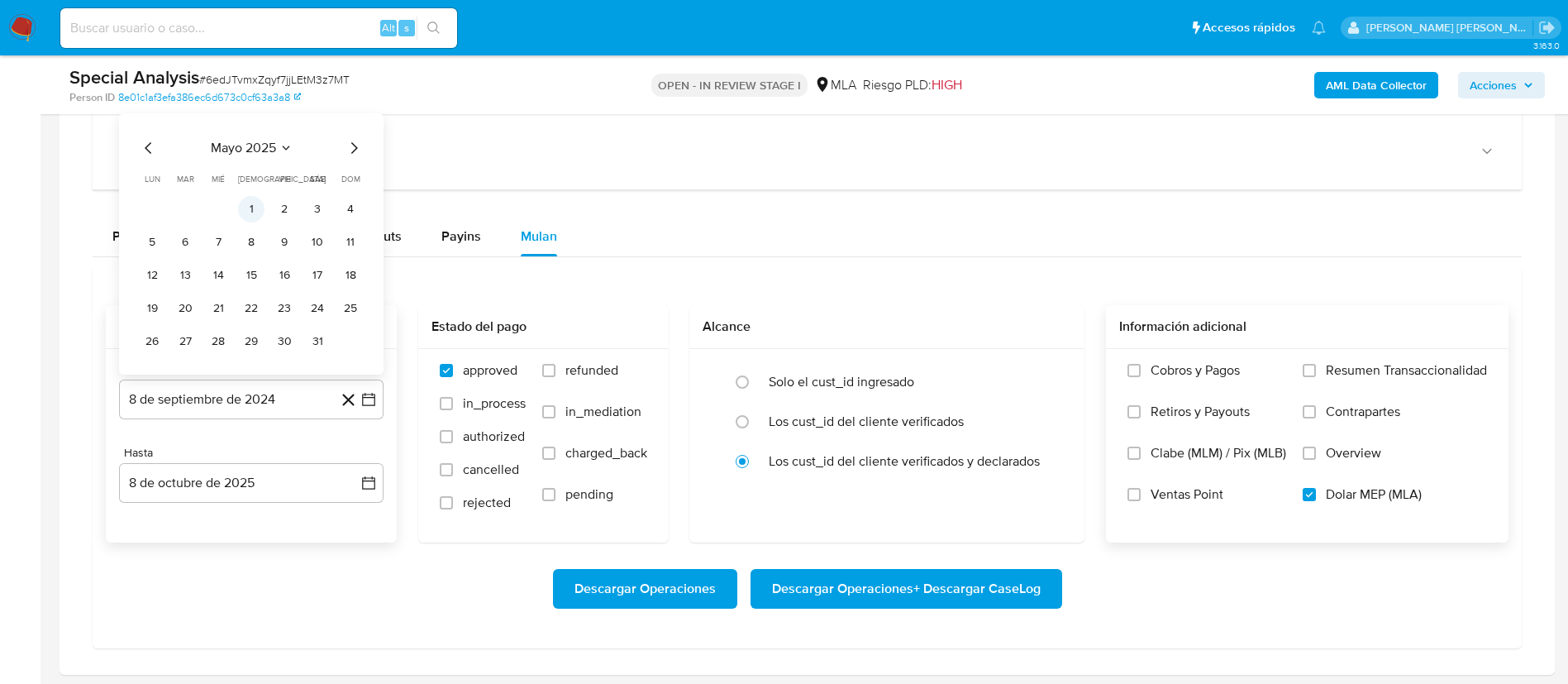
click at [254, 207] on button "1" at bounding box center [251, 209] width 26 height 26
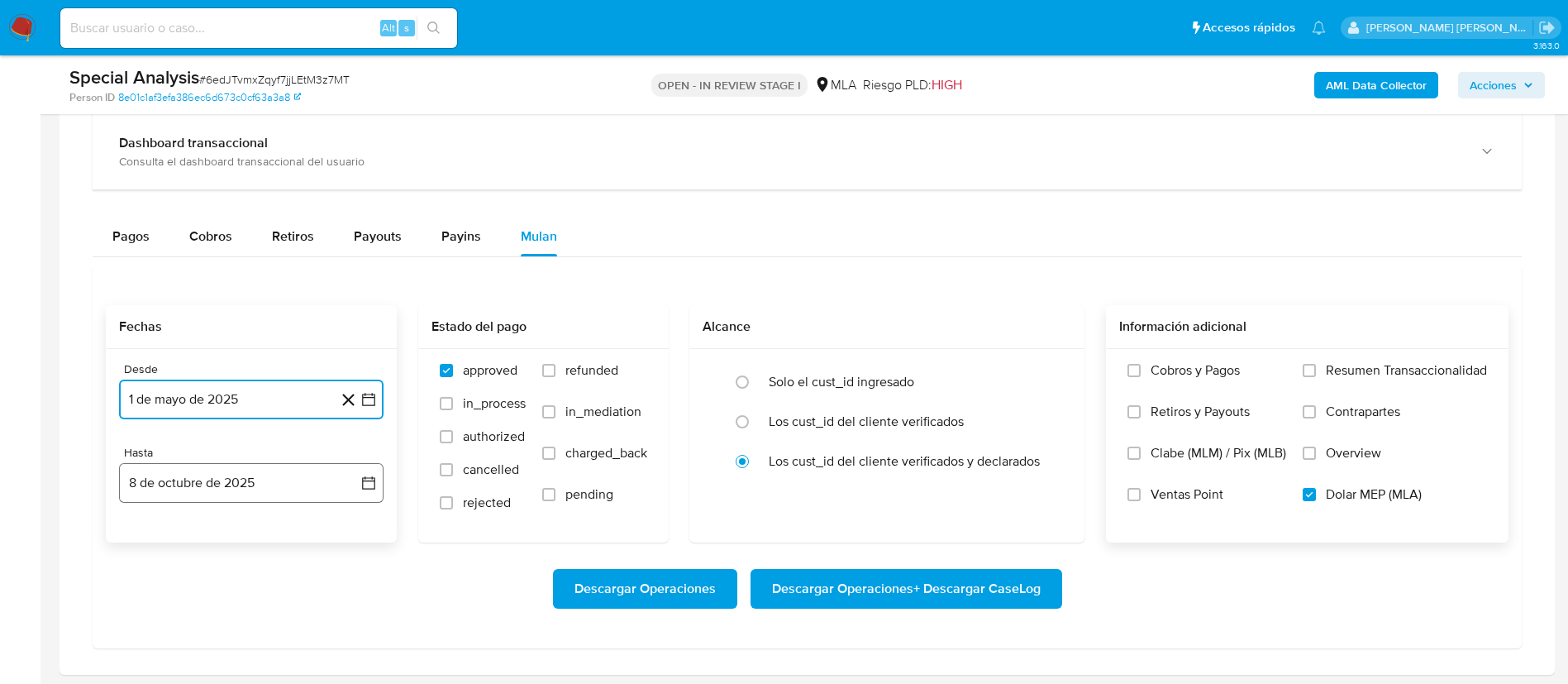
click at [205, 476] on button "8 de octubre de 2025" at bounding box center [251, 483] width 264 height 40
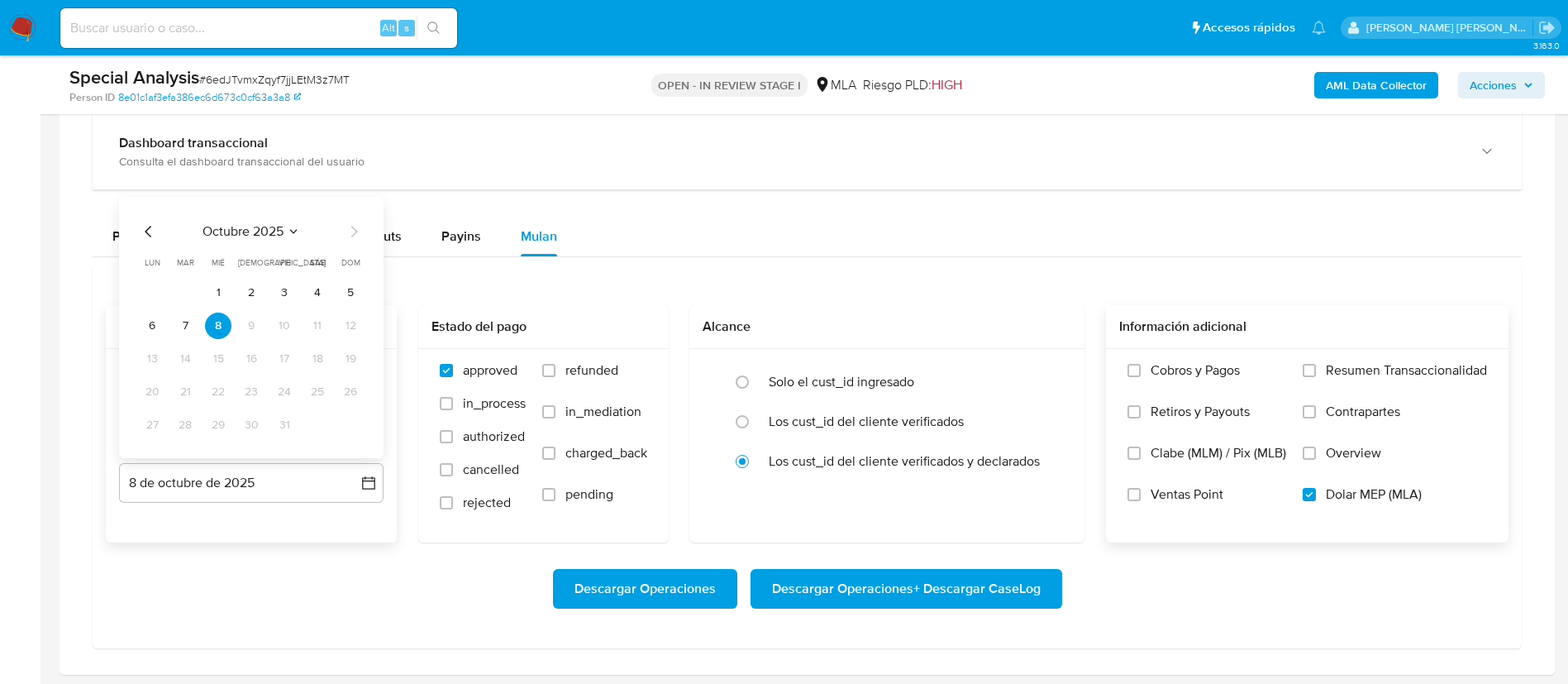
click at [147, 233] on icon "Mes anterior" at bounding box center [148, 231] width 7 height 11
click at [346, 420] on button "31" at bounding box center [350, 425] width 26 height 26
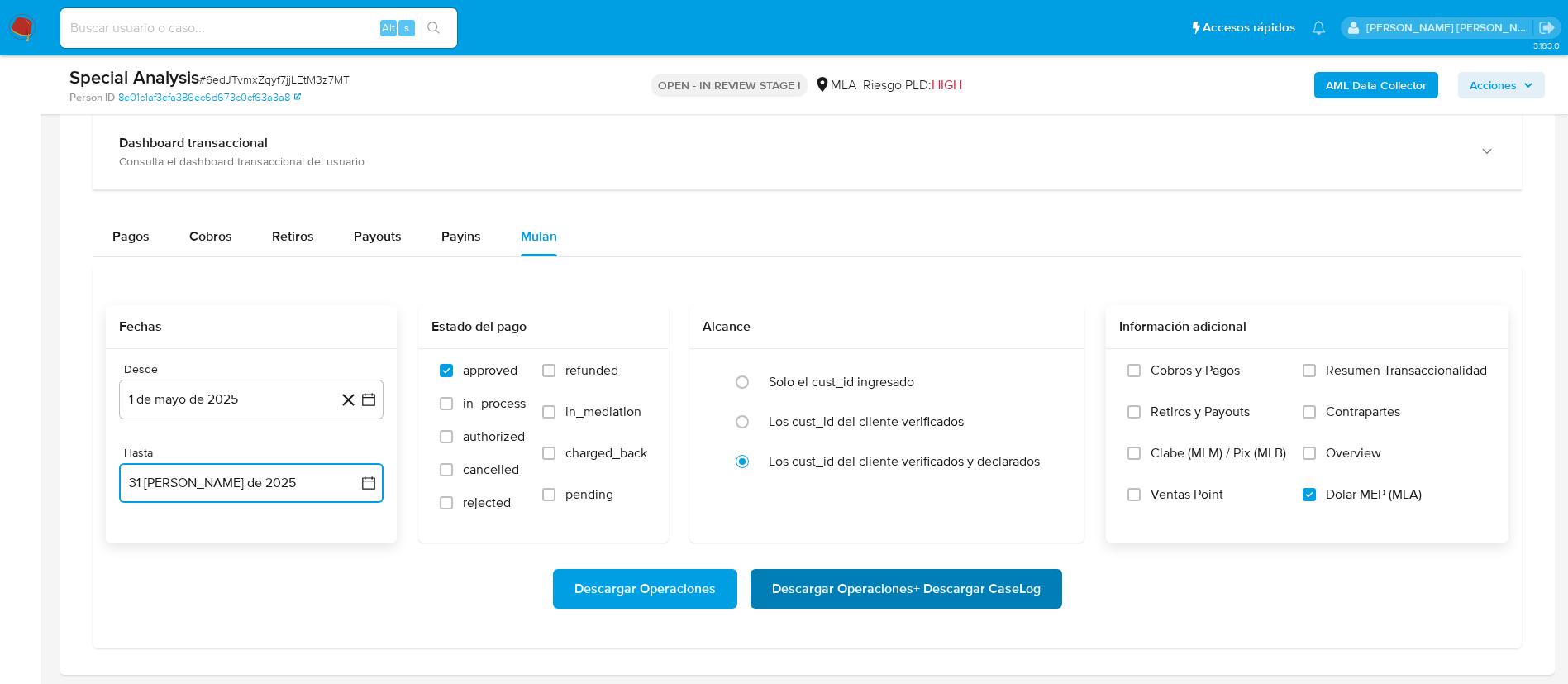
click at [813, 591] on span "Descargar Operaciones + Descargar CaseLog" at bounding box center [906, 588] width 268 height 36
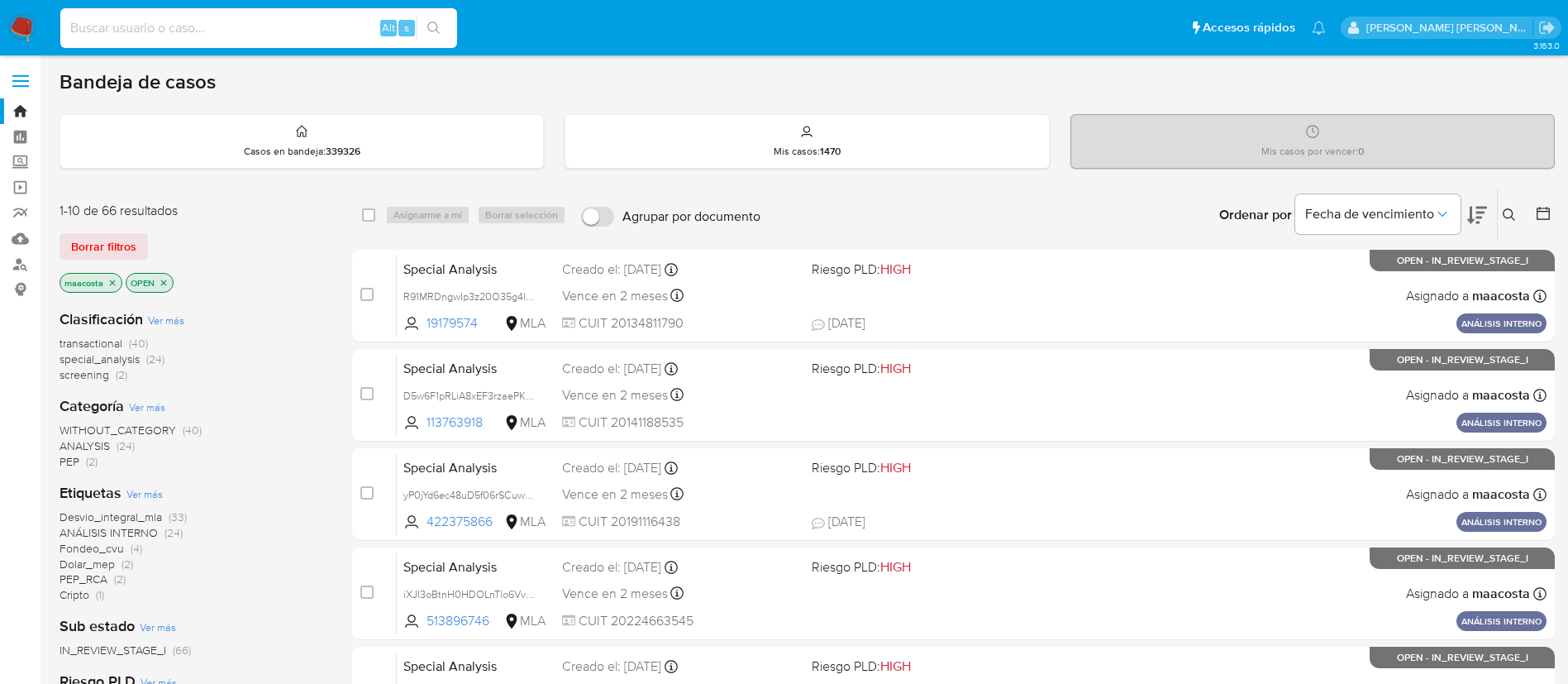
click at [311, 27] on input at bounding box center [259, 28] width 397 height 21
paste input "xD3GF1n4PTBXxHNtcjviNbVy"
type input "xD3GF1n4PTBXxHNtcjviNbVy"
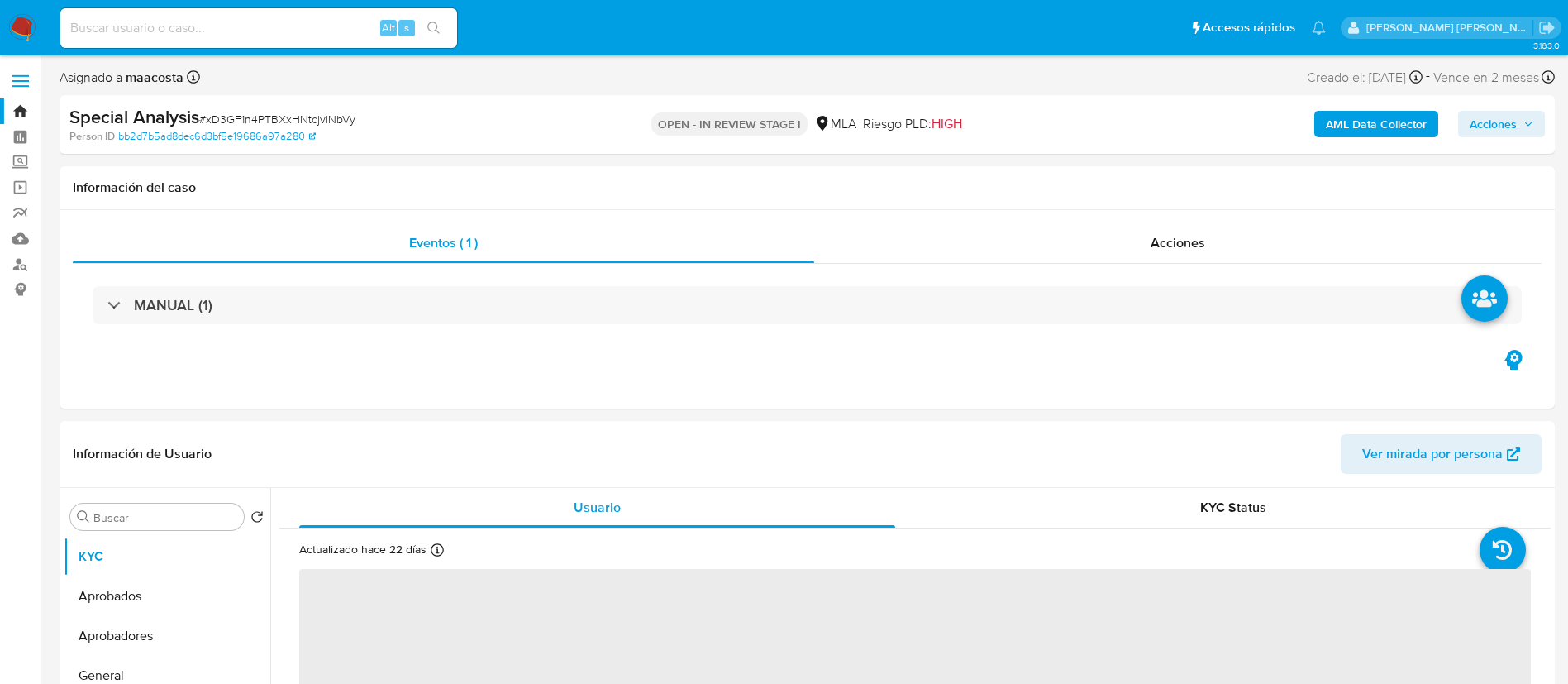
select select "10"
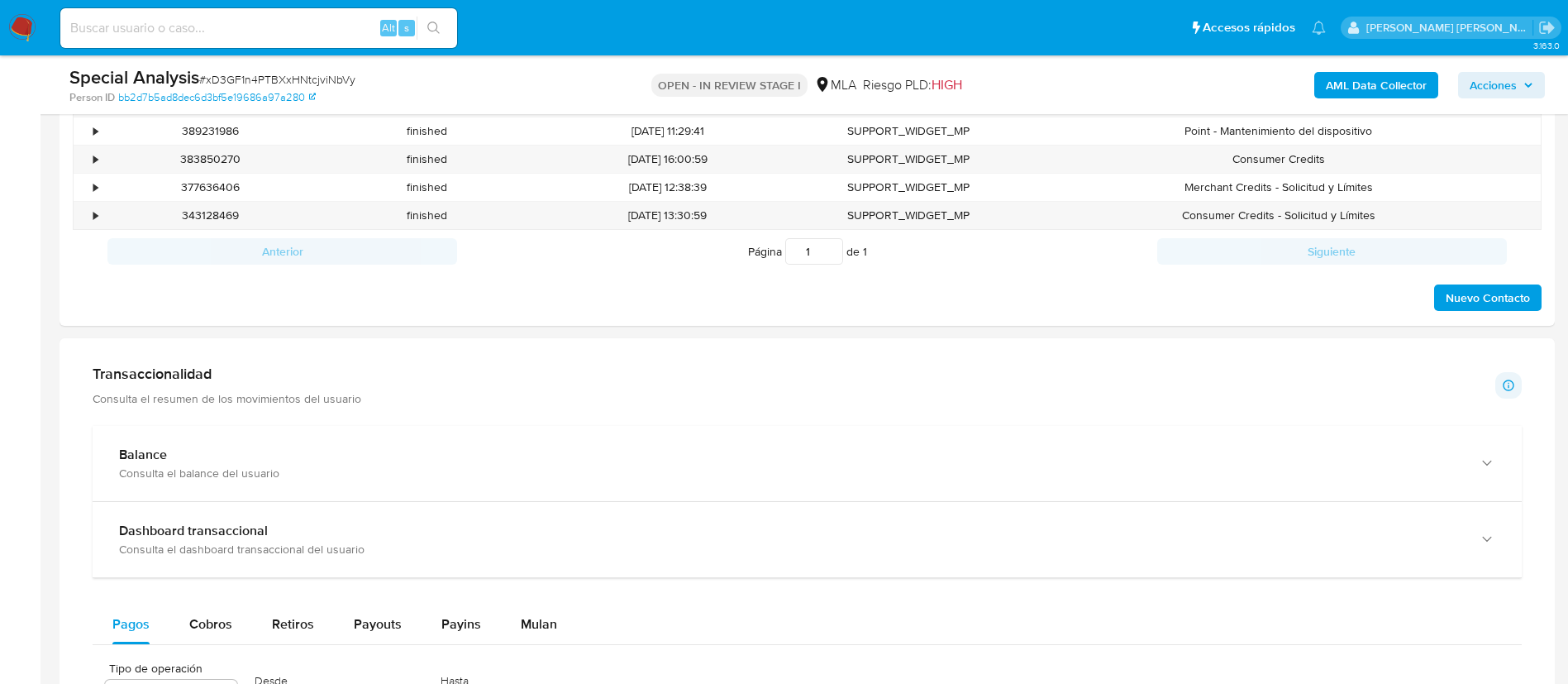
scroll to position [904, 0]
click at [533, 637] on div "Mulan" at bounding box center [539, 623] width 36 height 40
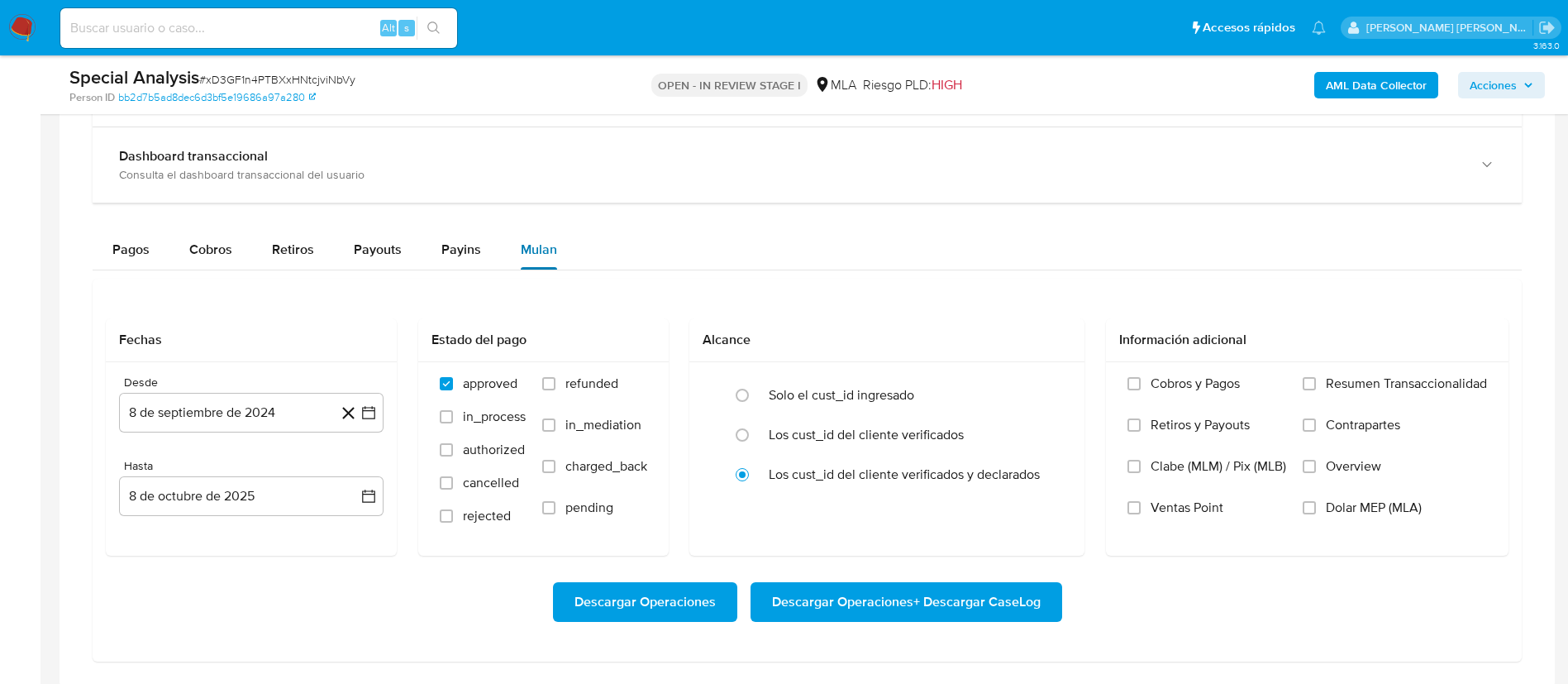
scroll to position [1288, 0]
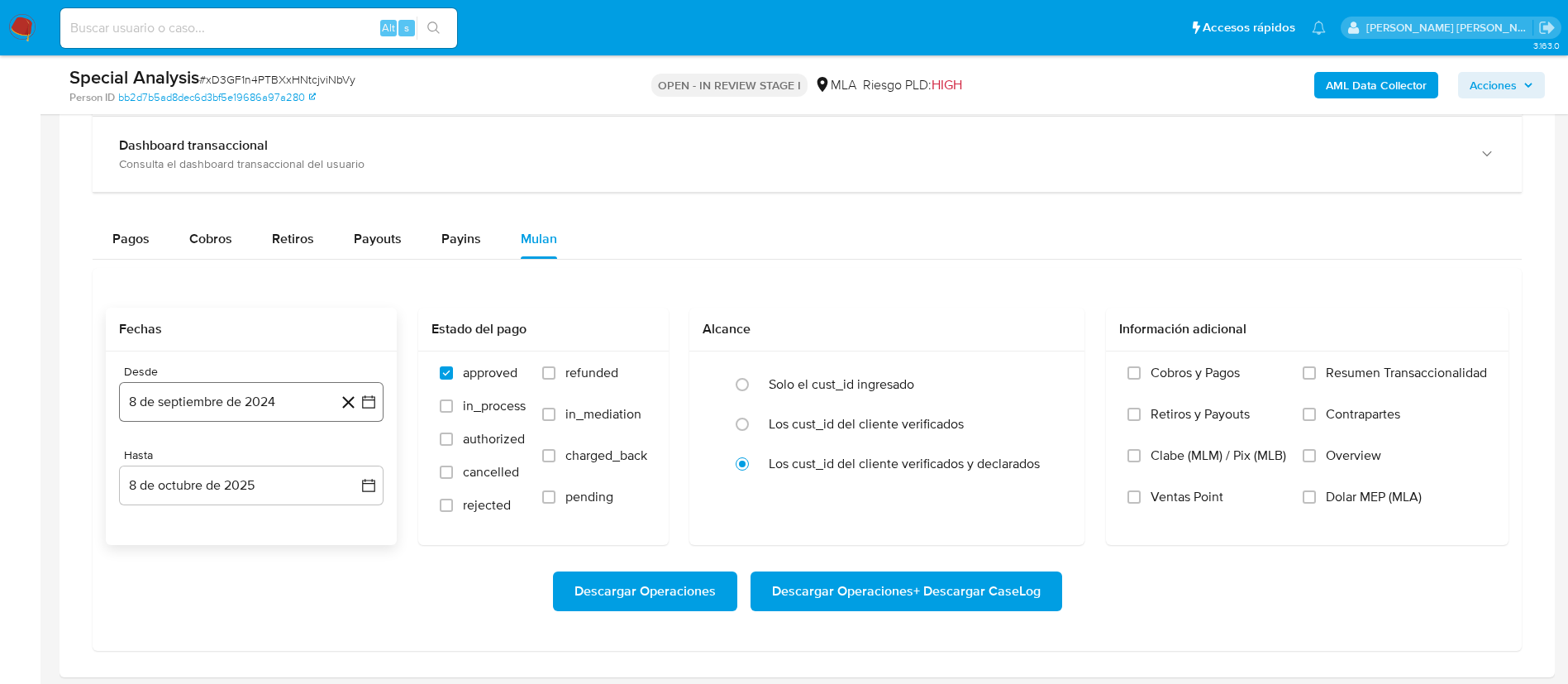
click at [323, 403] on button "8 de septiembre de 2024" at bounding box center [251, 401] width 264 height 40
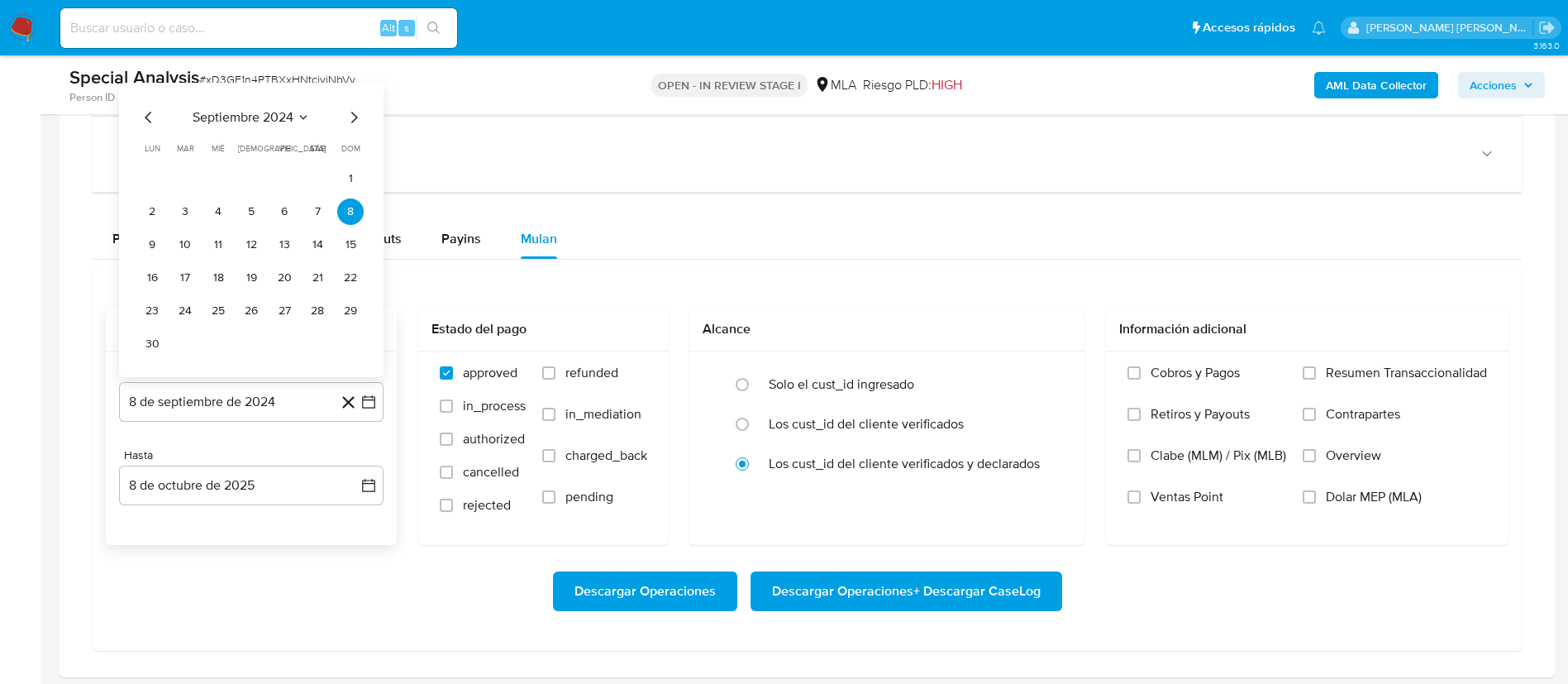
click at [279, 117] on span "septiembre 2024" at bounding box center [243, 117] width 101 height 17
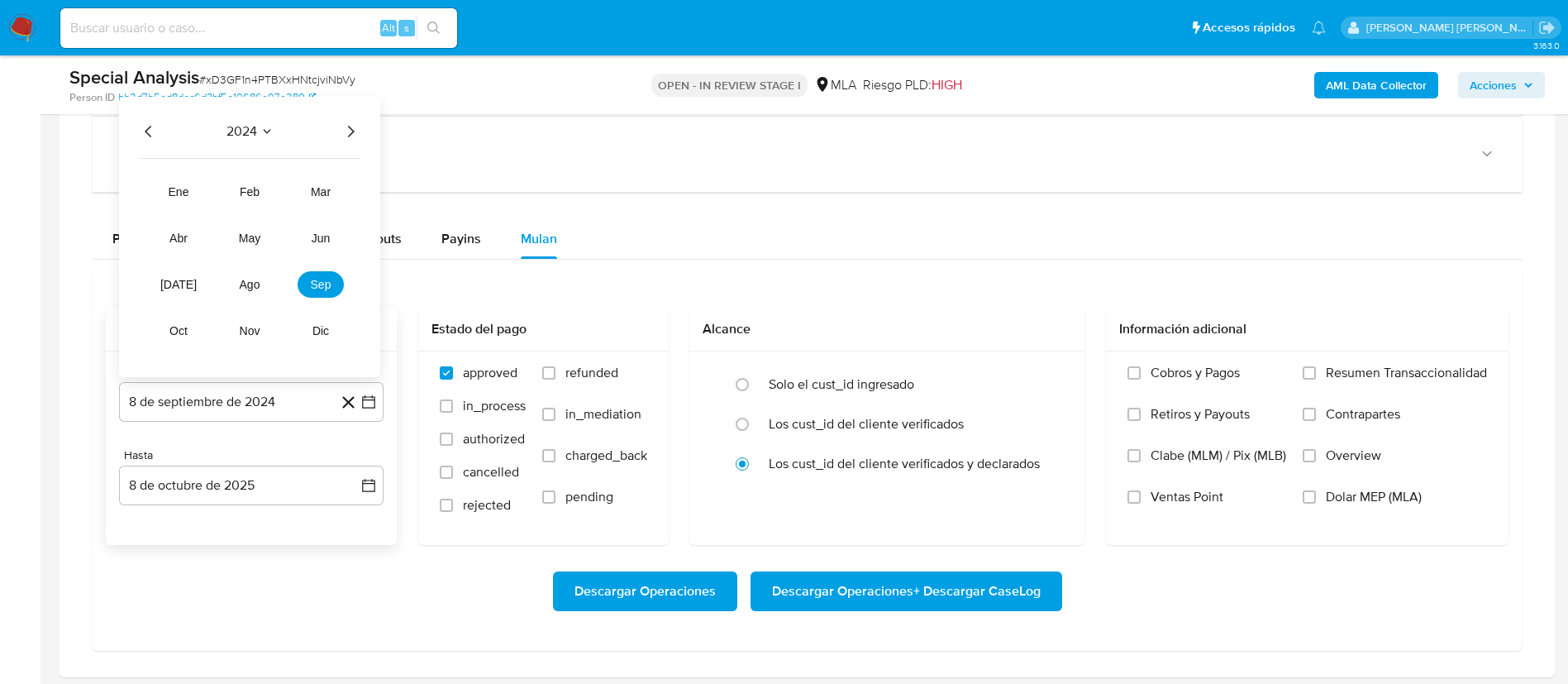
click at [344, 128] on icon "Año siguiente" at bounding box center [350, 131] width 20 height 20
click at [254, 247] on button "may" at bounding box center [249, 238] width 47 height 26
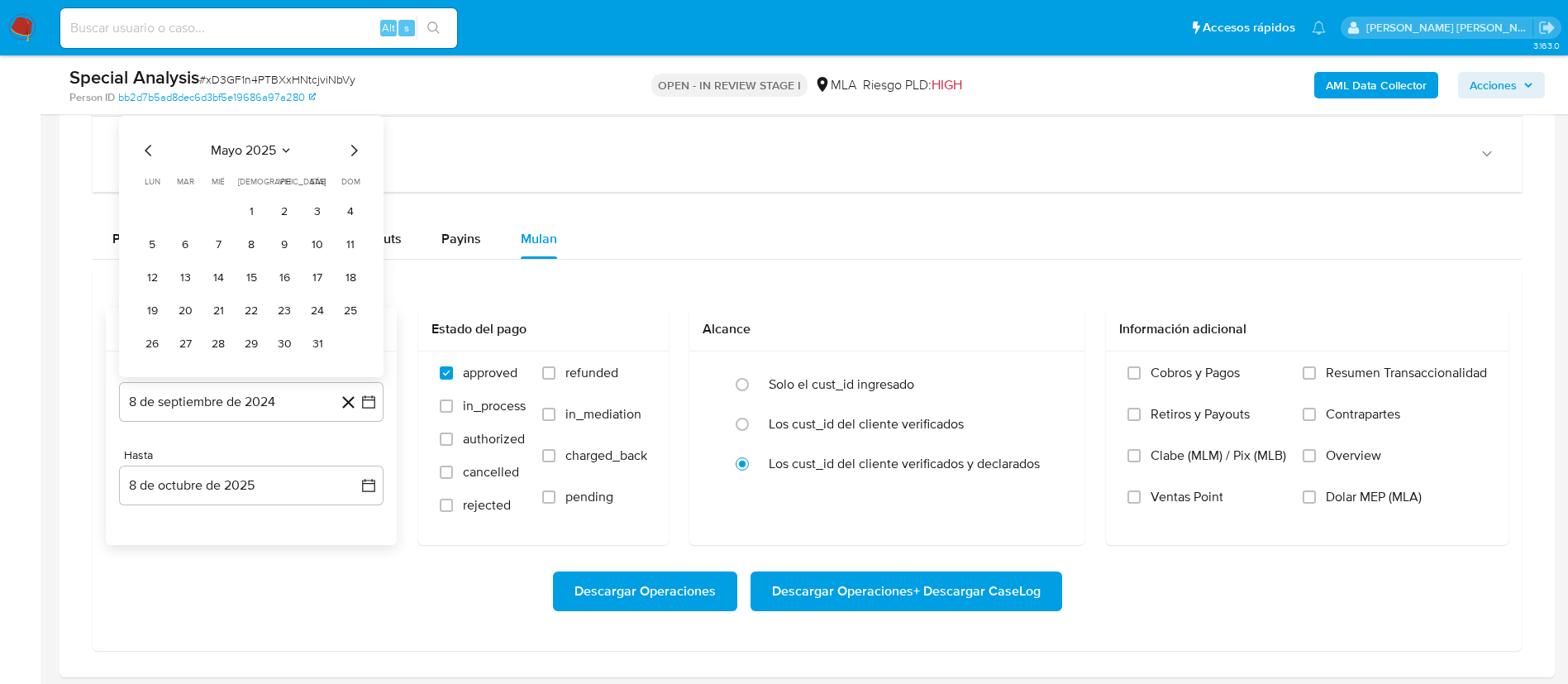
click at [258, 195] on table "lun lunes mar martes mié miércoles jue jueves vie viernes sáb sábado dom doming…" at bounding box center [251, 266] width 225 height 182
click at [250, 212] on button "1" at bounding box center [251, 212] width 26 height 26
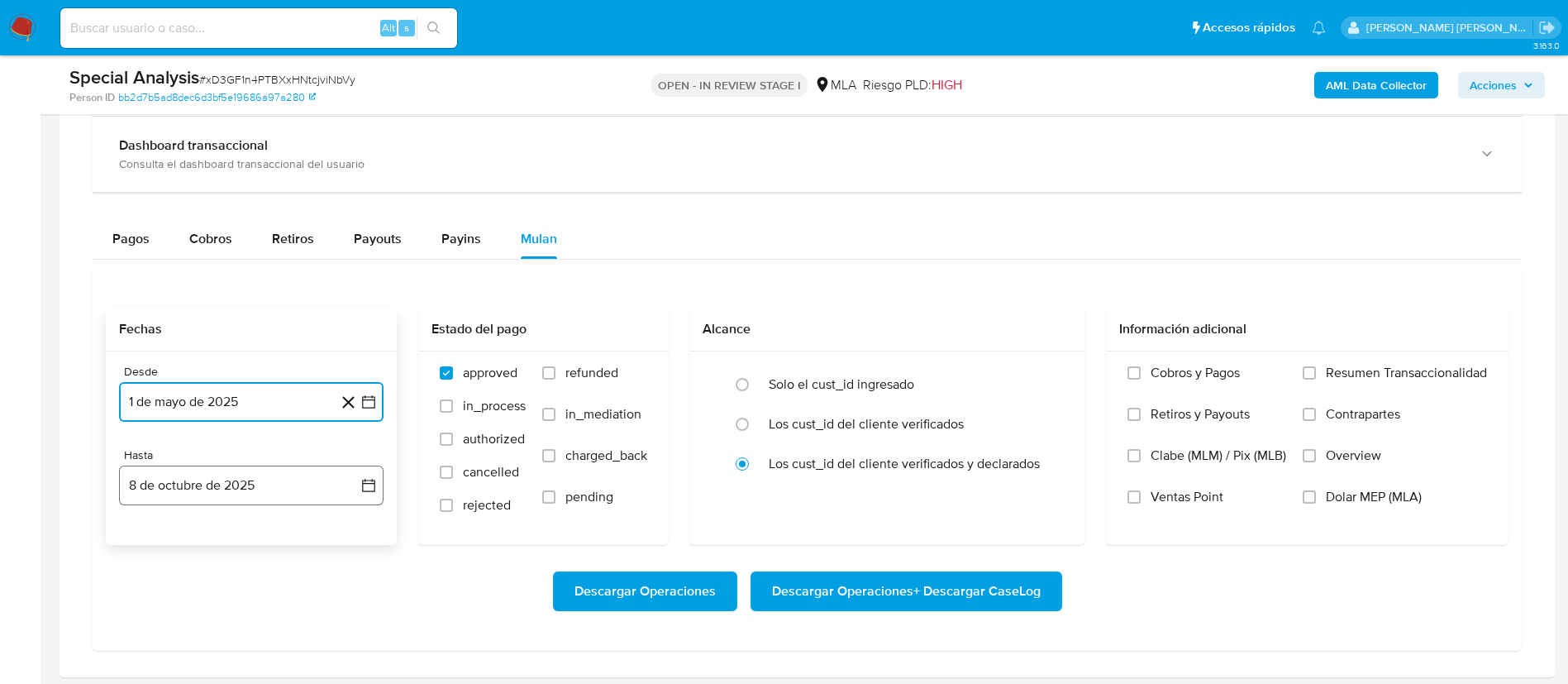
click at [253, 485] on button "8 de octubre de 2025" at bounding box center [251, 485] width 264 height 40
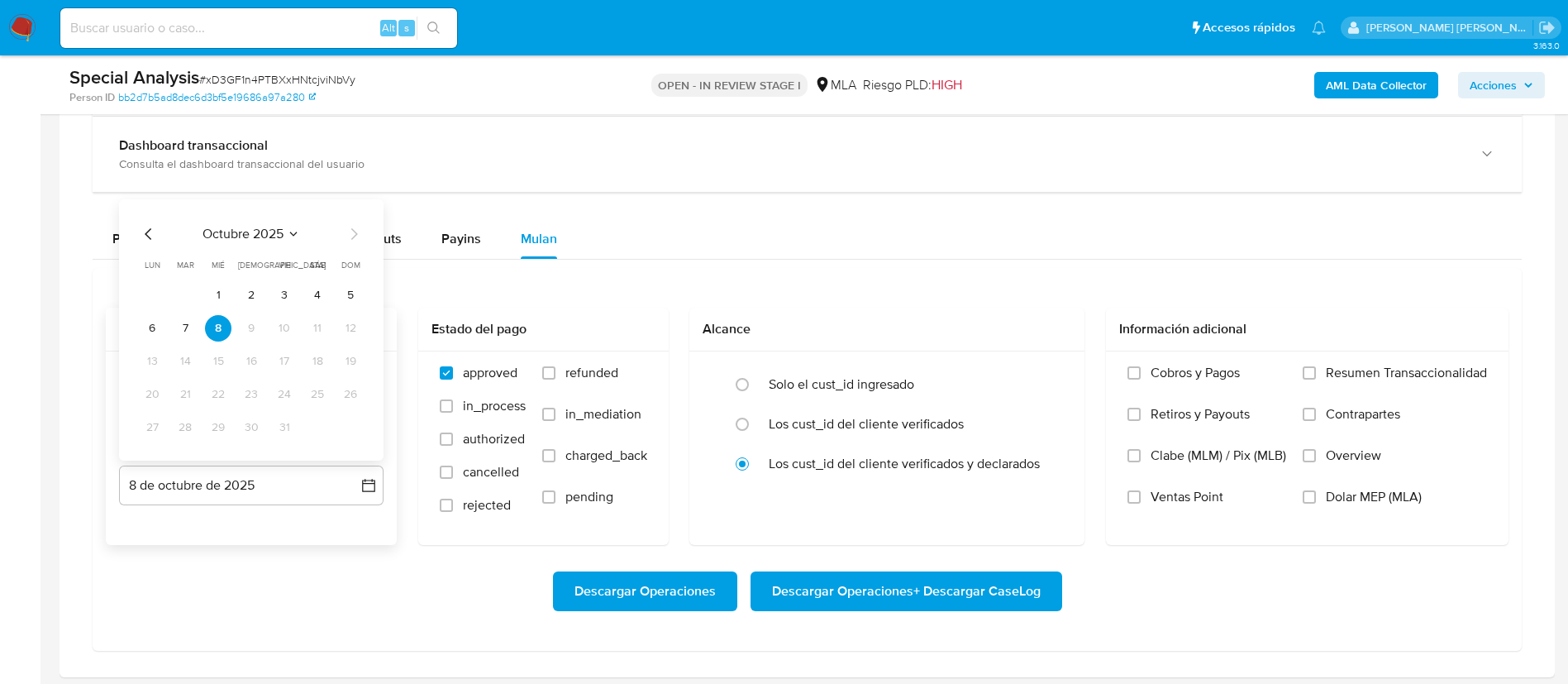
click at [150, 227] on icon "Mes anterior" at bounding box center [148, 234] width 20 height 20
click at [357, 429] on button "31" at bounding box center [350, 428] width 26 height 26
click at [1398, 493] on span "Dolar MEP (MLA)" at bounding box center [1373, 497] width 96 height 17
click at [1316, 493] on input "Dolar MEP (MLA)" at bounding box center [1309, 497] width 13 height 13
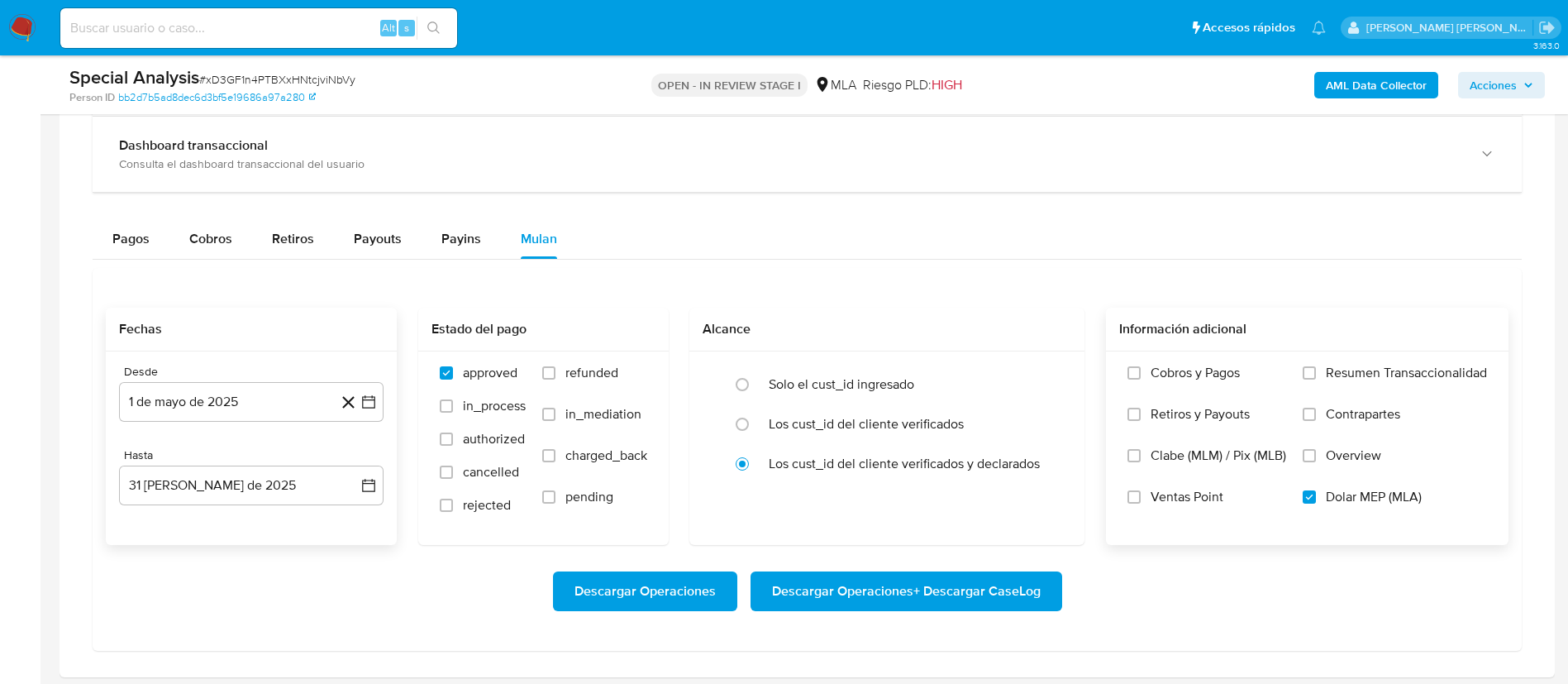
click at [921, 592] on span "Descargar Operaciones + Descargar CaseLog" at bounding box center [906, 591] width 268 height 36
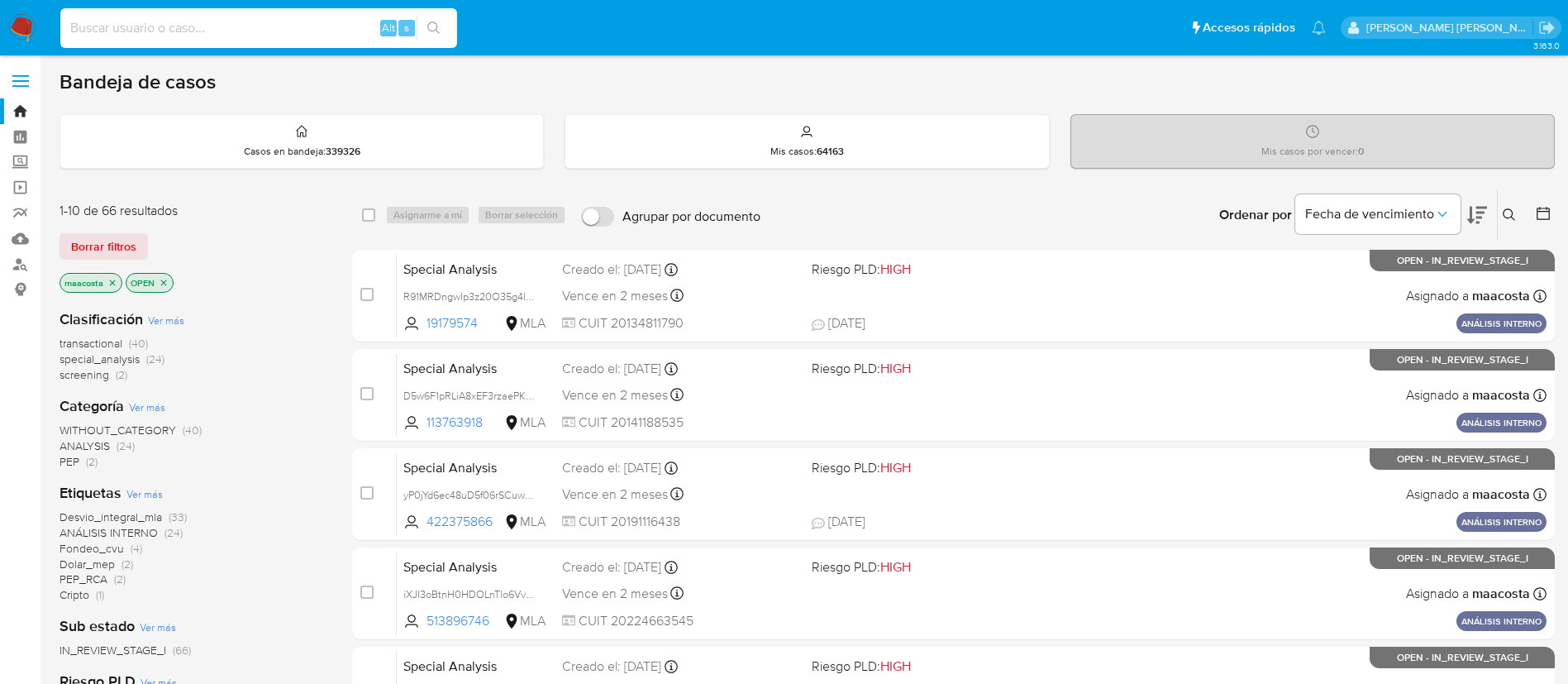
click at [311, 27] on input at bounding box center [259, 28] width 397 height 21
paste input "KOUqGv703LKgGJKSGisdoclJ"
type input "KOUqGv703LKgGJKSGisdoclJ"
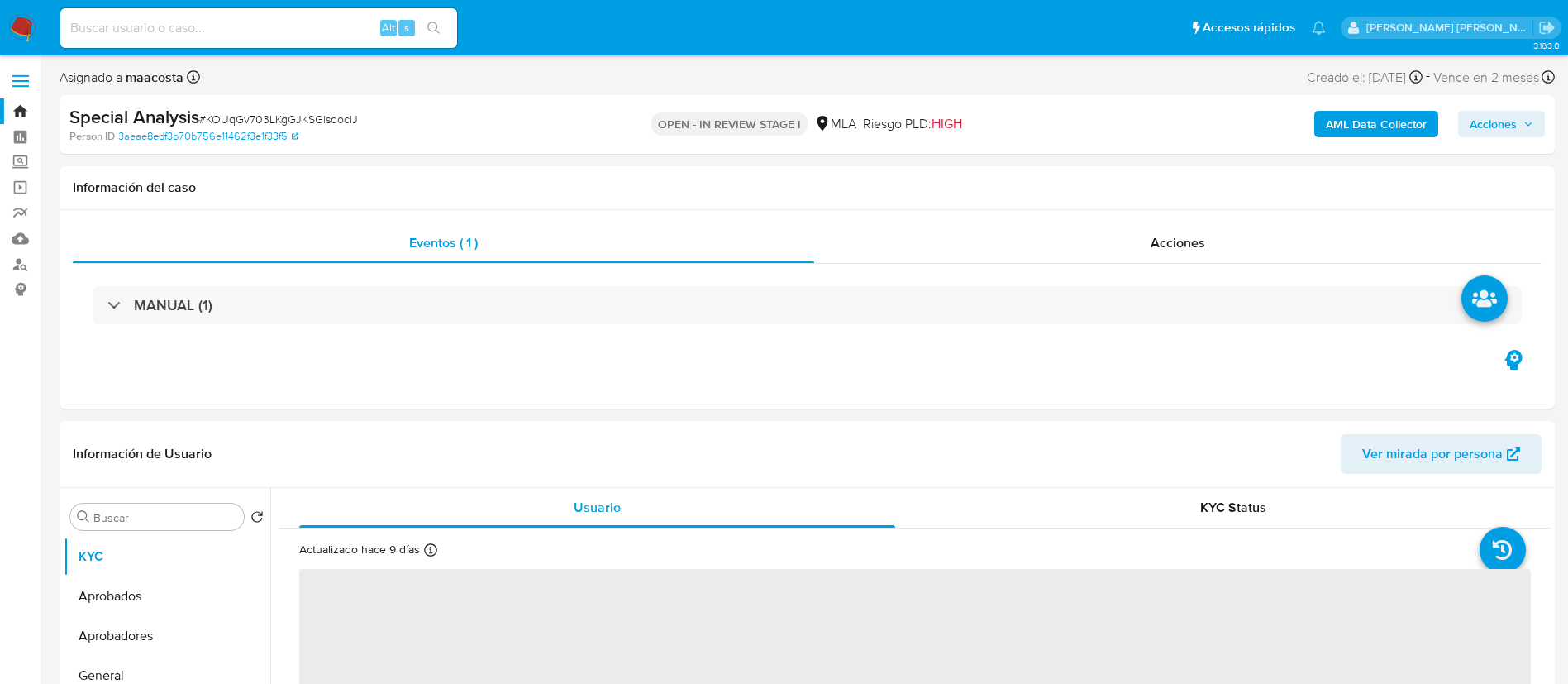
select select "10"
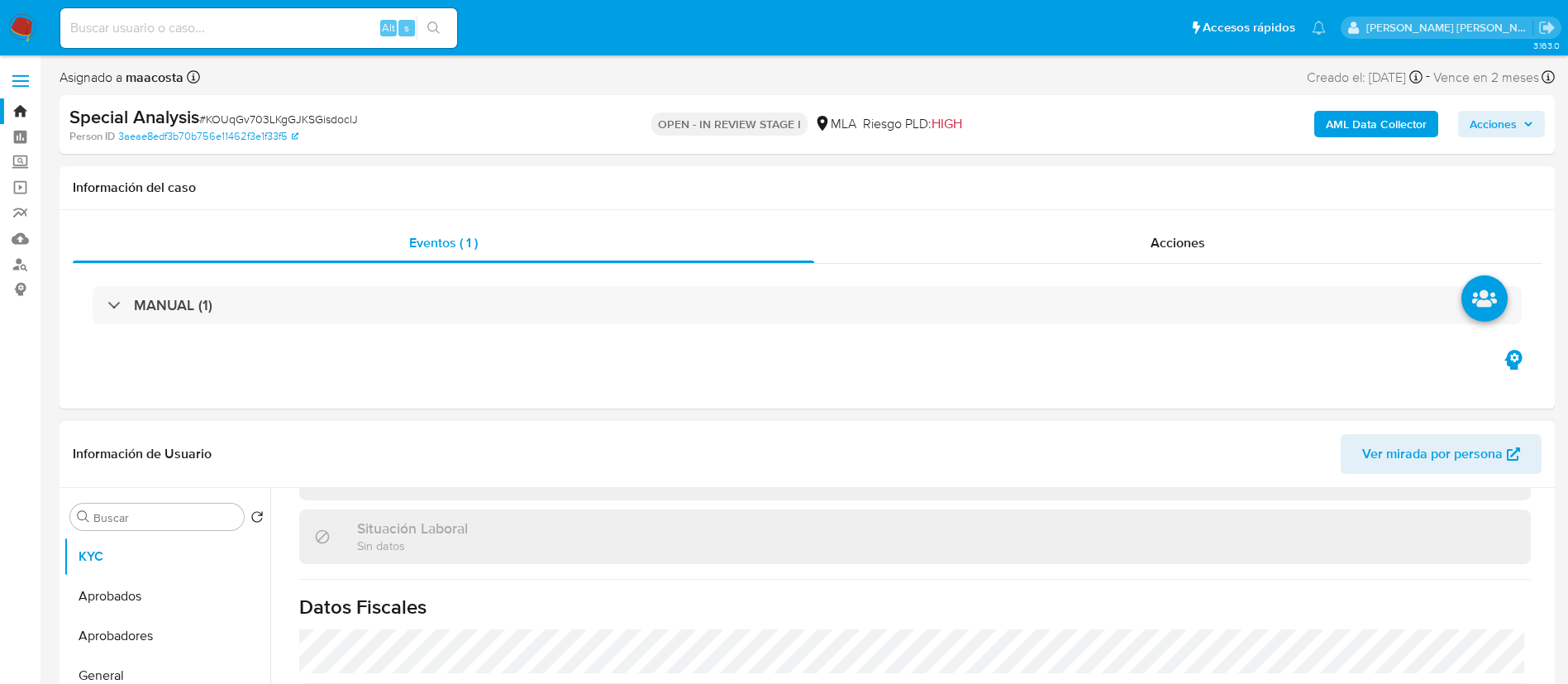
scroll to position [870, 0]
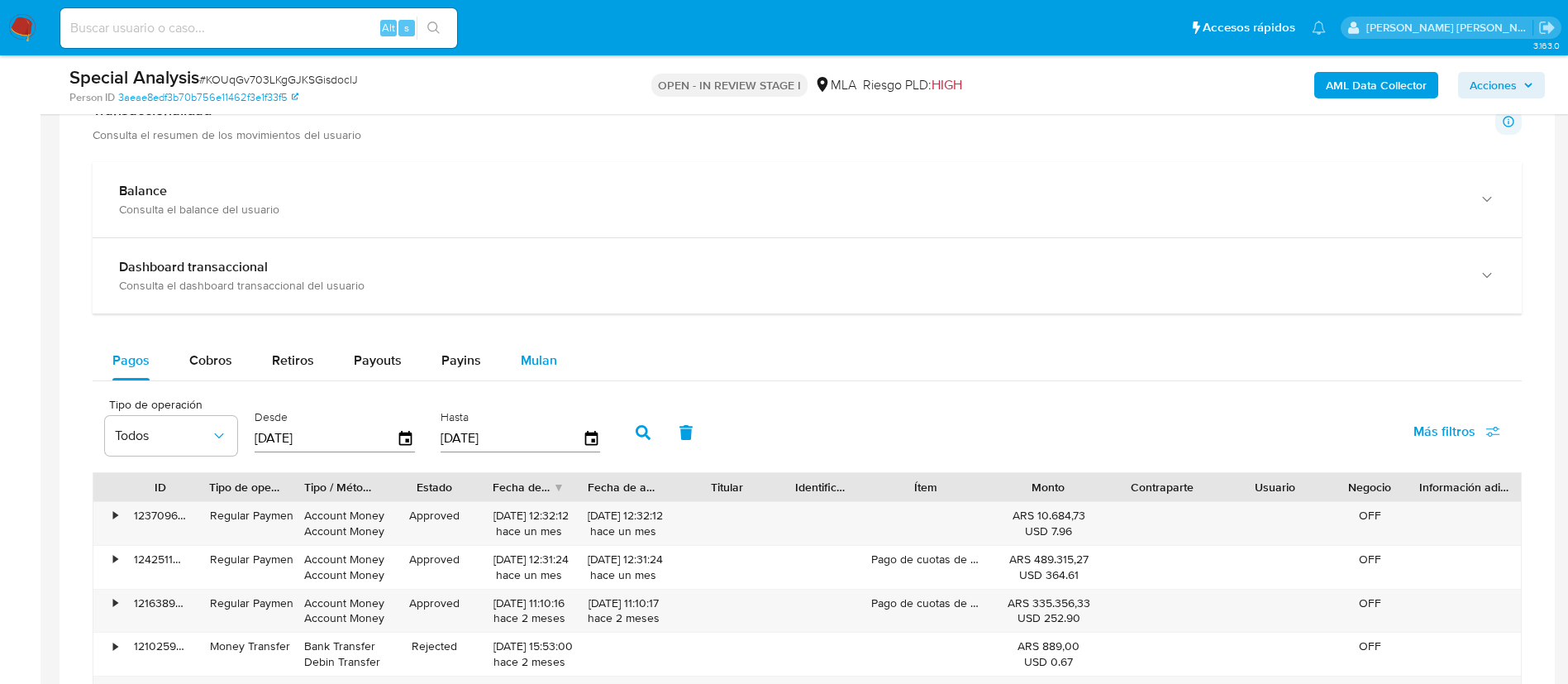
click at [566, 364] on button "Mulan" at bounding box center [539, 360] width 76 height 40
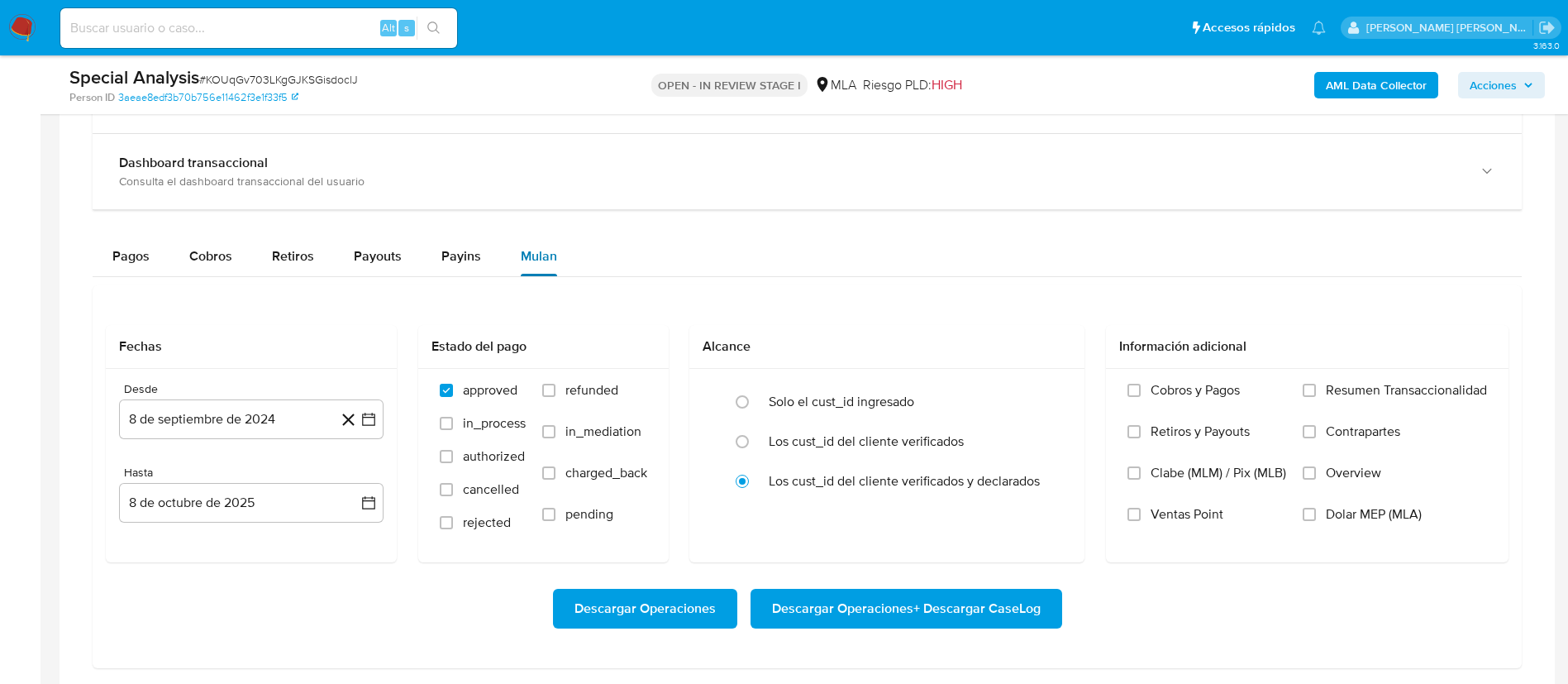
scroll to position [1273, 0]
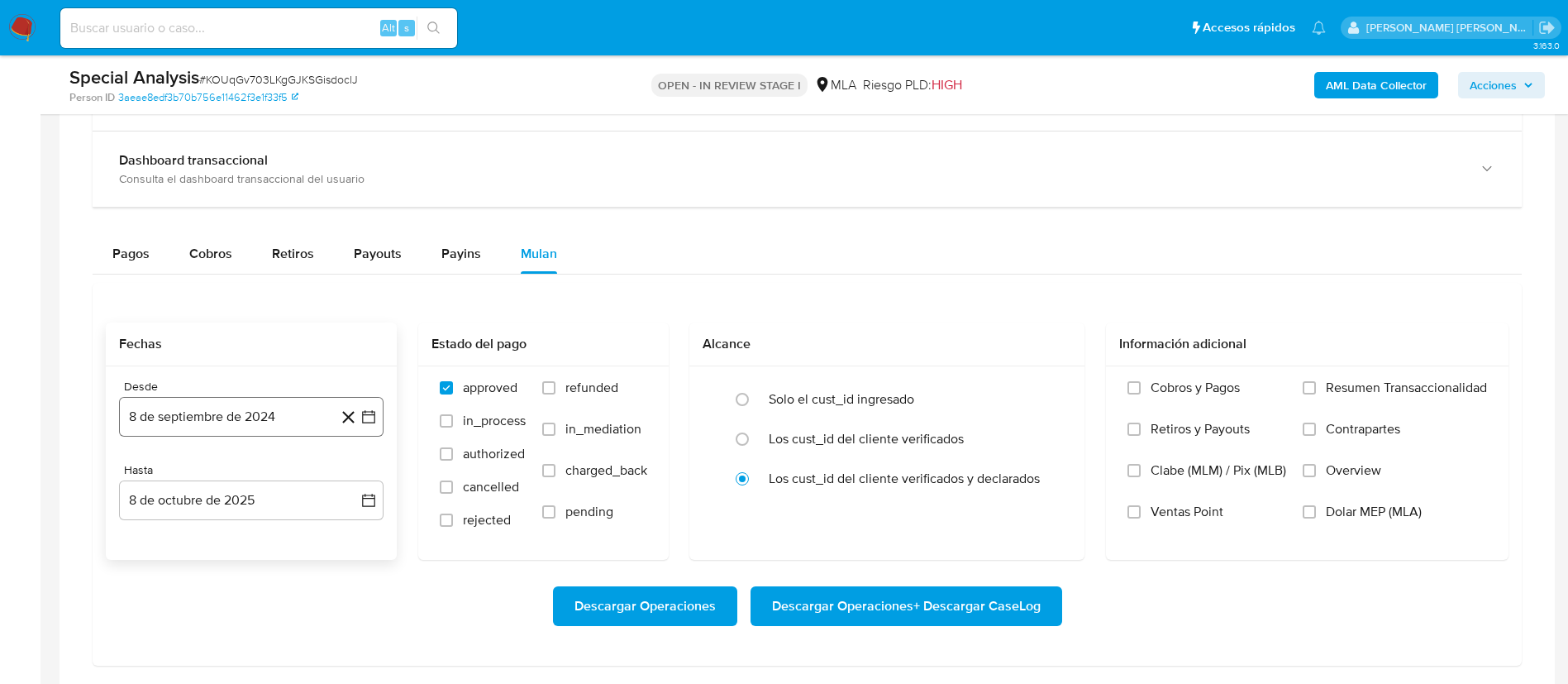
click at [277, 417] on button "8 de septiembre de 2024" at bounding box center [251, 416] width 264 height 40
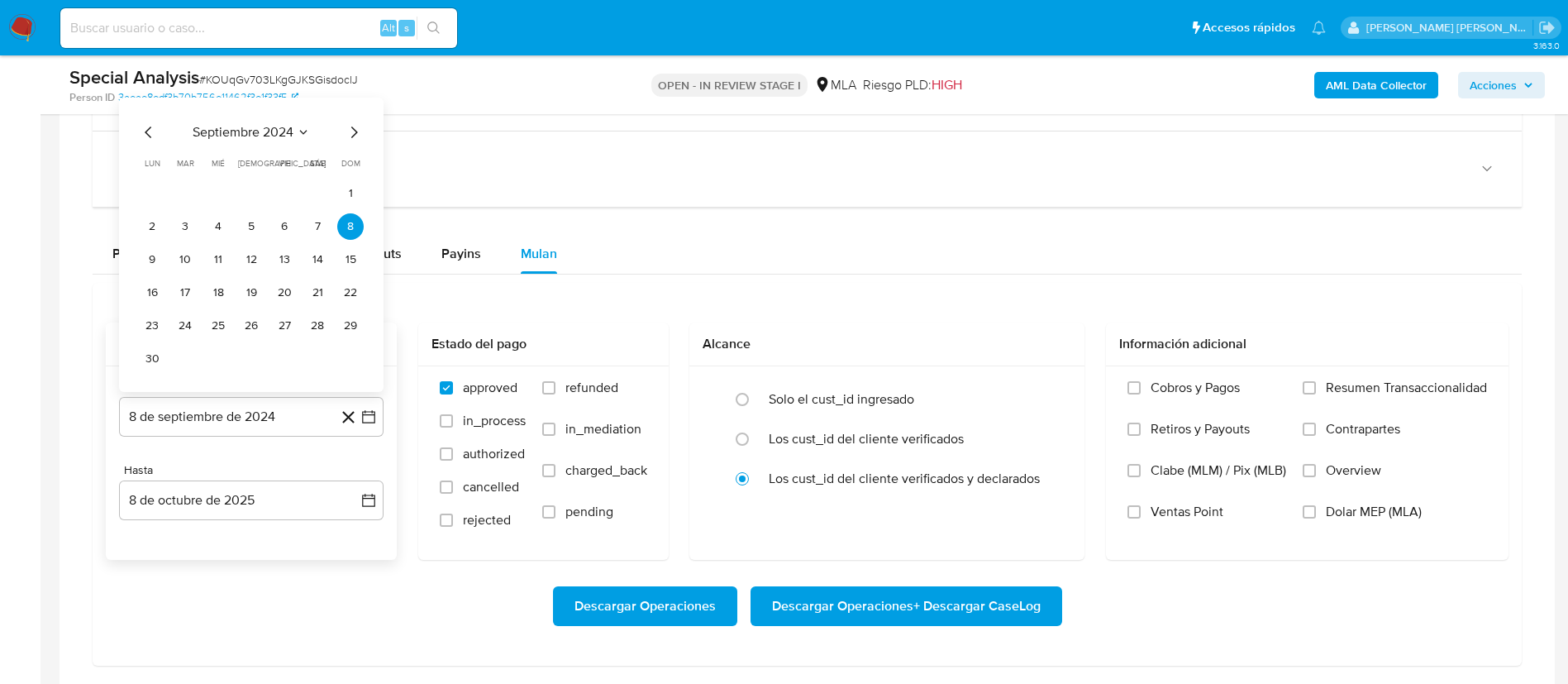
click at [236, 133] on span "septiembre 2024" at bounding box center [243, 132] width 101 height 17
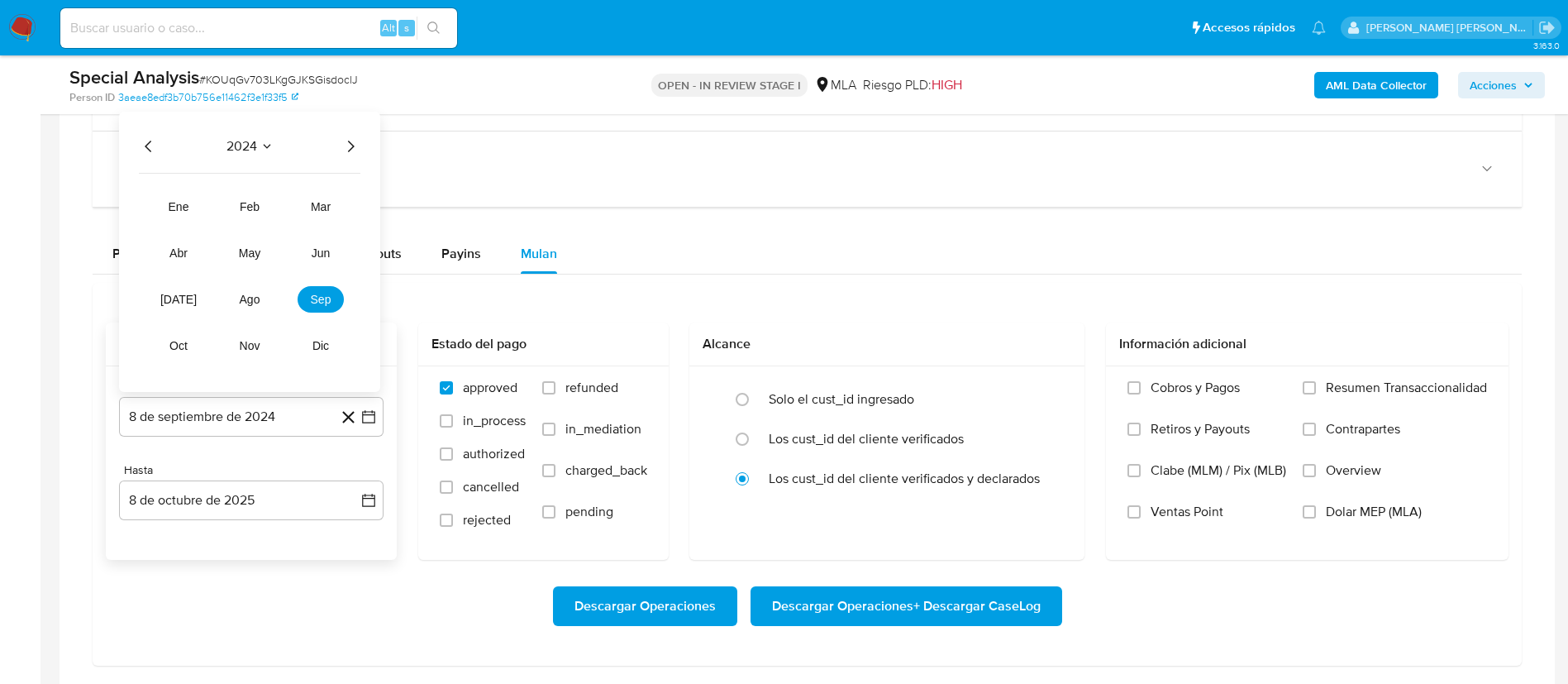
click at [347, 146] on icon "Año siguiente" at bounding box center [350, 146] width 20 height 20
click at [240, 247] on span "may" at bounding box center [249, 253] width 21 height 13
click at [252, 230] on button "1" at bounding box center [251, 227] width 26 height 26
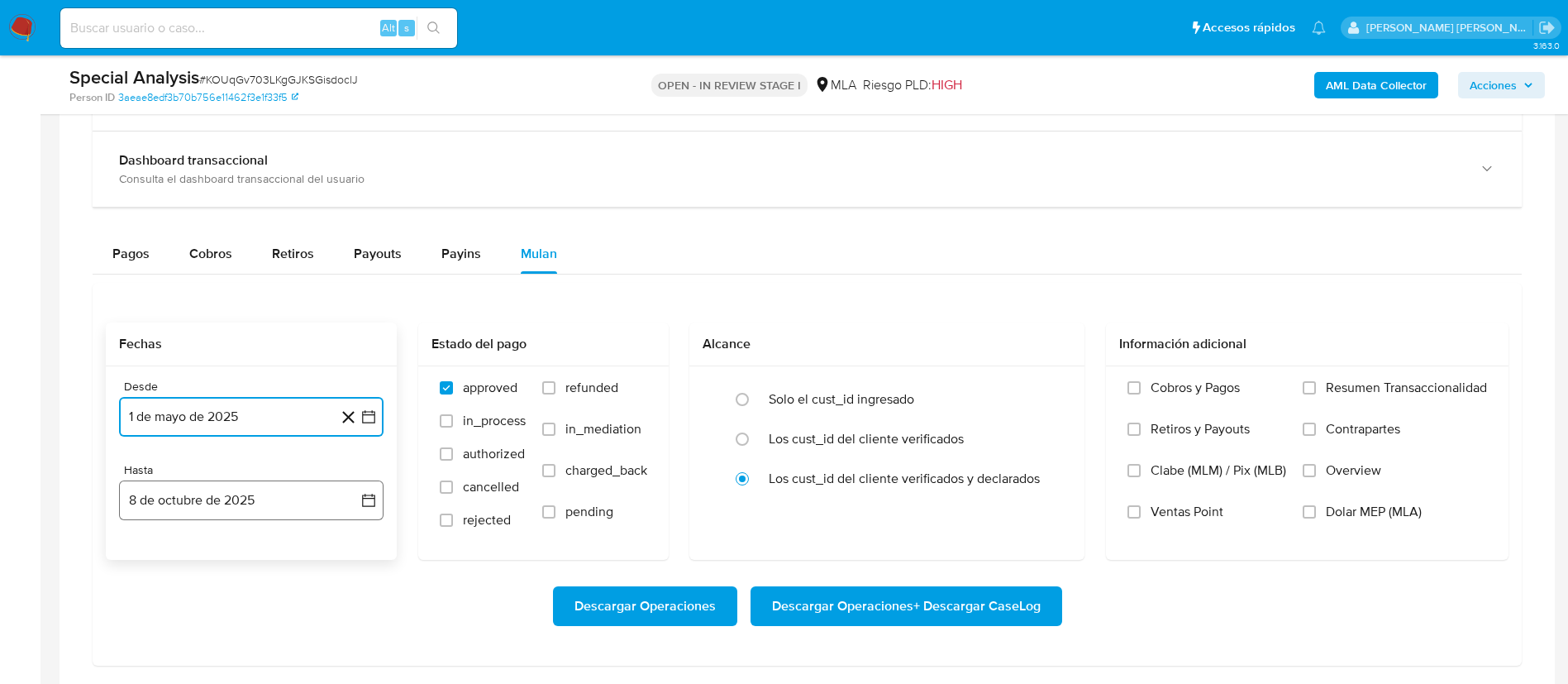
click at [224, 499] on button "8 de octubre de 2025" at bounding box center [251, 500] width 264 height 40
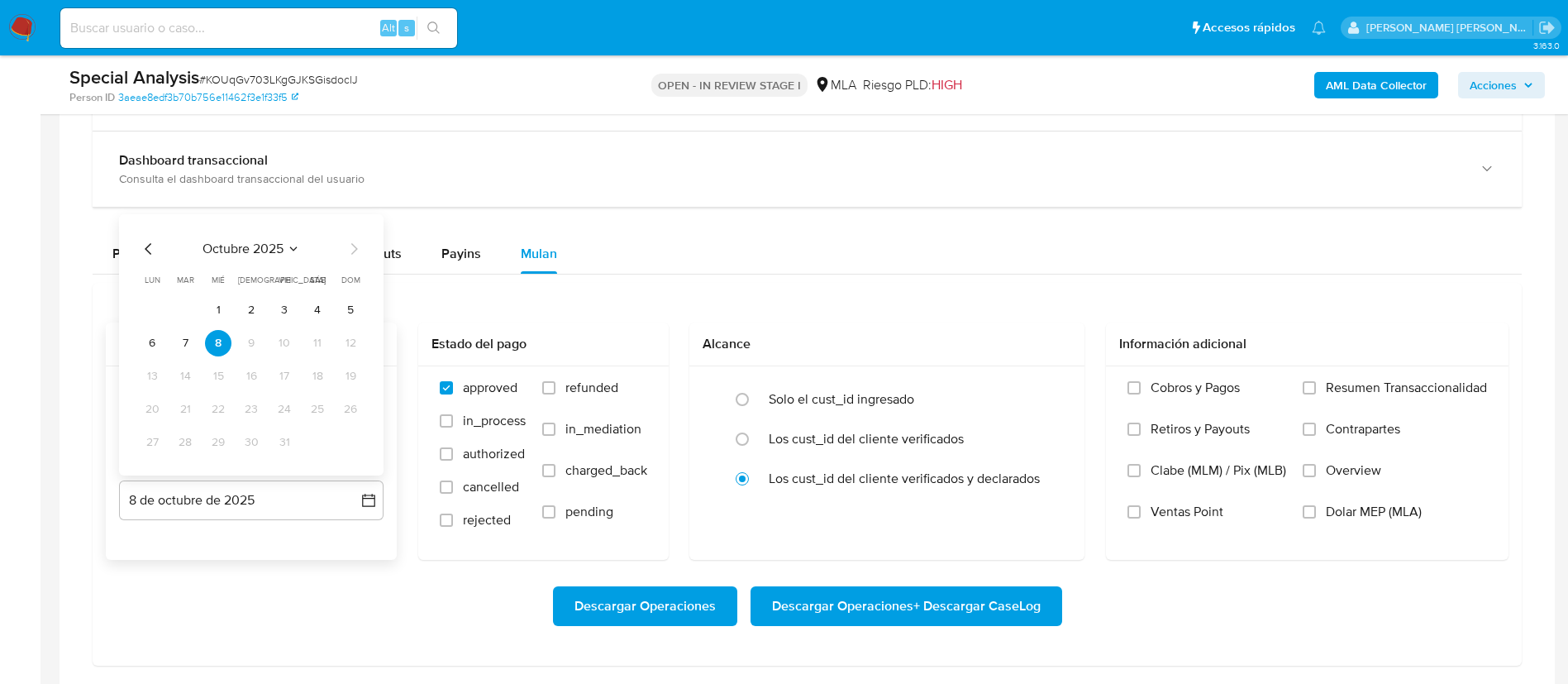
click at [146, 251] on icon "Mes anterior" at bounding box center [148, 248] width 20 height 20
click at [368, 439] on div "agosto 2025 agosto 2025 lun lunes mar martes mié miércoles jue jueves vie viern…" at bounding box center [251, 345] width 264 height 262
click at [355, 441] on button "31" at bounding box center [350, 443] width 26 height 26
click at [1354, 514] on span "Dolar MEP (MLA)" at bounding box center [1373, 512] width 96 height 17
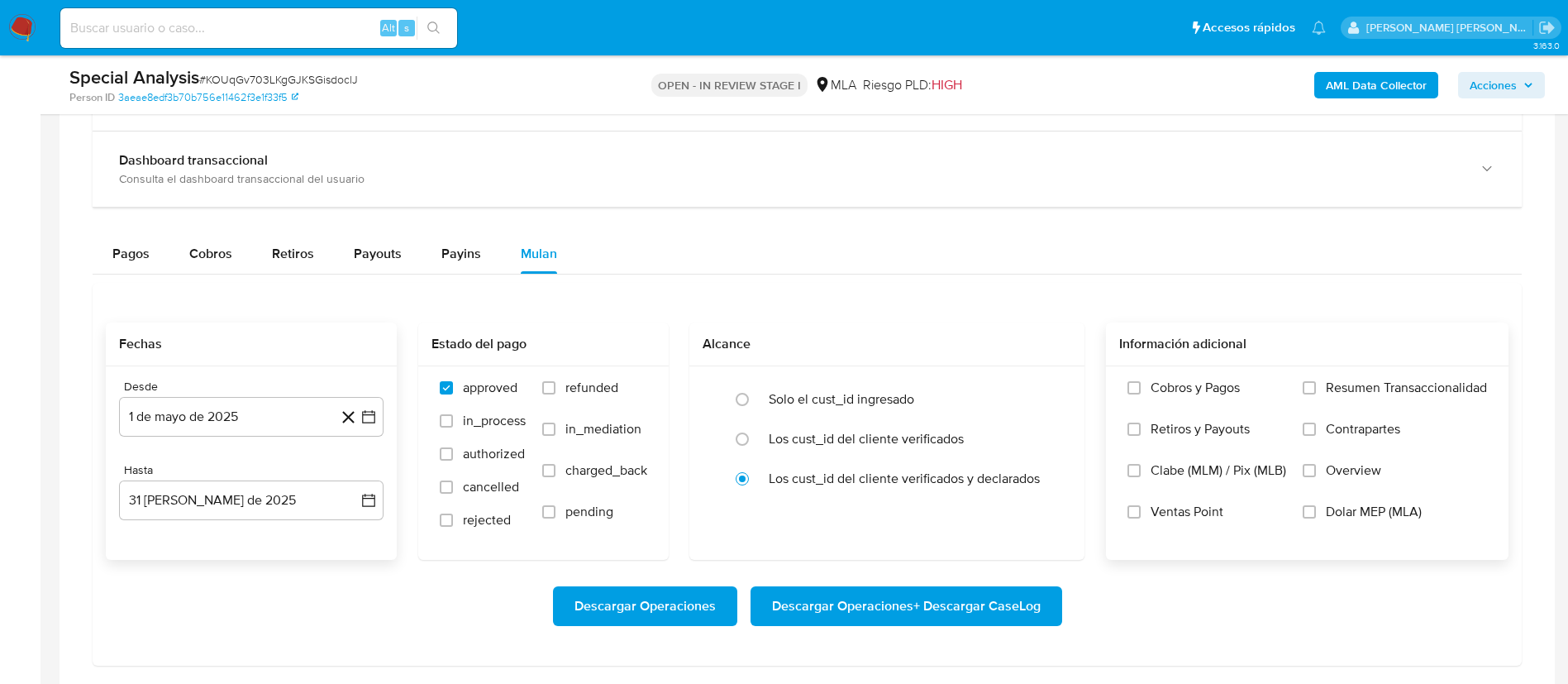
click at [1316, 514] on input "Dolar MEP (MLA)" at bounding box center [1309, 512] width 13 height 13
click at [946, 606] on span "Descargar Operaciones + Descargar CaseLog" at bounding box center [906, 606] width 268 height 36
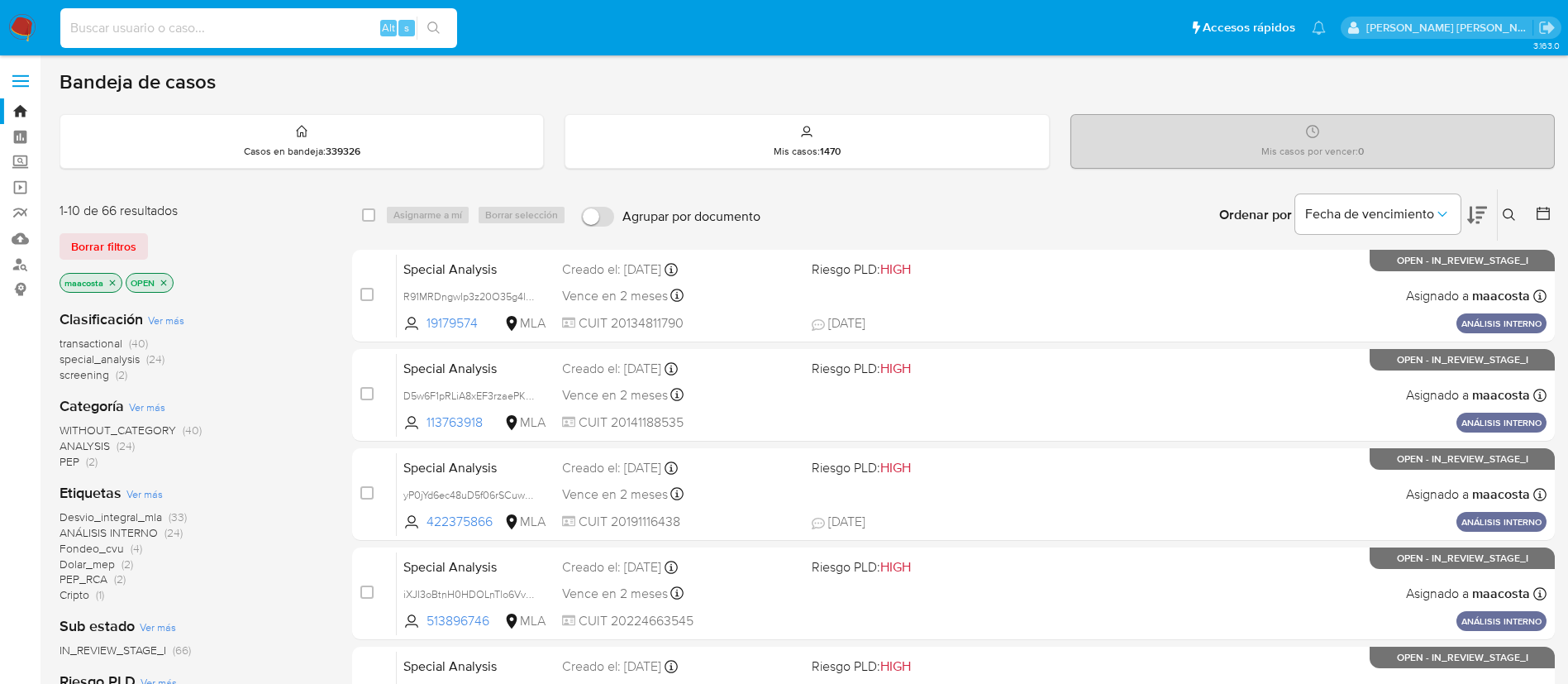
click at [311, 27] on input at bounding box center [259, 28] width 397 height 21
paste input "77BkZWUuhxLFzUKkOxDu9D09"
type input "77BkZWUuhxLFzUKkOxDu9D09"
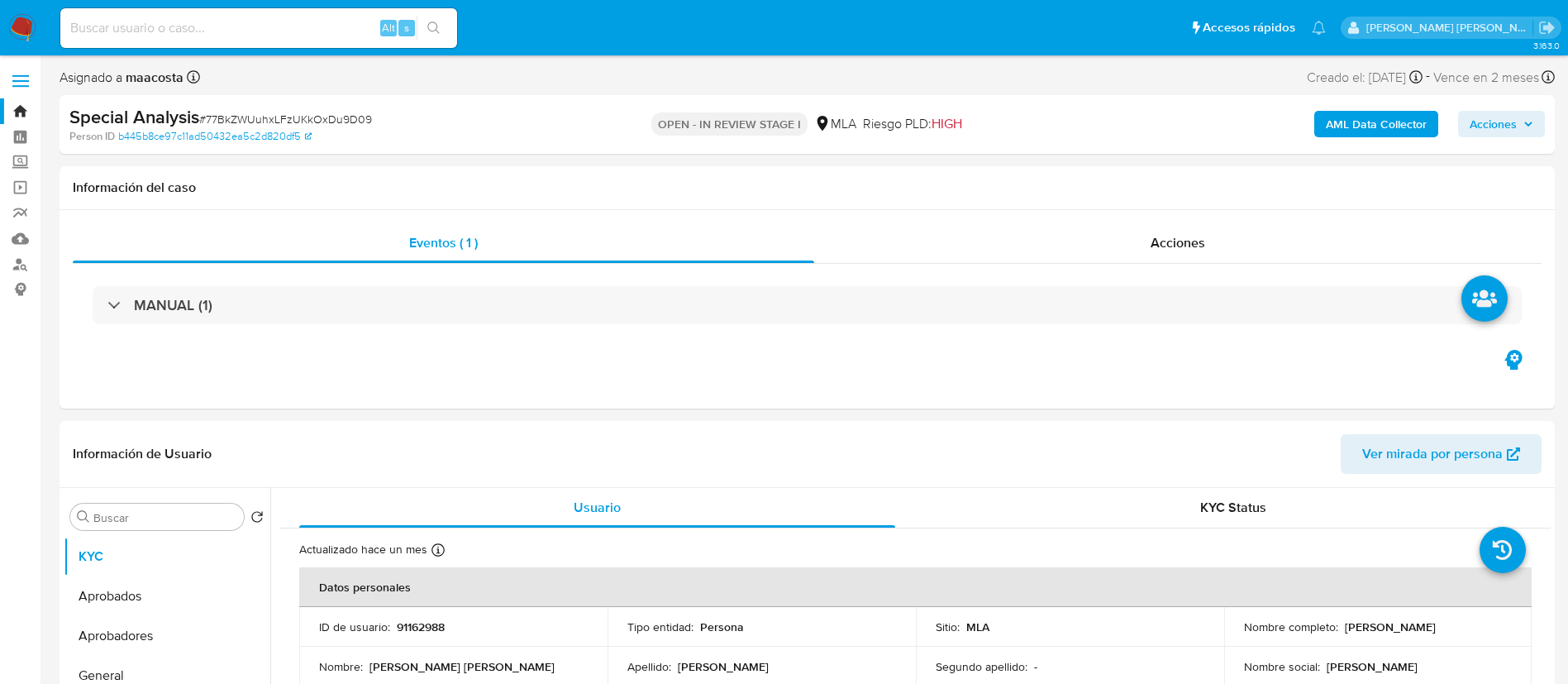
select select "10"
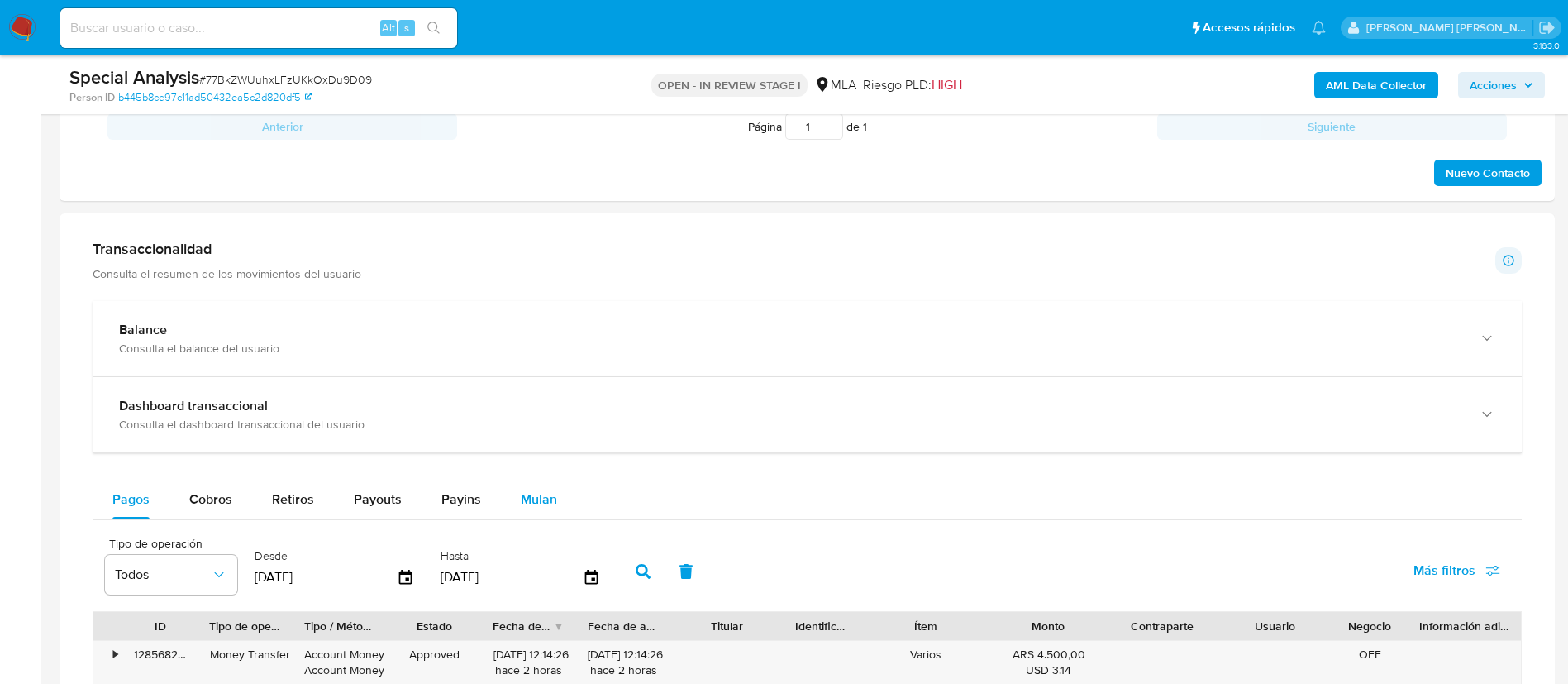
click at [535, 496] on span "Mulan" at bounding box center [539, 500] width 36 height 19
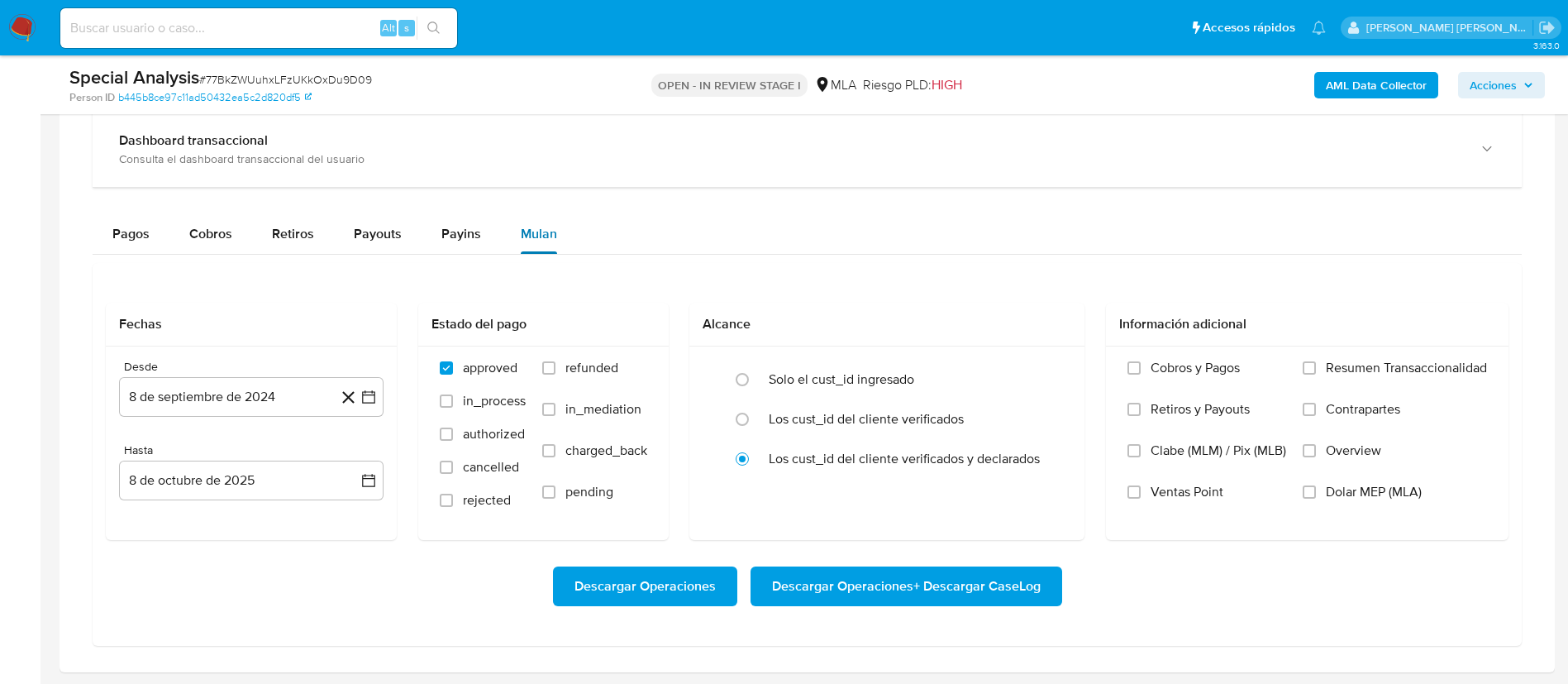
scroll to position [1294, 0]
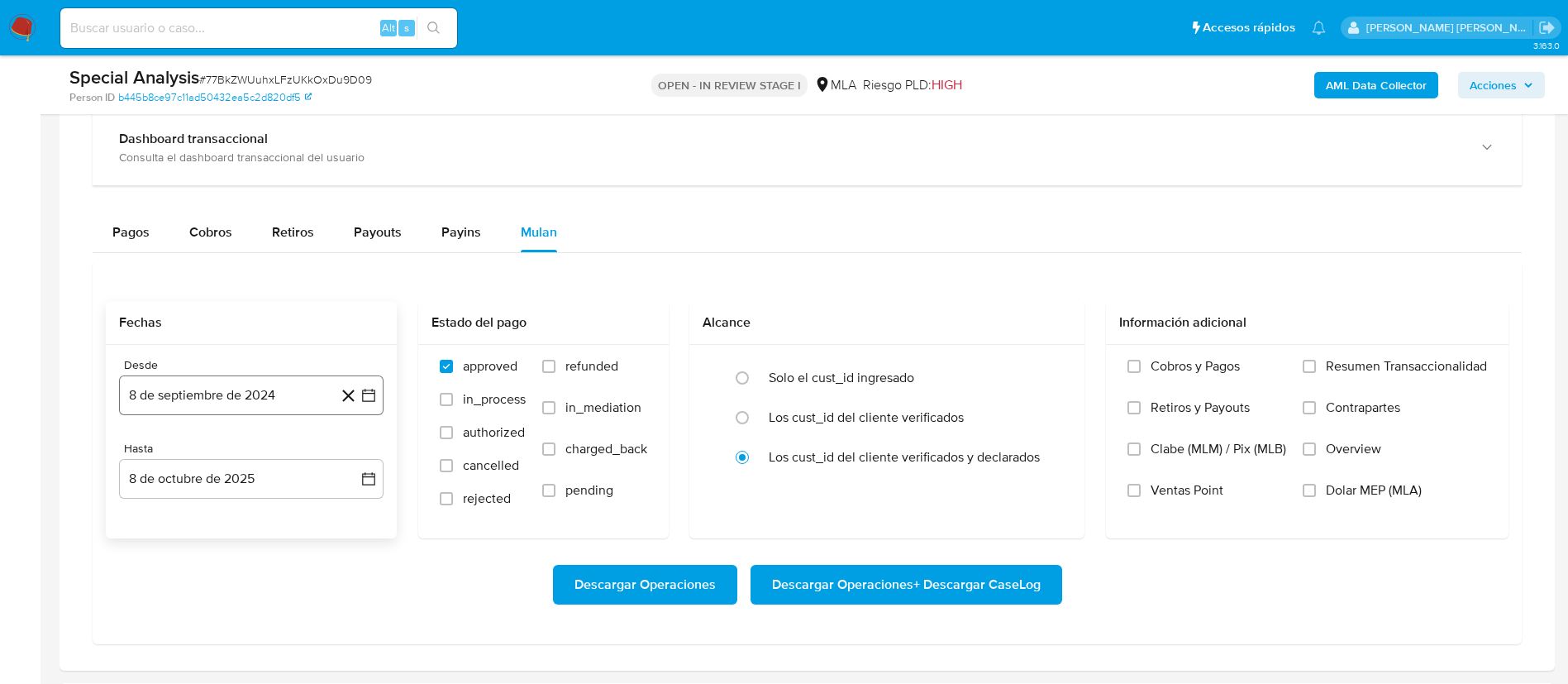
click at [232, 391] on button "8 de septiembre de 2024" at bounding box center [251, 395] width 264 height 40
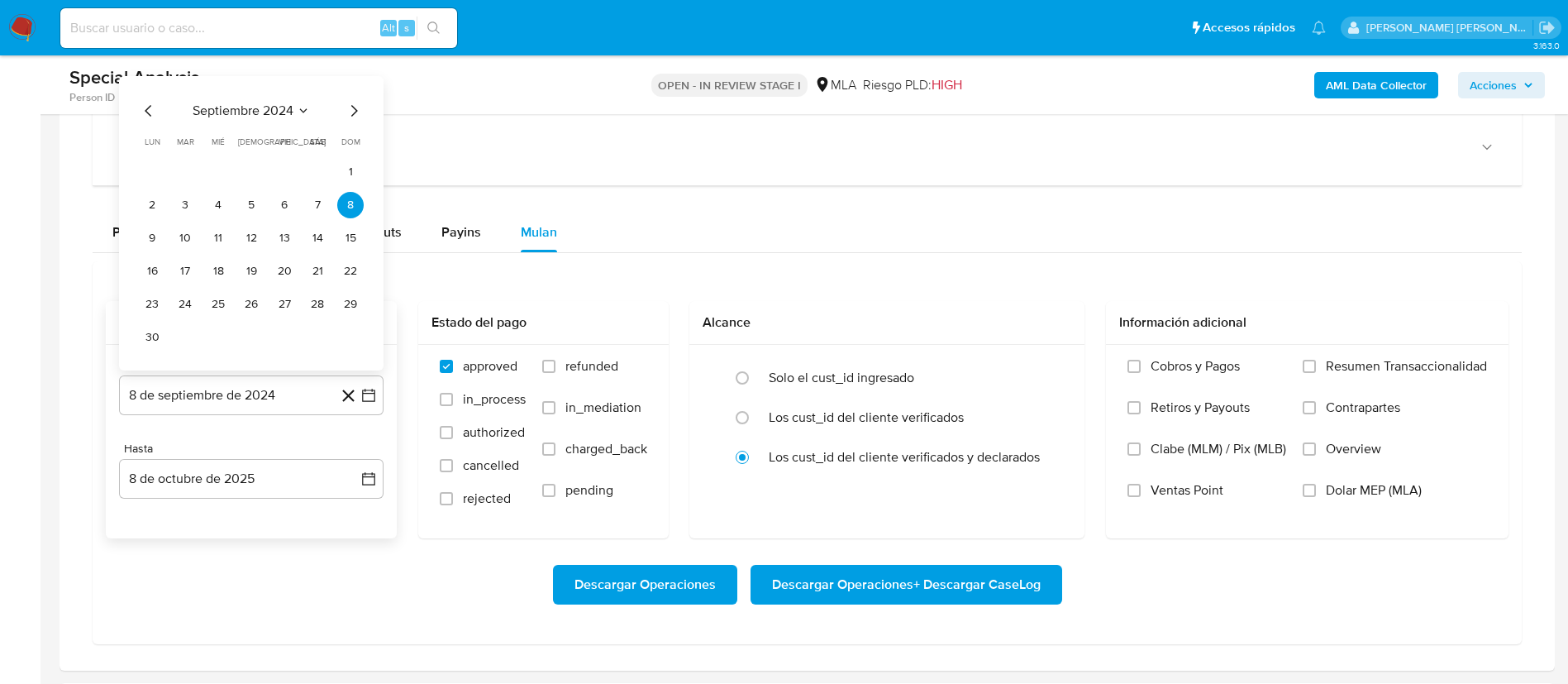
click at [257, 104] on span "septiembre 2024" at bounding box center [243, 111] width 101 height 17
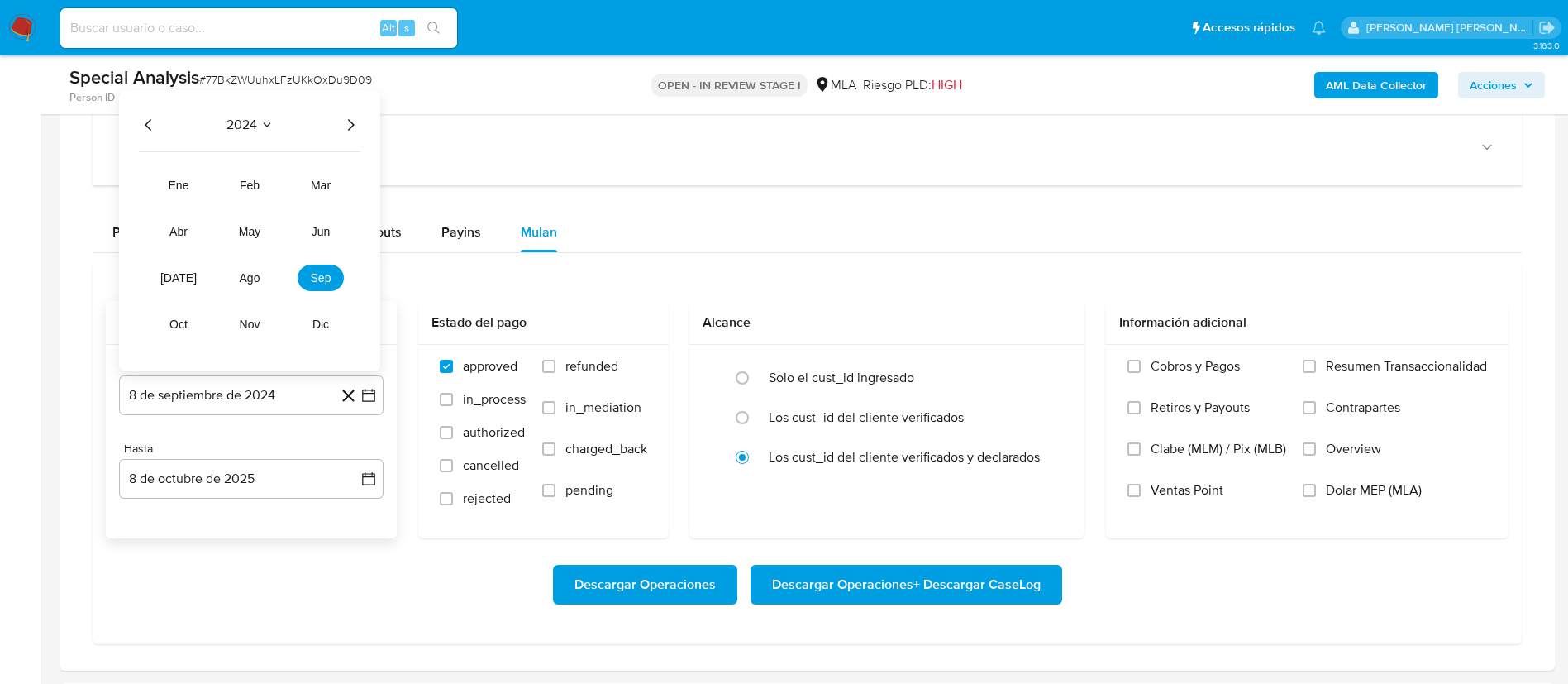
click at [346, 122] on icon "Año siguiente" at bounding box center [350, 125] width 20 height 20
click at [263, 230] on button "may" at bounding box center [249, 232] width 47 height 26
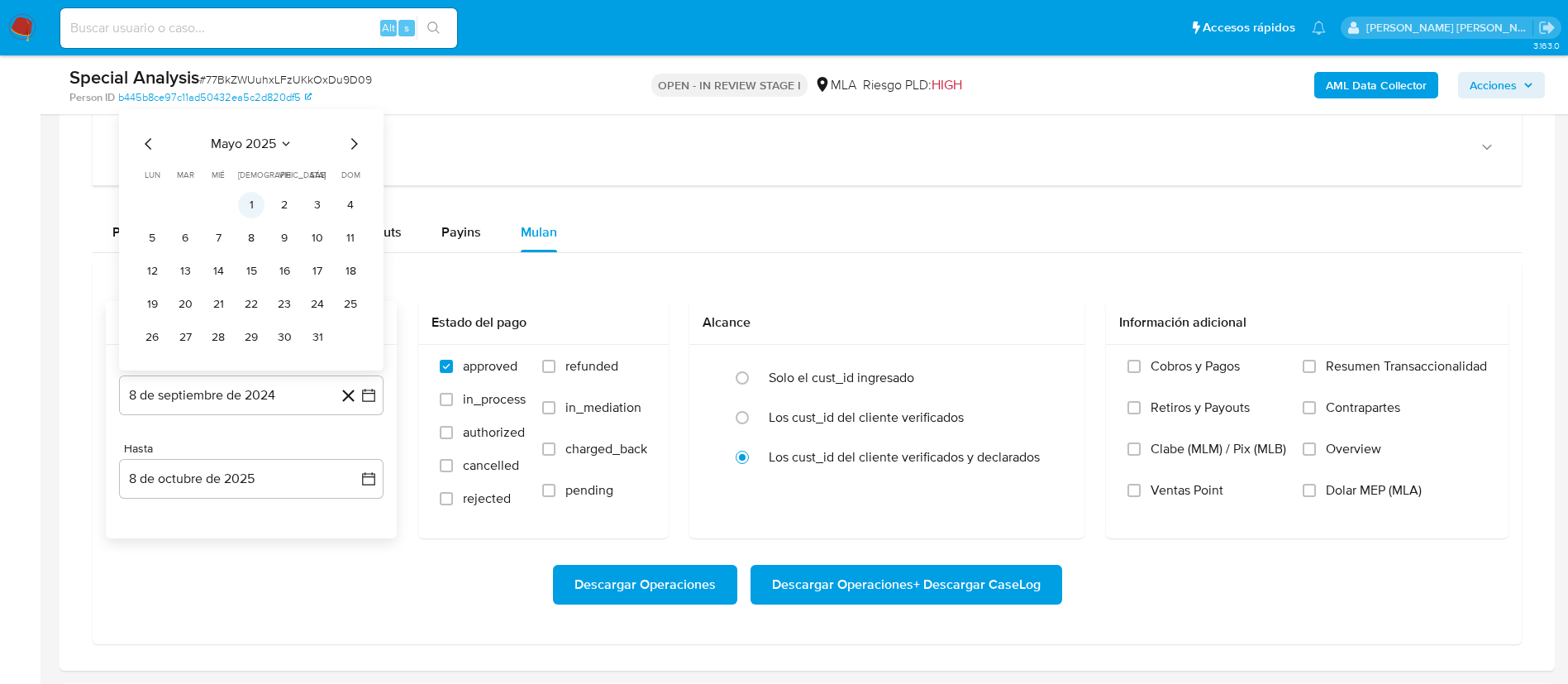
click at [250, 205] on button "1" at bounding box center [251, 205] width 26 height 26
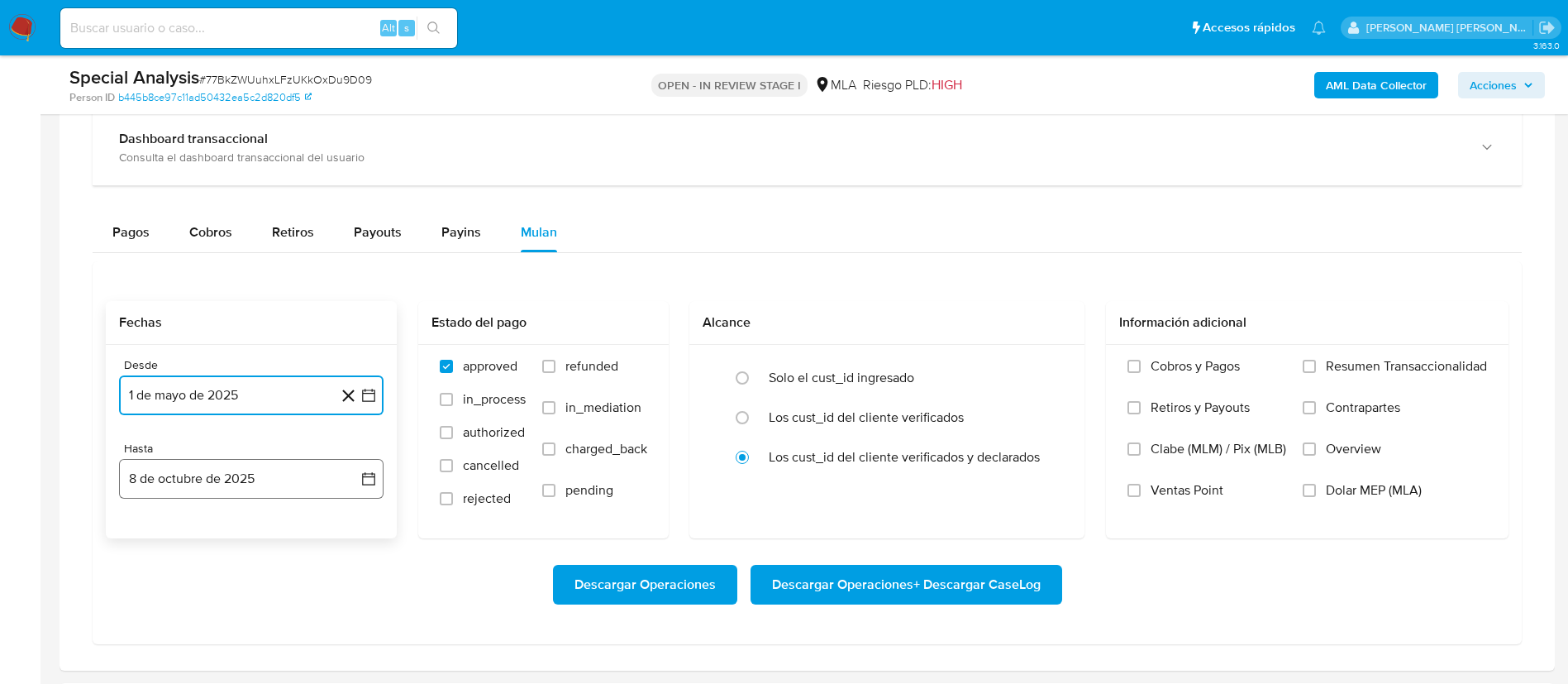
click at [224, 472] on button "8 de octubre de 2025" at bounding box center [251, 479] width 264 height 40
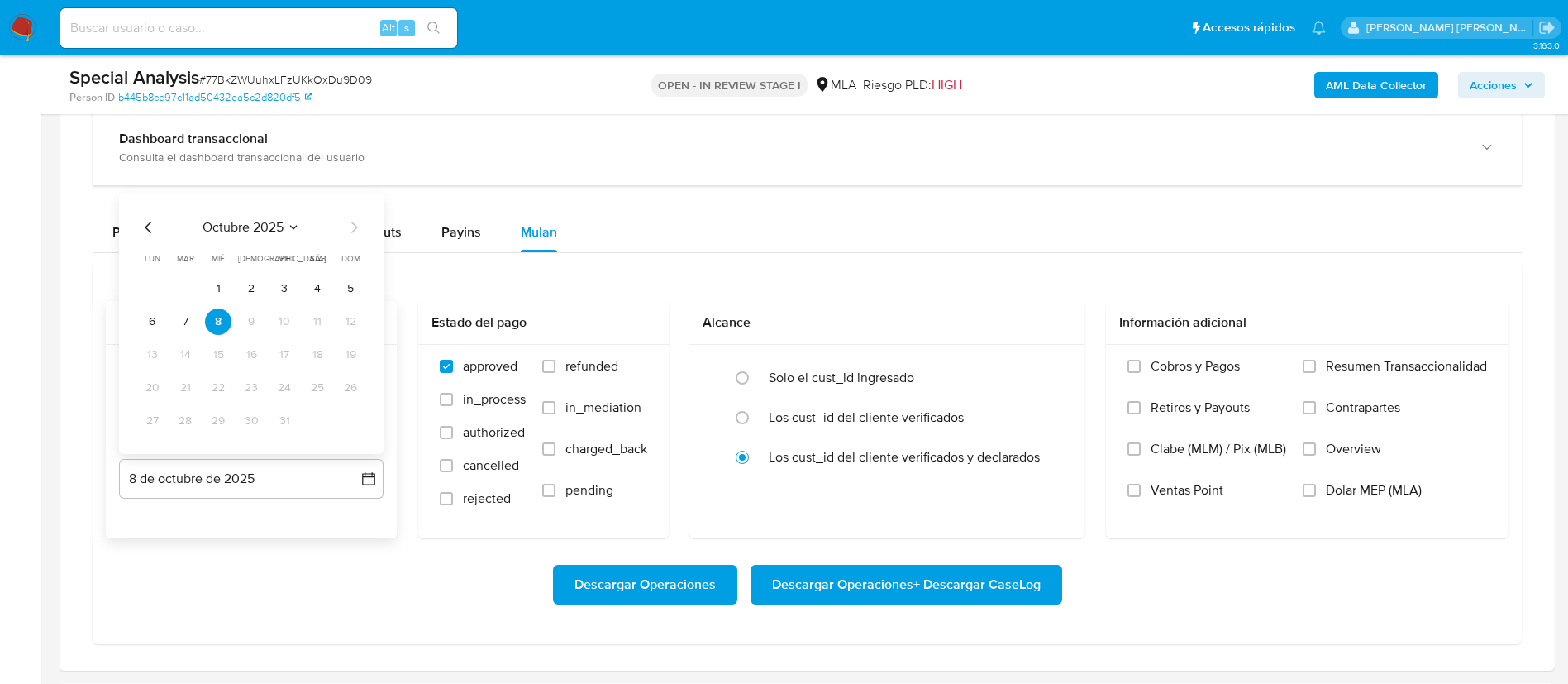
click at [153, 224] on icon "Mes anterior" at bounding box center [148, 227] width 20 height 20
click at [362, 418] on button "31" at bounding box center [350, 421] width 26 height 26
click at [1387, 486] on span "Dolar MEP (MLA)" at bounding box center [1373, 490] width 96 height 17
click at [1316, 486] on input "Dolar MEP (MLA)" at bounding box center [1309, 490] width 13 height 13
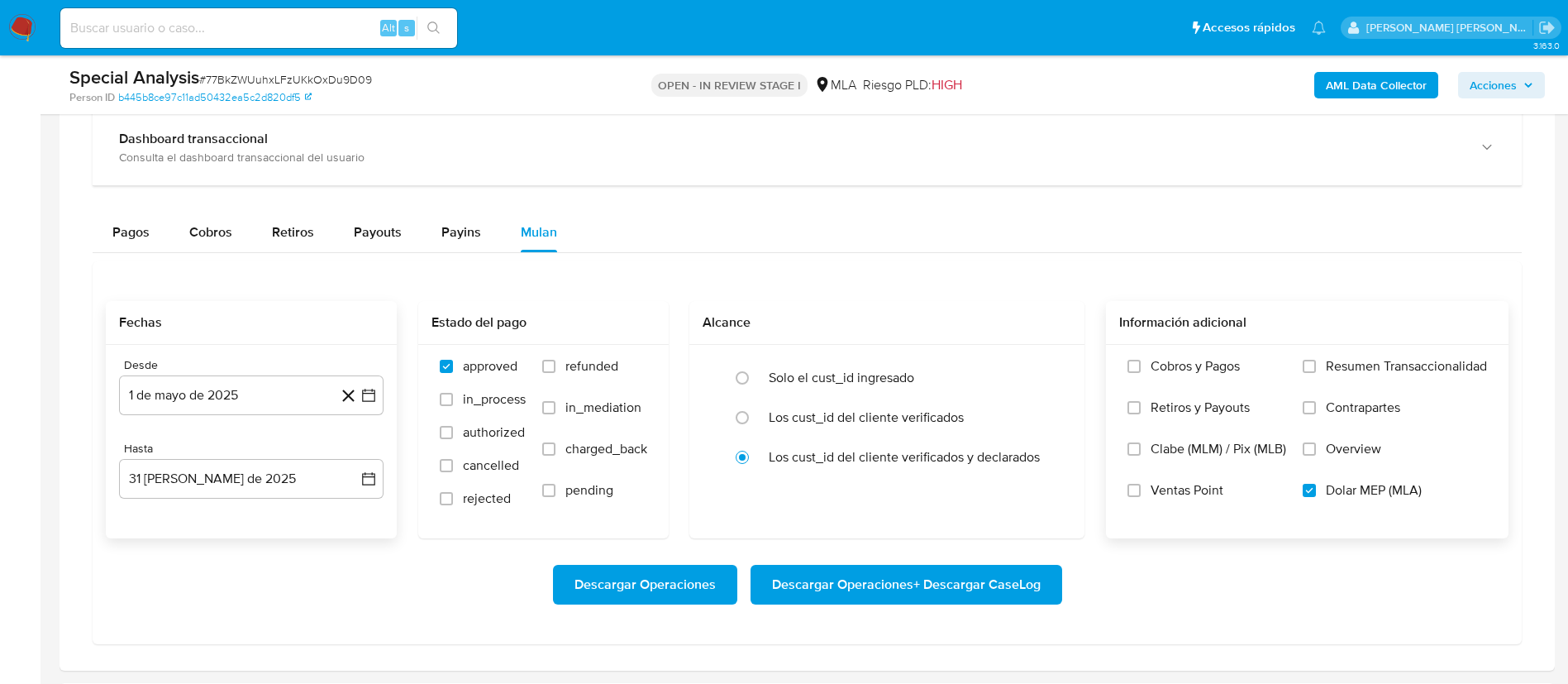
click at [844, 586] on span "Descargar Operaciones + Descargar CaseLog" at bounding box center [906, 584] width 268 height 36
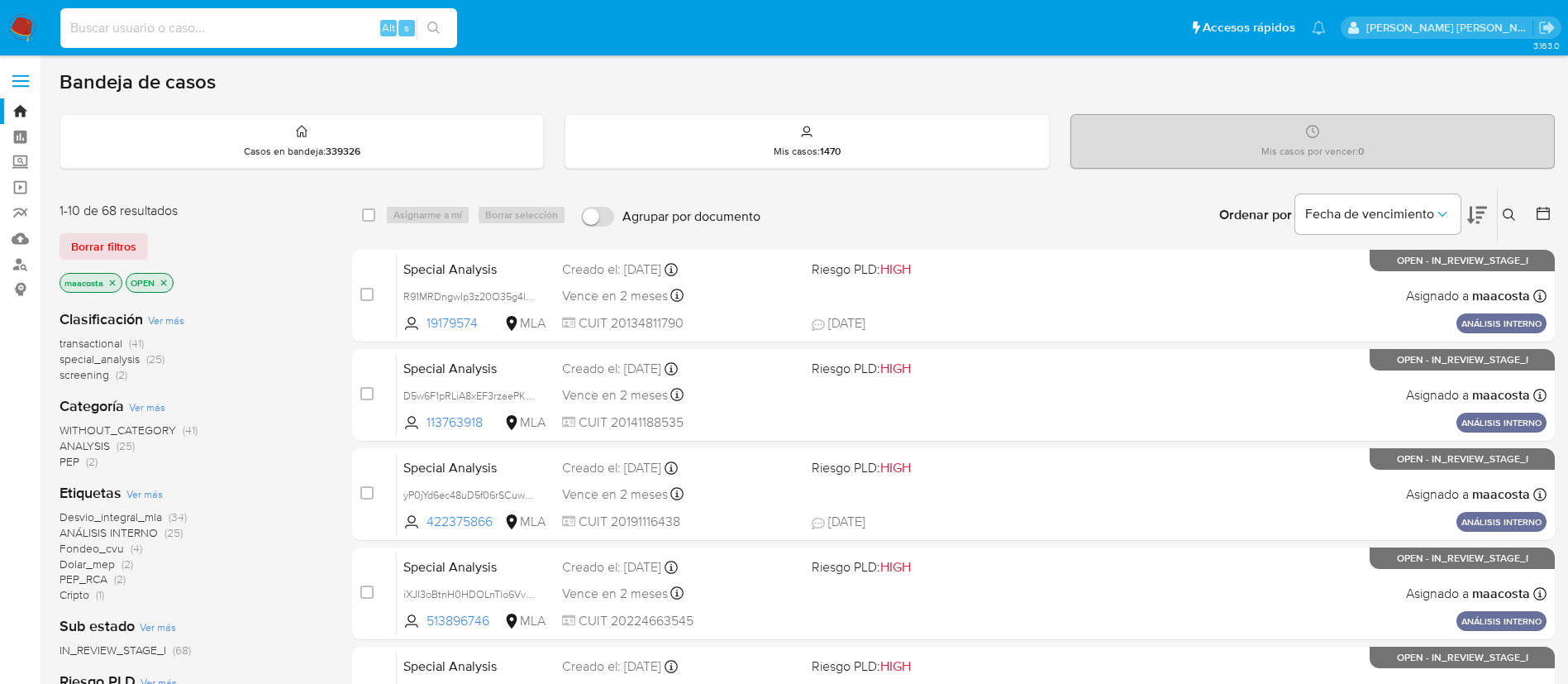
click at [196, 18] on input at bounding box center [259, 28] width 397 height 21
paste input "yP0jYd6ec48uD5f06rSCuwUL"
type input "yP0jYd6ec48uD5f06rSCuwUL"
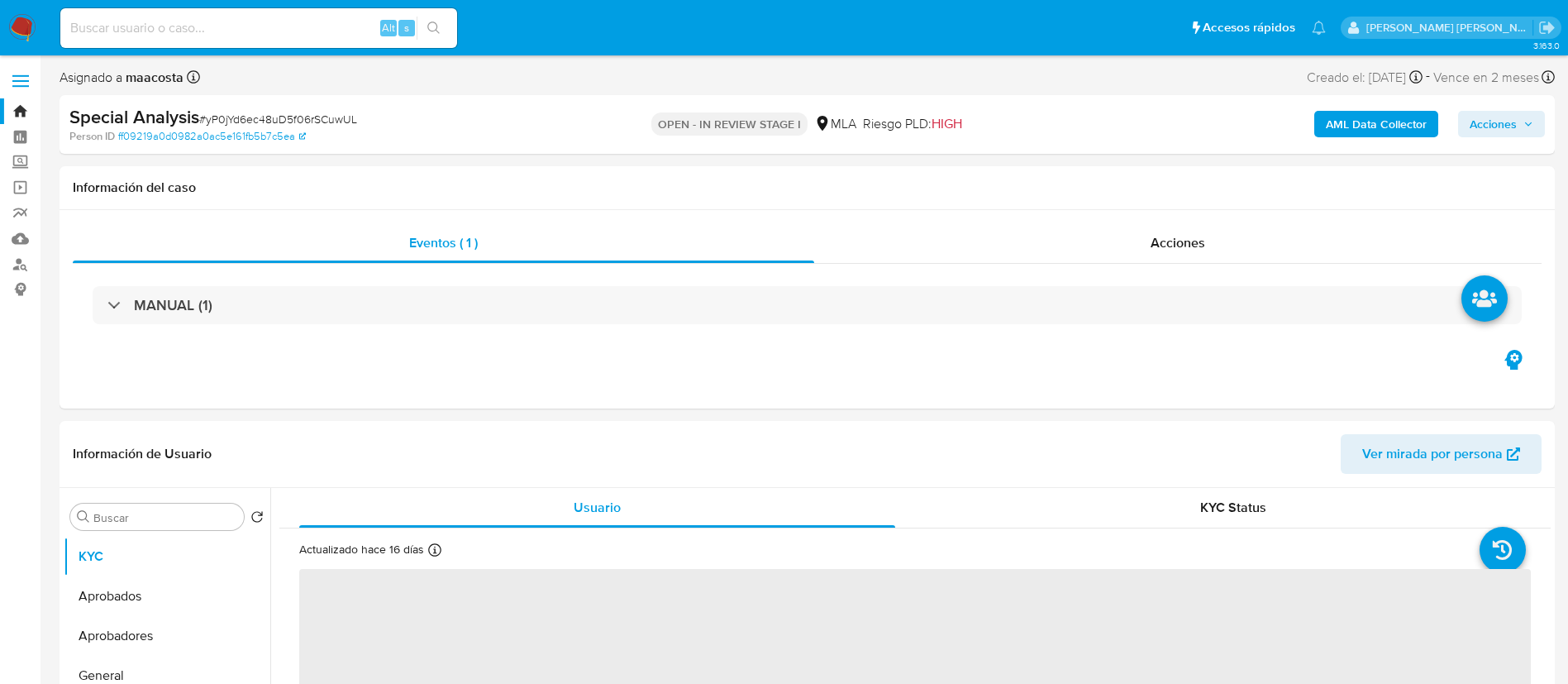
select select "10"
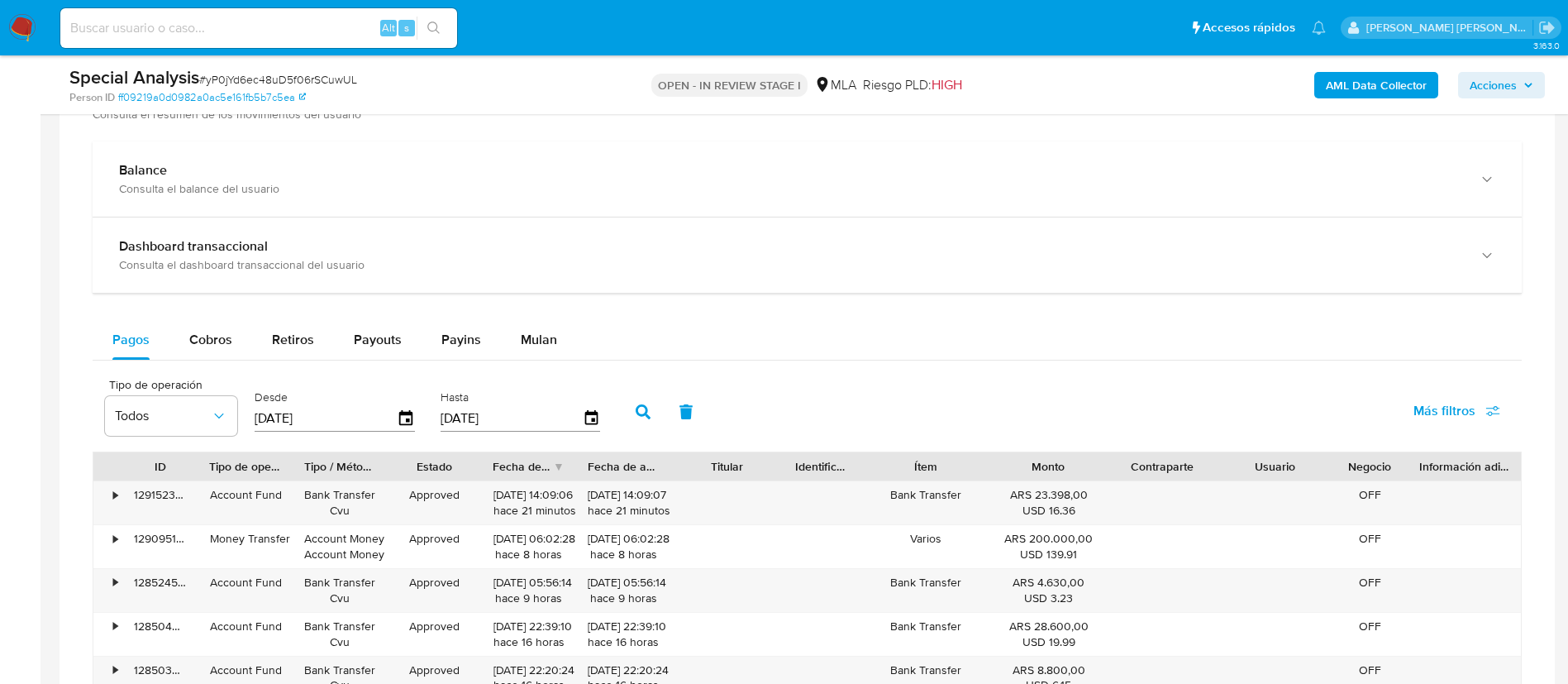
scroll to position [1076, 0]
click at [532, 363] on div "Pagos Cobros Retiros Payouts Payins Mulan Tipo de operación Todos Desde [DATE] …" at bounding box center [807, 640] width 1429 height 643
click at [527, 326] on div "Mulan" at bounding box center [539, 338] width 36 height 40
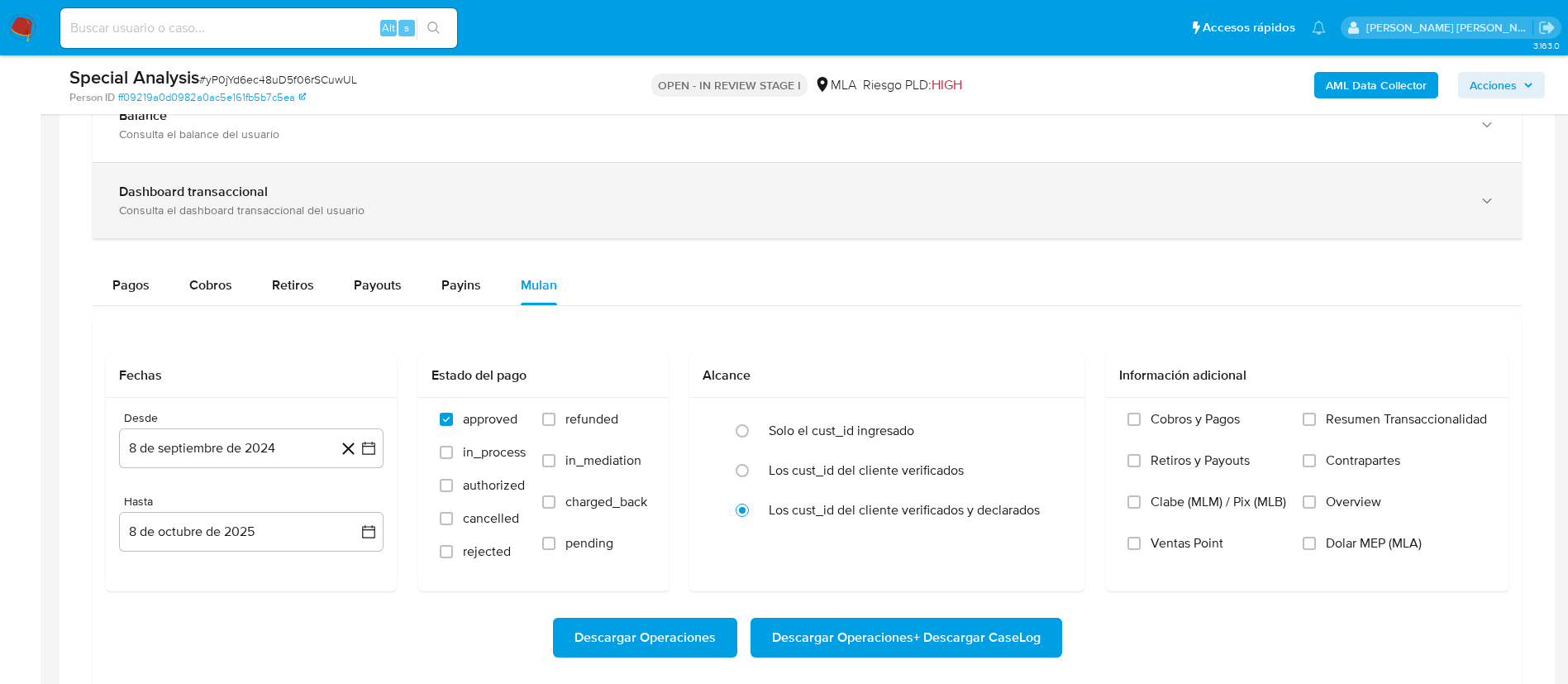
scroll to position [1134, 0]
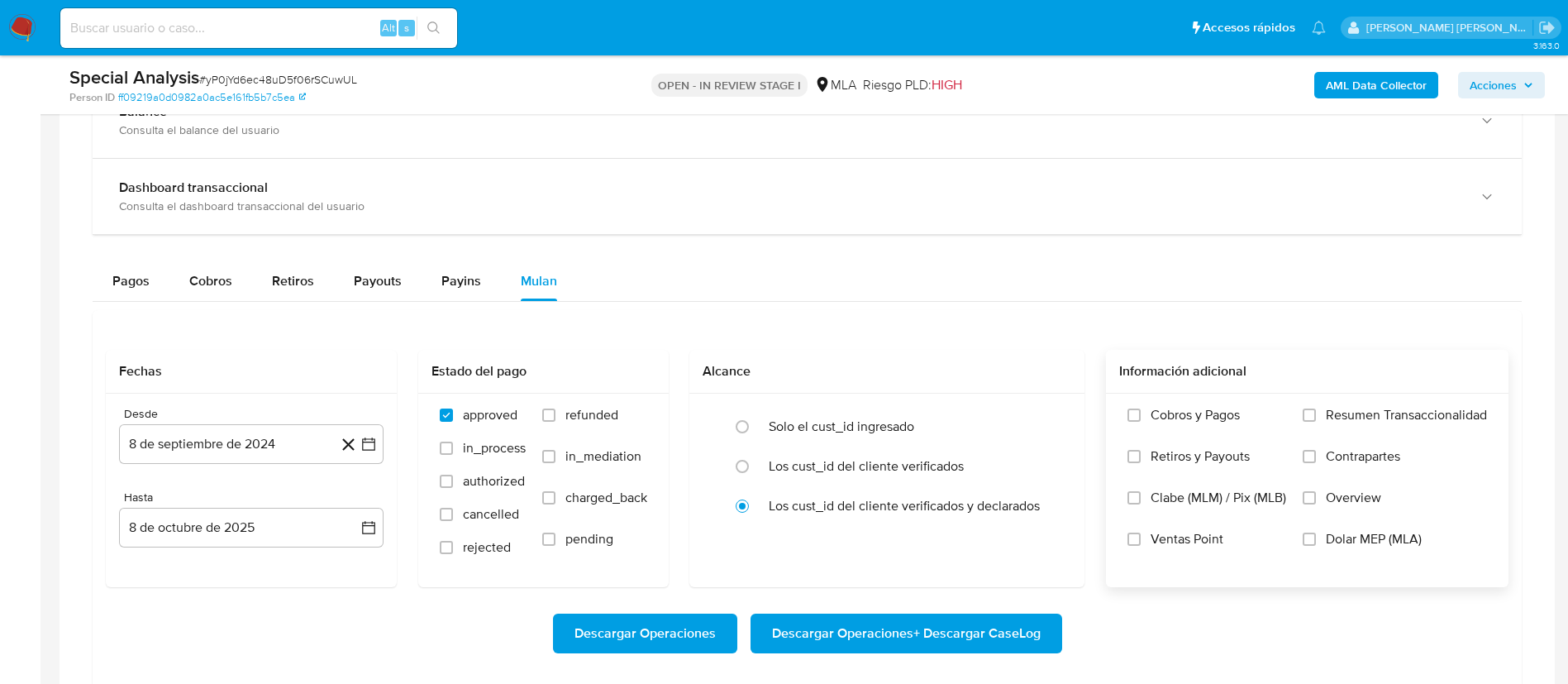
click at [1368, 522] on label "Overview" at bounding box center [1395, 510] width 184 height 41
click at [1316, 505] on input "Overview" at bounding box center [1309, 498] width 13 height 13
click at [1321, 542] on label "Dolar MEP (MLA)" at bounding box center [1395, 551] width 184 height 41
click at [1316, 542] on input "Dolar MEP (MLA)" at bounding box center [1309, 539] width 13 height 13
click at [1312, 493] on input "Overview" at bounding box center [1309, 498] width 13 height 13
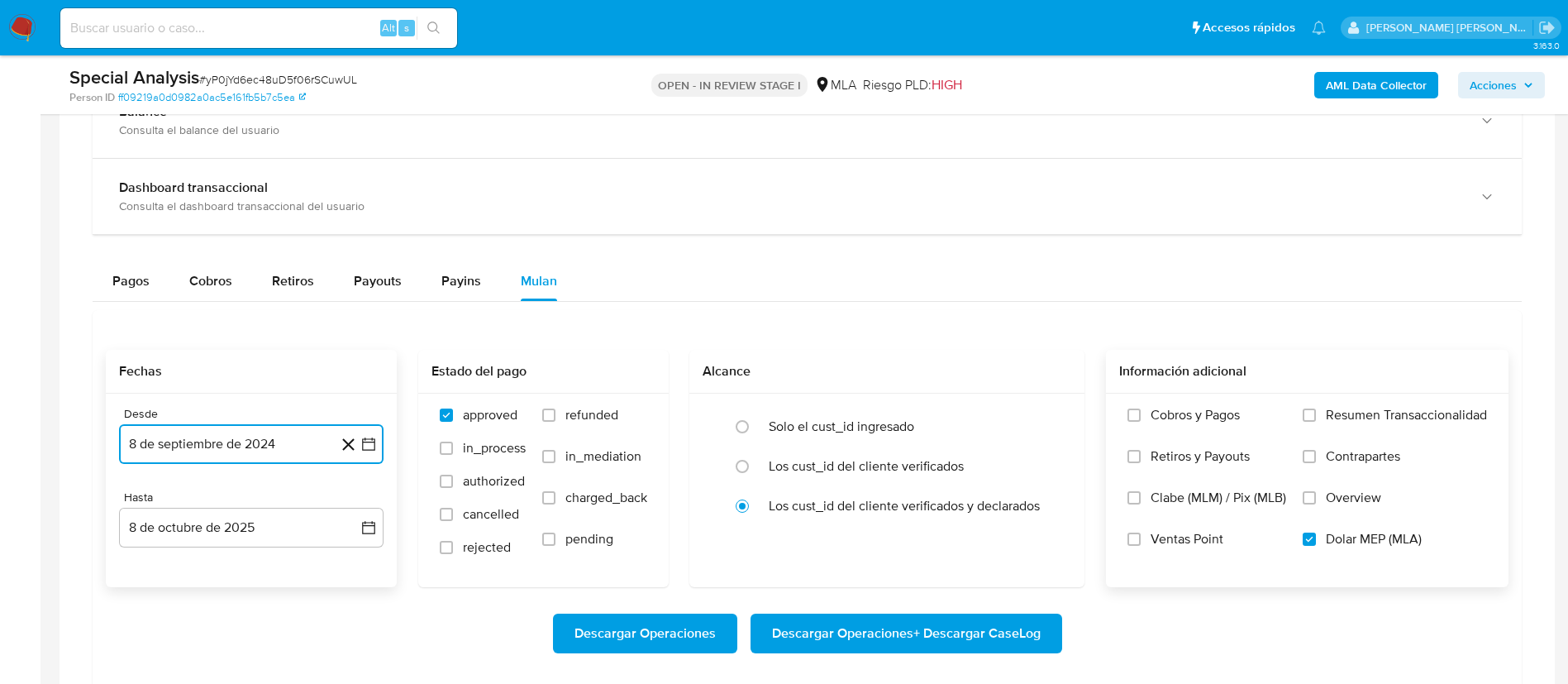
click at [369, 448] on icon "button" at bounding box center [369, 443] width 17 height 17
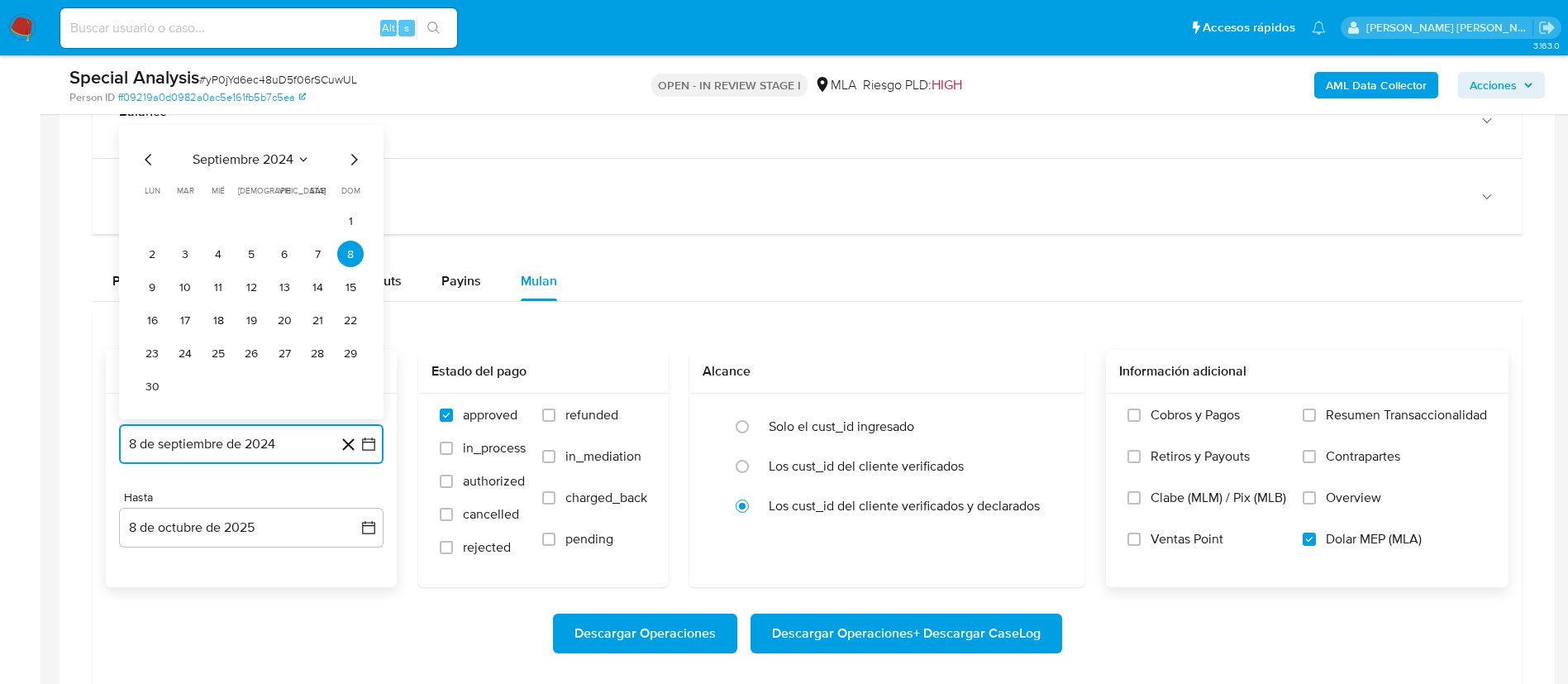
click at [278, 151] on span "septiembre 2024" at bounding box center [243, 159] width 101 height 17
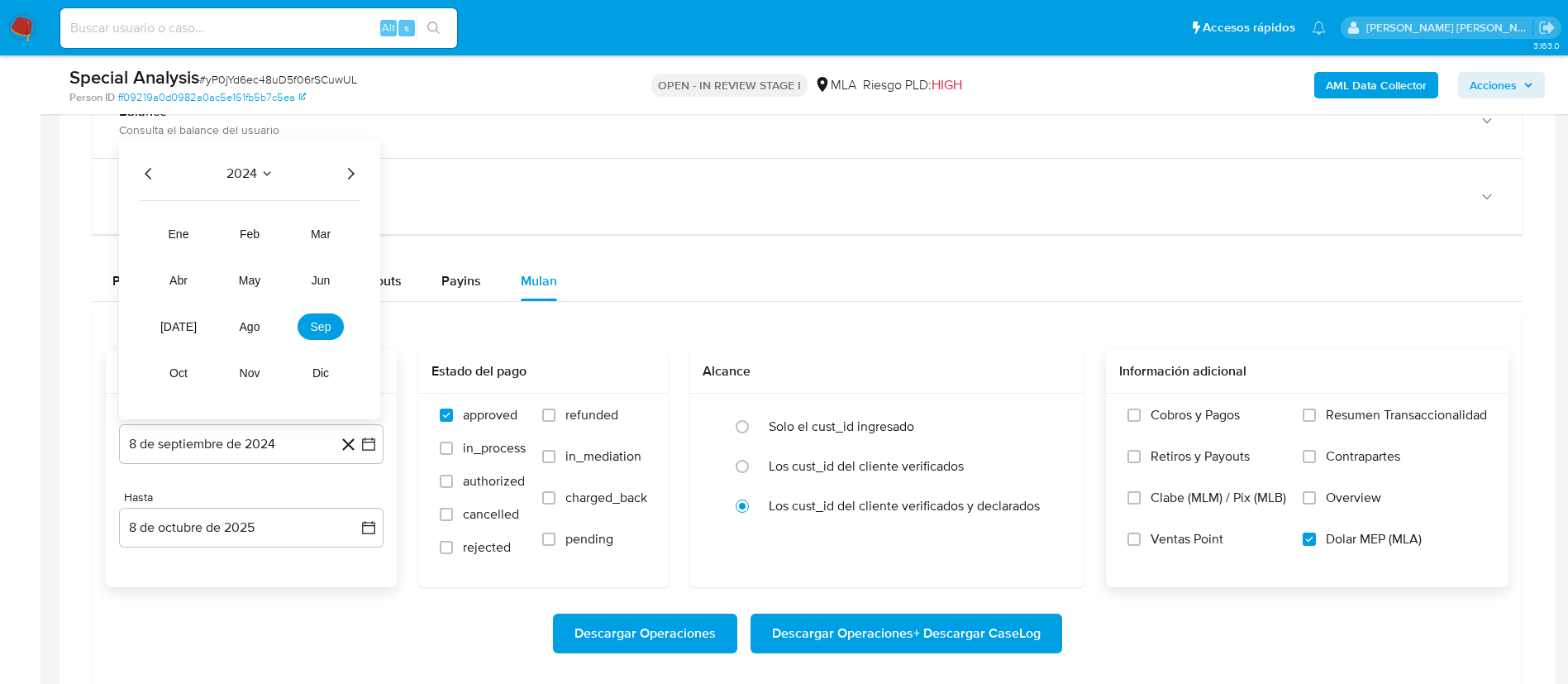
click at [350, 169] on icon "Año siguiente" at bounding box center [352, 173] width 7 height 11
click at [255, 288] on button "may" at bounding box center [249, 280] width 47 height 26
click at [258, 254] on button "1" at bounding box center [251, 254] width 26 height 26
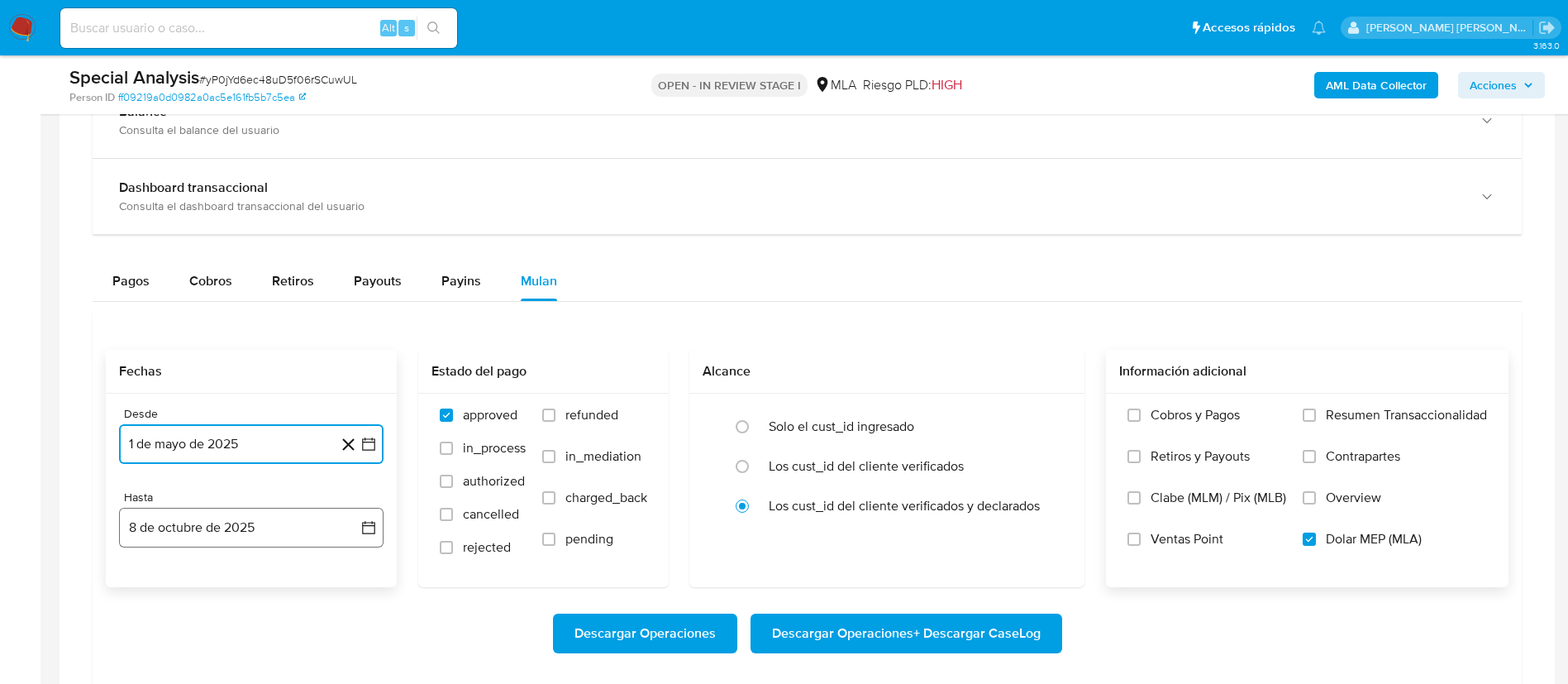
click at [235, 528] on button "8 de octubre de 2025" at bounding box center [251, 527] width 264 height 40
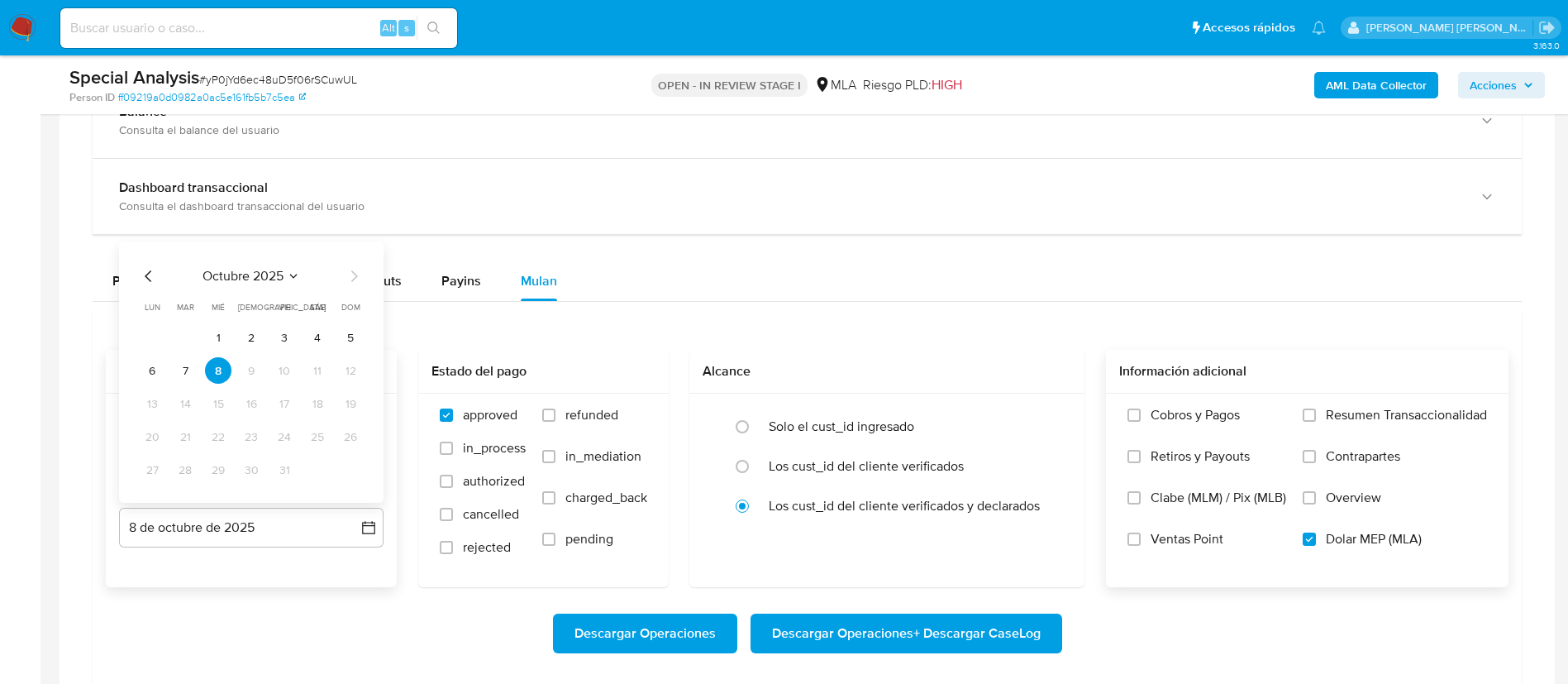
click at [154, 270] on icon "Mes anterior" at bounding box center [148, 276] width 20 height 20
click at [353, 469] on button "31" at bounding box center [350, 470] width 26 height 26
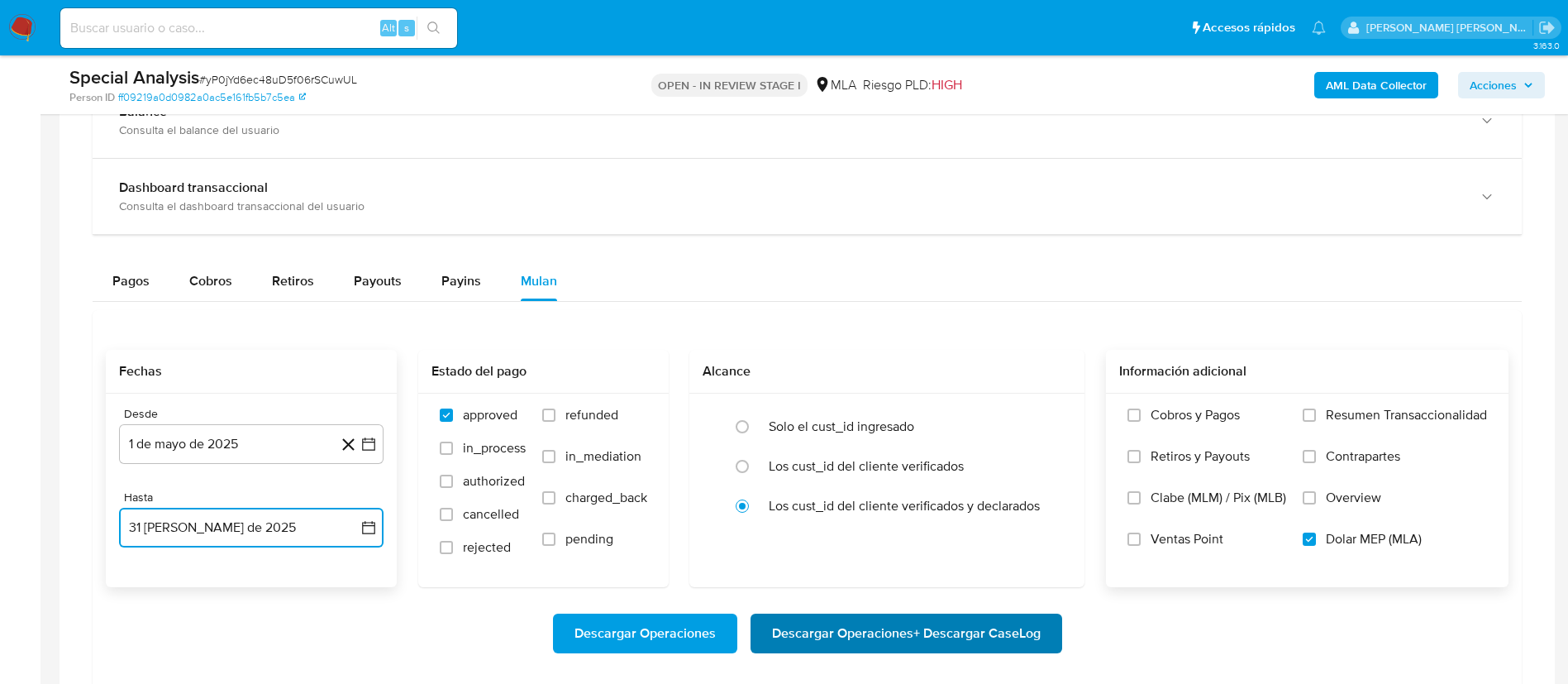
click at [820, 648] on span "Descargar Operaciones + Descargar CaseLog" at bounding box center [906, 633] width 268 height 36
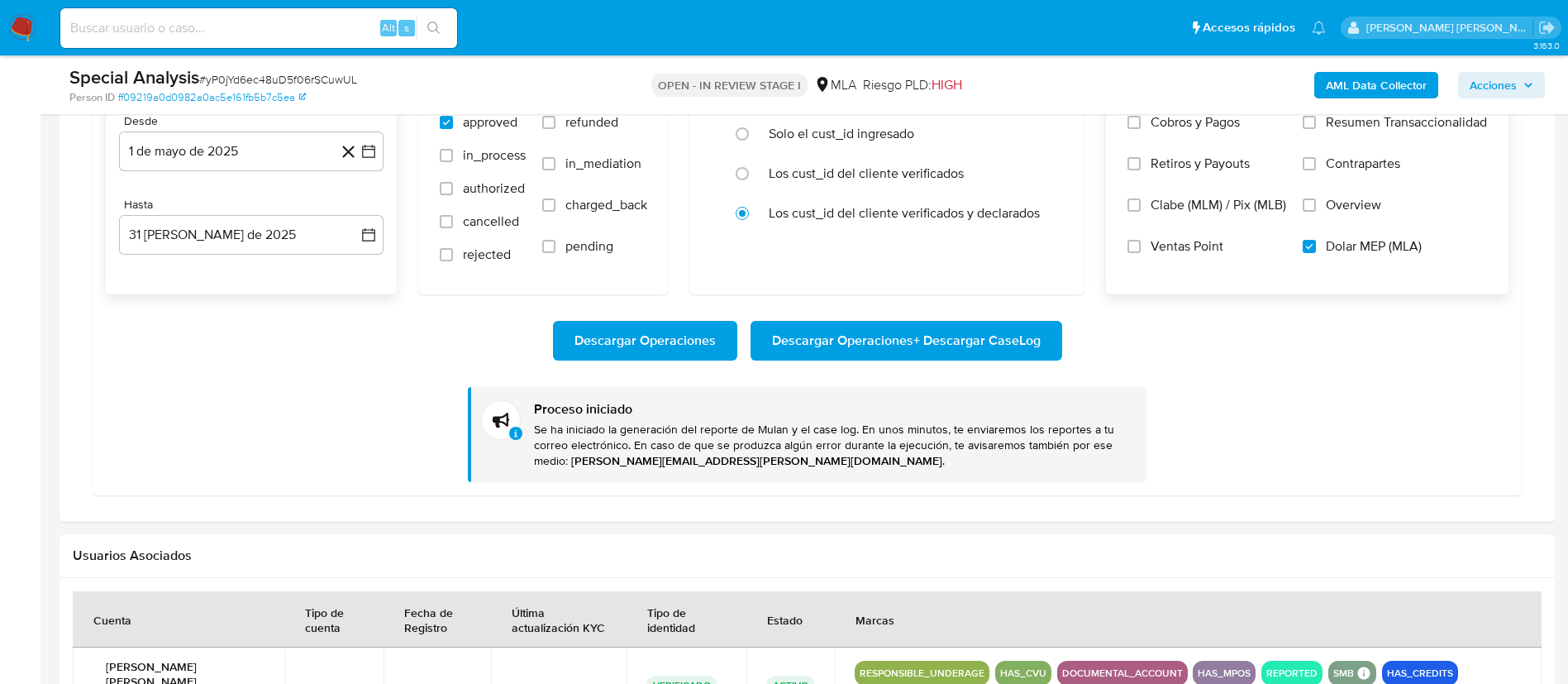
scroll to position [1427, 0]
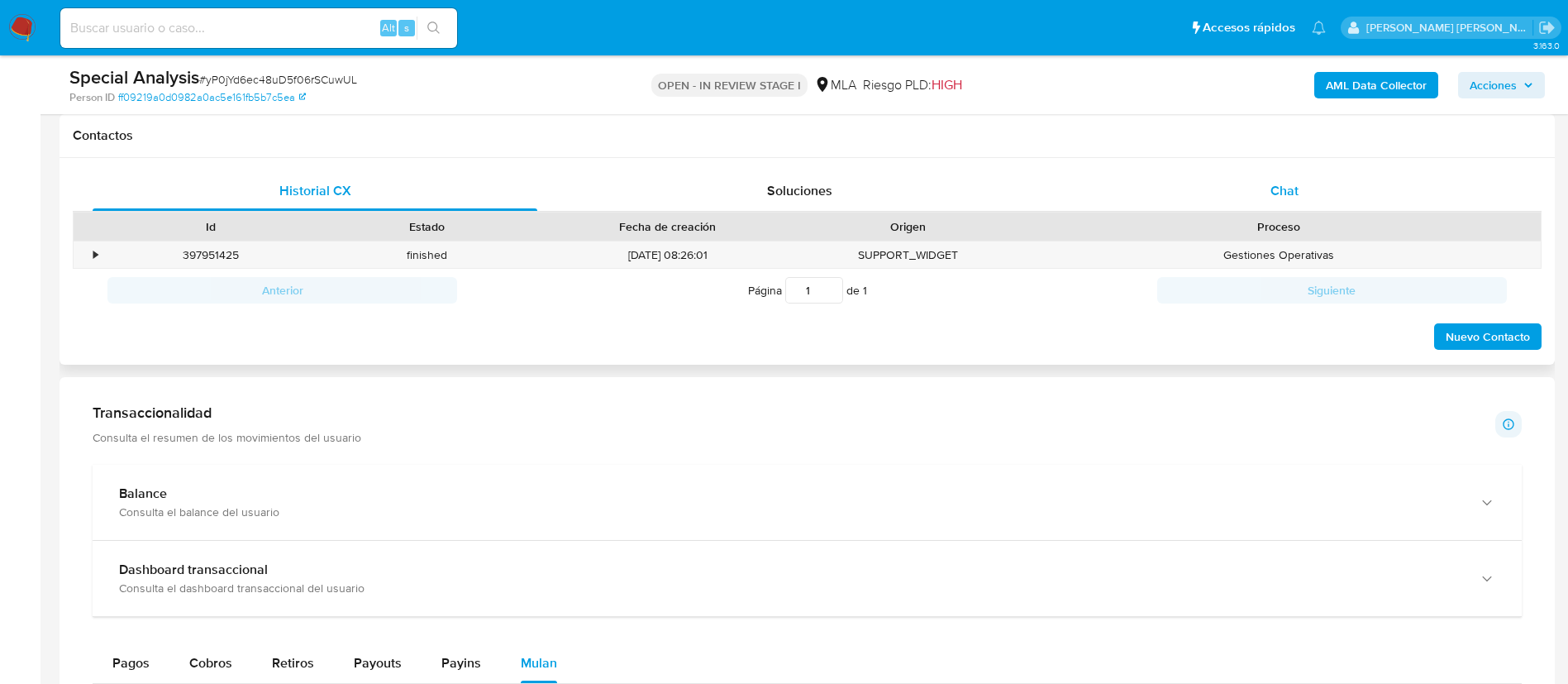
click at [1302, 187] on div "Chat" at bounding box center [1285, 191] width 445 height 40
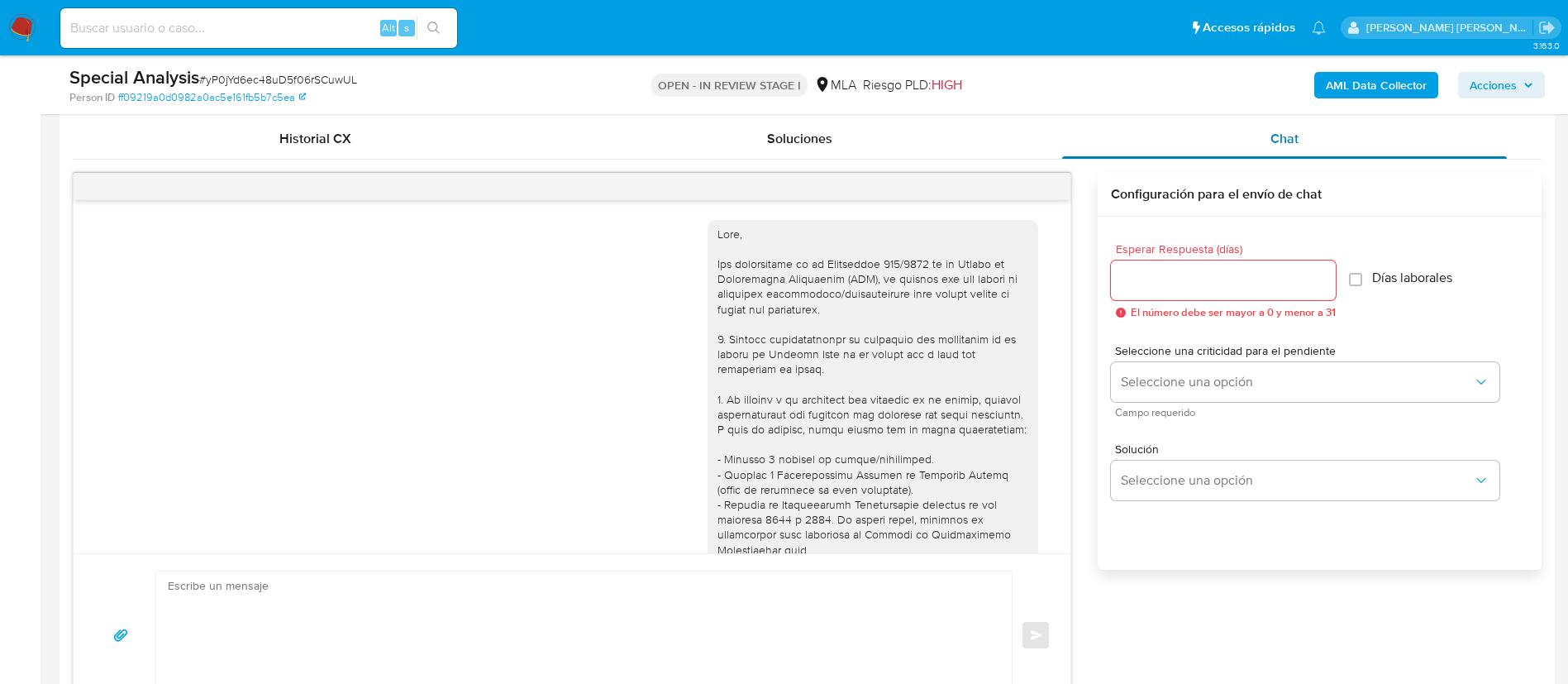
scroll to position [650, 0]
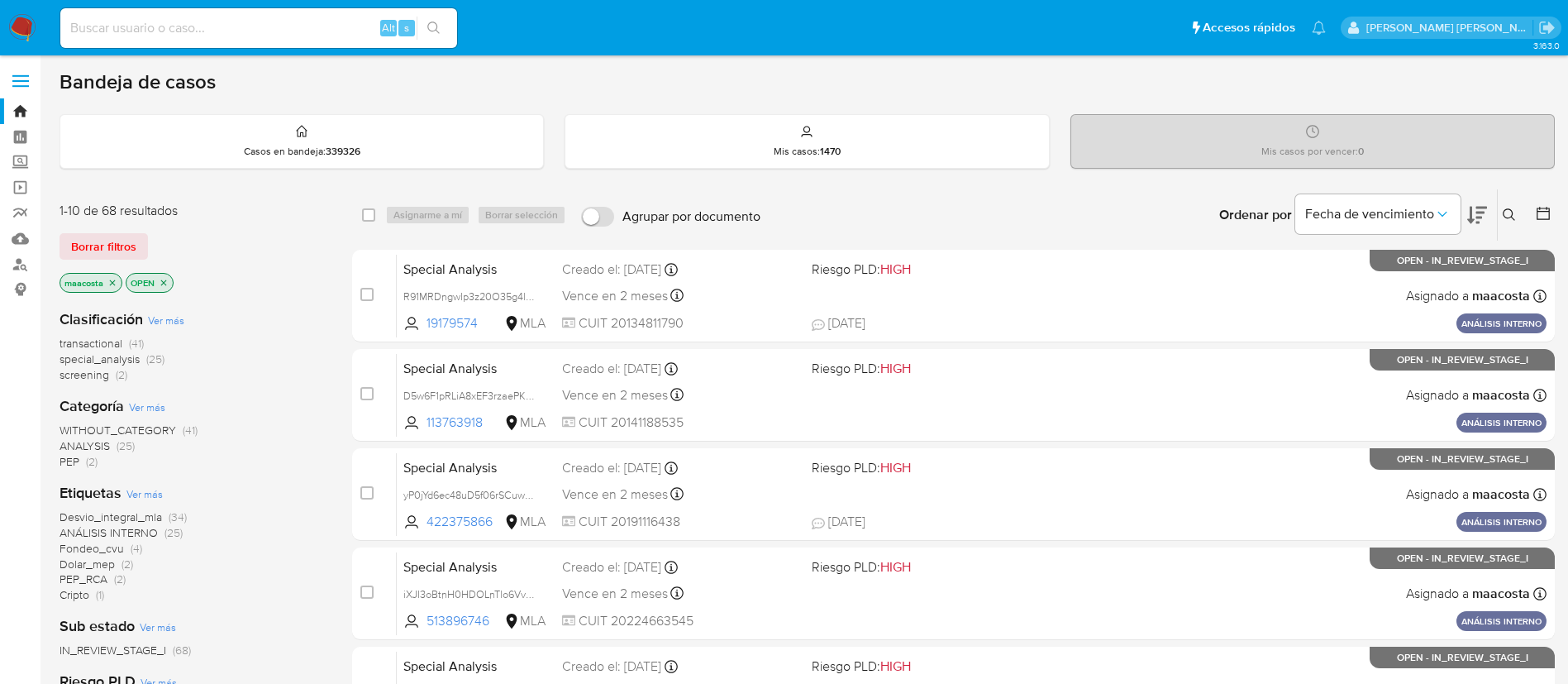
click at [196, 18] on input at bounding box center [259, 28] width 397 height 21
paste input "e3mfPZZeLVdJ98QlE8HXviC2"
type input "e3mfPZZeLVdJ98QlE8HXviC2"
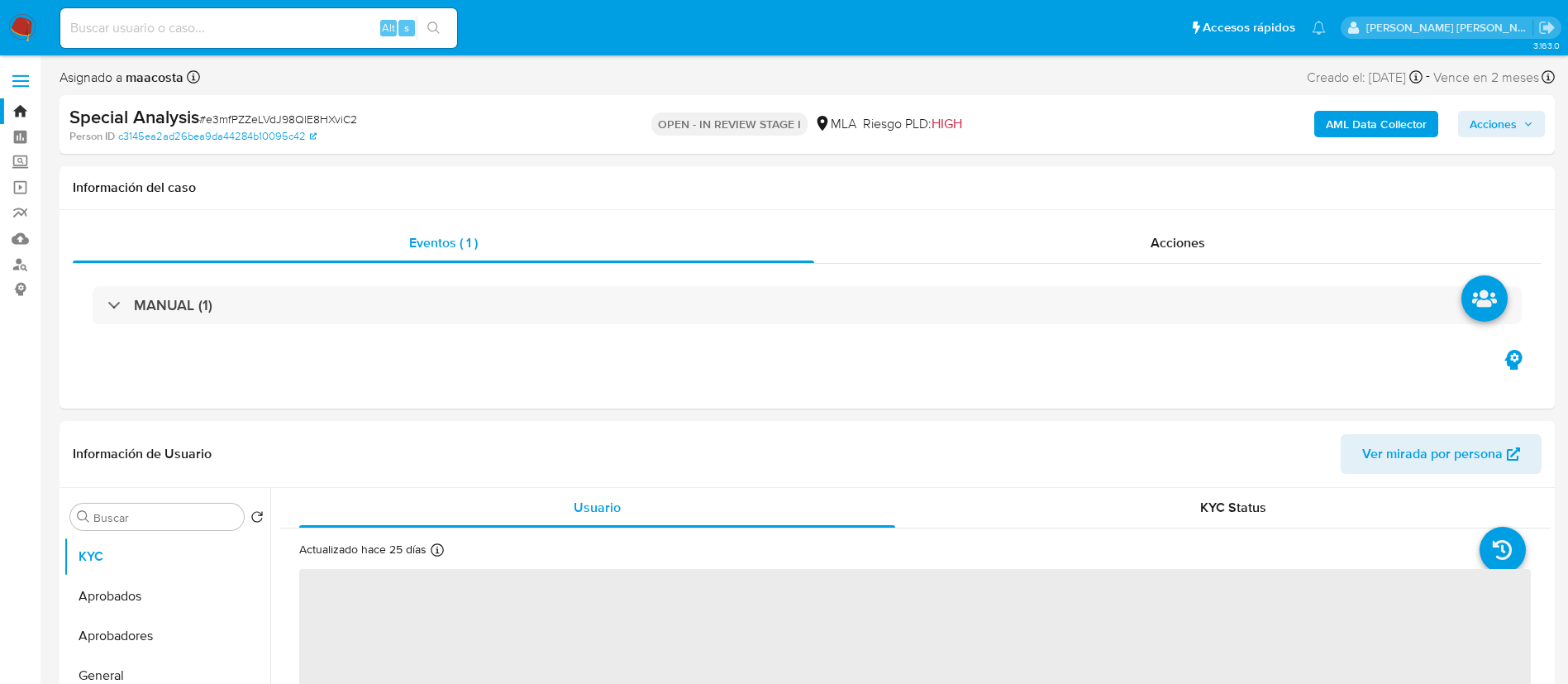
select select "10"
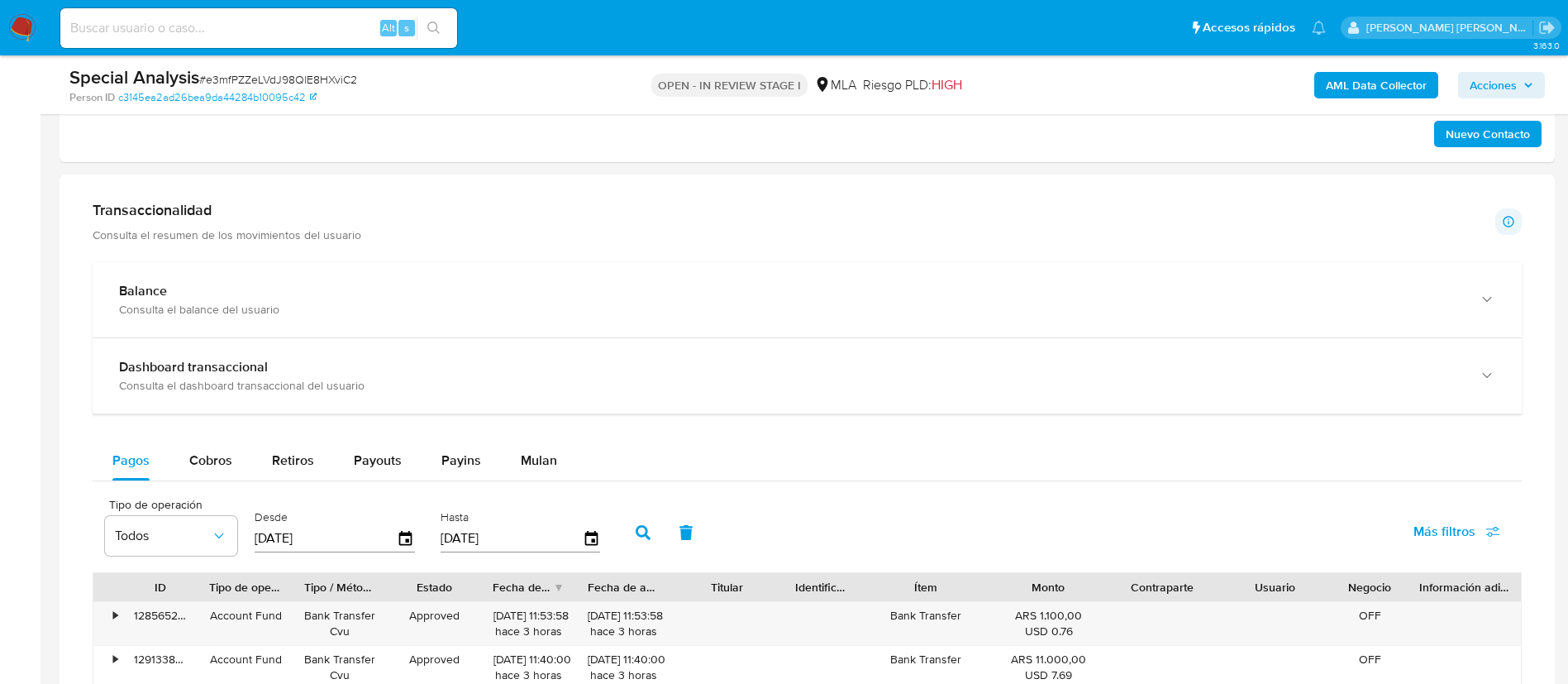
scroll to position [1074, 0]
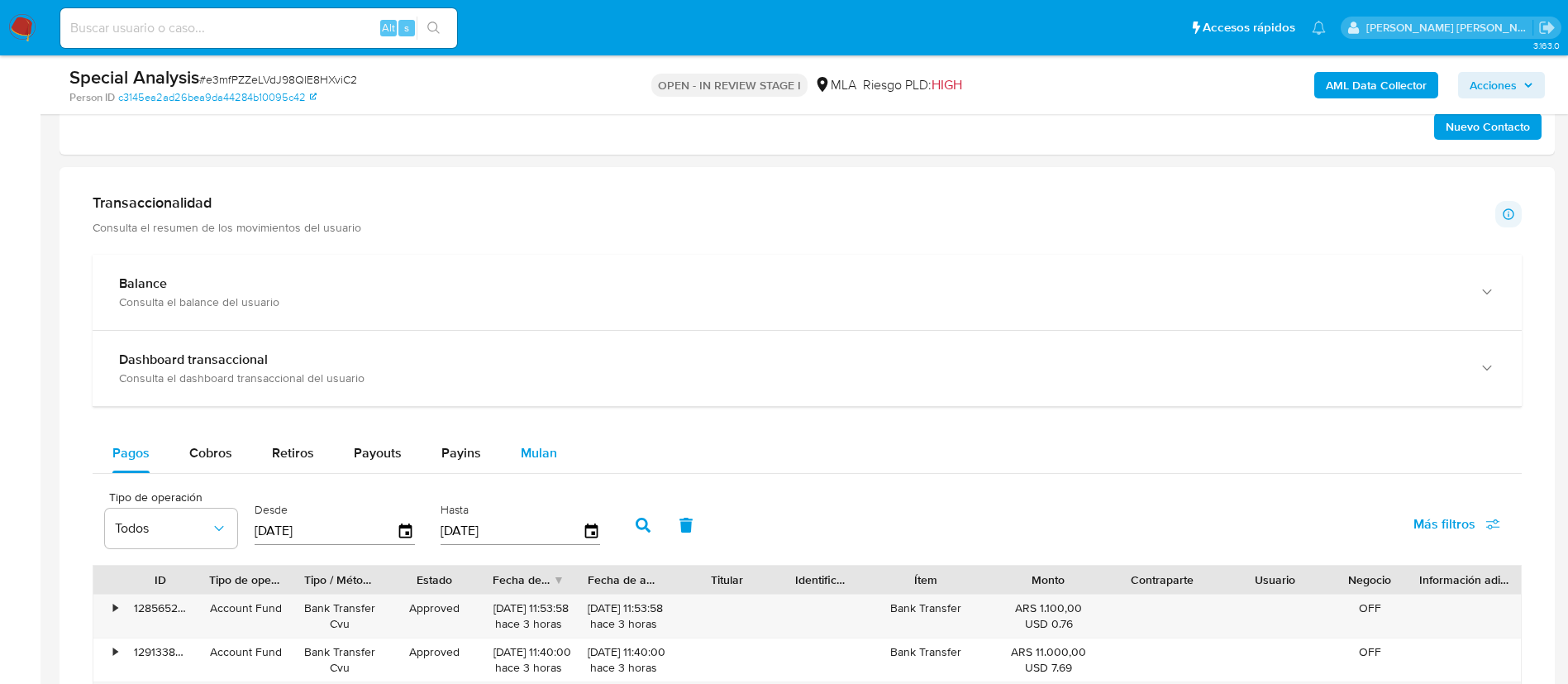
click at [539, 449] on span "Mulan" at bounding box center [539, 453] width 36 height 19
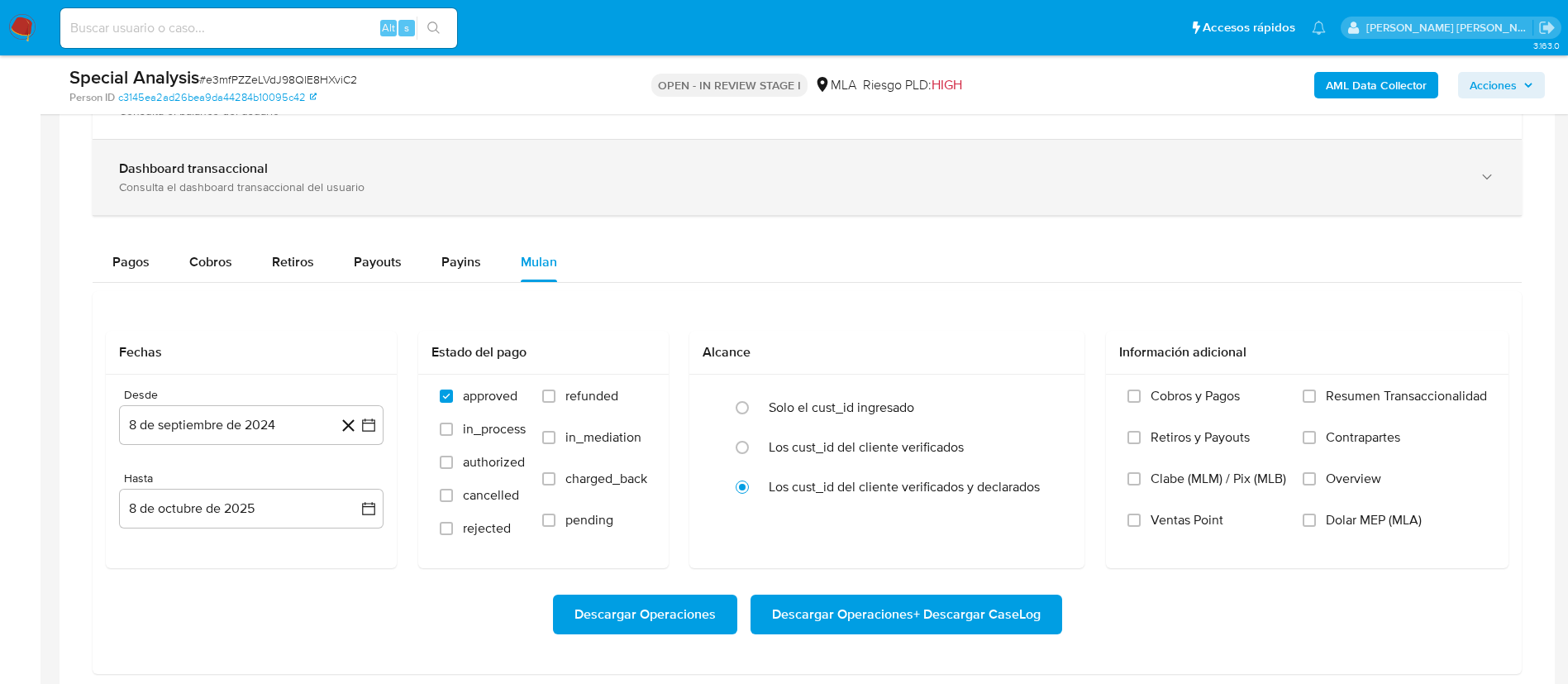
scroll to position [1276, 0]
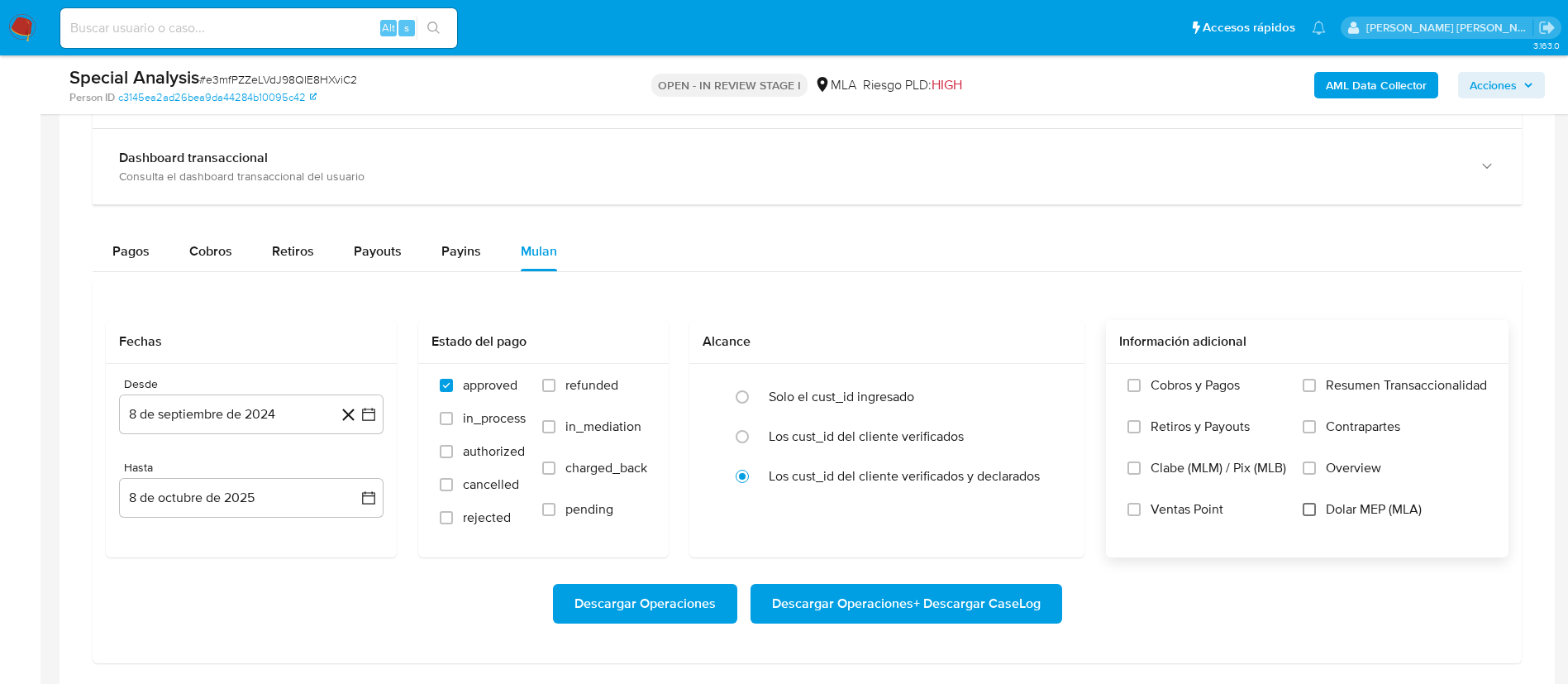
click at [1304, 503] on input "Dolar MEP (MLA)" at bounding box center [1309, 509] width 13 height 13
click at [362, 408] on icon "button" at bounding box center [369, 414] width 17 height 17
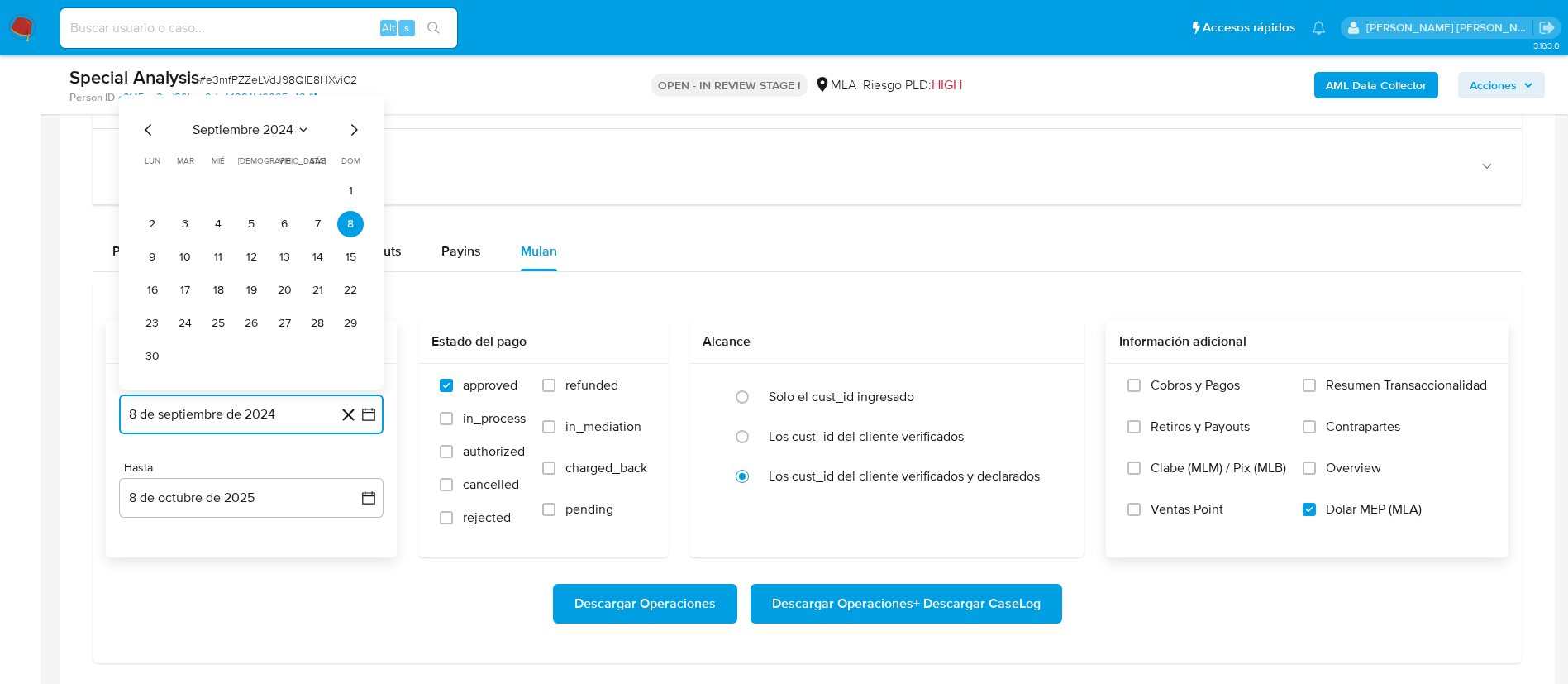
click at [279, 135] on span "septiembre 2024" at bounding box center [243, 129] width 101 height 17
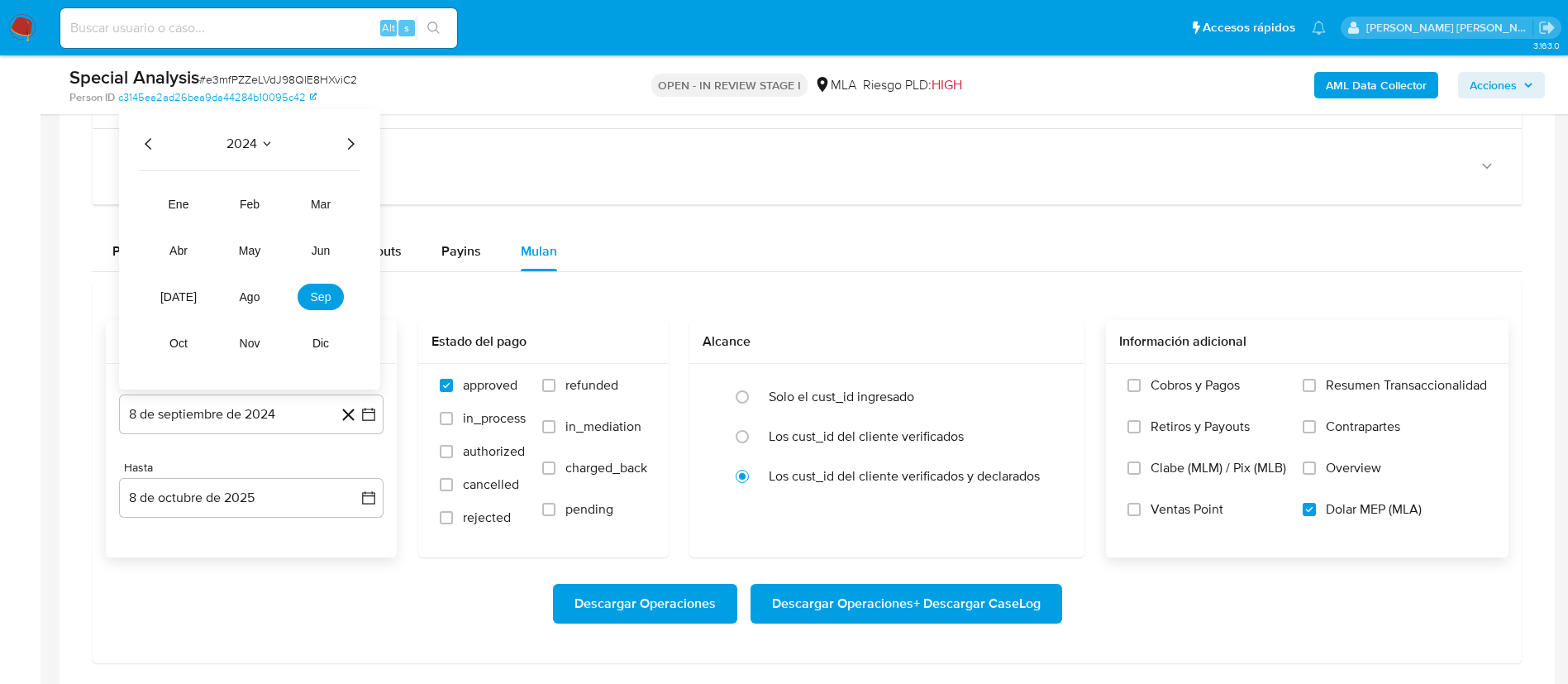
click at [347, 150] on icon "Año siguiente" at bounding box center [350, 144] width 20 height 20
click at [254, 248] on span "may" at bounding box center [249, 250] width 21 height 13
click at [247, 228] on button "1" at bounding box center [251, 224] width 26 height 26
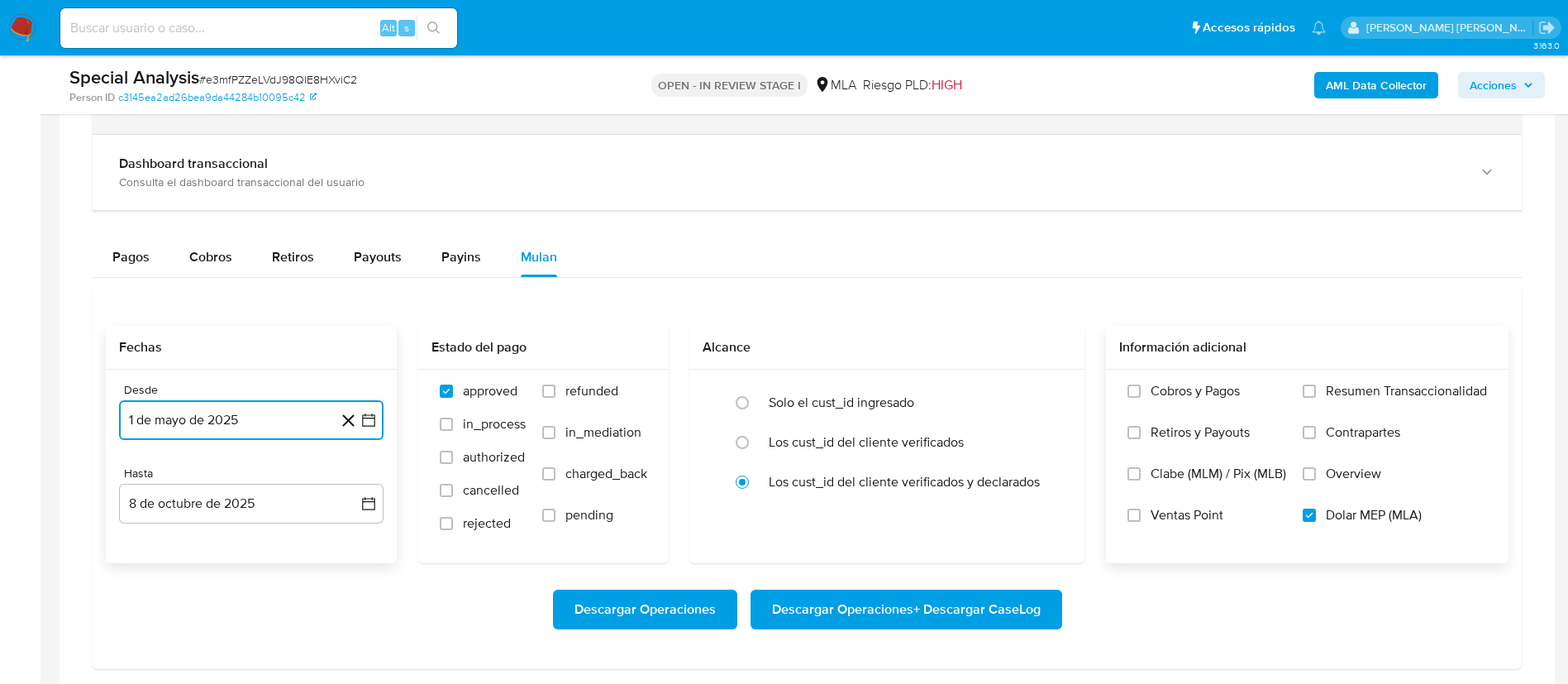
scroll to position [1306, 0]
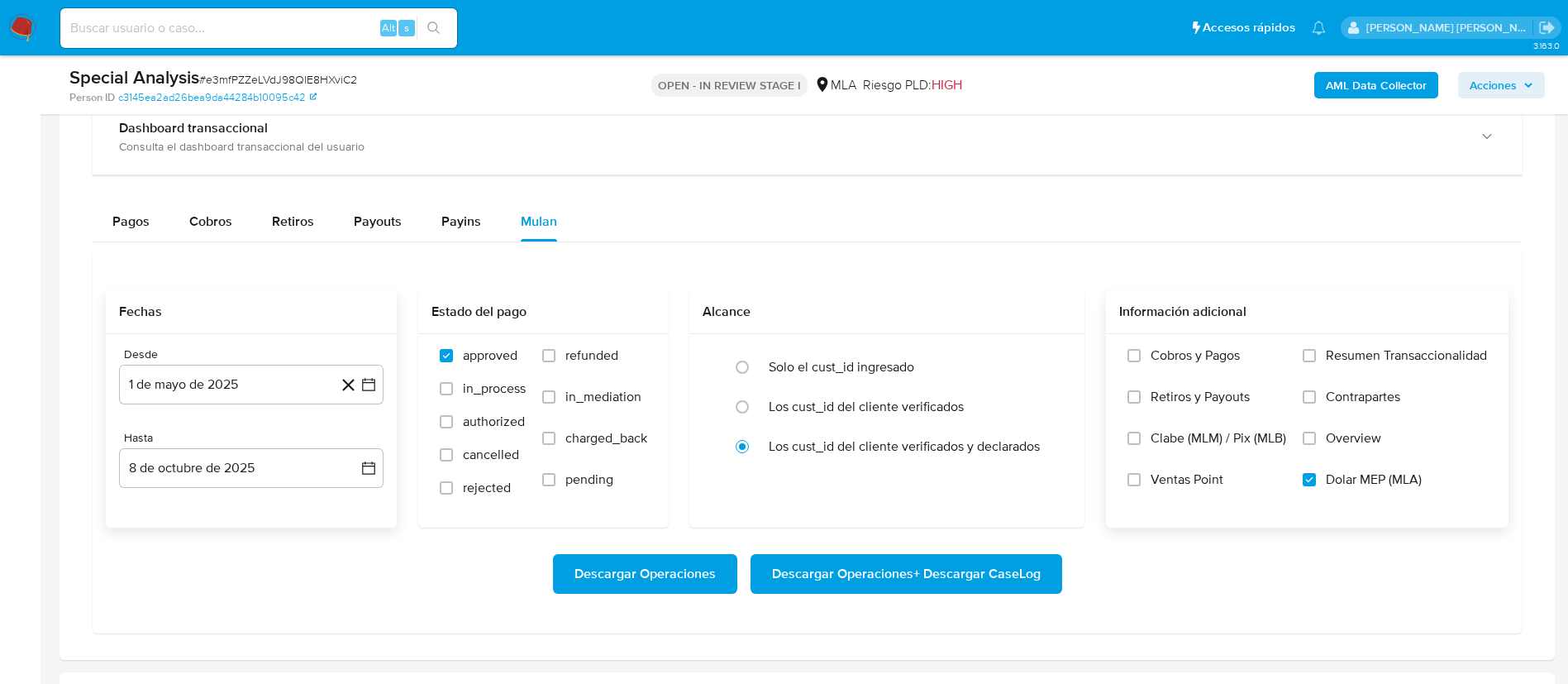
click at [249, 497] on div "Desde 1 [PERSON_NAME] de 2025 [DATE] Hasta 8 de octubre de 2025 [DATE]" at bounding box center [252, 431] width 291 height 193
click at [226, 477] on button "8 de octubre de 2025" at bounding box center [251, 468] width 264 height 40
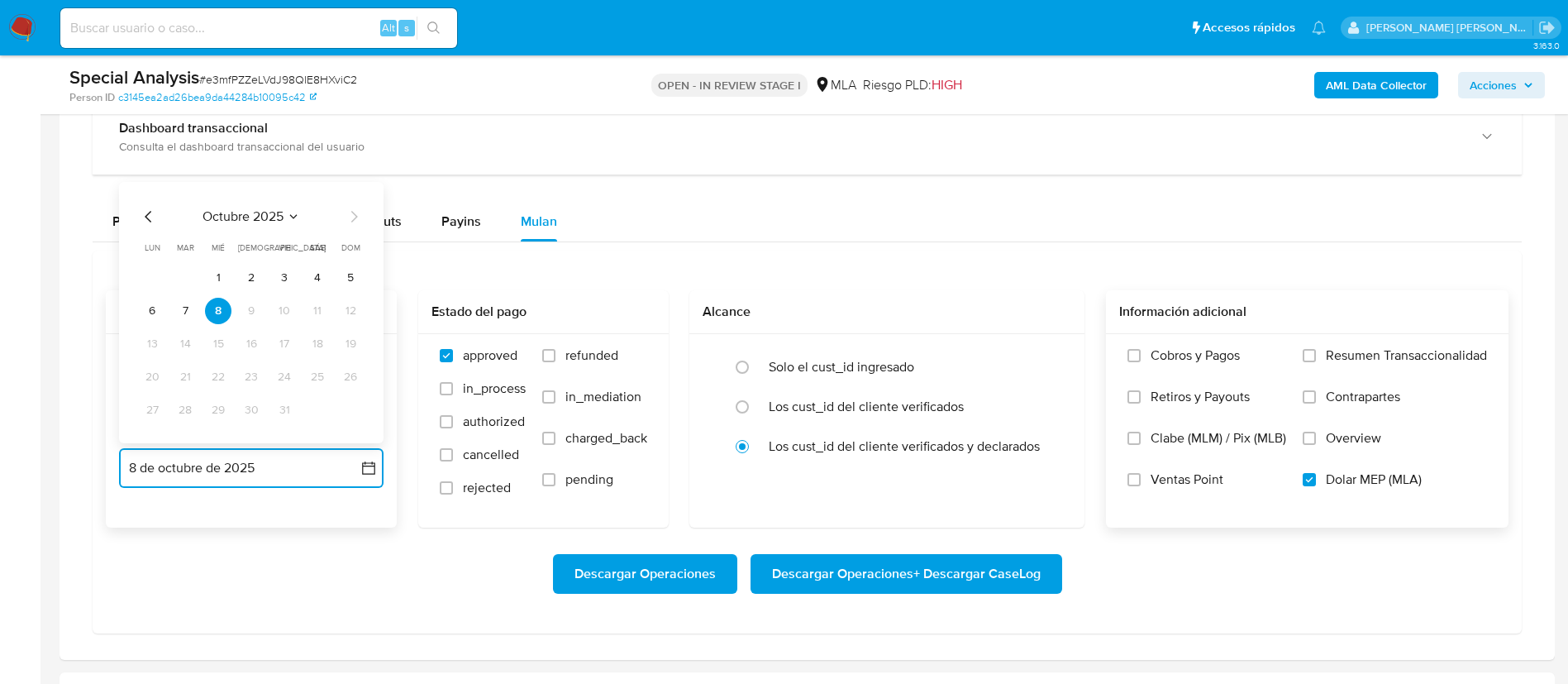
click at [148, 215] on icon "Mes anterior" at bounding box center [148, 217] width 20 height 20
click at [355, 409] on button "31" at bounding box center [350, 410] width 26 height 26
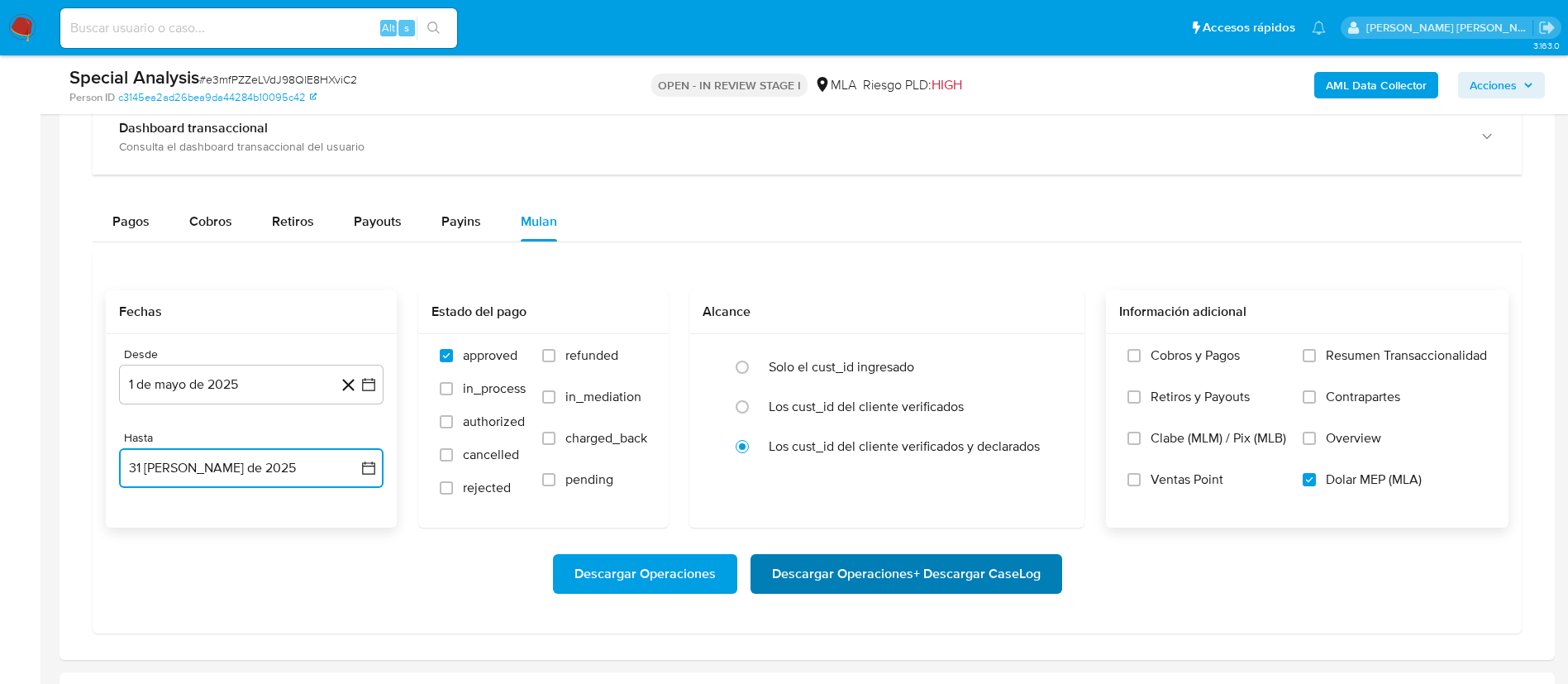
click at [791, 575] on span "Descargar Operaciones + Descargar CaseLog" at bounding box center [906, 573] width 268 height 36
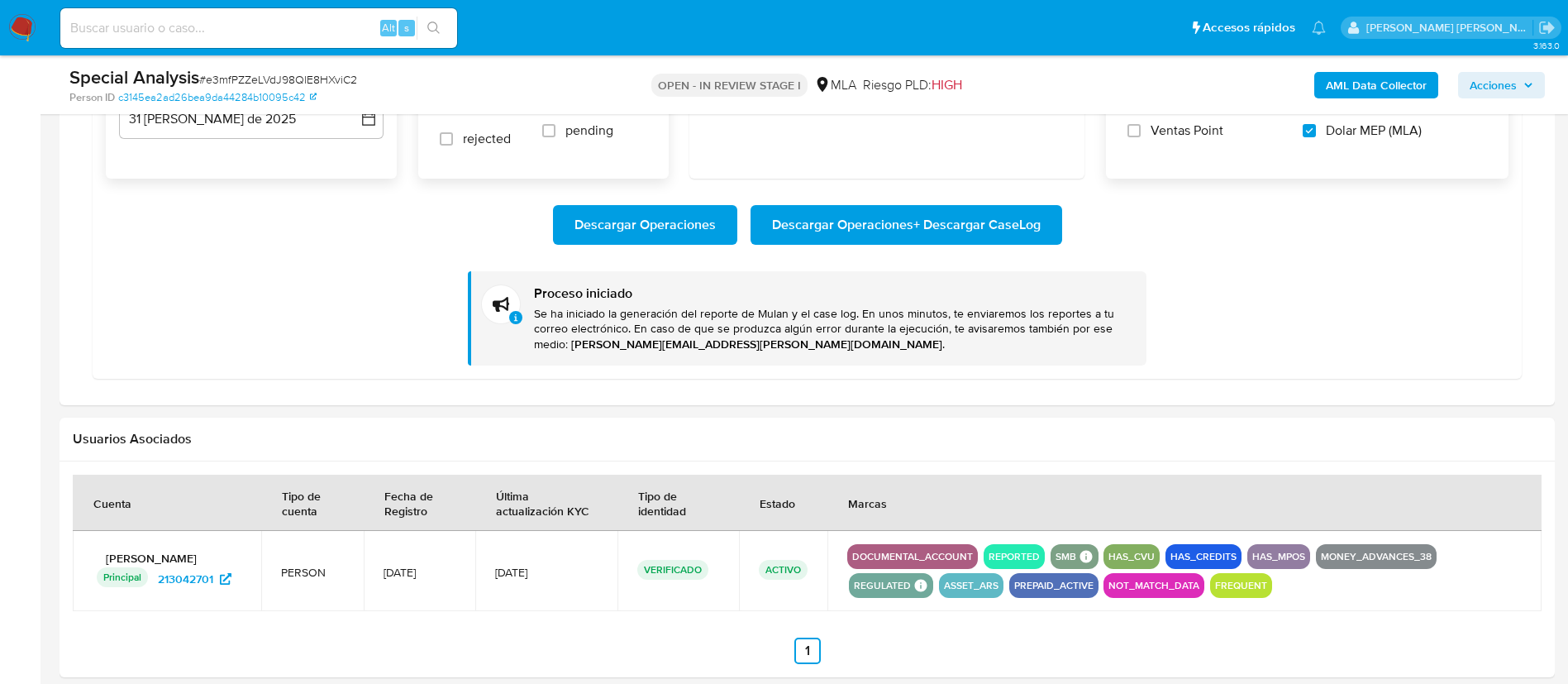
scroll to position [1669, 0]
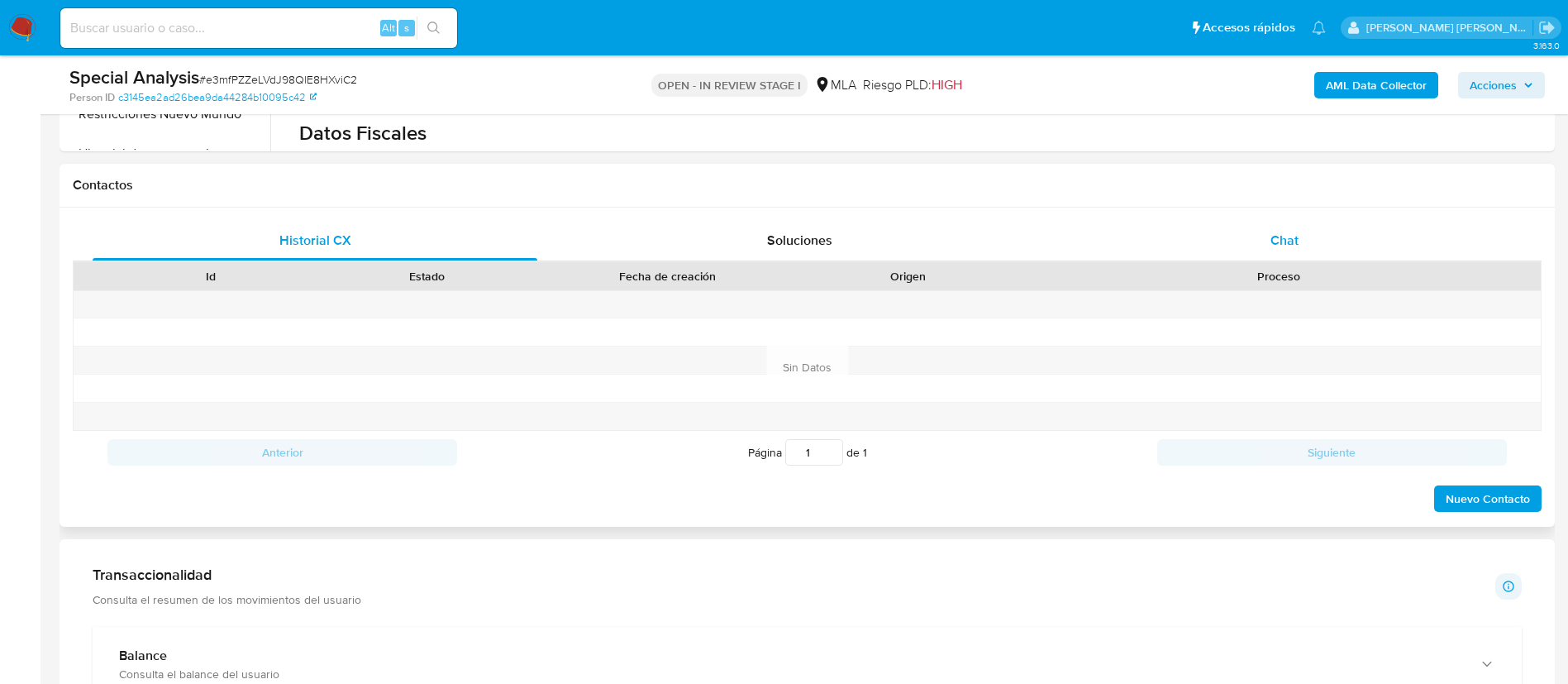
click at [1291, 257] on div "Chat" at bounding box center [1285, 241] width 445 height 40
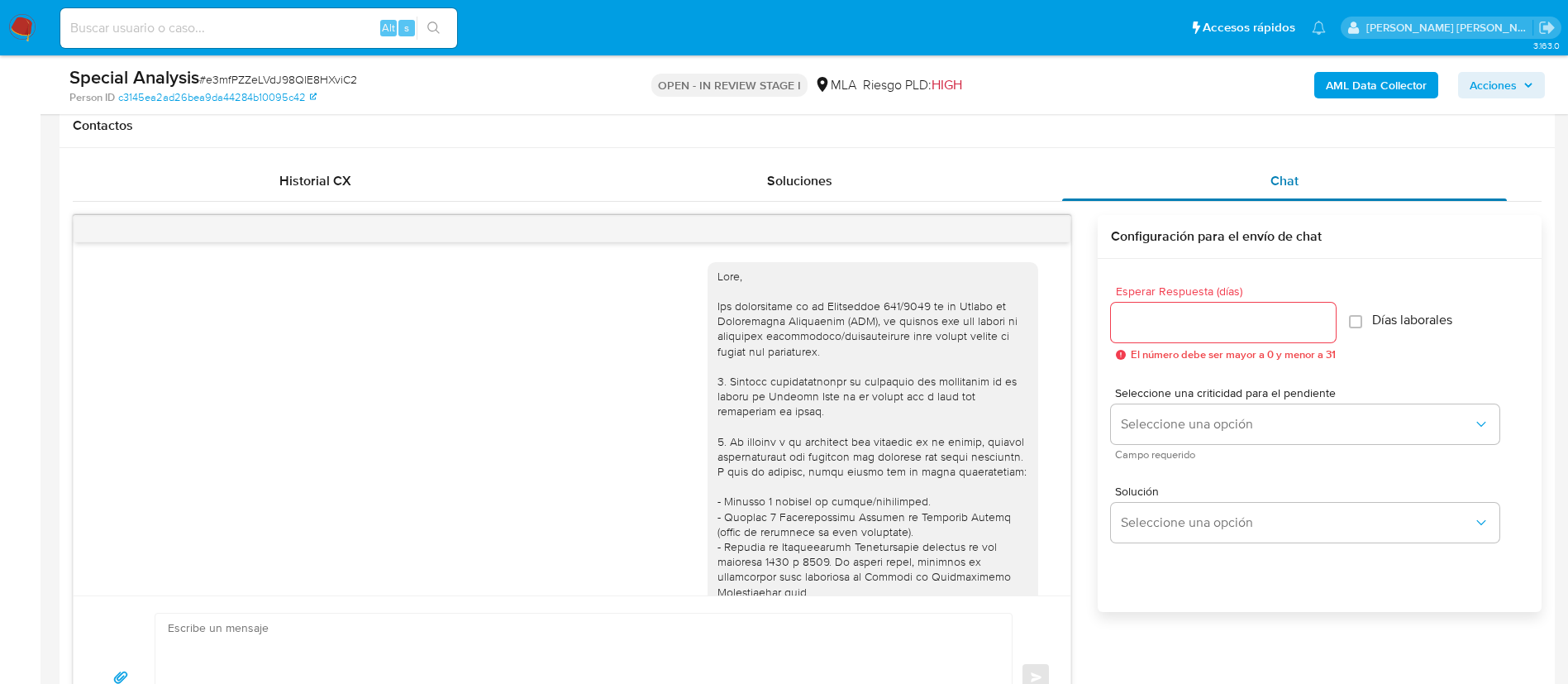
scroll to position [745, 0]
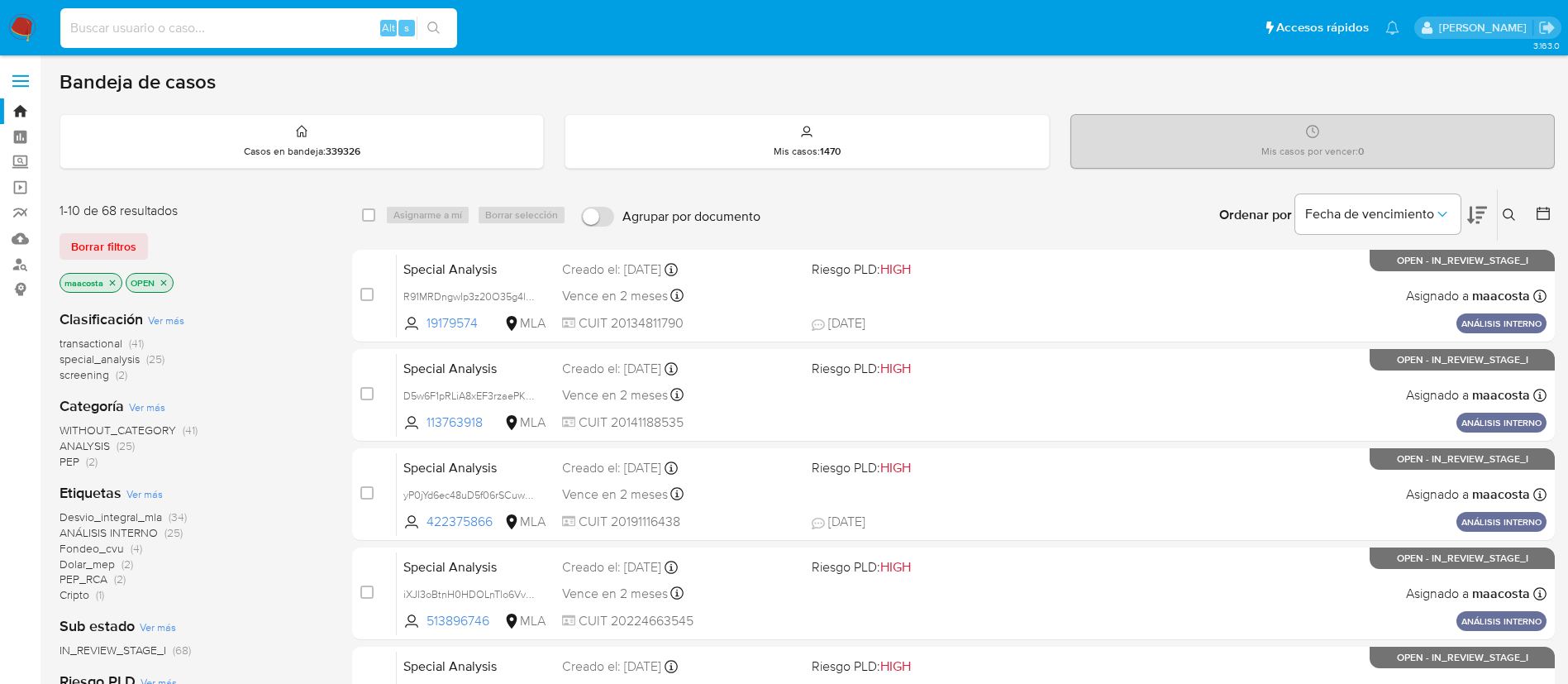
paste input "z76CAlpKxBfthkZF9tVeLhHS"
click at [337, 30] on input at bounding box center [259, 28] width 397 height 21
type input "z76CAlpKxBfthkZF9tVeLhHS"
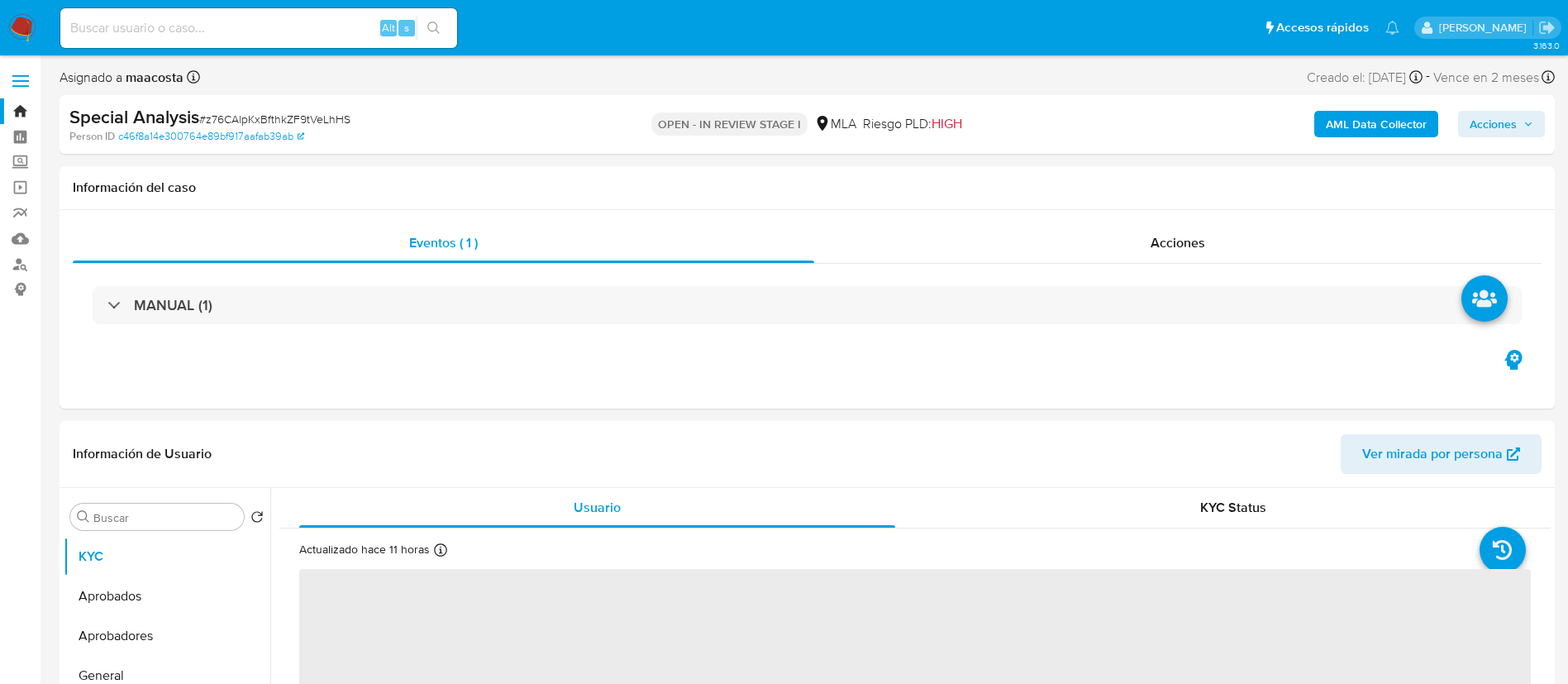
select select "10"
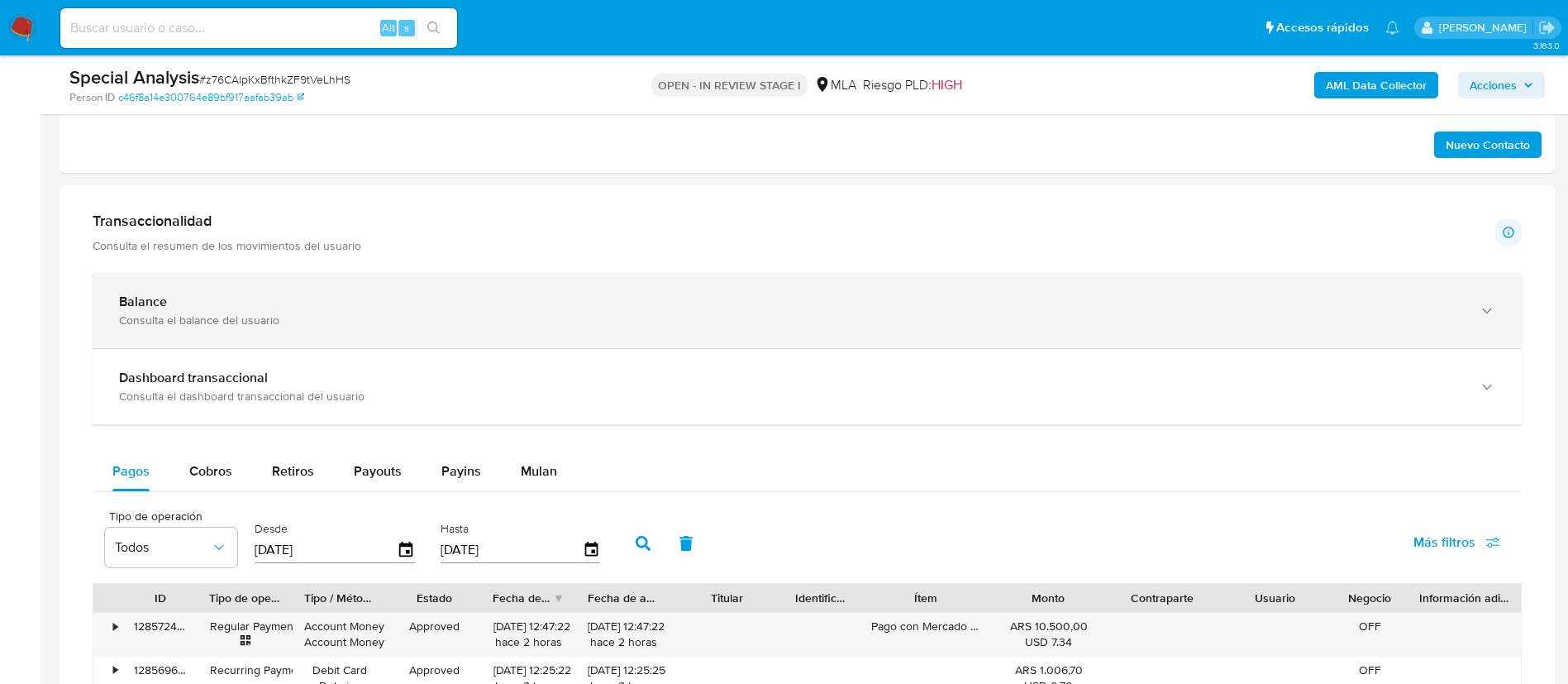
scroll to position [1079, 0]
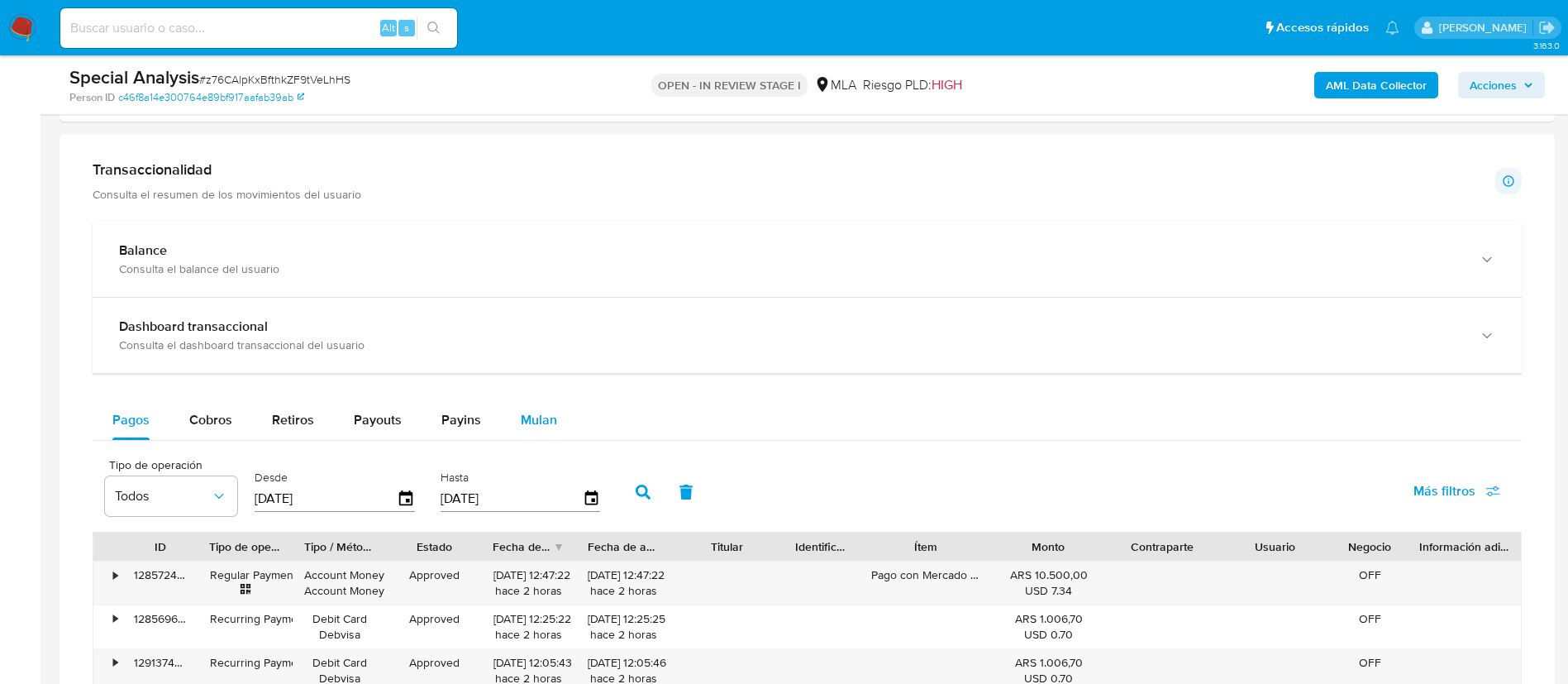
click at [531, 413] on span "Mulan" at bounding box center [539, 420] width 36 height 19
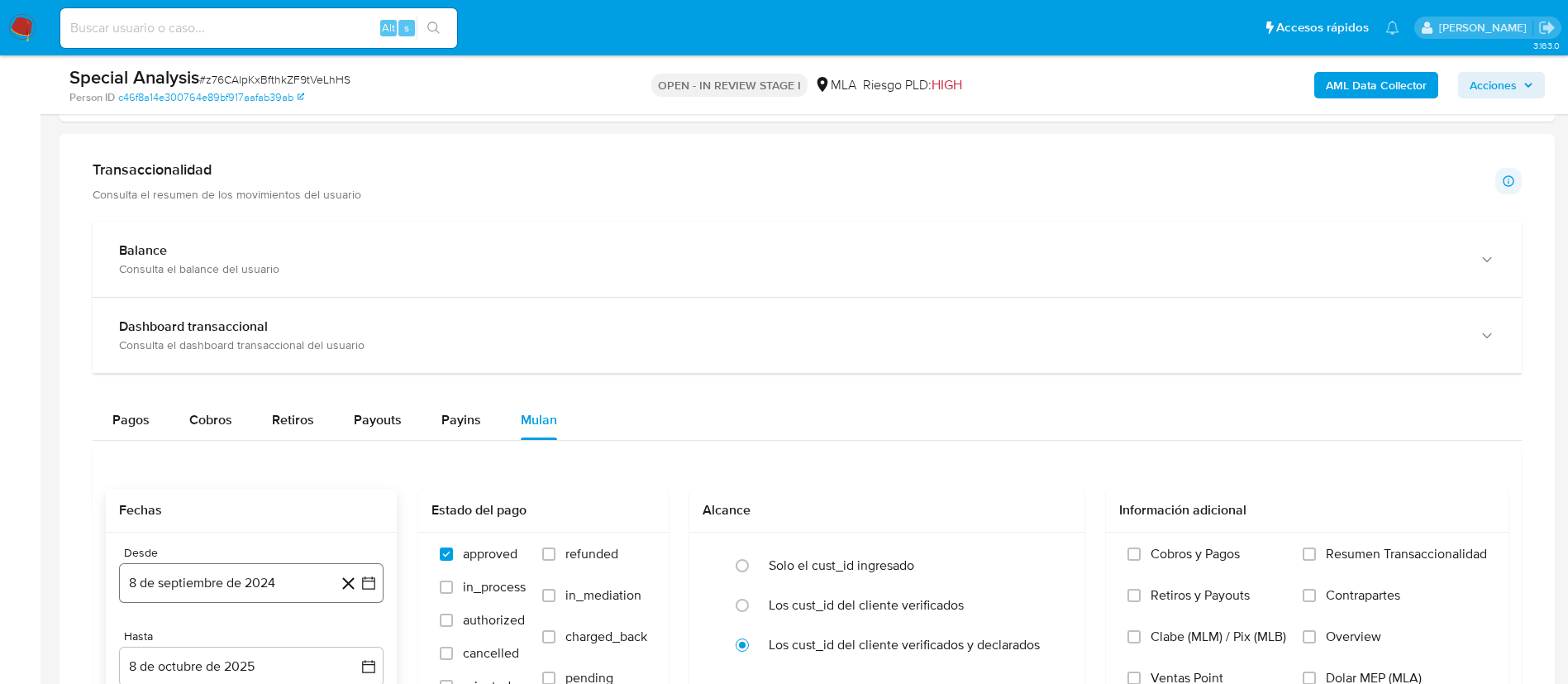
click at [283, 591] on button "8 de septiembre de 2024" at bounding box center [251, 583] width 264 height 40
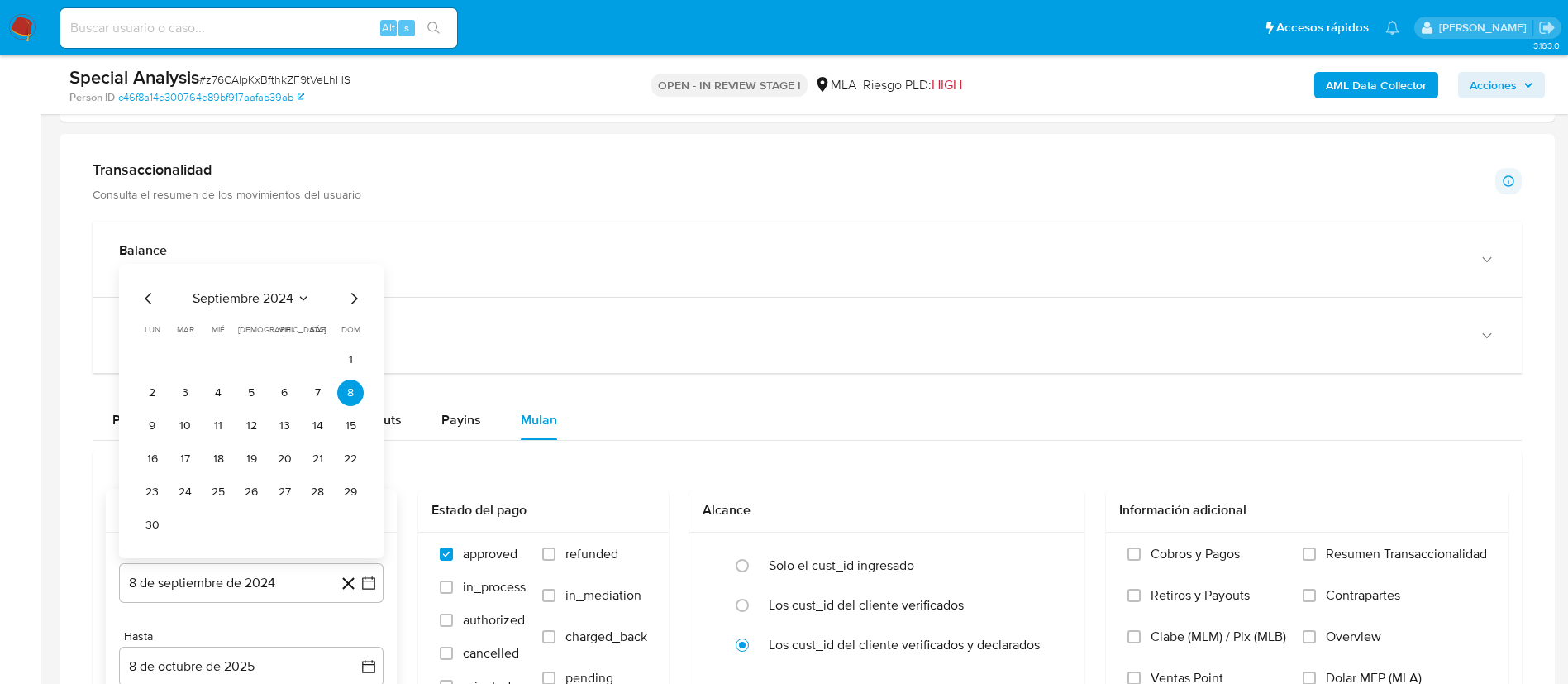
click at [292, 300] on span "septiembre 2024" at bounding box center [243, 299] width 101 height 17
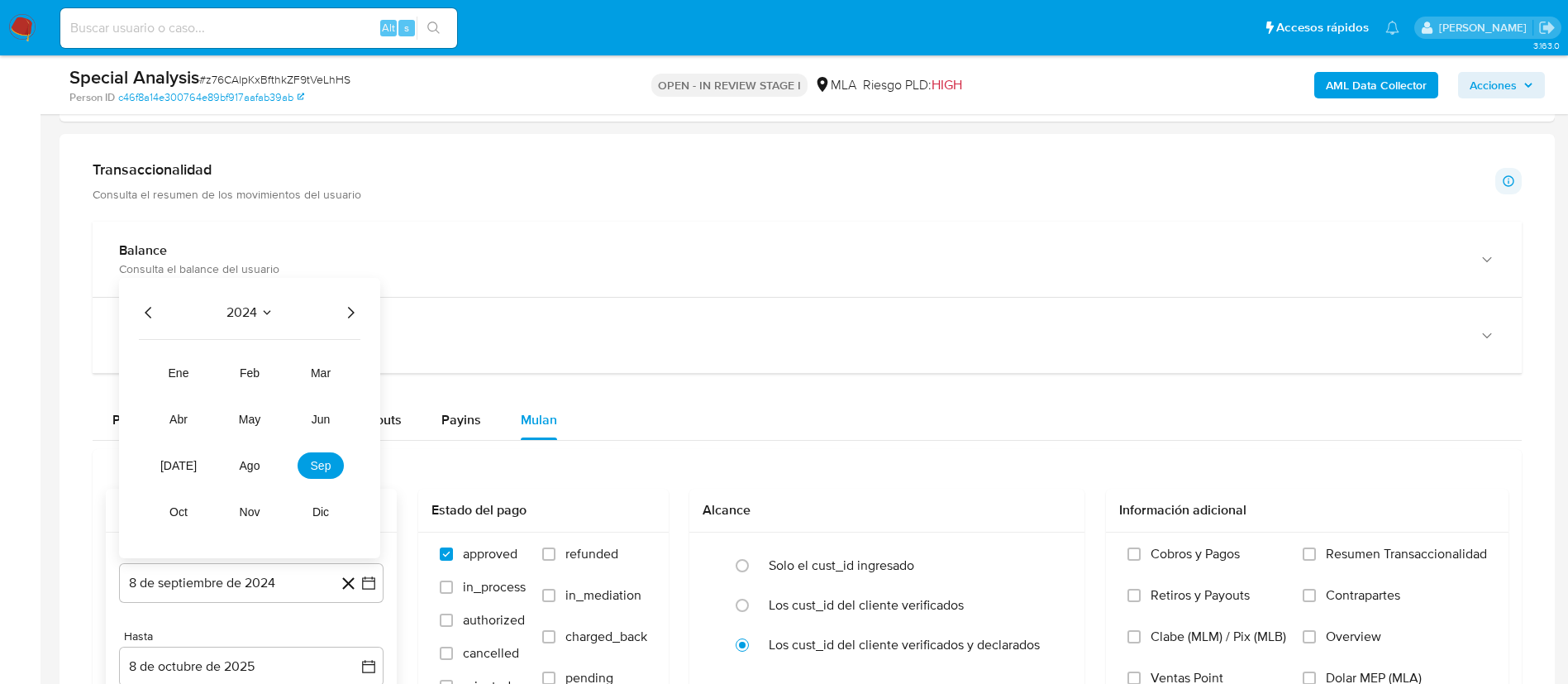
click at [348, 319] on icon "Año siguiente" at bounding box center [350, 313] width 20 height 20
click at [246, 424] on span "may" at bounding box center [249, 419] width 21 height 13
click at [254, 392] on button "1" at bounding box center [251, 392] width 26 height 26
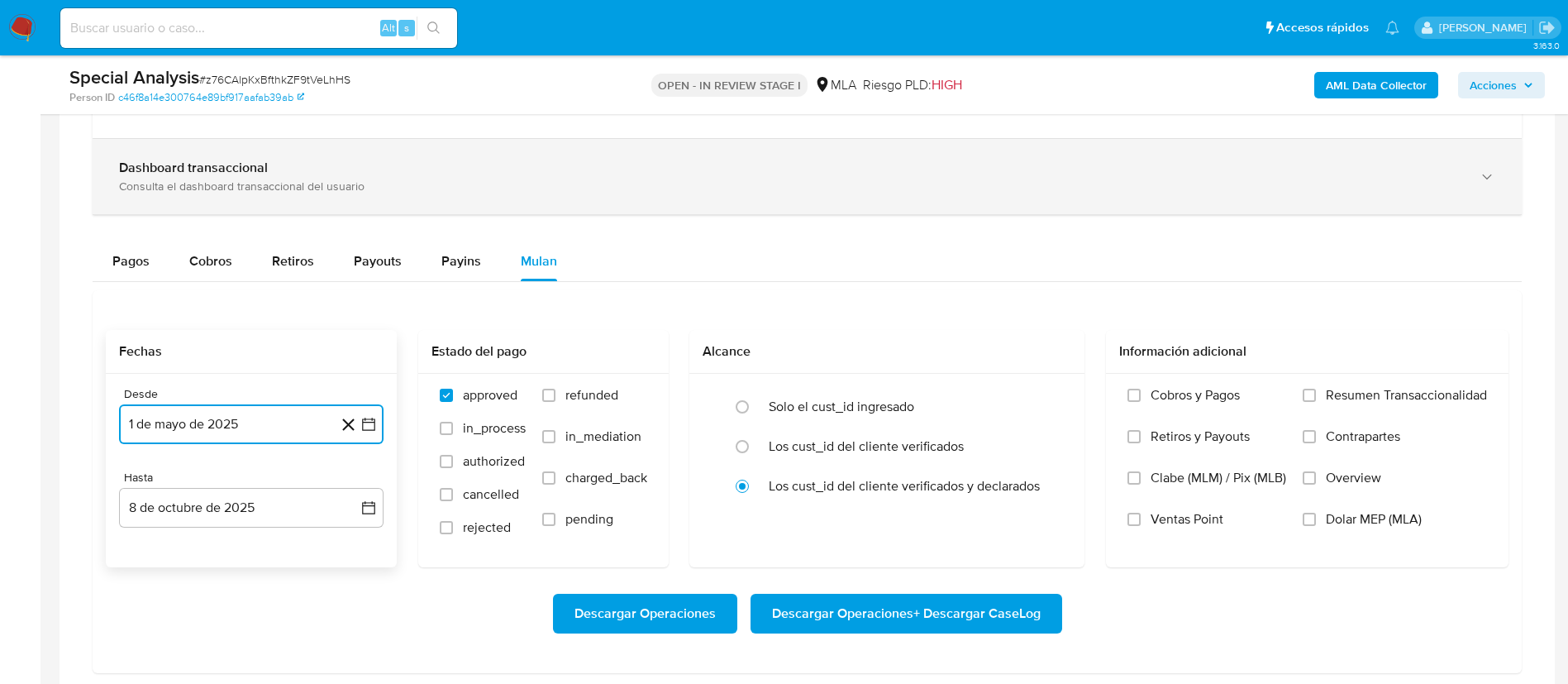
scroll to position [1300, 0]
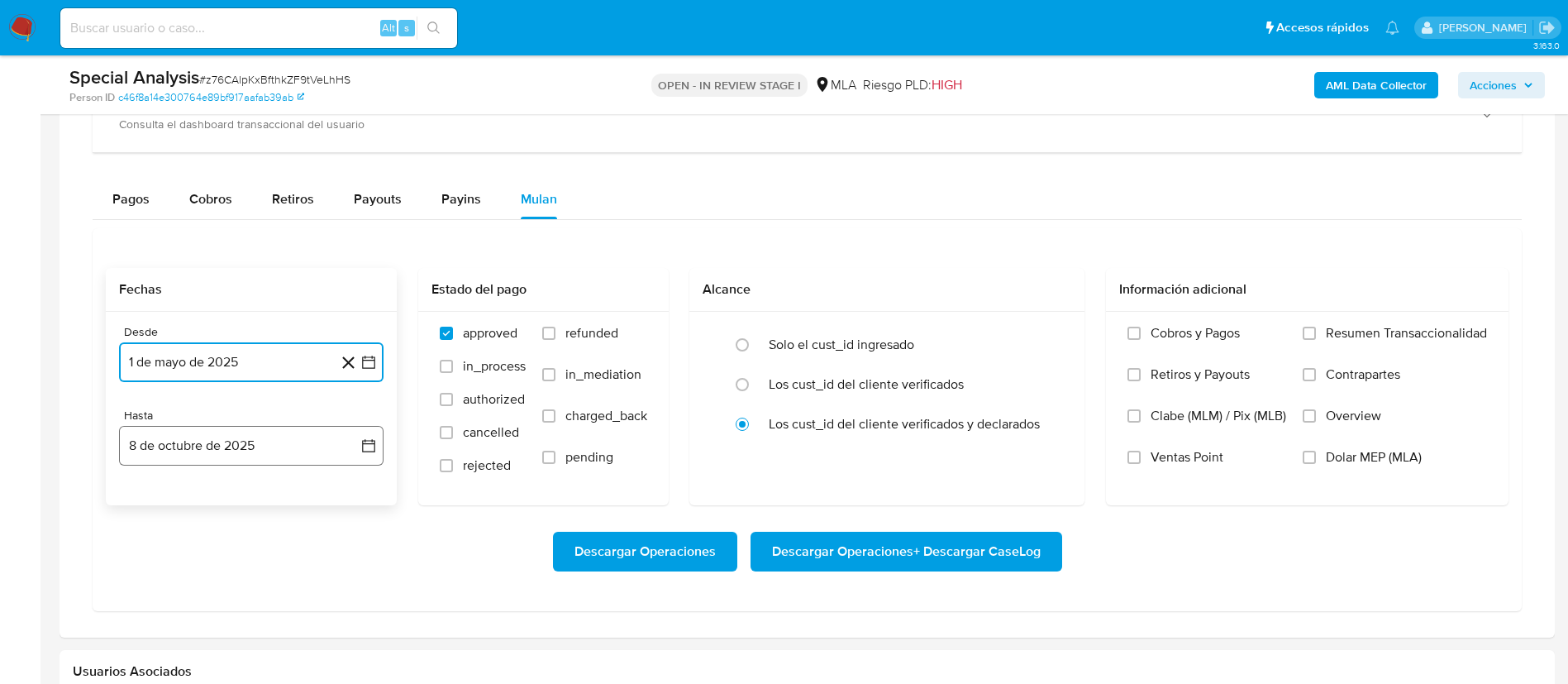
click at [276, 446] on button "8 de octubre de 2025" at bounding box center [251, 445] width 264 height 40
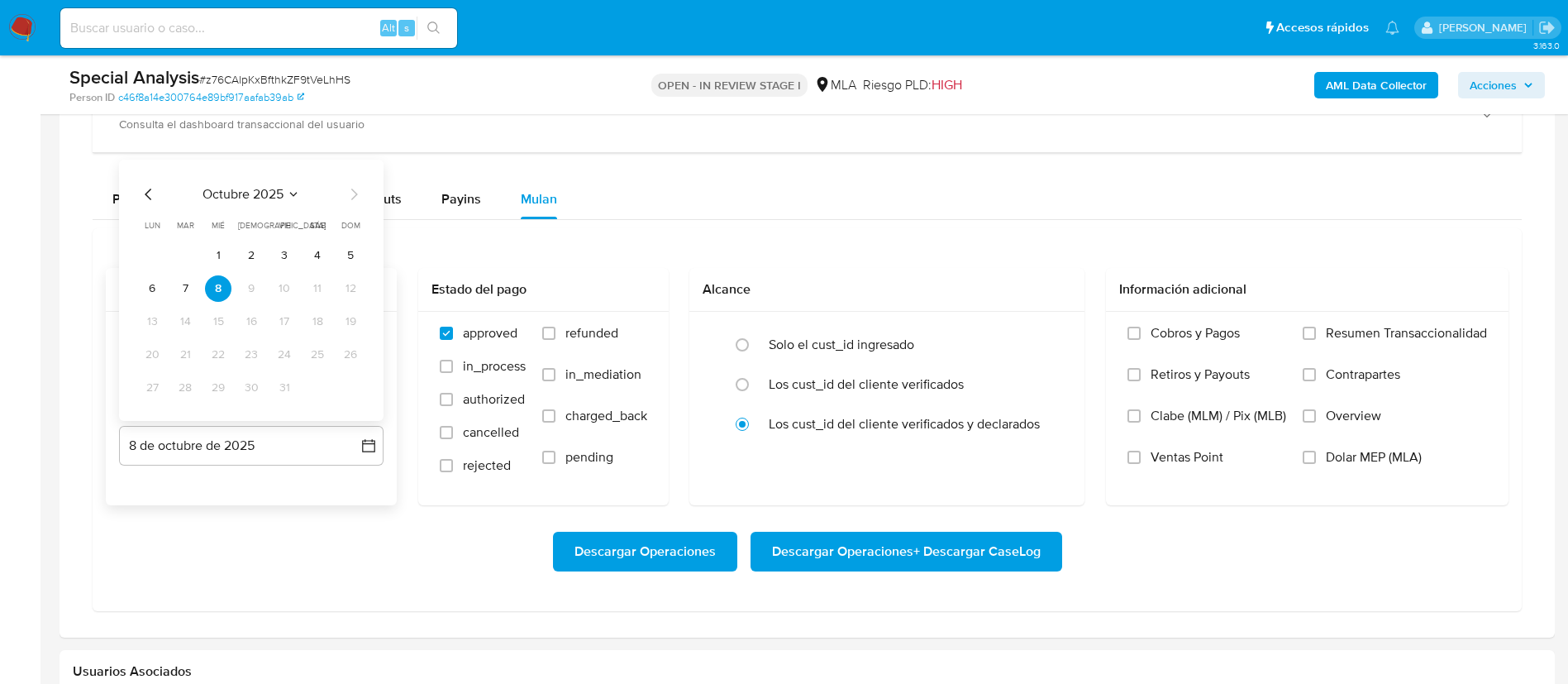
click at [145, 193] on icon "Mes anterior" at bounding box center [148, 194] width 20 height 20
click at [352, 392] on button "31" at bounding box center [350, 388] width 26 height 26
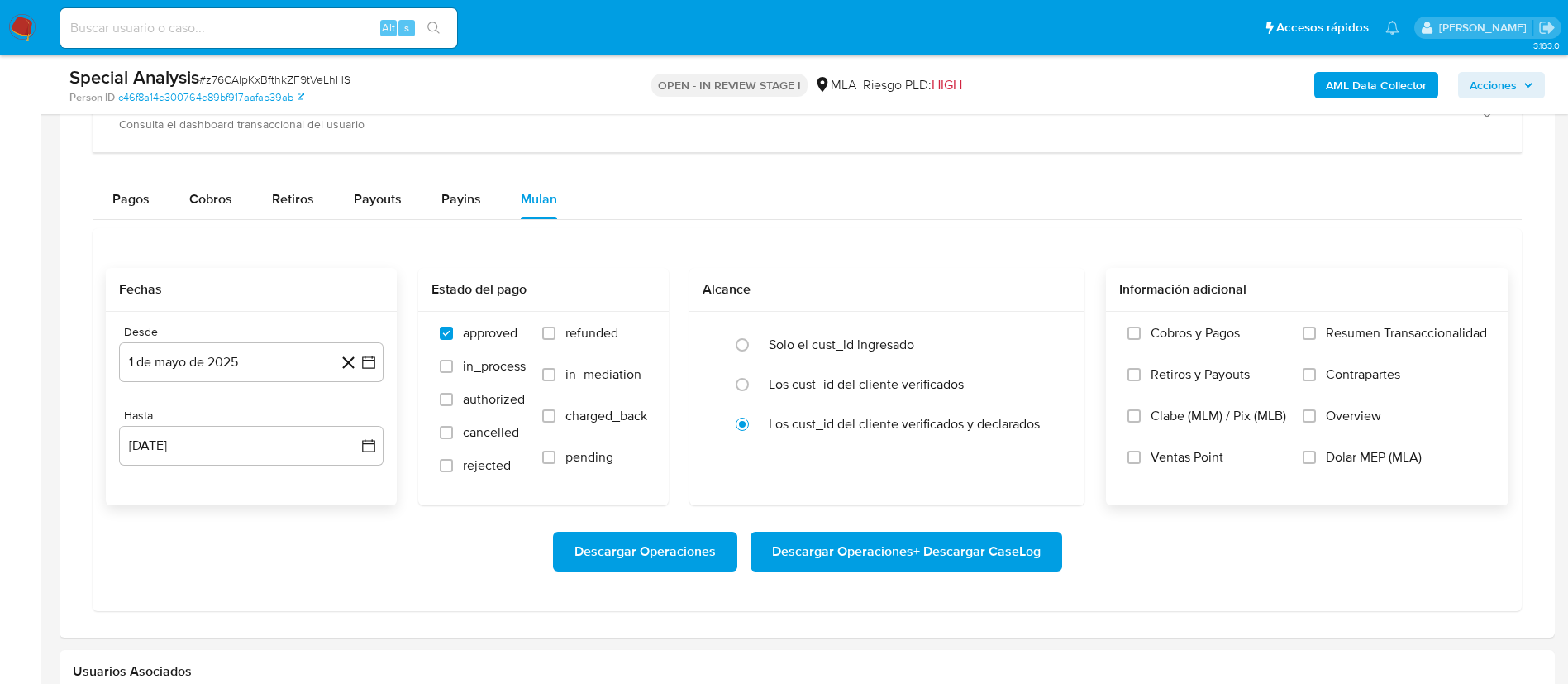
click at [1370, 457] on span "Dolar MEP (MLA)" at bounding box center [1373, 457] width 96 height 17
click at [1316, 457] on input "Dolar MEP (MLA)" at bounding box center [1309, 457] width 13 height 13
click at [992, 551] on span "Descargar Operaciones + Descargar CaseLog" at bounding box center [906, 551] width 268 height 36
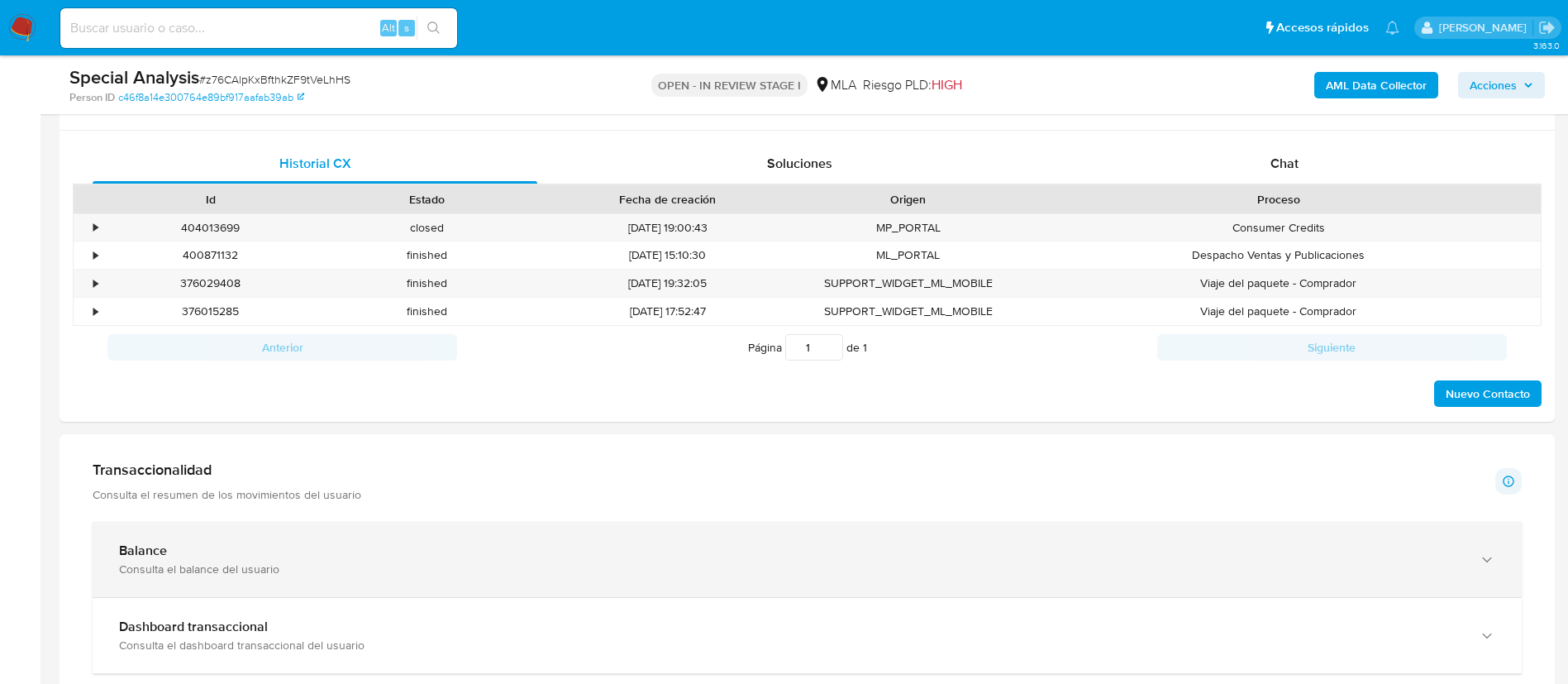
scroll to position [776, 0]
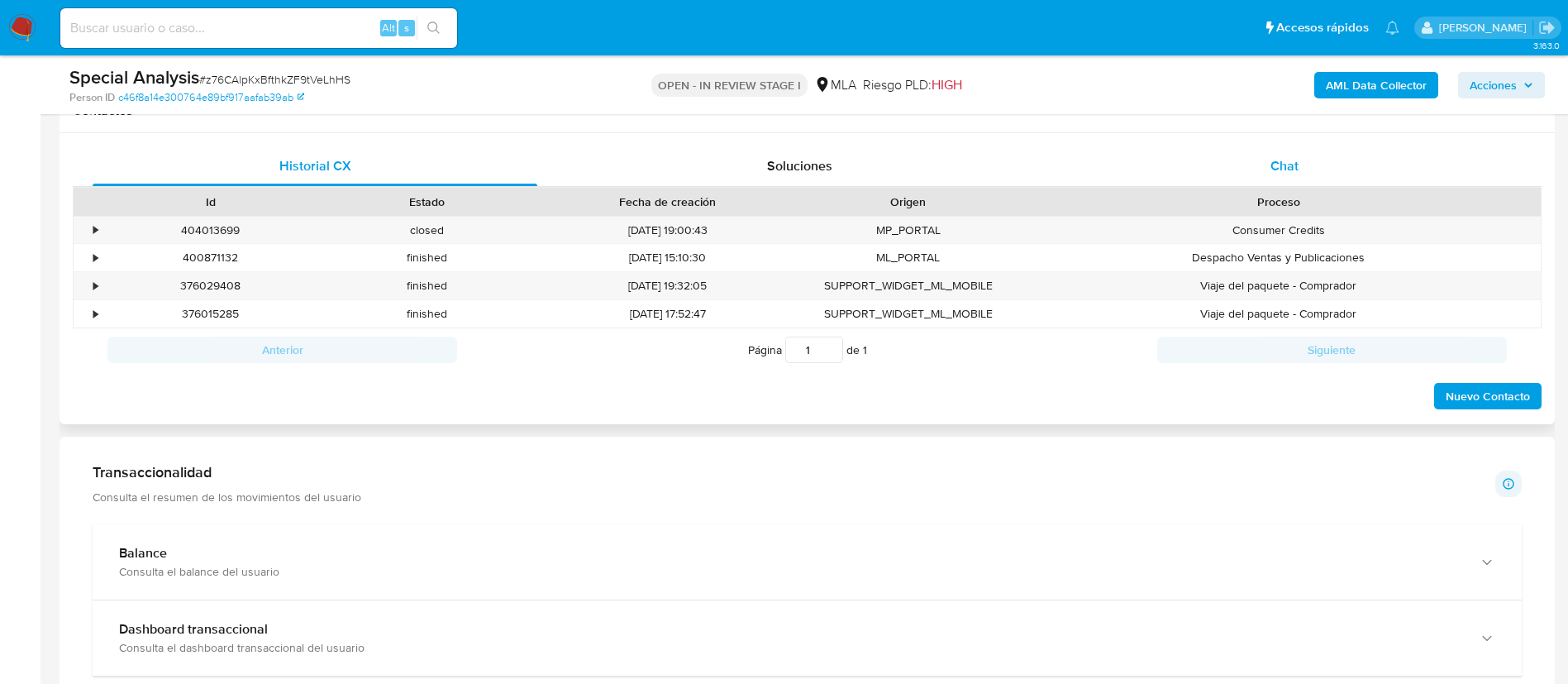
click at [1286, 159] on span "Chat" at bounding box center [1285, 166] width 28 height 19
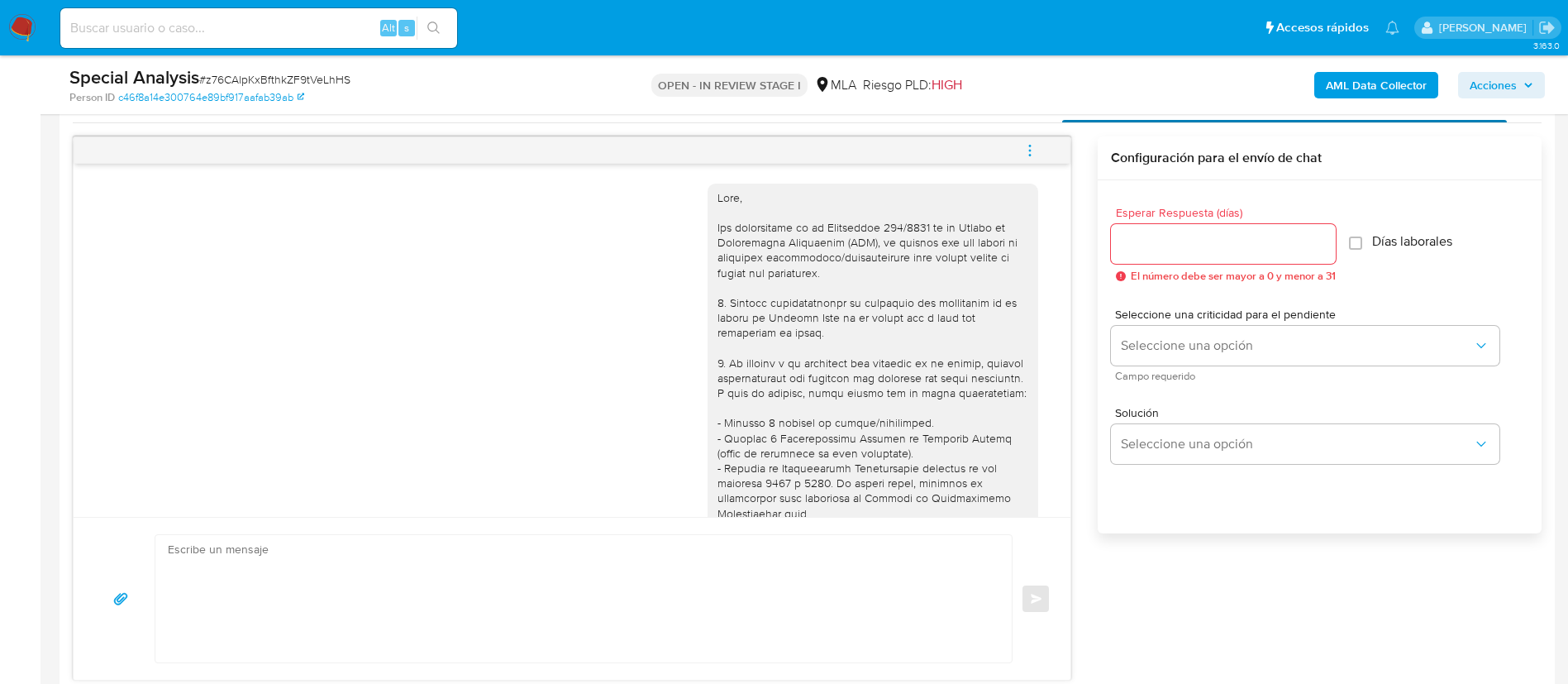
scroll to position [650, 0]
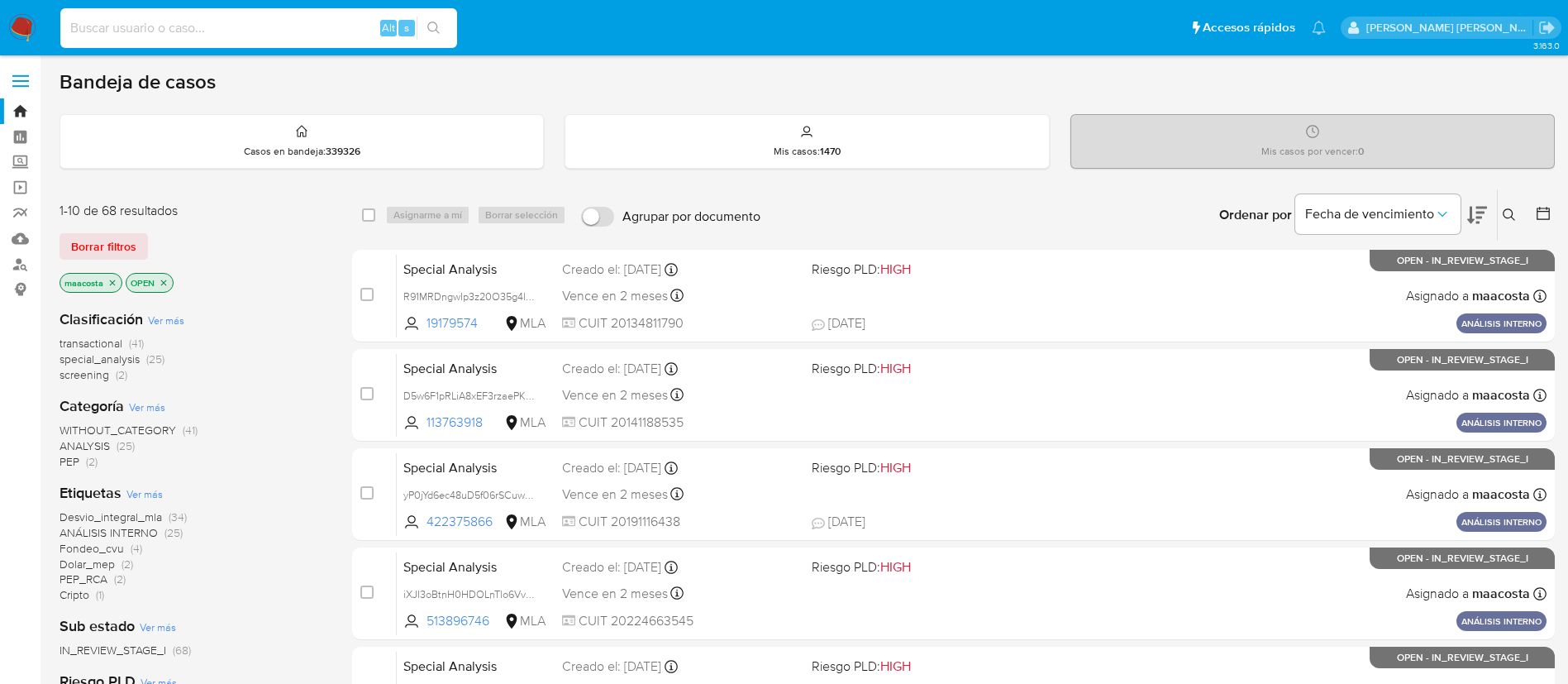
click at [251, 30] on input at bounding box center [259, 28] width 397 height 21
paste input "74QolejOuDDN8EaTGRmKDbjM"
type input "74QolejOuDDN8EaTGRmKDbjM"
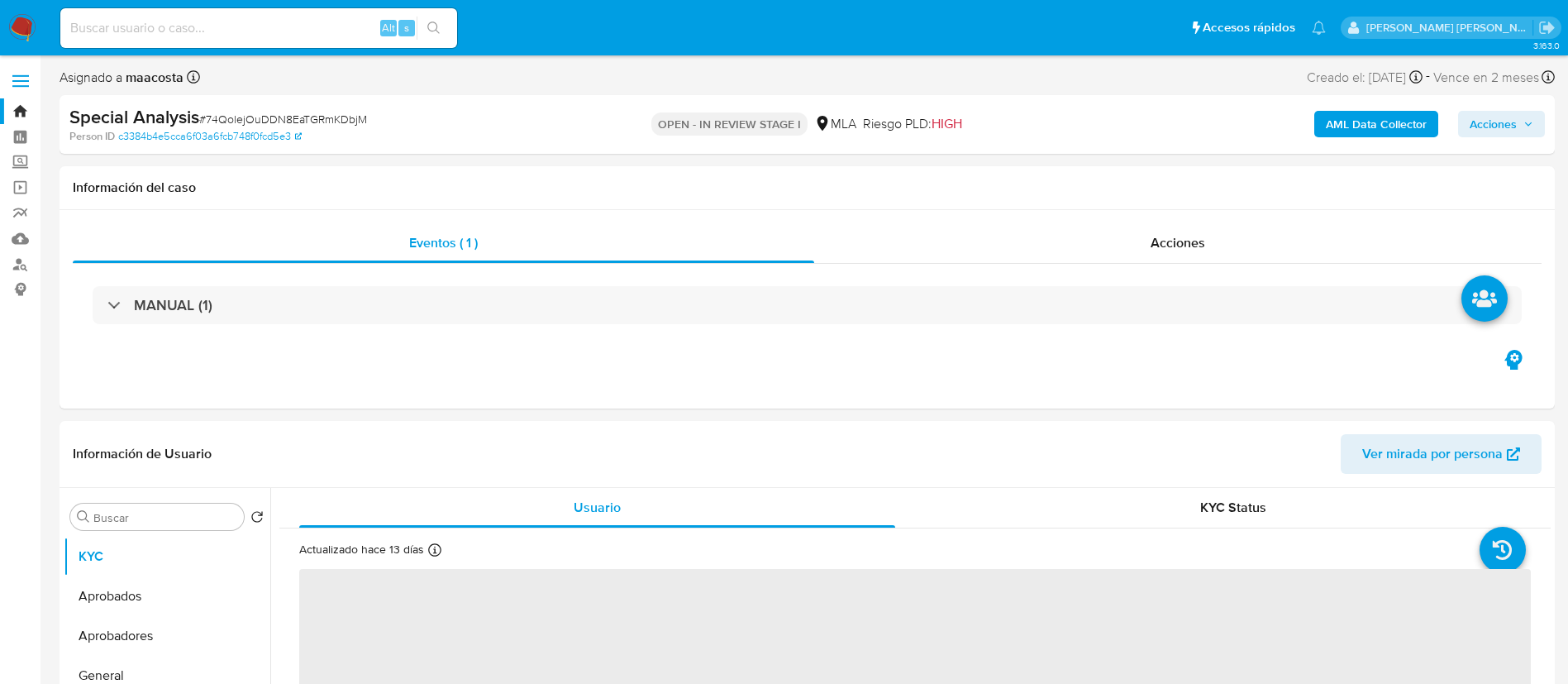
select select "10"
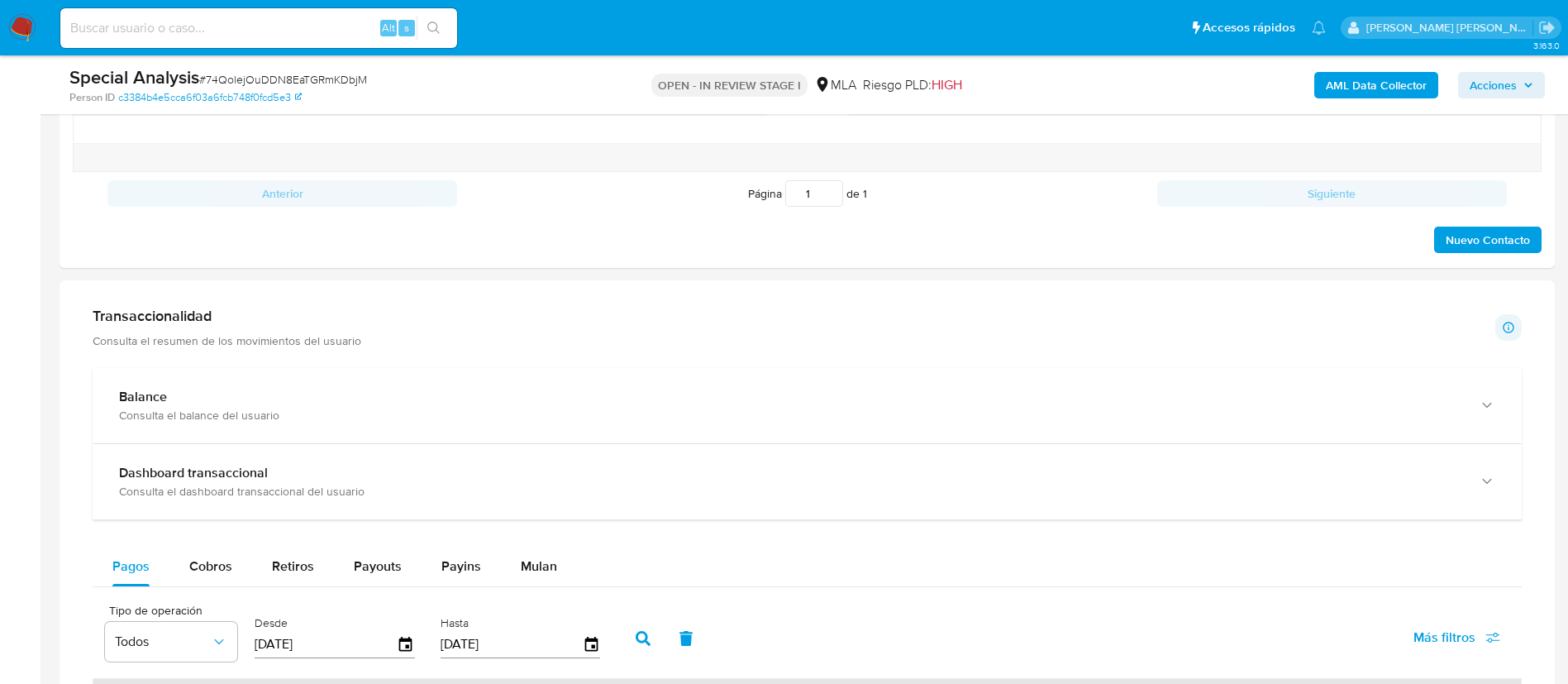
scroll to position [1034, 0]
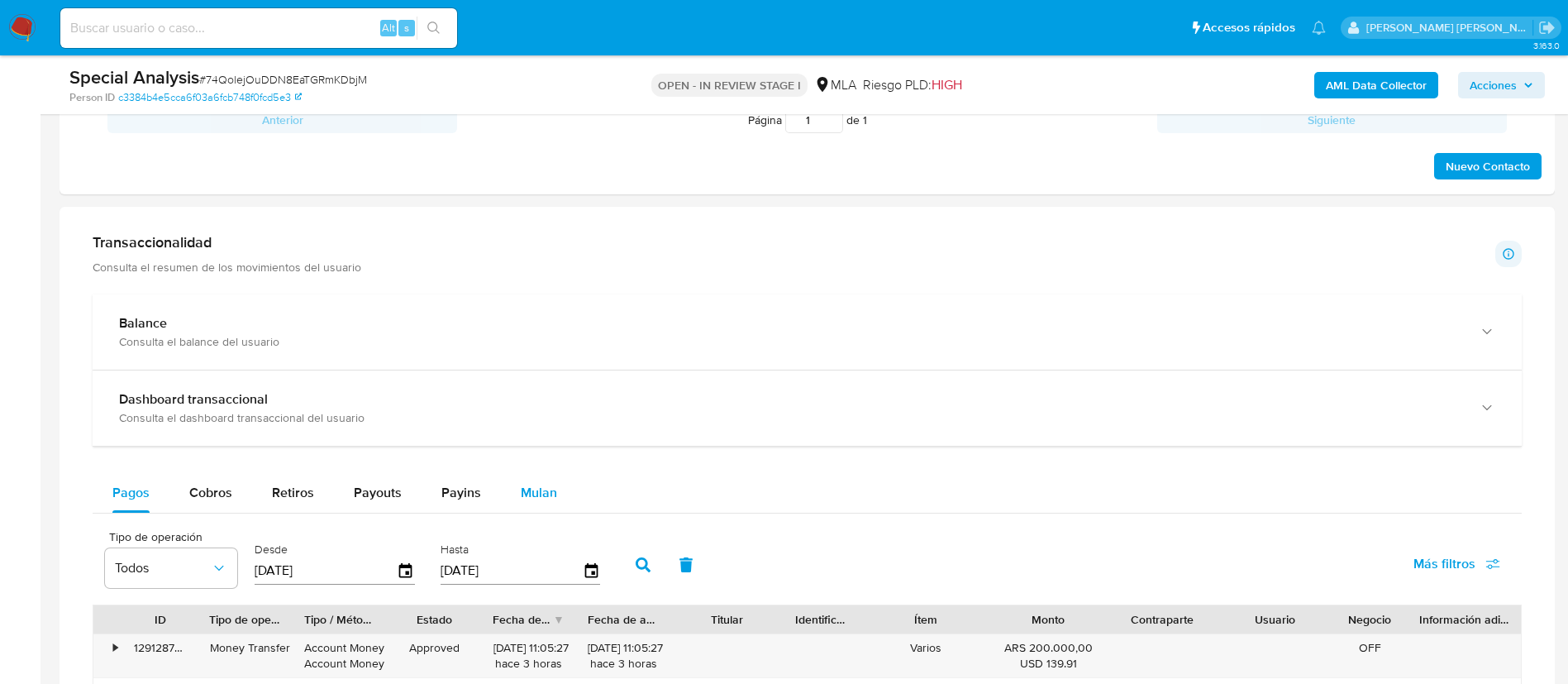
click at [533, 490] on span "Mulan" at bounding box center [539, 493] width 36 height 19
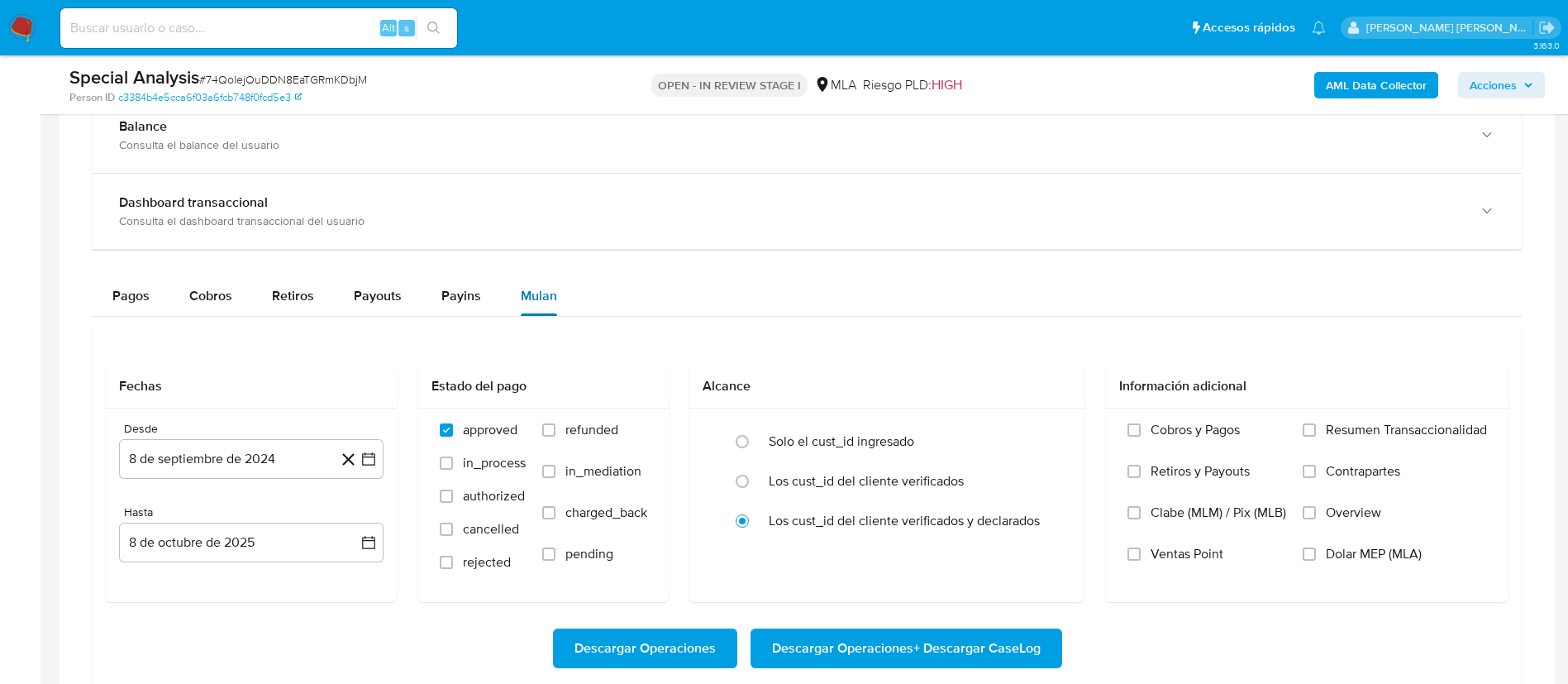
scroll to position [1236, 0]
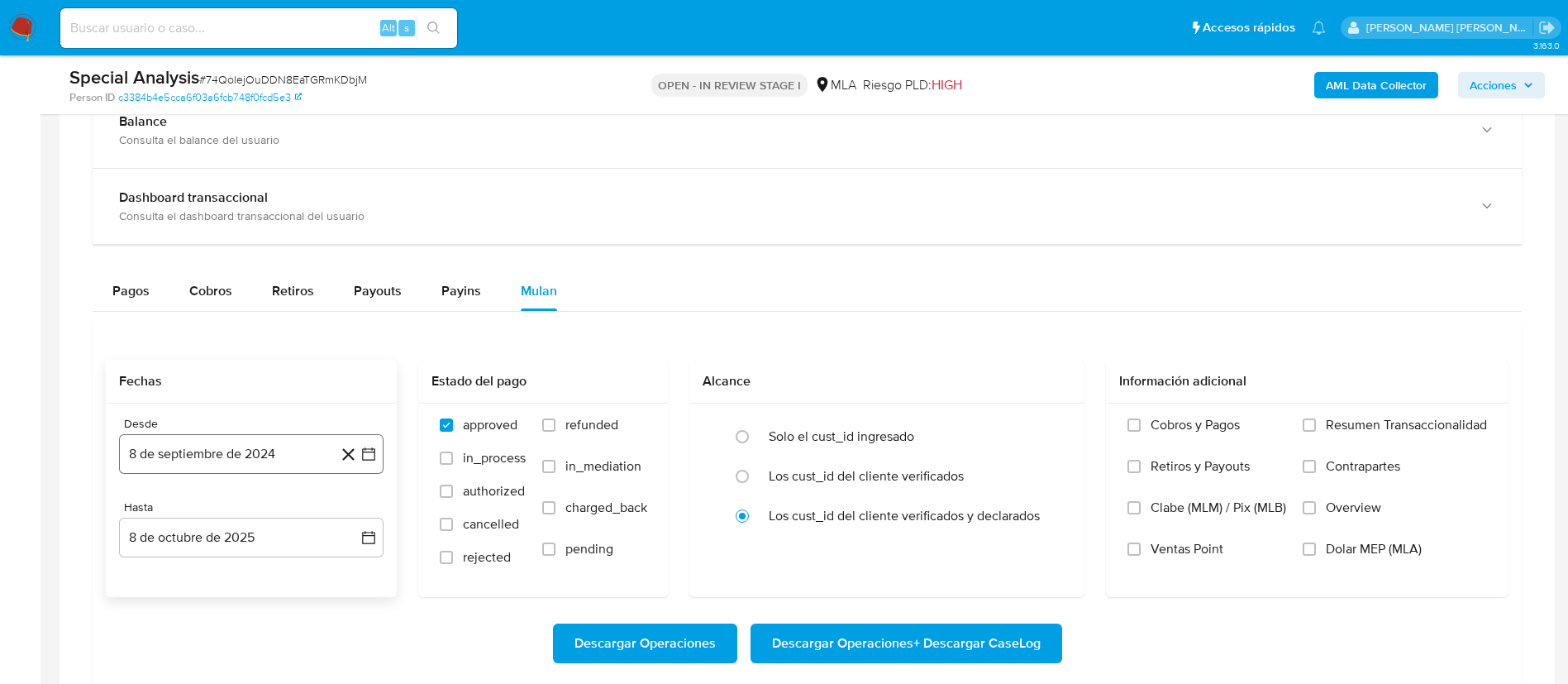
click at [320, 457] on button "8 de septiembre de 2024" at bounding box center [251, 454] width 264 height 40
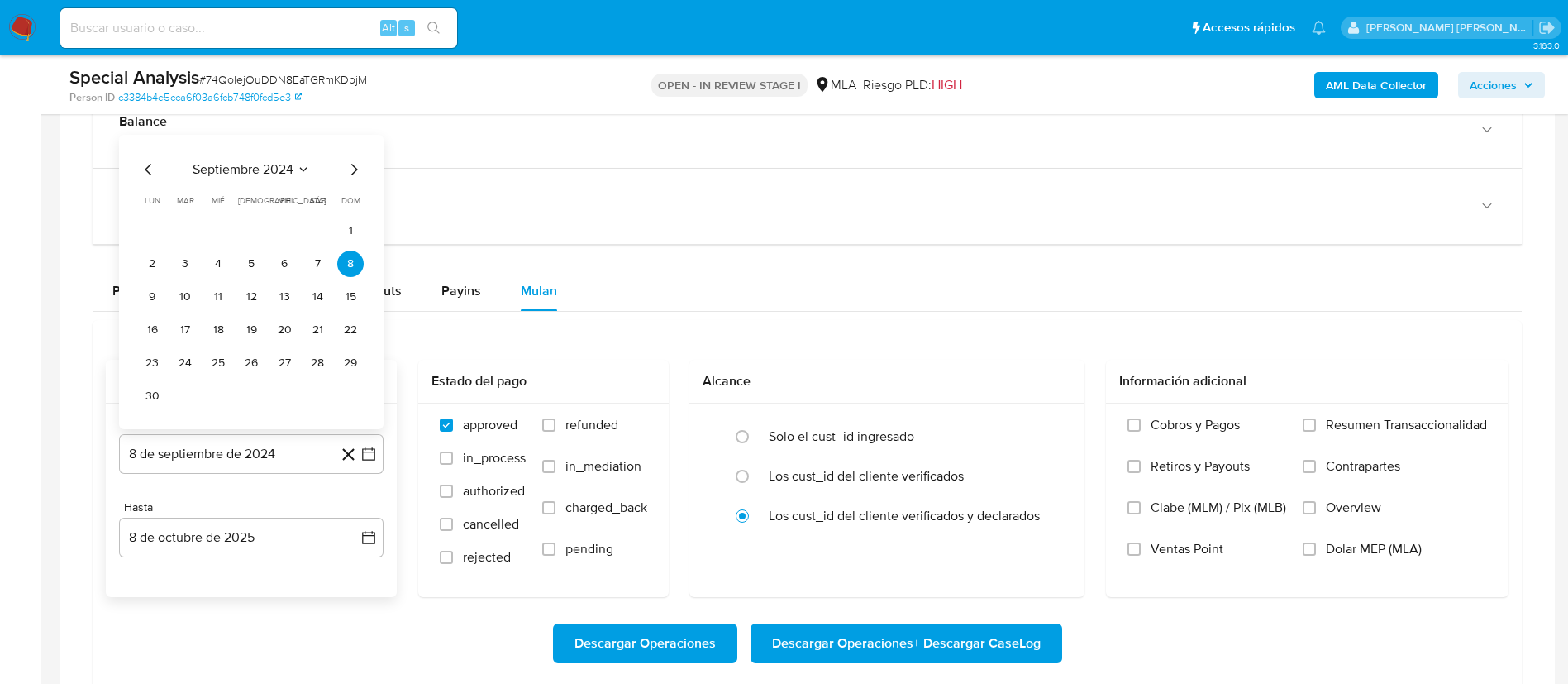
click at [254, 162] on span "septiembre 2024" at bounding box center [243, 169] width 101 height 17
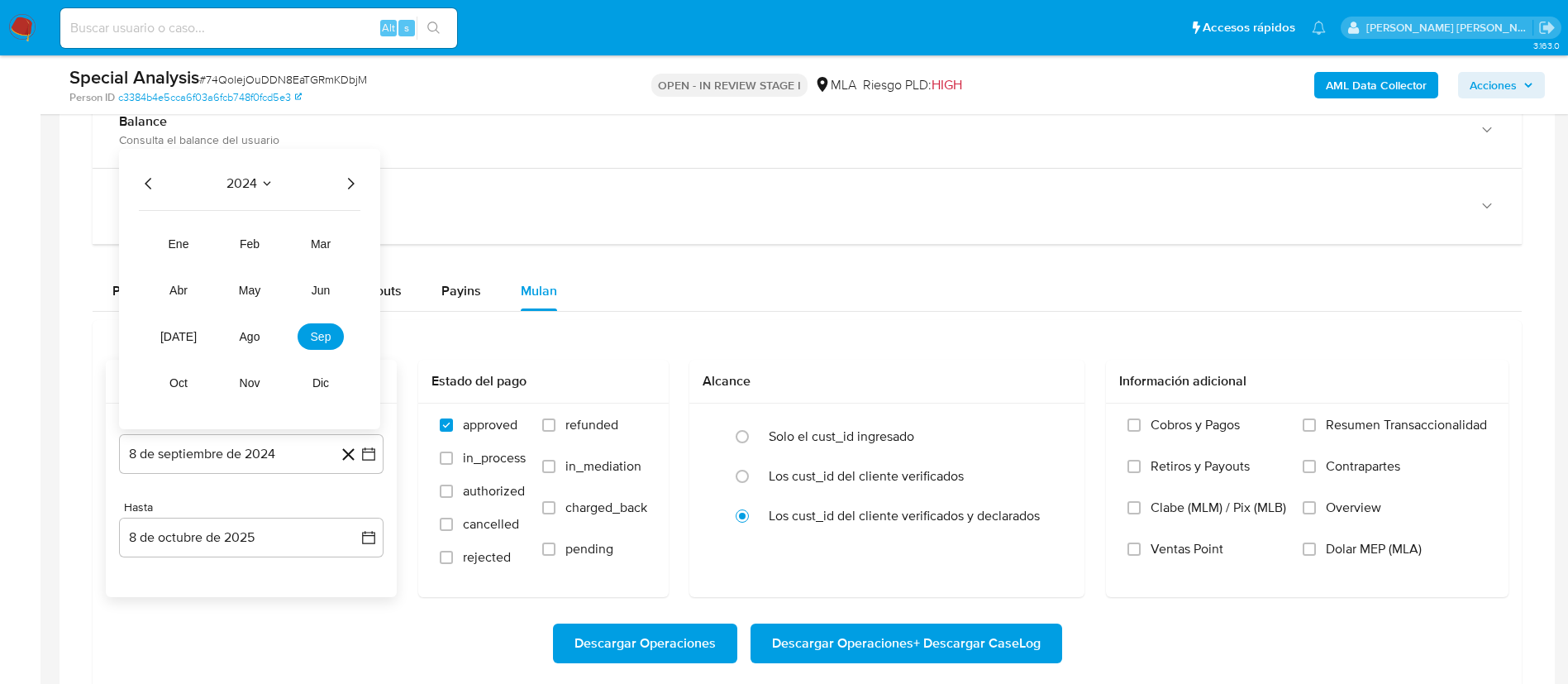
click at [352, 187] on icon "Año siguiente" at bounding box center [350, 184] width 20 height 20
click at [268, 294] on button "may" at bounding box center [249, 291] width 47 height 26
click at [245, 254] on button "1" at bounding box center [251, 263] width 26 height 26
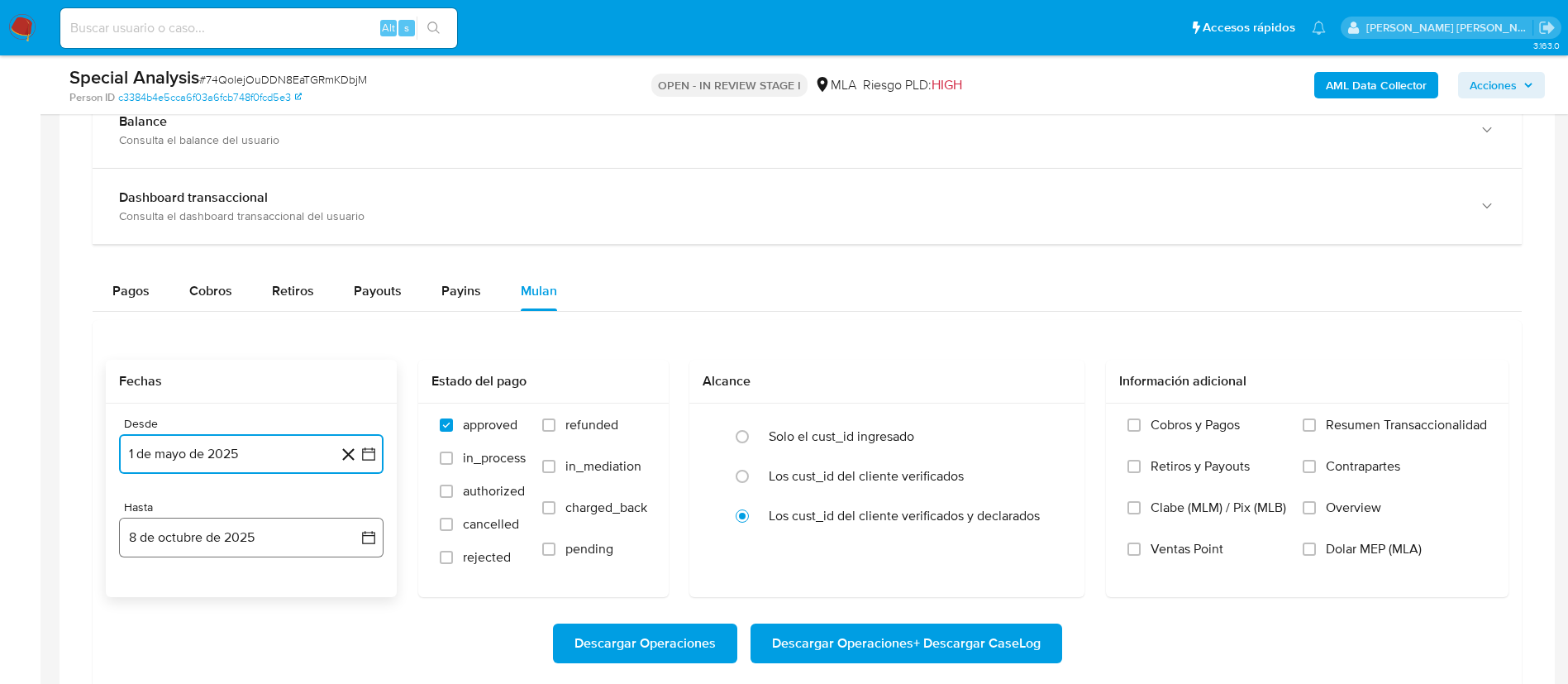
click at [236, 531] on button "8 de octubre de 2025" at bounding box center [251, 537] width 264 height 40
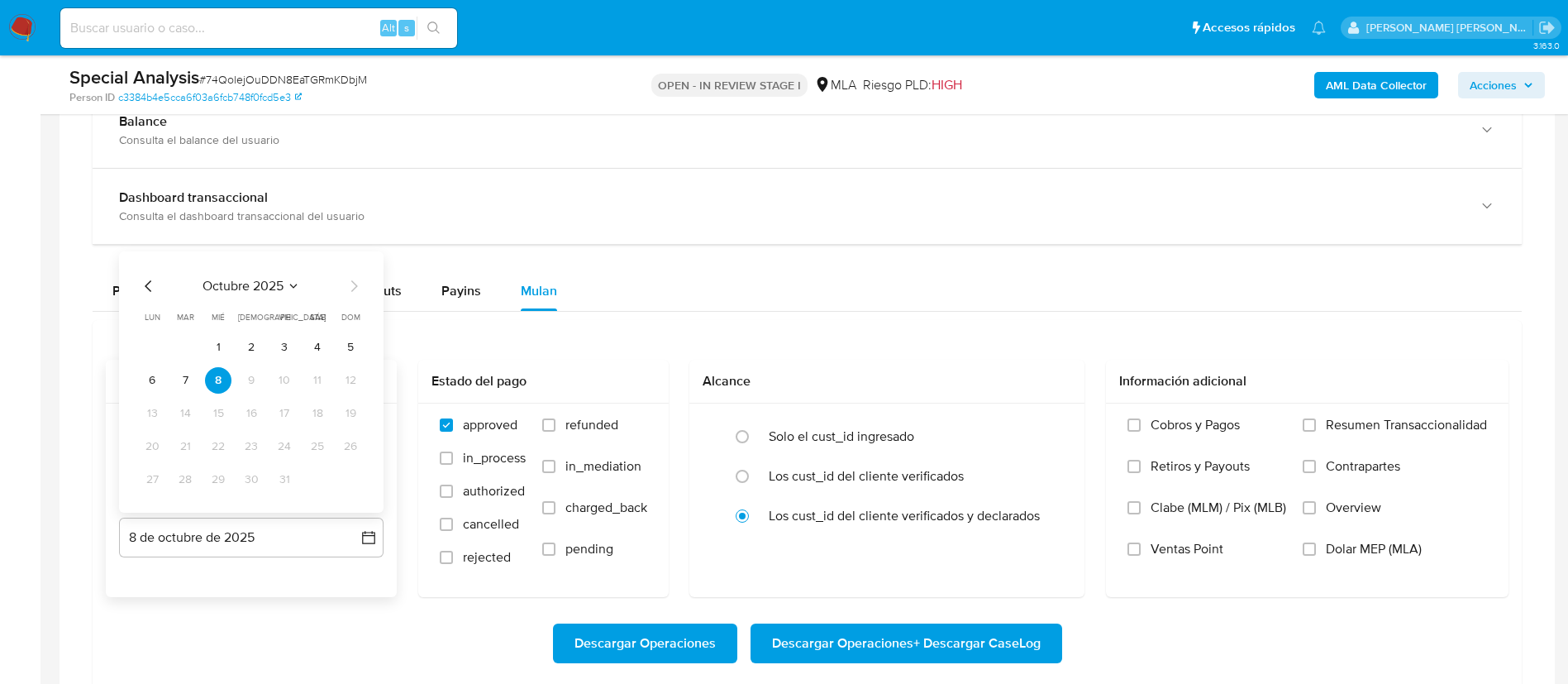
click at [147, 289] on icon "Mes anterior" at bounding box center [148, 286] width 20 height 20
click at [345, 479] on button "31" at bounding box center [350, 479] width 26 height 26
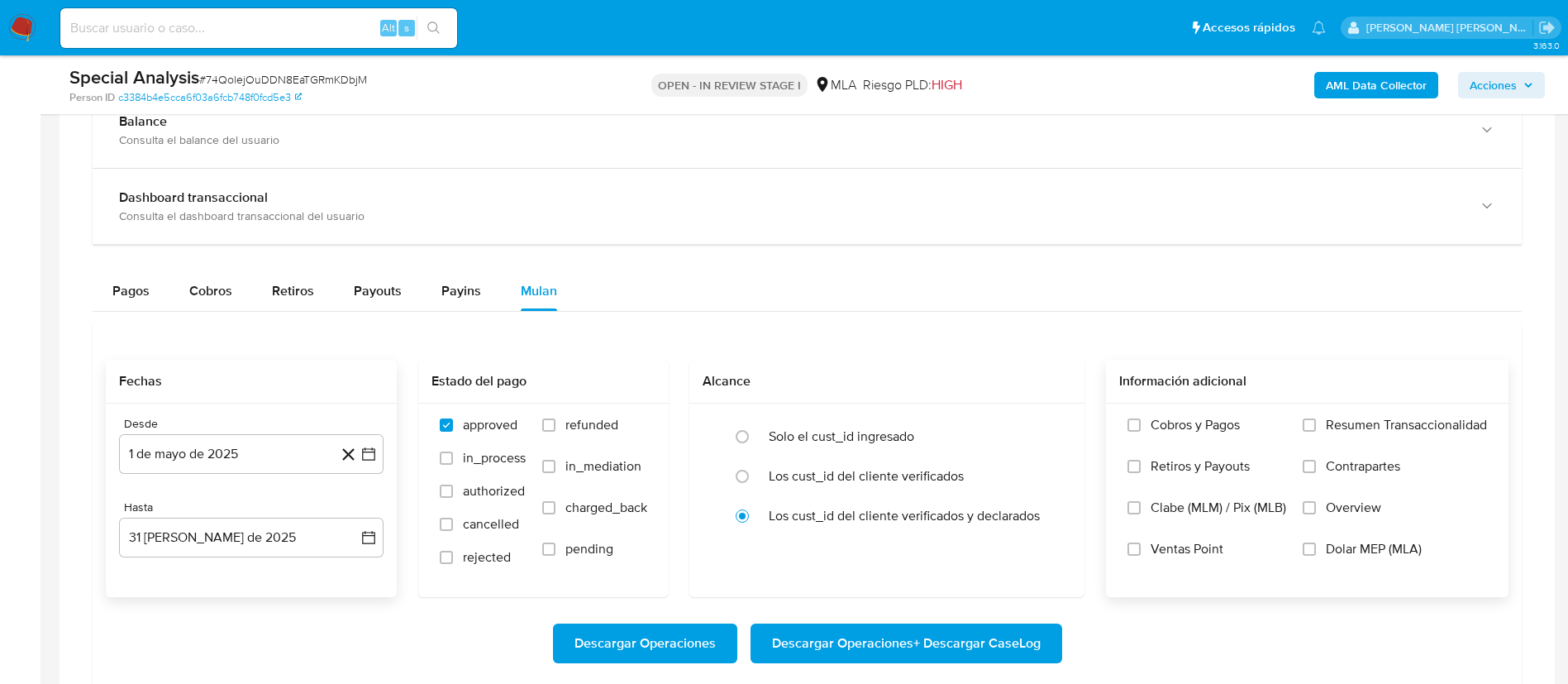
click at [1398, 552] on span "Dolar MEP (MLA)" at bounding box center [1373, 549] width 96 height 17
click at [1316, 552] on input "Dolar MEP (MLA)" at bounding box center [1309, 549] width 13 height 13
click at [963, 633] on span "Descargar Operaciones + Descargar CaseLog" at bounding box center [906, 643] width 268 height 36
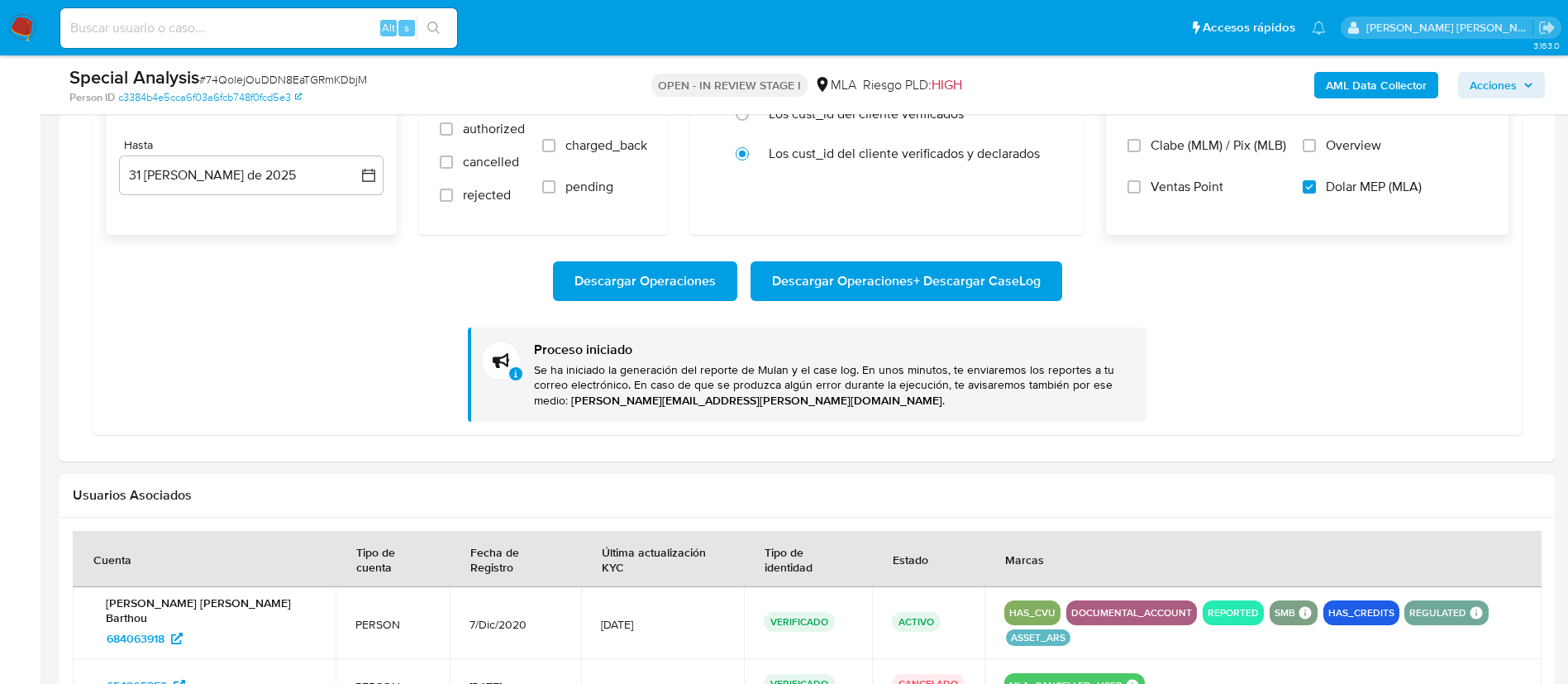
scroll to position [1601, 0]
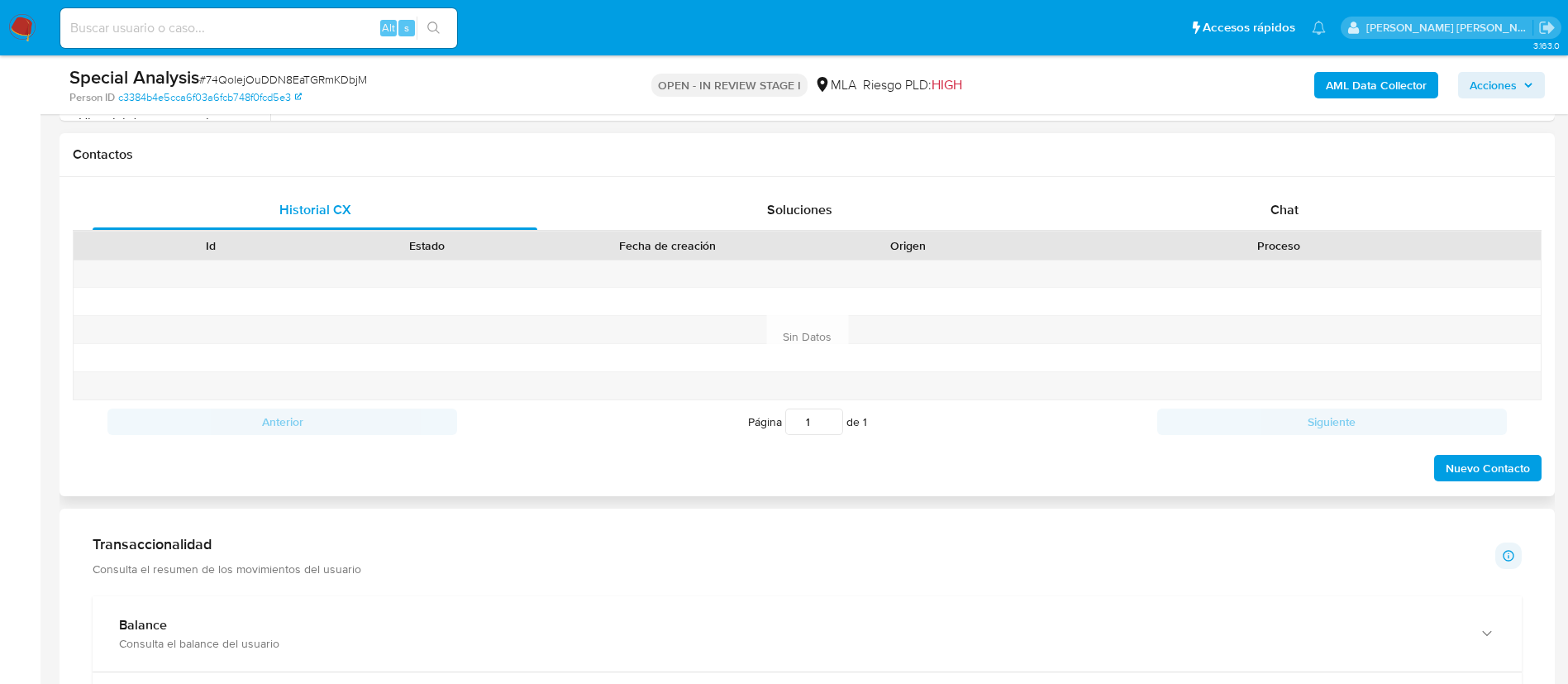
click at [1274, 170] on div "Contactos" at bounding box center [807, 155] width 1495 height 44
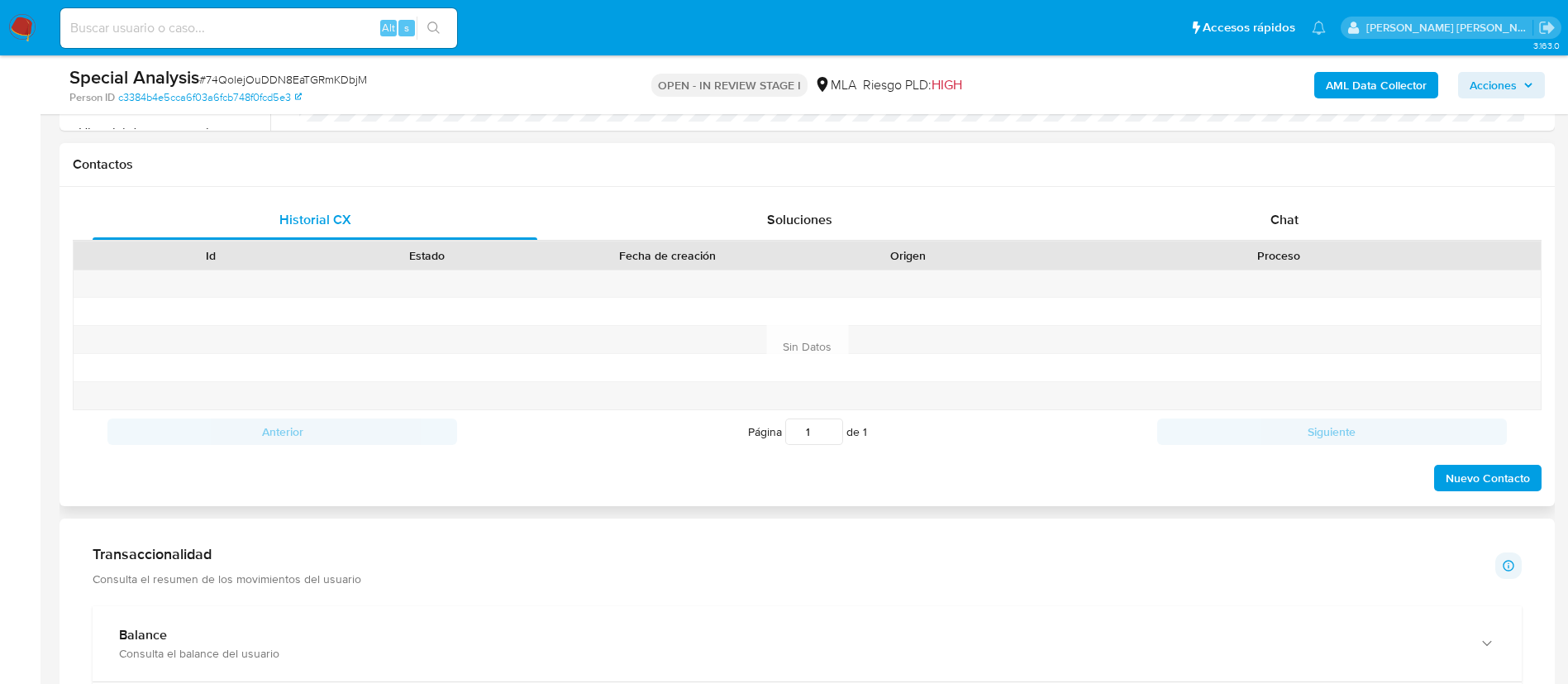
click at [1277, 177] on div "Contactos" at bounding box center [807, 165] width 1495 height 44
click at [1278, 219] on span "Chat" at bounding box center [1285, 220] width 28 height 19
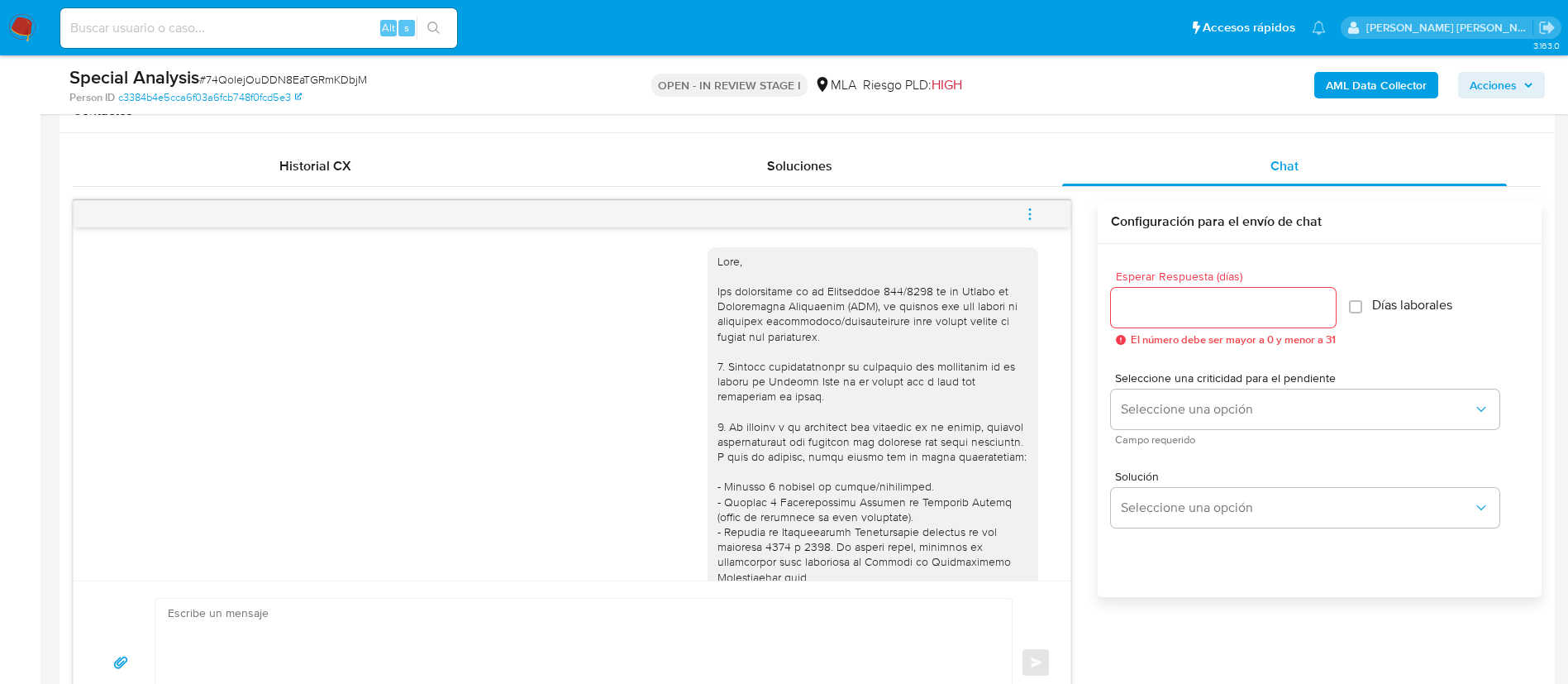
scroll to position [650, 0]
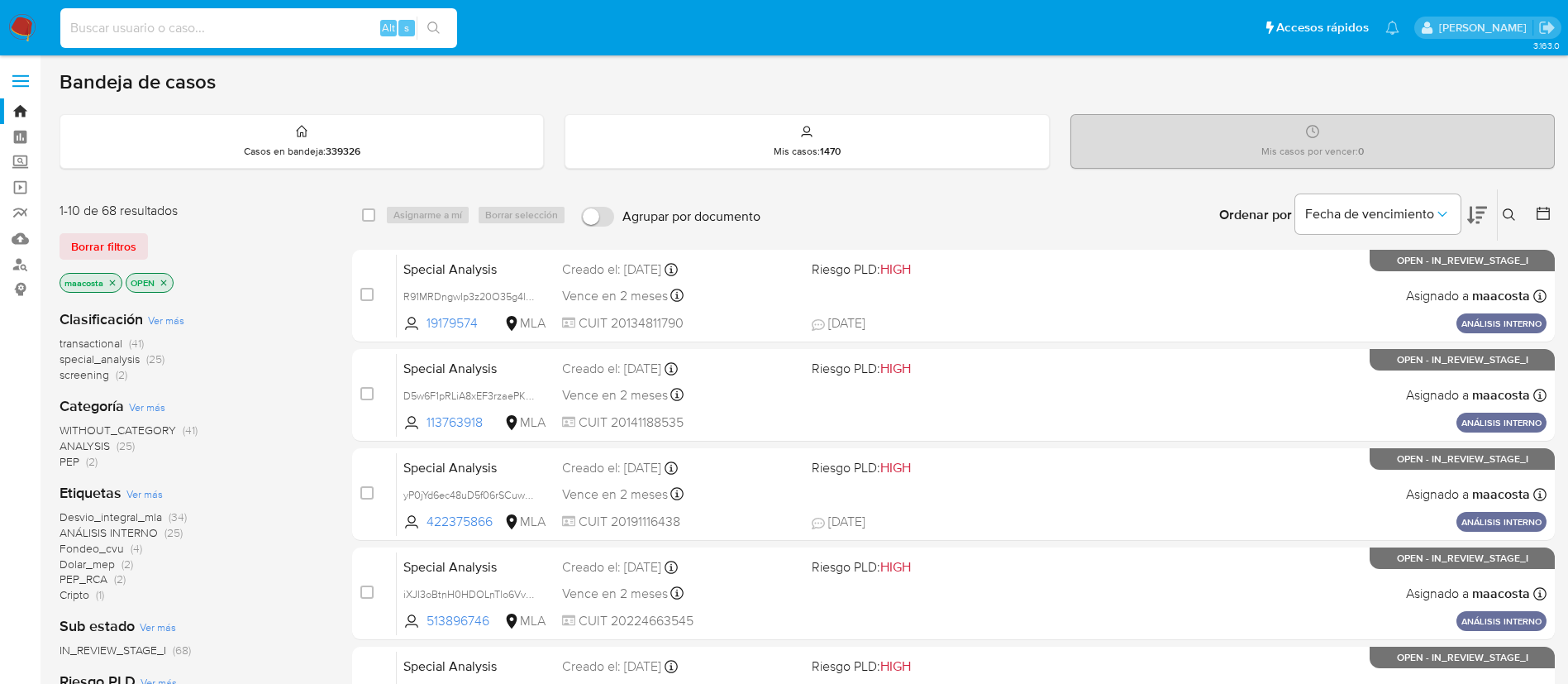
paste input "R91MRDngwIp3z20O35g4llqA"
click at [196, 18] on input at bounding box center [259, 28] width 397 height 21
type input "R91MRDngwIp3z20O35g4llqA"
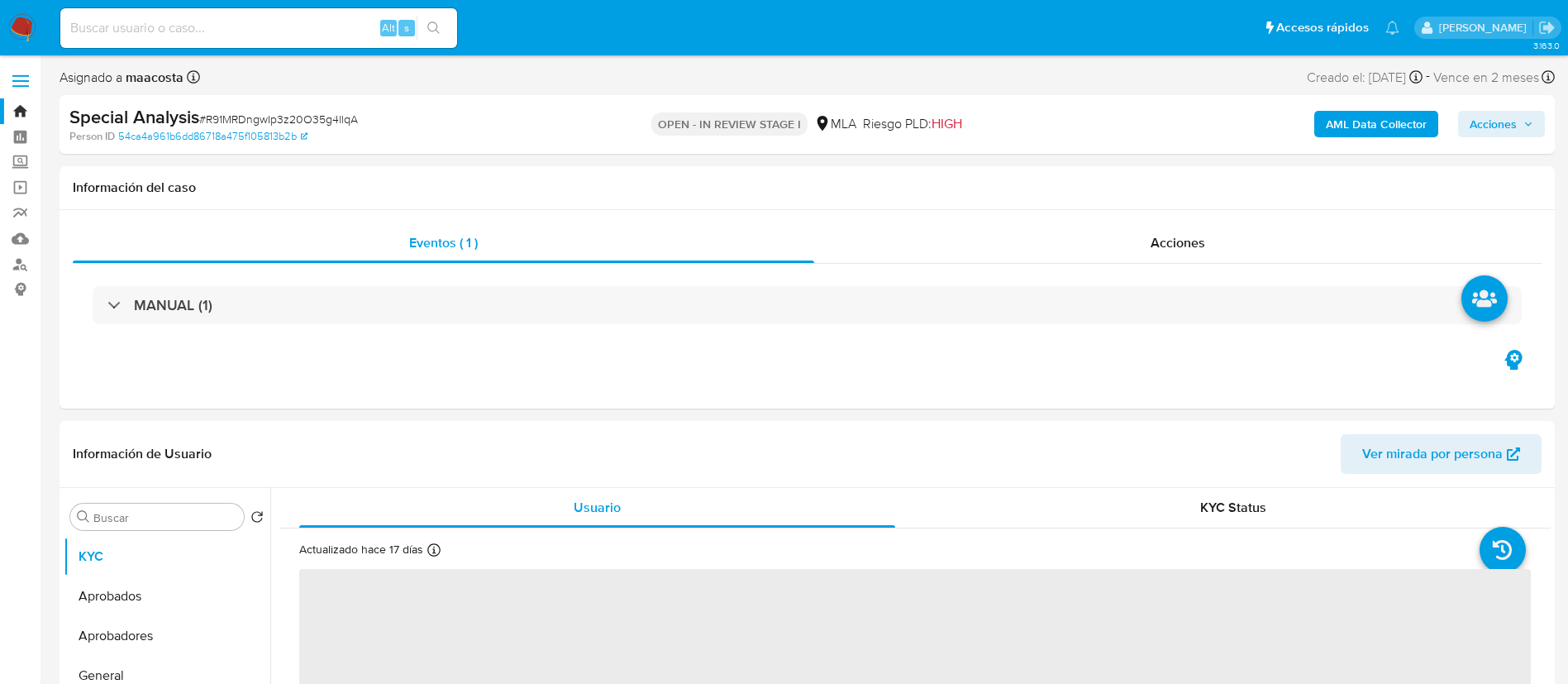
select select "10"
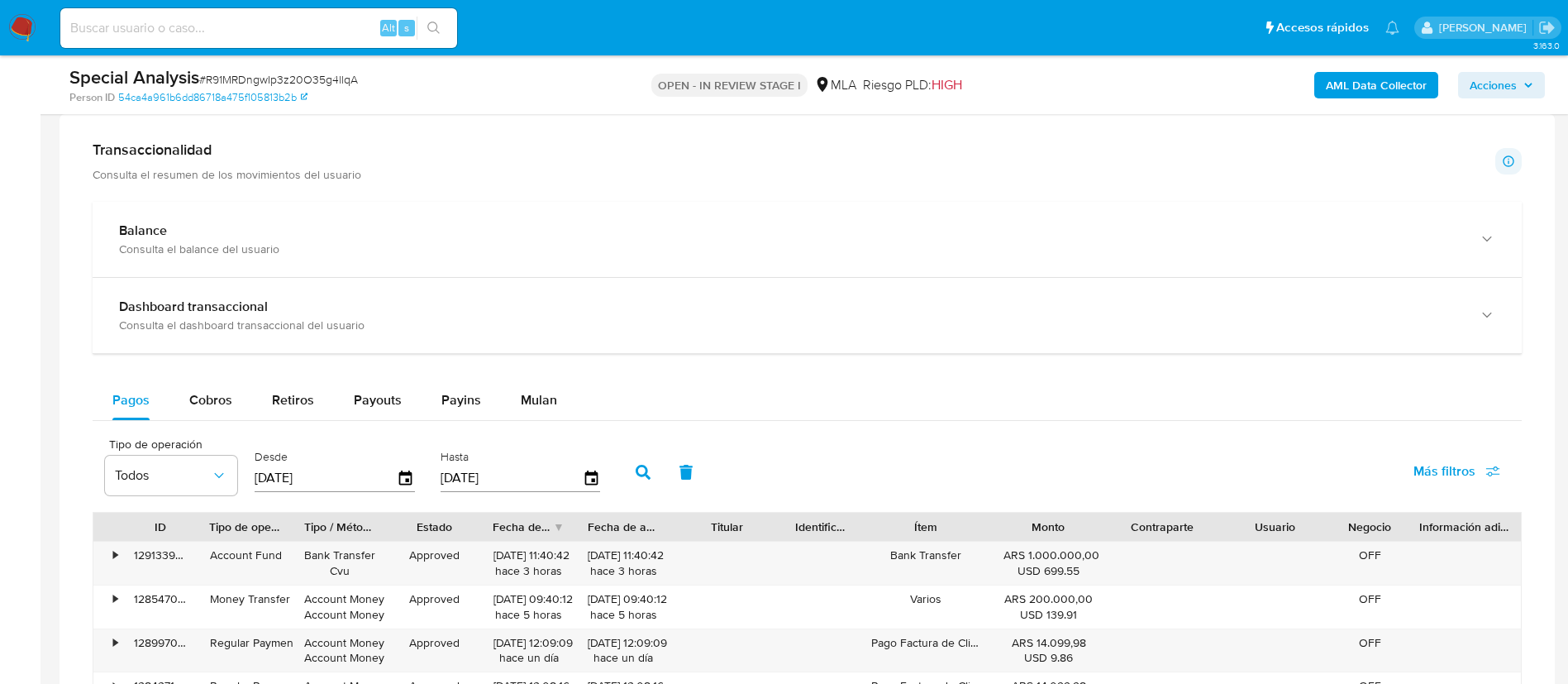
scroll to position [1123, 0]
click at [550, 401] on span "Mulan" at bounding box center [539, 403] width 36 height 19
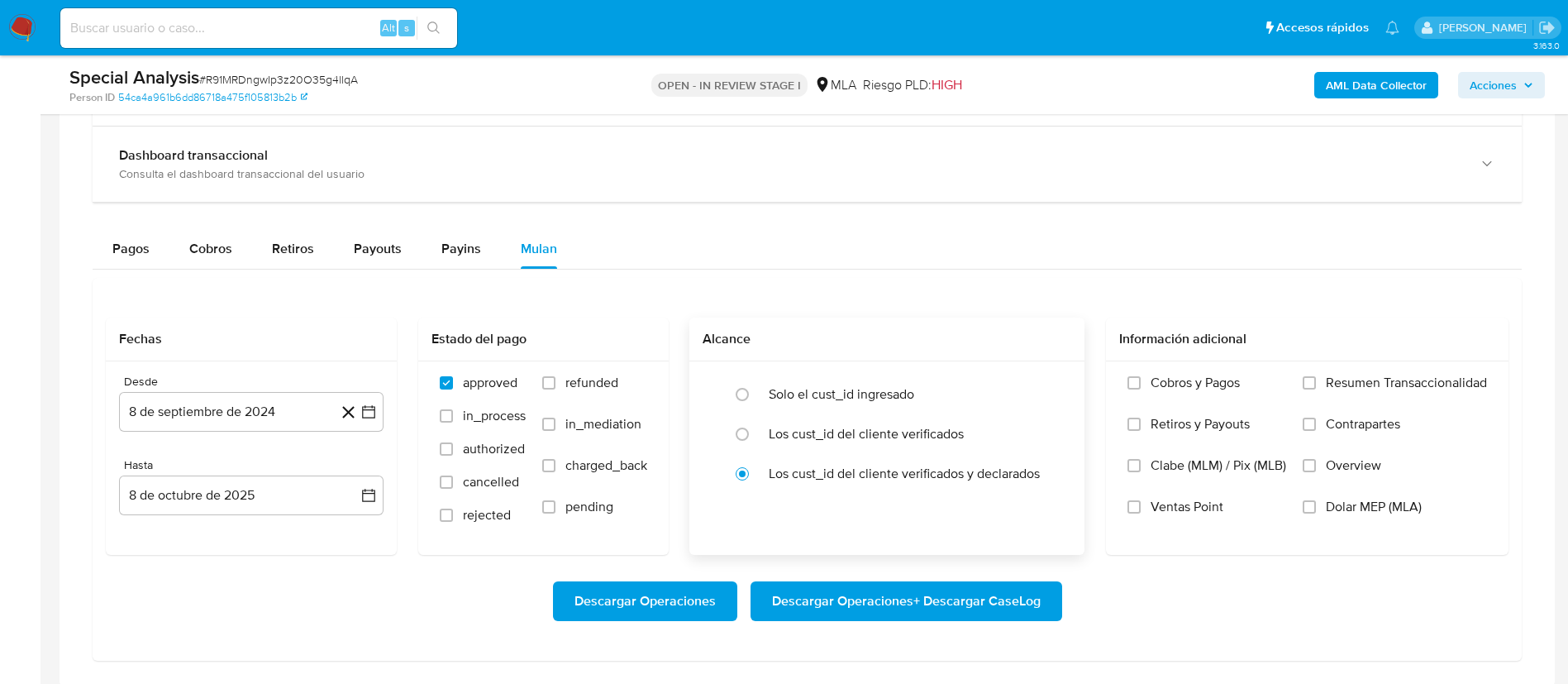
scroll to position [1279, 0]
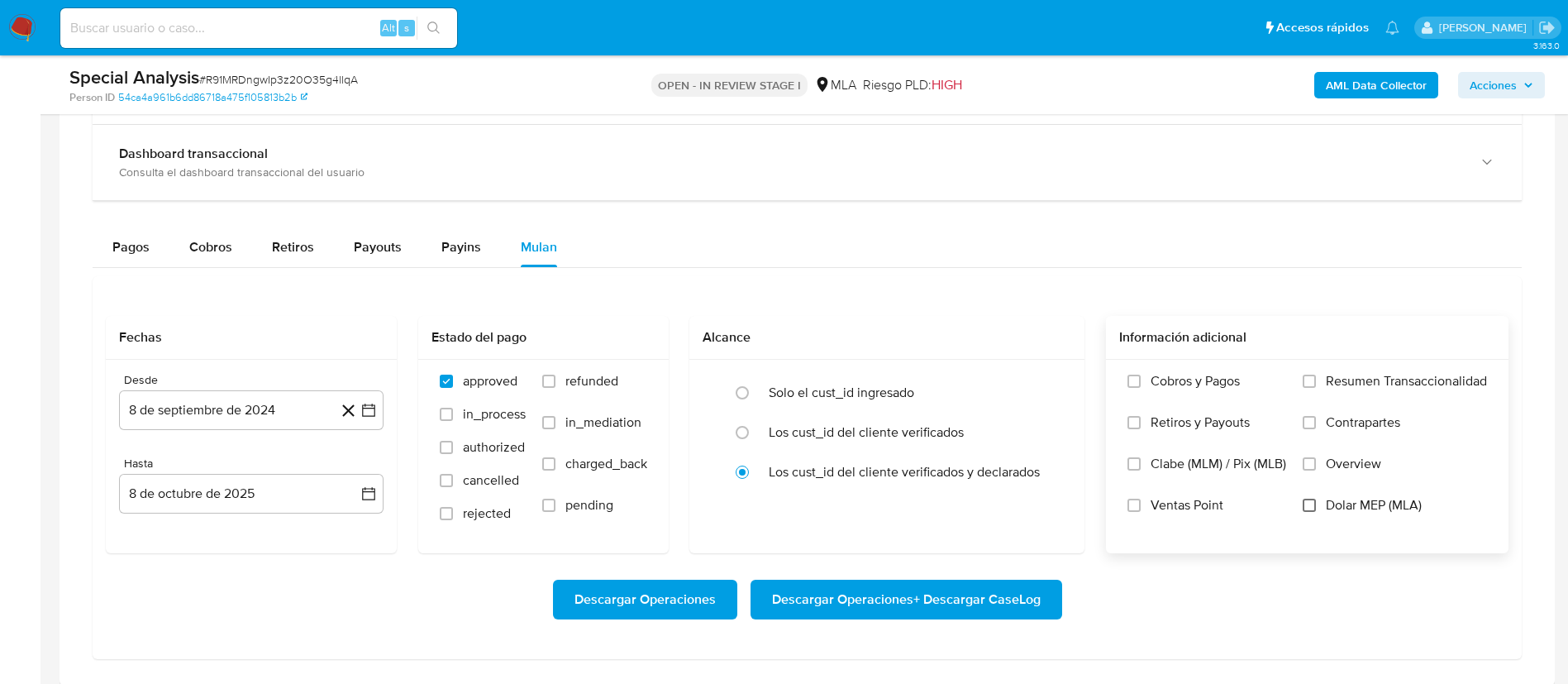
click at [1314, 507] on input "Dolar MEP (MLA)" at bounding box center [1309, 505] width 13 height 13
click at [367, 405] on icon "button" at bounding box center [369, 410] width 13 height 13
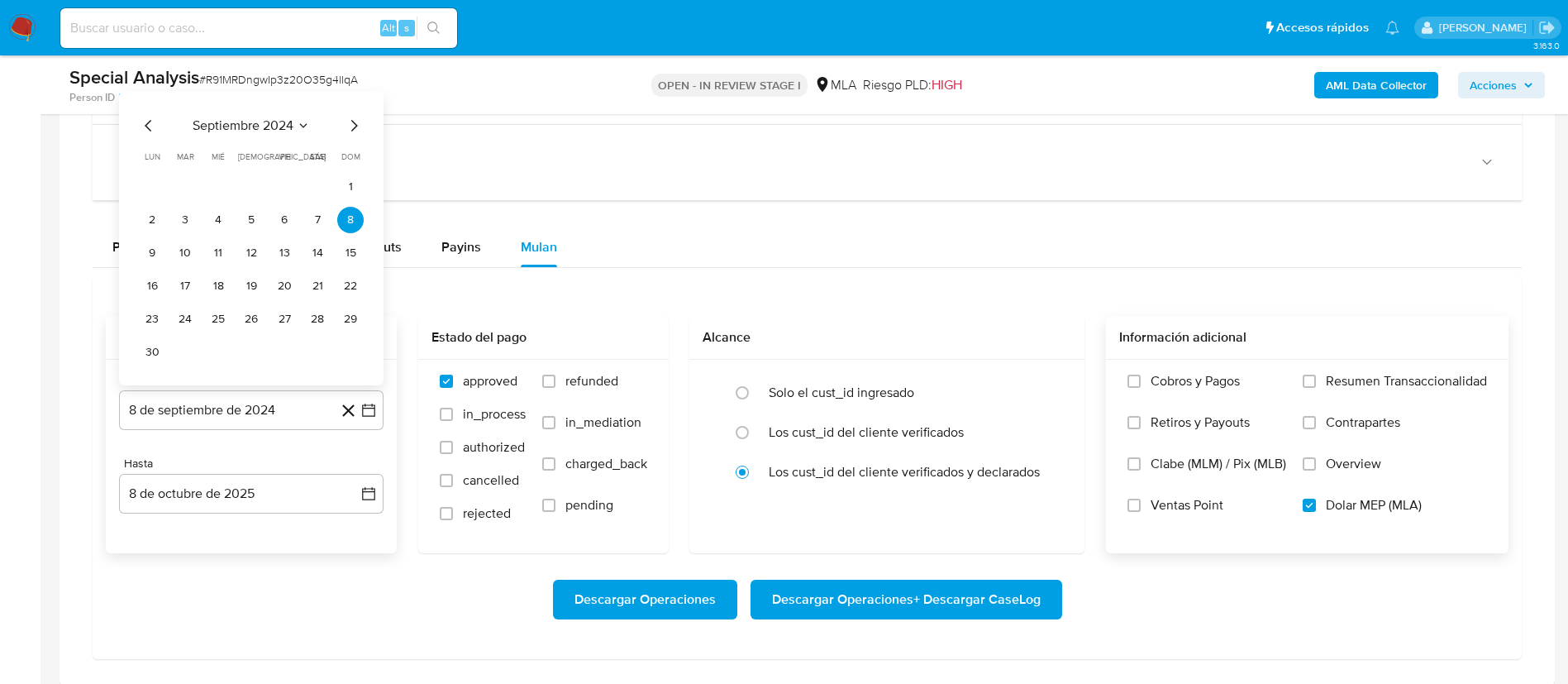
click at [278, 136] on div "septiembre 2024 septiembre 2024 lun lunes mar martes mié miércoles jue jueves v…" at bounding box center [251, 241] width 225 height 250
click at [282, 113] on div "septiembre 2024 septiembre 2024 lun lunes mar martes mié miércoles jue jueves v…" at bounding box center [251, 238] width 264 height 294
click at [287, 121] on span "septiembre 2024" at bounding box center [243, 126] width 101 height 17
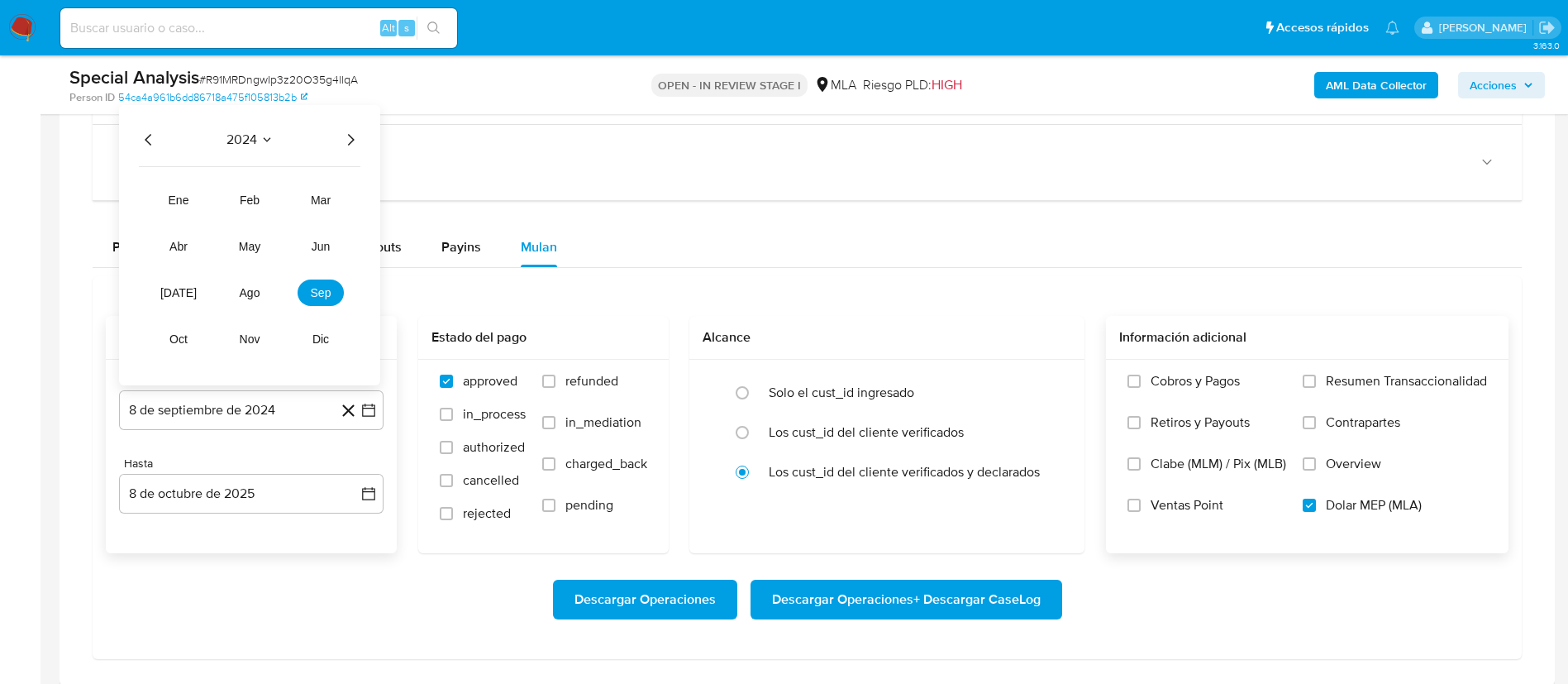
click at [340, 147] on icon "Año siguiente" at bounding box center [350, 140] width 20 height 20
click at [253, 238] on button "may" at bounding box center [249, 247] width 47 height 26
click at [253, 227] on button "1" at bounding box center [251, 220] width 26 height 26
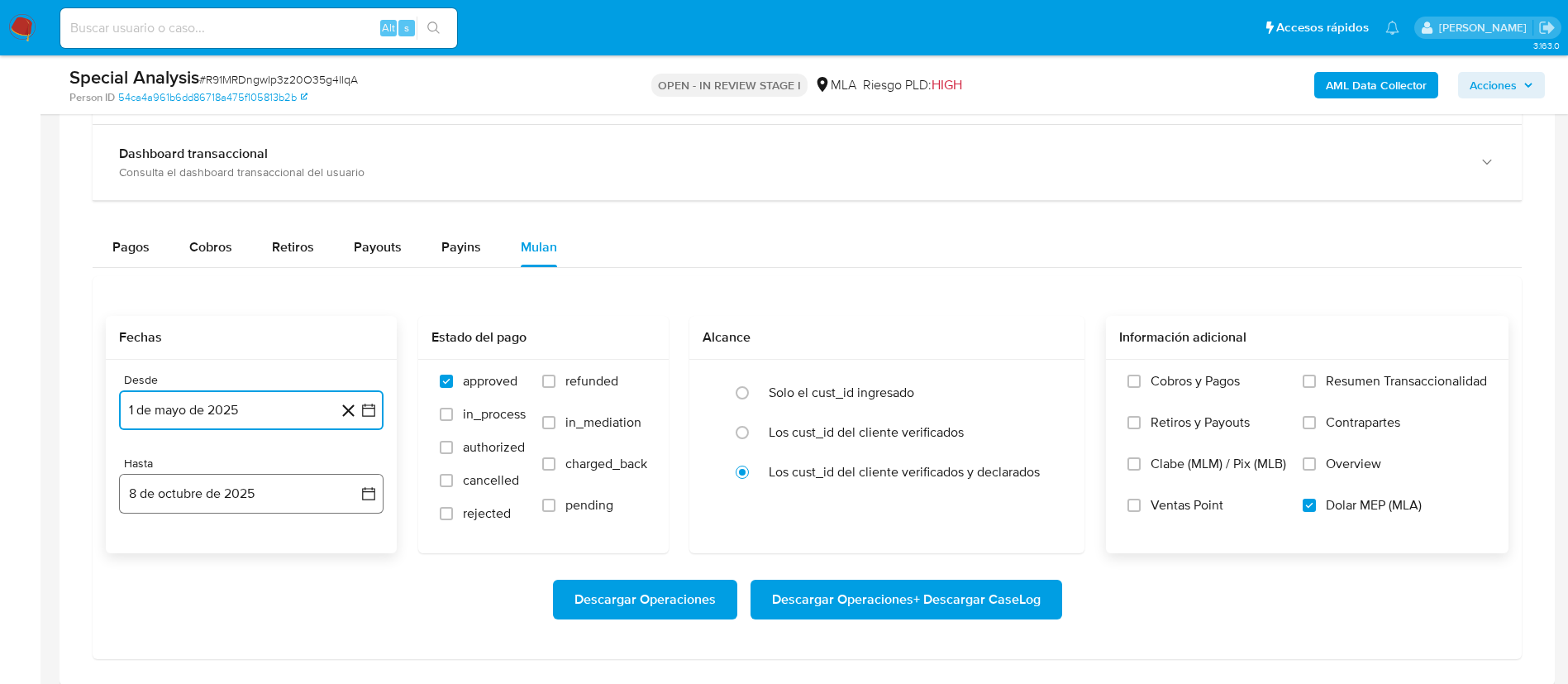
click at [230, 501] on button "8 de octubre de 2025" at bounding box center [251, 493] width 264 height 40
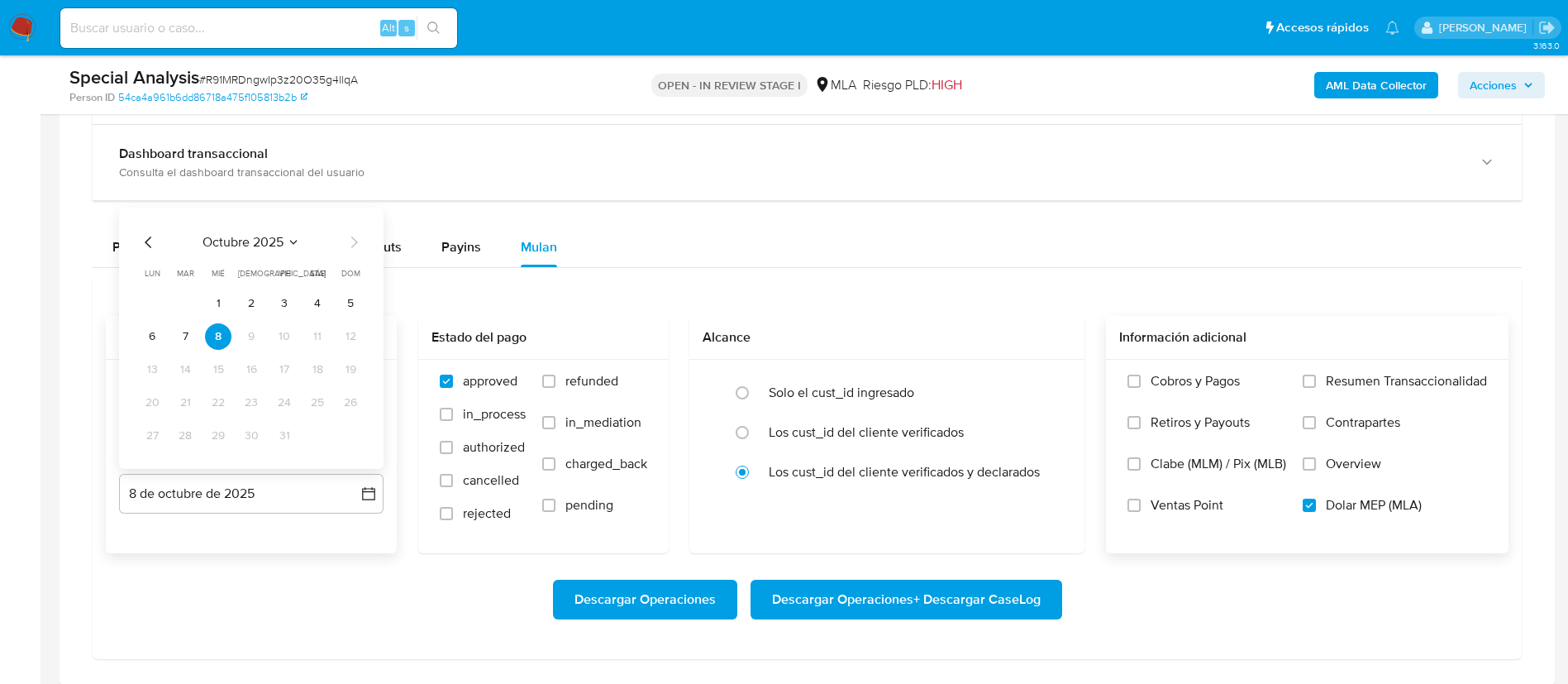
click at [147, 242] on icon "Mes anterior" at bounding box center [148, 242] width 20 height 20
click at [355, 439] on button "31" at bounding box center [350, 436] width 26 height 26
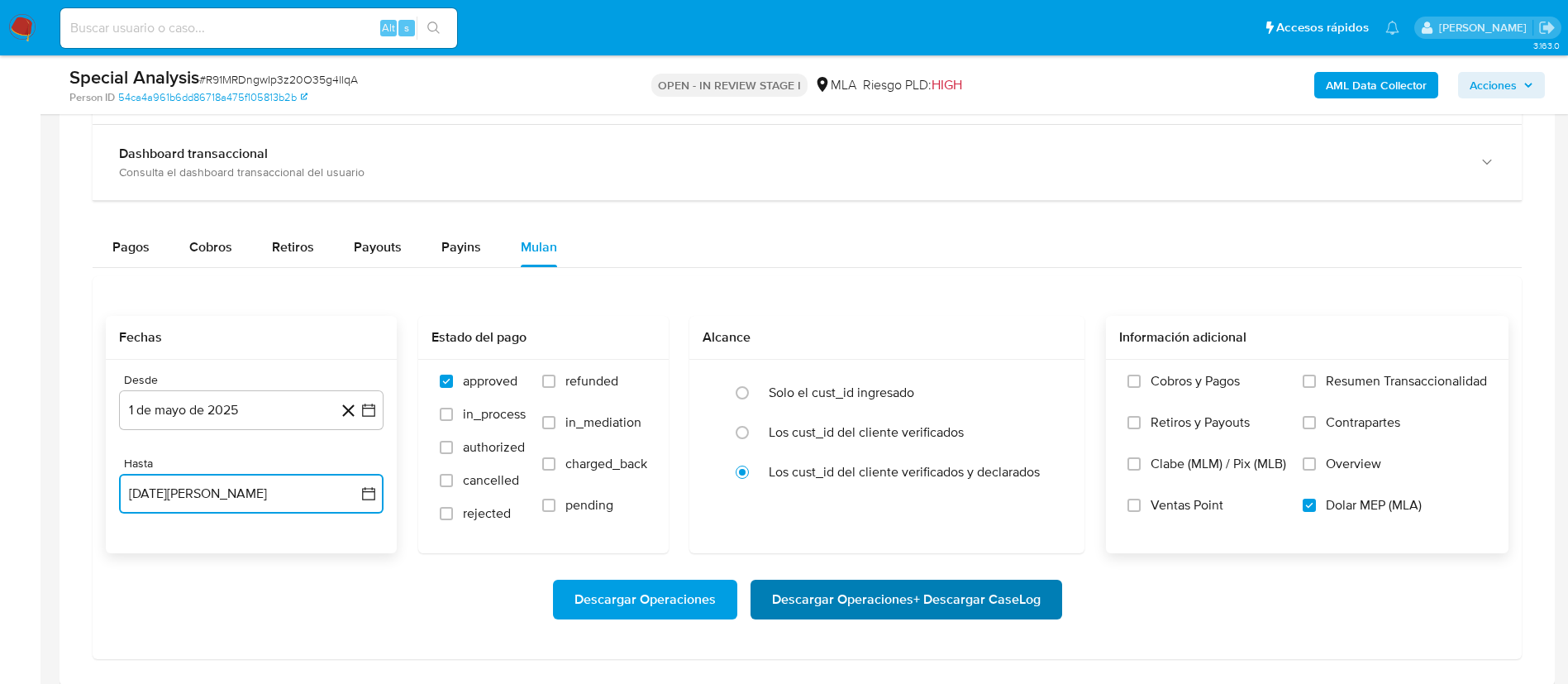
click at [825, 602] on span "Descargar Operaciones + Descargar CaseLog" at bounding box center [906, 599] width 268 height 36
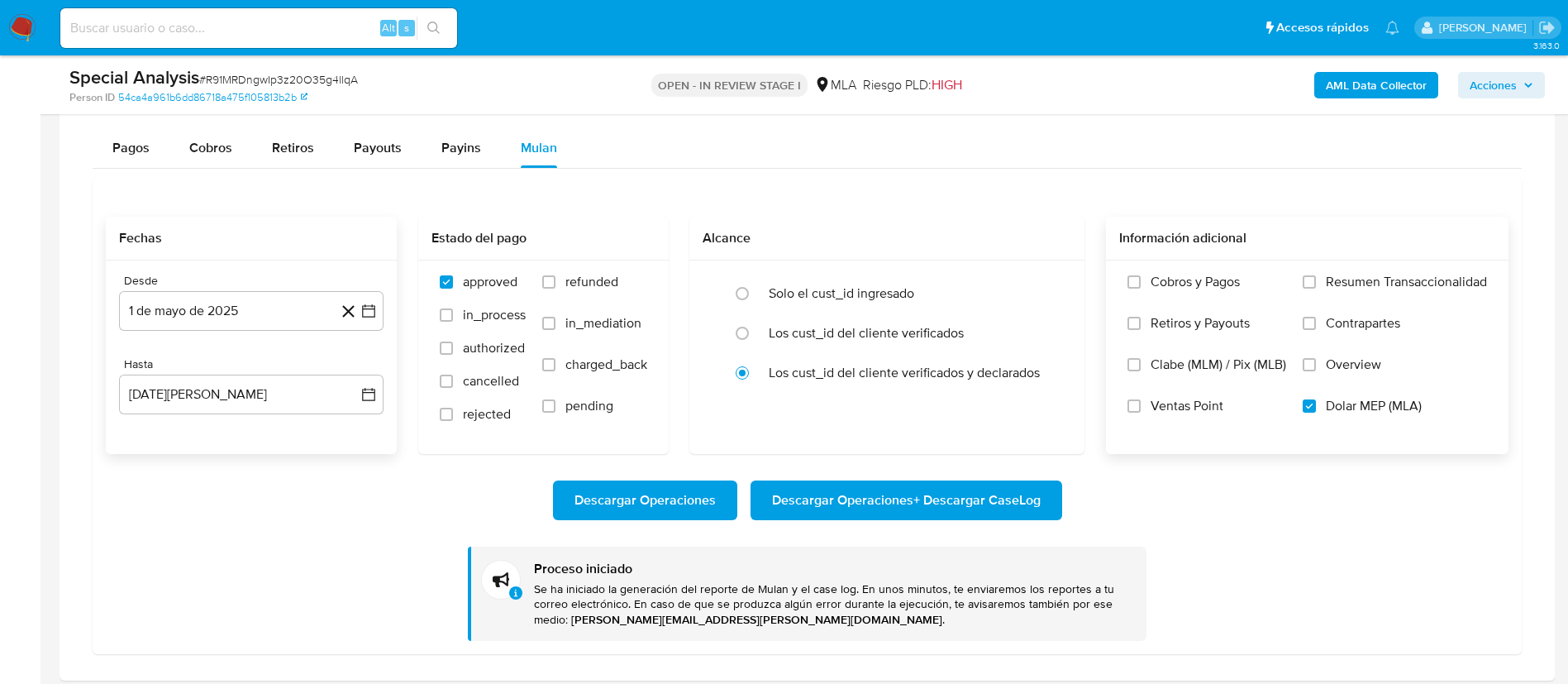
scroll to position [1397, 0]
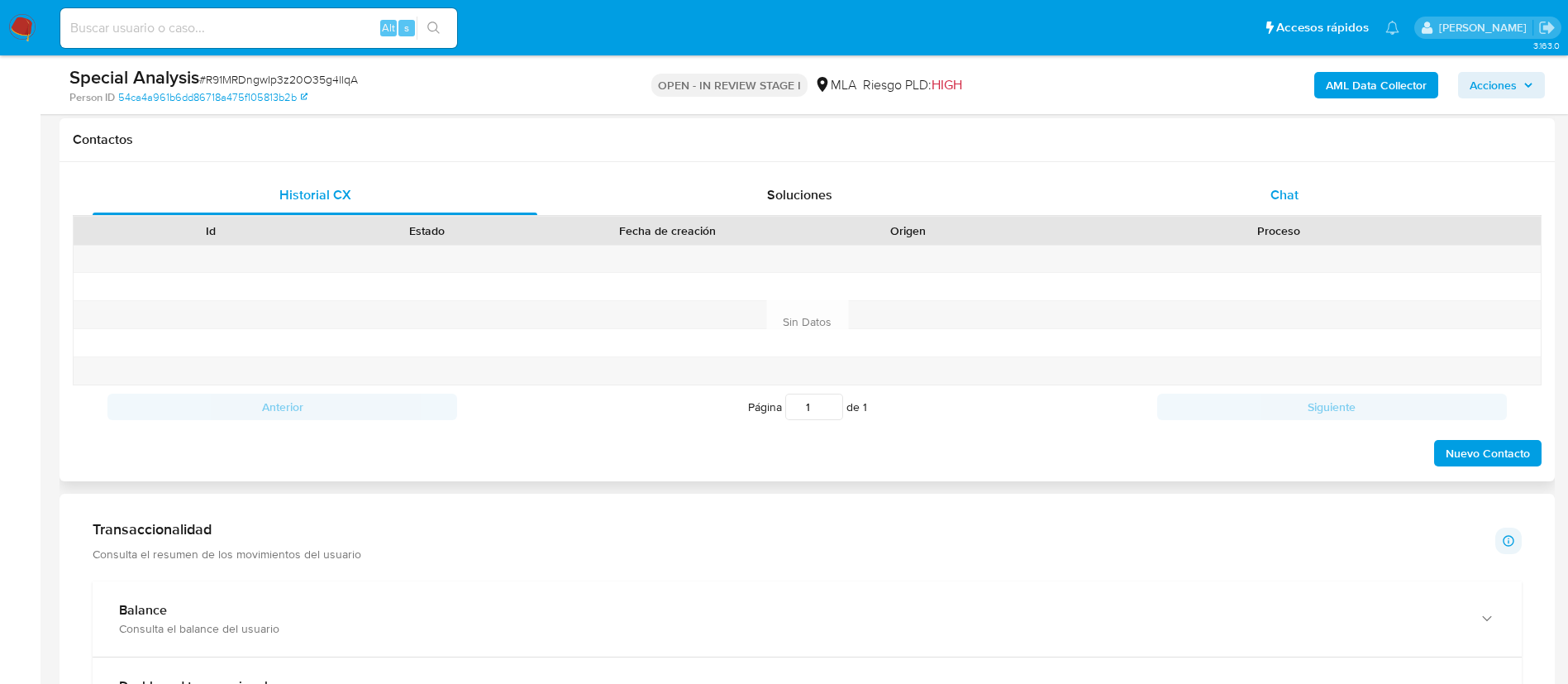
click at [1292, 178] on div "Chat" at bounding box center [1285, 195] width 445 height 40
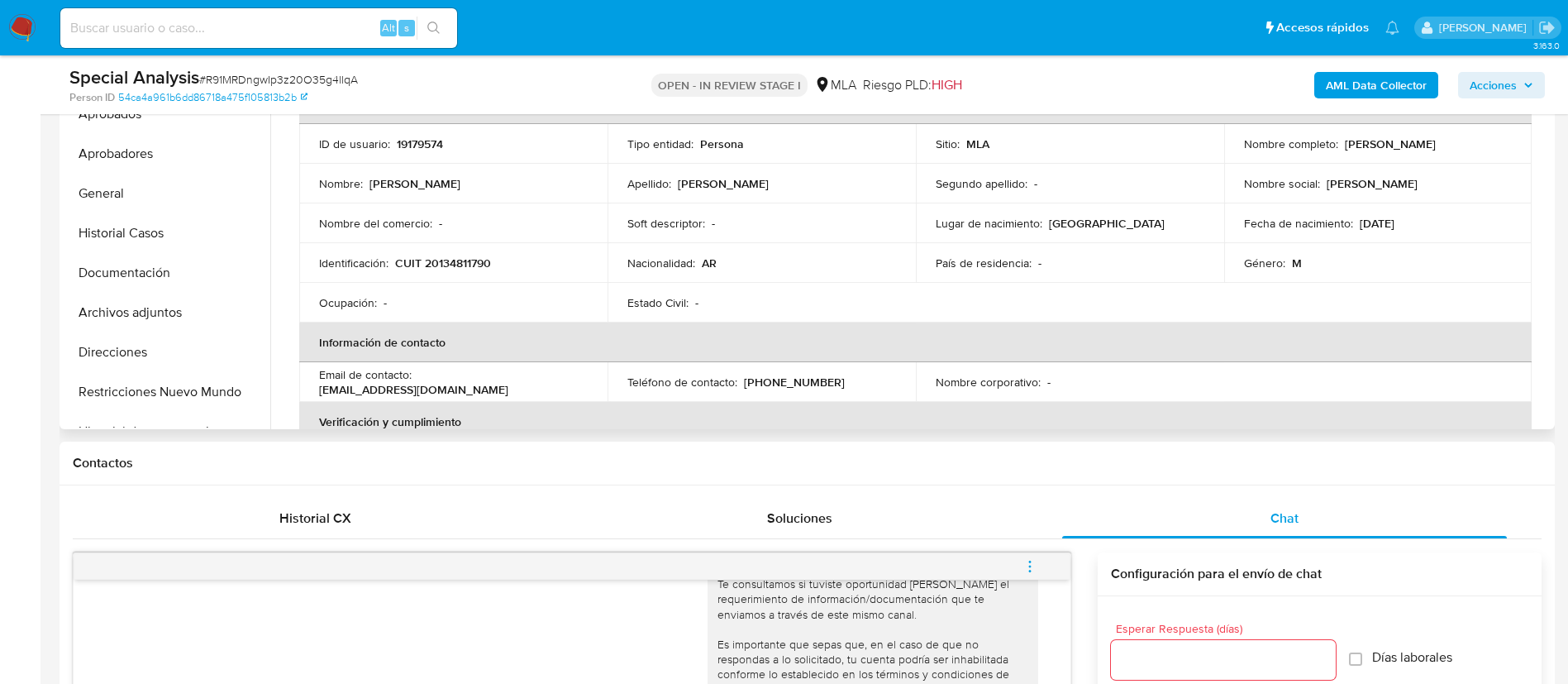
scroll to position [421, 0]
drag, startPoint x: 1338, startPoint y: 149, endPoint x: 1491, endPoint y: 157, distance: 153.2
click at [1491, 157] on td "Nombre completo : Federico Miguel Fittipaldi" at bounding box center [1378, 146] width 308 height 40
copy p "Federico Miguel Fittipaldi"
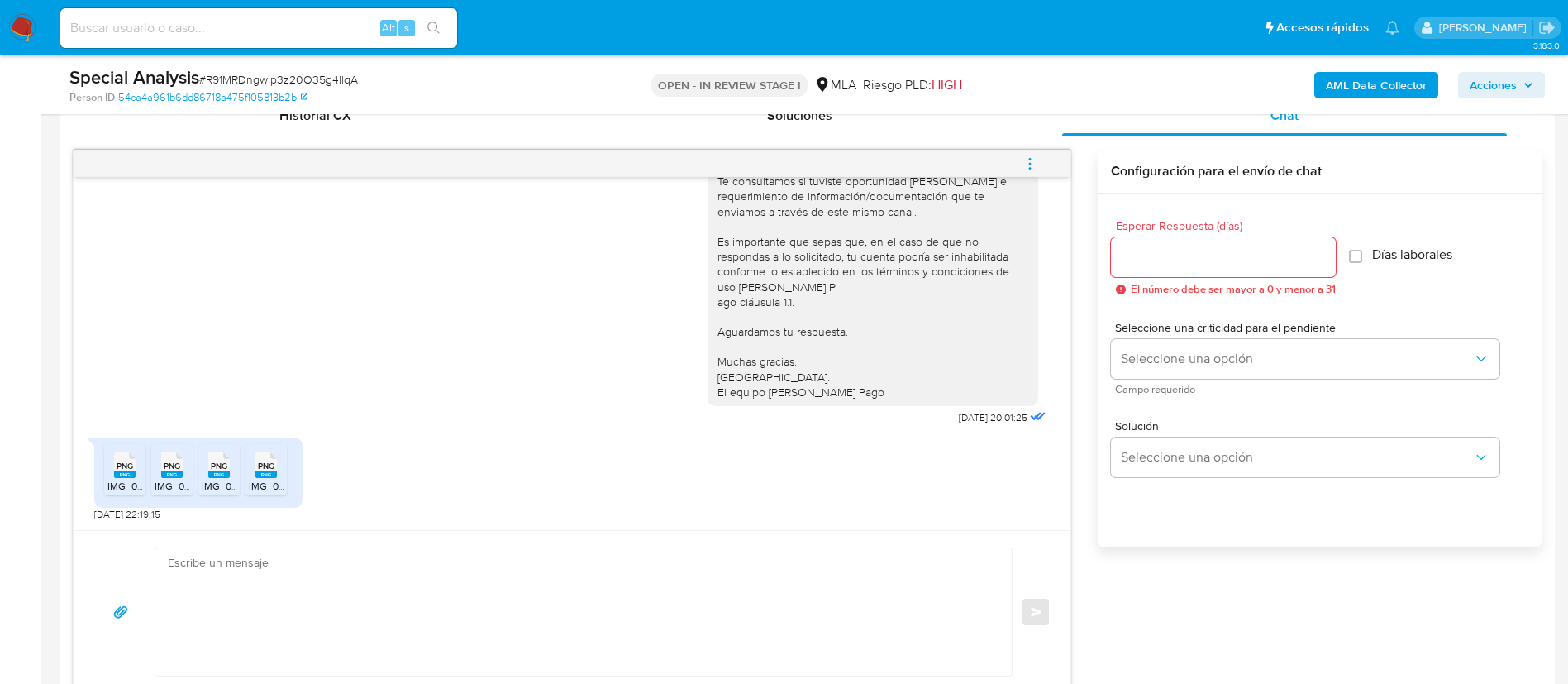
scroll to position [831, 0]
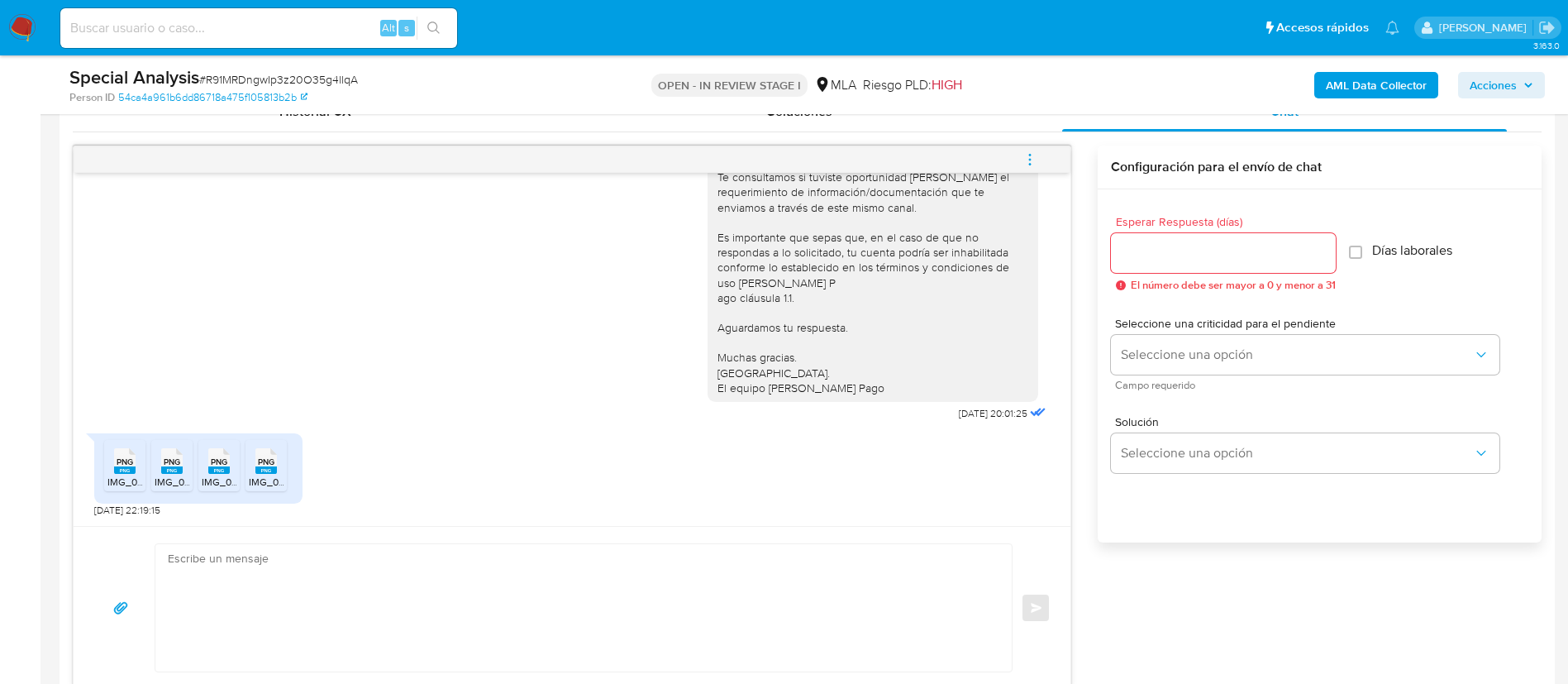
click at [134, 467] on rect at bounding box center [125, 470] width 21 height 7
click at [166, 474] on rect at bounding box center [172, 470] width 21 height 7
click at [217, 468] on rect at bounding box center [218, 470] width 21 height 7
click at [261, 468] on rect at bounding box center [266, 470] width 21 height 7
paste input "AYFISoJwTlYzelncHKkpVoKc"
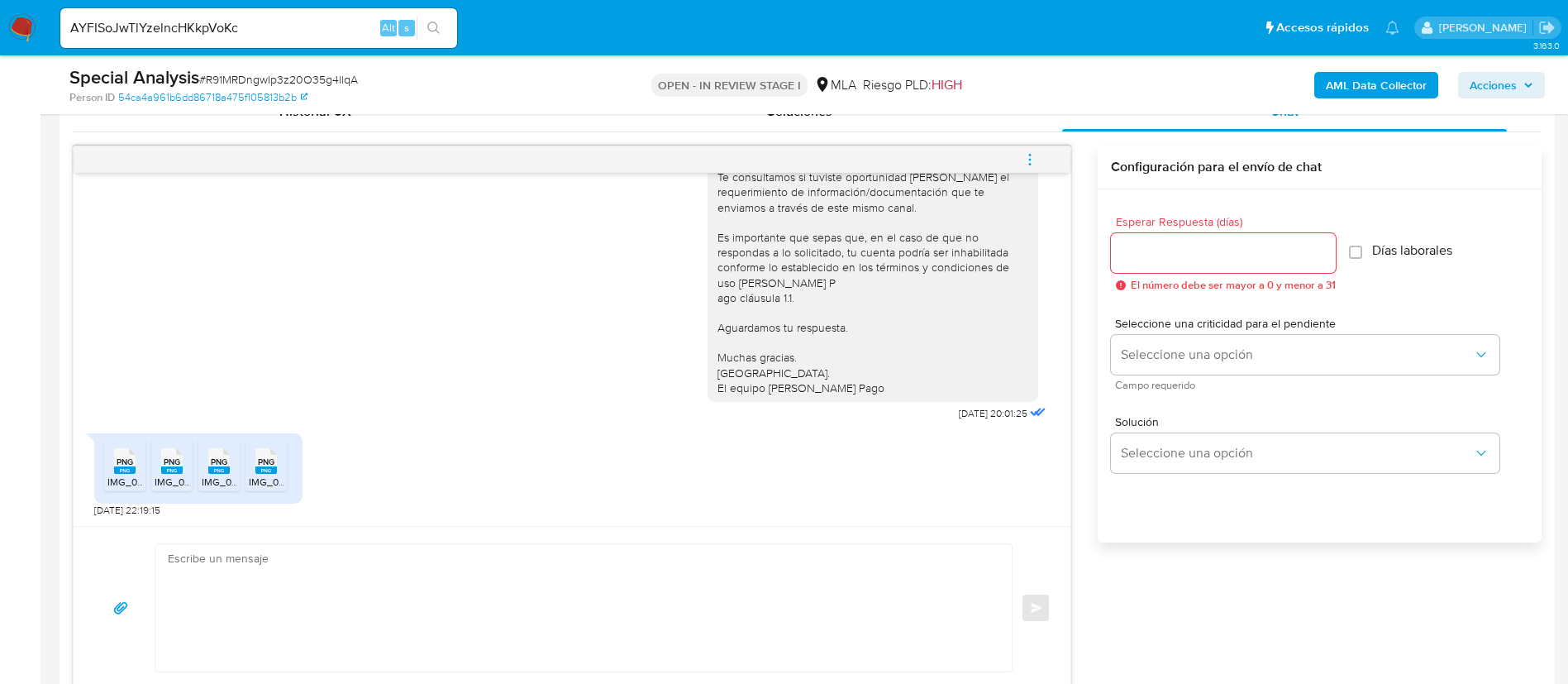
click at [267, 33] on input "AYFISoJwTlYzelncHKkpVoKc" at bounding box center [259, 28] width 397 height 21
type input "AYFISoJwTlYzelncHKkpVoKc"
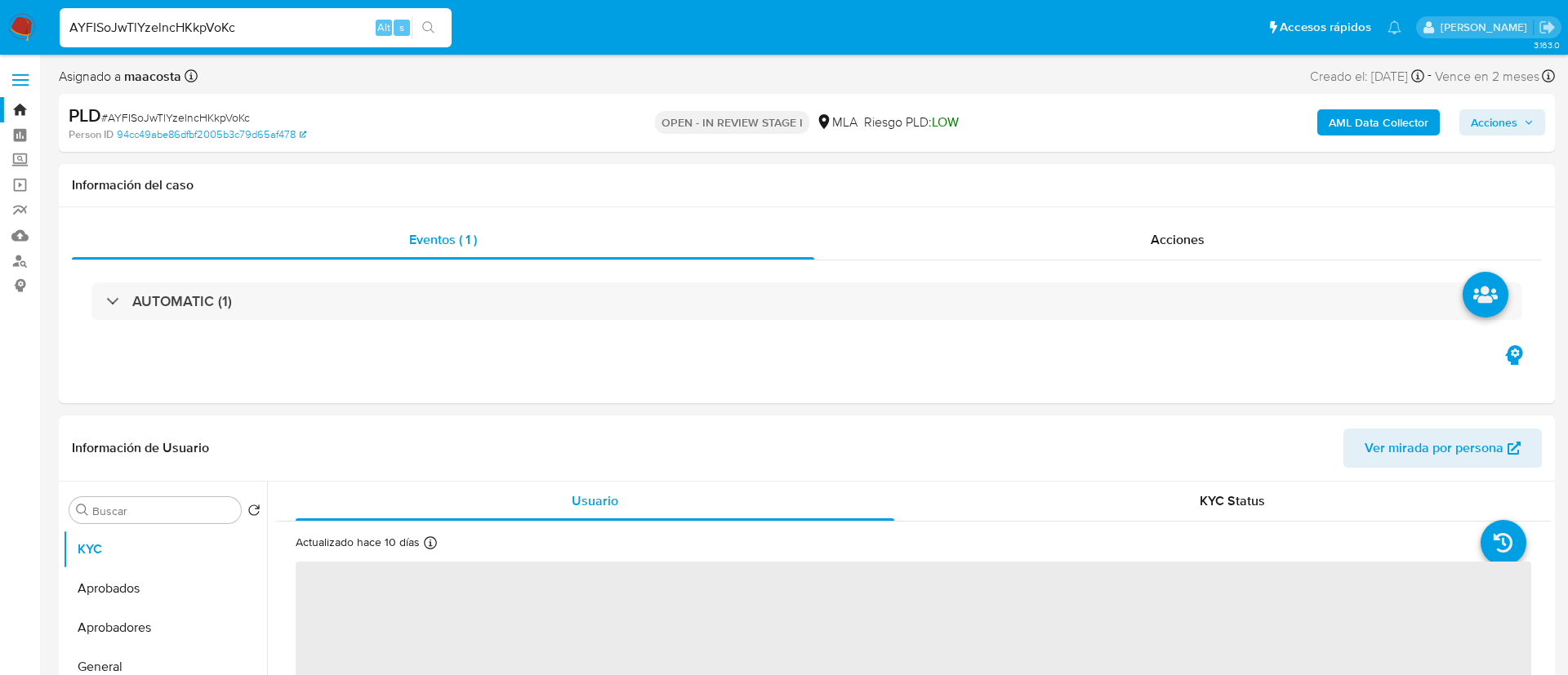
select select "10"
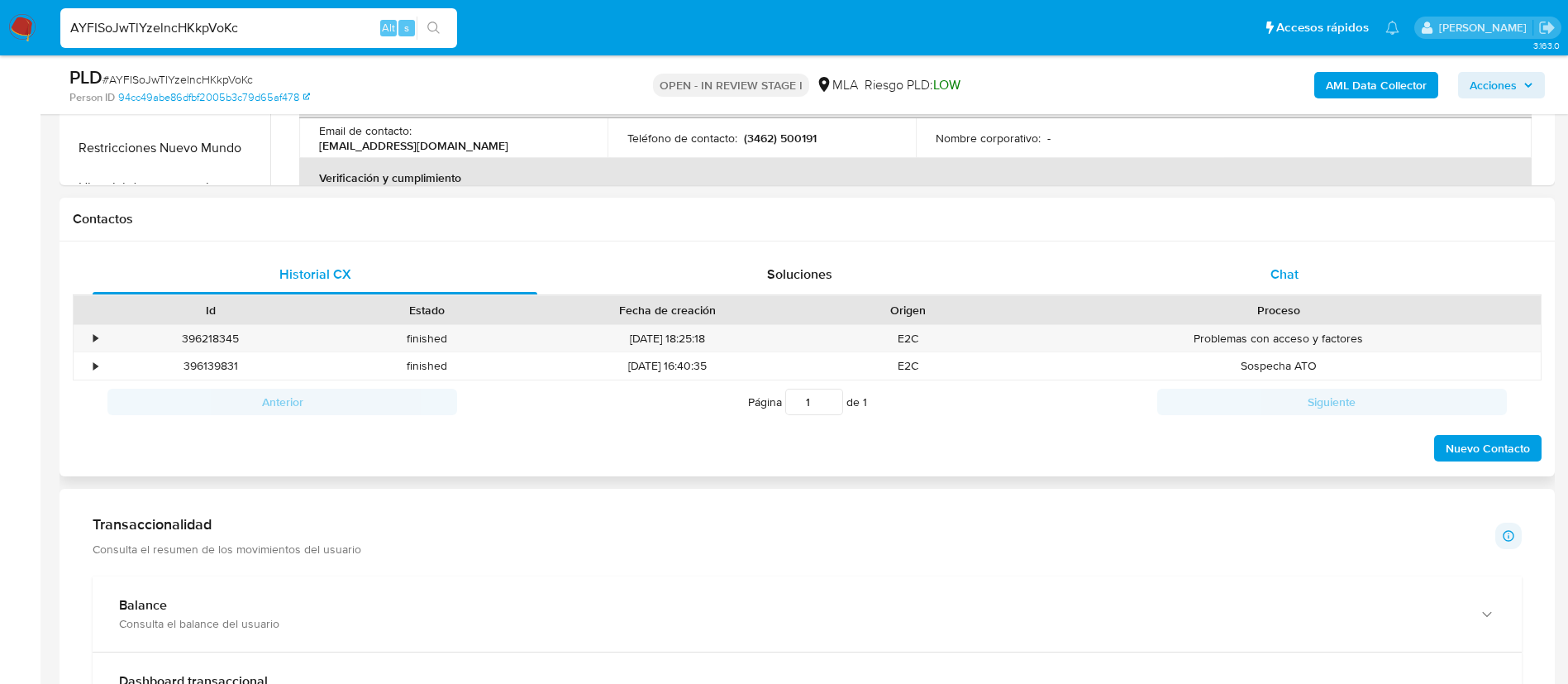
click at [1285, 273] on span "Chat" at bounding box center [1285, 274] width 28 height 19
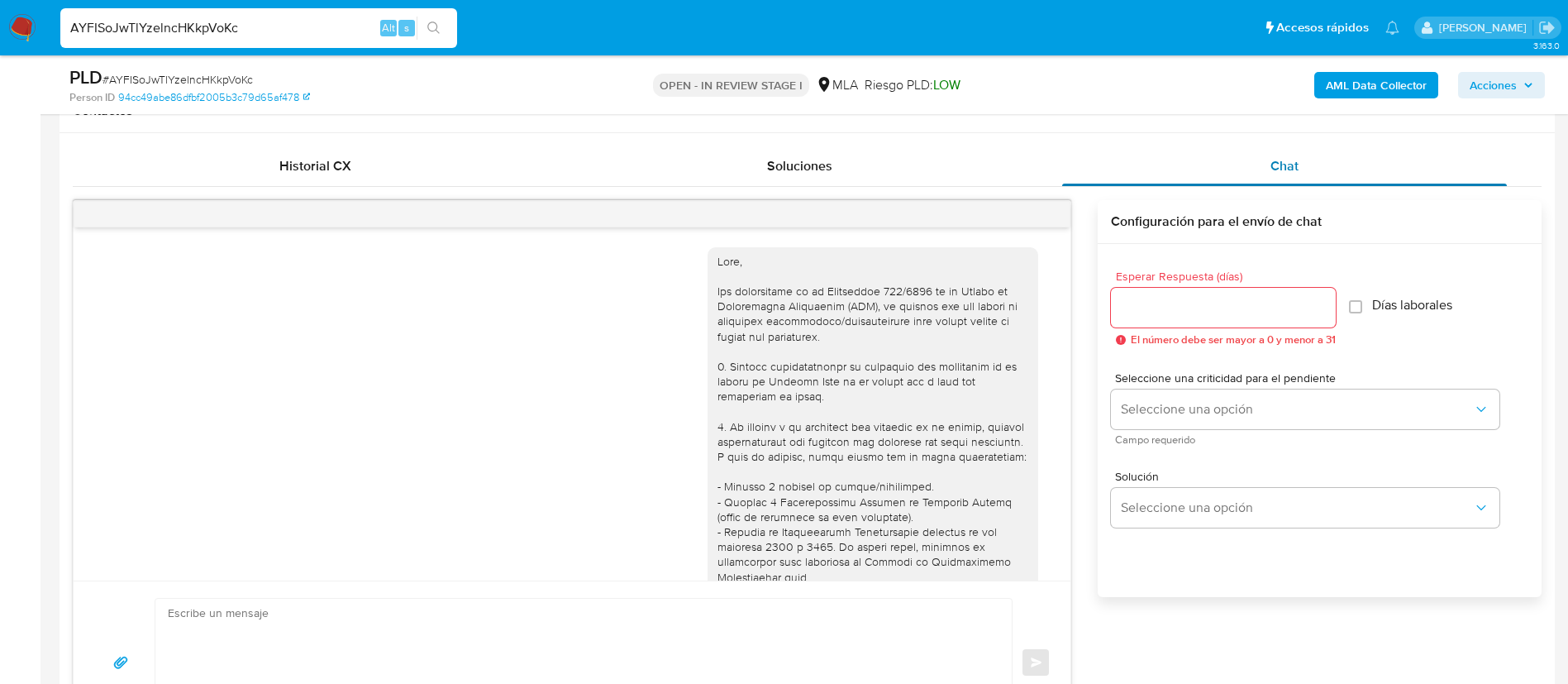
scroll to position [650, 0]
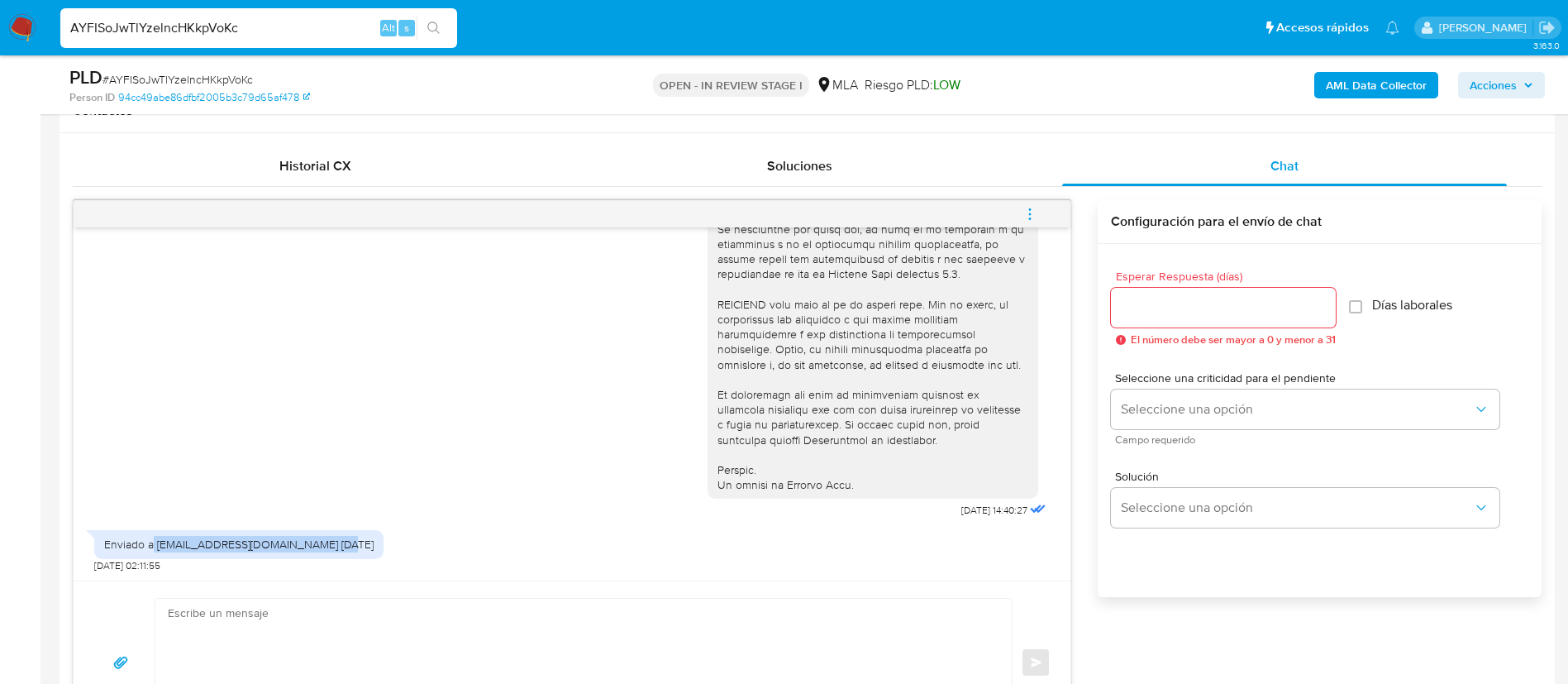
drag, startPoint x: 154, startPoint y: 551, endPoint x: 350, endPoint y: 553, distance: 196.0
click at [350, 553] on div "Enviado a documentación@mercadopago.com.ar 19/09/25" at bounding box center [239, 544] width 290 height 28
copy div "documentación@mercadopago.com.ar"
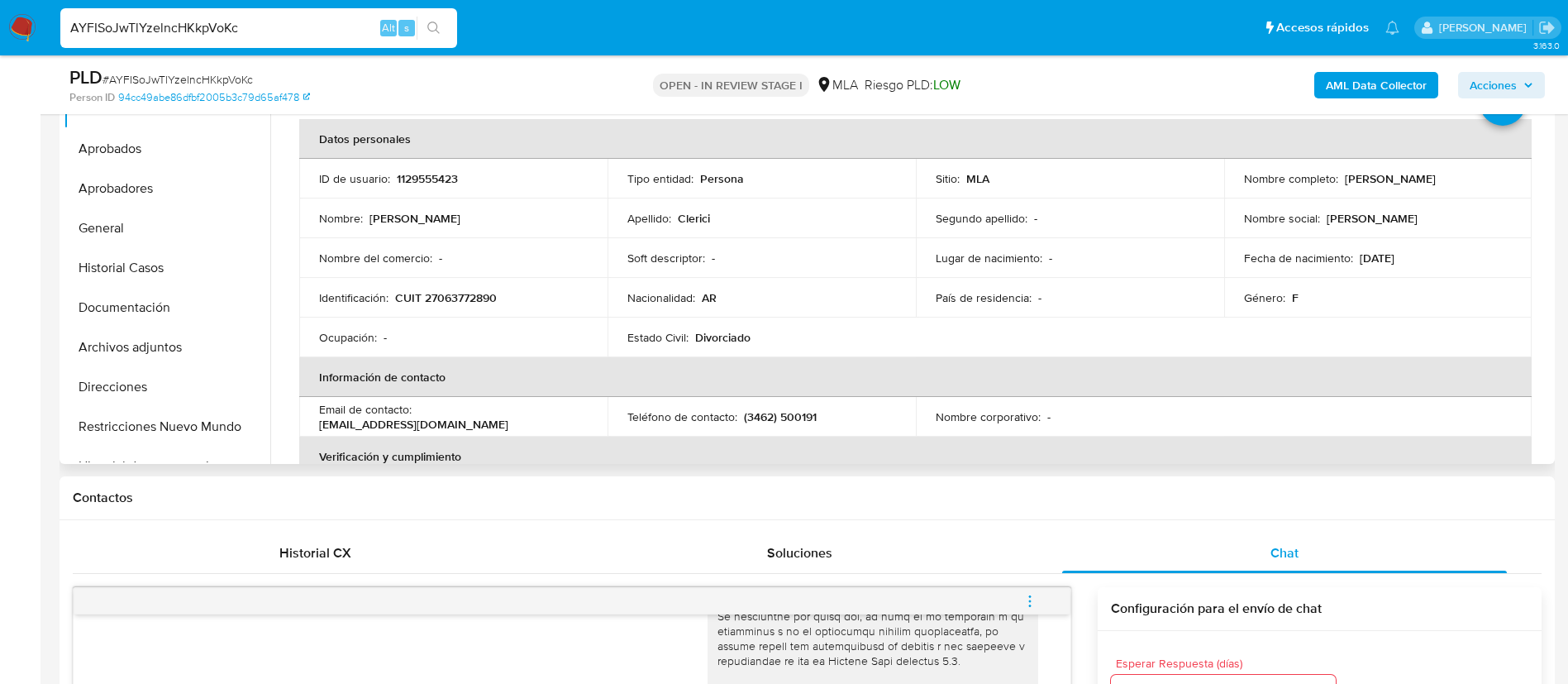
scroll to position [386, 0]
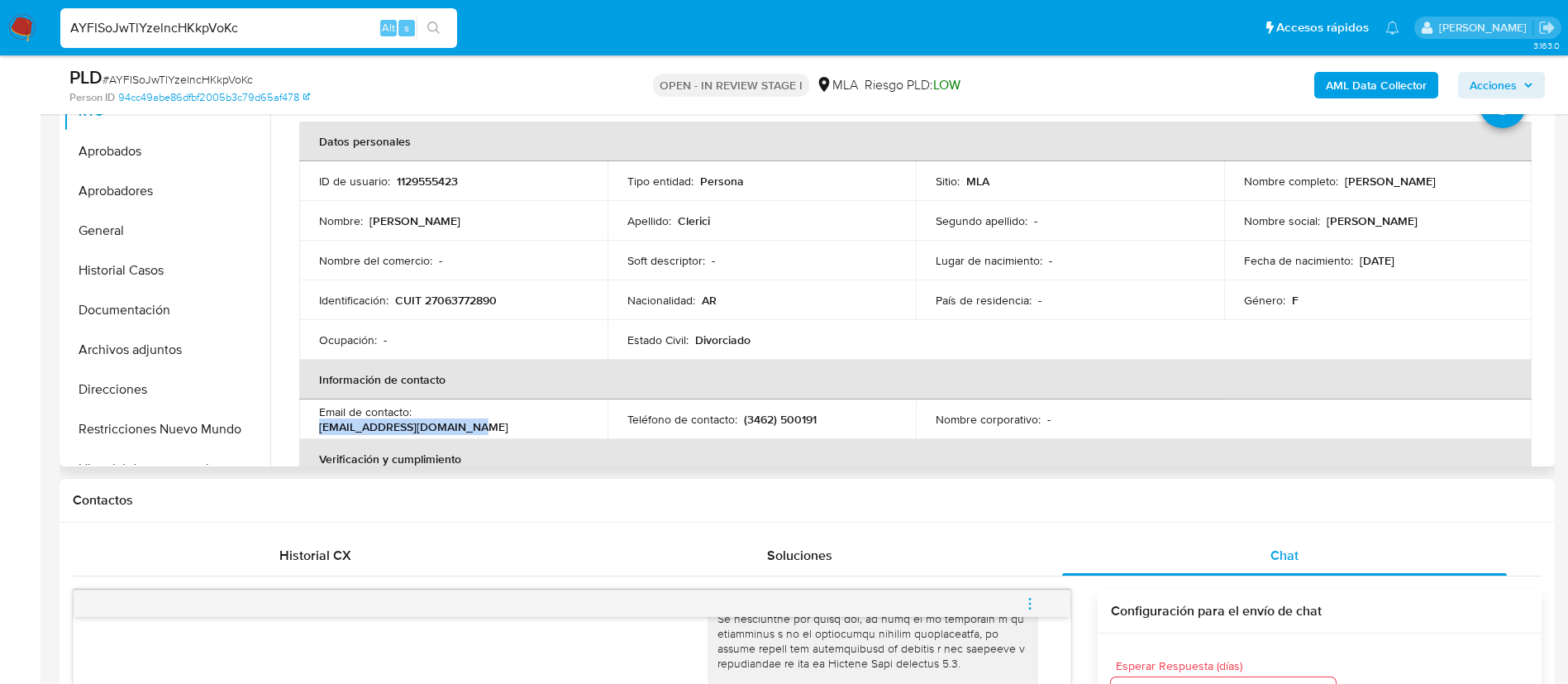
drag, startPoint x: 418, startPoint y: 415, endPoint x: 568, endPoint y: 416, distance: 150.0
click at [568, 416] on div "Email de contacto : lilianamyriam65@gmail.com" at bounding box center [454, 420] width 268 height 30
copy p "lilianamyriam65@gmail.com"
click at [125, 271] on button "Historial Casos" at bounding box center [161, 270] width 193 height 40
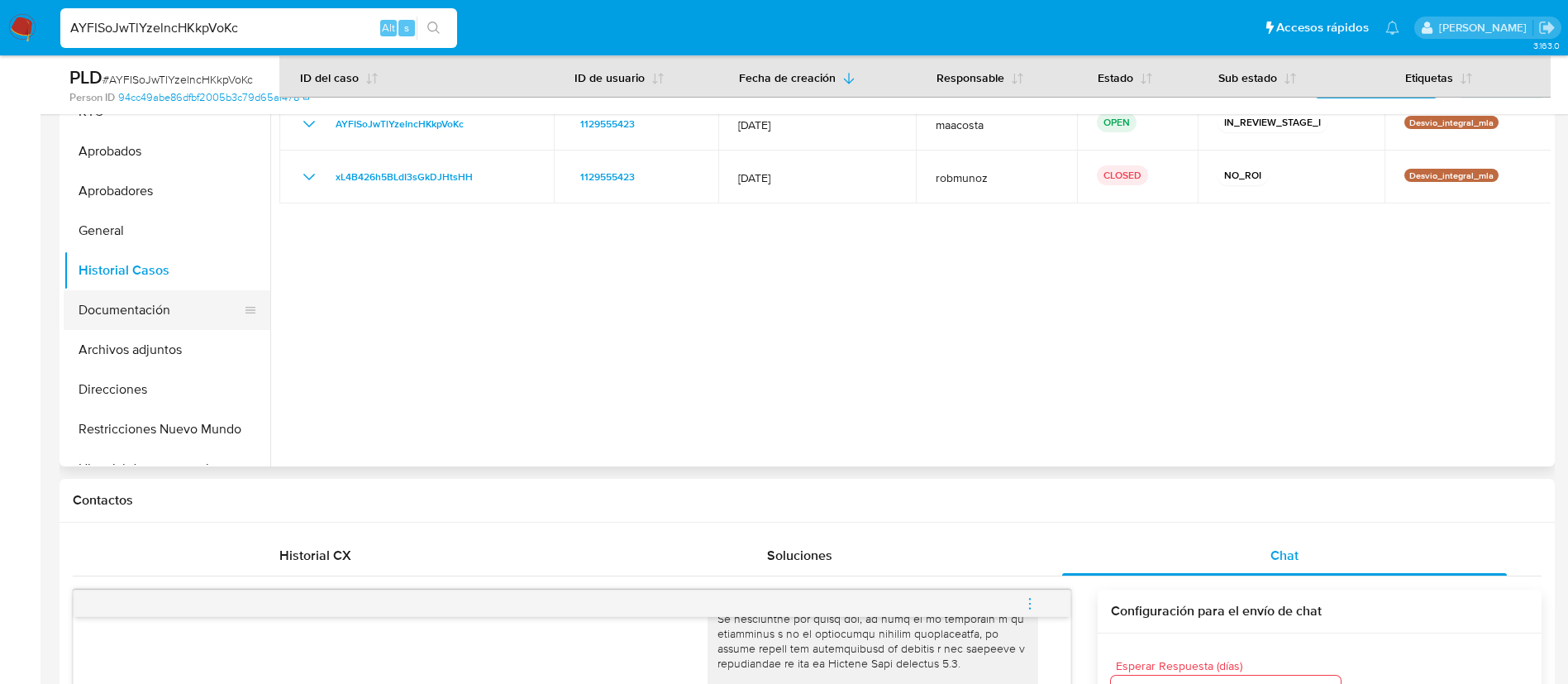
scroll to position [377, 0]
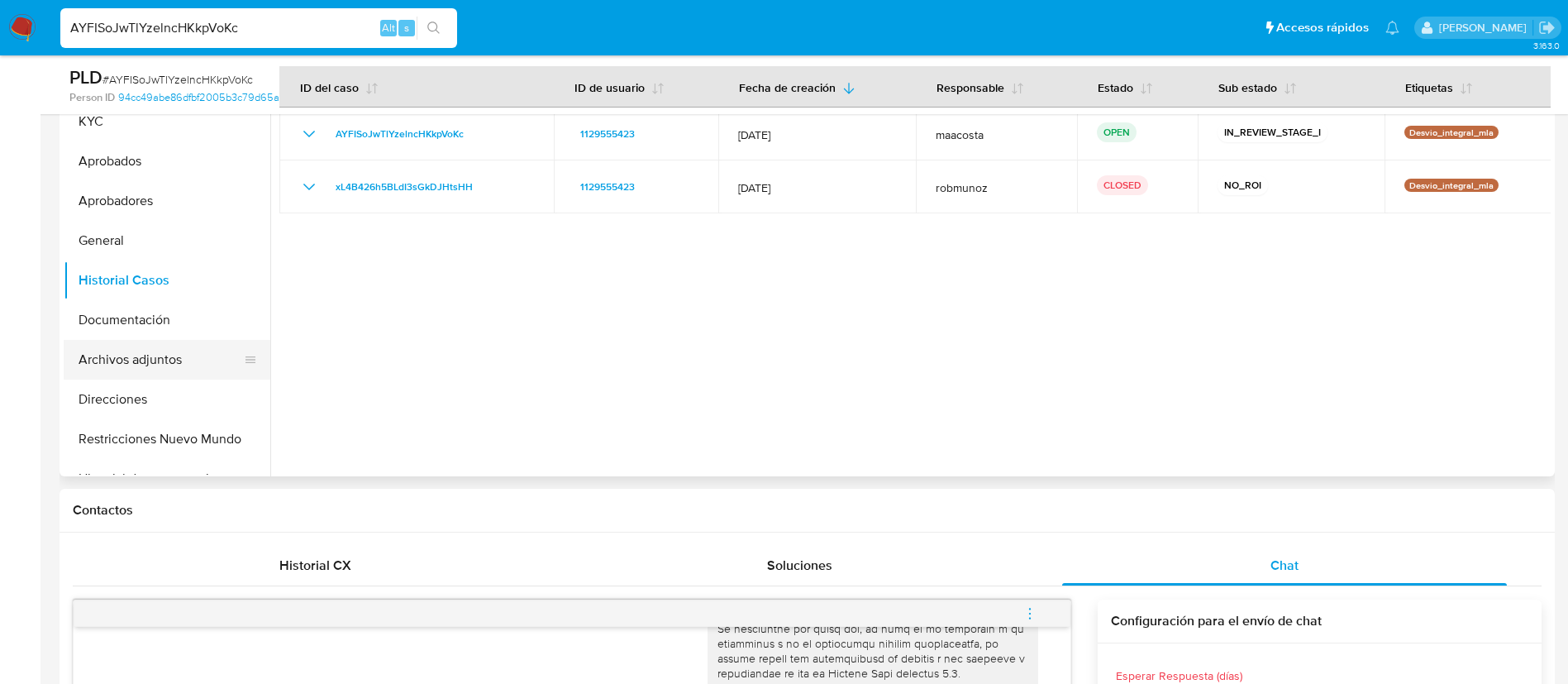
click at [149, 374] on button "Archivos adjuntos" at bounding box center [161, 359] width 193 height 40
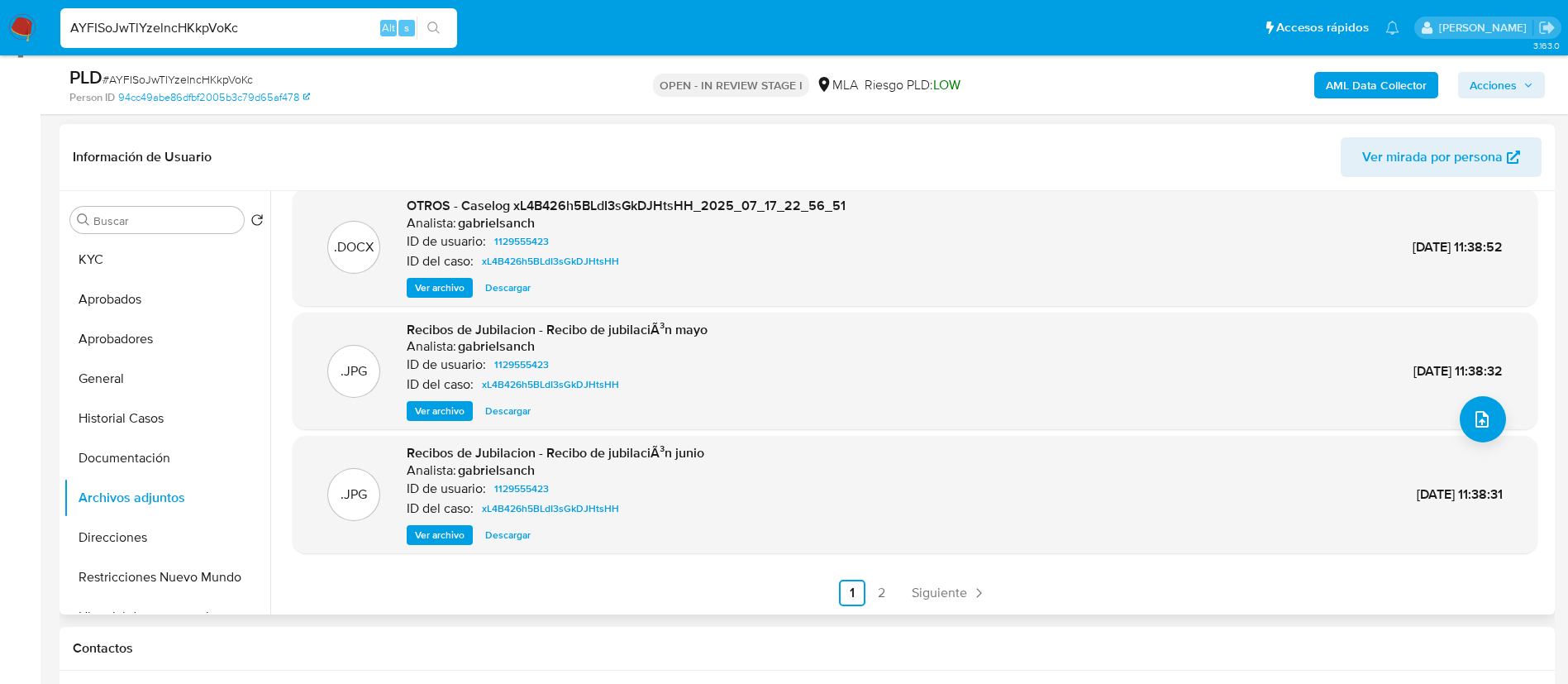
scroll to position [240, 0]
click at [881, 589] on link "2" at bounding box center [882, 592] width 26 height 26
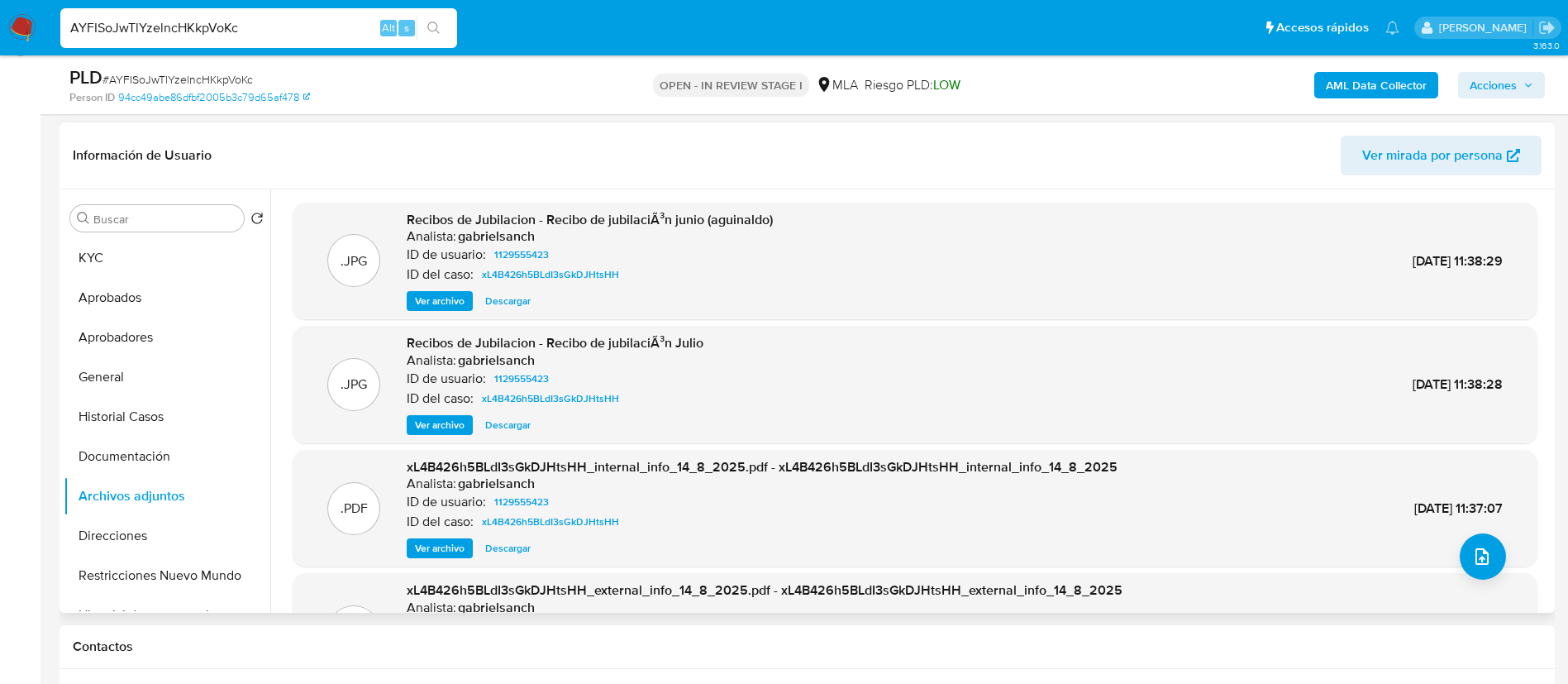
scroll to position [139, 0]
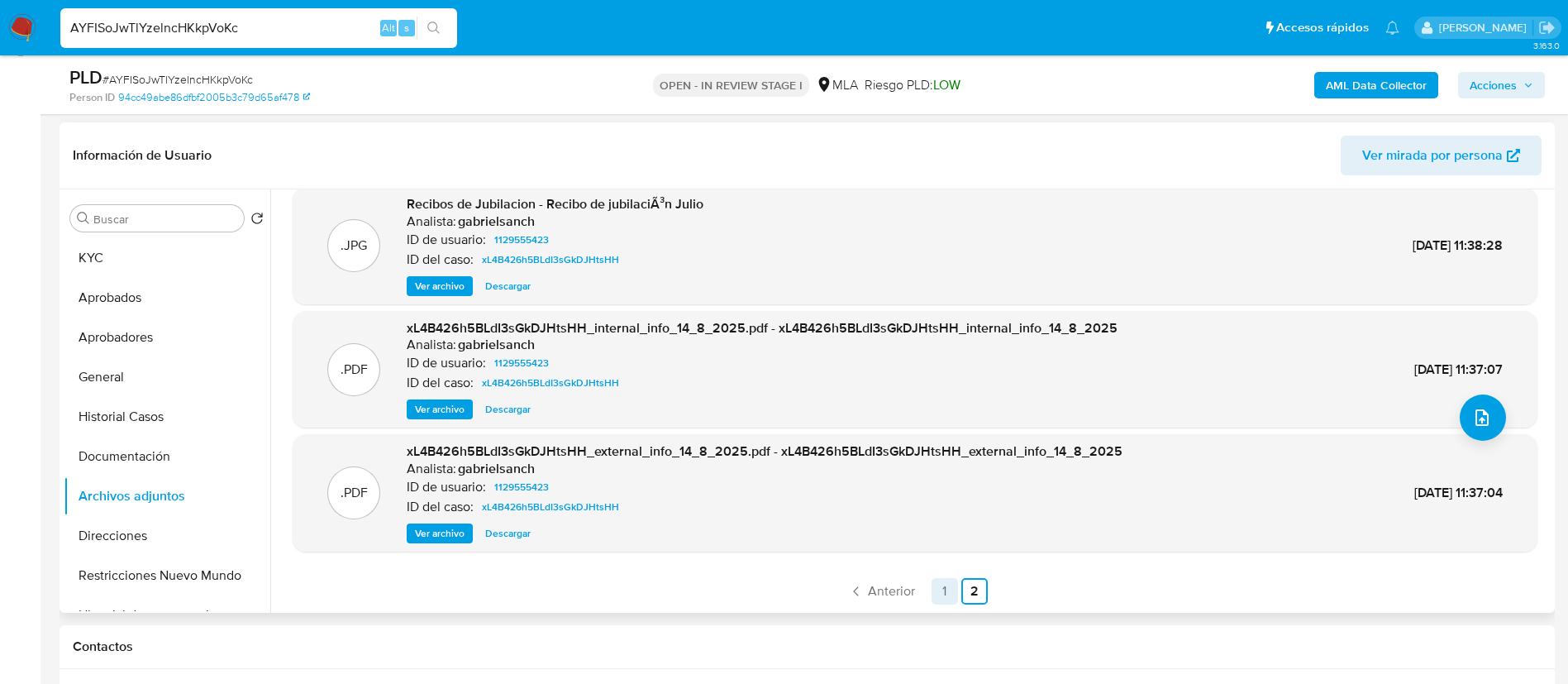
click at [941, 586] on link "1" at bounding box center [945, 592] width 26 height 26
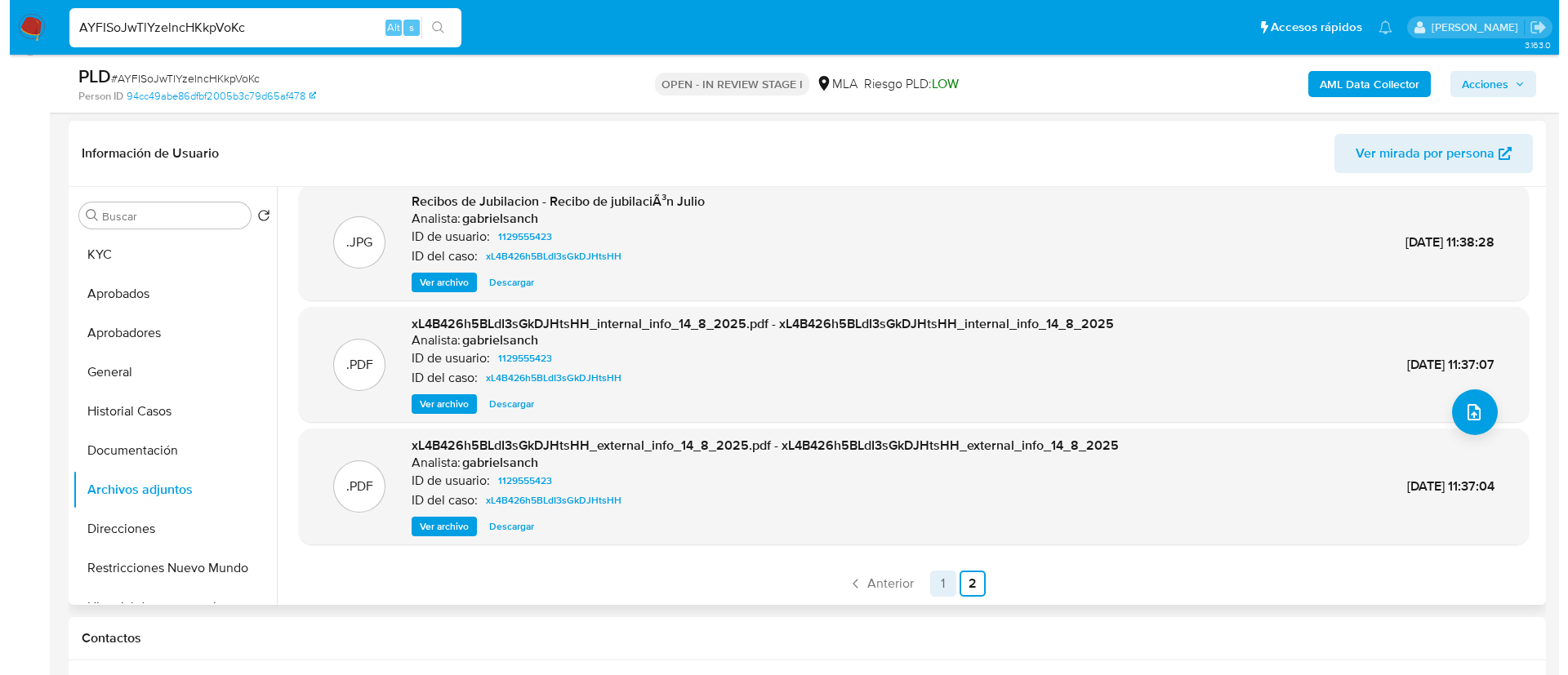
scroll to position [0, 0]
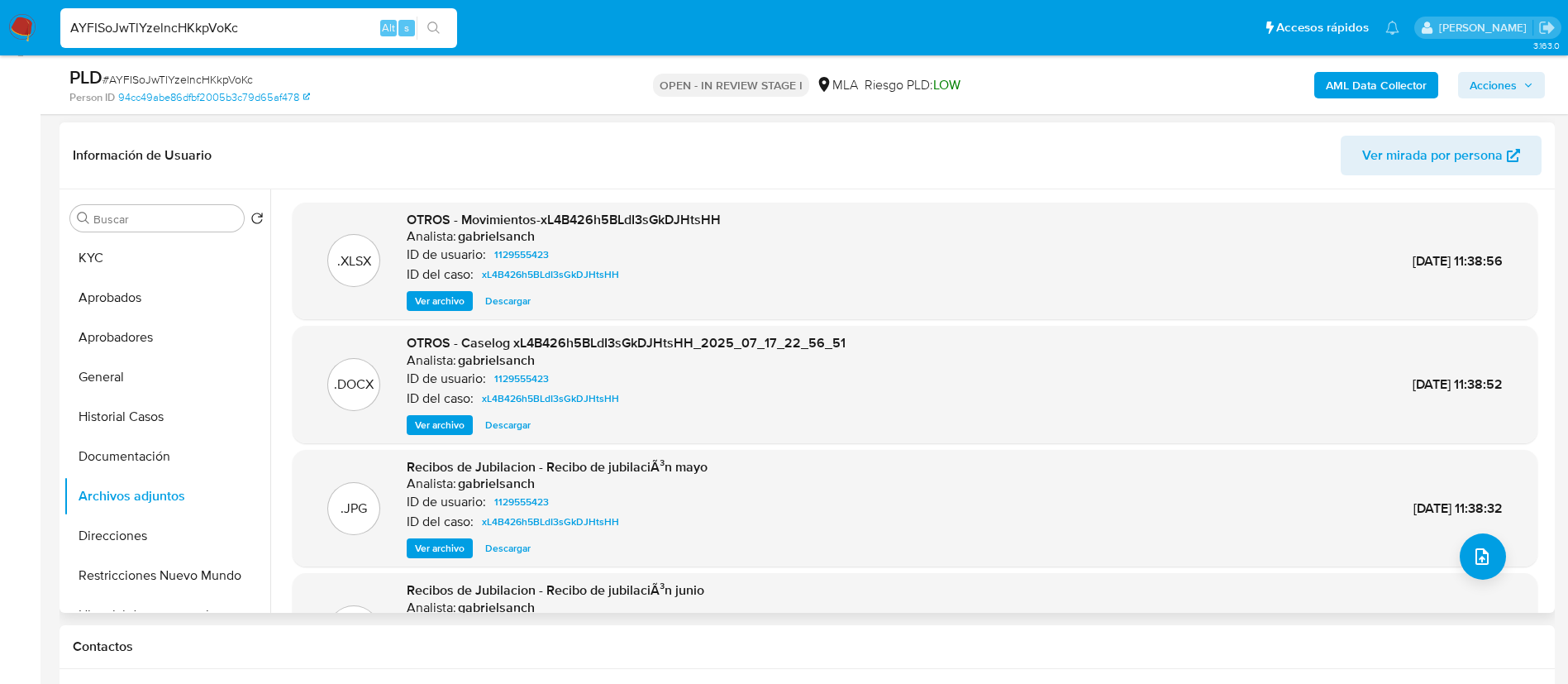
click at [451, 297] on span "Ver archivo" at bounding box center [440, 301] width 50 height 17
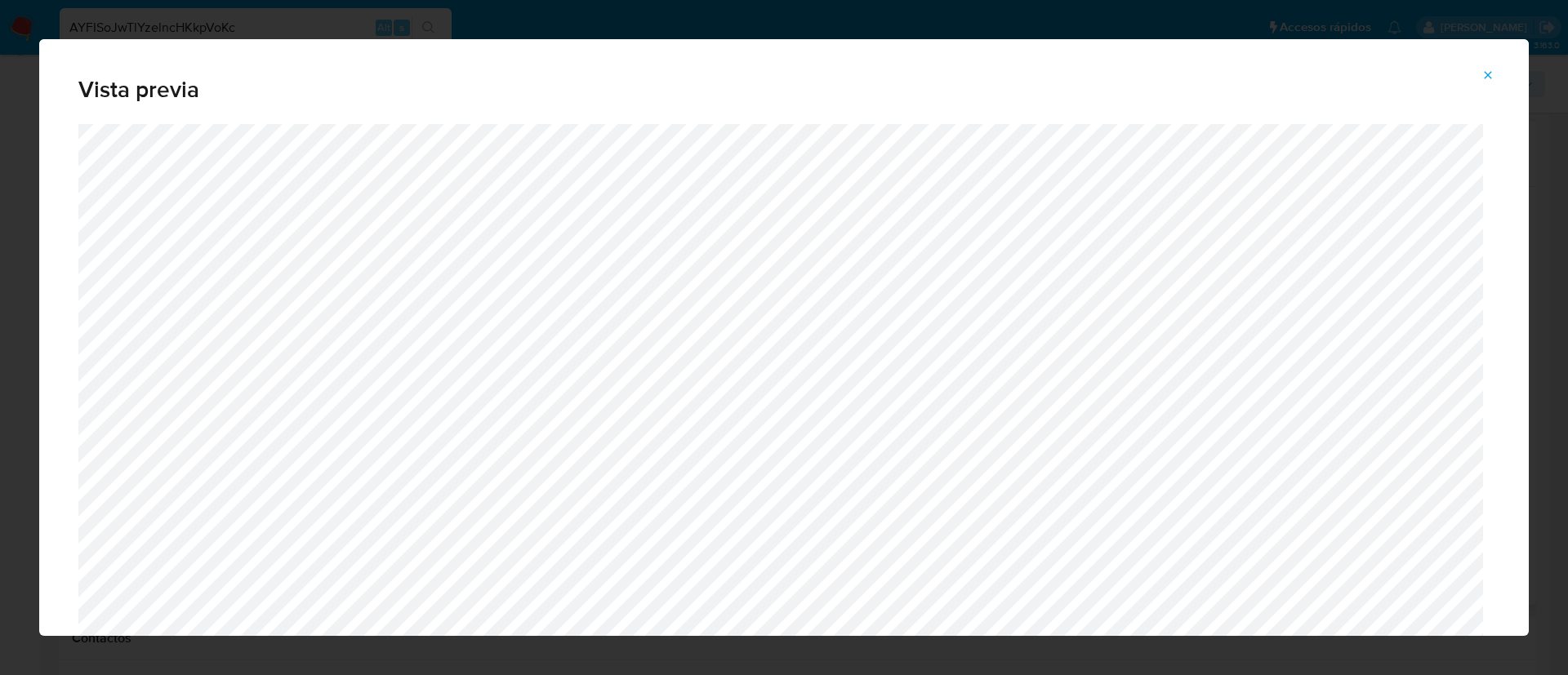
click at [2, 432] on div "Vista previa" at bounding box center [784, 337] width 1568 height 675
click at [1487, 62] on button "Attachment preview" at bounding box center [1487, 75] width 36 height 26
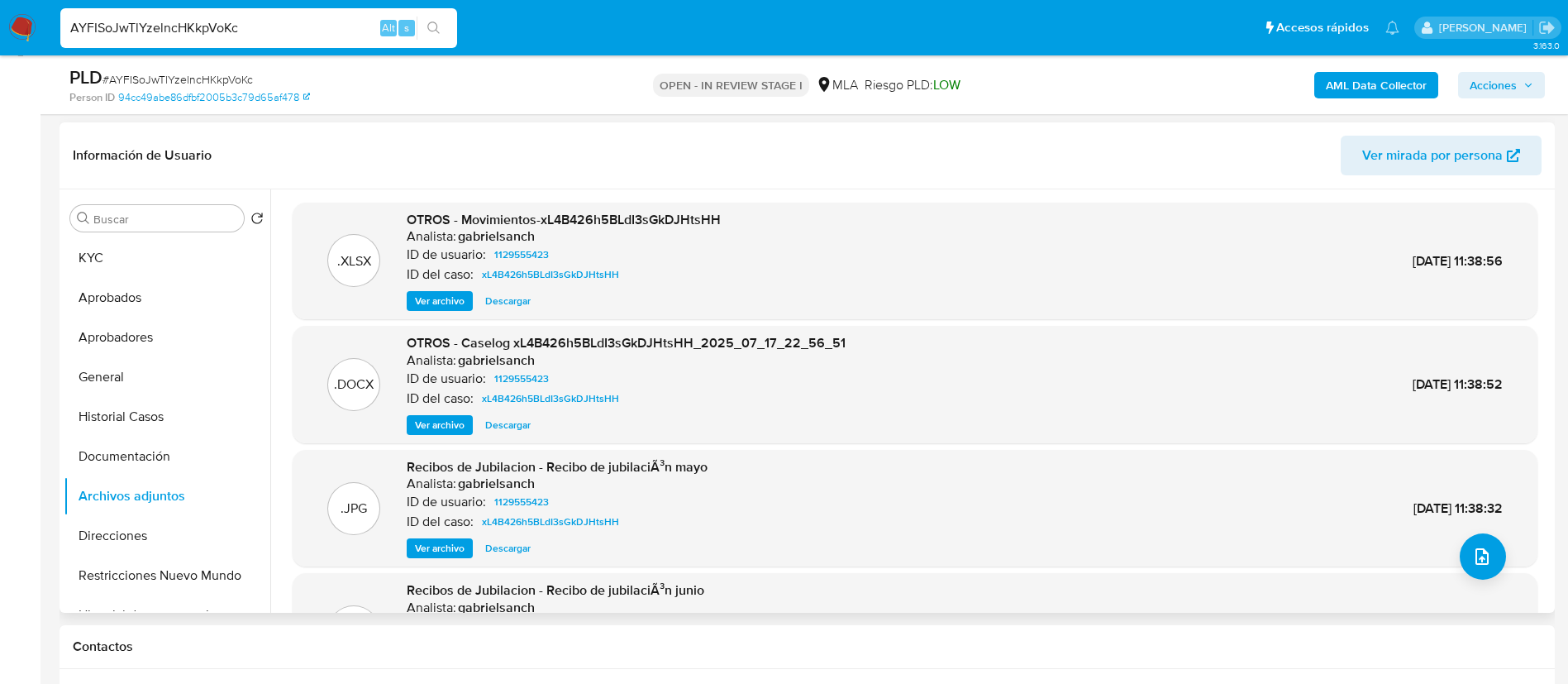
click at [457, 426] on span "Ver archivo" at bounding box center [440, 425] width 50 height 17
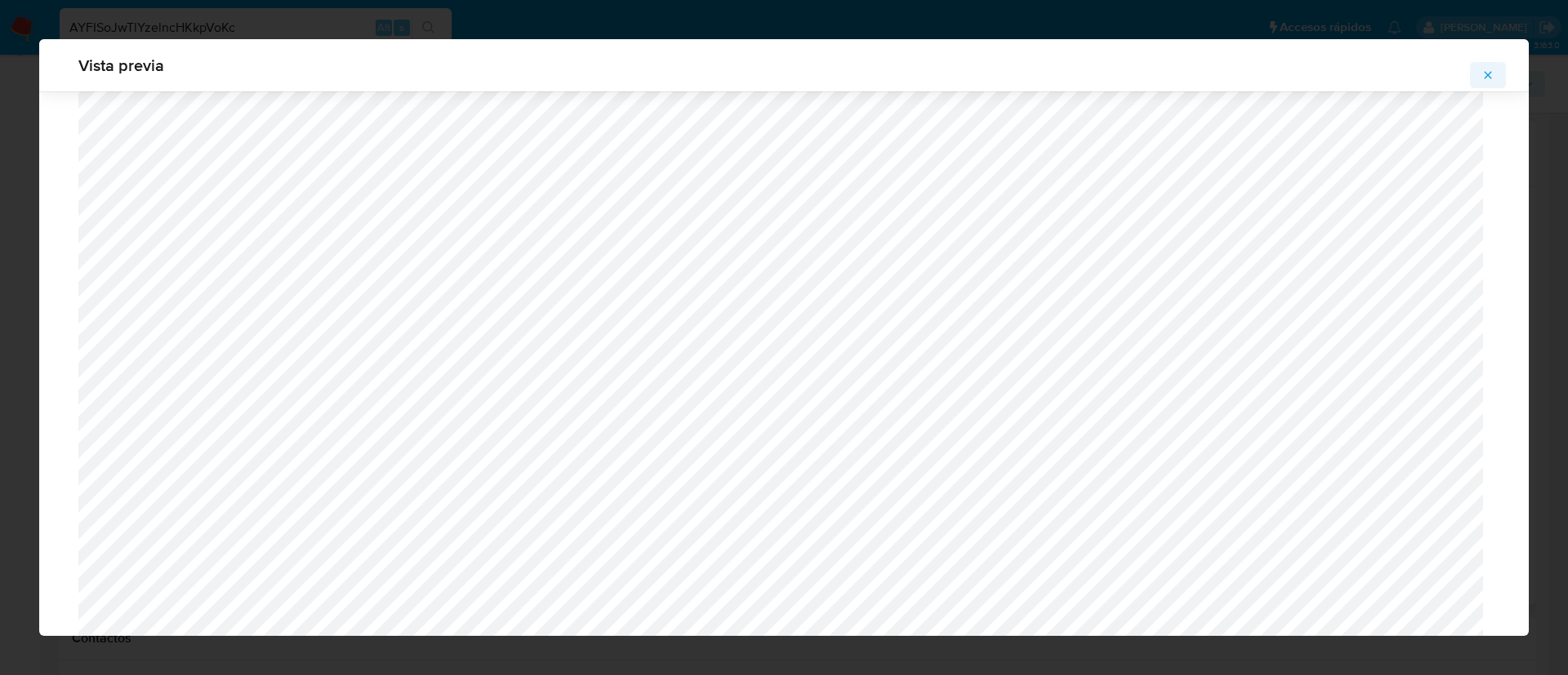
scroll to position [672, 0]
click at [1487, 73] on icon "Attachment preview" at bounding box center [1488, 75] width 7 height 7
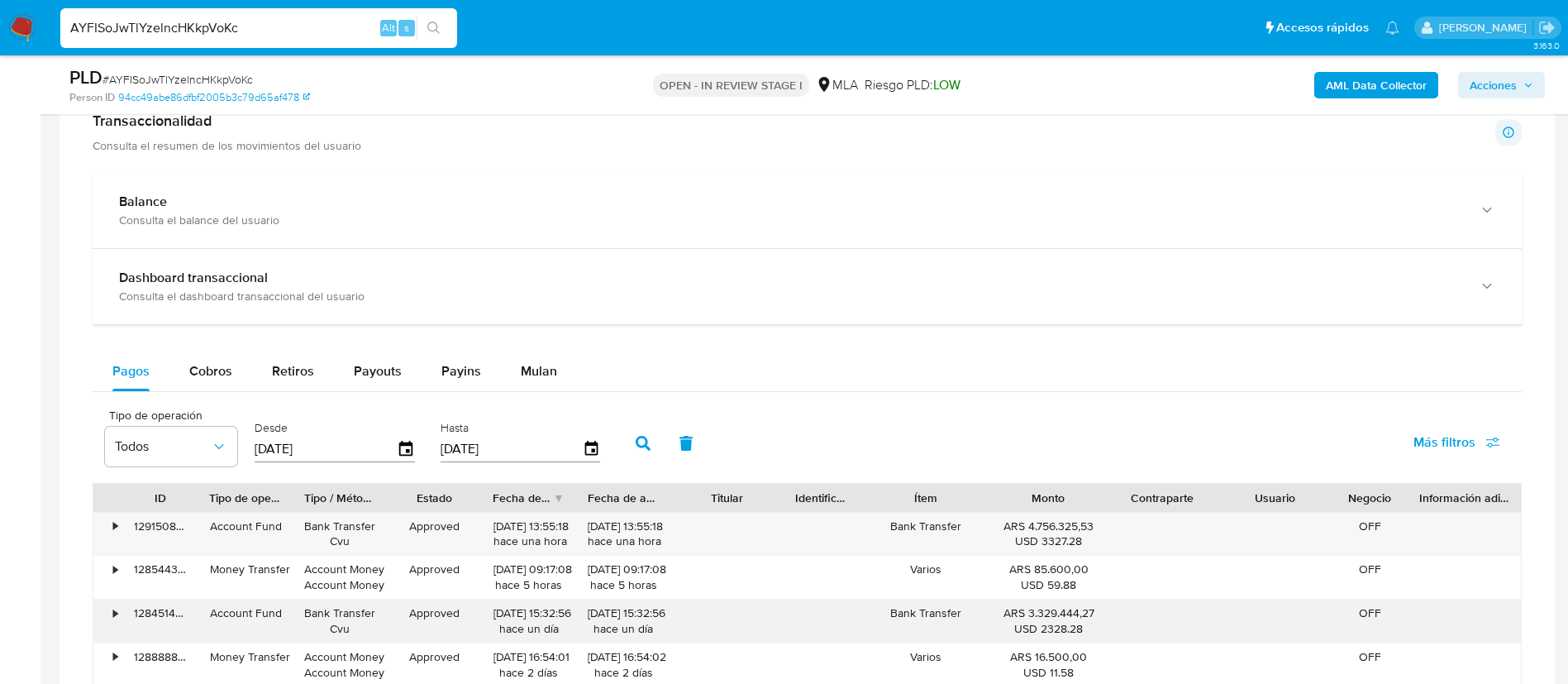
scroll to position [1462, 0]
click at [533, 373] on span "Mulan" at bounding box center [539, 371] width 36 height 19
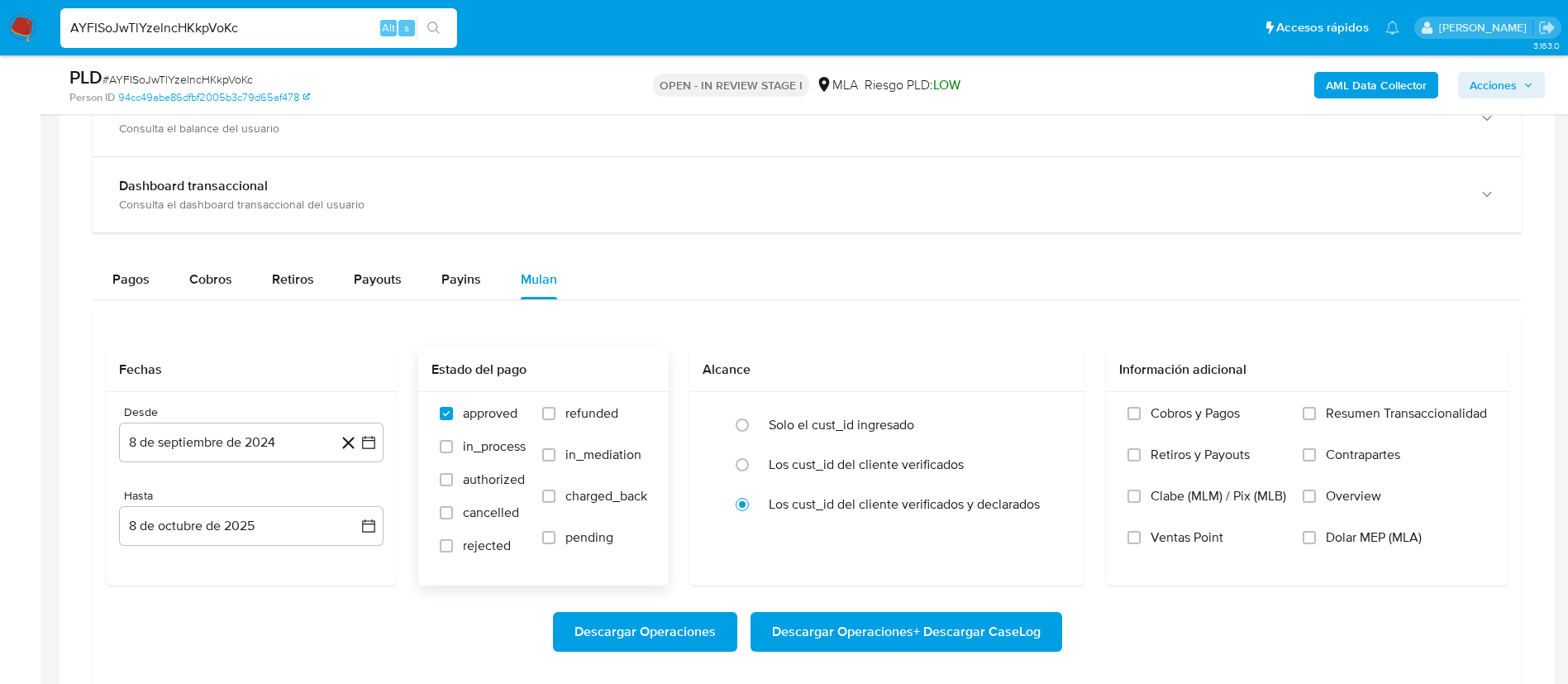
scroll to position [1556, 0]
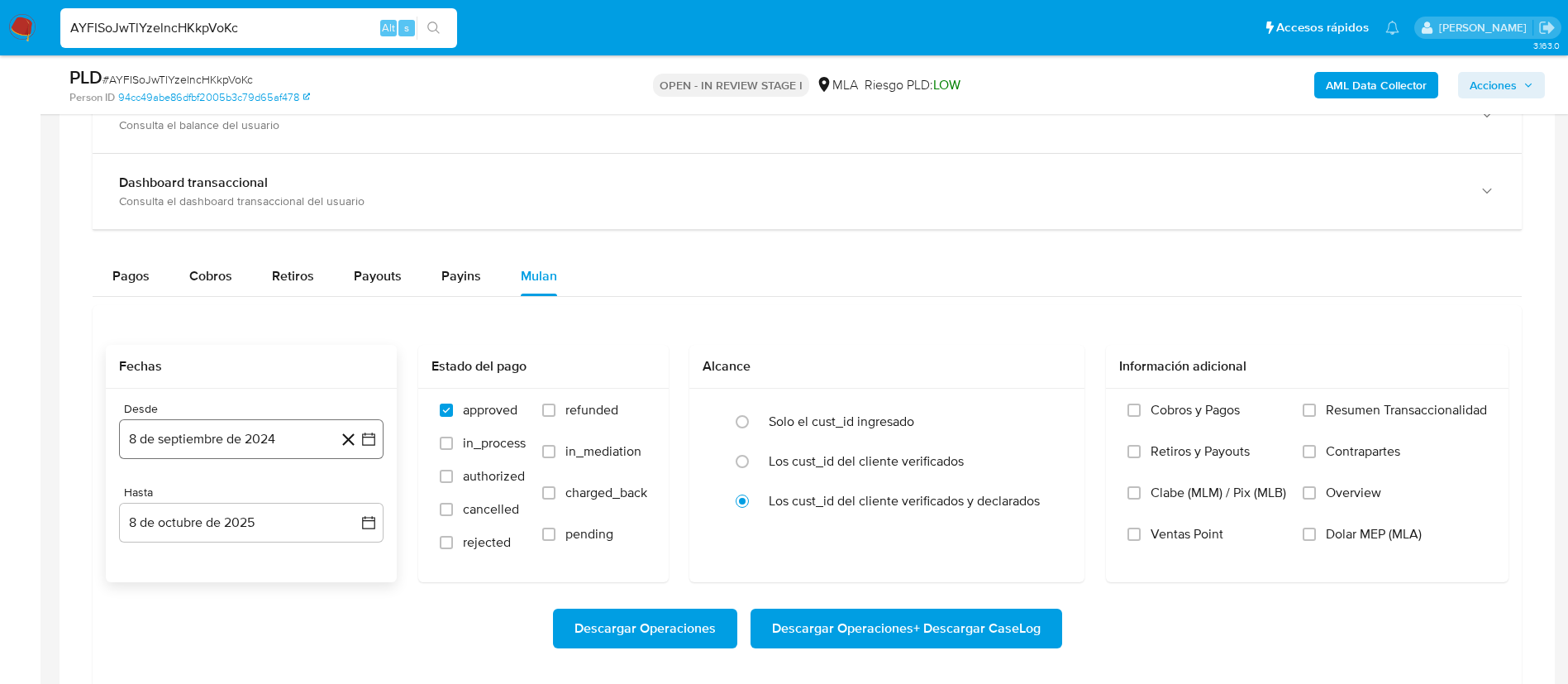
click at [313, 429] on button "8 de septiembre de 2024" at bounding box center [251, 439] width 264 height 40
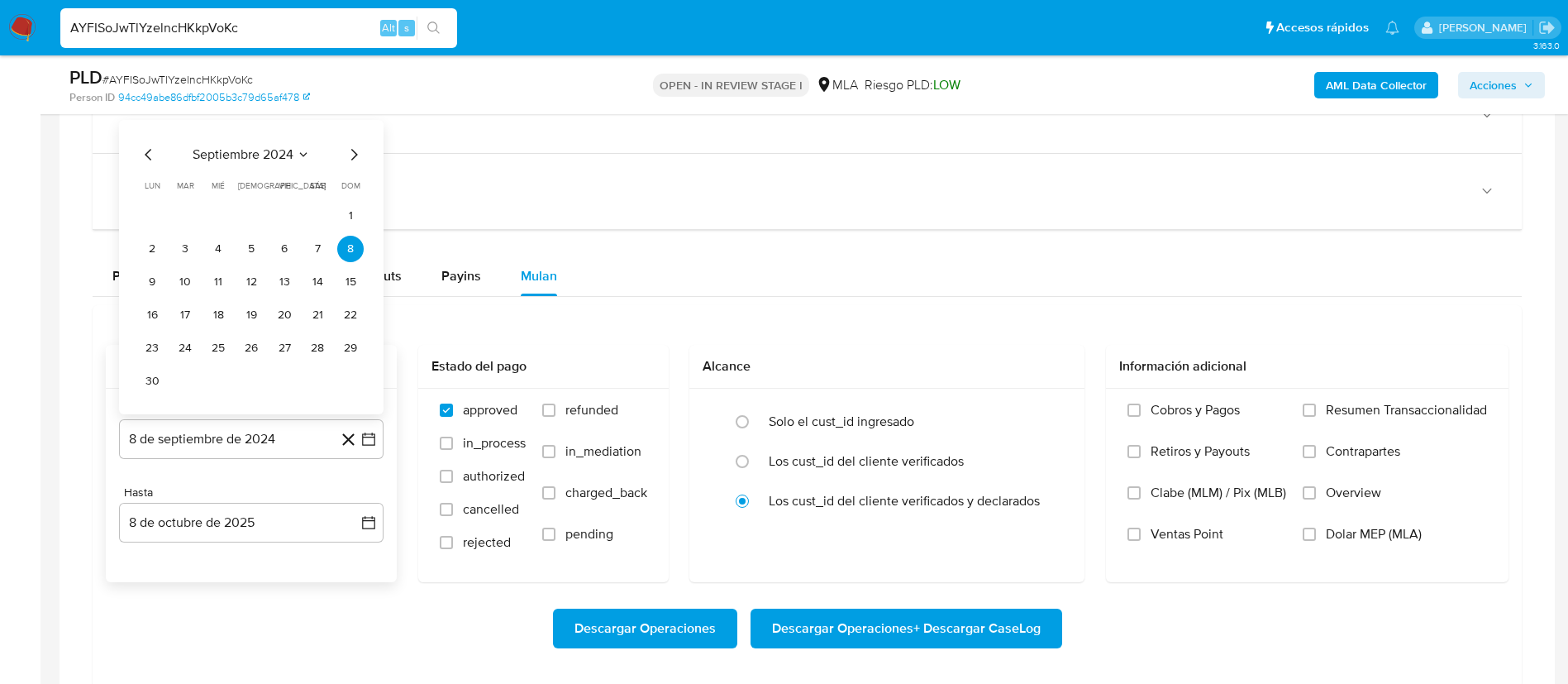
click at [287, 152] on span "septiembre 2024" at bounding box center [243, 155] width 101 height 17
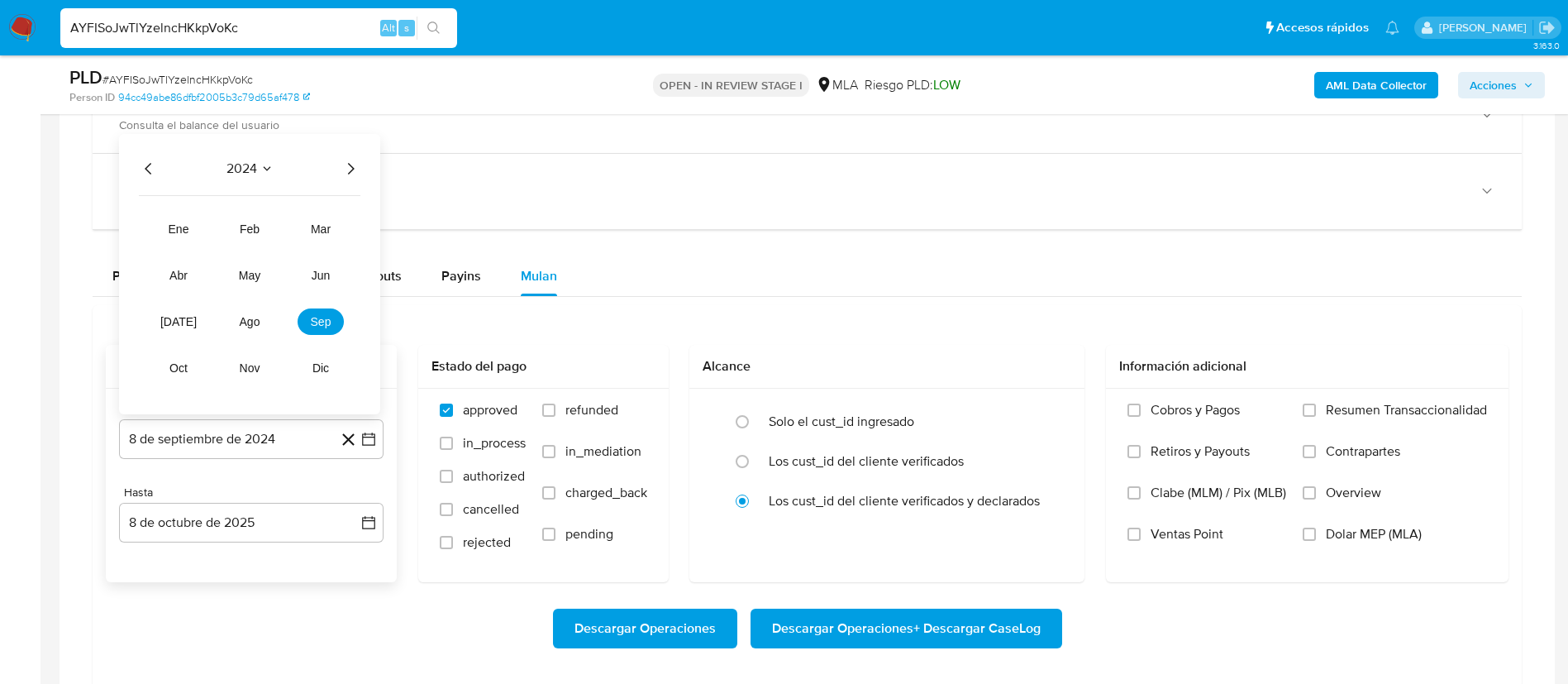
click at [356, 166] on icon "Año siguiente" at bounding box center [350, 169] width 20 height 20
click at [177, 332] on button "jul" at bounding box center [178, 321] width 47 height 26
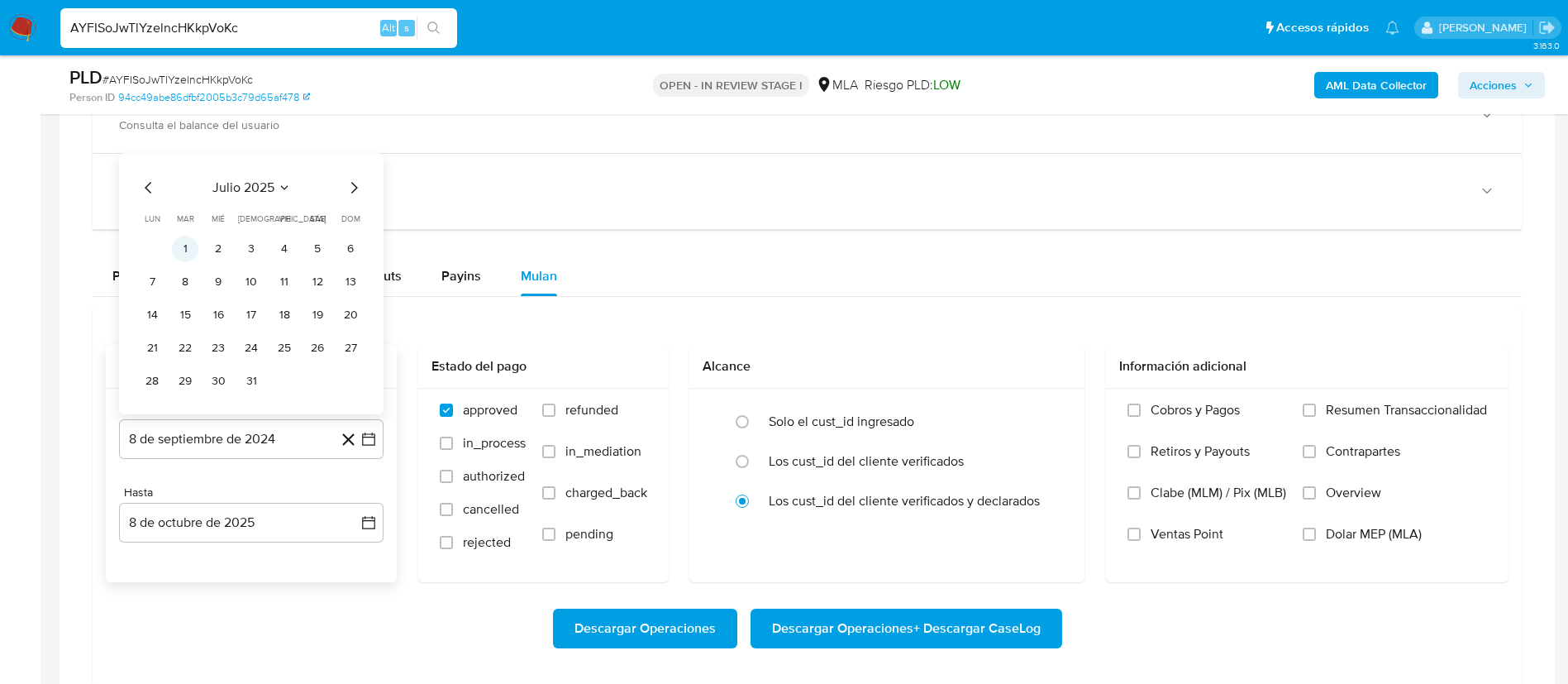
click at [184, 248] on button "1" at bounding box center [185, 249] width 26 height 26
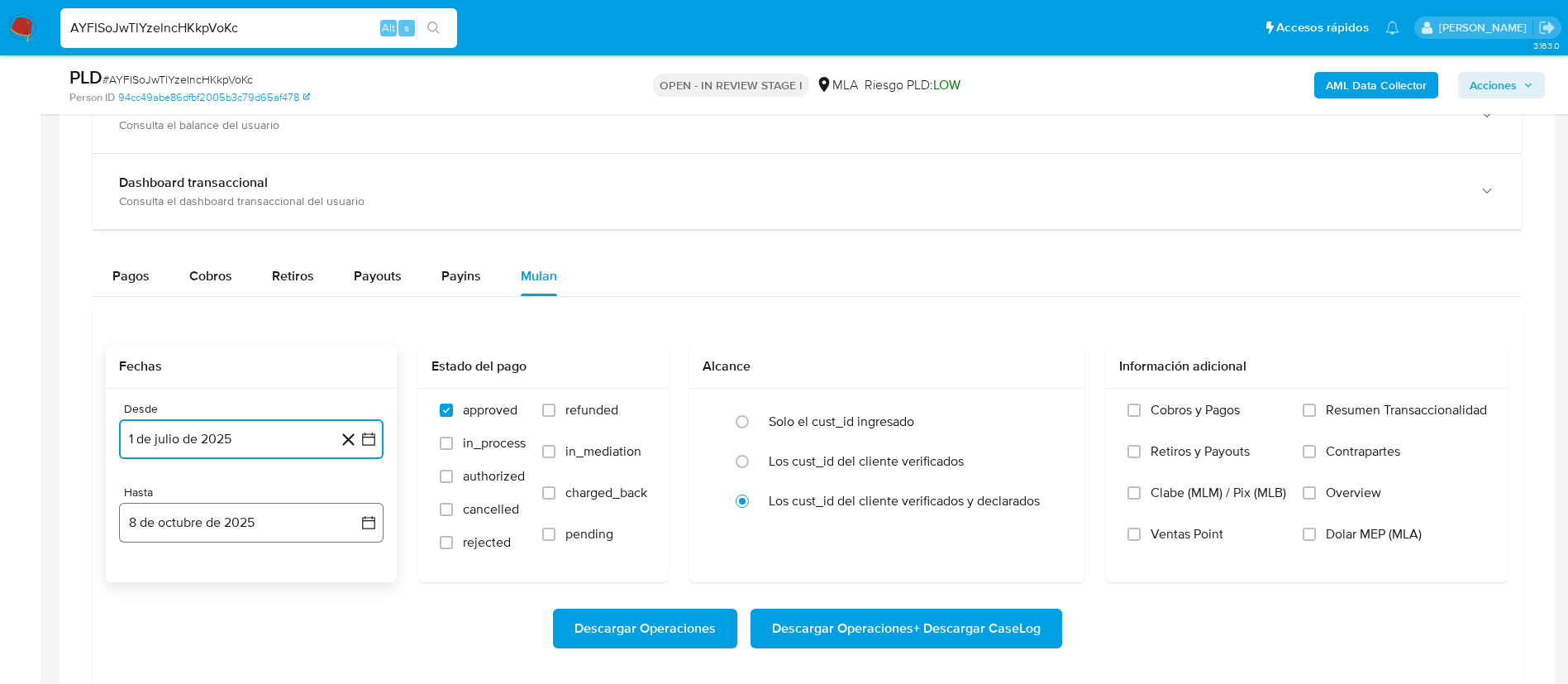
click at [247, 522] on button "8 de octubre de 2025" at bounding box center [251, 522] width 264 height 40
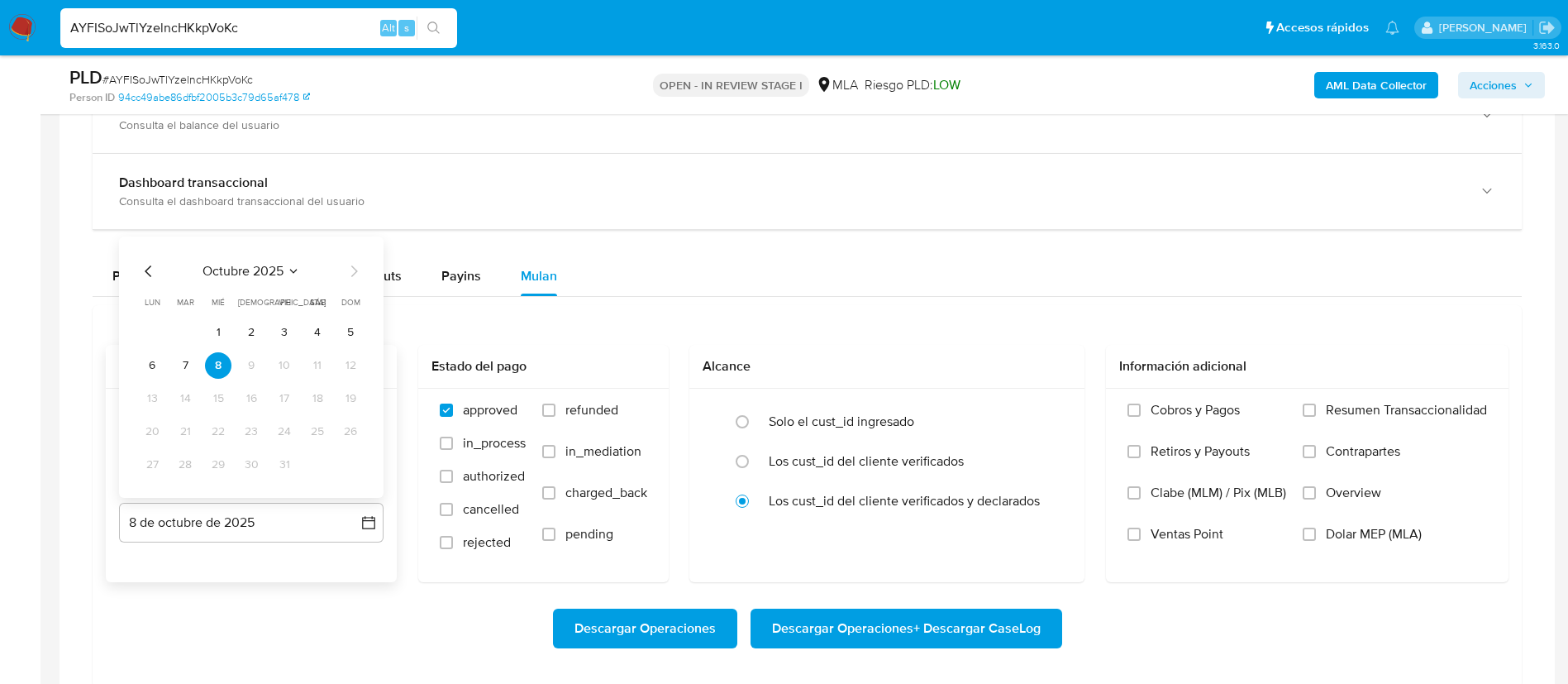
click at [140, 260] on div "octubre 2025 octubre 2025 lun lunes mar martes mié miércoles jue jueves vie vie…" at bounding box center [251, 367] width 264 height 262
click at [143, 267] on icon "Mes anterior" at bounding box center [148, 271] width 20 height 20
click at [349, 471] on button "31" at bounding box center [350, 464] width 26 height 26
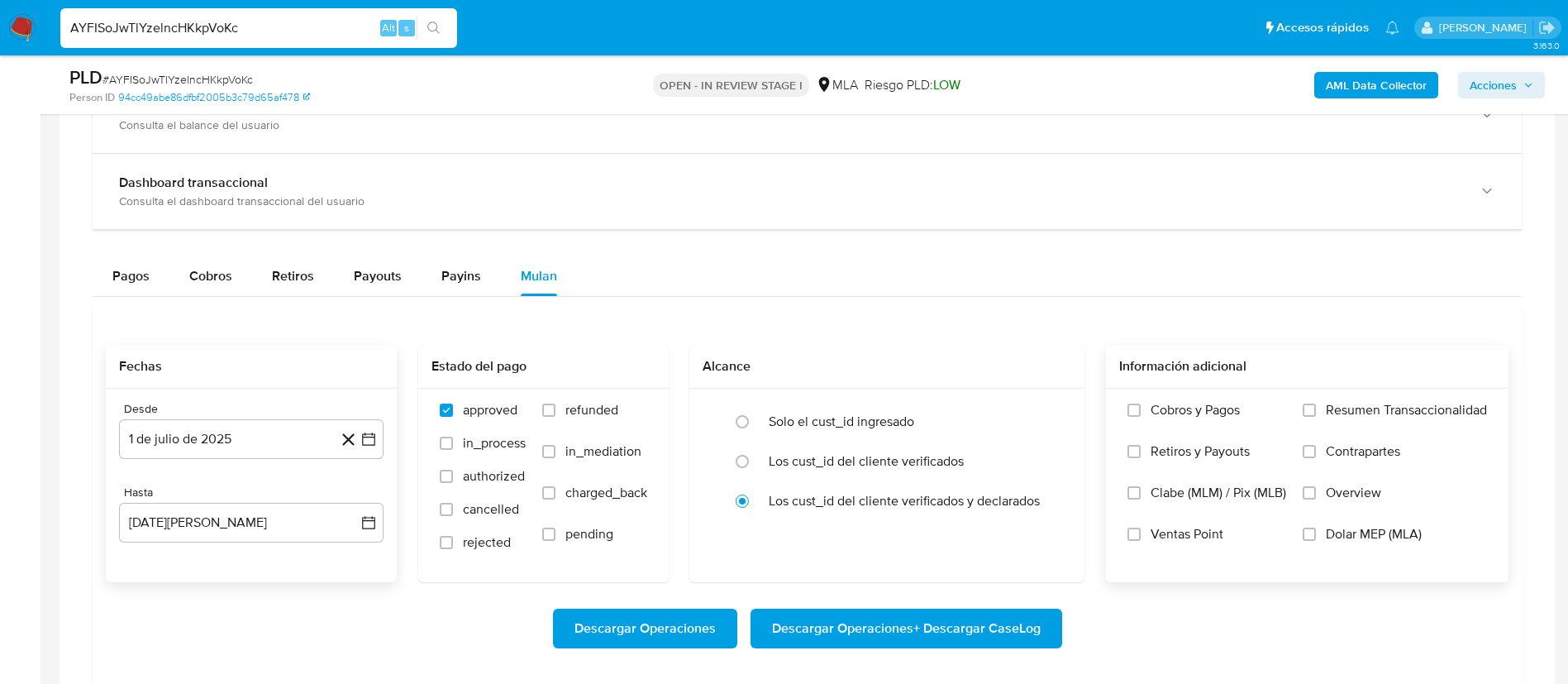
click at [1382, 534] on span "Dolar MEP (MLA)" at bounding box center [1373, 534] width 96 height 17
click at [1316, 534] on input "Dolar MEP (MLA)" at bounding box center [1309, 534] width 13 height 13
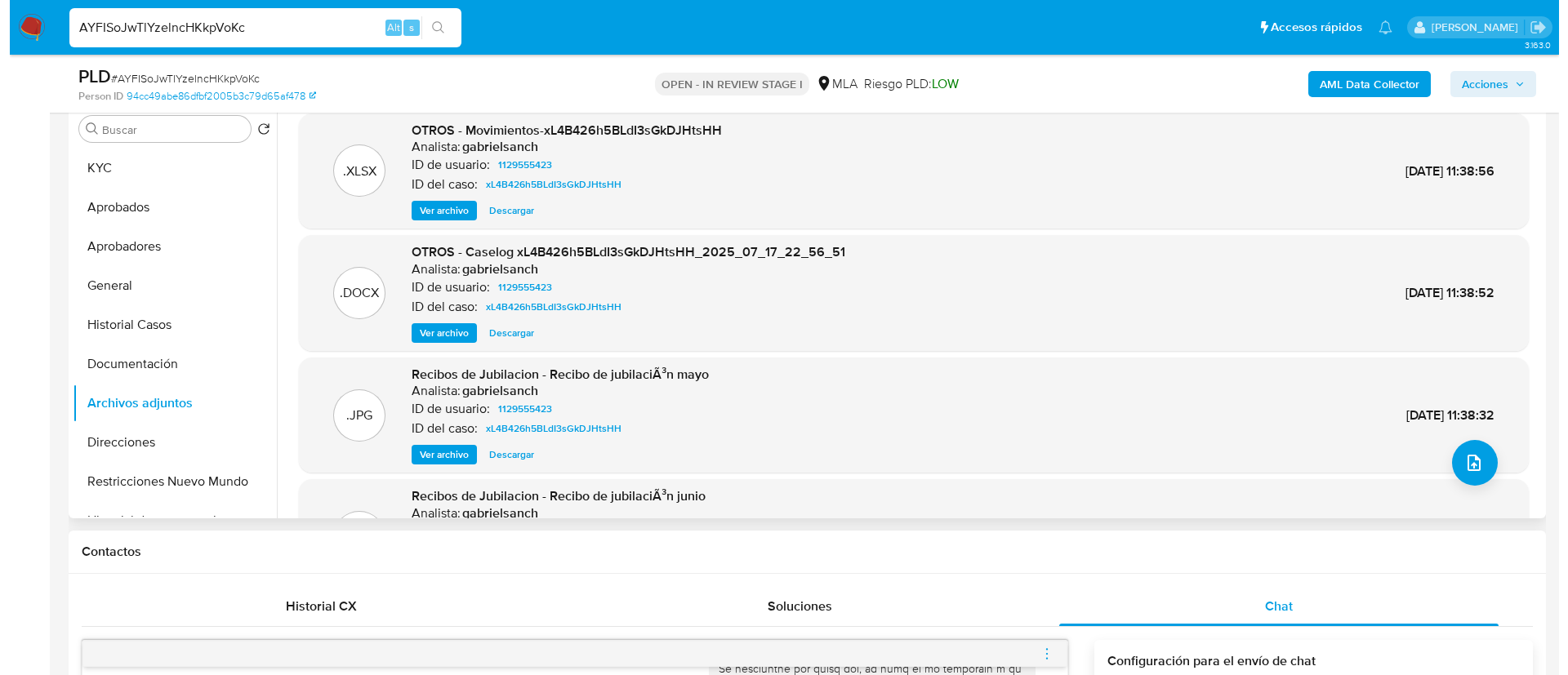
scroll to position [198, 0]
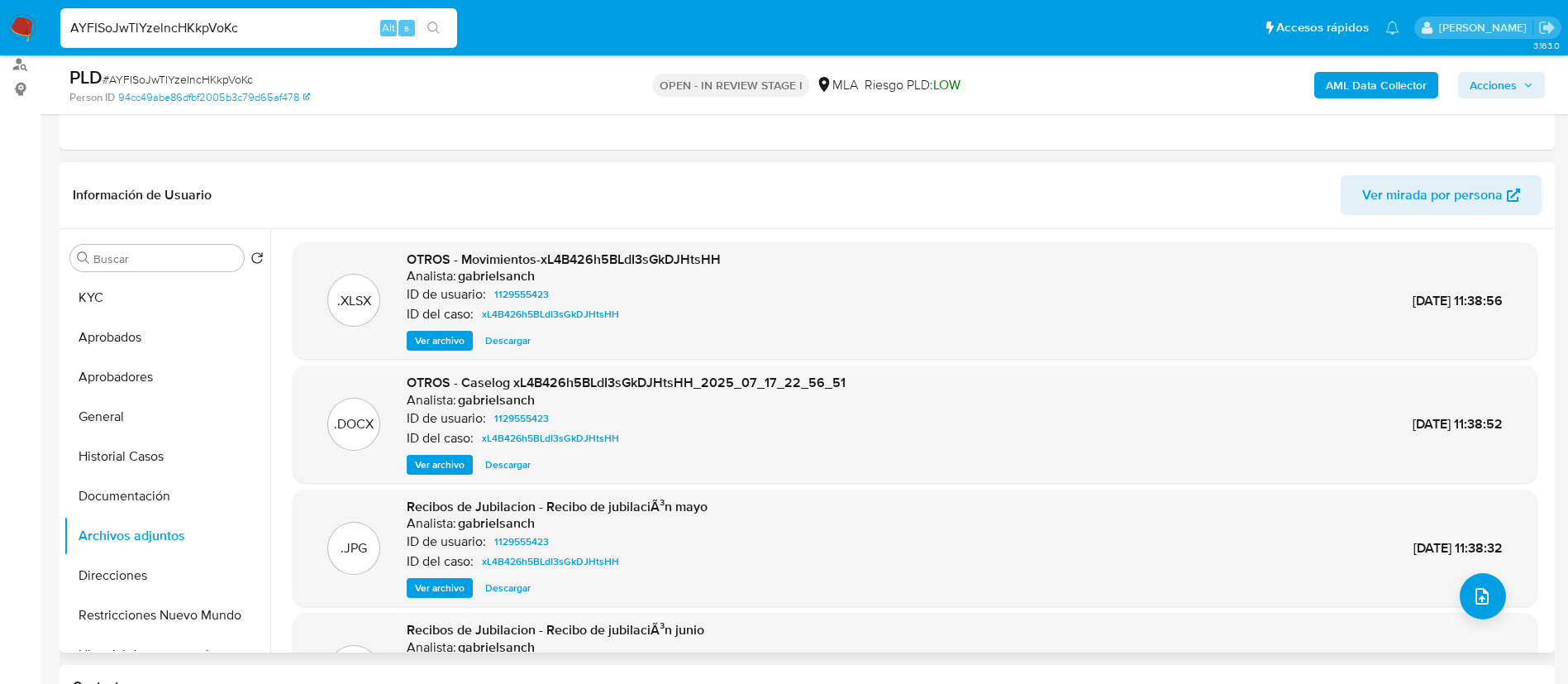
click at [447, 457] on span "Ver archivo" at bounding box center [440, 464] width 50 height 17
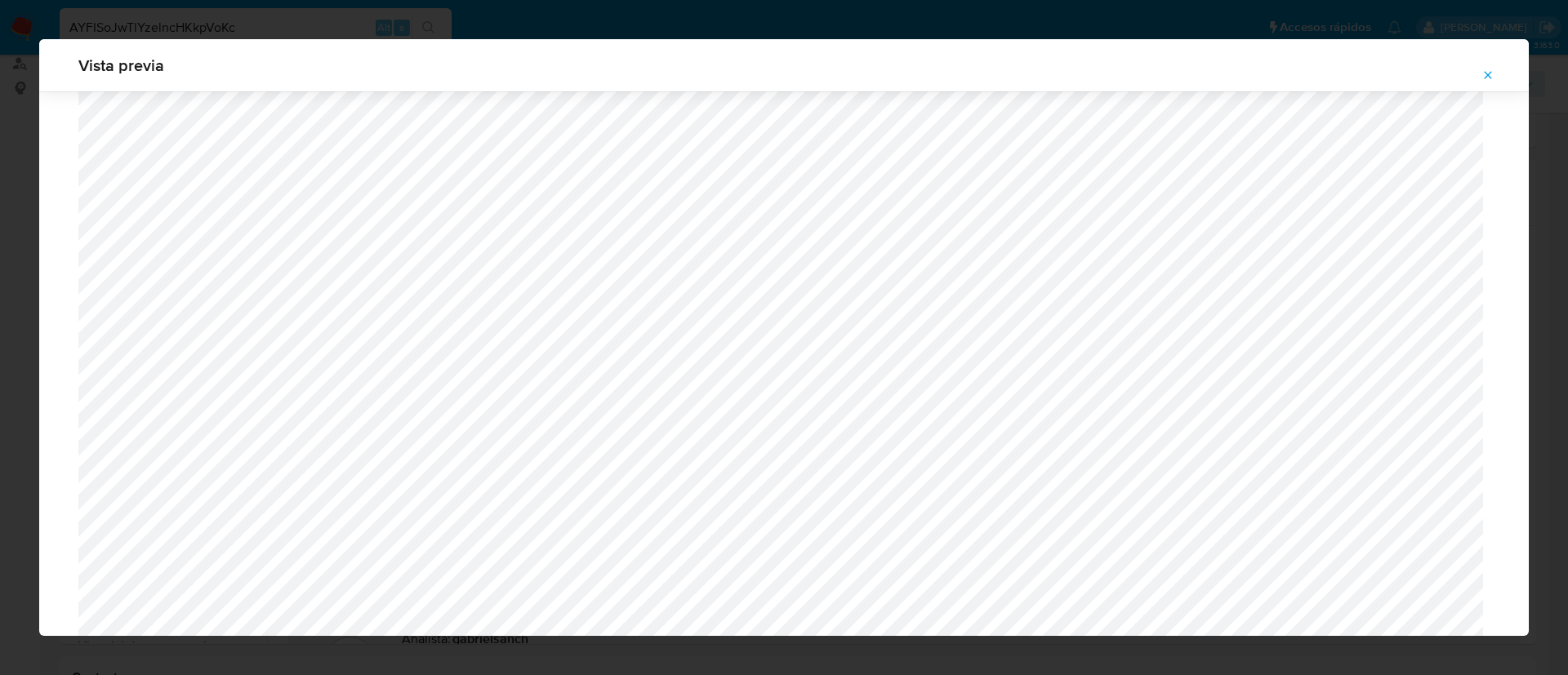
scroll to position [638, 0]
click at [1507, 78] on div "Vista previa" at bounding box center [784, 65] width 1489 height 52
click at [1486, 67] on span "Attachment preview" at bounding box center [1487, 75] width 13 height 23
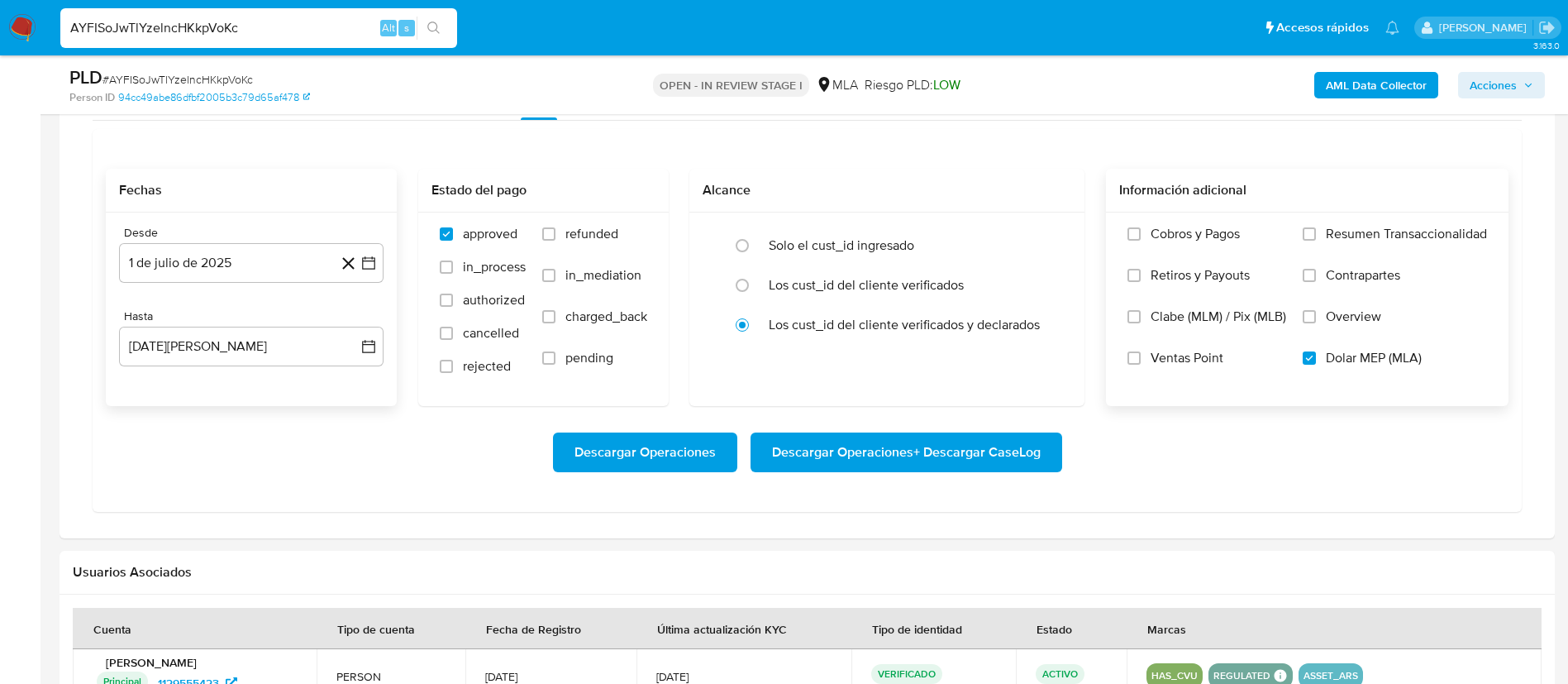
scroll to position [1750, 0]
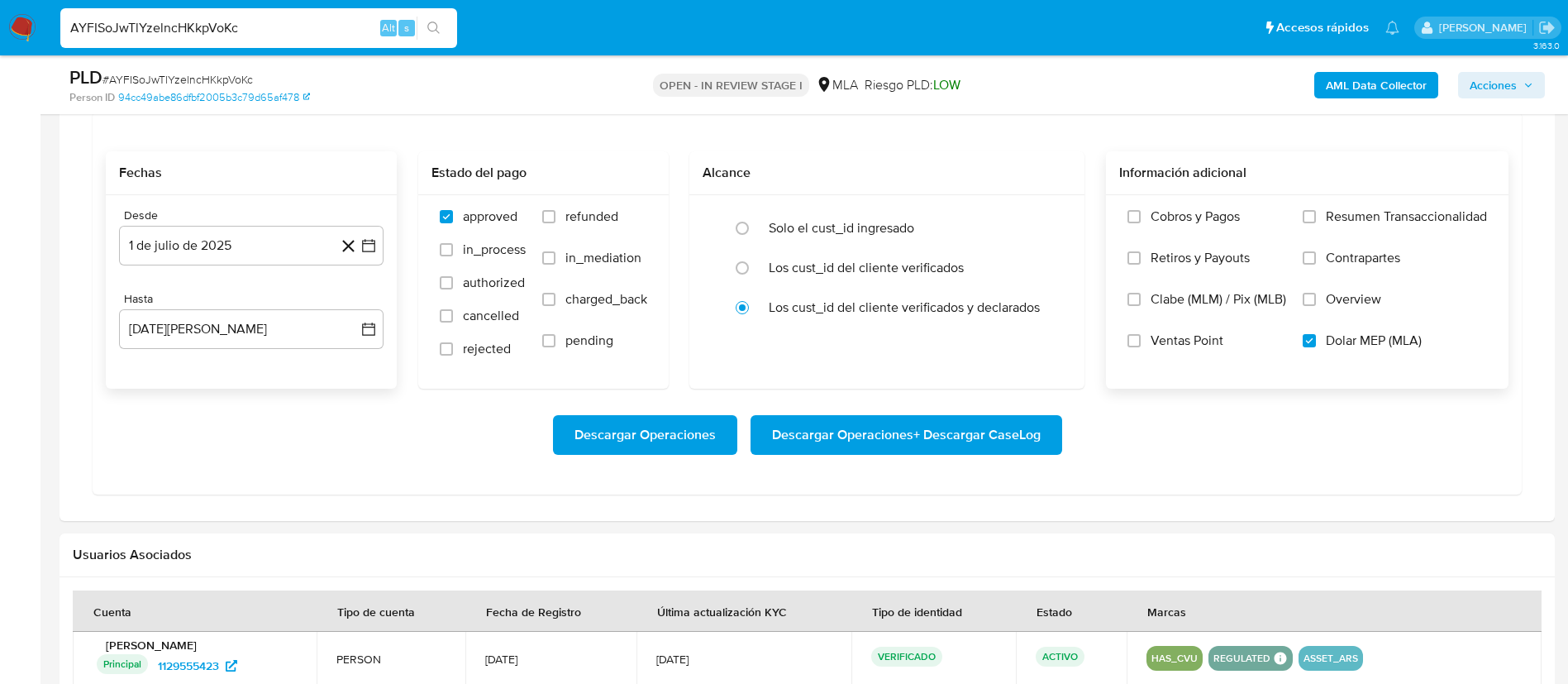
click at [817, 442] on span "Descargar Operaciones + Descargar CaseLog" at bounding box center [906, 435] width 268 height 36
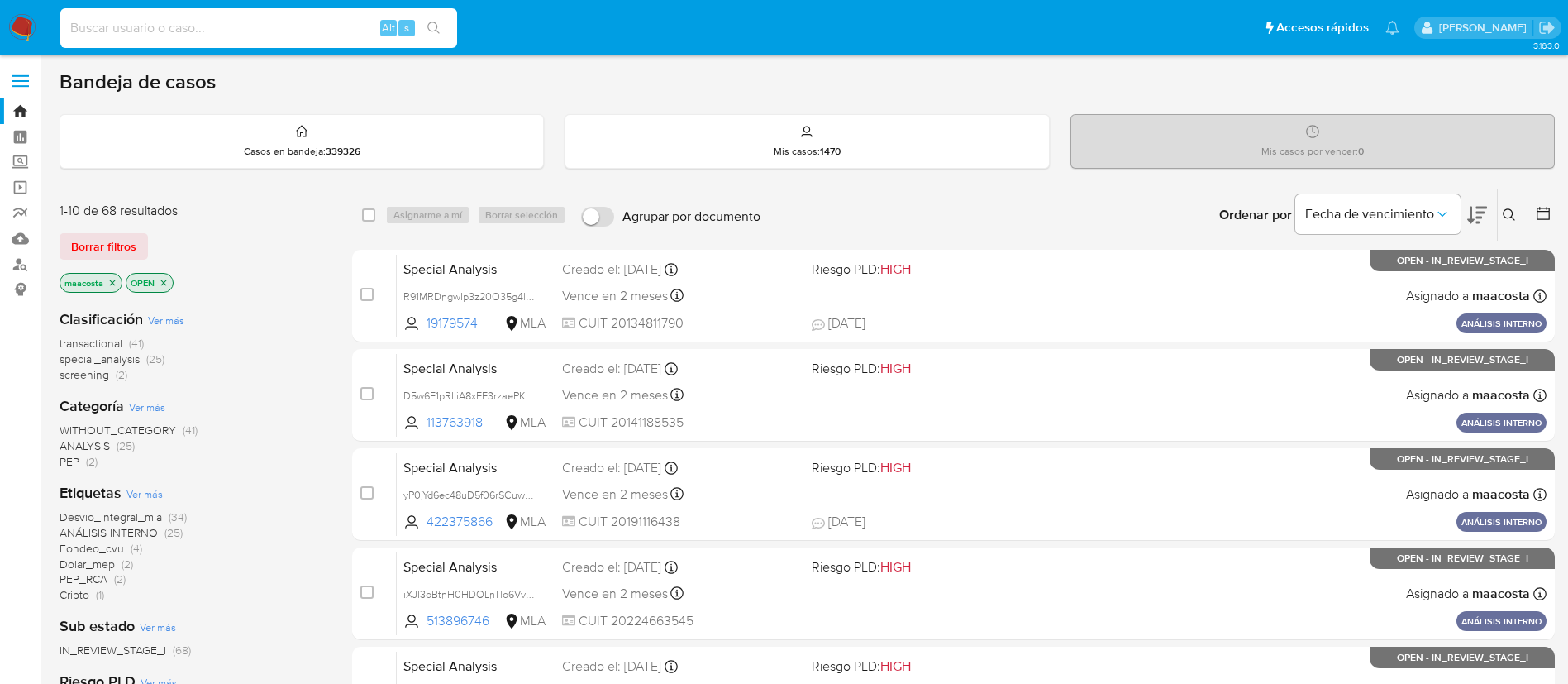
paste input "aGUjDoFCMg4mbB5Qcpzb1xPp"
click at [334, 33] on input at bounding box center [259, 28] width 397 height 21
type input "aGUjDoFCMg4mbB5Qcpzb1xPp"
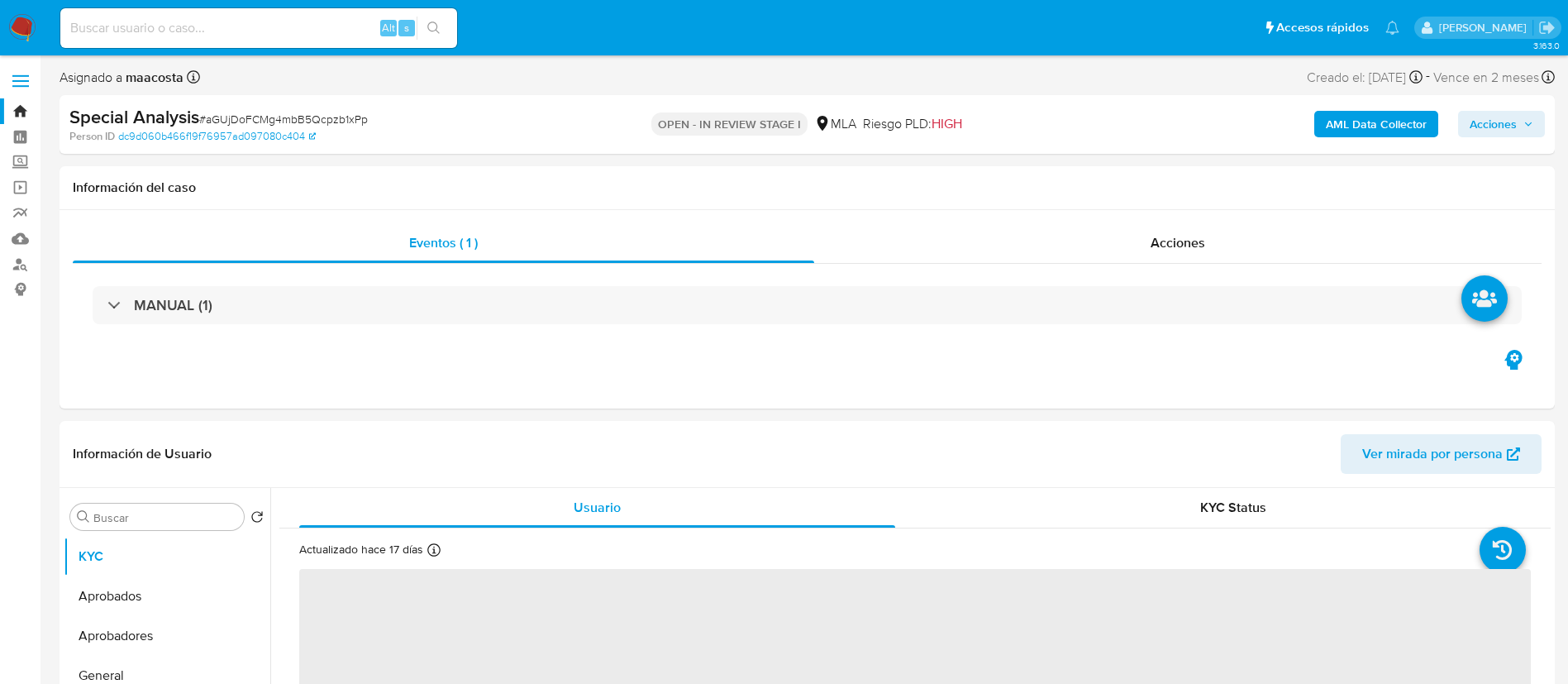
select select "10"
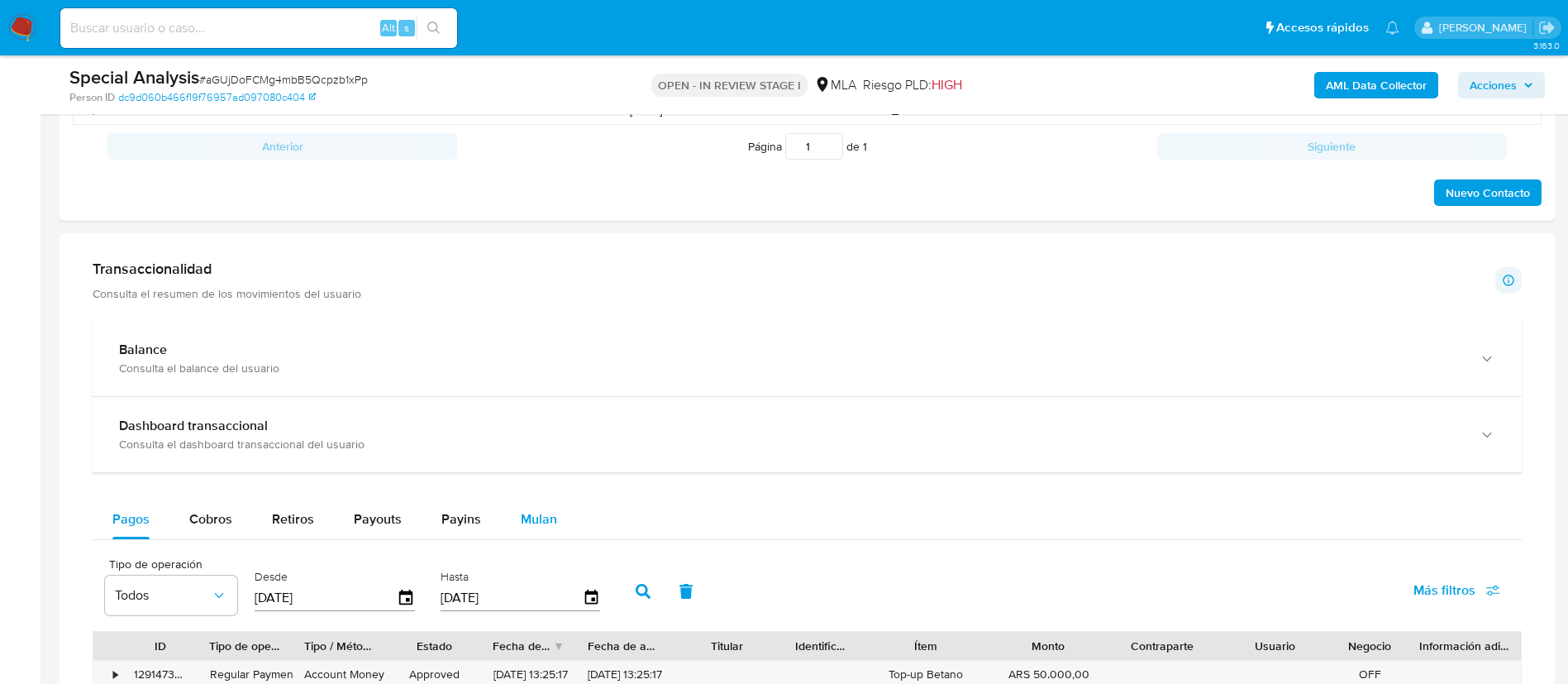
click at [526, 522] on span "Mulan" at bounding box center [539, 519] width 36 height 19
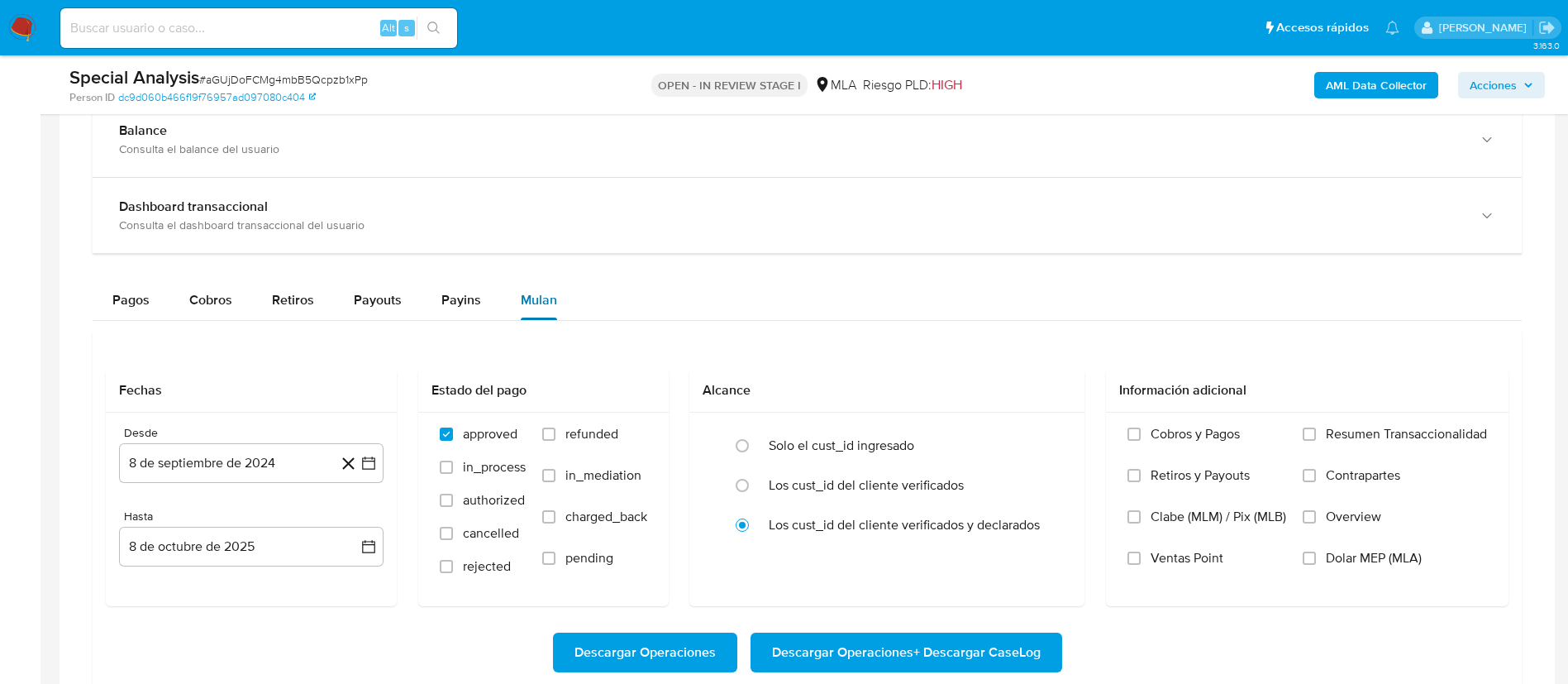
scroll to position [1200, 0]
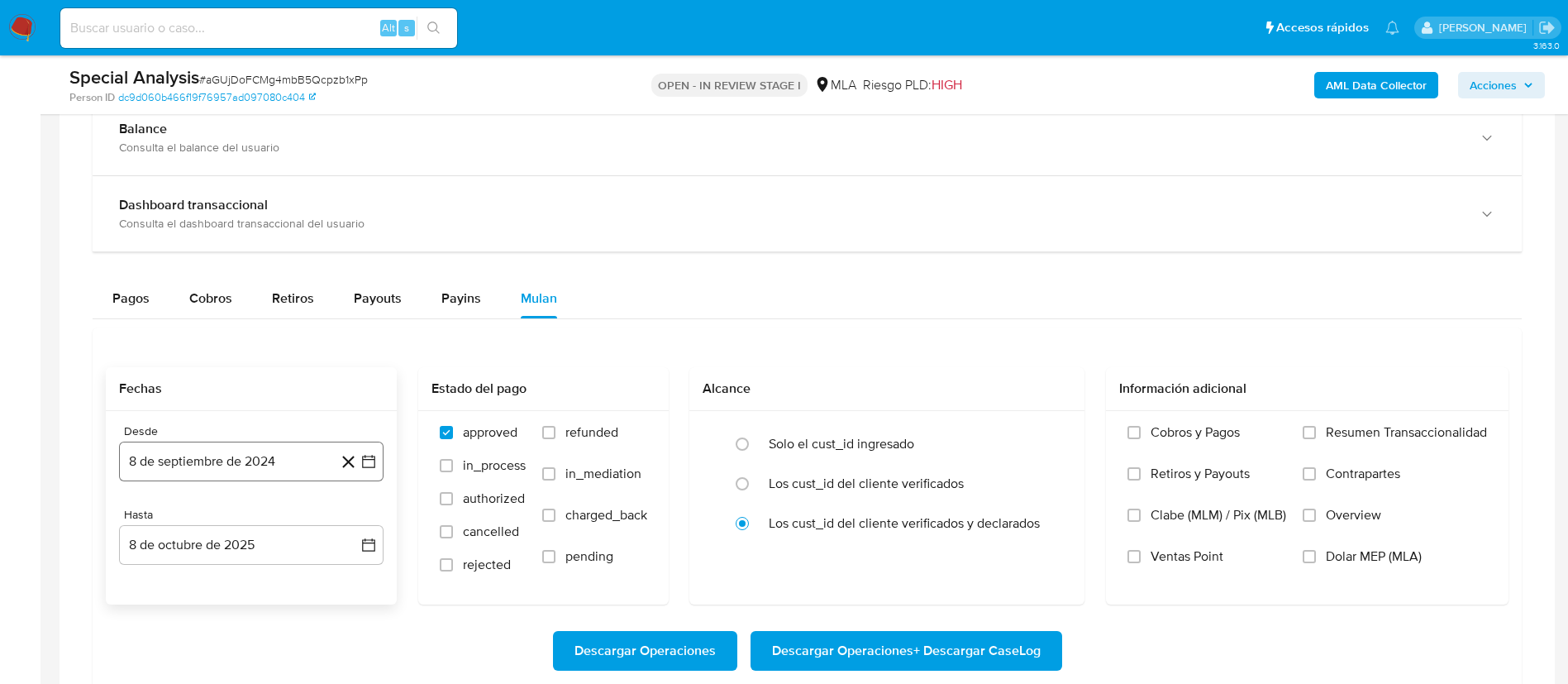
click at [307, 454] on button "8 de septiembre de 2024" at bounding box center [251, 461] width 264 height 40
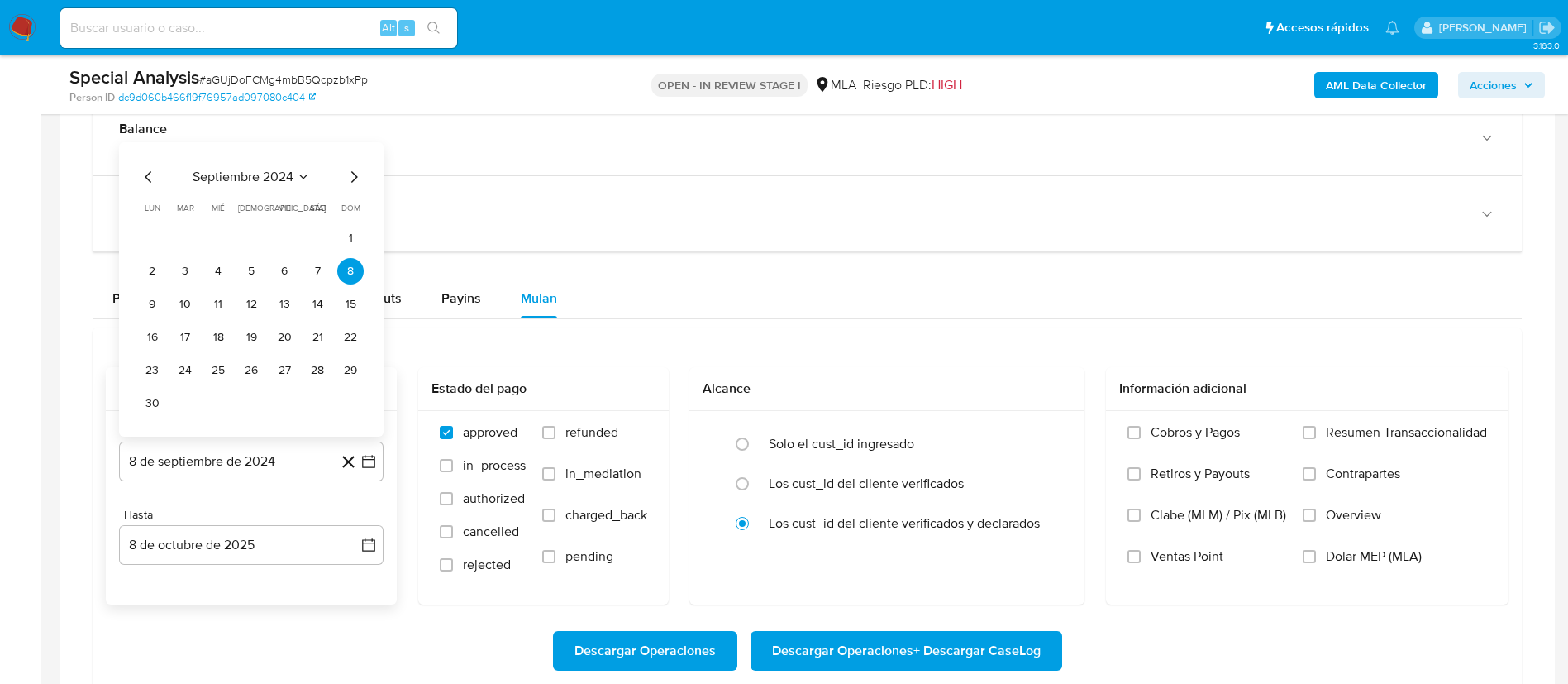
click at [250, 174] on span "septiembre 2024" at bounding box center [243, 176] width 101 height 17
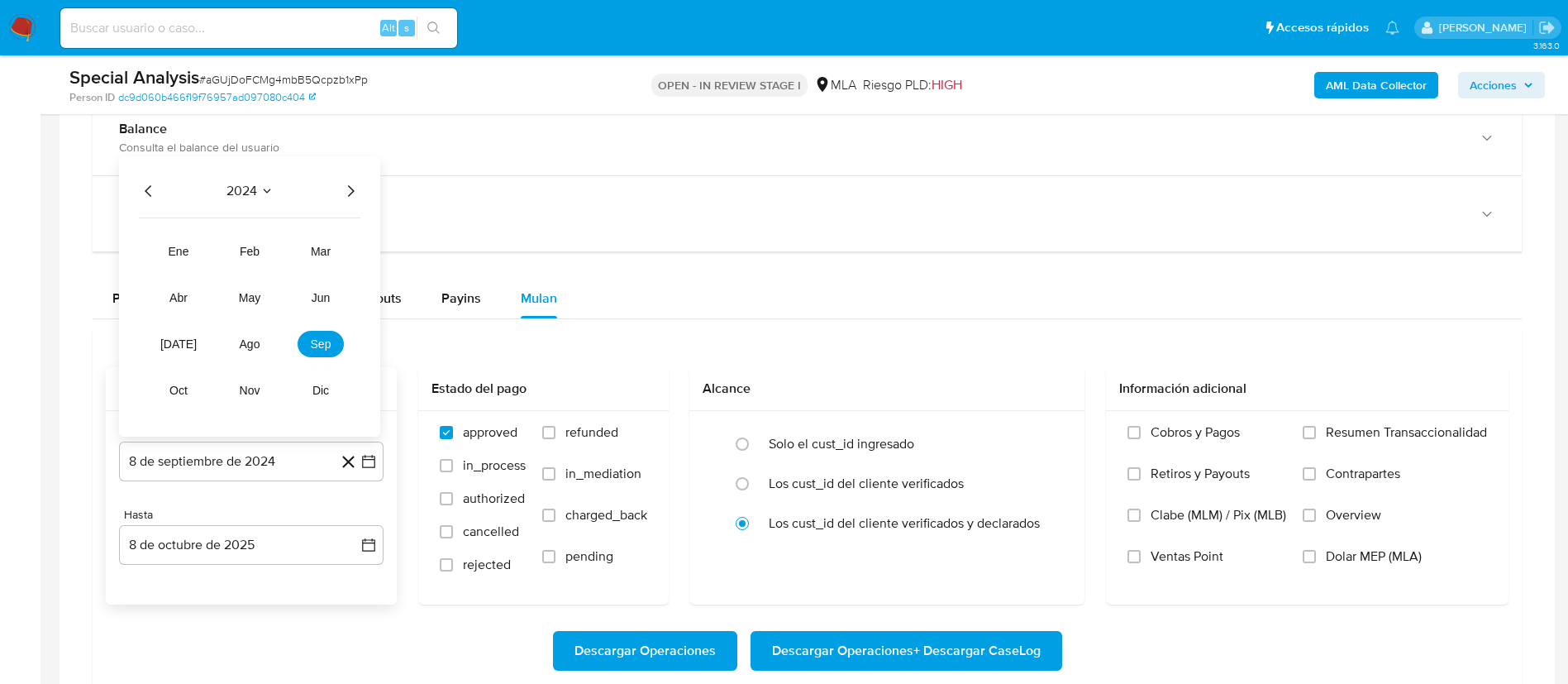
click at [349, 190] on icon "Año siguiente" at bounding box center [350, 191] width 20 height 20
click at [263, 279] on tr "ene feb mar abr may jun [DATE] ago sep oct nov dic" at bounding box center [249, 320] width 189 height 165
click at [244, 300] on span "may" at bounding box center [249, 298] width 21 height 13
click at [250, 276] on button "1" at bounding box center [251, 271] width 26 height 26
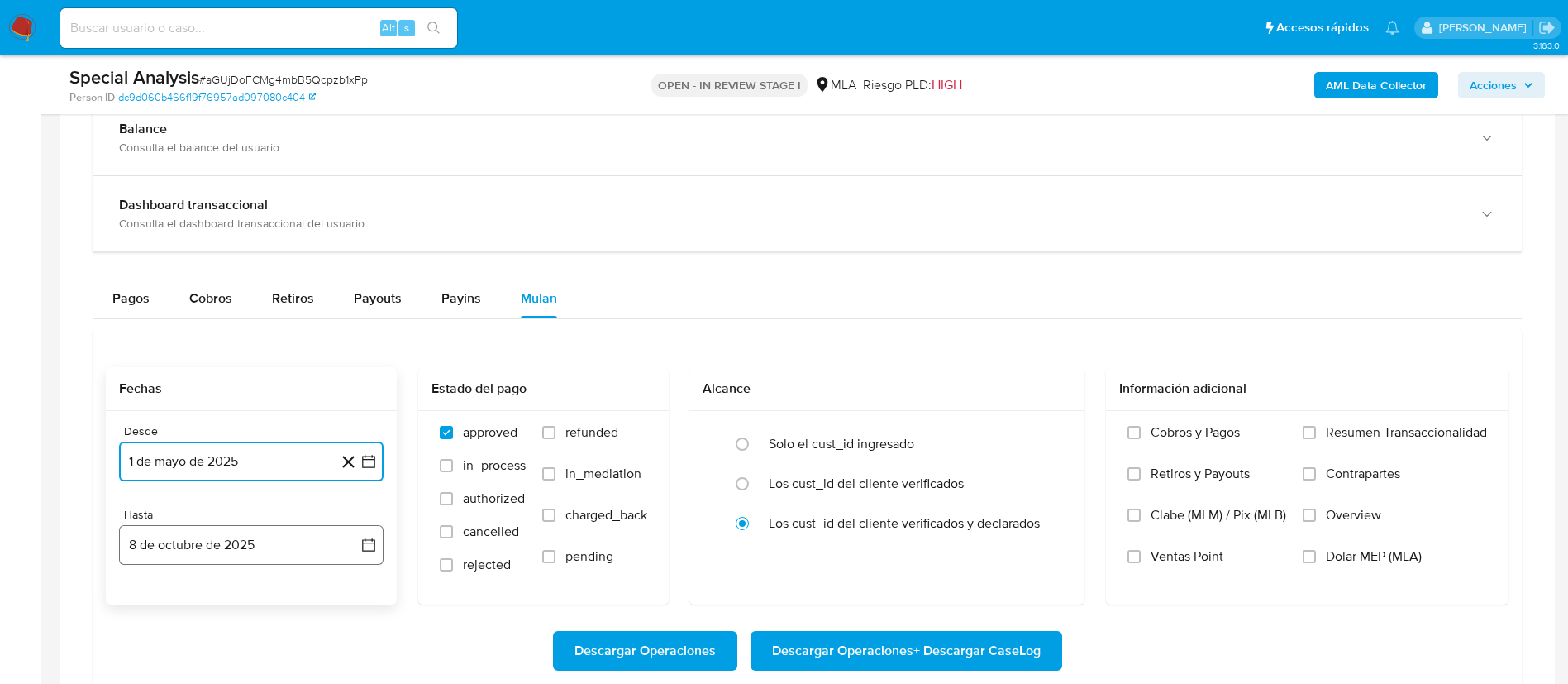
click at [210, 547] on button "8 de octubre de 2025" at bounding box center [251, 544] width 264 height 40
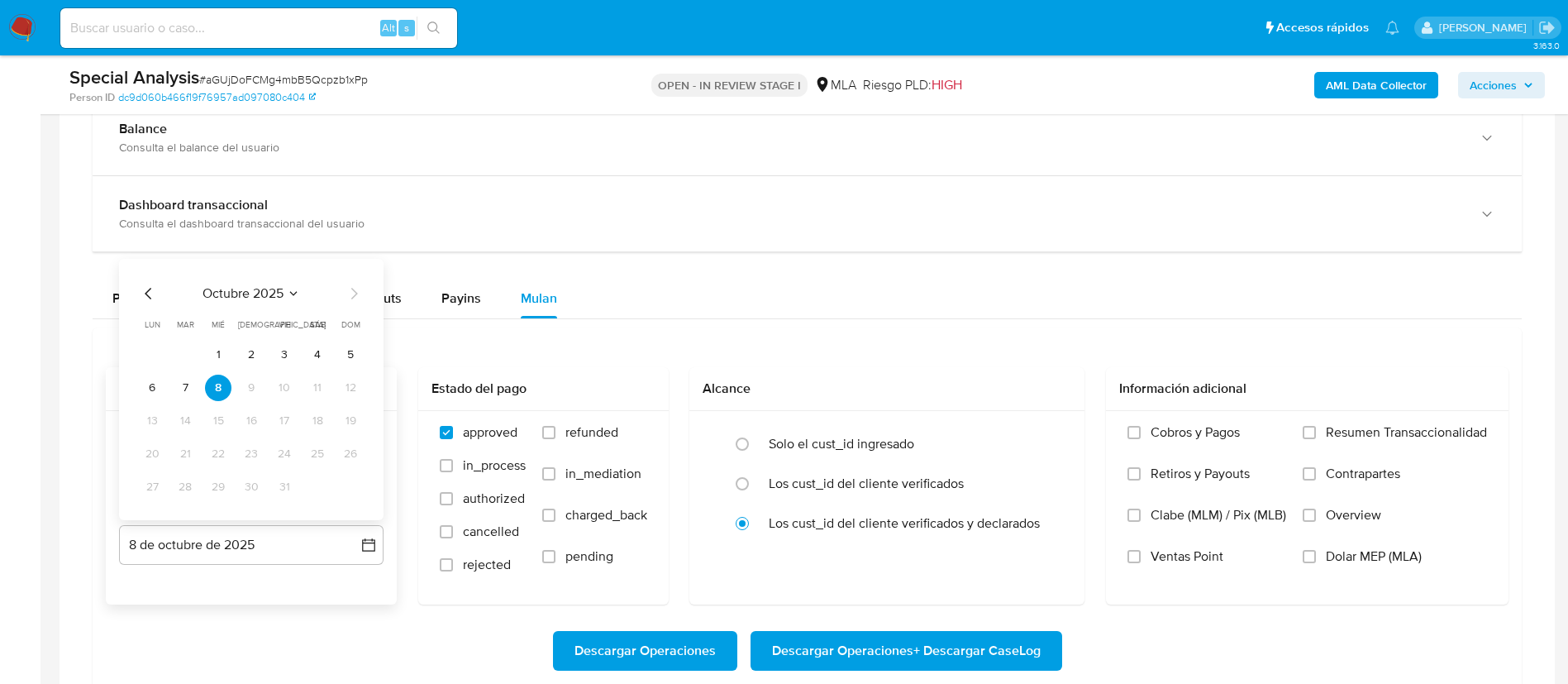
click at [147, 298] on icon "Mes anterior" at bounding box center [148, 293] width 20 height 20
click at [347, 493] on button "31" at bounding box center [350, 487] width 26 height 26
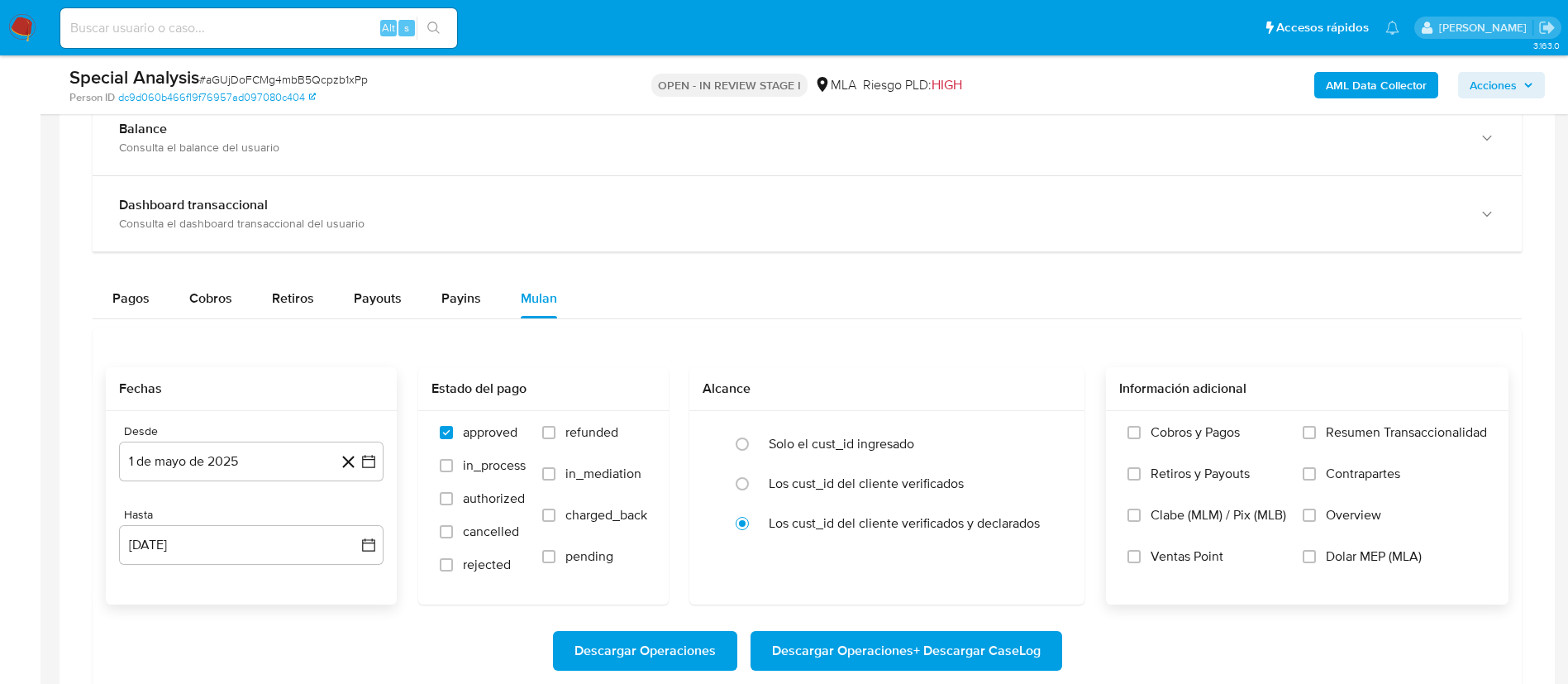
click at [1371, 569] on label "Dolar MEP (MLA)" at bounding box center [1395, 569] width 184 height 41
click at [1316, 564] on input "Dolar MEP (MLA)" at bounding box center [1309, 557] width 13 height 13
click at [970, 652] on span "Descargar Operaciones + Descargar CaseLog" at bounding box center [906, 651] width 268 height 36
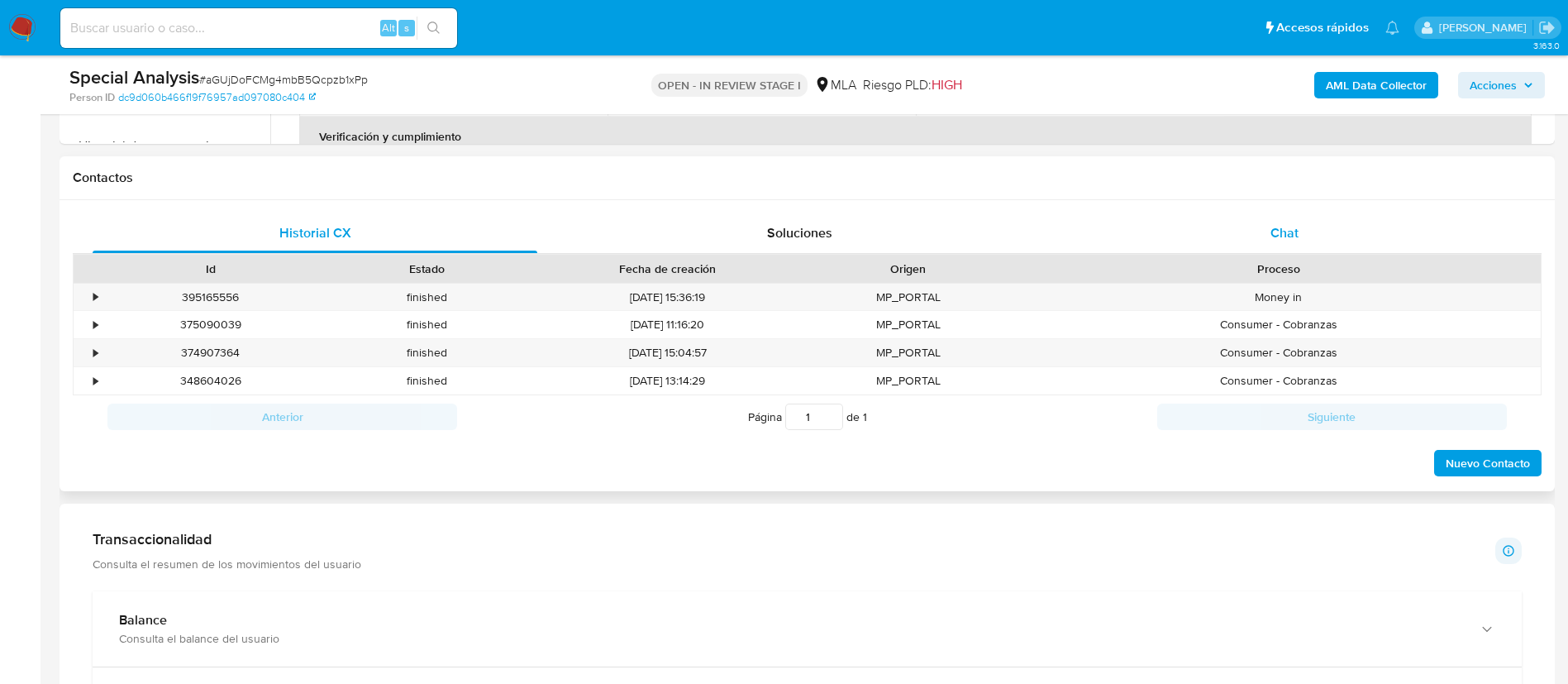
scroll to position [707, 0]
click at [1272, 260] on div "Proceso" at bounding box center [1278, 271] width 524 height 28
click at [1304, 236] on div "Chat" at bounding box center [1285, 235] width 445 height 40
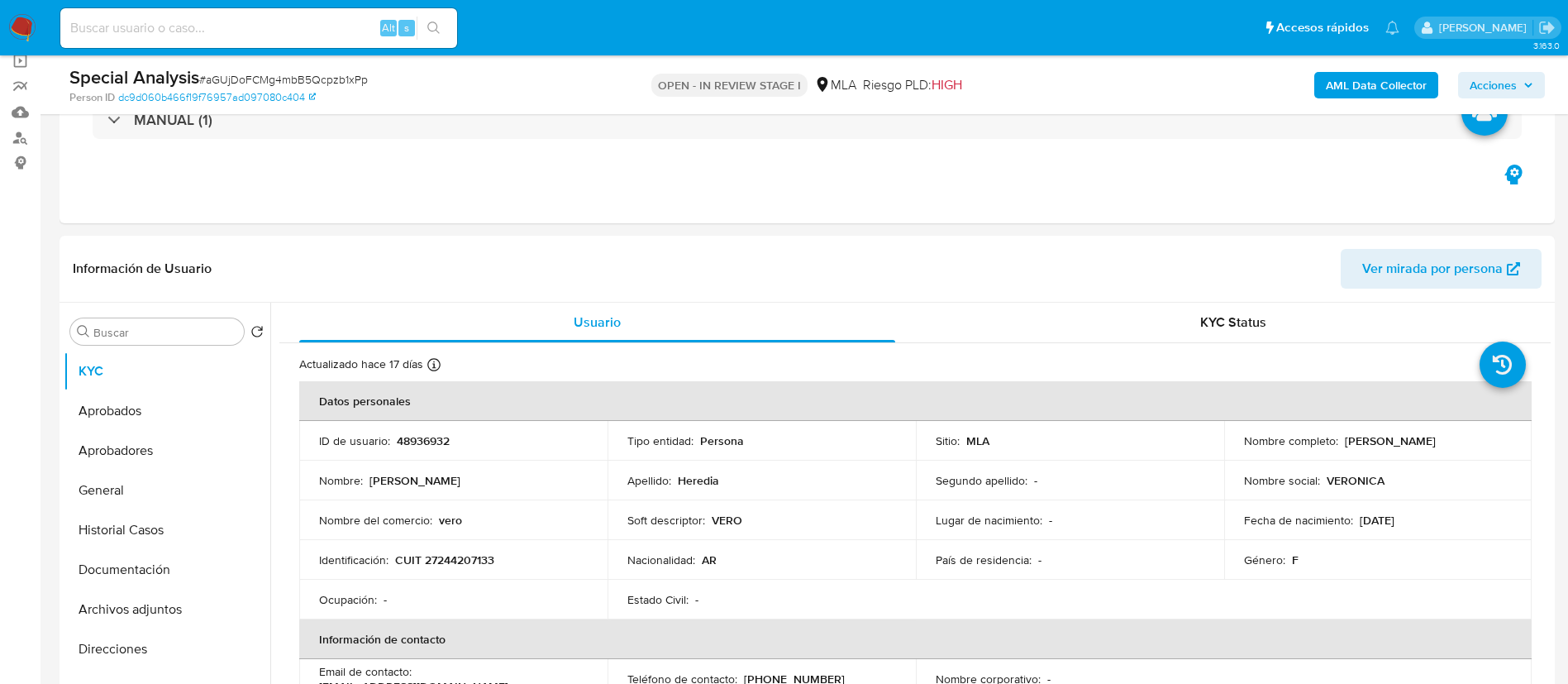
scroll to position [99, 0]
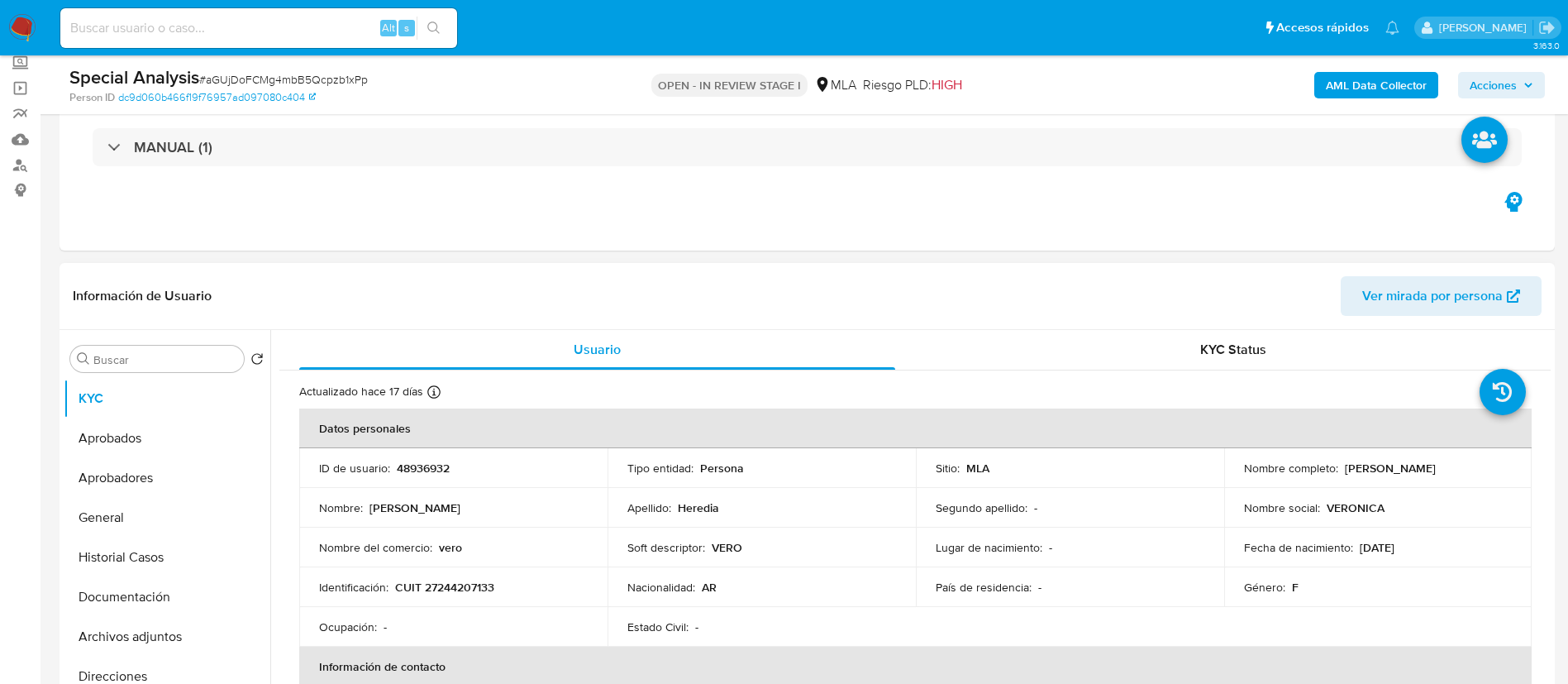
drag, startPoint x: 1339, startPoint y: 464, endPoint x: 1500, endPoint y: 468, distance: 161.0
click at [1500, 468] on div "Nombre completo : Veronica Elisabet Heredia" at bounding box center [1378, 468] width 268 height 15
copy p "Veronica Elisabet Heredia"
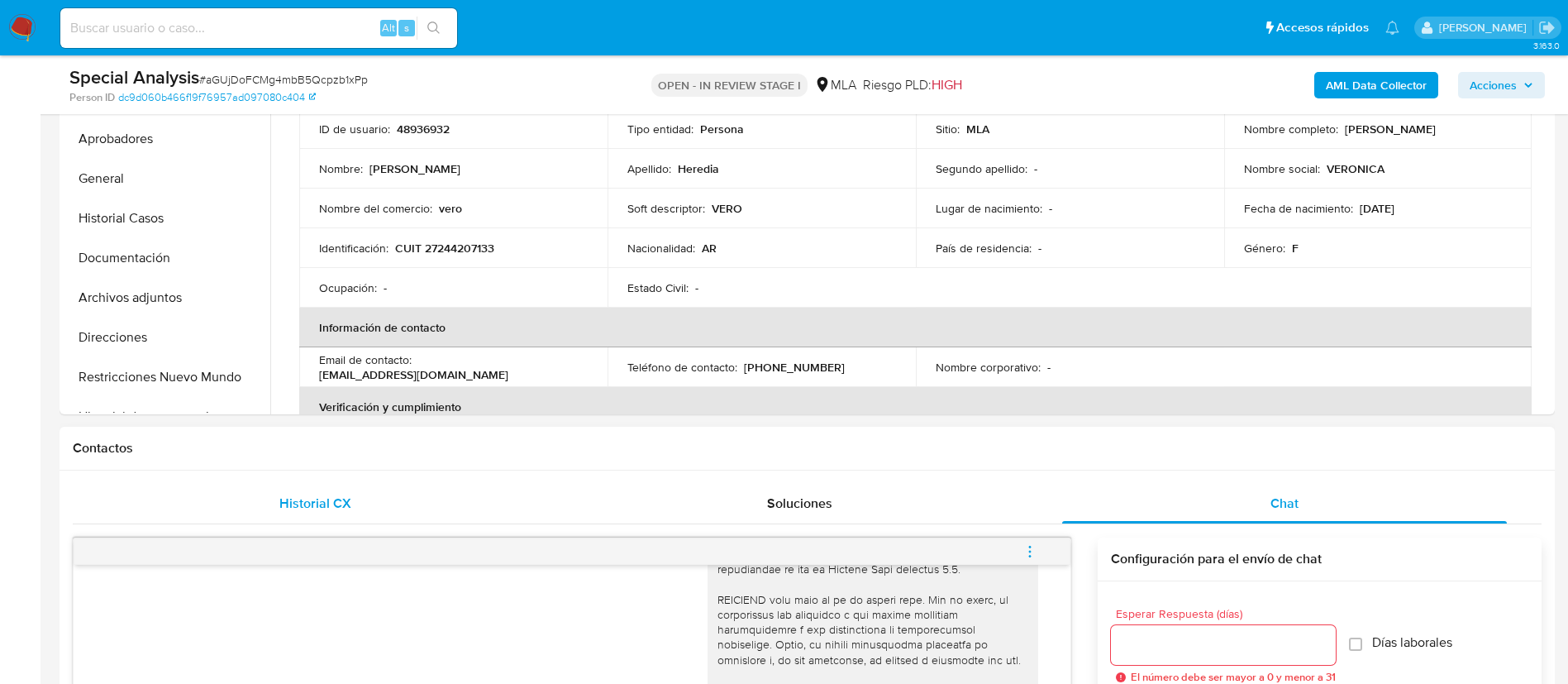
click at [324, 515] on div "Historial CX" at bounding box center [315, 503] width 445 height 40
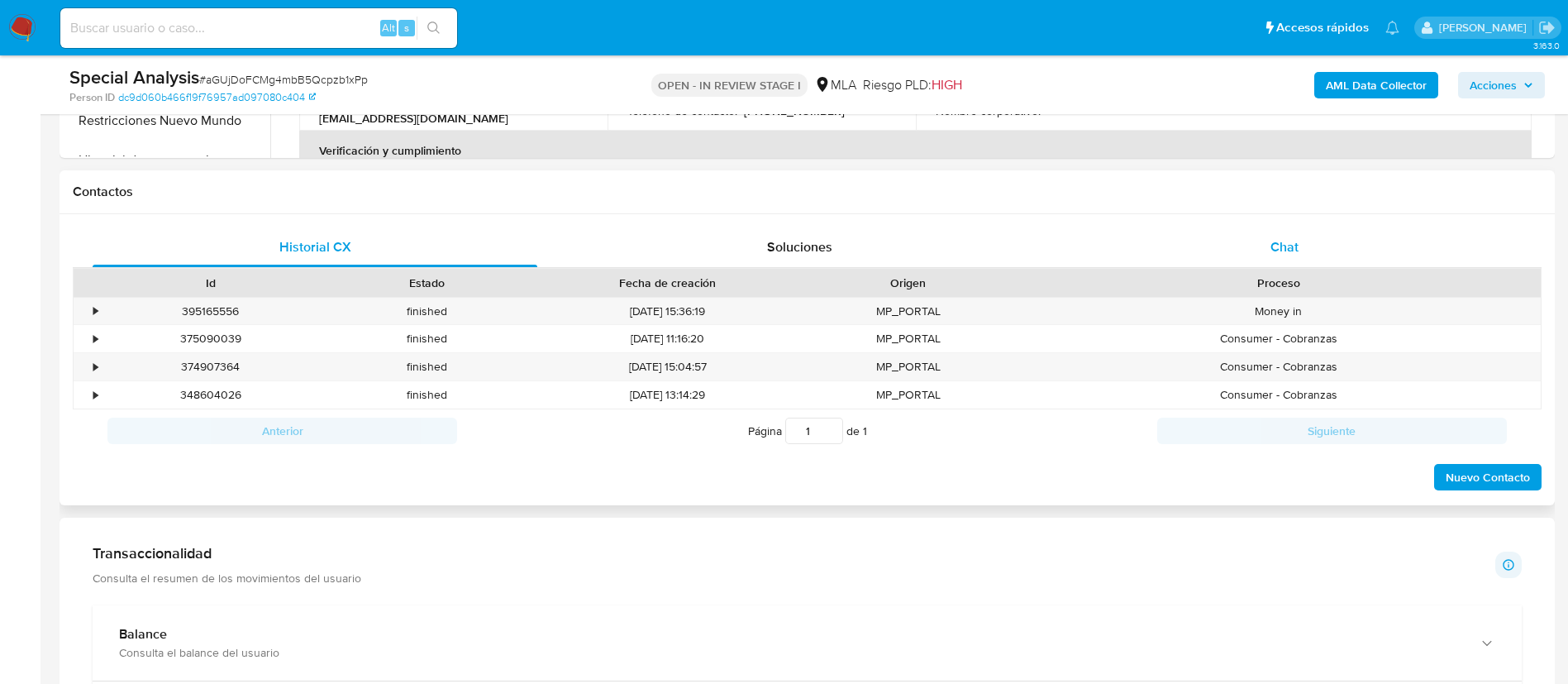
scroll to position [689, 0]
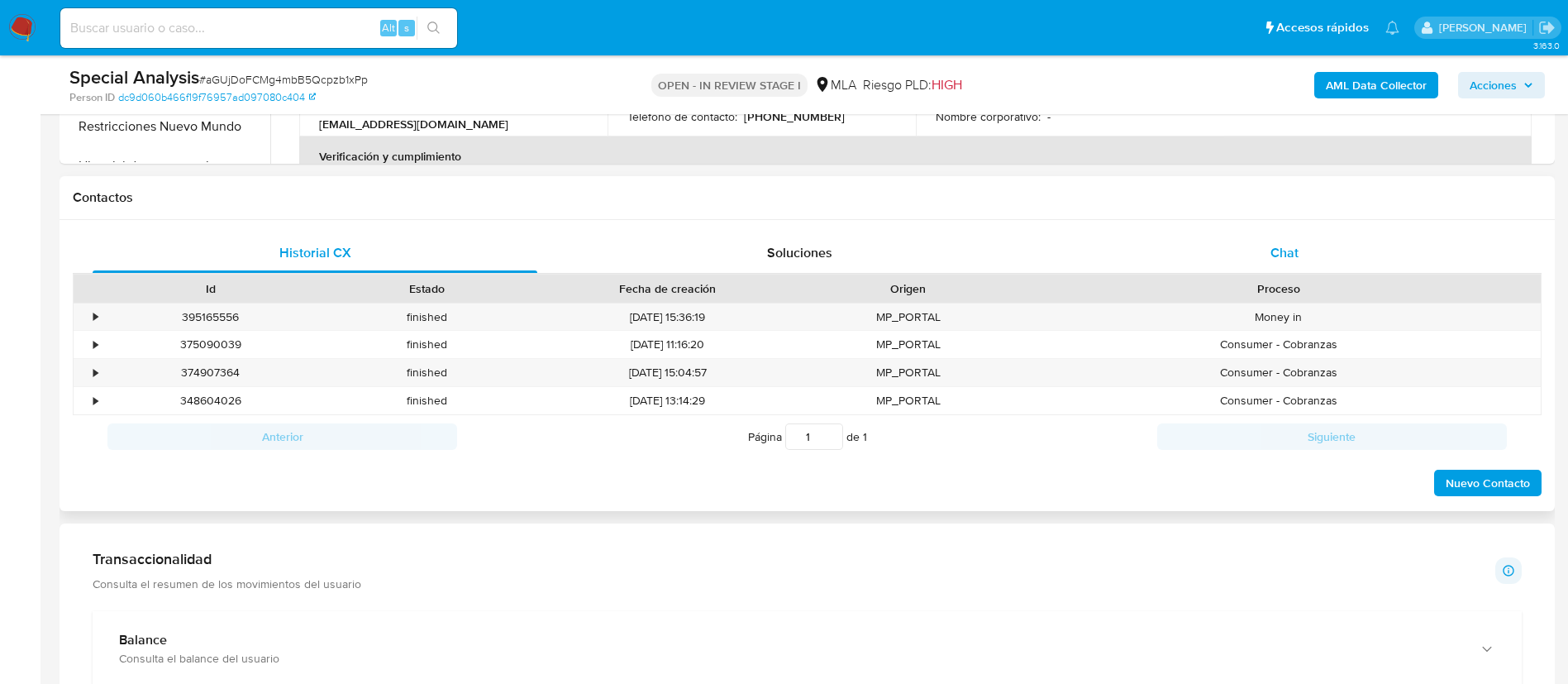
click at [1313, 248] on div "Chat" at bounding box center [1285, 253] width 445 height 40
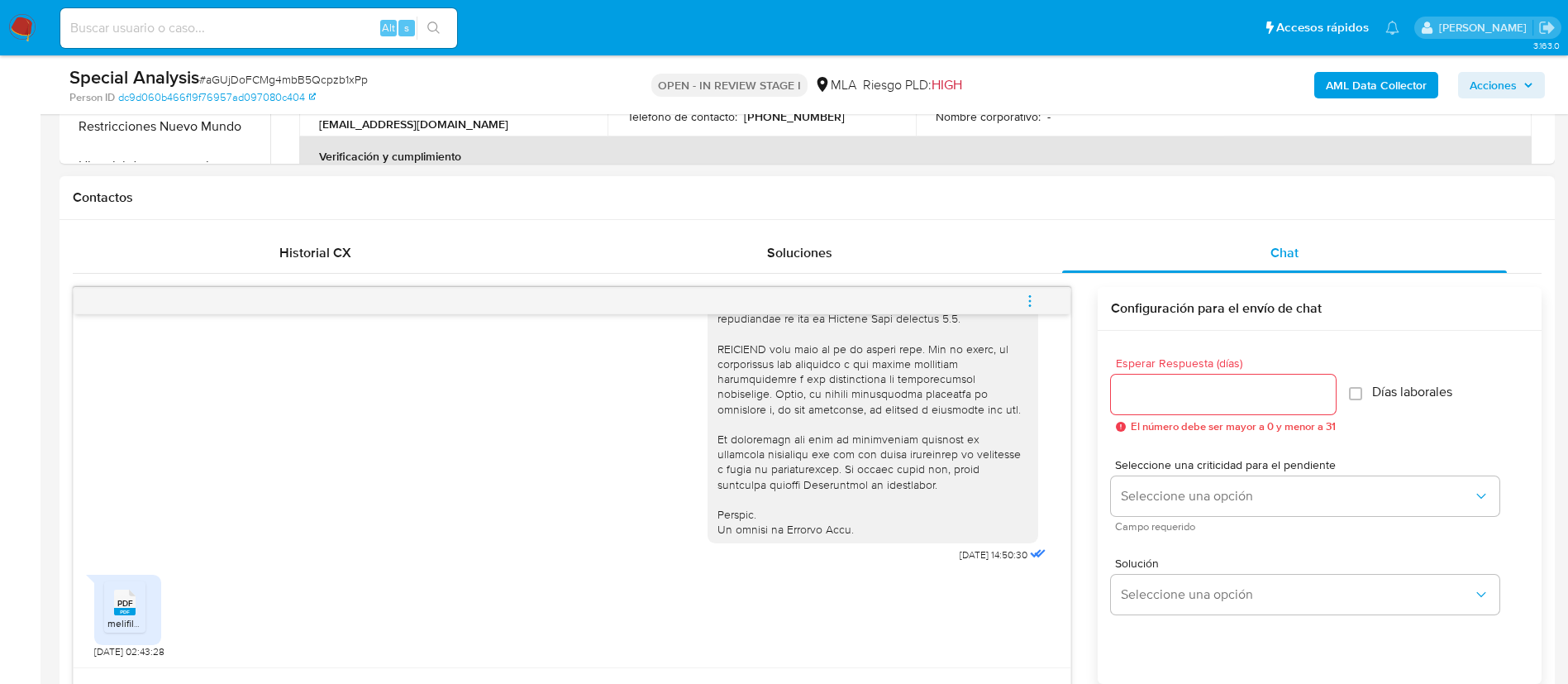
click at [125, 618] on span "melifile1232932488577089859.pdf" at bounding box center [184, 623] width 154 height 14
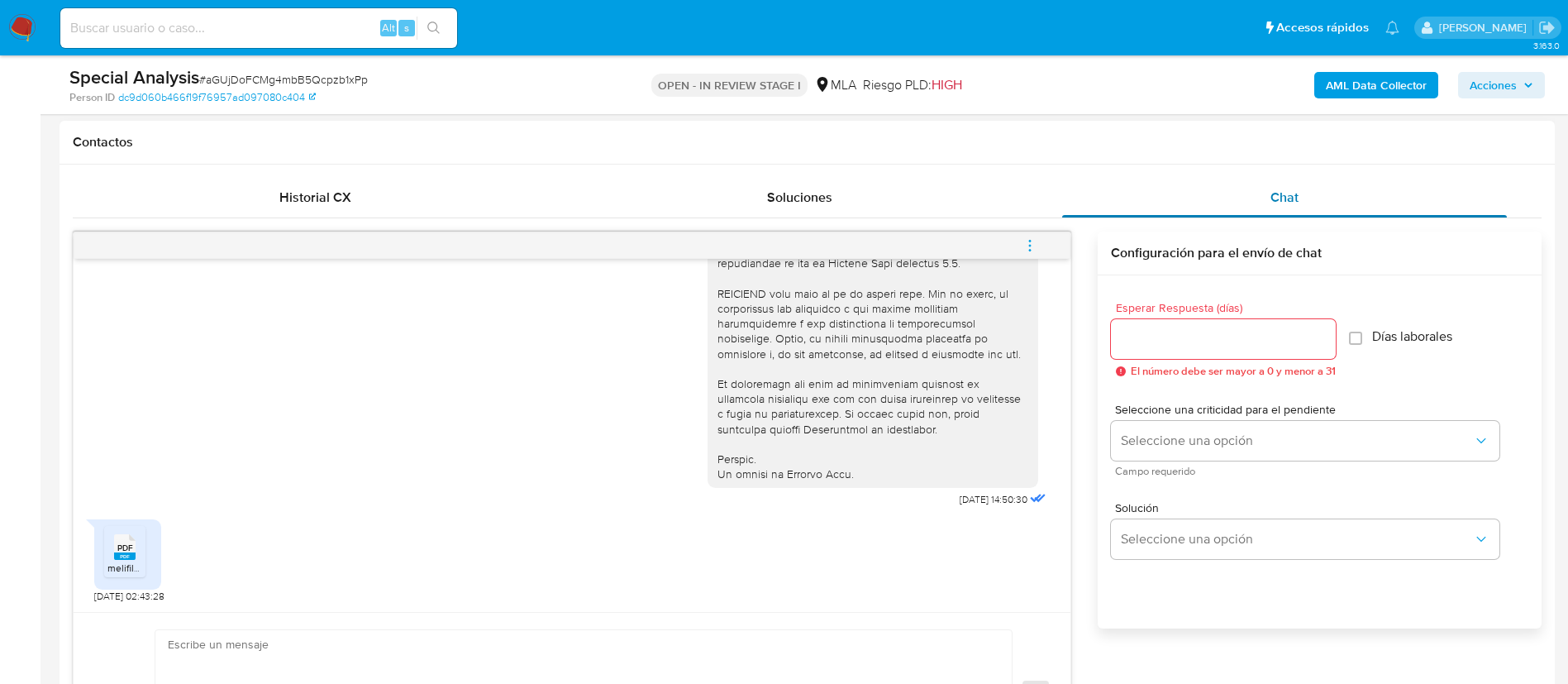
scroll to position [761, 0]
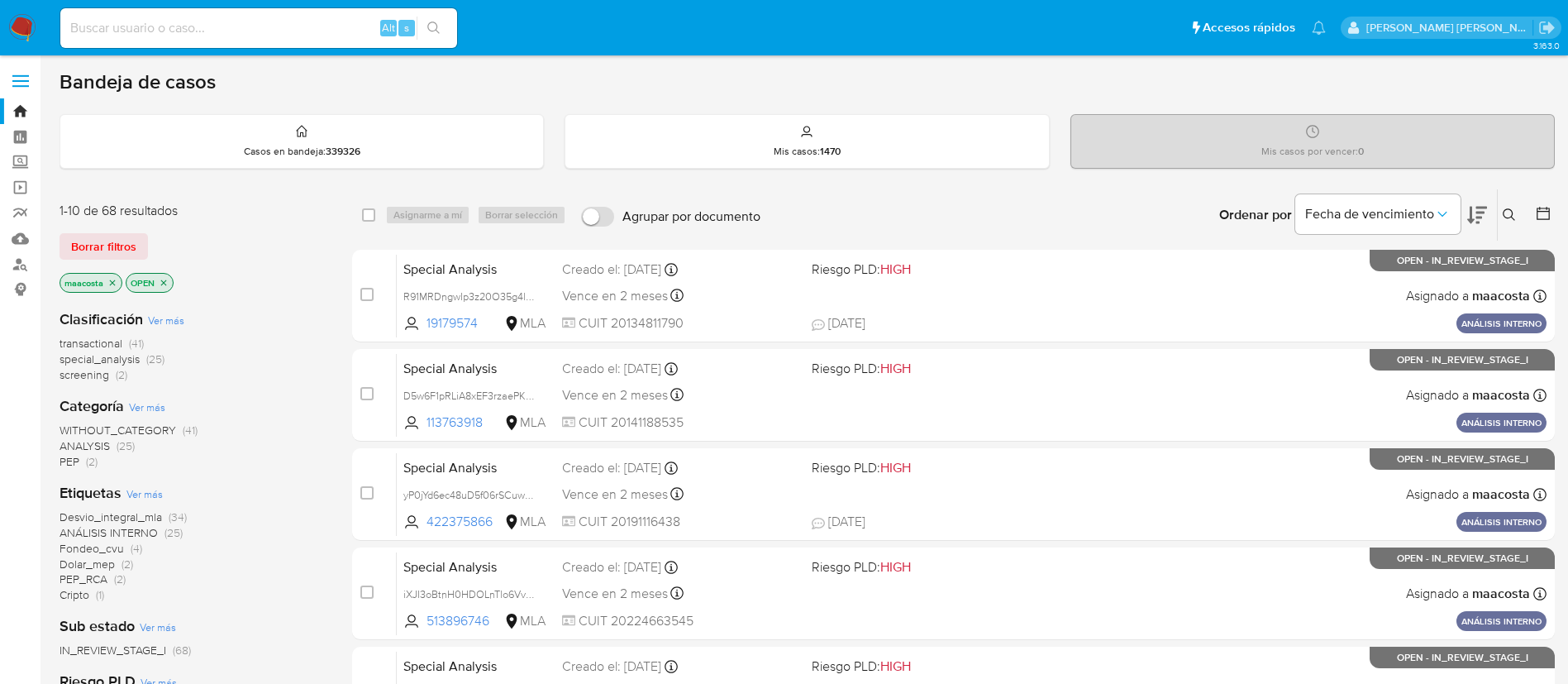
paste input "NEckQXbkZC76H3zaQo0pQua9"
click at [357, 28] on input "NEckQXbkZC76H3zaQo0pQua9" at bounding box center [259, 28] width 397 height 21
type input "NEckQXbkZC76H3zaQo0pQua9"
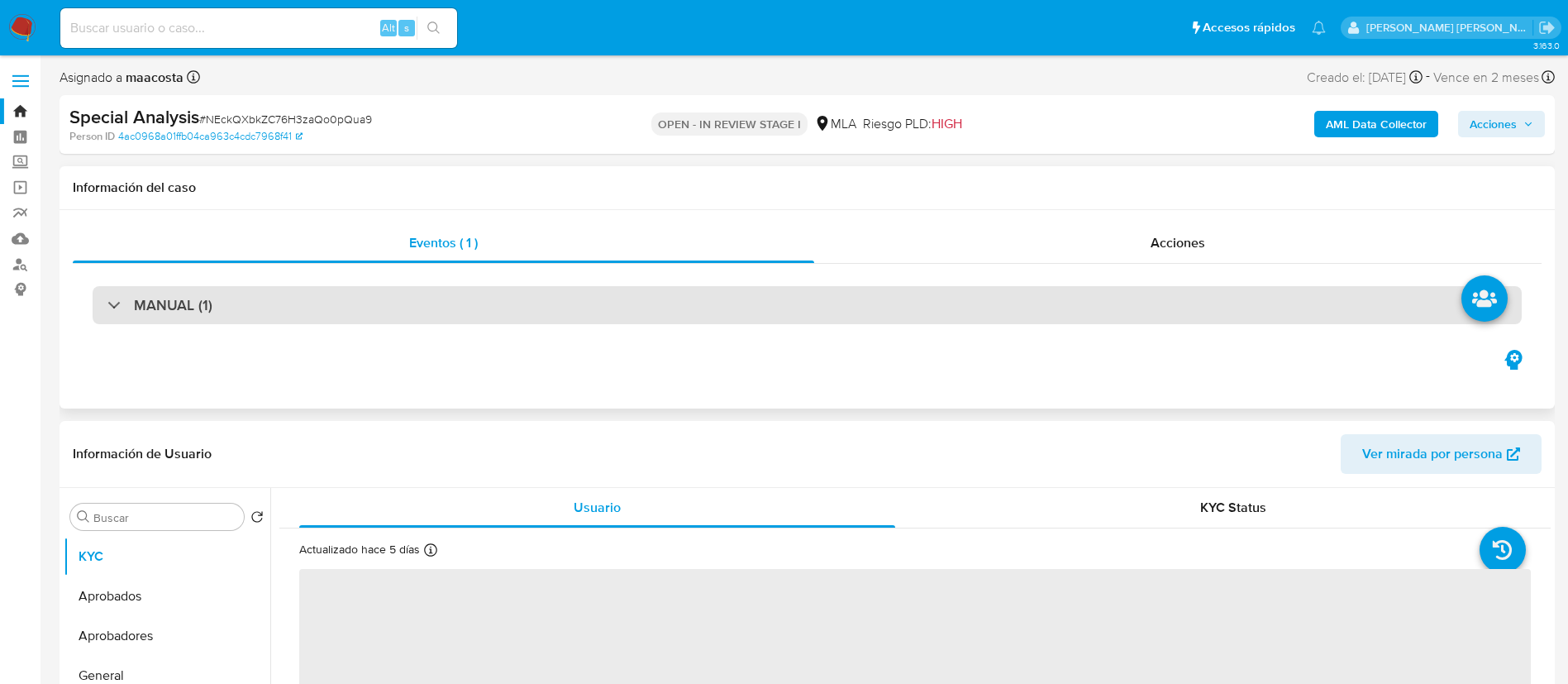
select select "10"
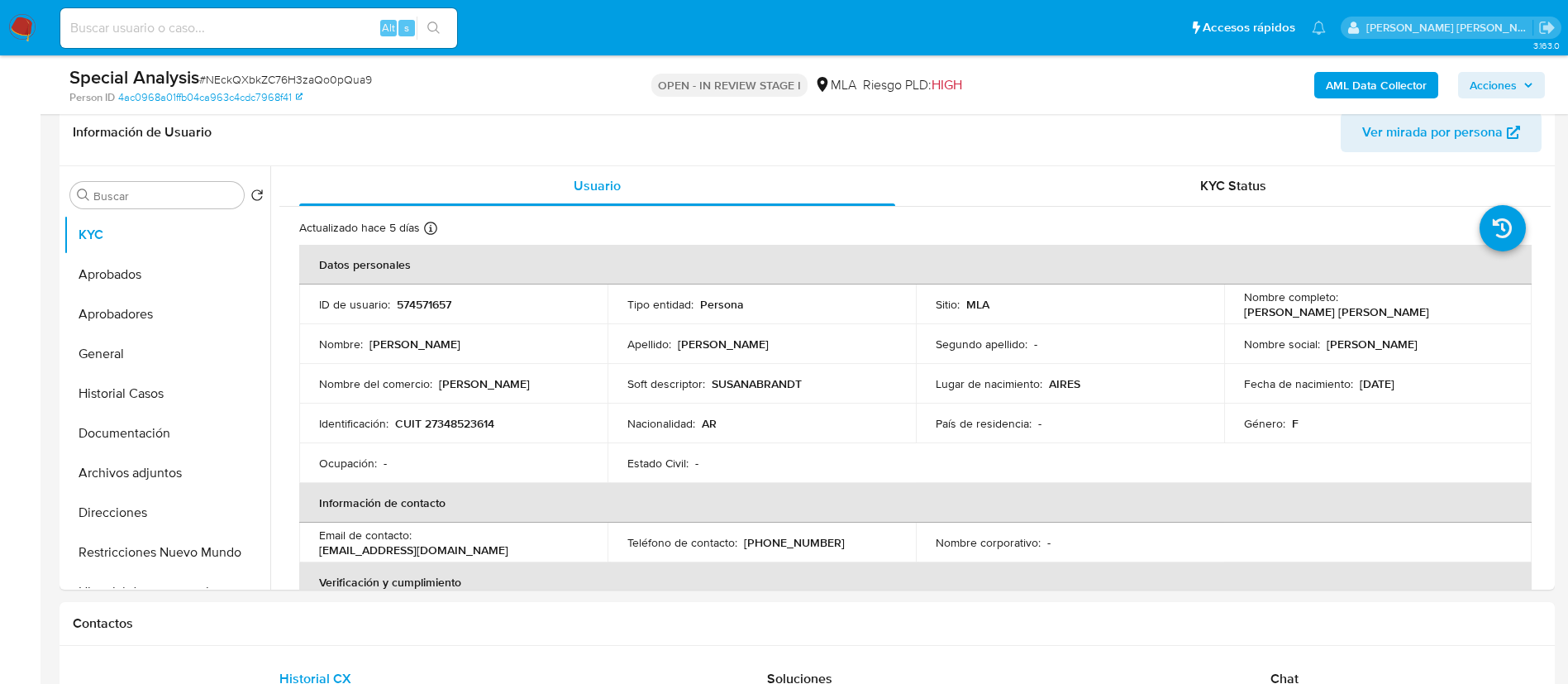
scroll to position [264, 0]
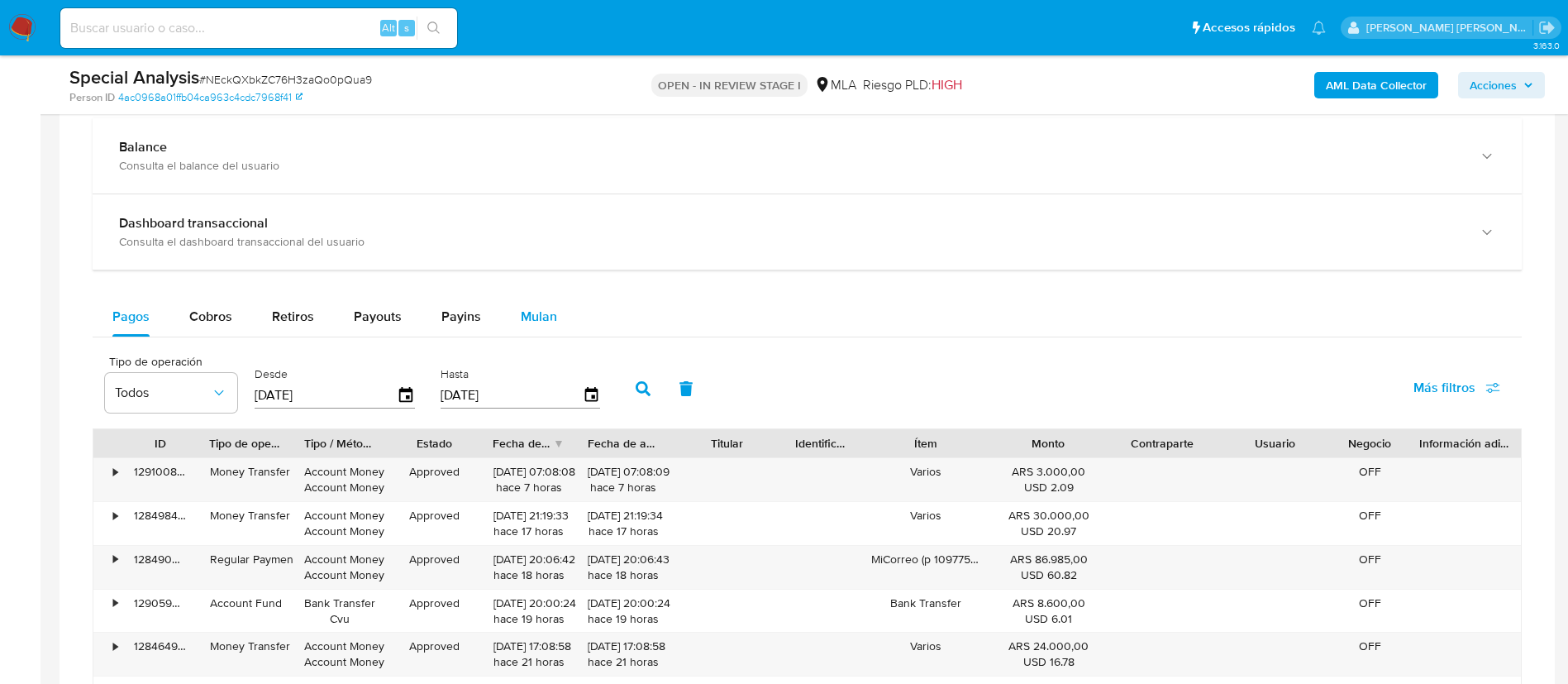
click at [533, 319] on span "Mulan" at bounding box center [539, 317] width 36 height 19
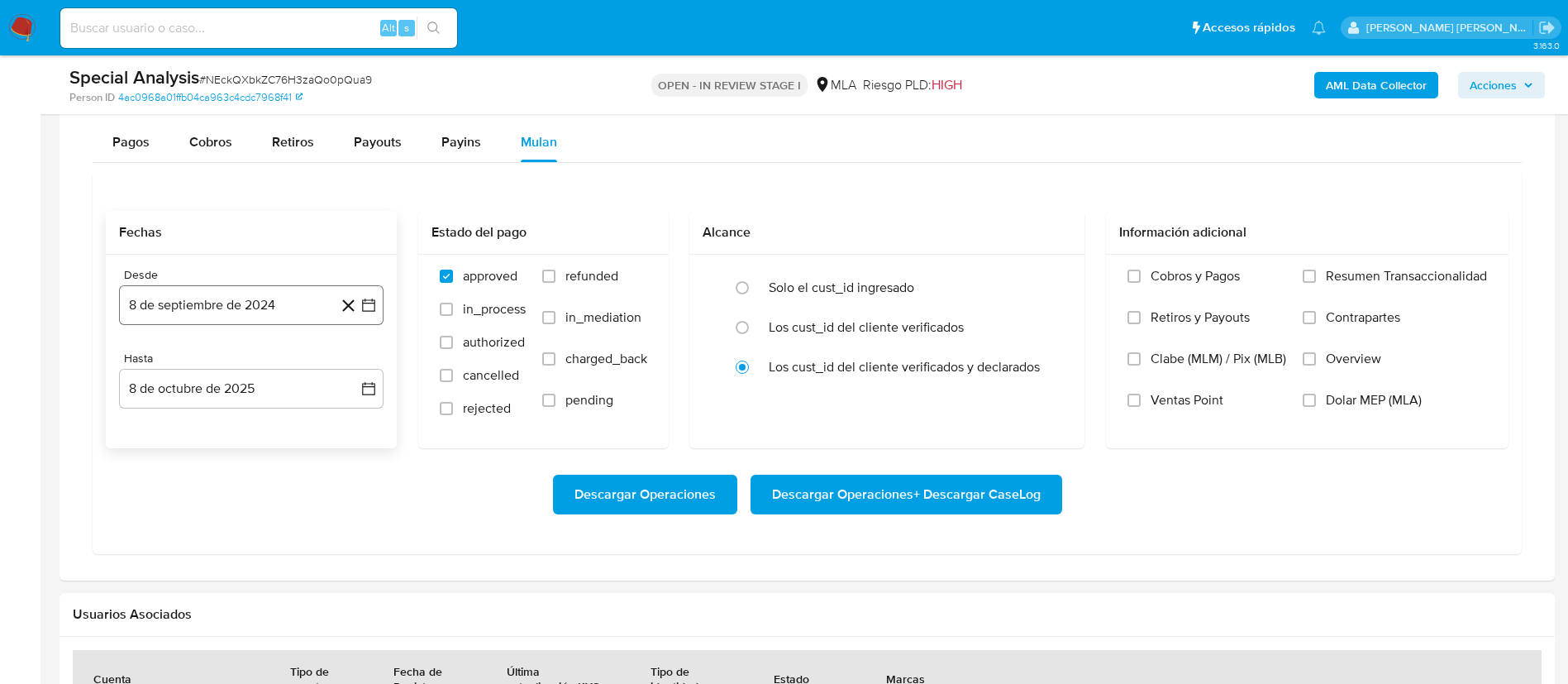
scroll to position [1302, 0]
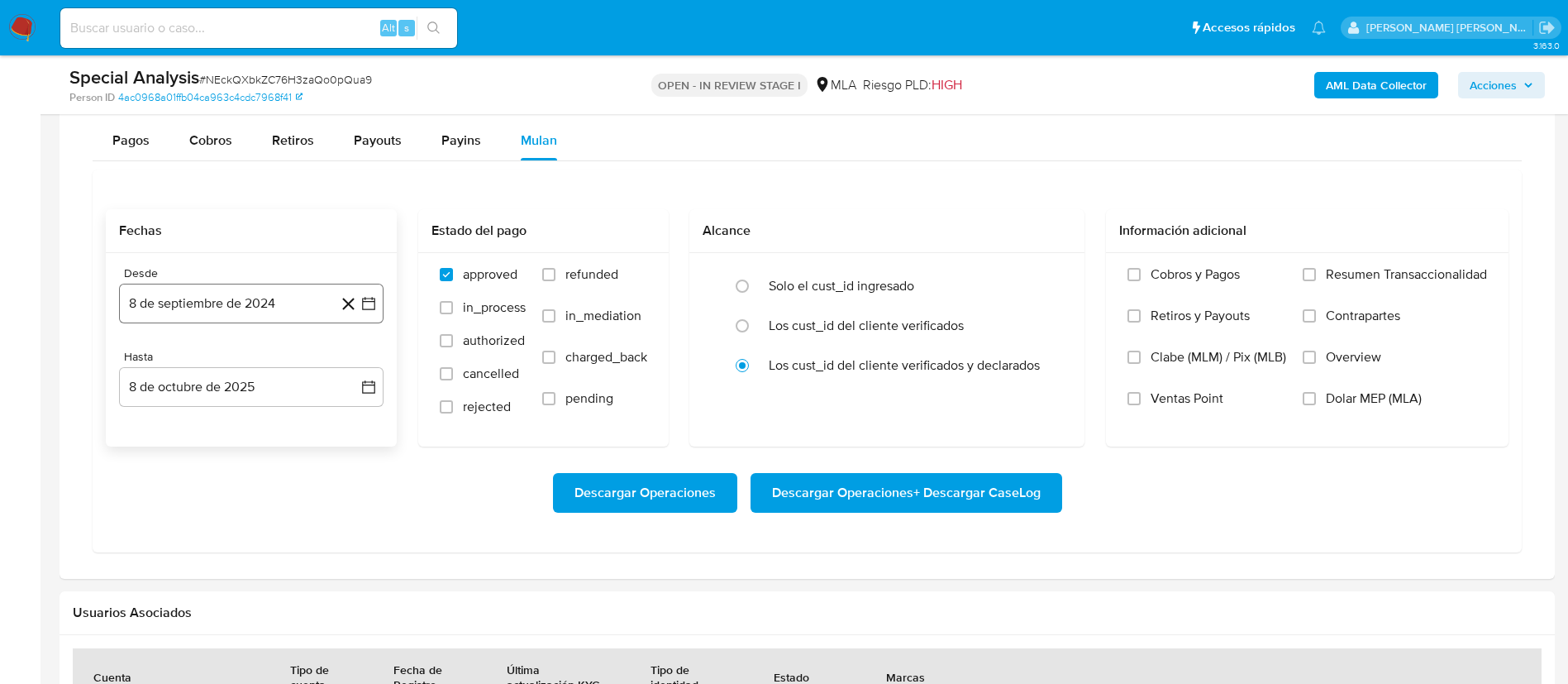
click at [290, 300] on button "8 de septiembre de 2024" at bounding box center [251, 303] width 264 height 40
click at [239, 364] on span "septiembre 2024" at bounding box center [243, 363] width 101 height 17
click at [348, 360] on icon "Año siguiente" at bounding box center [350, 363] width 20 height 20
click at [246, 475] on span "may" at bounding box center [249, 470] width 21 height 13
click at [248, 430] on button "1" at bounding box center [251, 424] width 26 height 26
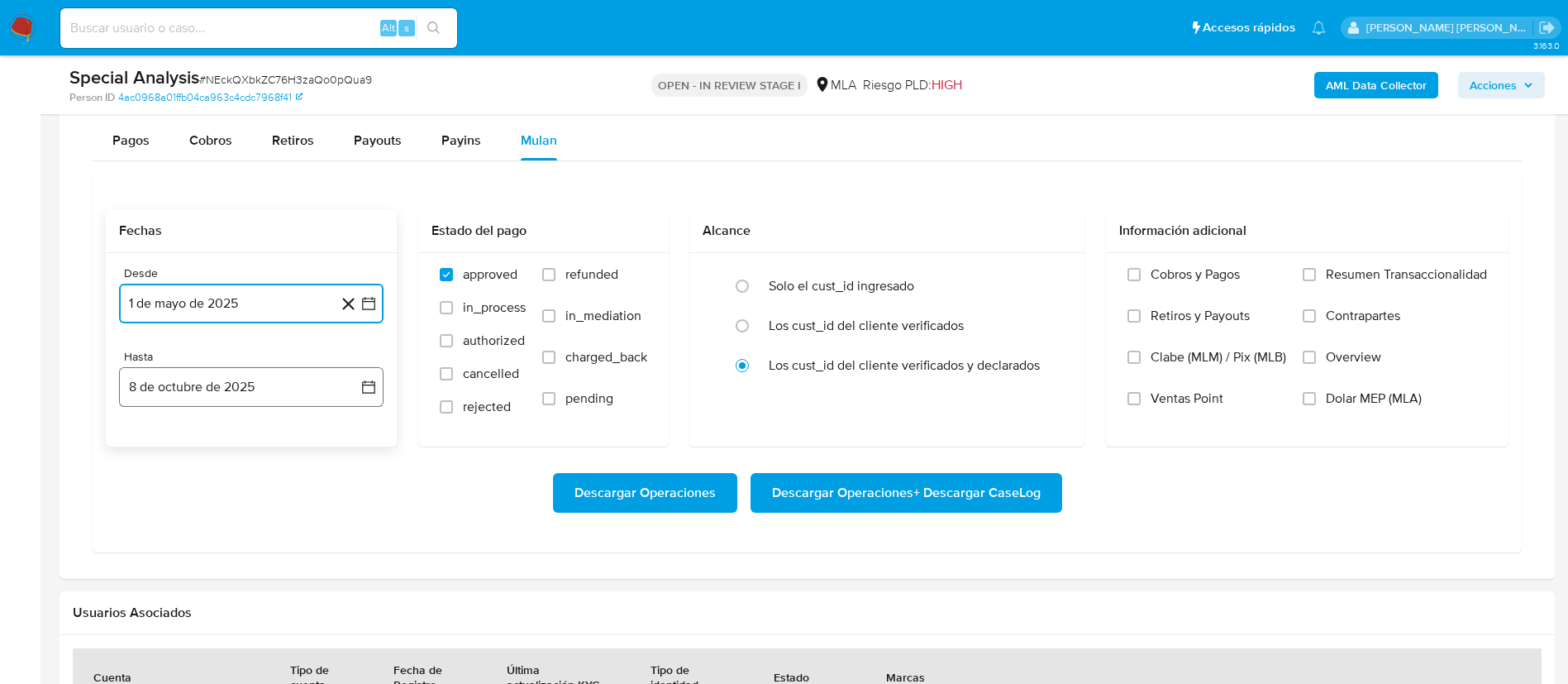
click at [226, 396] on button "8 de octubre de 2025" at bounding box center [251, 386] width 264 height 40
click at [153, 446] on icon "Mes anterior" at bounding box center [148, 446] width 20 height 20
click at [346, 645] on button "31" at bounding box center [350, 640] width 26 height 26
click at [1347, 400] on span "Dolar MEP (MLA)" at bounding box center [1373, 399] width 96 height 17
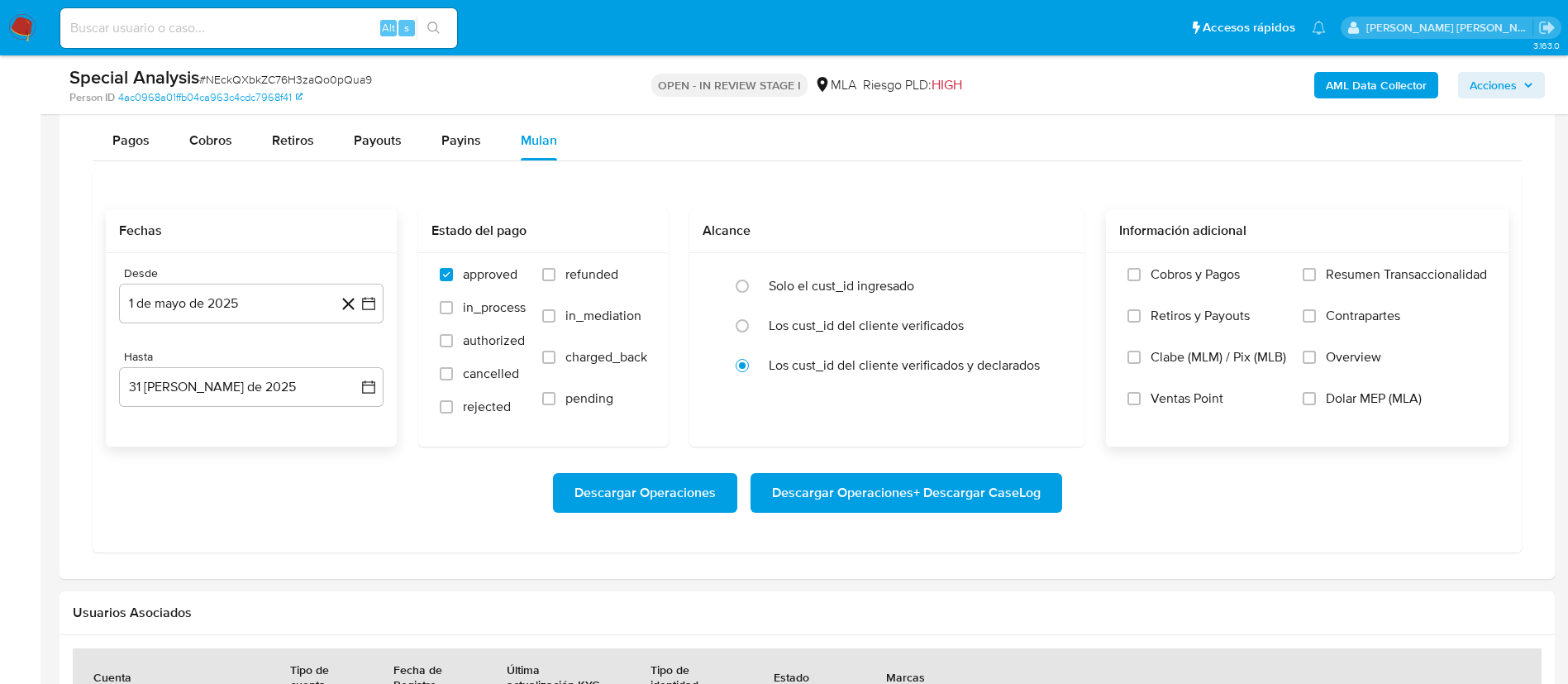
click at [1316, 400] on input "Dolar MEP (MLA)" at bounding box center [1309, 399] width 13 height 13
click at [949, 489] on span "Descargar Operaciones + Descargar CaseLog" at bounding box center [906, 493] width 268 height 36
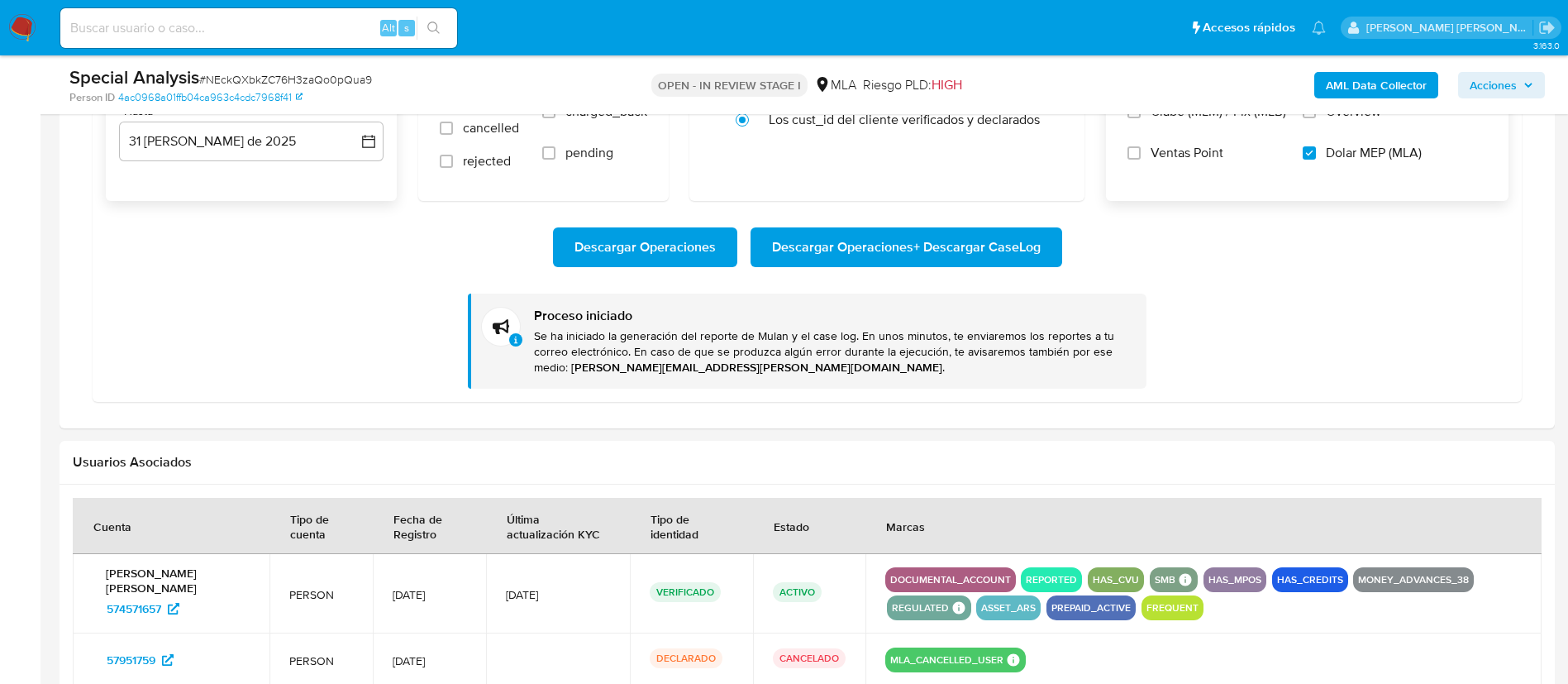
scroll to position [1549, 0]
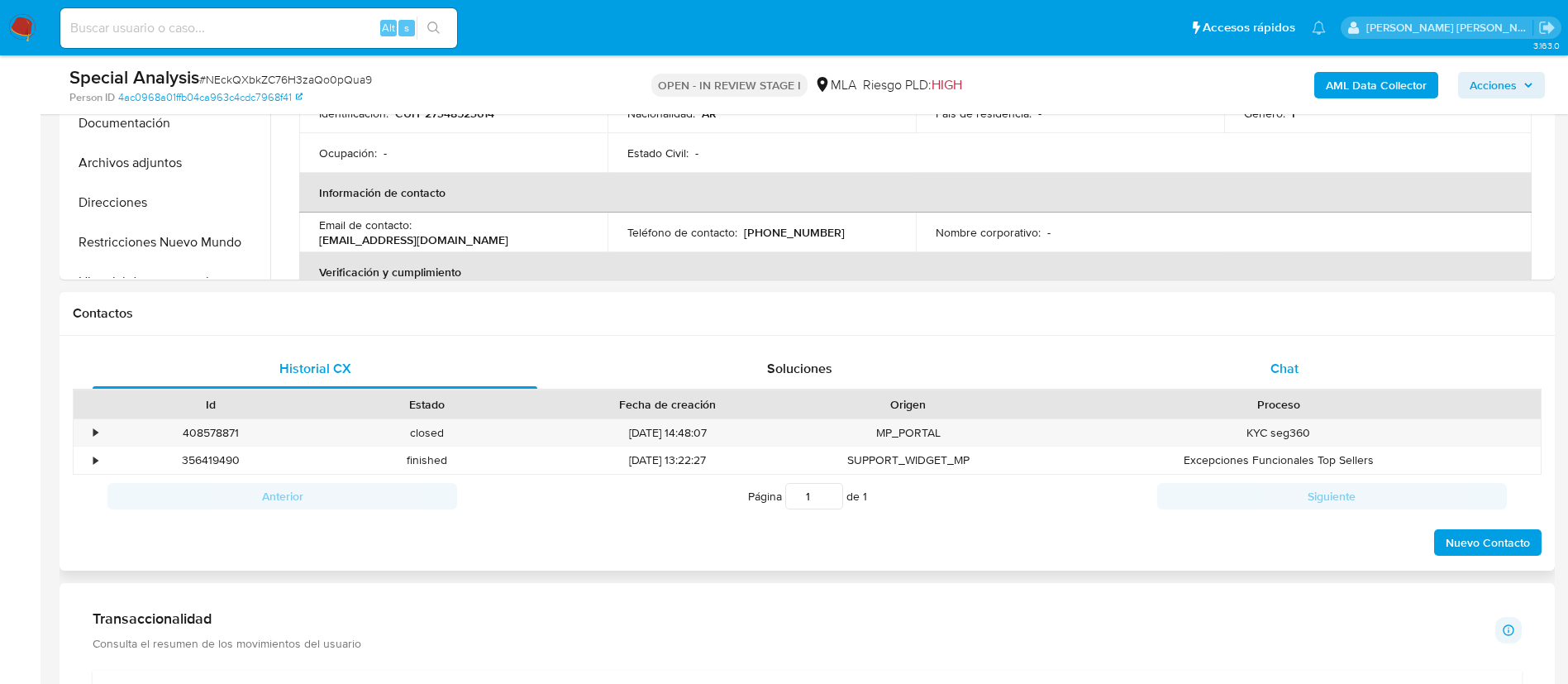
click at [1280, 377] on span "Chat" at bounding box center [1285, 369] width 28 height 19
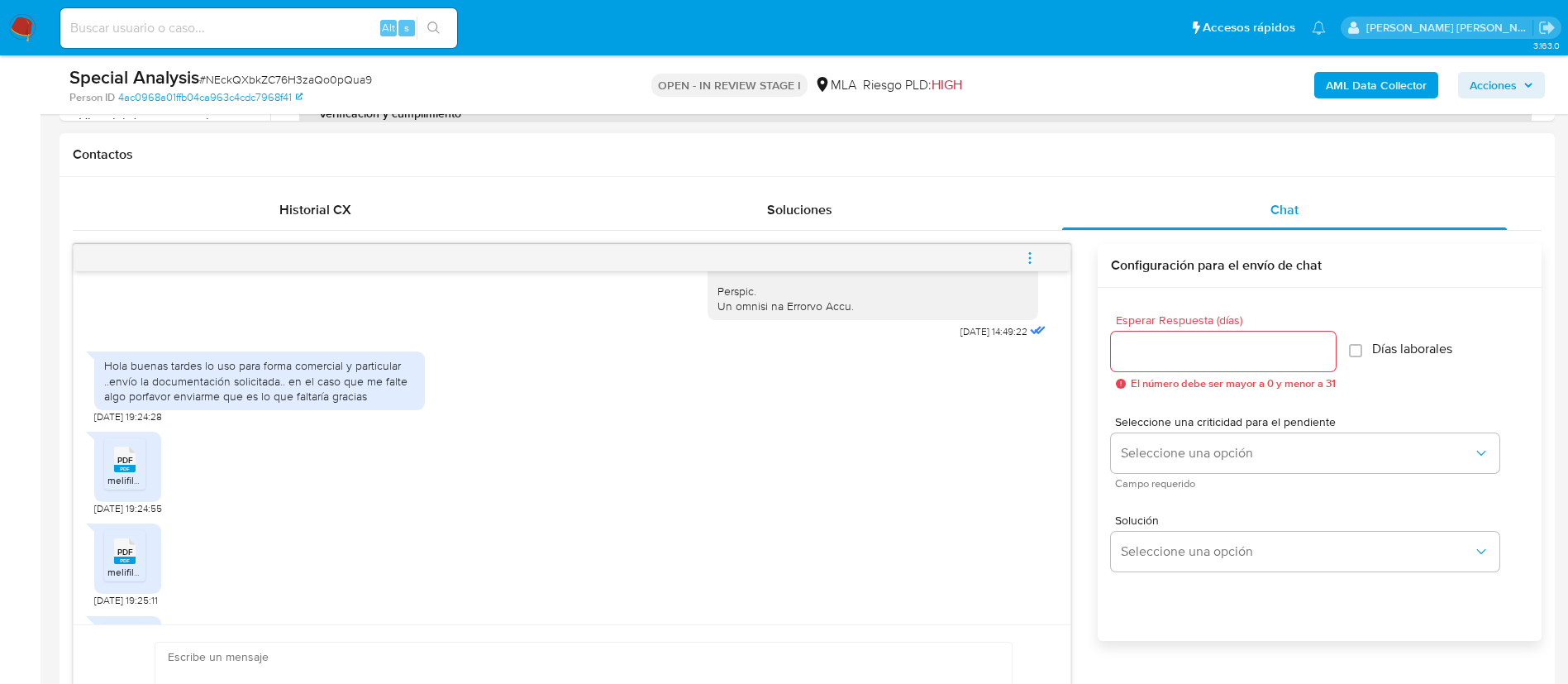
scroll to position [844, 0]
click at [233, 569] on div "PDF PDF melifile7802016905228240866.pdf 17/09/2025 19:25:11" at bounding box center [571, 558] width 956 height 92
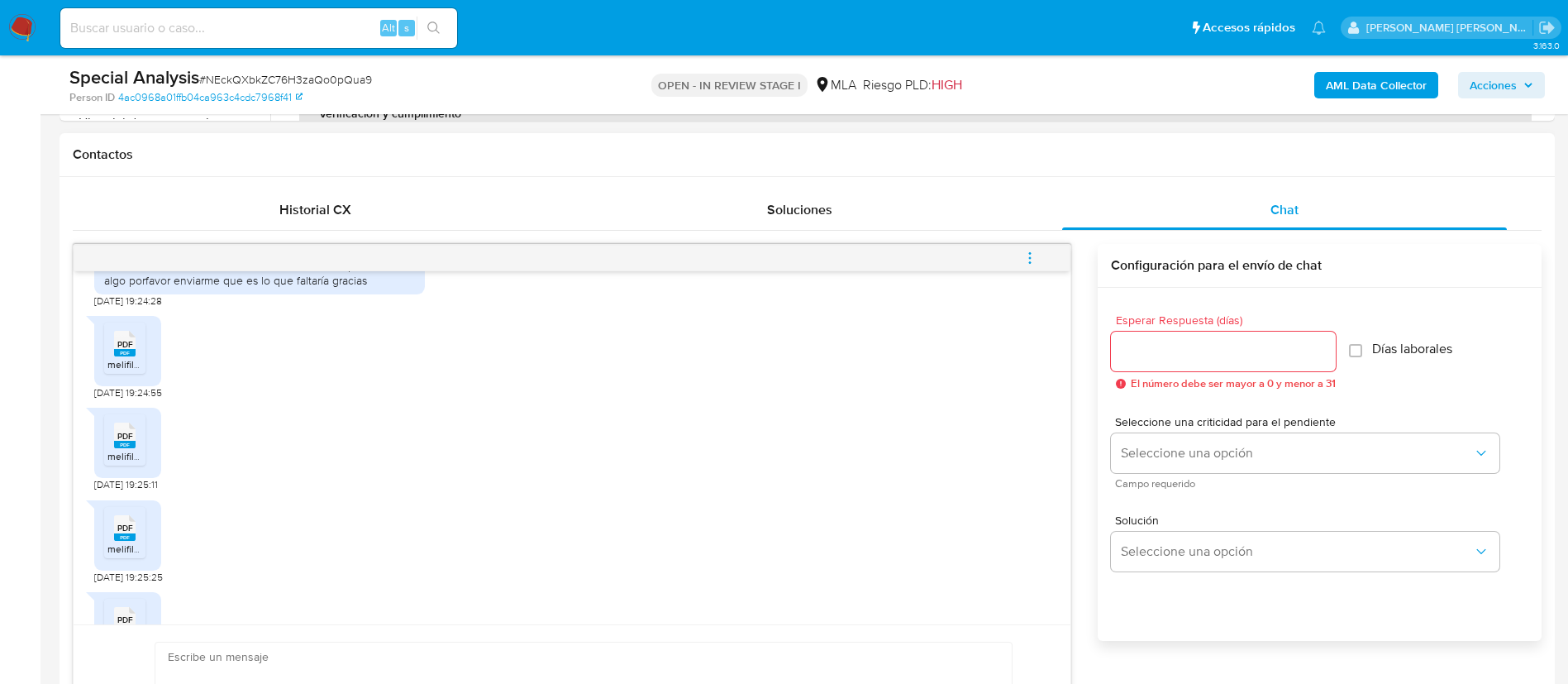
scroll to position [958, 0]
click at [124, 371] on span "melifile2372909822466994981.pdf" at bounding box center [184, 364] width 155 height 14
click at [131, 448] on rect at bounding box center [125, 443] width 21 height 7
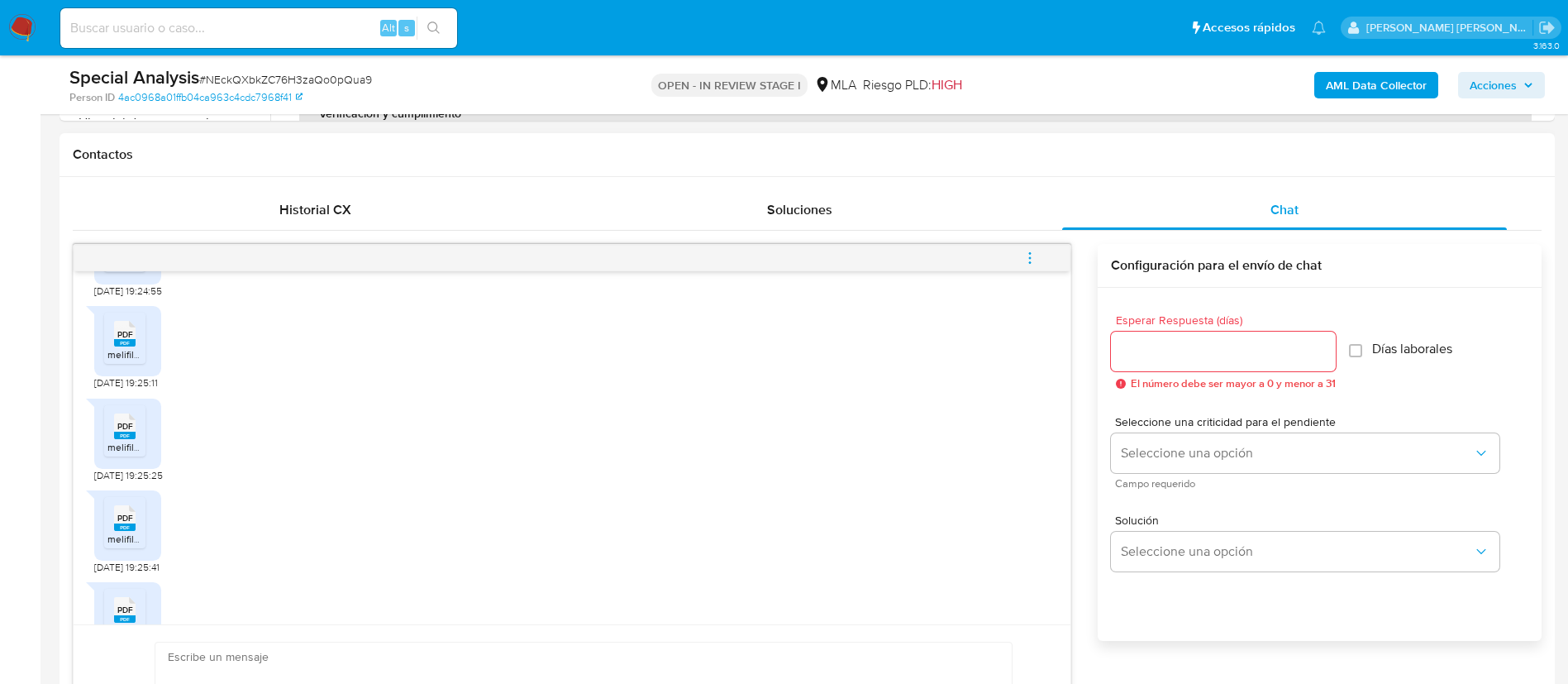
click at [126, 438] on icon at bounding box center [125, 425] width 21 height 25
click at [127, 523] on span "PDF" at bounding box center [125, 518] width 16 height 11
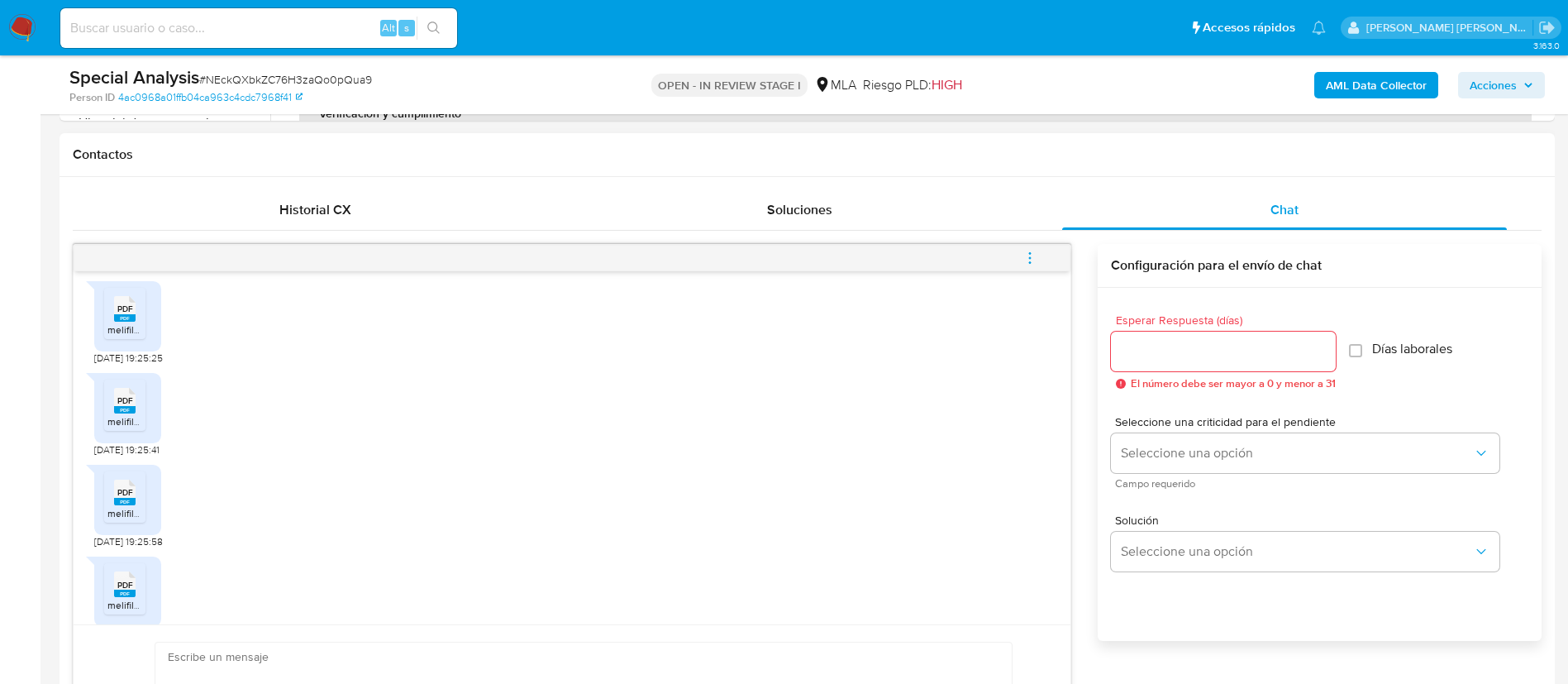
scroll to position [1220, 0]
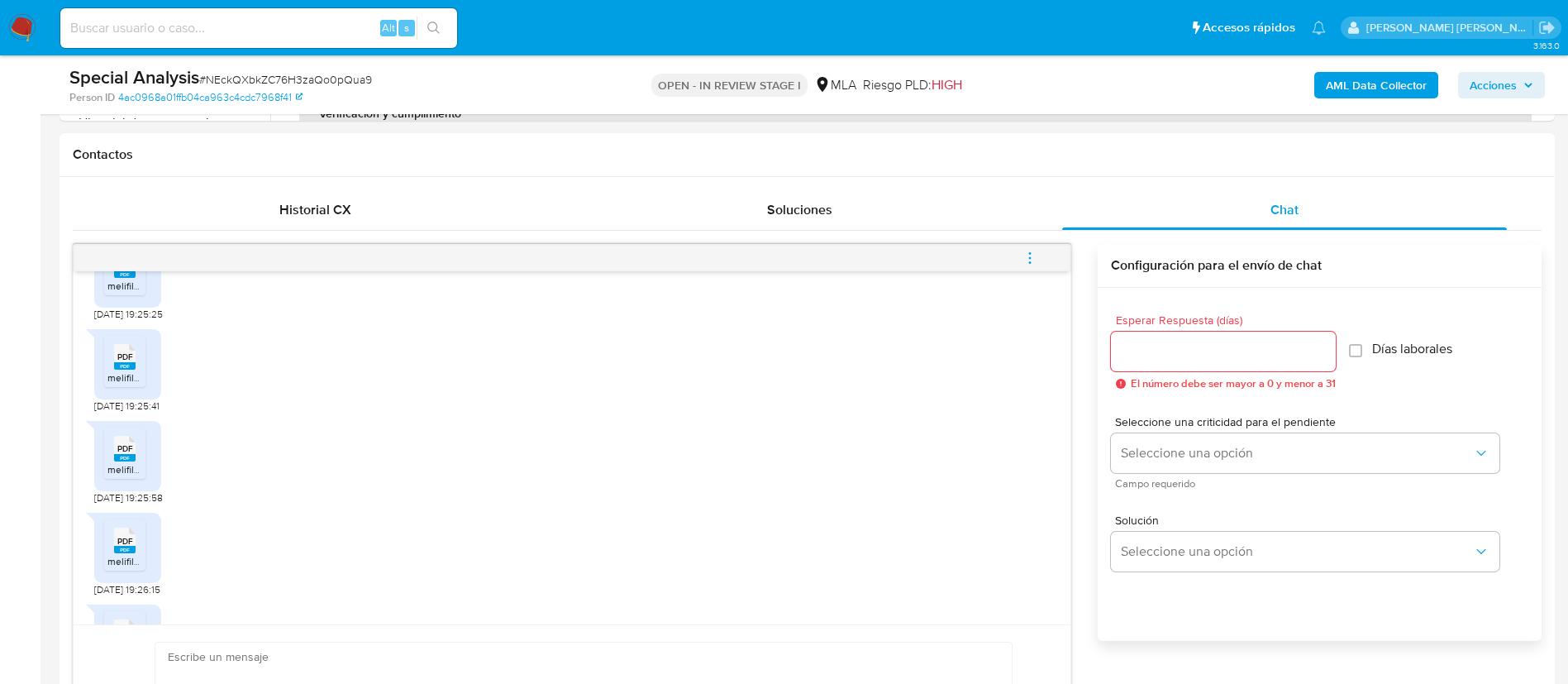
click at [123, 454] on span "PDF" at bounding box center [125, 449] width 16 height 11
click at [125, 553] on rect at bounding box center [125, 550] width 21 height 7
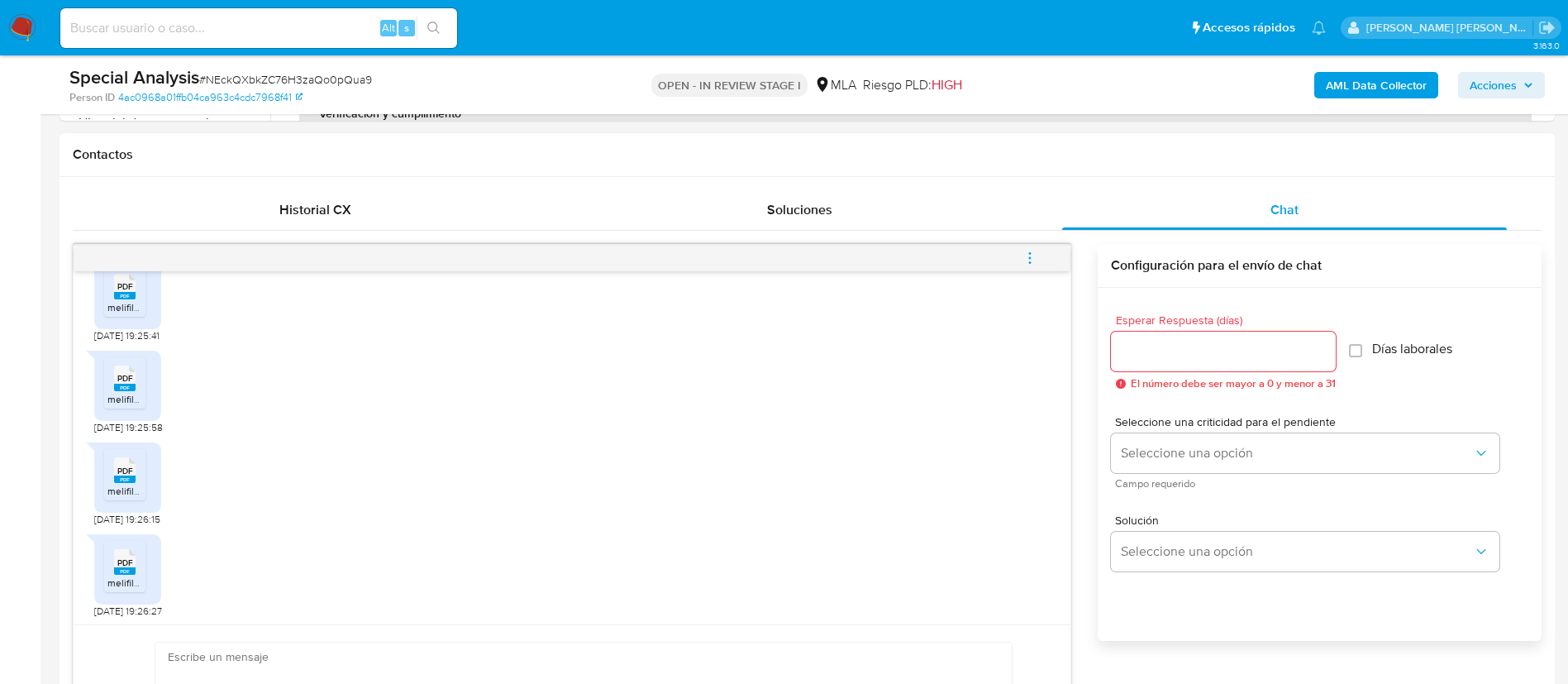
scroll to position [1322, 0]
click at [119, 567] on rect at bounding box center [125, 568] width 21 height 7
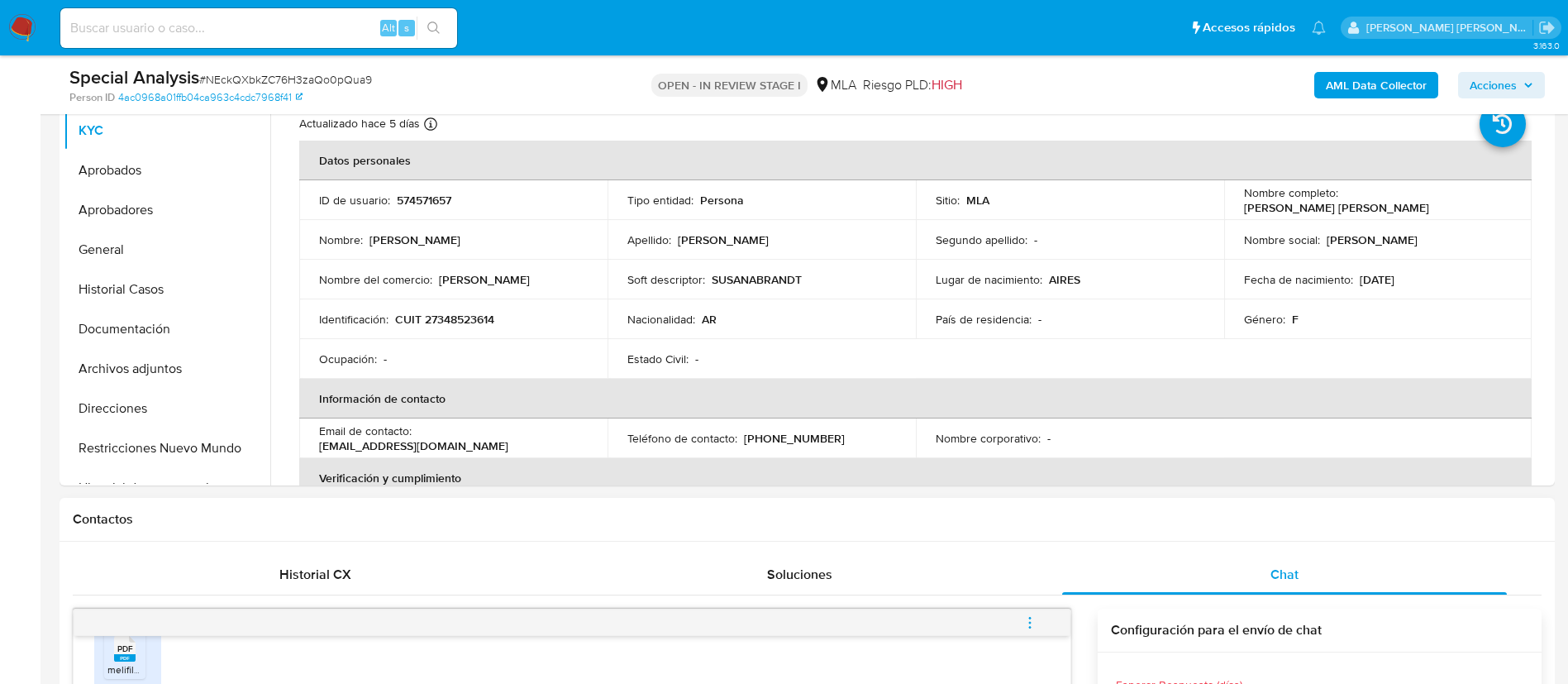
scroll to position [364, 0]
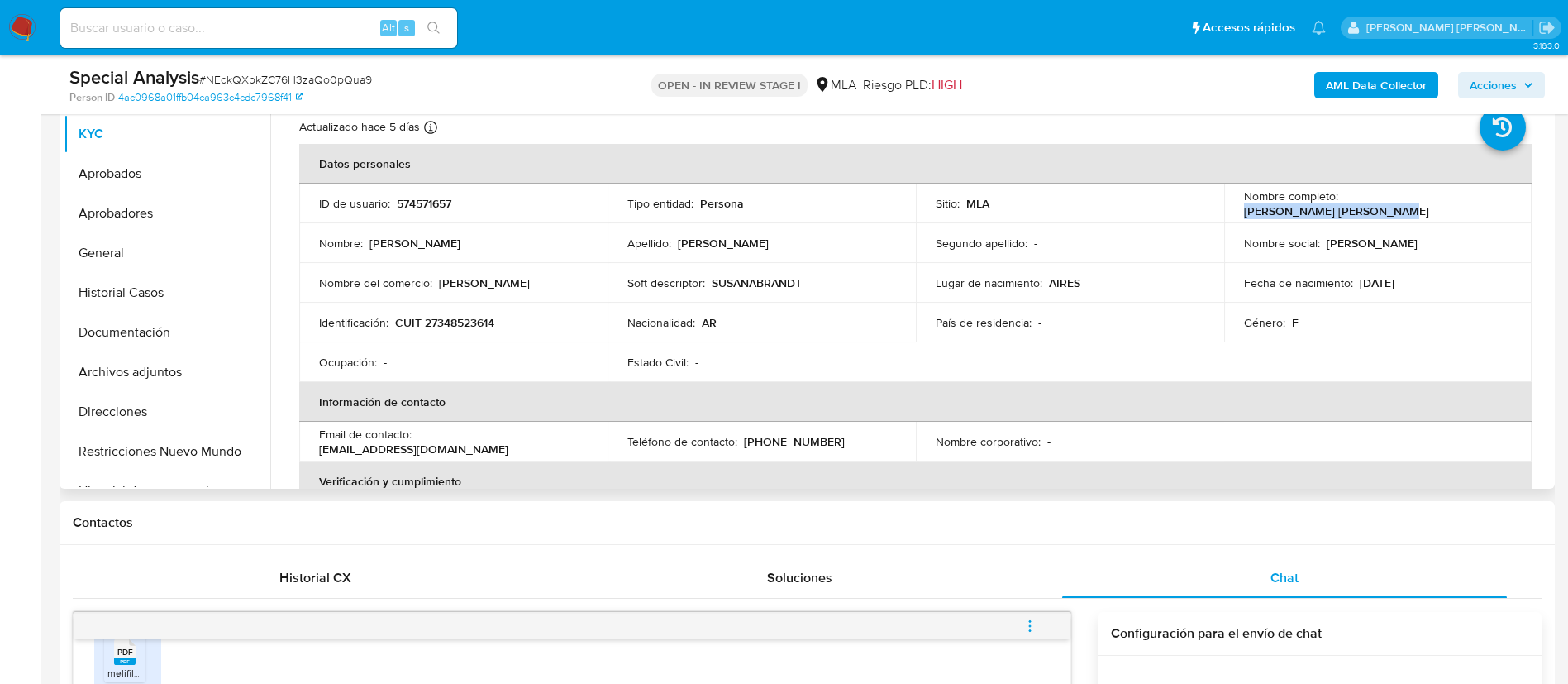
drag, startPoint x: 1340, startPoint y: 208, endPoint x: 1485, endPoint y: 198, distance: 145.3
click at [1485, 198] on div "Nombre completo : Fernanda Milagros Quiroga" at bounding box center [1378, 204] width 268 height 30
copy p "Fernanda Milagros Quiroga"
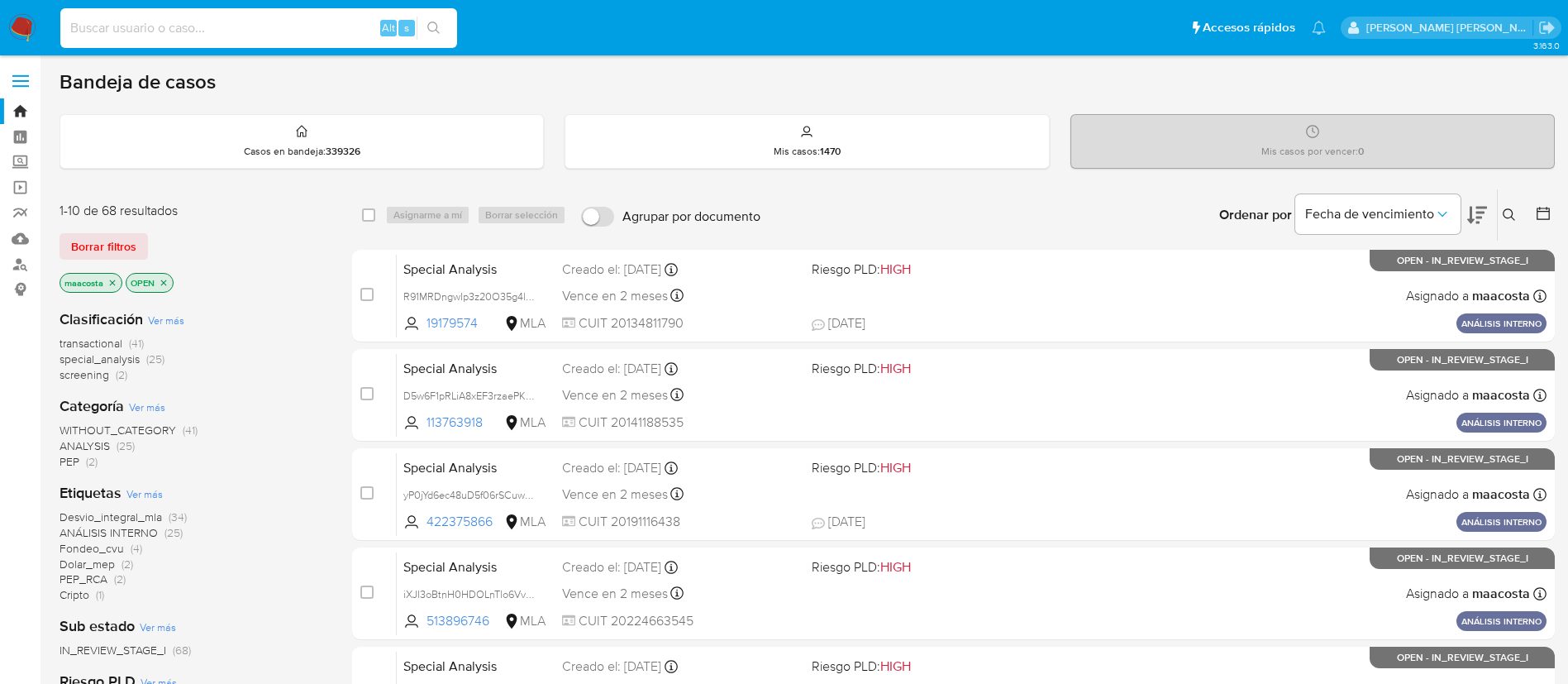
click at [270, 27] on input at bounding box center [259, 28] width 397 height 21
paste input "tSXzGWOney4JfeclpILnzlN0"
type input "tSXzGWOney4JfeclpILnzlN0"
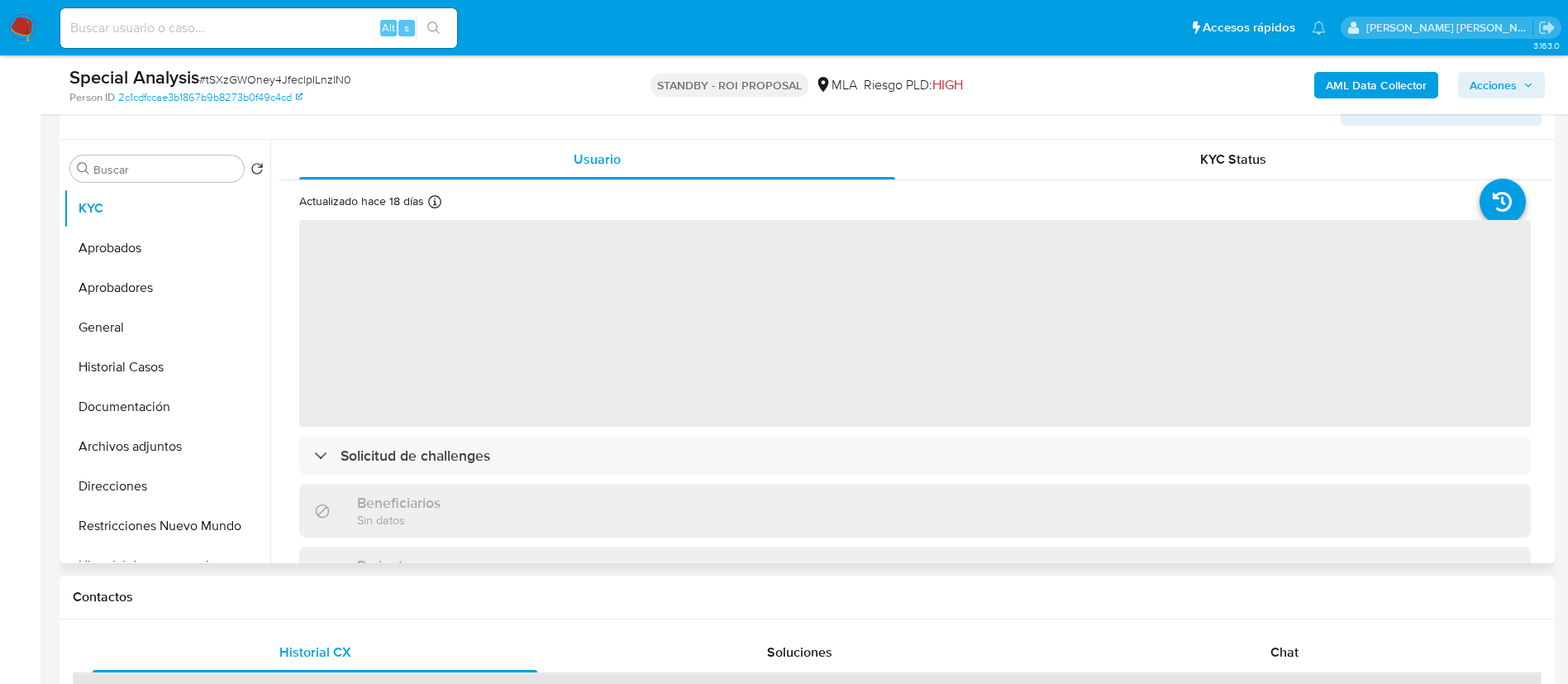
select select "10"
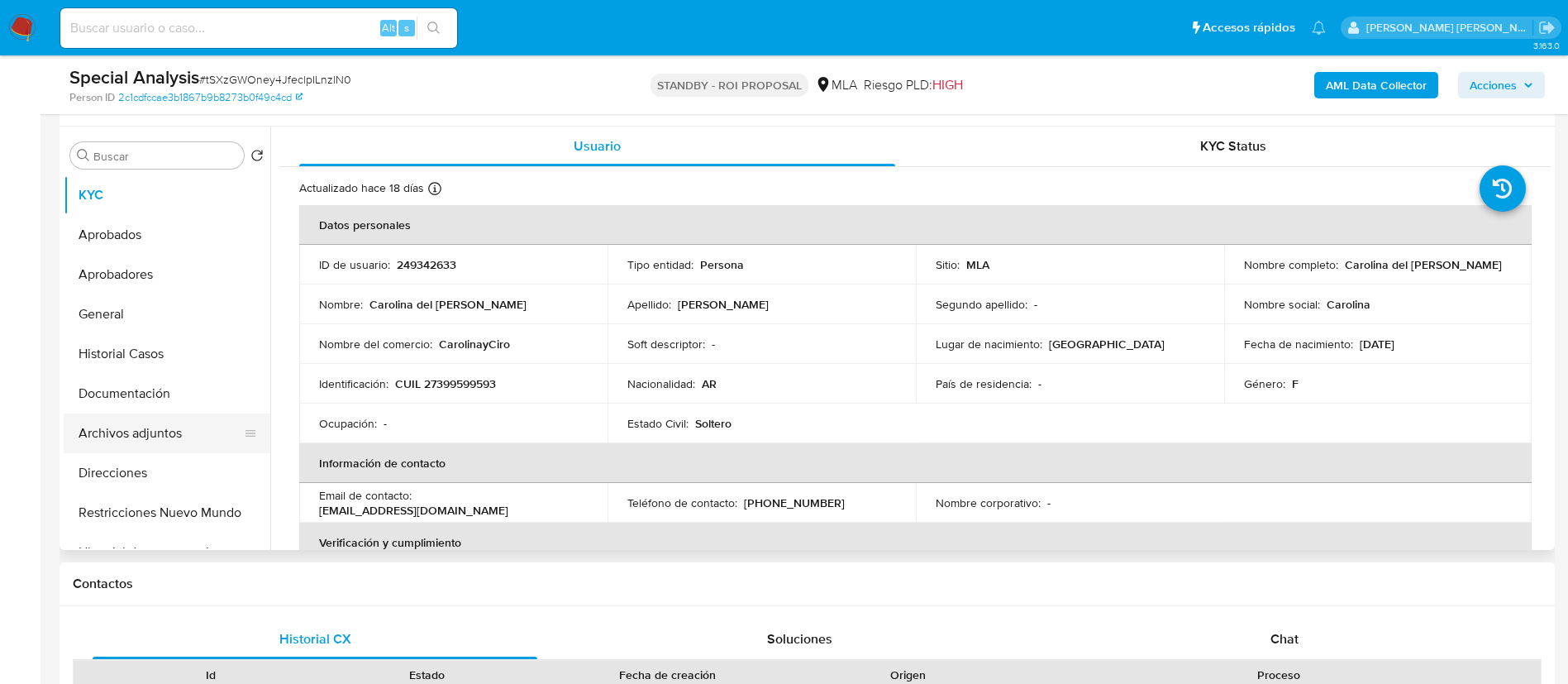
click at [137, 426] on button "Archivos adjuntos" at bounding box center [161, 433] width 193 height 40
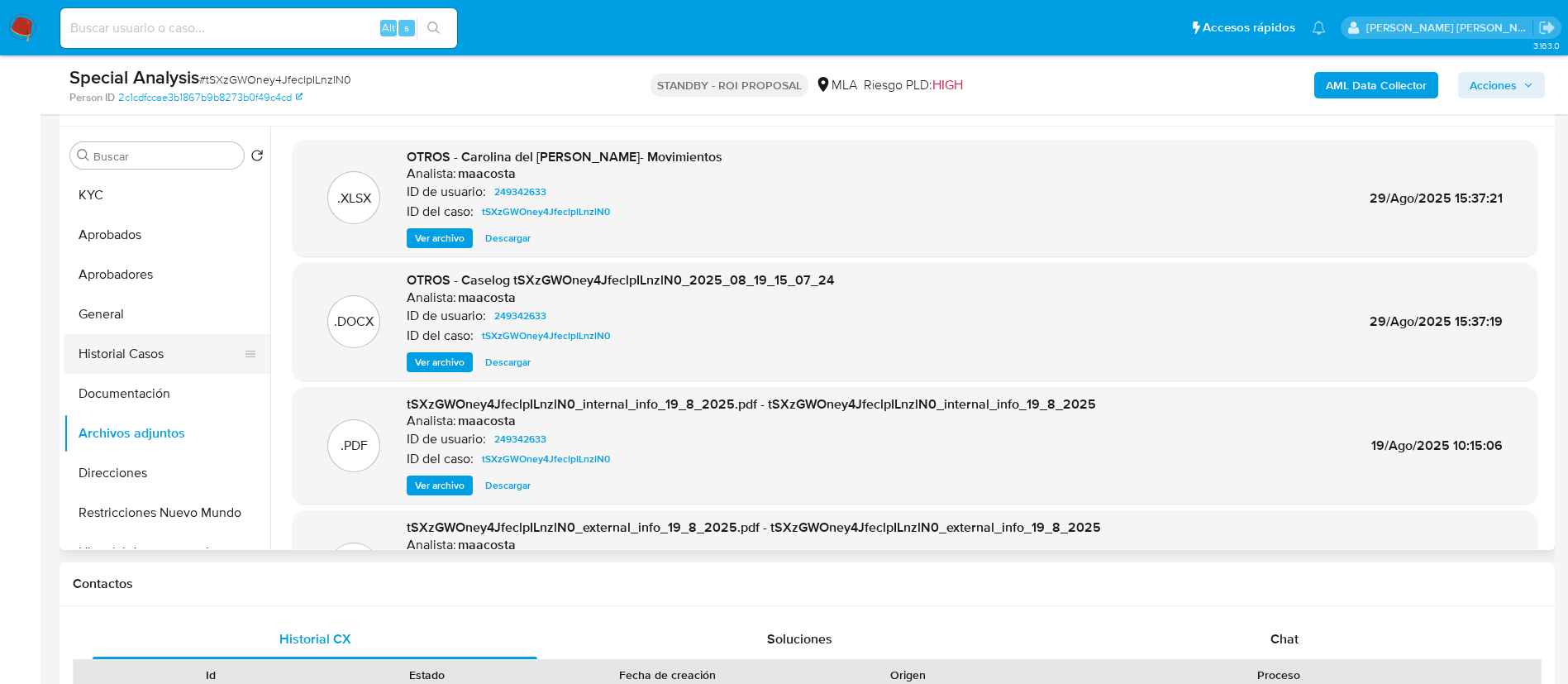
click at [109, 356] on button "Historial Casos" at bounding box center [161, 354] width 193 height 40
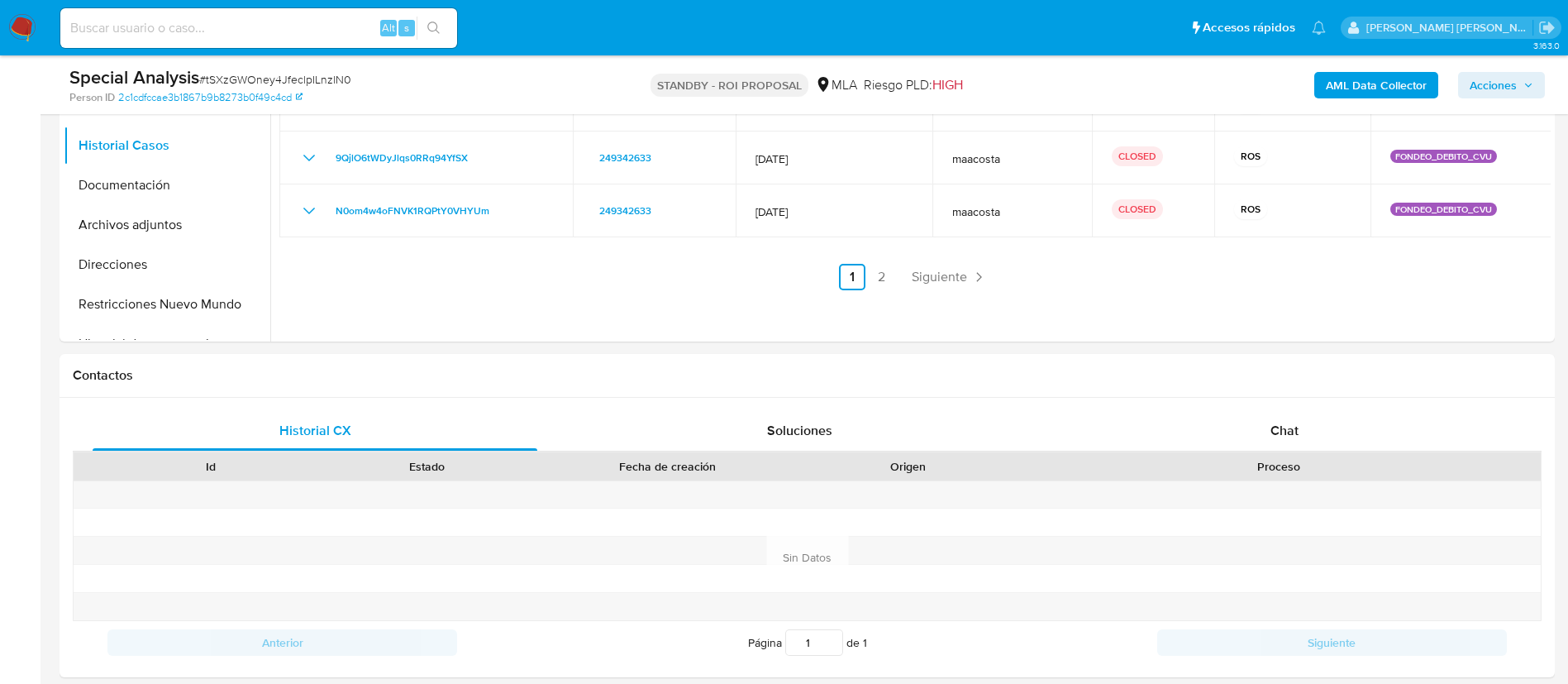
scroll to position [514, 0]
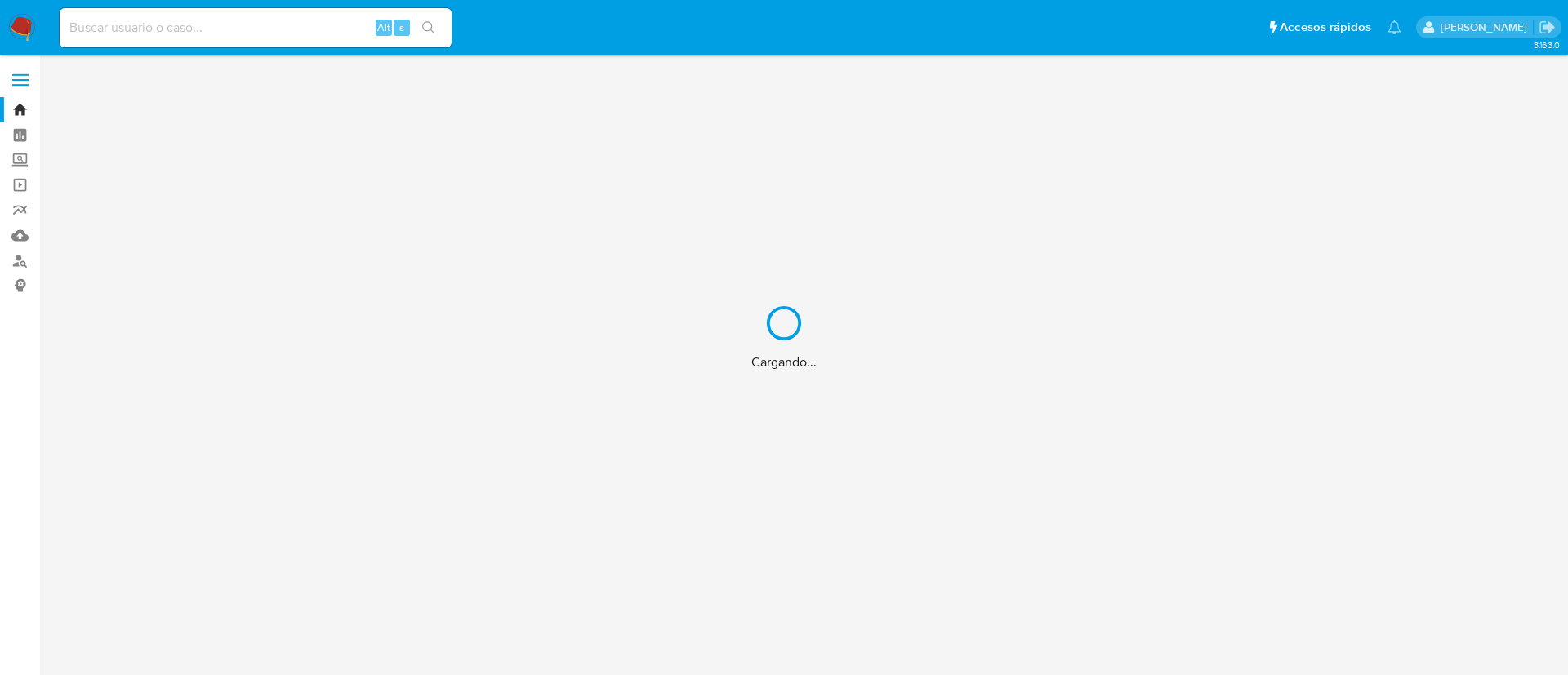
click at [234, 21] on div "Cargando..." at bounding box center [784, 337] width 1568 height 675
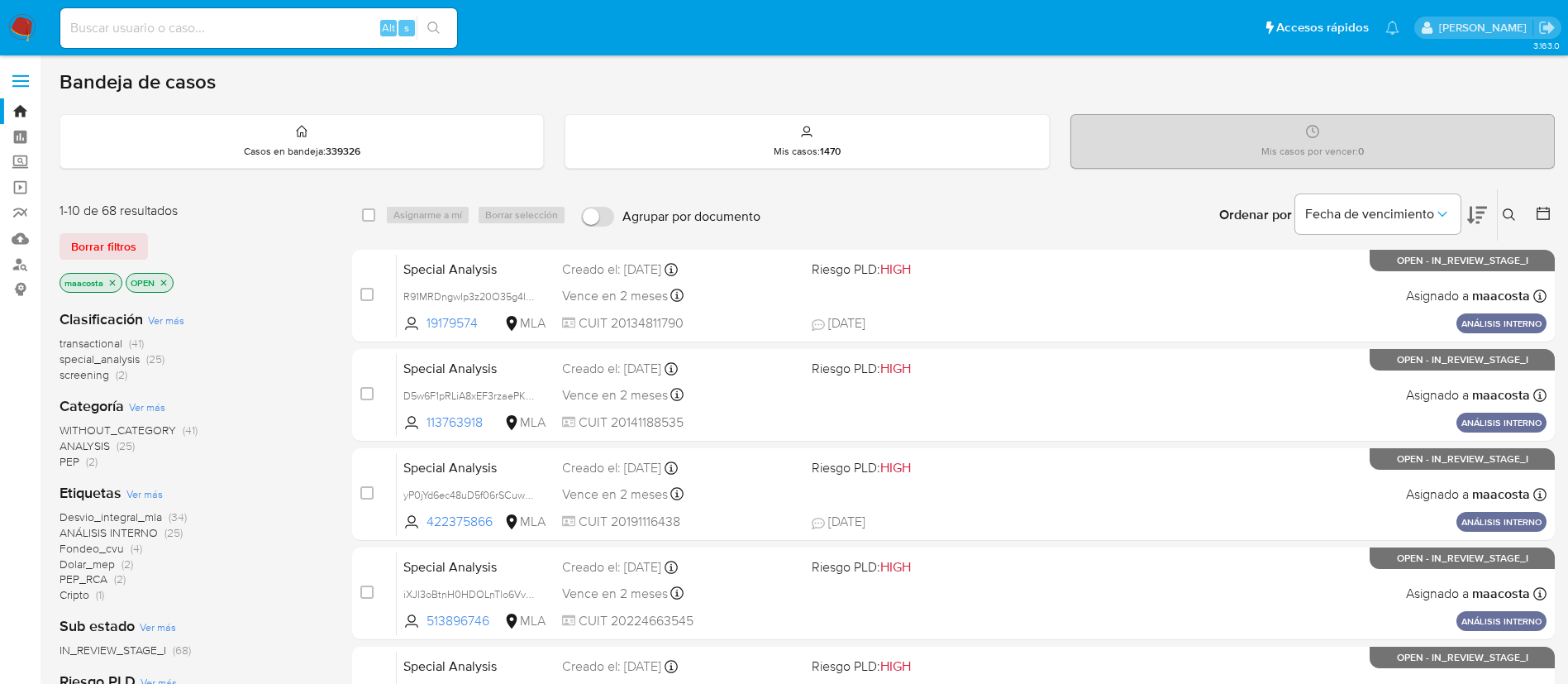
click at [174, 31] on input at bounding box center [259, 28] width 397 height 21
paste input "oUyXelzYNWjFQD3UHpAvFDRK"
type input "oUyXelzYNWjFQD3UHpAvFDRK"
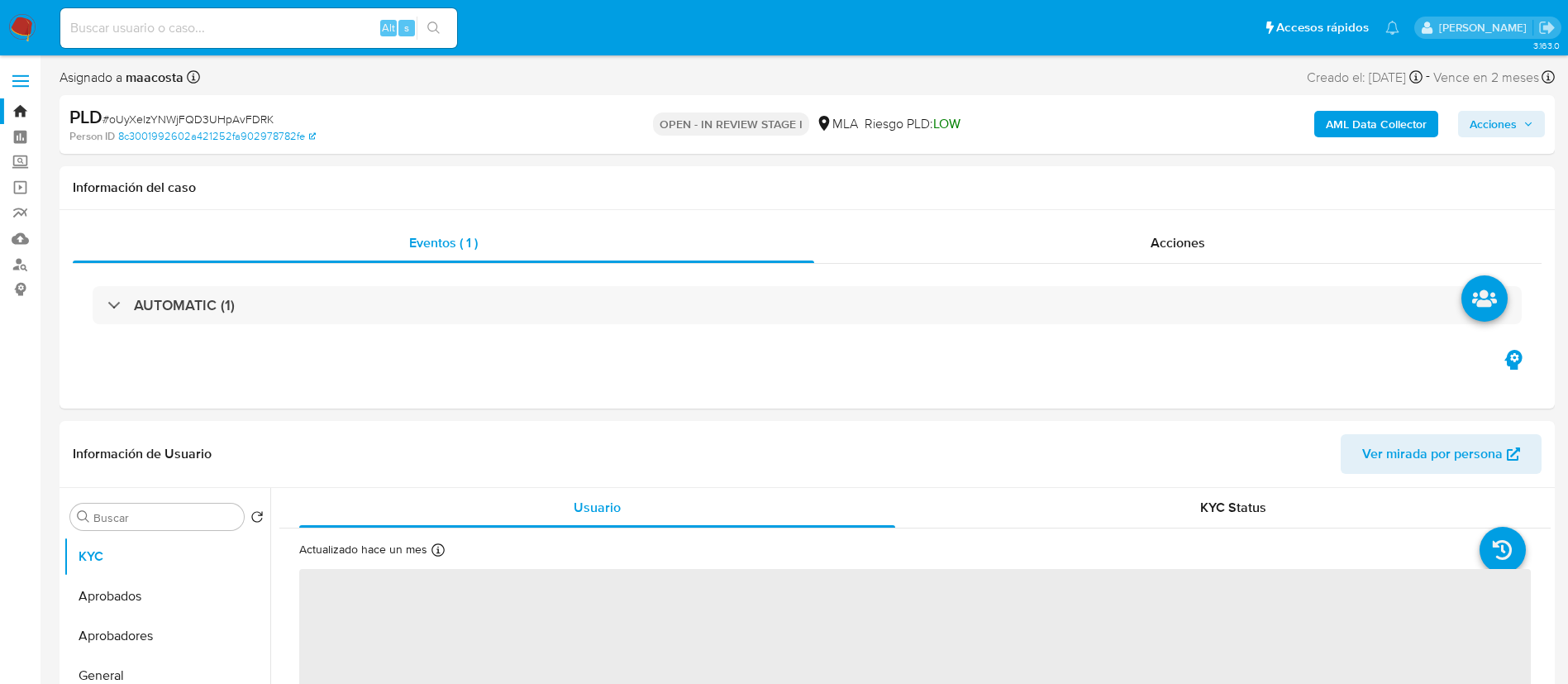
select select "10"
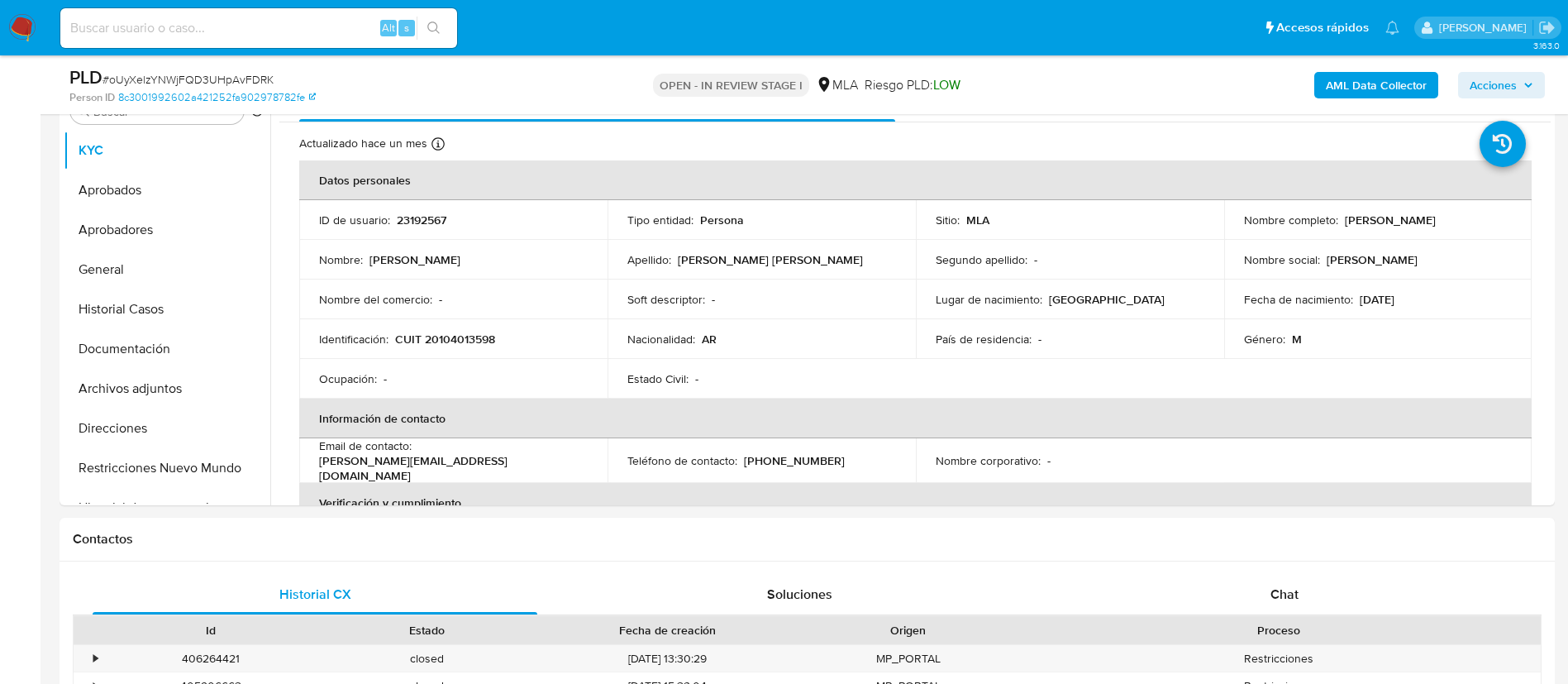
scroll to position [352, 0]
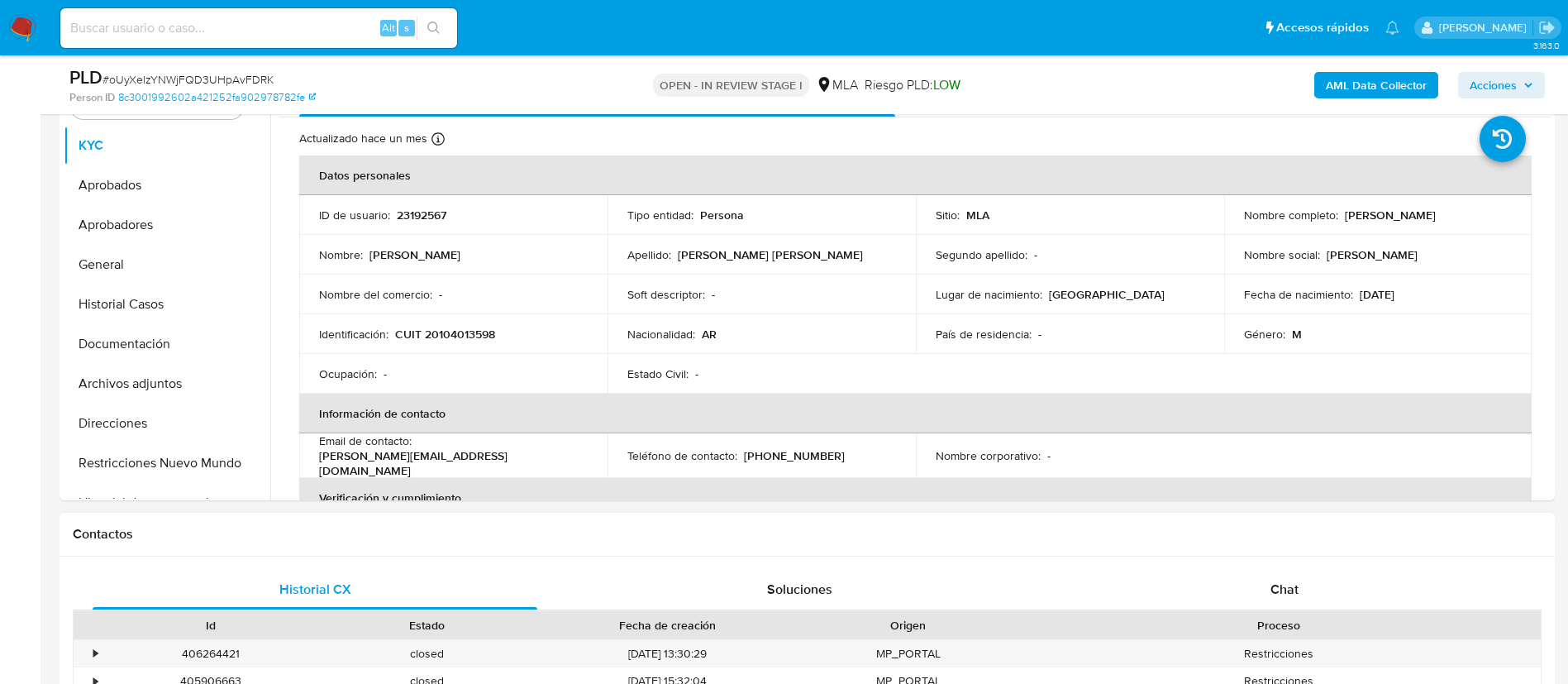
click at [1314, 567] on div "Historial CX Soluciones Chat Id Estado Fecha de creación Origen Proceso • 40626…" at bounding box center [807, 688] width 1495 height 264
click at [1302, 575] on div "Chat" at bounding box center [1285, 589] width 445 height 40
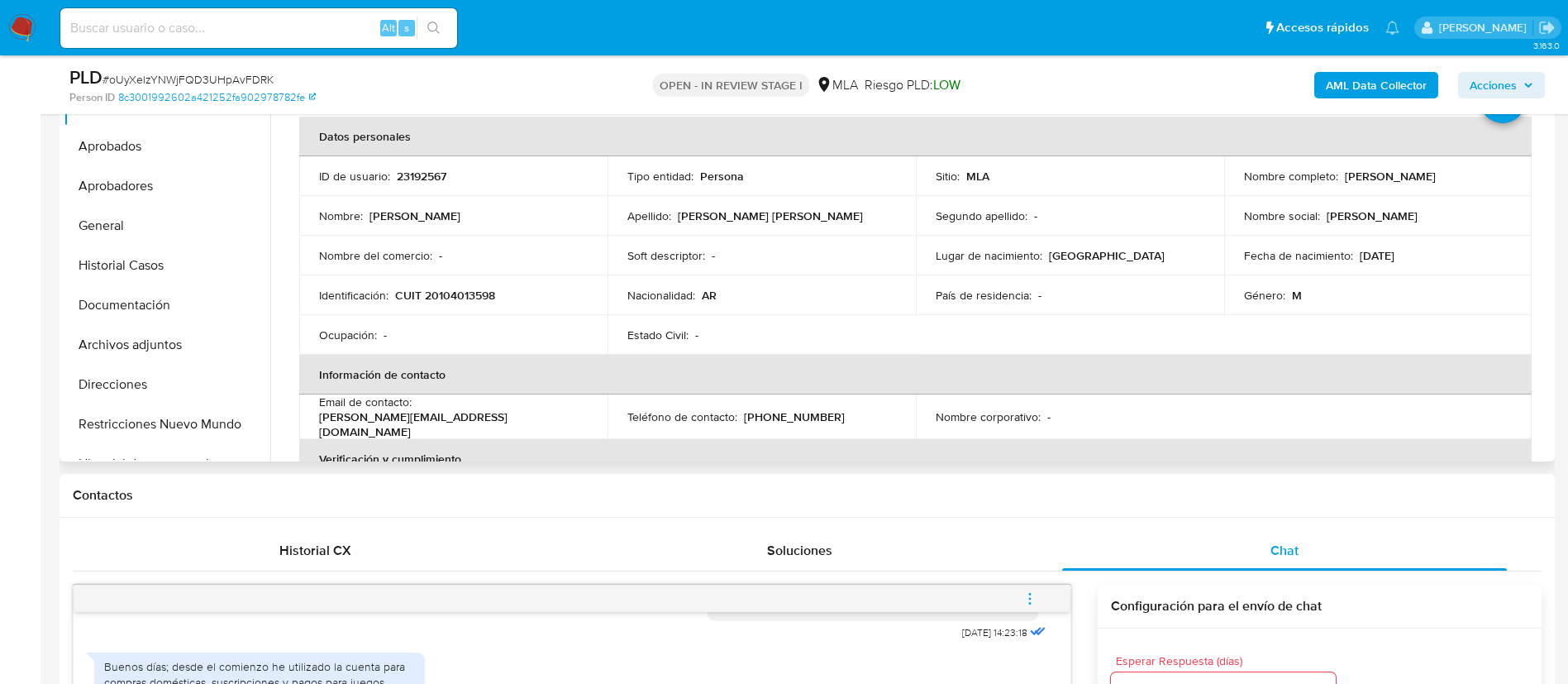
scroll to position [387, 0]
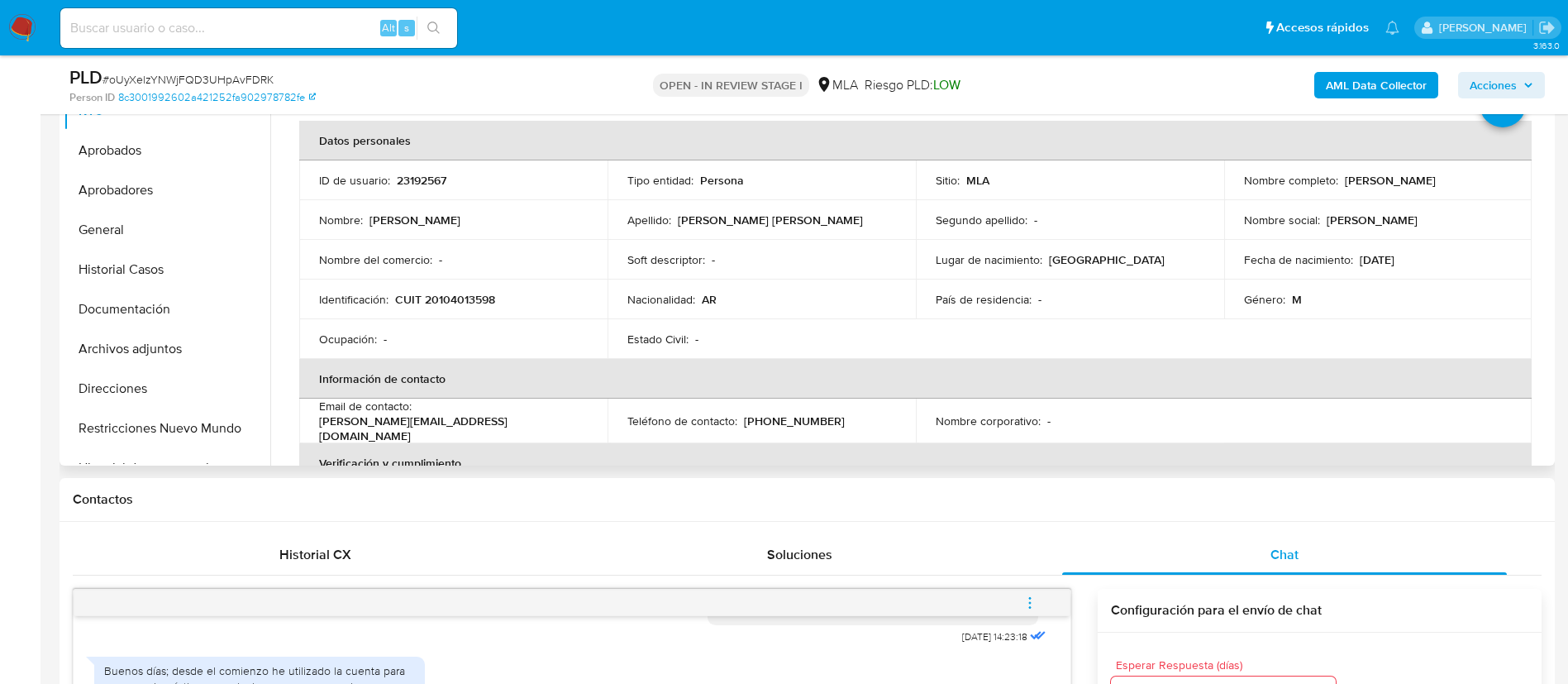
drag, startPoint x: 1335, startPoint y: 181, endPoint x: 1486, endPoint y: 184, distance: 151.0
click at [1486, 184] on div "Nombre completo : Alberto Jose Curci Castro" at bounding box center [1378, 180] width 268 height 15
copy div "Alberto Jose Curci Castro"
click at [311, 488] on div "Contactos" at bounding box center [807, 500] width 1495 height 44
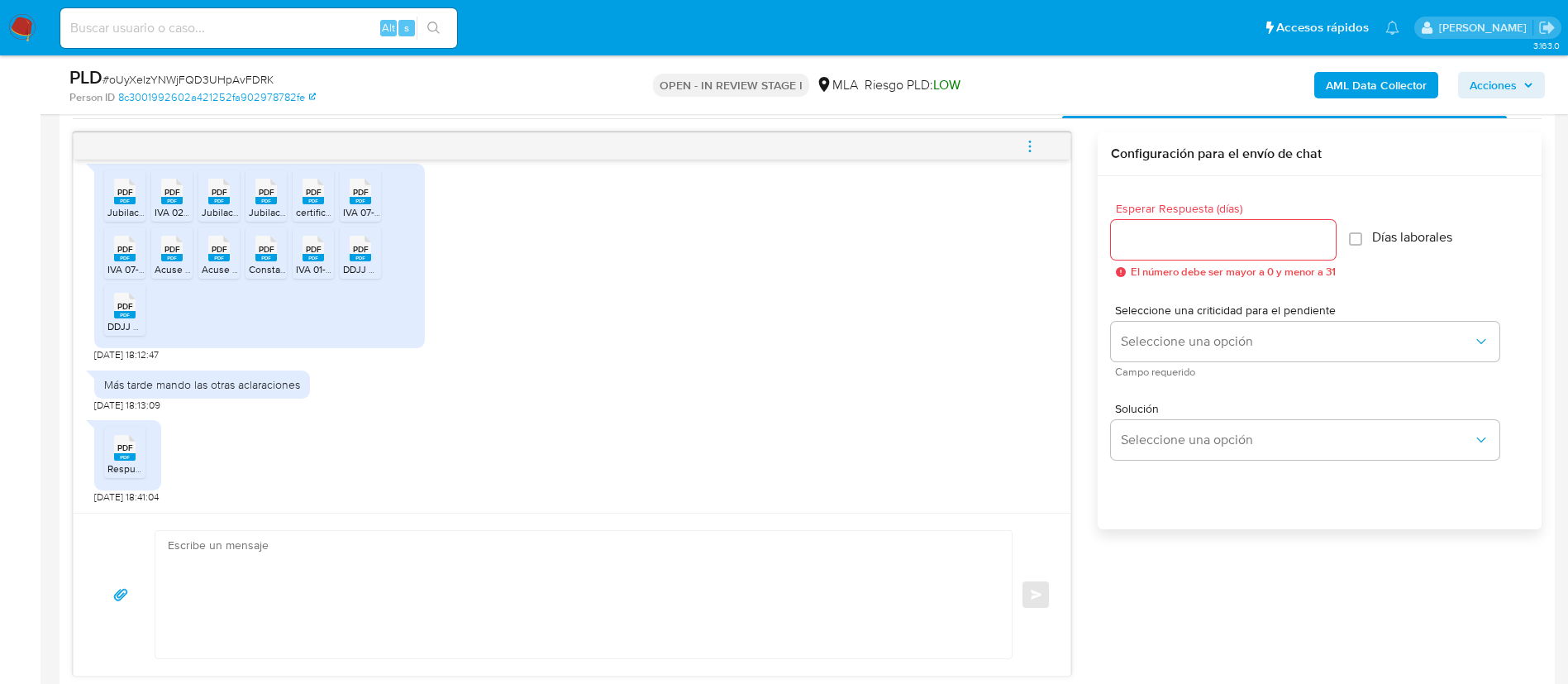
scroll to position [1136, 0]
click at [113, 194] on div "PDF PDF" at bounding box center [125, 190] width 35 height 32
click at [176, 204] on rect at bounding box center [172, 200] width 21 height 7
click at [227, 205] on rect at bounding box center [218, 200] width 21 height 7
click at [268, 205] on rect at bounding box center [266, 200] width 21 height 7
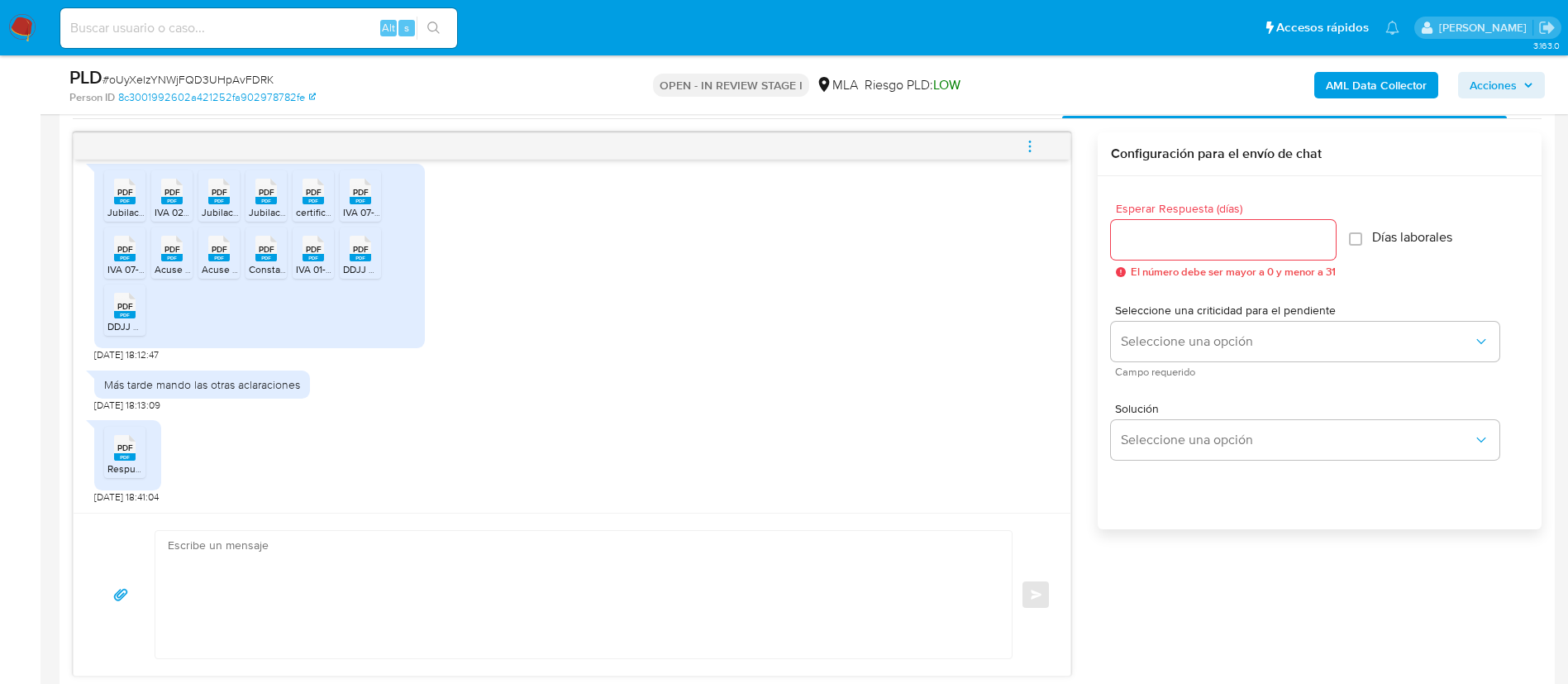
click at [314, 205] on rect at bounding box center [313, 200] width 21 height 7
click at [372, 203] on div "PDF PDF" at bounding box center [361, 190] width 35 height 32
click at [136, 265] on span "IVA 07-25(1).pdf" at bounding box center [140, 270] width 68 height 14
click at [167, 266] on span "Acuse de bienes.pdf" at bounding box center [200, 270] width 92 height 14
click at [216, 262] on rect at bounding box center [218, 257] width 21 height 7
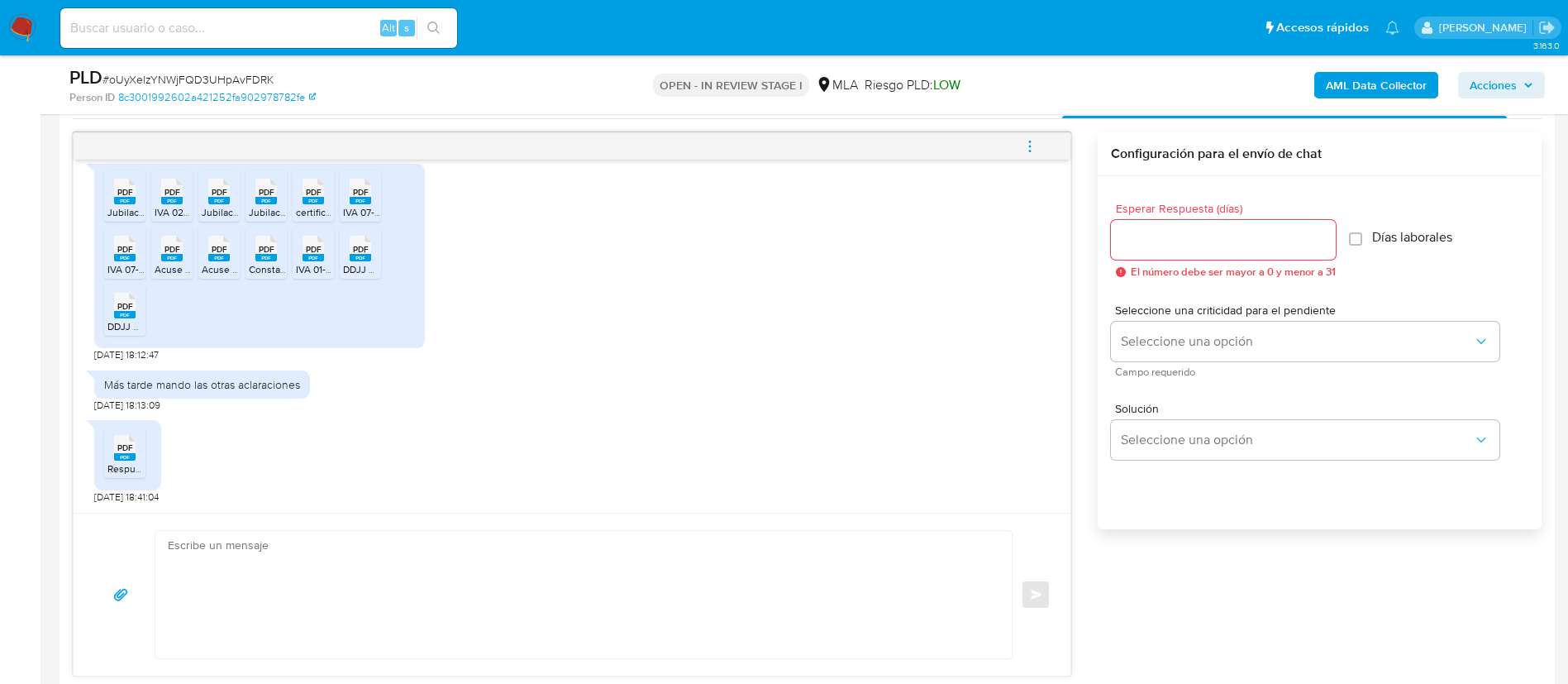
click at [272, 255] on span "PDF" at bounding box center [267, 249] width 16 height 11
click at [310, 260] on rect at bounding box center [313, 257] width 21 height 7
click at [361, 262] on rect at bounding box center [361, 257] width 21 height 7
click at [125, 316] on rect at bounding box center [125, 314] width 21 height 7
click at [135, 461] on rect at bounding box center [125, 457] width 21 height 7
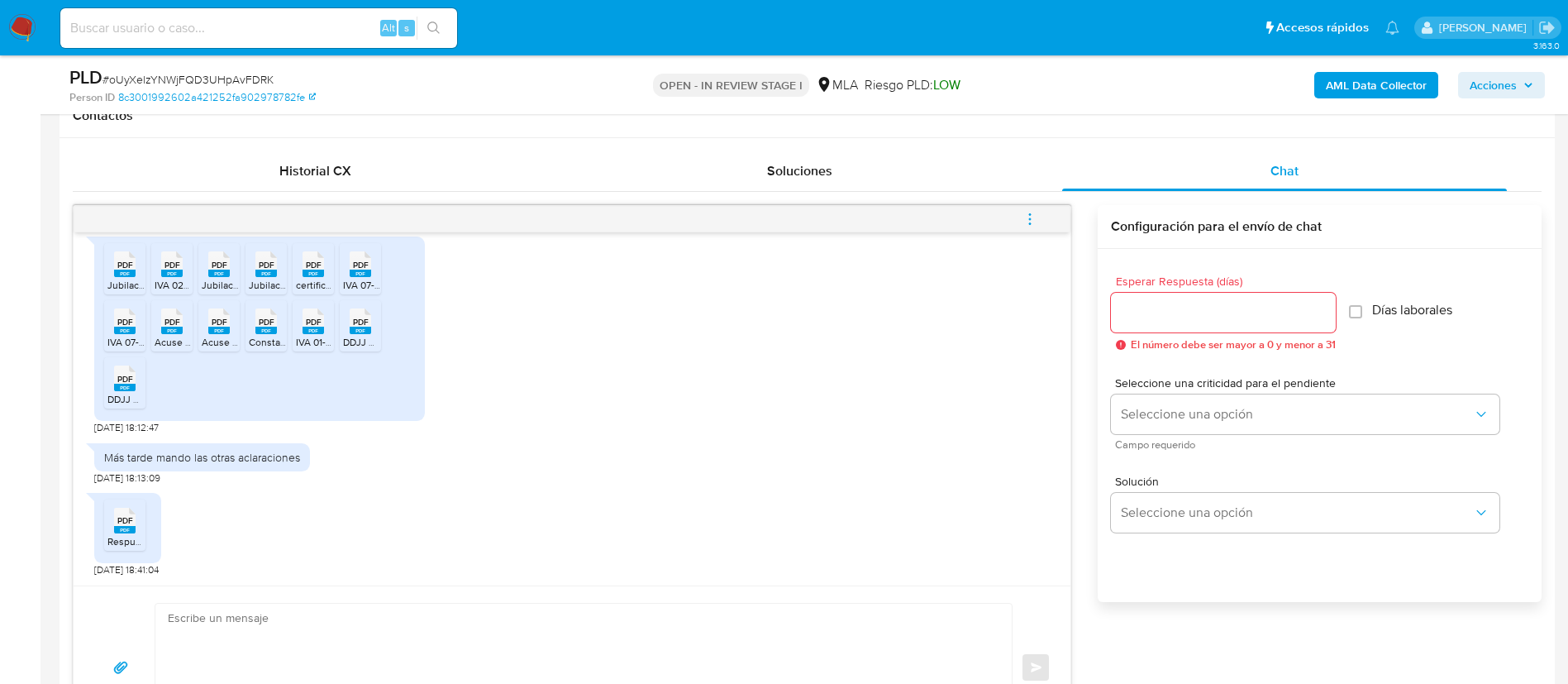
scroll to position [766, 0]
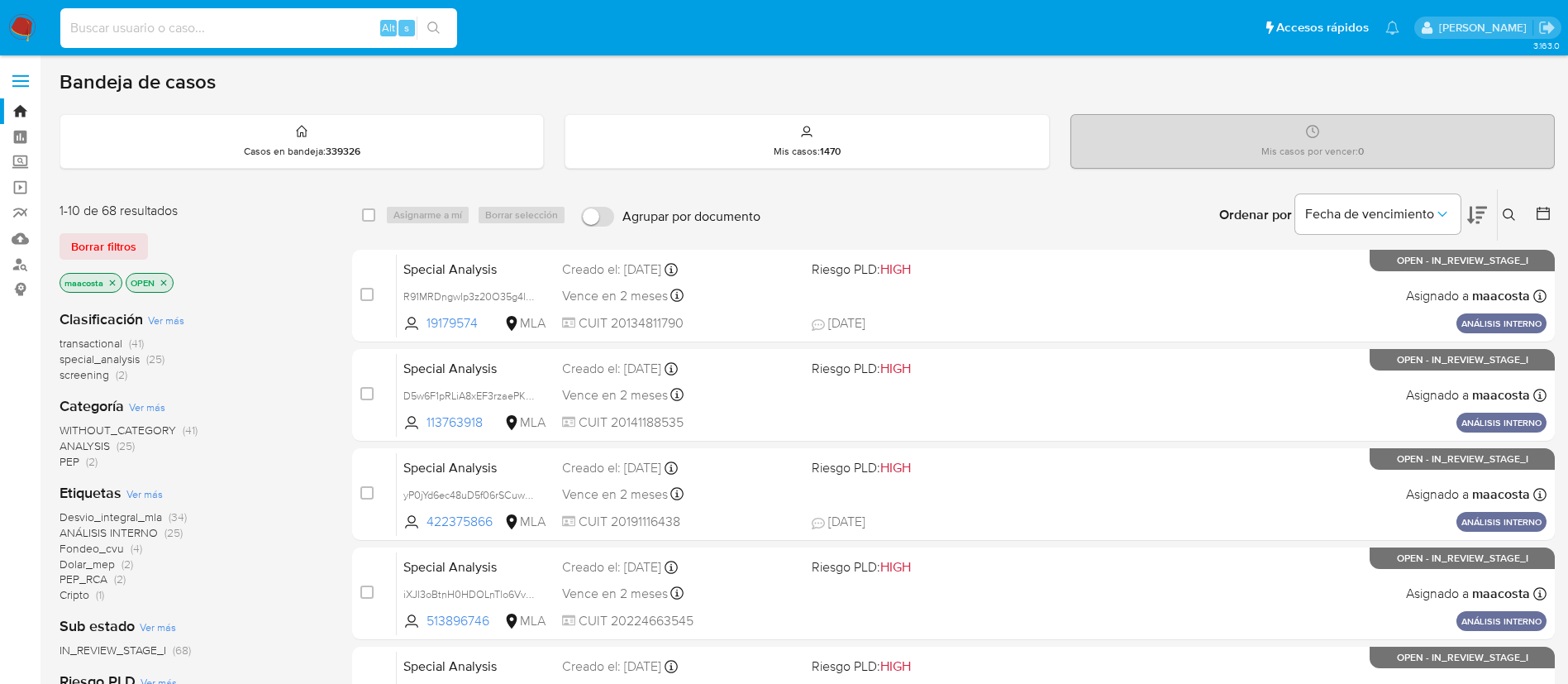
paste input "l9JF70m9Sds11zcPiYjWVe5L"
click at [327, 30] on input "l9JF70m9Sds11zcPiYjWVe5L" at bounding box center [259, 28] width 397 height 21
type input "l9JF70m9Sds11zcPiYjWVe5L"
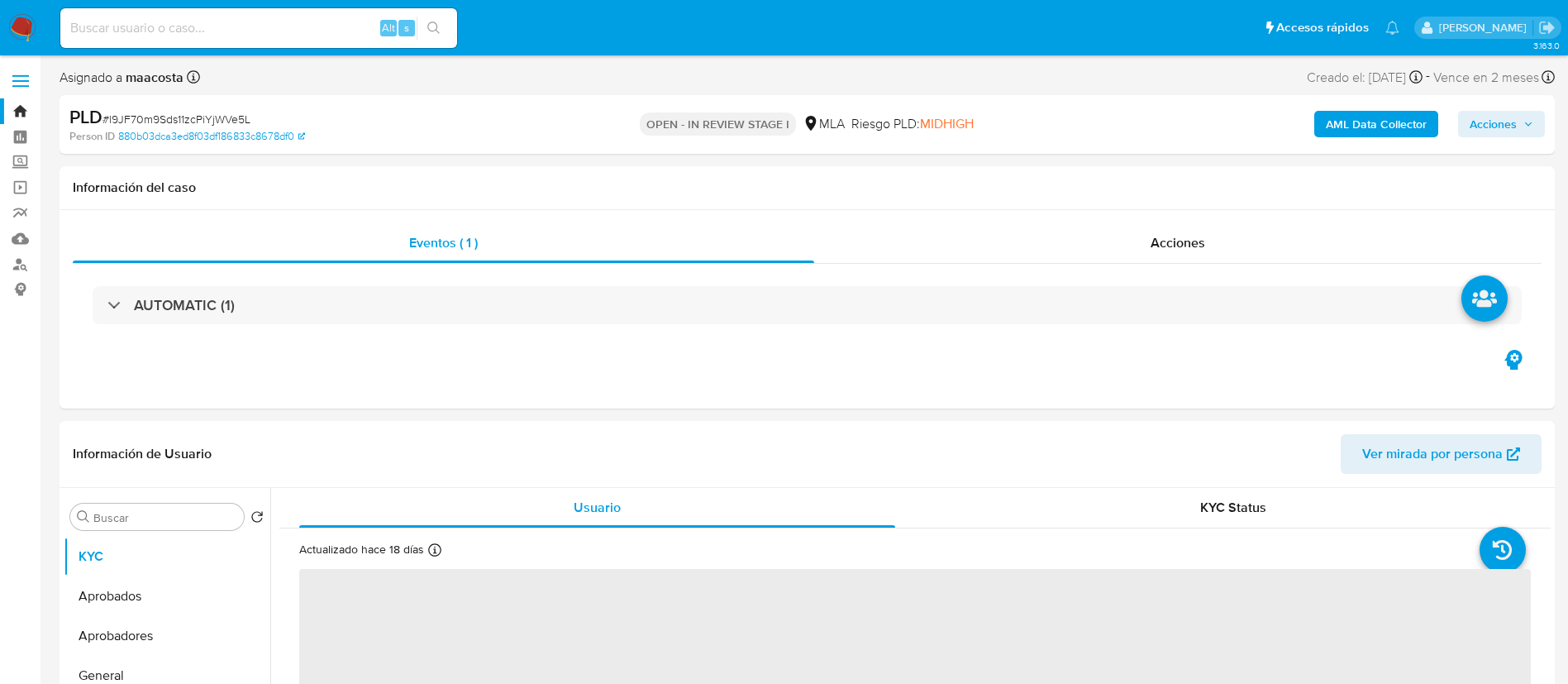
select select "10"
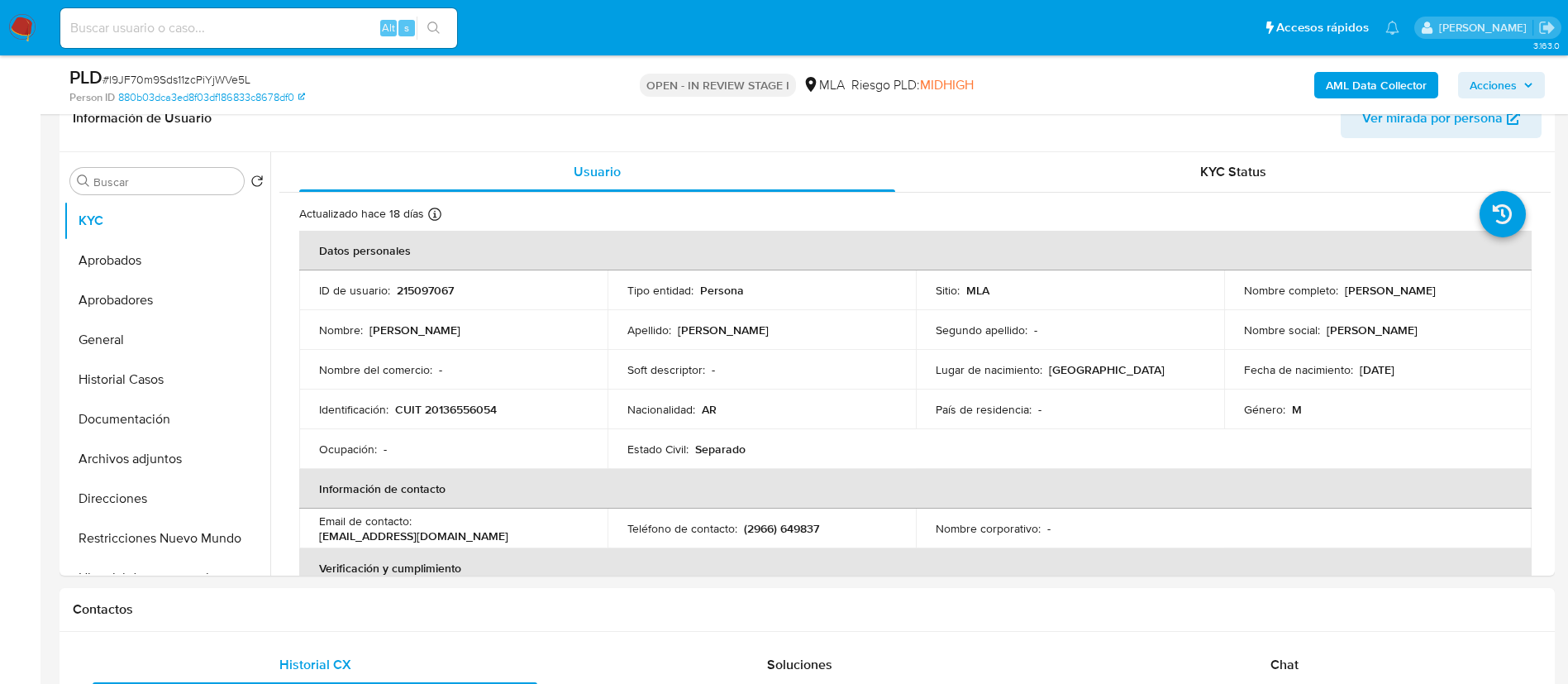
scroll to position [287, 0]
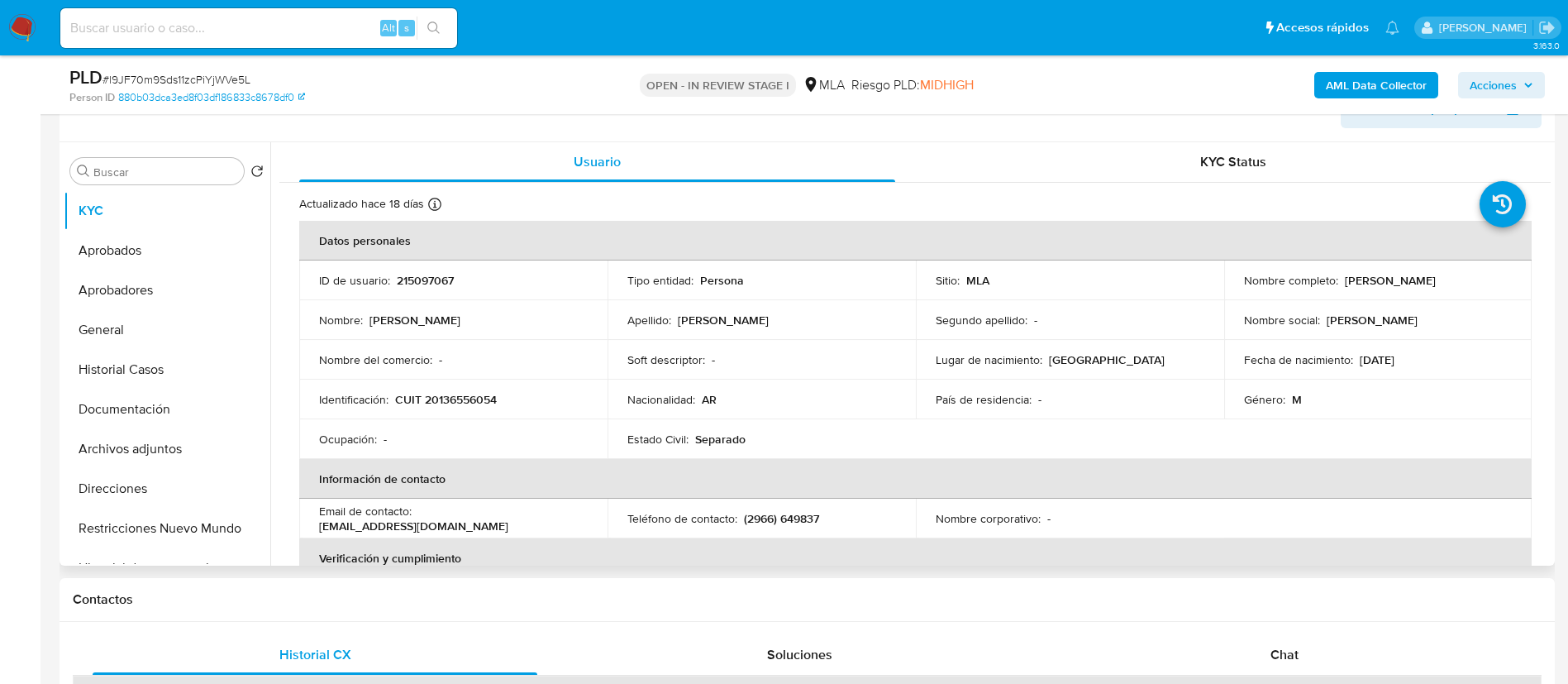
drag, startPoint x: 1339, startPoint y: 279, endPoint x: 1438, endPoint y: 279, distance: 99.0
click at [1438, 279] on div "Nombre completo : [PERSON_NAME]" at bounding box center [1378, 280] width 268 height 15
copy p "[PERSON_NAME]"
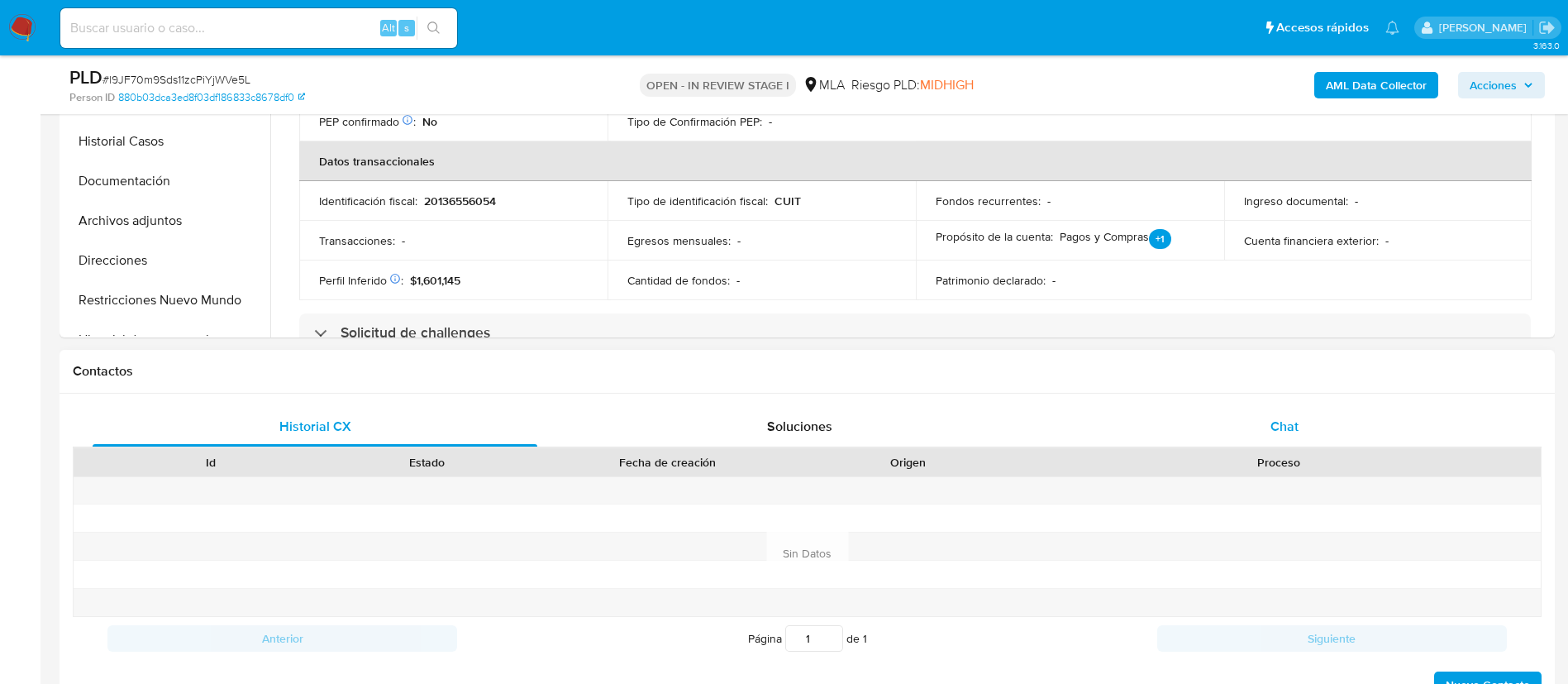
scroll to position [552, 0]
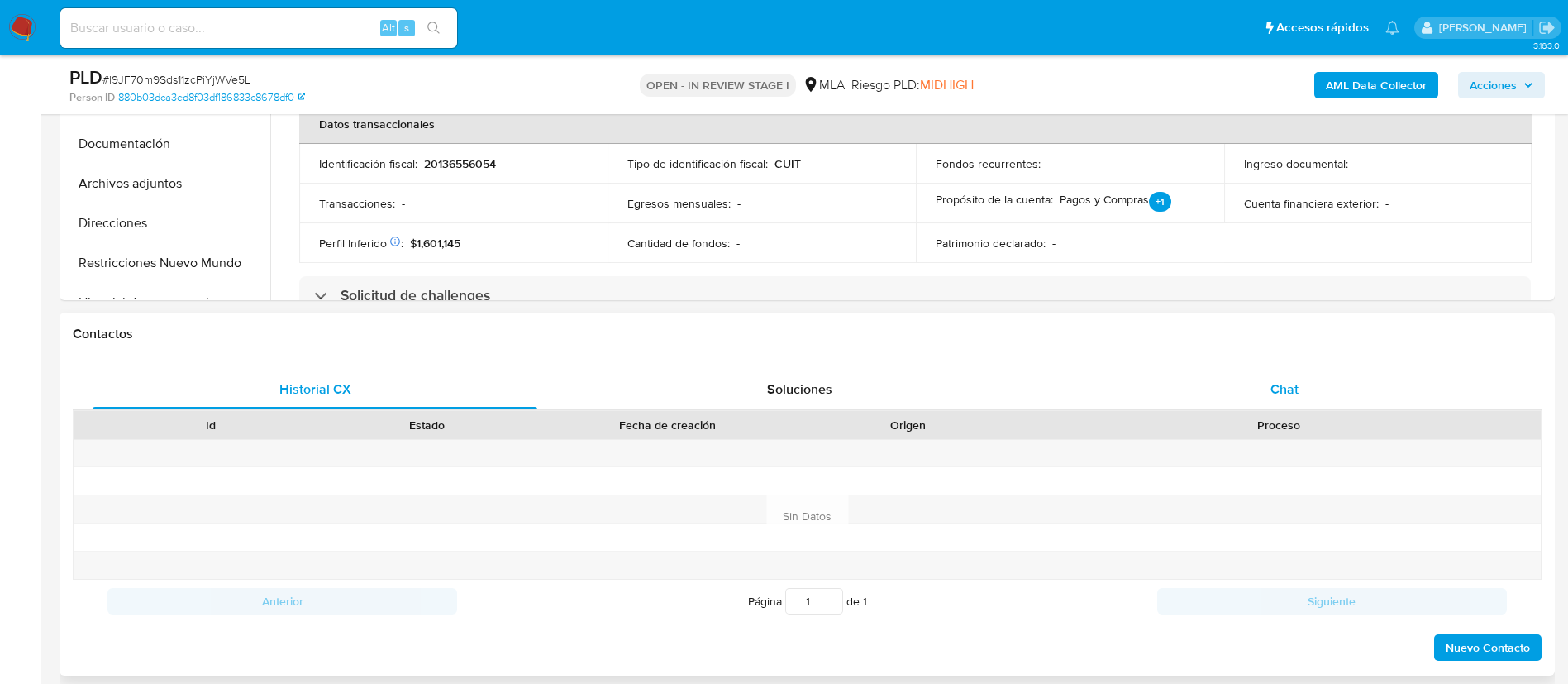
click at [1295, 375] on div "Chat" at bounding box center [1285, 389] width 445 height 40
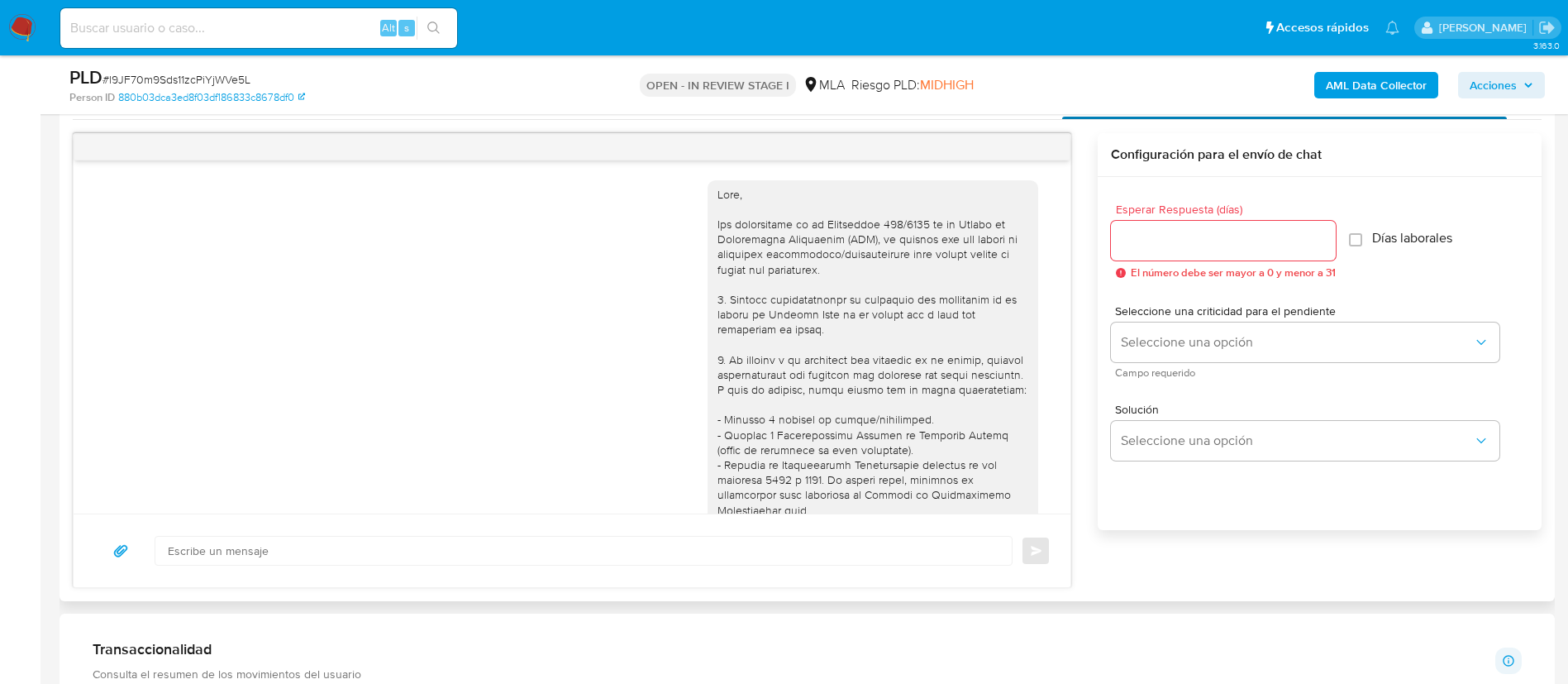
scroll to position [863, 0]
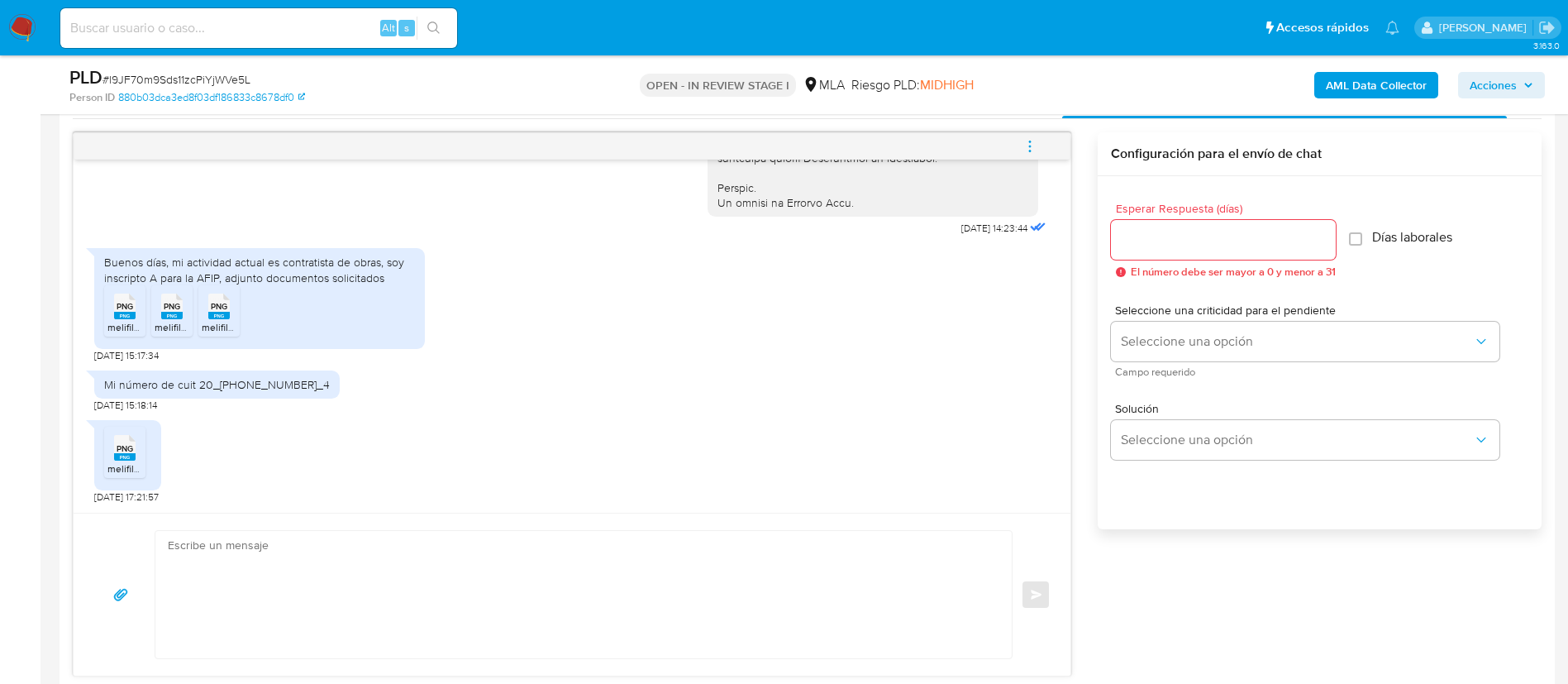
click at [131, 316] on rect at bounding box center [125, 315] width 21 height 7
click at [170, 318] on rect at bounding box center [172, 315] width 21 height 7
click at [227, 317] on rect at bounding box center [218, 315] width 21 height 7
click at [132, 457] on rect at bounding box center [125, 457] width 21 height 7
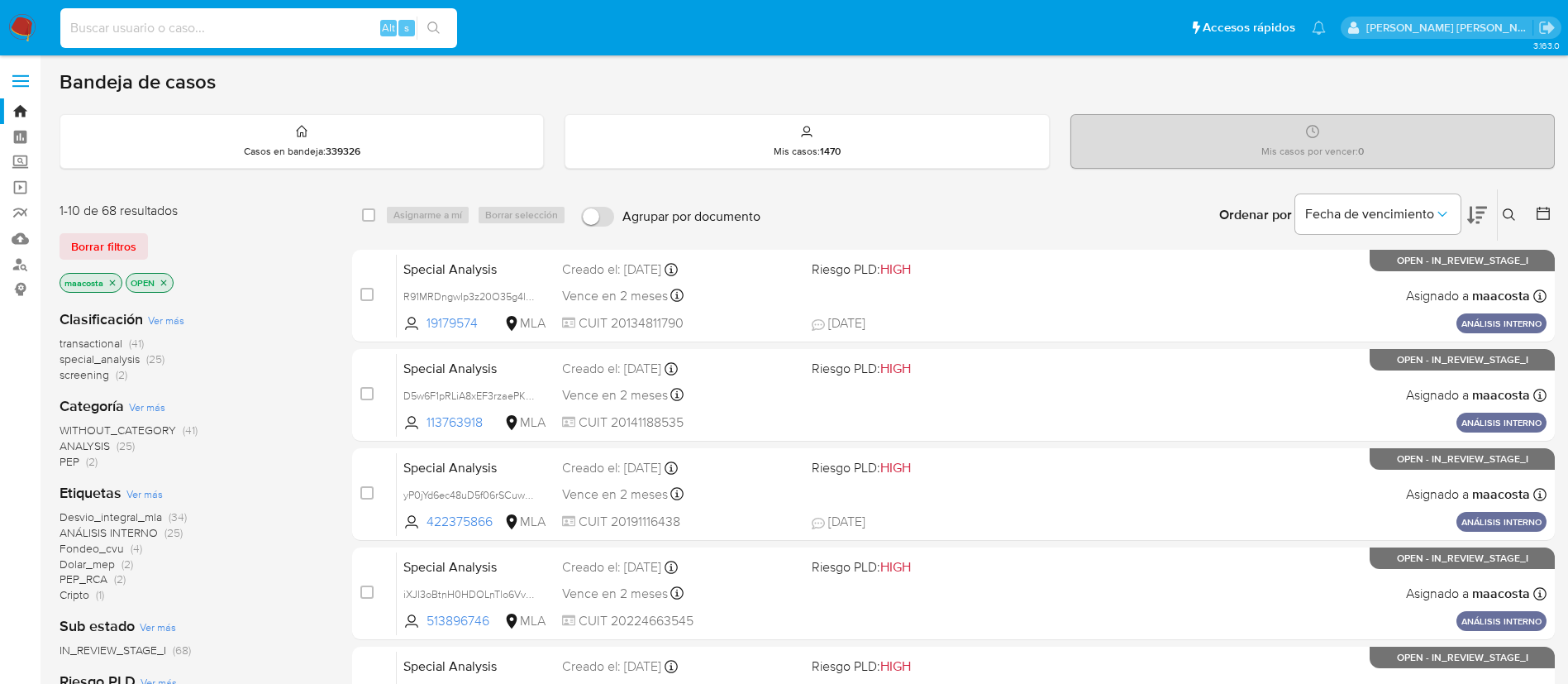
paste input "97qjhr8cvdm1NZVDDJZntsn8"
click at [307, 25] on input "97qjhr8cvdm1NZVDDJZntsn8" at bounding box center [259, 28] width 397 height 21
type input "97qjhr8cvdm1NZVDDJZntsn8"
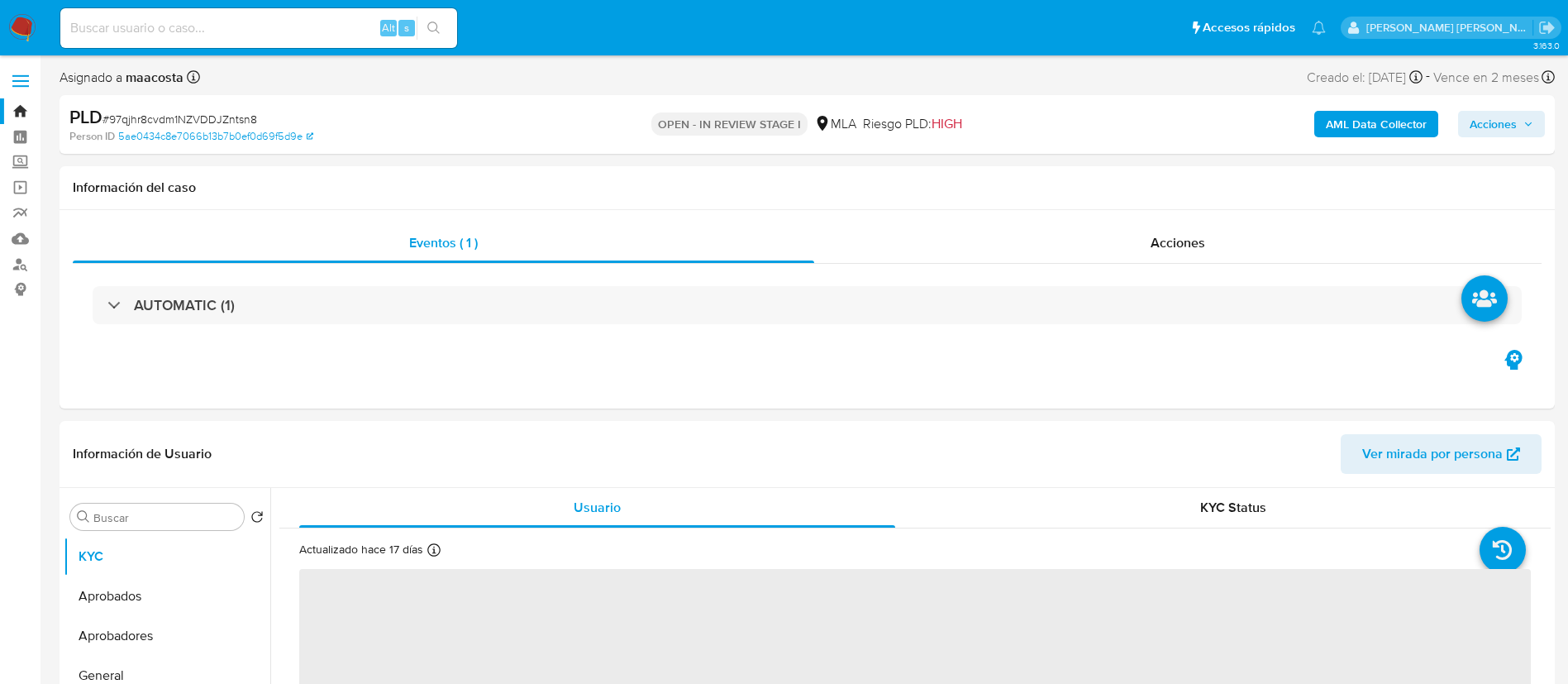
select select "10"
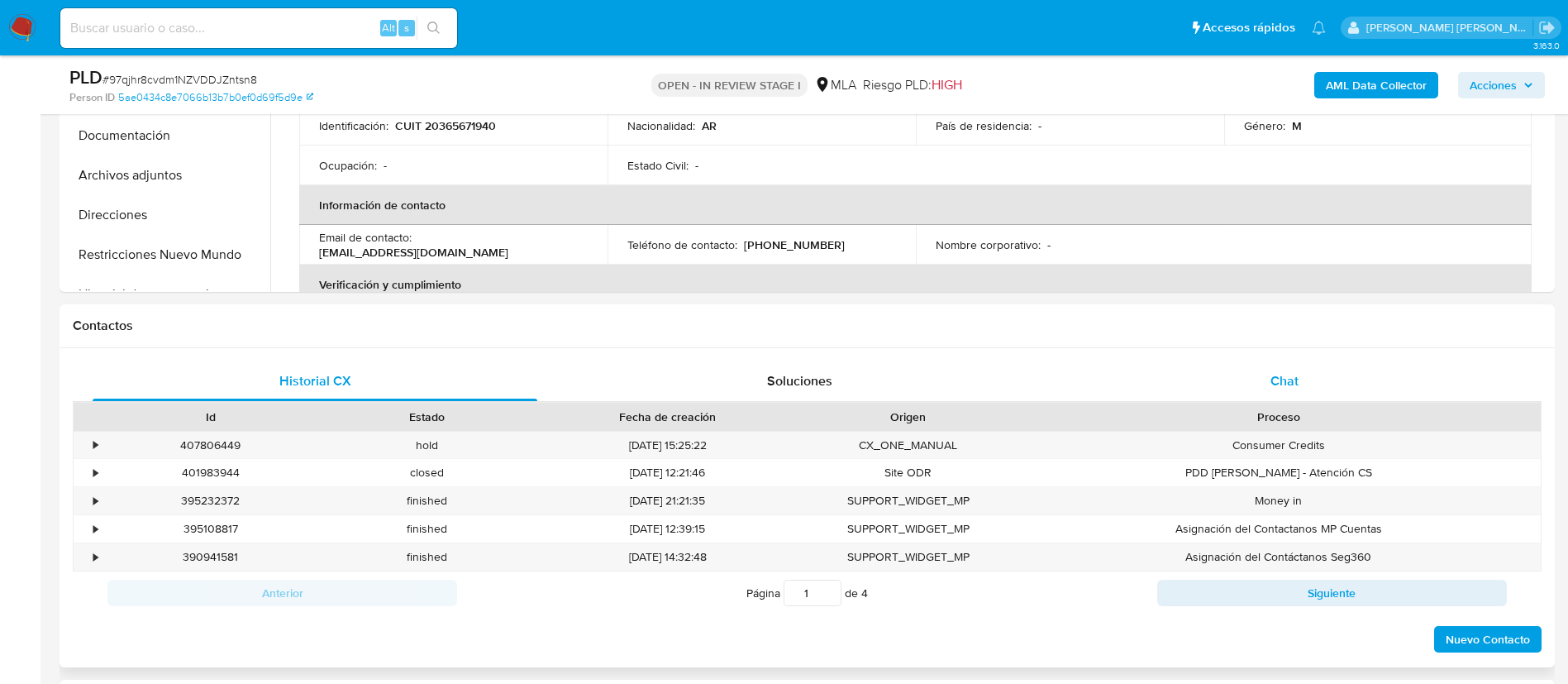
click at [1326, 379] on div "Chat" at bounding box center [1285, 381] width 445 height 40
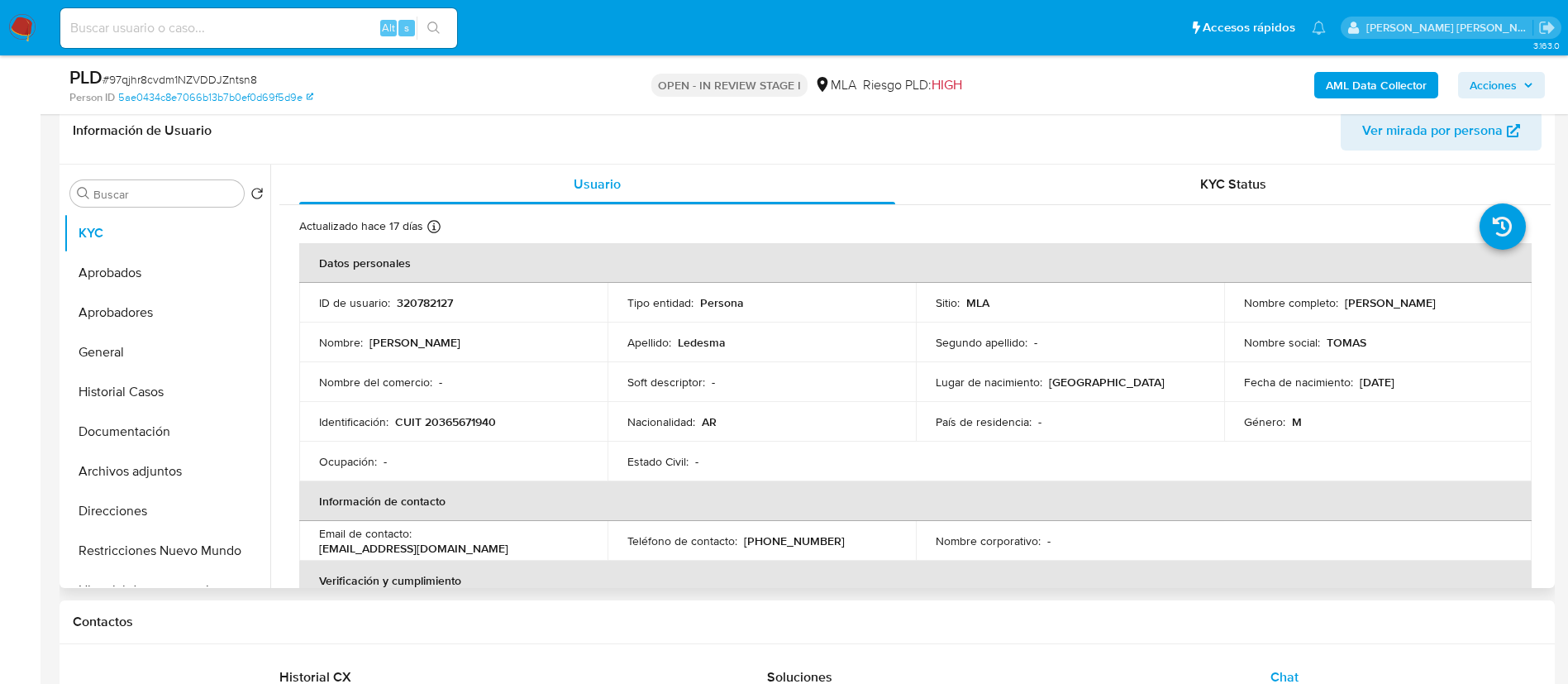
scroll to position [263, 0]
drag, startPoint x: 1341, startPoint y: 299, endPoint x: 1464, endPoint y: 304, distance: 123.1
click at [1464, 304] on div "Nombre completo : Milton Tomas Ledesma" at bounding box center [1378, 304] width 268 height 15
copy p "Milton Tomas Ledesma"
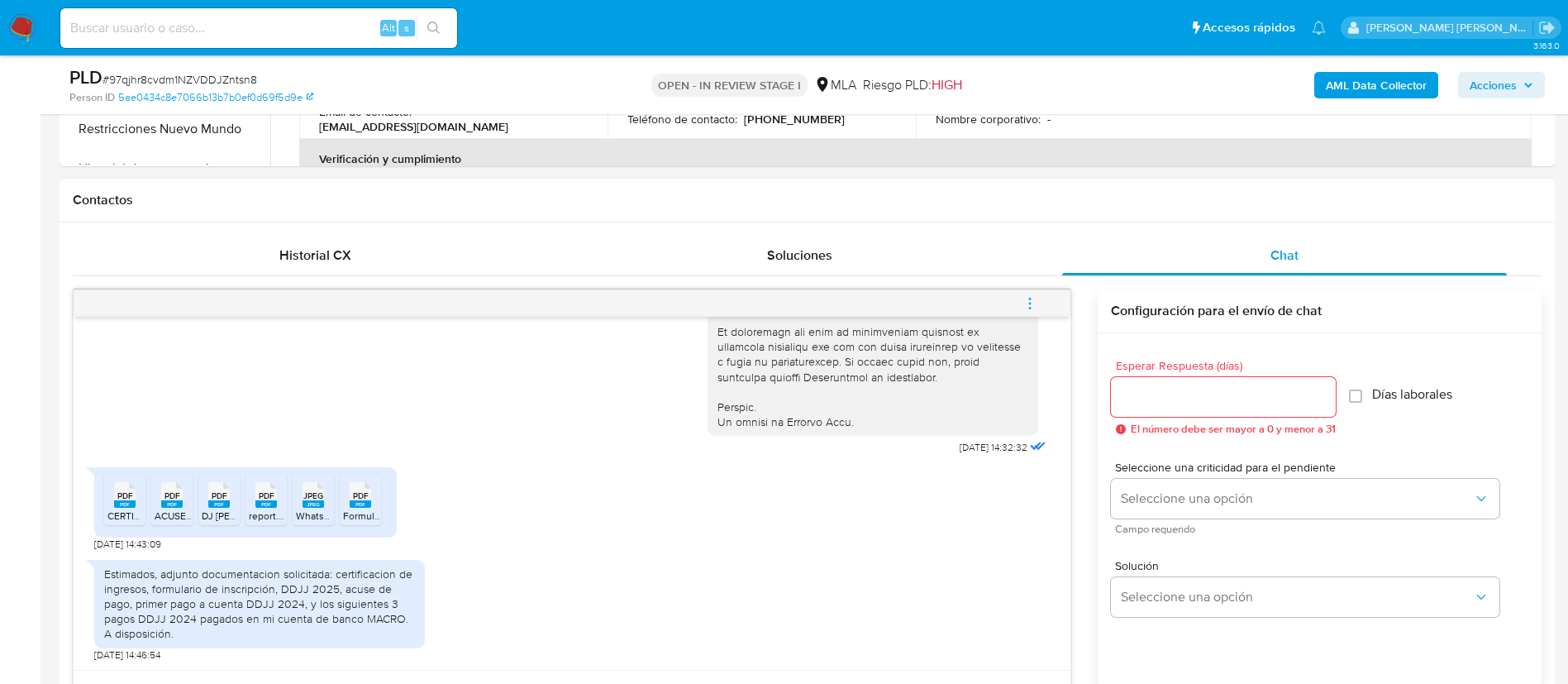
scroll to position [688, 0]
click at [137, 511] on span "CERTIFICACION DE INGRESOS LEDESMA (17) (2).pdf" at bounding box center [238, 515] width 262 height 14
click at [167, 509] on span "ACUSE CEUDLAR LEDESMA 2024 (3).pdf" at bounding box center [260, 515] width 211 height 14
click at [215, 508] on icon "PDF" at bounding box center [218, 493] width 21 height 29
click at [270, 512] on span "report.pdf" at bounding box center [271, 515] width 44 height 14
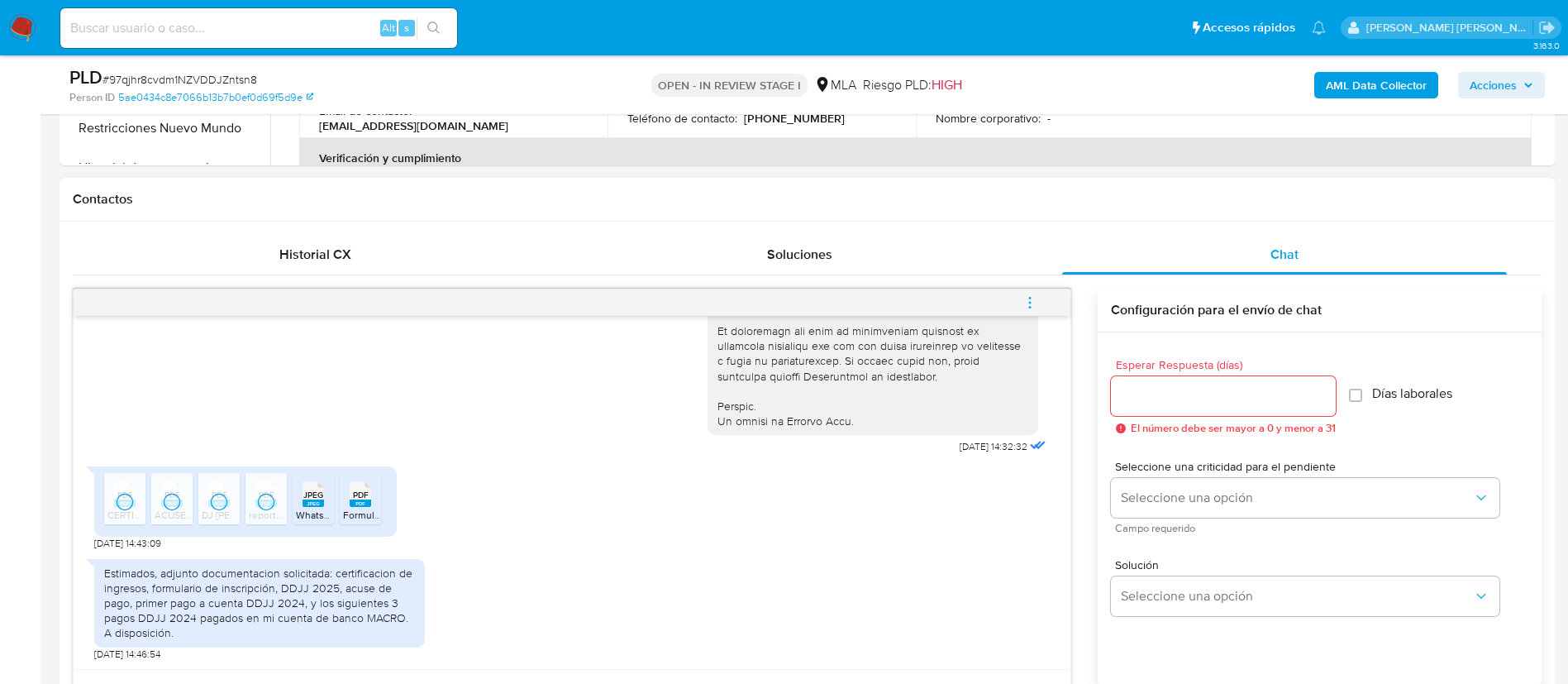
click at [316, 512] on span "WhatsApp Image 2025-08-21 at 7.37.56 PM.jpeg" at bounding box center [385, 515] width 179 height 14
click at [365, 512] on span "Formulario de Impresión de Constancia de Inscripción.pdf" at bounding box center [471, 515] width 257 height 14
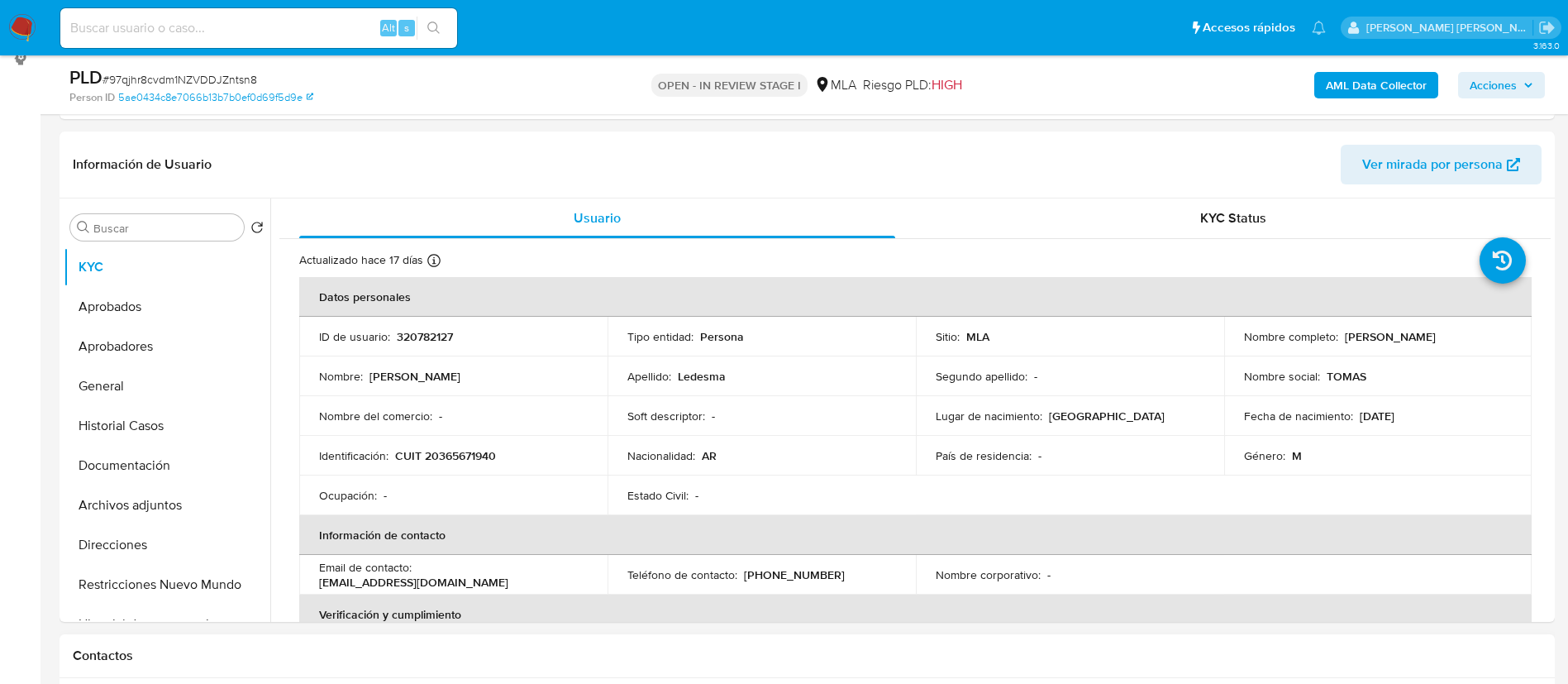
scroll to position [221, 0]
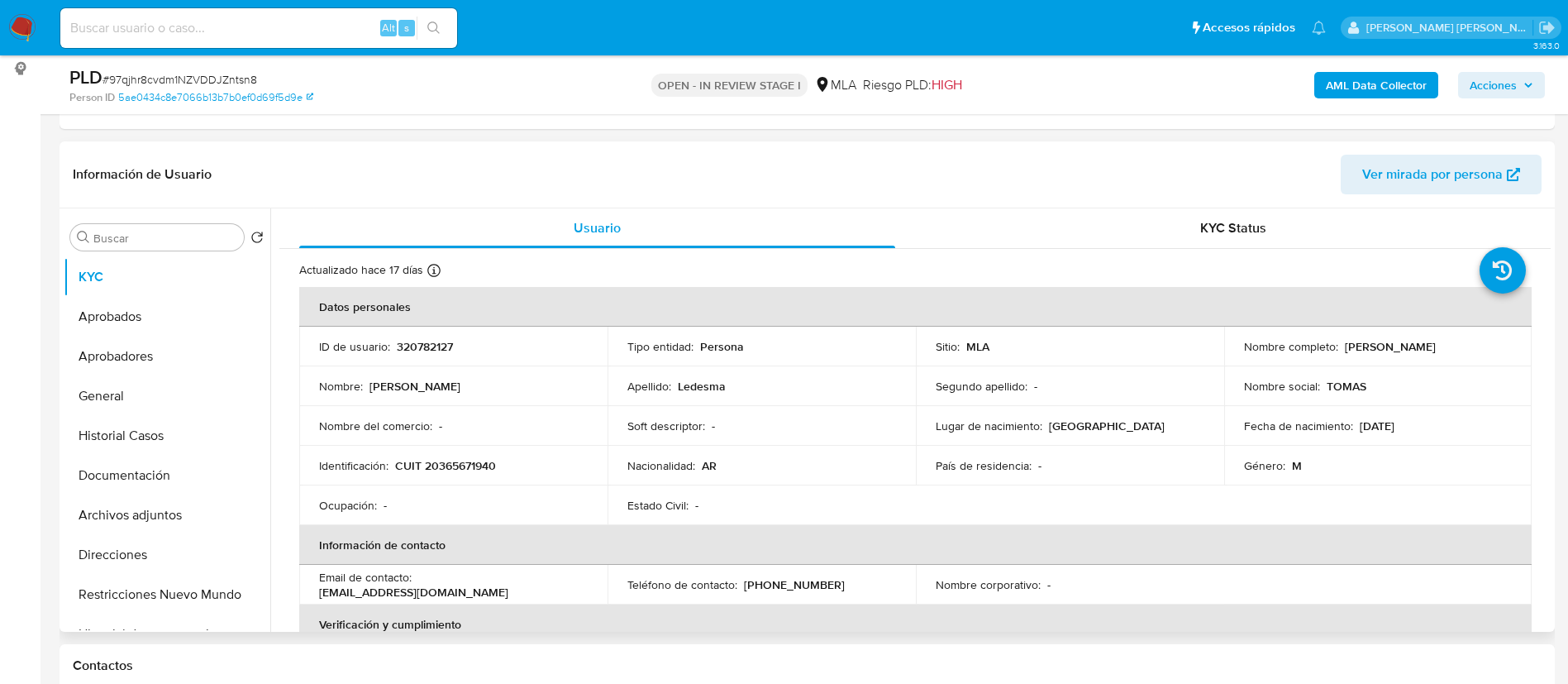
drag, startPoint x: 1341, startPoint y: 345, endPoint x: 1493, endPoint y: 353, distance: 152.2
click at [1493, 353] on div "Nombre completo : Milton Tomas Ledesma" at bounding box center [1378, 346] width 268 height 15
copy p "Milton Tomas Ledesma"
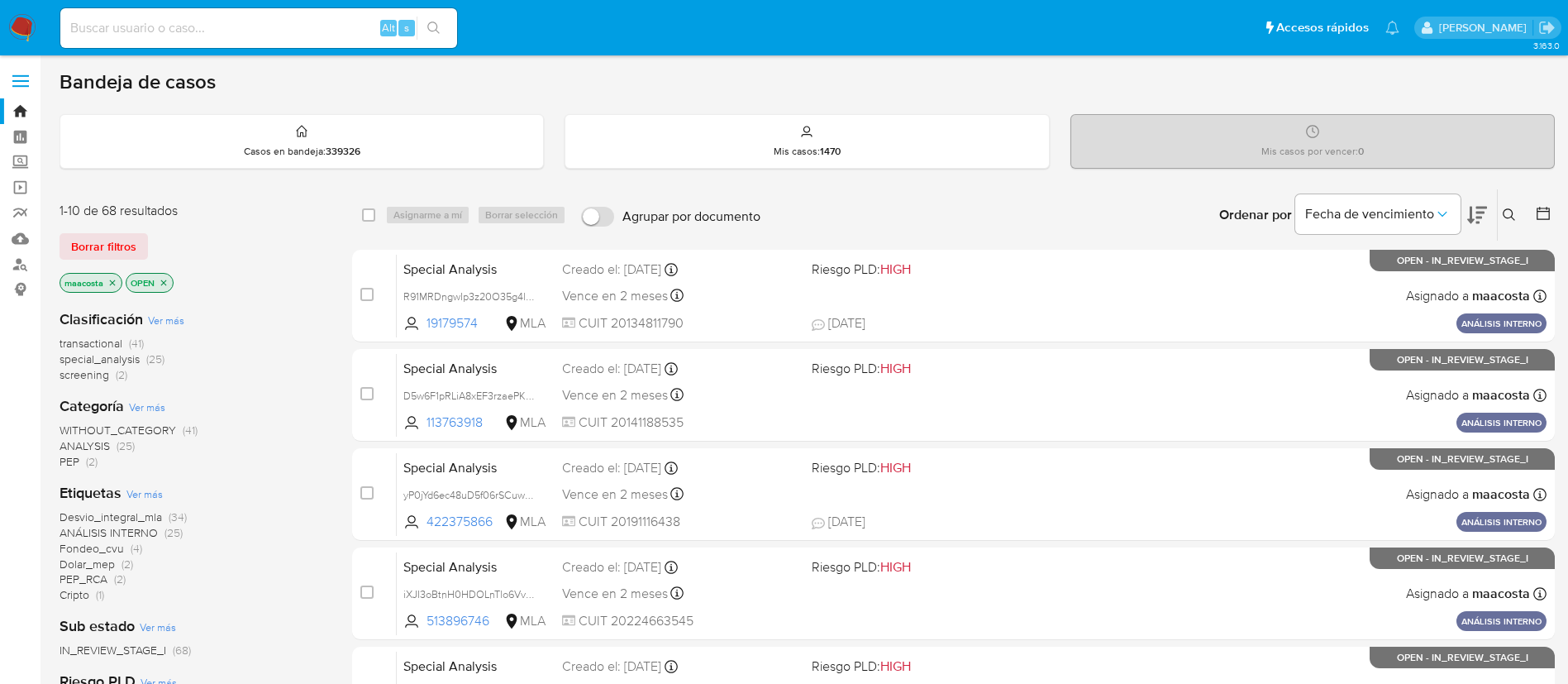
paste input "jvXhgsdGLCikVyv11eZej2TN"
click at [255, 34] on input "jvXhgsdGLCikVyv11eZej2TN" at bounding box center [259, 28] width 397 height 21
type input "jvXhgsdGLCikVyv11eZej2TN"
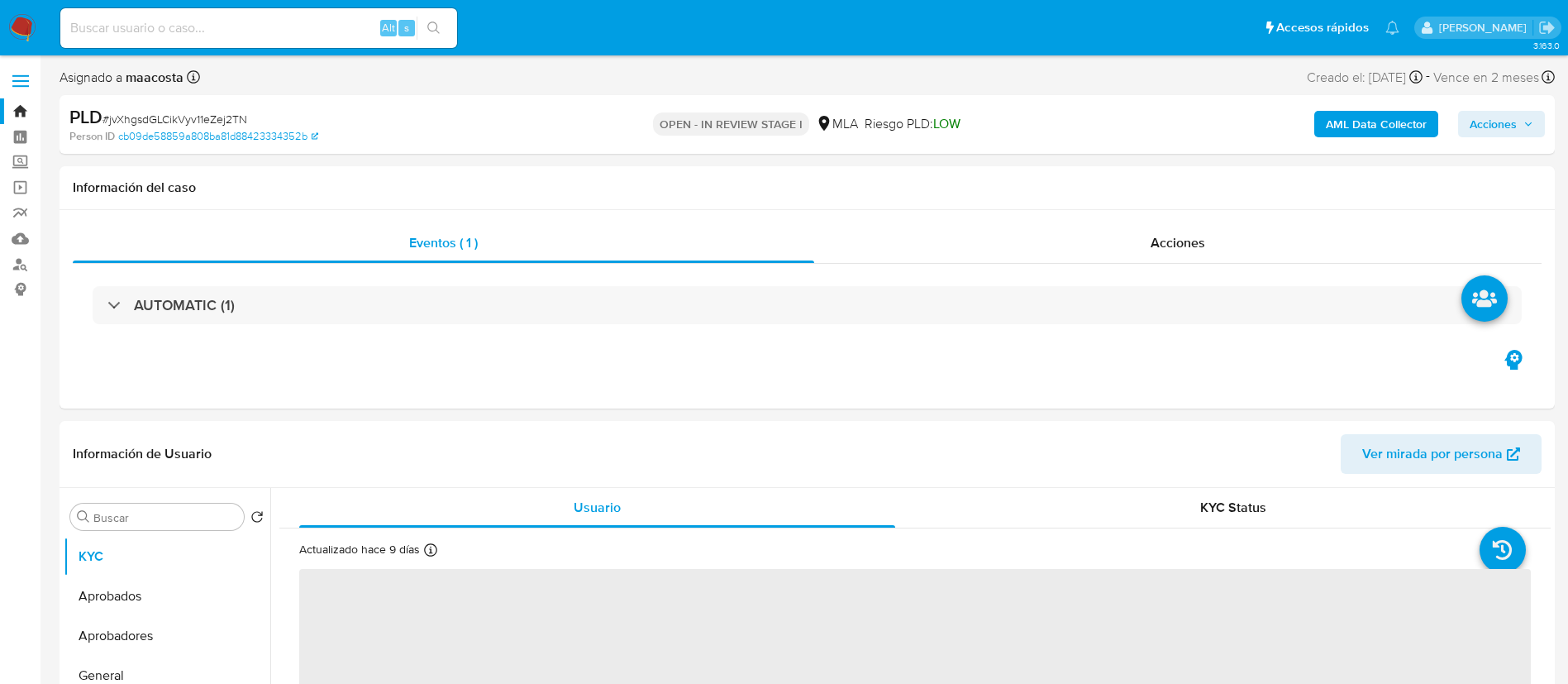
select select "10"
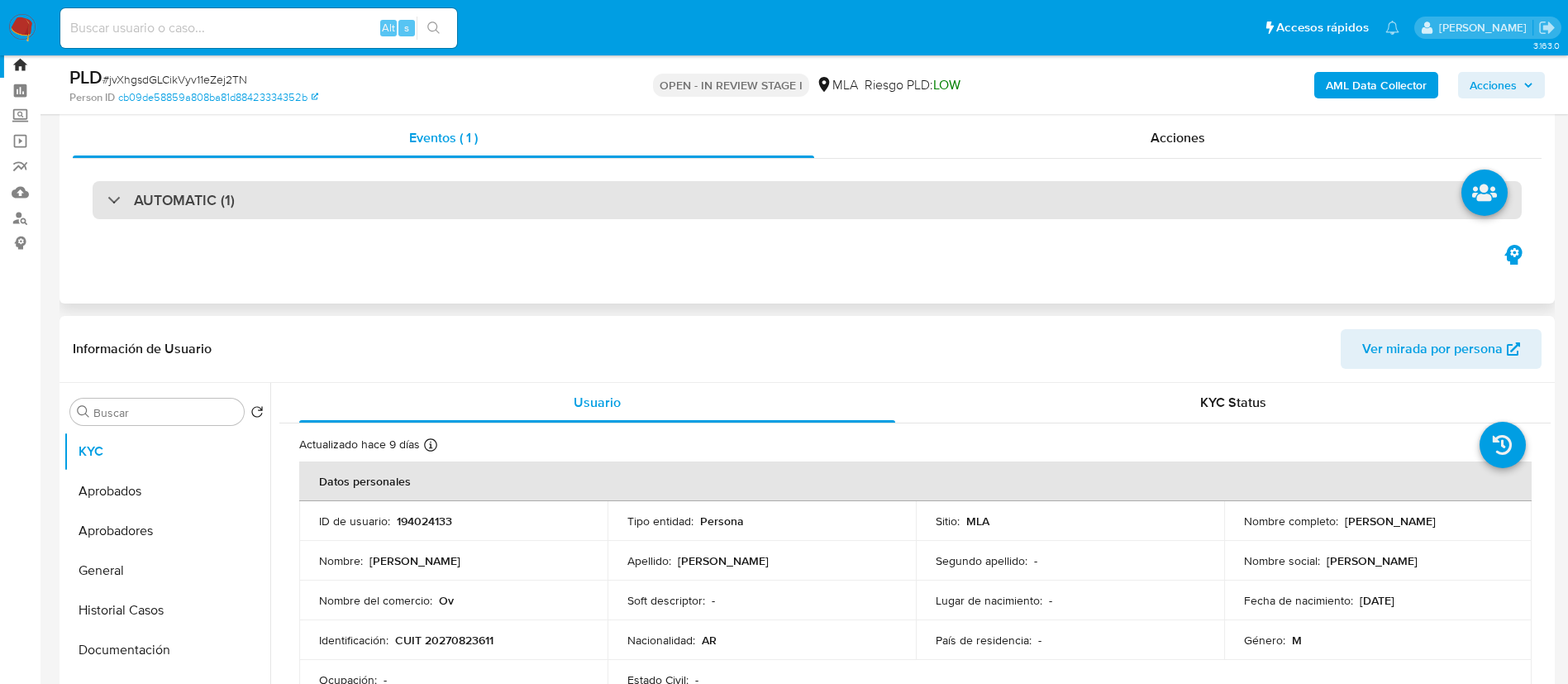
scroll to position [47, 0]
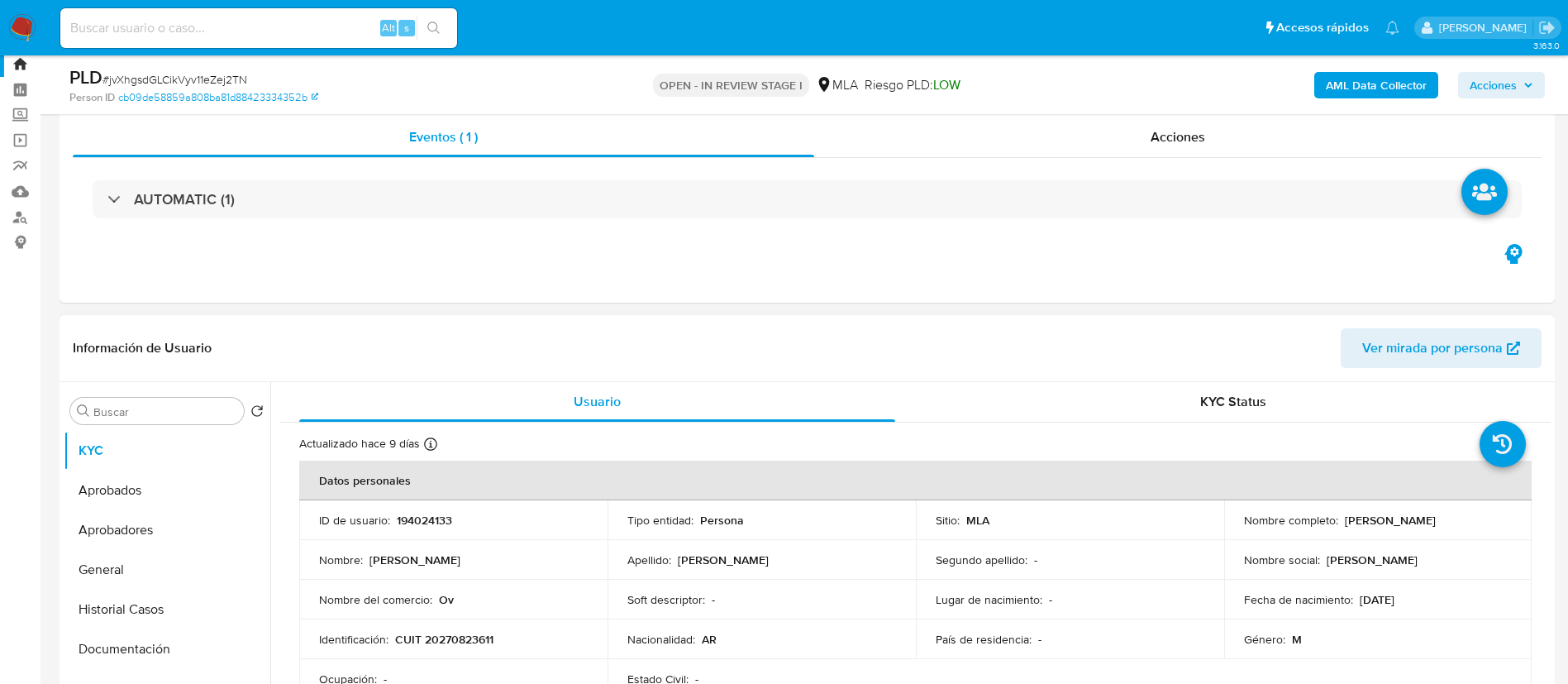
click at [1332, 529] on td "Nombre completo : [PERSON_NAME]" at bounding box center [1378, 520] width 308 height 40
drag, startPoint x: 1339, startPoint y: 522, endPoint x: 1437, endPoint y: 522, distance: 98.0
click at [1437, 522] on div "Nombre completo : [PERSON_NAME]" at bounding box center [1378, 520] width 268 height 15
copy p "[PERSON_NAME]"
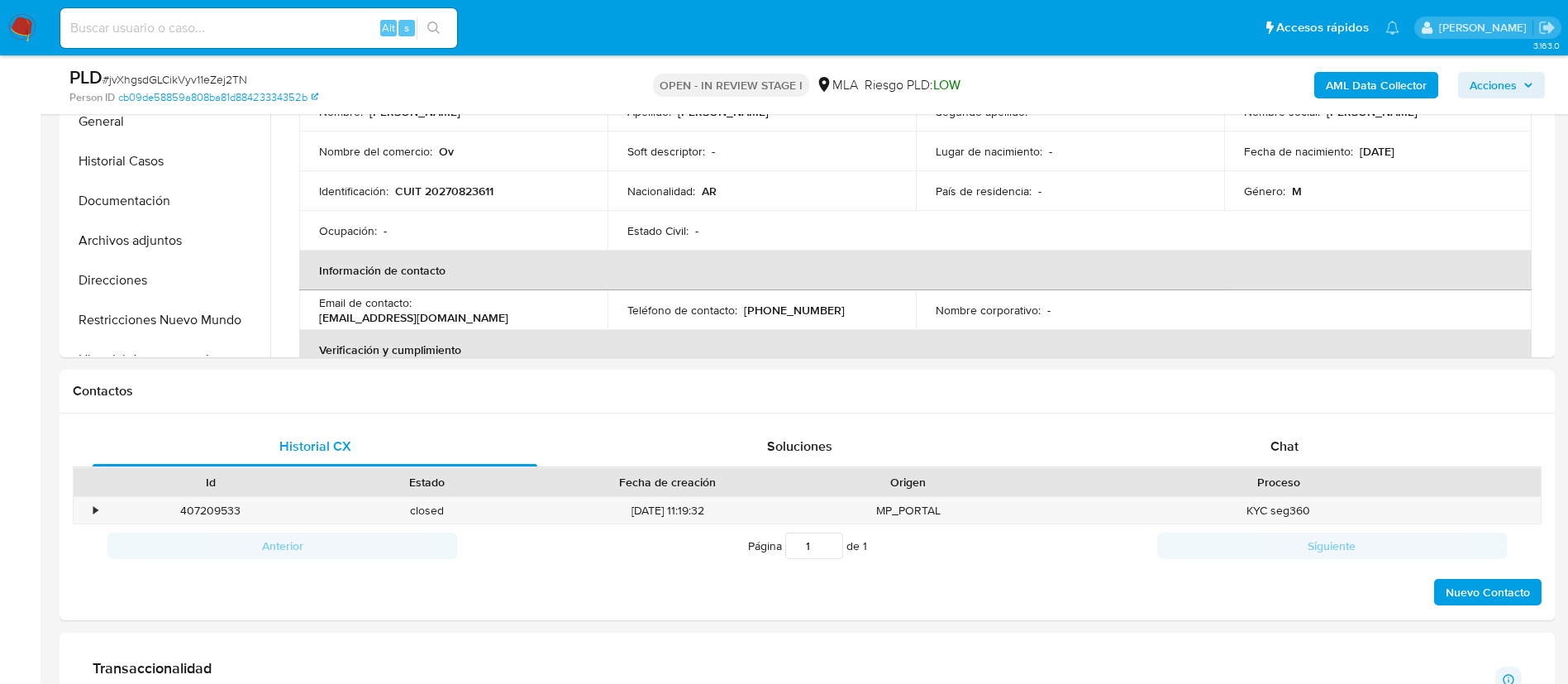
scroll to position [543, 0]
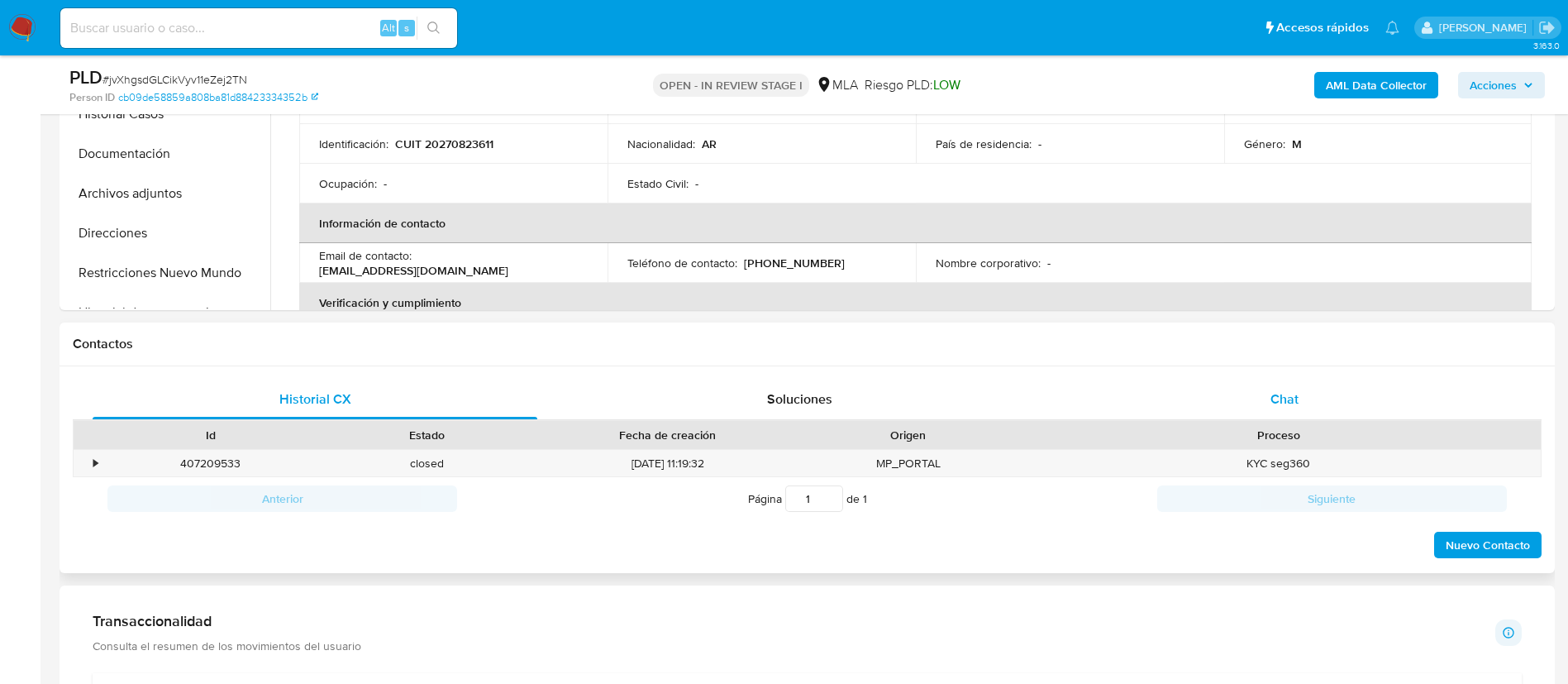
click at [1278, 395] on span "Chat" at bounding box center [1285, 400] width 28 height 19
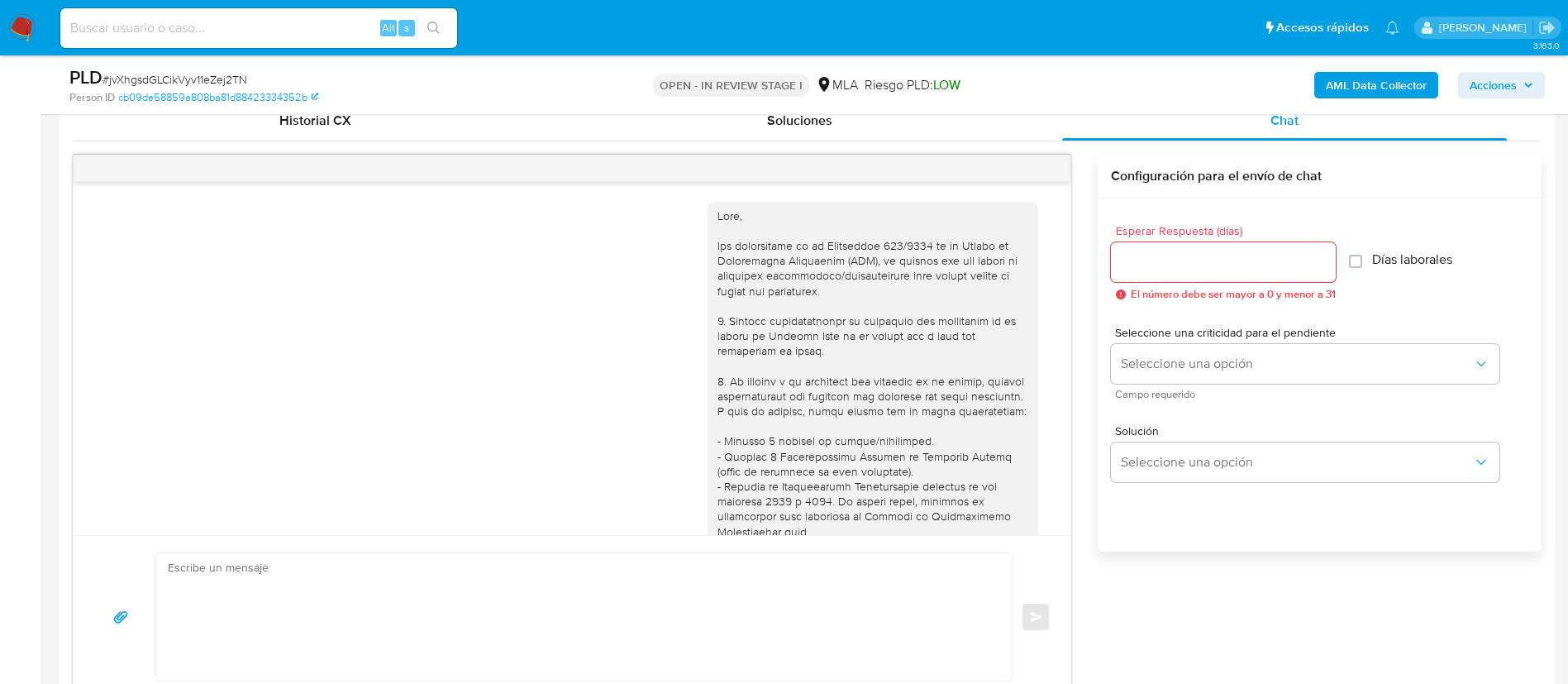
scroll to position [679, 0]
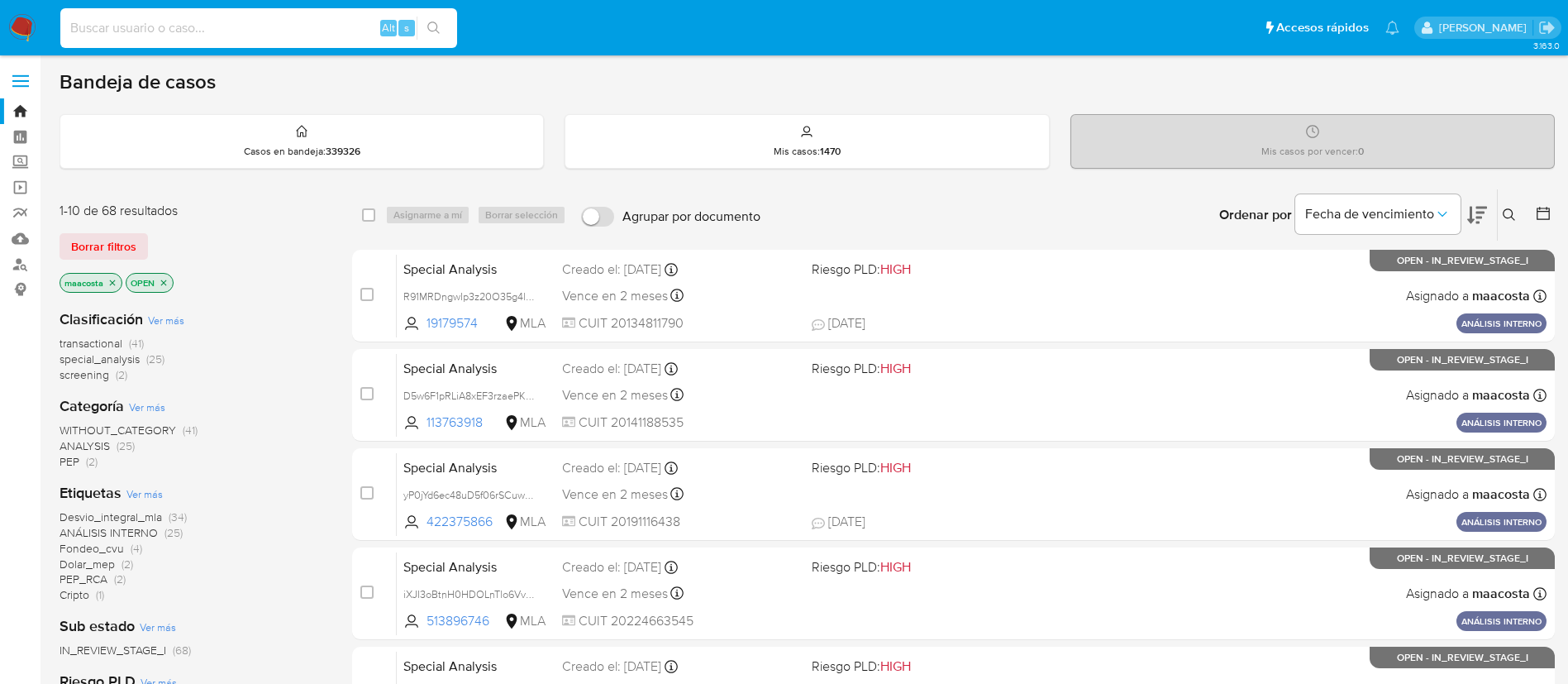
paste input "rldcVmqmJYIr3JlZCwz0ly1s"
click at [267, 26] on input at bounding box center [259, 28] width 397 height 21
type input "rldcVmqmJYIr3JlZCwz0ly1s"
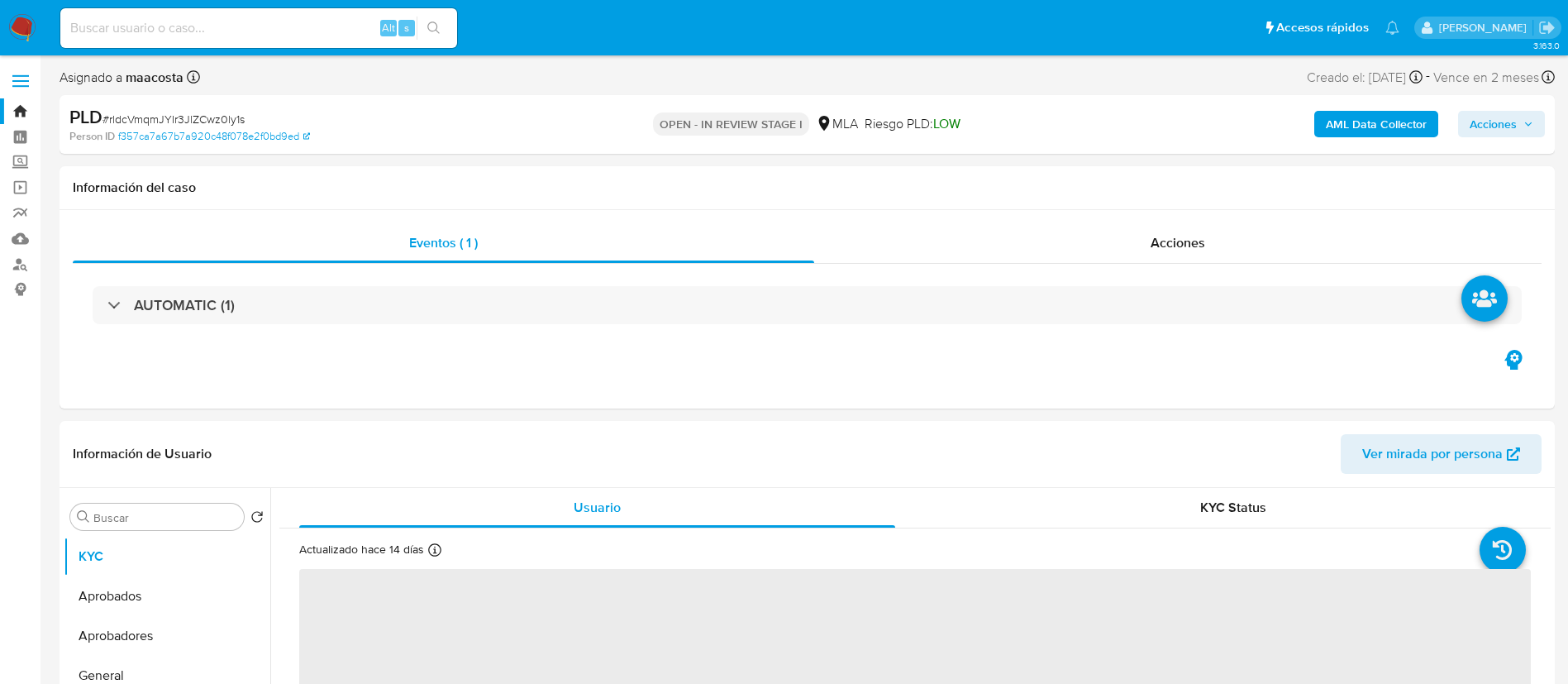
select select "10"
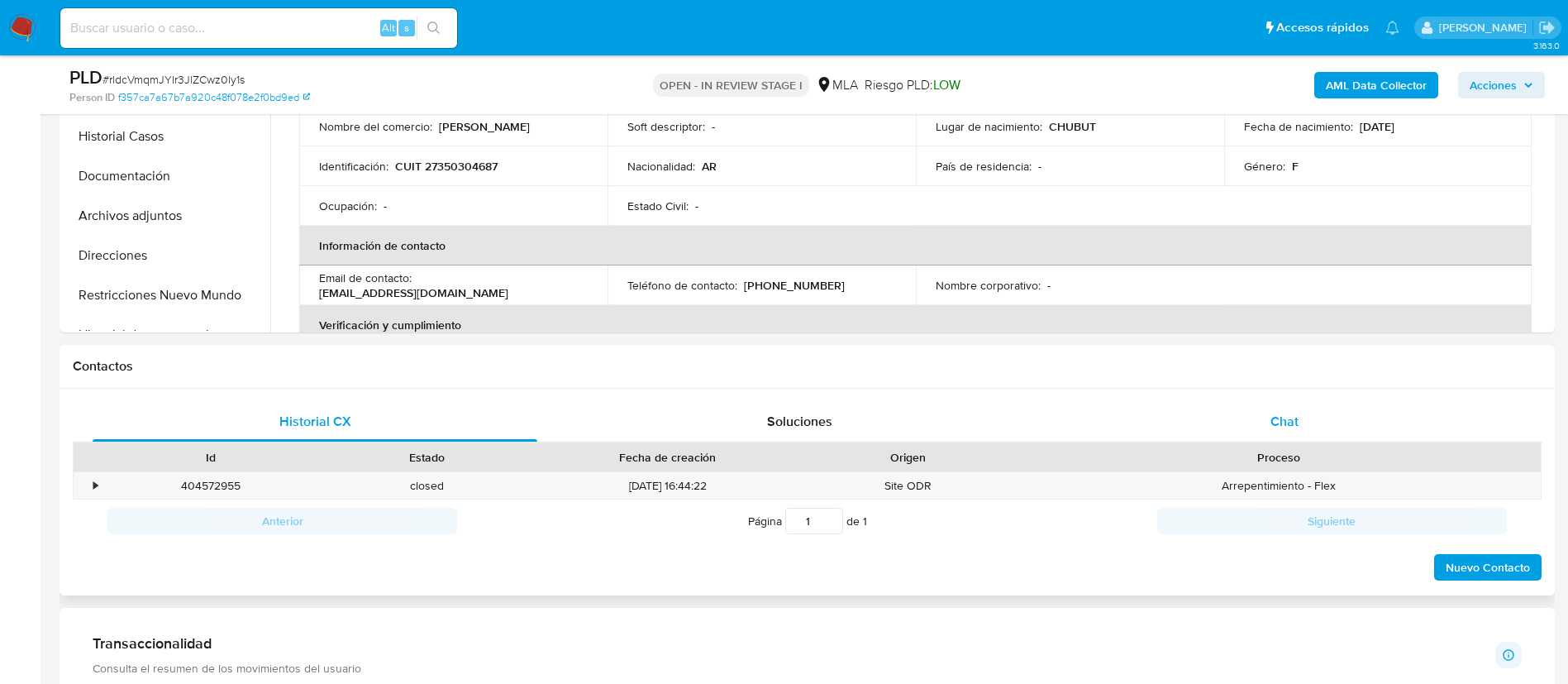
click at [1296, 414] on span "Chat" at bounding box center [1285, 421] width 28 height 19
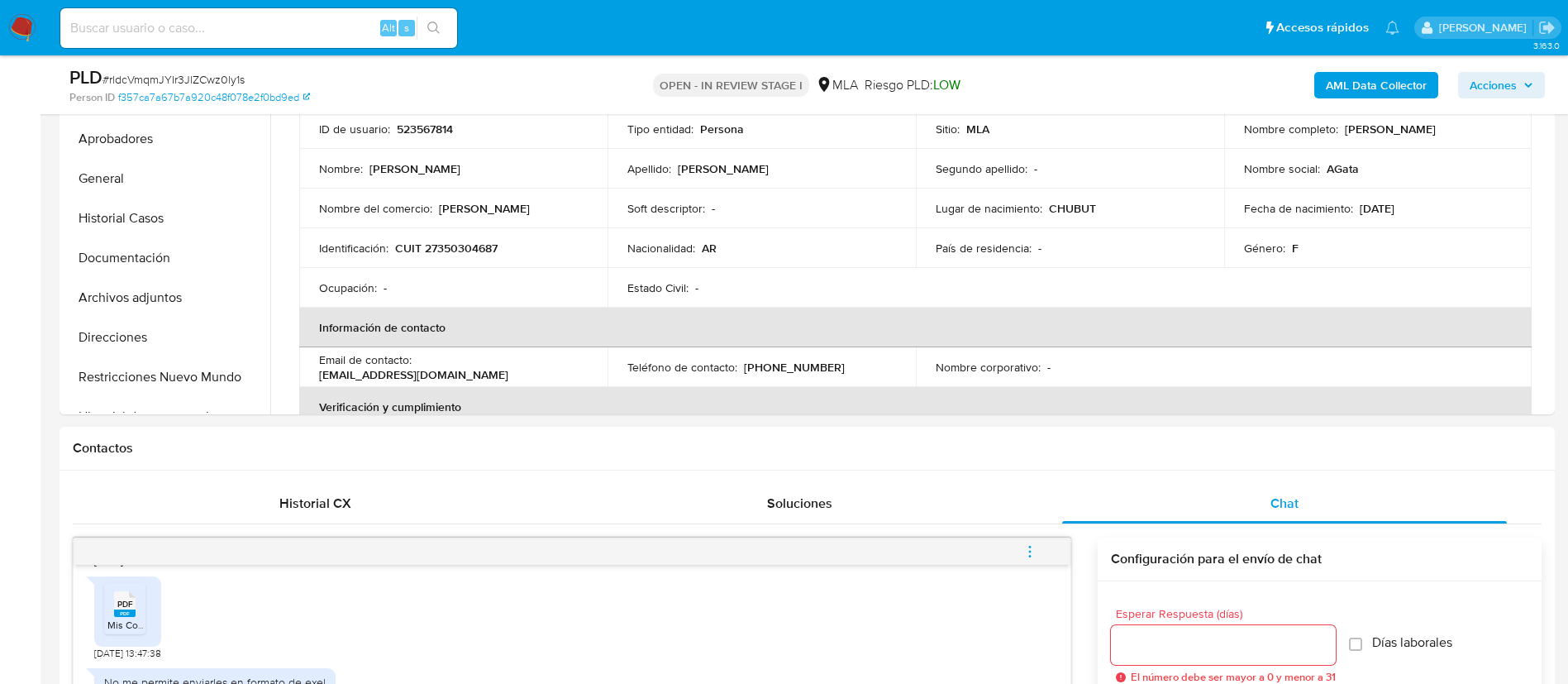
scroll to position [392, 0]
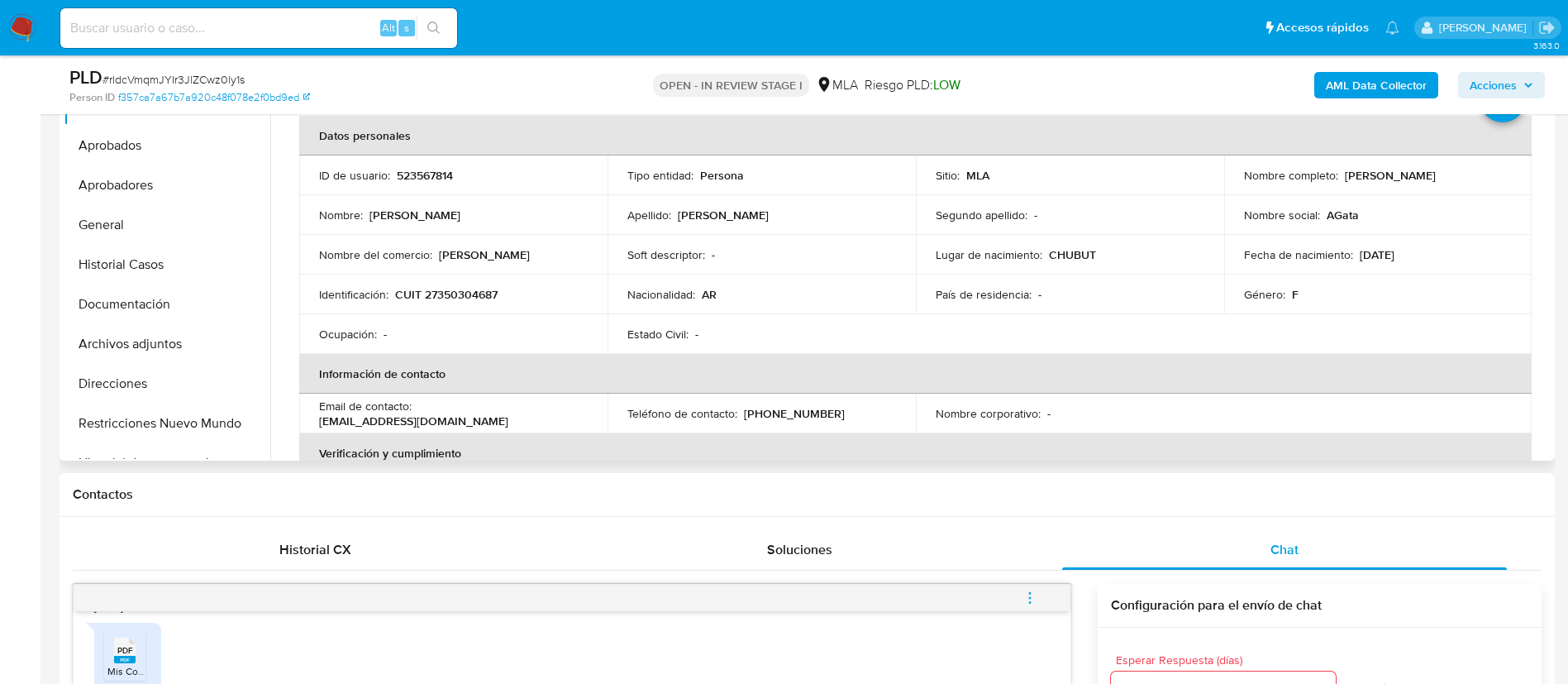
drag, startPoint x: 1340, startPoint y: 176, endPoint x: 1486, endPoint y: 184, distance: 146.2
click at [1486, 184] on td "Nombre completo : [PERSON_NAME]" at bounding box center [1378, 175] width 308 height 40
copy p "[PERSON_NAME]"
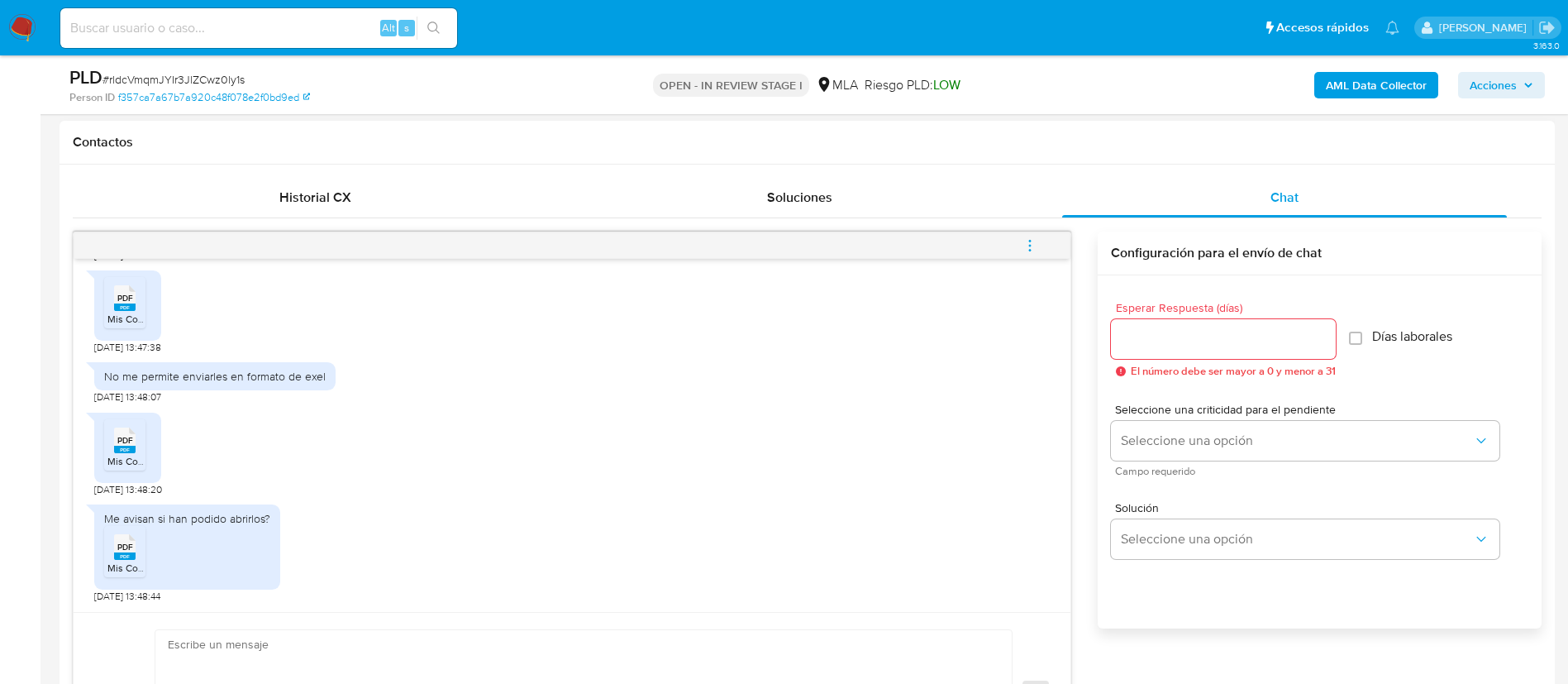
scroll to position [1207, 0]
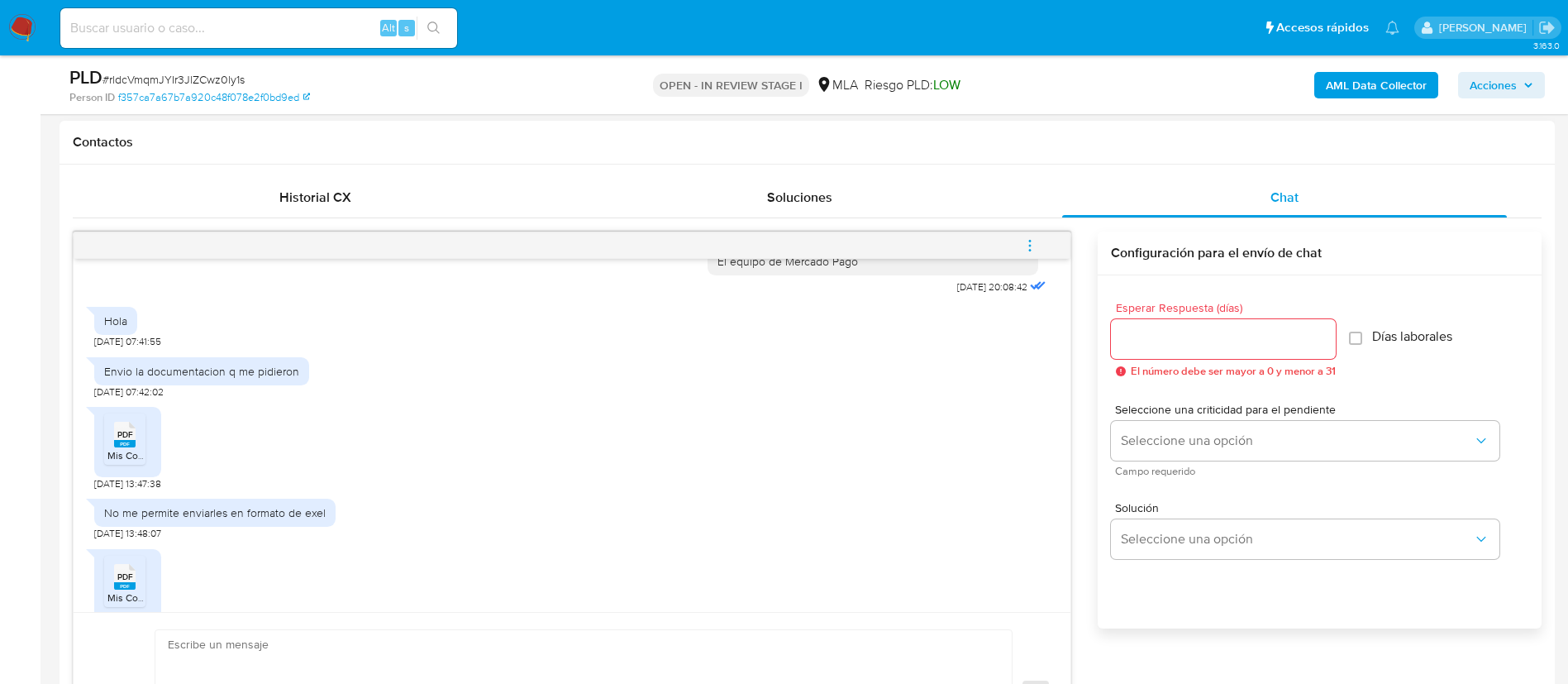
click at [216, 378] on div "Envio la documentacion q me pidieron" at bounding box center [202, 371] width 195 height 15
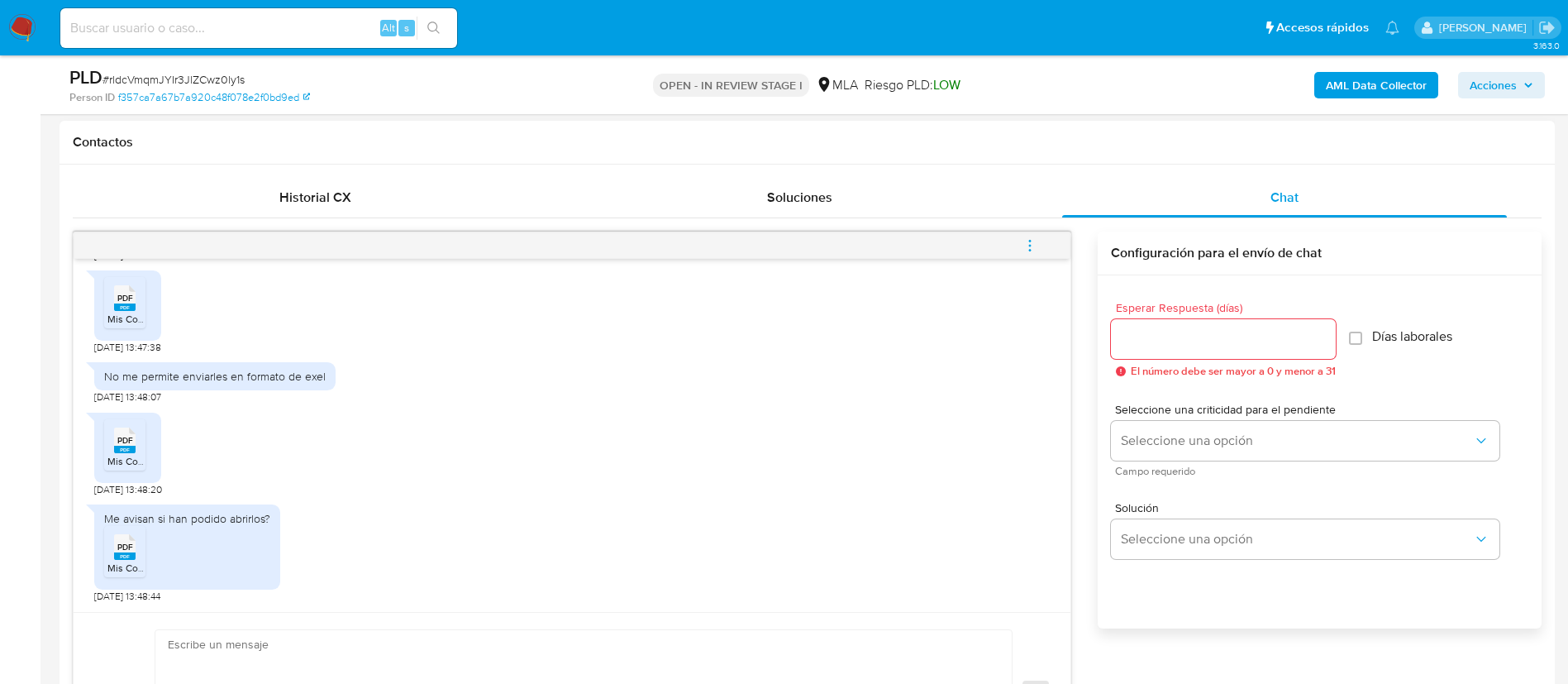
scroll to position [1369, 0]
click at [124, 304] on span "PDF" at bounding box center [125, 299] width 16 height 11
click at [124, 446] on span "PDF" at bounding box center [125, 441] width 16 height 11
click at [125, 551] on span "PDF" at bounding box center [125, 547] width 16 height 11
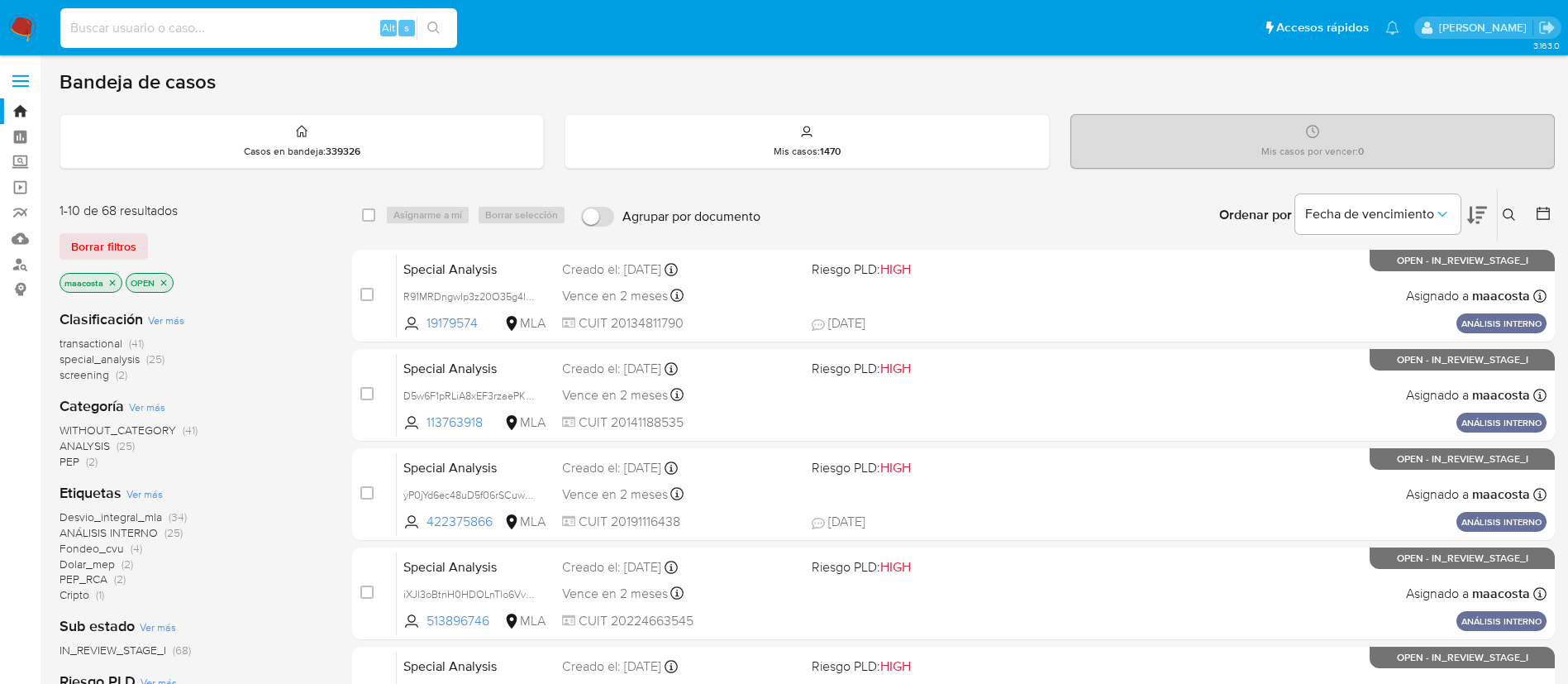
paste input "QDKvasOa6Wh06eBWPycRpFTP"
click at [268, 26] on input "QDKvasOa6Wh06eBWPycRpFTP" at bounding box center [259, 28] width 397 height 21
type input "QDKvasOa6Wh06eBWPycRpFTP"
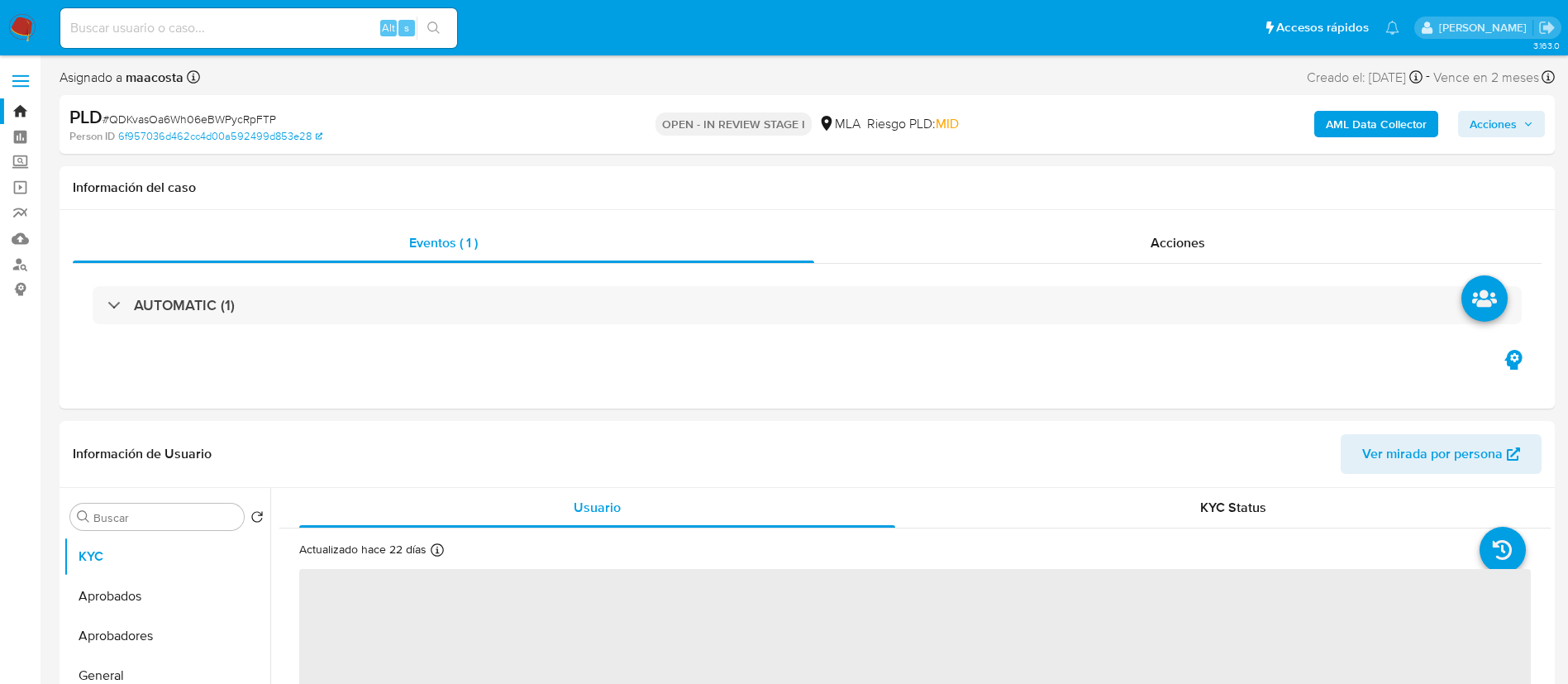
select select "10"
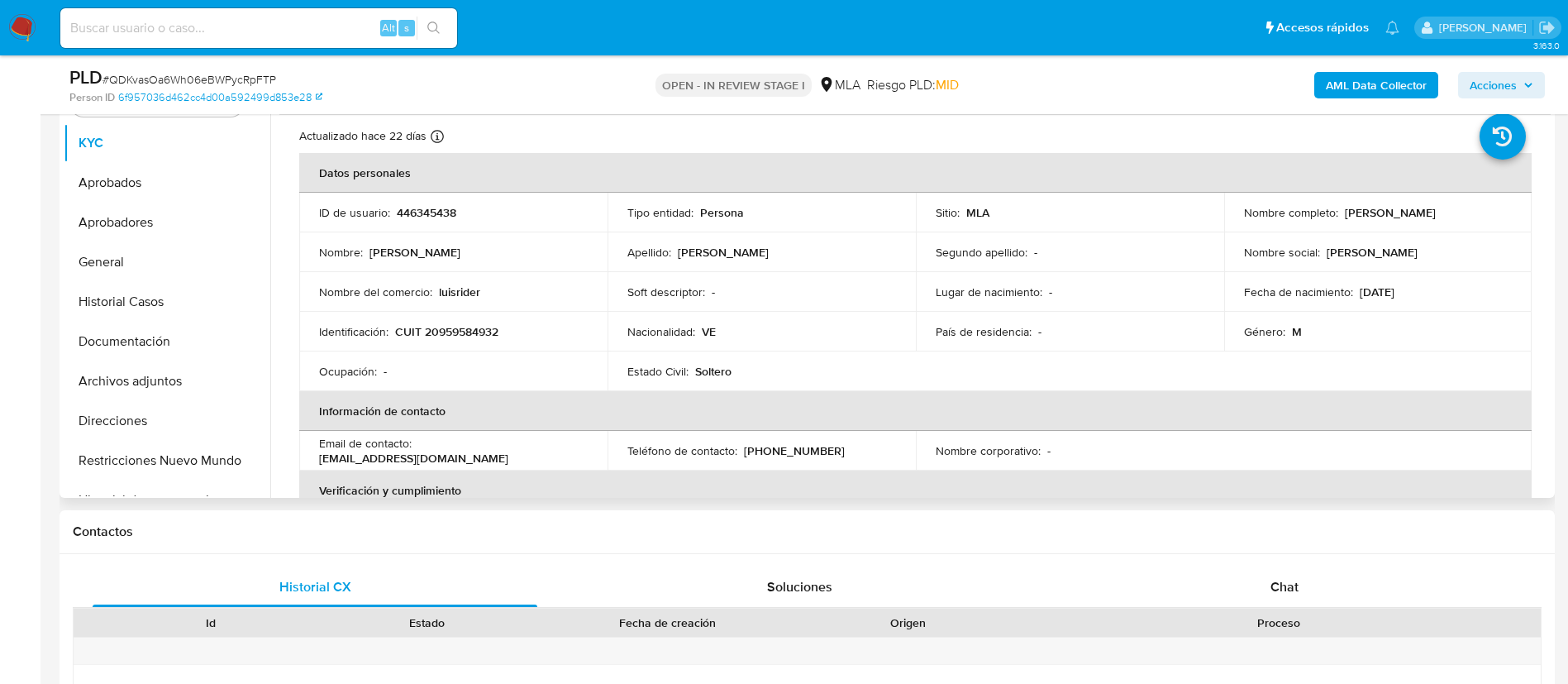
scroll to position [379, 0]
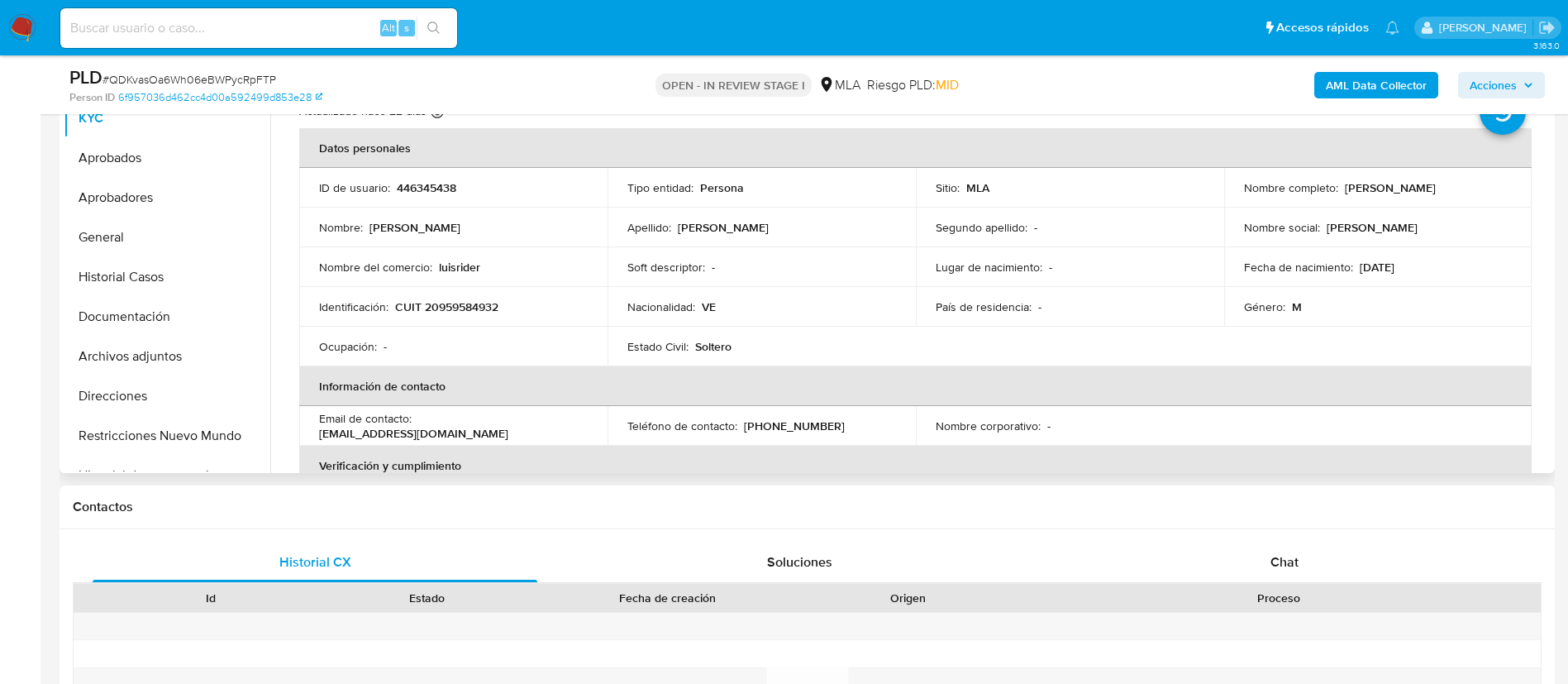
drag, startPoint x: 1339, startPoint y: 189, endPoint x: 1521, endPoint y: 191, distance: 182.0
click at [1521, 191] on td "Nombre completo : Luis Manuel Perozo Figueroa" at bounding box center [1378, 187] width 308 height 40
copy p "Luis Manuel Perozo Figueroa"
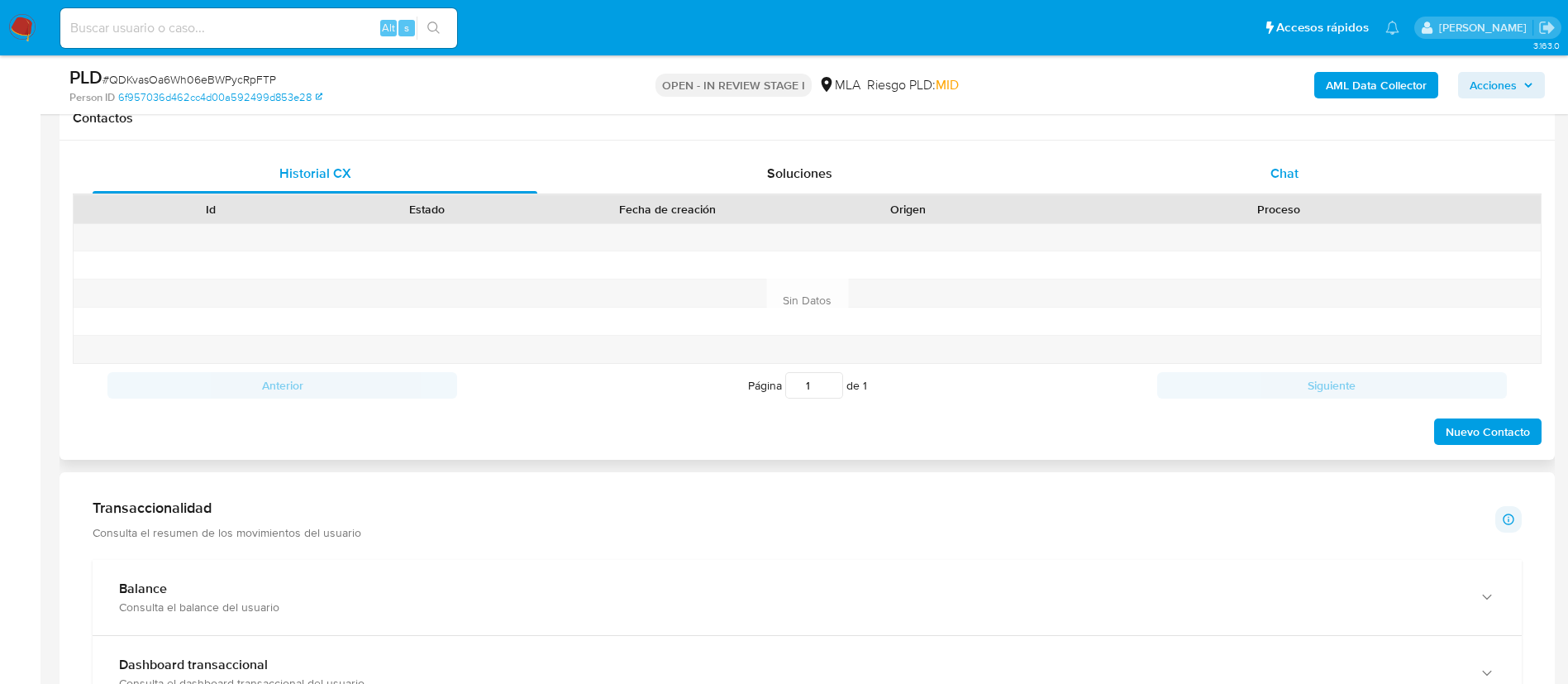
scroll to position [791, 0]
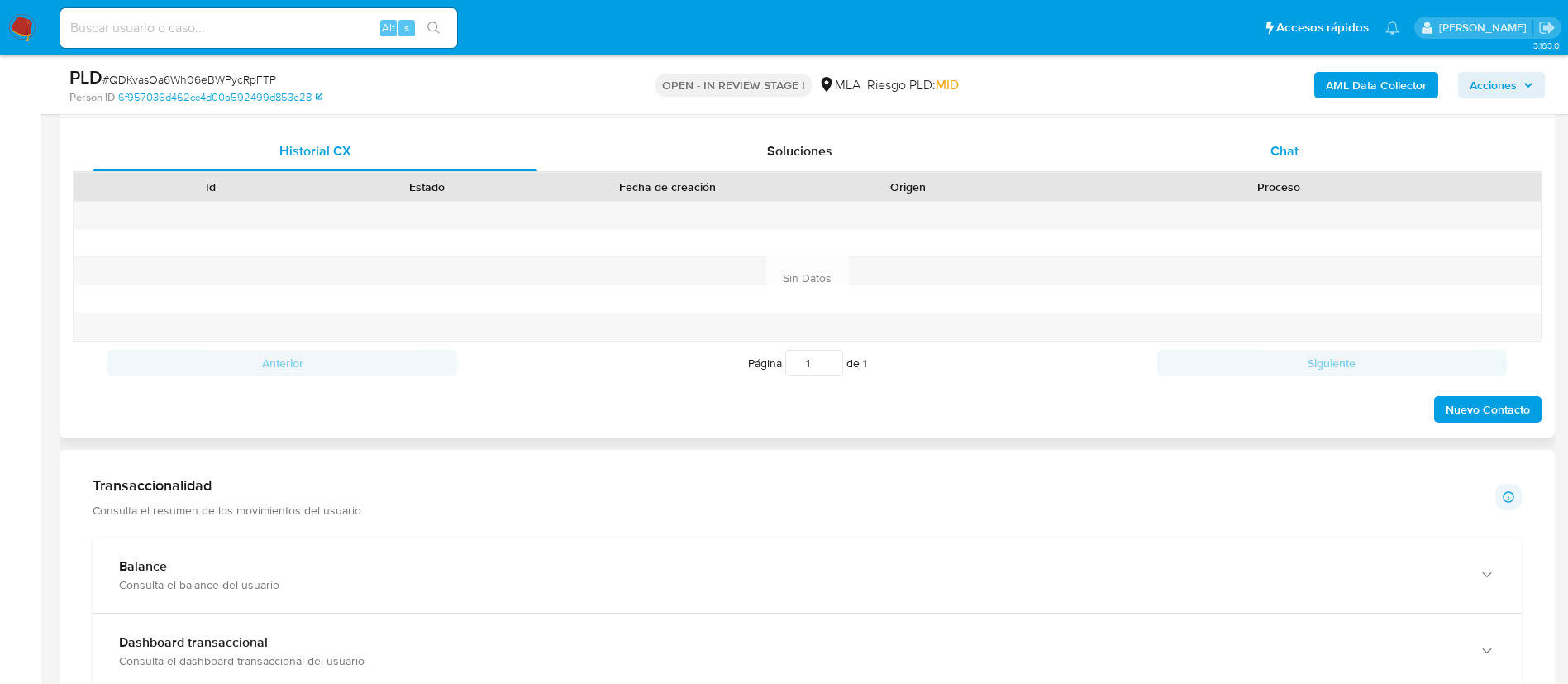
click at [1282, 155] on span "Chat" at bounding box center [1285, 151] width 28 height 19
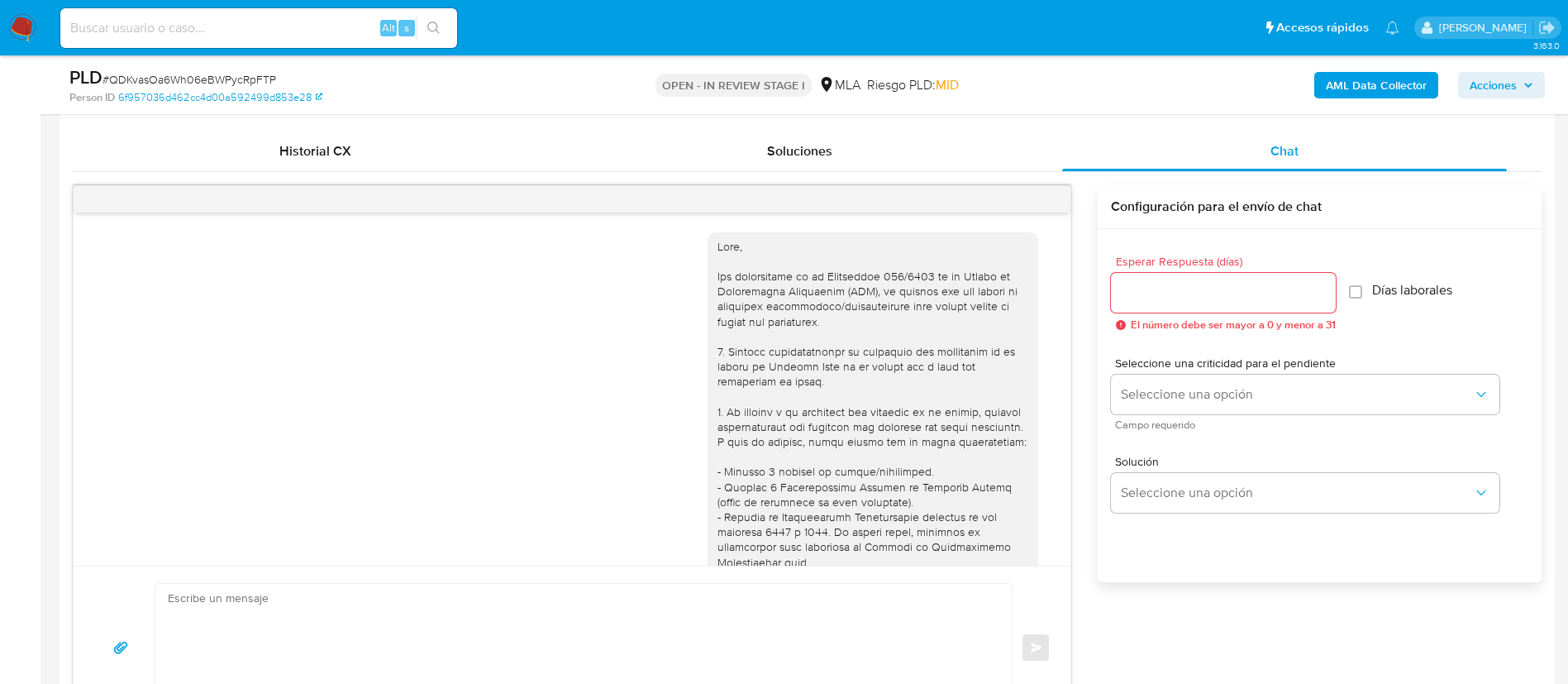
scroll to position [691, 0]
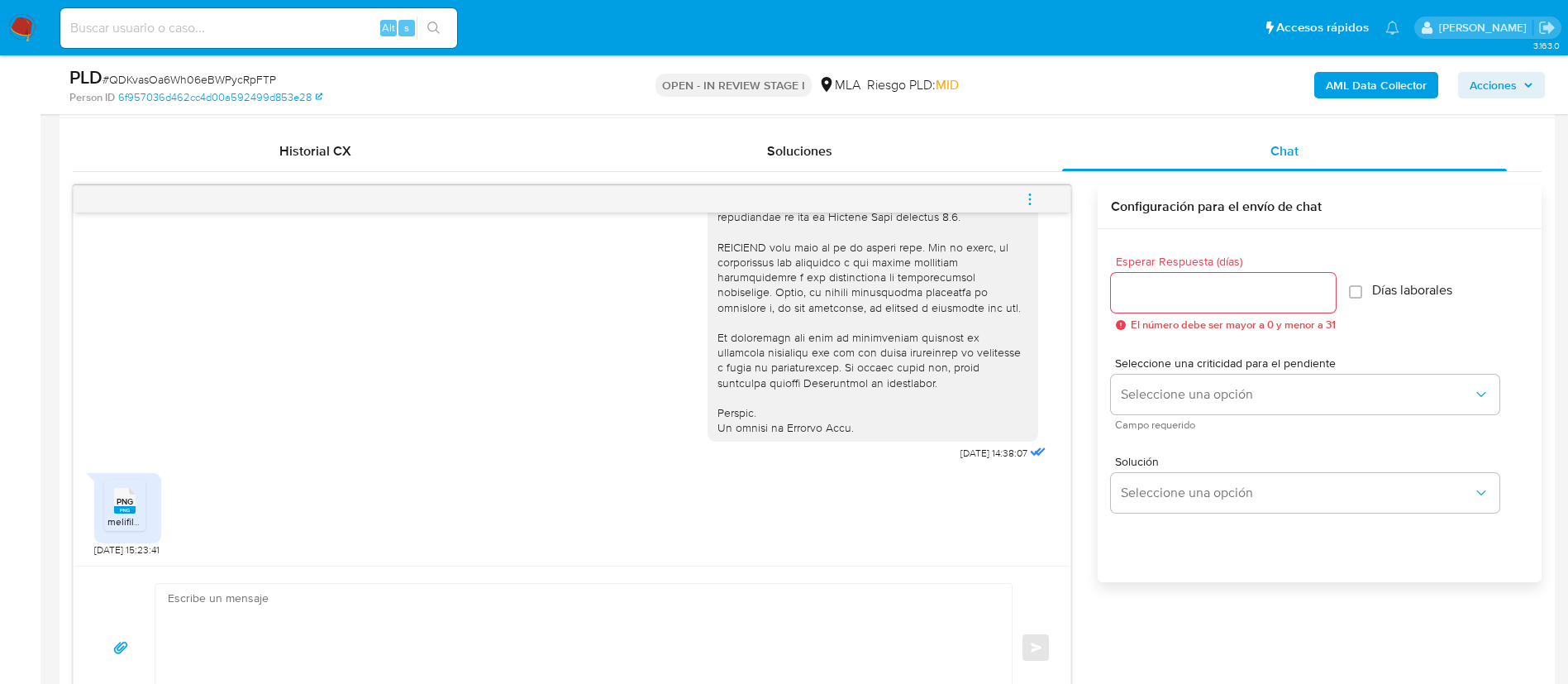
click at [136, 523] on span "melifile5806766342620646920.png" at bounding box center [188, 522] width 161 height 14
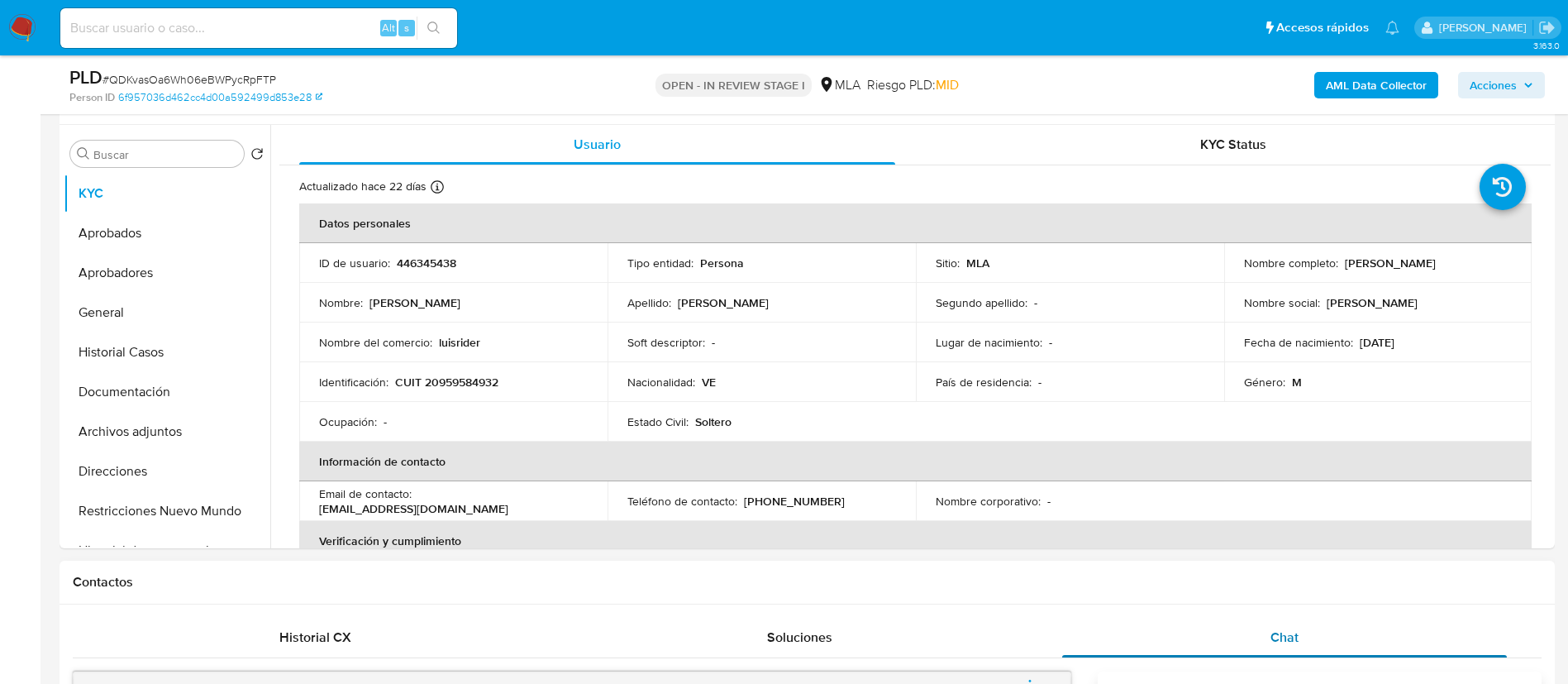
scroll to position [306, 0]
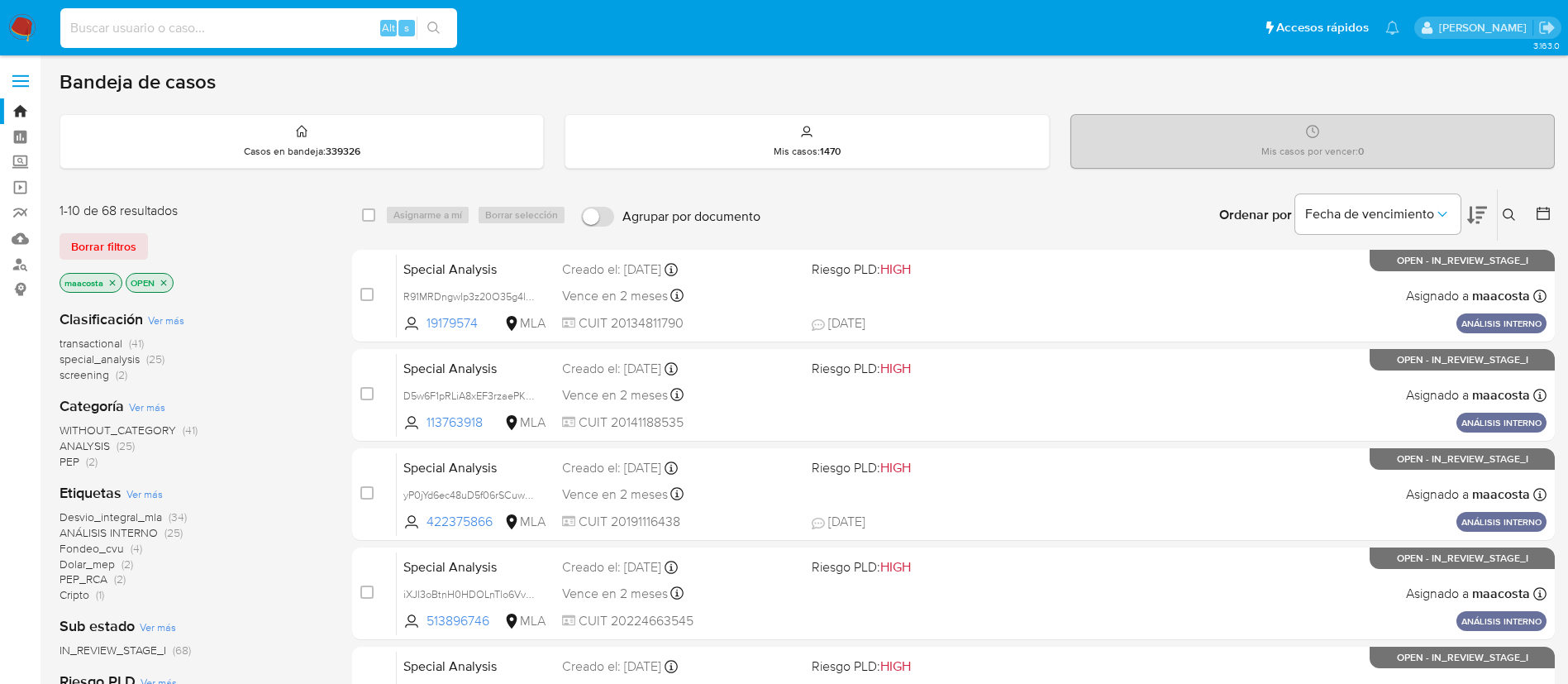
paste input "R91MRDngwIp3z20O35g4llqA"
click at [304, 27] on input at bounding box center [259, 28] width 397 height 21
type input "R91MRDngwIp3z20O35g4llqA"
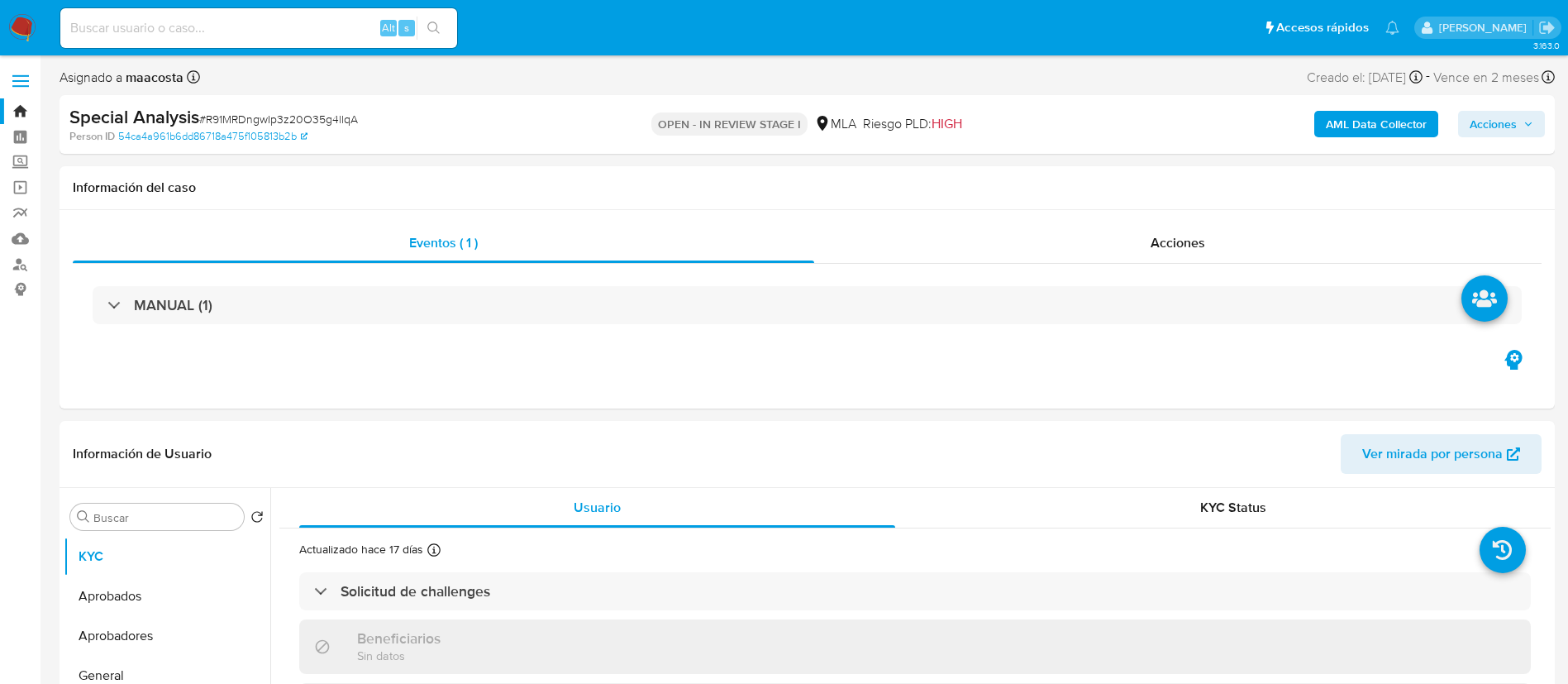
select select "10"
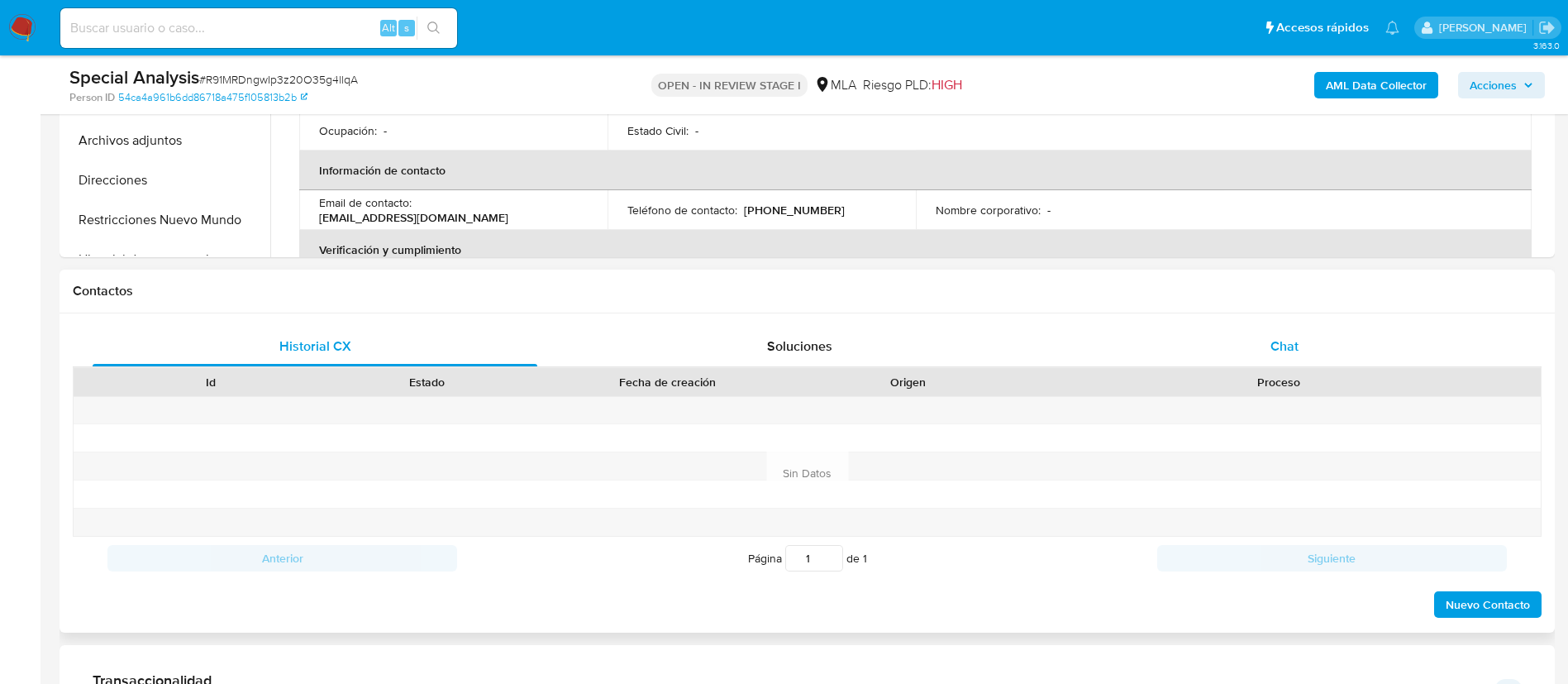
click at [1303, 354] on div "Chat" at bounding box center [1285, 346] width 445 height 40
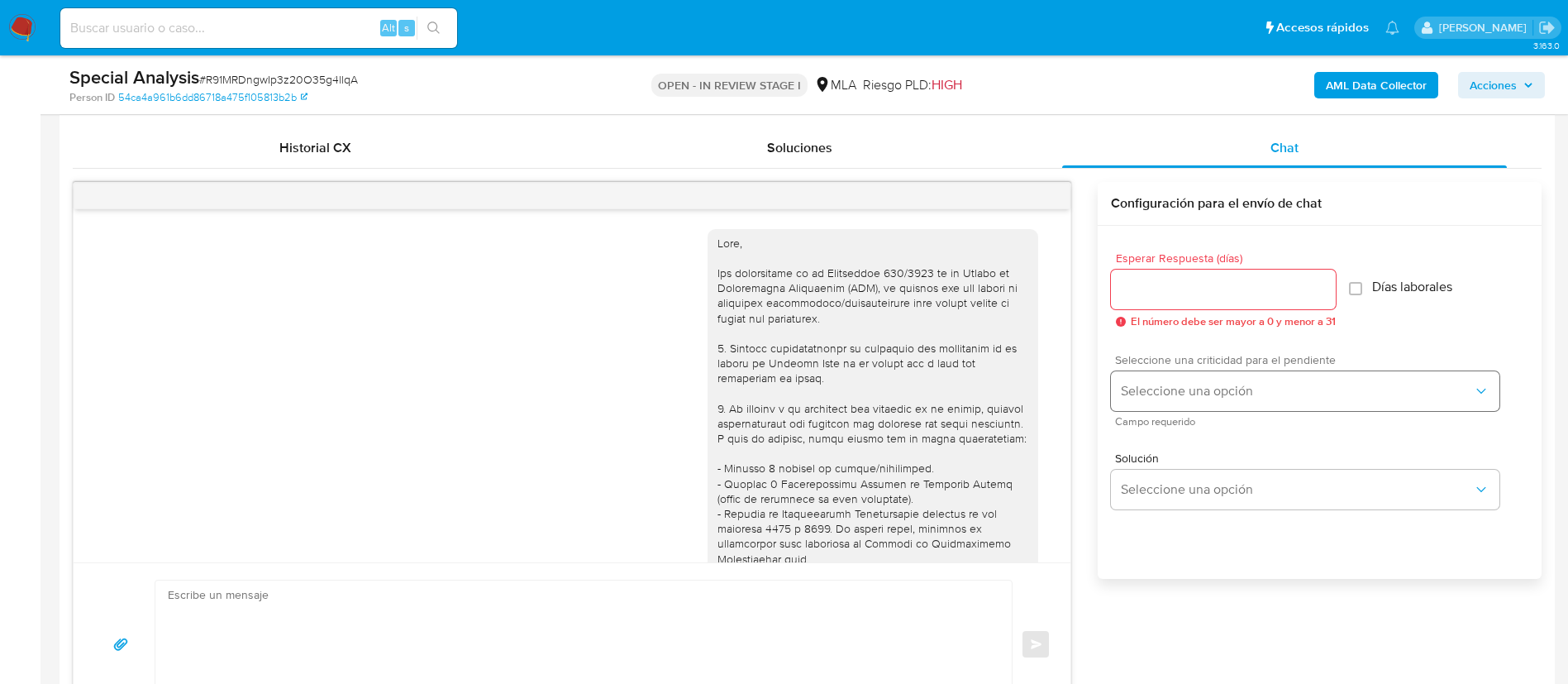
scroll to position [1040, 0]
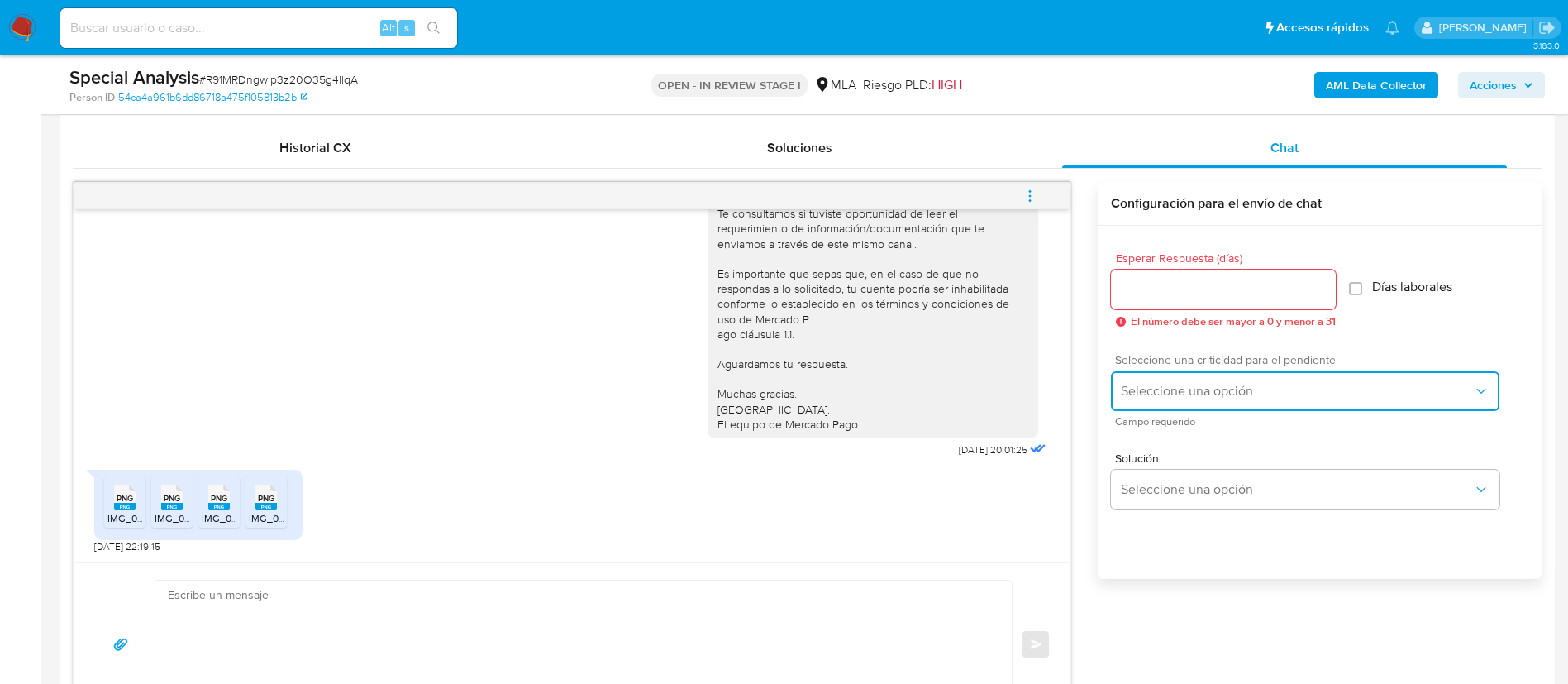
click at [1180, 403] on button "Seleccione una opción" at bounding box center [1305, 391] width 389 height 40
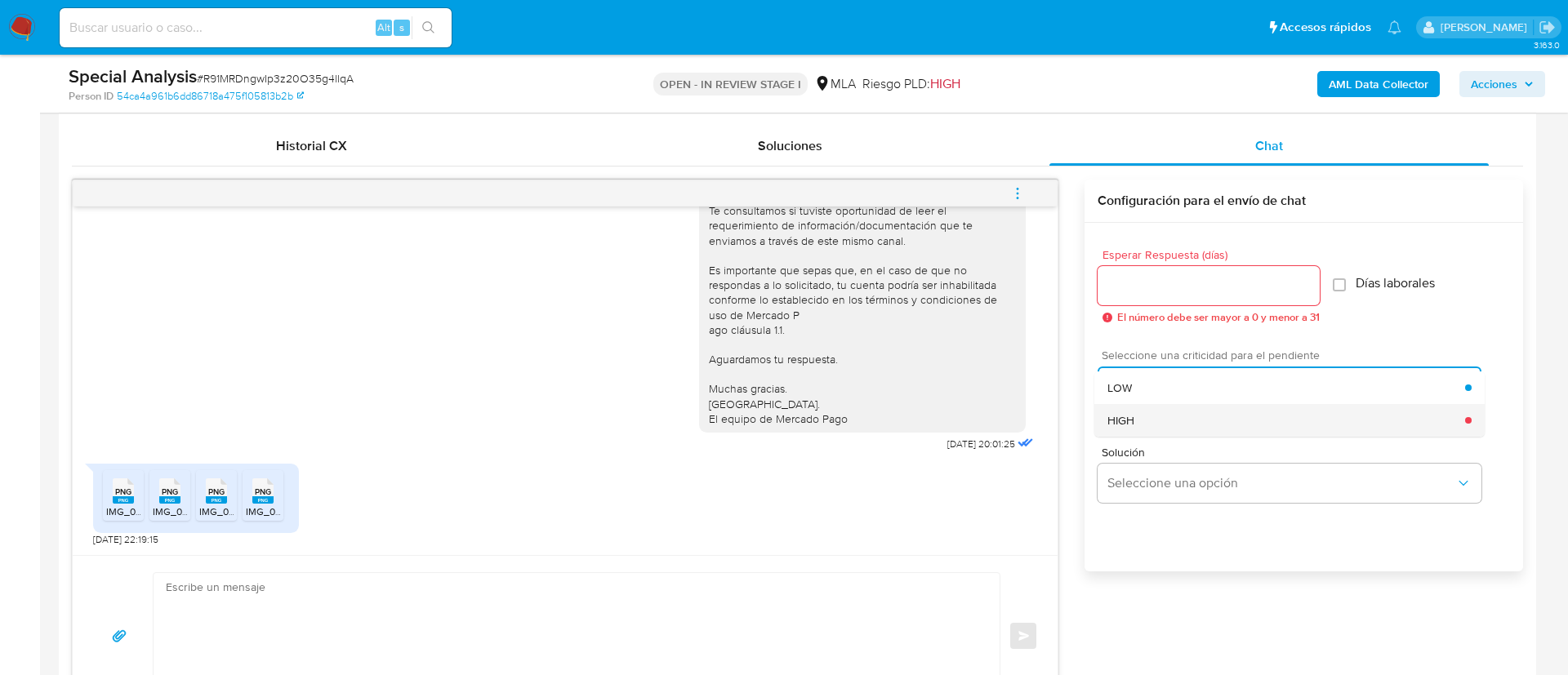
click at [1122, 427] on span "HIGH" at bounding box center [1120, 420] width 27 height 15
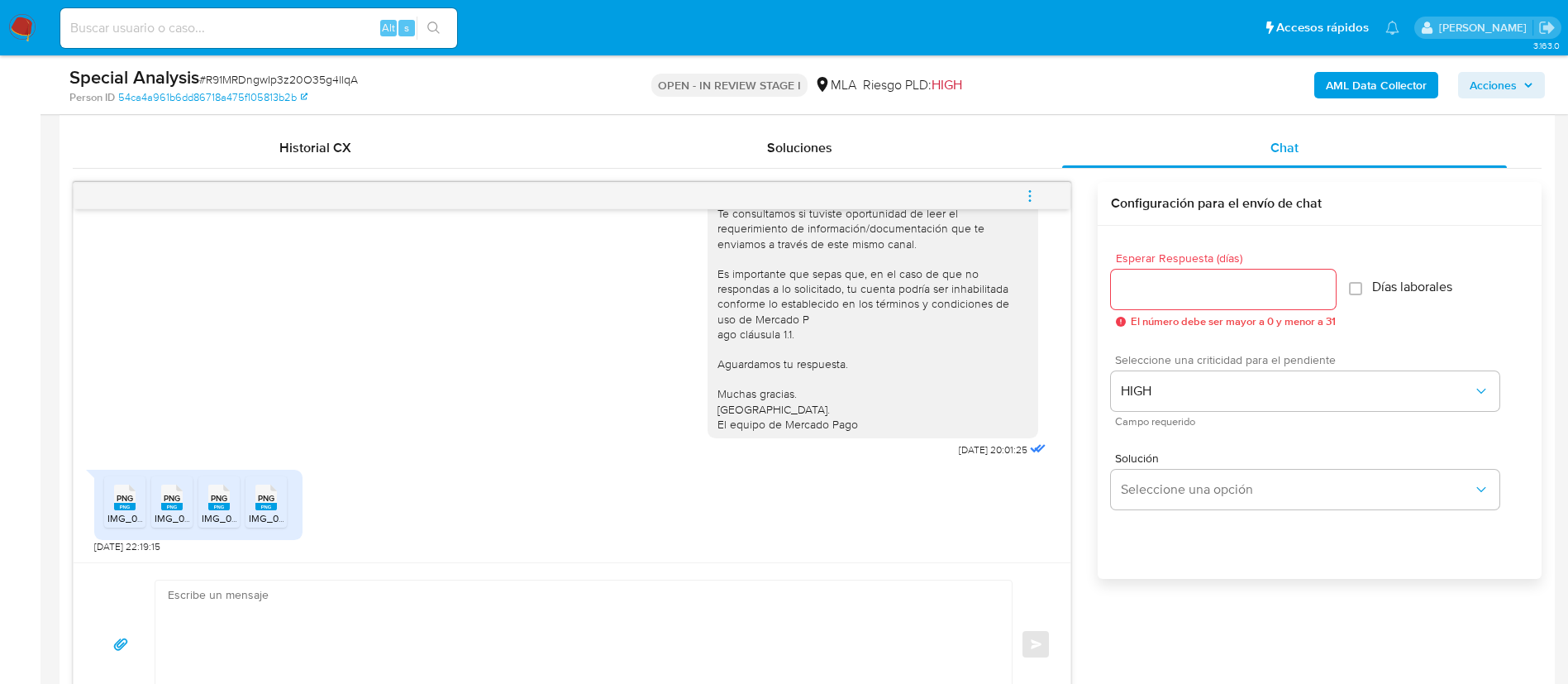
click at [1138, 274] on div at bounding box center [1223, 289] width 225 height 40
click at [1134, 292] on input "1" at bounding box center [1223, 289] width 225 height 21
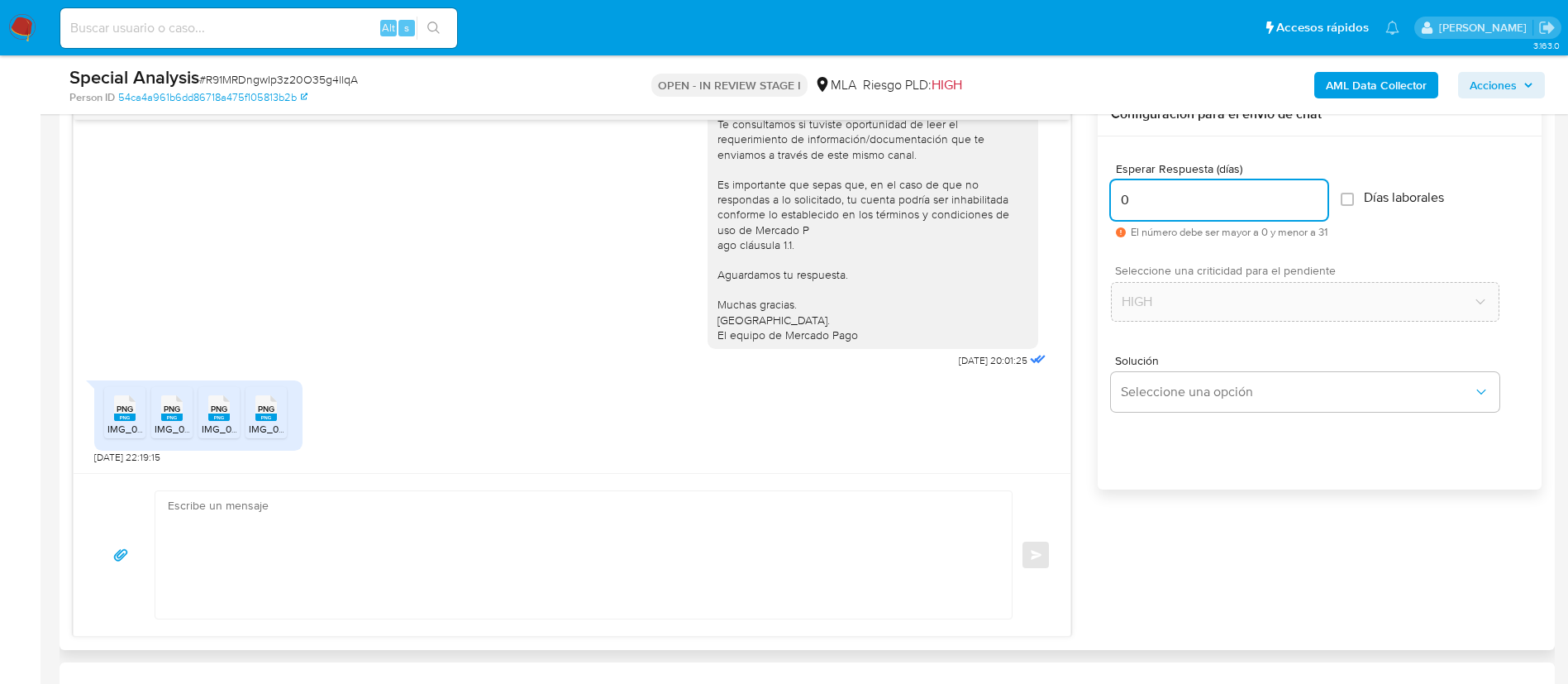
scroll to position [893, 0]
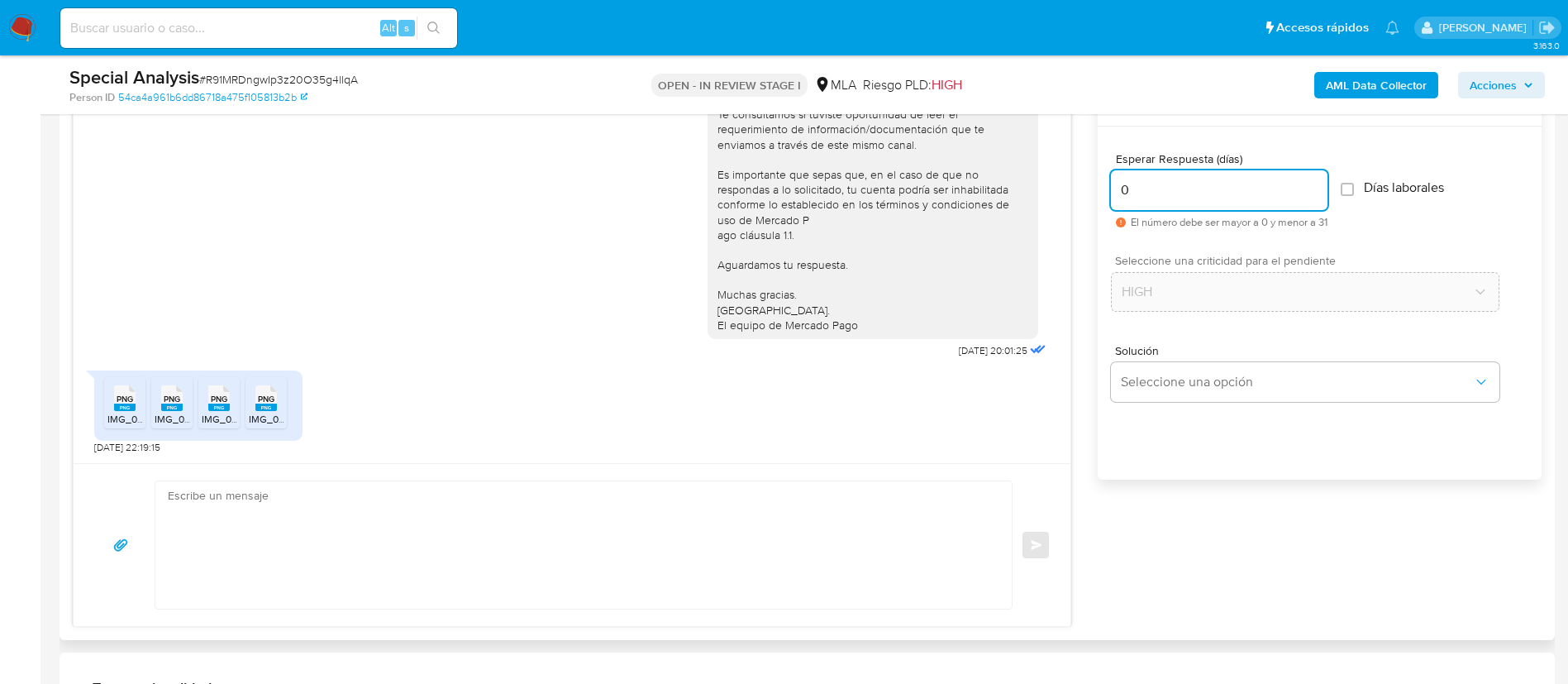
type input "0"
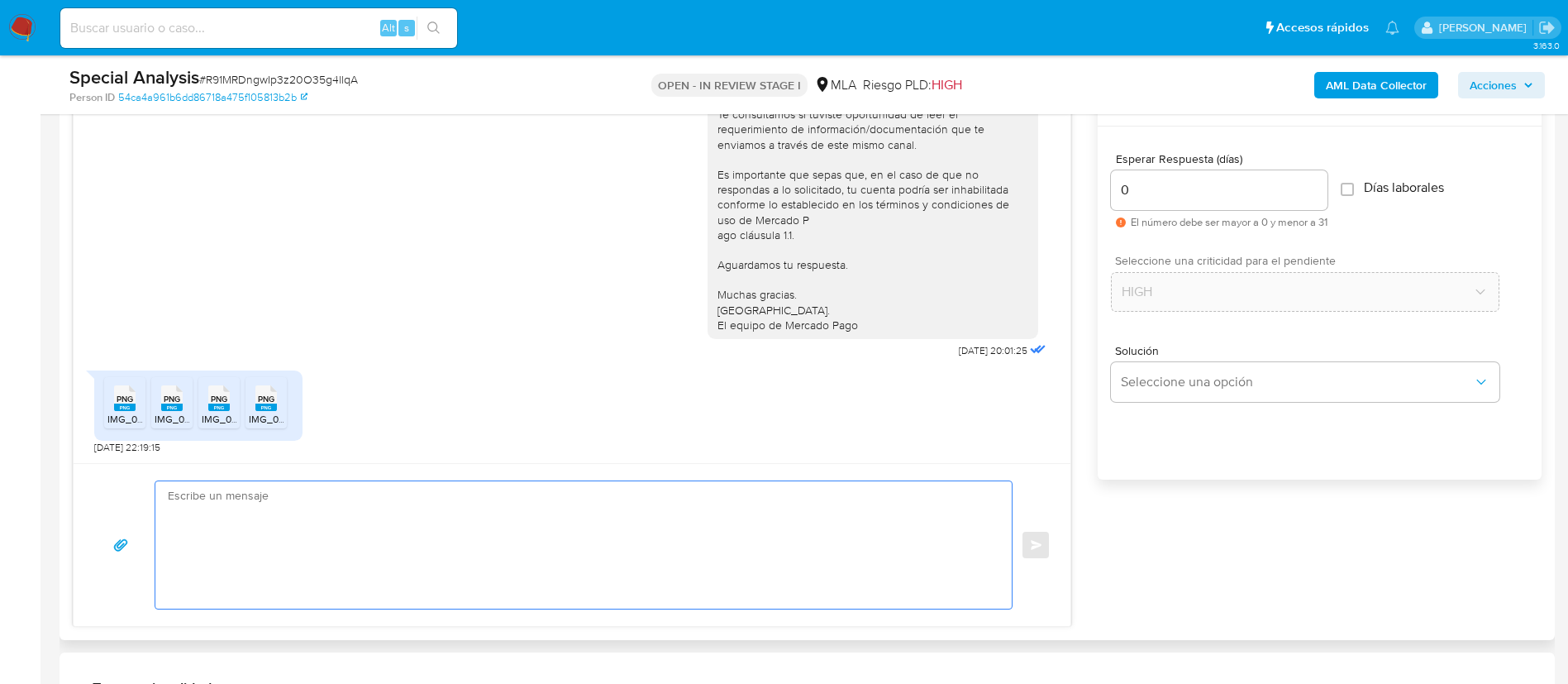
click at [776, 562] on textarea at bounding box center [579, 544] width 823 height 127
paste textarea "Lore, Ip dolorsi am con adipiscinge seddoeiusmo te in utlabo et Dolorem Aliq, e…"
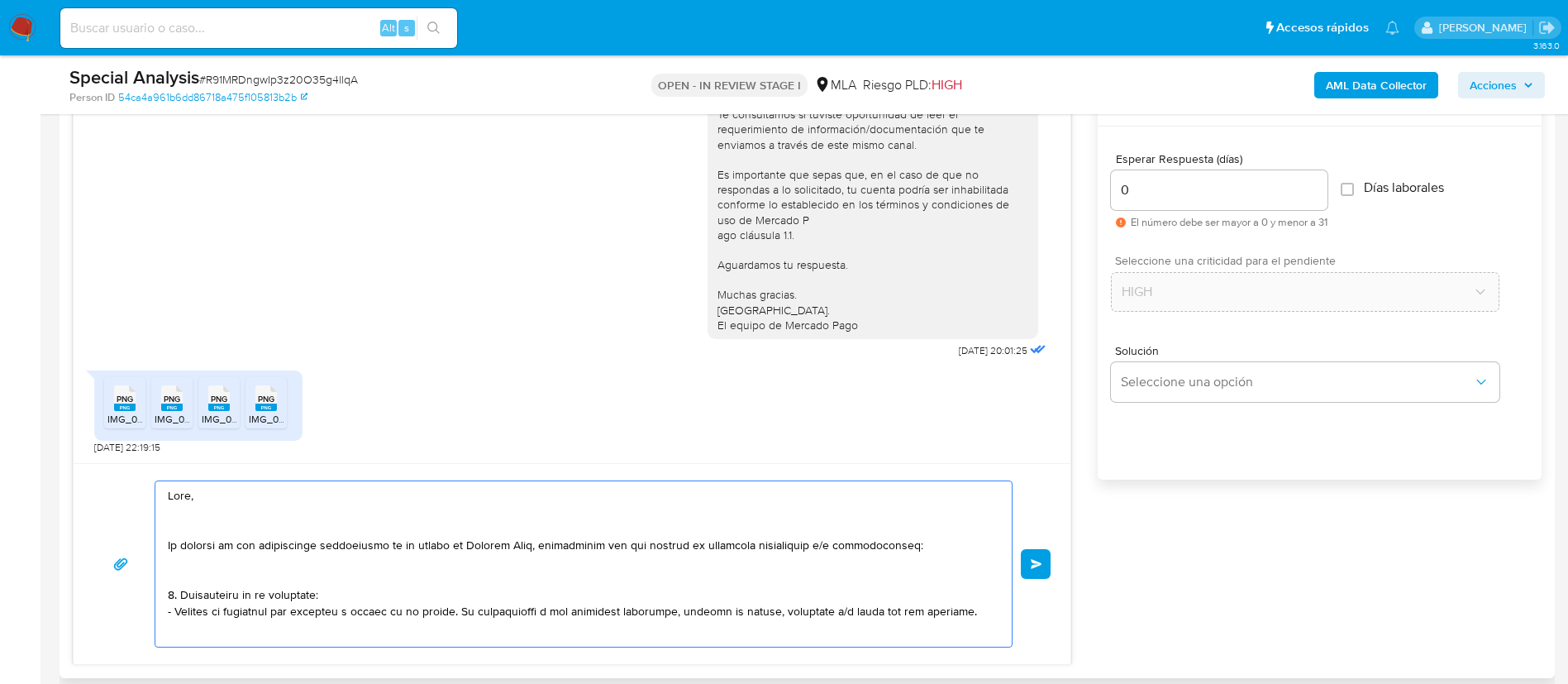
scroll to position [551, 0]
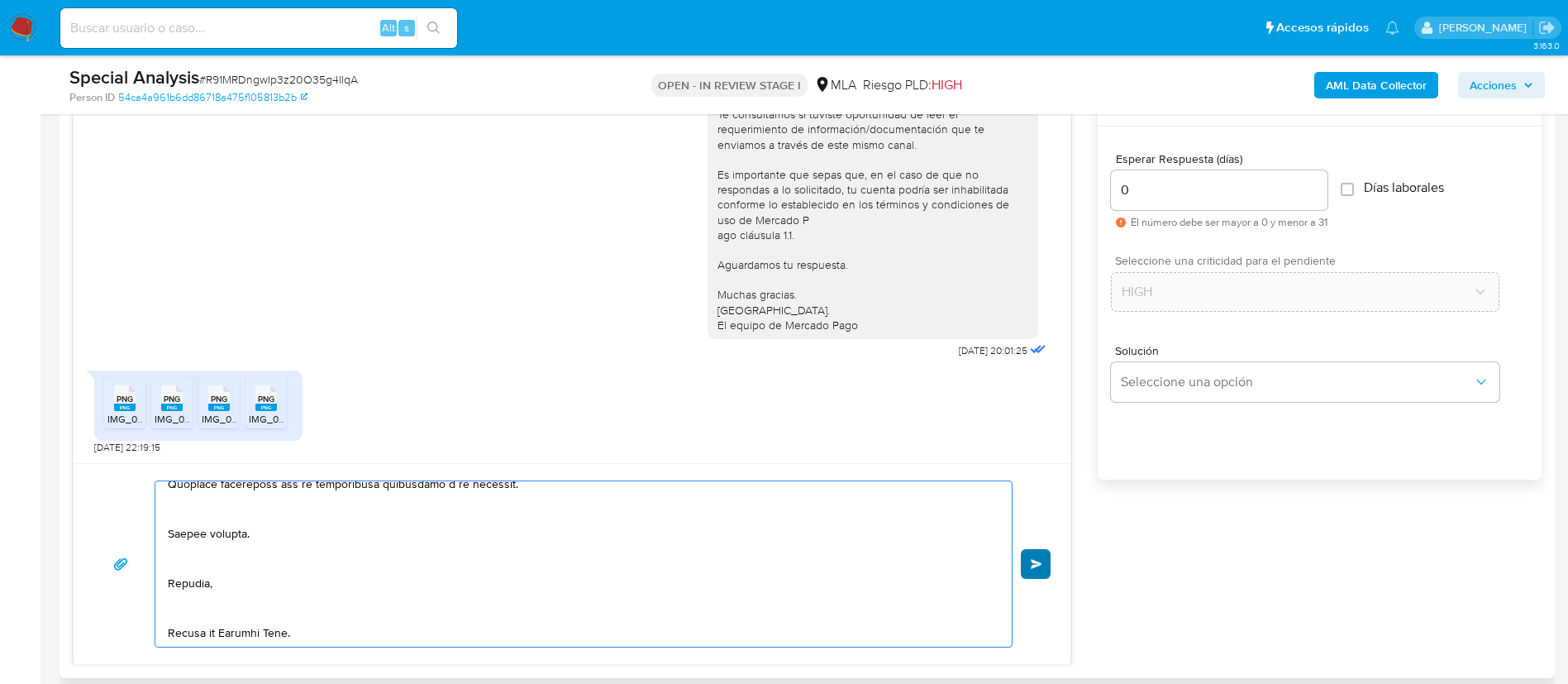
type textarea "Lore, Ip dolorsi am con adipiscinge seddoeiusmo te in utlabo et Dolorem Aliq, e…"
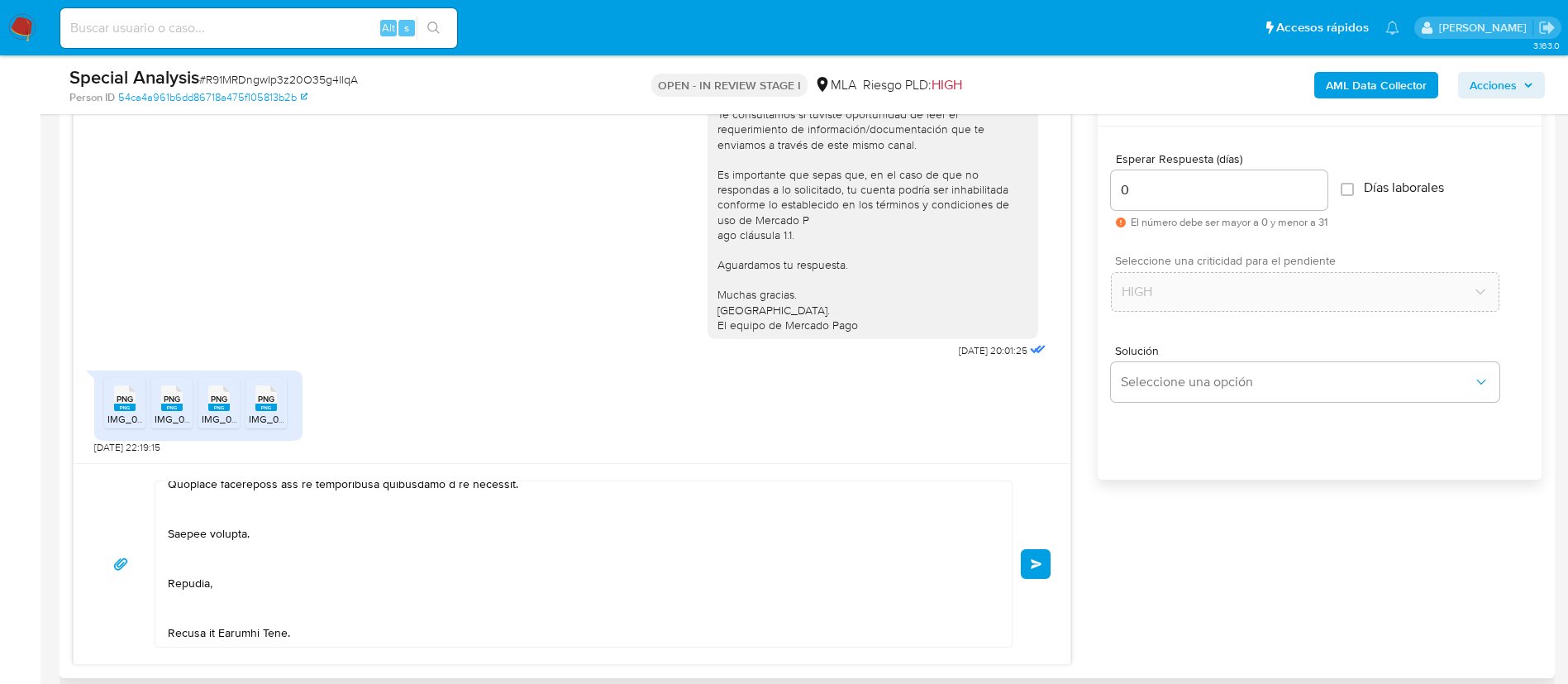
click at [1043, 568] on button "Enviar" at bounding box center [1036, 565] width 30 height 30
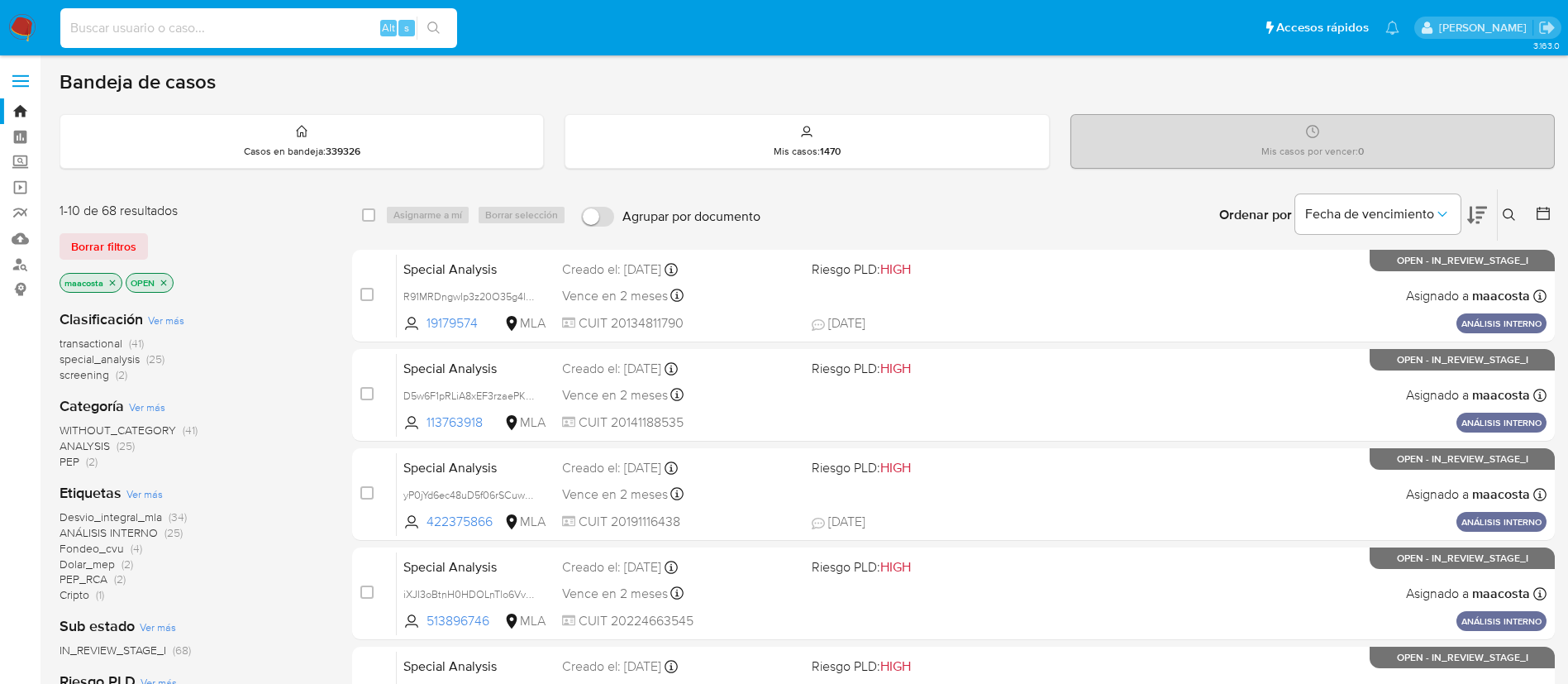
click at [304, 27] on input at bounding box center [259, 28] width 397 height 21
paste input "e3mfPZZeLVdJ98QlE8HXviC2"
type input "e3mfPZZeLVdJ98QlE8HXviC2"
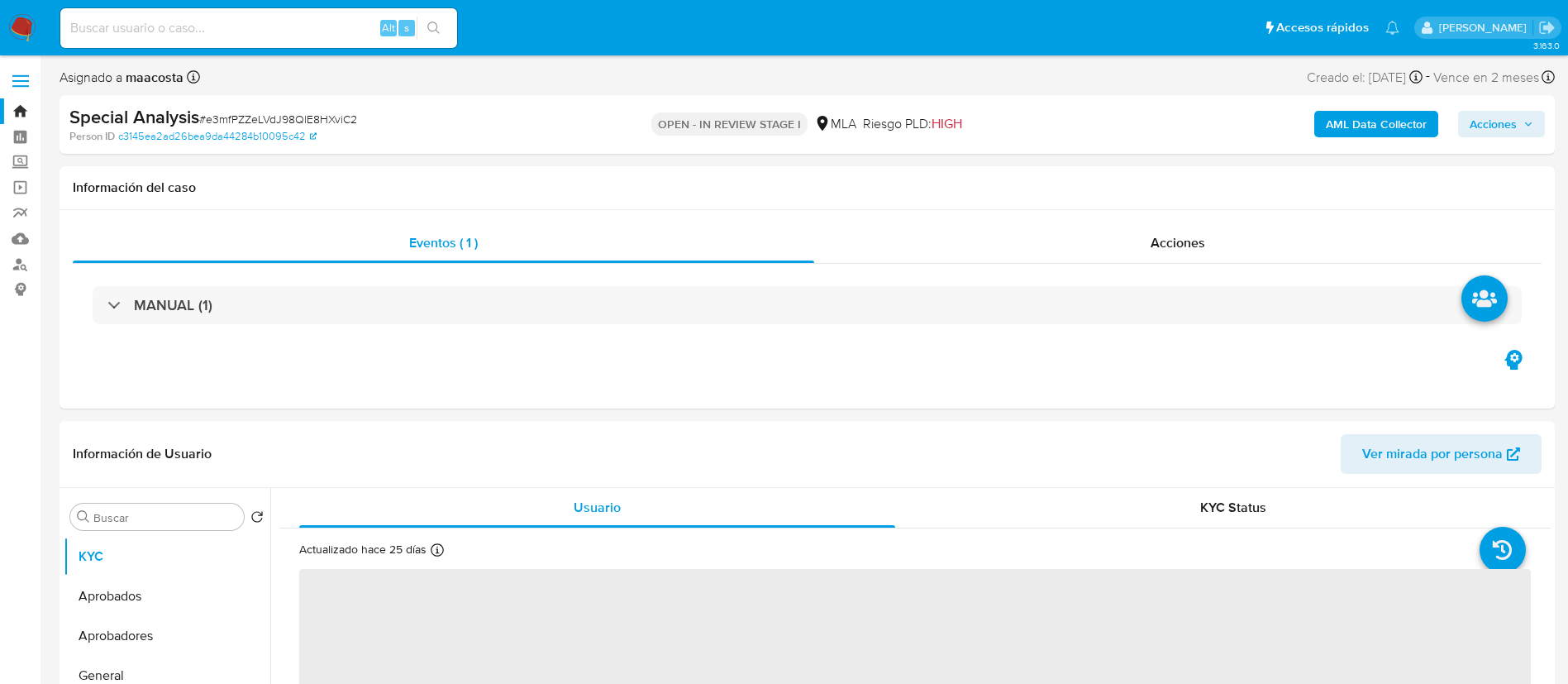
select select "10"
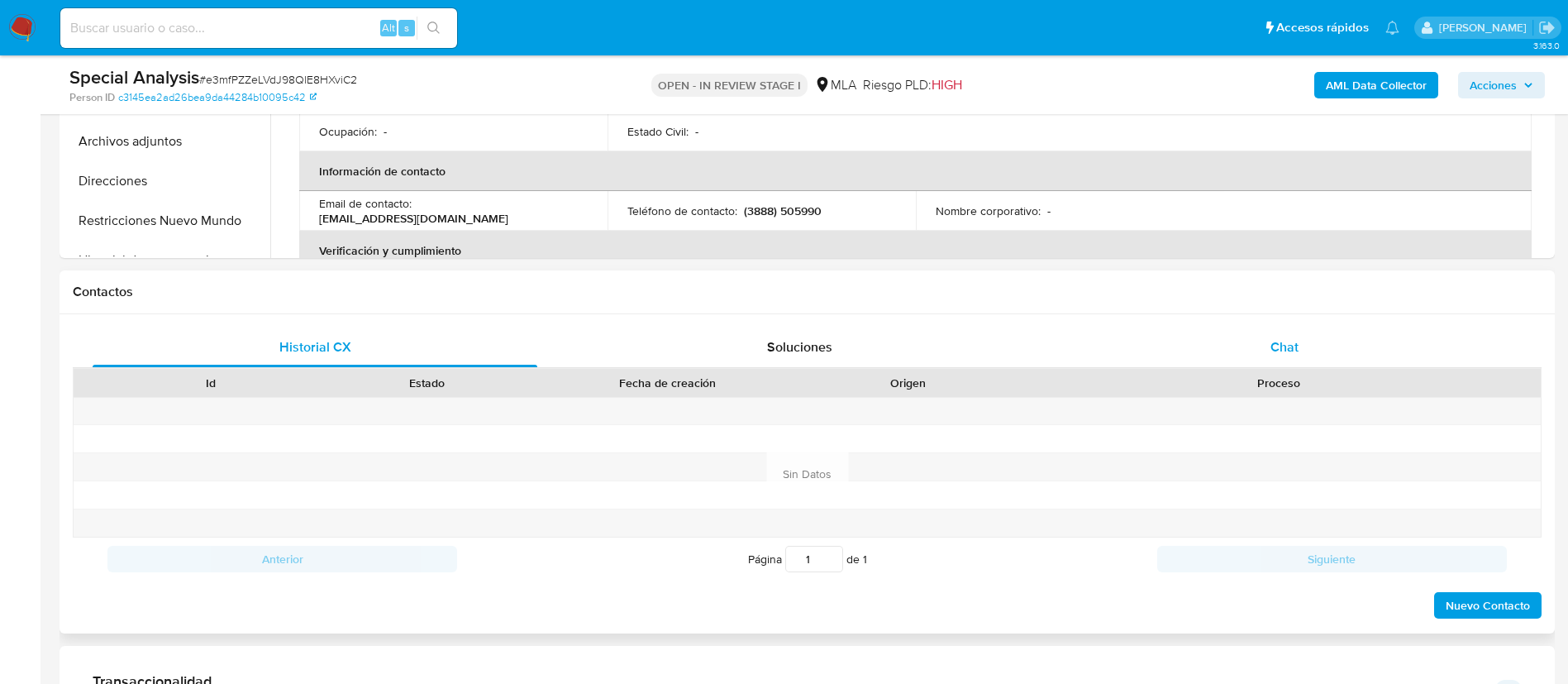
click at [1306, 348] on div "Chat" at bounding box center [1285, 347] width 445 height 40
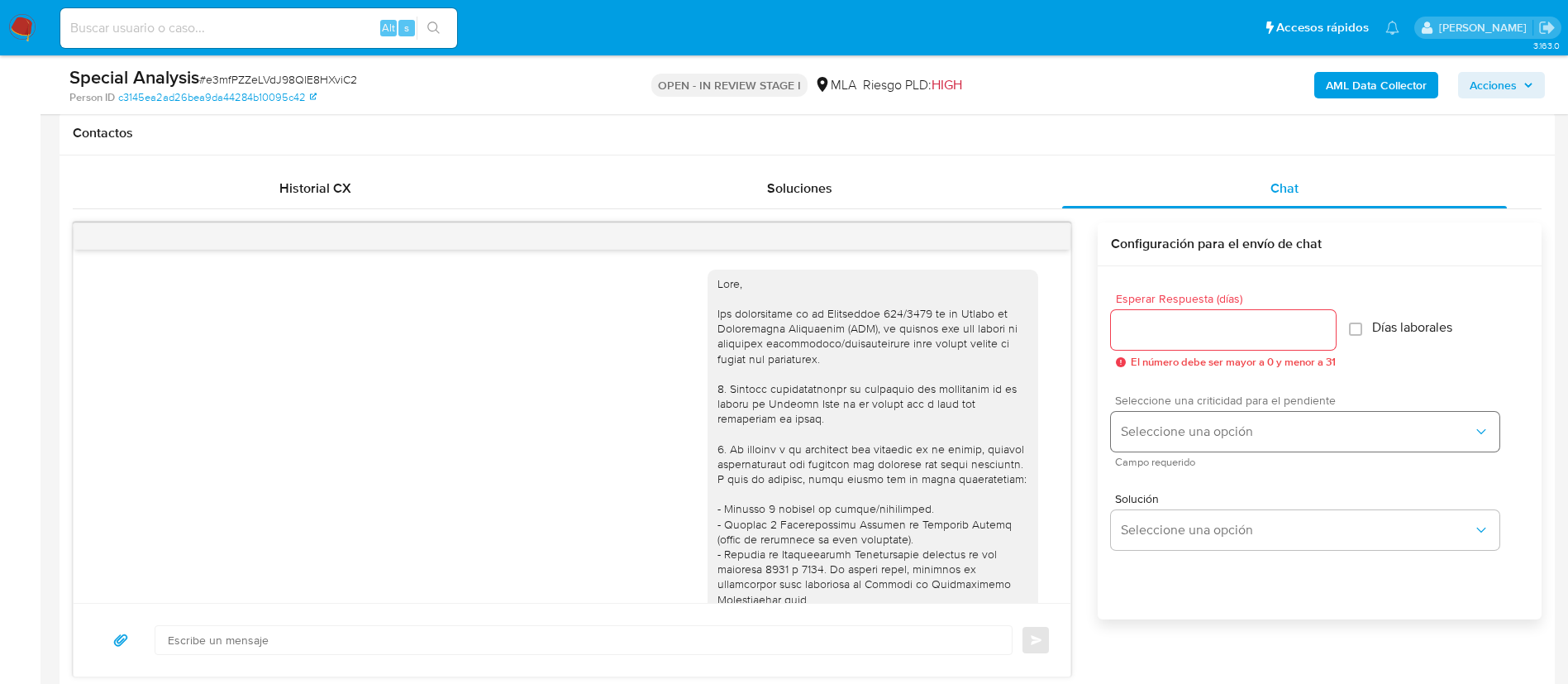
scroll to position [745, 0]
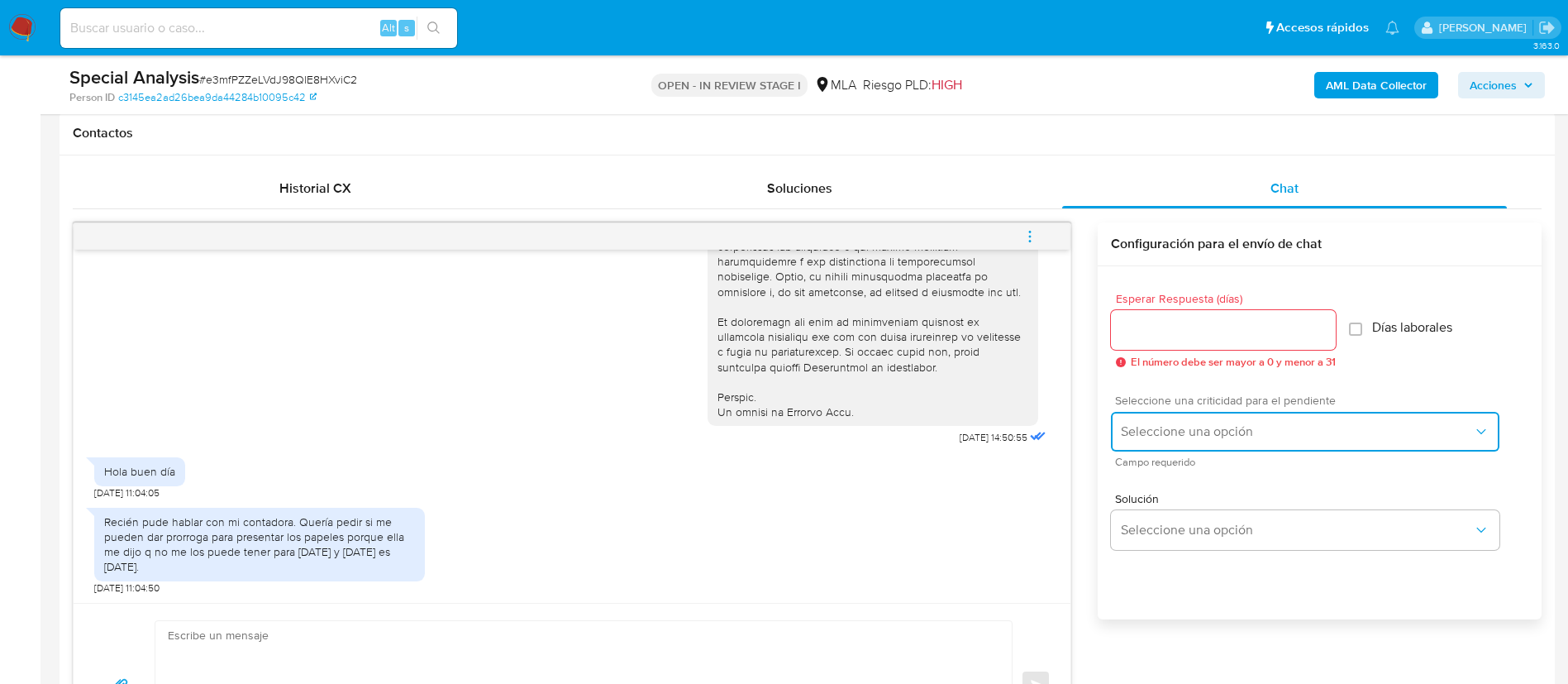
click at [1175, 418] on button "Seleccione una opción" at bounding box center [1305, 431] width 389 height 40
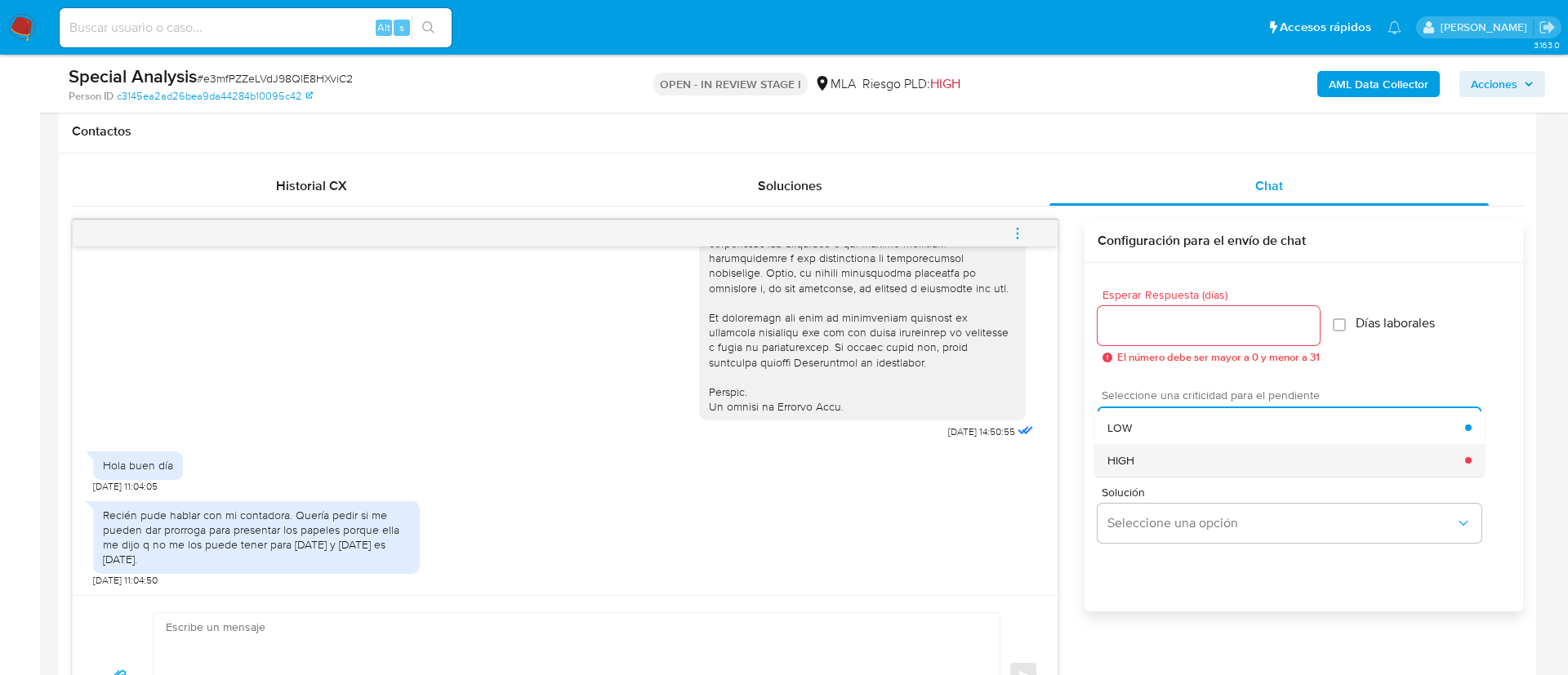
click at [1122, 455] on span "HIGH" at bounding box center [1120, 460] width 27 height 15
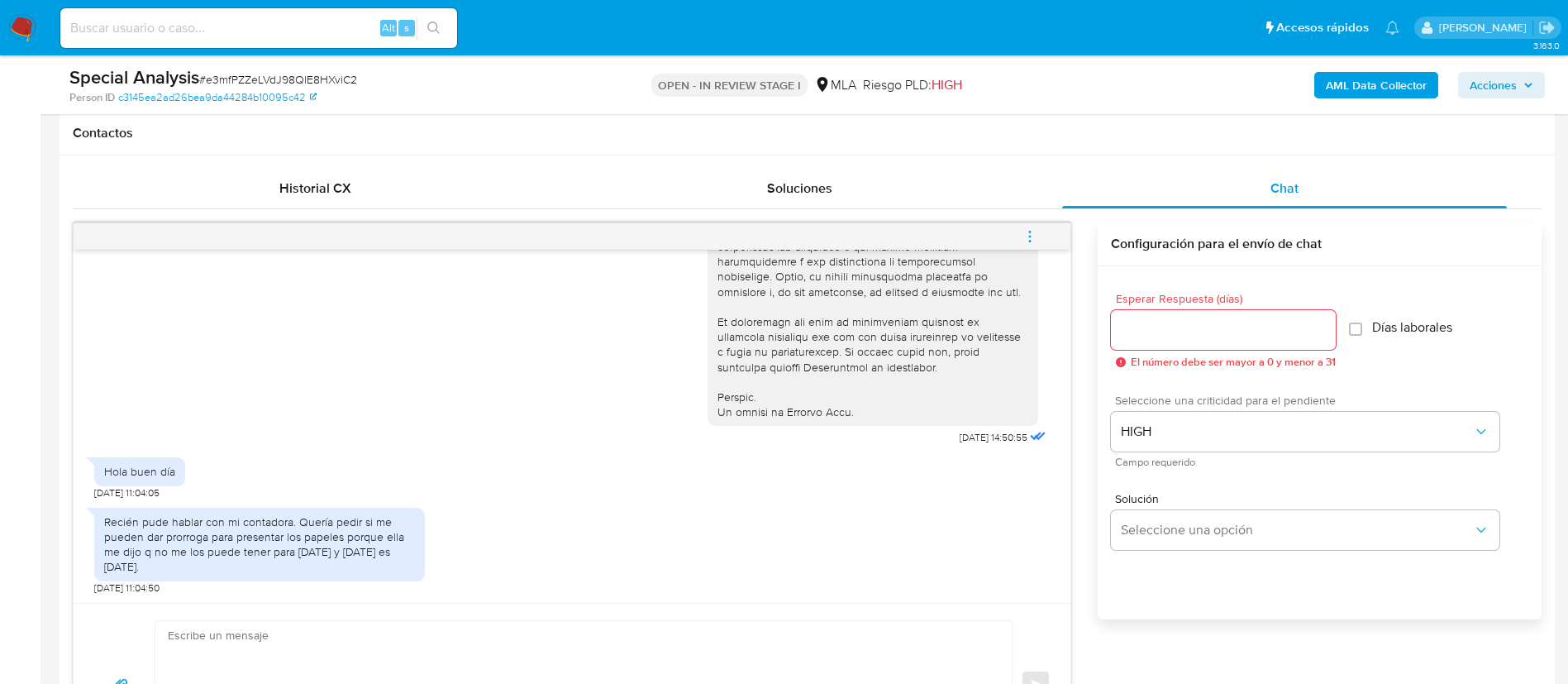
click at [1142, 310] on div at bounding box center [1223, 329] width 225 height 40
click at [1142, 321] on input "Esperar Respuesta (días)" at bounding box center [1223, 330] width 225 height 21
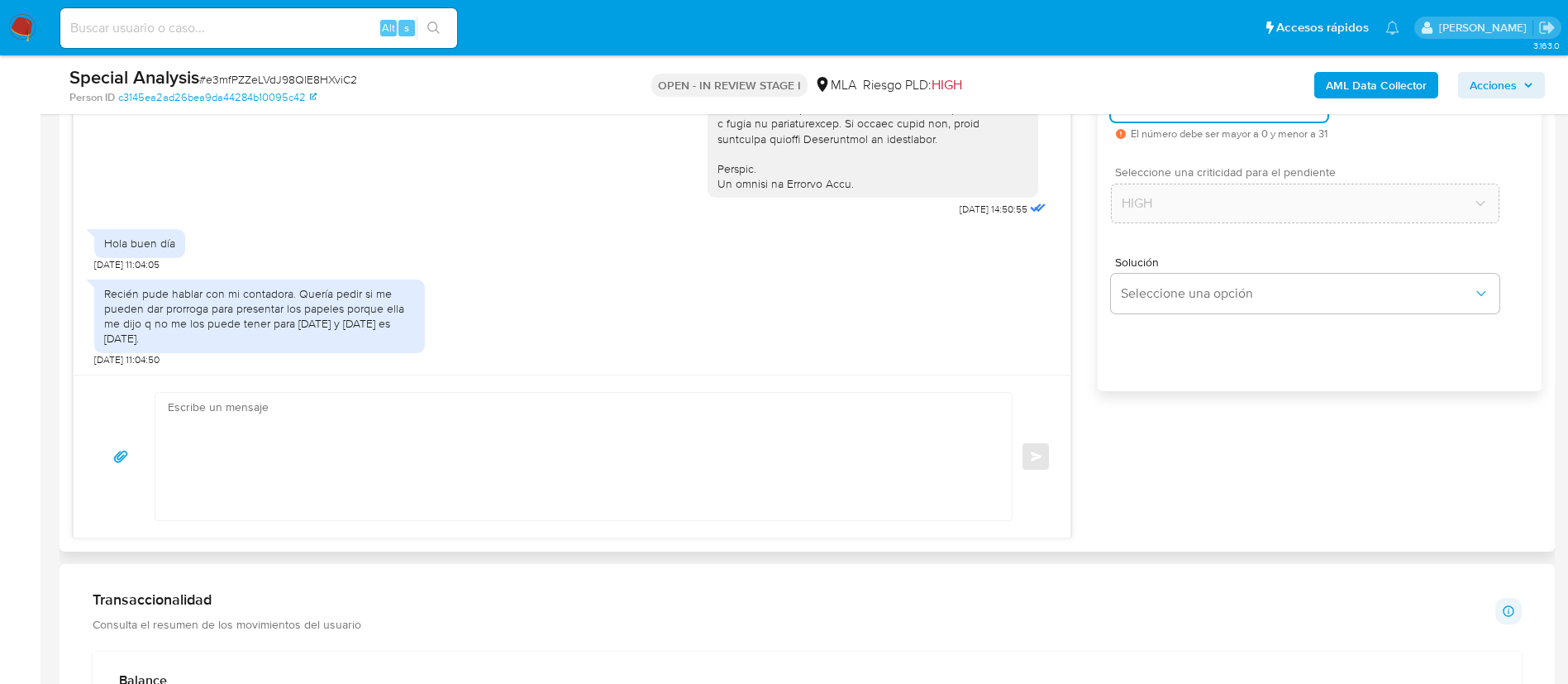
scroll to position [987, 0]
type input "0"
click at [730, 417] on textarea at bounding box center [579, 451] width 823 height 127
paste textarea "Lore, Ip dolorsi am con adipiscinge seddoeiusmo te in utlabo et Dolorem Aliq, e…"
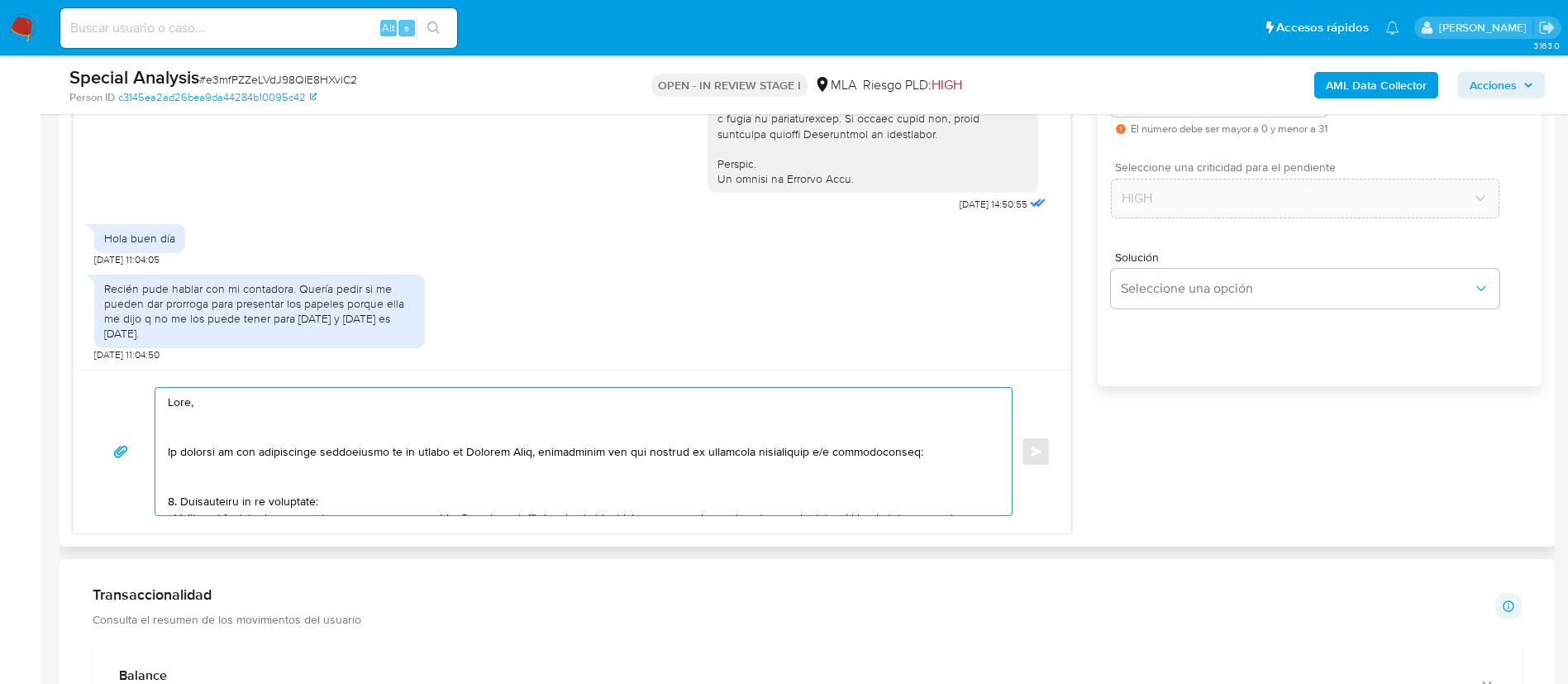
scroll to position [551, 0]
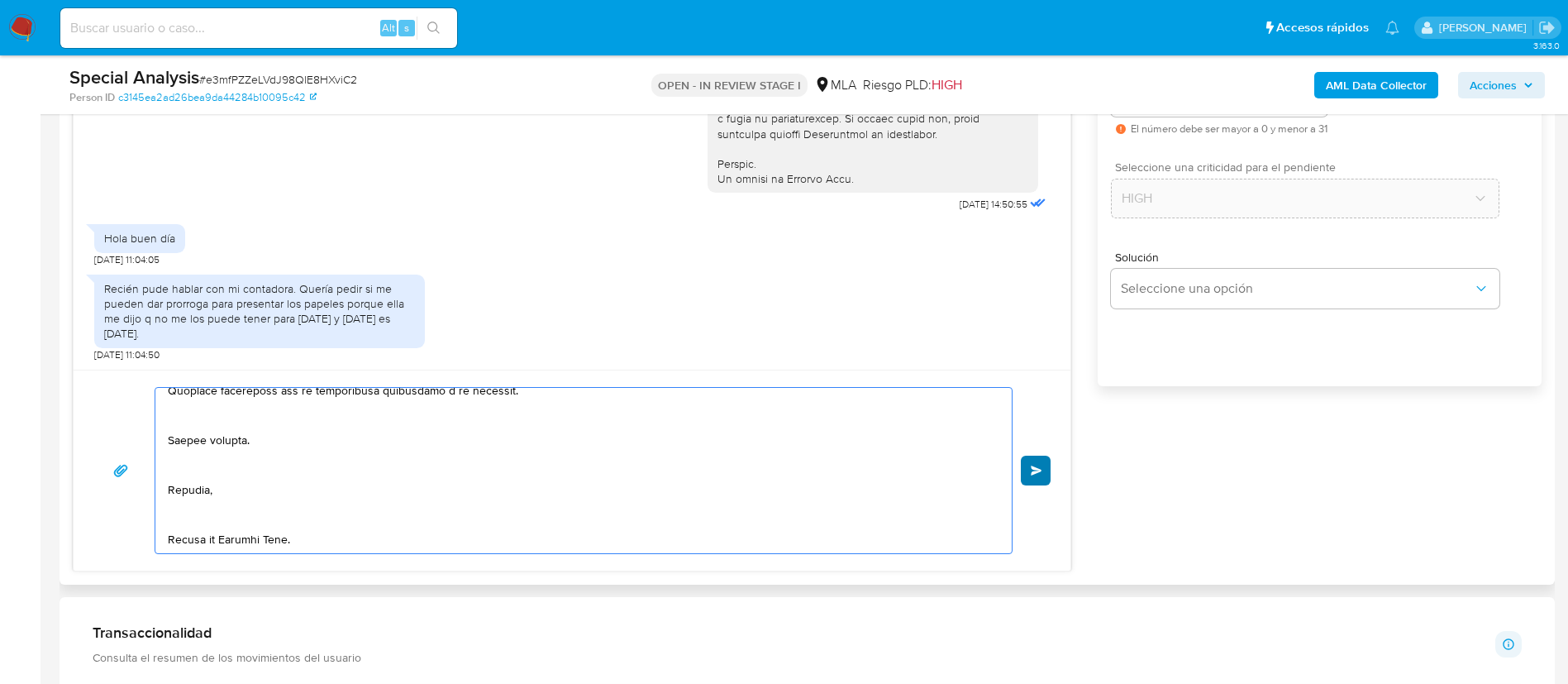
type textarea "Lore, Ip dolorsi am con adipiscinge seddoeiusmo te in utlabo et Dolorem Aliq, e…"
click at [1027, 475] on button "Enviar" at bounding box center [1036, 471] width 30 height 30
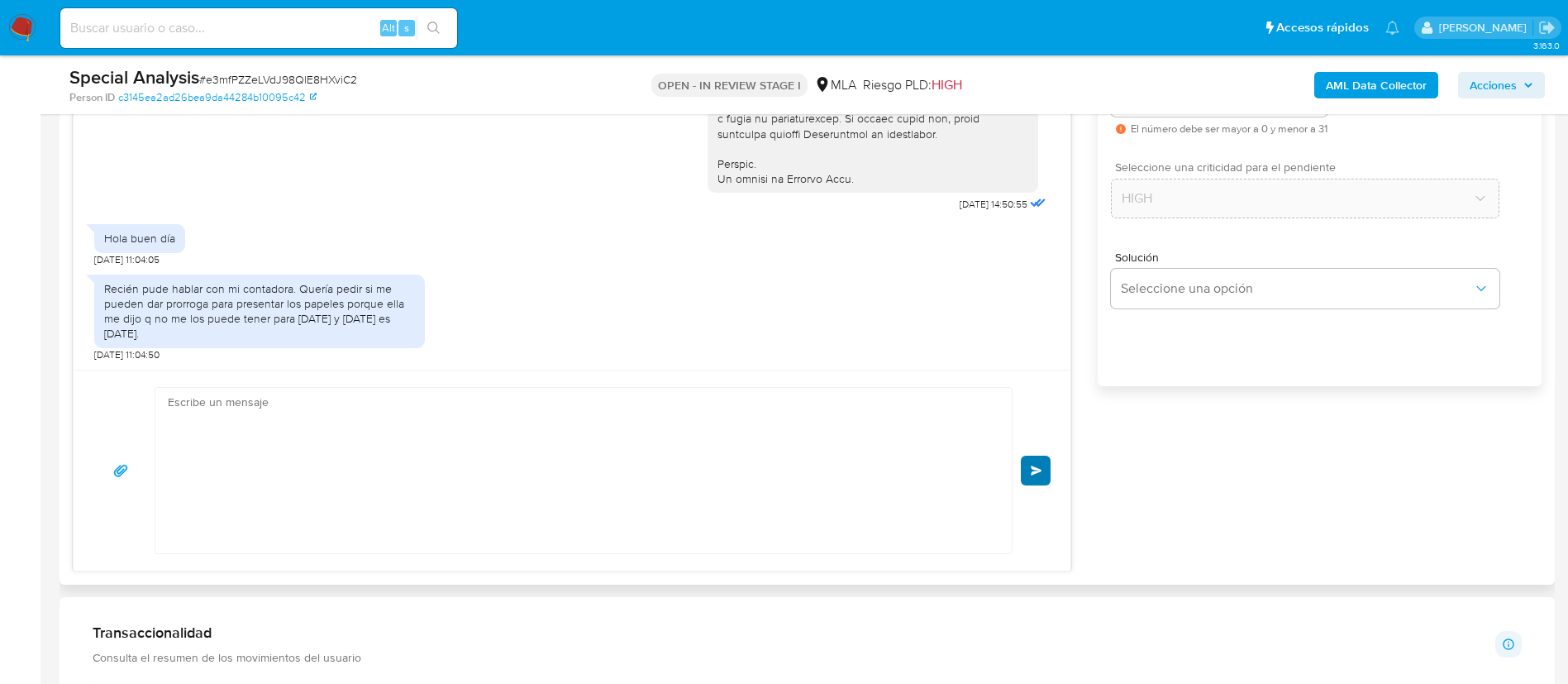
scroll to position [0, 0]
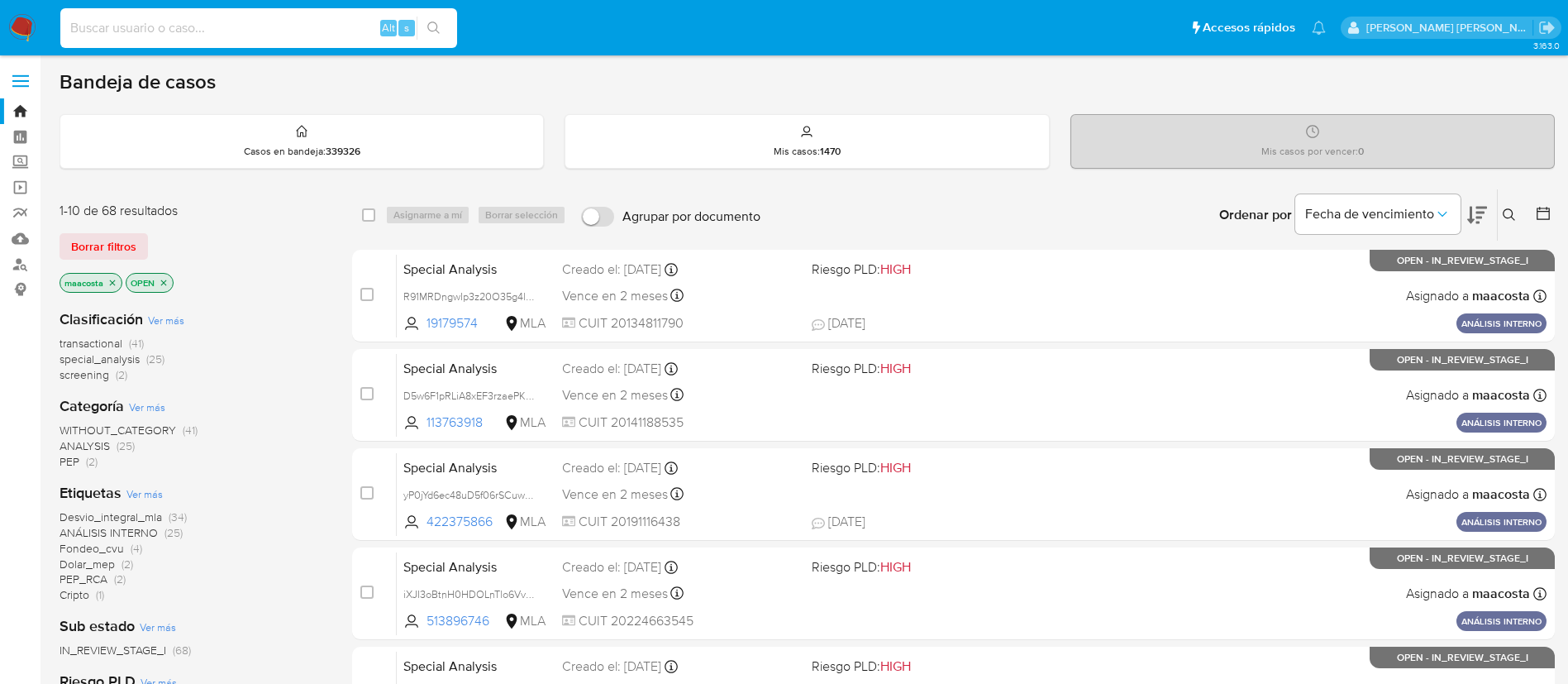
click at [304, 27] on input at bounding box center [259, 28] width 397 height 21
paste input "yP0jYd6ec48uD5f06rSCuwUL"
type input "yP0jYd6ec48uD5f06rSCuwUL"
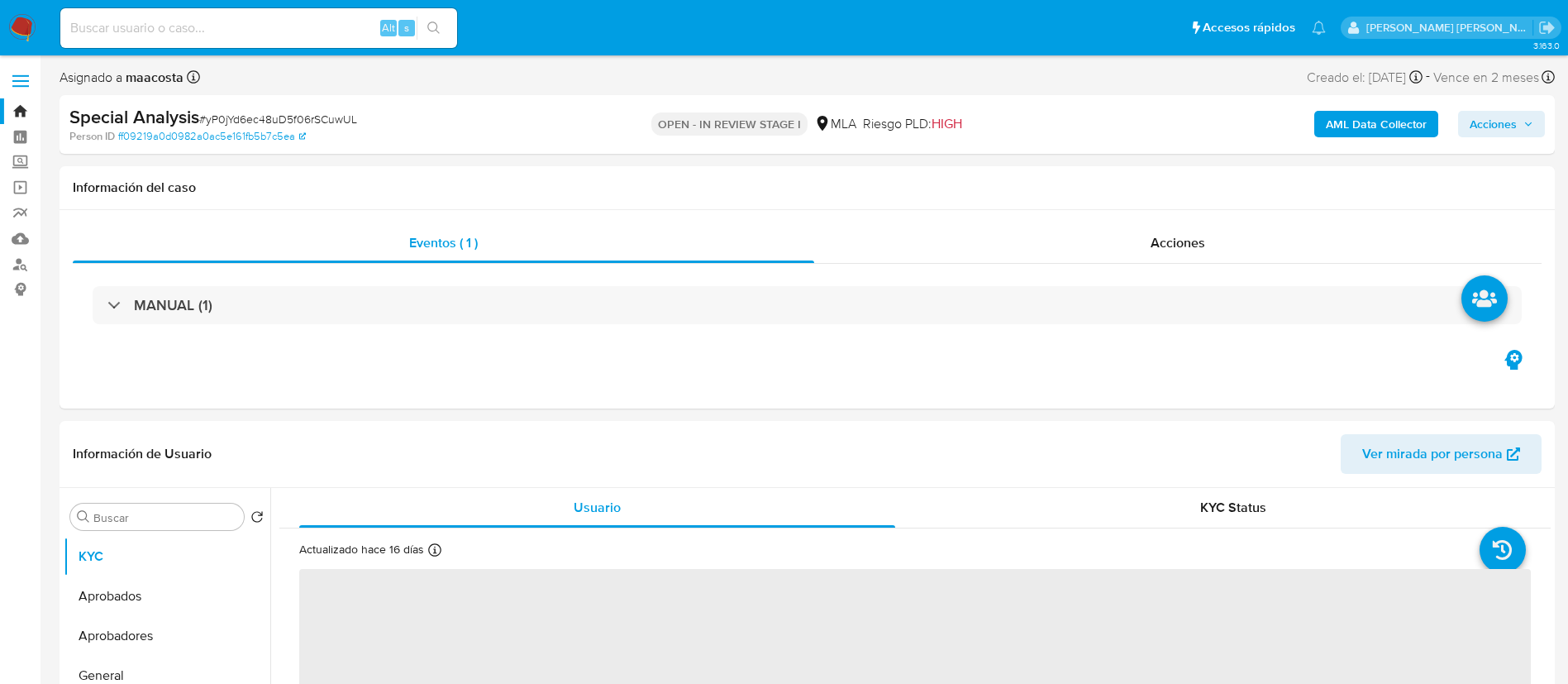
select select "10"
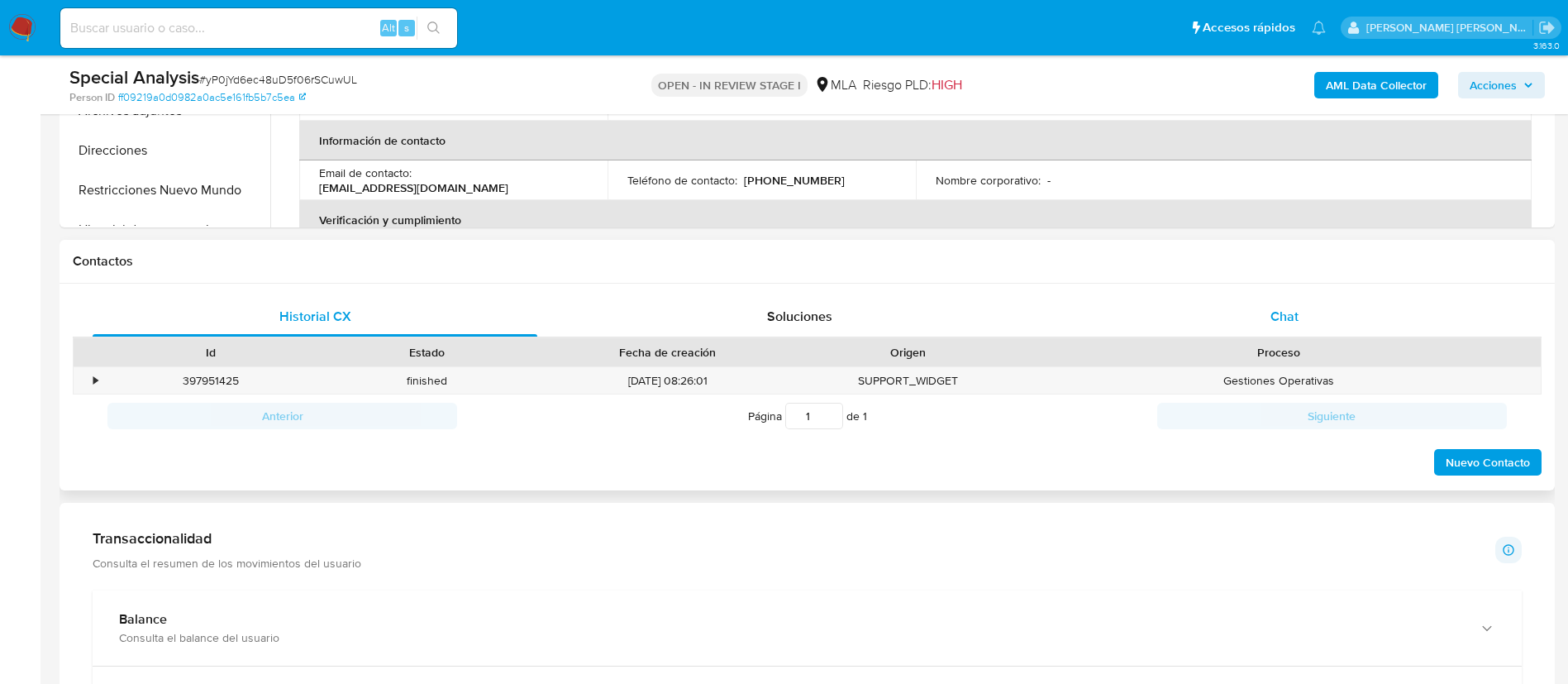
click at [1284, 323] on span "Chat" at bounding box center [1285, 317] width 28 height 19
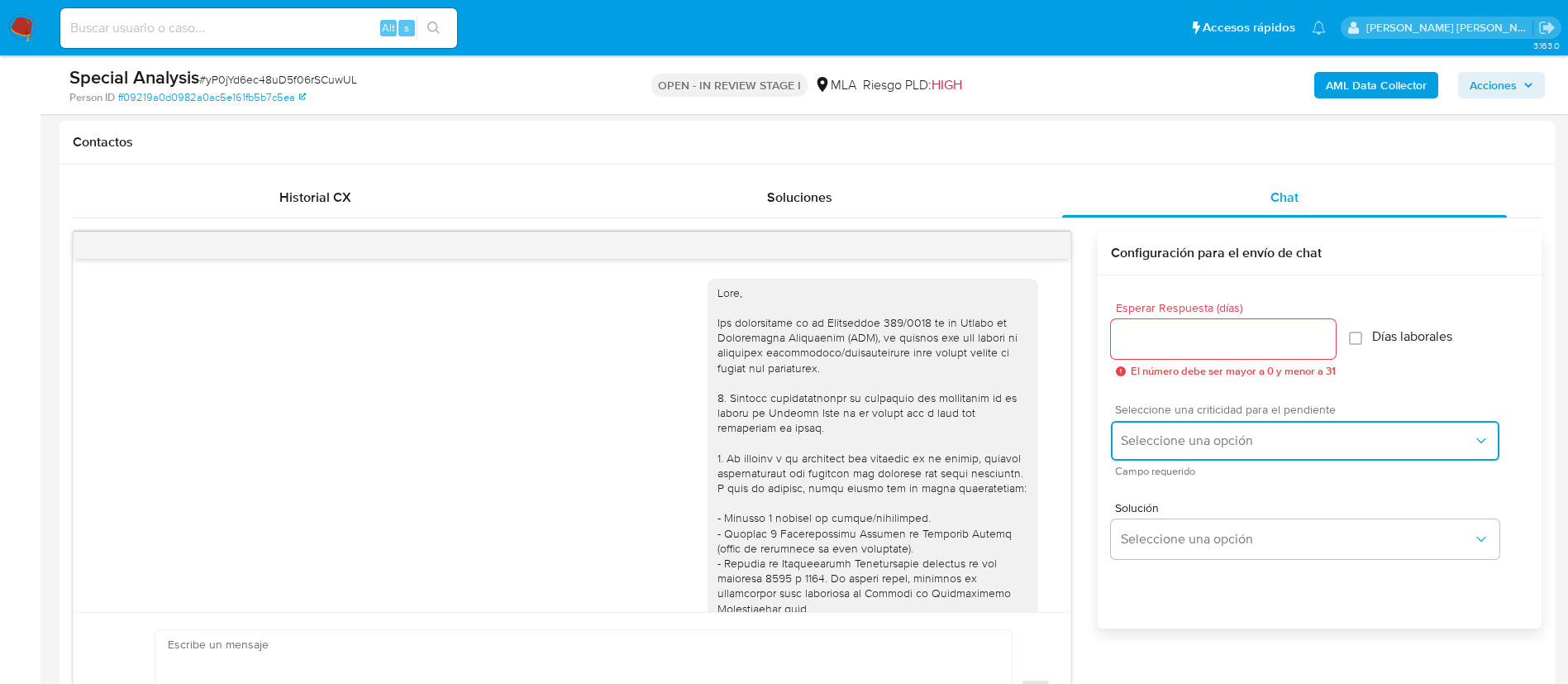
scroll to position [650, 0]
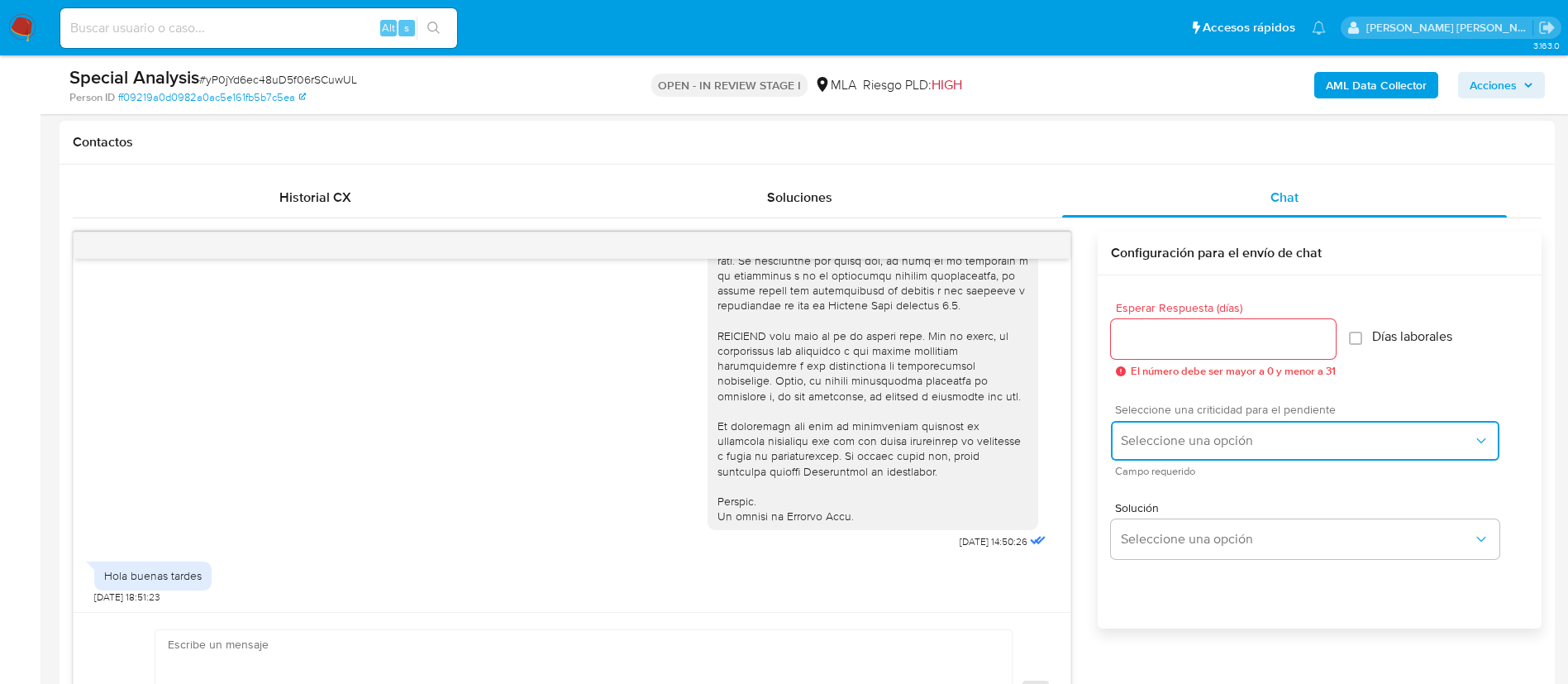
click at [1197, 443] on span "Seleccione una opción" at bounding box center [1296, 441] width 352 height 17
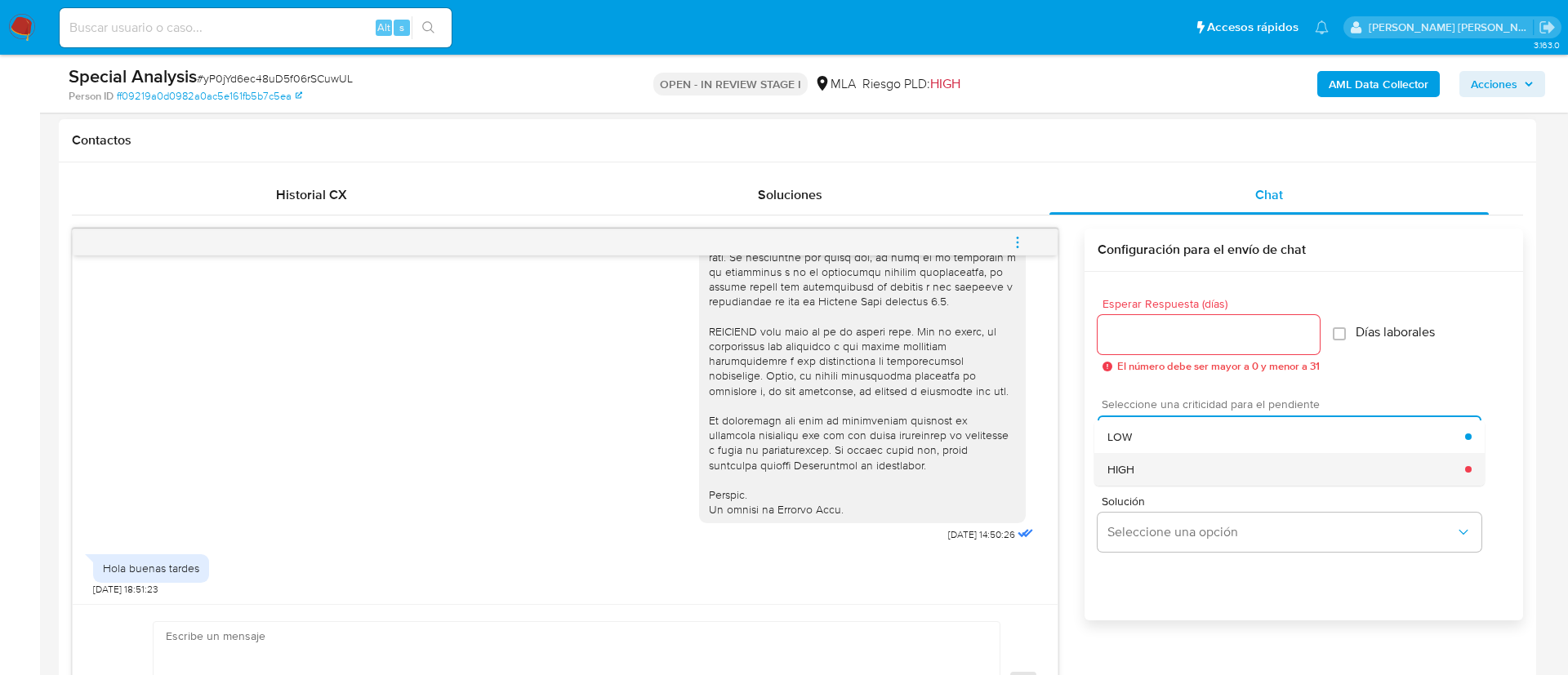
click at [1109, 458] on div "HIGH" at bounding box center [1285, 470] width 358 height 33
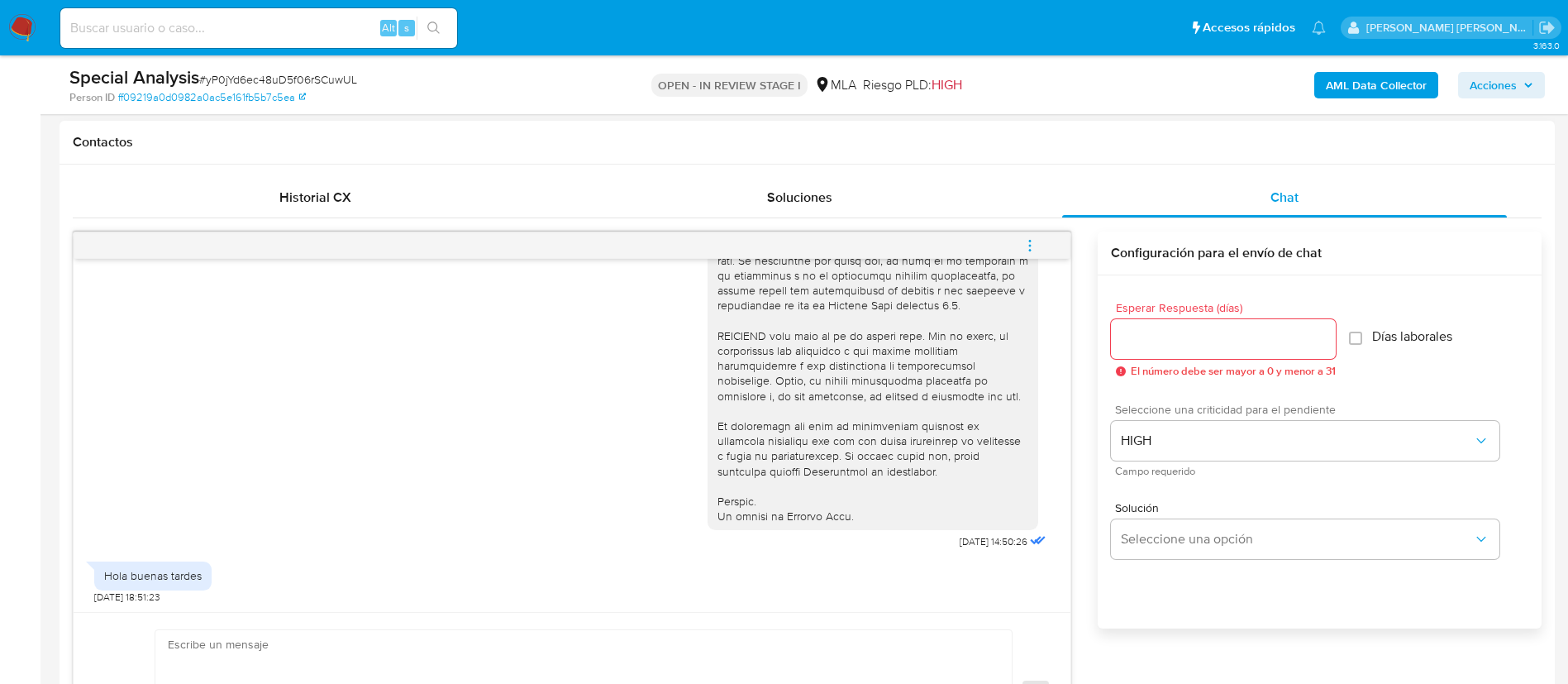
click at [1144, 337] on input "Esperar Respuesta (días)" at bounding box center [1223, 339] width 225 height 21
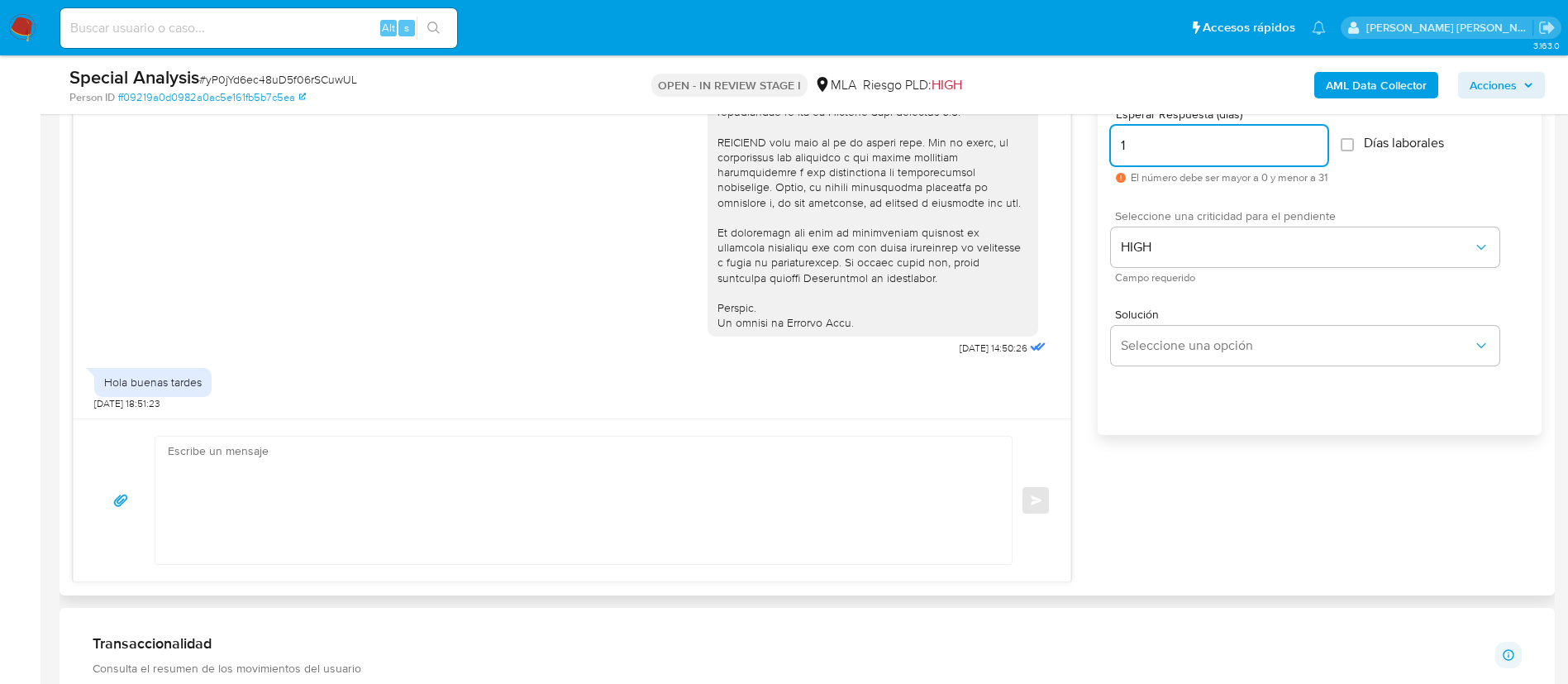
scroll to position [963, 0]
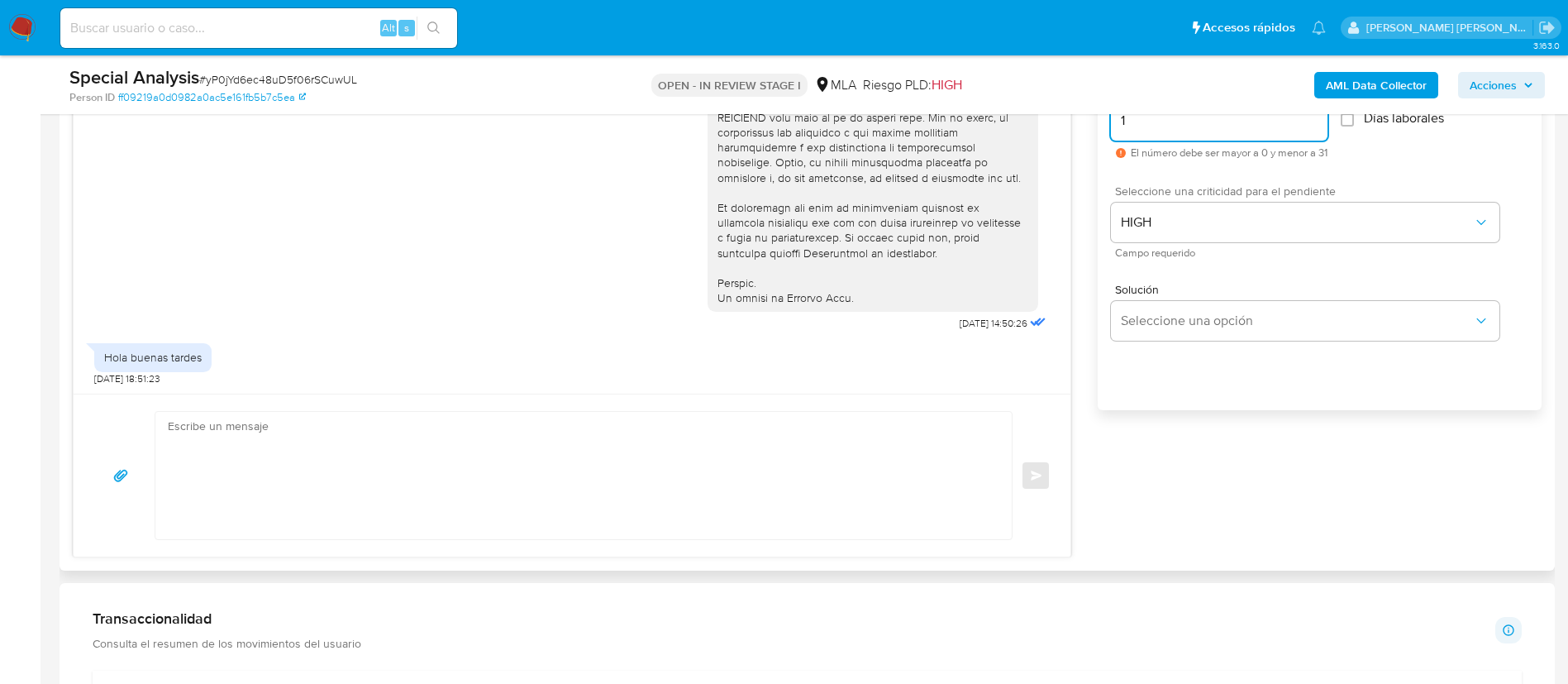
type input "1"
click at [850, 469] on textarea at bounding box center [579, 475] width 823 height 127
paste textarea "Hola, En función de las operaciones registradas en tu cuenta de Mercado Pago, n…"
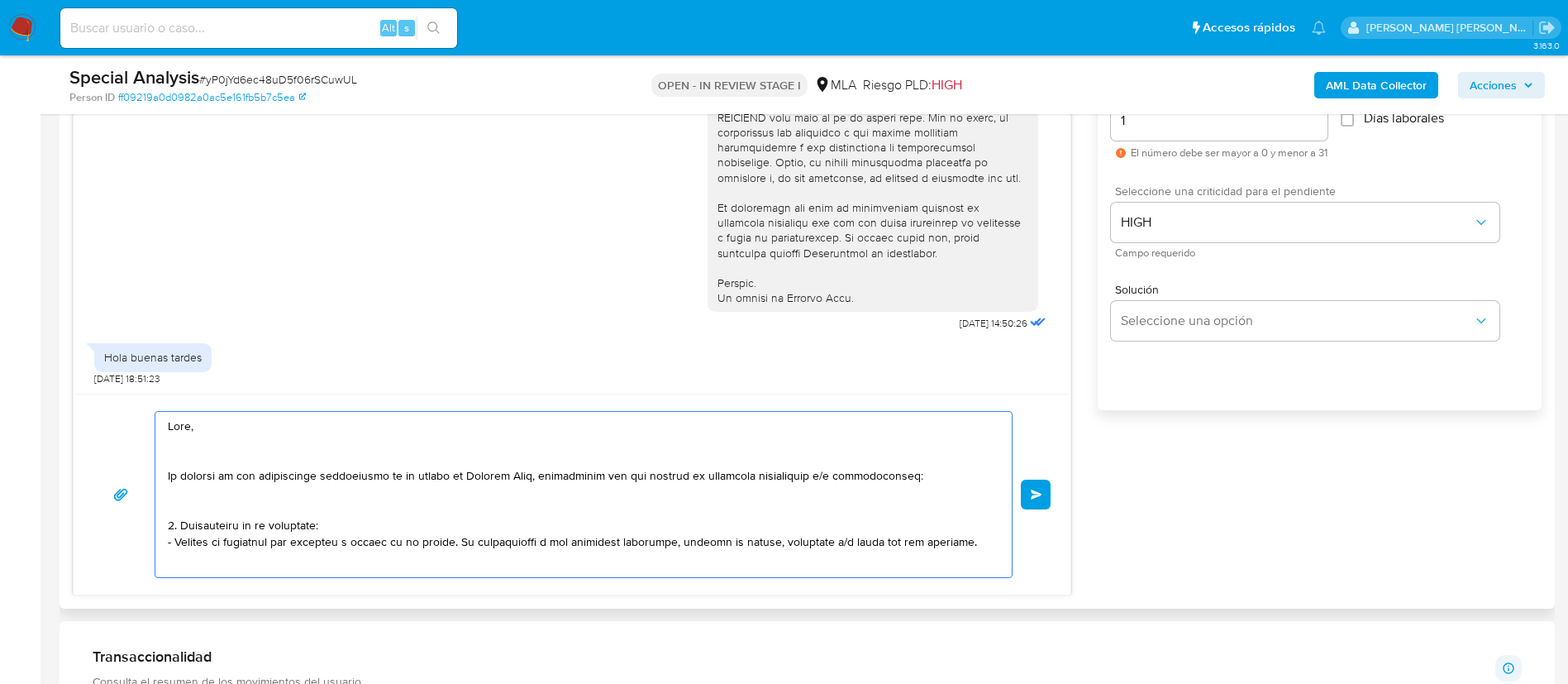
scroll to position [551, 0]
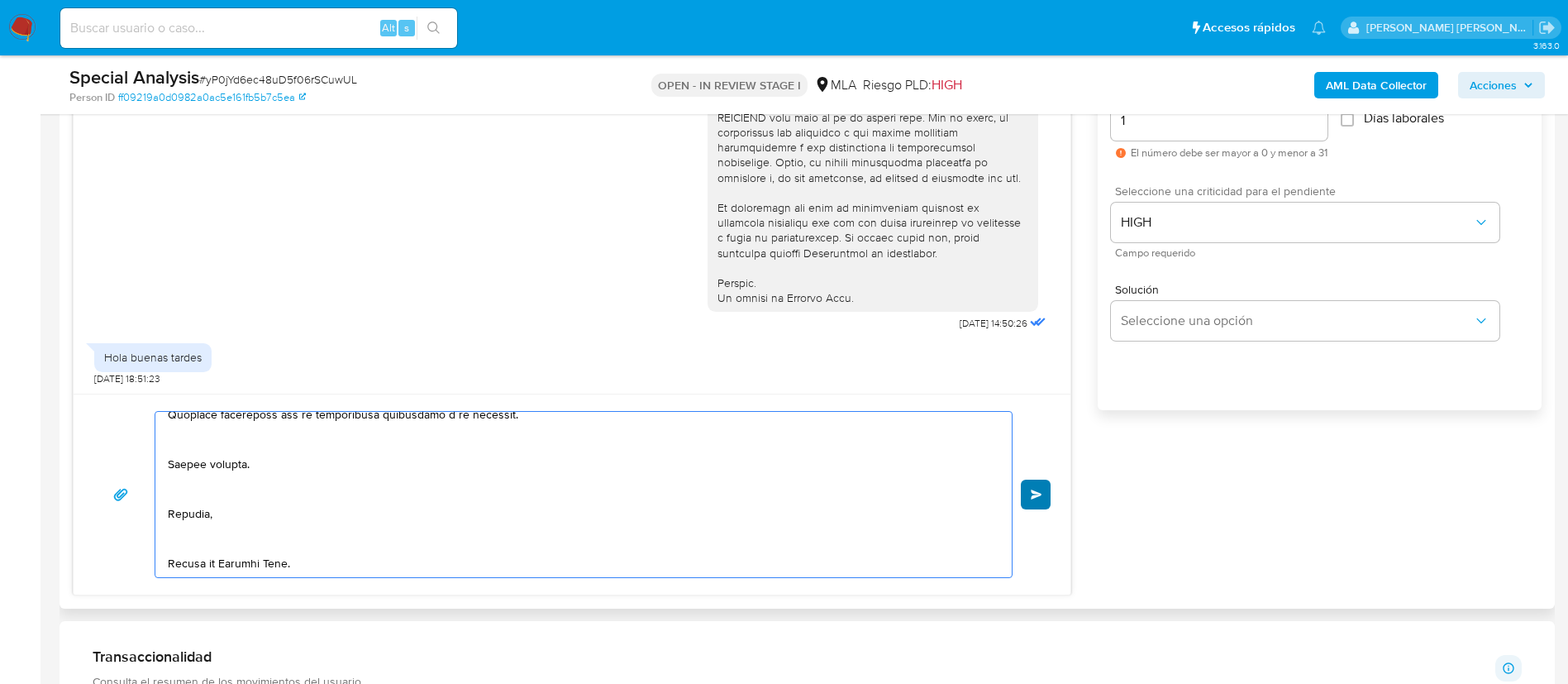
type textarea "Hola, En función de las operaciones registradas en tu cuenta de Mercado Pago, n…"
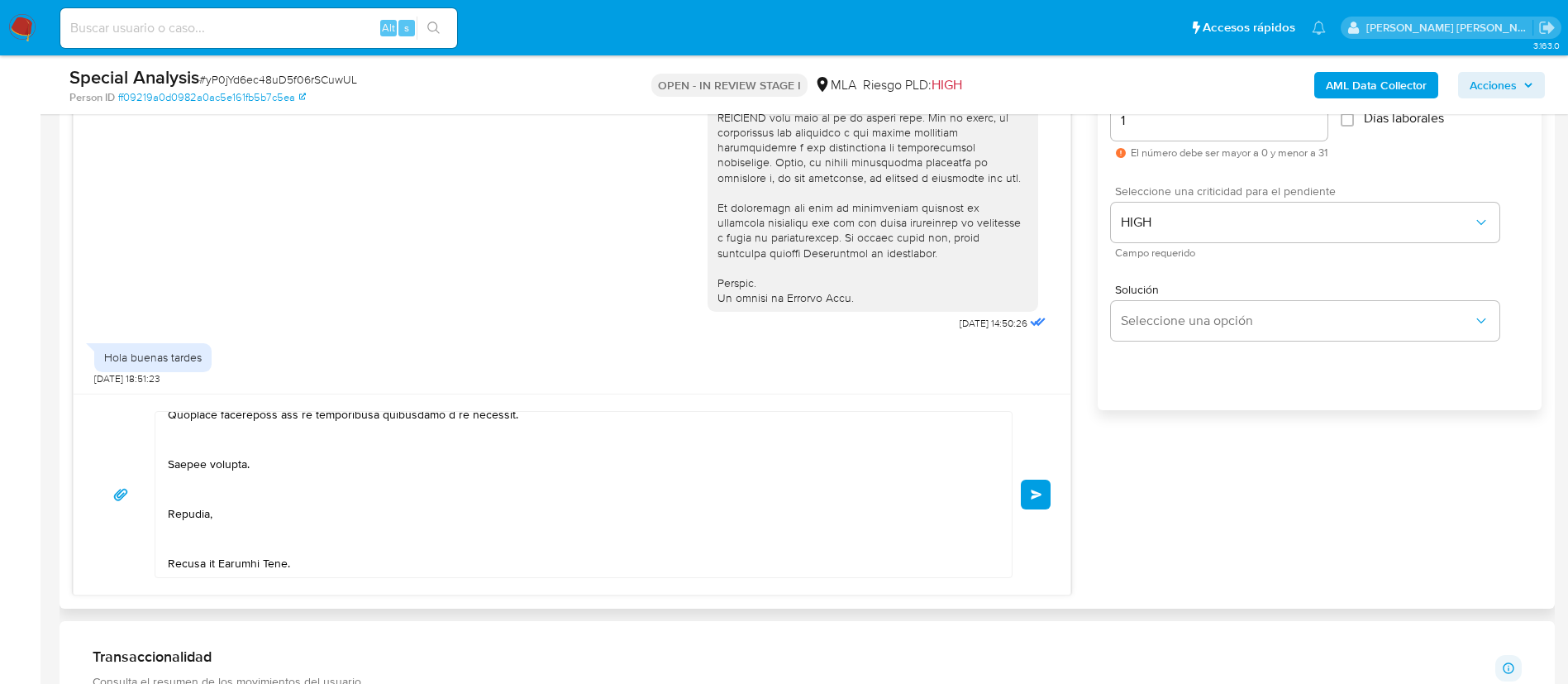
click at [1036, 492] on span "Enviar" at bounding box center [1036, 494] width 11 height 10
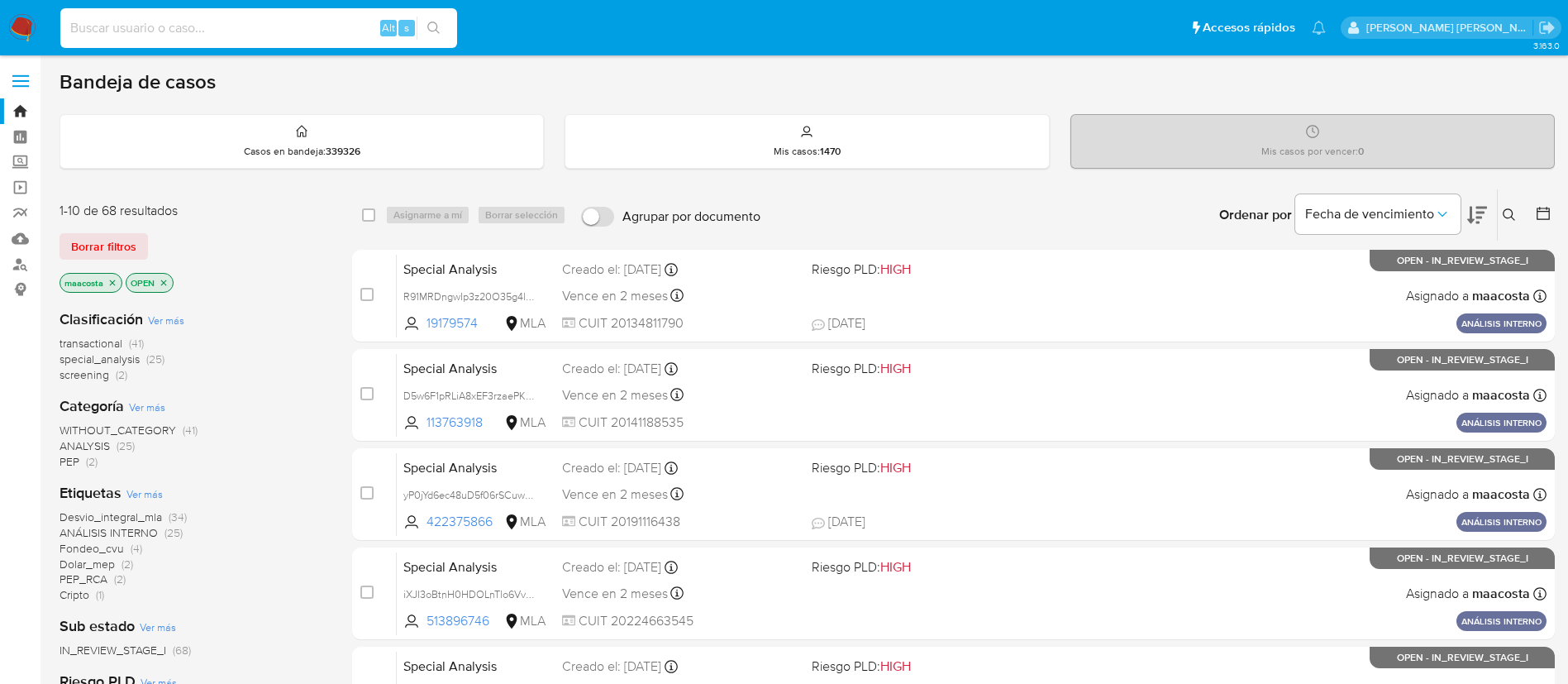
paste input "74QolejOuDDN8EaTGRmKDbjM"
click at [324, 18] on input at bounding box center [259, 28] width 397 height 21
type input "74QolejOuDDN8EaTGRmKDbjM"
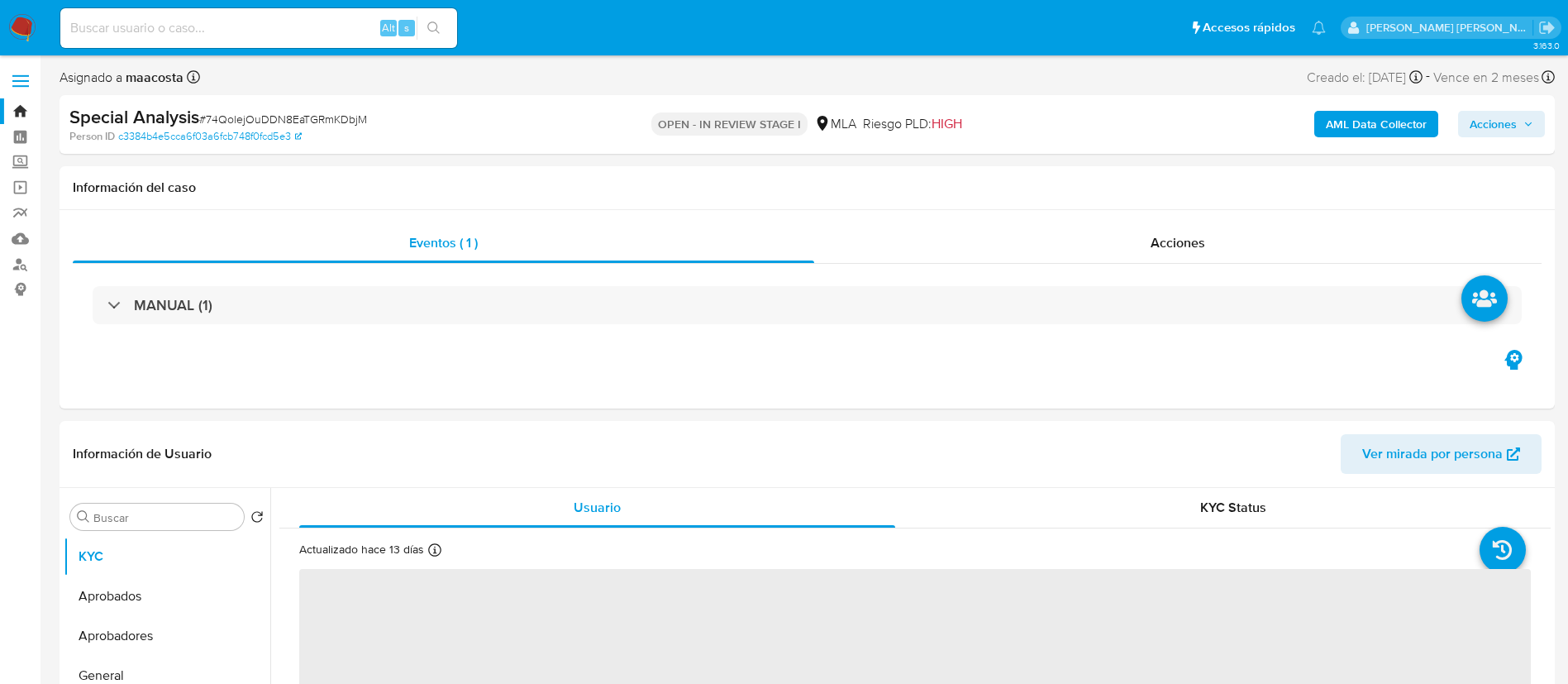
select select "10"
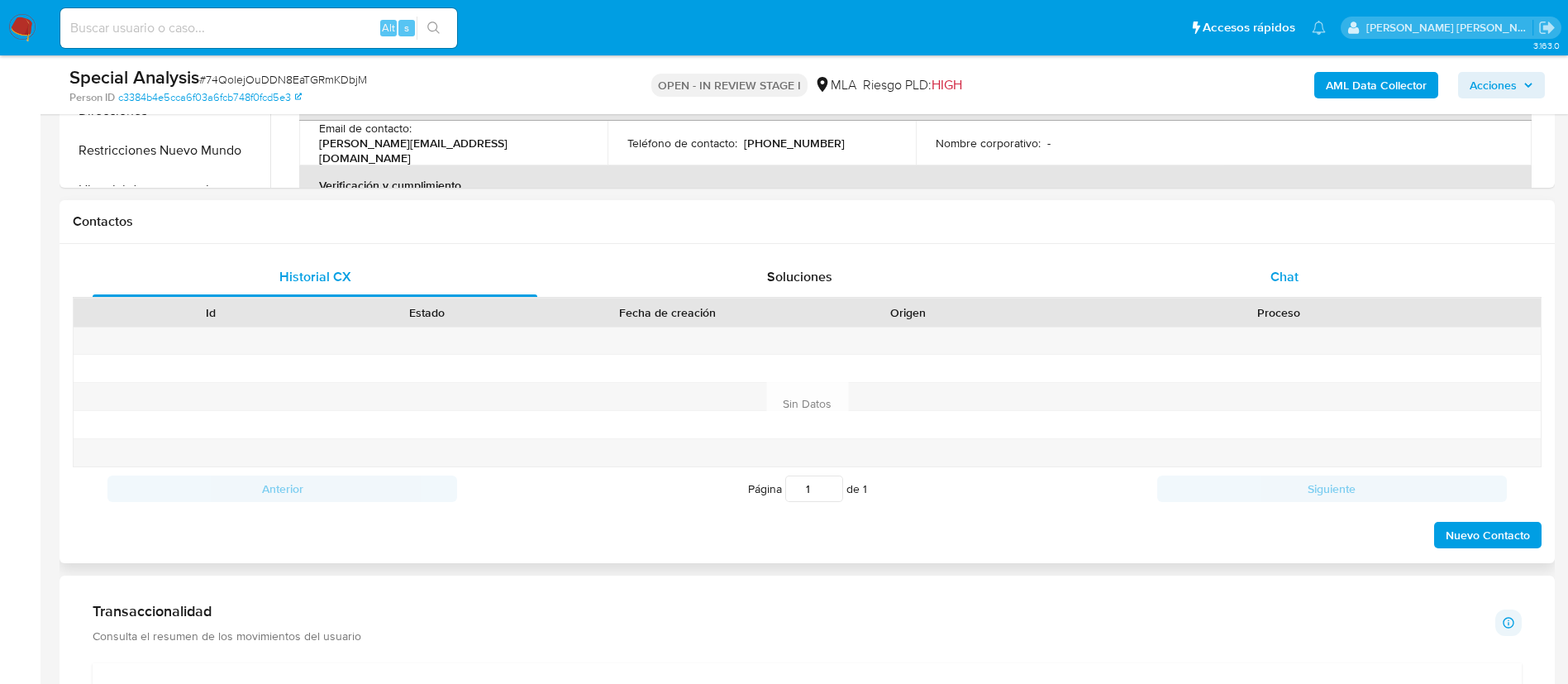
click at [1298, 277] on span "Chat" at bounding box center [1285, 277] width 28 height 19
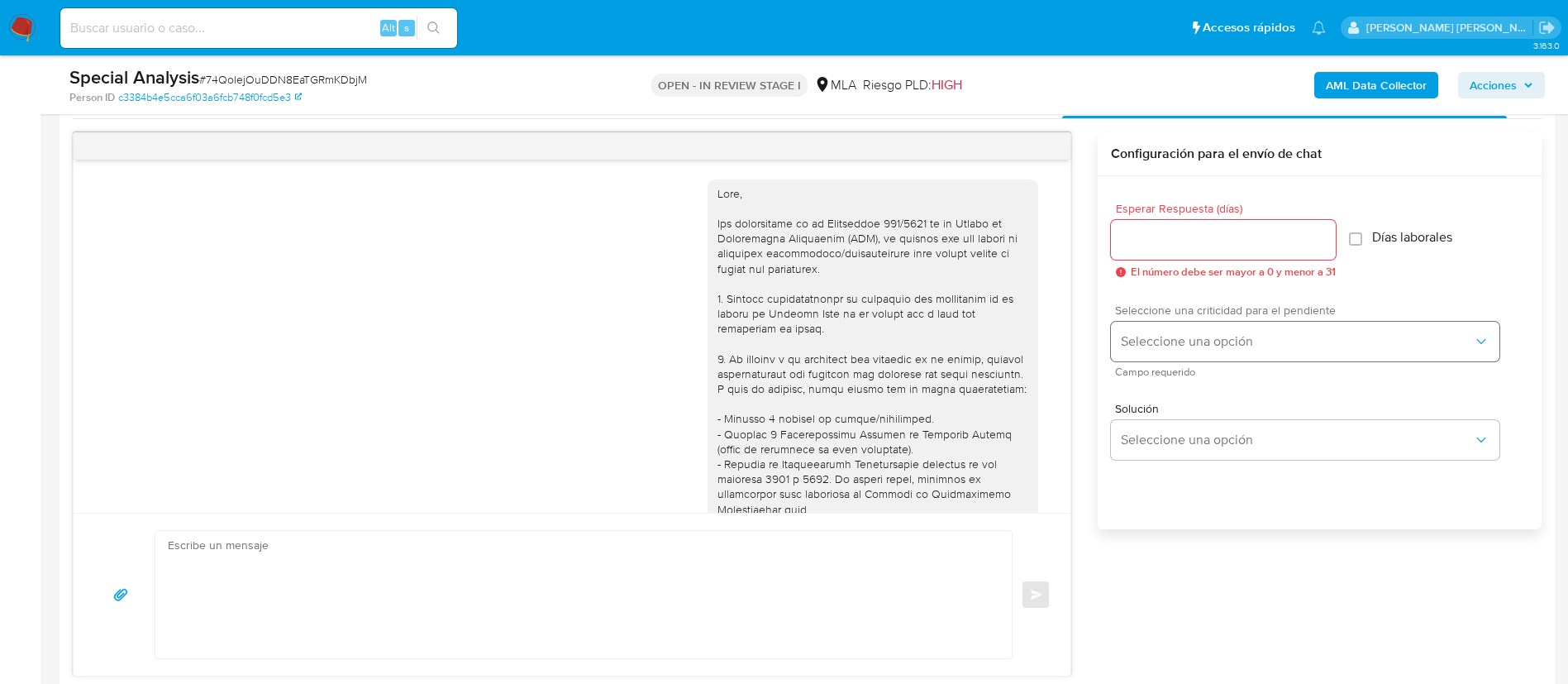
scroll to position [650, 0]
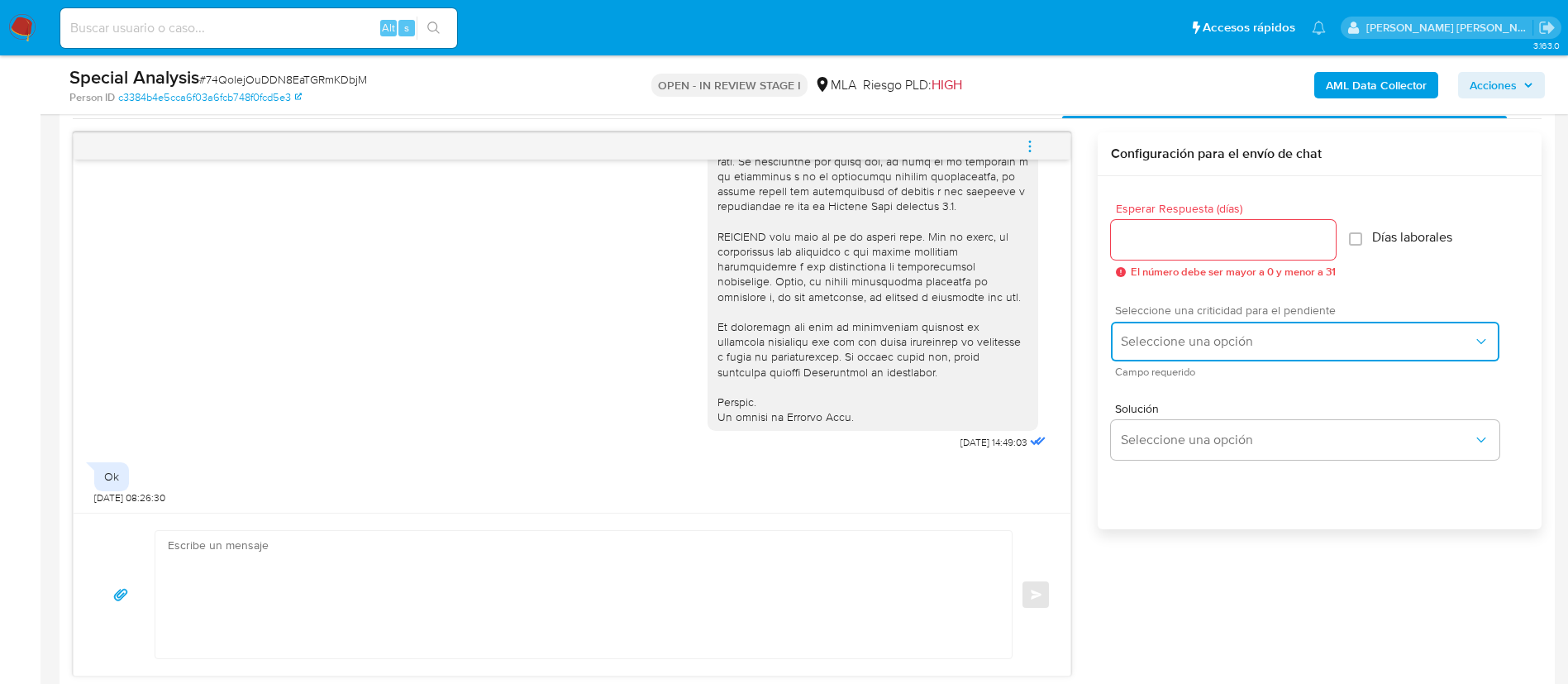
click at [1169, 335] on span "Seleccione una opción" at bounding box center [1296, 342] width 352 height 17
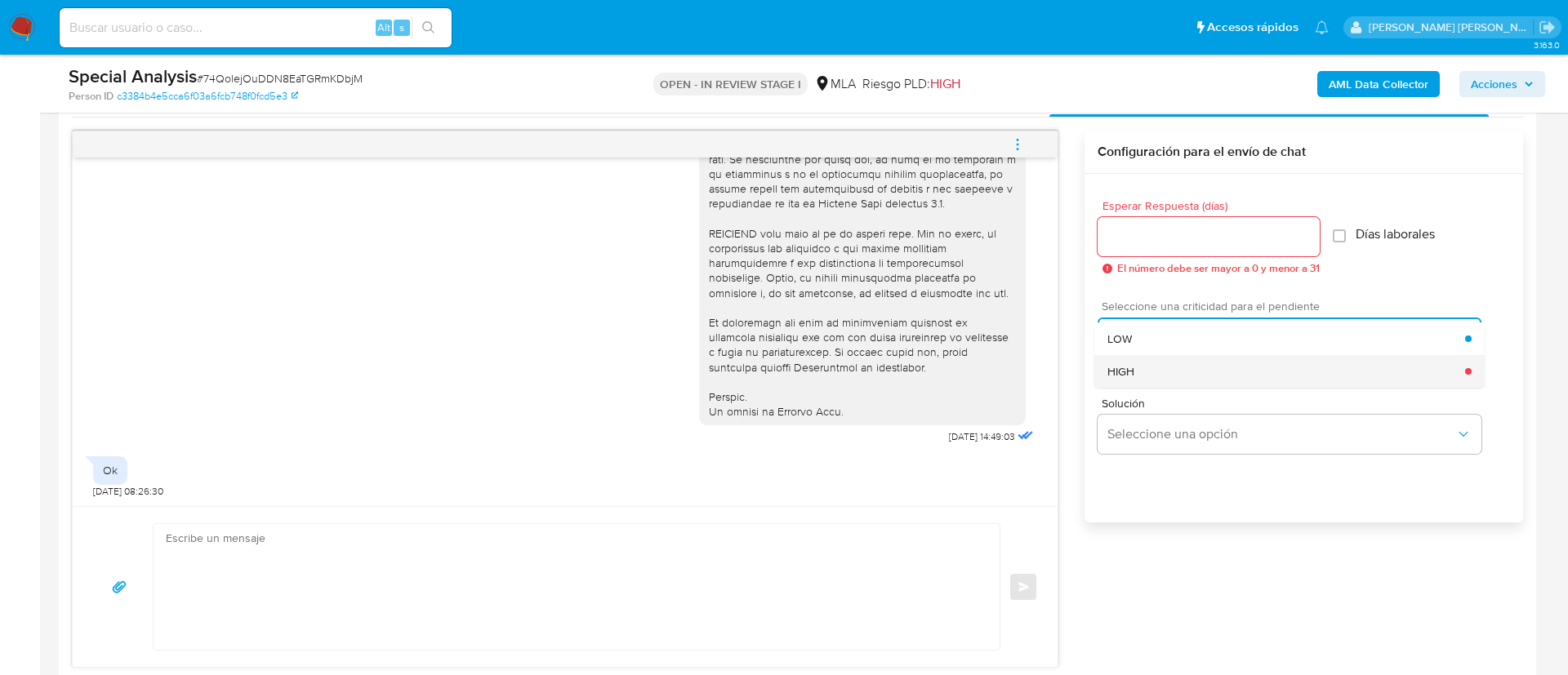
click at [1108, 378] on span "HIGH" at bounding box center [1120, 371] width 27 height 15
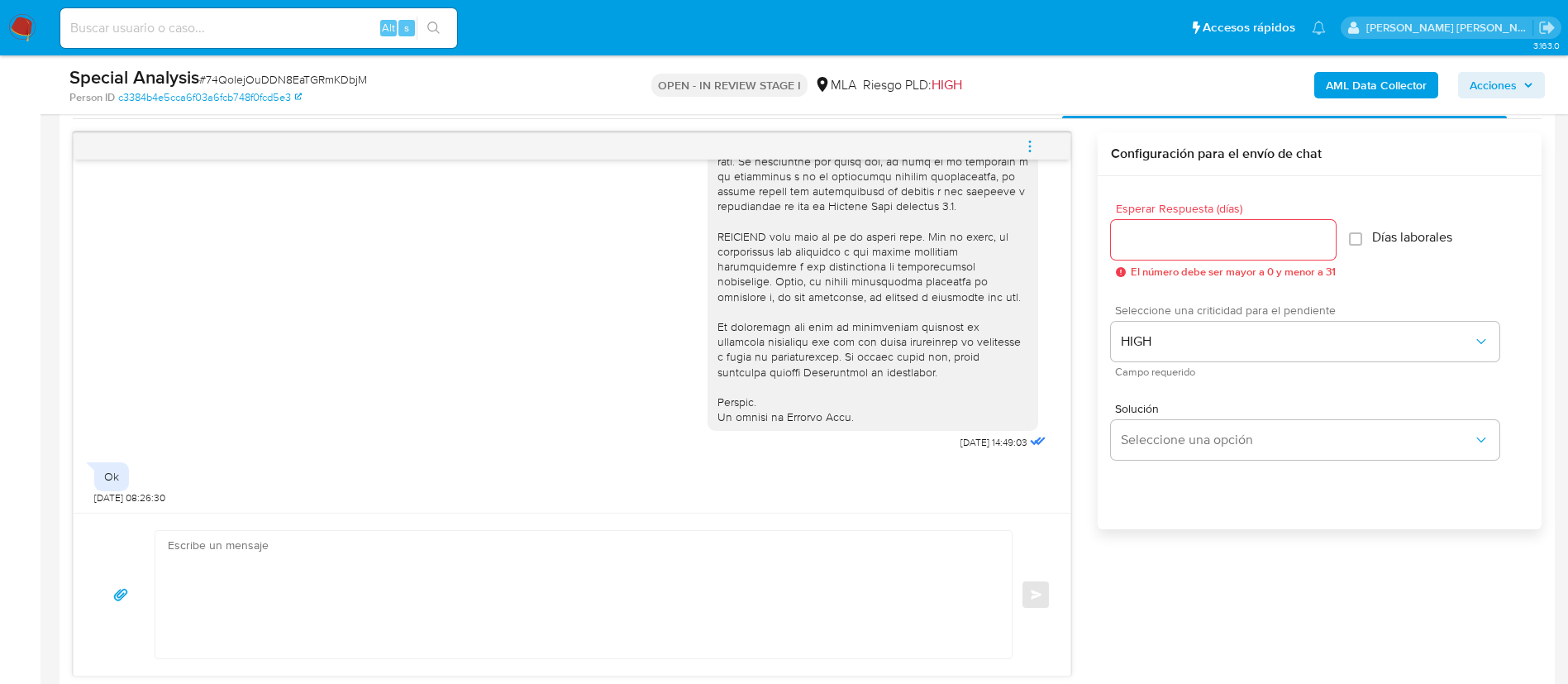
click at [1167, 256] on div at bounding box center [1223, 240] width 225 height 40
click at [1145, 235] on input "1" at bounding box center [1223, 240] width 225 height 21
type input "1"
click at [922, 595] on textarea at bounding box center [579, 594] width 823 height 127
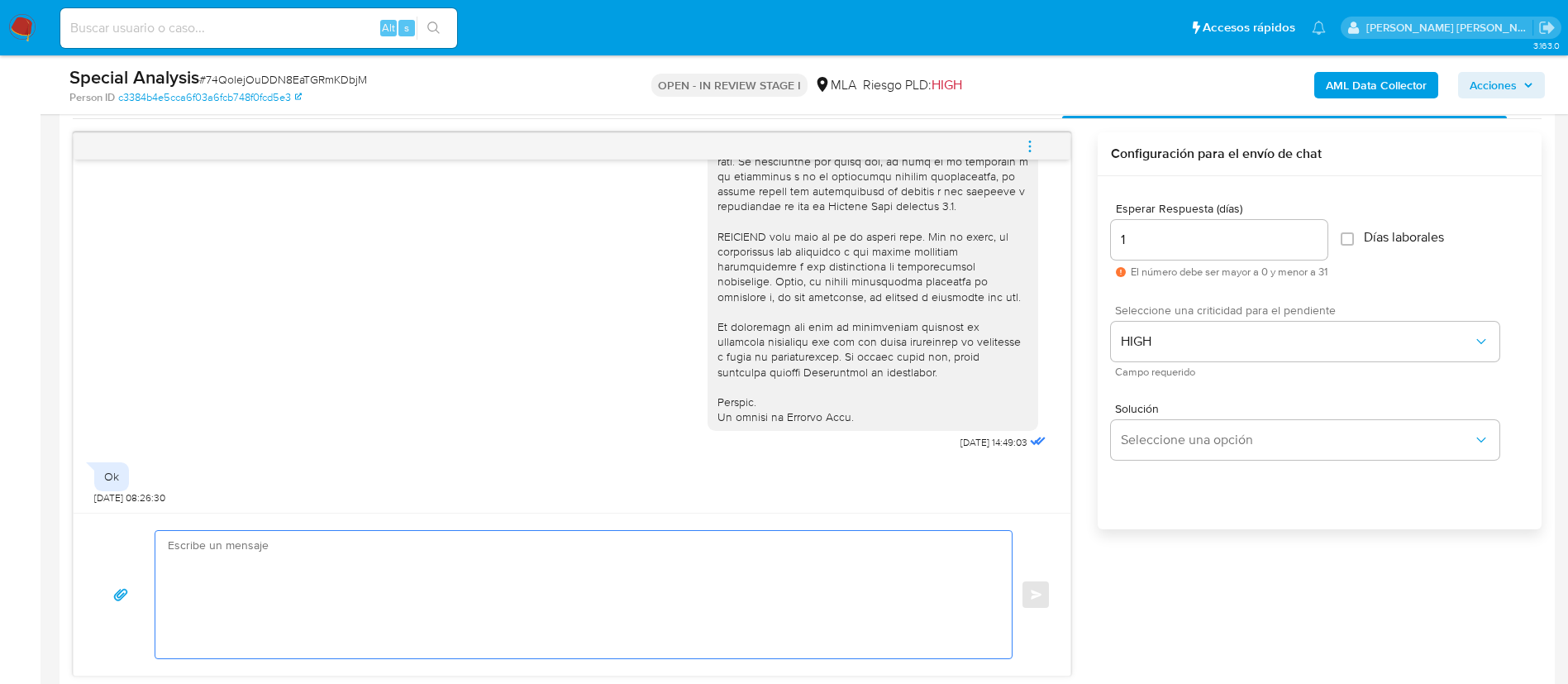
paste textarea "Lore, Ip dolorsi am con adipiscinge seddoeiusmo te in utlabo et Dolorem Aliq, e…"
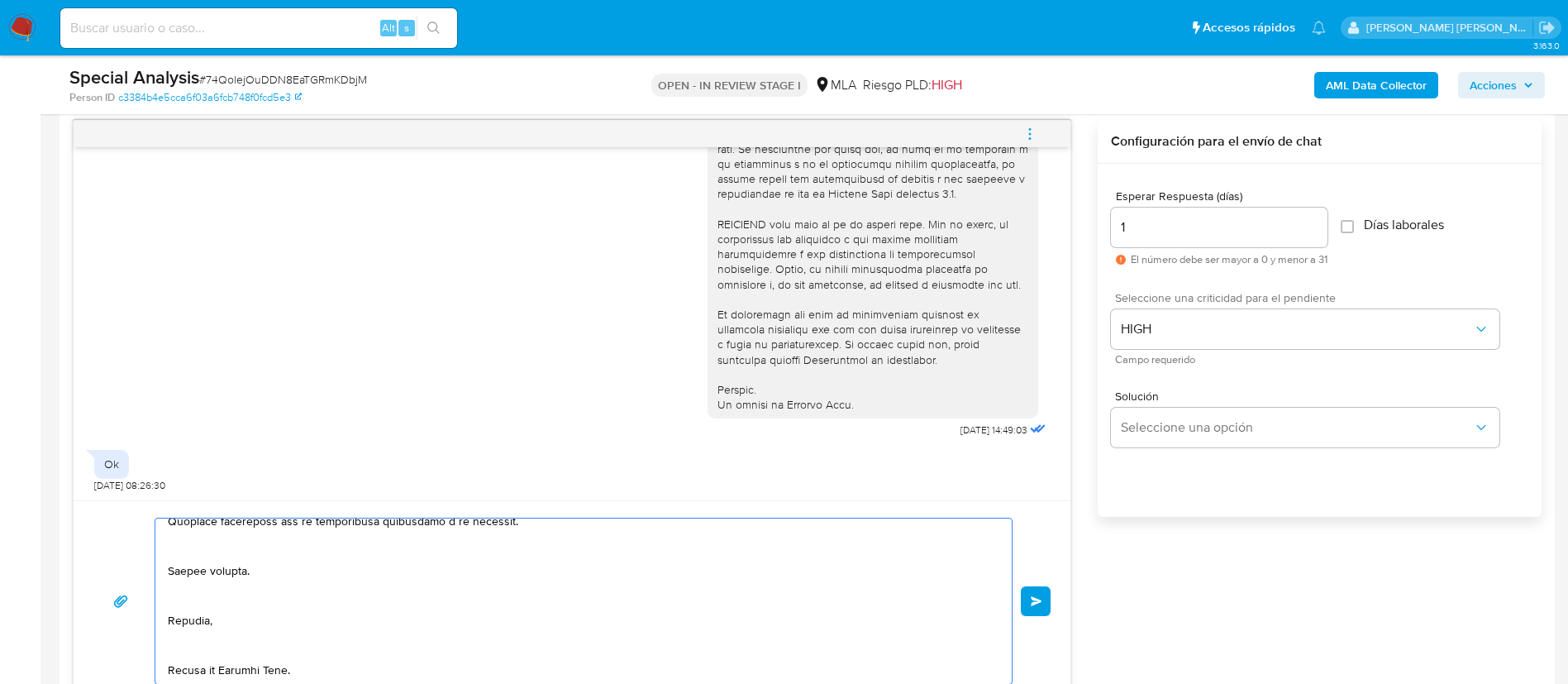
scroll to position [0, 0]
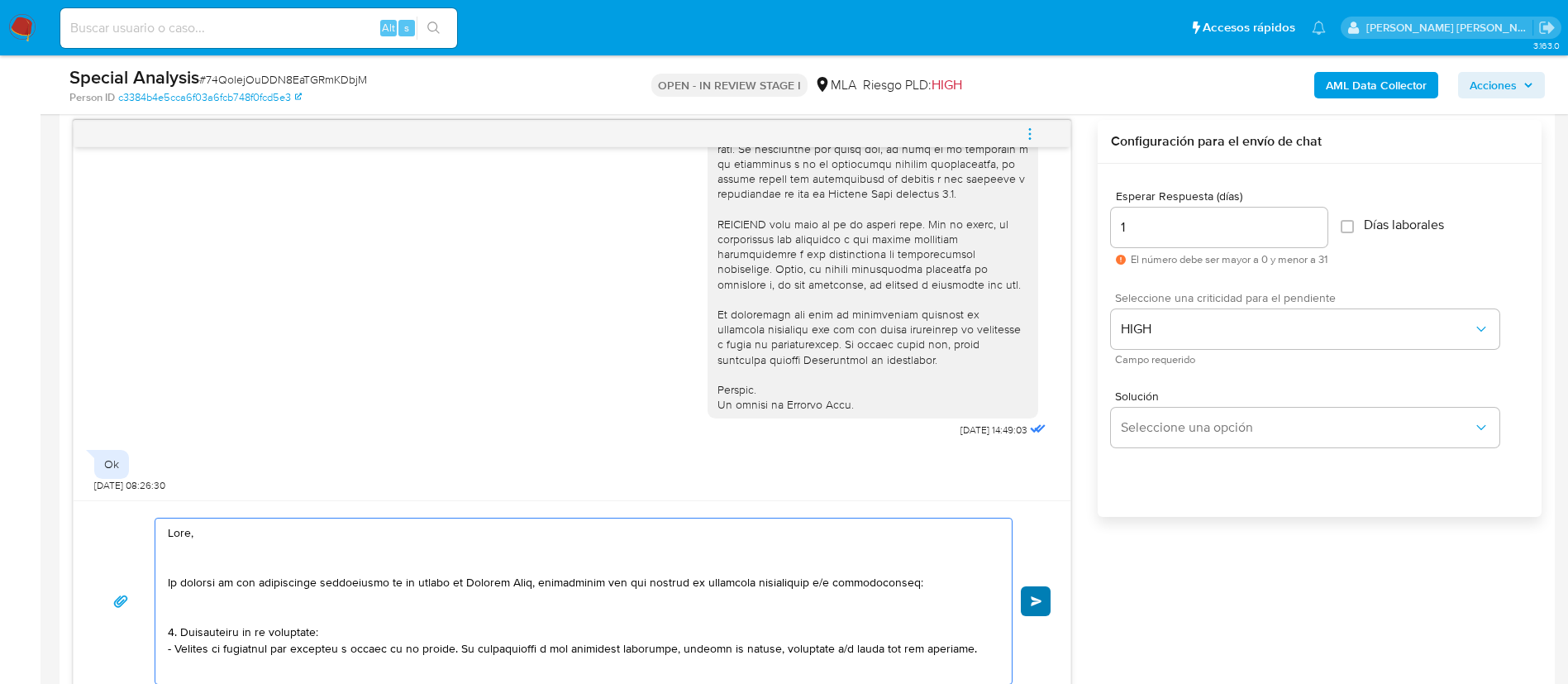
type textarea "Lore, Ip dolorsi am con adipiscinge seddoeiusmo te in utlabo et Dolorem Aliq, e…"
click at [1037, 596] on span "Enviar" at bounding box center [1036, 601] width 11 height 10
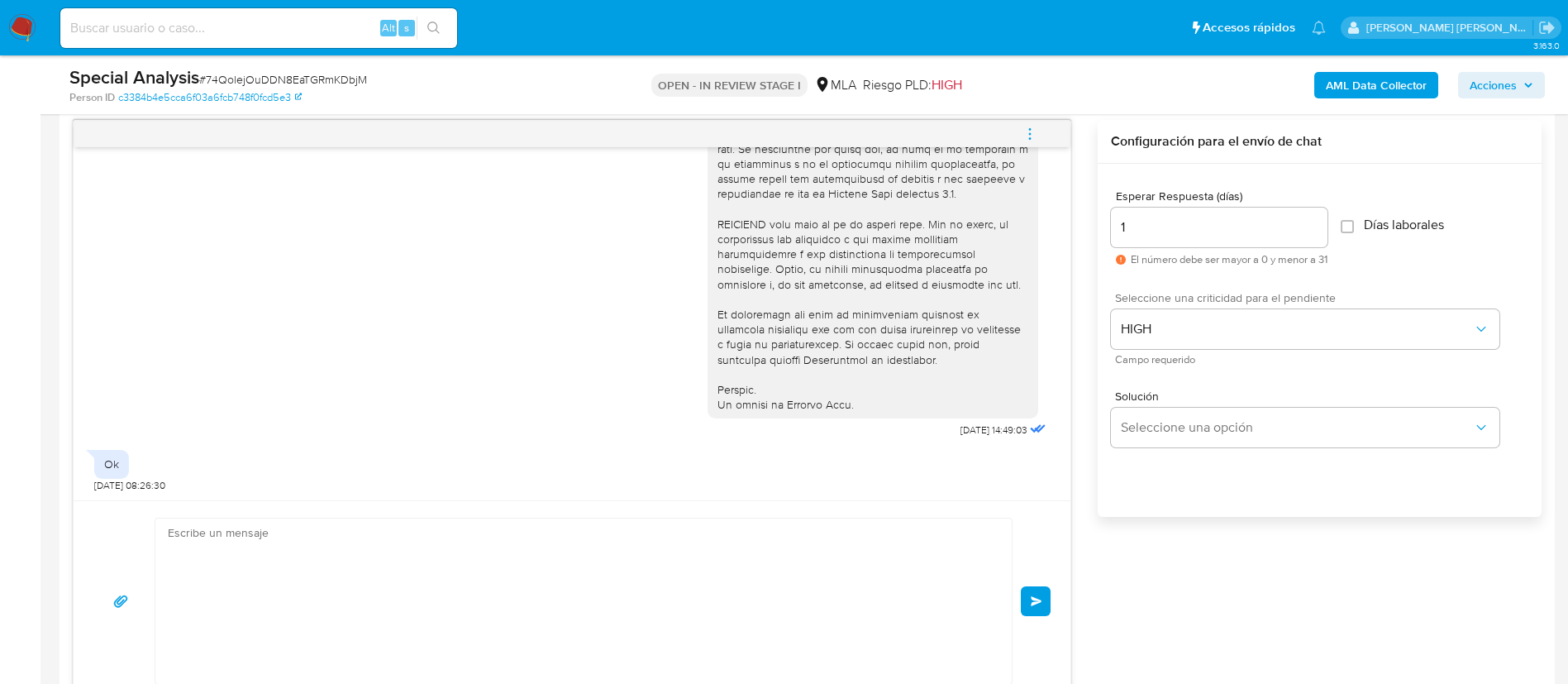
scroll to position [1585, 0]
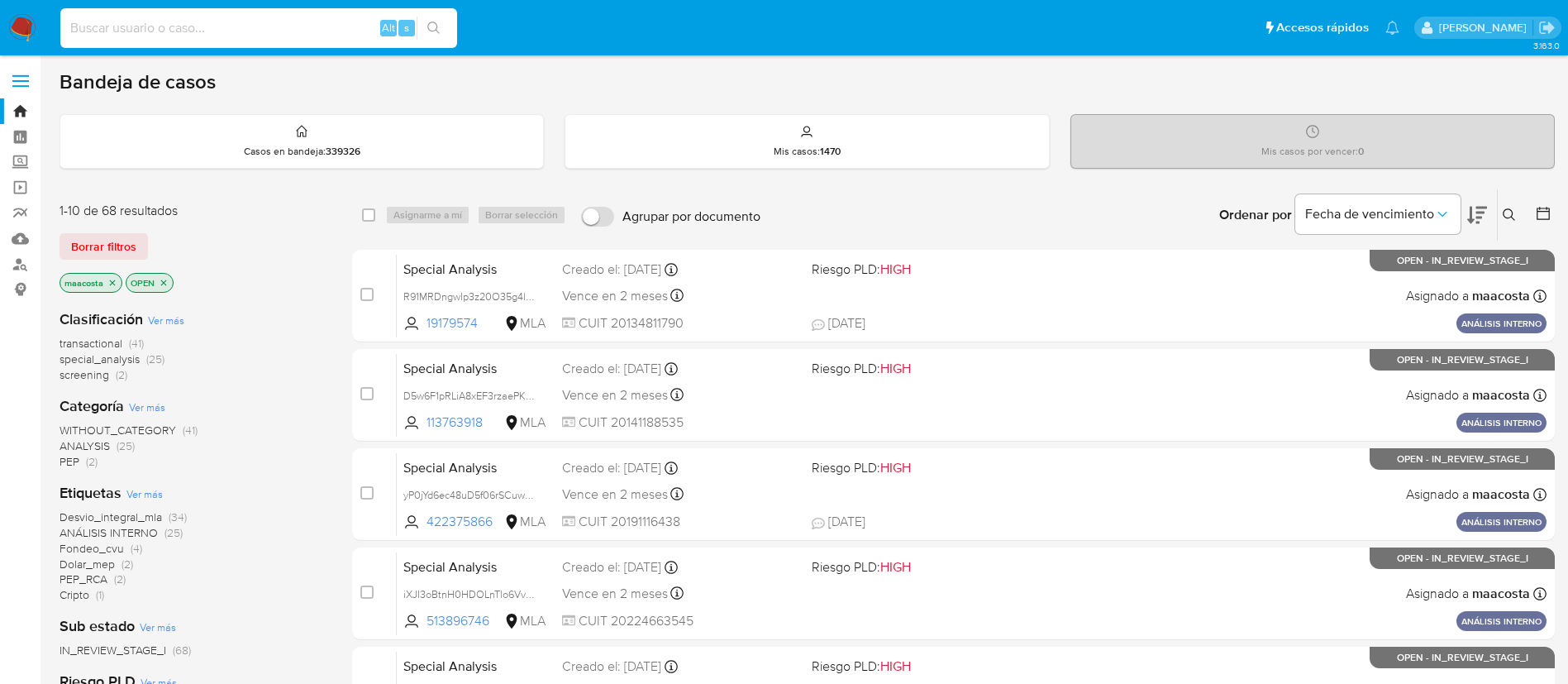
click at [304, 27] on input at bounding box center [259, 28] width 397 height 21
paste input "z76CAlpKxBfthkZF9tVeLhHS"
type input "z76CAlpKxBfthkZF9tVeLhHS"
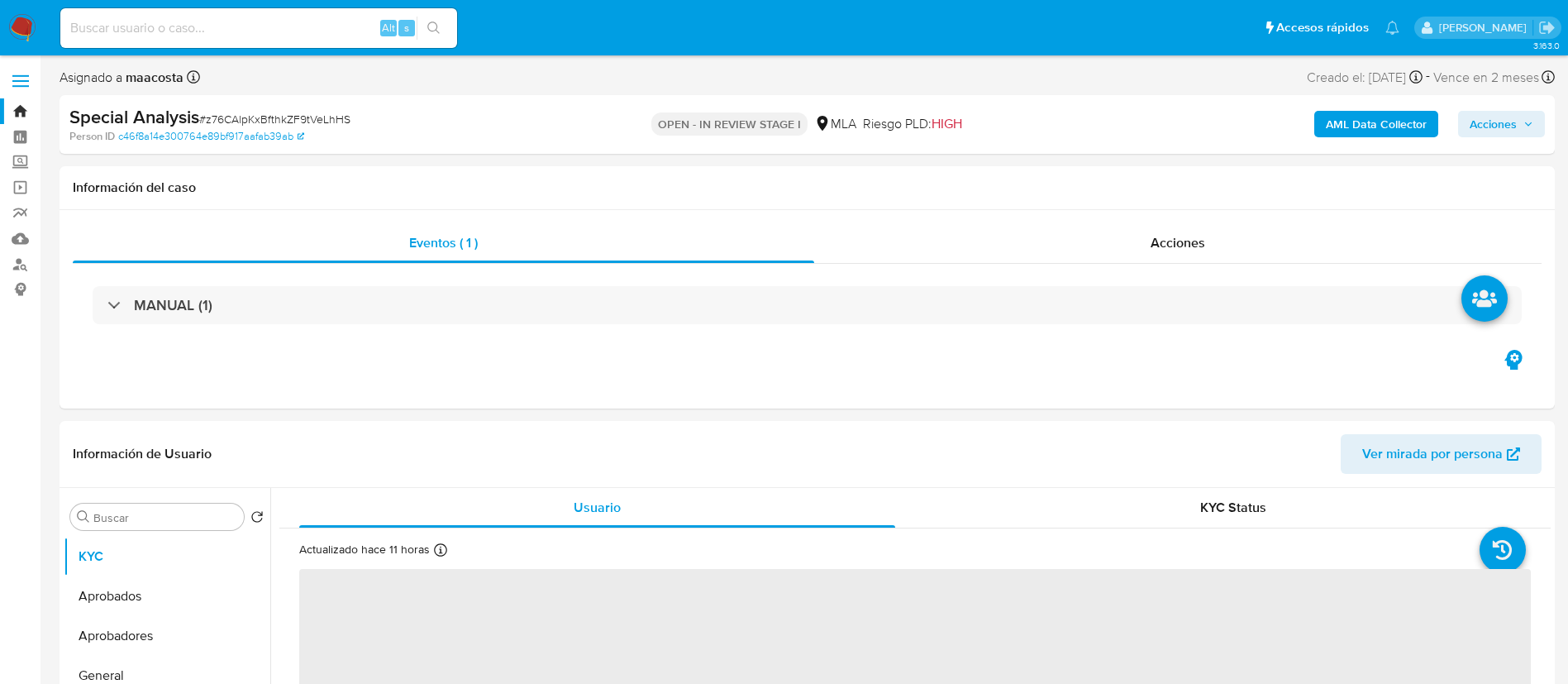
select select "10"
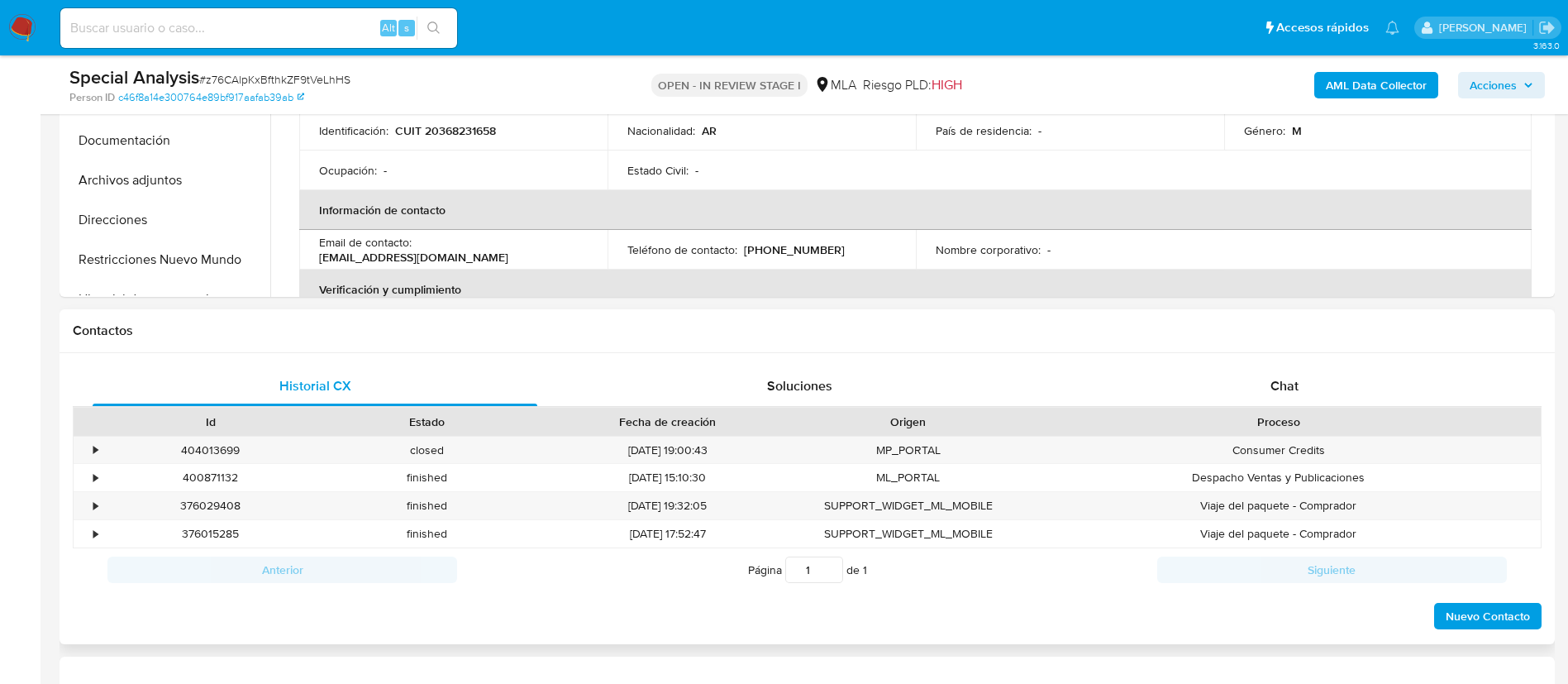
scroll to position [565, 0]
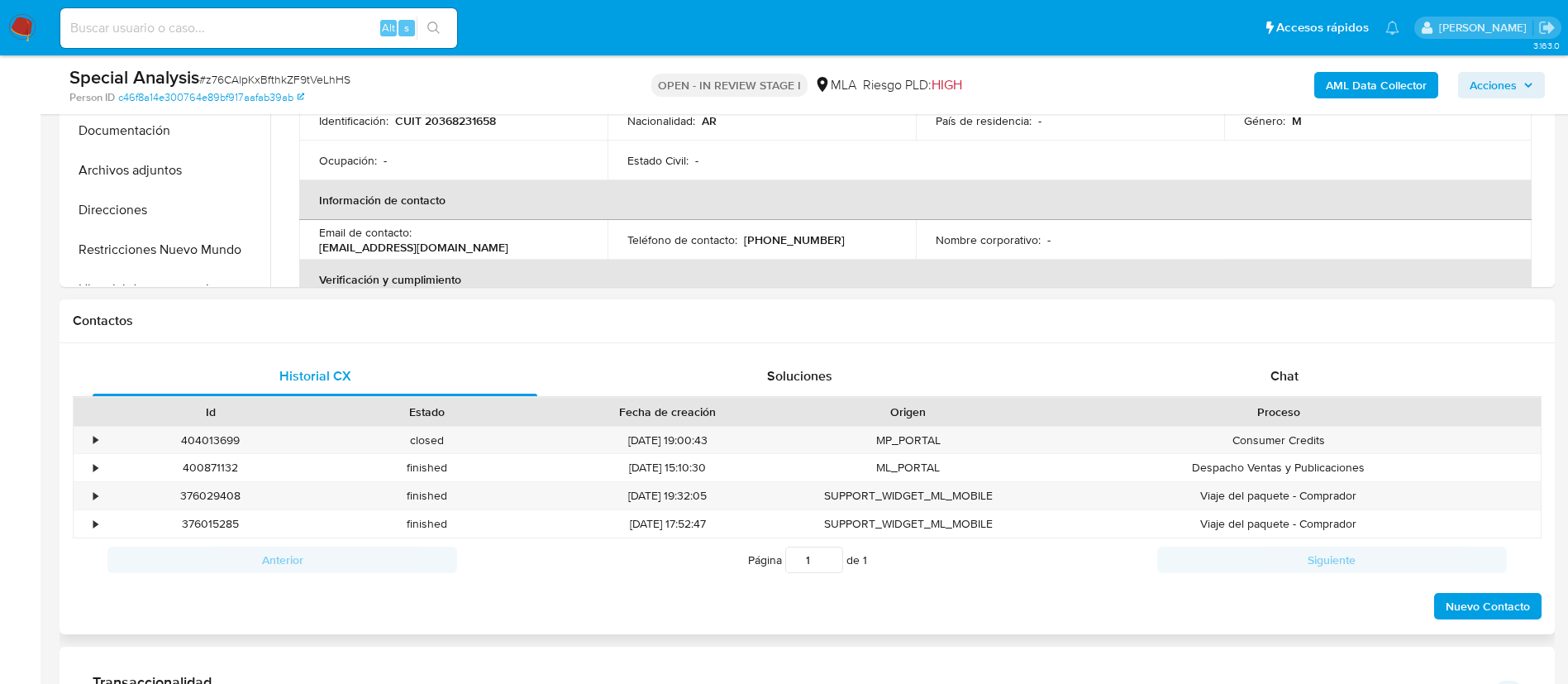
click at [1292, 353] on div "Historial CX Soluciones Chat Id Estado Fecha de creación Origen Proceso • 40401…" at bounding box center [807, 489] width 1495 height 292
click at [1290, 382] on span "Chat" at bounding box center [1285, 376] width 28 height 19
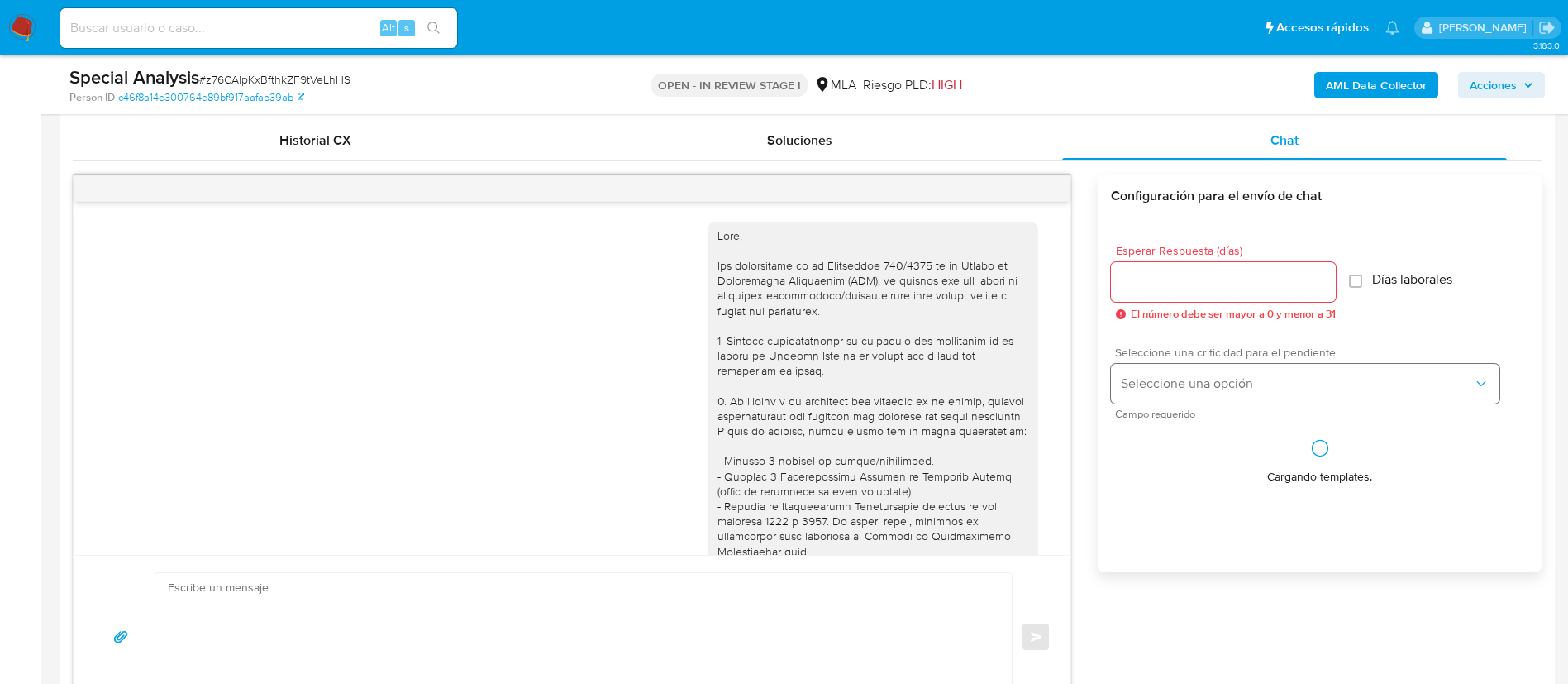
scroll to position [650, 0]
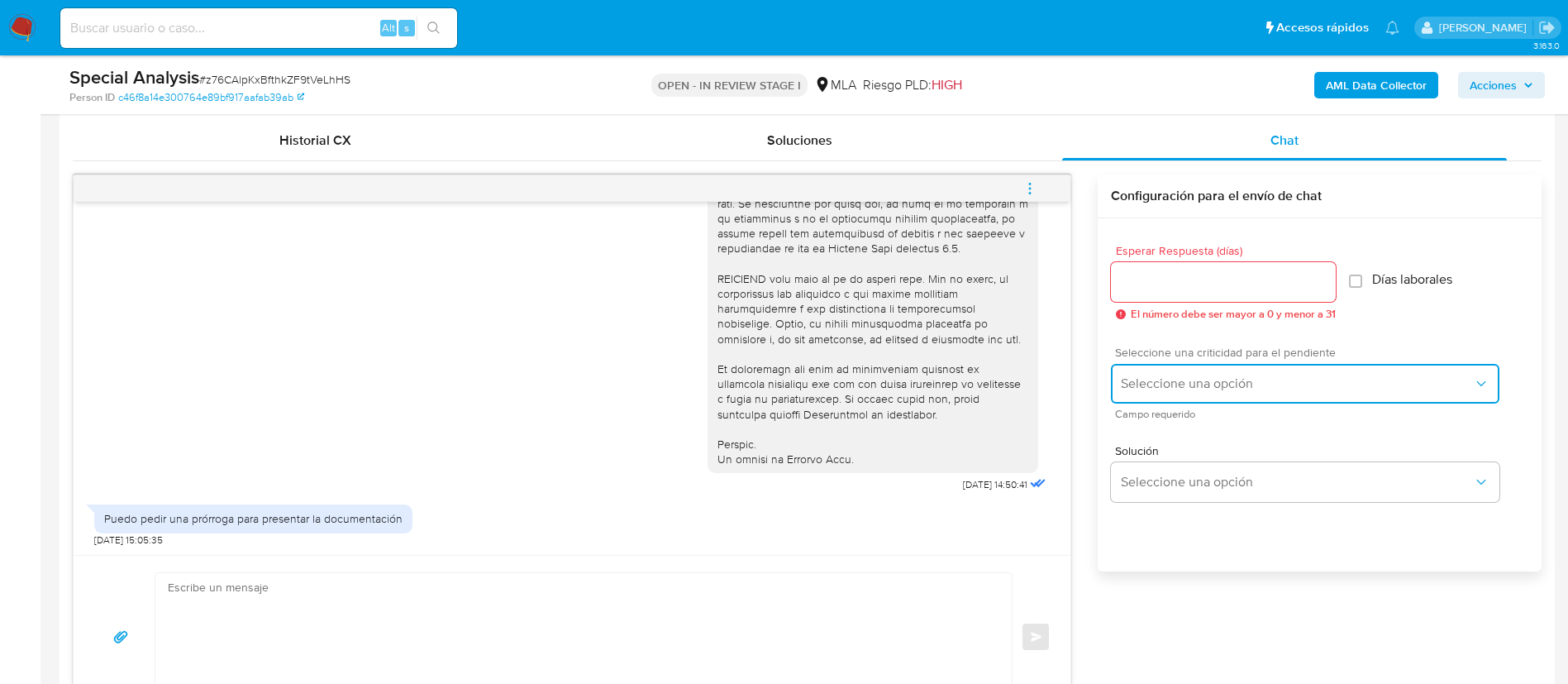
click at [1178, 378] on span "Seleccione una opción" at bounding box center [1296, 384] width 352 height 17
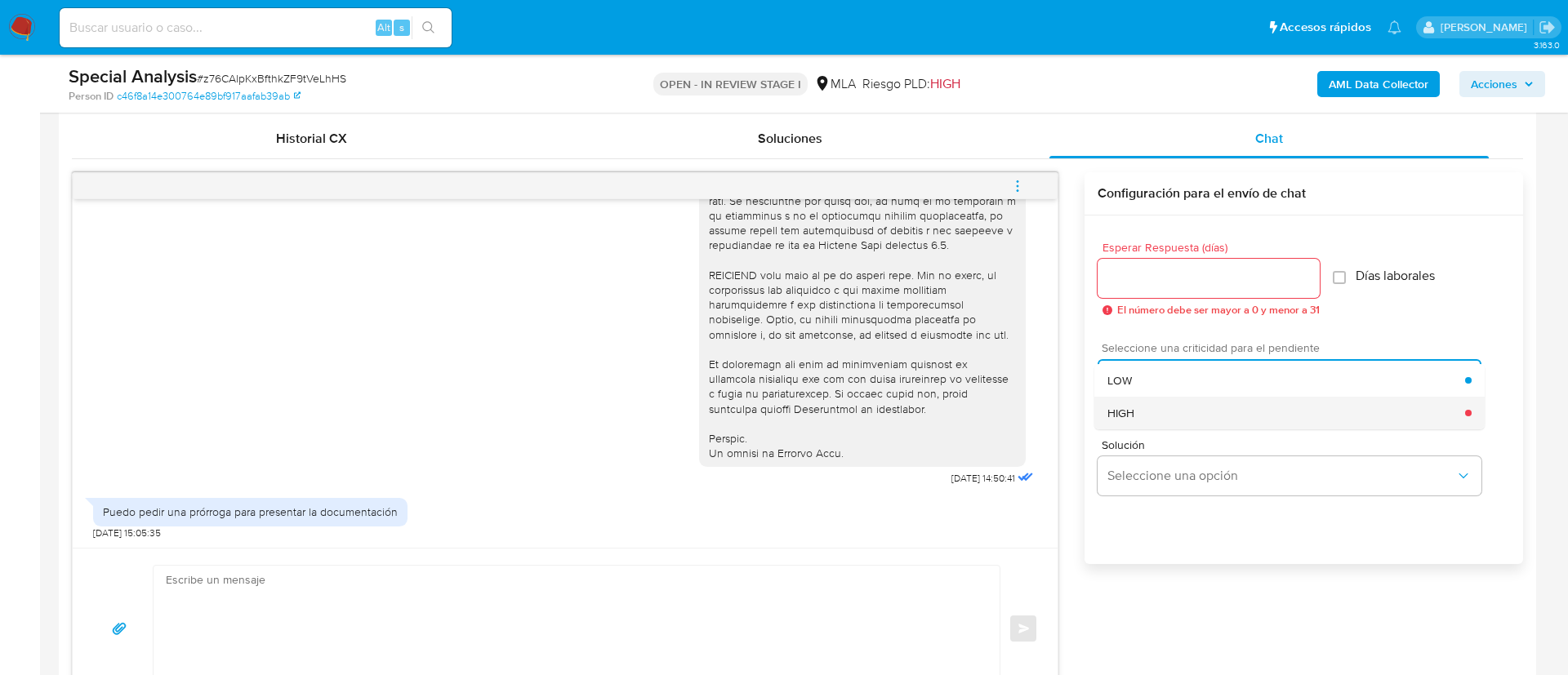
click at [1127, 410] on span "HIGH" at bounding box center [1120, 412] width 27 height 15
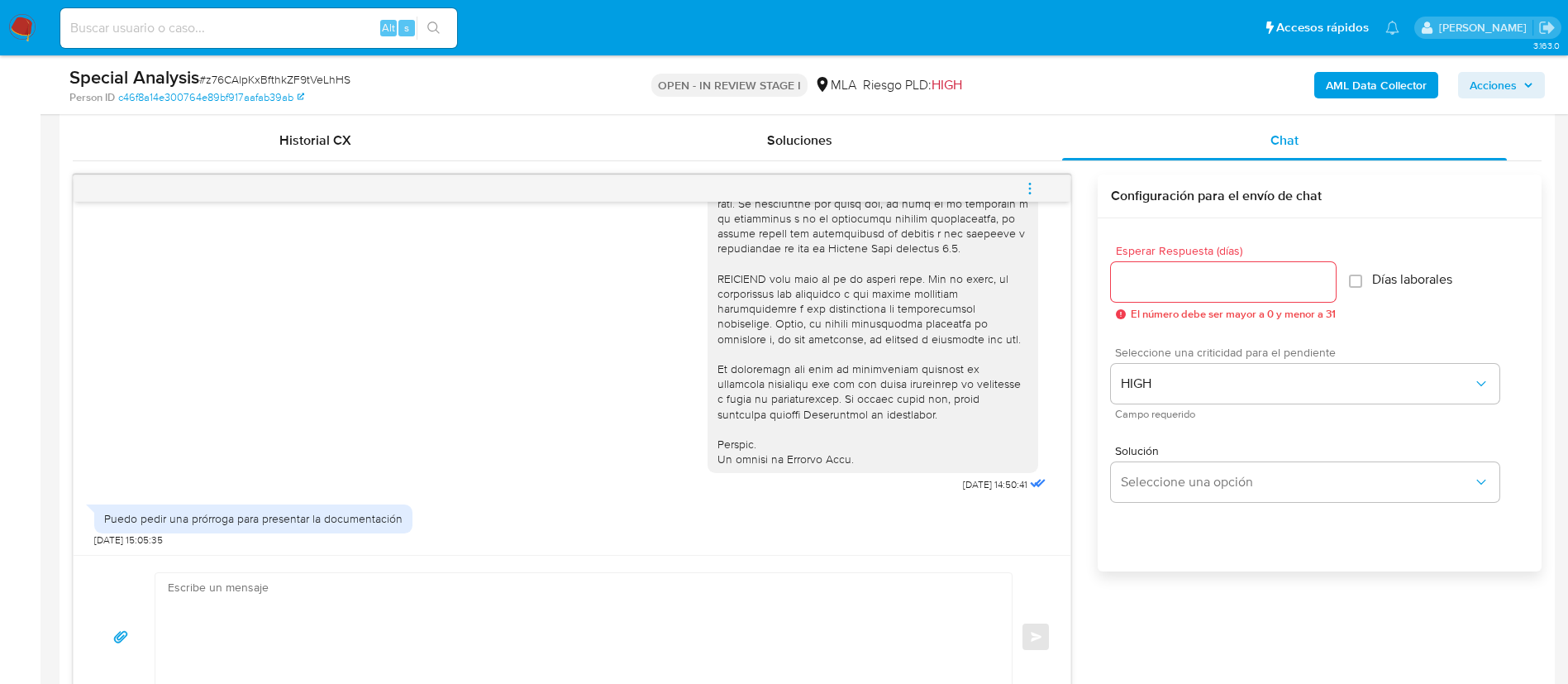
click at [1144, 292] on input "Esperar Respuesta (días)" at bounding box center [1223, 282] width 225 height 21
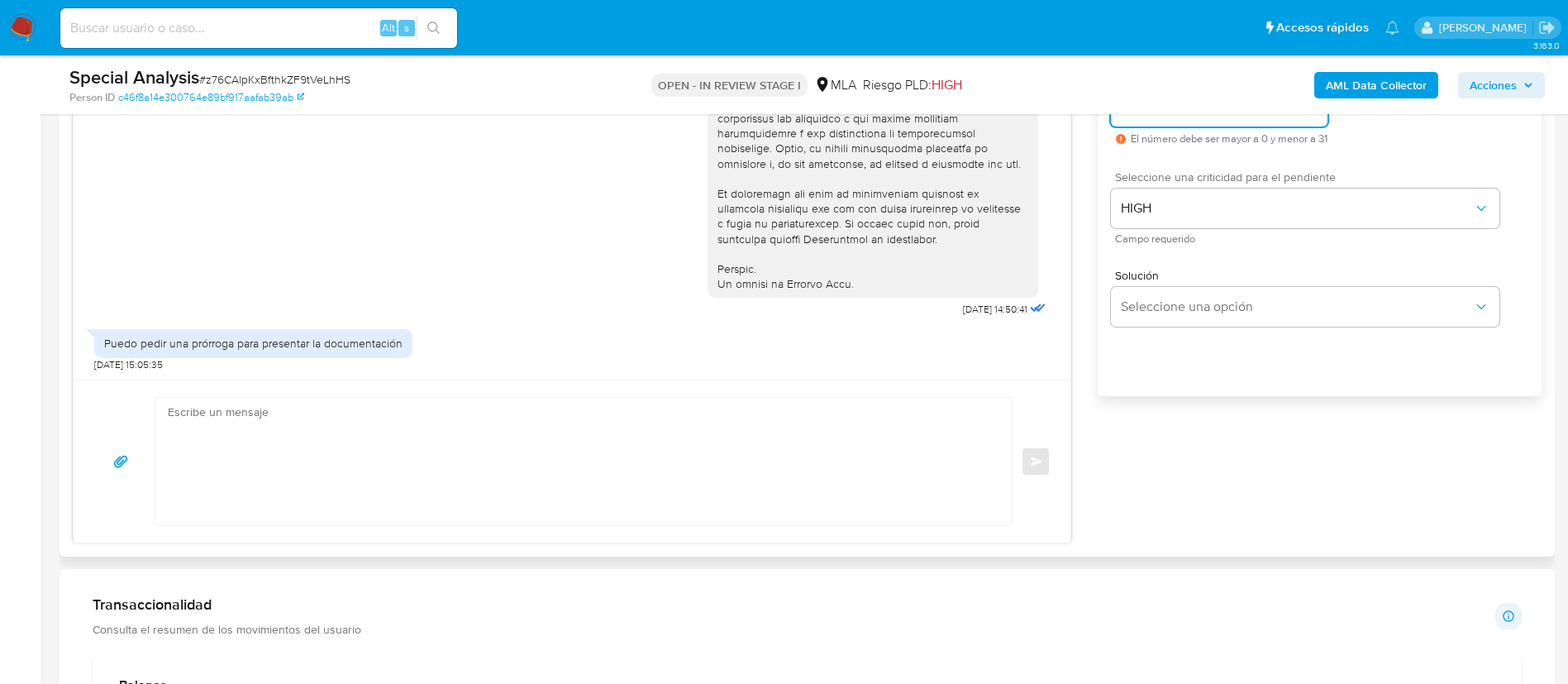
type input "1"
click at [956, 426] on textarea at bounding box center [579, 461] width 823 height 127
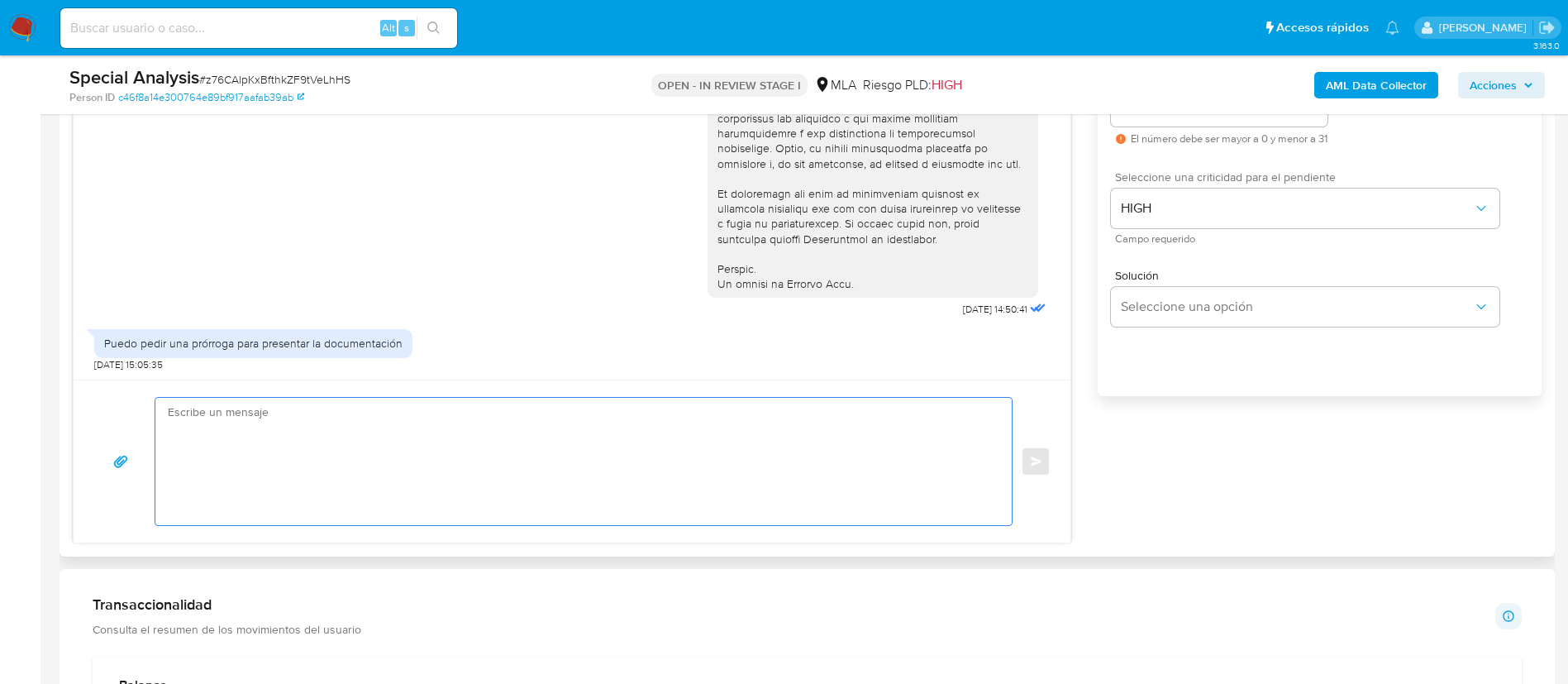
paste textarea "Lore, Ip dolorsi am con adipiscinge seddoeiusmo te in utlabo et Dolorem Aliq, e…"
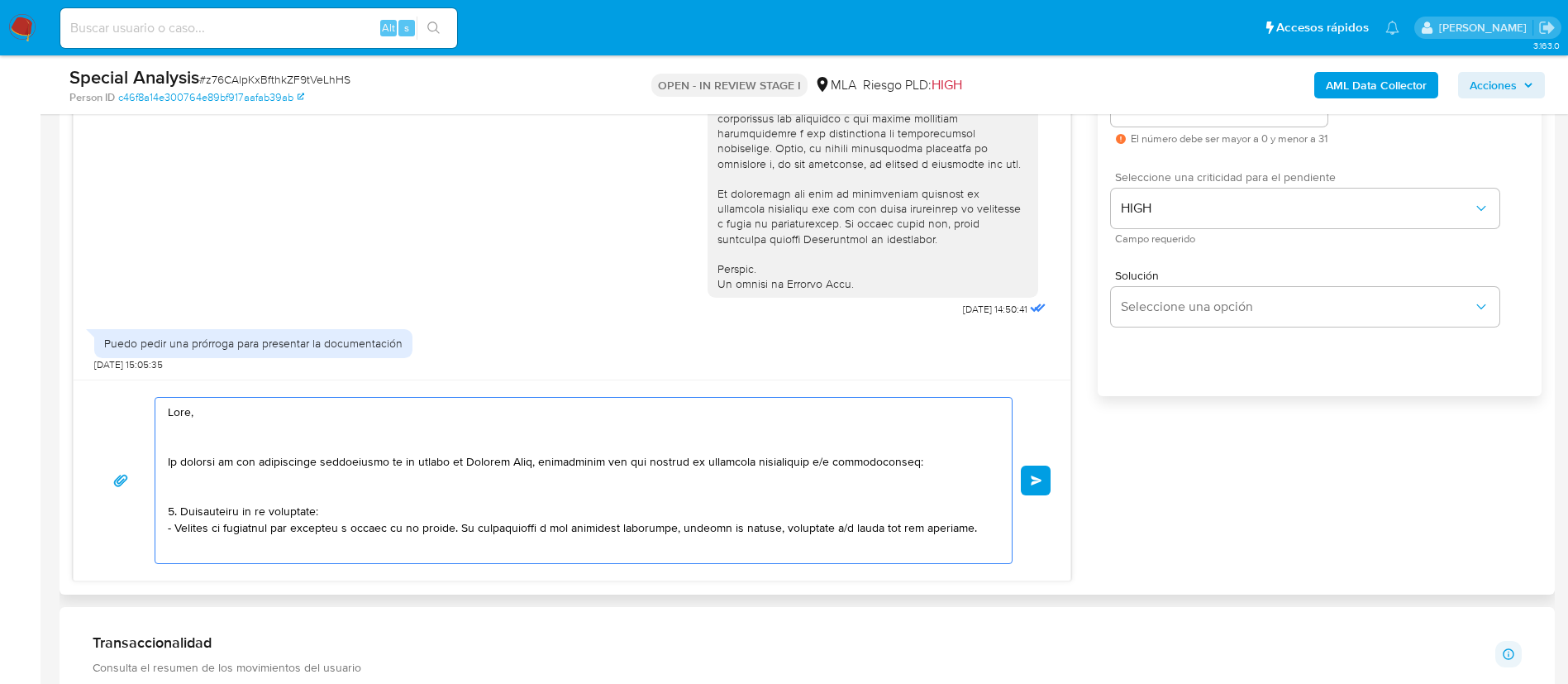
scroll to position [551, 0]
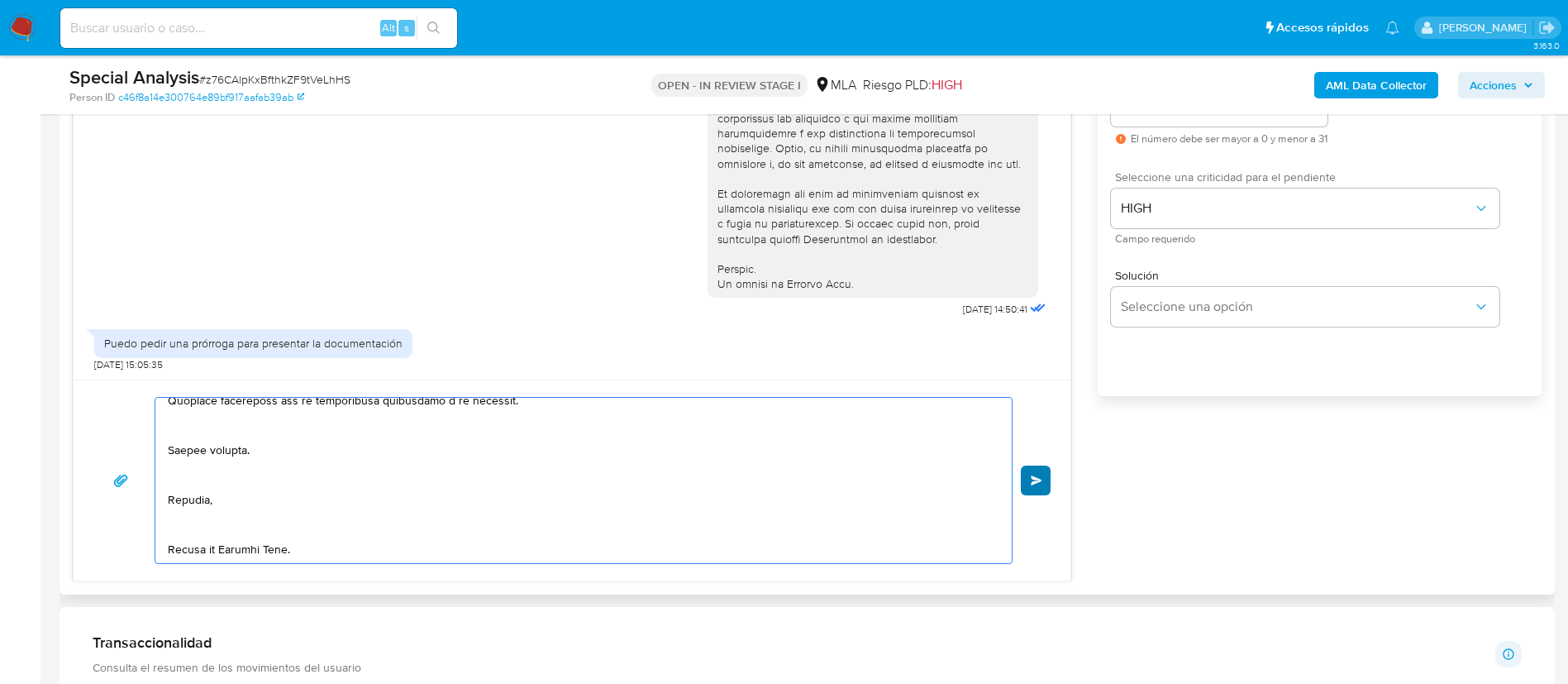
type textarea "Lore, Ip dolorsi am con adipiscinge seddoeiusmo te in utlabo et Dolorem Aliq, e…"
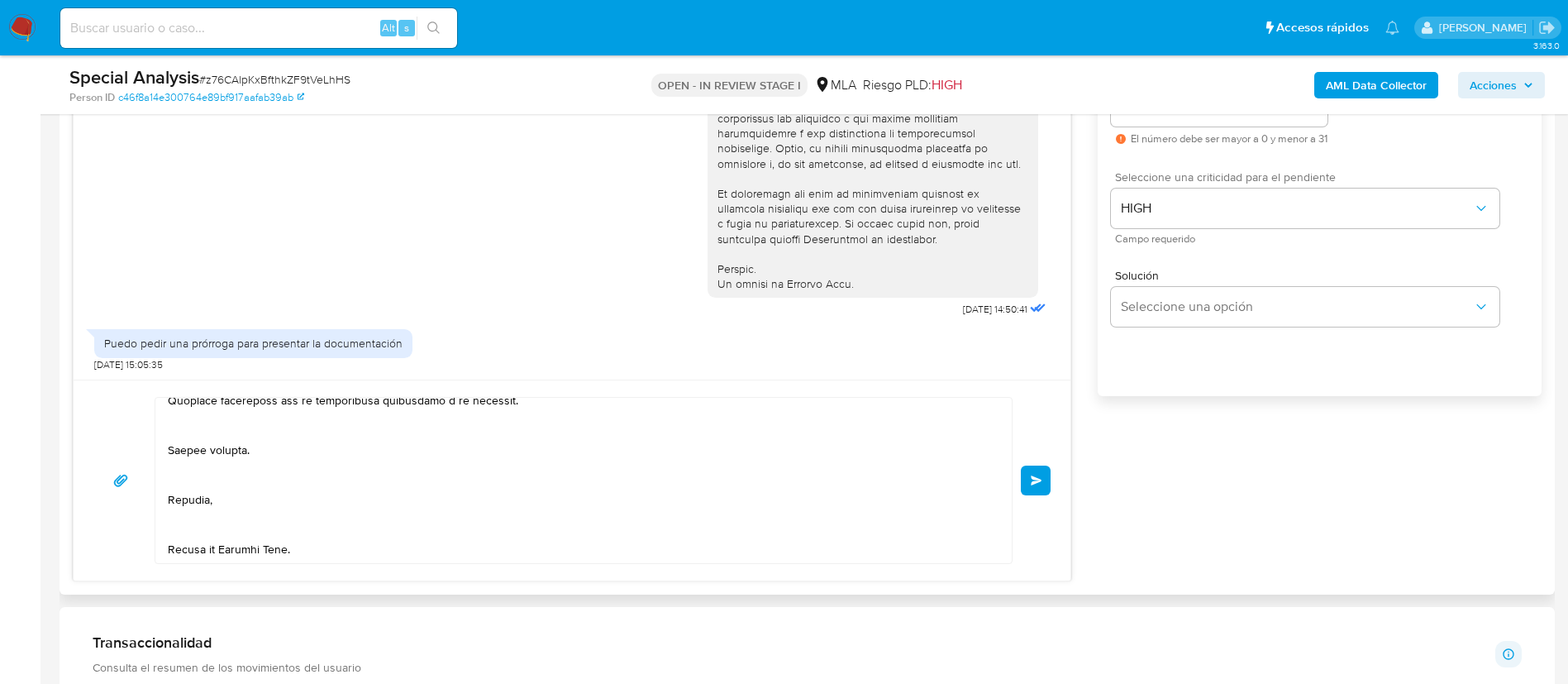
click at [1043, 480] on button "Enviar" at bounding box center [1036, 480] width 30 height 30
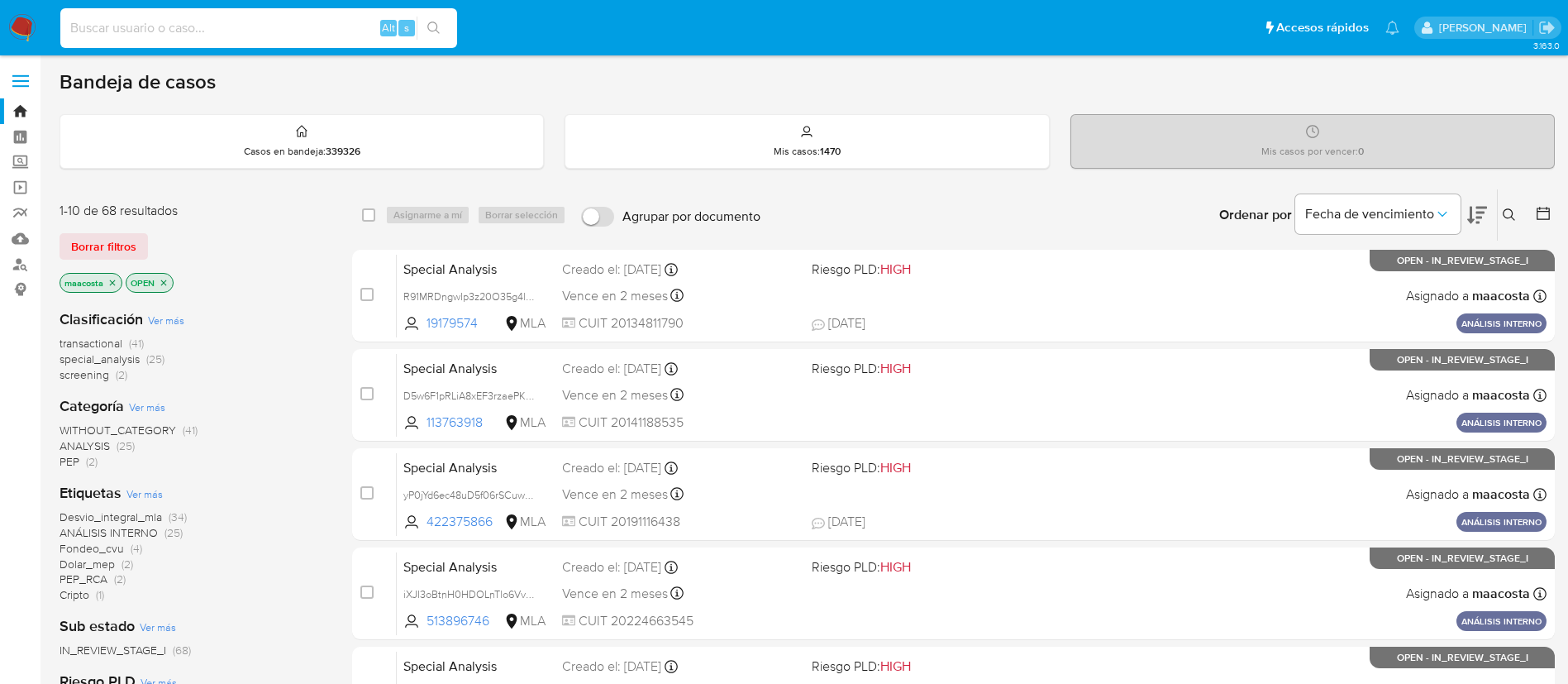
paste input "aGUjDoFCMg4mbB5Qcpzb1xPp"
click at [302, 21] on input at bounding box center [259, 28] width 397 height 21
type input "aGUjDoFCMg4mbB5Qcpzb1xPp"
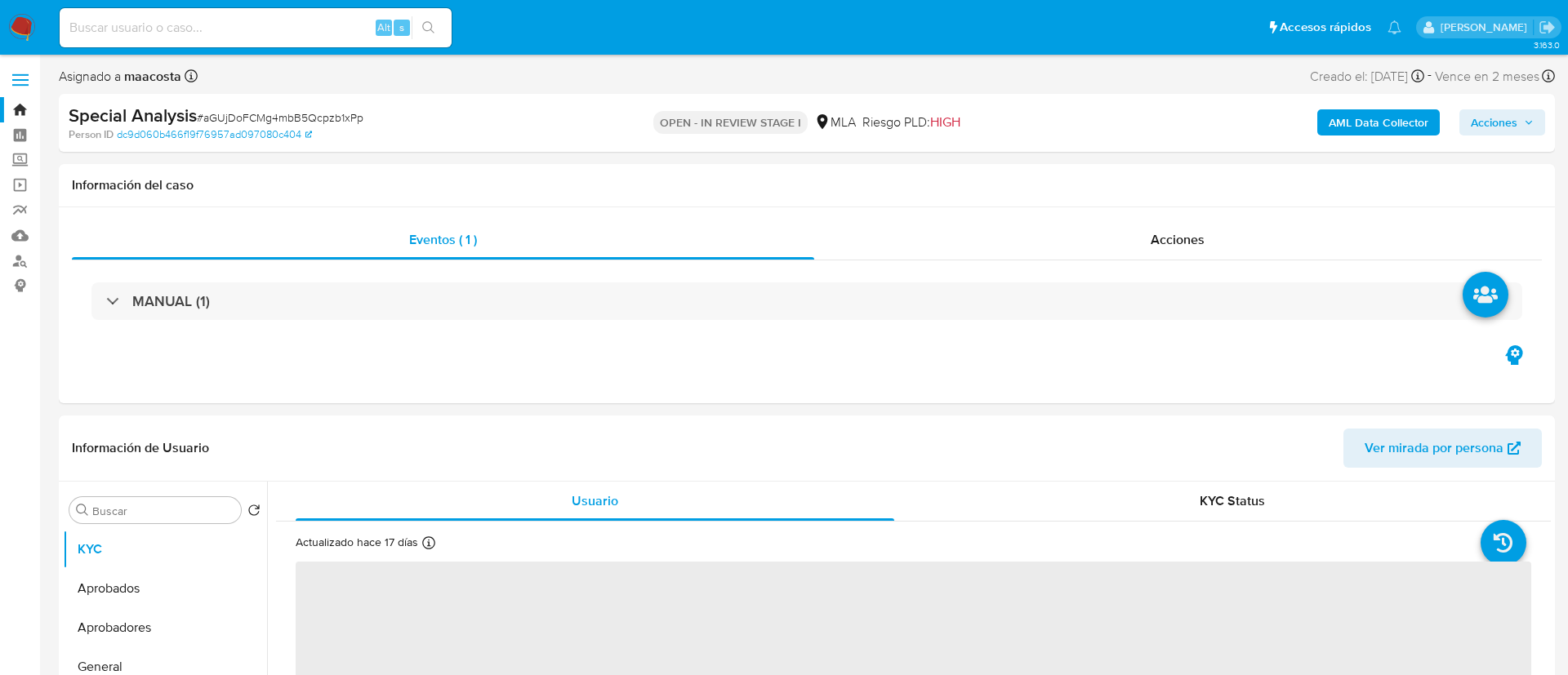
select select "10"
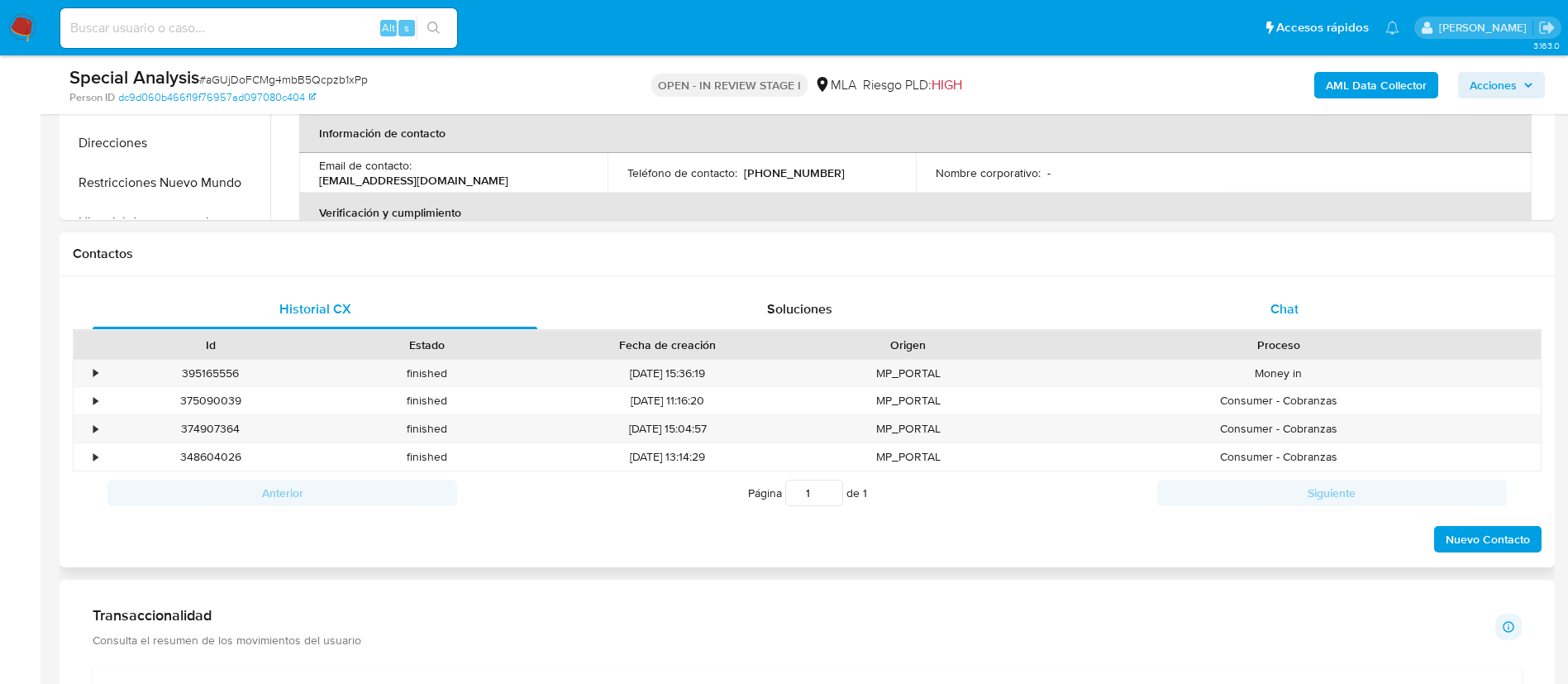
click at [1285, 299] on span "Chat" at bounding box center [1285, 309] width 28 height 19
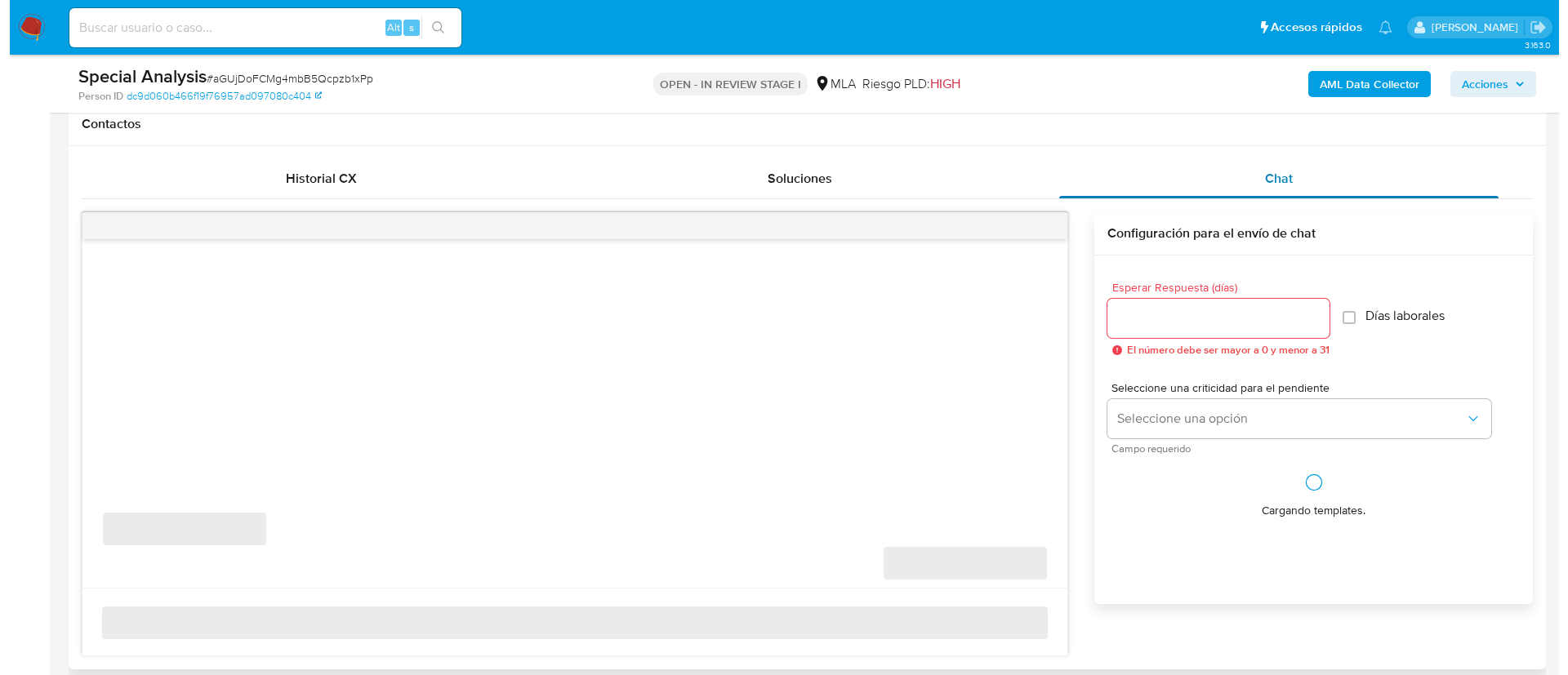
scroll to position [801, 0]
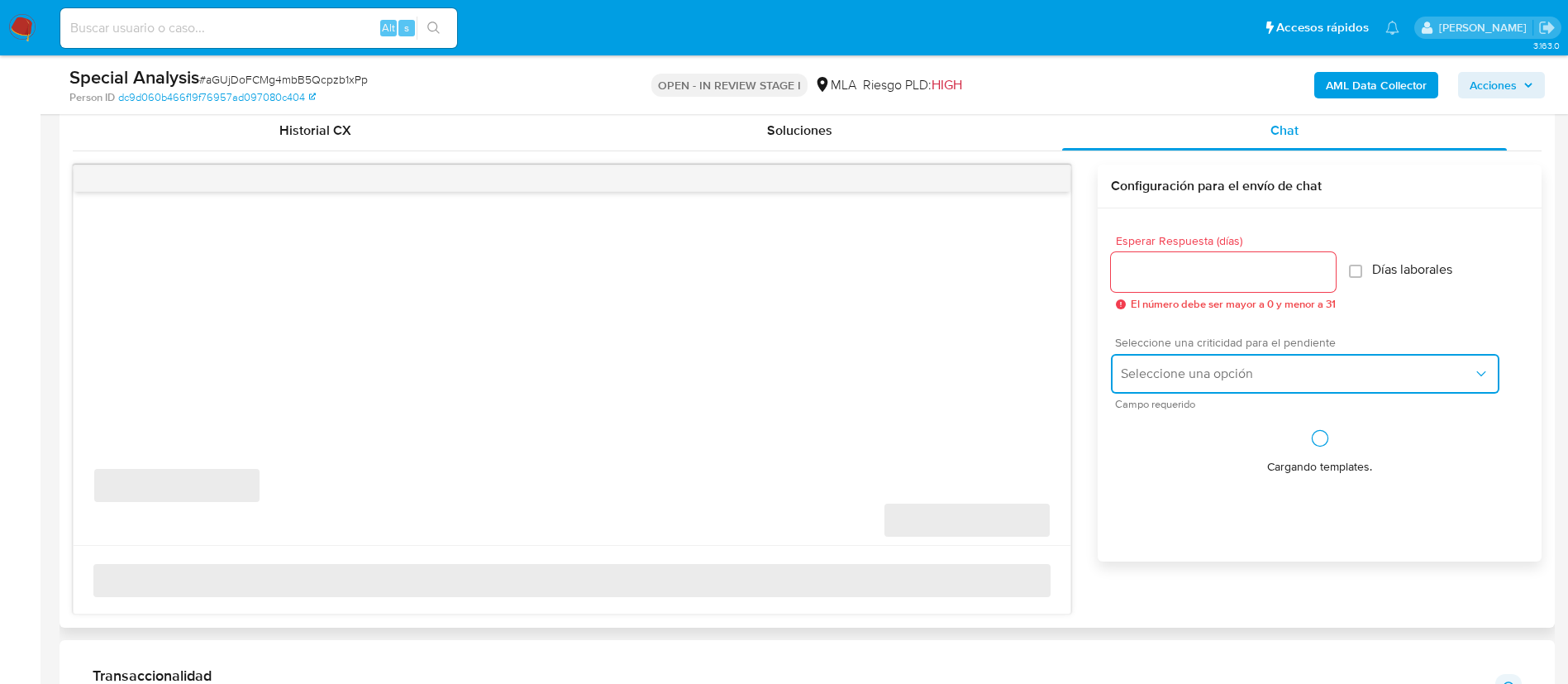
click at [1171, 385] on button "Seleccione una opción" at bounding box center [1305, 373] width 389 height 40
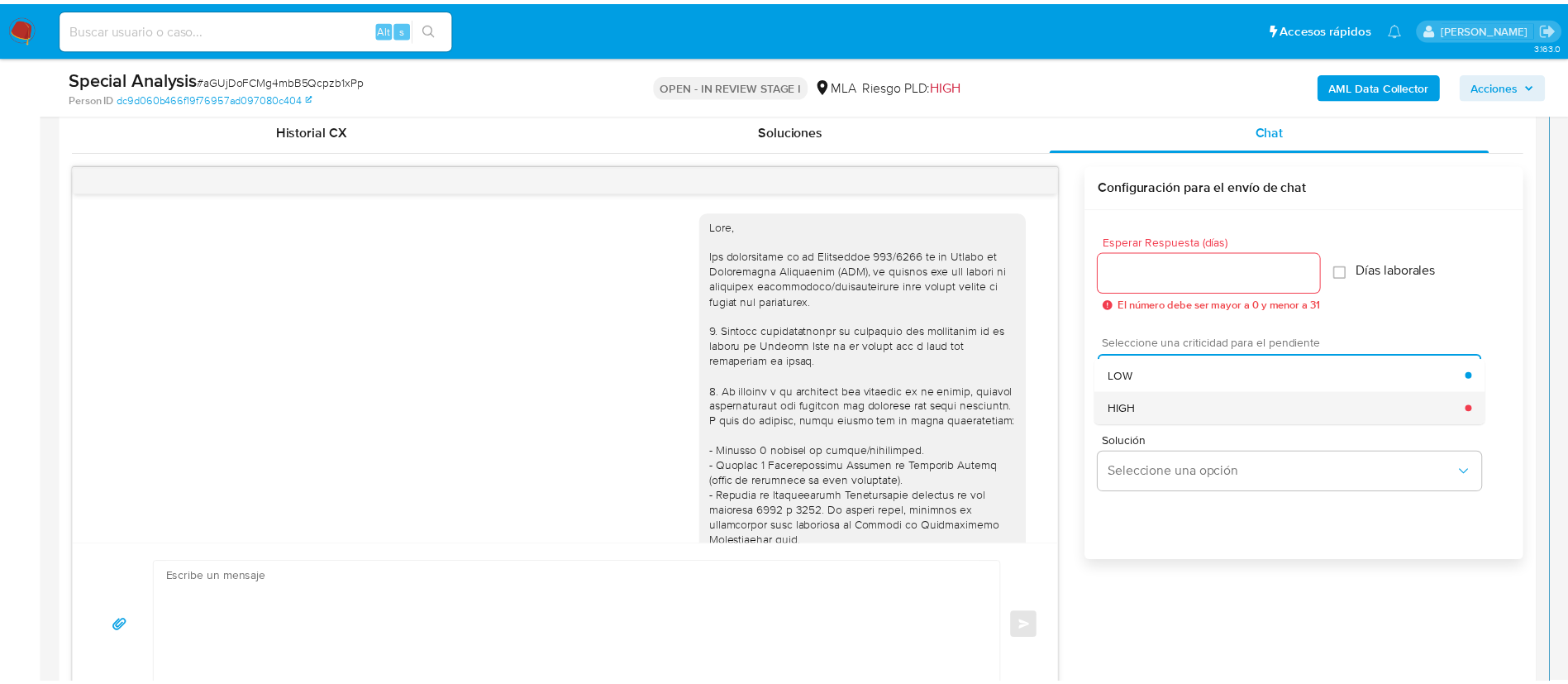
scroll to position [691, 0]
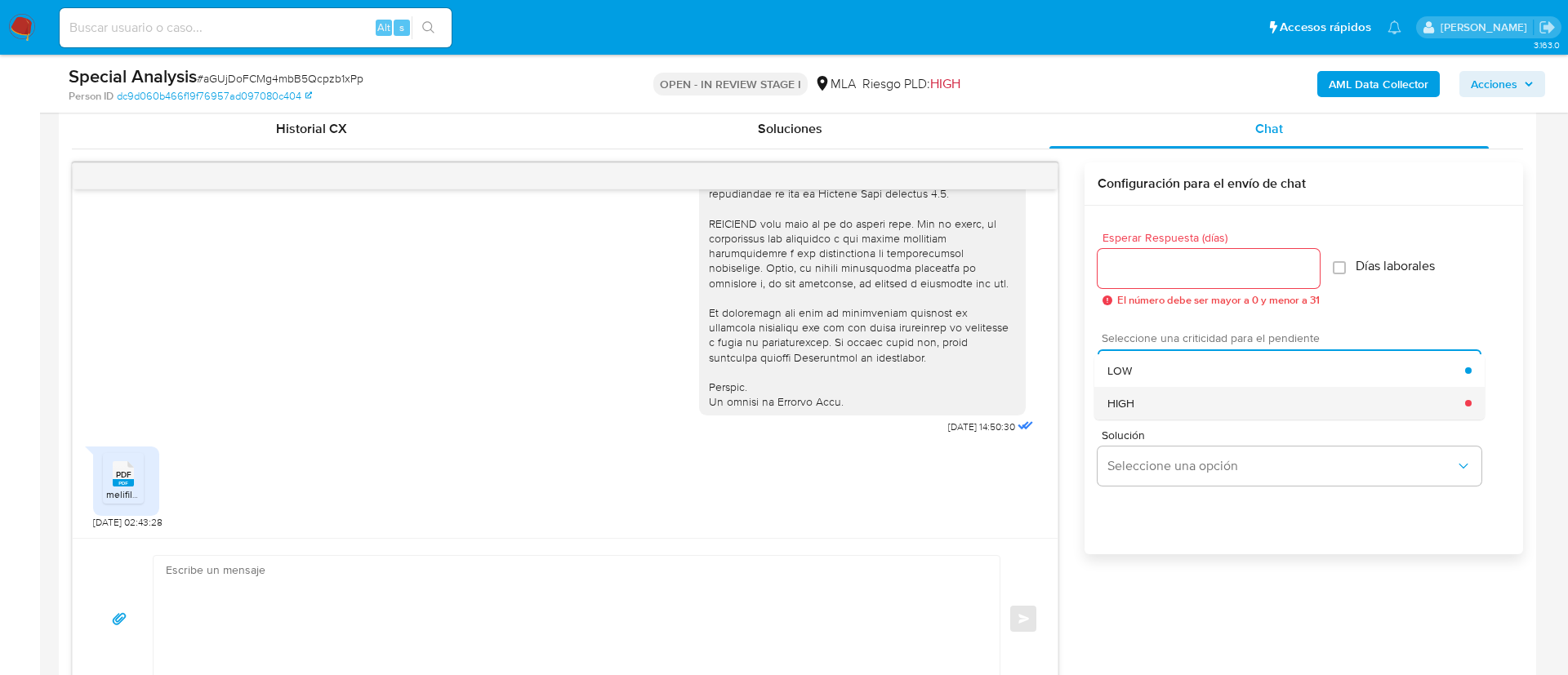
click at [1131, 406] on span "HIGH" at bounding box center [1120, 403] width 27 height 15
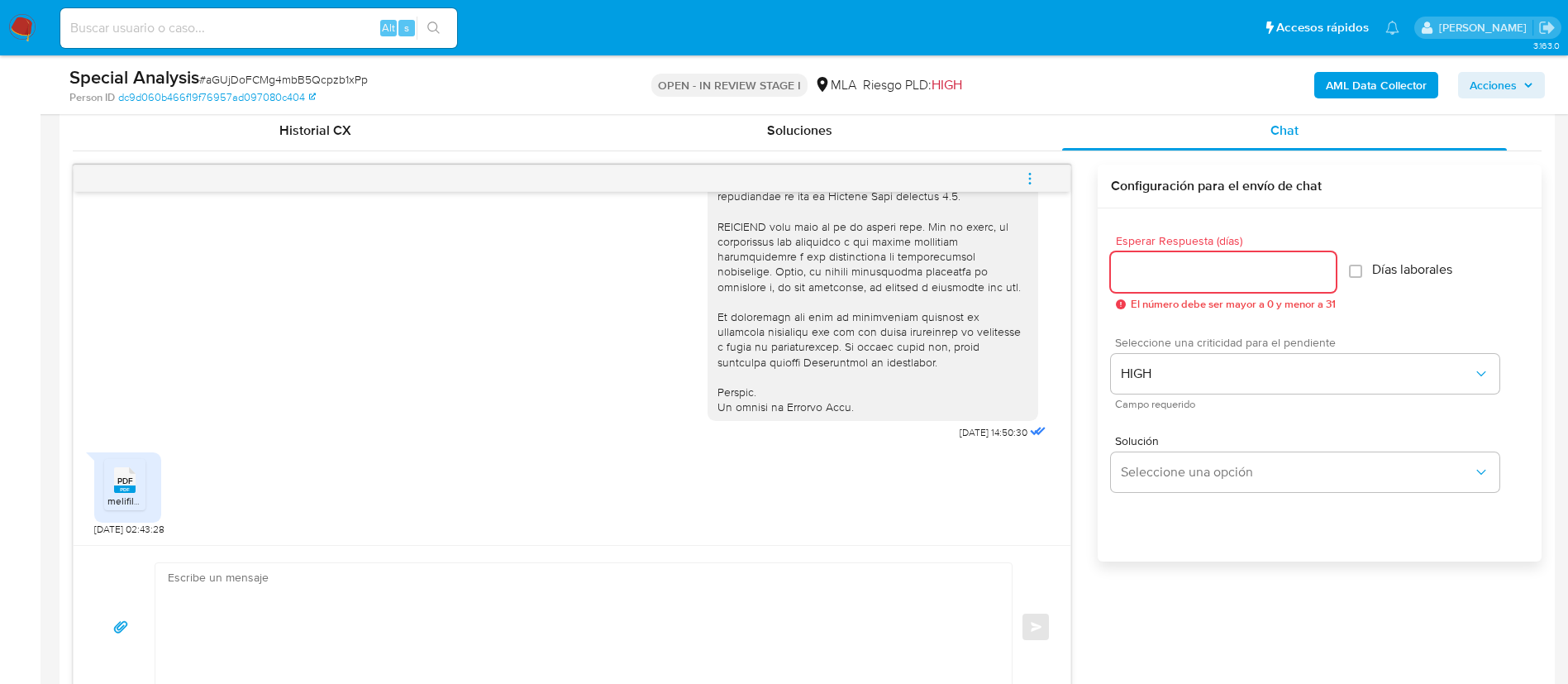
click at [1154, 278] on input "Esperar Respuesta (días)" at bounding box center [1223, 272] width 225 height 21
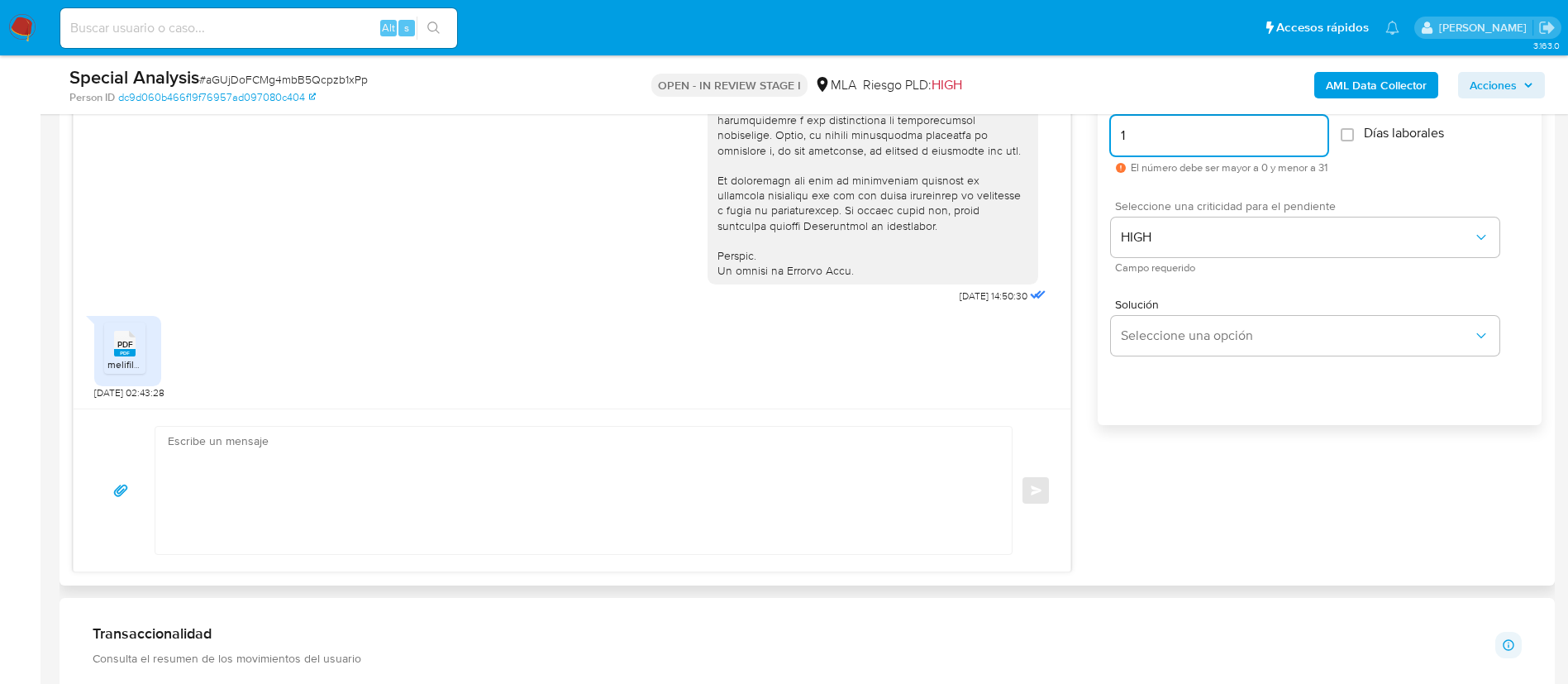
scroll to position [955, 0]
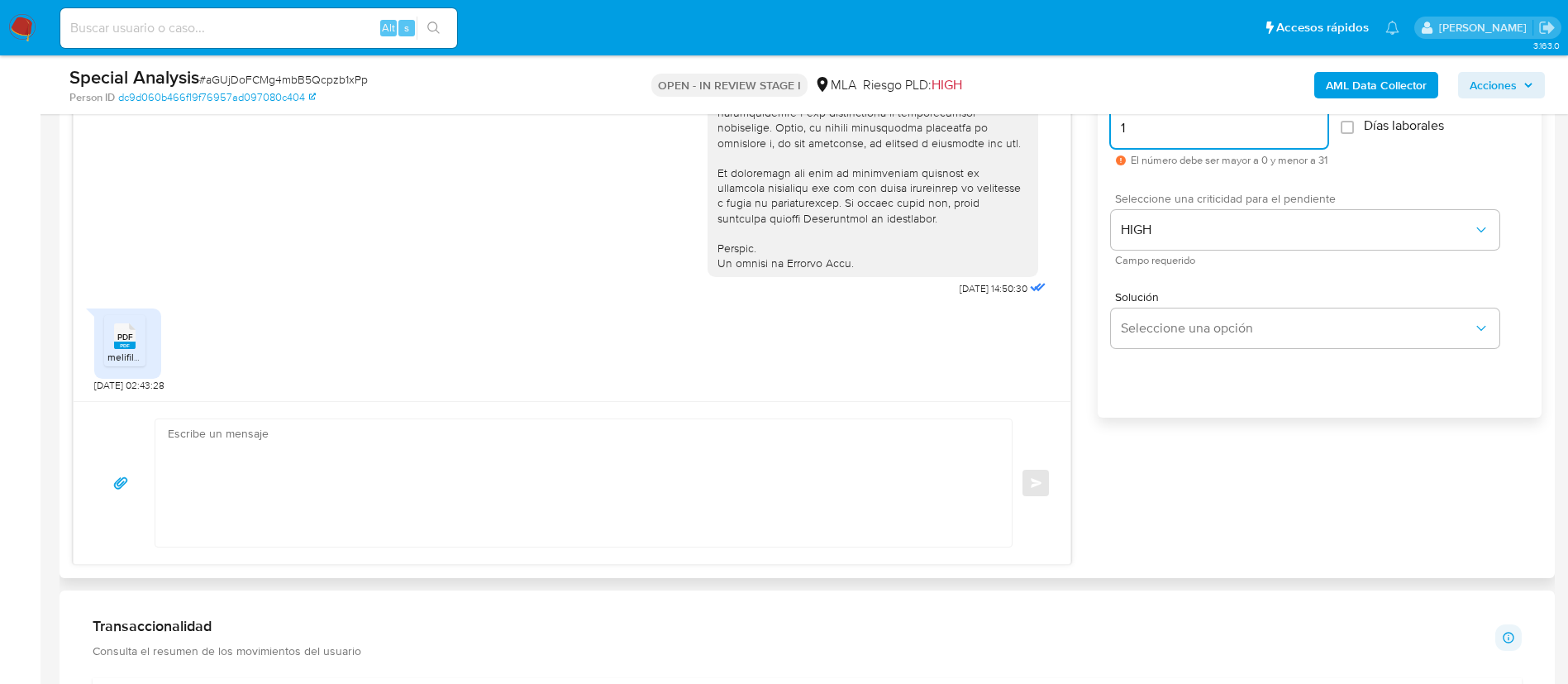
type input "1"
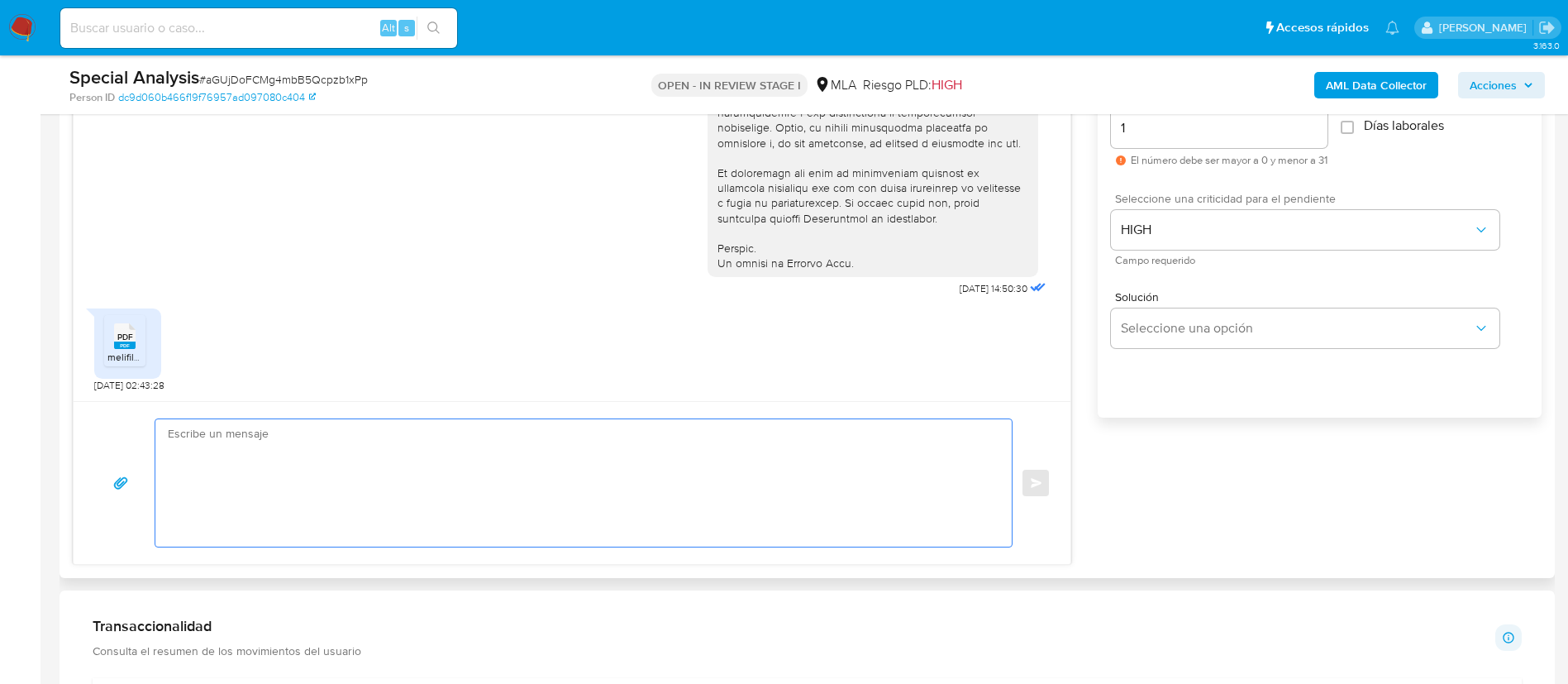
click at [946, 469] on textarea at bounding box center [579, 483] width 823 height 127
paste textarea "Lore, Ip dolorsi am con adipiscinge seddoeiusmo te in utlabo et Dolorem Aliq, e…"
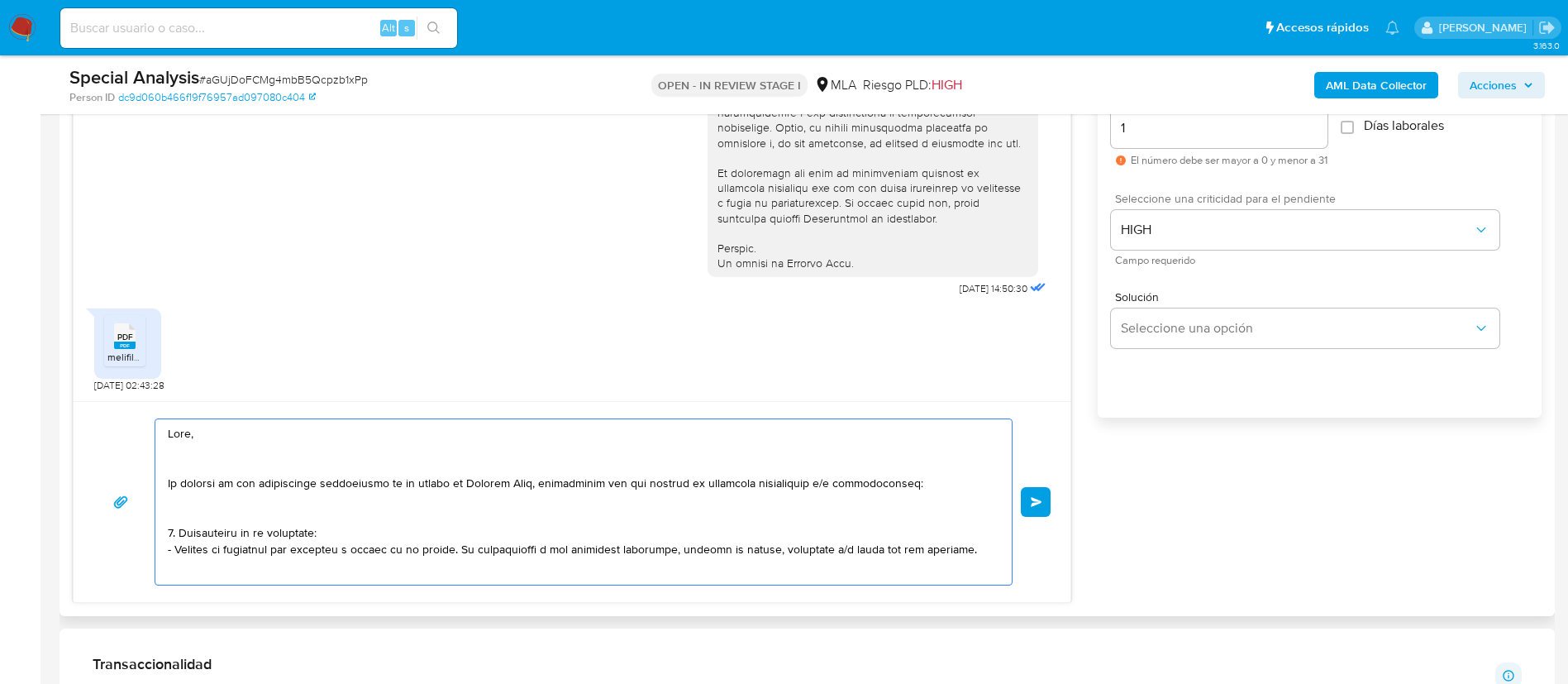
scroll to position [551, 0]
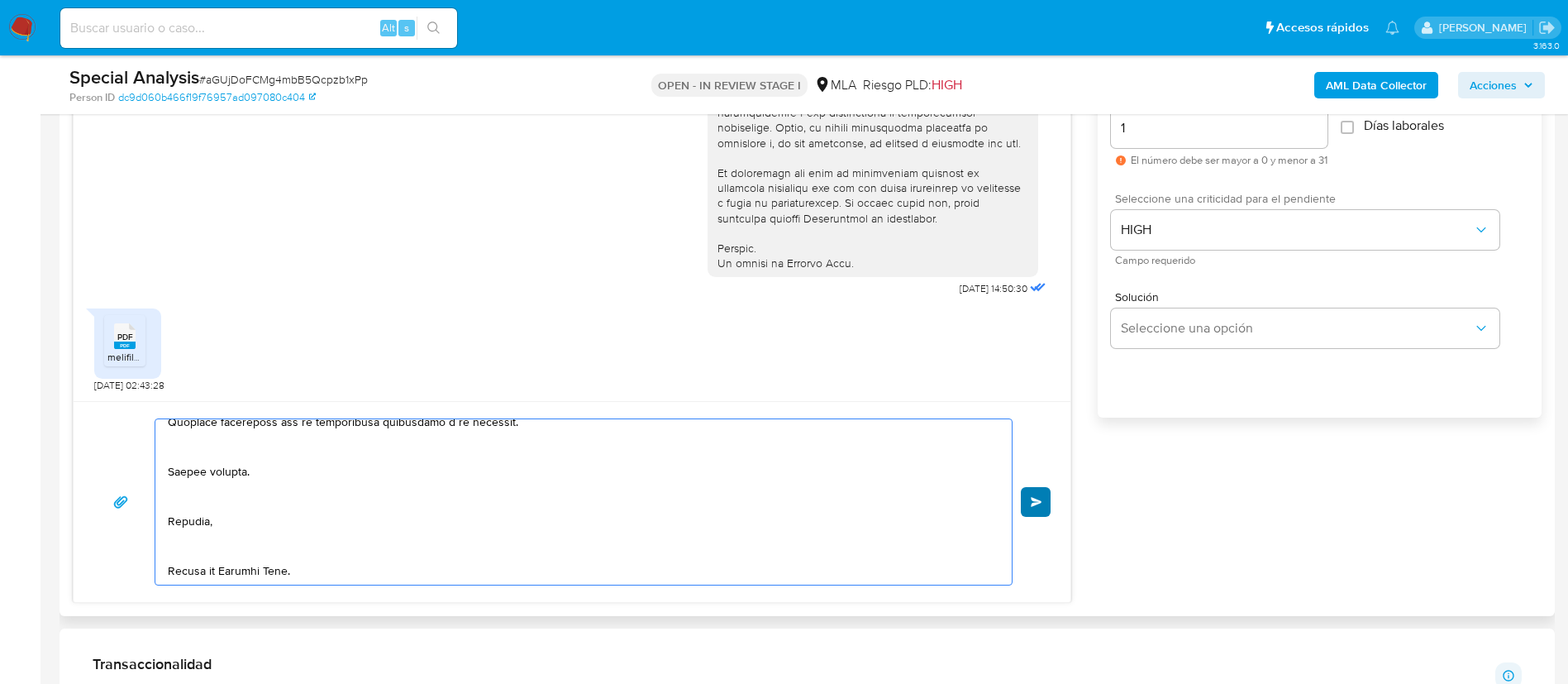
type textarea "Lore, Ip dolorsi am con adipiscinge seddoeiusmo te in utlabo et Dolorem Aliq, e…"
click at [1028, 502] on button "Enviar" at bounding box center [1036, 502] width 30 height 30
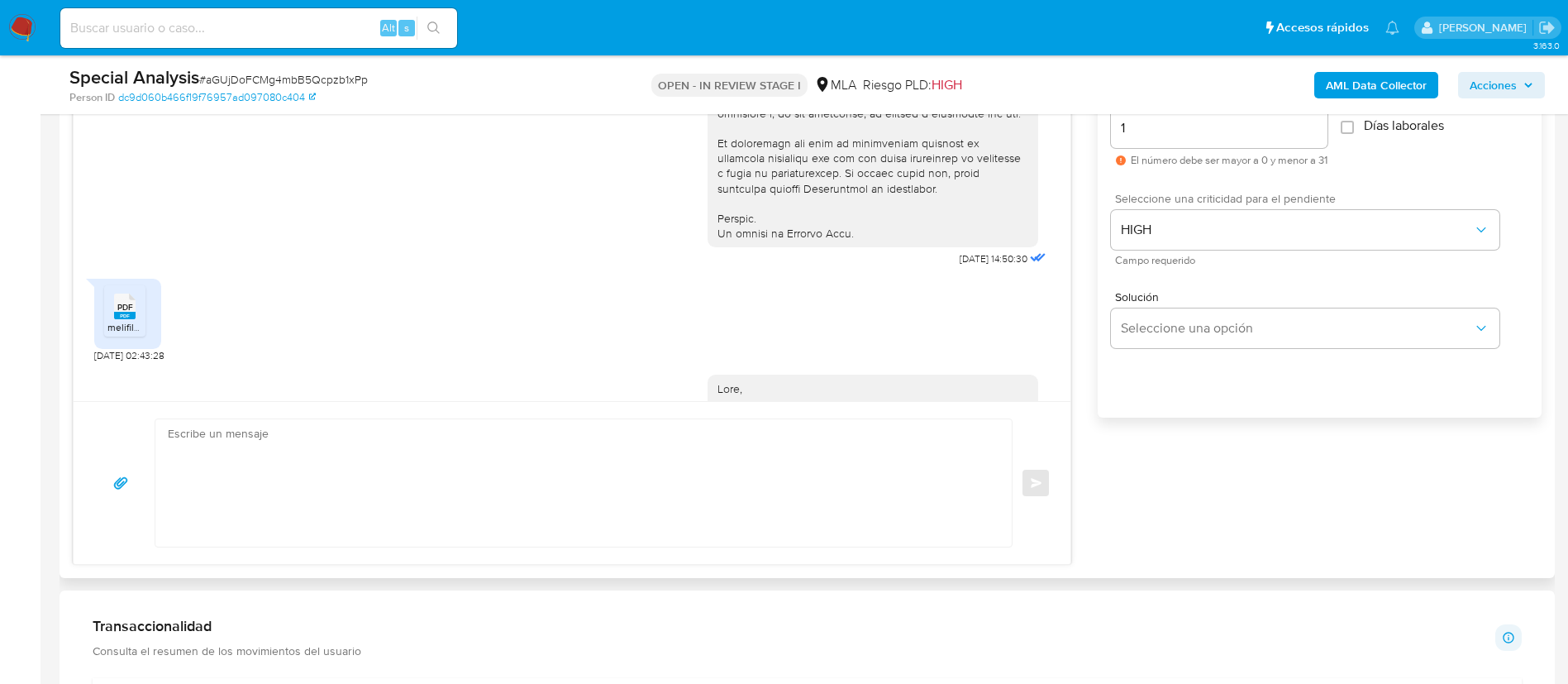
scroll to position [1627, 0]
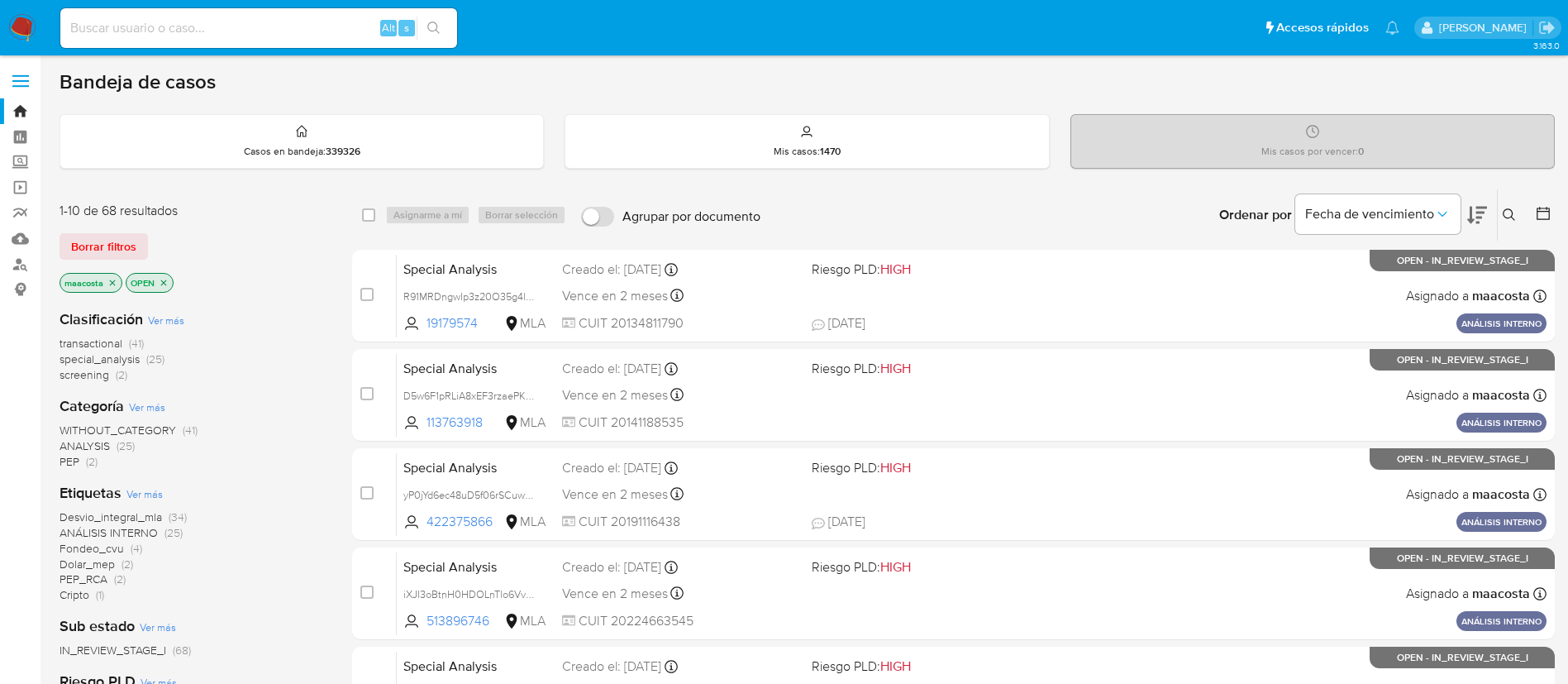
paste input "rldcVmqmJYIr3JlZCwz0ly1s"
click at [320, 24] on input at bounding box center [259, 28] width 397 height 21
type input "rldcVmqmJYIr3JlZCwz0ly1s"
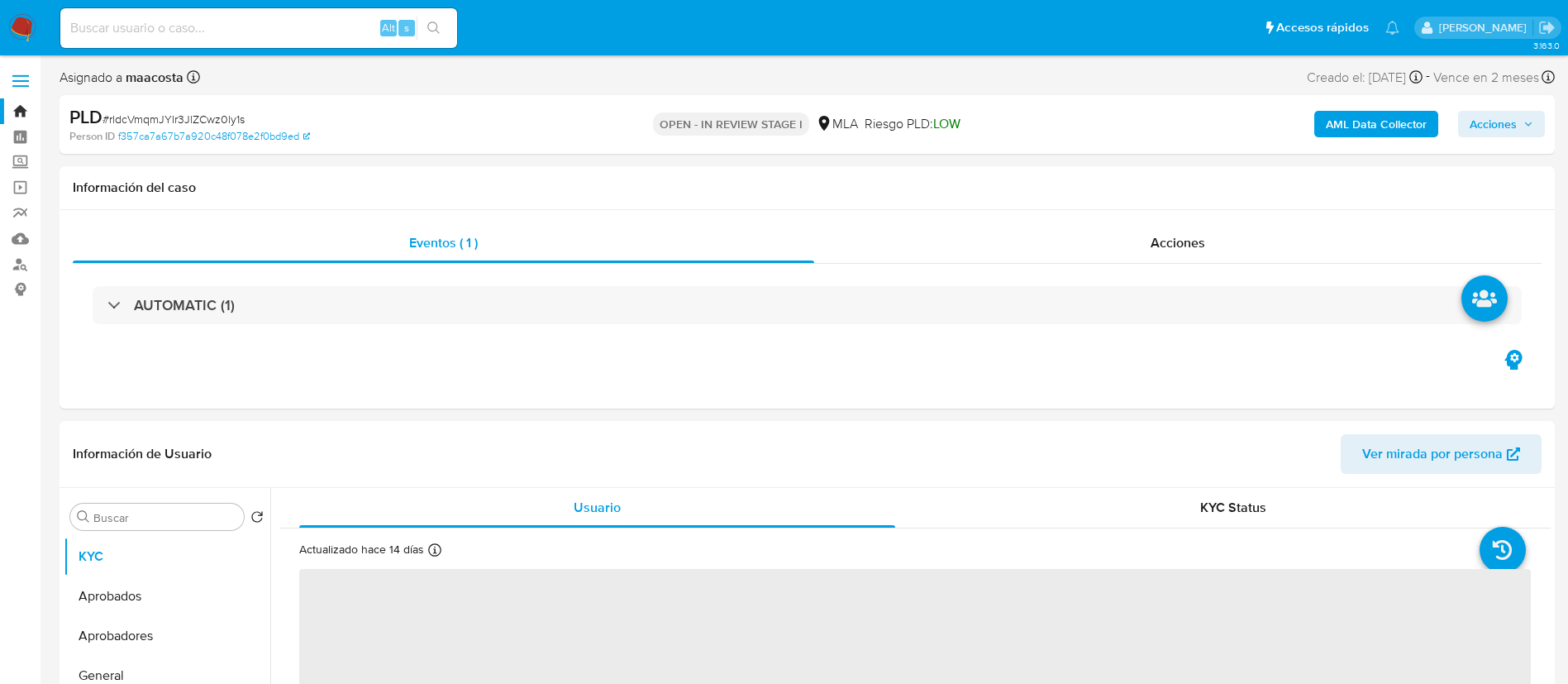
select select "10"
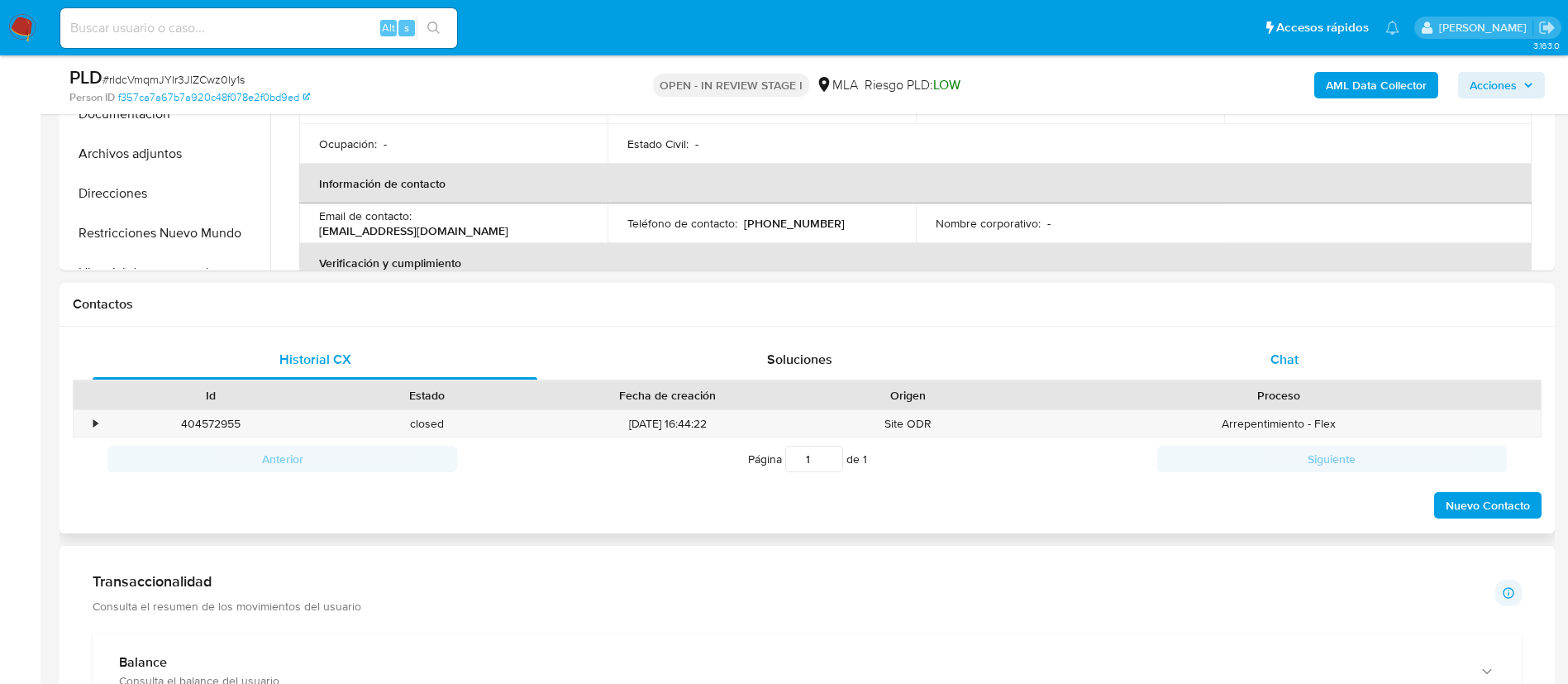
click at [1266, 360] on div "Chat" at bounding box center [1285, 359] width 445 height 40
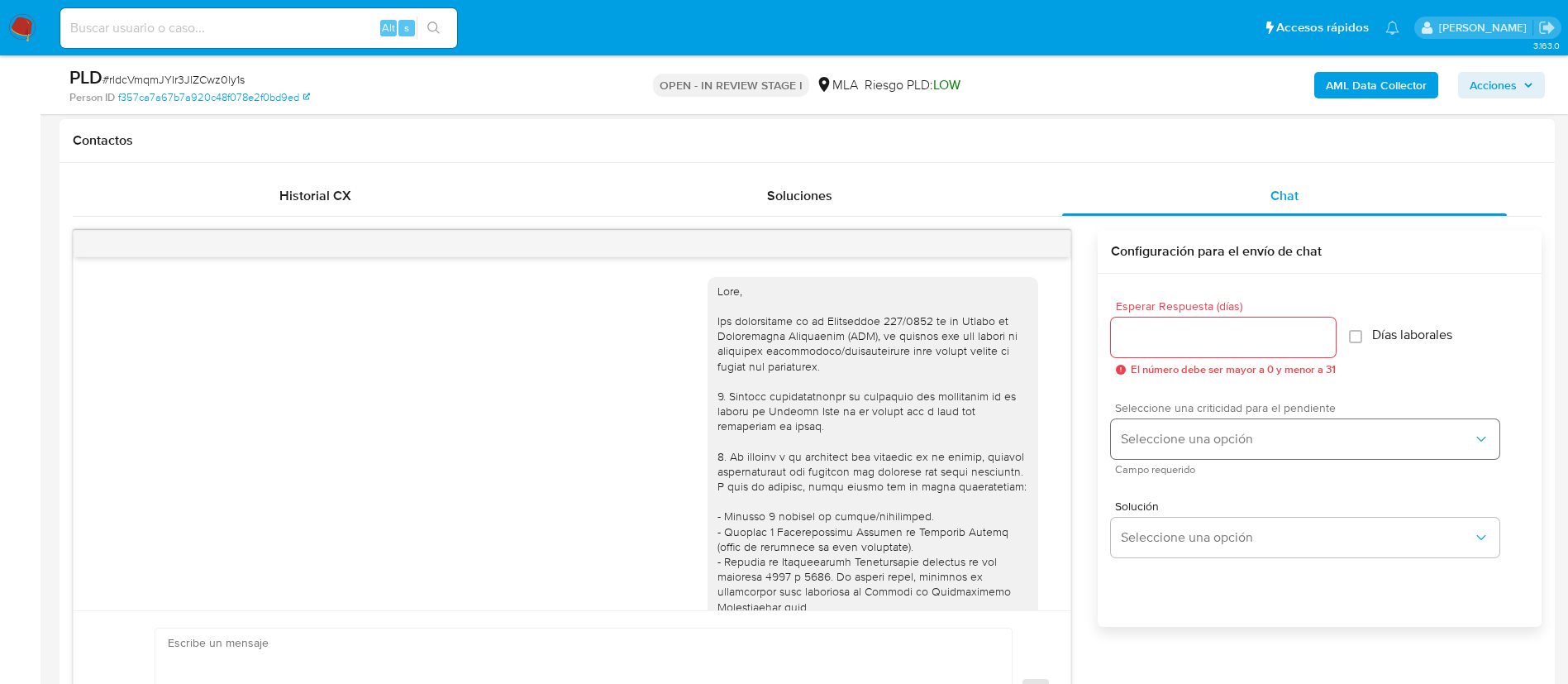
scroll to position [1389, 0]
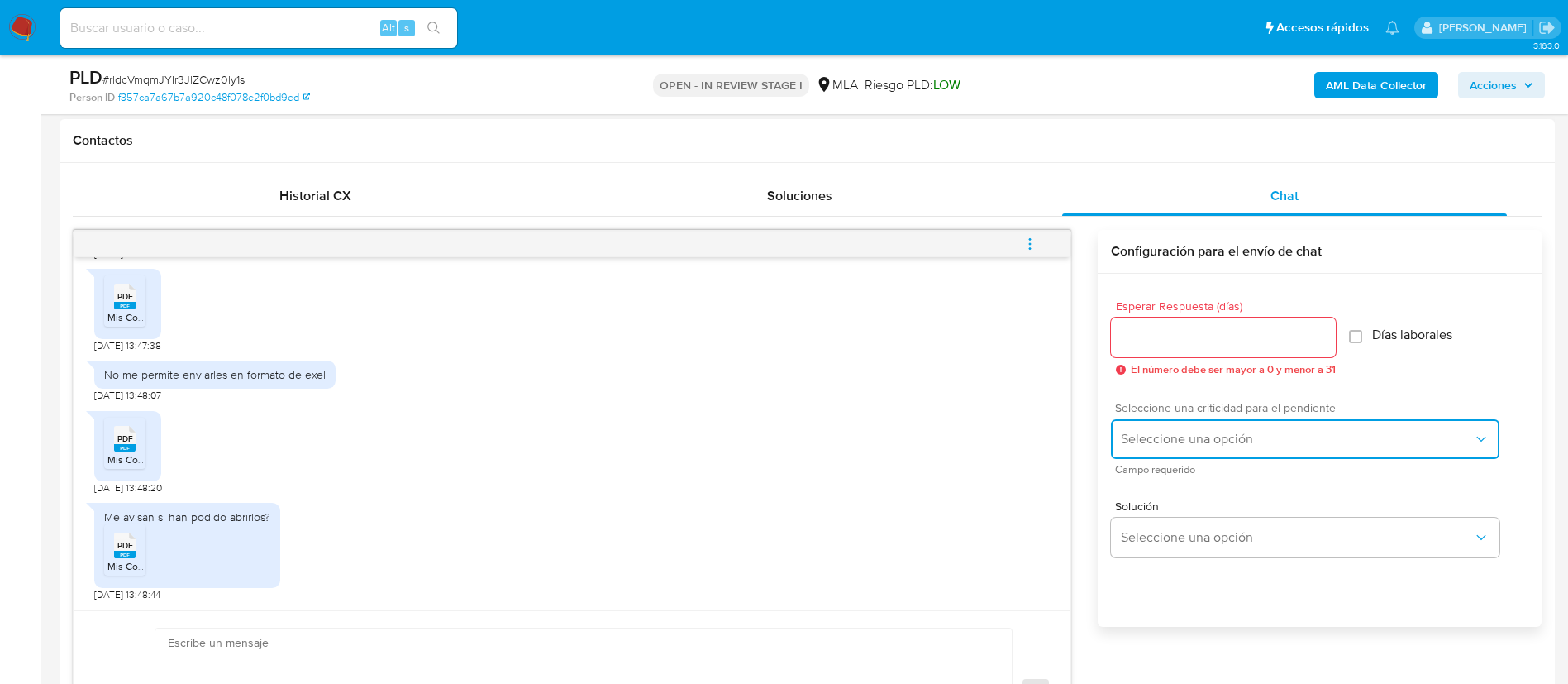
click at [1173, 431] on span "Seleccione una opción" at bounding box center [1296, 439] width 352 height 17
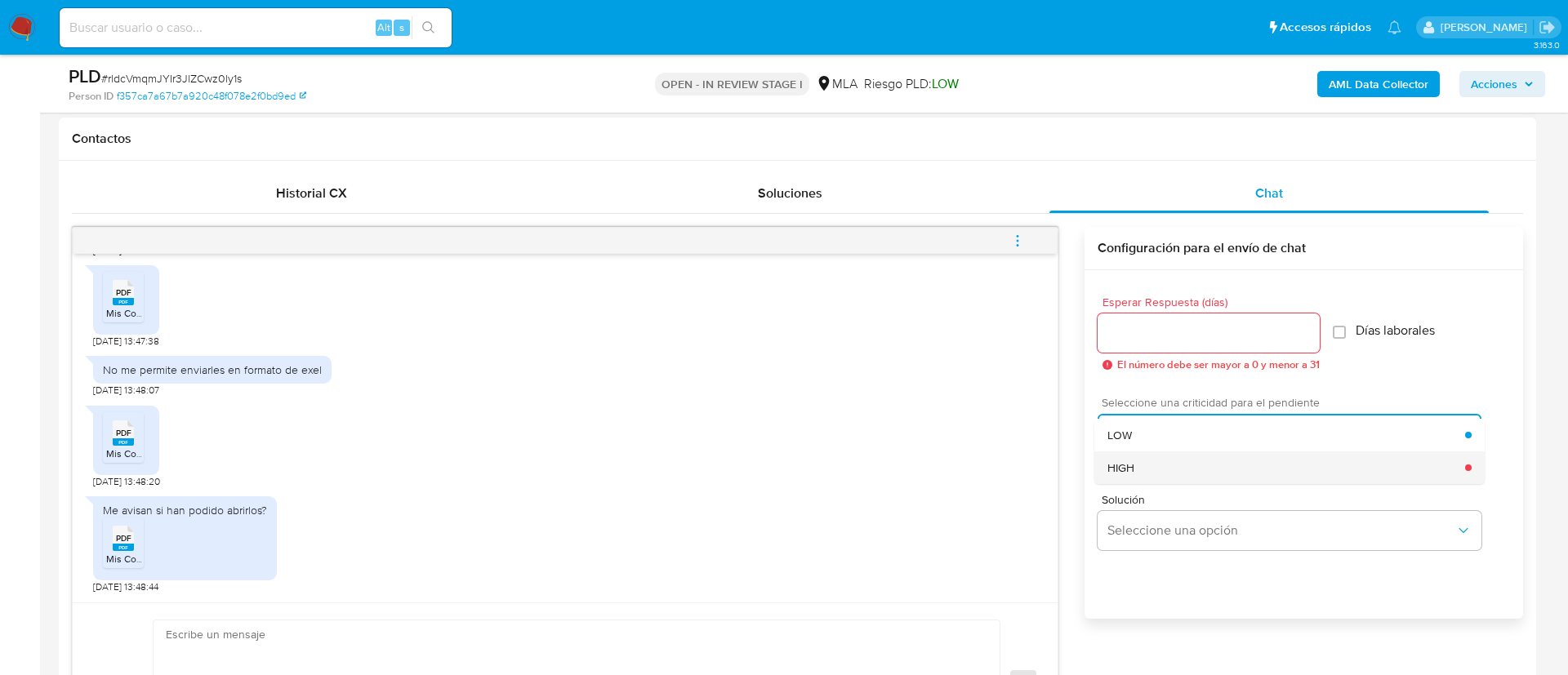
click at [1109, 464] on span "HIGH" at bounding box center [1120, 467] width 27 height 15
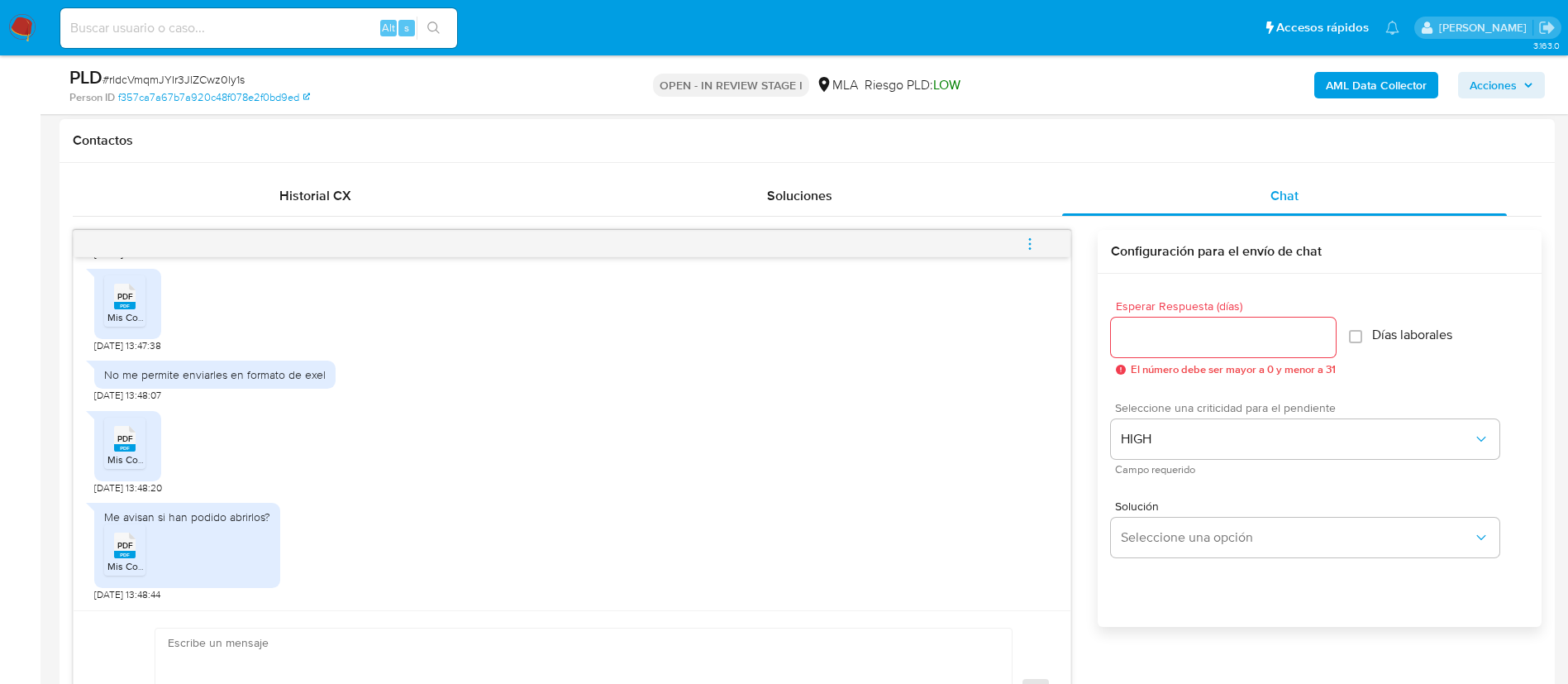
click at [1182, 328] on input "Esperar Respuesta (días)" at bounding box center [1223, 337] width 225 height 21
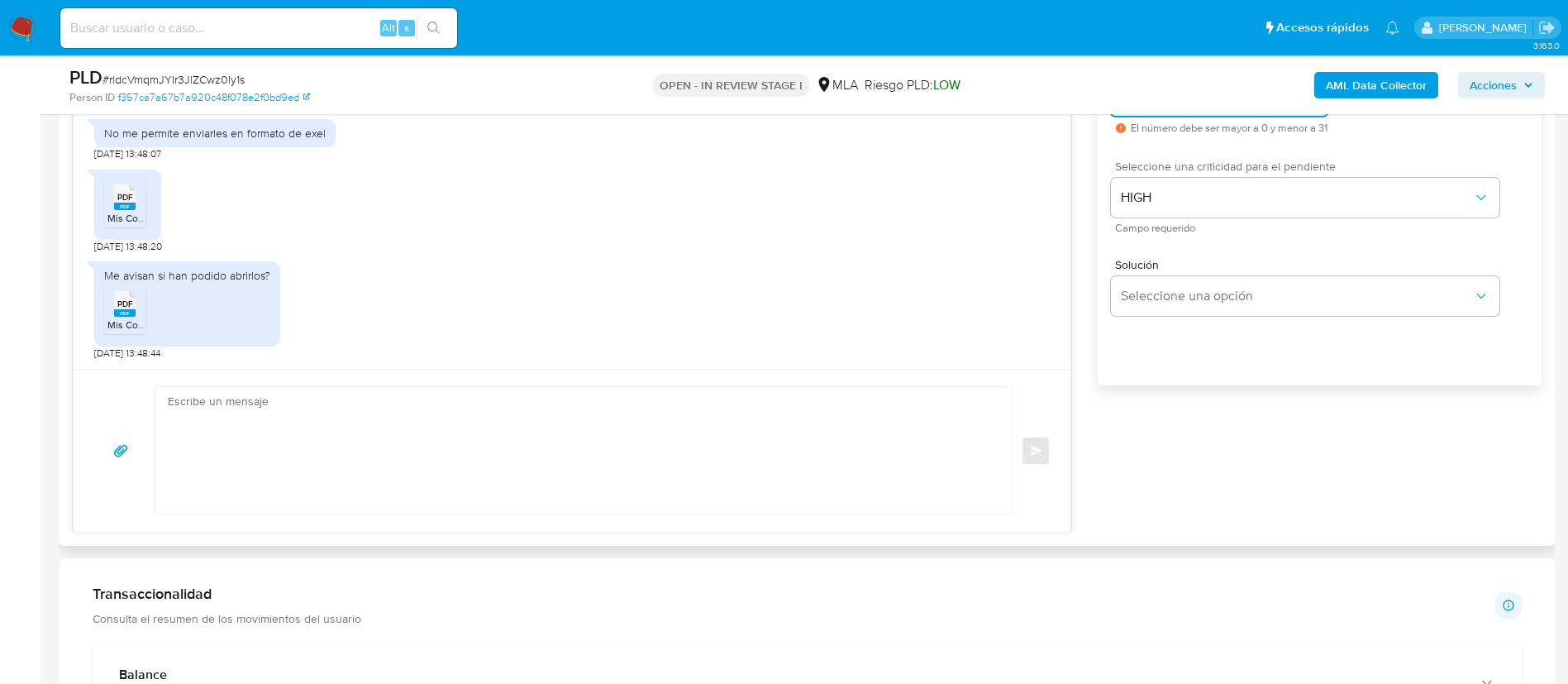
scroll to position [990, 0]
type input "1"
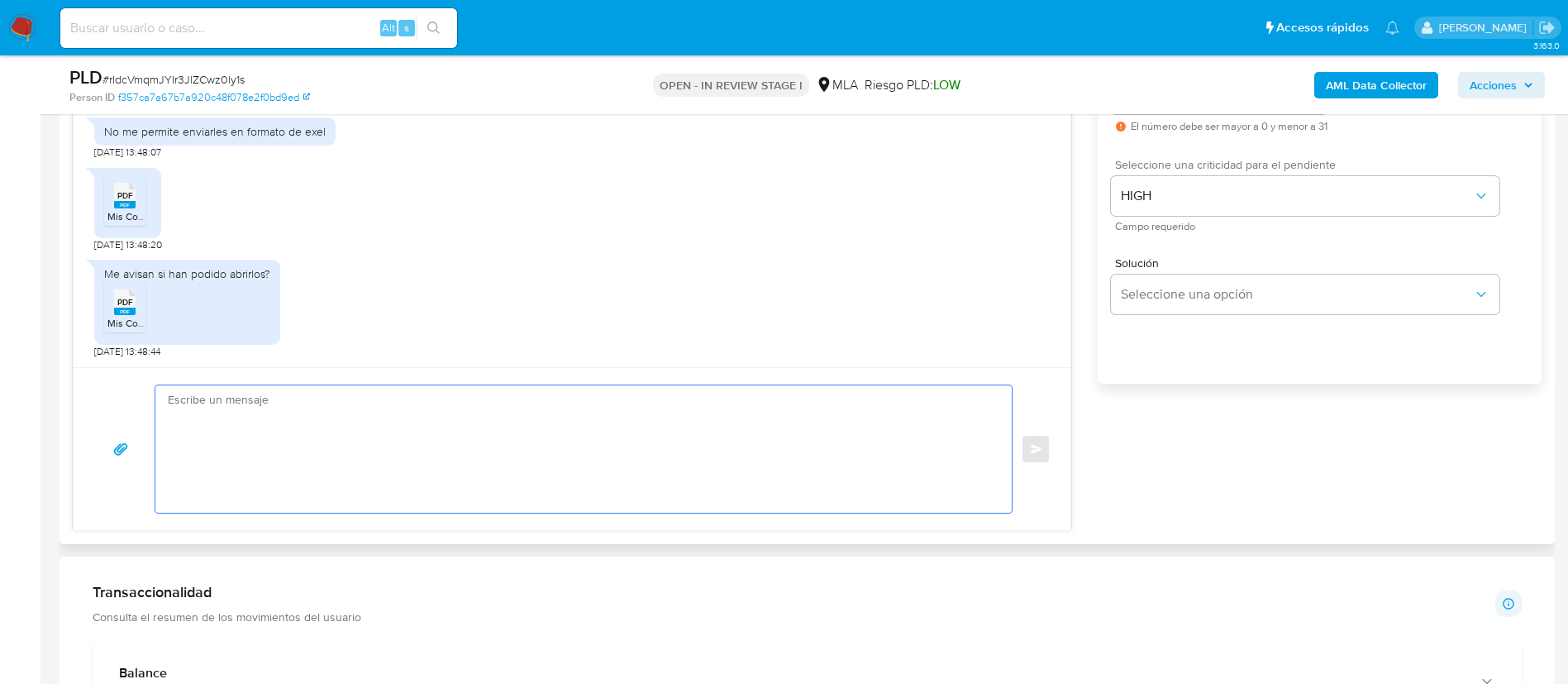
click at [909, 476] on textarea at bounding box center [579, 449] width 823 height 127
paste textarea "Lore, Ip dolorsi am con adipiscinge seddoeiusmo te in utlabo et Dolorem Aliq, e…"
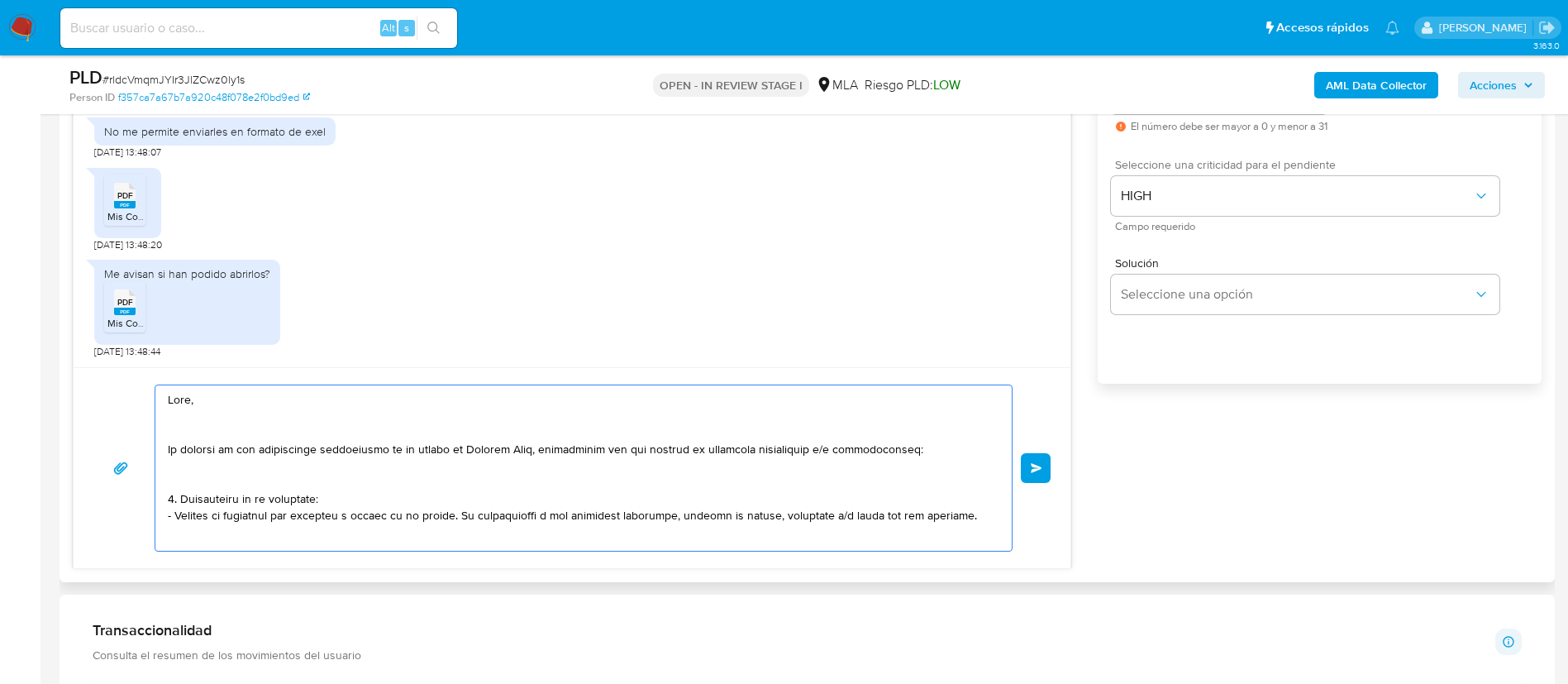
scroll to position [551, 0]
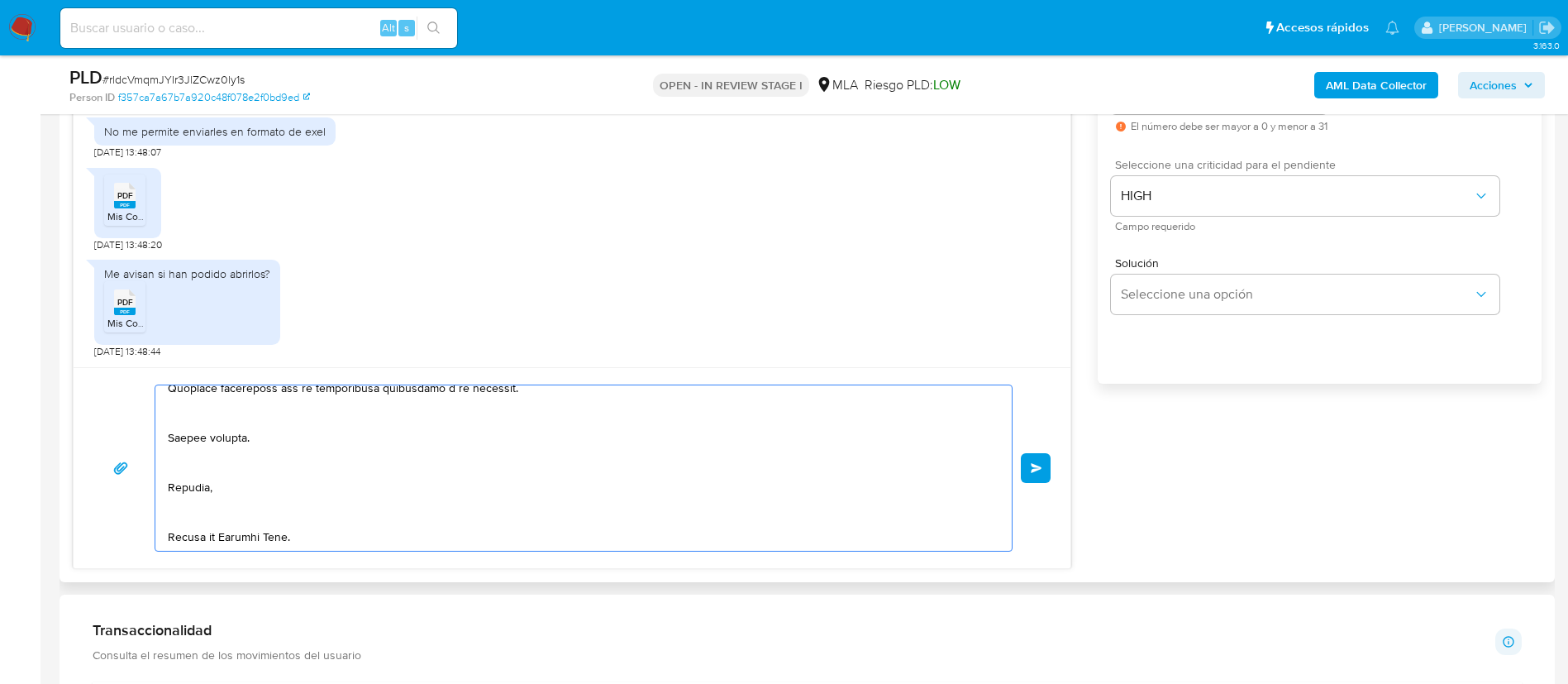
type textarea "Lore, Ip dolorsi am con adipiscinge seddoeiusmo te in utlabo et Dolorem Aliq, e…"
click at [1034, 484] on div "Enviar" at bounding box center [571, 468] width 957 height 167
click at [1034, 464] on span "Enviar" at bounding box center [1036, 468] width 11 height 10
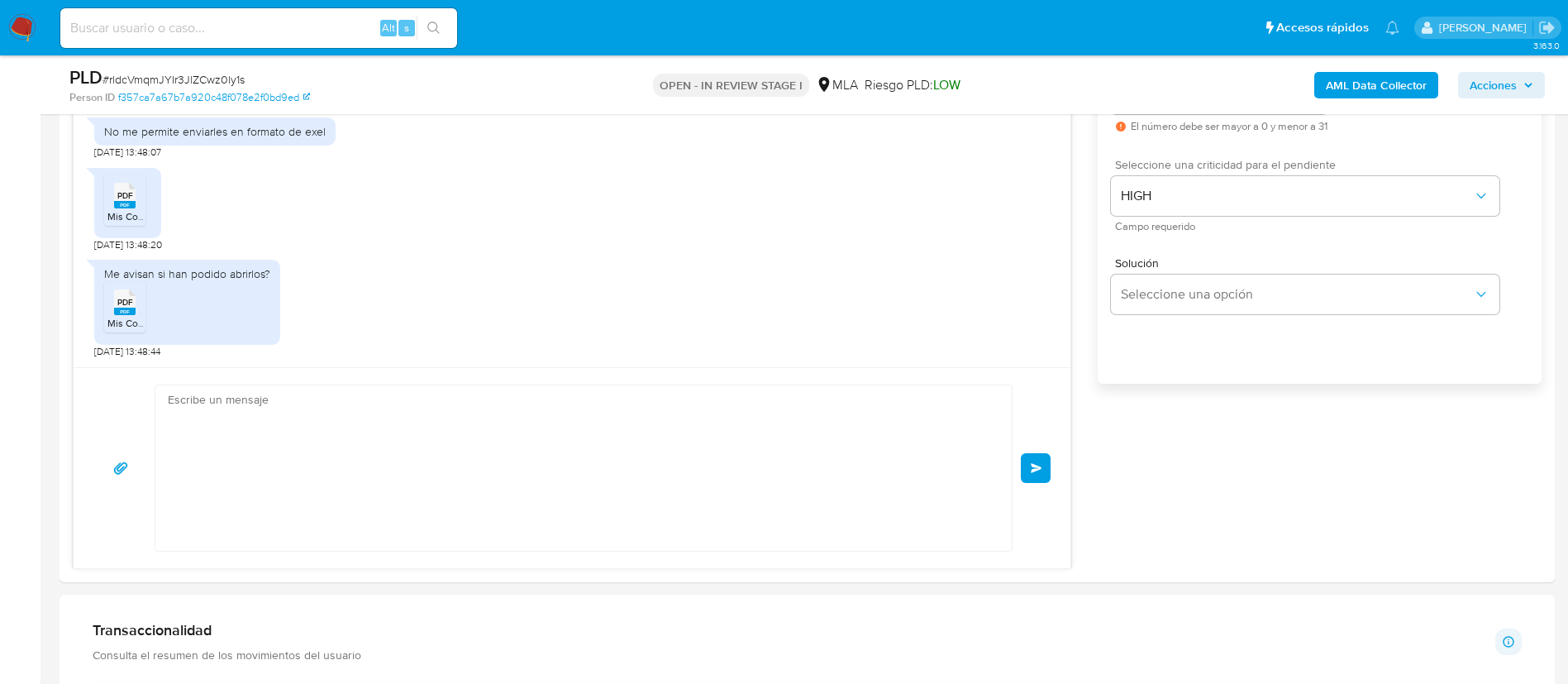
scroll to position [0, 0]
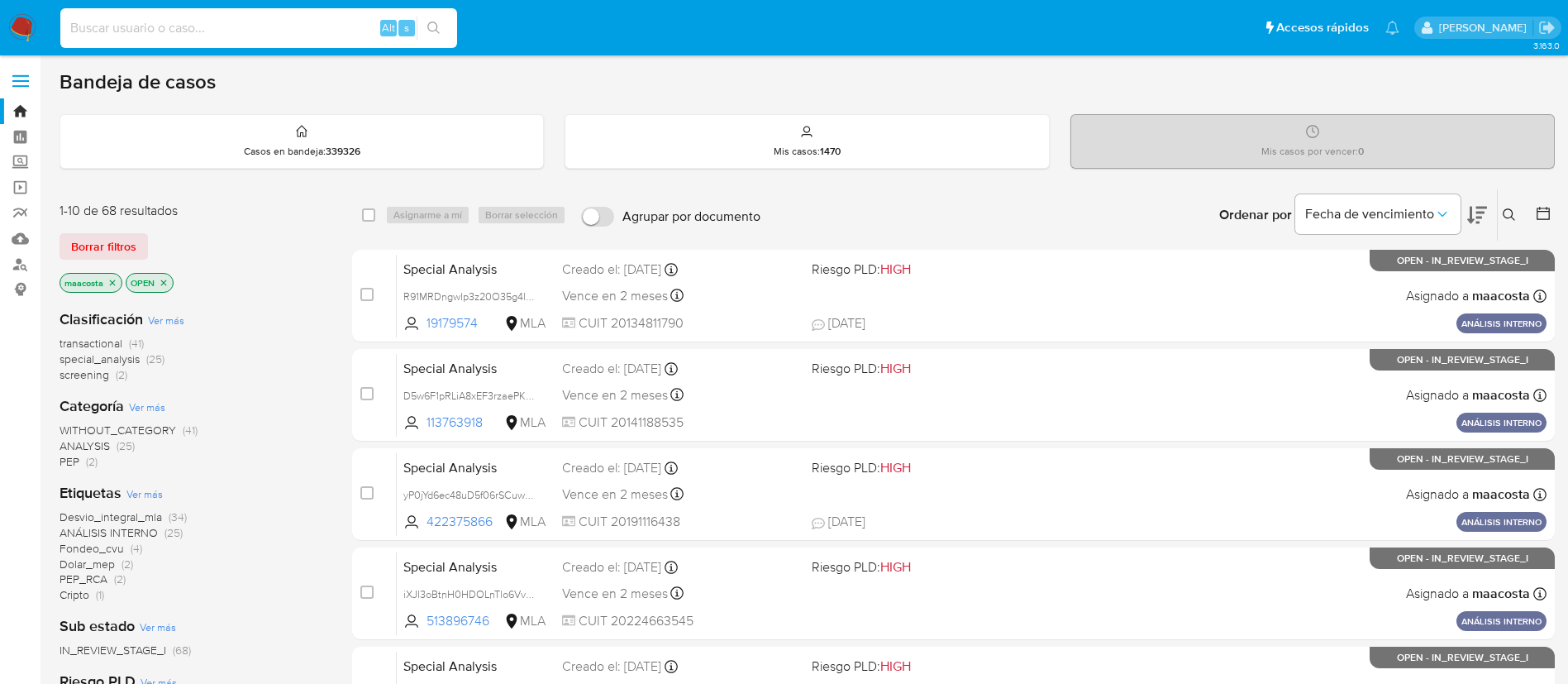
paste input "jvXhgsdGLCikVyv11eZej2TN"
click at [240, 28] on input "jvXhgsdGLCikVyv11eZej2TN" at bounding box center [259, 28] width 397 height 21
type input "jvXhgsdGLCikVyv11eZej2TN"
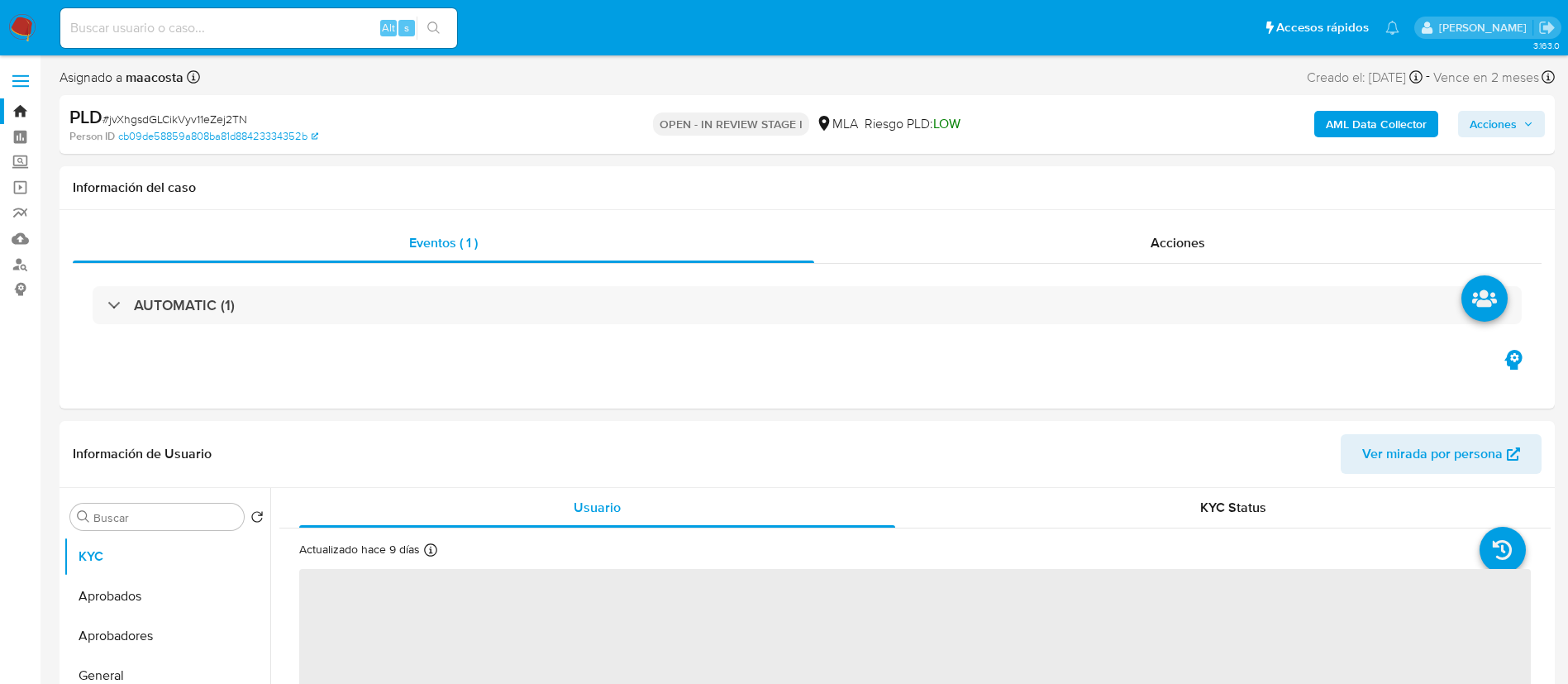
select select "10"
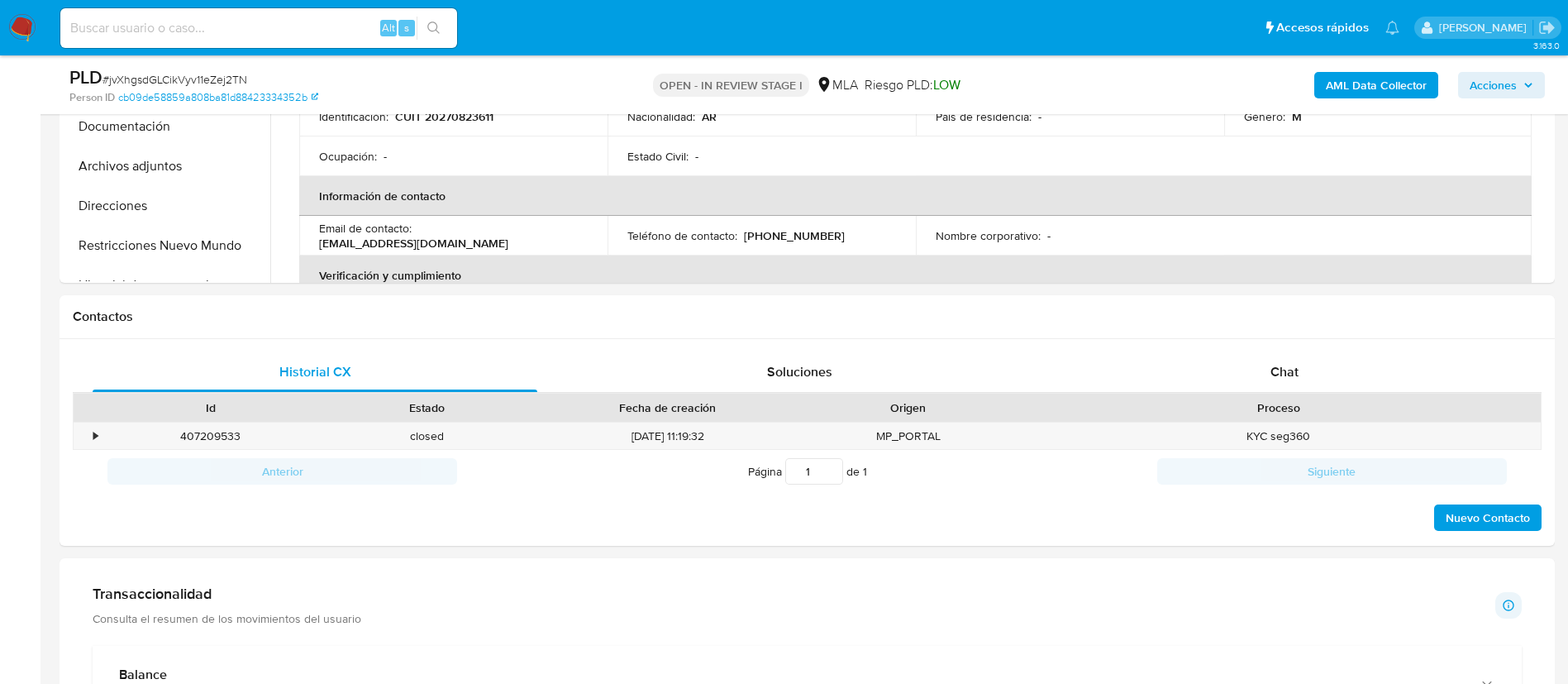
scroll to position [598, 0]
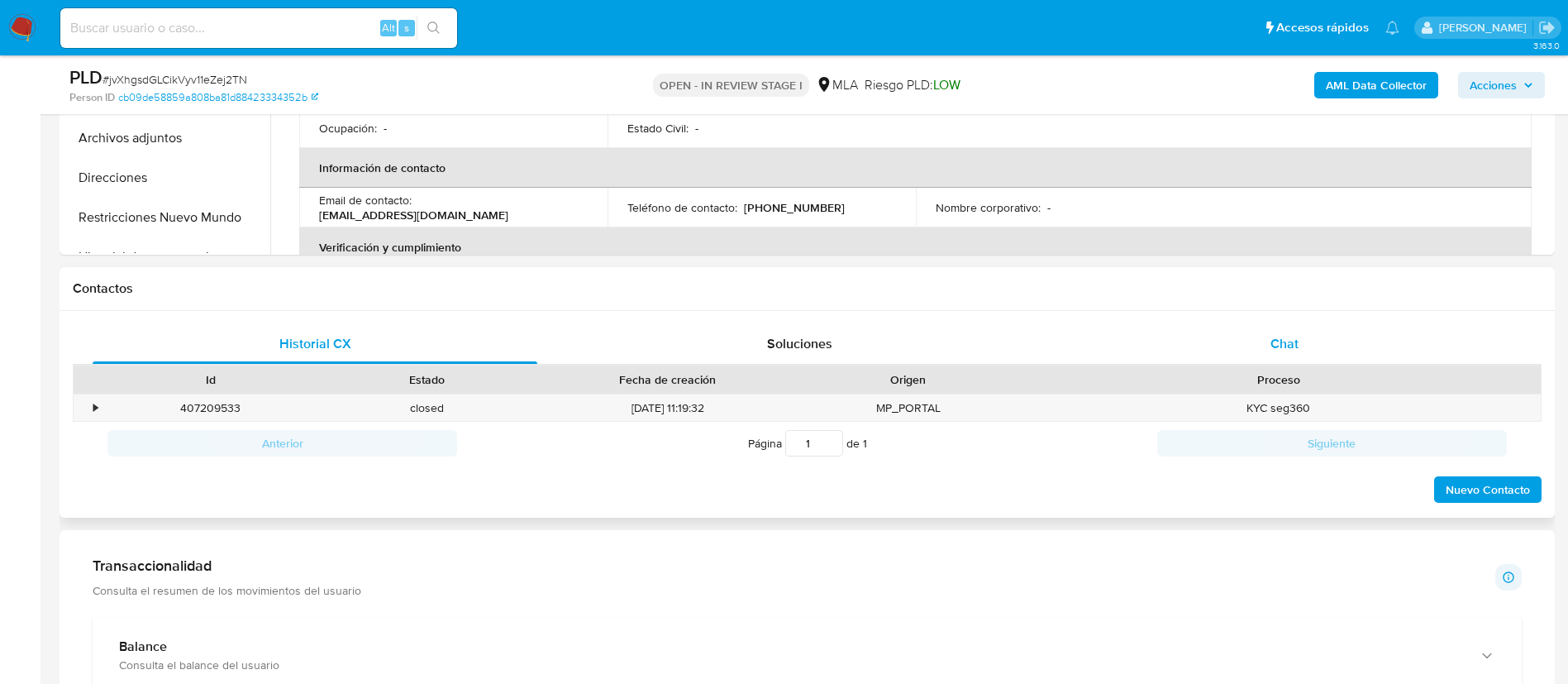
click at [1304, 328] on div "Chat" at bounding box center [1285, 343] width 445 height 40
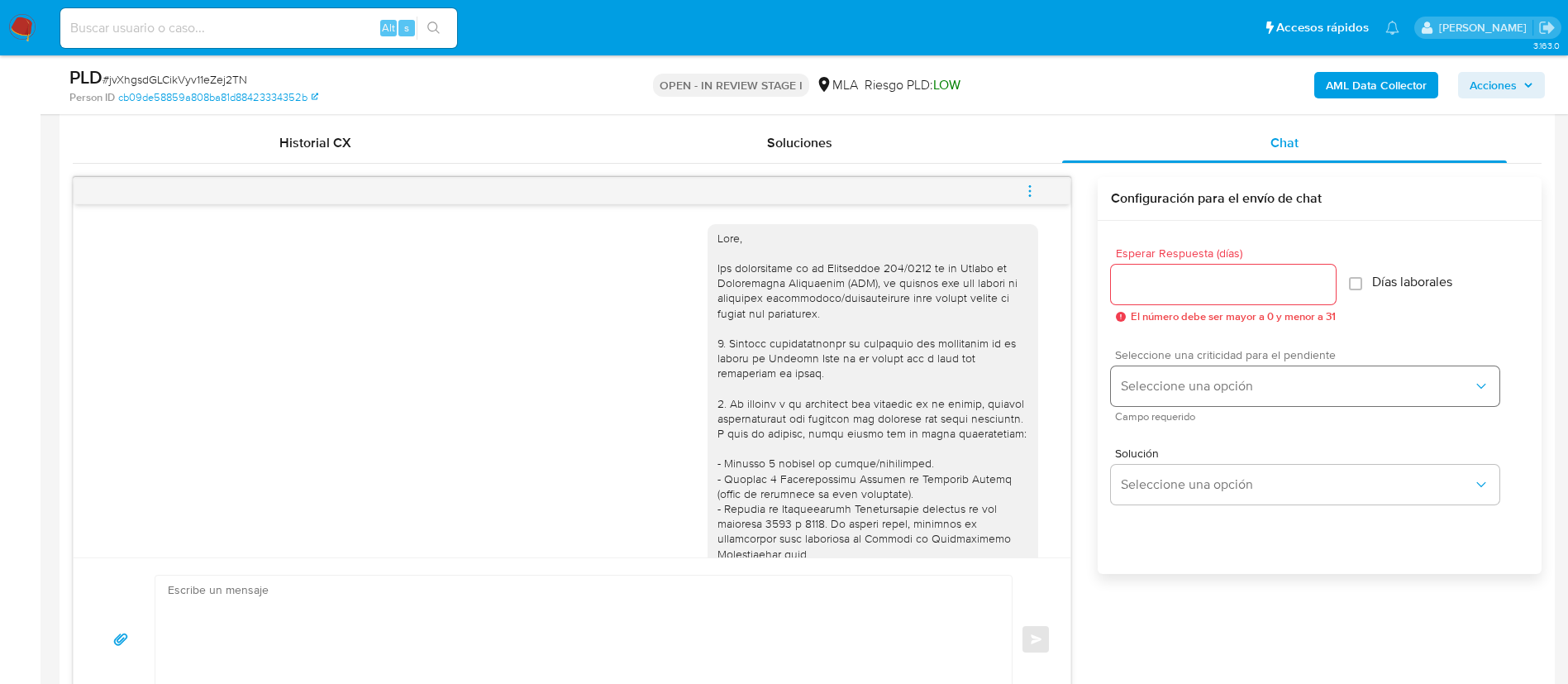
scroll to position [679, 0]
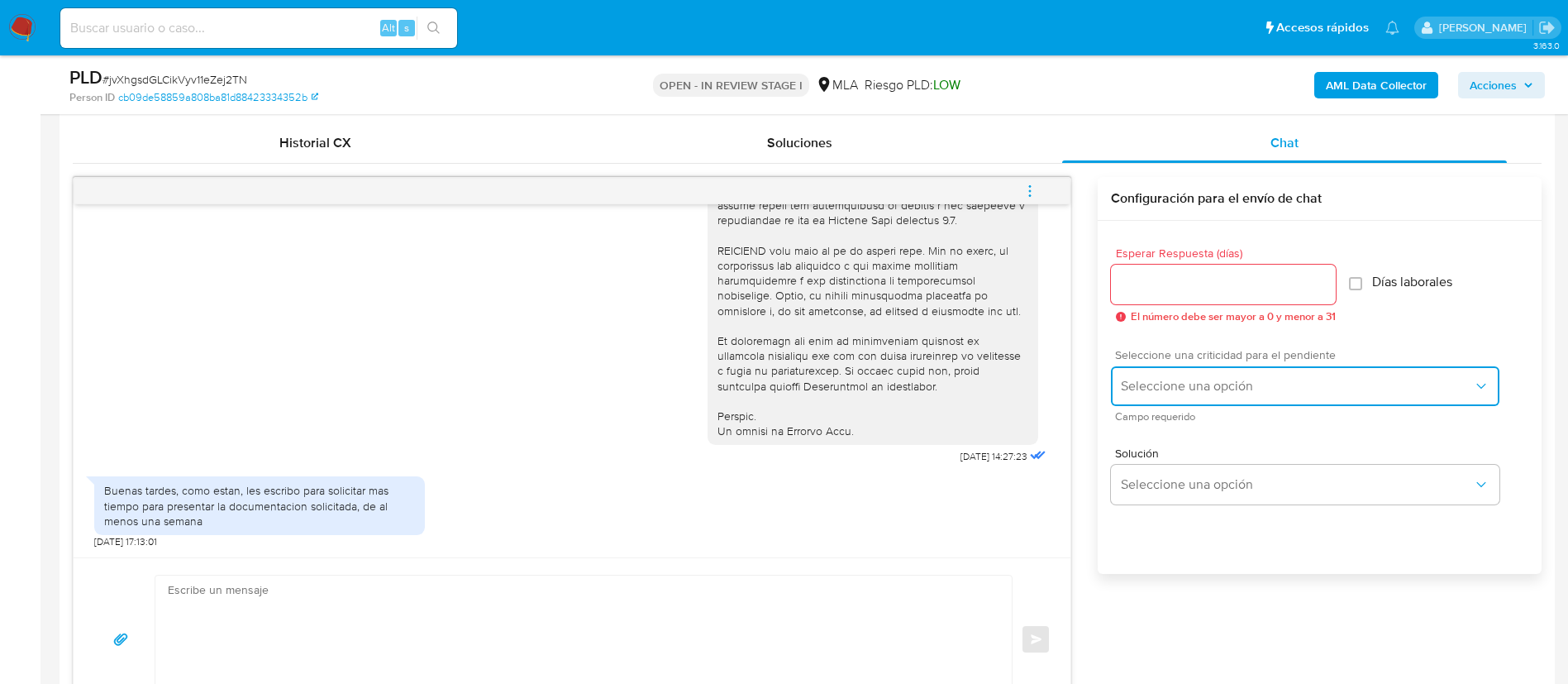
click at [1169, 382] on span "Seleccione una opción" at bounding box center [1296, 386] width 352 height 17
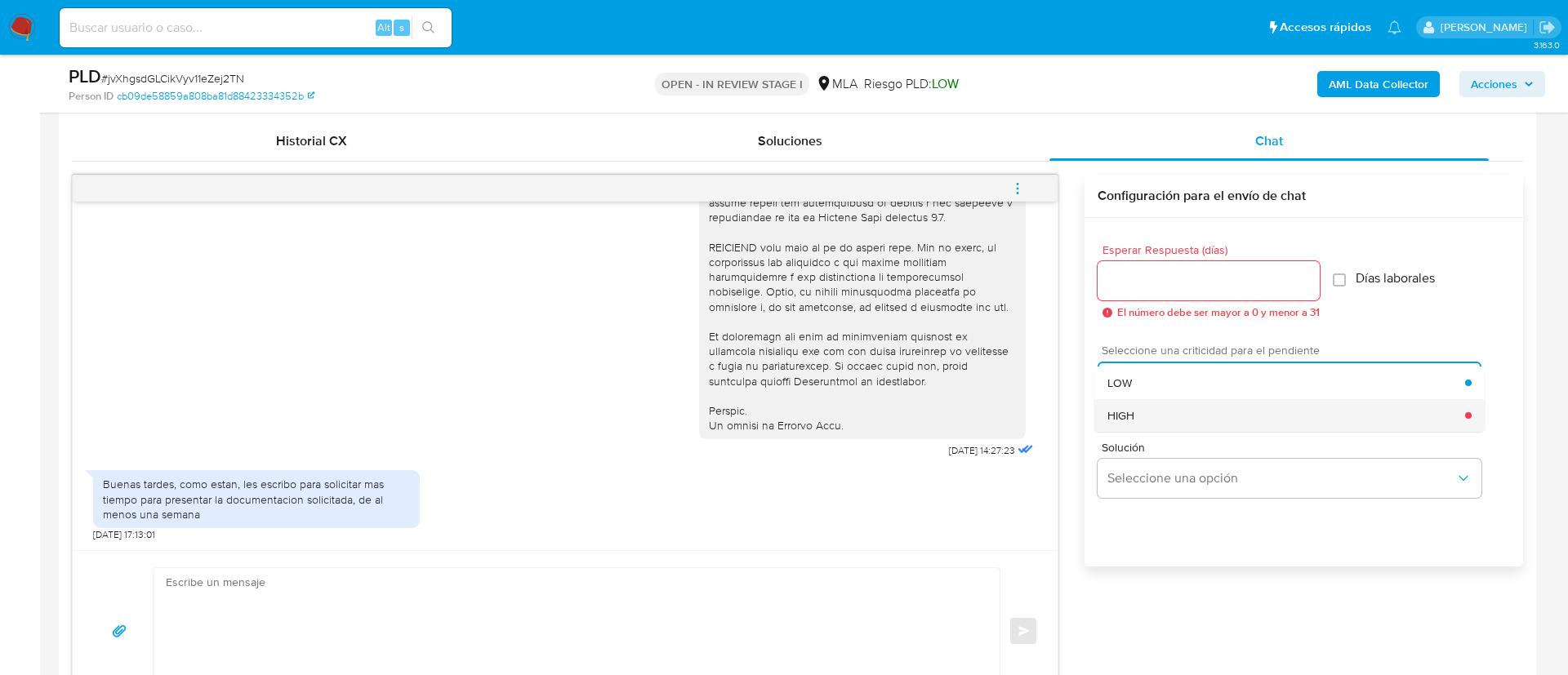
click at [1127, 412] on span "HIGH" at bounding box center [1120, 415] width 27 height 15
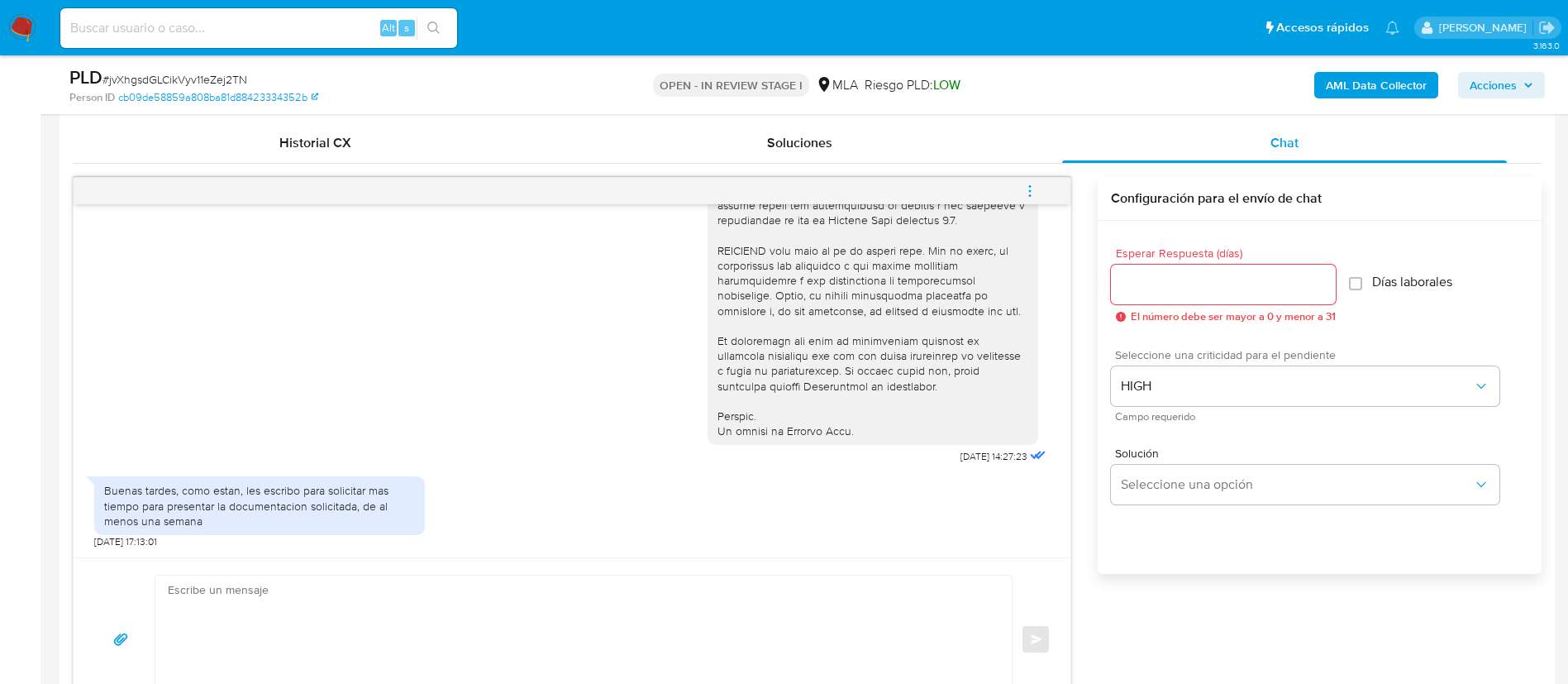
click at [1142, 275] on input "Esperar Respuesta (días)" at bounding box center [1223, 284] width 225 height 21
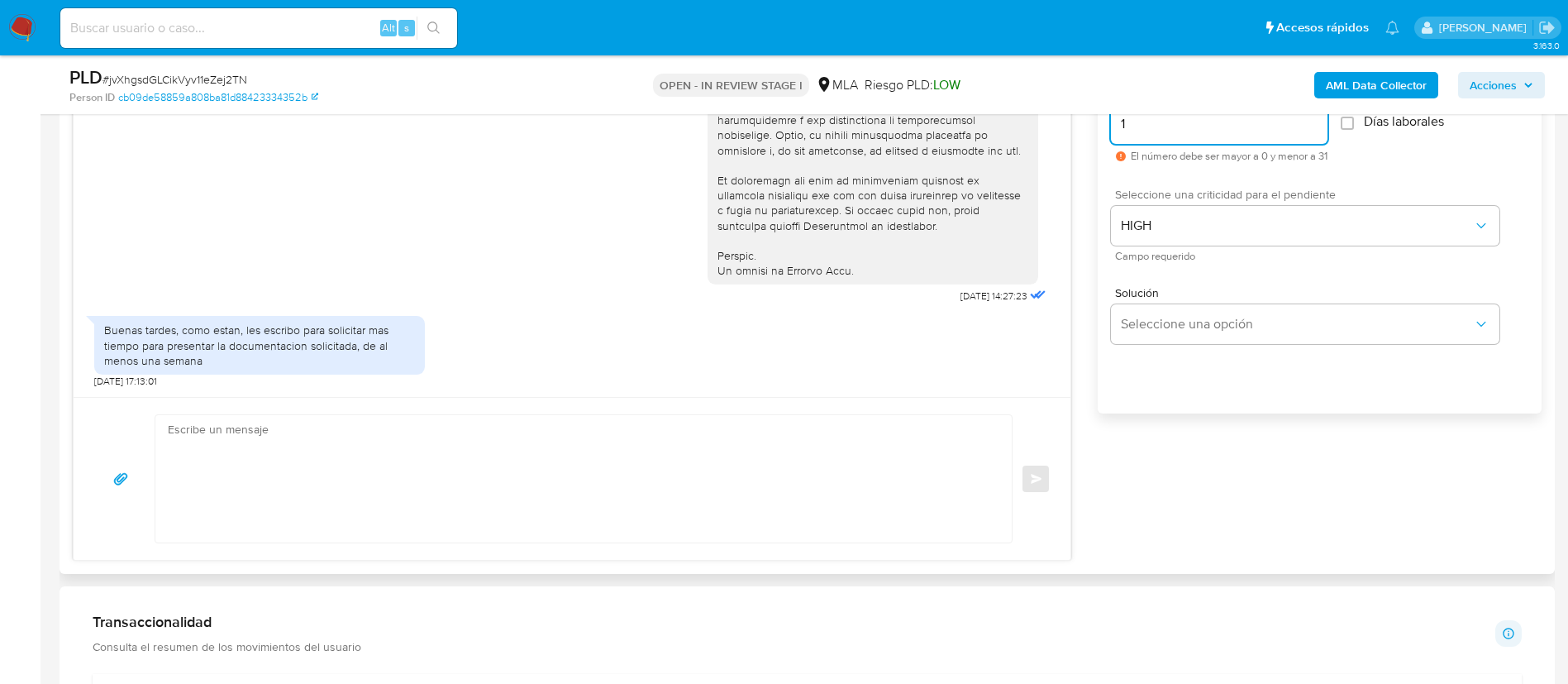
scroll to position [961, 0]
type input "1"
click at [929, 484] on textarea at bounding box center [579, 478] width 823 height 127
paste textarea "Lore, Ip dolorsi am con adipiscinge seddoeiusmo te in utlabo et Dolorem Aliq, e…"
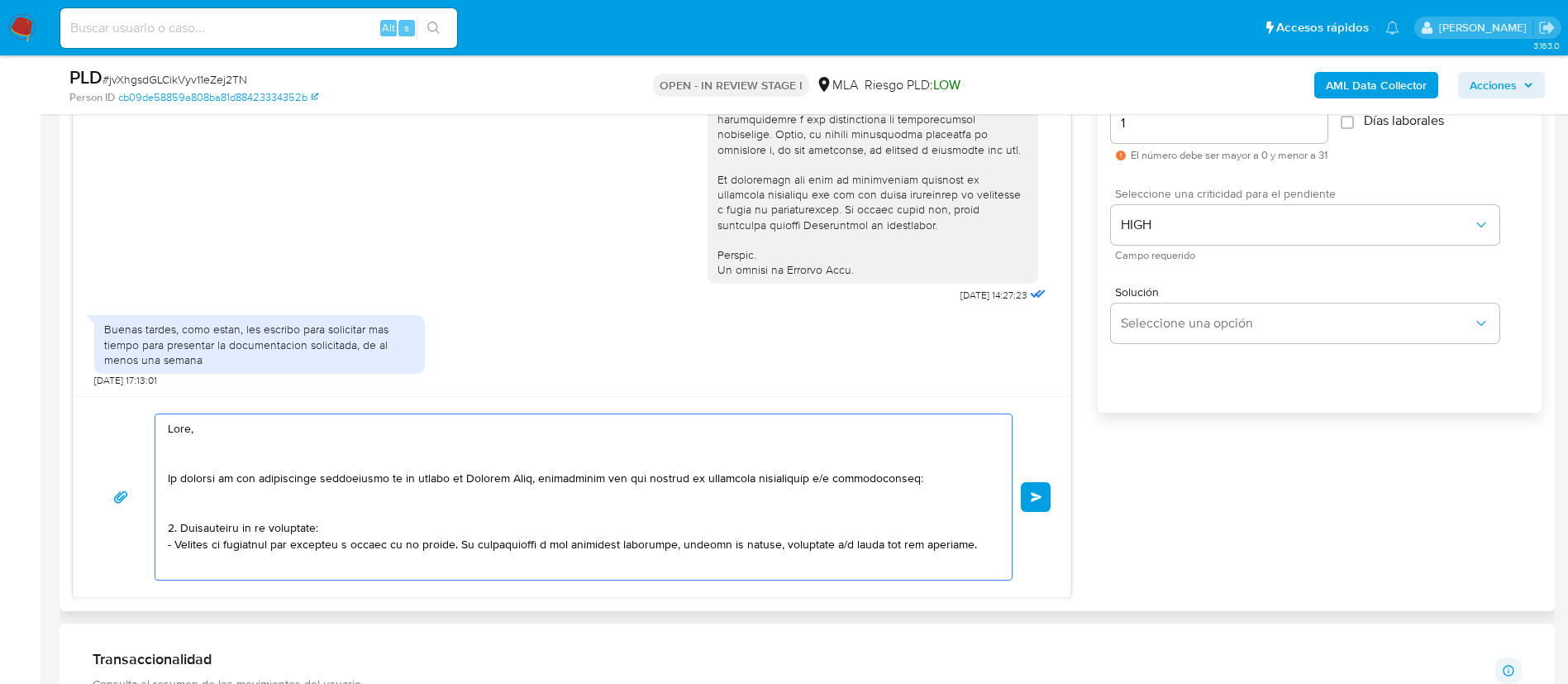
scroll to position [551, 0]
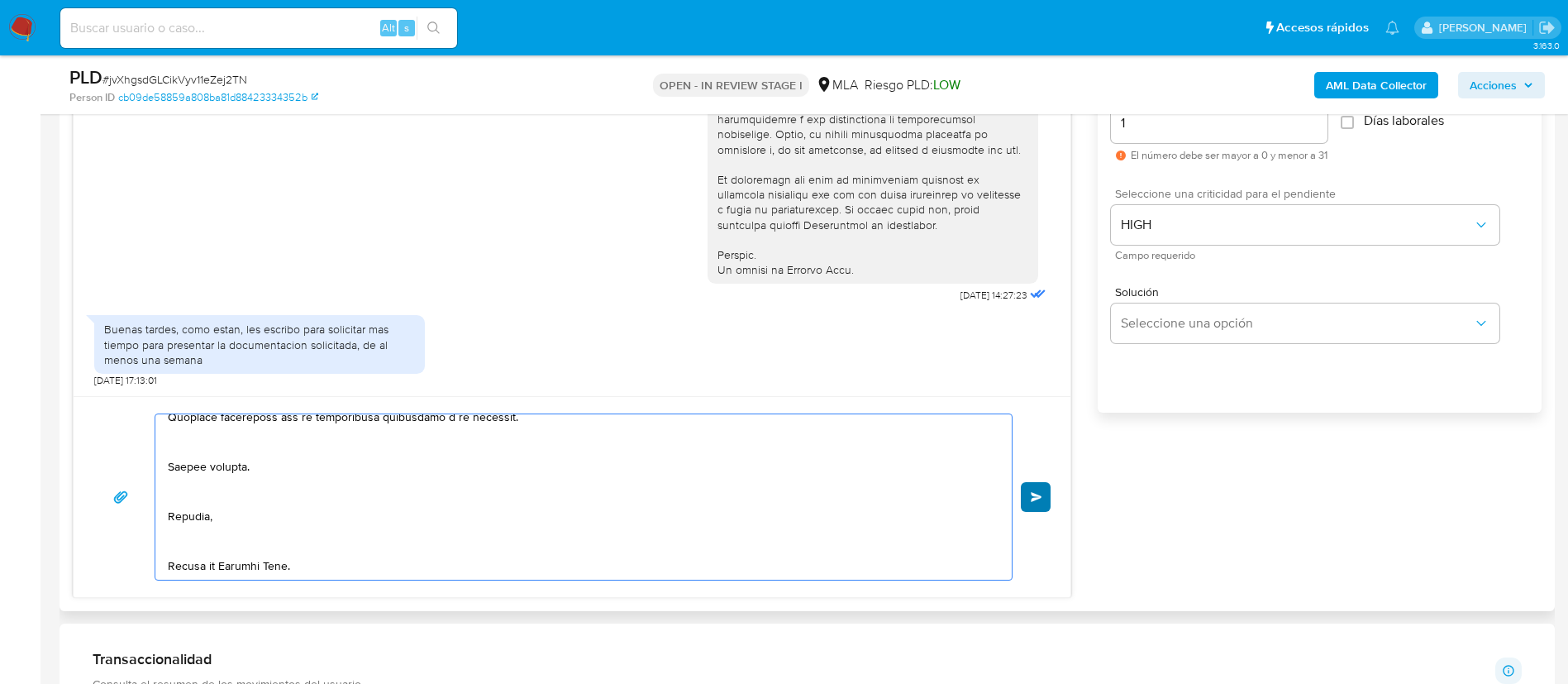
type textarea "Lore, Ip dolorsi am con adipiscinge seddoeiusmo te in utlabo et Dolorem Aliq, e…"
click at [1043, 493] on button "Enviar" at bounding box center [1036, 497] width 30 height 30
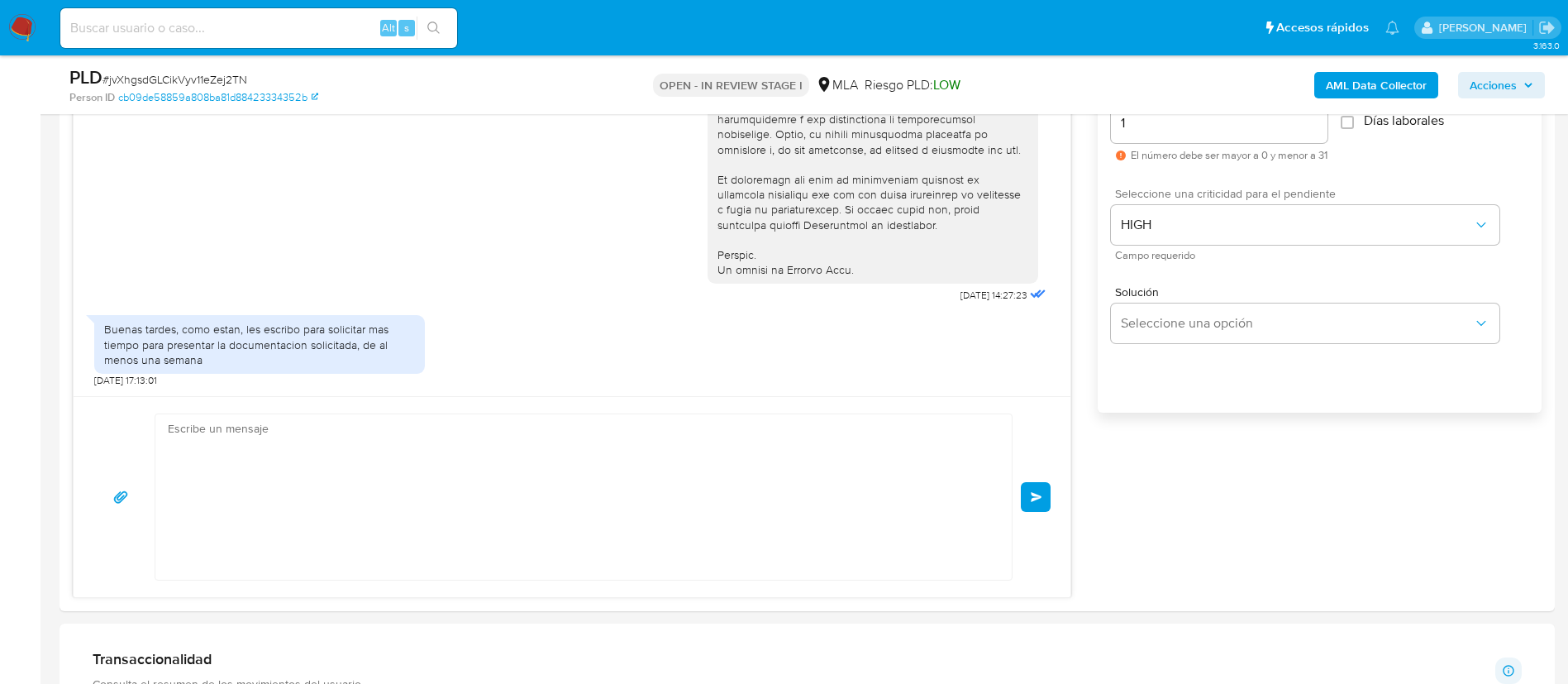
scroll to position [0, 0]
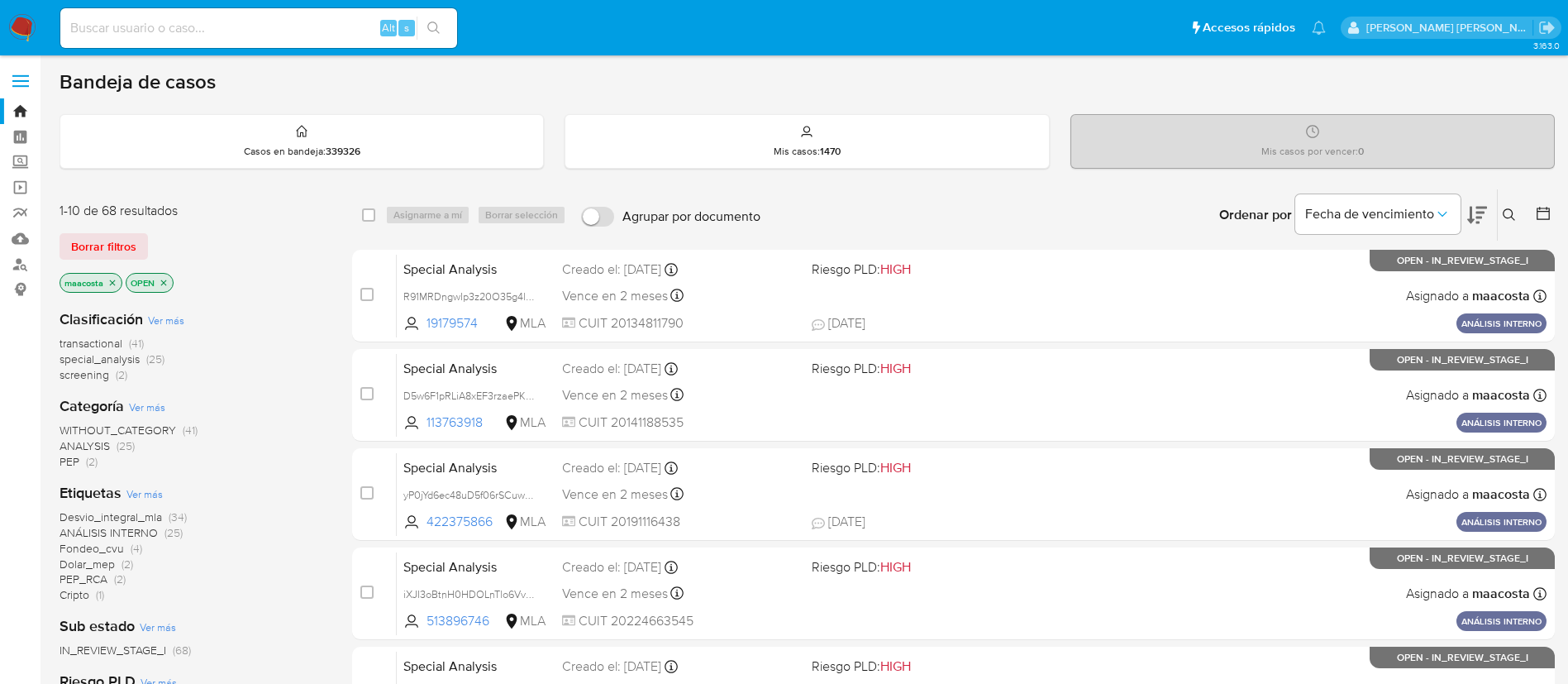
paste input "QDKvasOa6Wh06eBWPycRpFTP"
click at [221, 32] on input "QDKvasOa6Wh06eBWPycRpFTP" at bounding box center [259, 28] width 397 height 21
type input "QDKvasOa6Wh06eBWPycRpFTP"
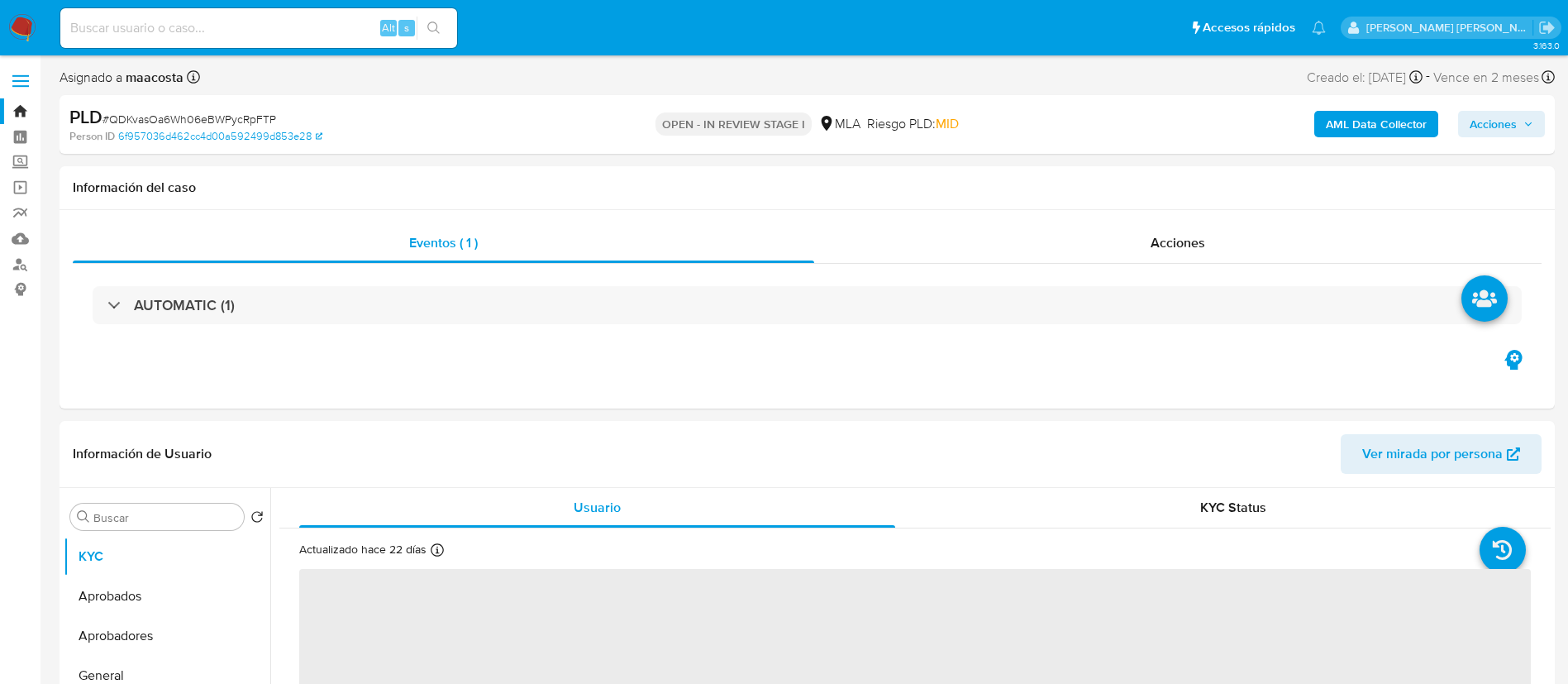
select select "10"
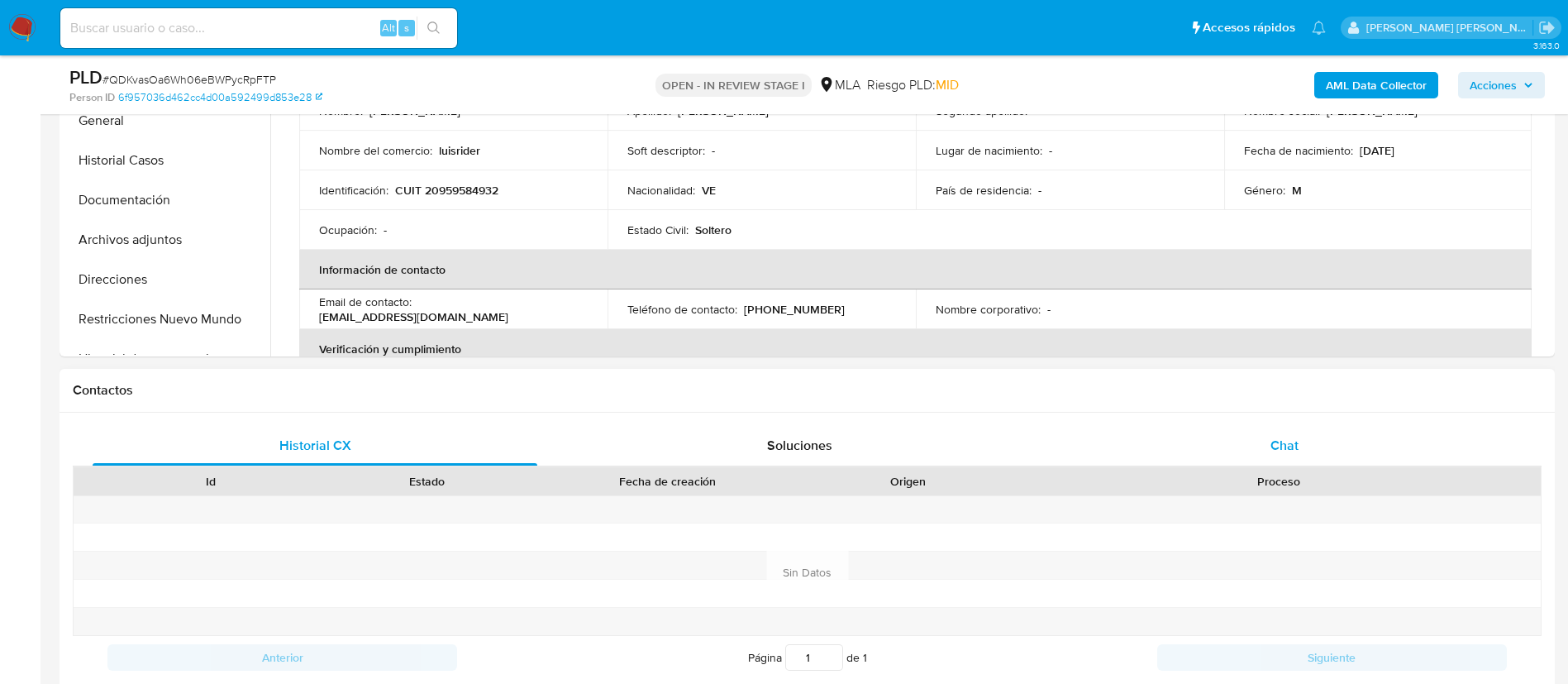
click at [1278, 443] on span "Chat" at bounding box center [1285, 445] width 28 height 19
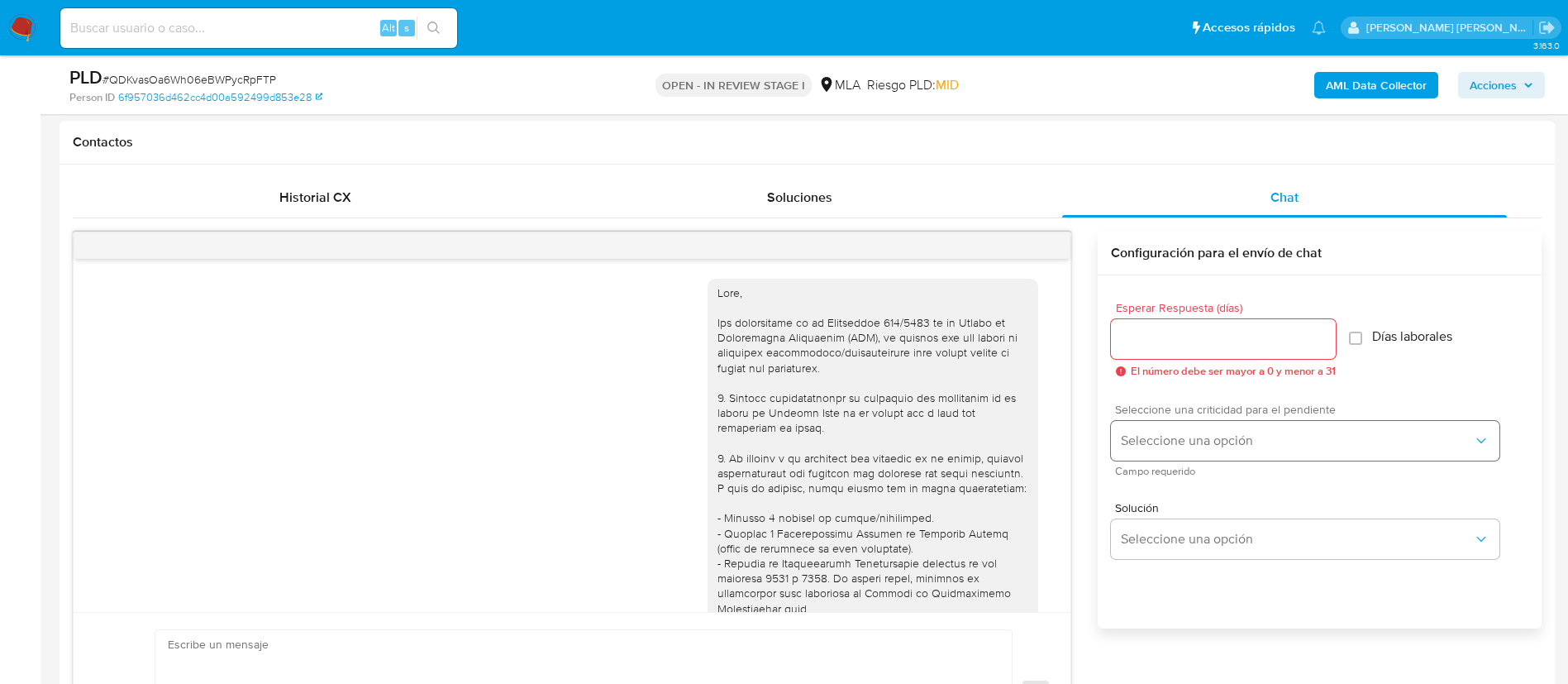
scroll to position [691, 0]
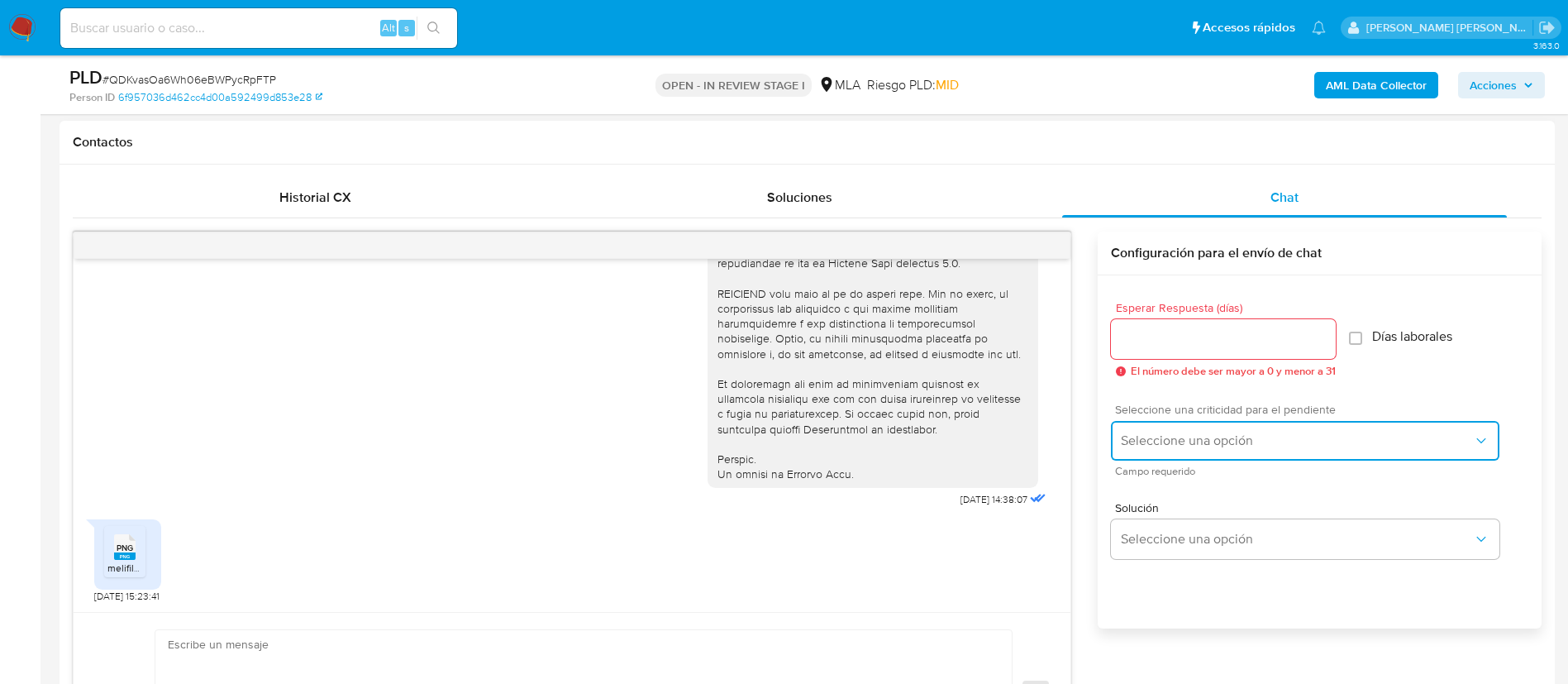
click at [1198, 436] on span "Seleccione una opción" at bounding box center [1296, 441] width 352 height 17
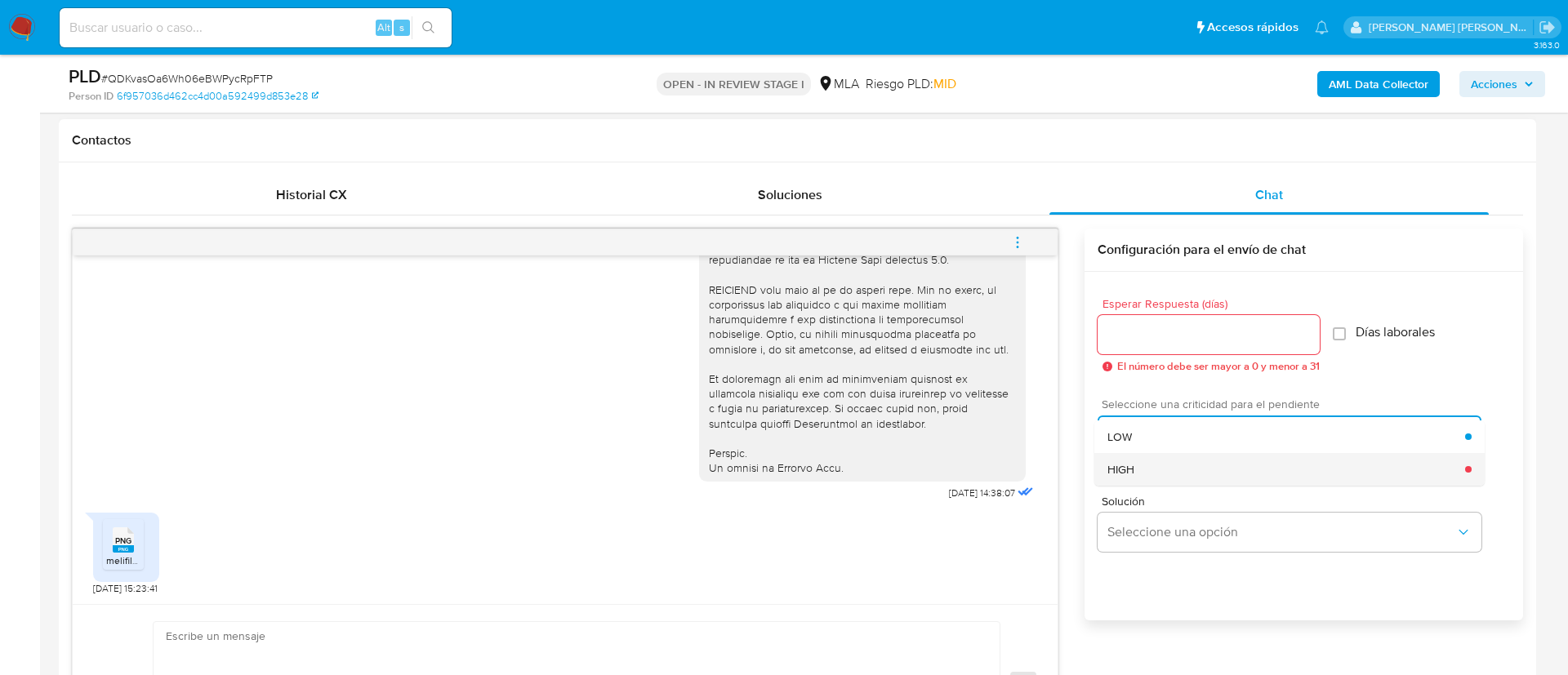
click at [1129, 471] on span "HIGH" at bounding box center [1120, 469] width 27 height 15
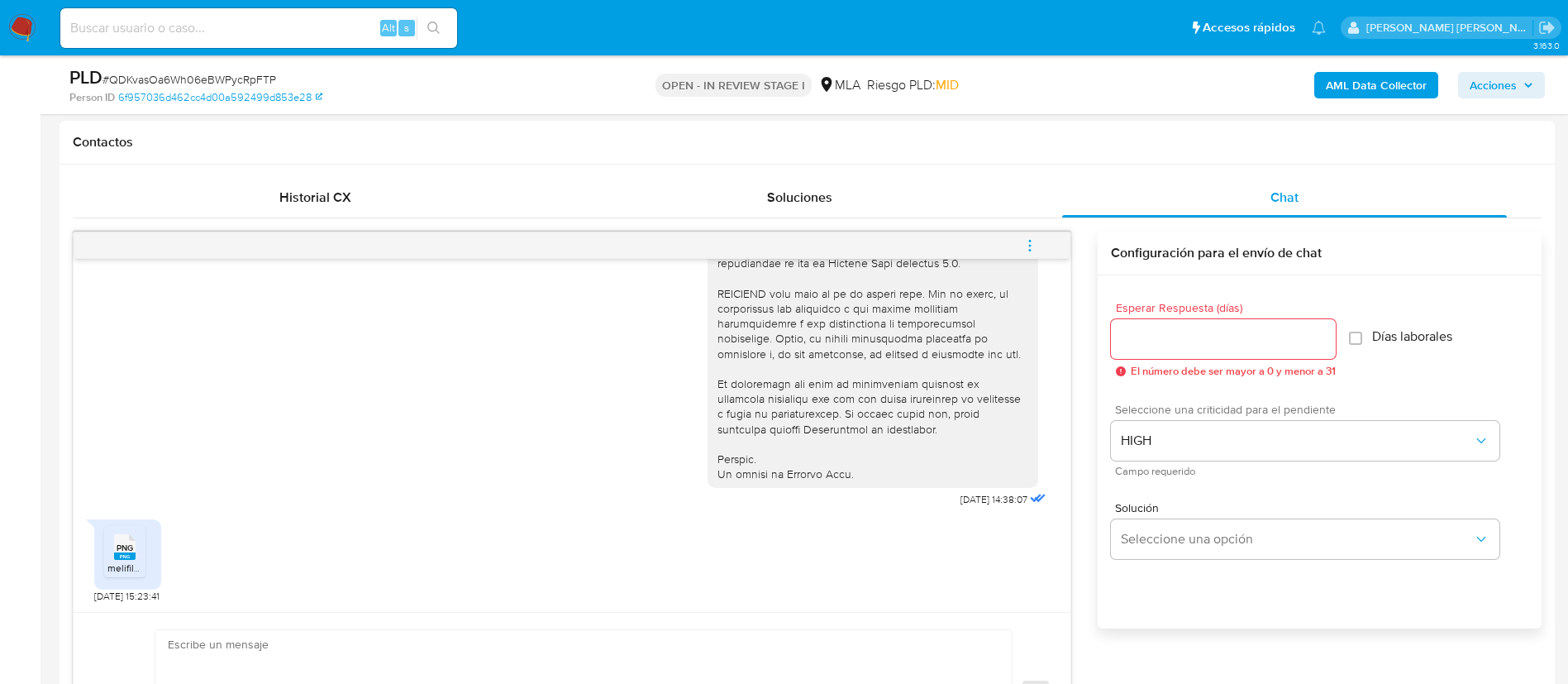
click at [1159, 345] on input "Esperar Respuesta (días)" at bounding box center [1223, 339] width 225 height 21
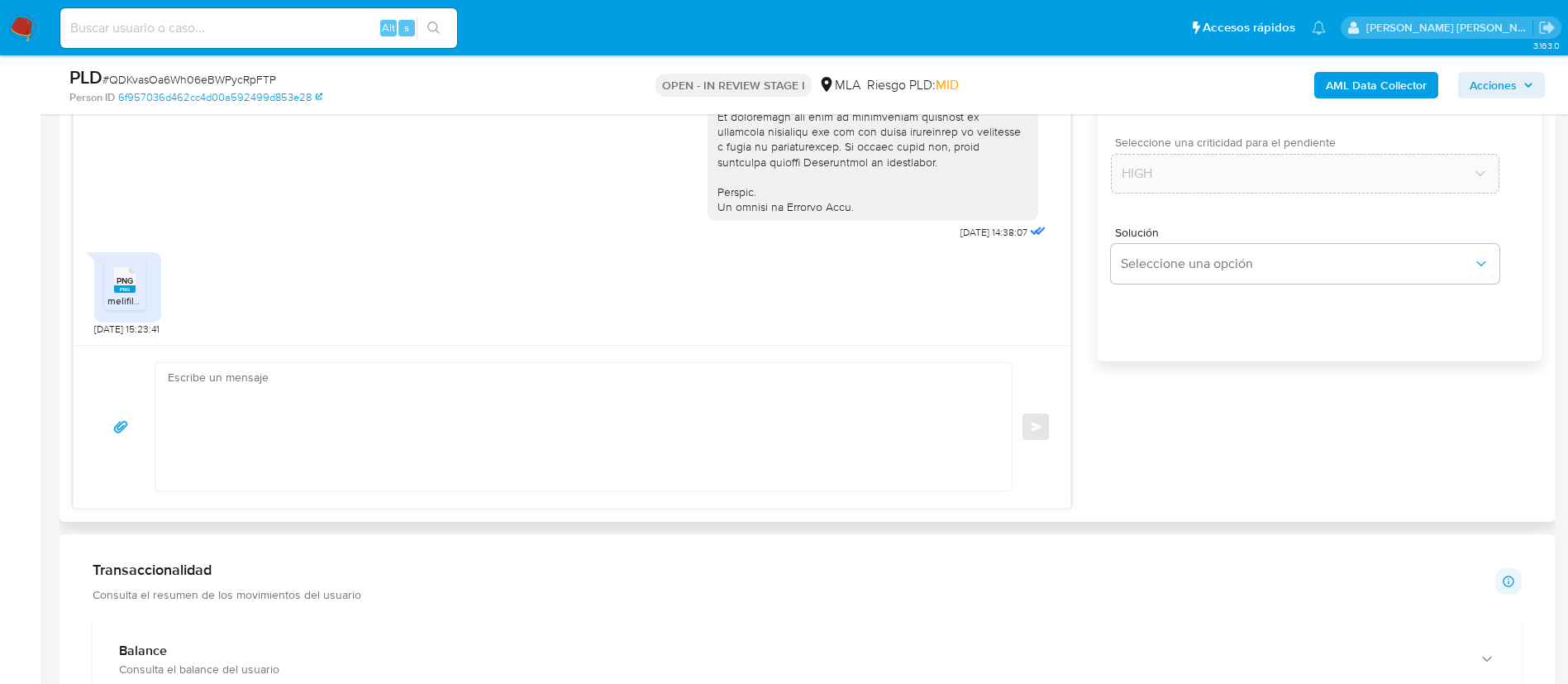
scroll to position [1012, 0]
type input "0"
click at [941, 450] on textarea at bounding box center [579, 426] width 823 height 127
paste textarea "Hola, En función de las operaciones registradas en tu cuenta de Mercado Pago, n…"
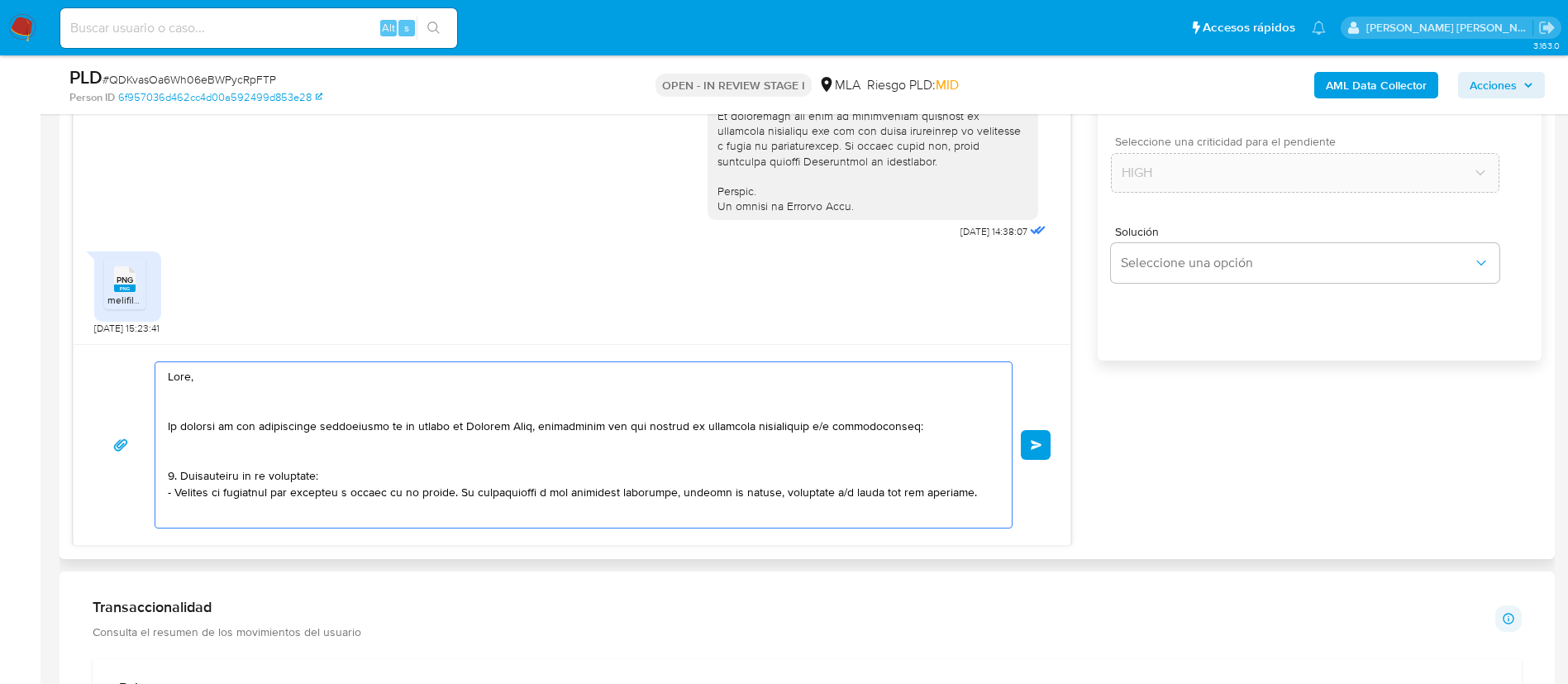
scroll to position [551, 0]
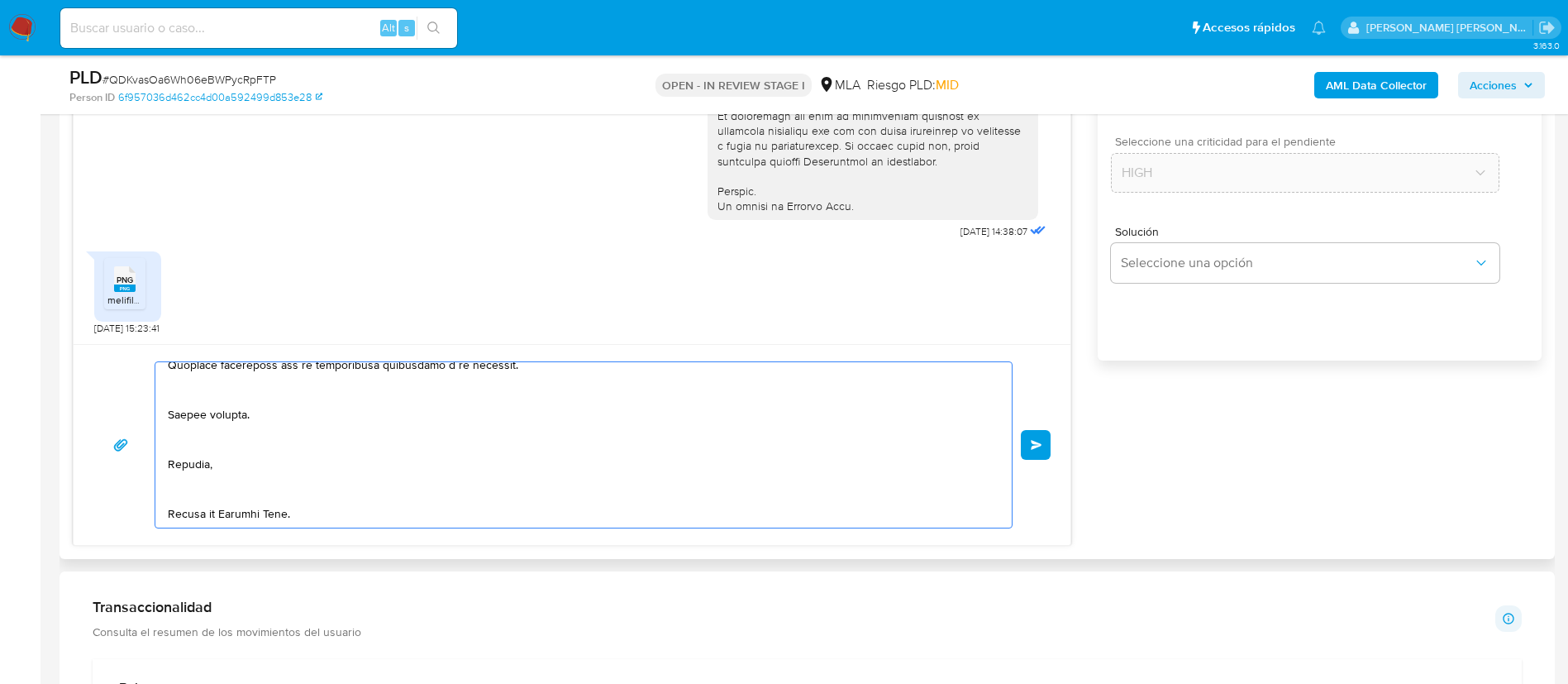
type textarea "Hola, En función de las operaciones registradas en tu cuenta de Mercado Pago, n…"
click at [1059, 450] on div "Enviar" at bounding box center [572, 444] width 997 height 201
click at [1040, 441] on span "Enviar" at bounding box center [1036, 444] width 11 height 10
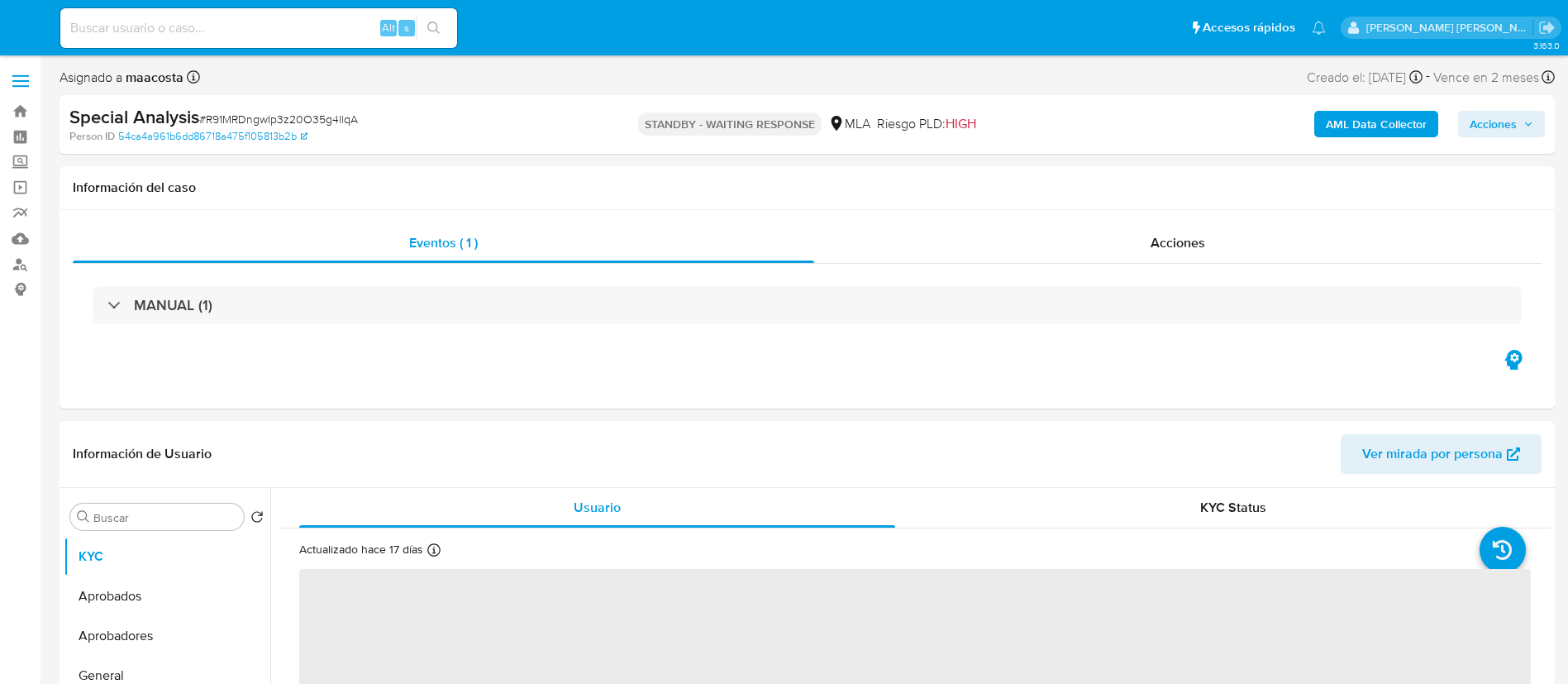
select select "10"
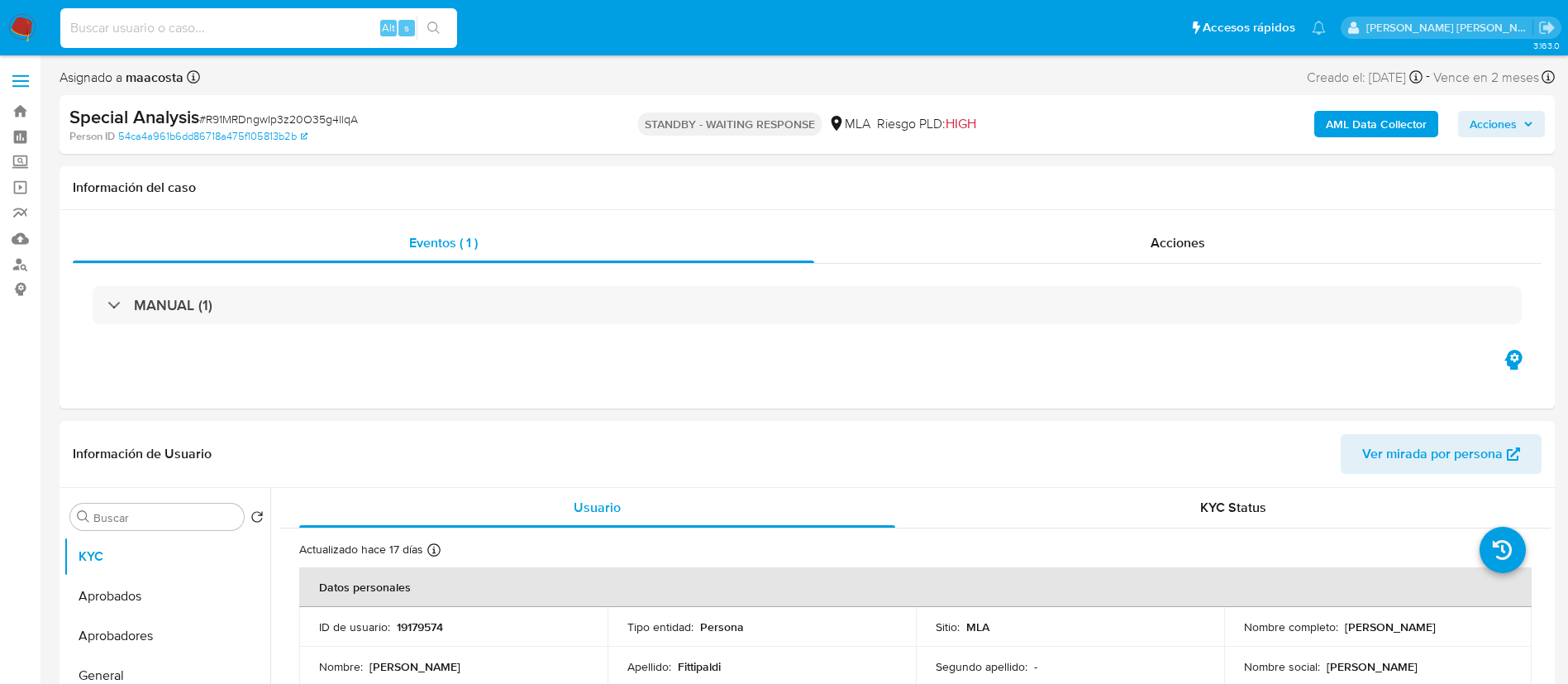
paste input "6edJTvmxZqyf7jjLEtM3z7MT"
click at [311, 34] on input at bounding box center [259, 28] width 397 height 21
type input "6edJTvmxZqyf7jjLEtM3z7MT"
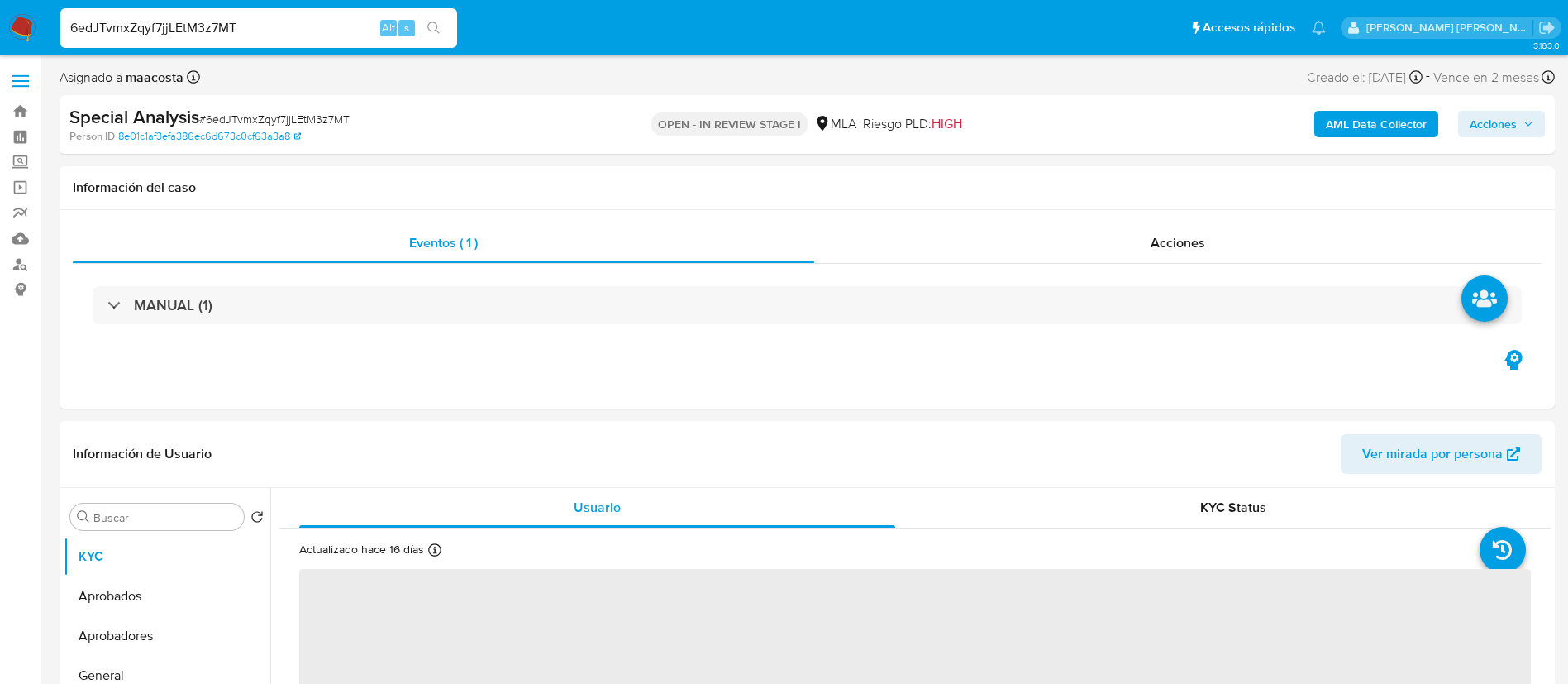
select select "10"
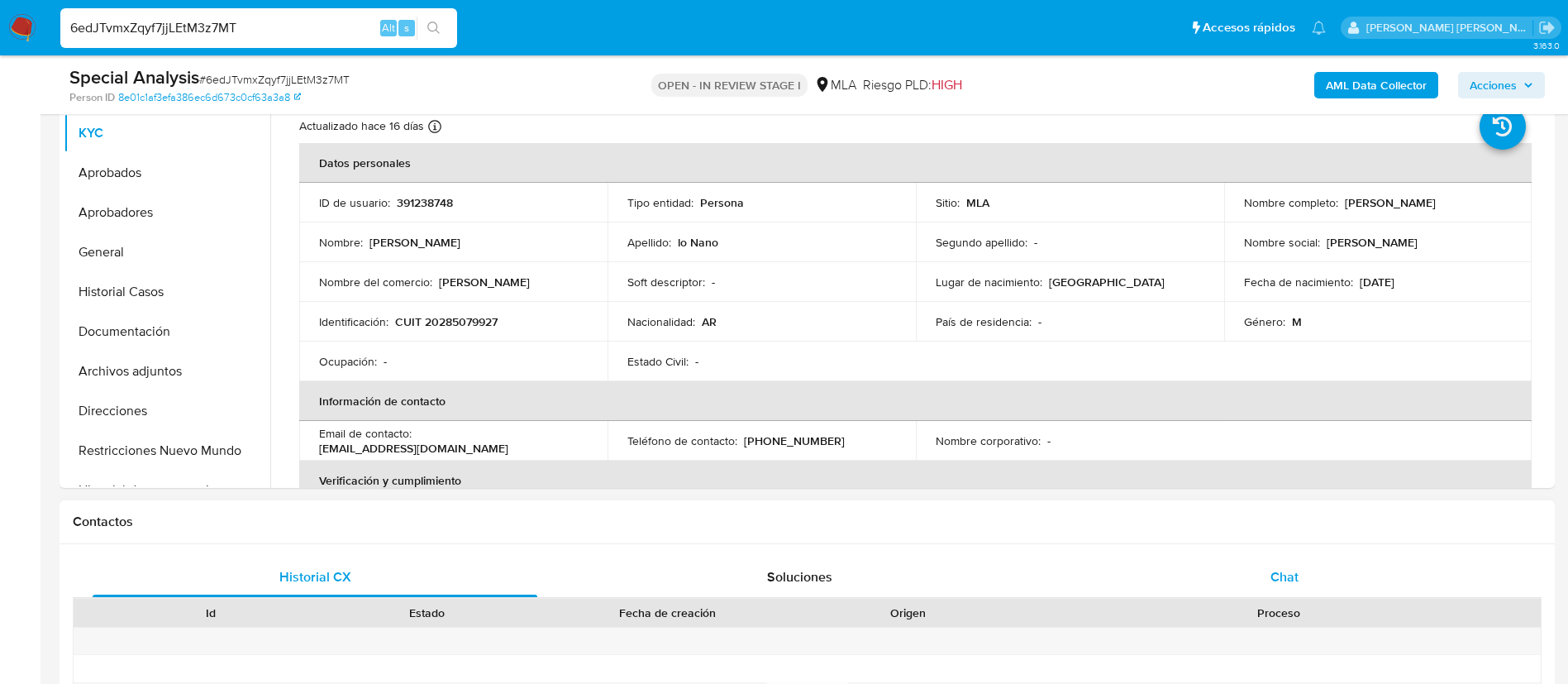
click at [1270, 565] on div "Chat" at bounding box center [1285, 577] width 445 height 40
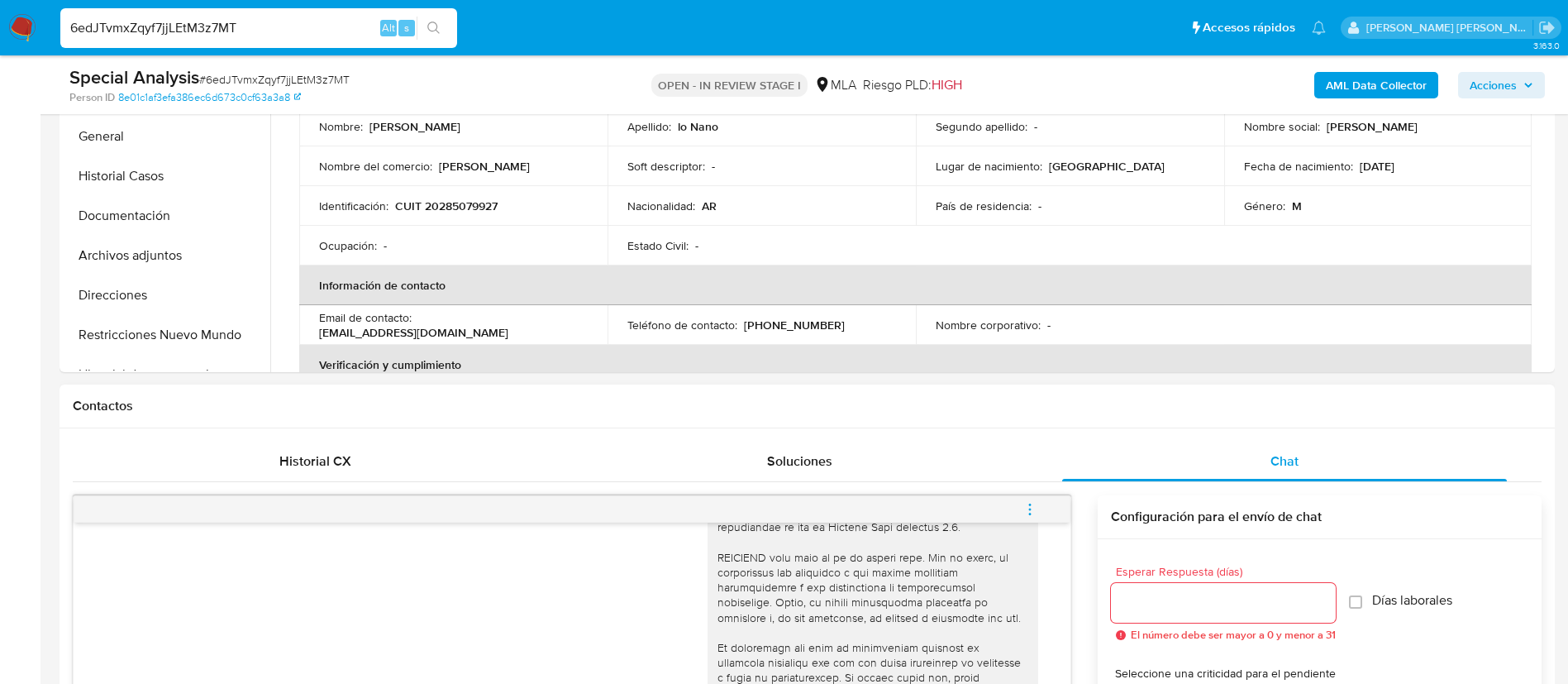
scroll to position [479, 0]
click at [326, 19] on input "6edJTvmxZqyf7jjLEtM3z7MT" at bounding box center [259, 28] width 397 height 21
paste input "QnkN2pO7b4sOzki4OTC2rNbp"
type input "QnkN2pO7b4sOzki4OTC2rNbp"
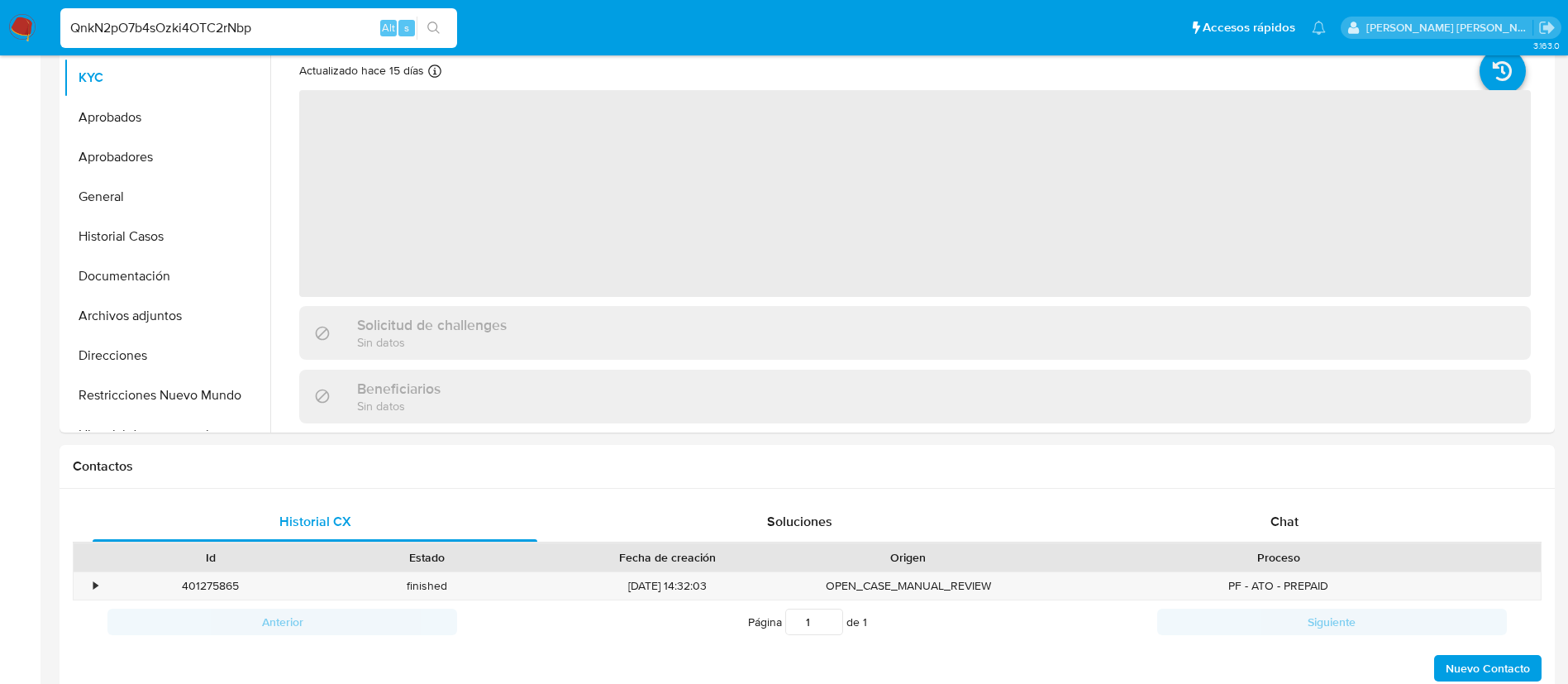
select select "10"
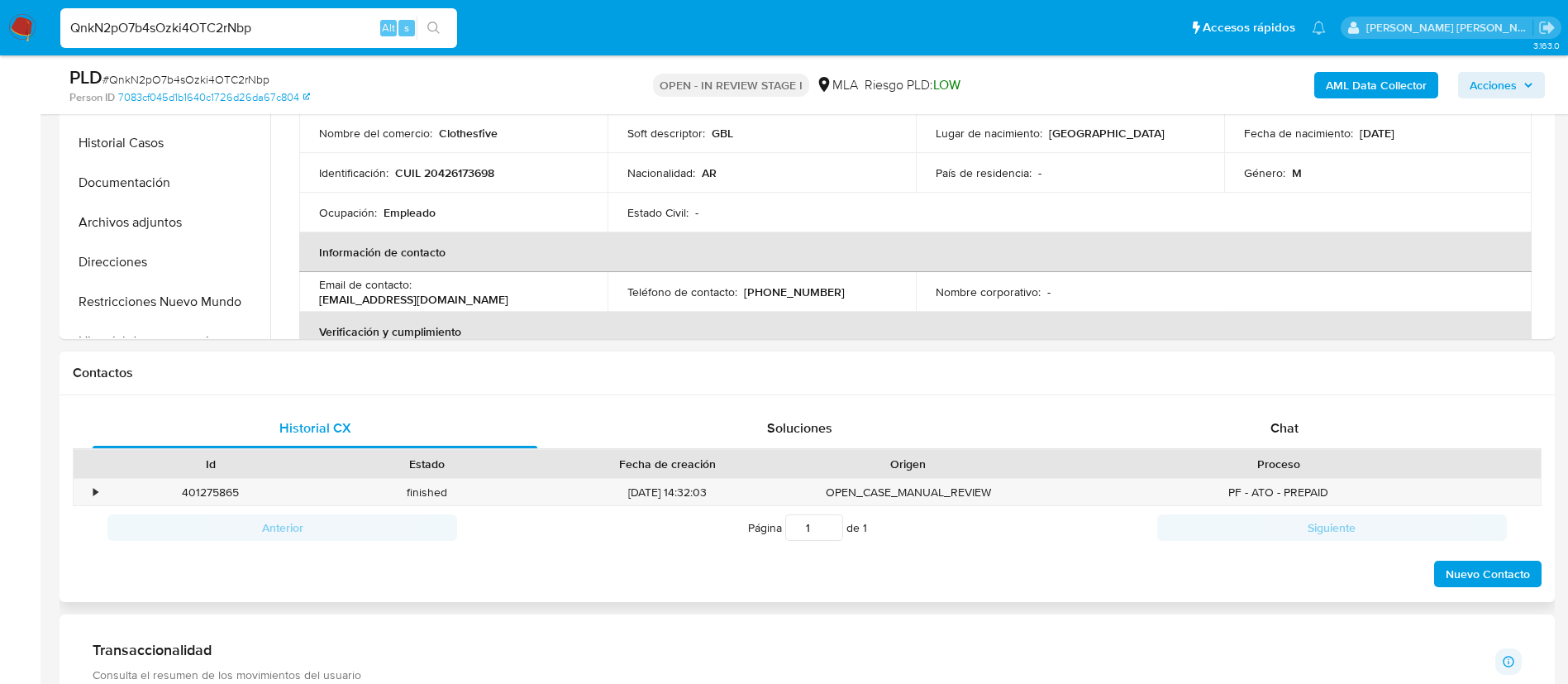
scroll to position [518, 0]
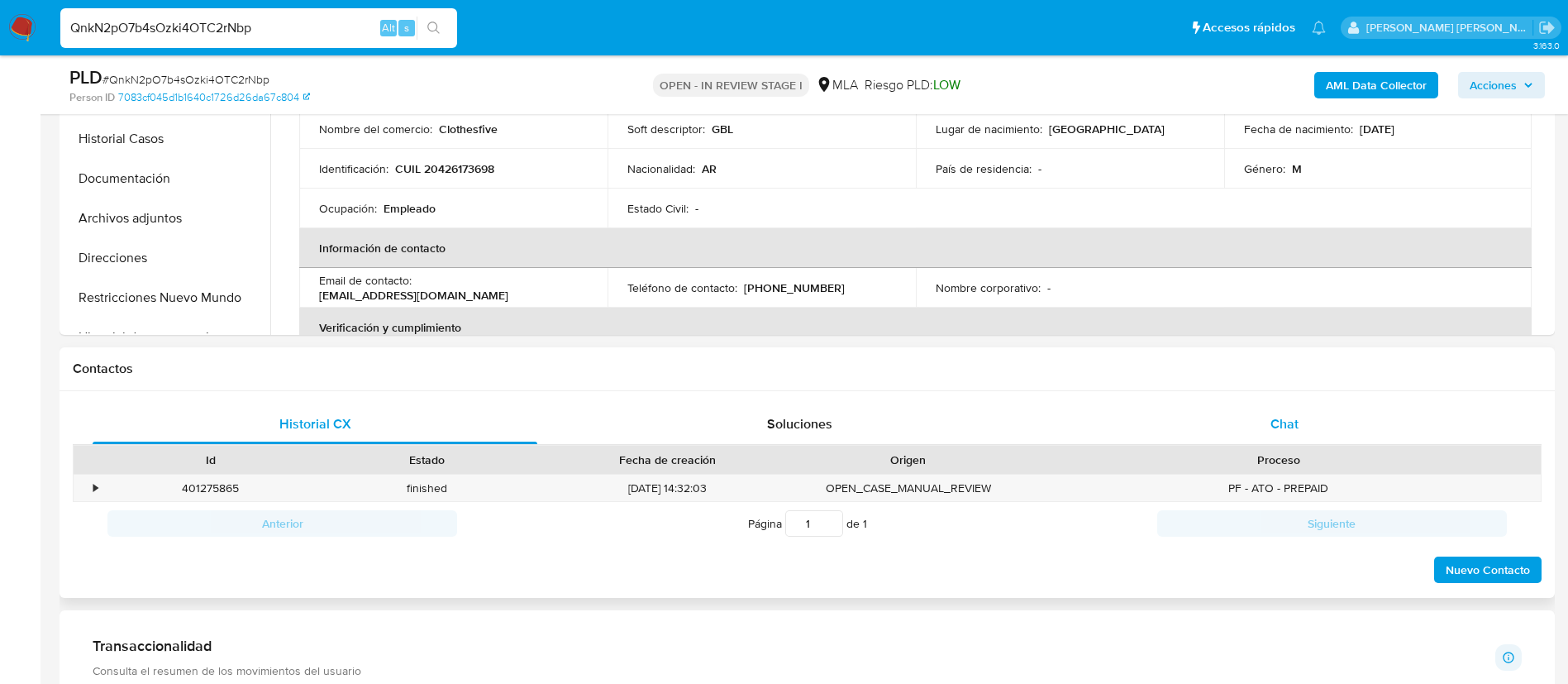
click at [1288, 428] on span "Chat" at bounding box center [1285, 424] width 28 height 19
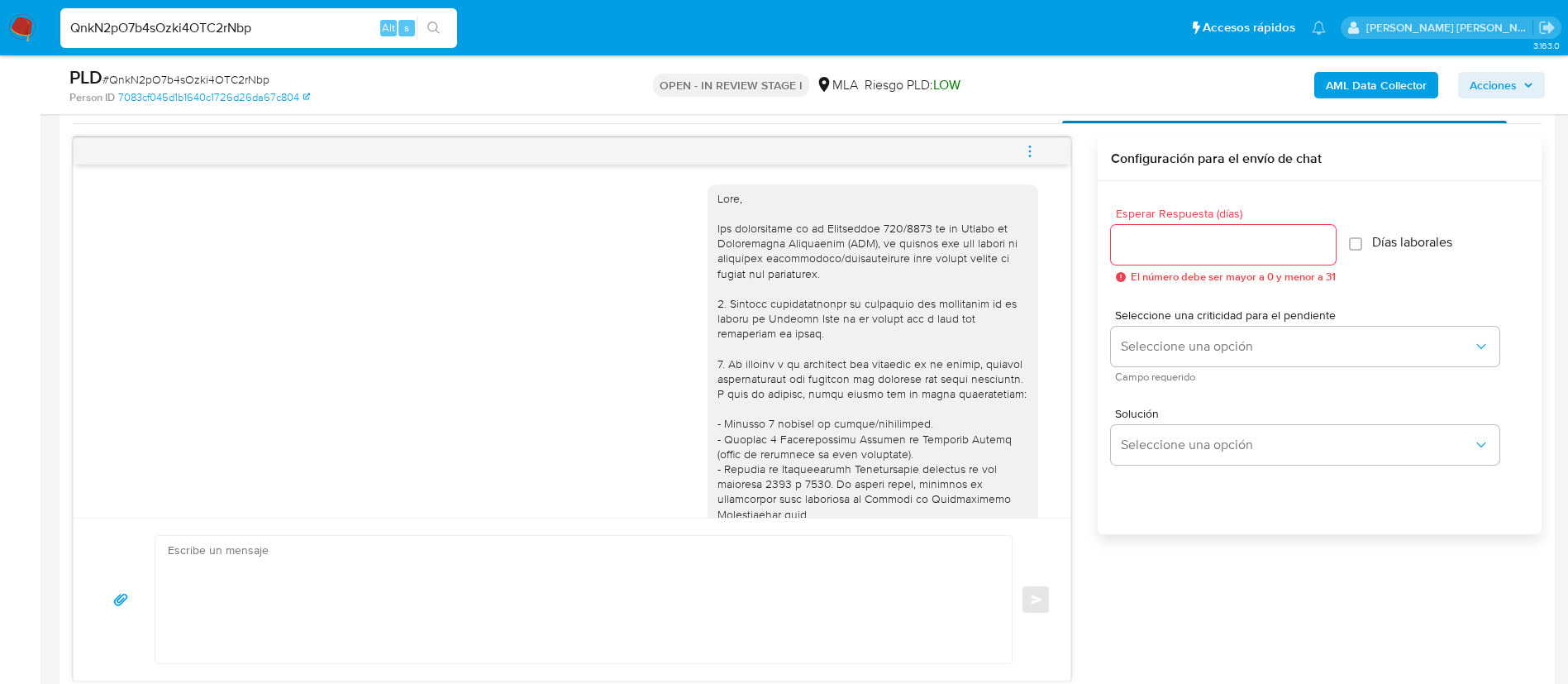
scroll to position [679, 0]
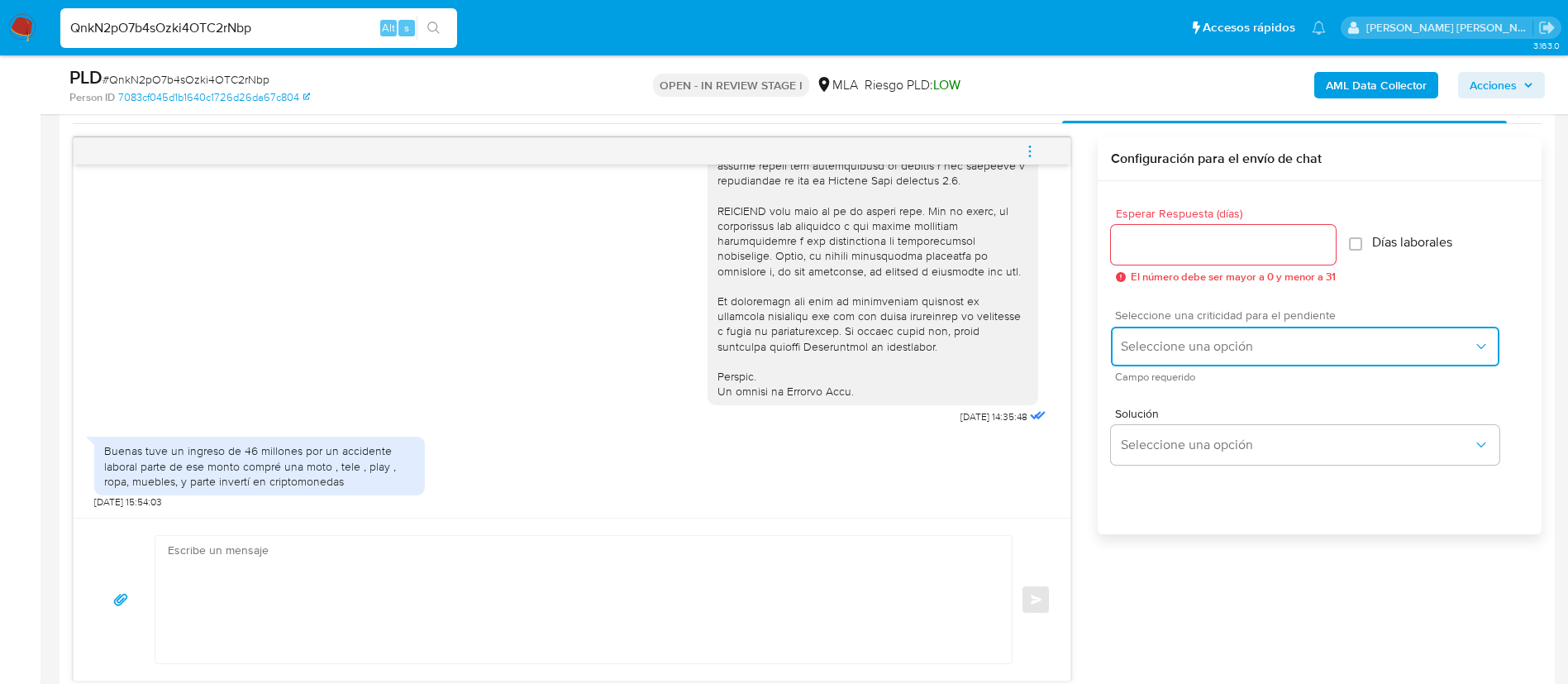
click at [1269, 336] on button "Seleccione una opción" at bounding box center [1305, 346] width 389 height 40
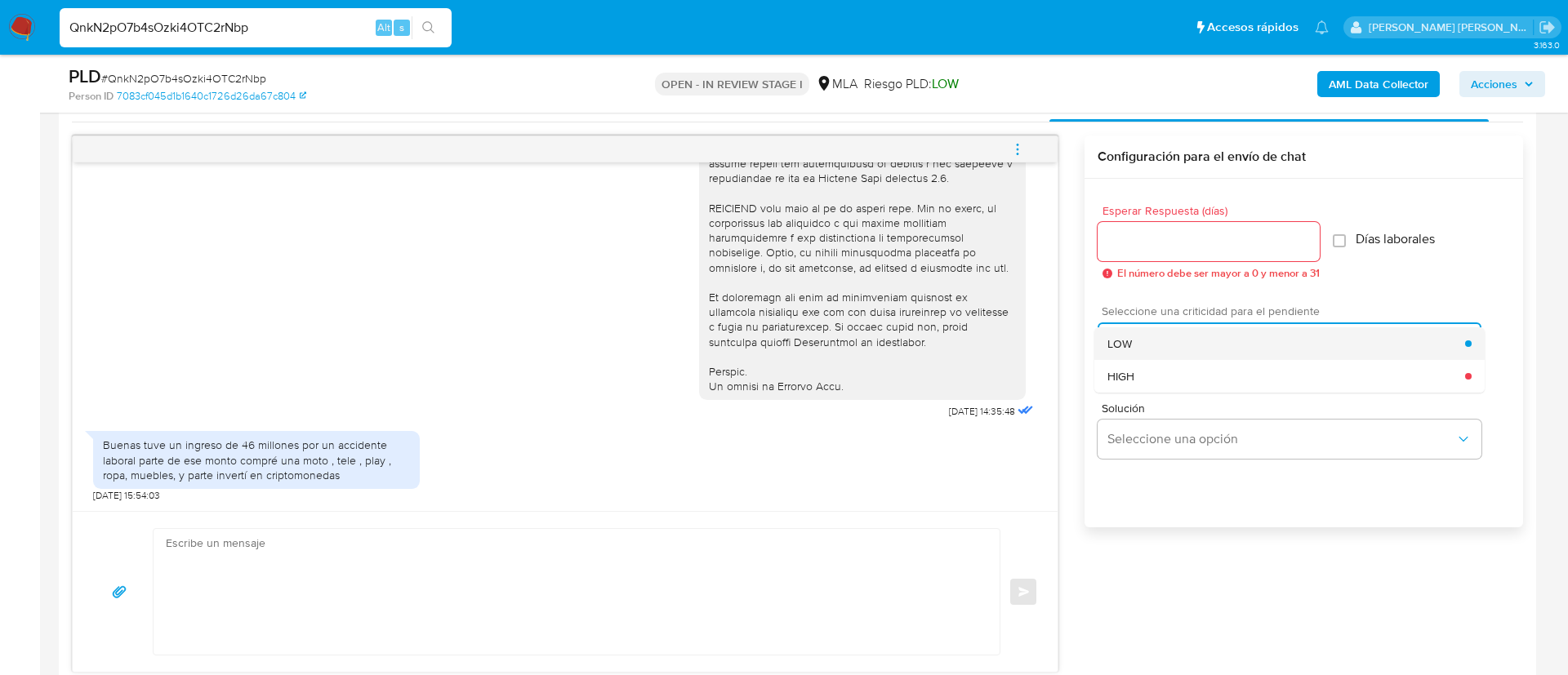
click at [1142, 344] on div "LOW" at bounding box center [1285, 344] width 358 height 33
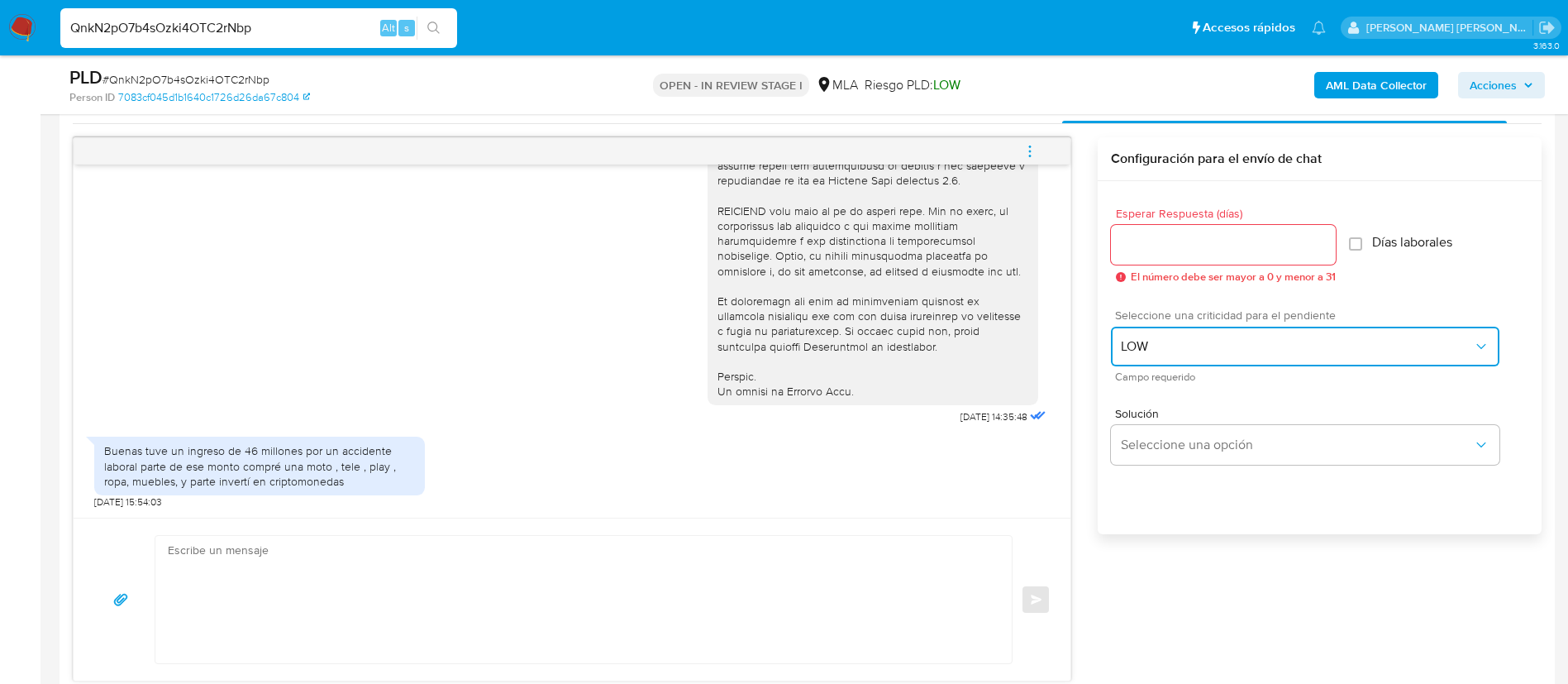
click at [1154, 347] on span "LOW" at bounding box center [1296, 346] width 352 height 17
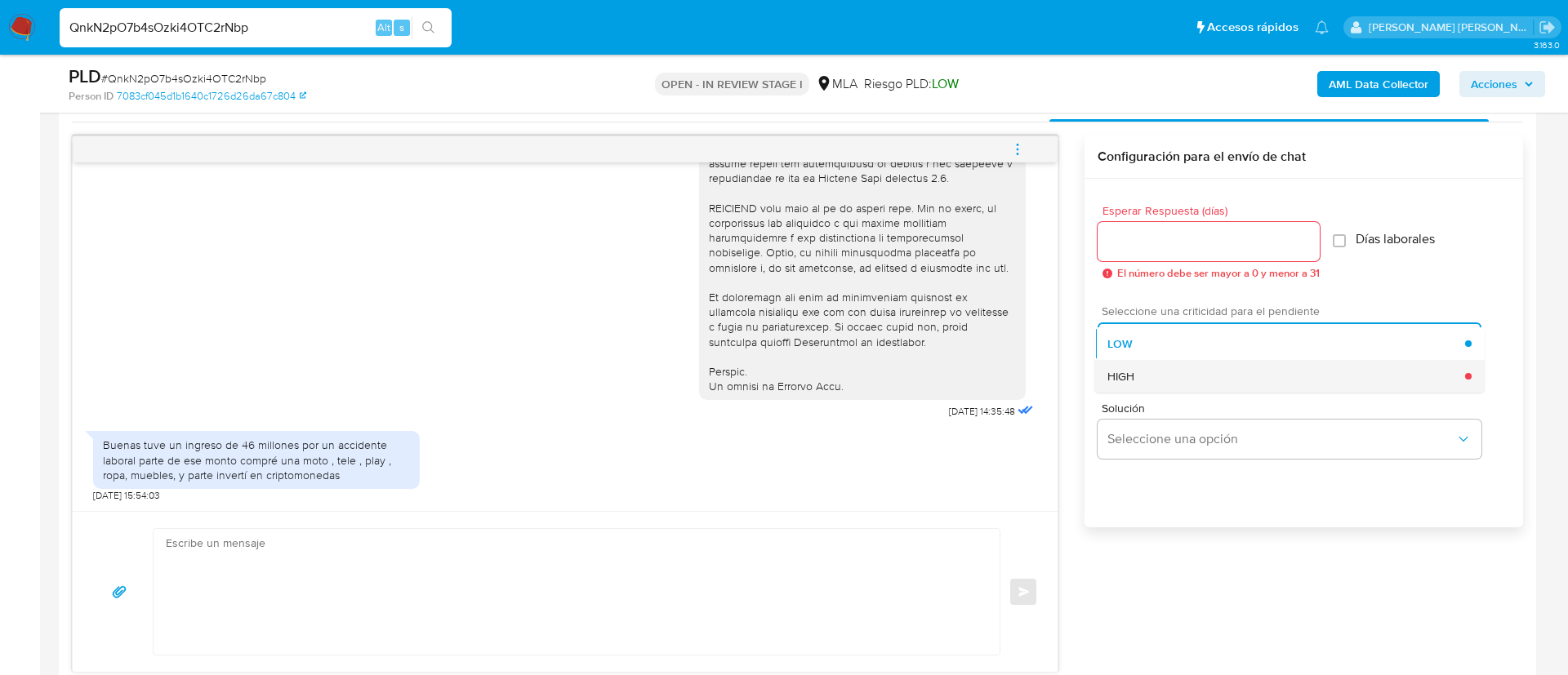
click at [1130, 386] on div "HIGH" at bounding box center [1285, 376] width 358 height 33
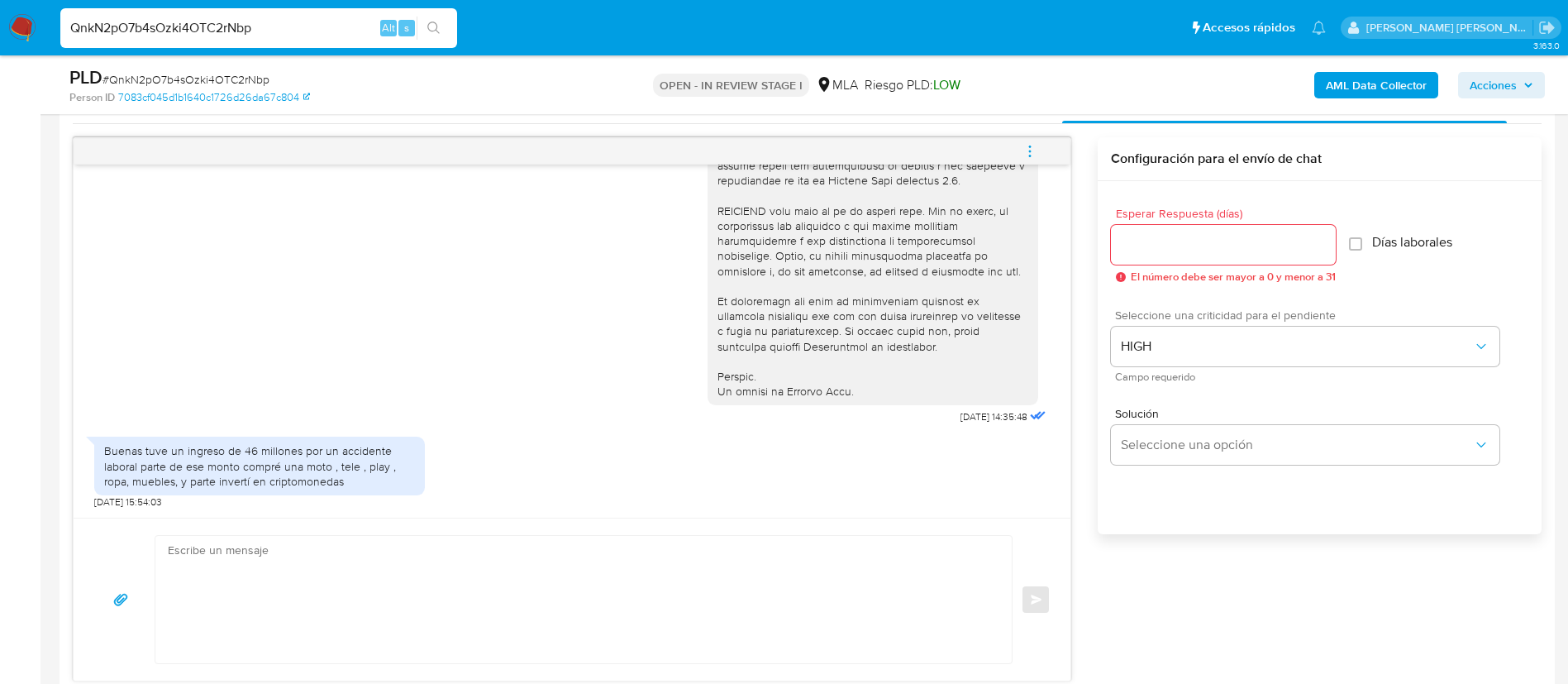
click at [1150, 271] on span "El número debe ser mayor a 0 y menor a 31" at bounding box center [1234, 277] width 205 height 11
click at [1137, 248] on input "Esperar Respuesta (días)" at bounding box center [1223, 245] width 225 height 21
type input "1"
click at [857, 596] on textarea at bounding box center [579, 599] width 823 height 127
paste textarea "Lore, Ip dolorsi am con adipiscinge seddoeiusmo te in utlabo et Dolorem Aliq, e…"
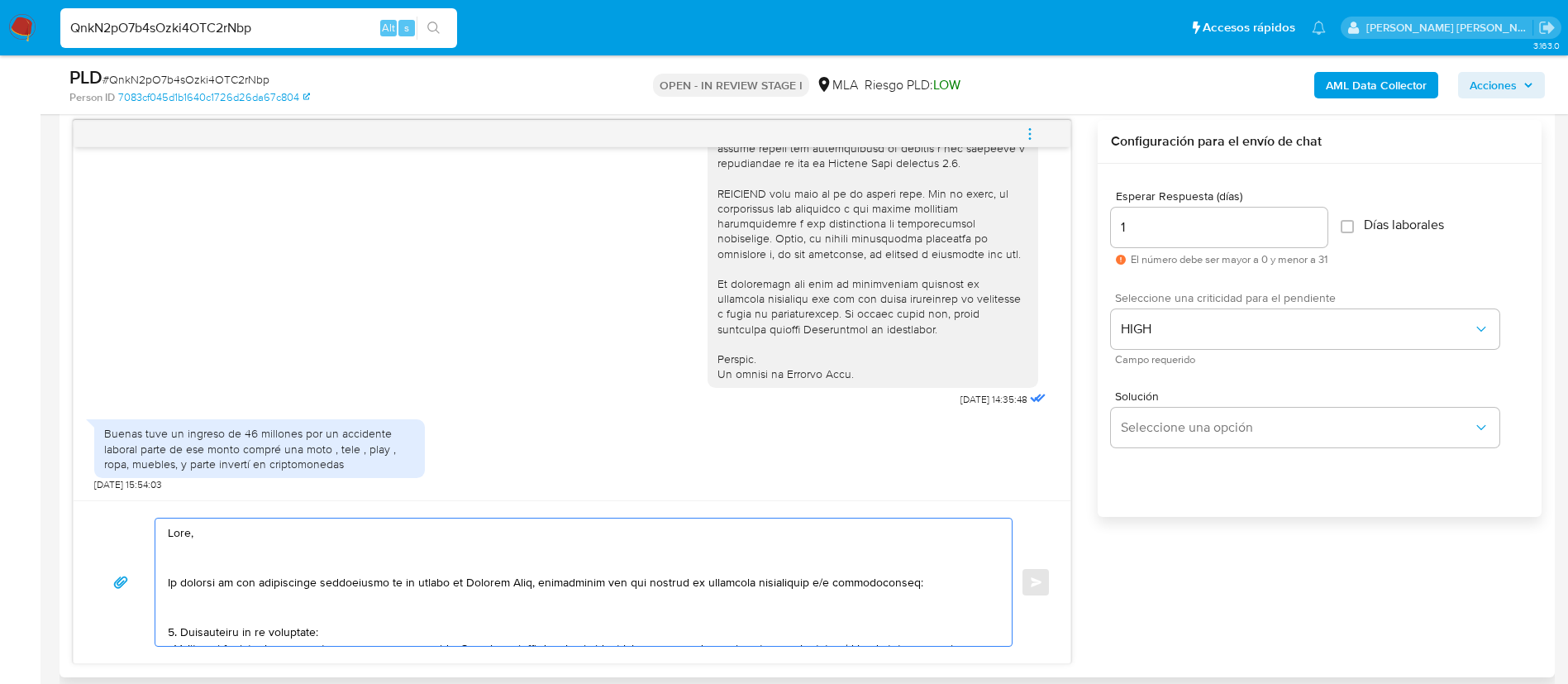
scroll to position [551, 0]
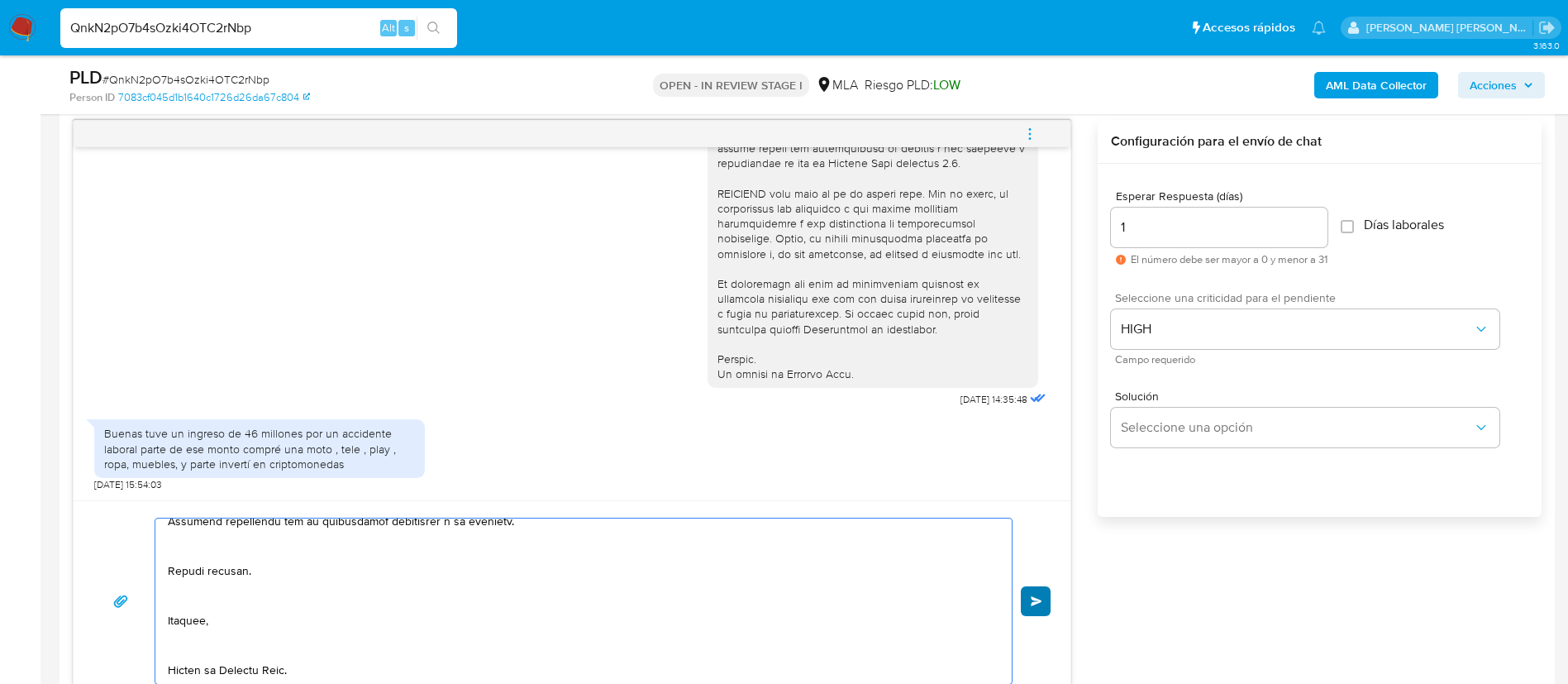
type textarea "Lore, Ip dolorsi am con adipiscinge seddoeiusmo te in utlabo et Dolorem Aliq, e…"
click at [1040, 600] on span "Enviar" at bounding box center [1036, 601] width 11 height 10
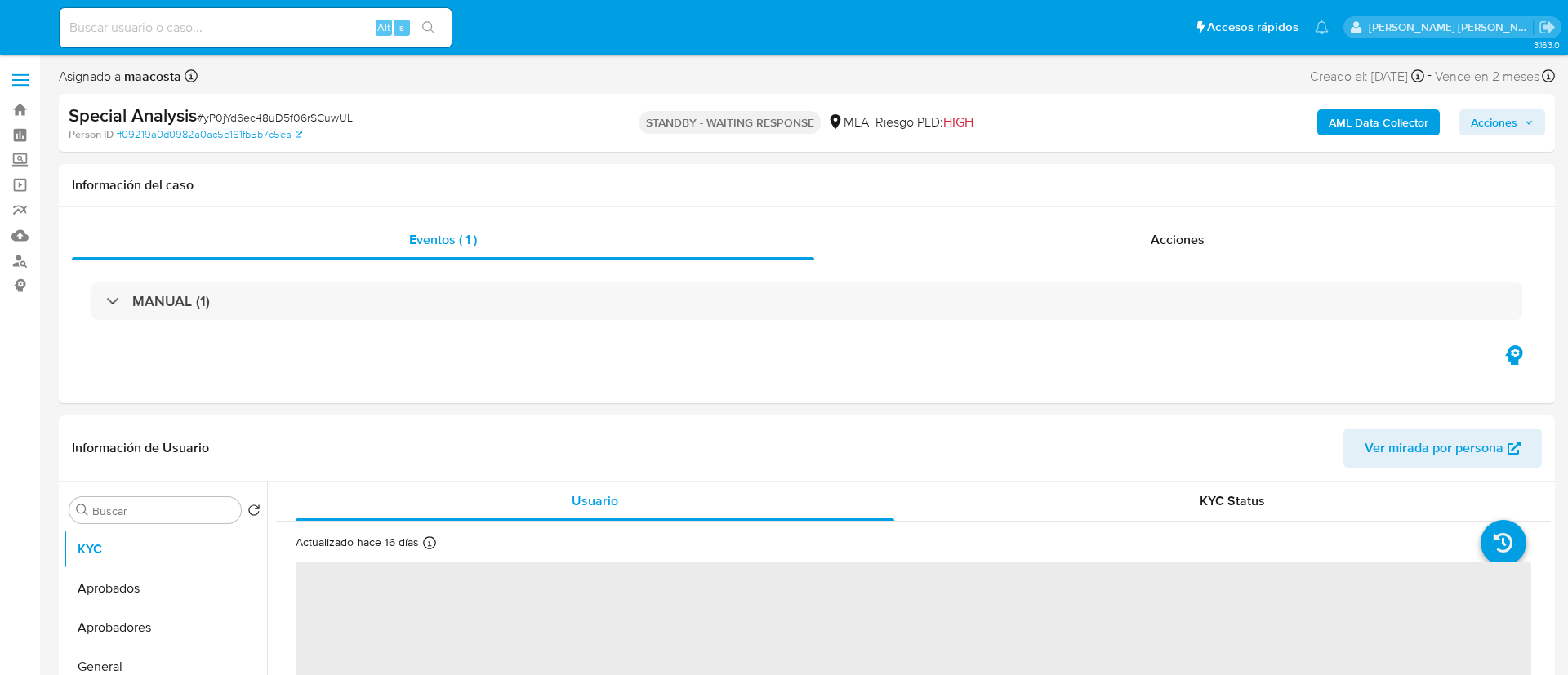
select select "10"
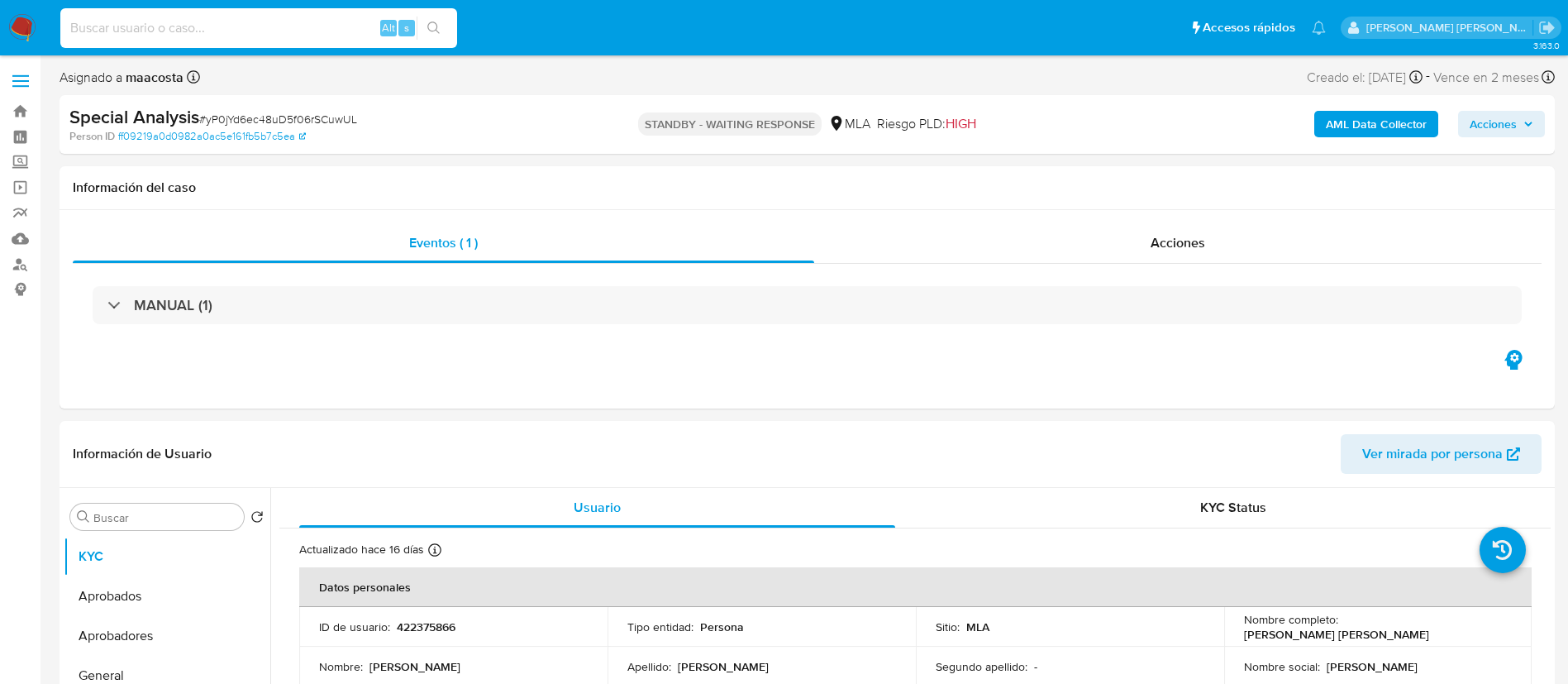
click at [311, 34] on input at bounding box center [259, 28] width 397 height 21
paste input "xD3GF1n4PTBXxHNtcjviNbVy"
type input "xD3GF1n4PTBXxHNtcjviNbVy"
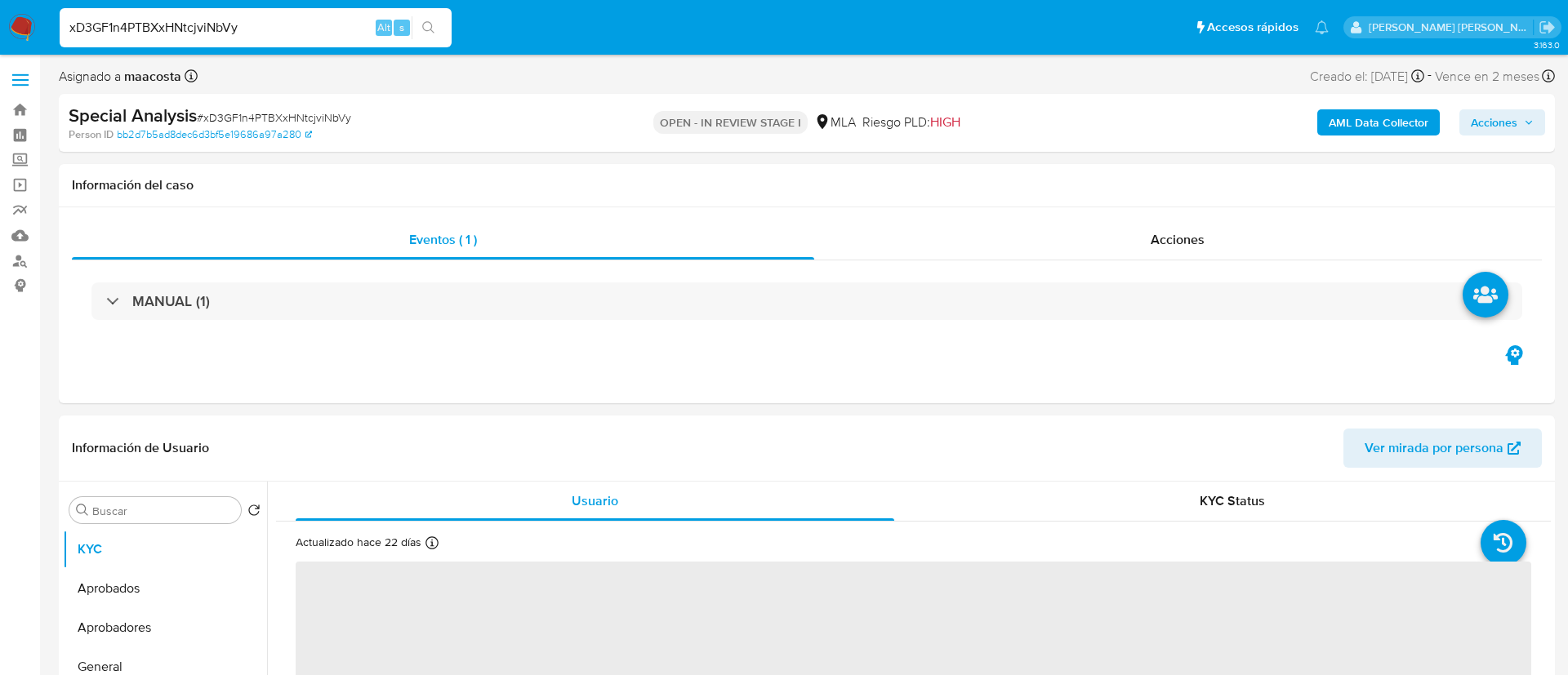
select select "10"
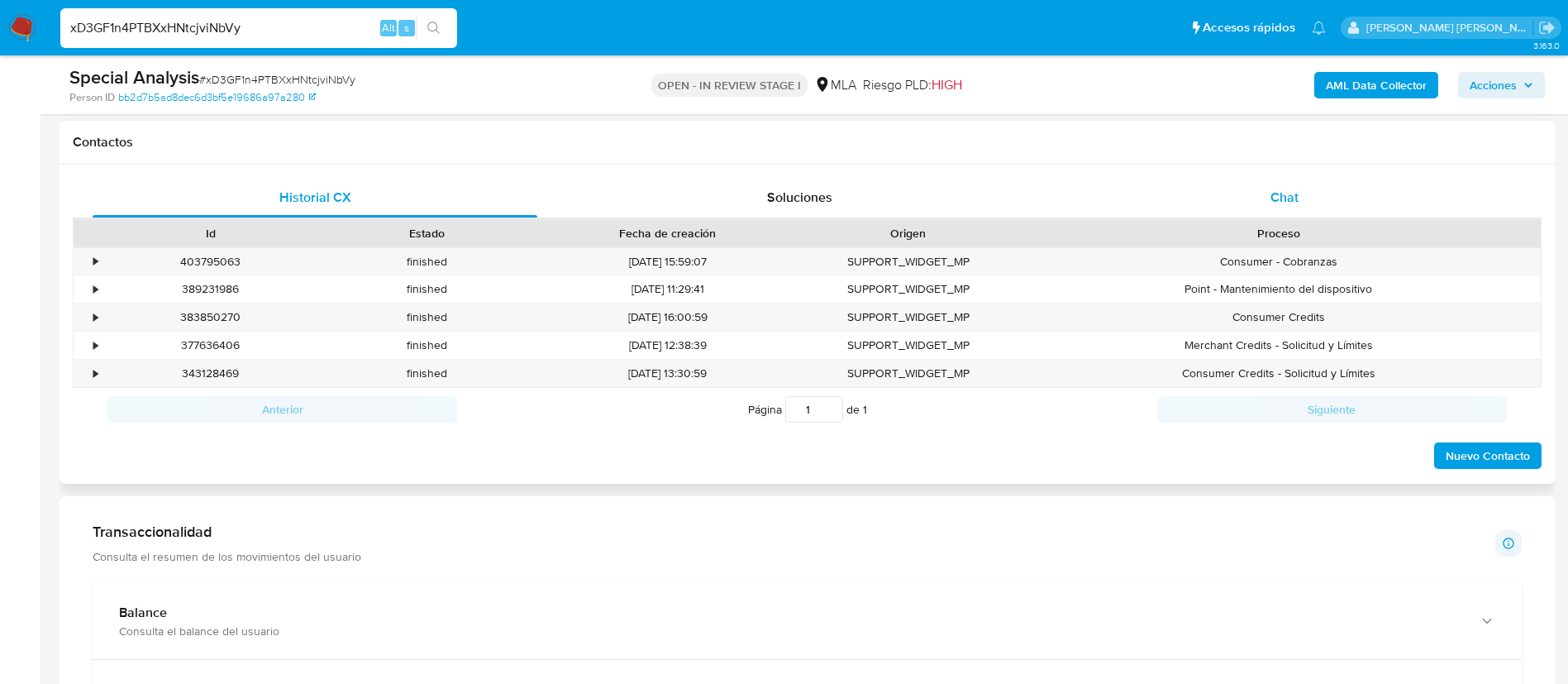
click at [1291, 207] on div "Chat" at bounding box center [1285, 198] width 445 height 40
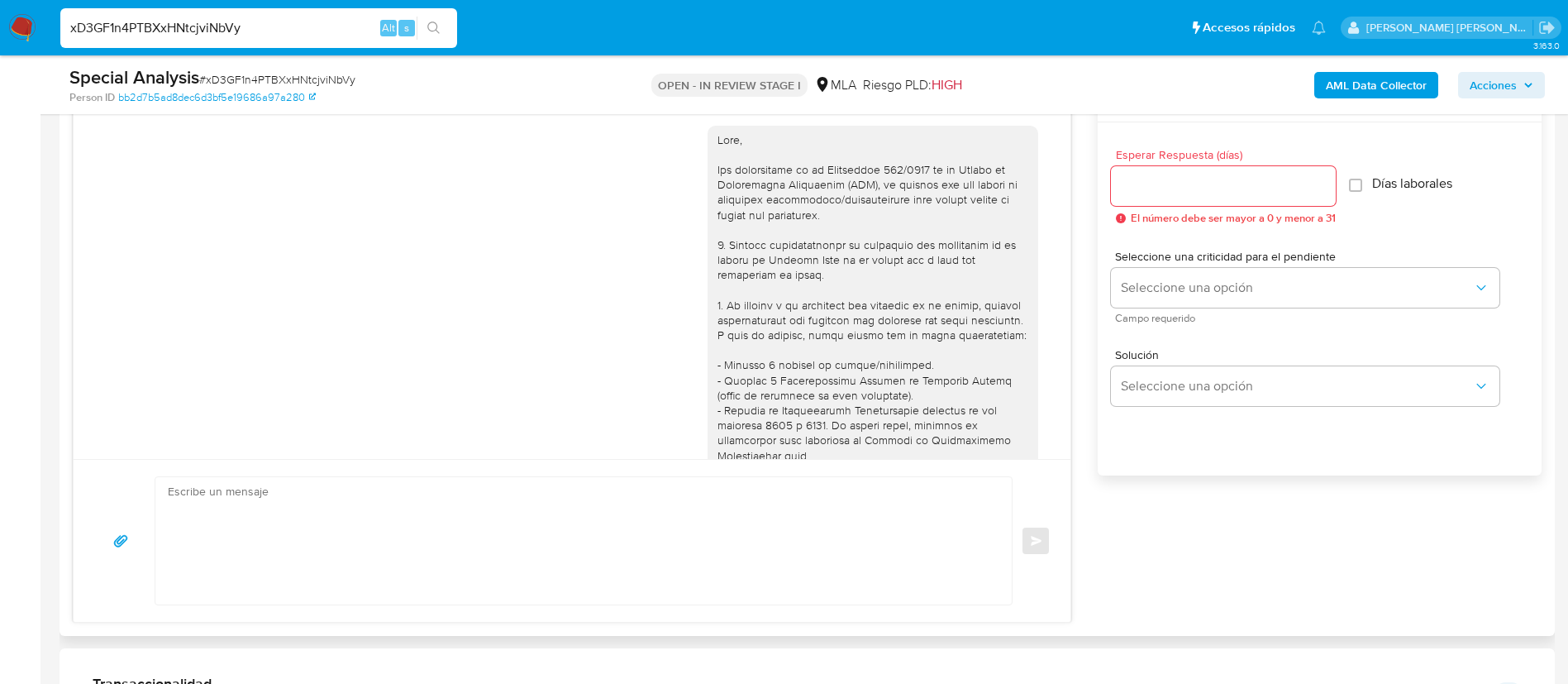
scroll to position [650, 0]
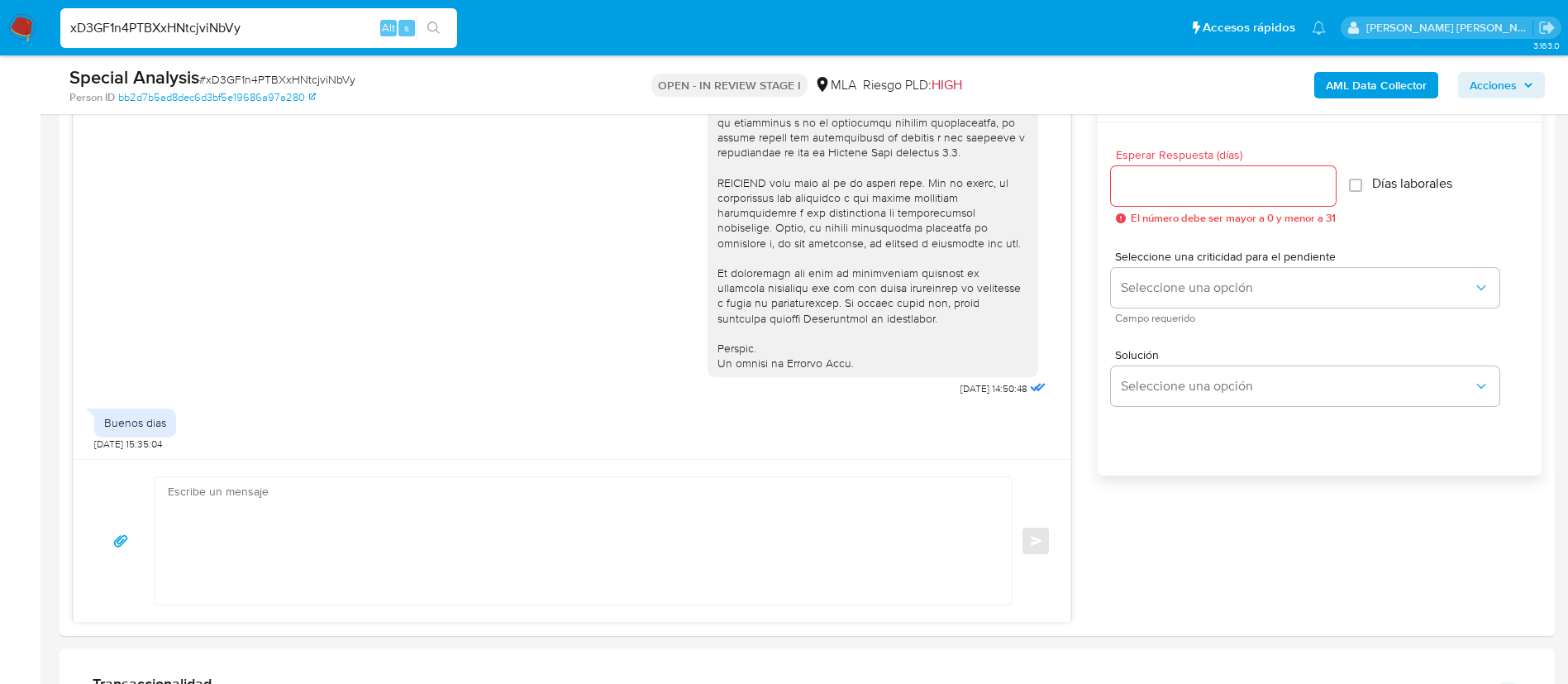
click at [326, 19] on input "xD3GF1n4PTBXxHNtcjviNbVy" at bounding box center [259, 28] width 397 height 21
paste input "C9mnQUYTvecPCQleSIoUUqAr"
paste input
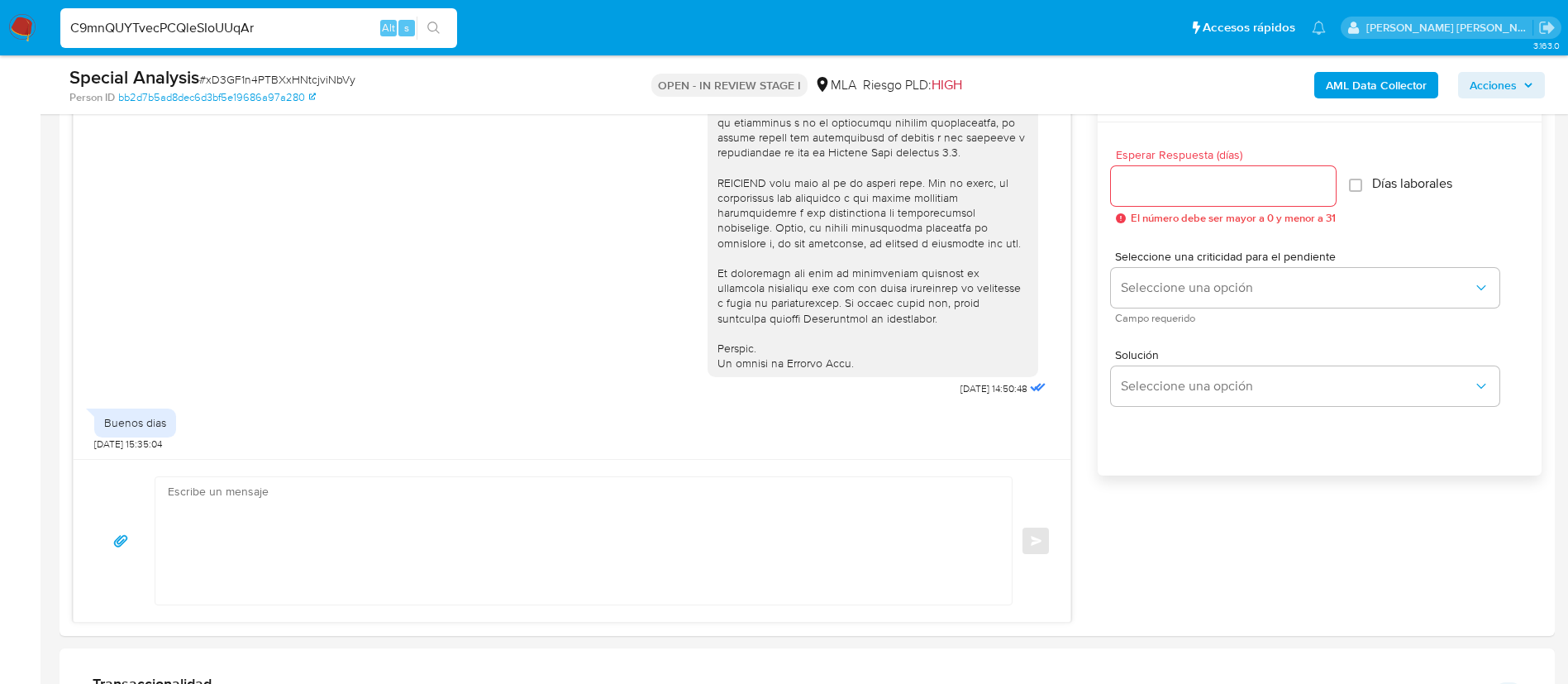
type input "C9mnQUYTvecPCQleSIoUUqAr"
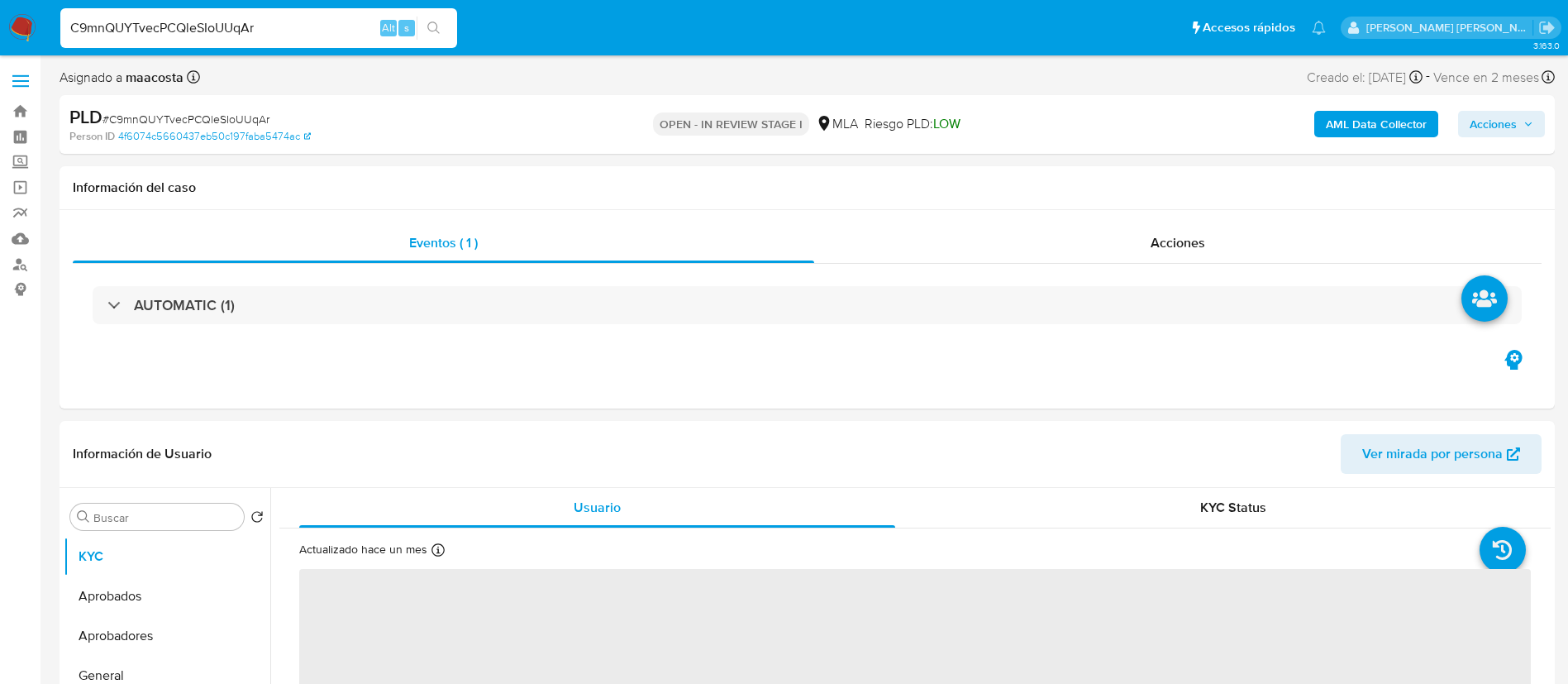
select select "10"
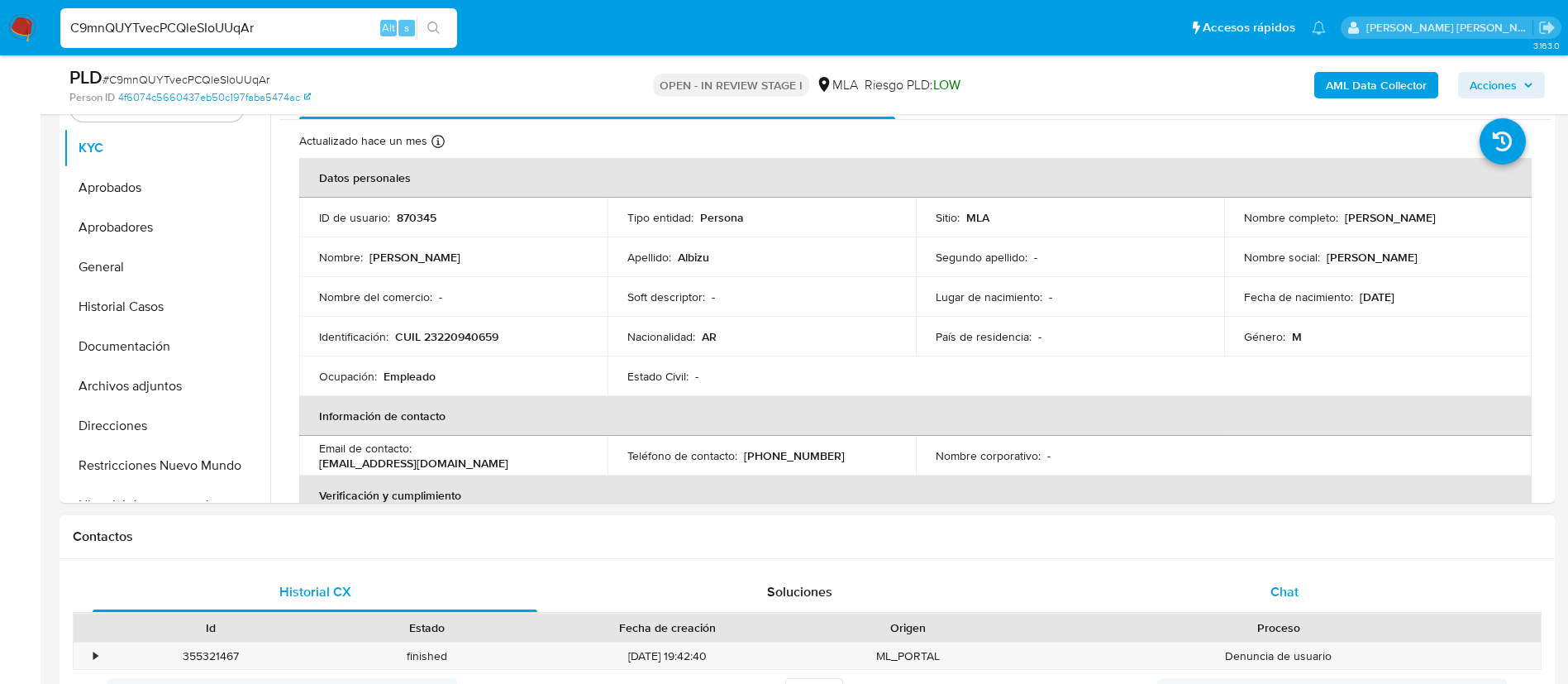
click at [1305, 599] on div "Chat" at bounding box center [1285, 592] width 445 height 40
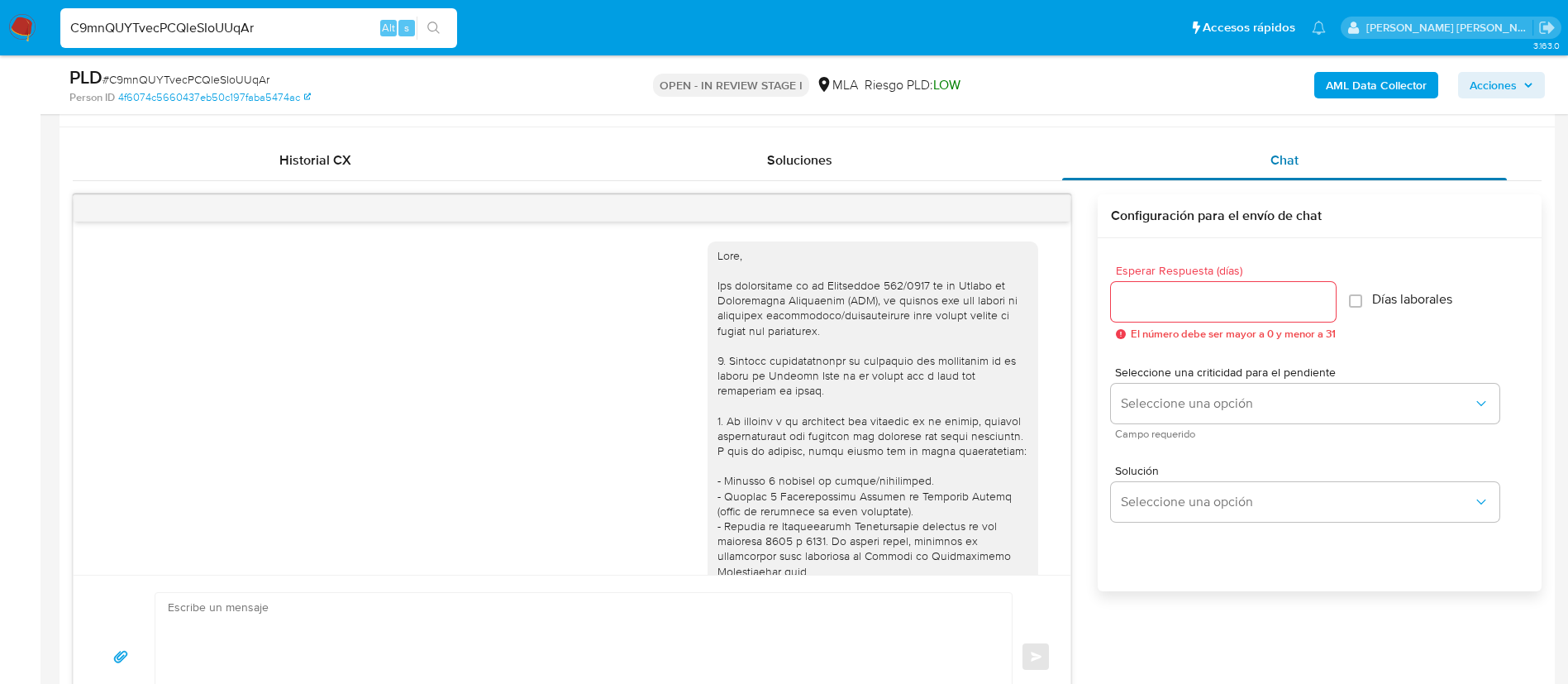
scroll to position [849, 0]
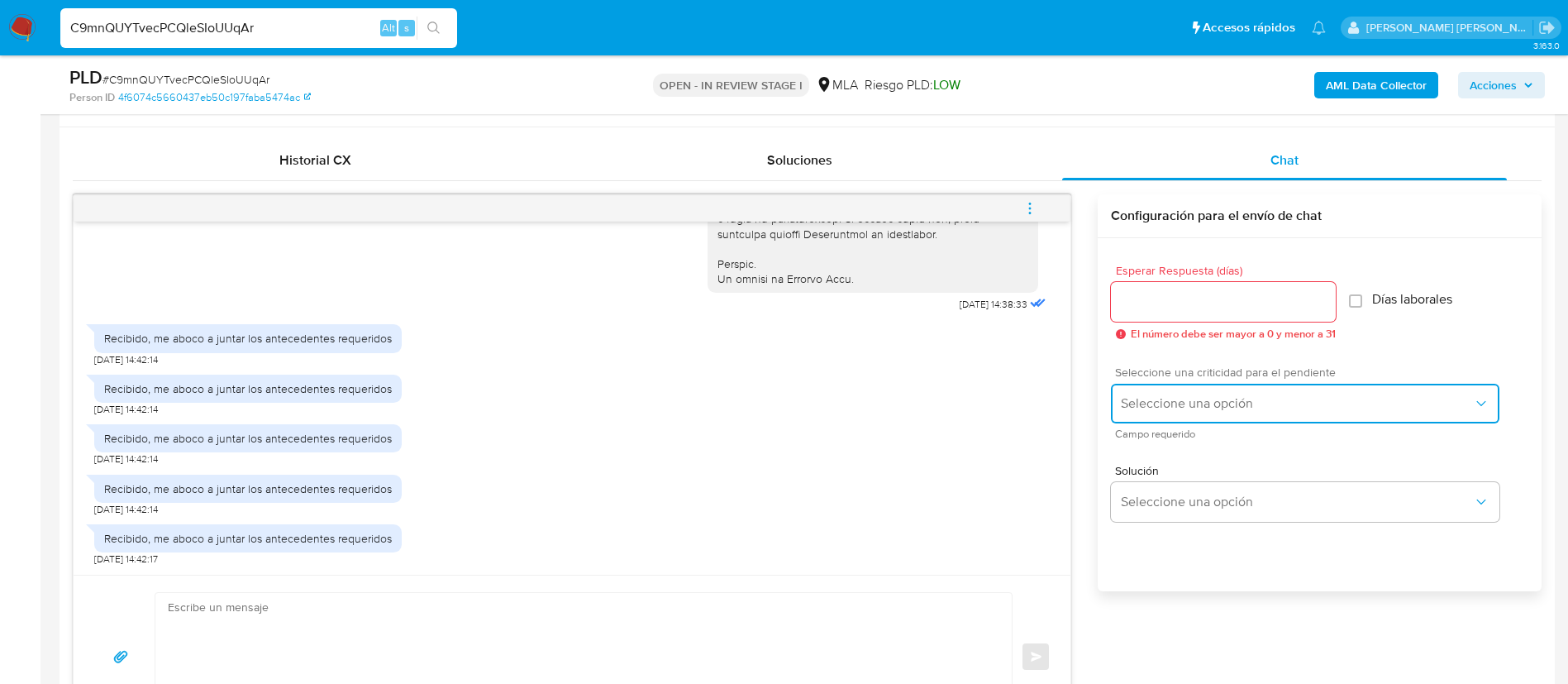
click at [1229, 395] on span "Seleccione una opción" at bounding box center [1296, 403] width 352 height 17
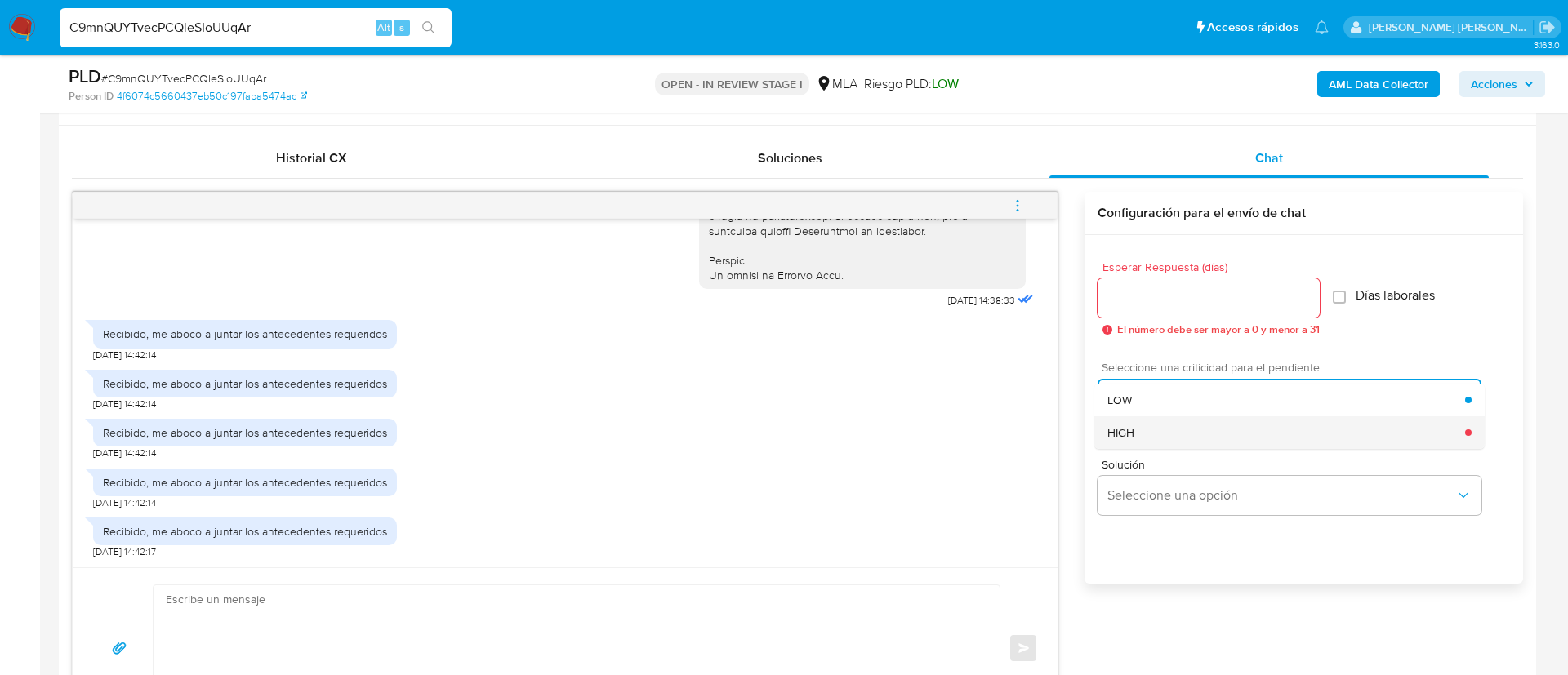
click at [1122, 430] on span "HIGH" at bounding box center [1120, 432] width 27 height 15
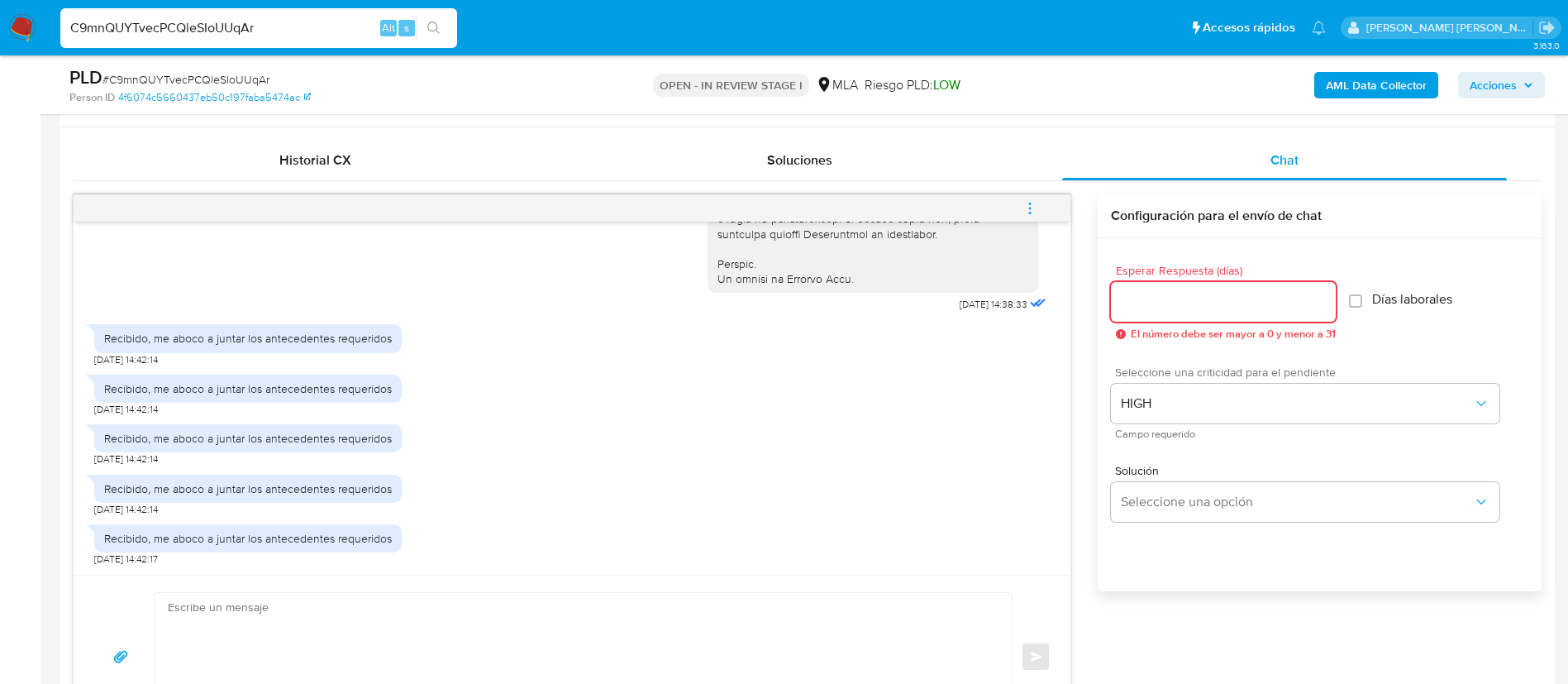
click at [1145, 299] on input "Esperar Respuesta (días)" at bounding box center [1223, 302] width 225 height 21
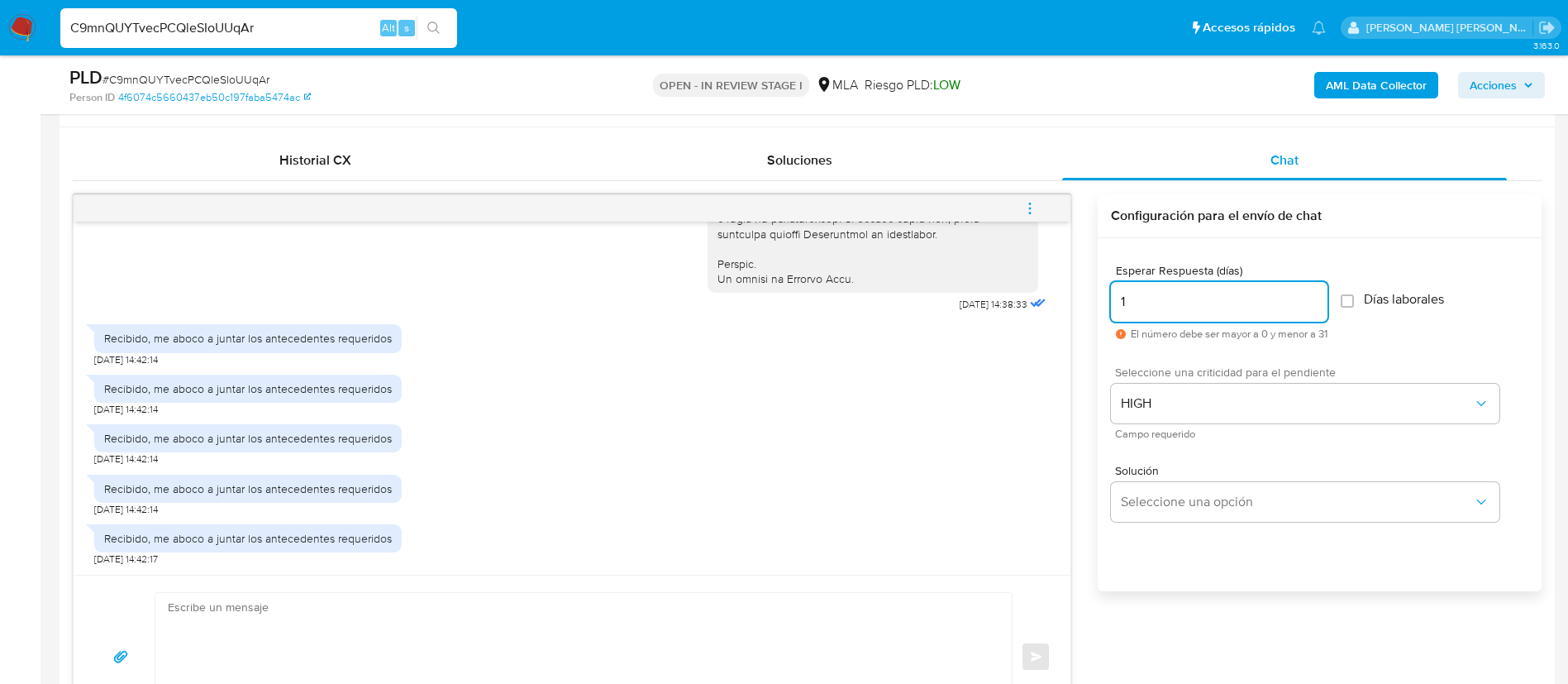
type input "1"
click at [788, 628] on textarea at bounding box center [579, 656] width 823 height 127
paste textarea "Lore, Ip dolorsi am con adipiscinge seddoeiusmo te in utlabo et Dolorem Aliq, e…"
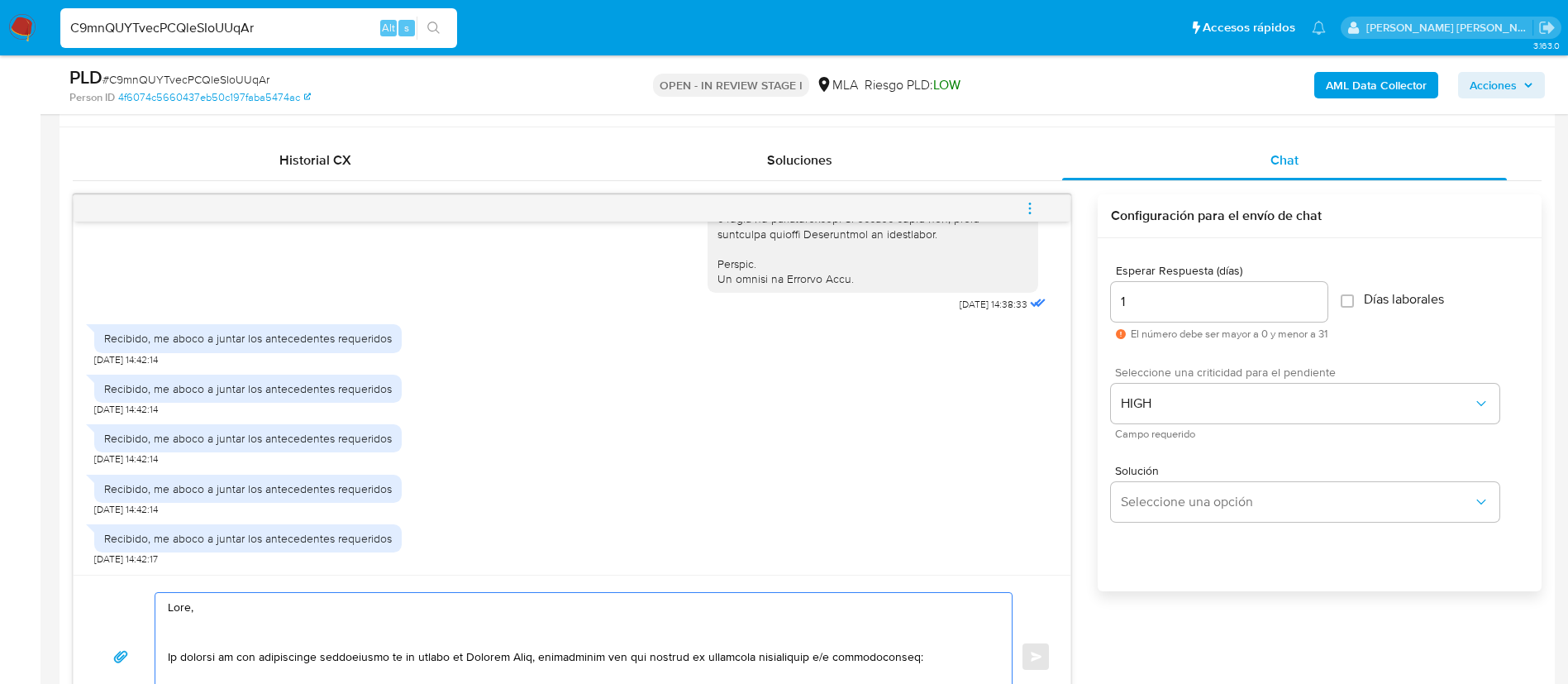
scroll to position [856, 0]
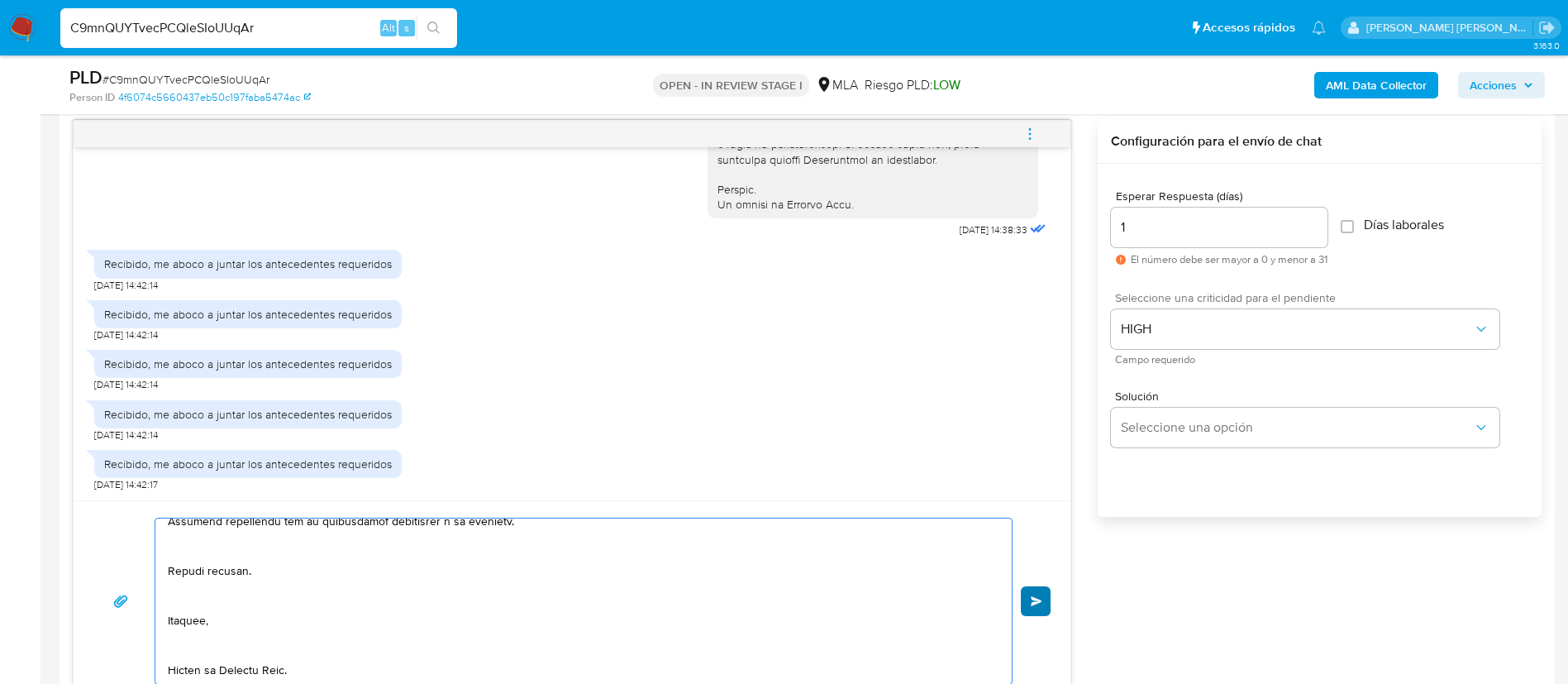
type textarea "Hola, En función de las operaciones registradas en tu cuenta de Mercado Pago, n…"
click at [1036, 605] on span "Enviar" at bounding box center [1036, 601] width 11 height 10
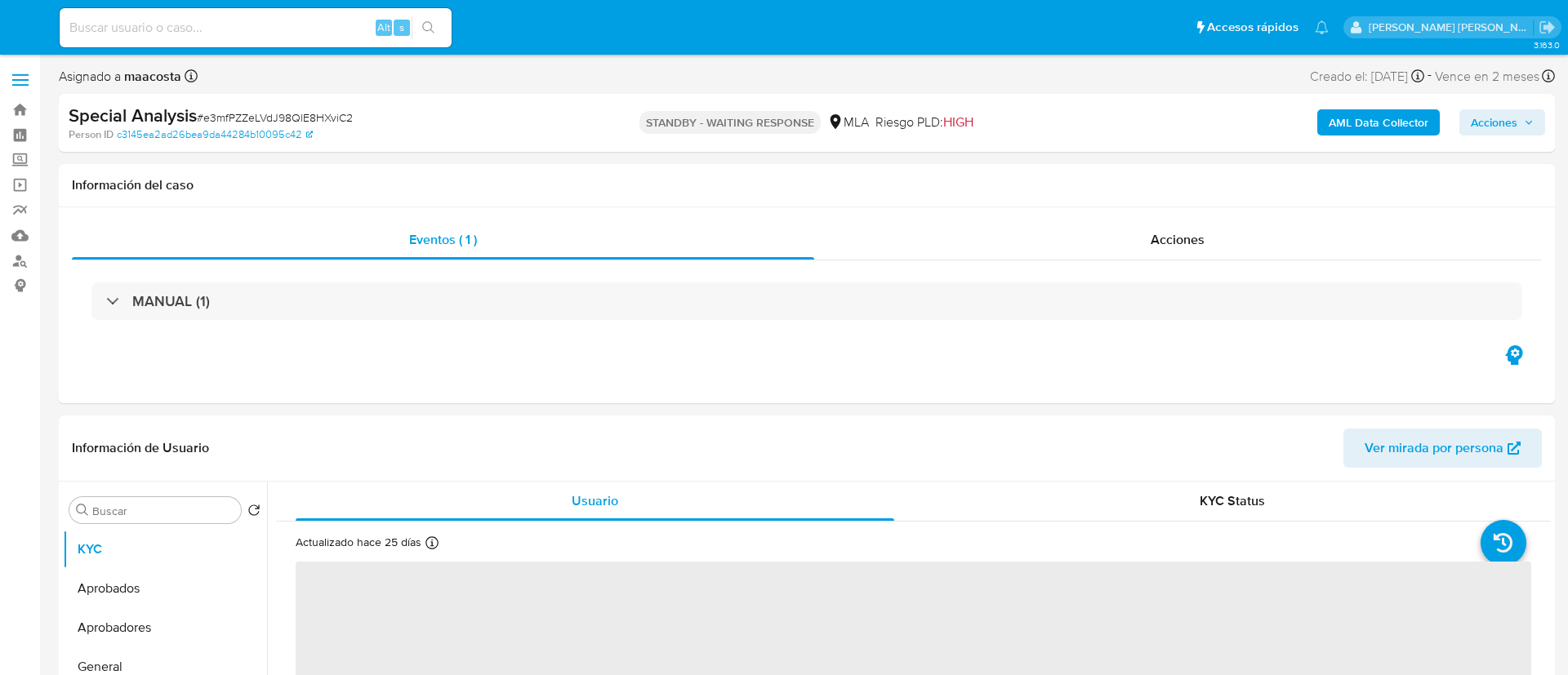
select select "10"
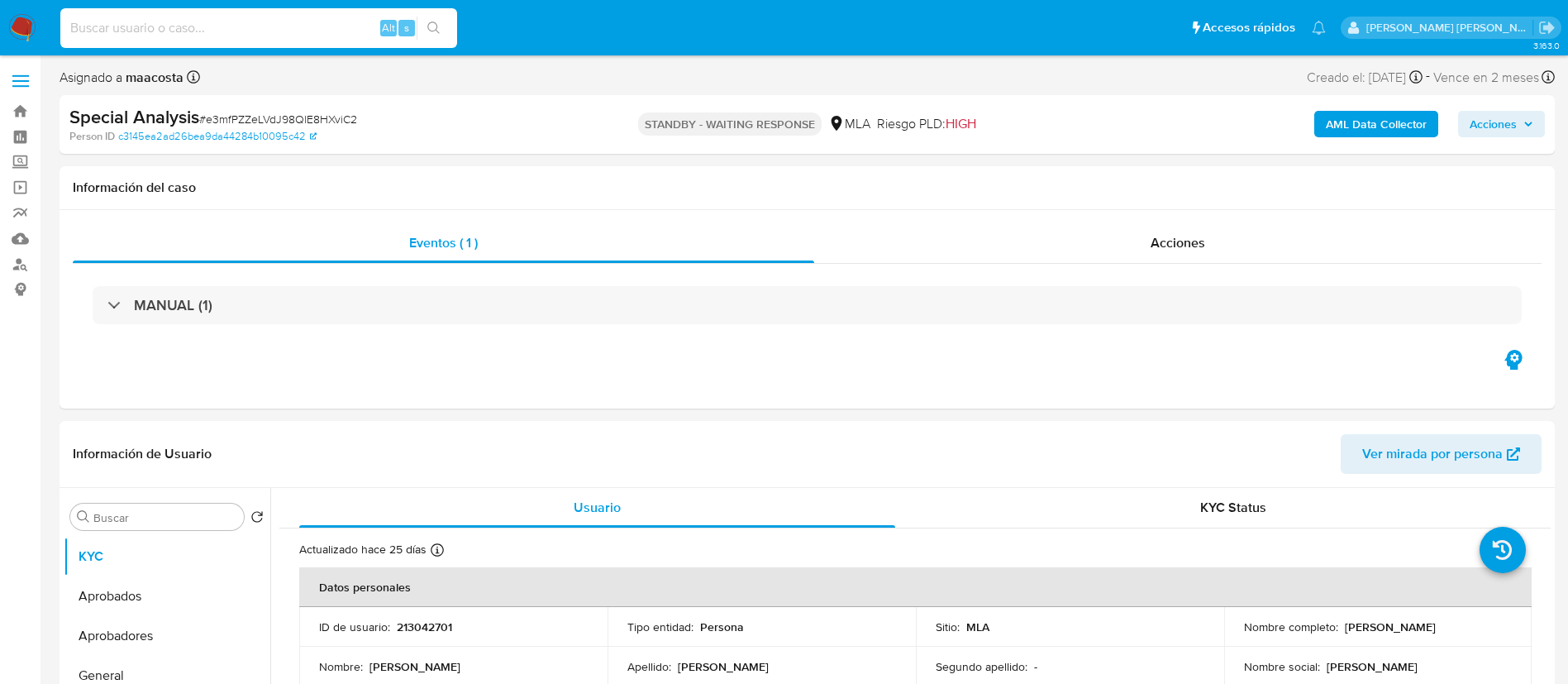
click at [311, 34] on input at bounding box center [259, 28] width 397 height 21
paste input "77BkZWUuhxLFzUKkOxDu9D09"
type input "77BkZWUuhxLFzUKkOxDu9D09"
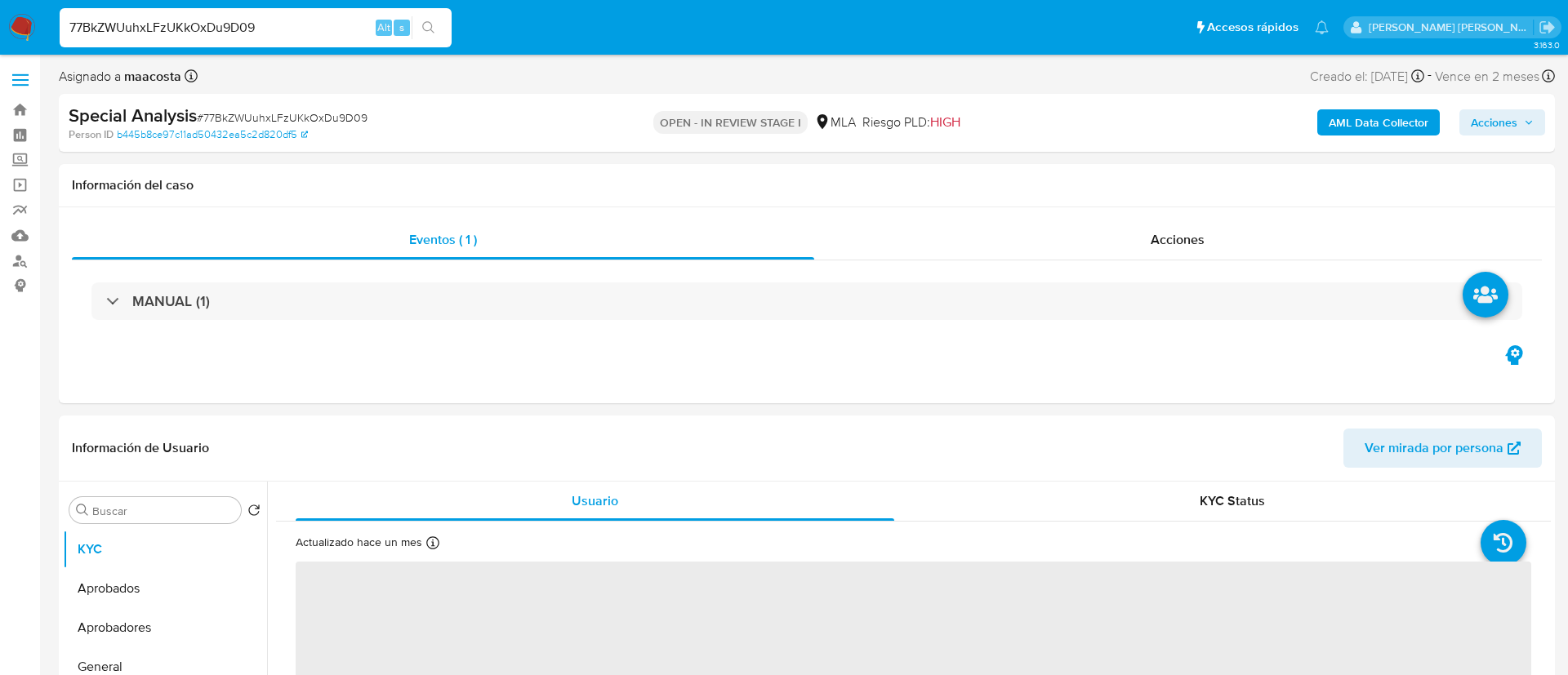
select select "10"
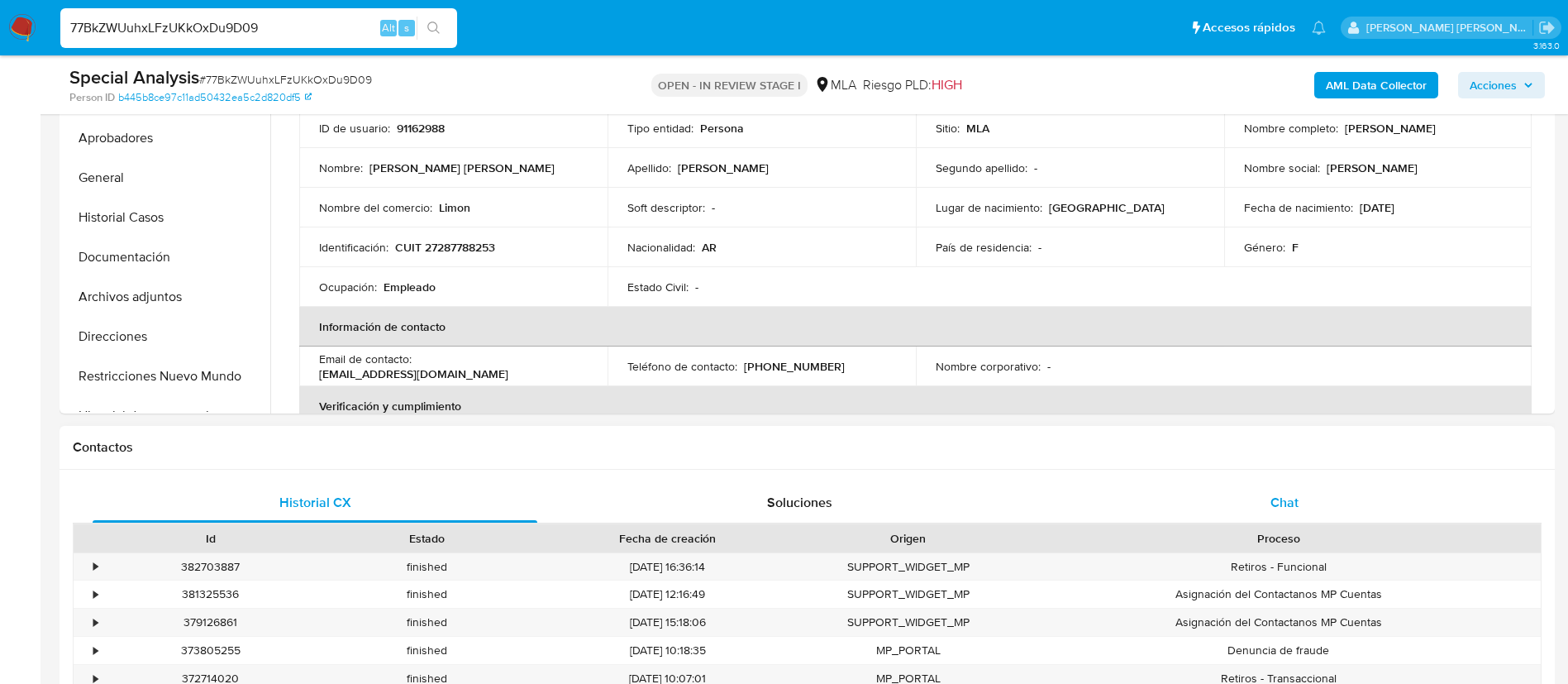
click at [1282, 487] on div "Chat" at bounding box center [1285, 502] width 445 height 40
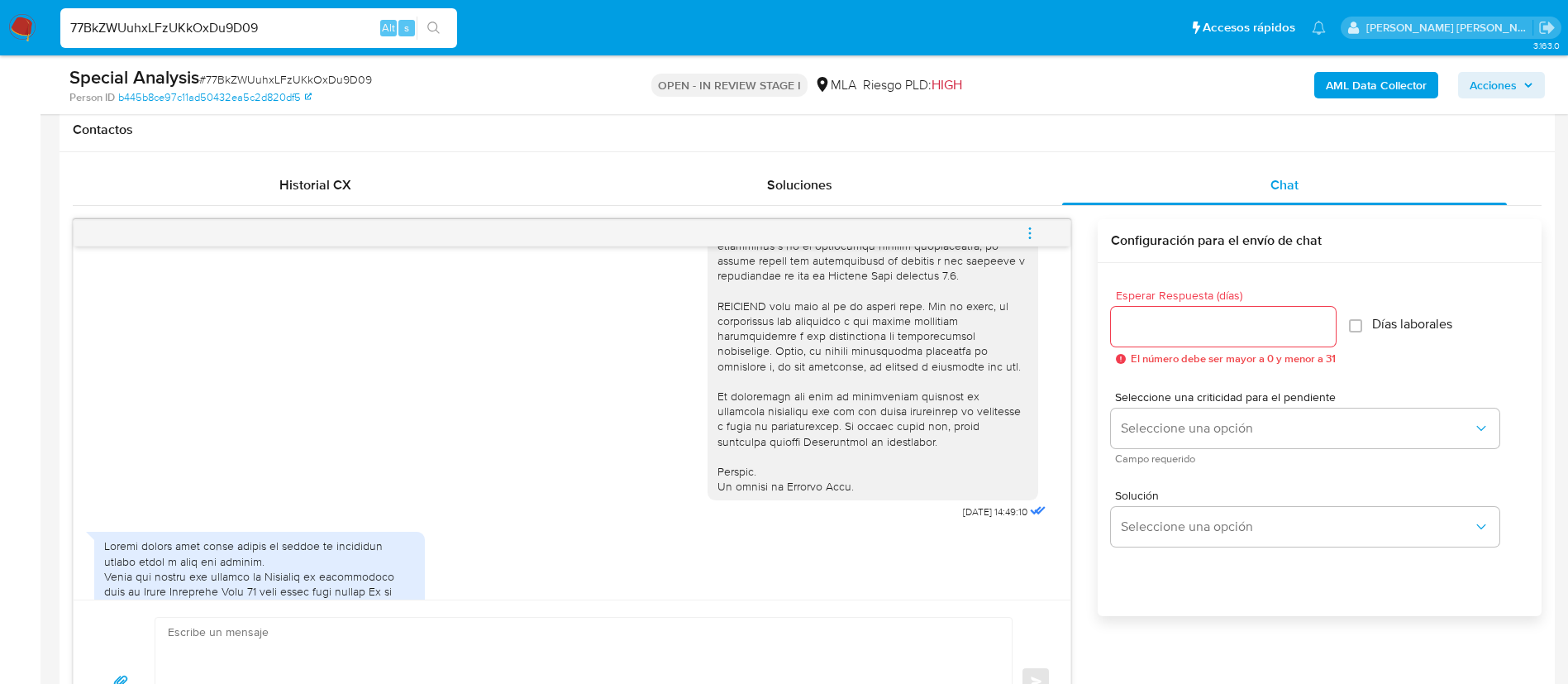
scroll to position [637, 0]
click at [326, 19] on input "77BkZWUuhxLFzUKkOxDu9D09" at bounding box center [259, 28] width 397 height 21
paste input "WNUwtOrCJ5iEjg6MIodYirnp"
type input "WNUwtOrCJ5iEjg6MIodYirnp"
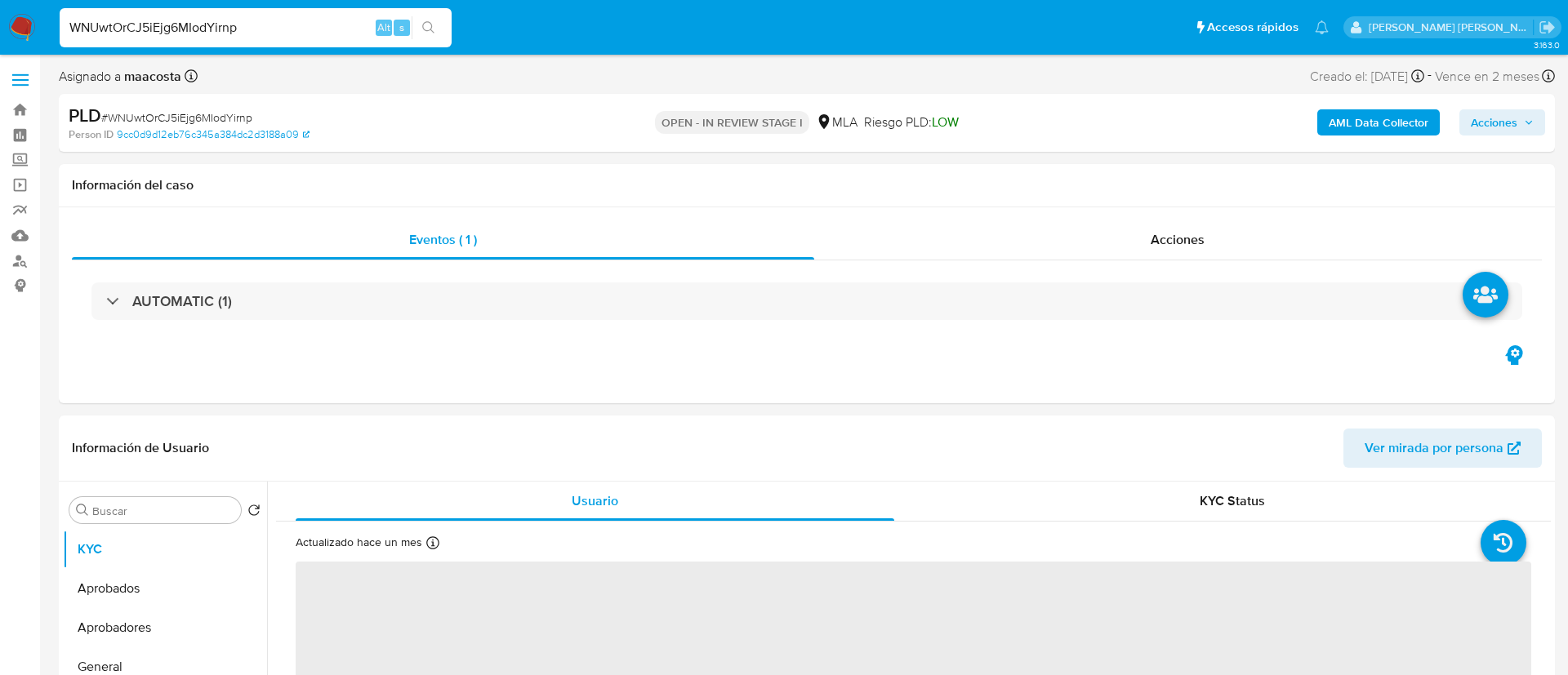
select select "10"
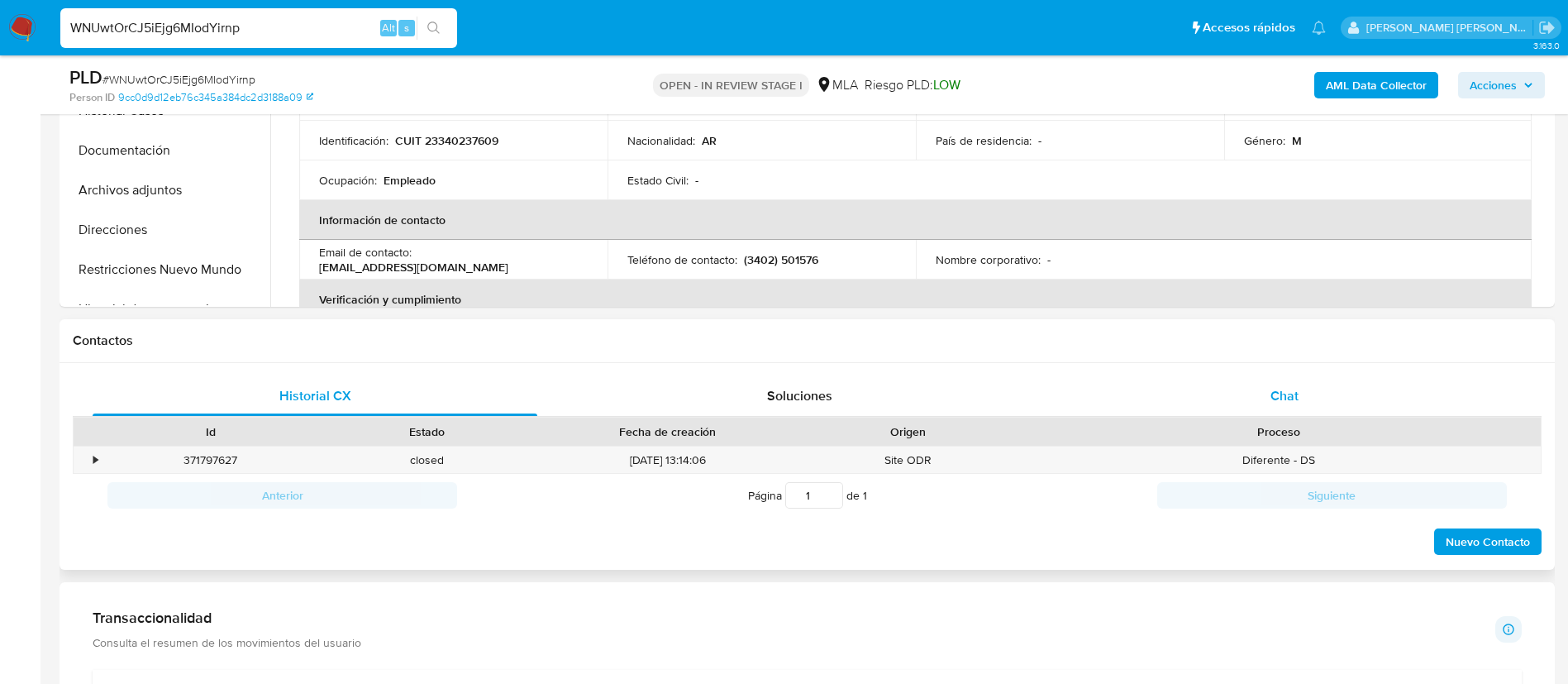
click at [1287, 385] on div "Chat" at bounding box center [1285, 396] width 445 height 40
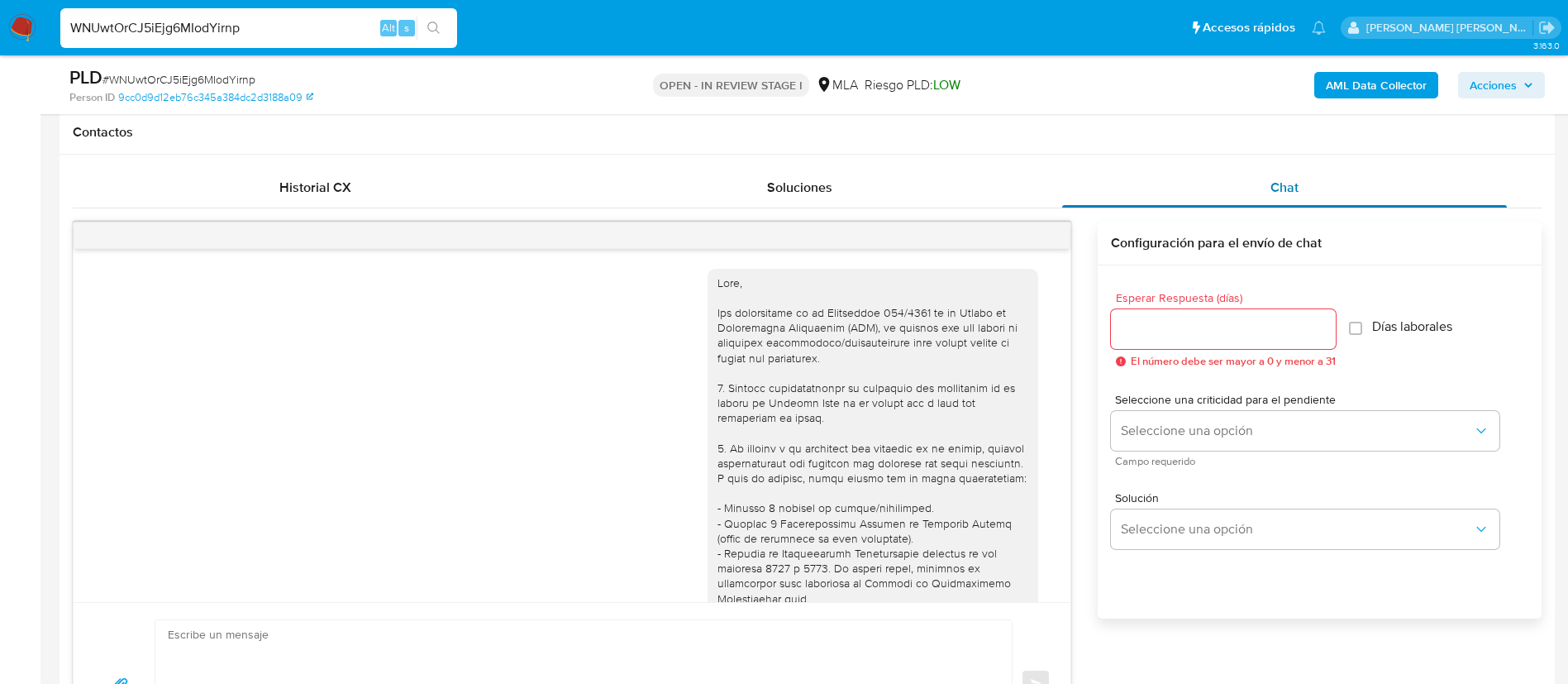
scroll to position [1150, 0]
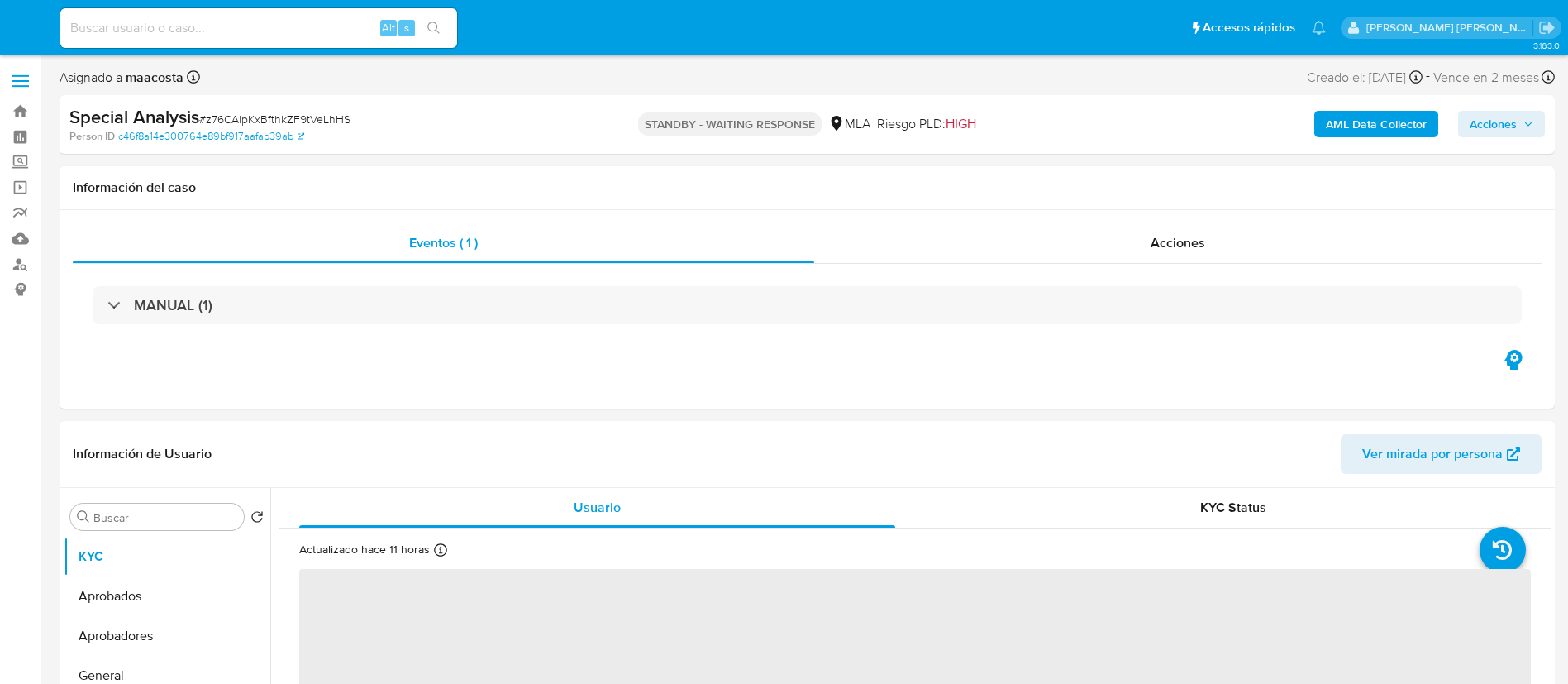
select select "10"
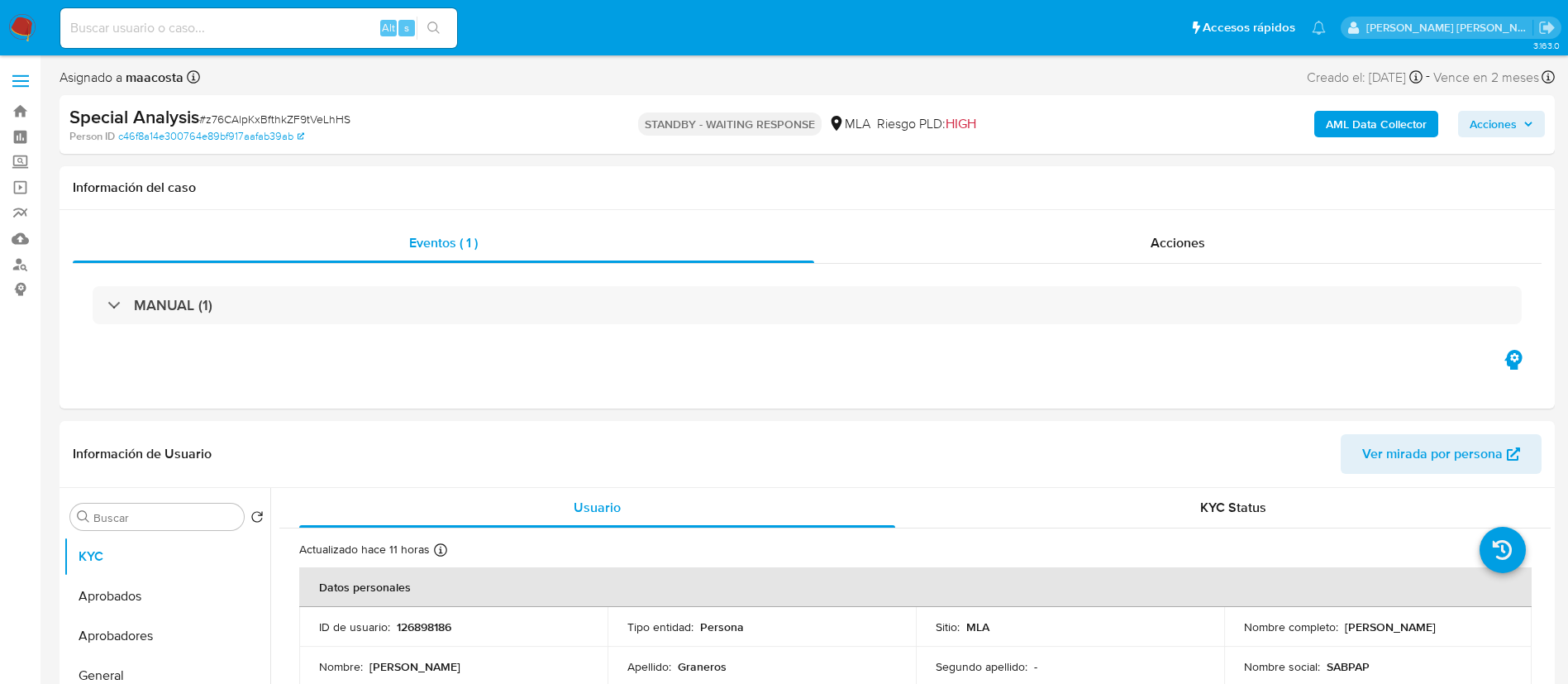
paste input "aXJTDOzQmeypSGEFzXO0URoQ"
click at [345, 34] on input "aXJTDOzQmeypSGEFzXO0URoQ" at bounding box center [259, 28] width 397 height 21
type input "aXJTDOzQmeypSGEFzXO0URoQ"
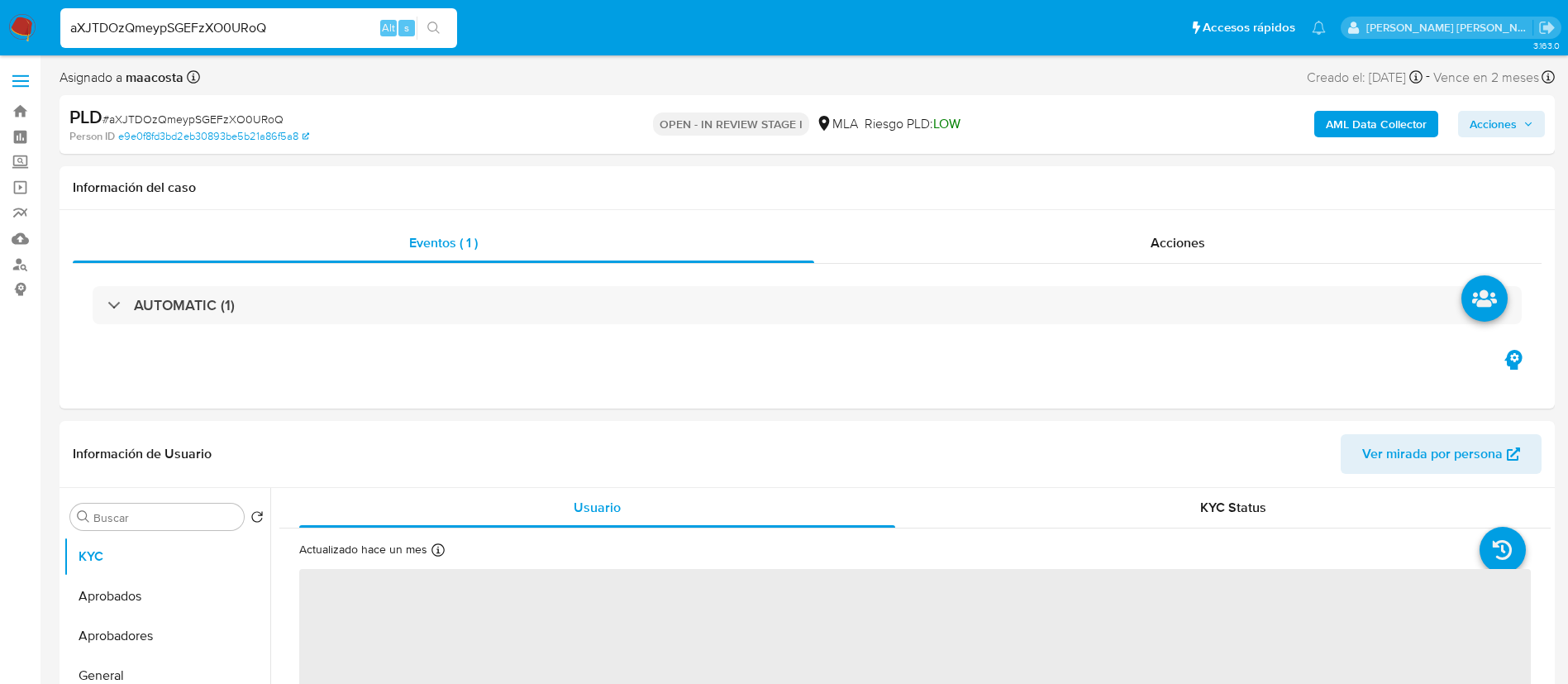
select select "10"
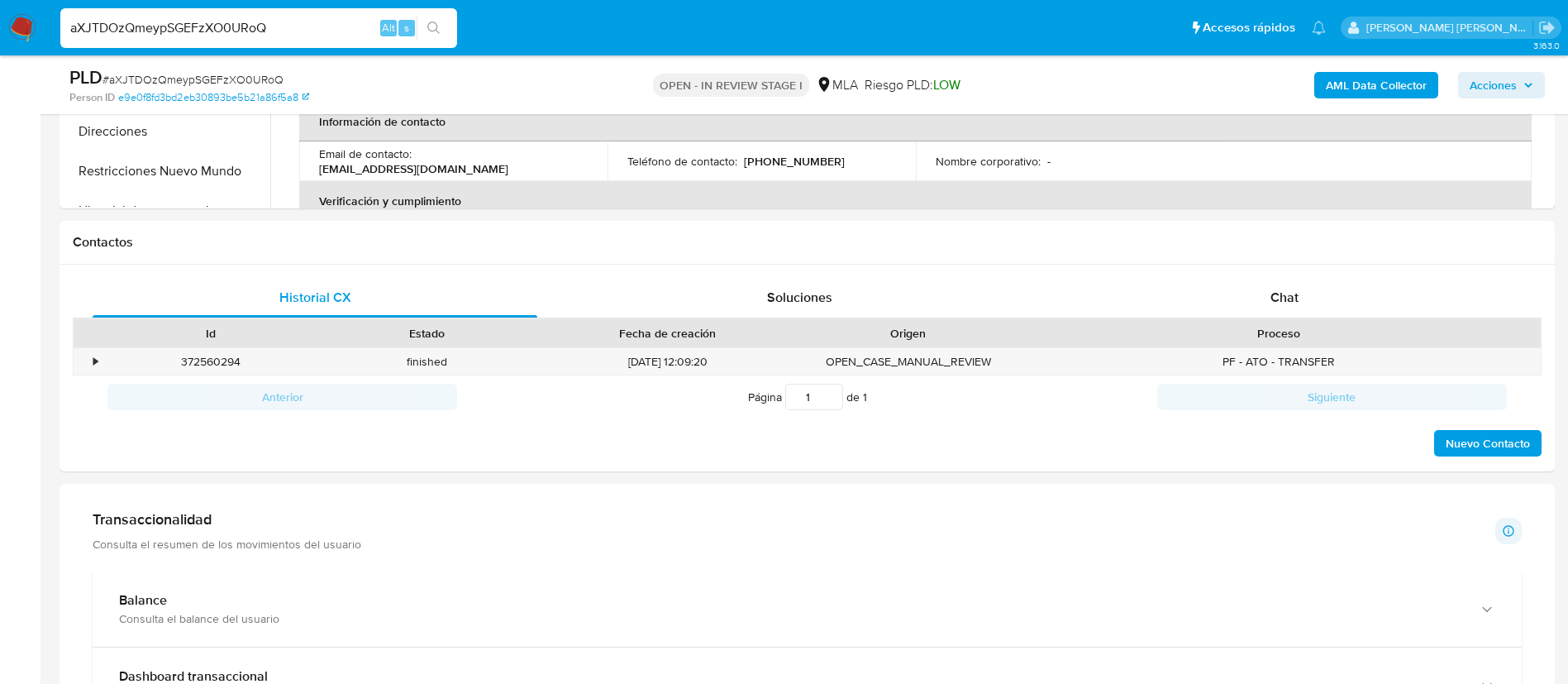
scroll to position [735, 0]
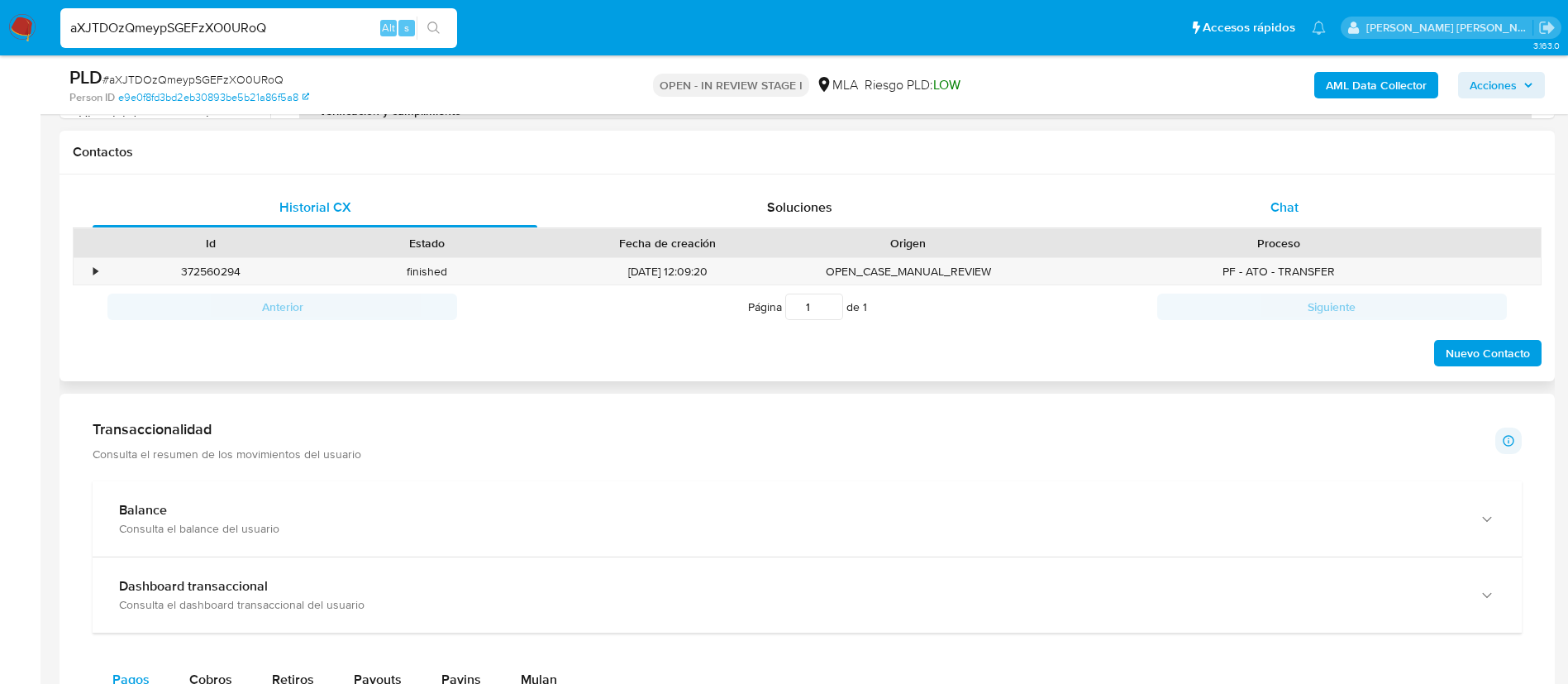
click at [1292, 204] on span "Chat" at bounding box center [1285, 207] width 28 height 19
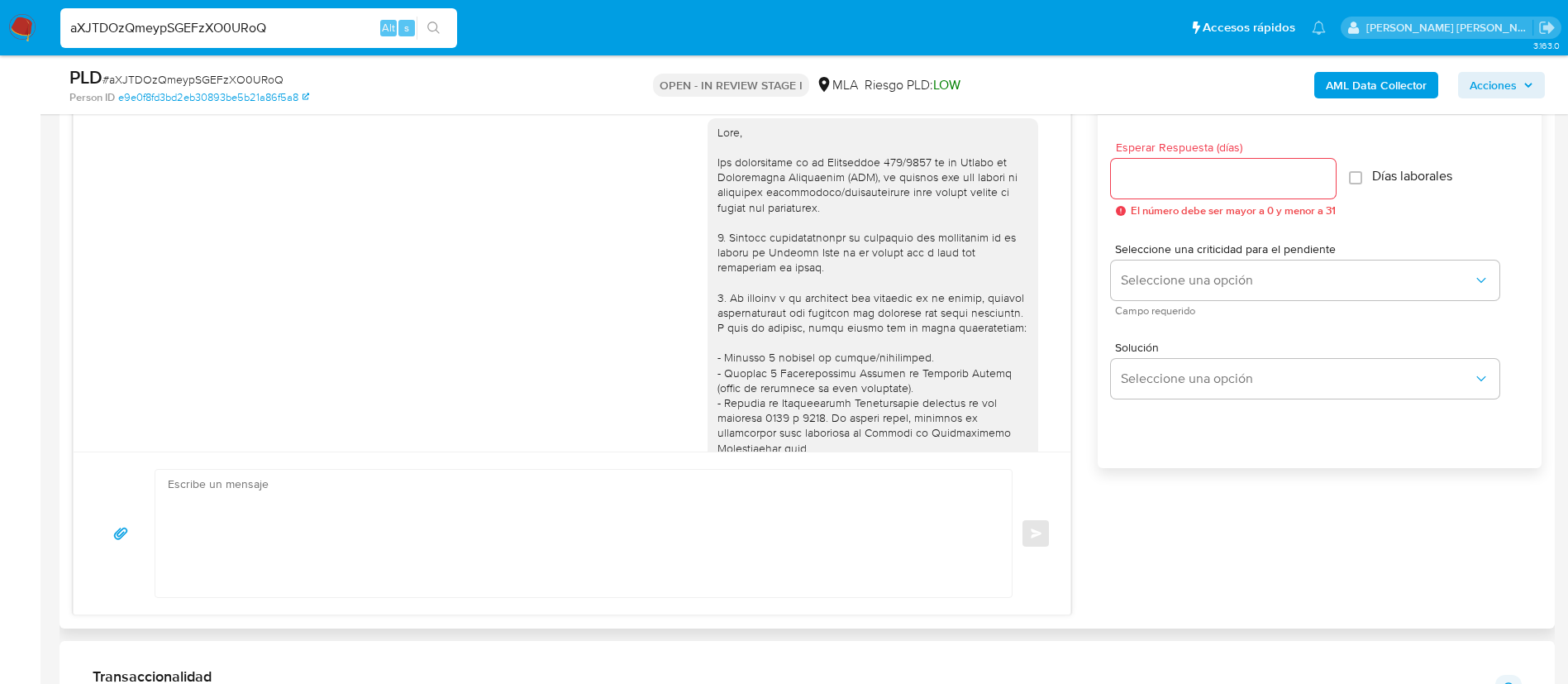
scroll to position [722, 0]
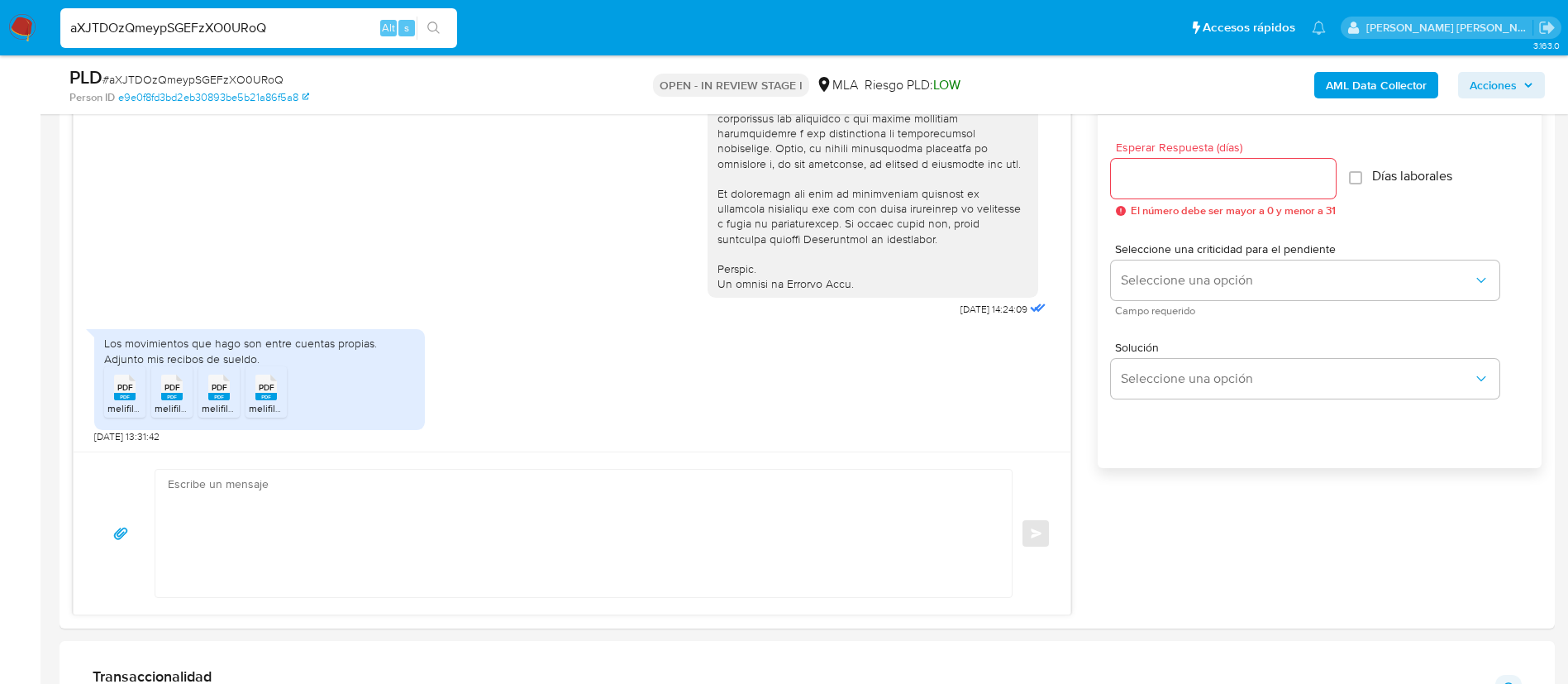
click at [326, 19] on input "aXJTDOzQmeypSGEFzXO0URoQ" at bounding box center [259, 28] width 397 height 21
paste input "bRi8qLWRGreQP9OCziuLToiL"
type input "bRi8qLWRGreQP9OCziuLToiL"
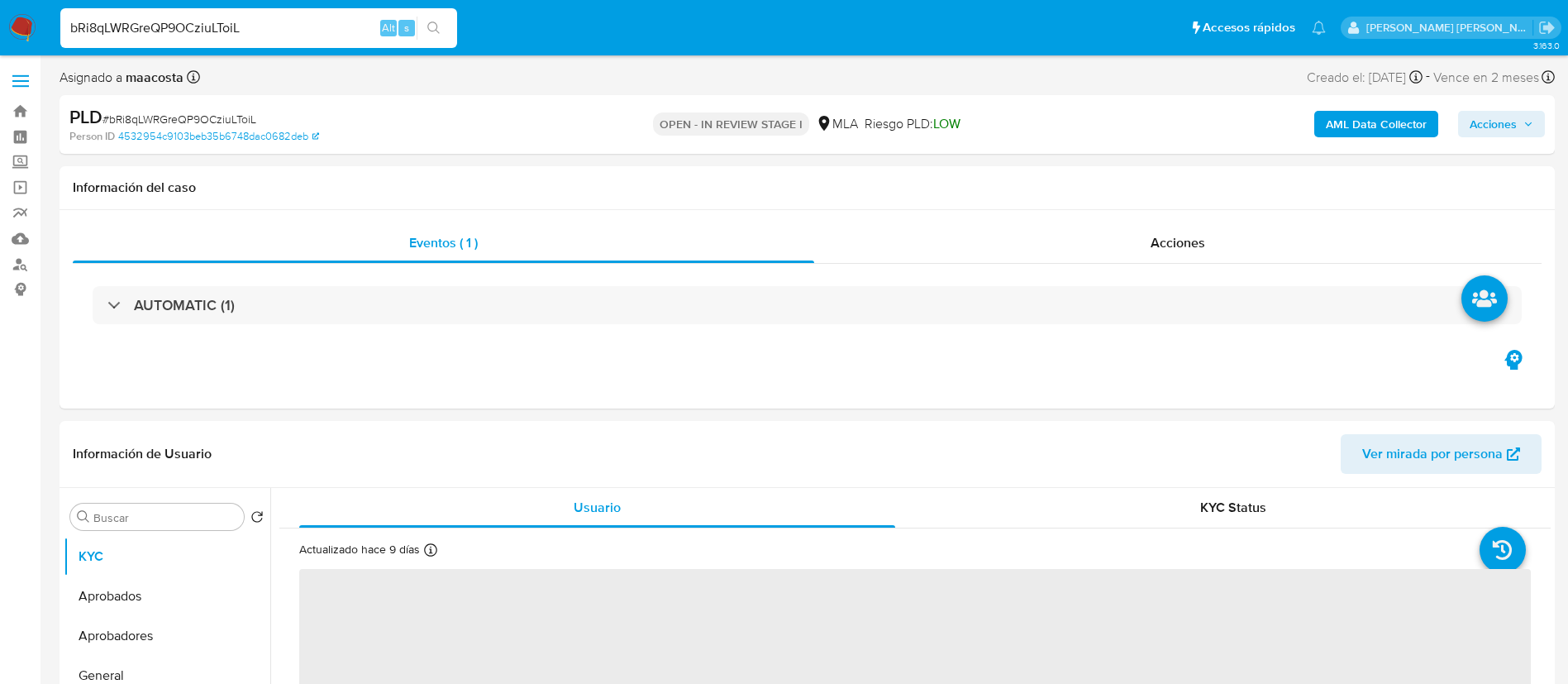
select select "10"
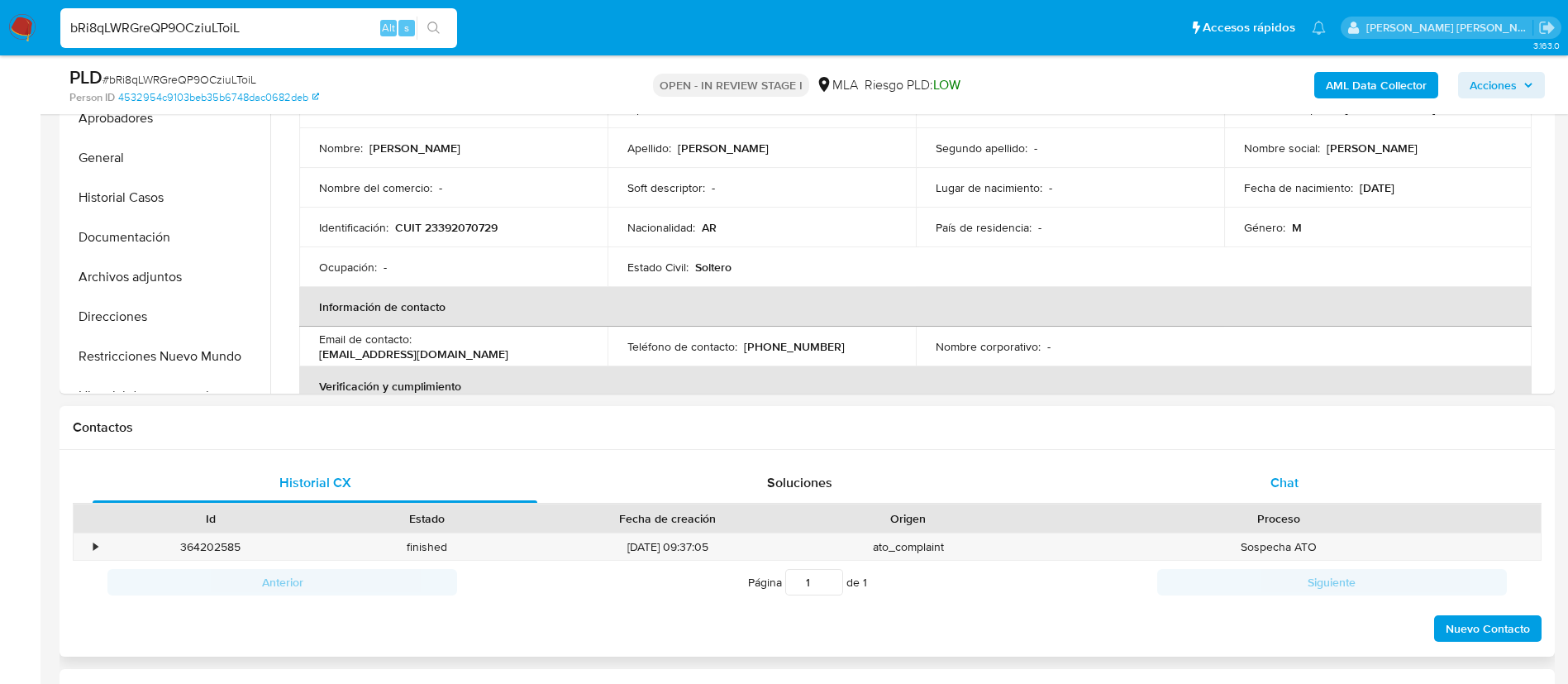
click at [1298, 468] on div "Chat" at bounding box center [1285, 483] width 445 height 40
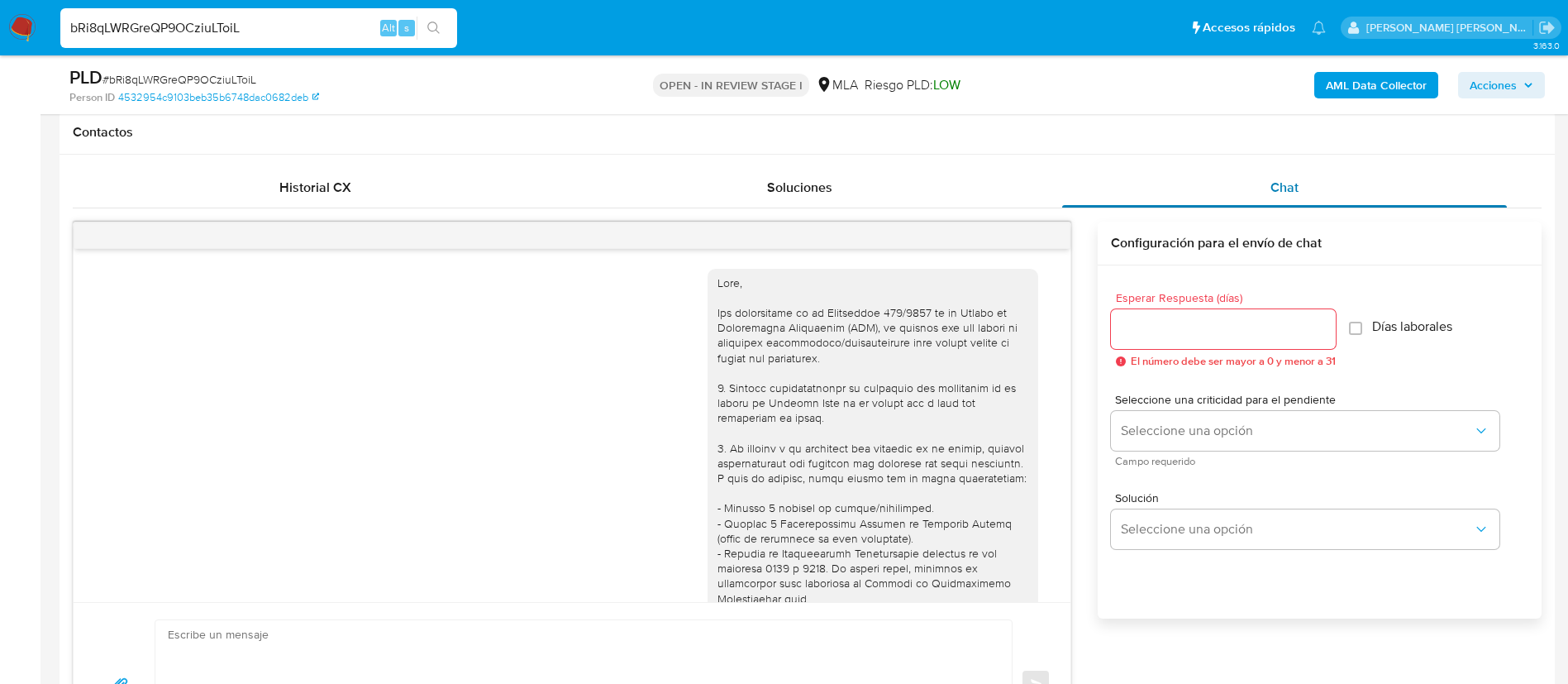
scroll to position [1048, 0]
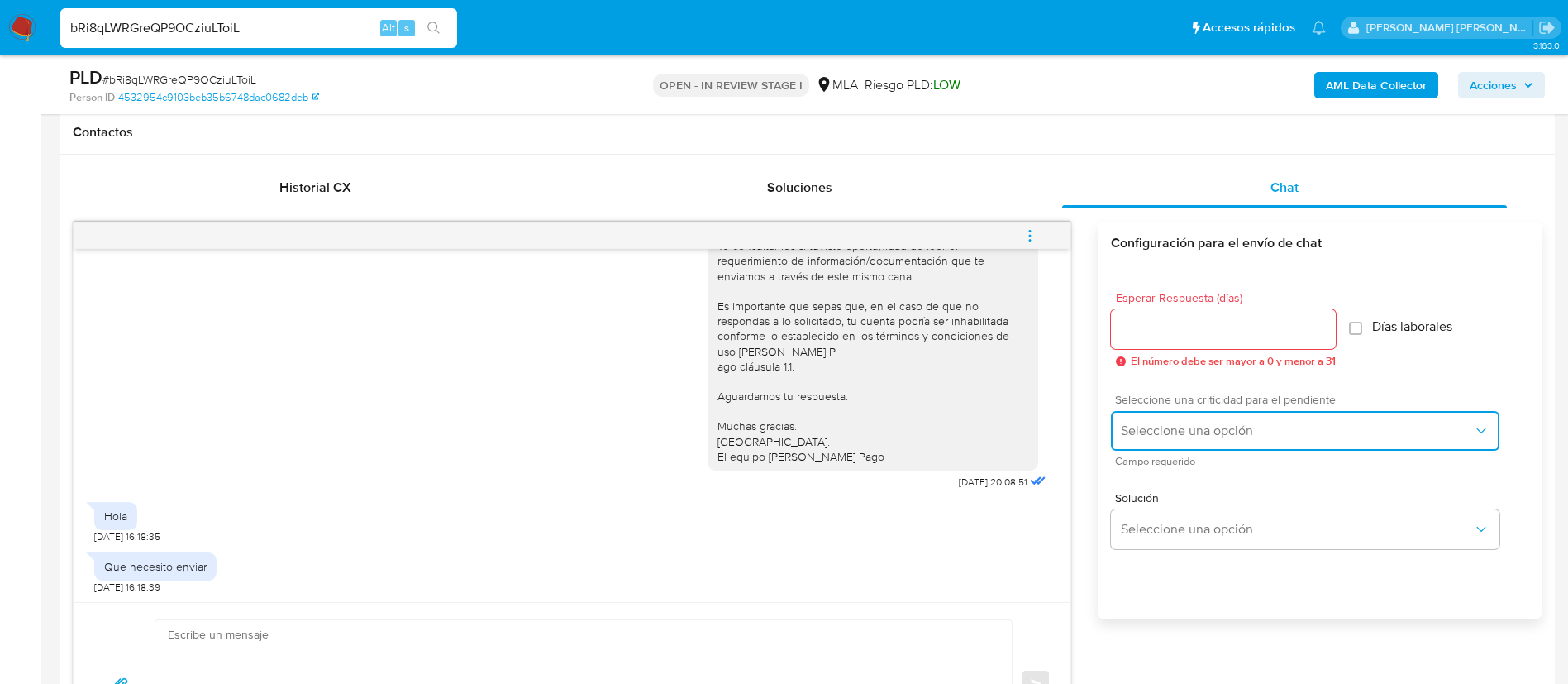
click at [1189, 435] on span "Seleccione una opción" at bounding box center [1296, 430] width 352 height 17
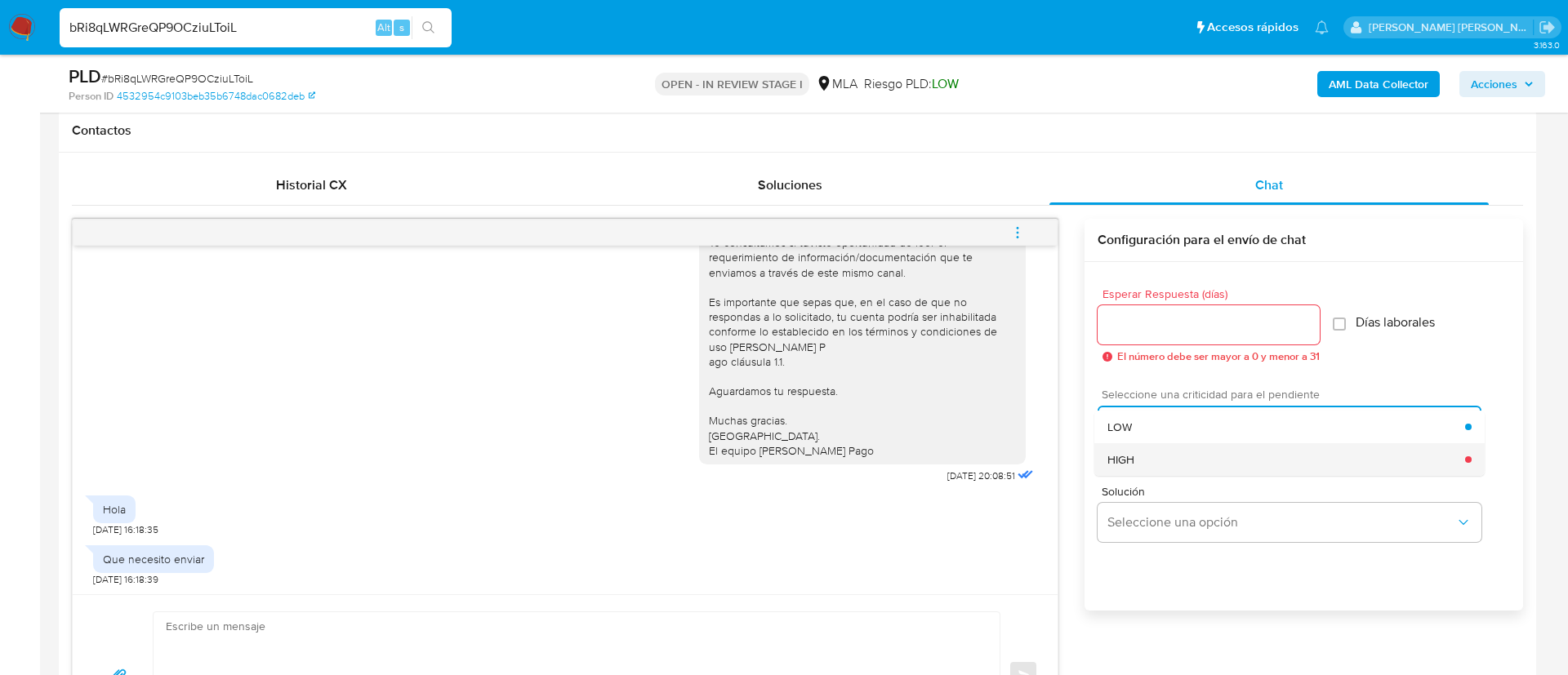
click at [1130, 461] on span "HIGH" at bounding box center [1120, 459] width 27 height 15
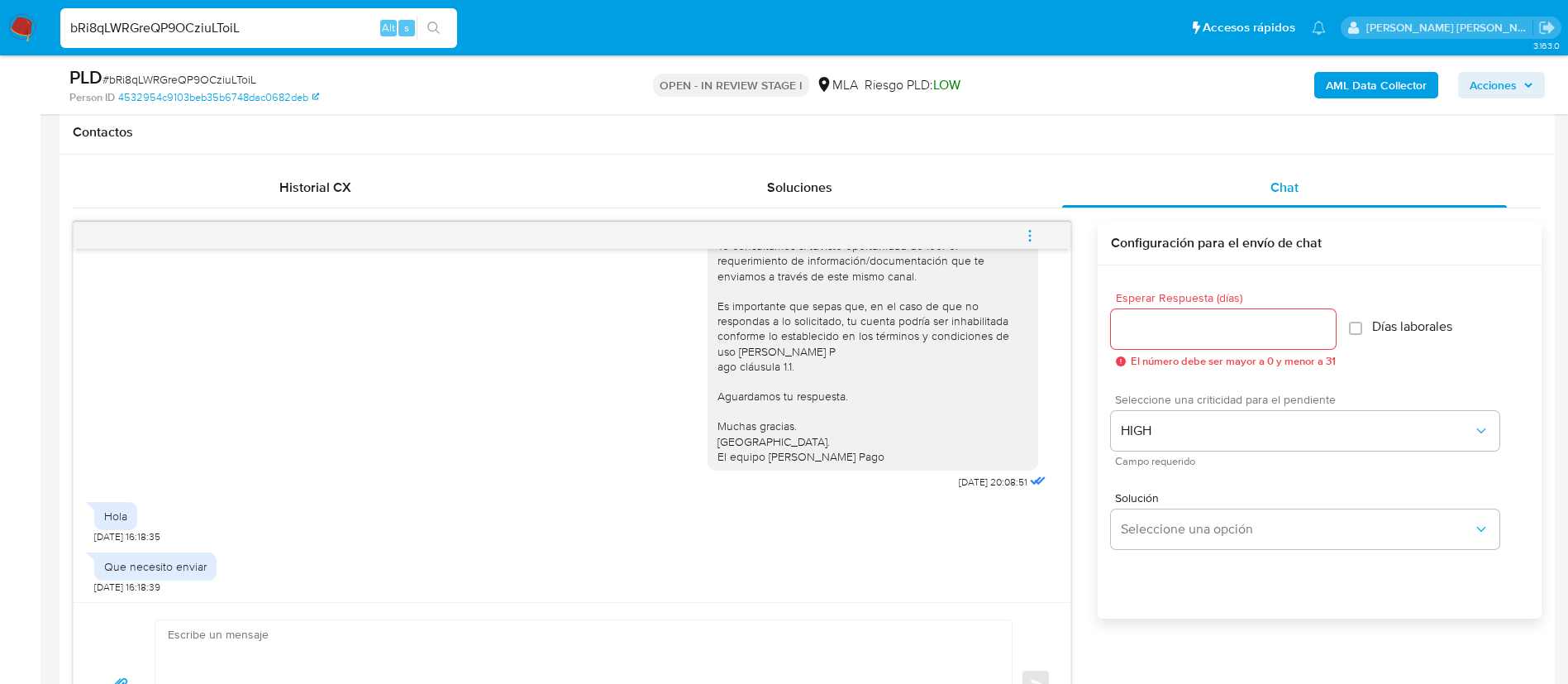
click at [1151, 326] on input "Esperar Respuesta (días)" at bounding box center [1223, 329] width 225 height 21
type input "1"
click at [934, 630] on textarea at bounding box center [579, 684] width 823 height 127
paste textarea "Hola, En función de las operaciones registradas en tu cuenta de Mercado Pago, n…"
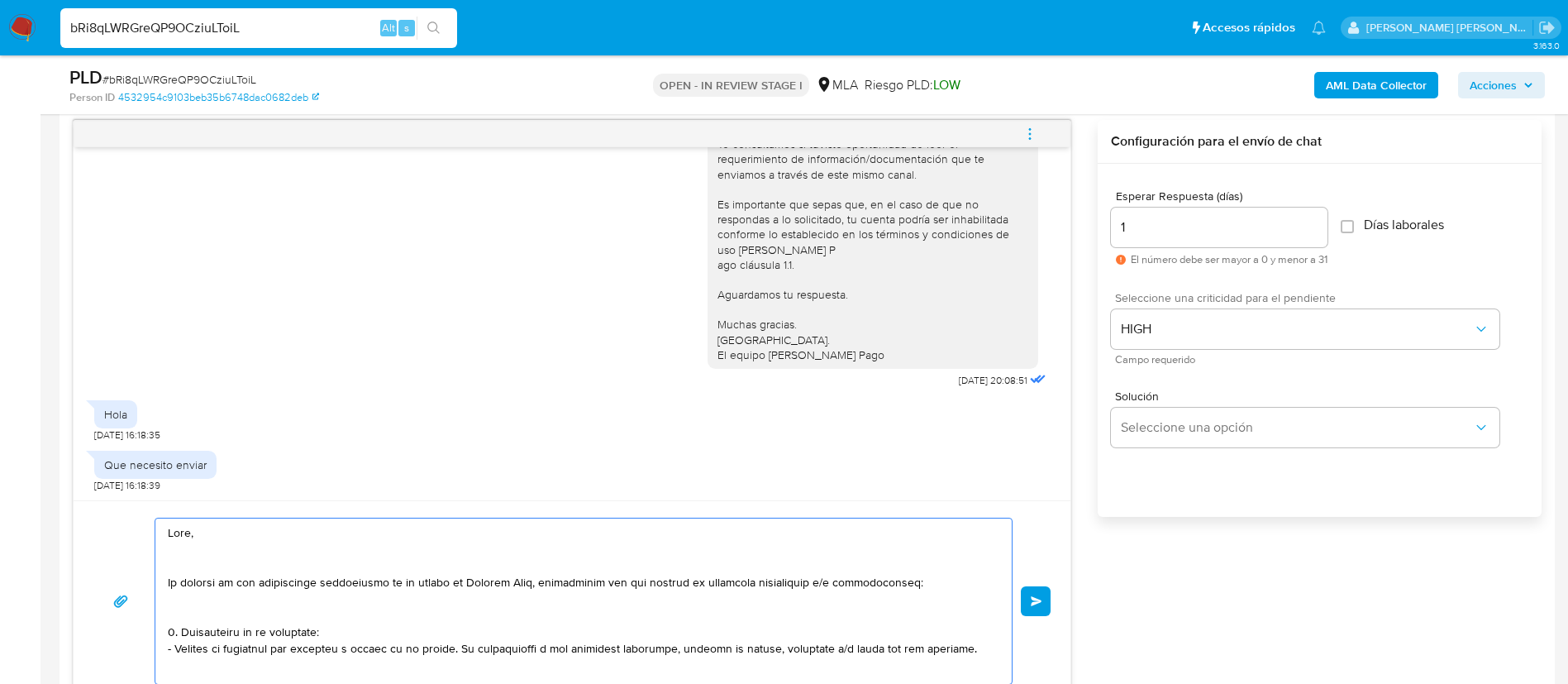
scroll to position [551, 0]
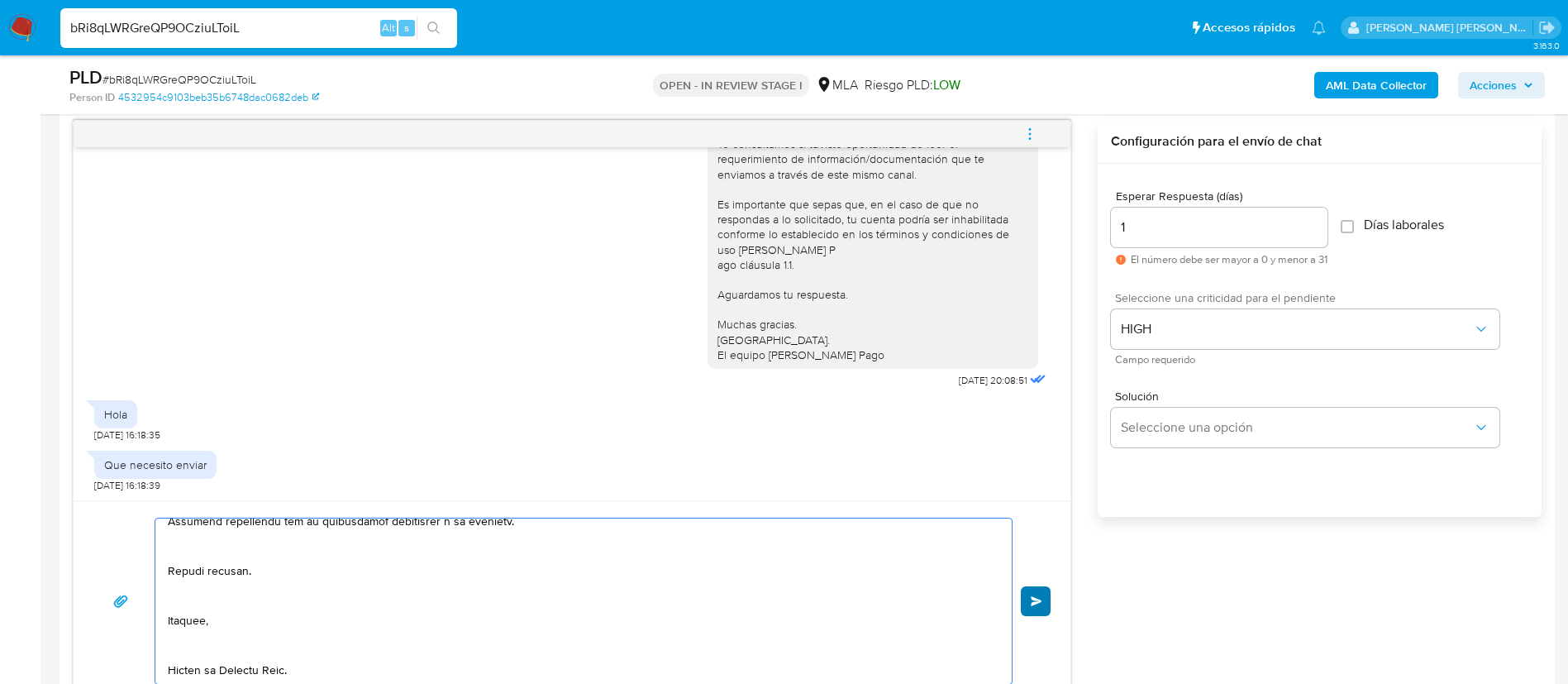
type textarea "Hola, En función de las operaciones registradas en tu cuenta de Mercado Pago, n…"
click at [1041, 589] on button "Enviar" at bounding box center [1036, 601] width 30 height 30
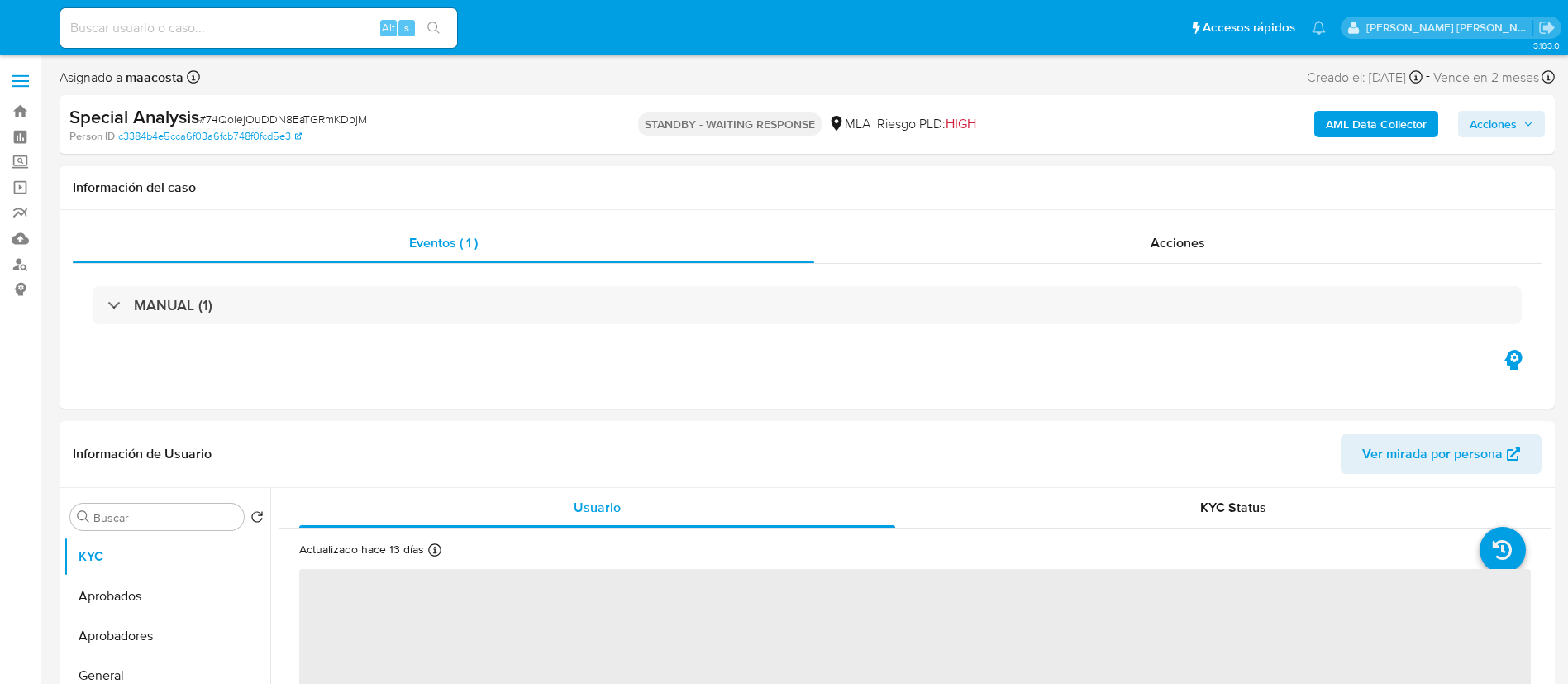
select select "10"
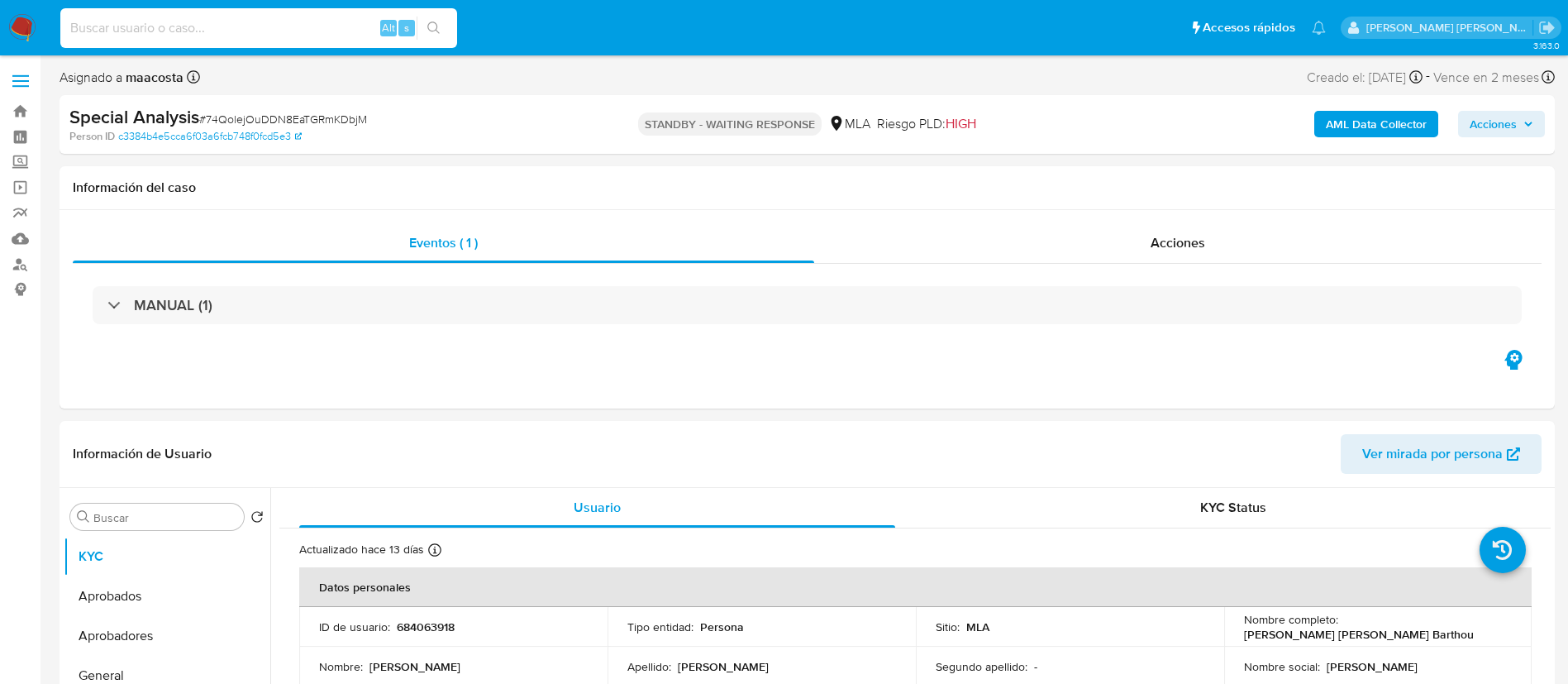
paste input "LquBgMndSurAfIlYc9we23V5"
click at [267, 30] on input at bounding box center [259, 28] width 397 height 21
type input "LquBgMndSurAfIlYc9we23V5"
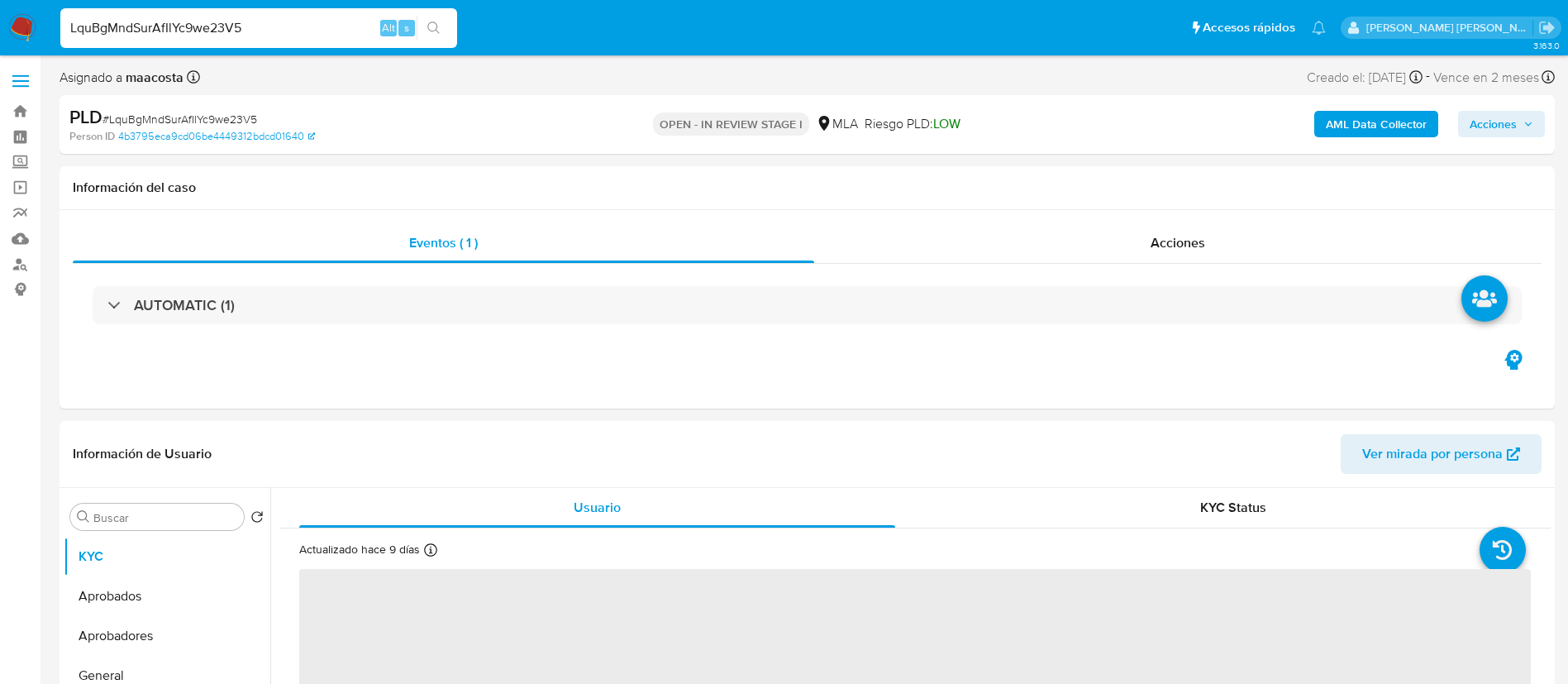
select select "10"
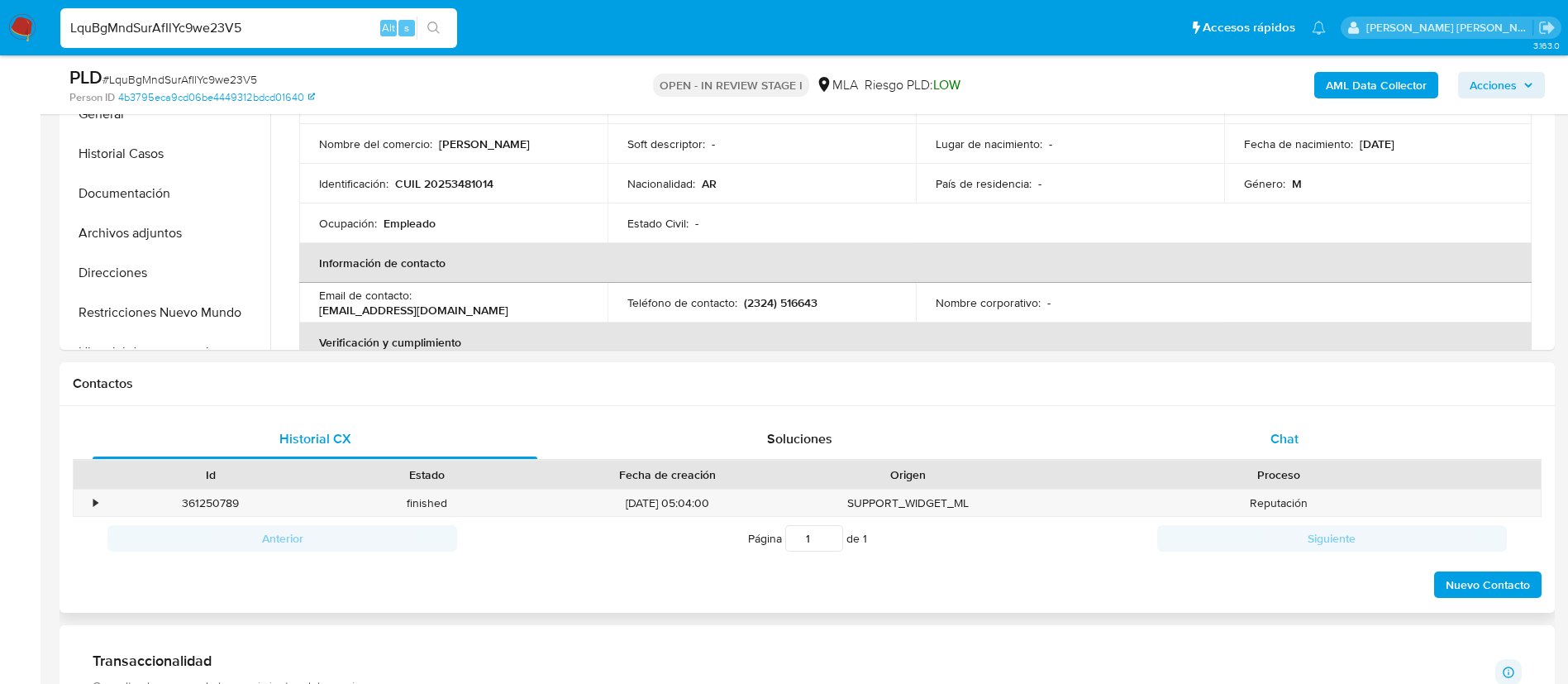
click at [1280, 441] on span "Chat" at bounding box center [1285, 439] width 28 height 19
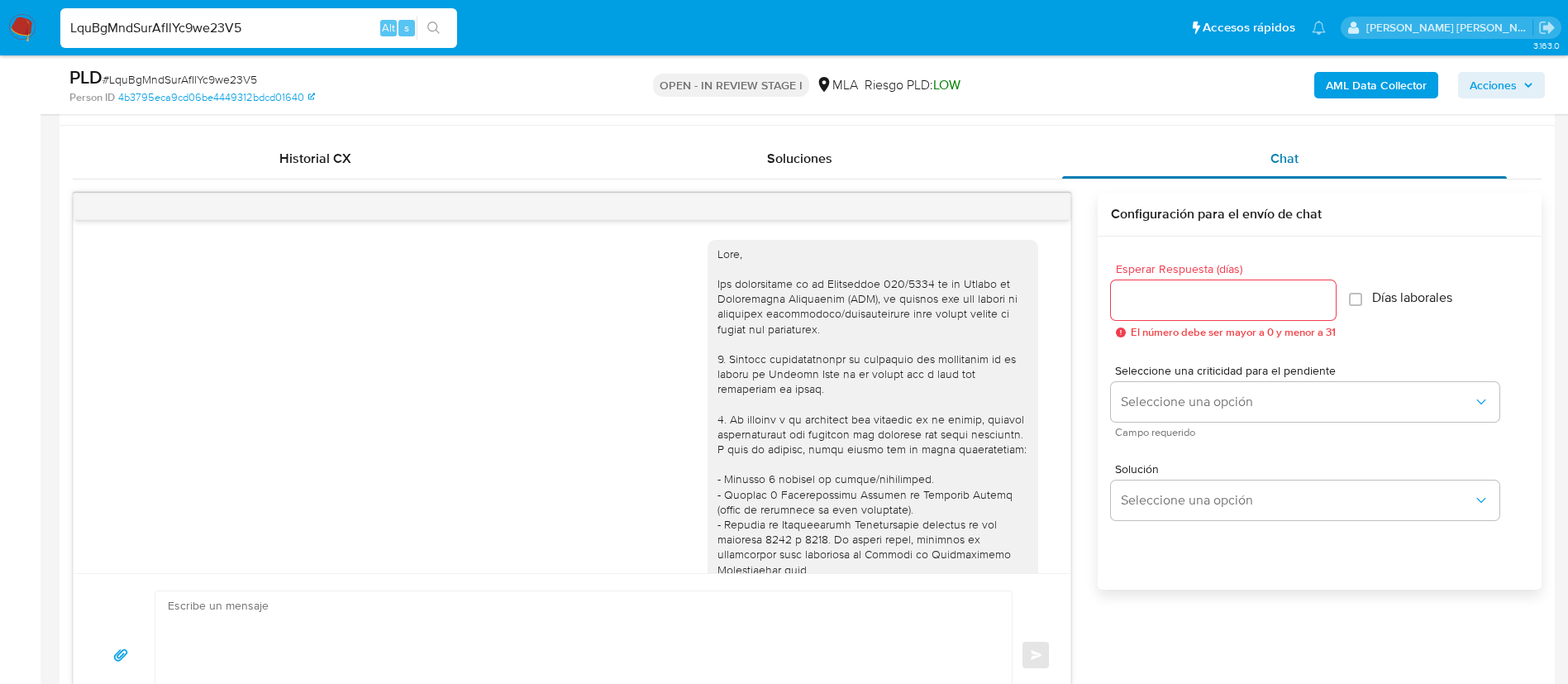
scroll to position [691, 0]
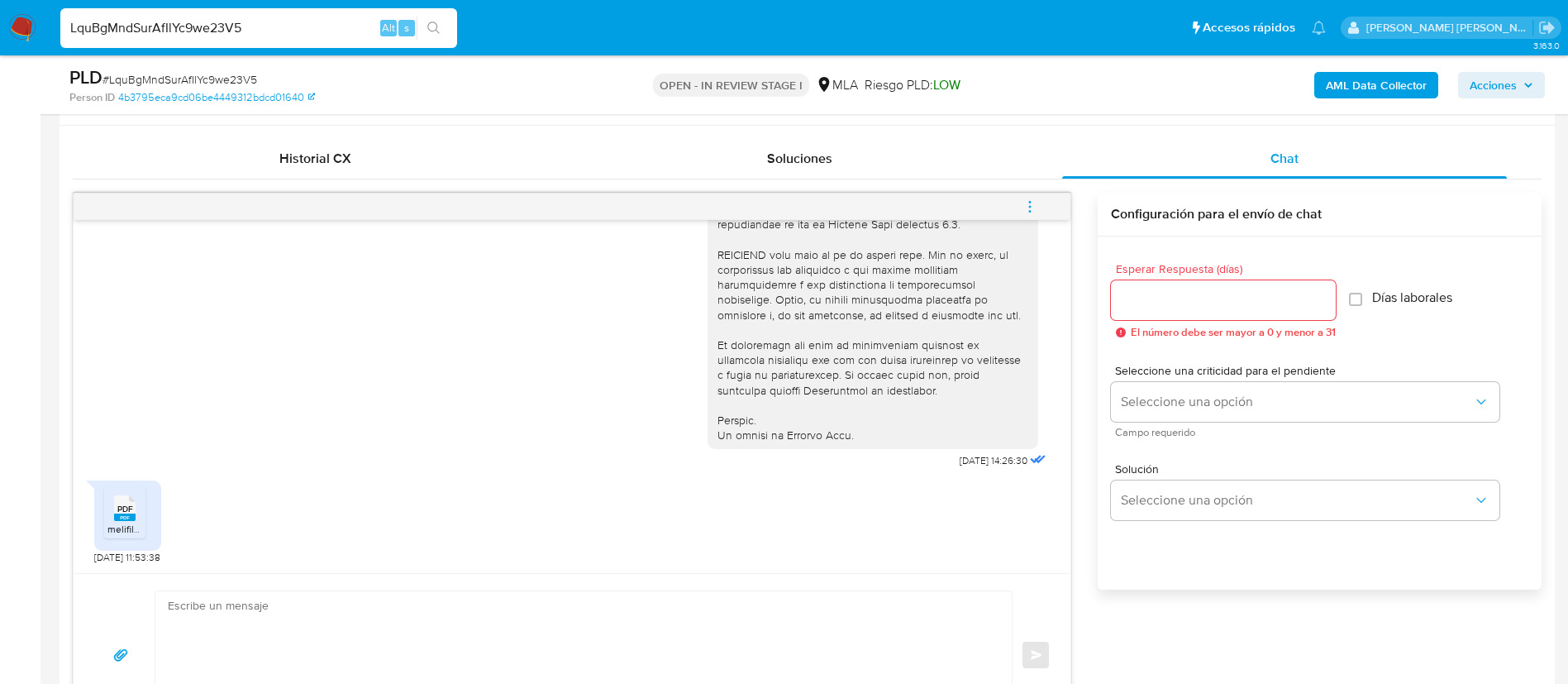
paste input "1TJEq1yRvo9ITeq2ByOtJrrY"
click at [278, 29] on input "LquBgMndSurAfIlYc9we23V5" at bounding box center [259, 28] width 397 height 21
type input "1TJEq1yRvo9ITeq2ByOtJrrY"
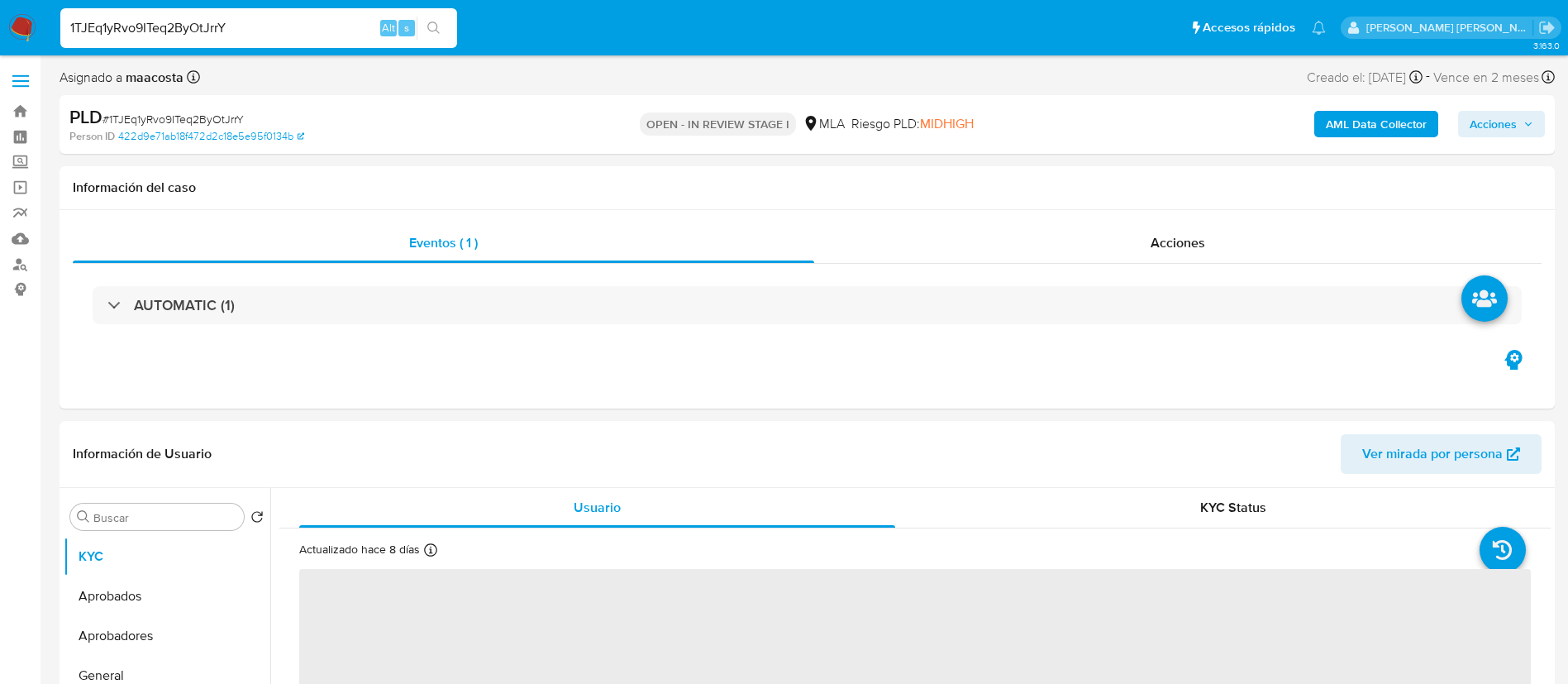
select select "10"
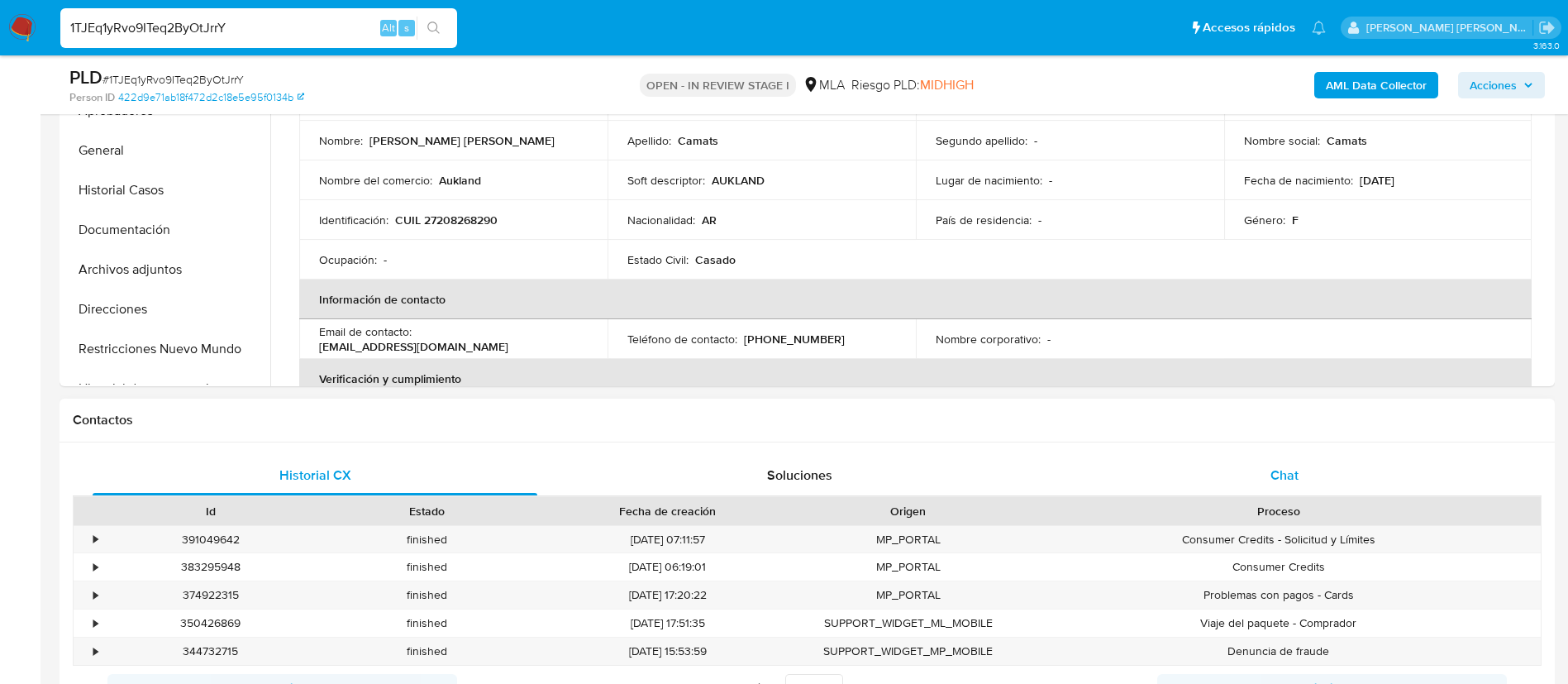
click at [1313, 485] on div "Chat" at bounding box center [1285, 475] width 445 height 40
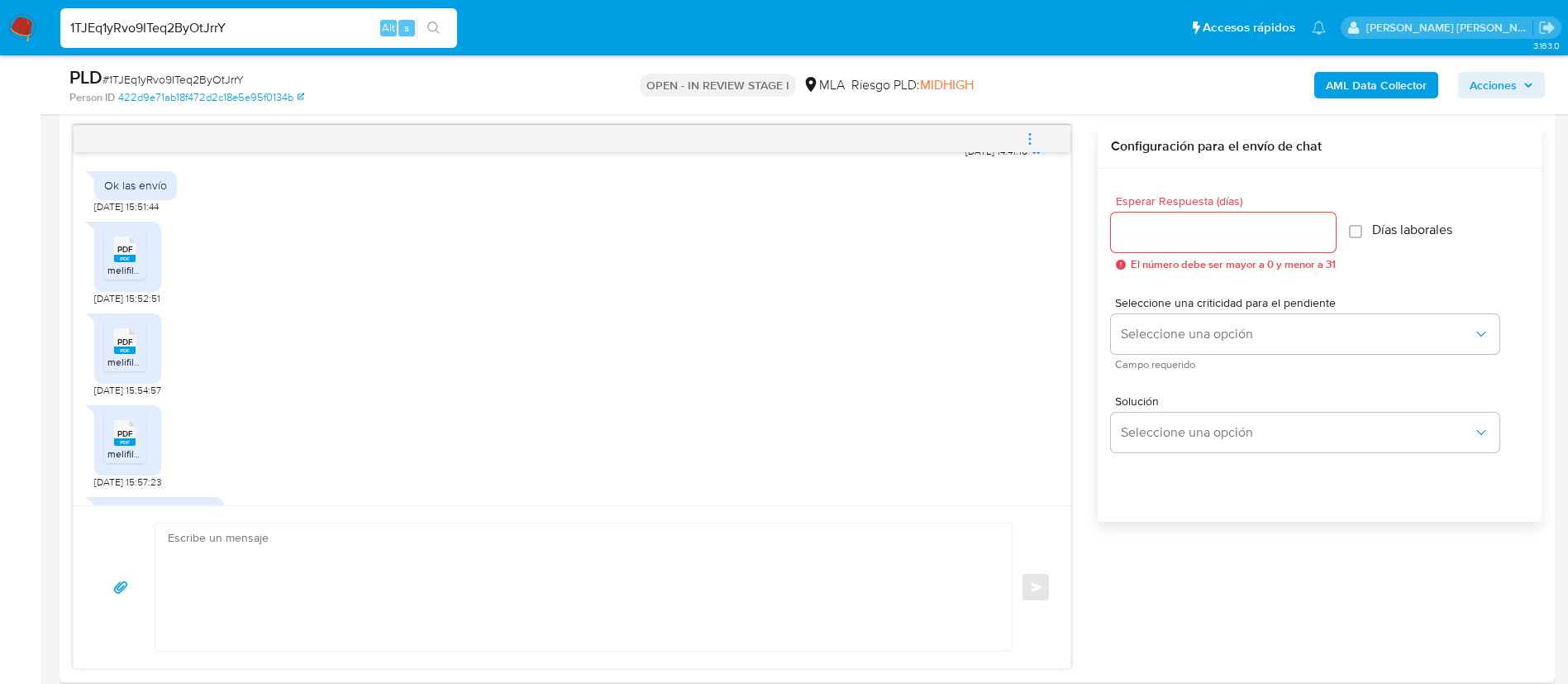
scroll to position [1025, 0]
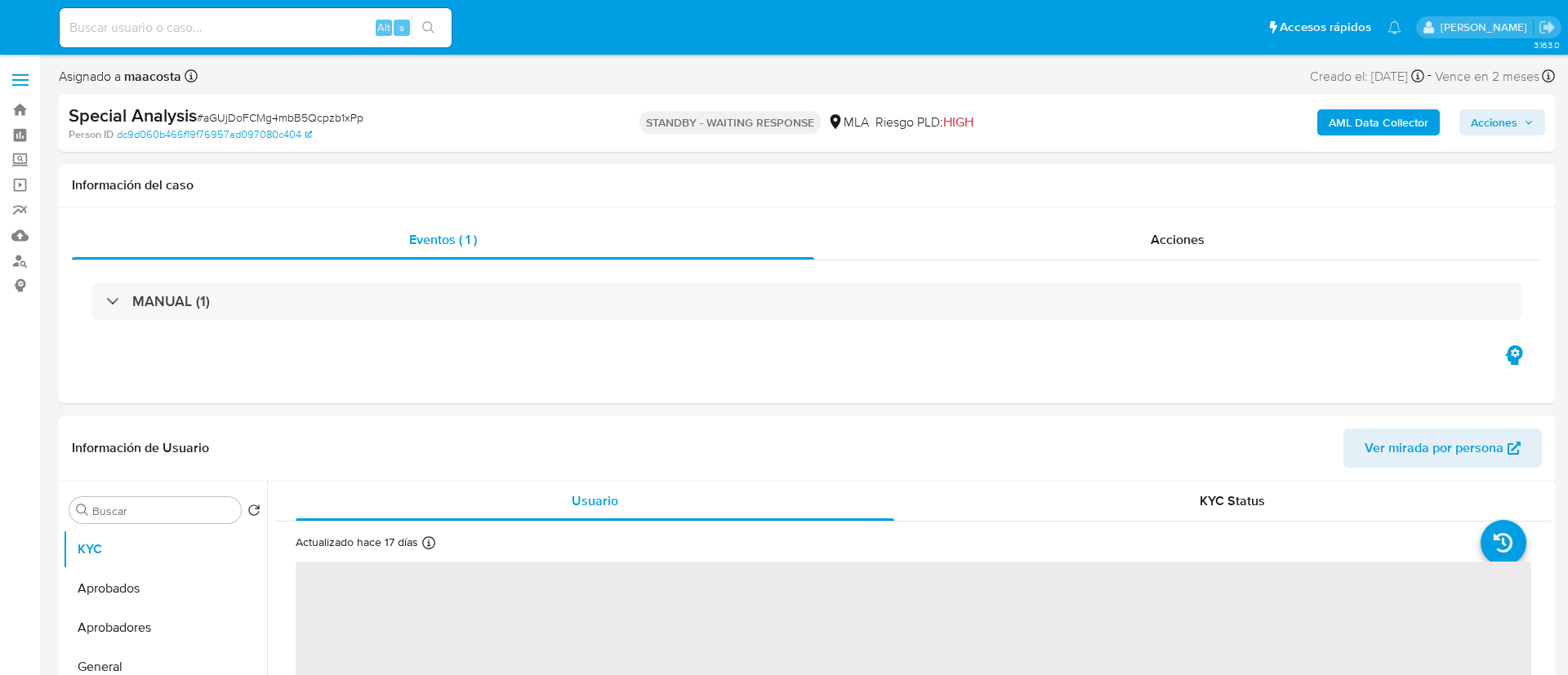
select select "10"
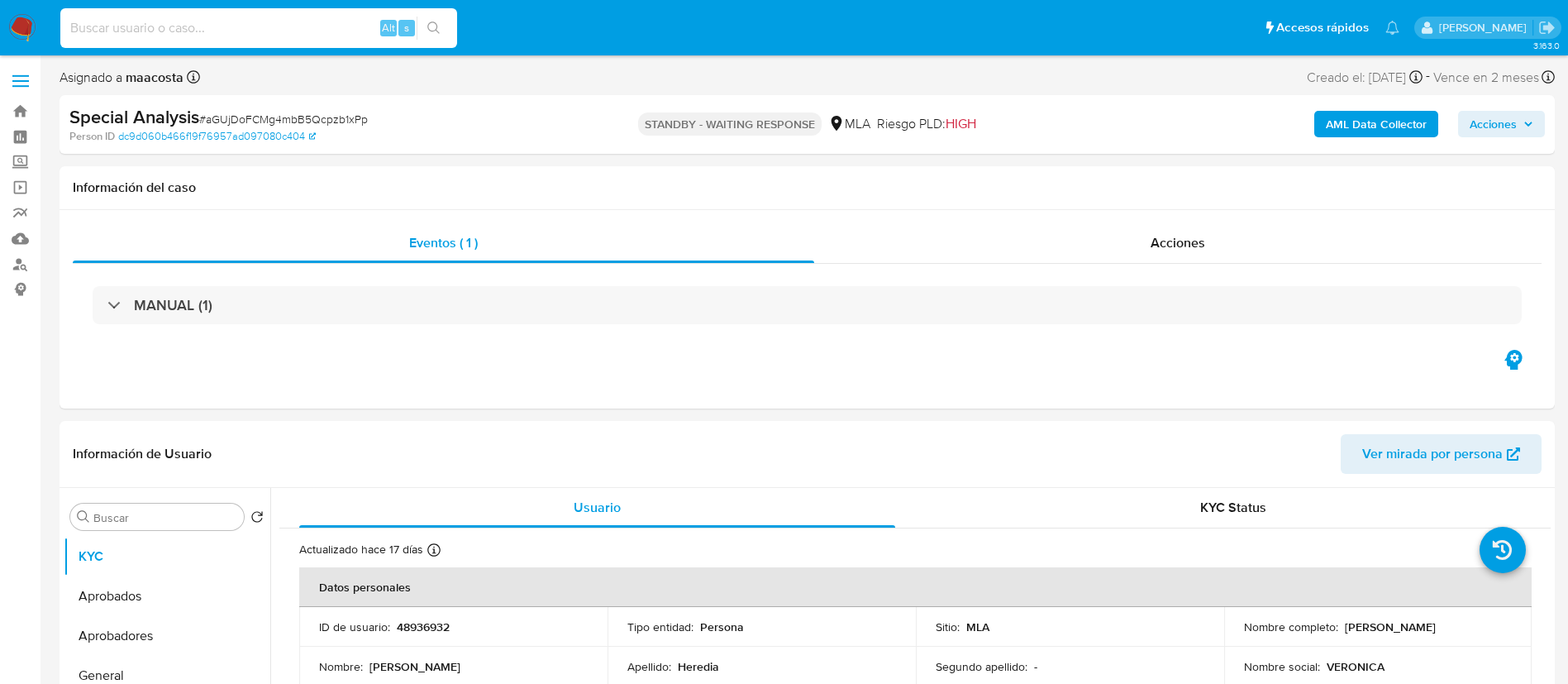
paste input "Uws2luuBDGrDOb8ibaTfMWxP"
click at [284, 21] on input "Uws2luuBDGrDOb8ibaTfMWxP" at bounding box center [259, 28] width 397 height 21
type input "Uws2luuBDGrDOb8ibaTfMWxP"
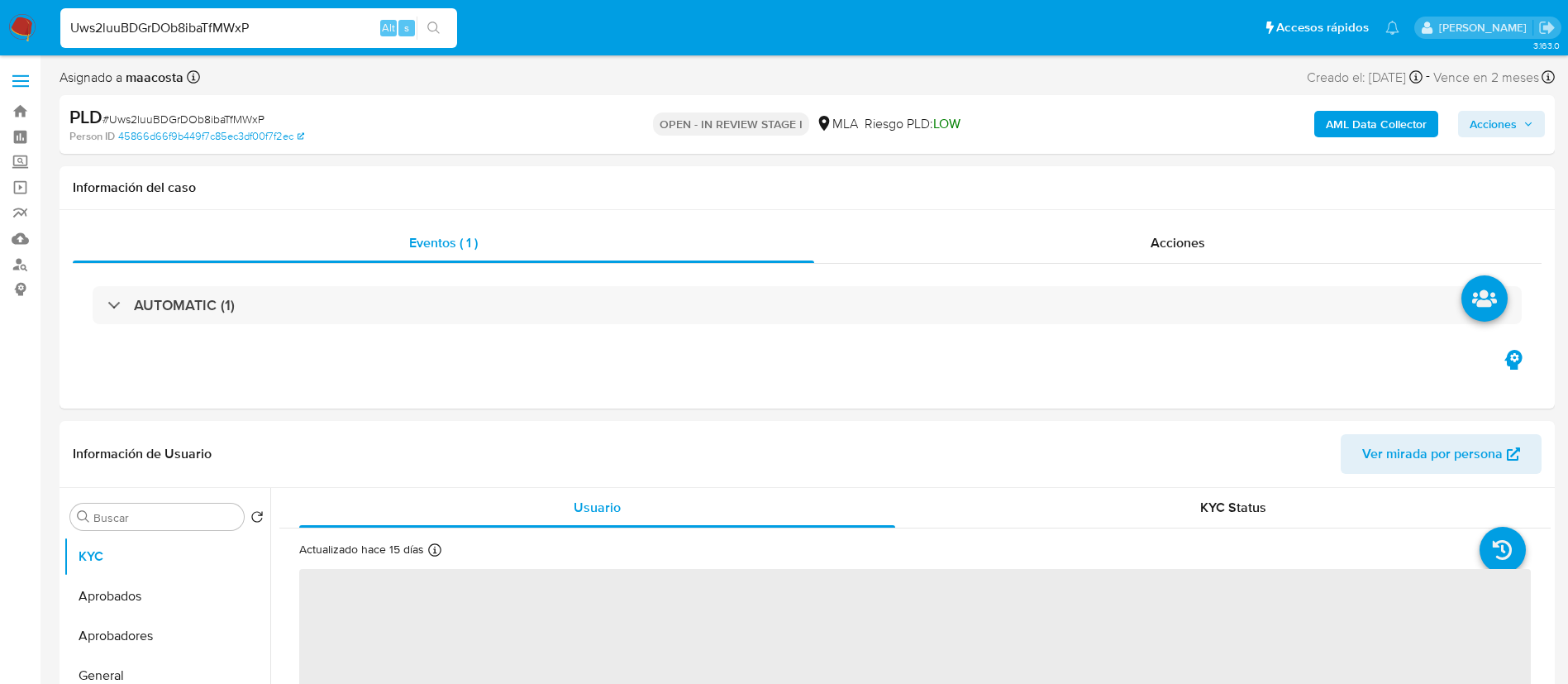
select select "10"
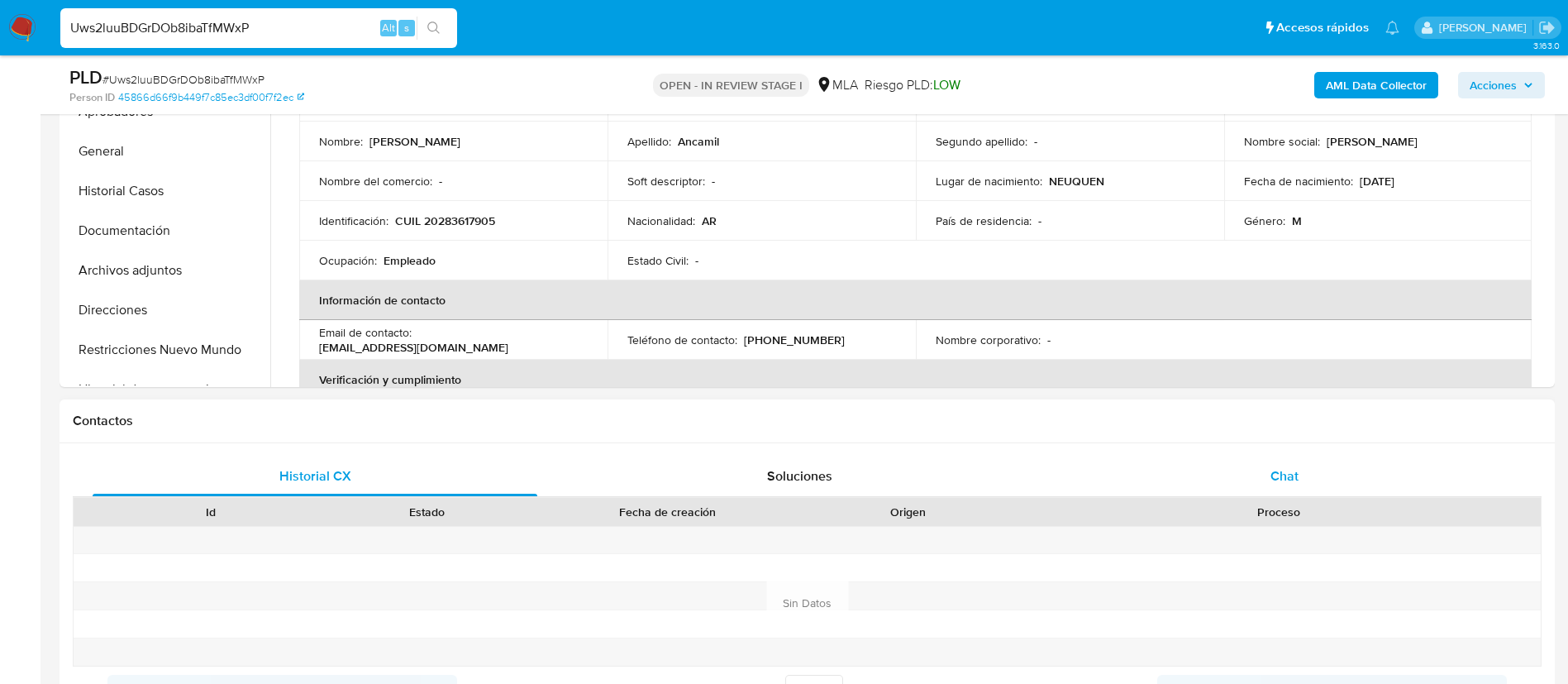
click at [1278, 463] on div "Chat" at bounding box center [1285, 476] width 445 height 40
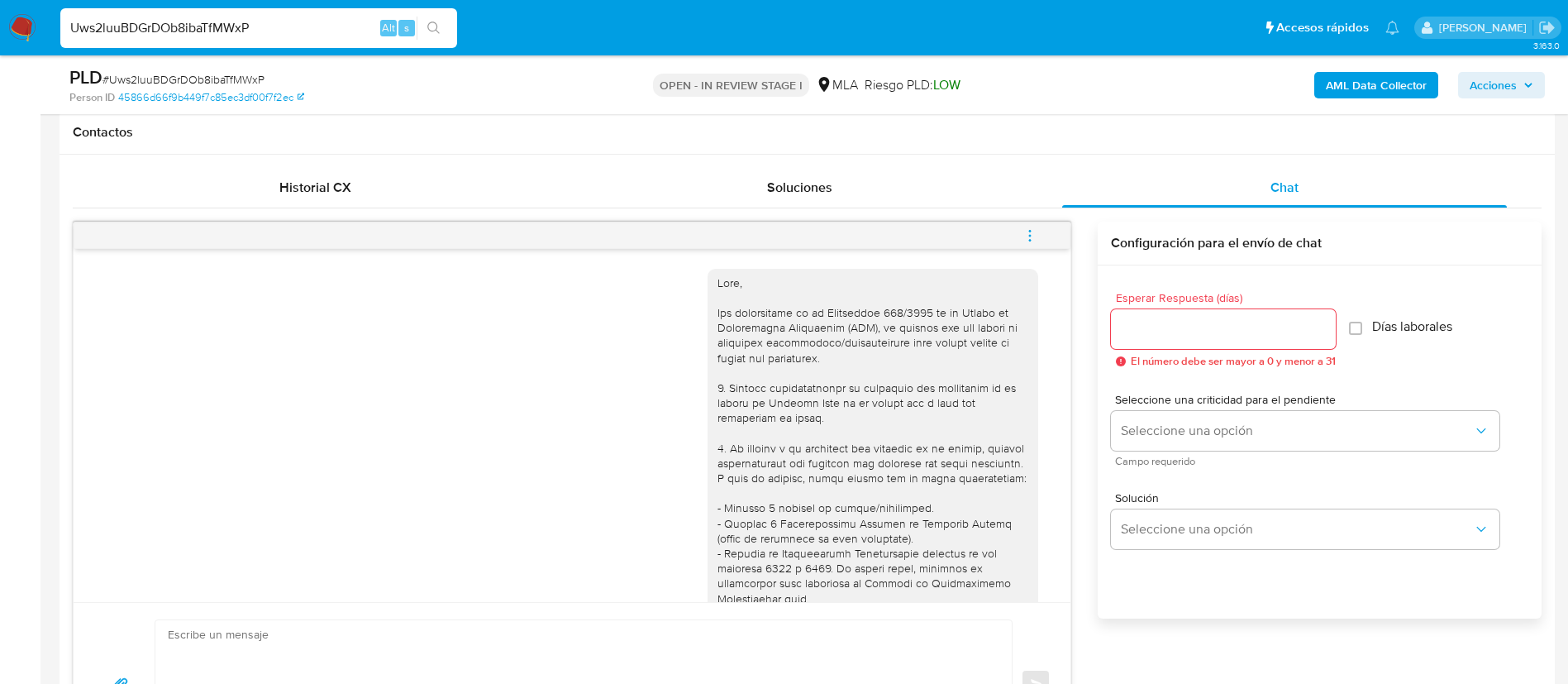
scroll to position [948, 0]
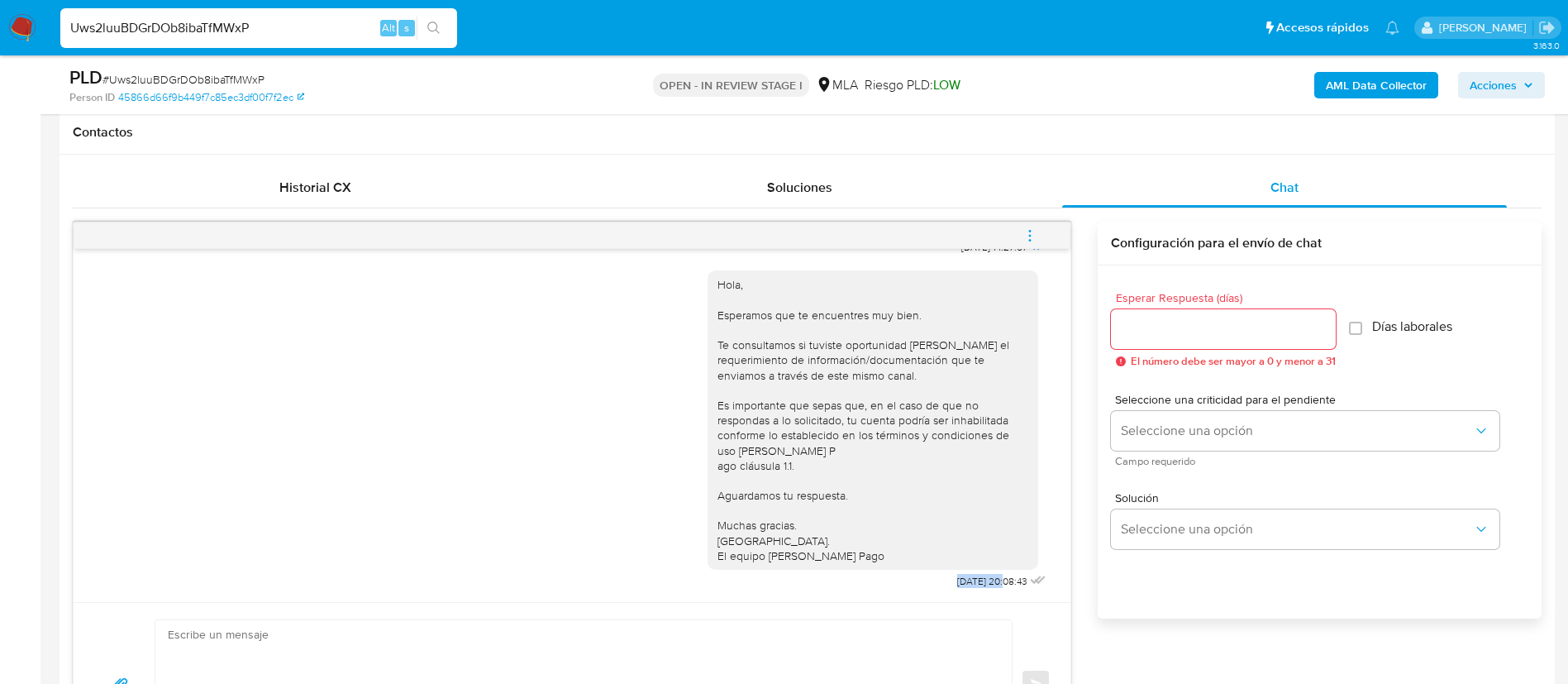
drag, startPoint x: 912, startPoint y: 579, endPoint x: 964, endPoint y: 580, distance: 52.0
click at [964, 580] on div "Hola, Esperamos que te encuentres muy bien. Te consultamos si tuviste oportunid…" at bounding box center [878, 426] width 342 height 335
copy span "22/09/2025"
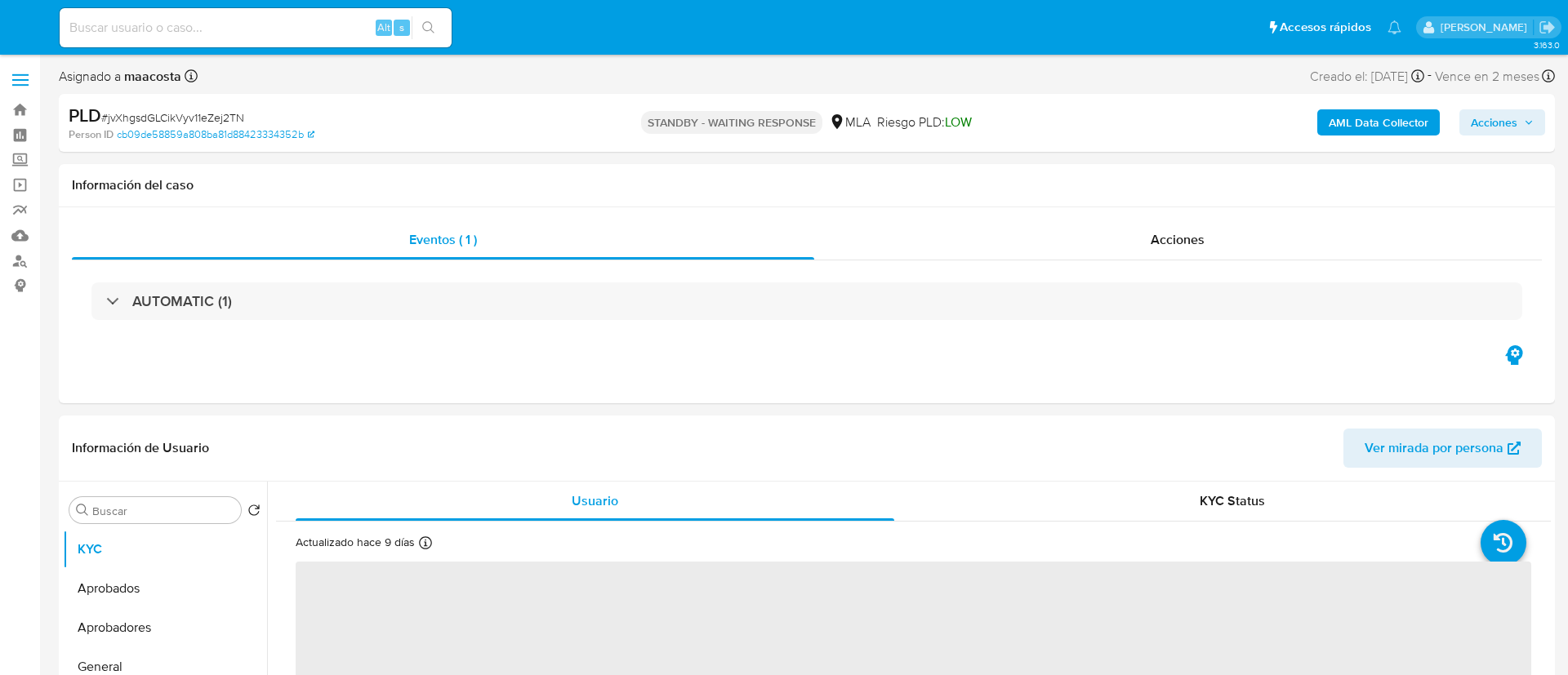
select select "10"
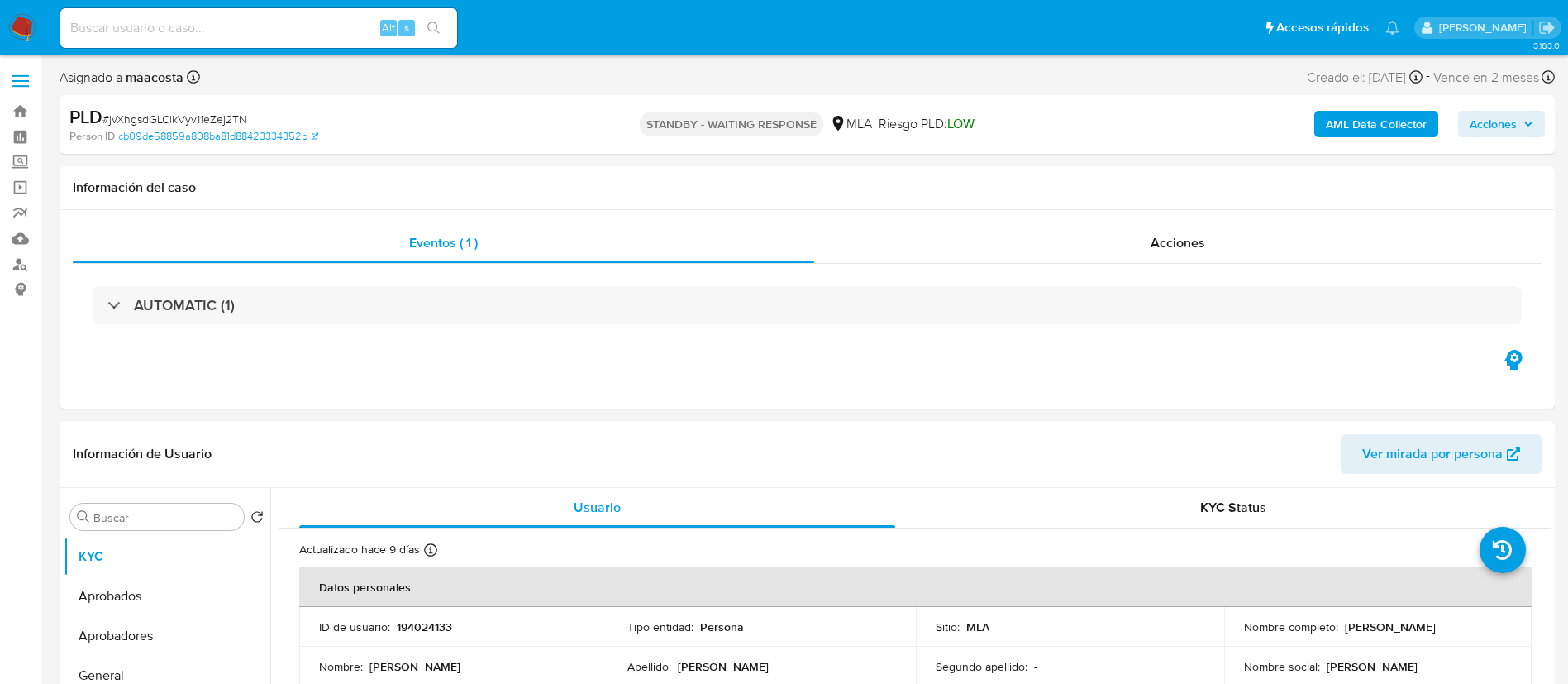
paste input "kWKNXnjsCfvzrB8gV2EaEm7L"
click at [355, 32] on input "kWKNXnjsCfvzrB8gV2EaEm7L" at bounding box center [259, 28] width 397 height 21
type input "kWKNXnjsCfvzrB8gV2EaEm7L"
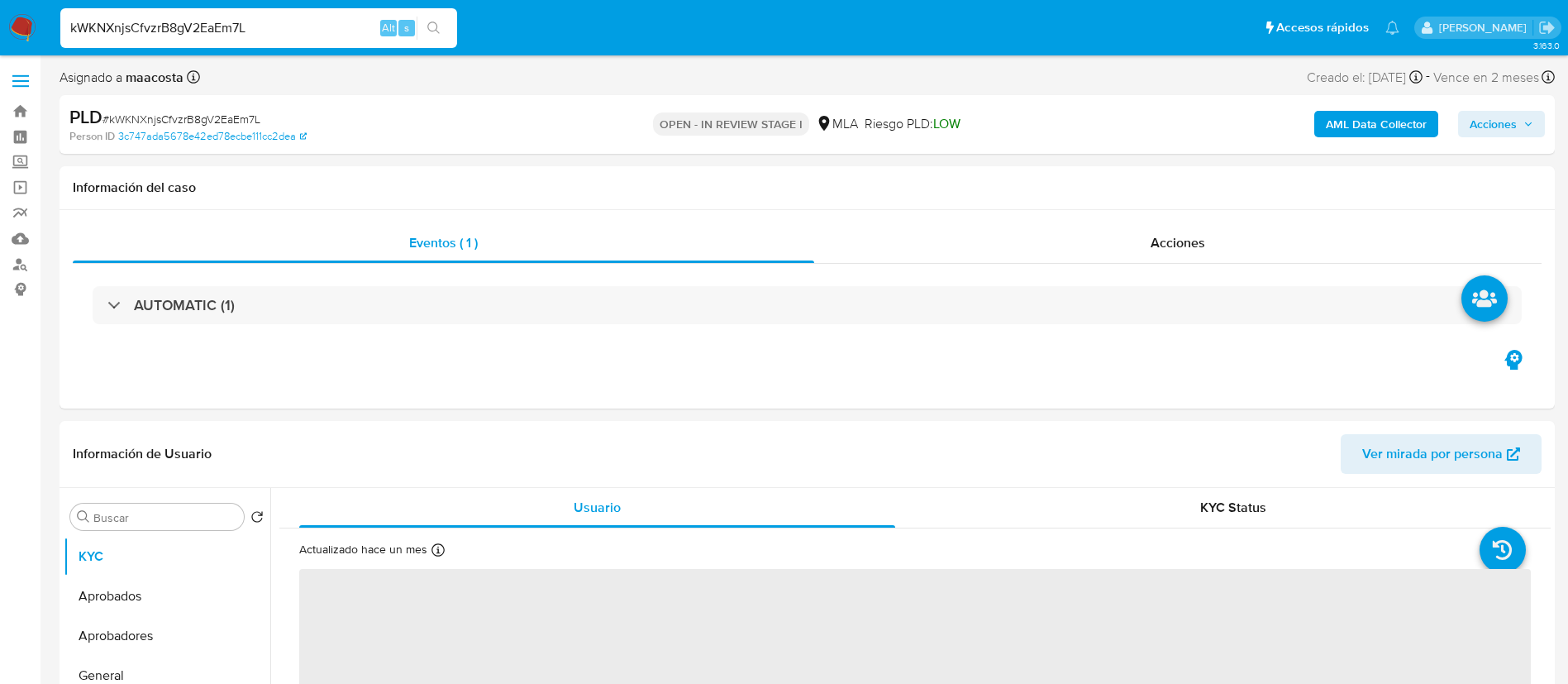
select select "10"
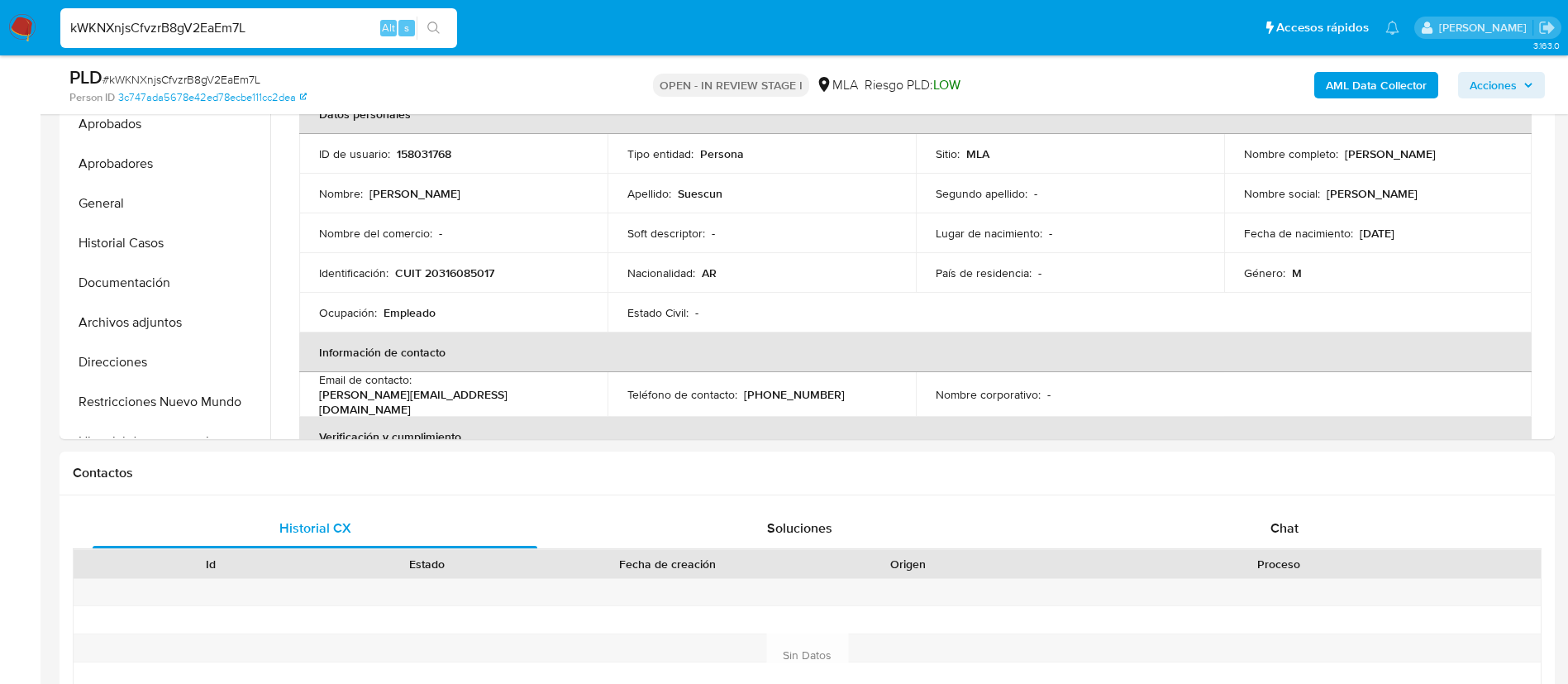
scroll to position [511, 0]
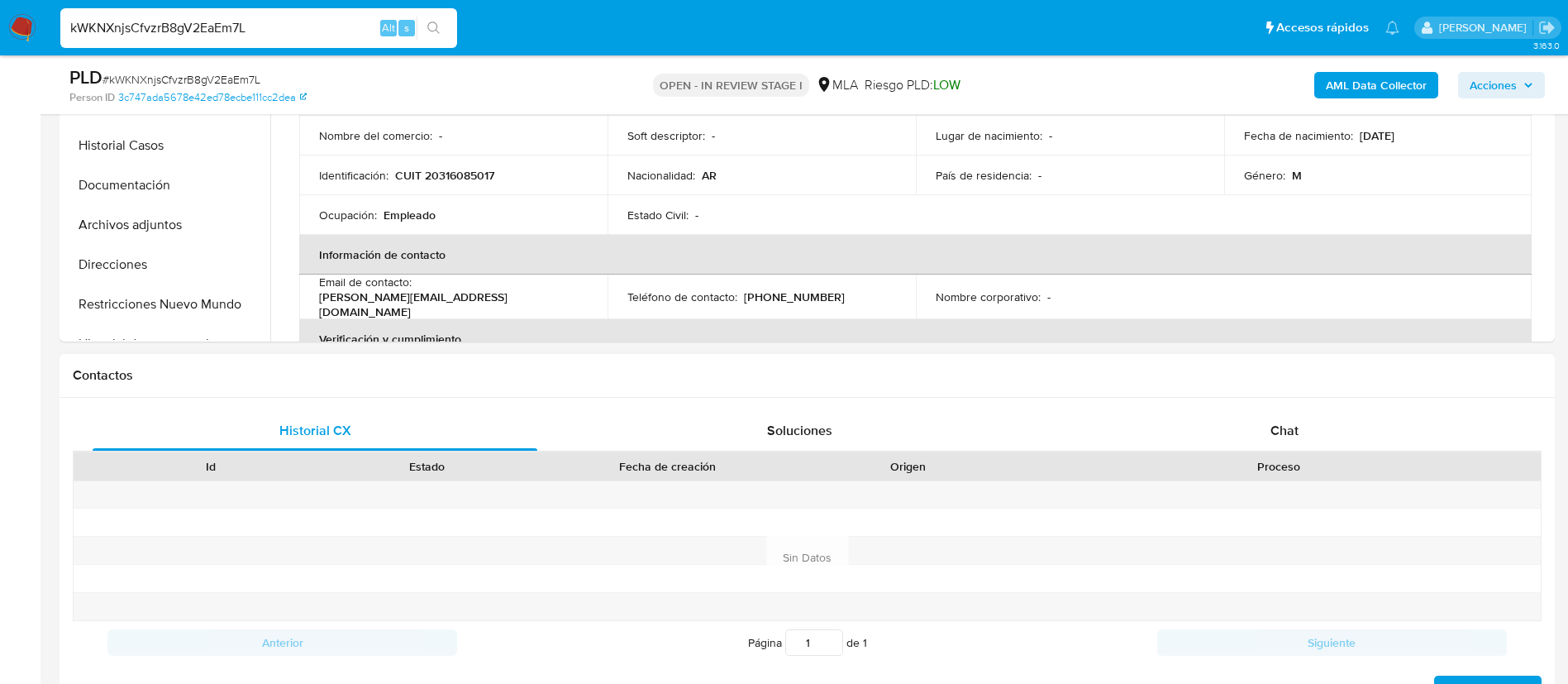
click at [1297, 453] on div "Proceso" at bounding box center [1278, 466] width 524 height 28
click at [1289, 436] on span "Chat" at bounding box center [1285, 431] width 28 height 19
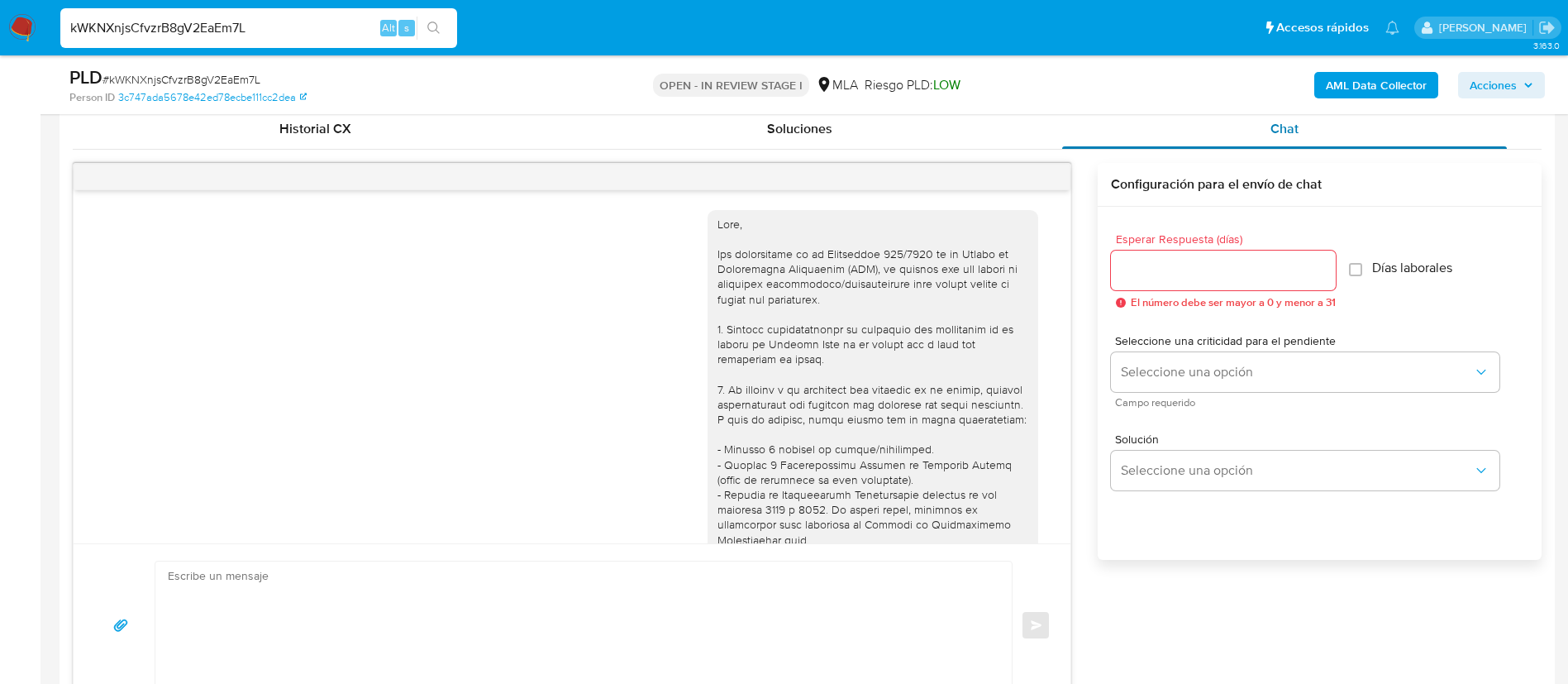
scroll to position [1256, 0]
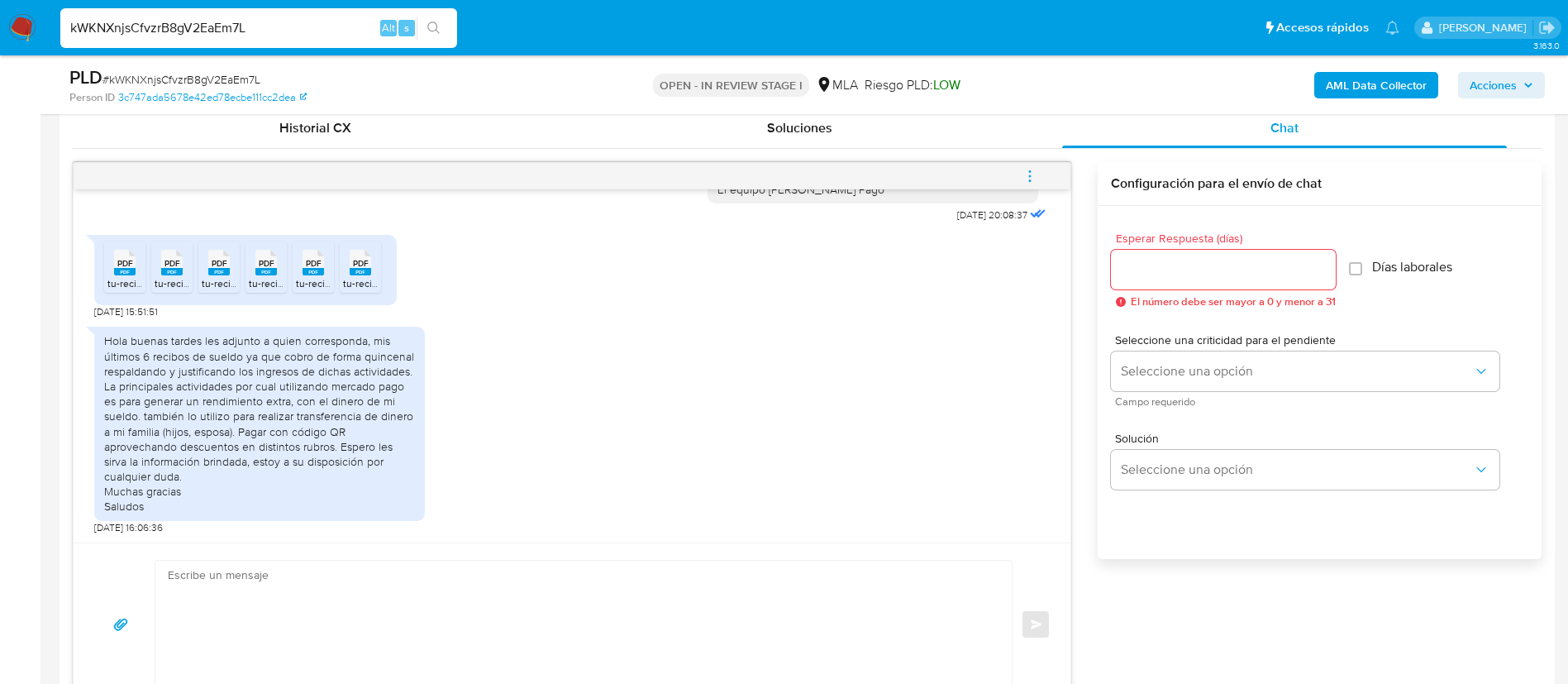
paste input "qDMGxAwyiM7QLas9etwh24qn"
click at [260, 23] on input "qDMGxAwyiM7QLas9etwh24qn" at bounding box center [259, 28] width 397 height 21
type input "qDMGxAwyiM7QLas9etwh24qn"
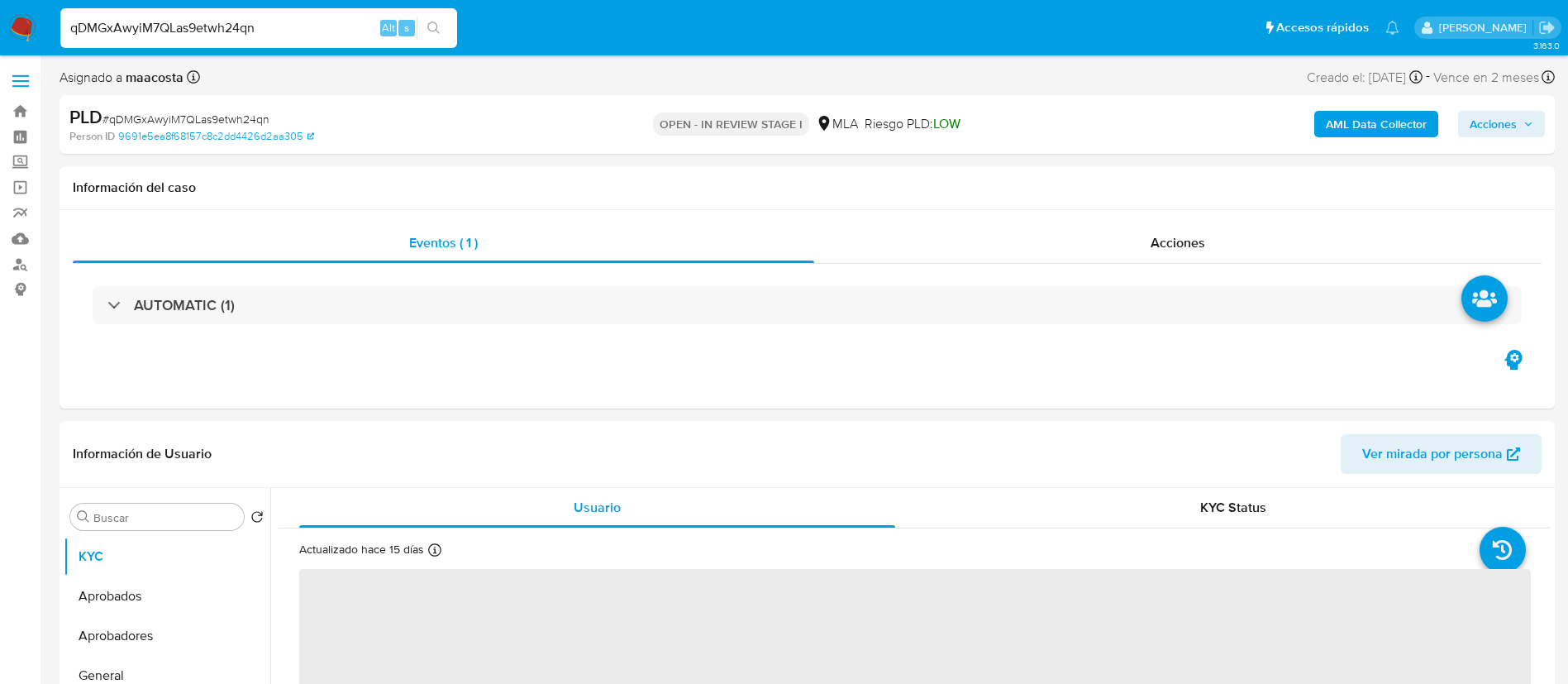
select select "10"
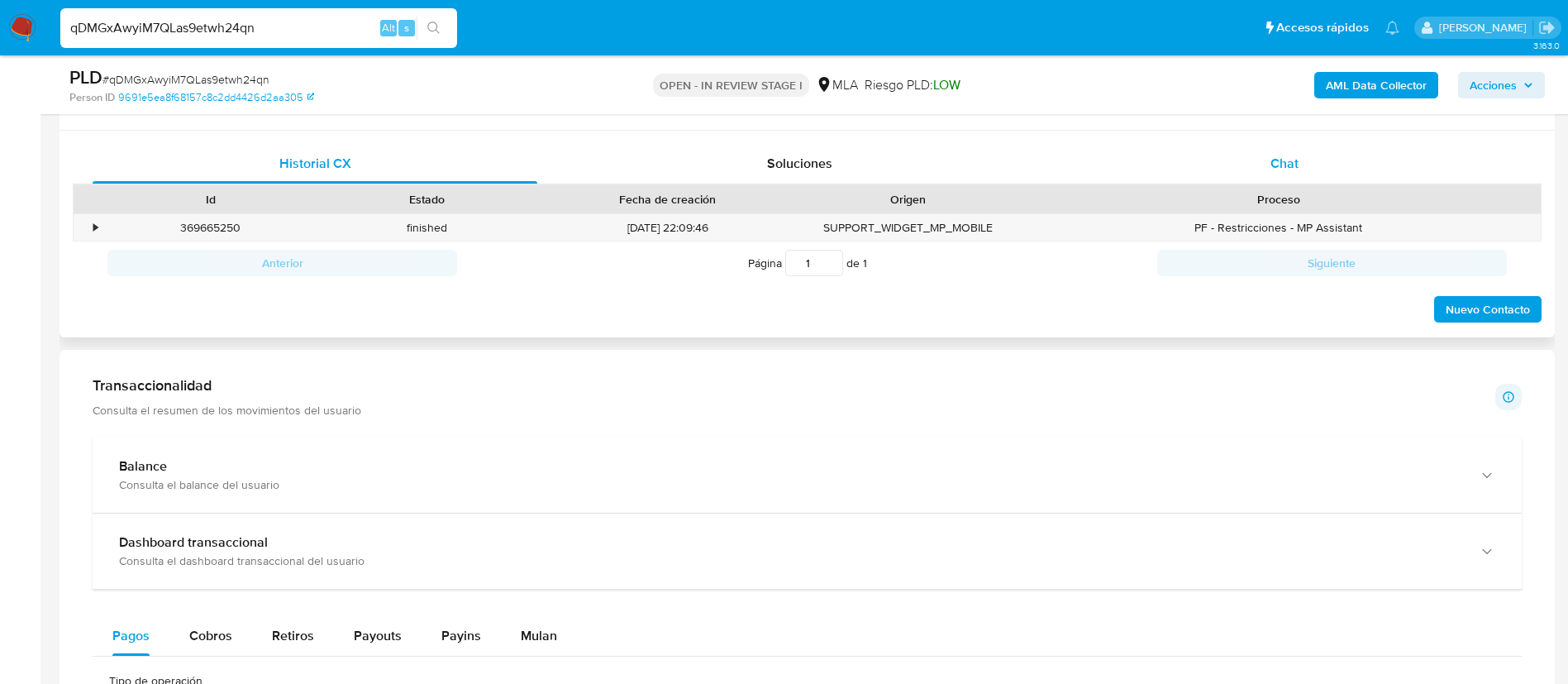
click at [1278, 166] on span "Chat" at bounding box center [1285, 163] width 28 height 19
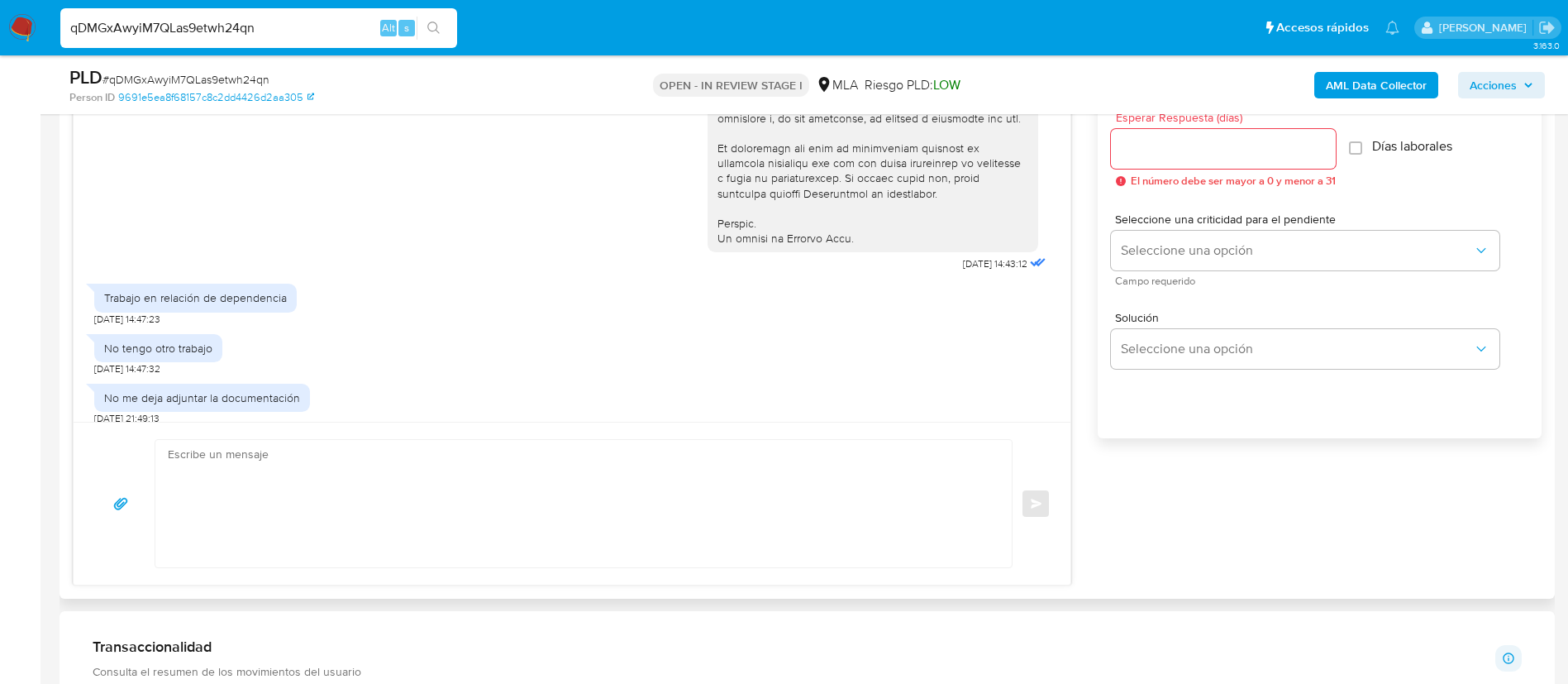
scroll to position [963, 0]
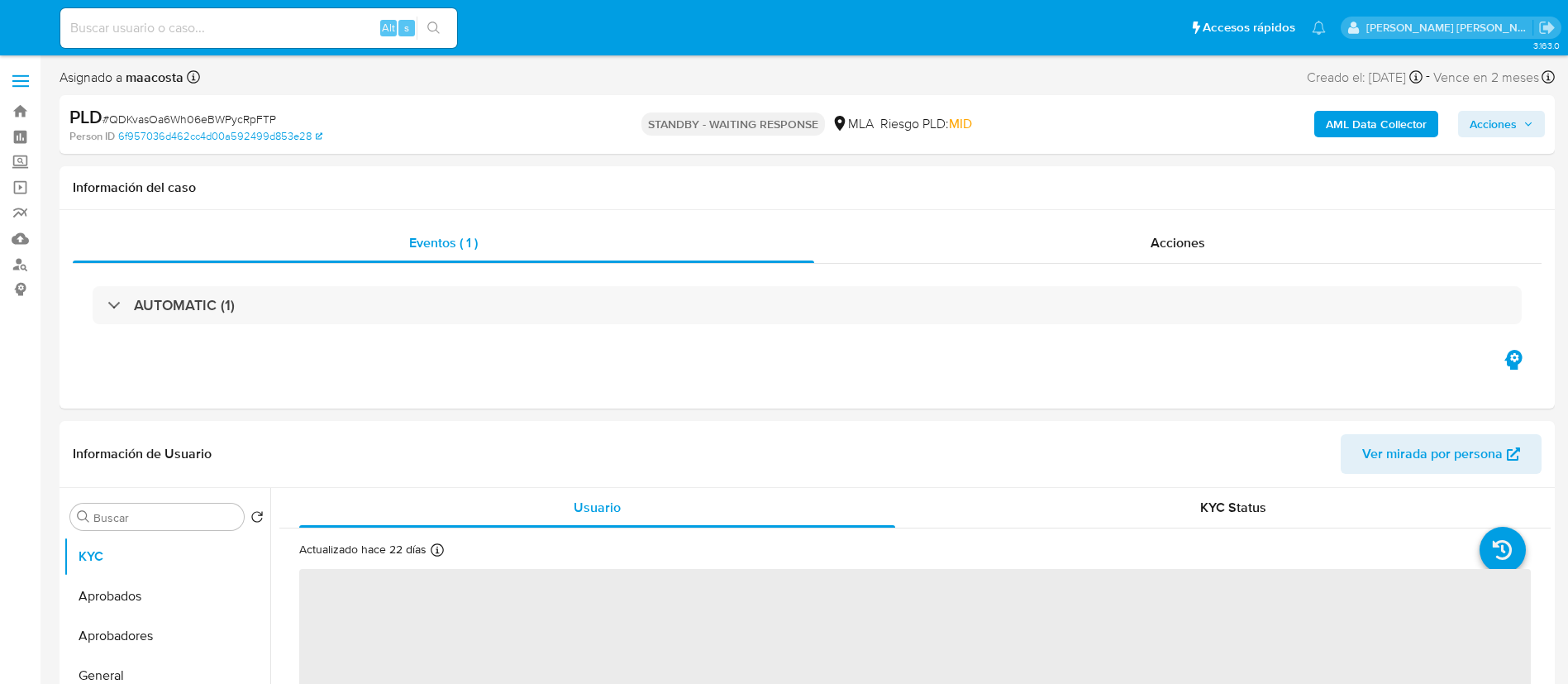
select select "10"
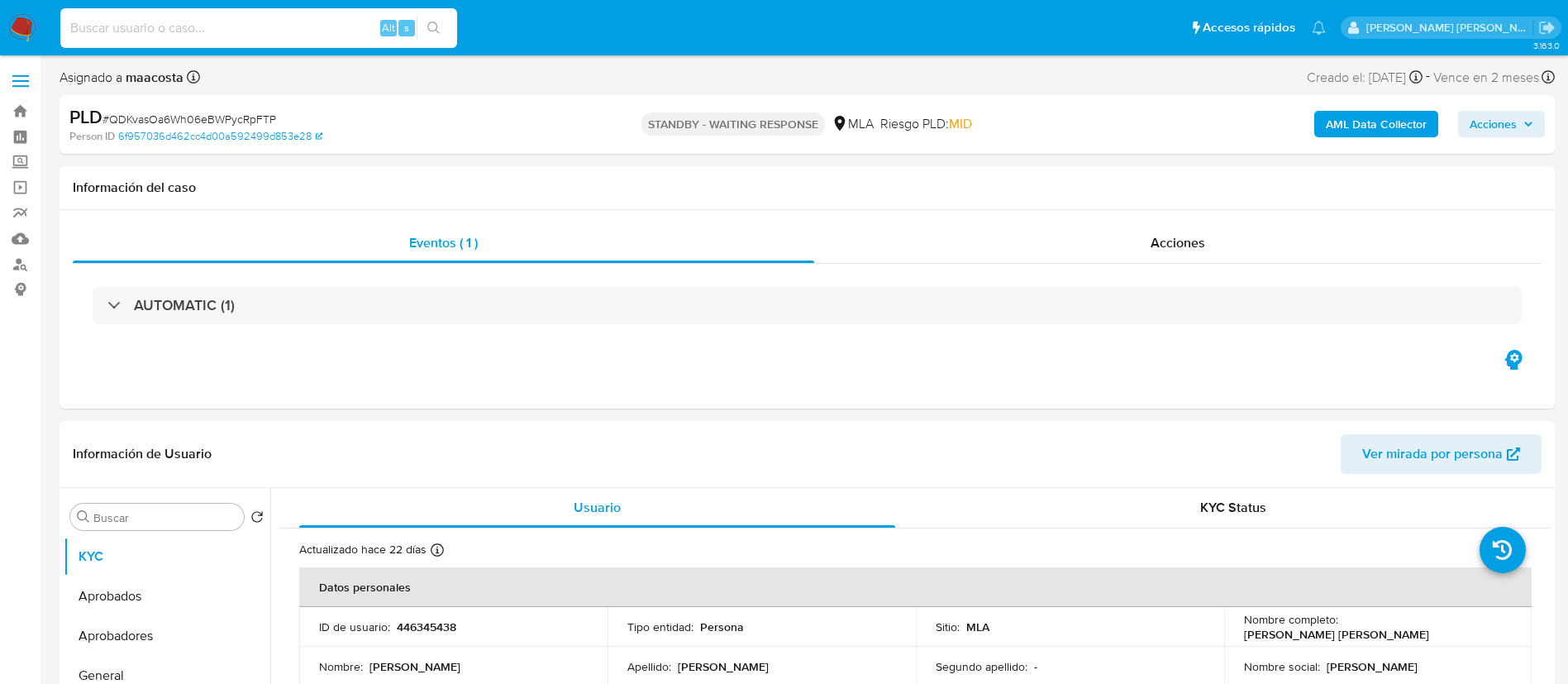
paste input "JqgiITXvL50m8ODr83vKFxFu"
click at [330, 25] on input at bounding box center [259, 28] width 397 height 21
type input "JqgiITXvL50m8ODr83vKFxFu"
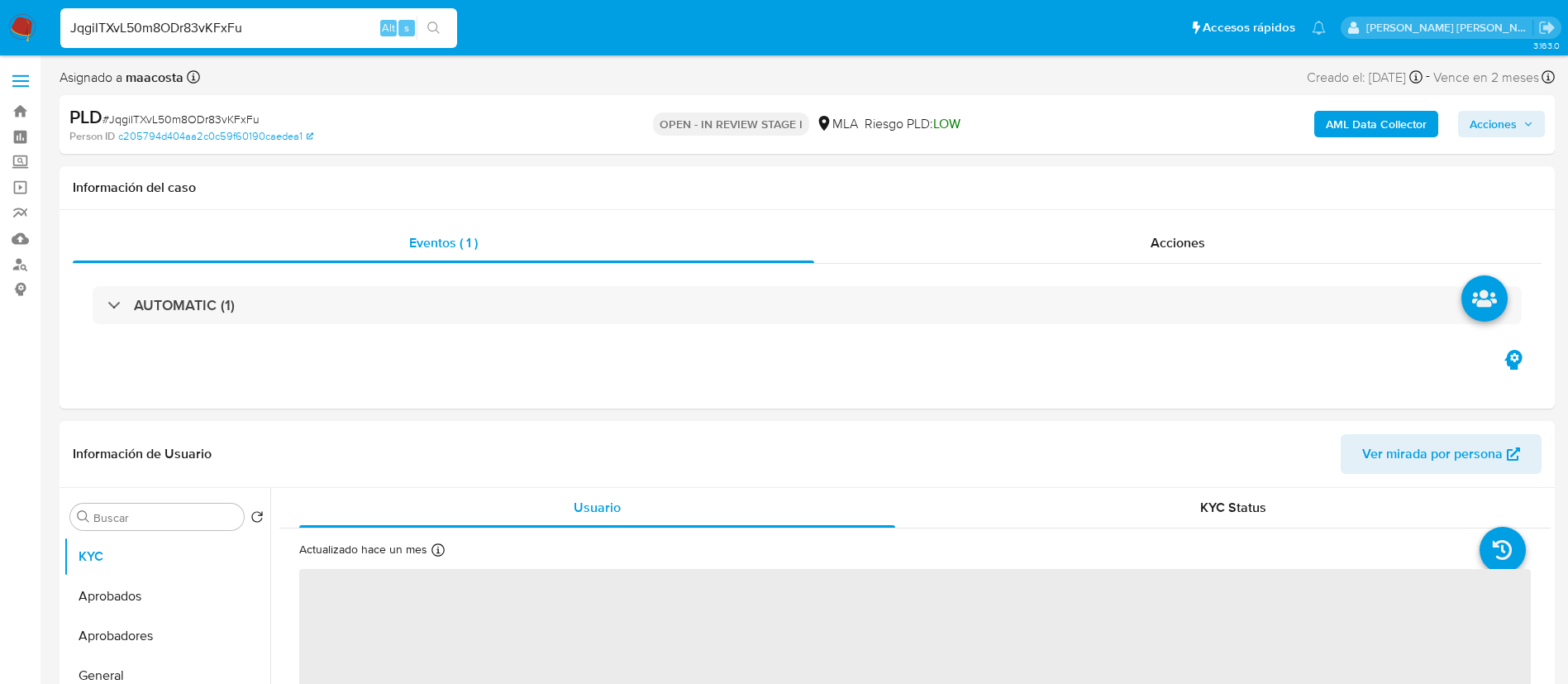
select select "10"
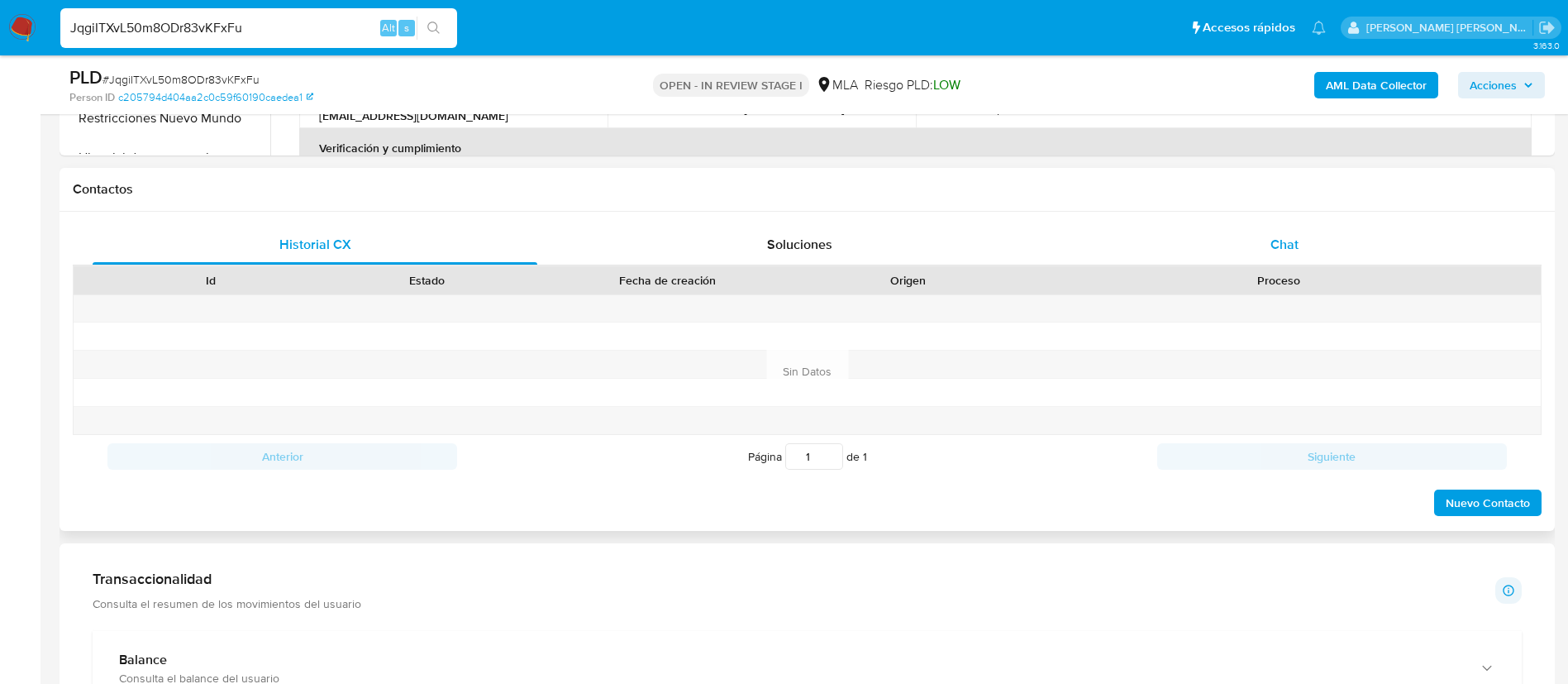
click at [1293, 256] on div "Chat" at bounding box center [1285, 244] width 445 height 40
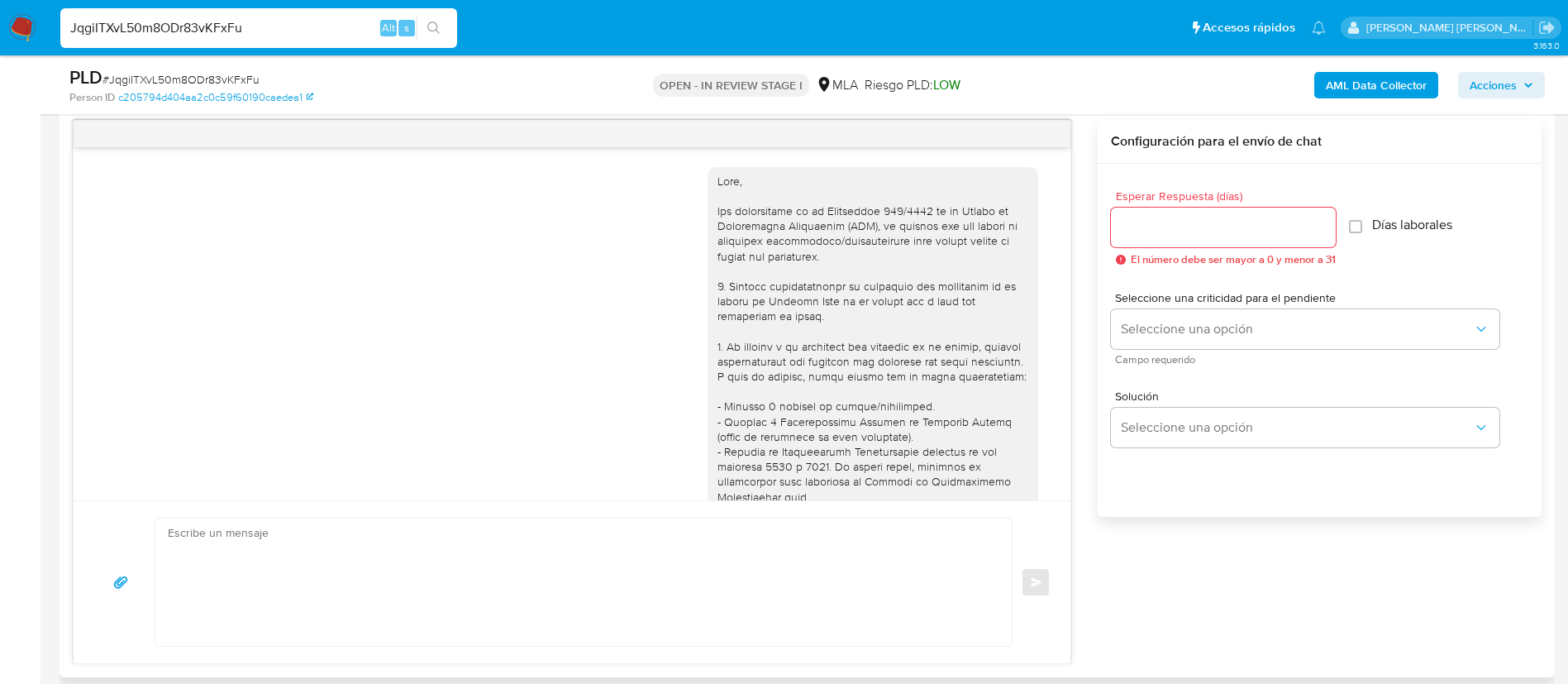
scroll to position [736, 0]
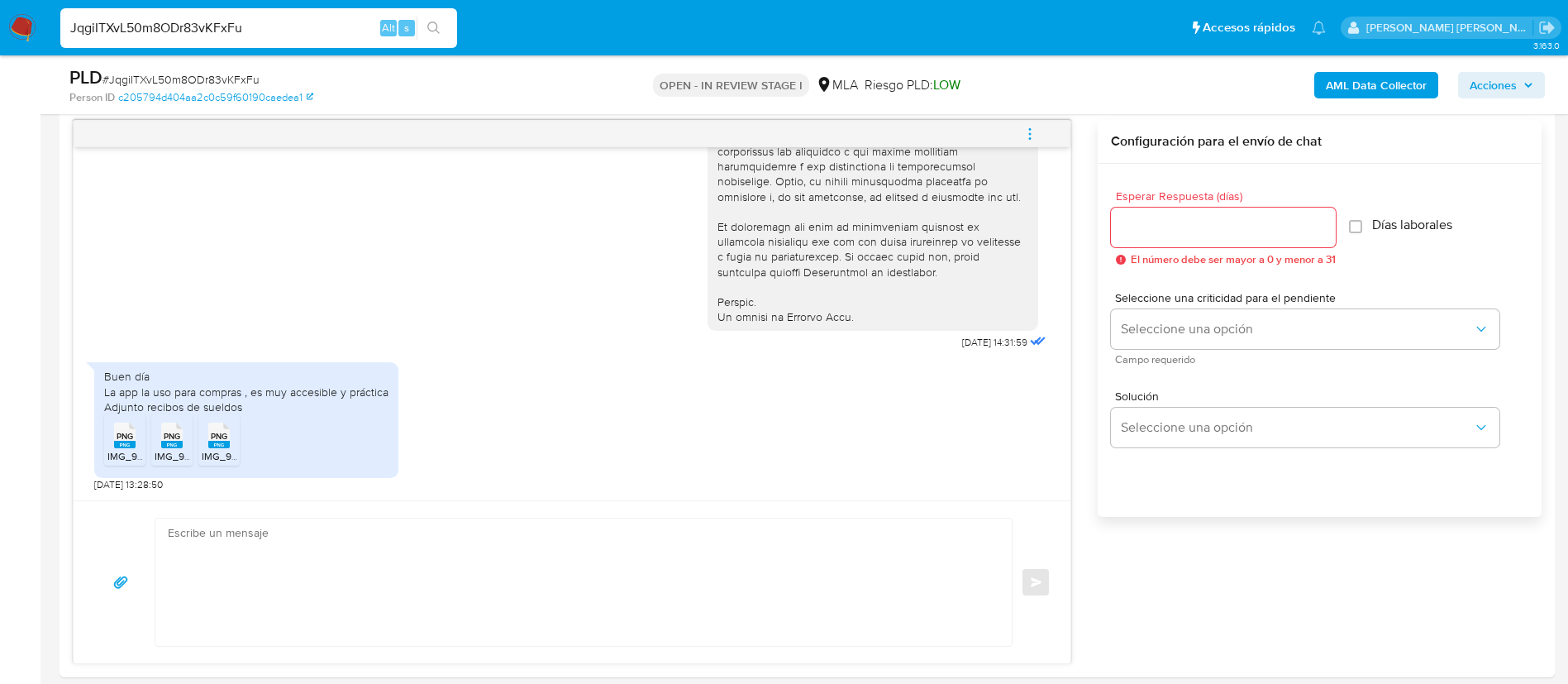
paste input "UCECD32gMVJkBHB6pCIavQ9q"
click at [296, 28] on input "JqgiITXvL50m8ODr83vKFxFu" at bounding box center [259, 28] width 397 height 21
type input "UCECD32gMVJkBHB6pCIavQ9q"
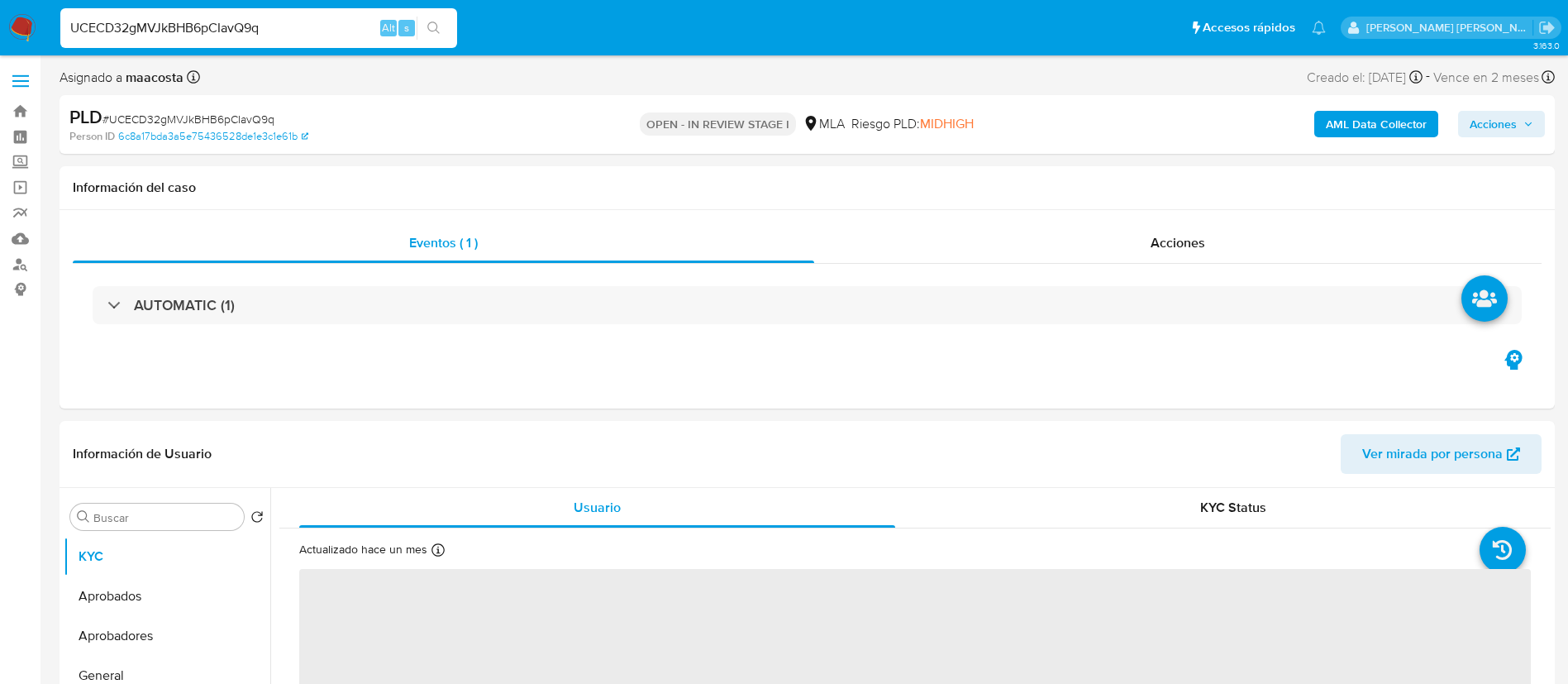
select select "10"
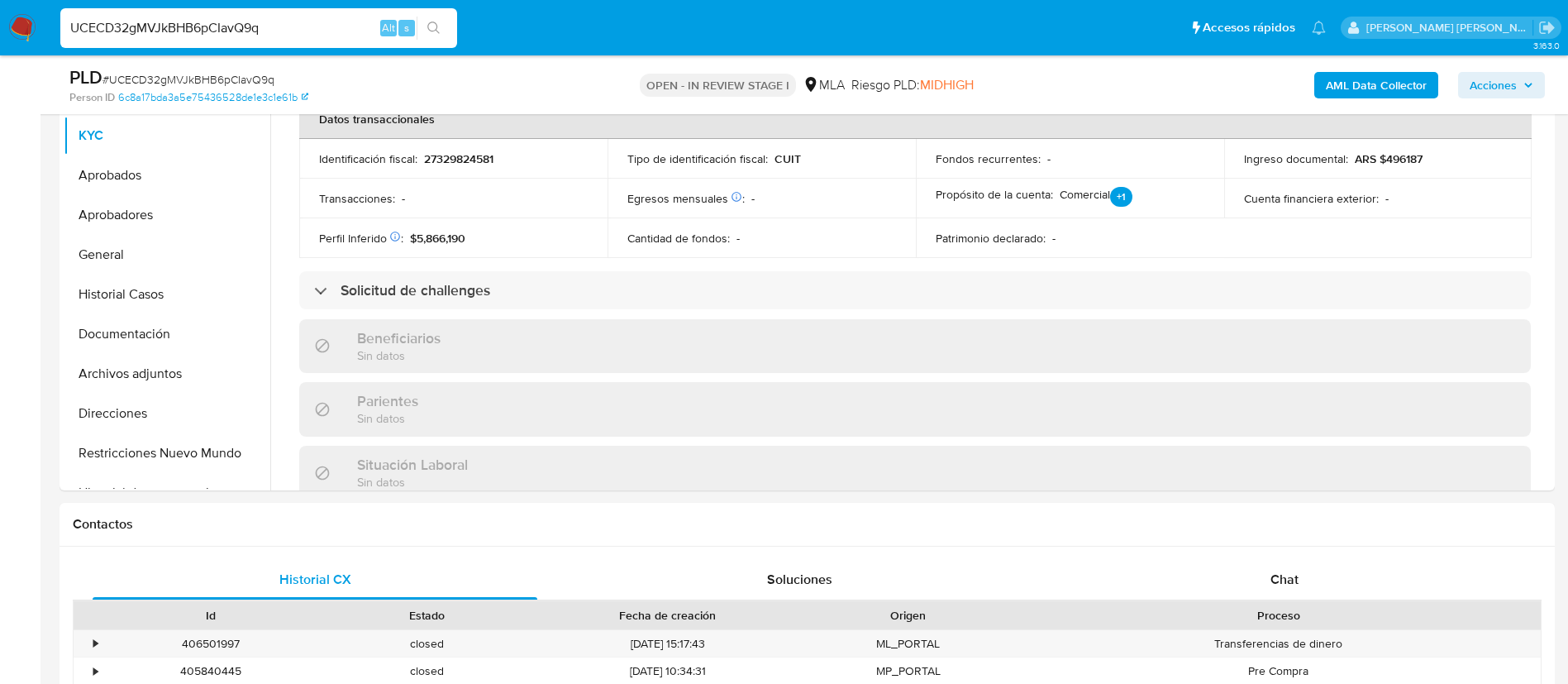
scroll to position [484, 0]
click at [1296, 593] on div "Chat" at bounding box center [1285, 580] width 445 height 40
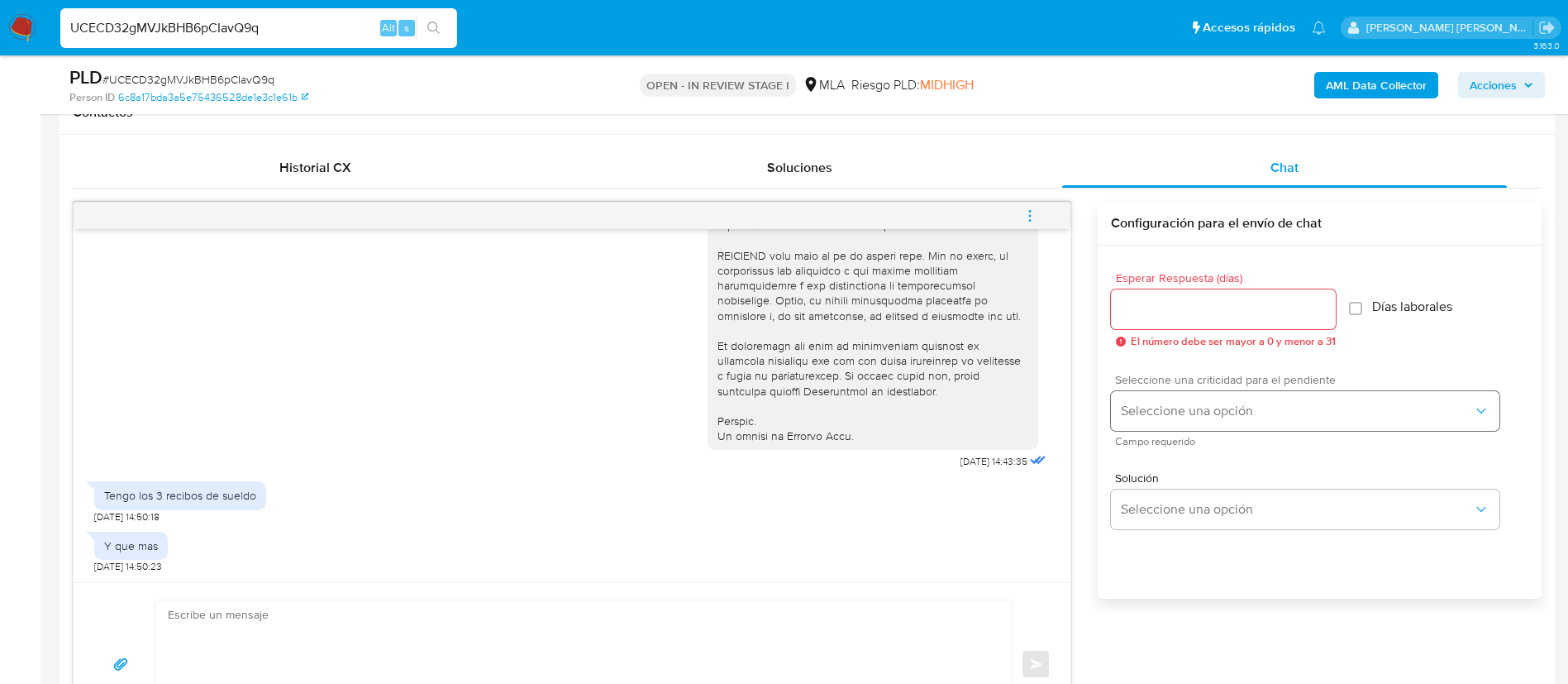
scroll to position [776, 0]
click at [1225, 411] on span "Seleccione una opción" at bounding box center [1296, 409] width 352 height 17
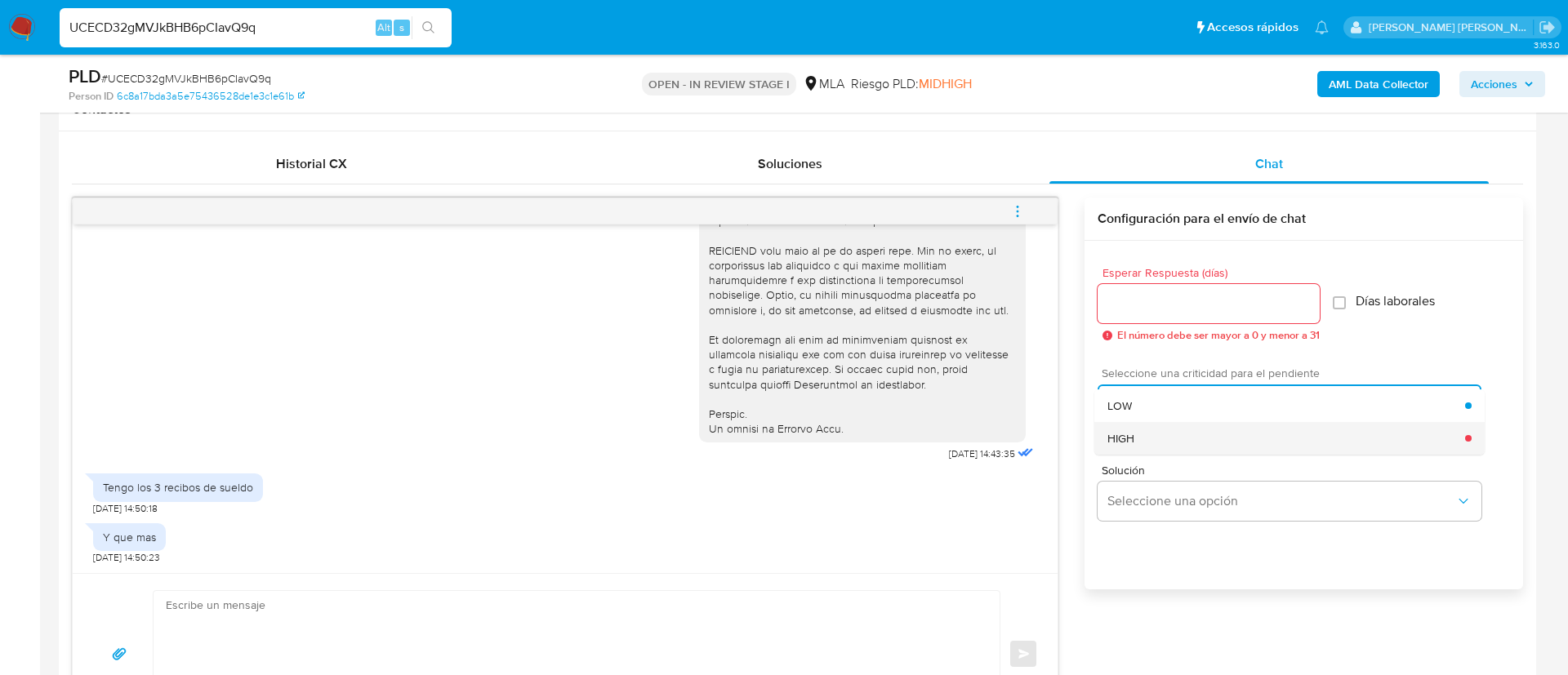
click at [1115, 434] on span "HIGH" at bounding box center [1120, 438] width 27 height 15
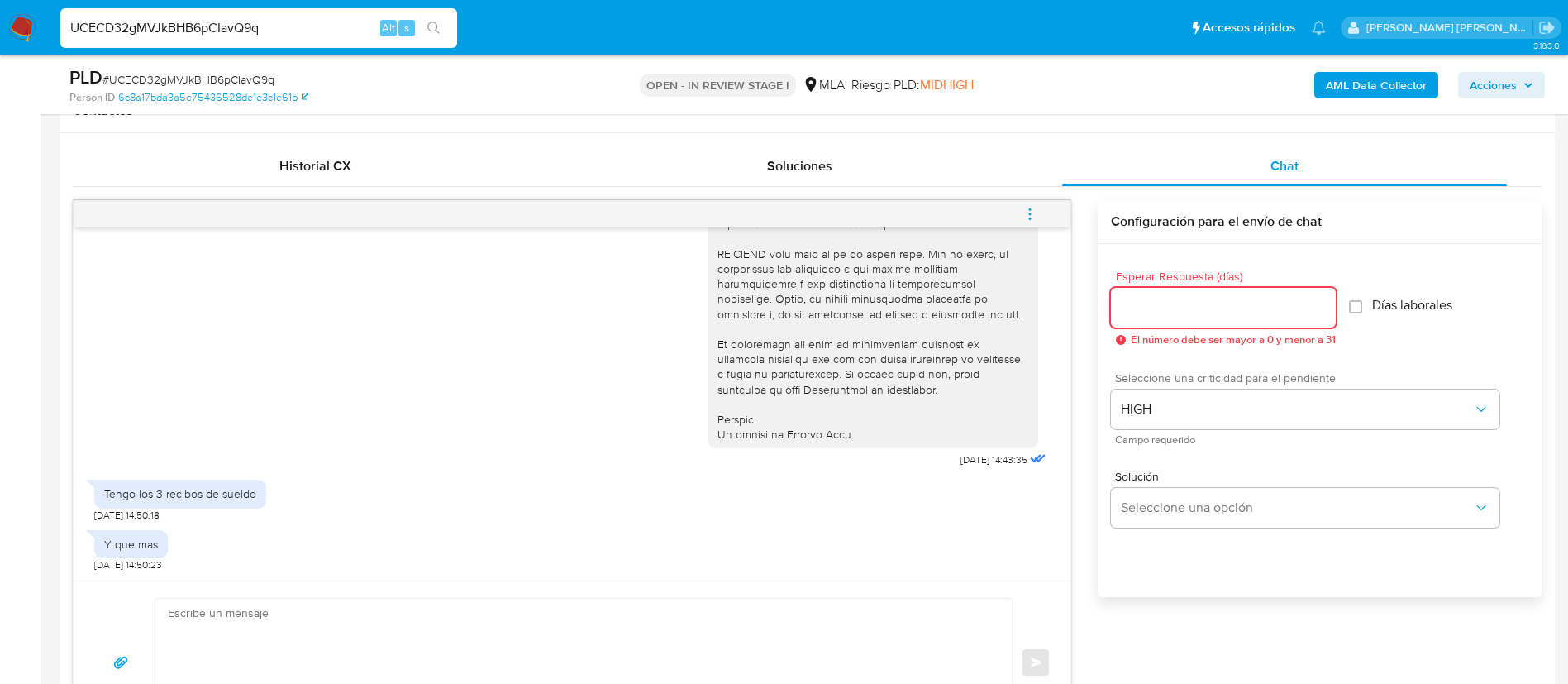
click at [1138, 316] on input "Esperar Respuesta (días)" at bounding box center [1223, 307] width 225 height 21
type input "1"
click at [956, 604] on textarea at bounding box center [579, 662] width 823 height 127
paste textarea "Hola, En función de las operaciones registradas en tu cuenta de Mercado Pago, n…"
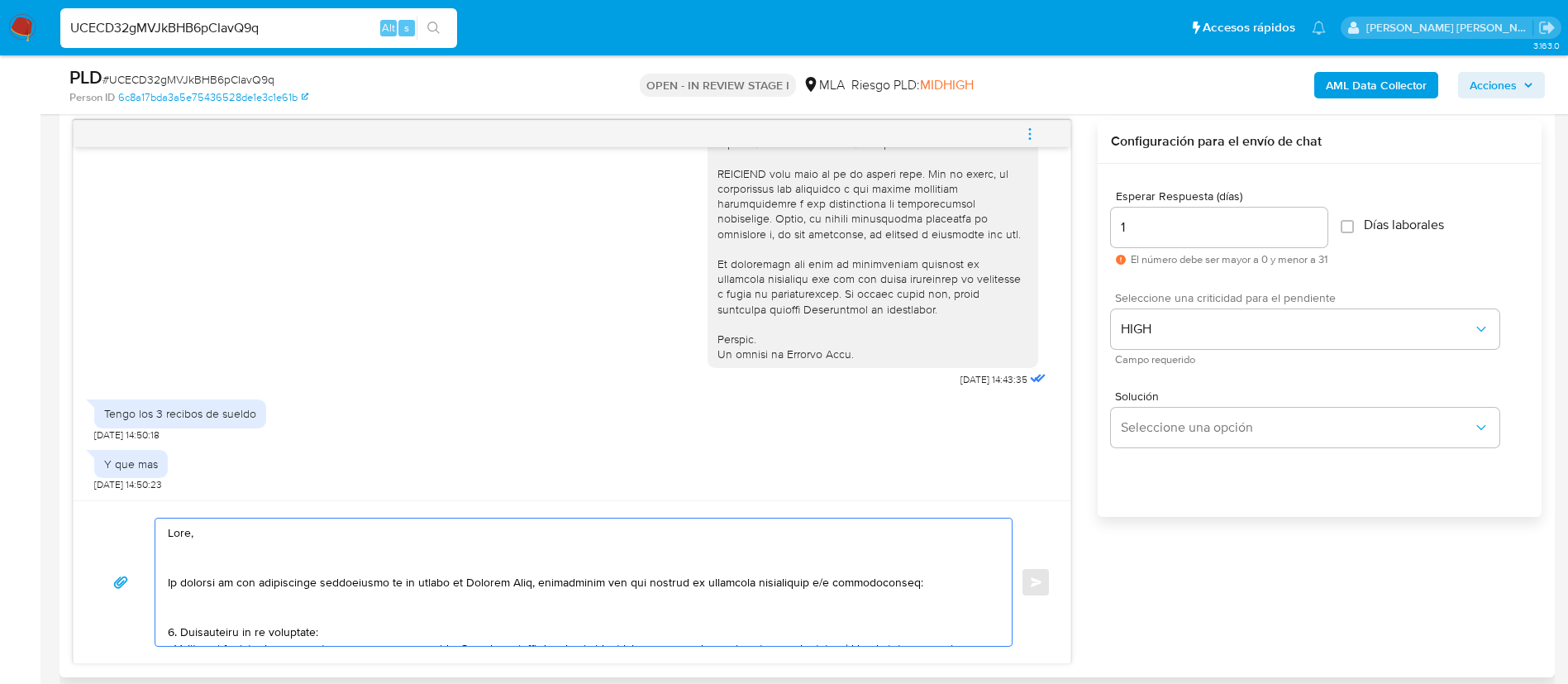
scroll to position [551, 0]
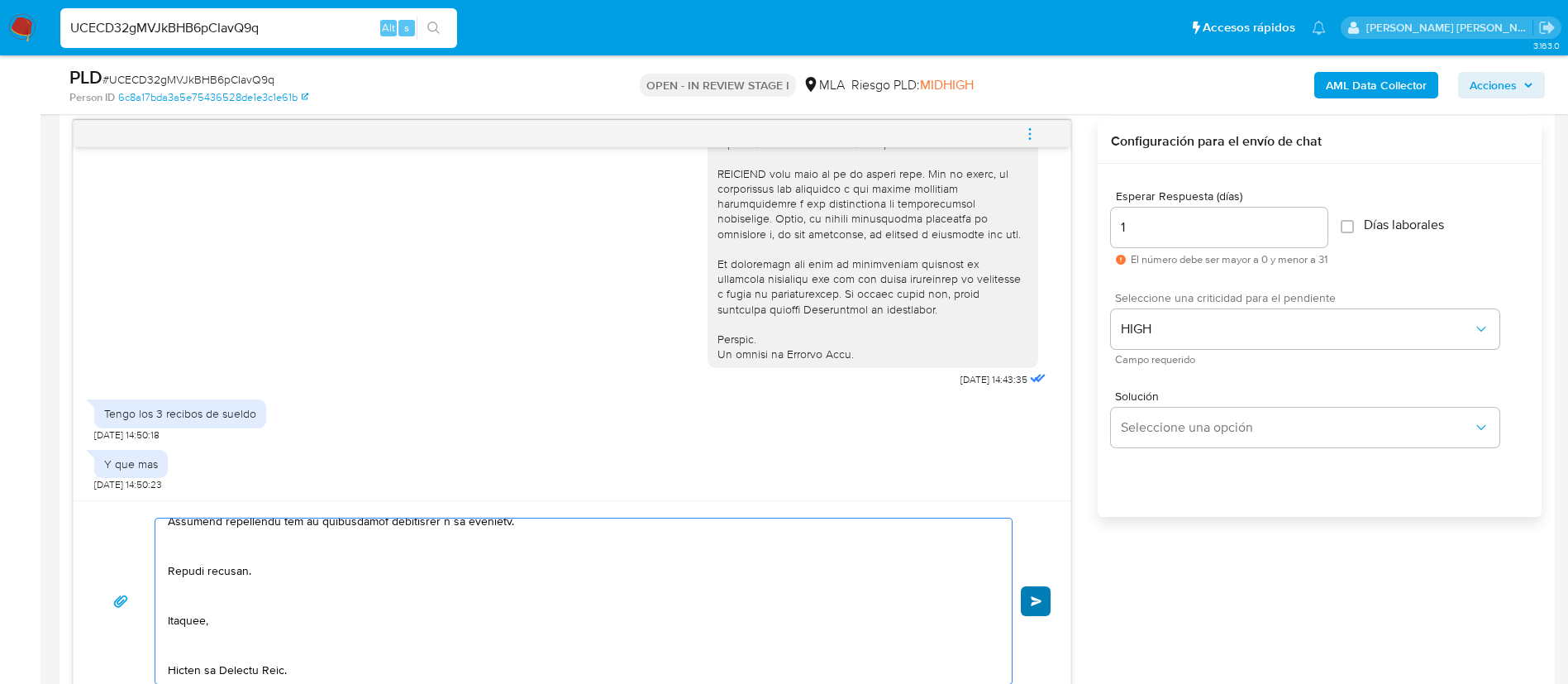
type textarea "Hola, En función de las operaciones registradas en tu cuenta de Mercado Pago, n…"
click at [1042, 607] on button "Enviar" at bounding box center [1036, 601] width 30 height 30
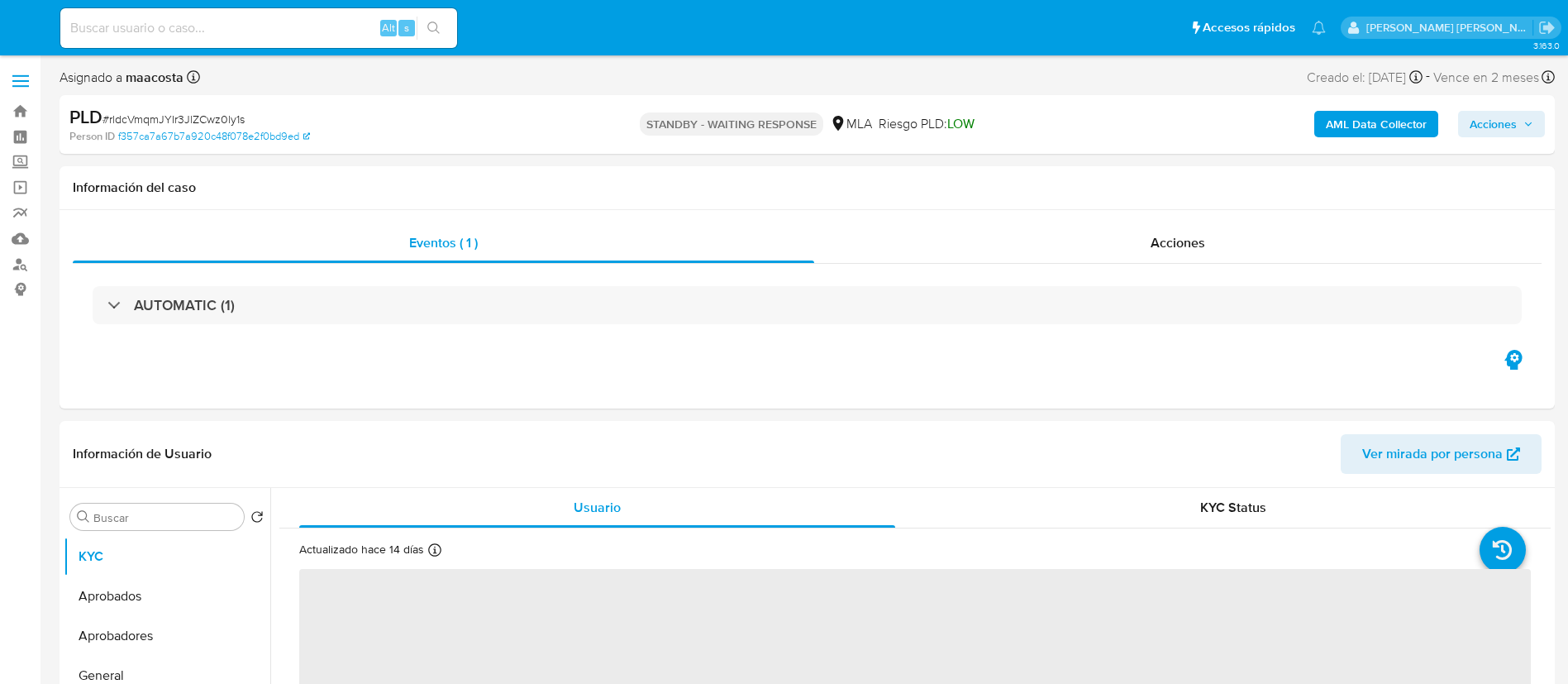
select select "10"
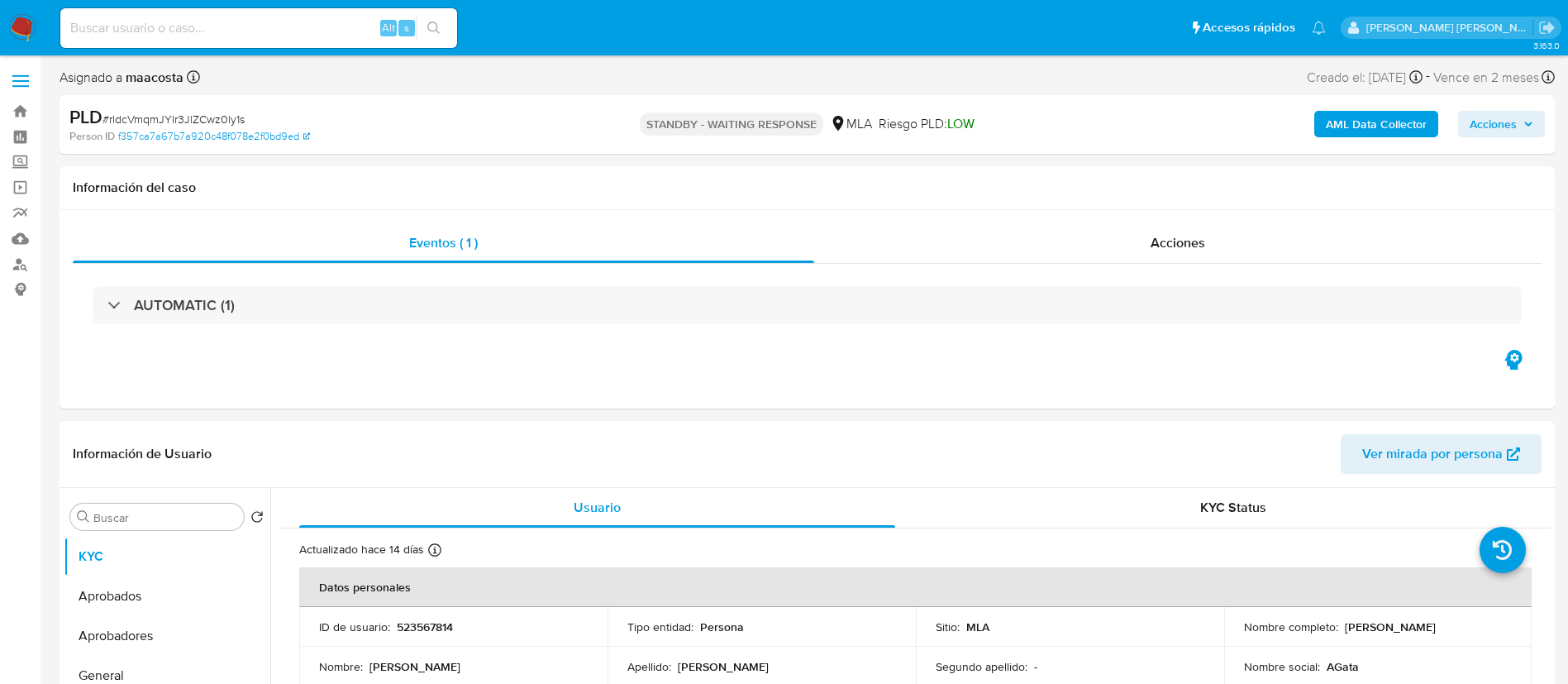
paste input "uX3zu7G9OmOL1I0FbibCiGtb"
click at [285, 25] on input "uX3zu7G9OmOL1I0FbibCiGtb" at bounding box center [259, 28] width 397 height 21
type input "uX3zu7G9OmOL1I0FbibCiGtb"
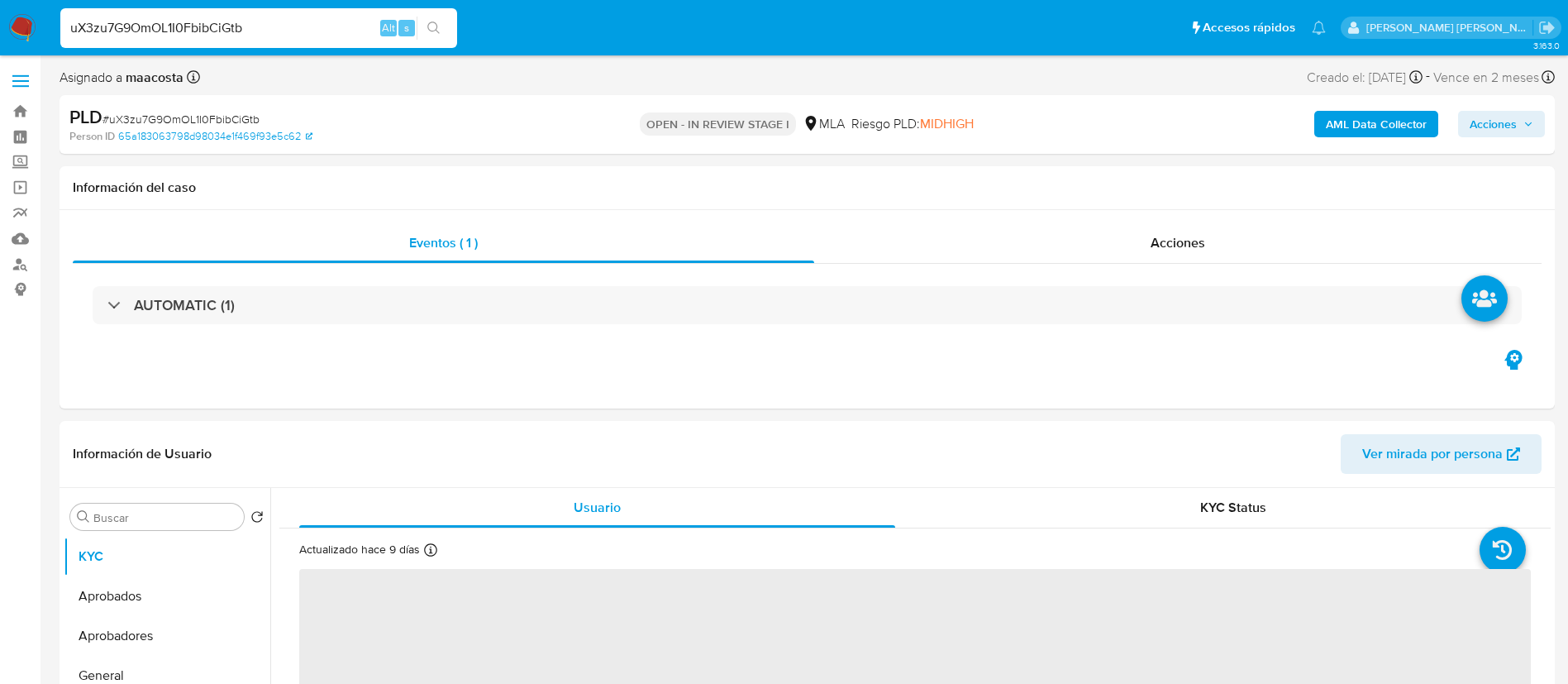
select select "10"
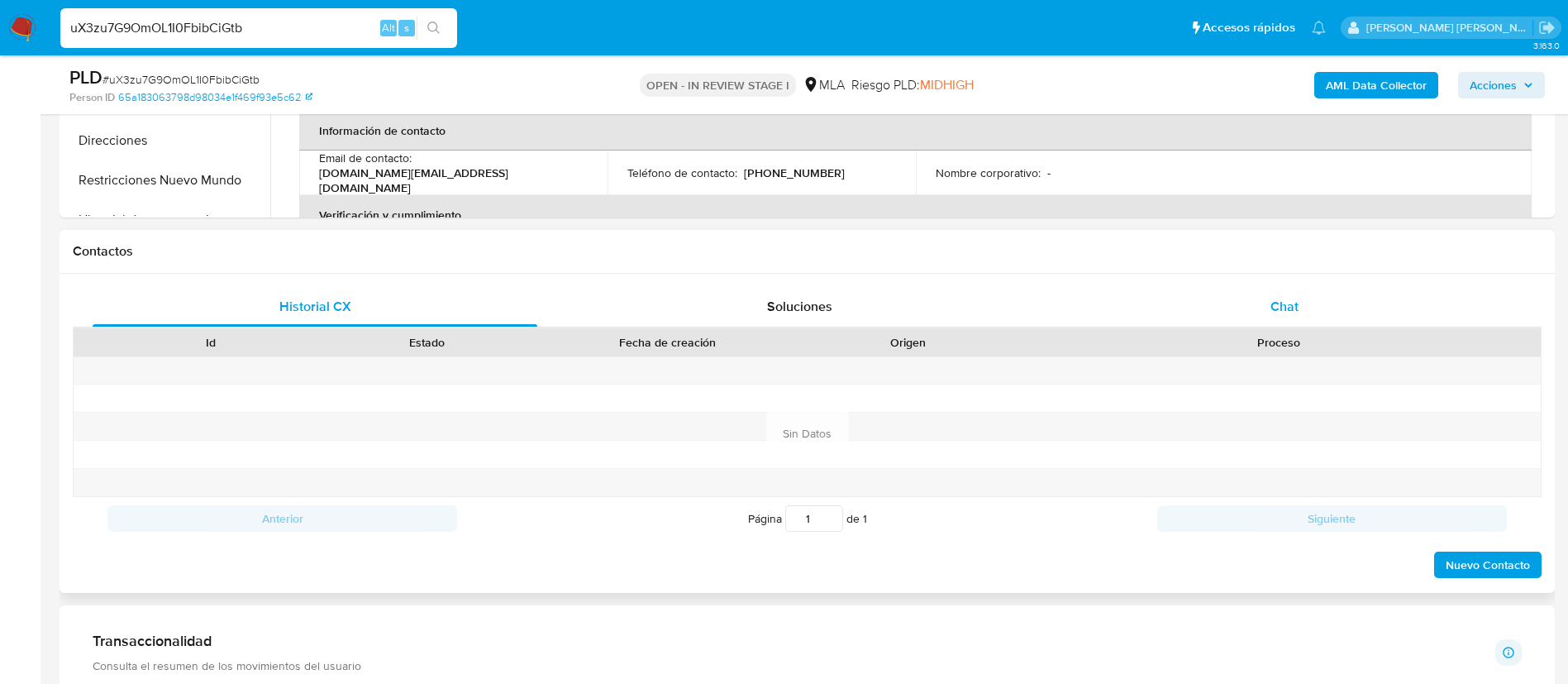
click at [1251, 318] on div "Chat" at bounding box center [1285, 306] width 445 height 40
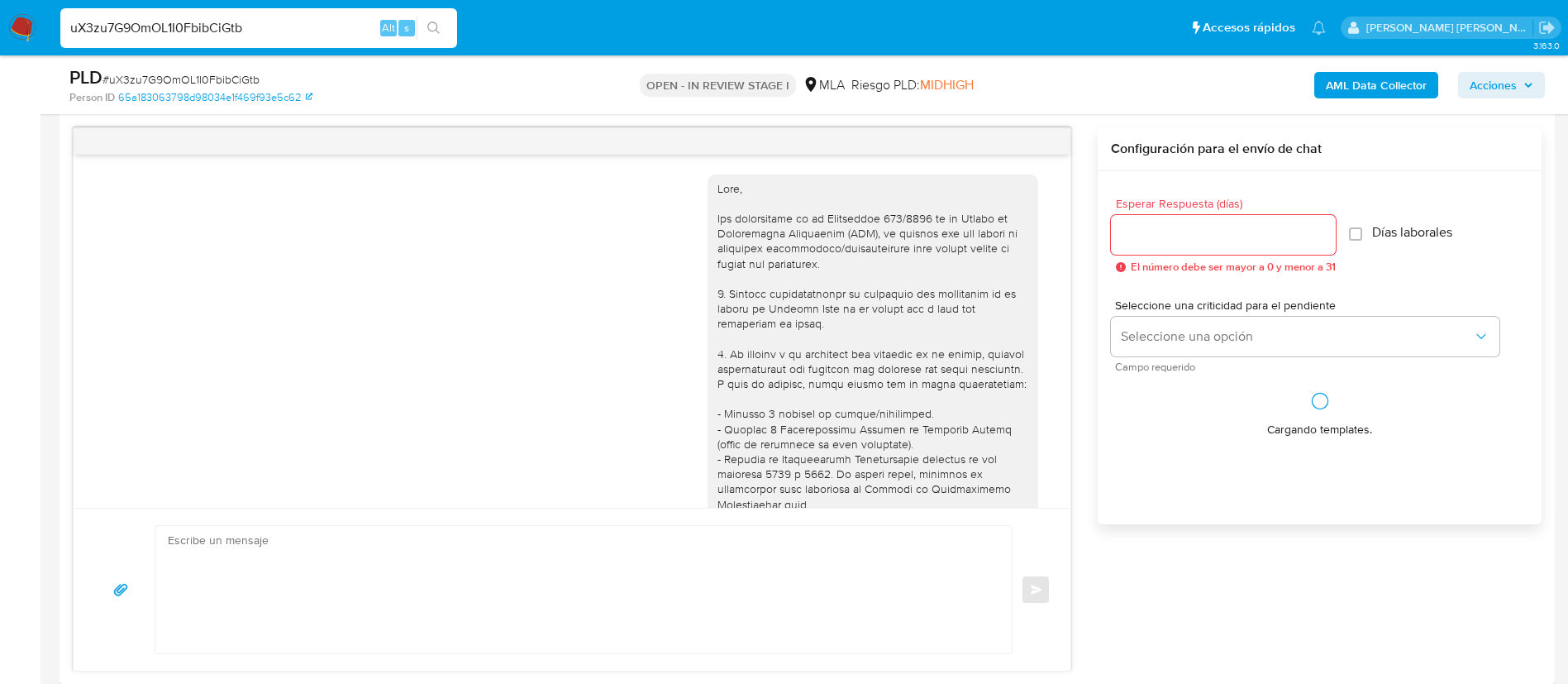
scroll to position [665, 0]
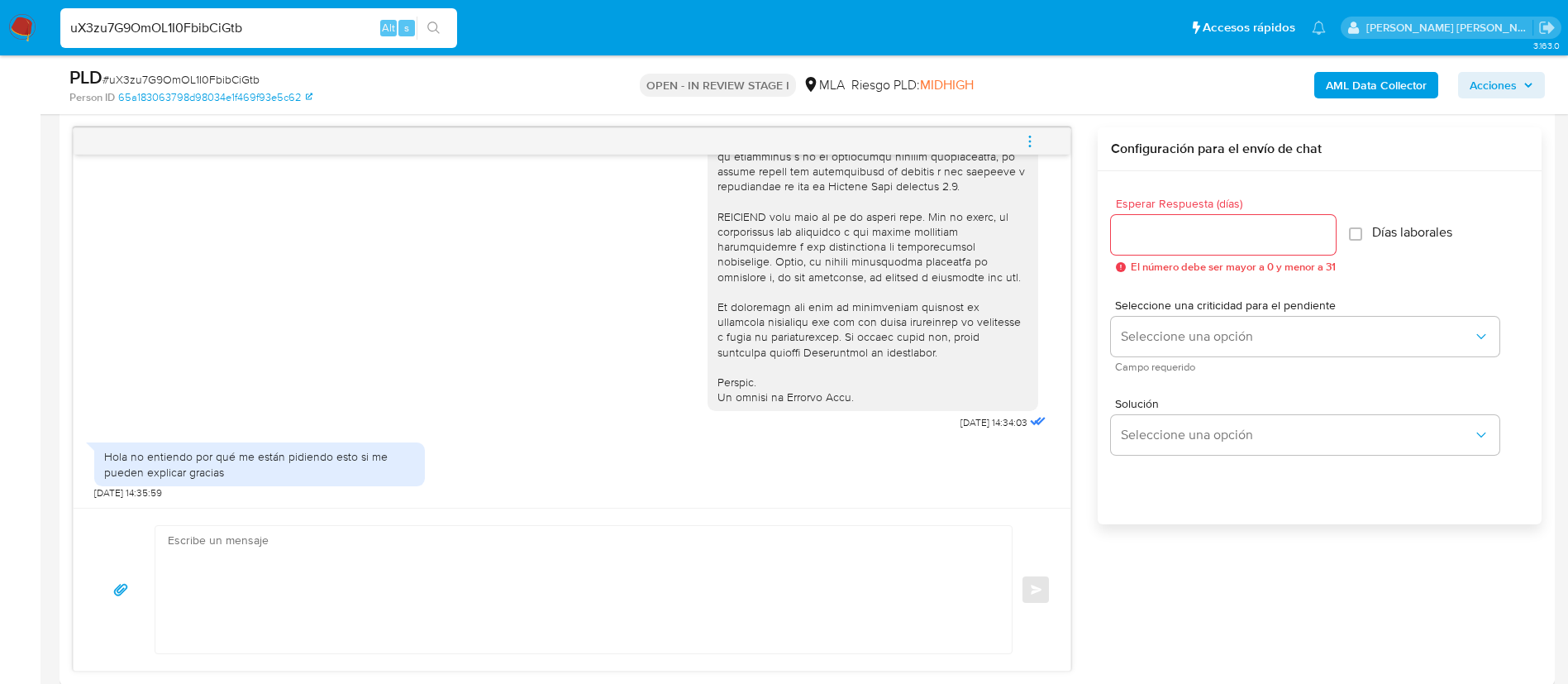
paste input "MVaxqEk6oUNWBWKZiHodMC30"
click at [318, 25] on input "uX3zu7G9OmOL1I0FbibCiGtb" at bounding box center [259, 28] width 397 height 21
type input "MVaxqEk6oUNWBWKZiHodMC30"
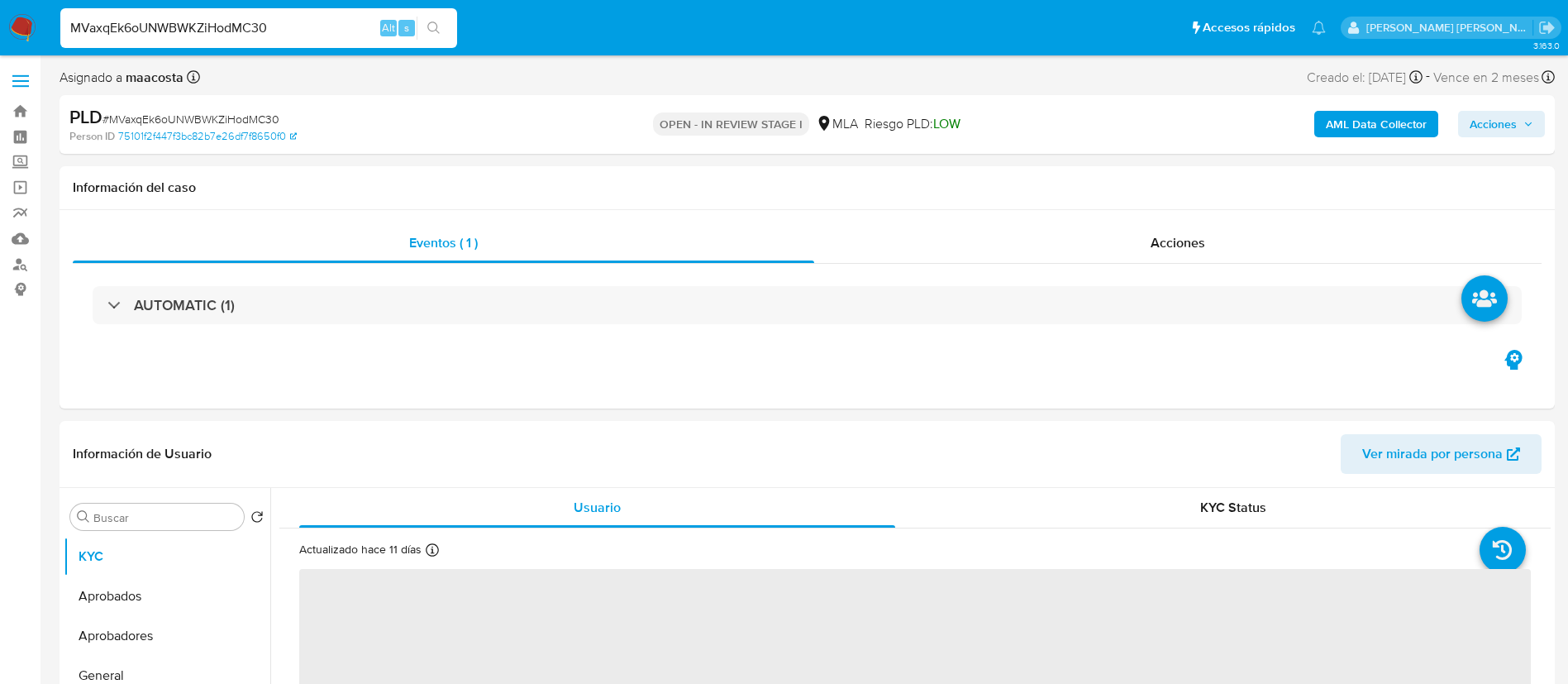
select select "10"
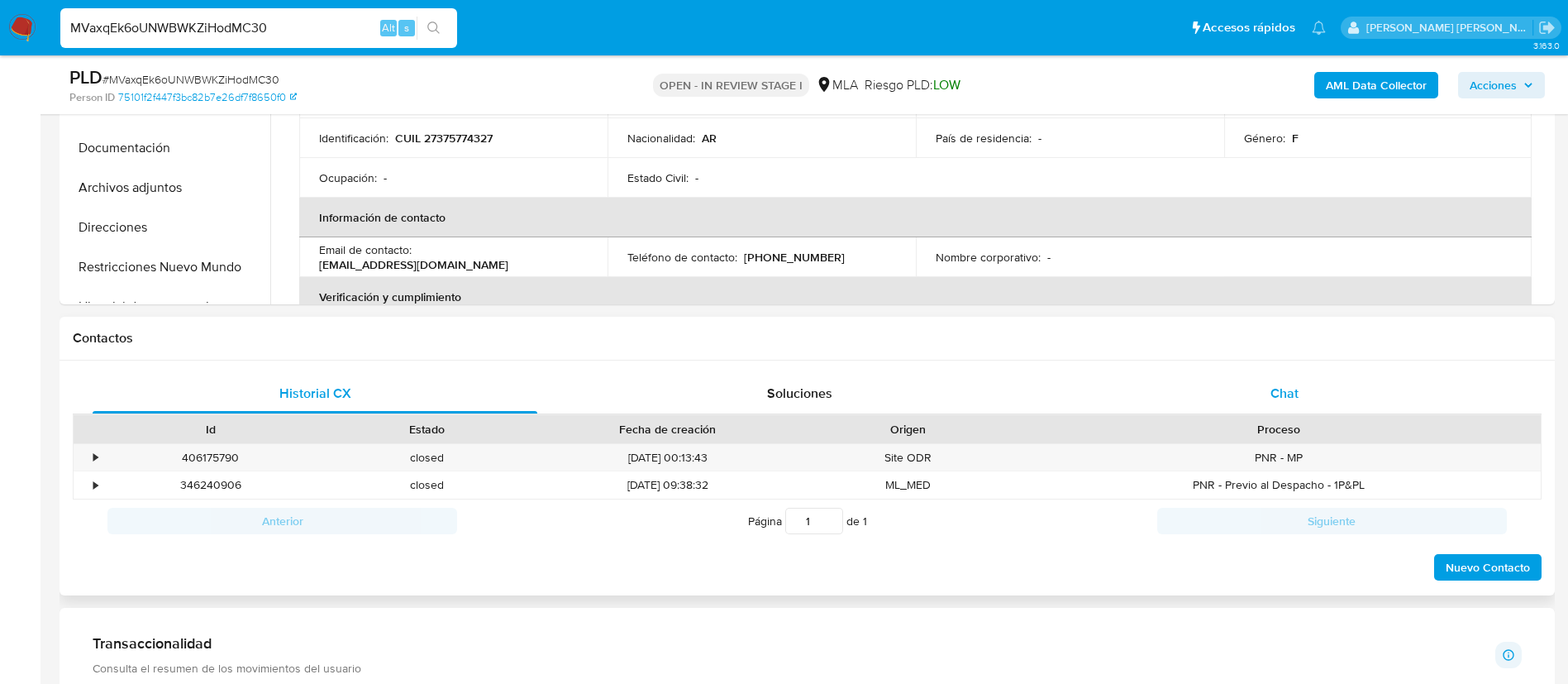
click at [1307, 393] on div "Chat" at bounding box center [1285, 393] width 445 height 40
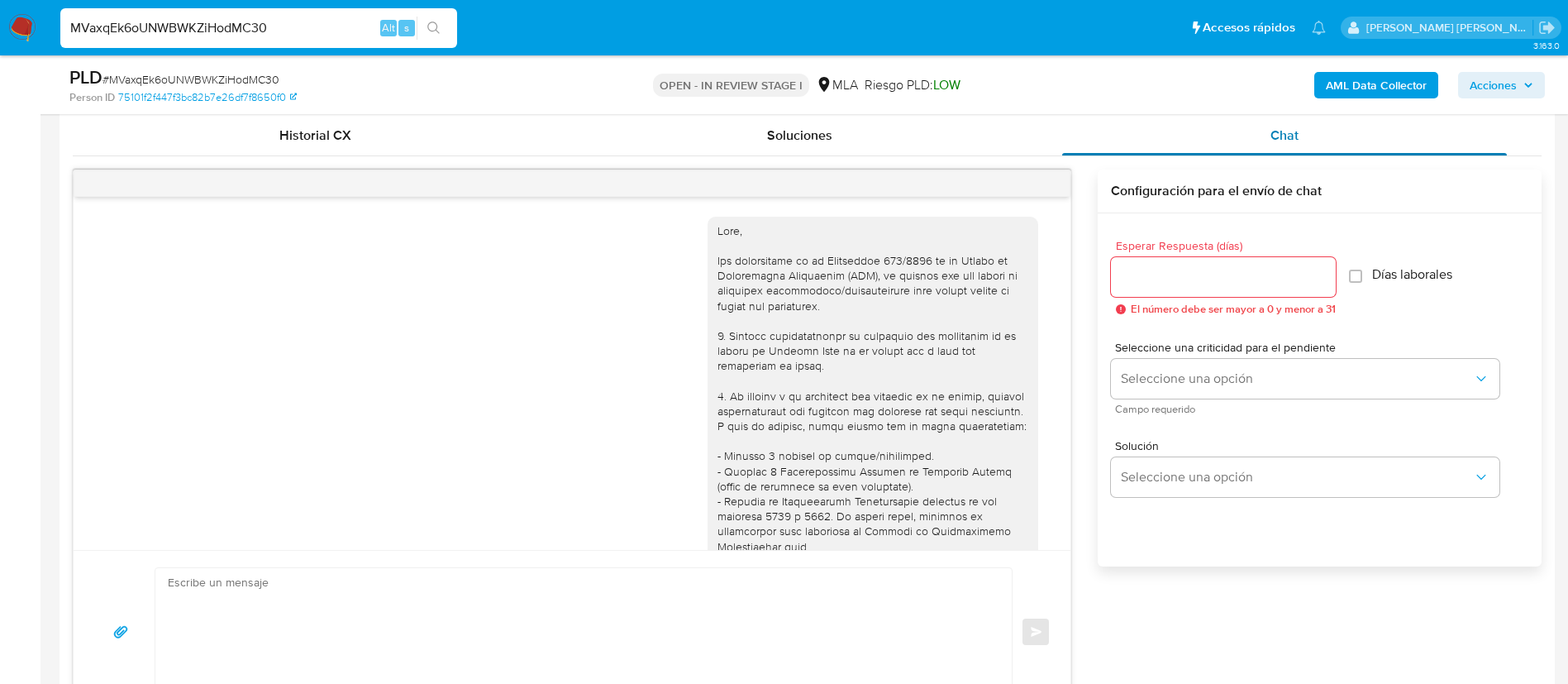
scroll to position [650, 0]
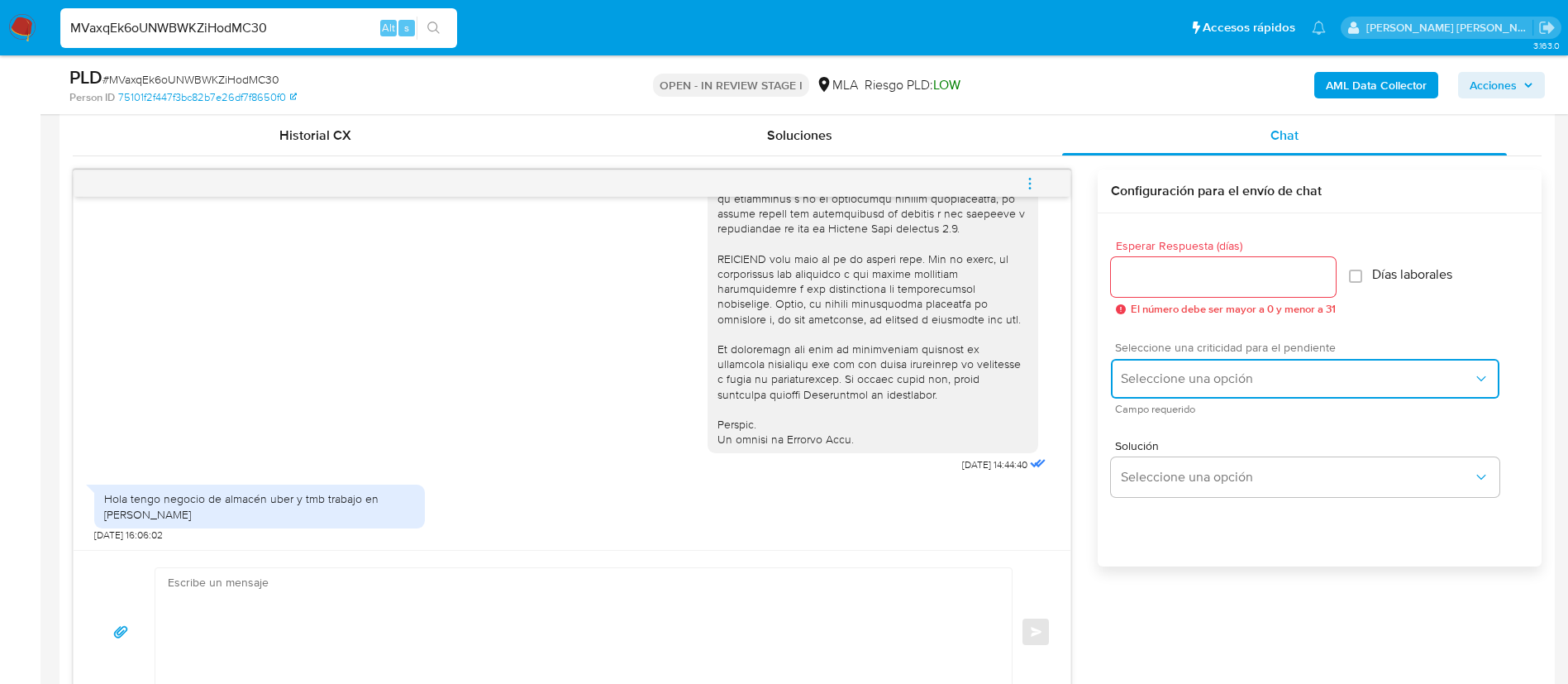
click at [1240, 378] on span "Seleccione una opción" at bounding box center [1296, 378] width 352 height 17
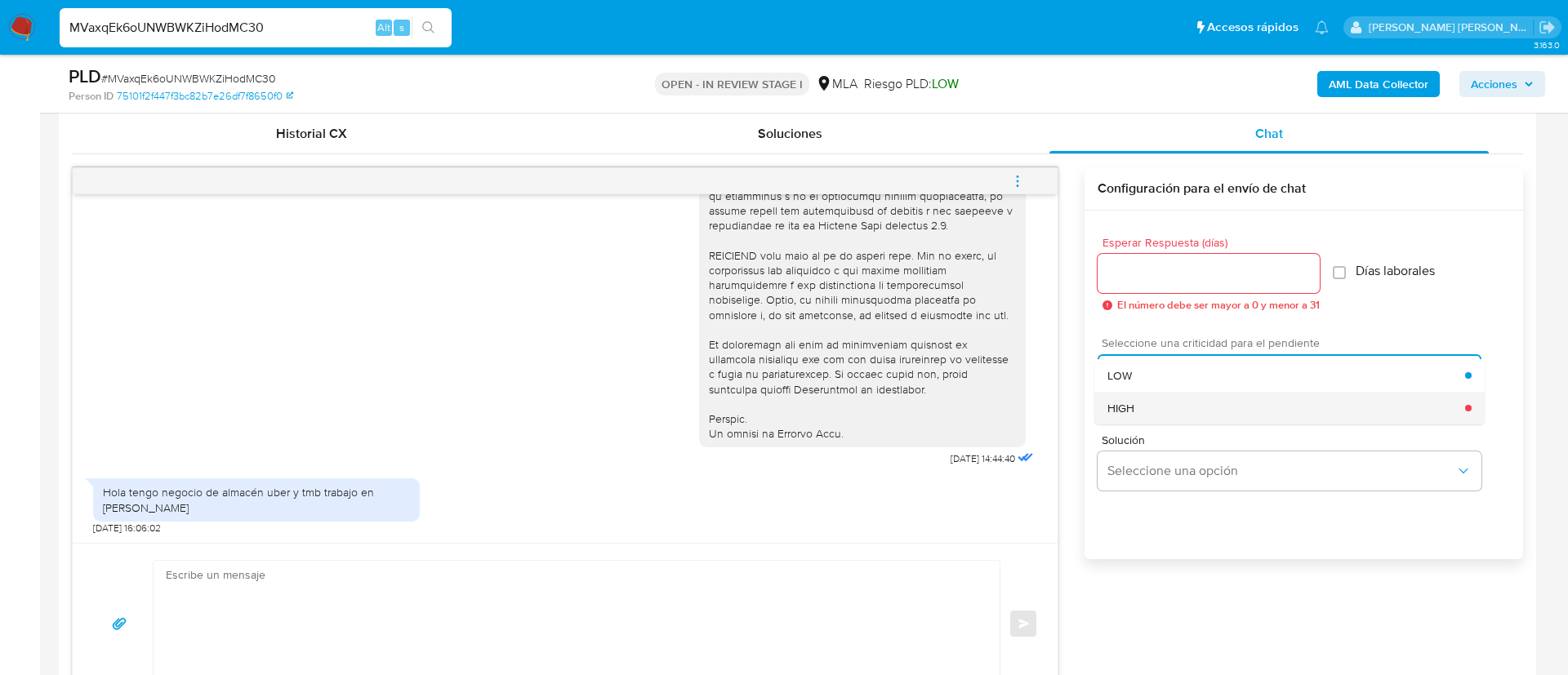
click at [1131, 404] on span "HIGH" at bounding box center [1120, 408] width 27 height 15
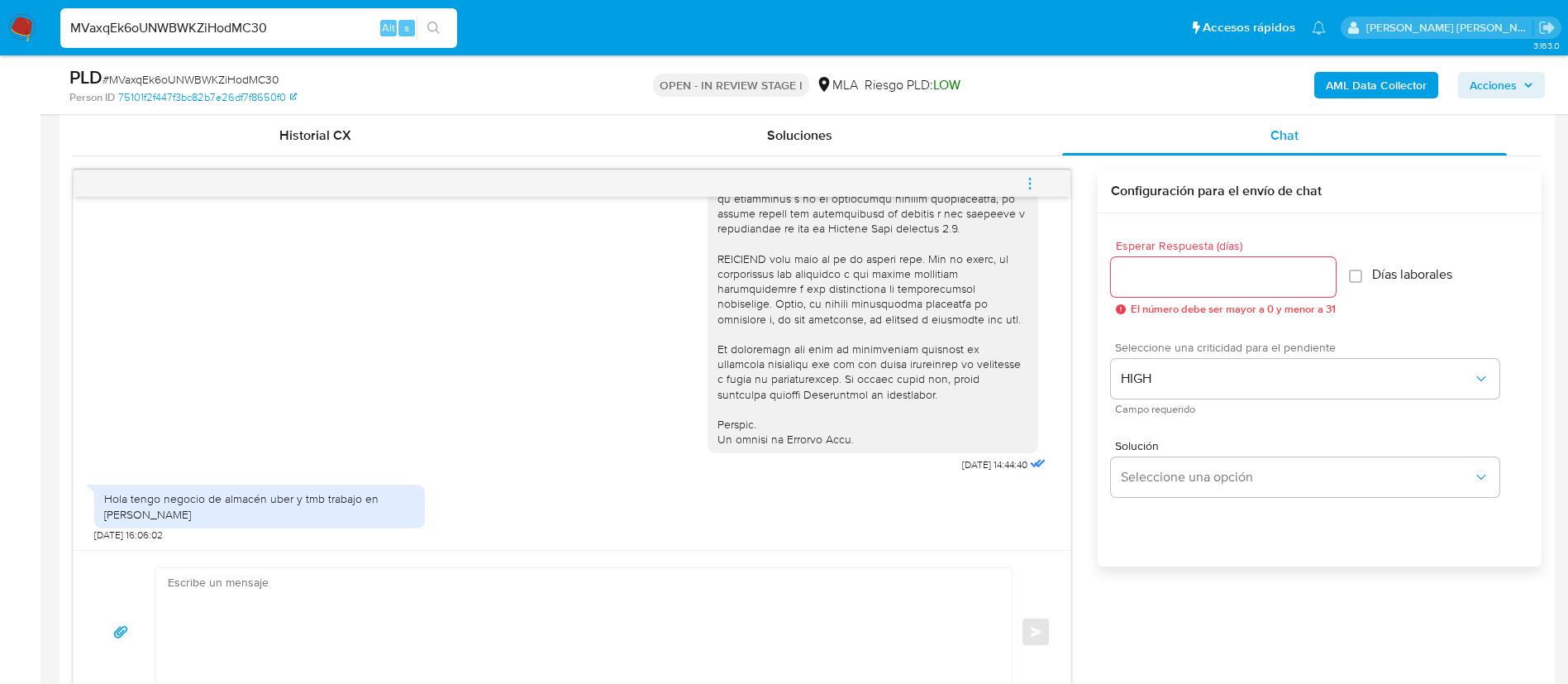
click at [1142, 278] on input "Esperar Respuesta (días)" at bounding box center [1223, 277] width 225 height 21
type input "1"
click at [949, 607] on textarea at bounding box center [579, 631] width 823 height 127
paste textarea "Hola, En función de las operaciones registradas en tu cuenta de Mercado Pago, n…"
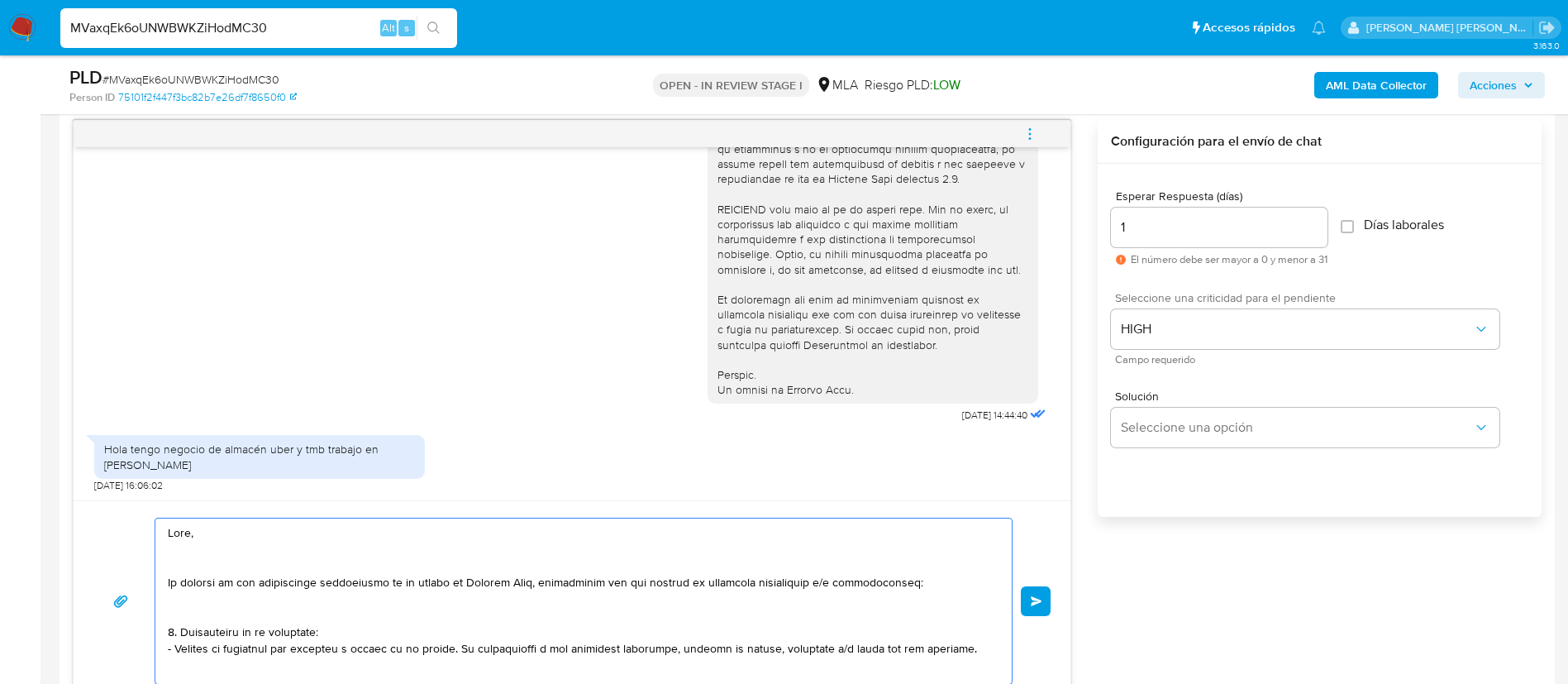
scroll to position [551, 0]
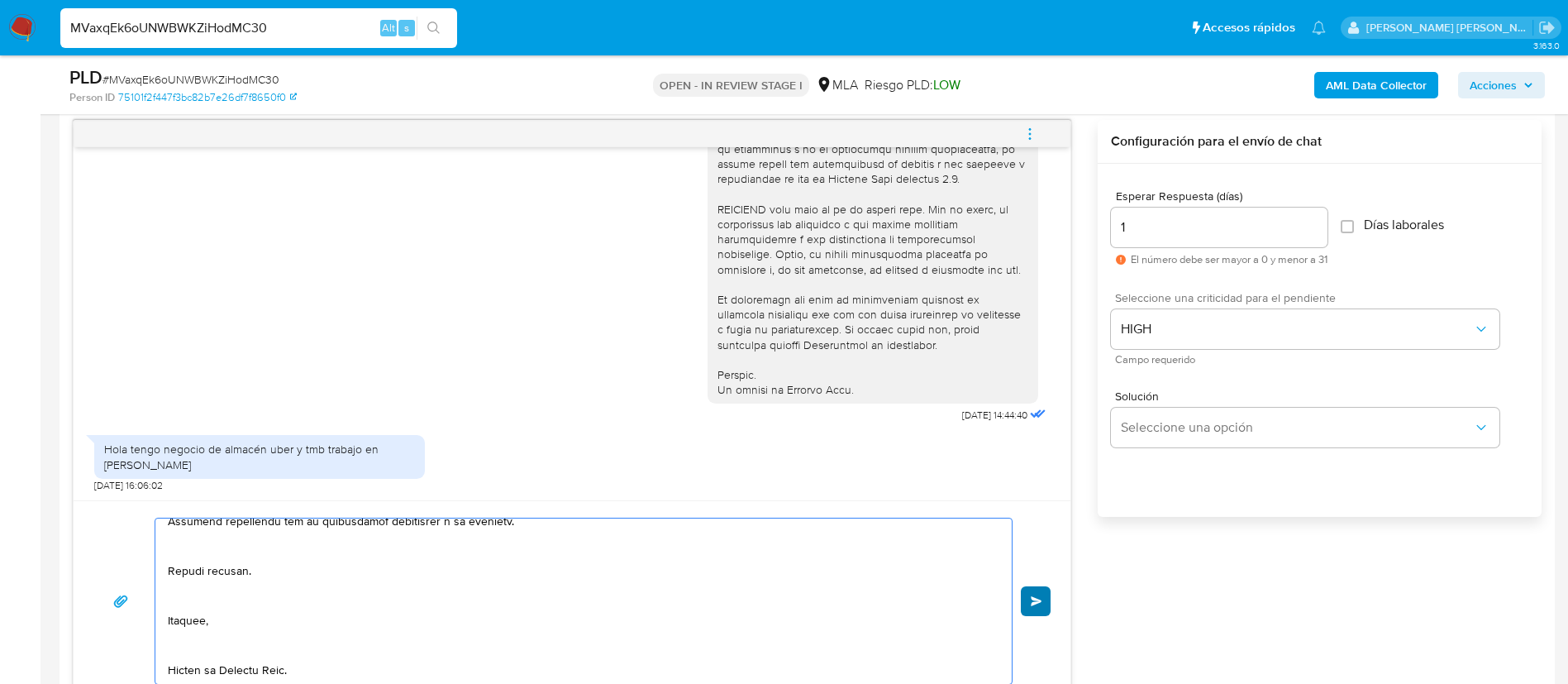
type textarea "Hola, En función de las operaciones registradas en tu cuenta de Mercado Pago, n…"
click at [1033, 608] on button "Enviar" at bounding box center [1036, 601] width 30 height 30
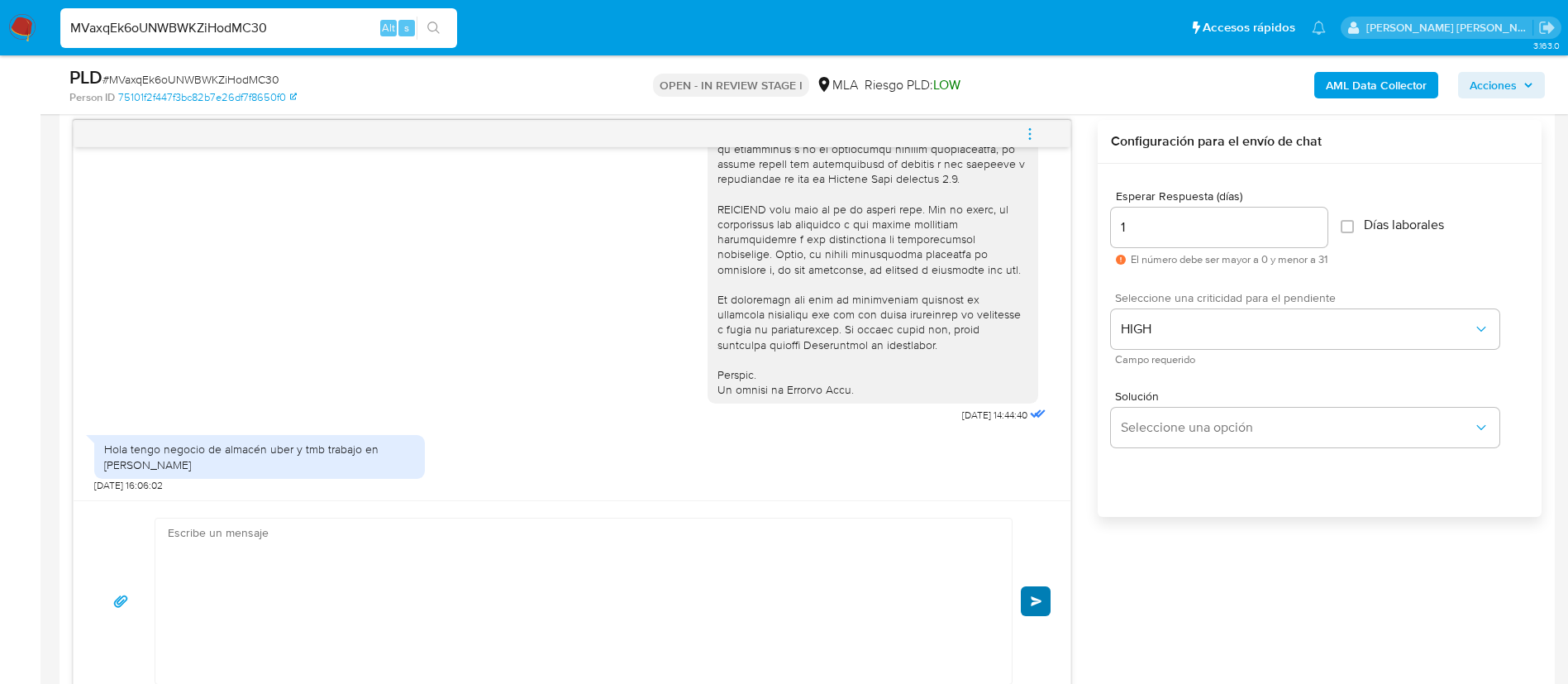
scroll to position [1585, 0]
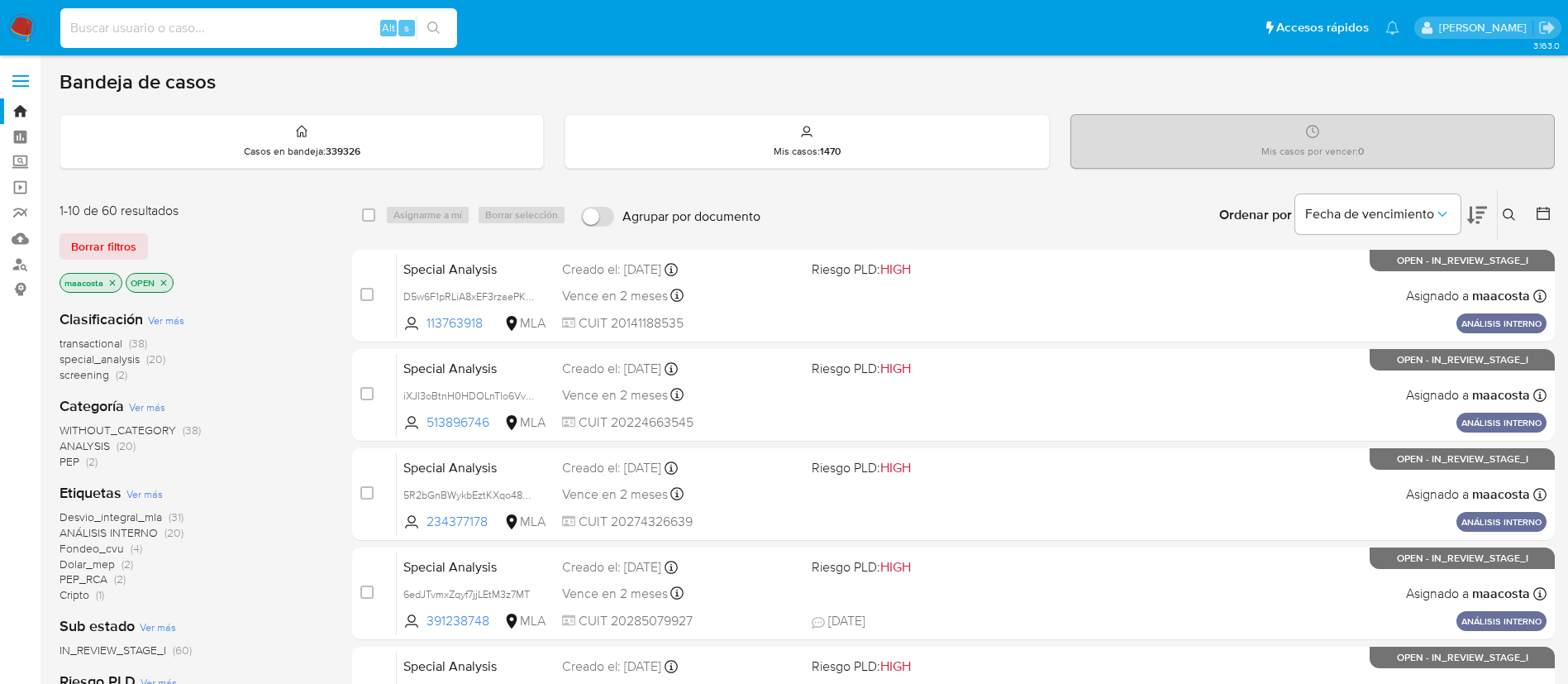
paste input "8JwG5dv5I2uqWZRvEIejLWiZ"
click at [323, 28] on input "8JwG5dv5I2uqWZRvEIejLWiZ" at bounding box center [259, 28] width 397 height 21
type input "8JwG5dv5I2uqWZRvEIejLWiZ"
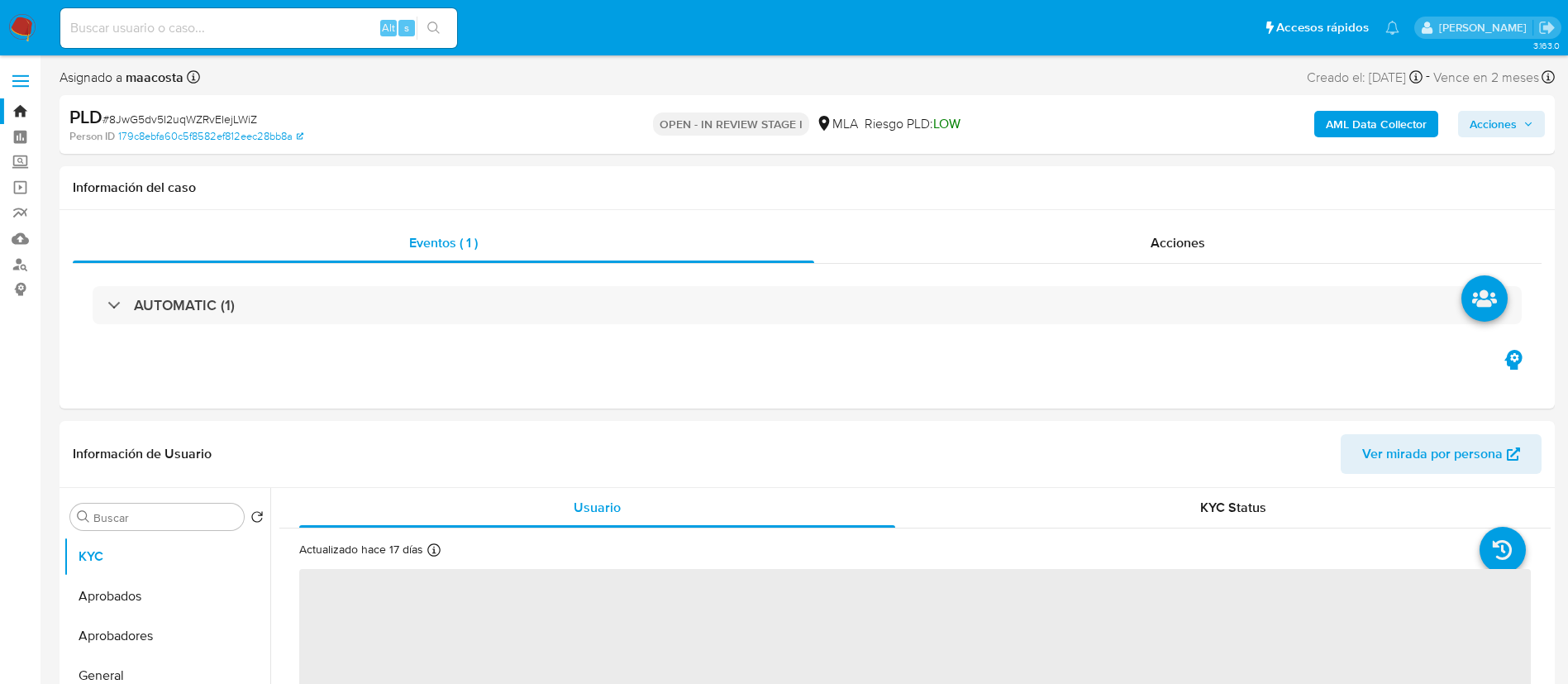
select select "10"
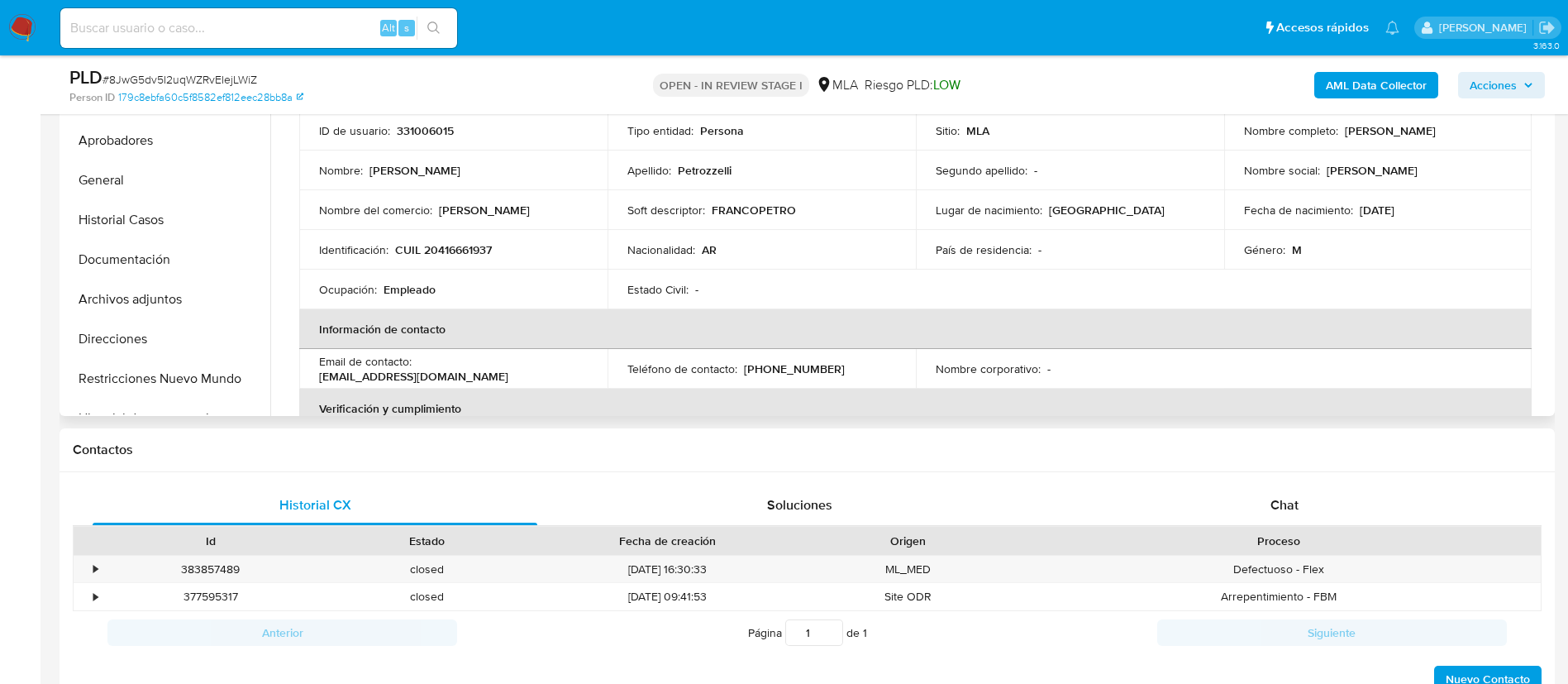
scroll to position [474, 0]
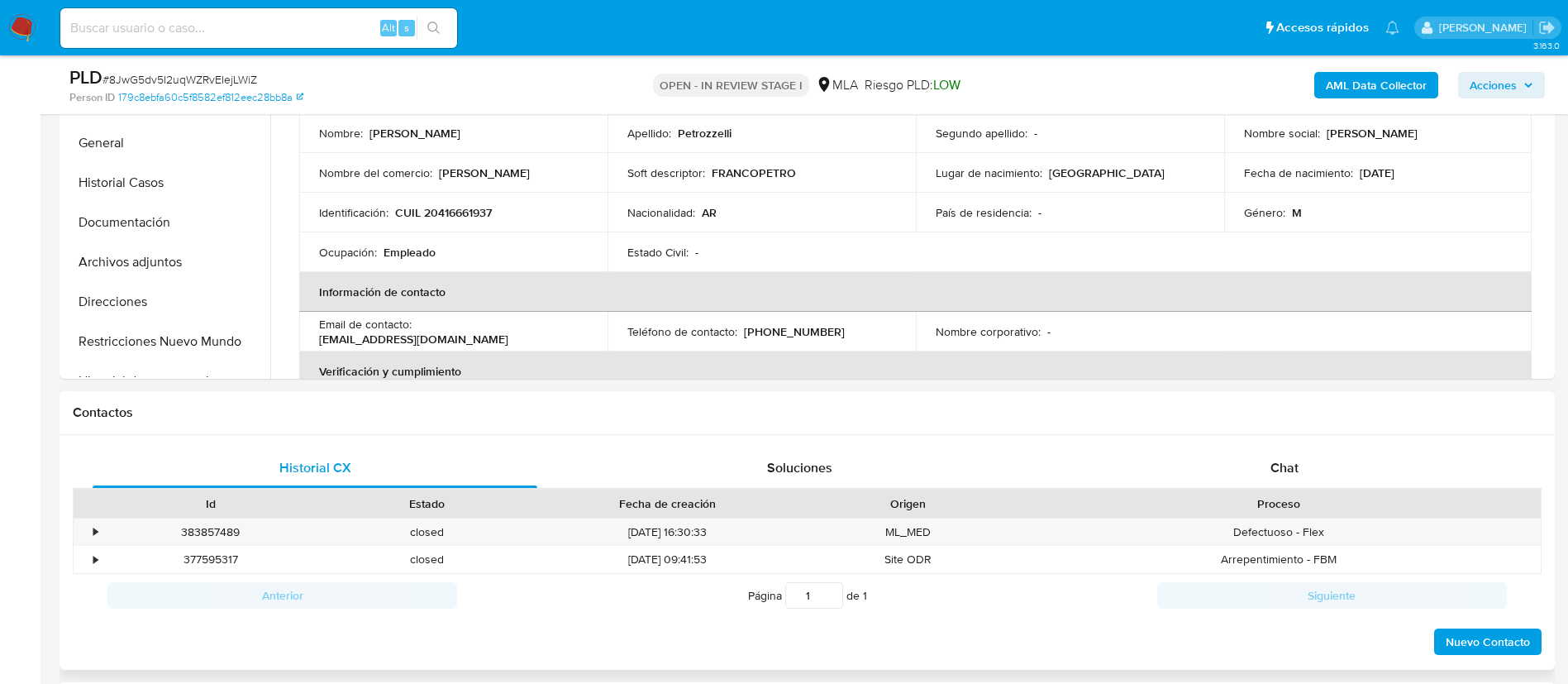
click at [1265, 438] on div "Historial CX Soluciones Chat Id Estado Fecha de creación Origen Proceso • 38385…" at bounding box center [807, 553] width 1495 height 236
click at [1281, 473] on span "Chat" at bounding box center [1285, 468] width 28 height 19
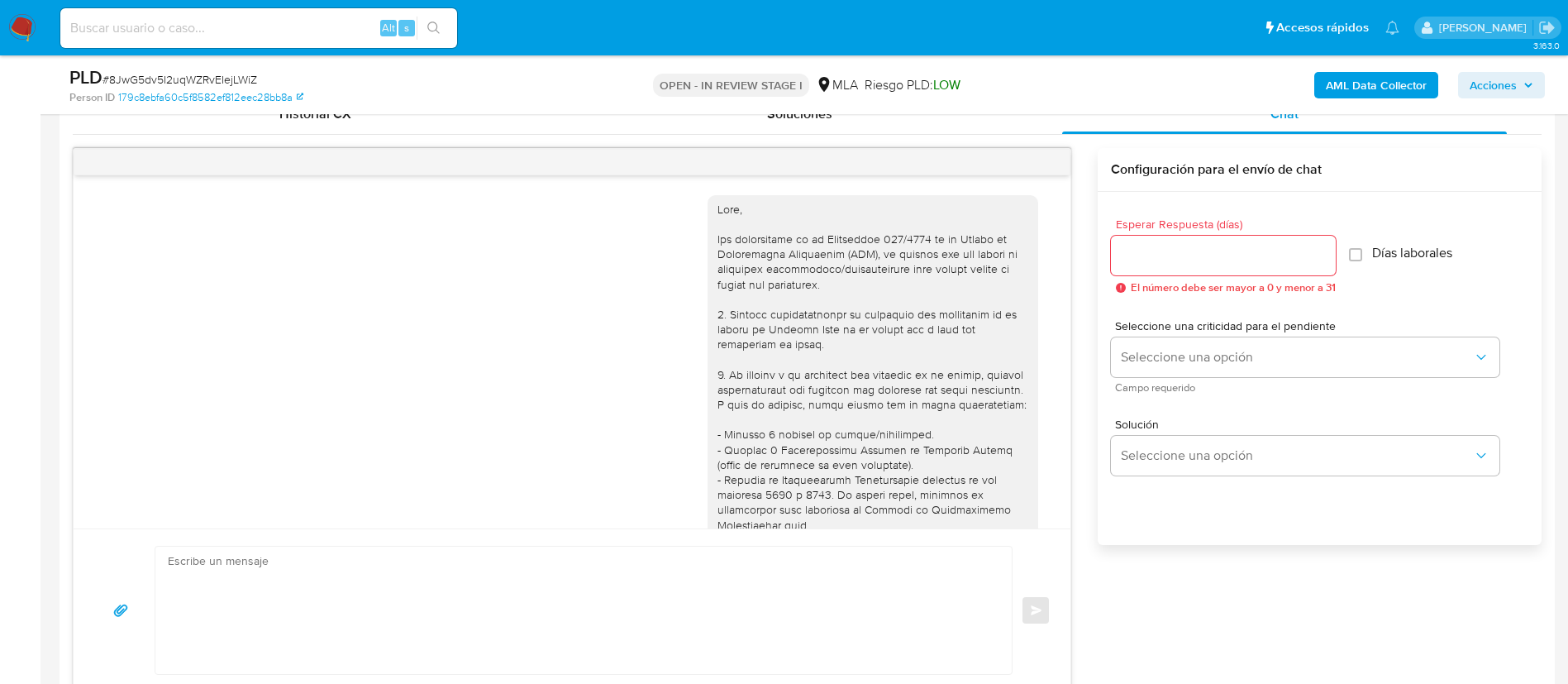
scroll to position [813, 0]
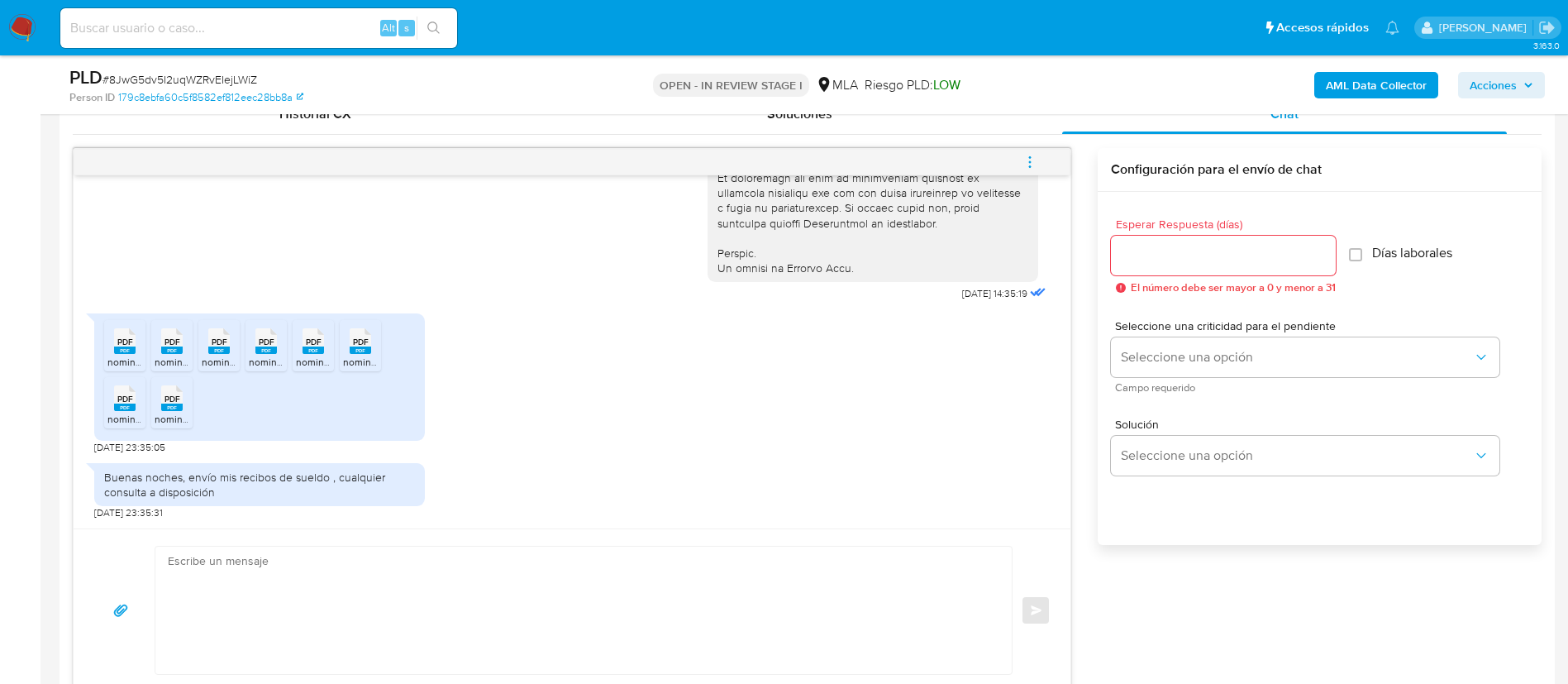
click at [319, 33] on input at bounding box center [259, 28] width 397 height 21
paste input "8orxjBlepMVAZ6A9zwZq6nx7"
type input "8orxjBlepMVAZ6A9zwZq6nx7"
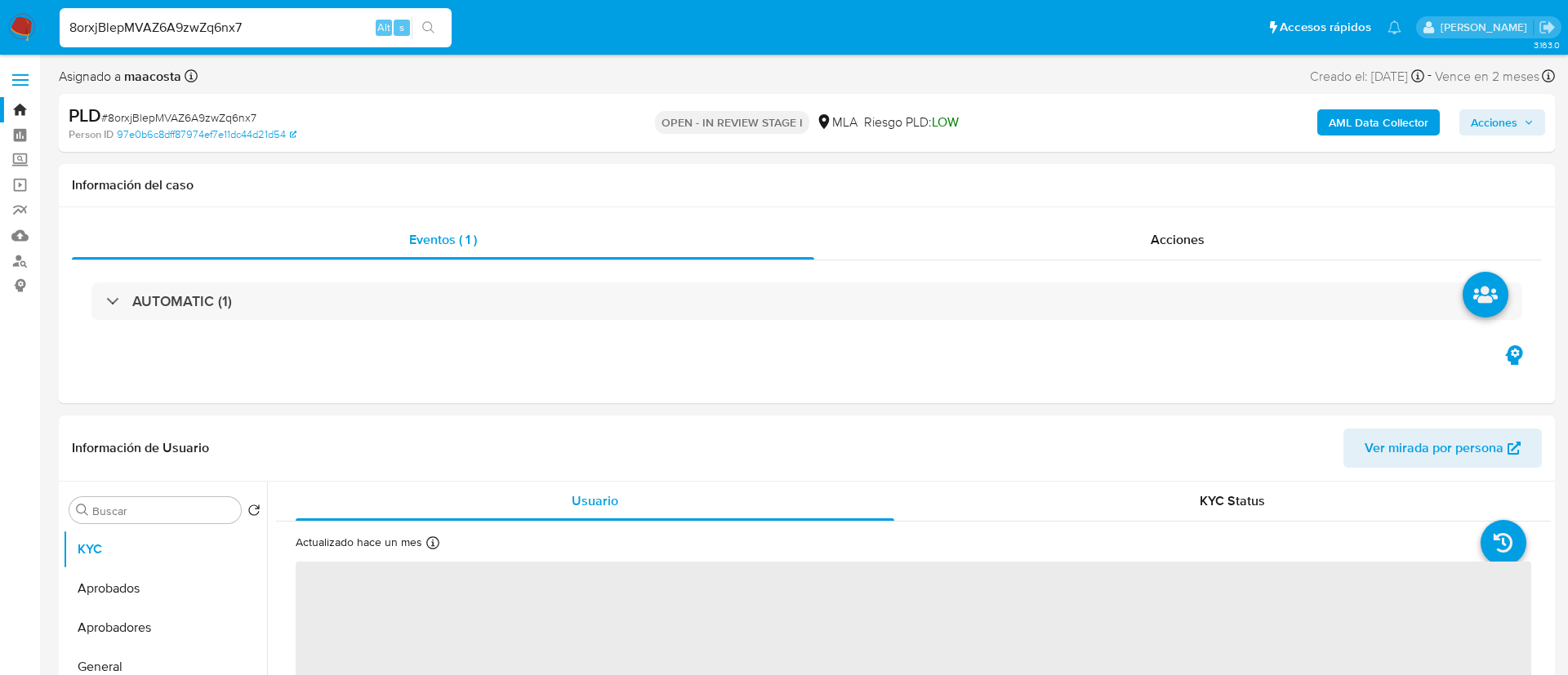
select select "10"
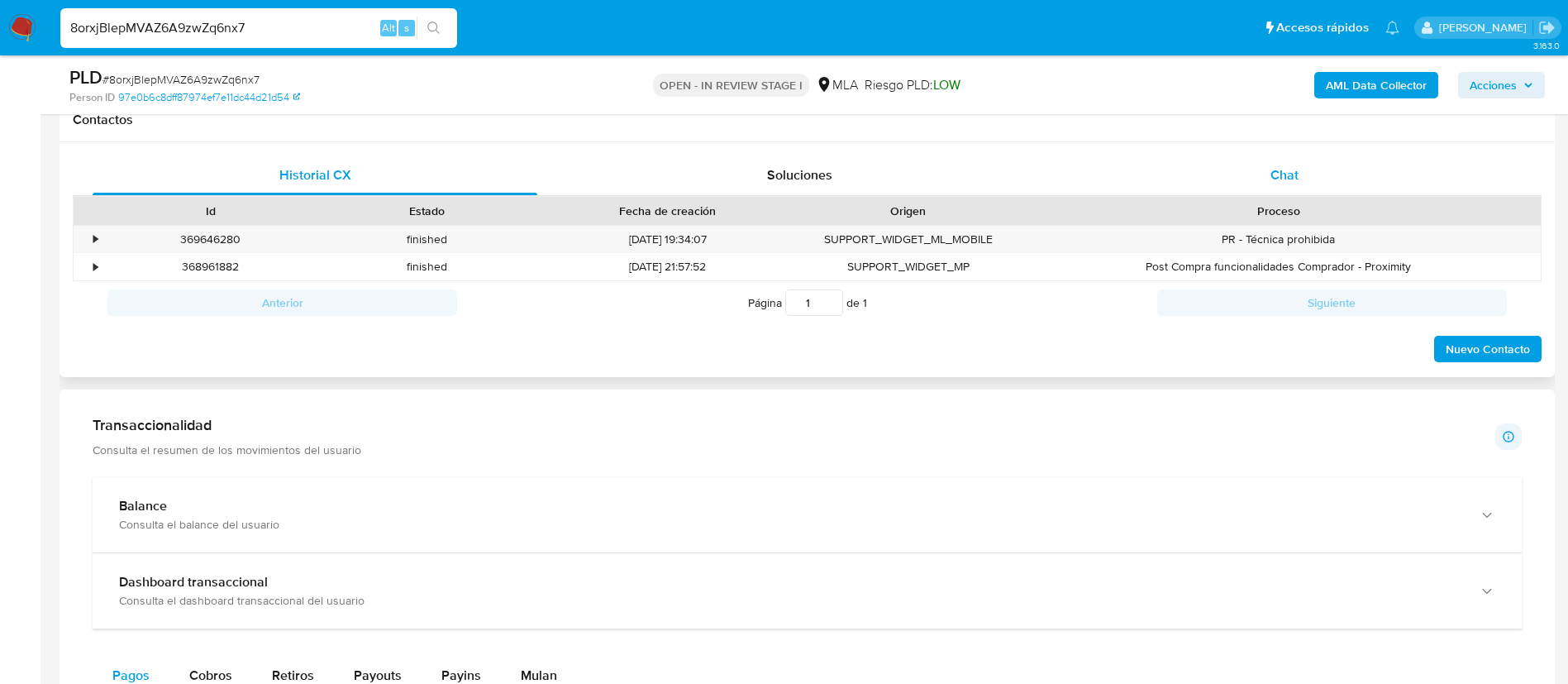
scroll to position [772, 0]
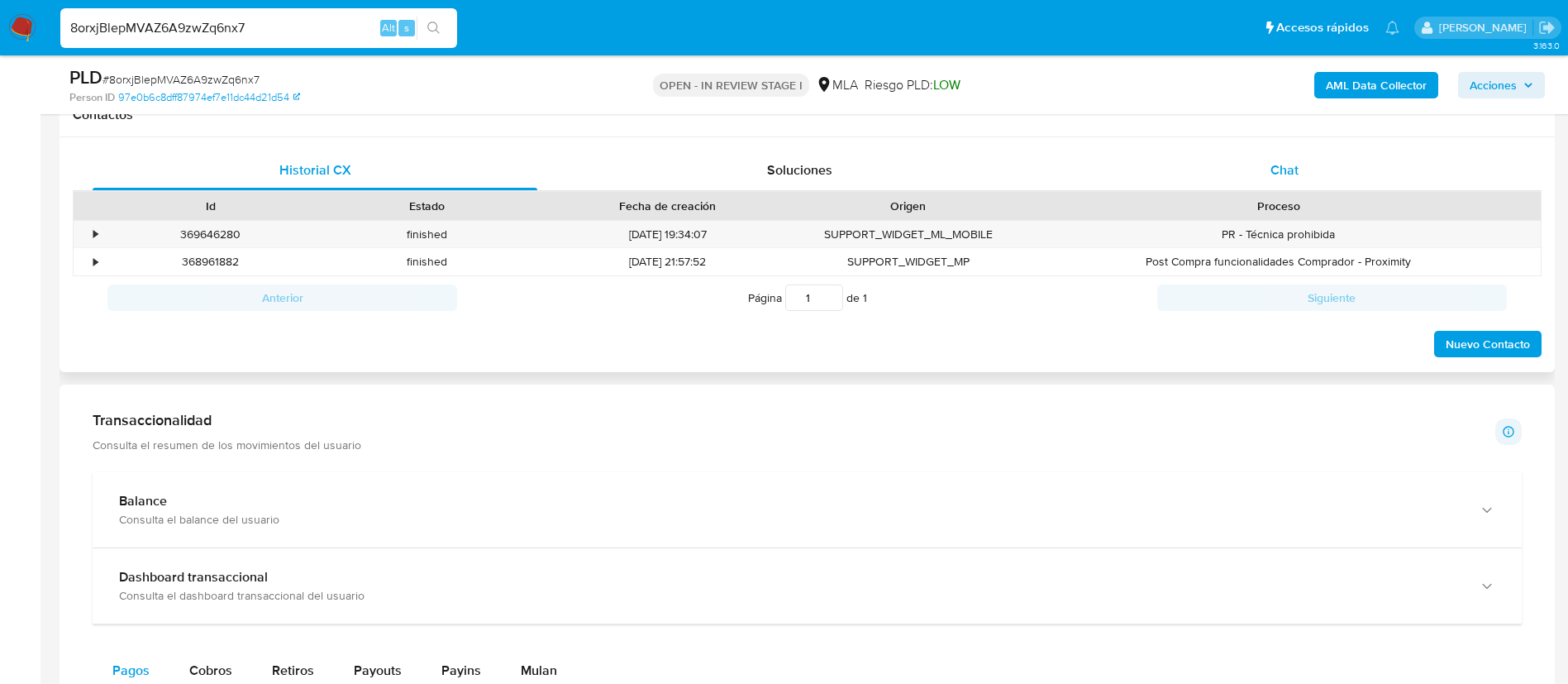
click at [1267, 191] on div "Id Estado Fecha de creación Origen Proceso" at bounding box center [807, 205] width 1469 height 29
click at [1289, 177] on span "Chat" at bounding box center [1285, 170] width 28 height 19
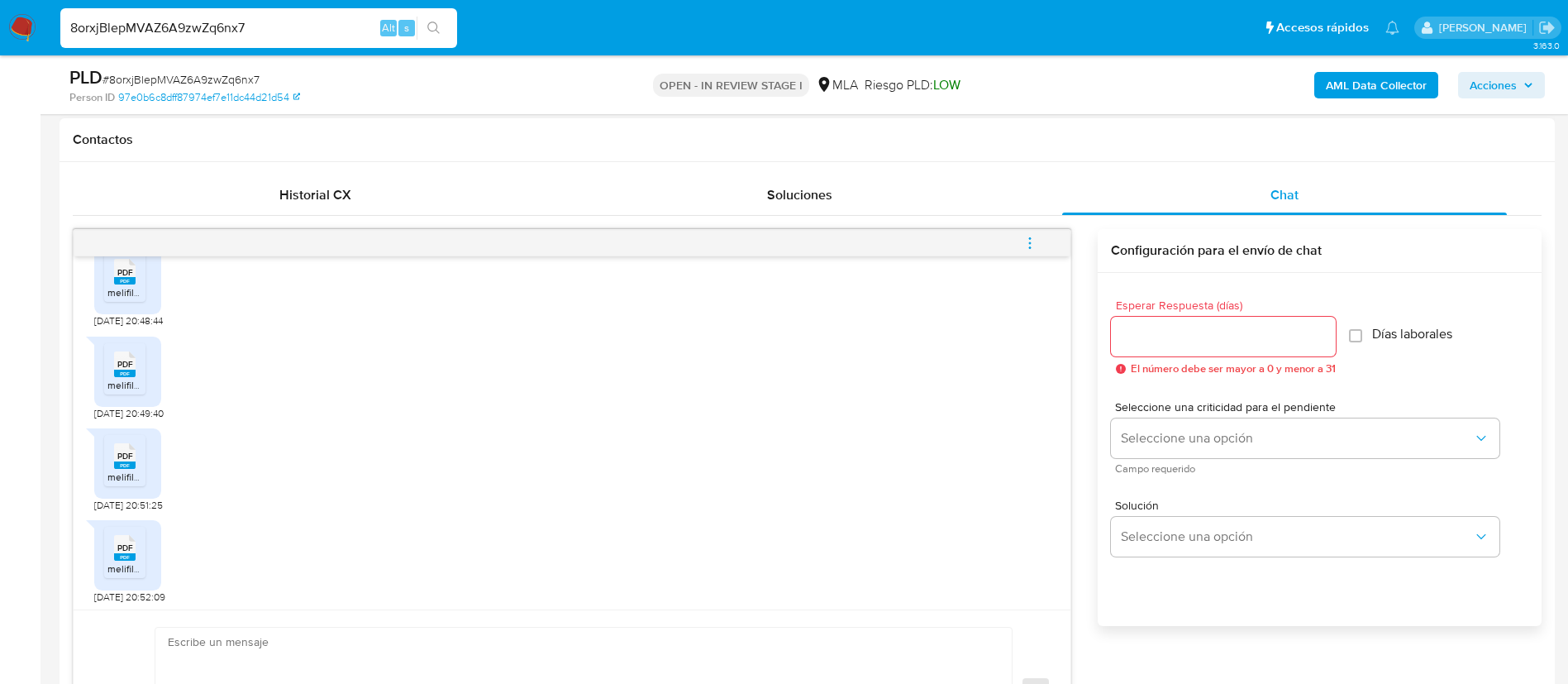
scroll to position [1343, 0]
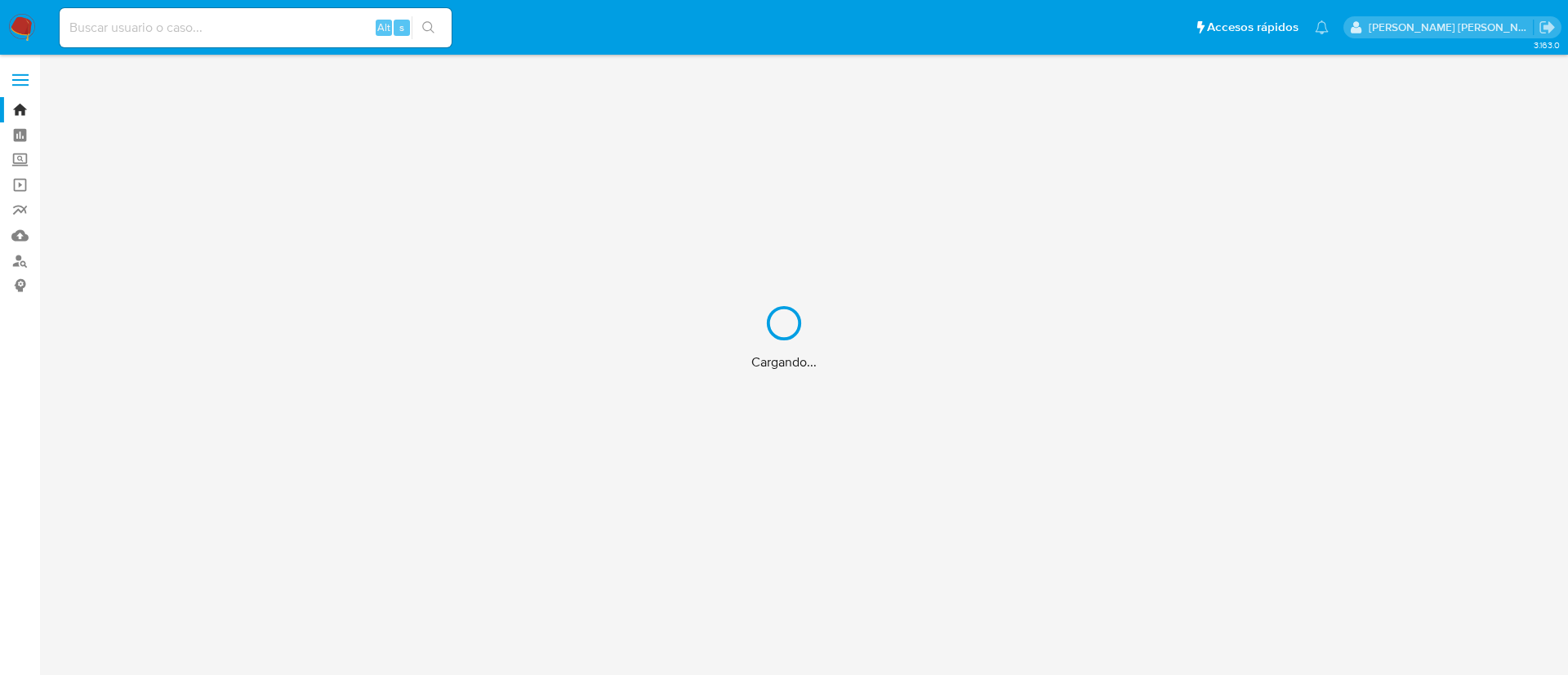
click at [307, 21] on div "Cargando..." at bounding box center [784, 337] width 1568 height 675
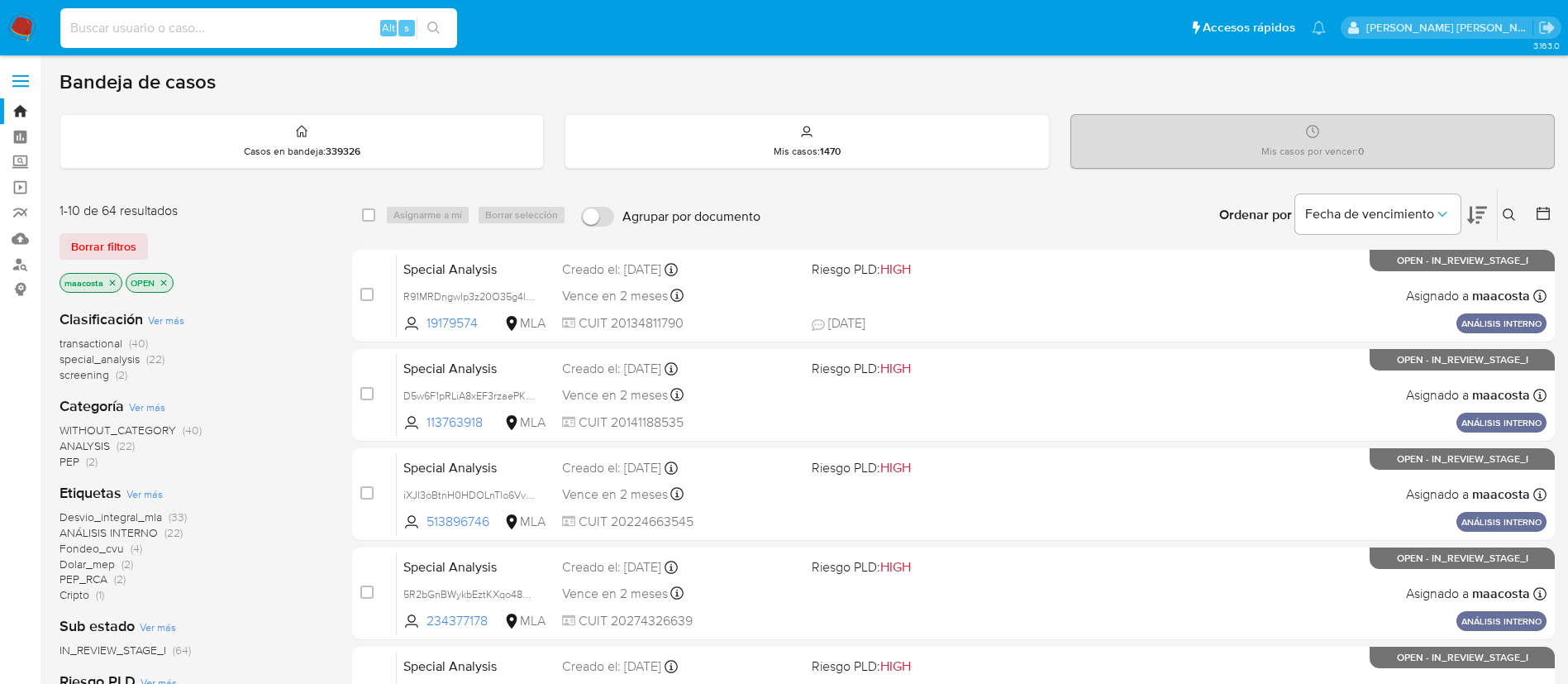
click at [219, 29] on input at bounding box center [259, 28] width 397 height 21
paste input "UEWQQMt9JLxbxW0ei3lmyzD8"
type input "UEWQQMt9JLxbxW0ei3lmyzD8"
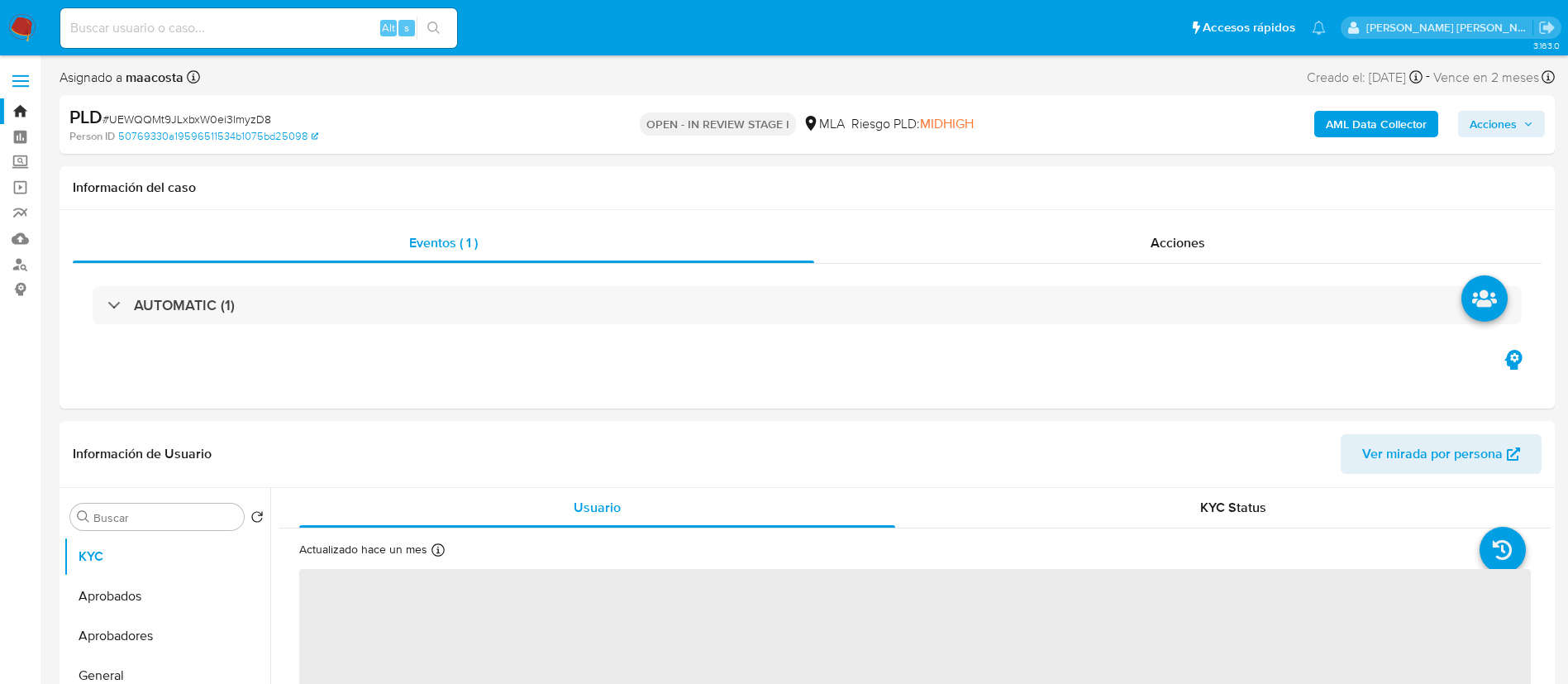
select select "10"
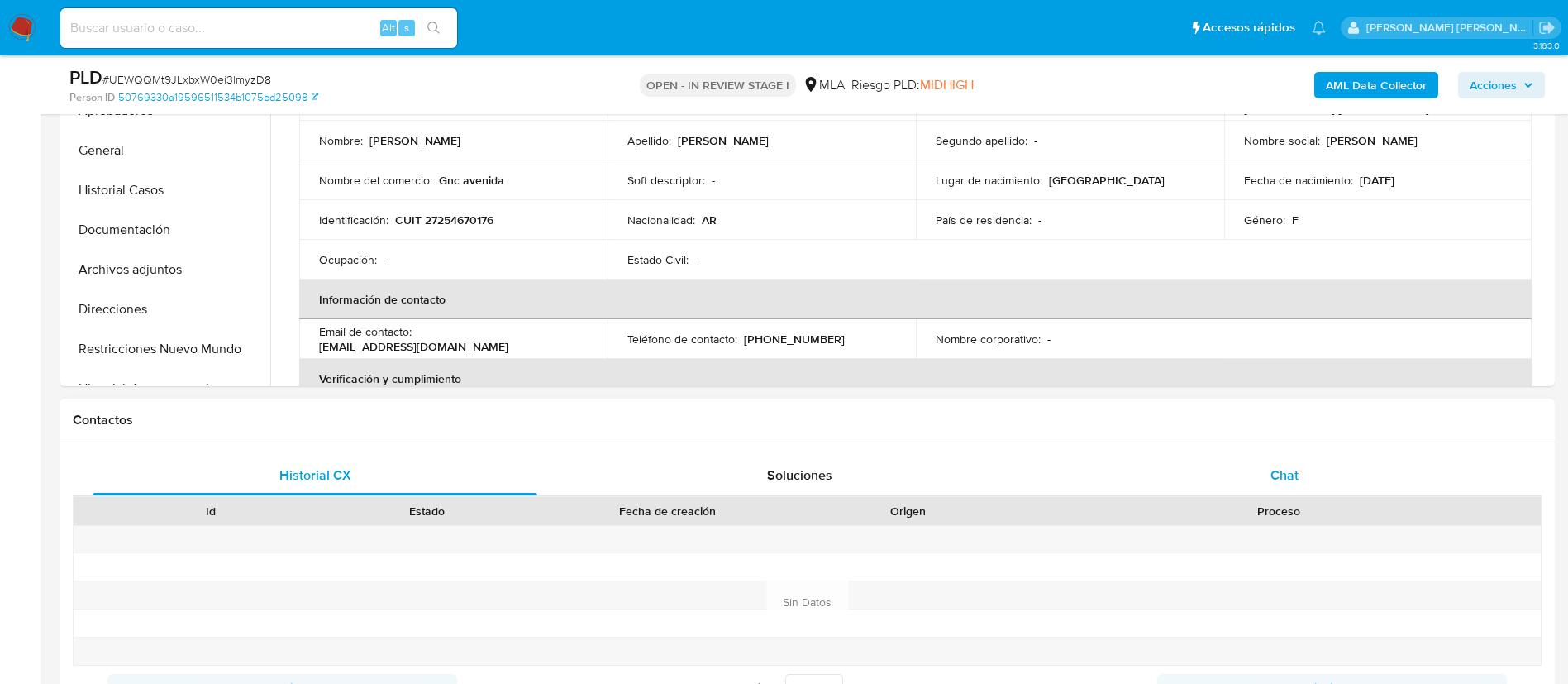
click at [1279, 479] on span "Chat" at bounding box center [1285, 475] width 28 height 19
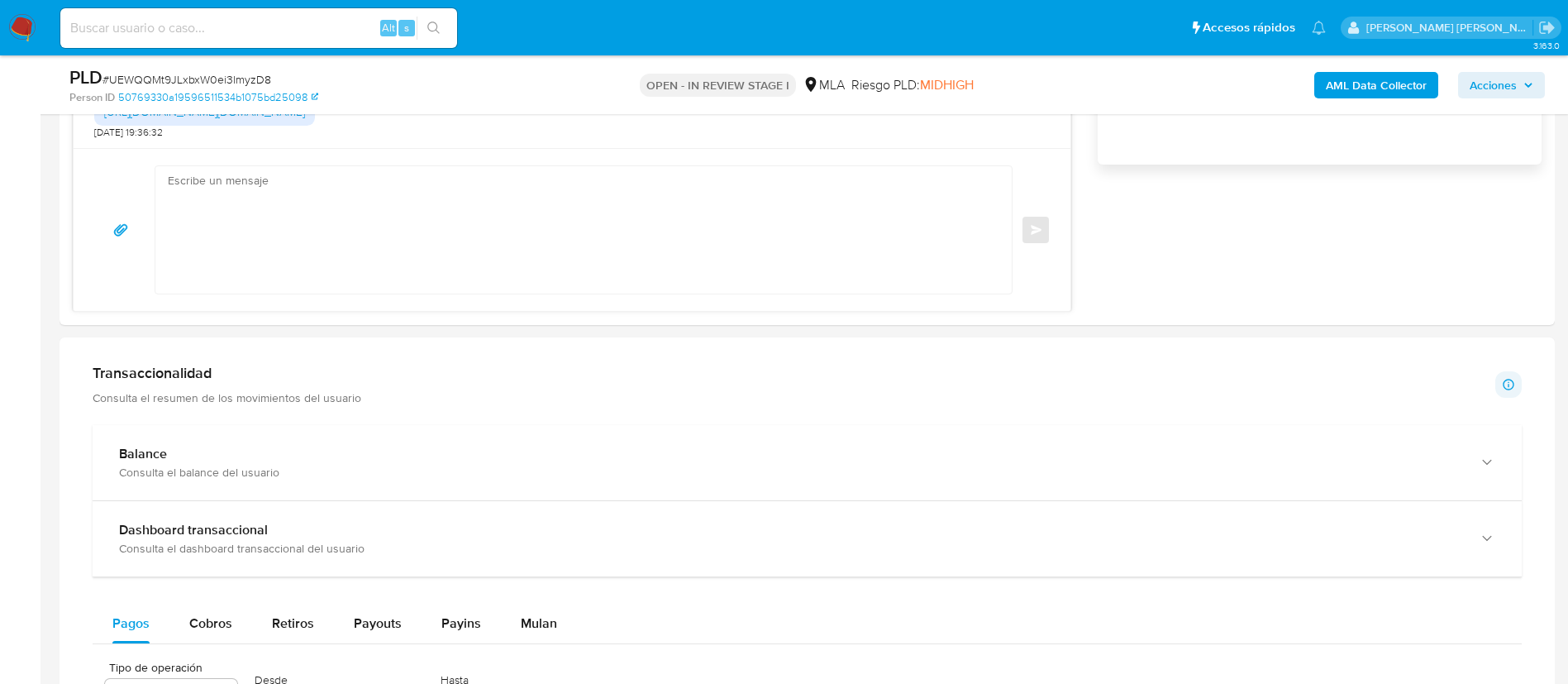
scroll to position [1238, 0]
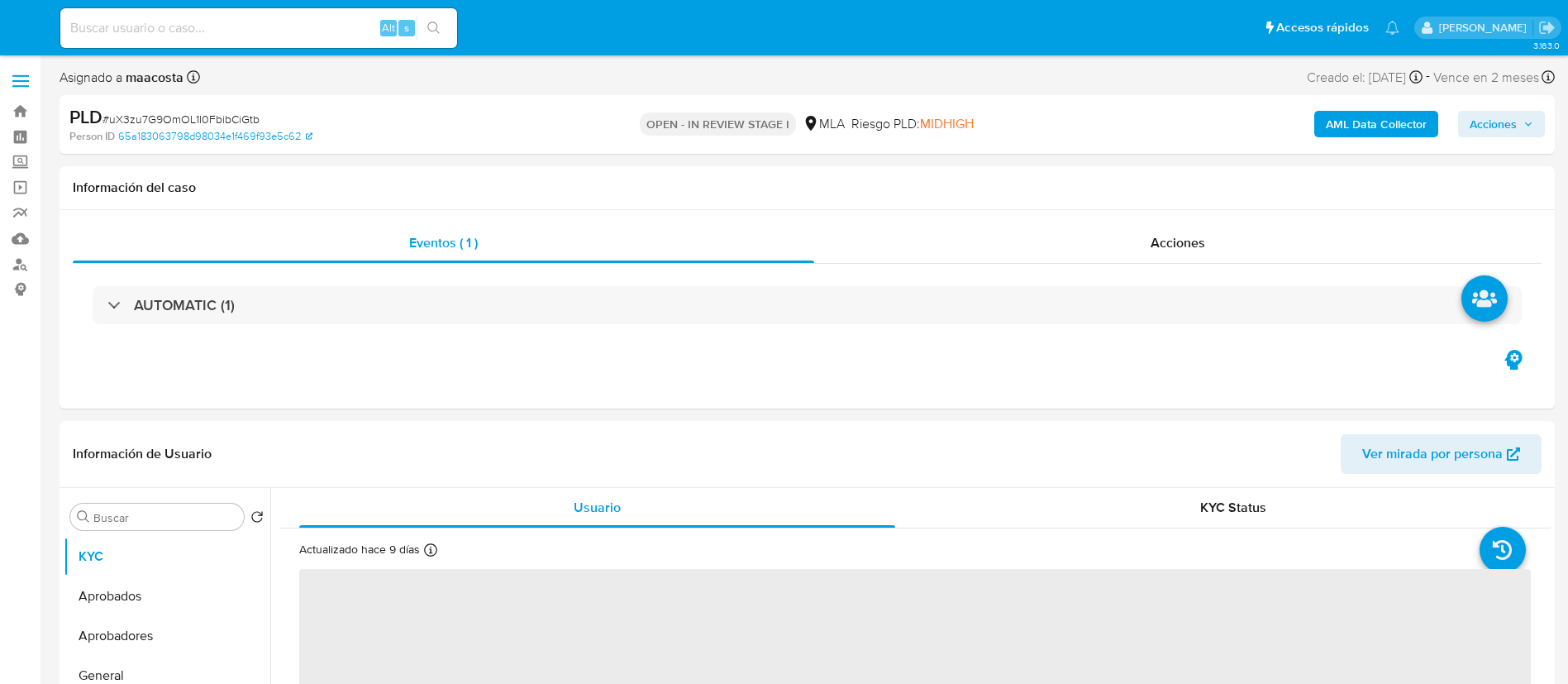
select select "10"
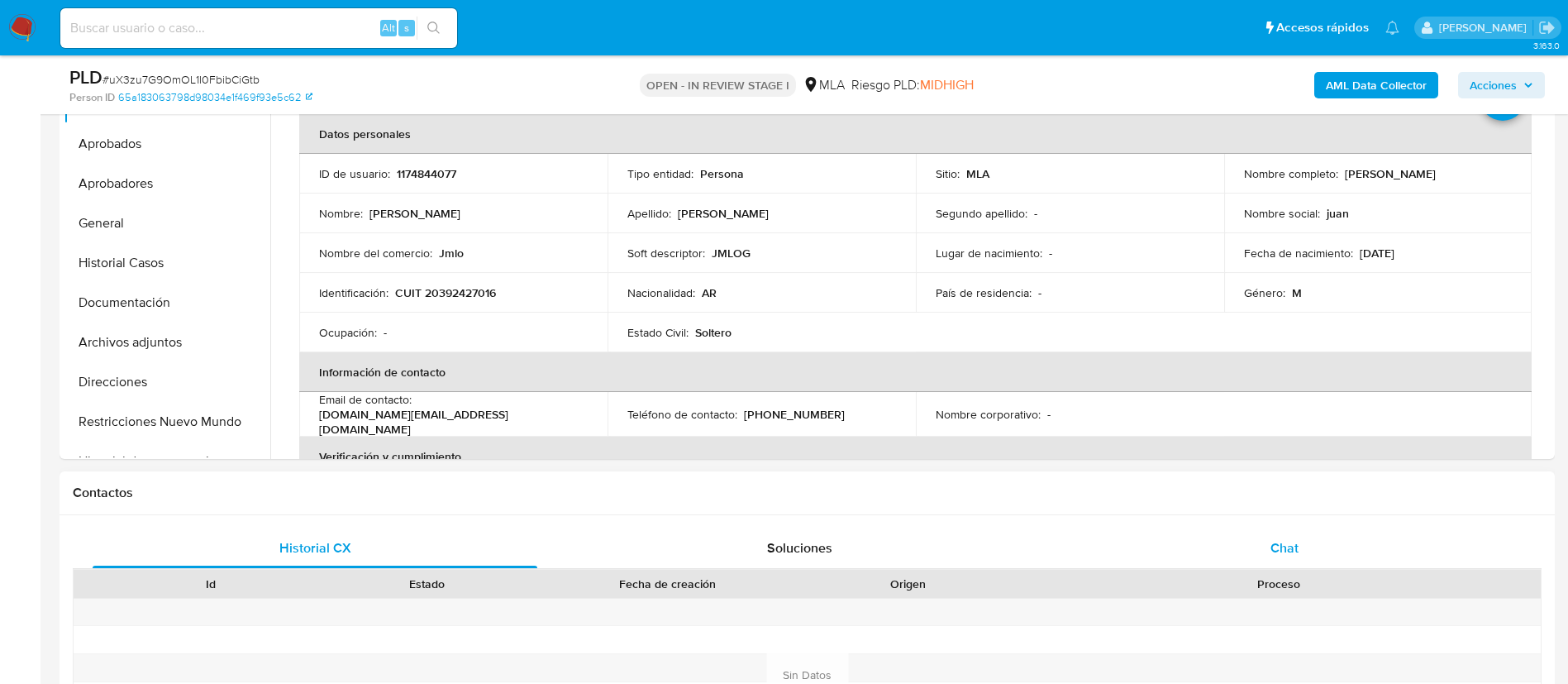
click at [1286, 557] on span "Chat" at bounding box center [1285, 548] width 28 height 19
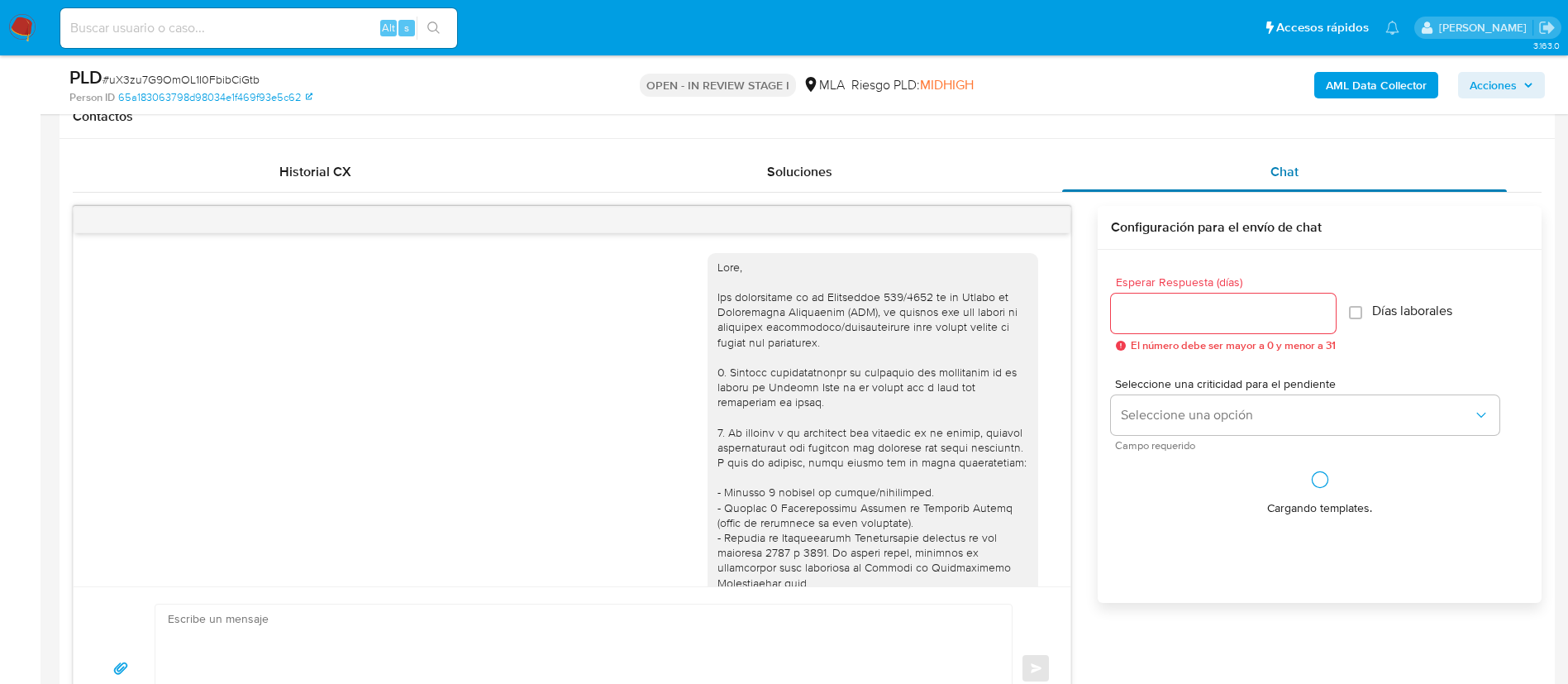
scroll to position [665, 0]
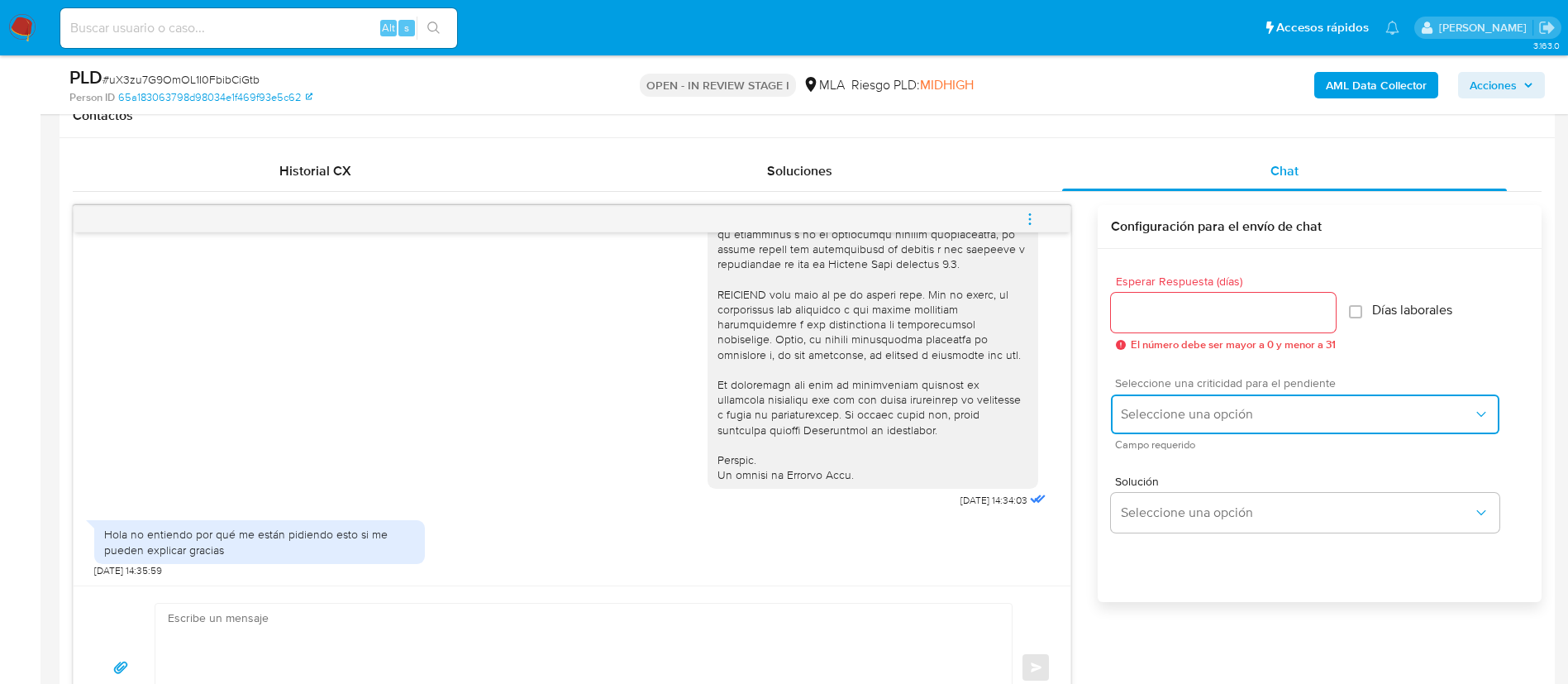
click at [1171, 430] on button "Seleccione una opción" at bounding box center [1305, 414] width 389 height 40
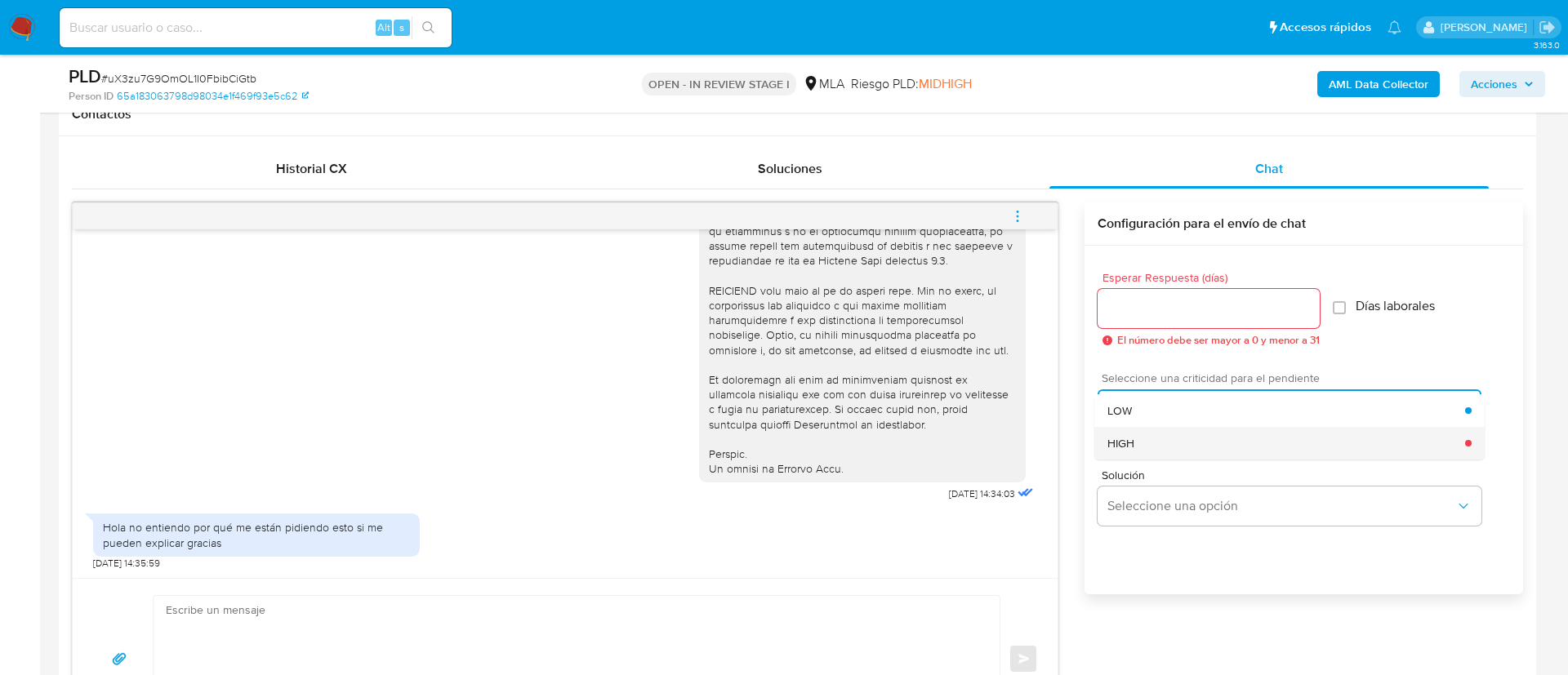
click at [1125, 444] on span "HIGH" at bounding box center [1120, 443] width 27 height 15
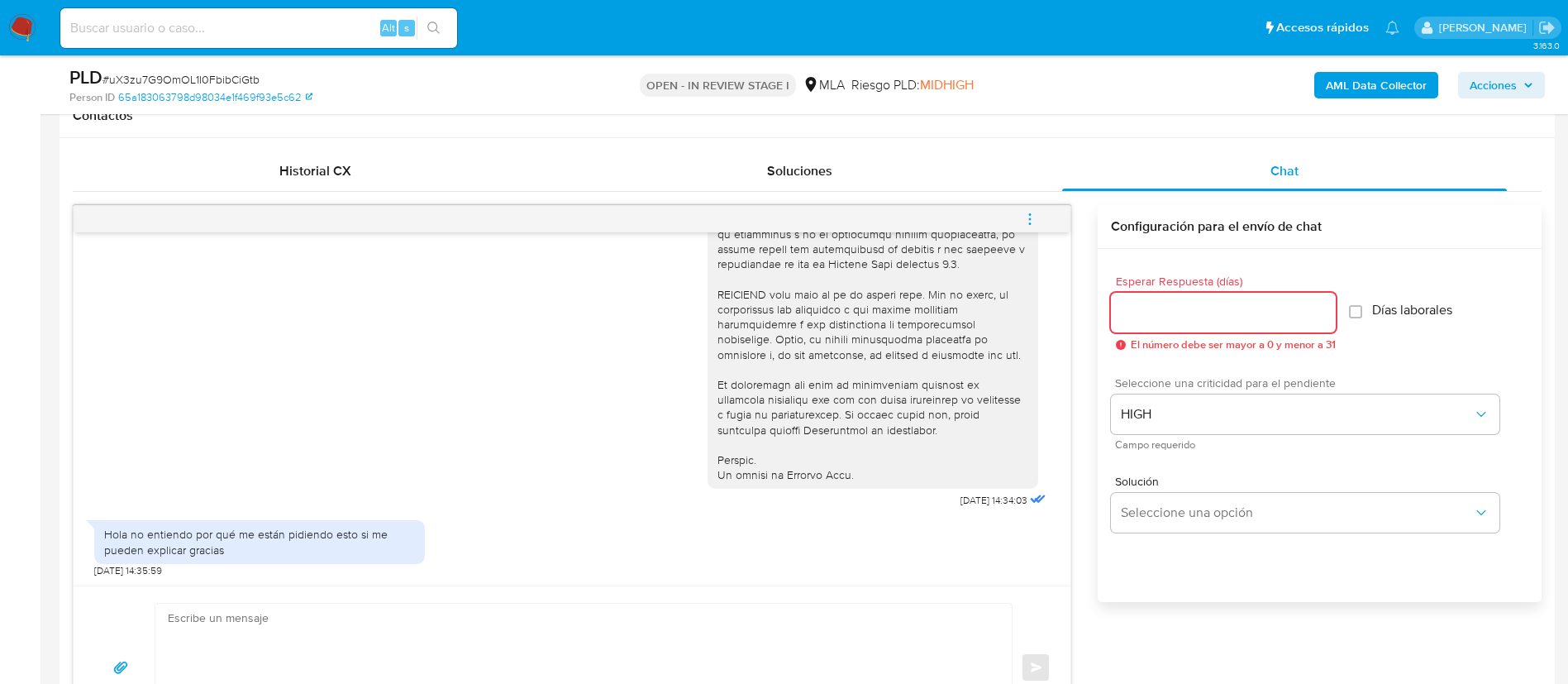
click at [1137, 307] on input "Esperar Respuesta (días)" at bounding box center [1223, 313] width 225 height 21
type input "1"
click at [909, 669] on textarea at bounding box center [579, 667] width 823 height 127
paste textarea "Hola, En función de las operaciones registradas en tu cuenta de Mercado Pago, n…"
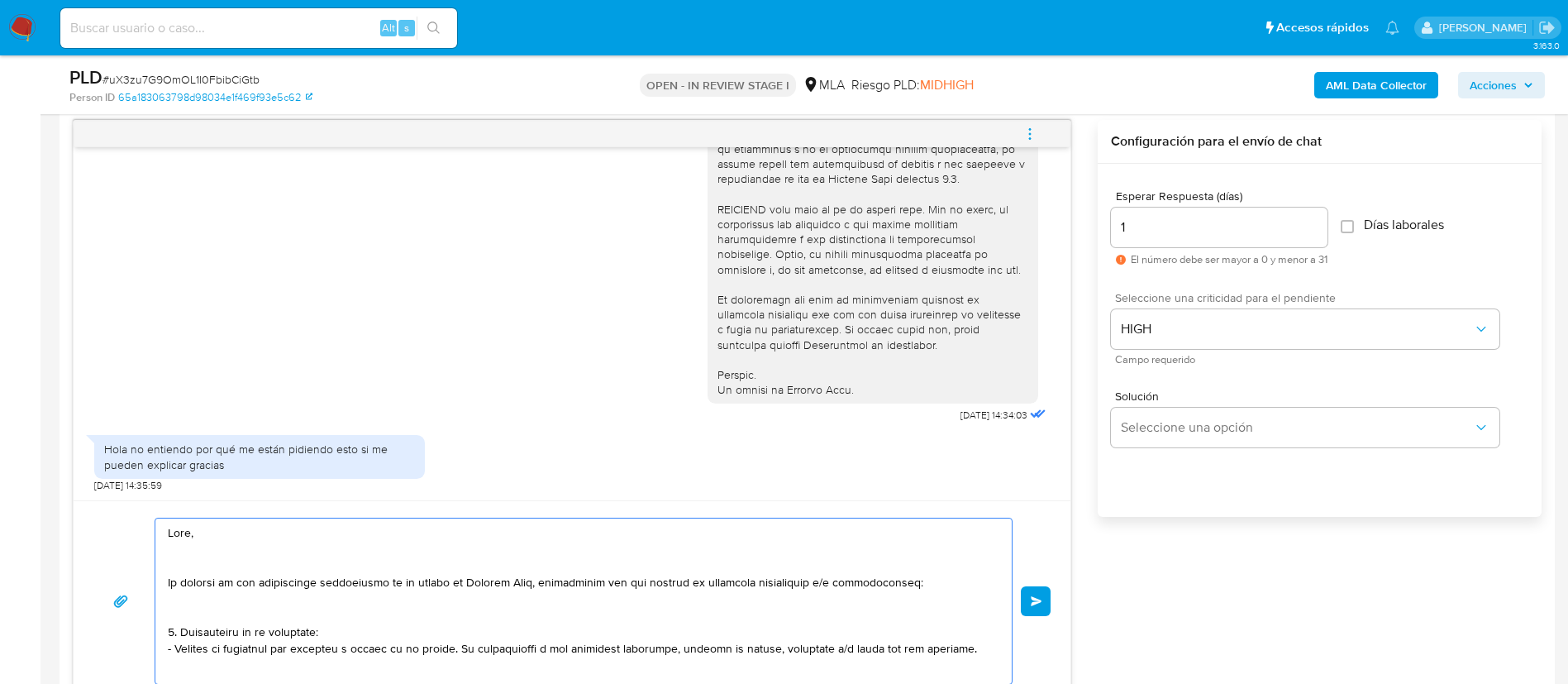
scroll to position [551, 0]
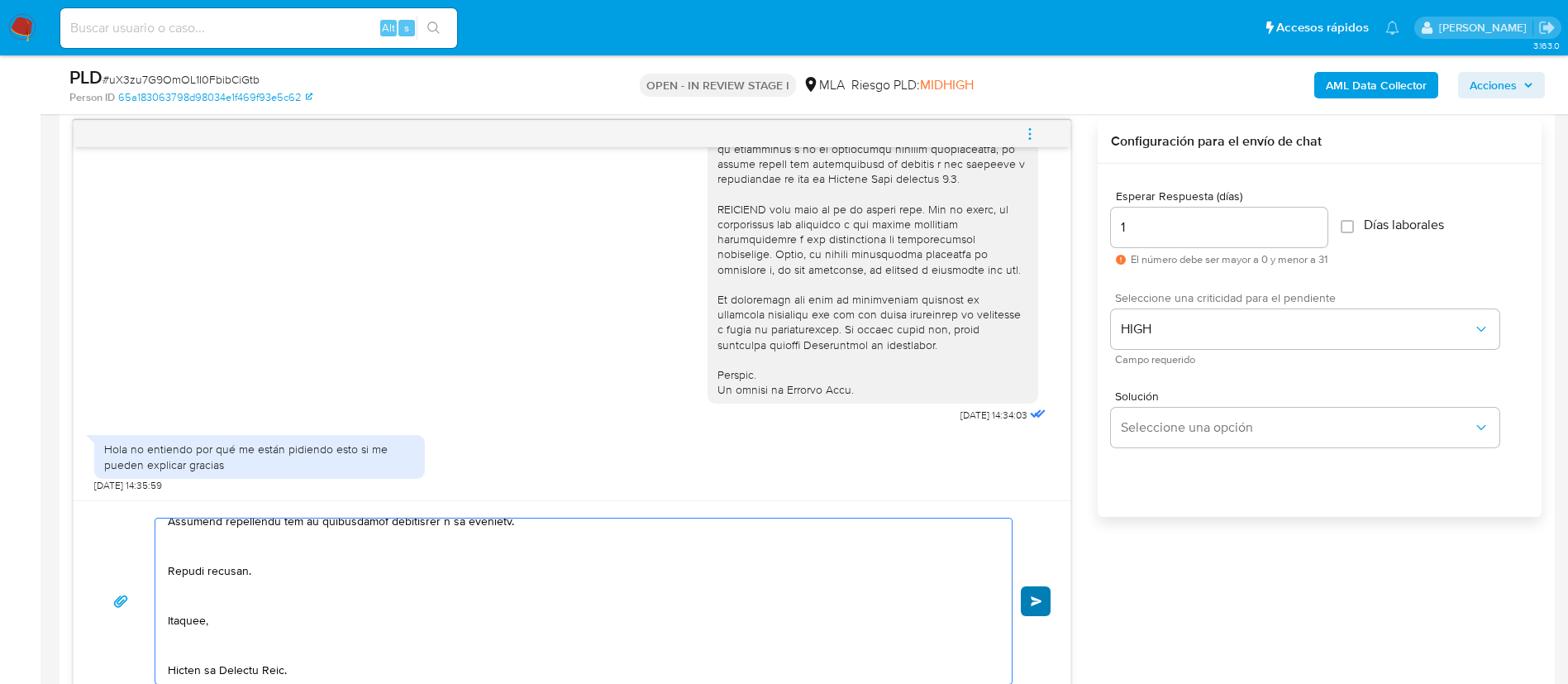
type textarea "Hola, En función de las operaciones registradas en tu cuenta de Mercado Pago, n…"
click at [1042, 602] on span "Enviar" at bounding box center [1036, 601] width 11 height 10
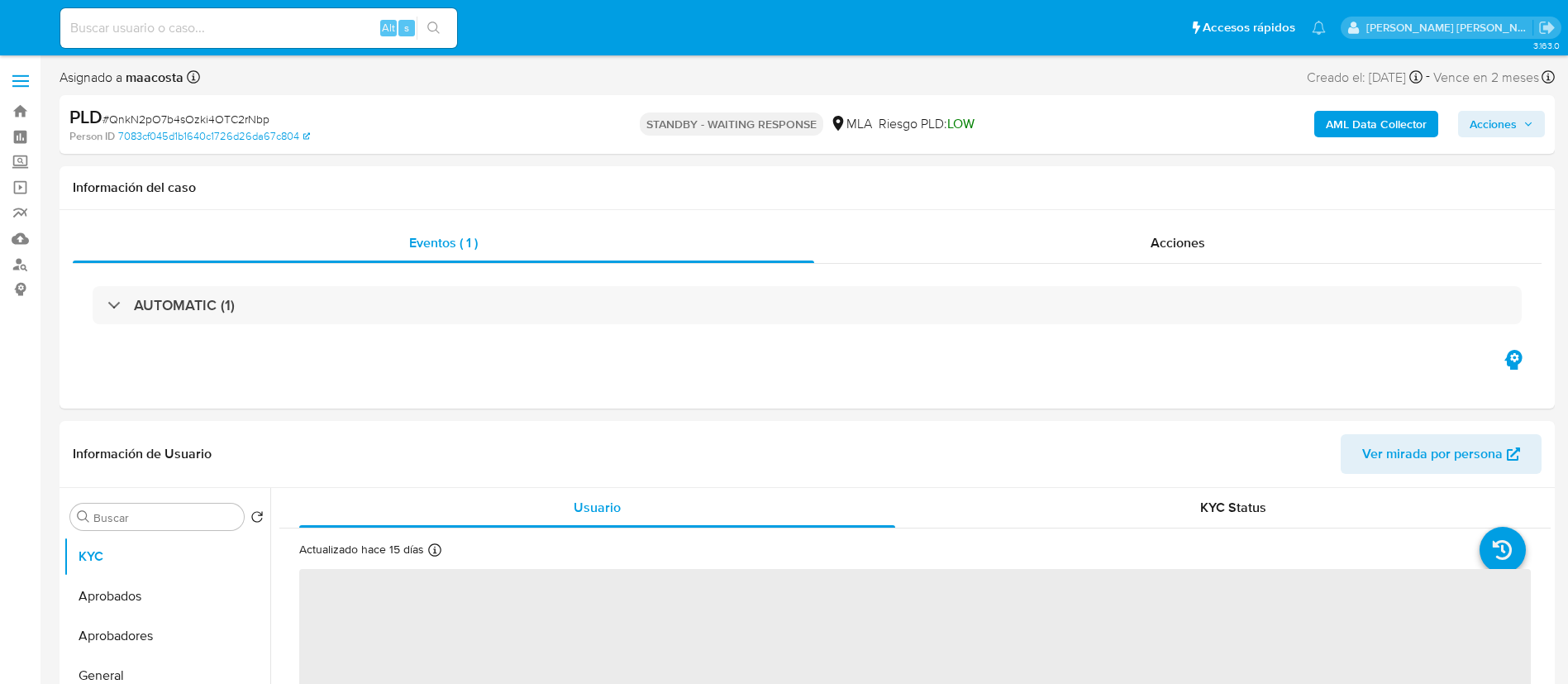
select select "10"
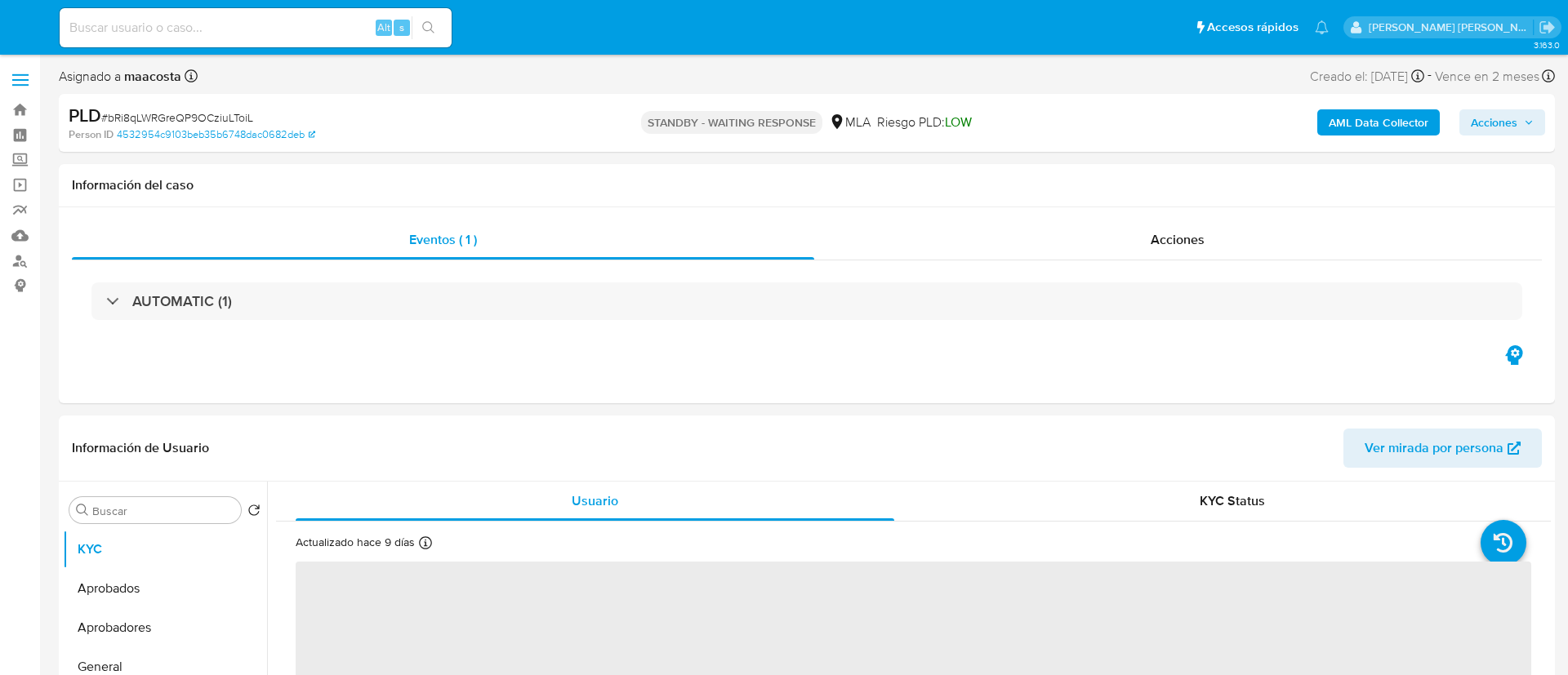
select select "10"
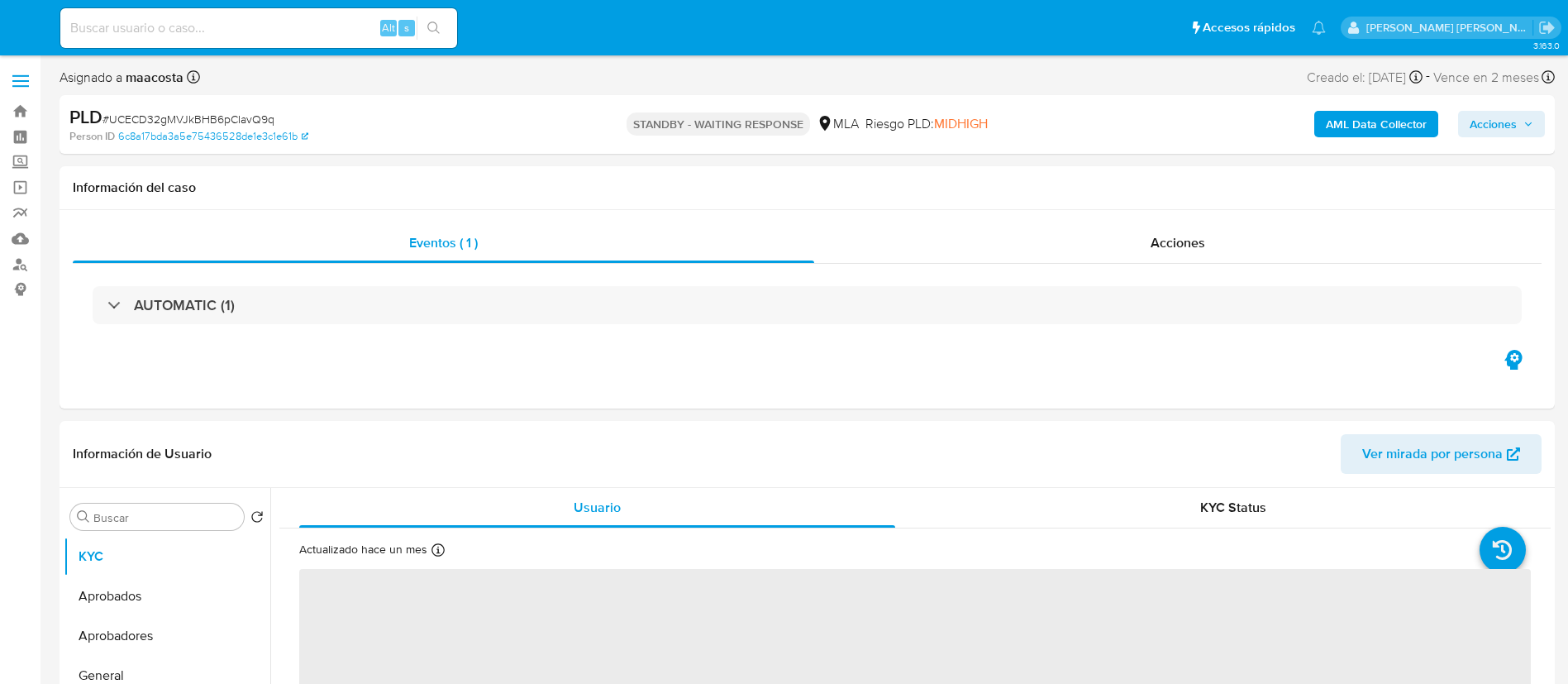
select select "10"
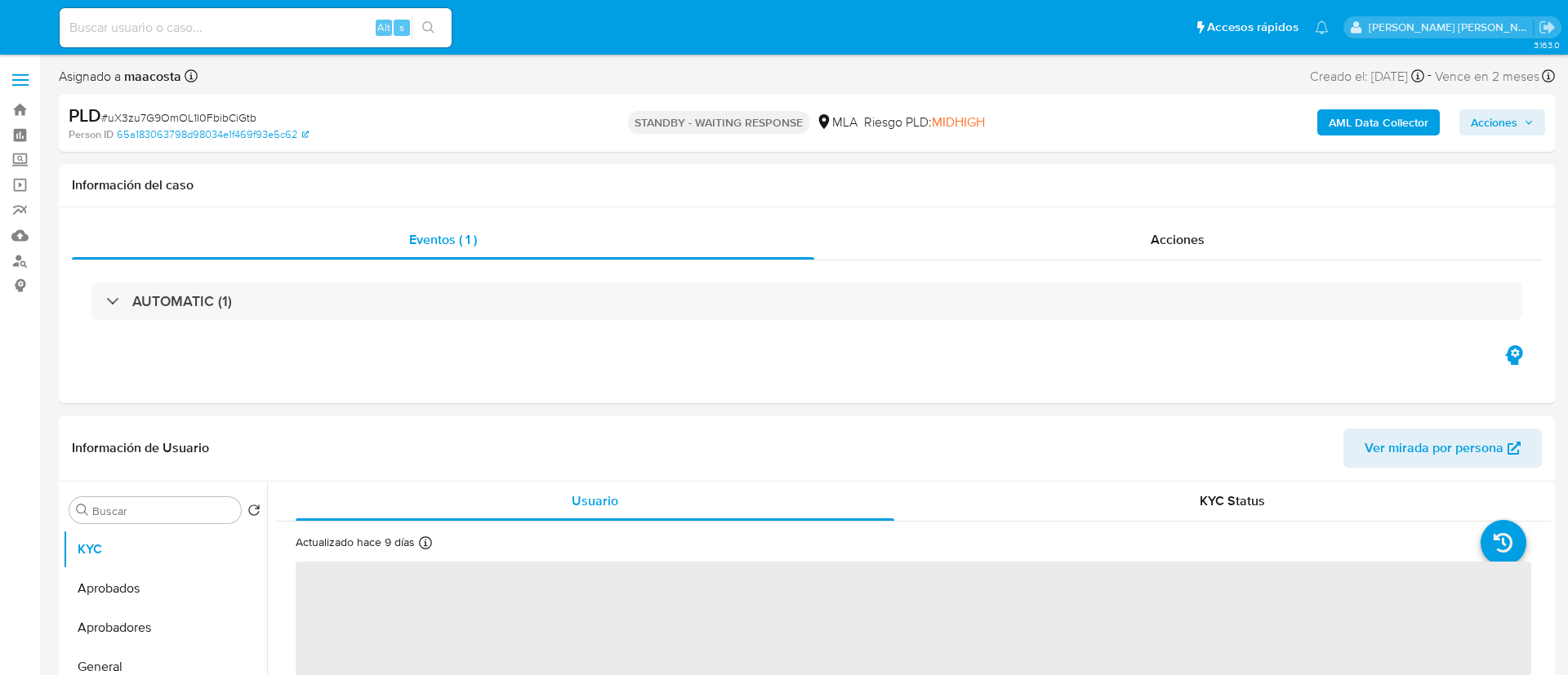
select select "10"
